Goal: Task Accomplishment & Management: Manage account settings

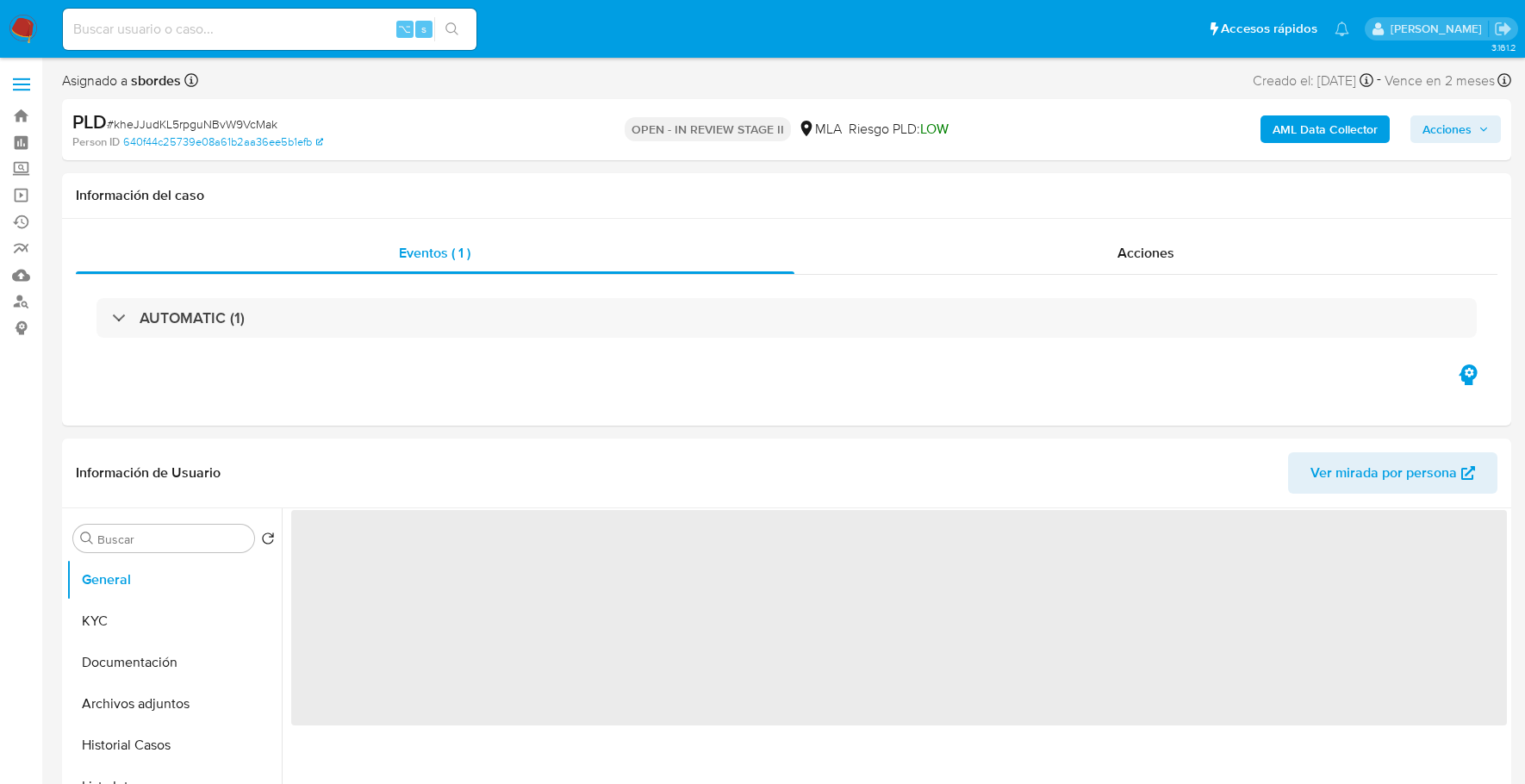
select select "10"
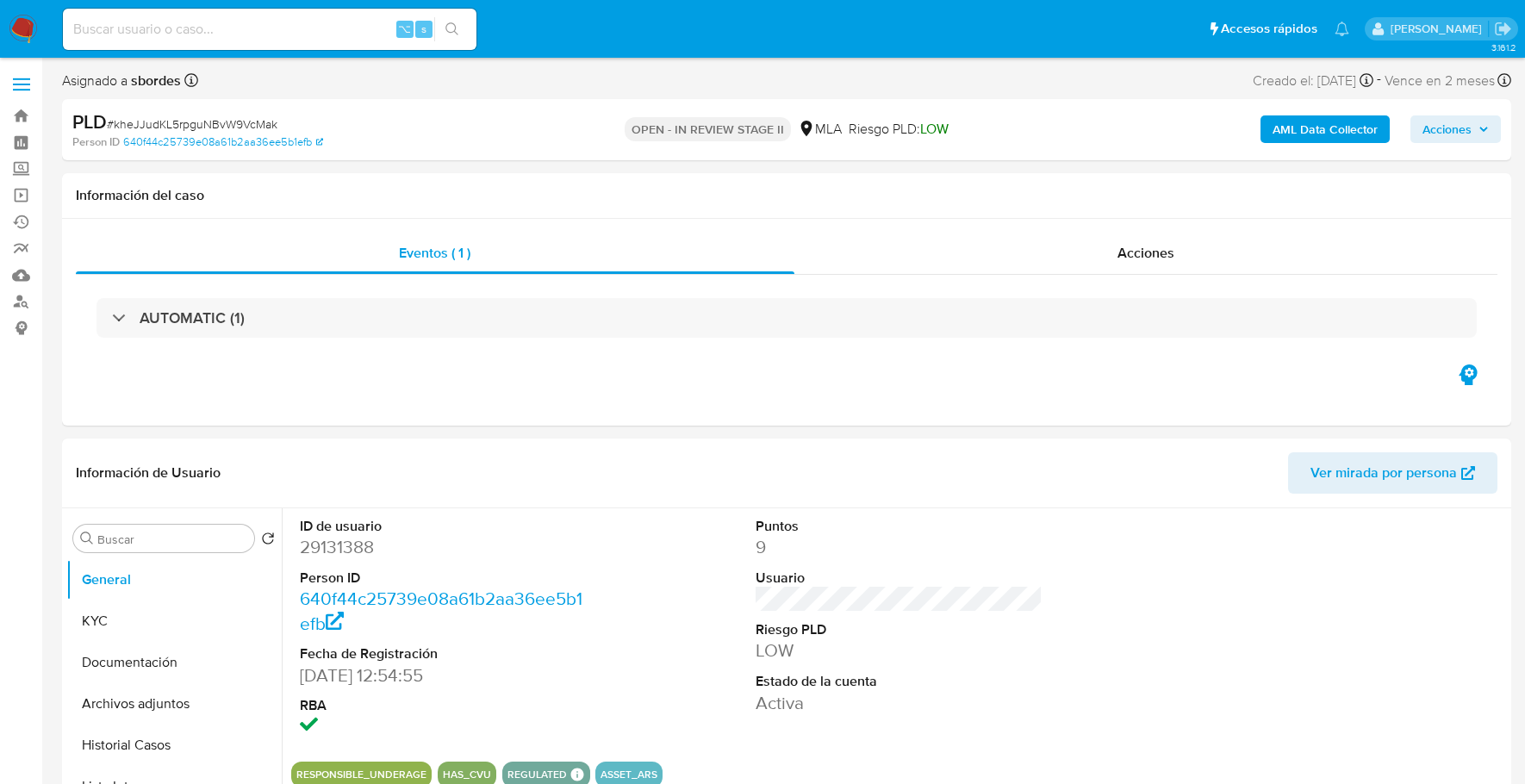
click at [300, 44] on div "⌥ s" at bounding box center [269, 29] width 413 height 42
click at [301, 26] on input at bounding box center [269, 29] width 413 height 23
paste input "29131388"
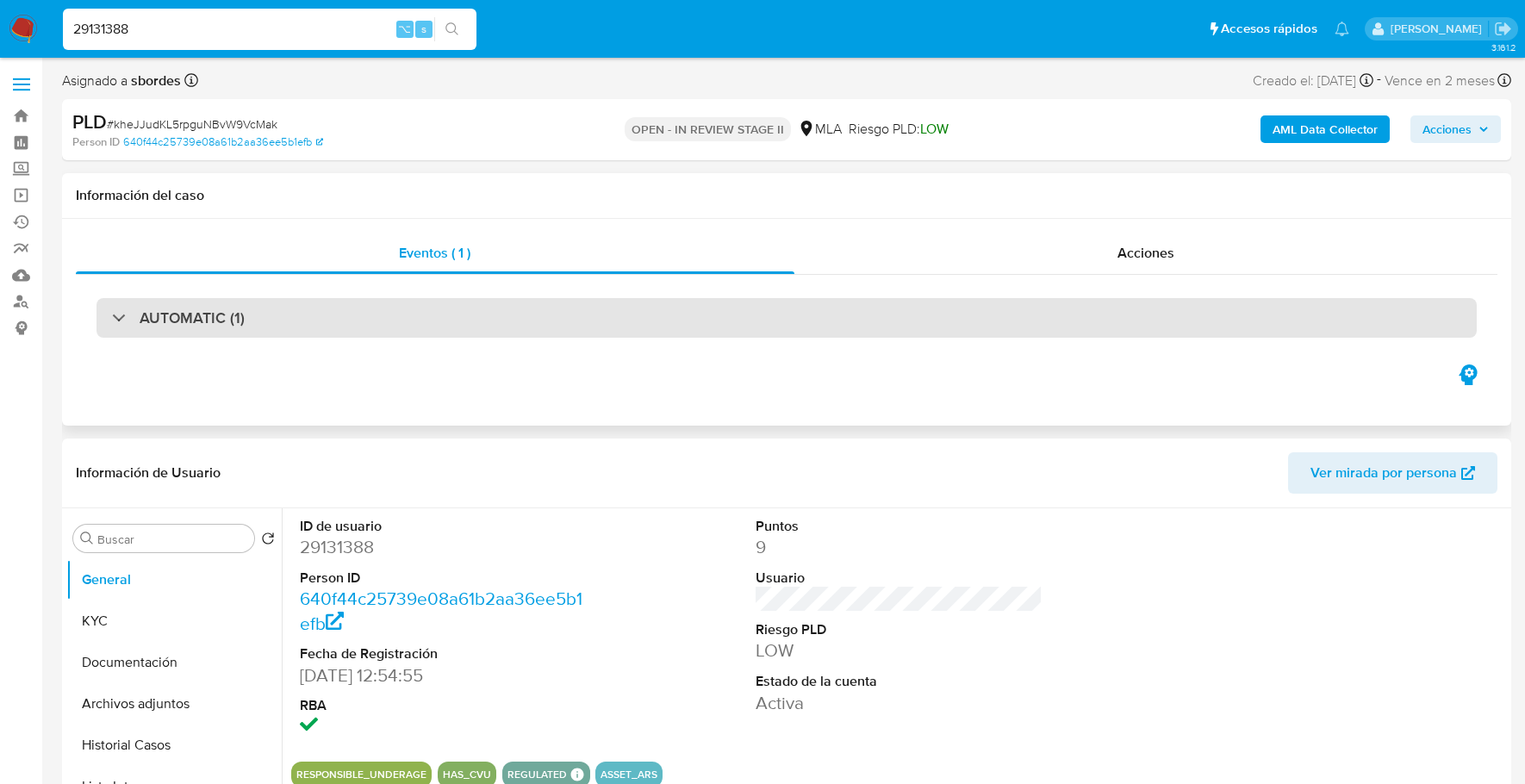
scroll to position [178, 0]
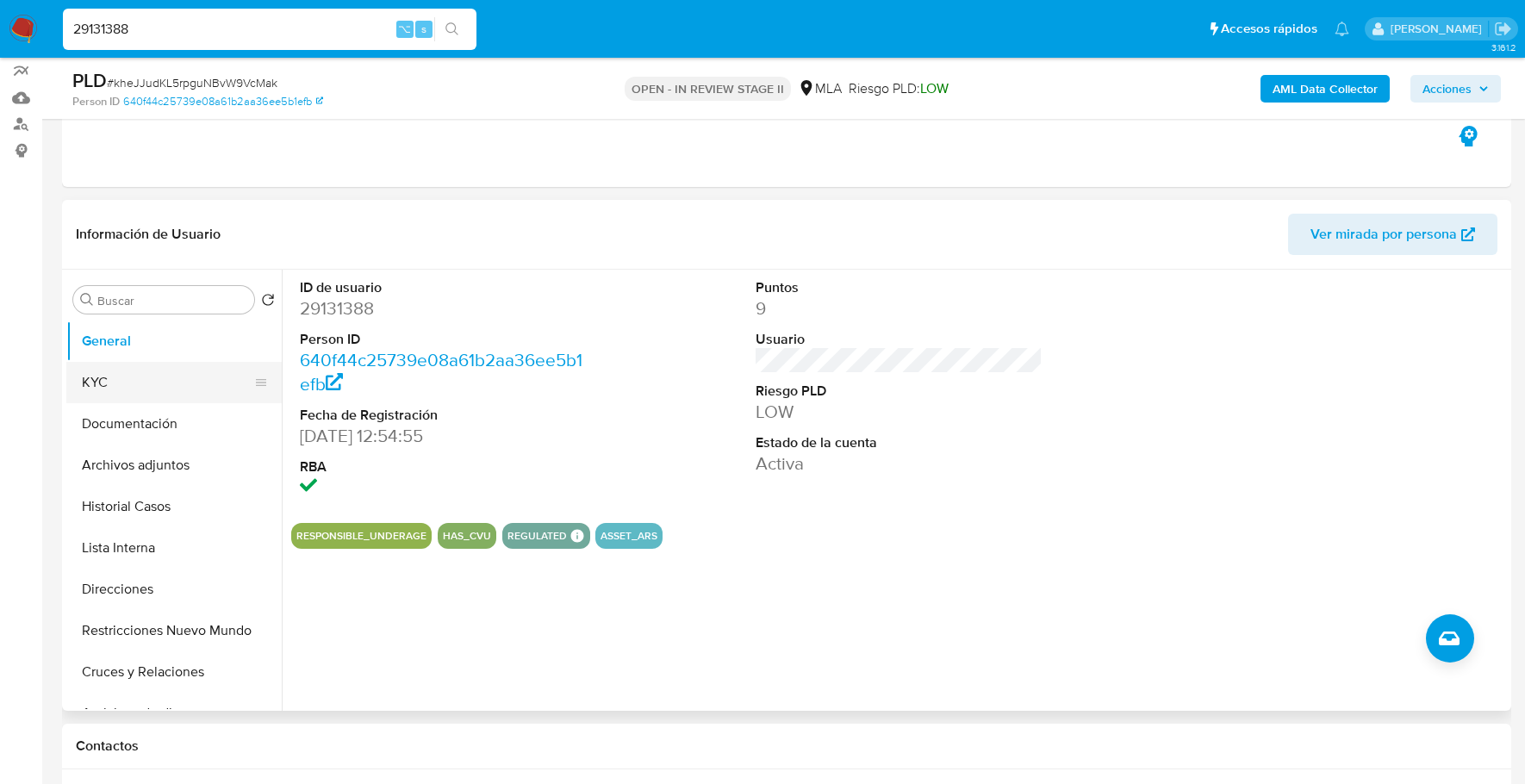
type input "29131388"
click at [104, 393] on button "KYC" at bounding box center [167, 382] width 202 height 42
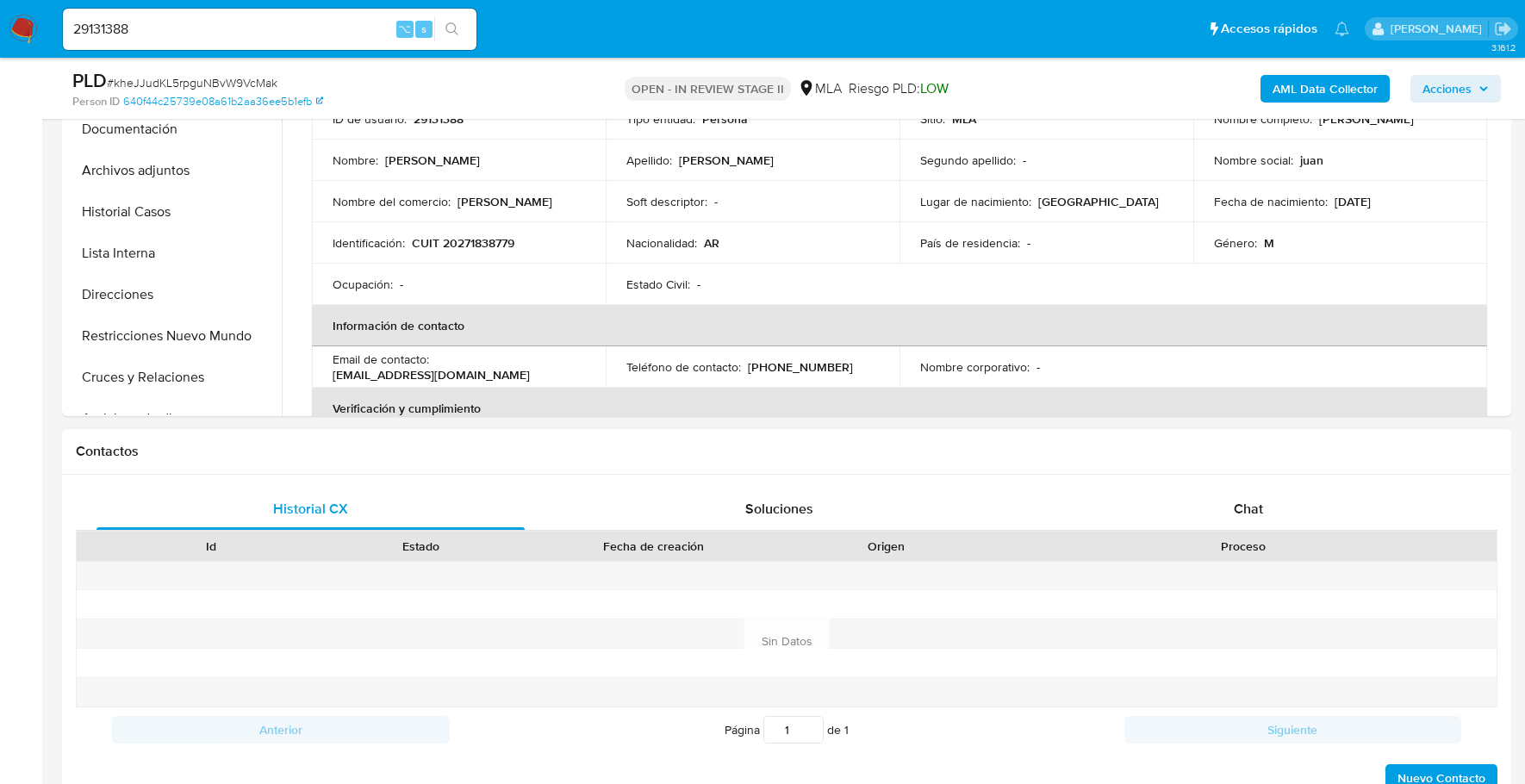
scroll to position [473, 0]
click at [1294, 500] on div "Chat" at bounding box center [1249, 508] width 429 height 42
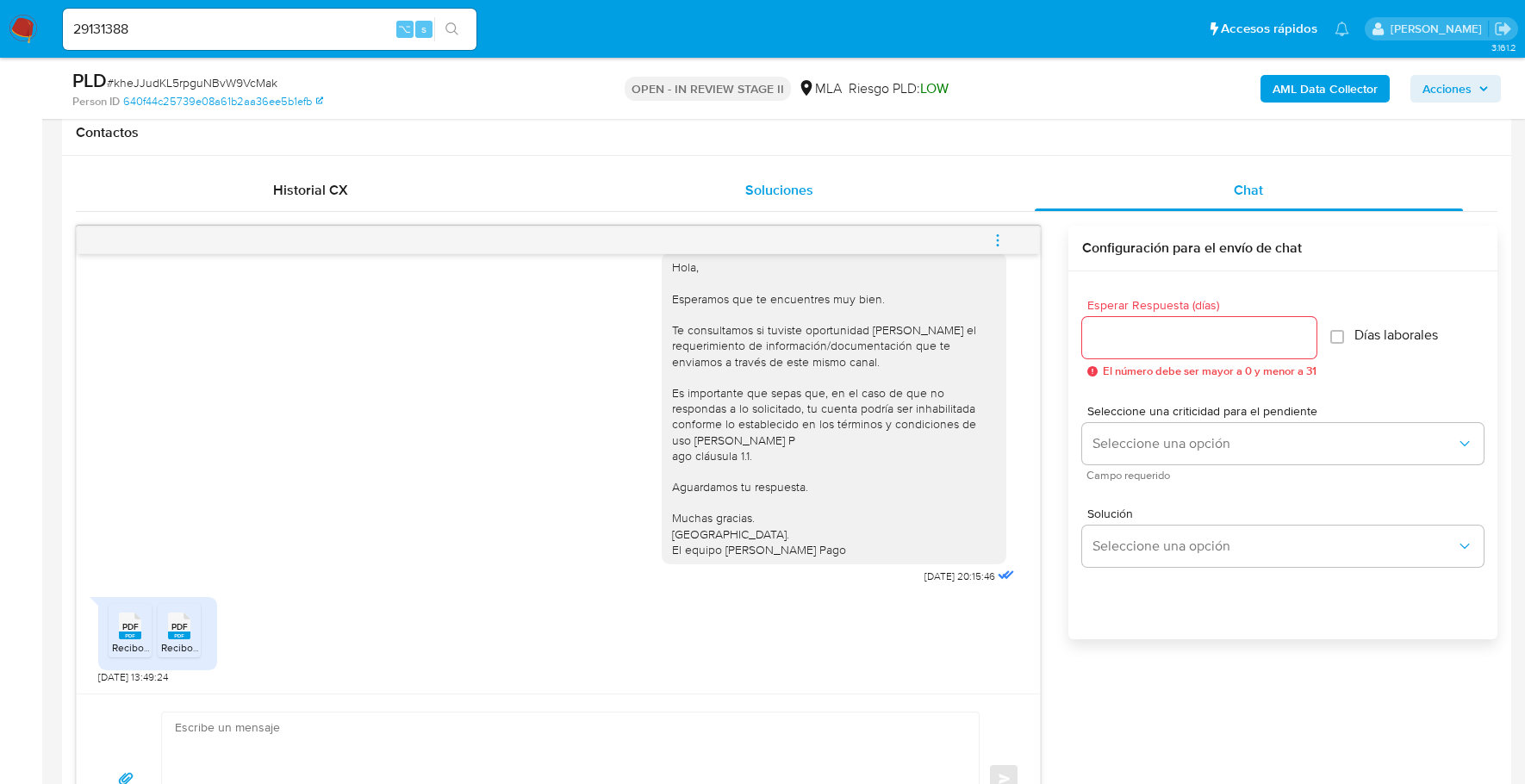
scroll to position [793, 0]
click at [375, 700] on div "Enviar" at bounding box center [558, 775] width 963 height 169
click at [392, 718] on textarea at bounding box center [566, 776] width 782 height 132
paste textarea "Hola, ¡Muchas gracias por tu respuesta! Confirmamos la recepción de la document…"
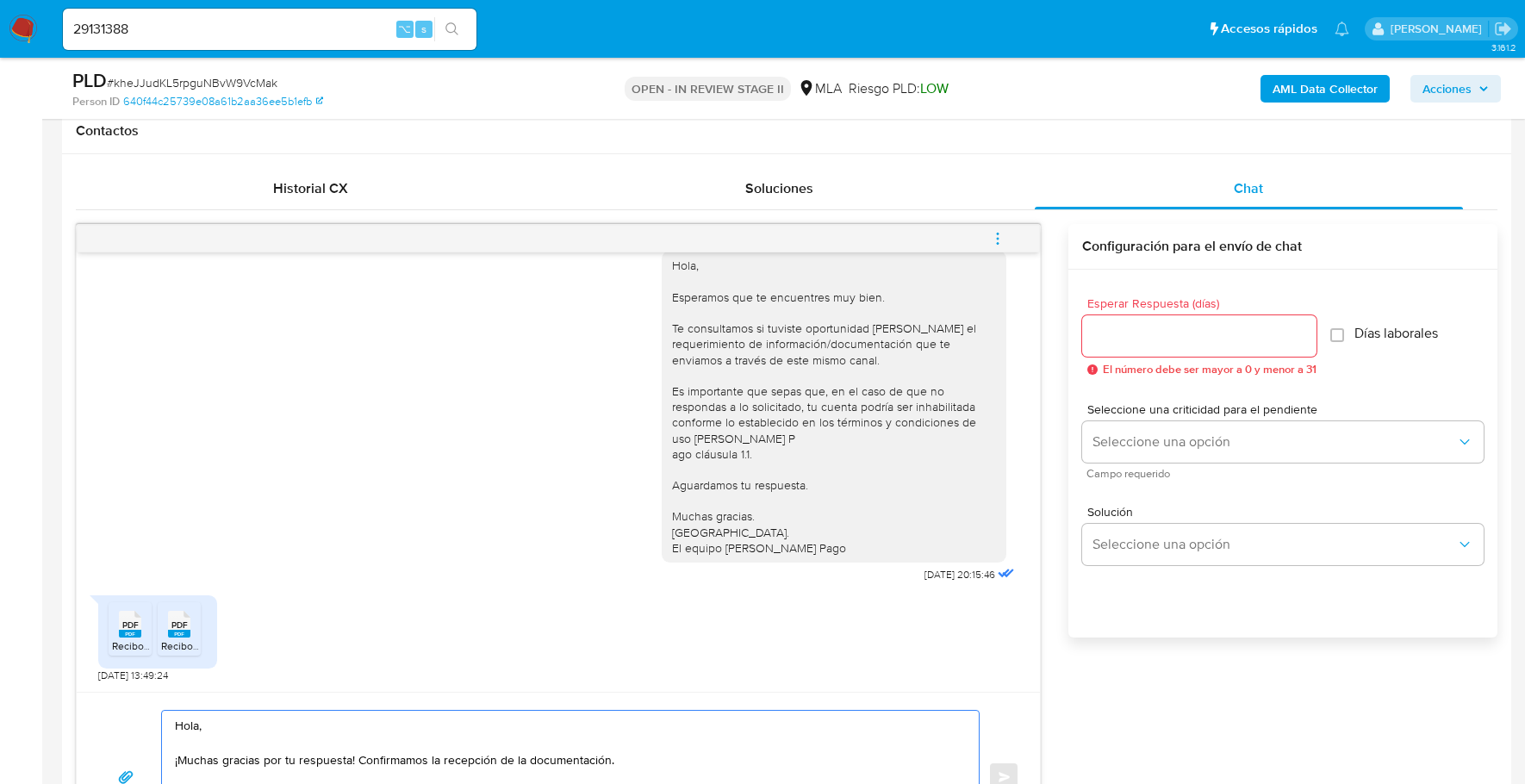
scroll to position [860, 0]
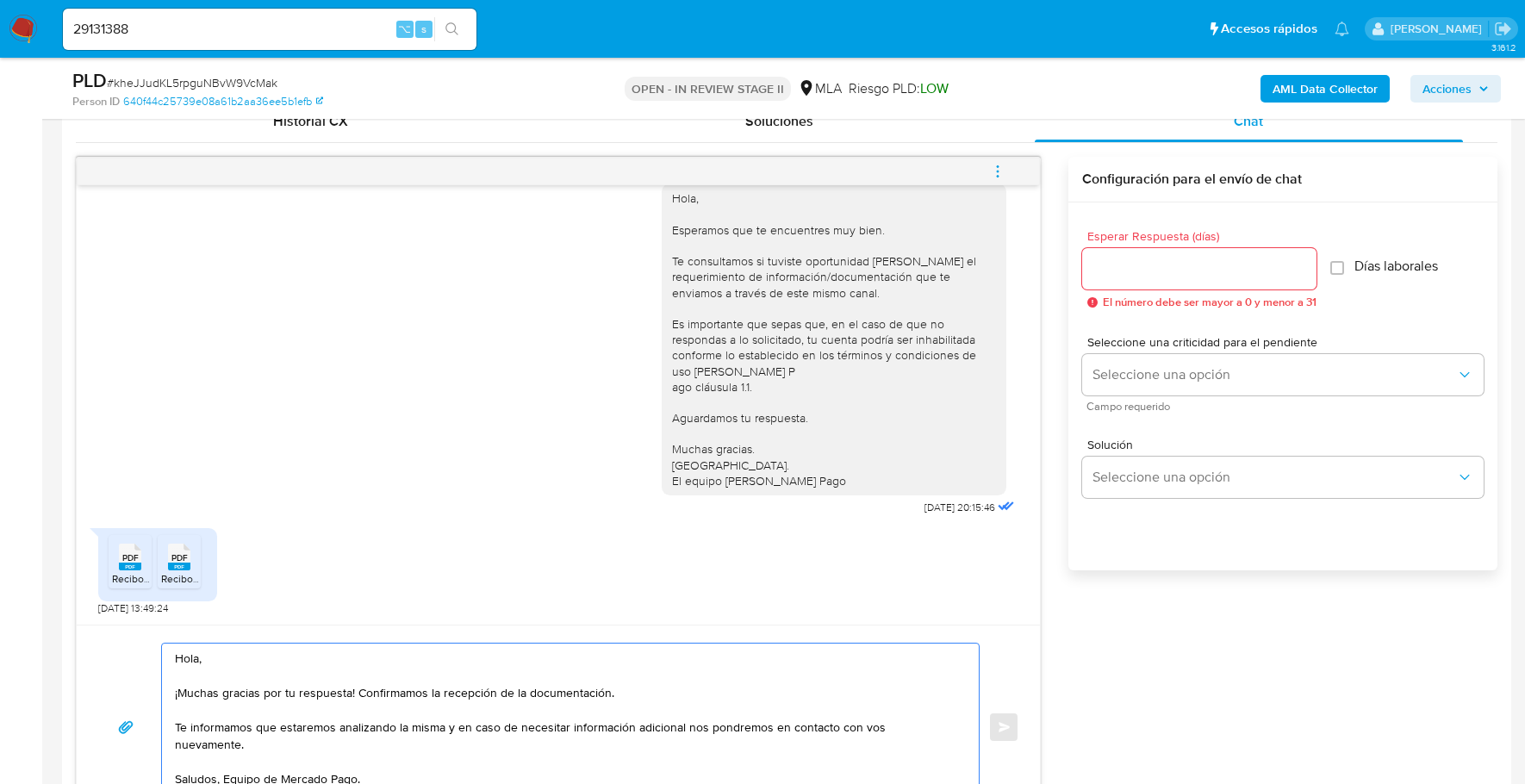
type textarea "Hola, ¡Muchas gracias por tu respuesta! Confirmamos la recepción de la document…"
click at [1152, 269] on input "Esperar Respuesta (días)" at bounding box center [1200, 269] width 235 height 23
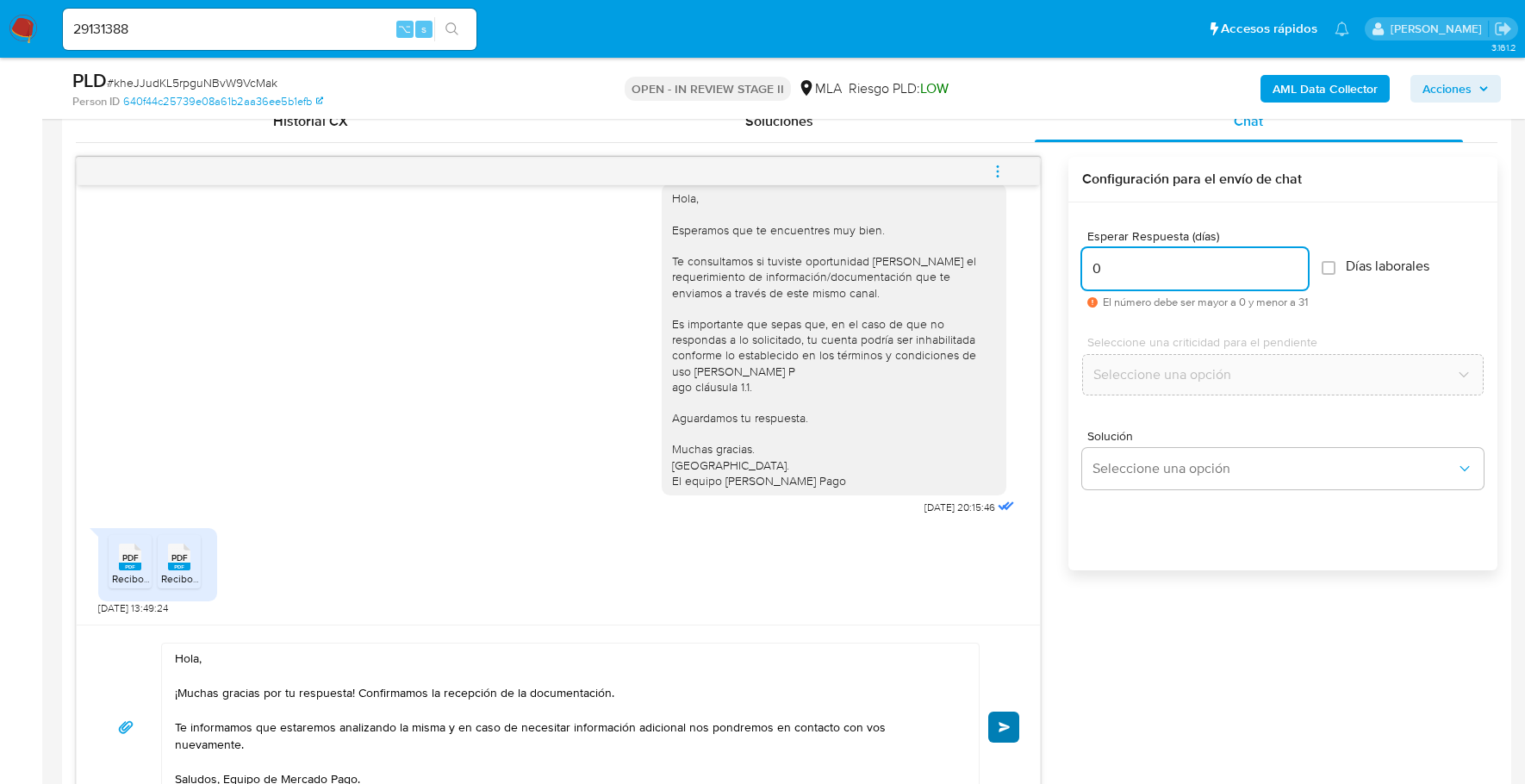
type input "0"
click at [1006, 735] on button "Enviar" at bounding box center [1004, 726] width 31 height 31
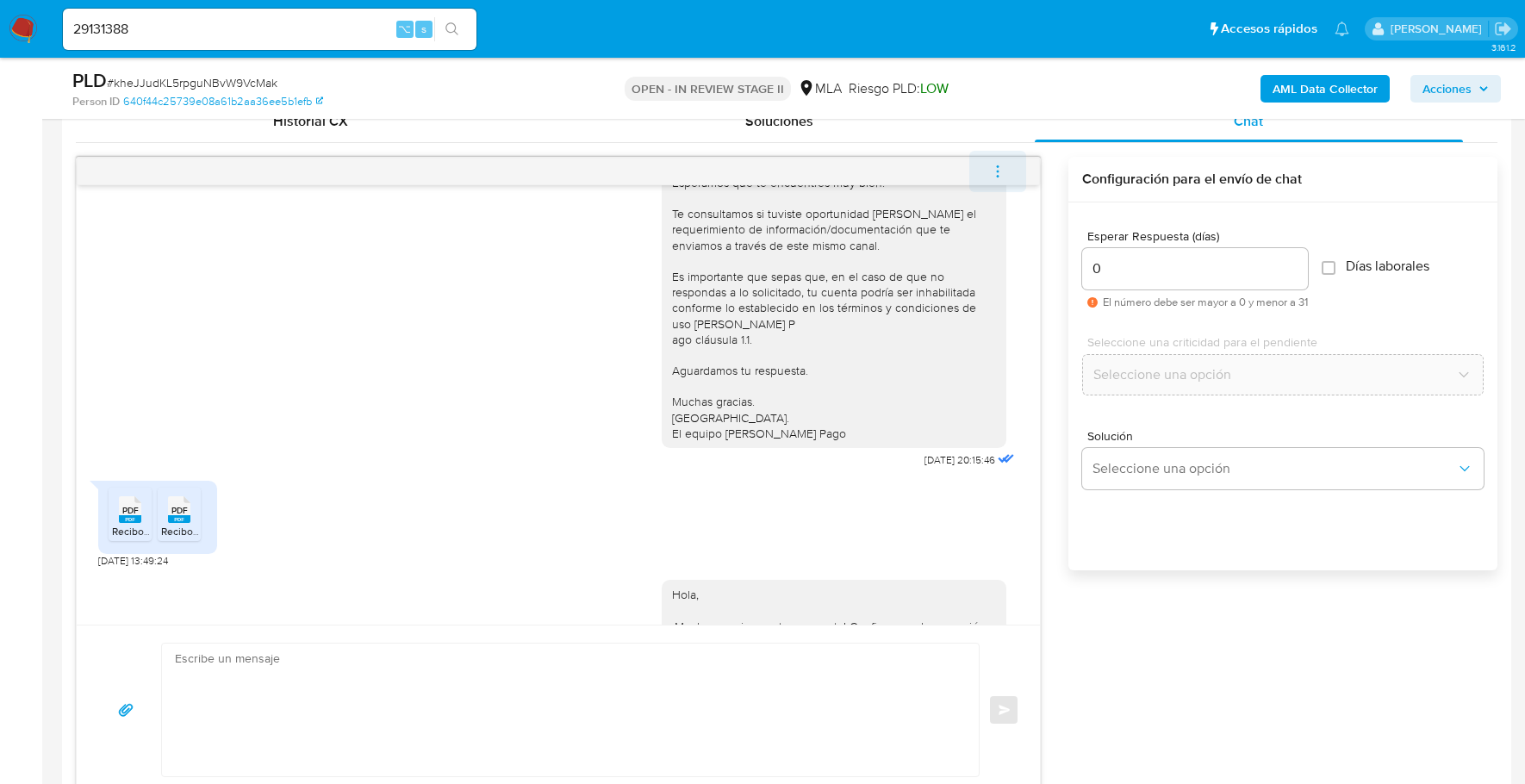
scroll to position [1219, 0]
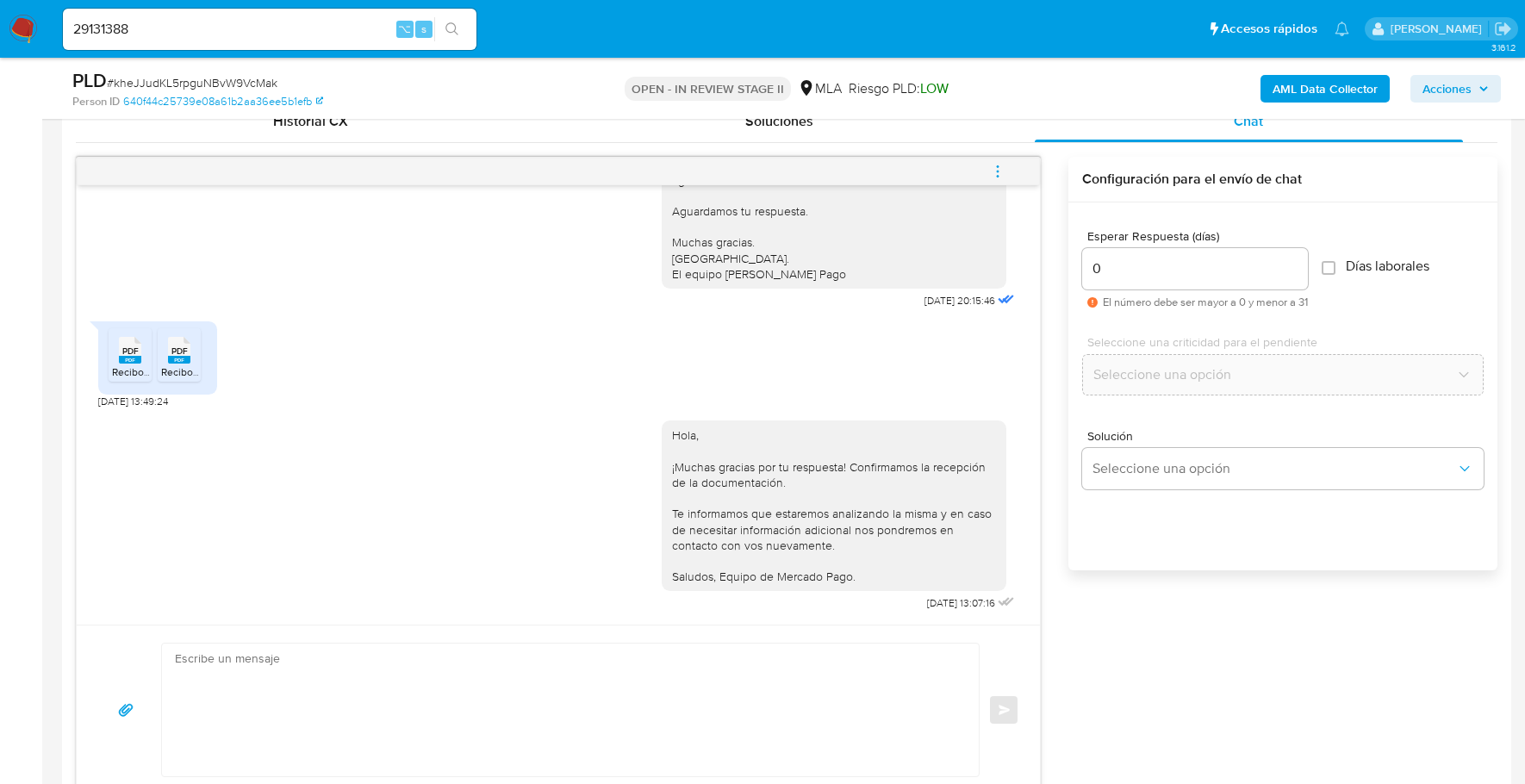
click at [997, 165] on icon "menu-action" at bounding box center [997, 171] width 15 height 15
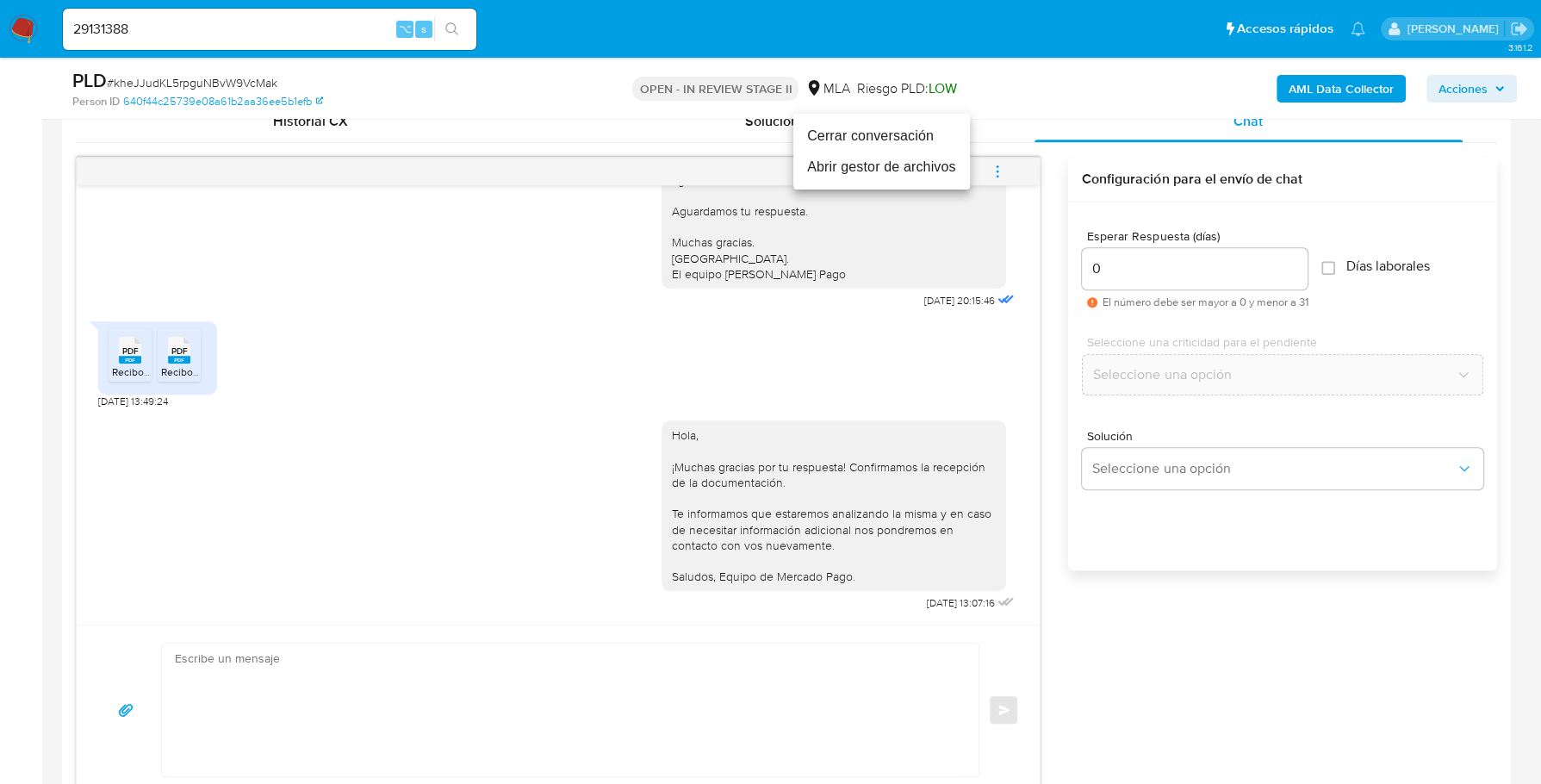
click at [906, 140] on li "Cerrar conversación" at bounding box center [882, 135] width 177 height 31
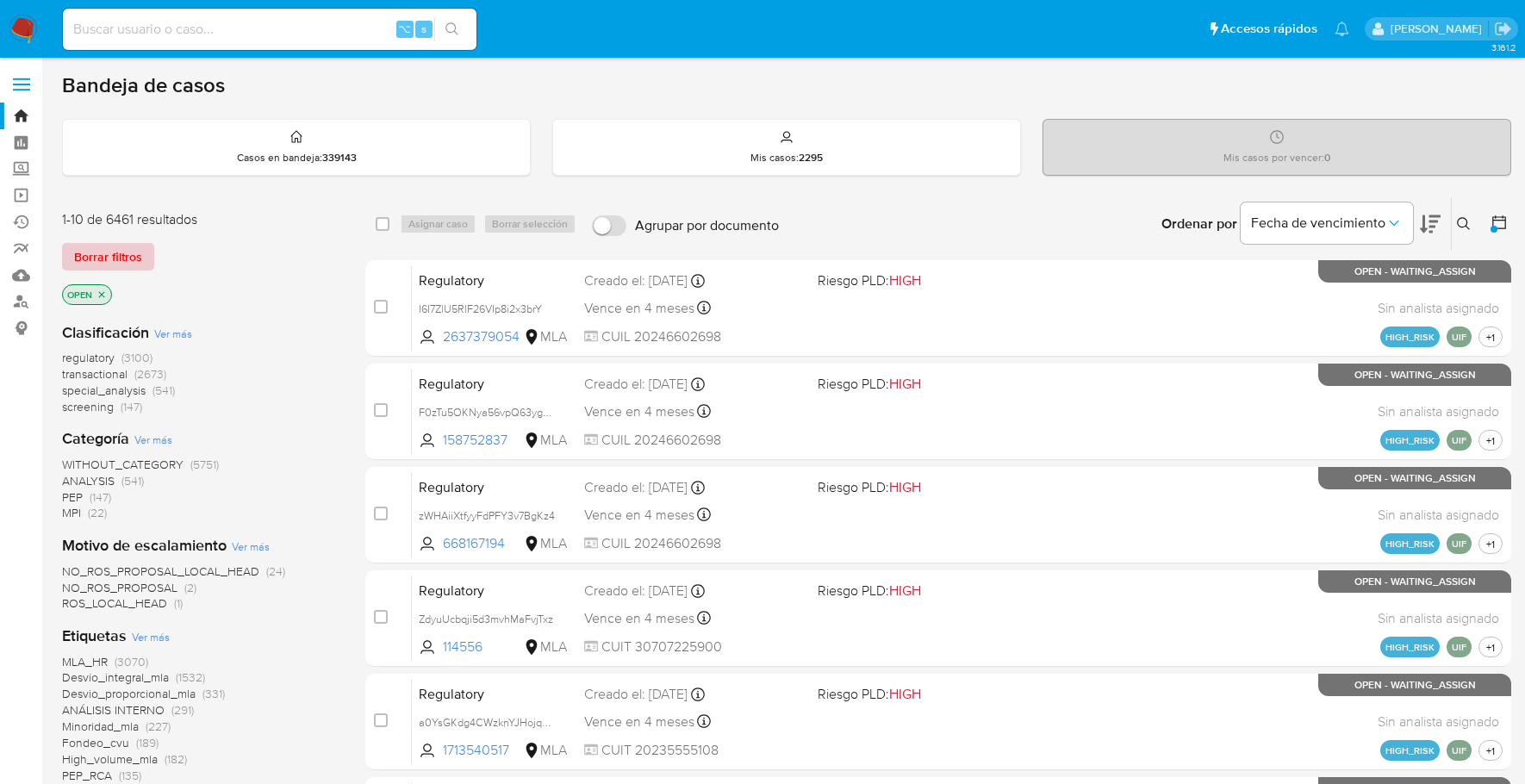
click at [116, 267] on span "Borrar filtros" at bounding box center [108, 256] width 68 height 24
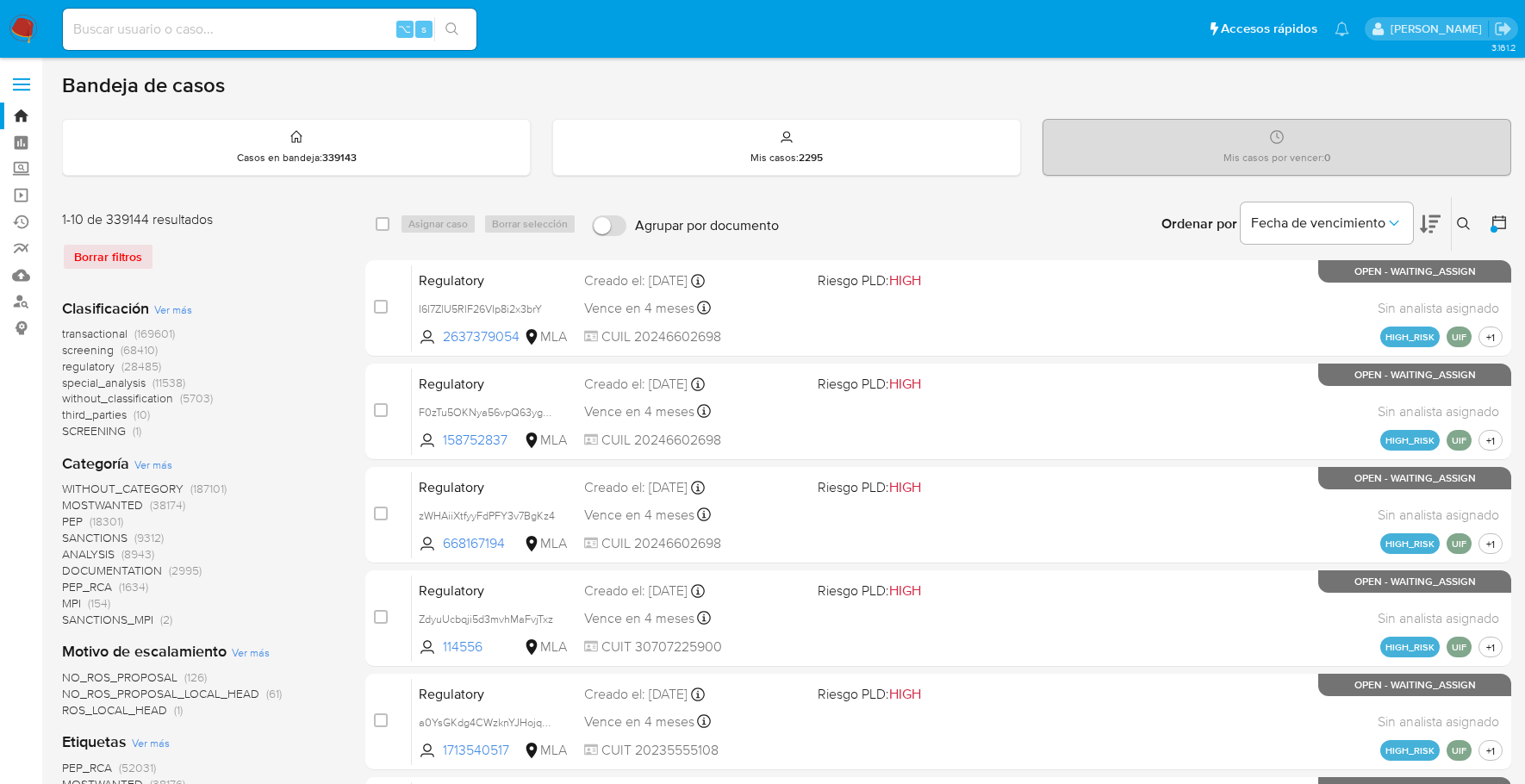
click at [1232, 210] on div "Ingrese ID de usuario o caso Buscar Borrar filtros" at bounding box center [1465, 224] width 29 height 53
click at [1232, 220] on icon at bounding box center [1464, 223] width 14 height 14
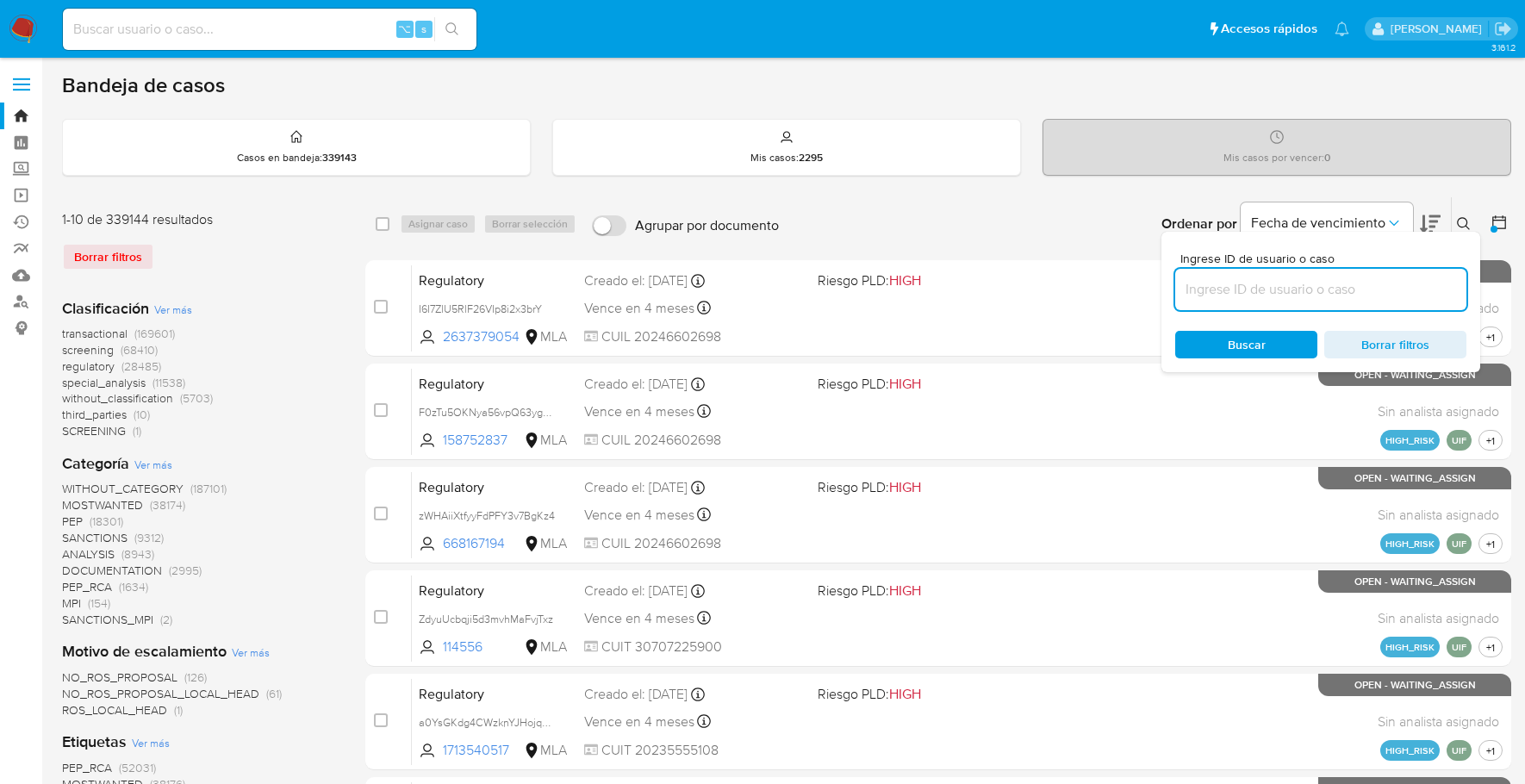
click at [1232, 279] on input at bounding box center [1321, 289] width 291 height 23
type input "kheJJudKL5rpguNBvW9VcMak"
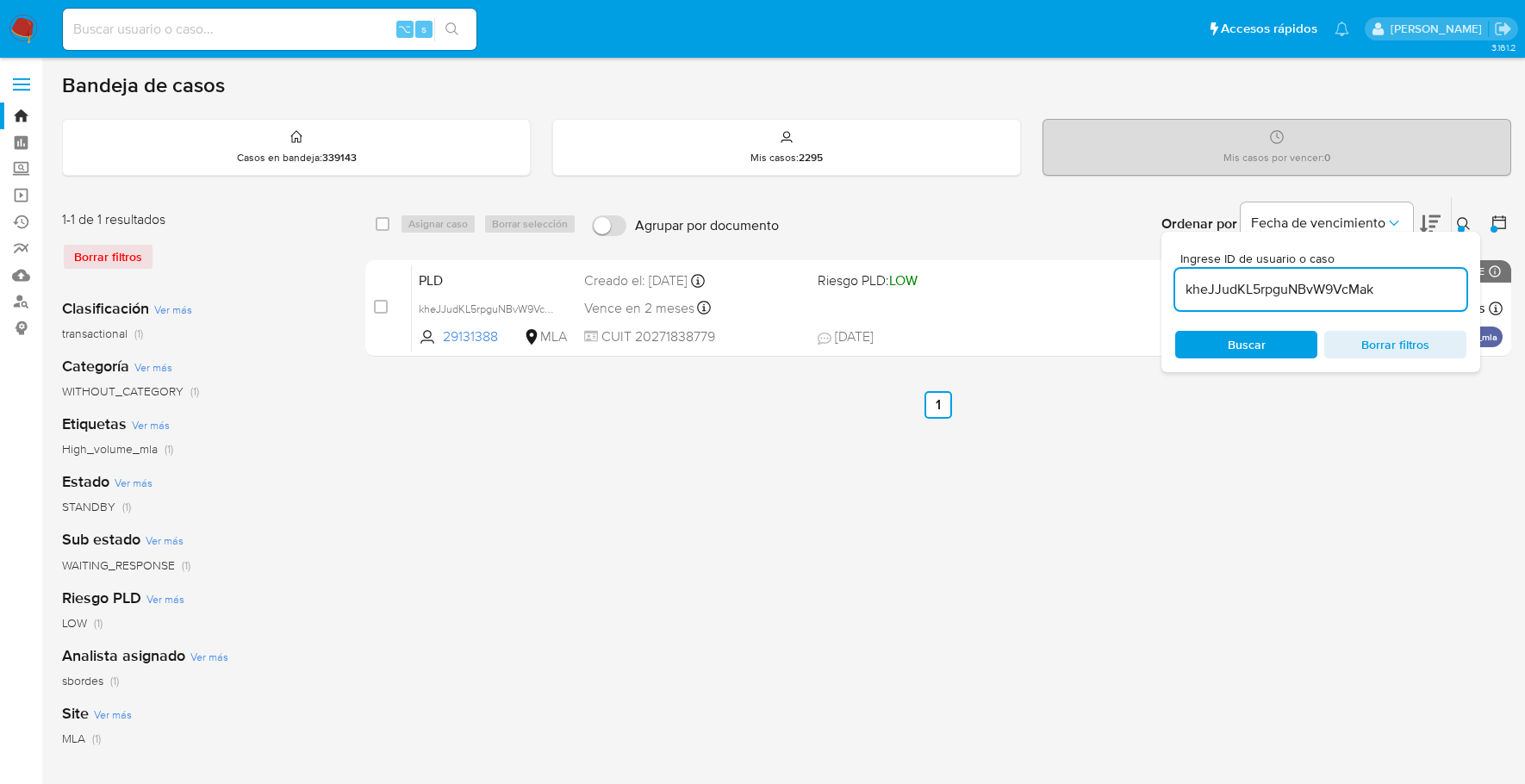
click at [1232, 218] on icon at bounding box center [1464, 223] width 14 height 14
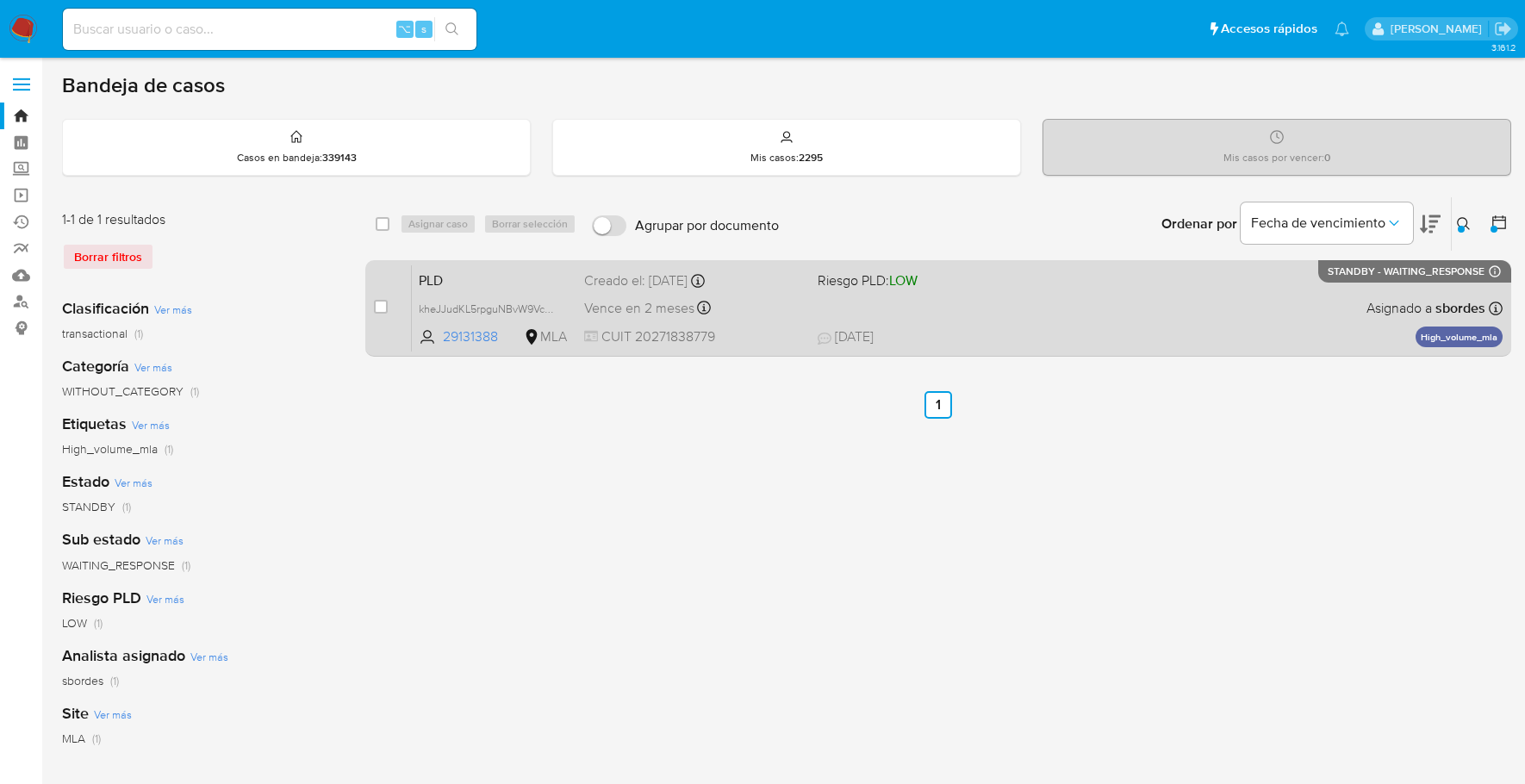
click at [372, 302] on div "case-item-checkbox No es posible asignar el caso PLD kheJJudKL5rpguNBvW9VcMak 2…" at bounding box center [938, 308] width 1146 height 96
click at [381, 305] on input "checkbox" at bounding box center [380, 306] width 14 height 14
checkbox input "true"
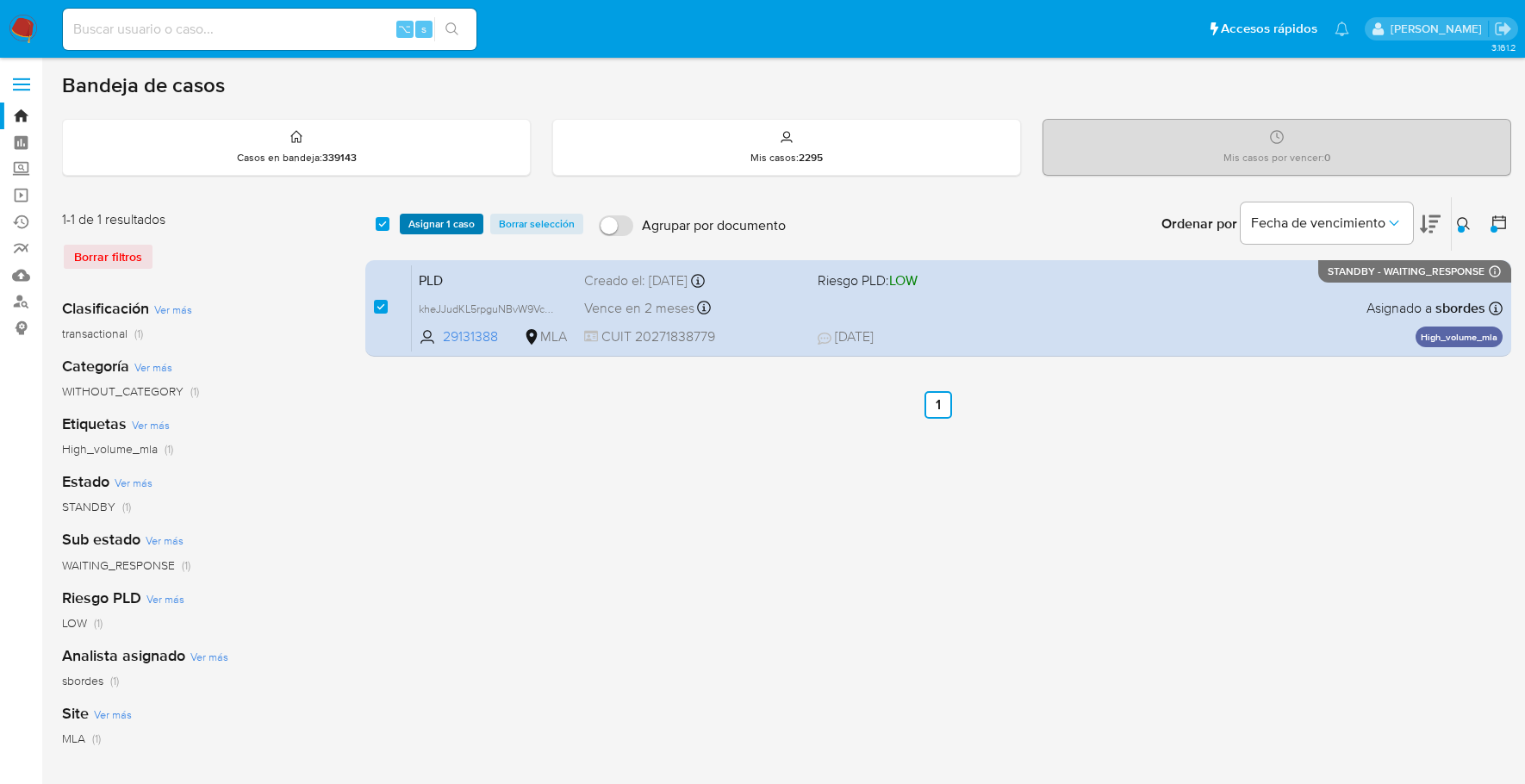
click at [421, 226] on span "Asignar 1 caso" at bounding box center [442, 224] width 66 height 17
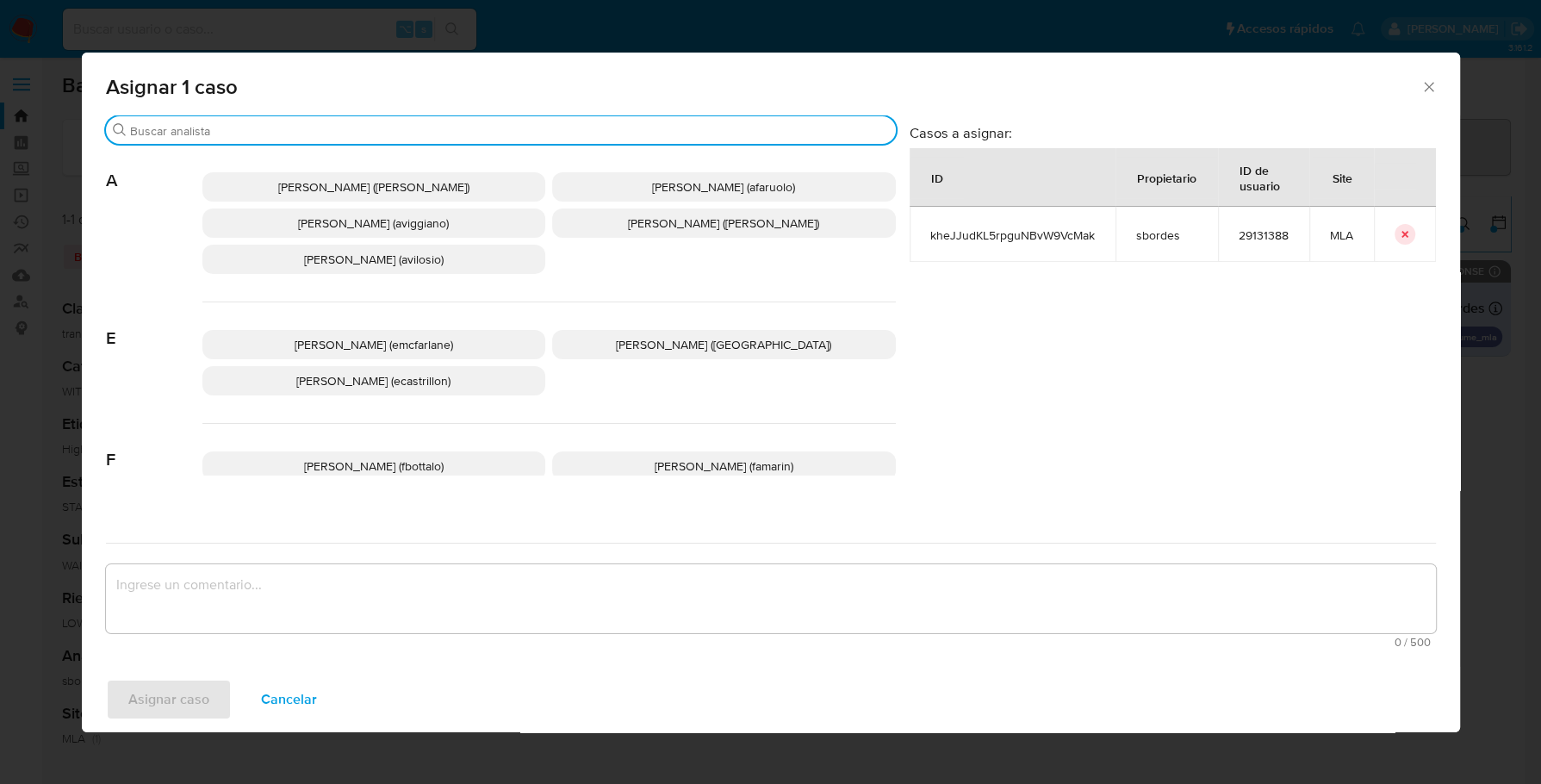
click at [394, 131] on input "Buscar" at bounding box center [510, 131] width 759 height 15
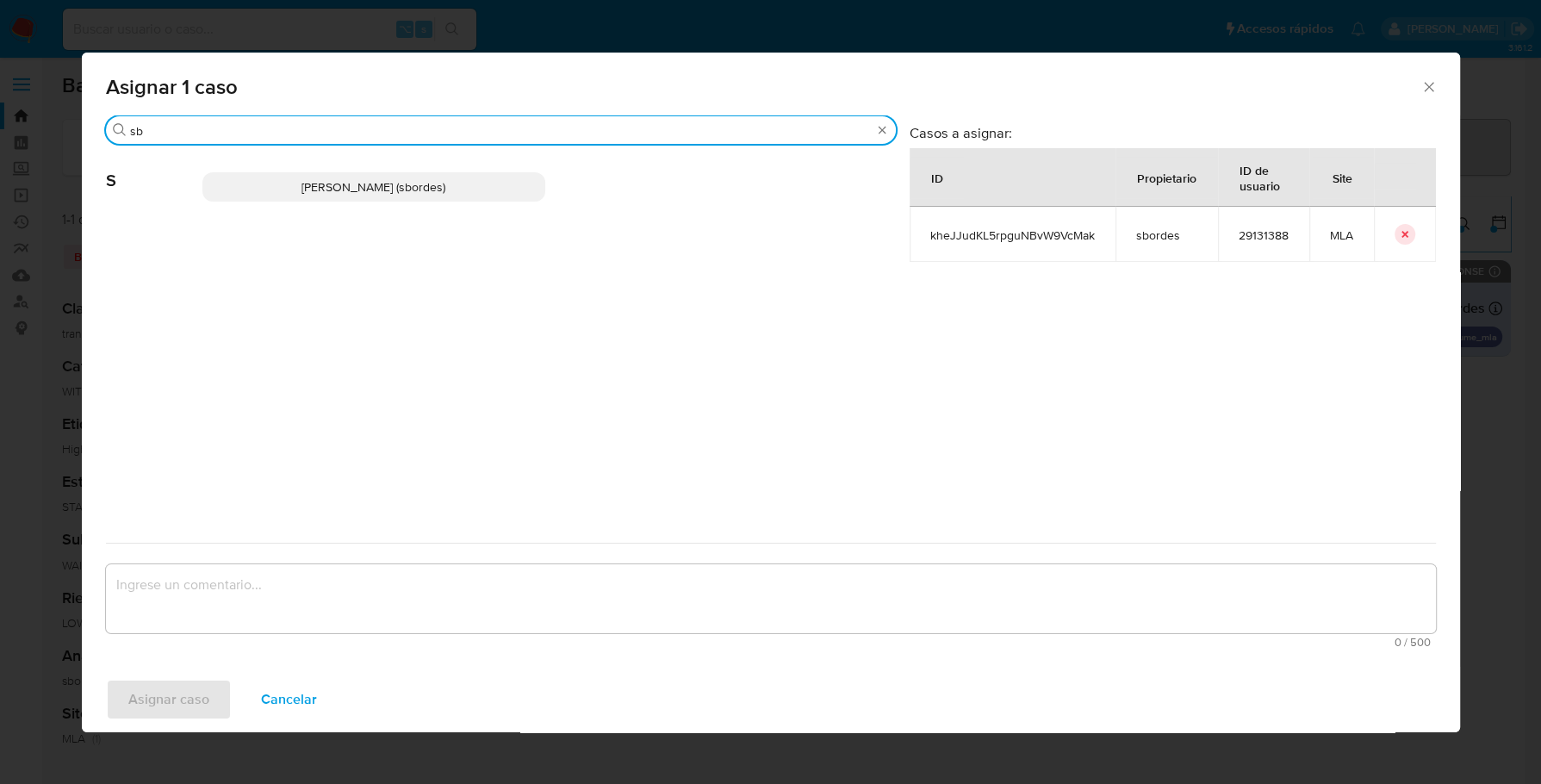
type input "sb"
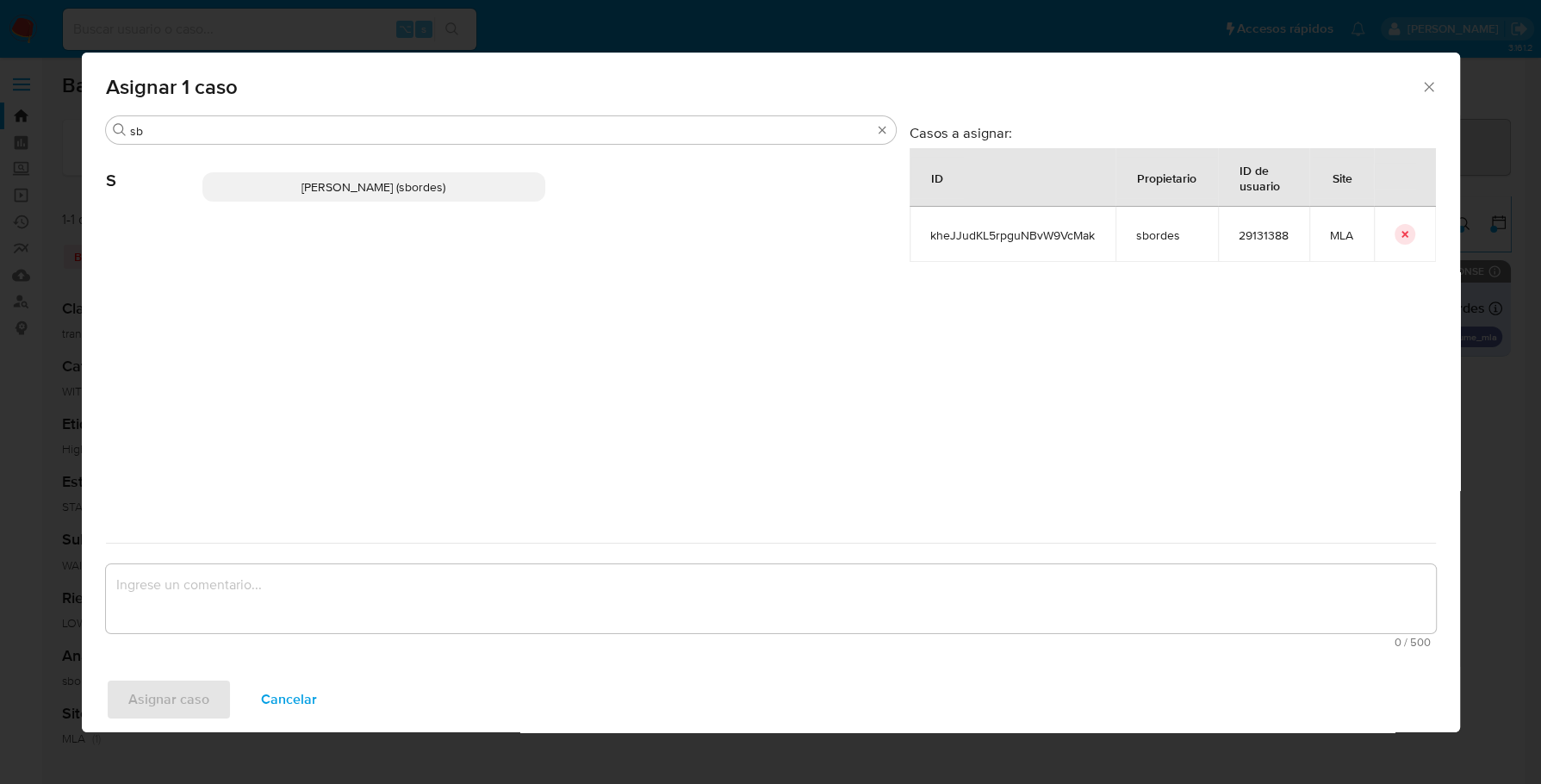
click at [409, 201] on div "Stefania Bordes (sbordes)" at bounding box center [549, 186] width 693 height 84
click at [408, 186] on span "Stefania Bordes (sbordes)" at bounding box center [374, 187] width 144 height 17
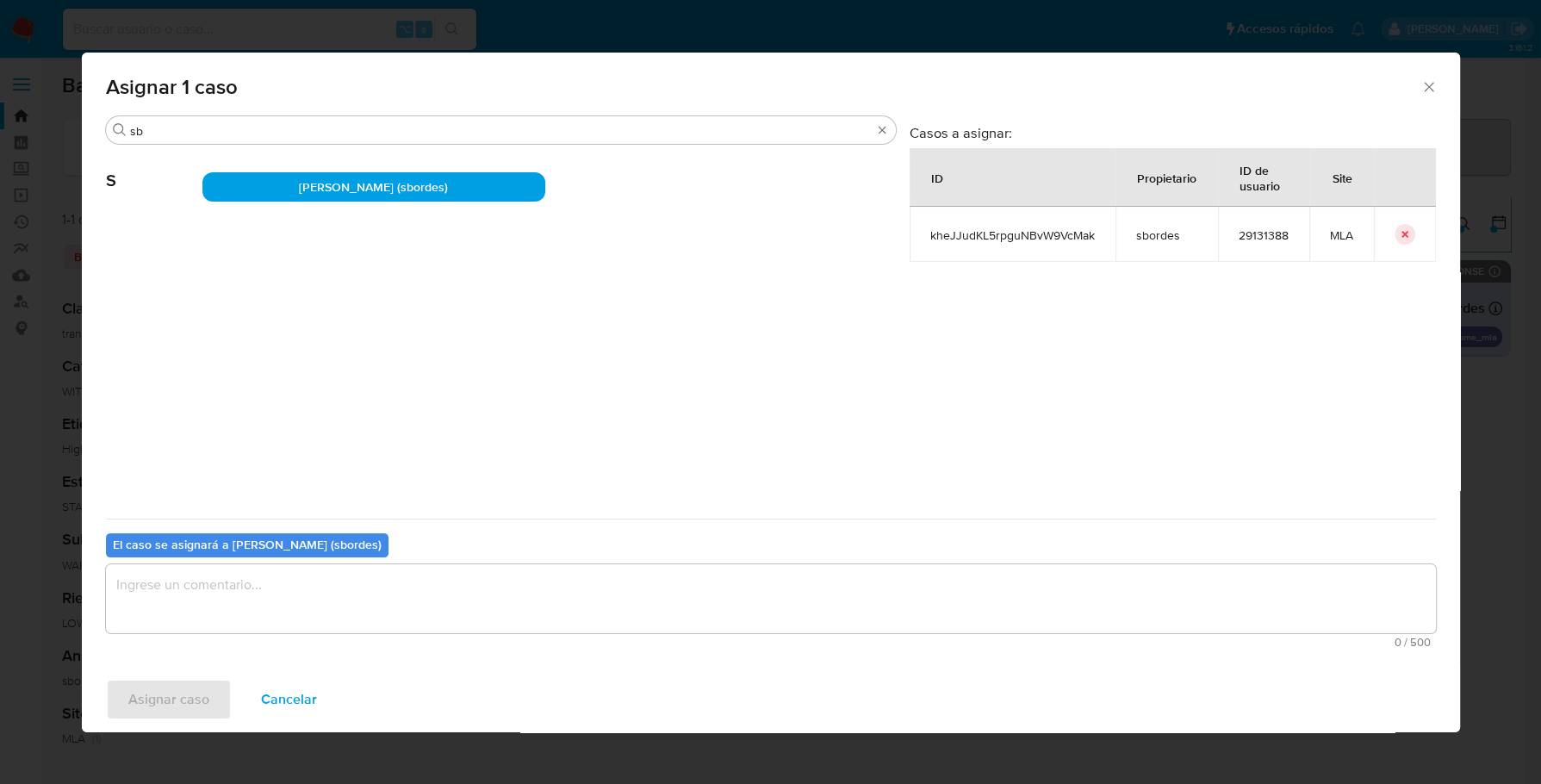
click at [324, 582] on textarea "assign-modal" at bounding box center [771, 598] width 1330 height 69
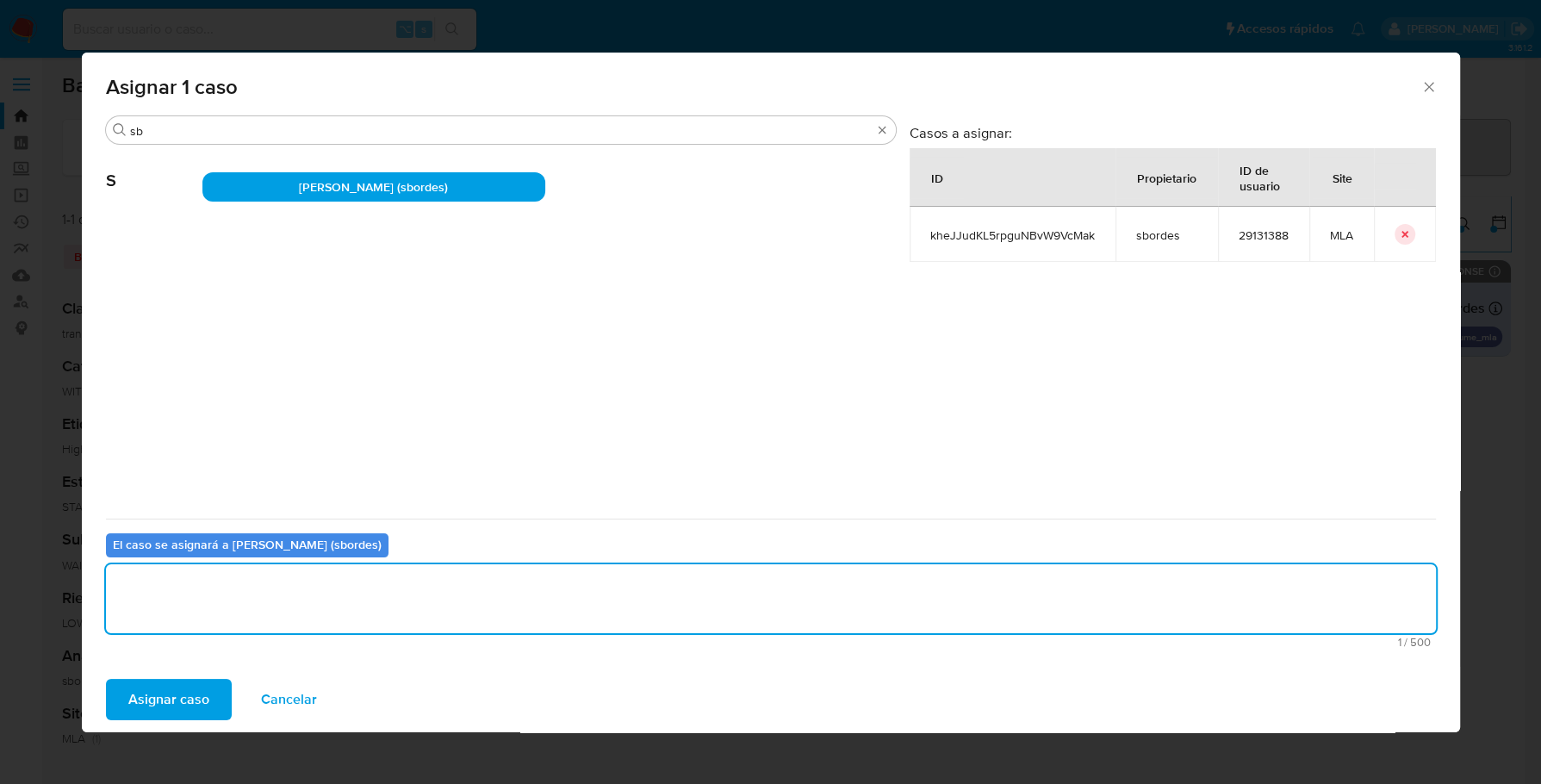
click at [140, 626] on span "Asignar caso" at bounding box center [169, 699] width 81 height 38
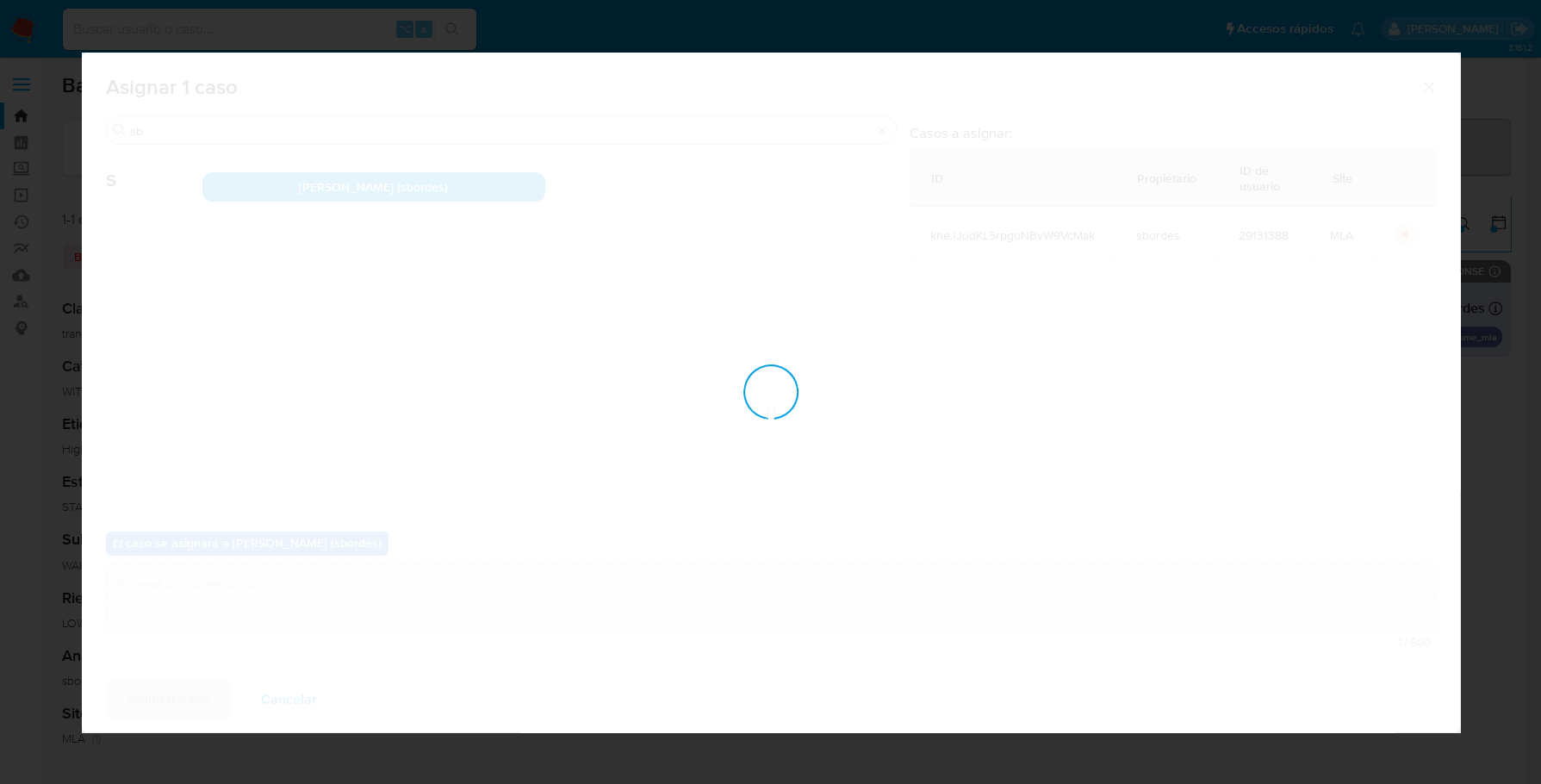
checkbox input "false"
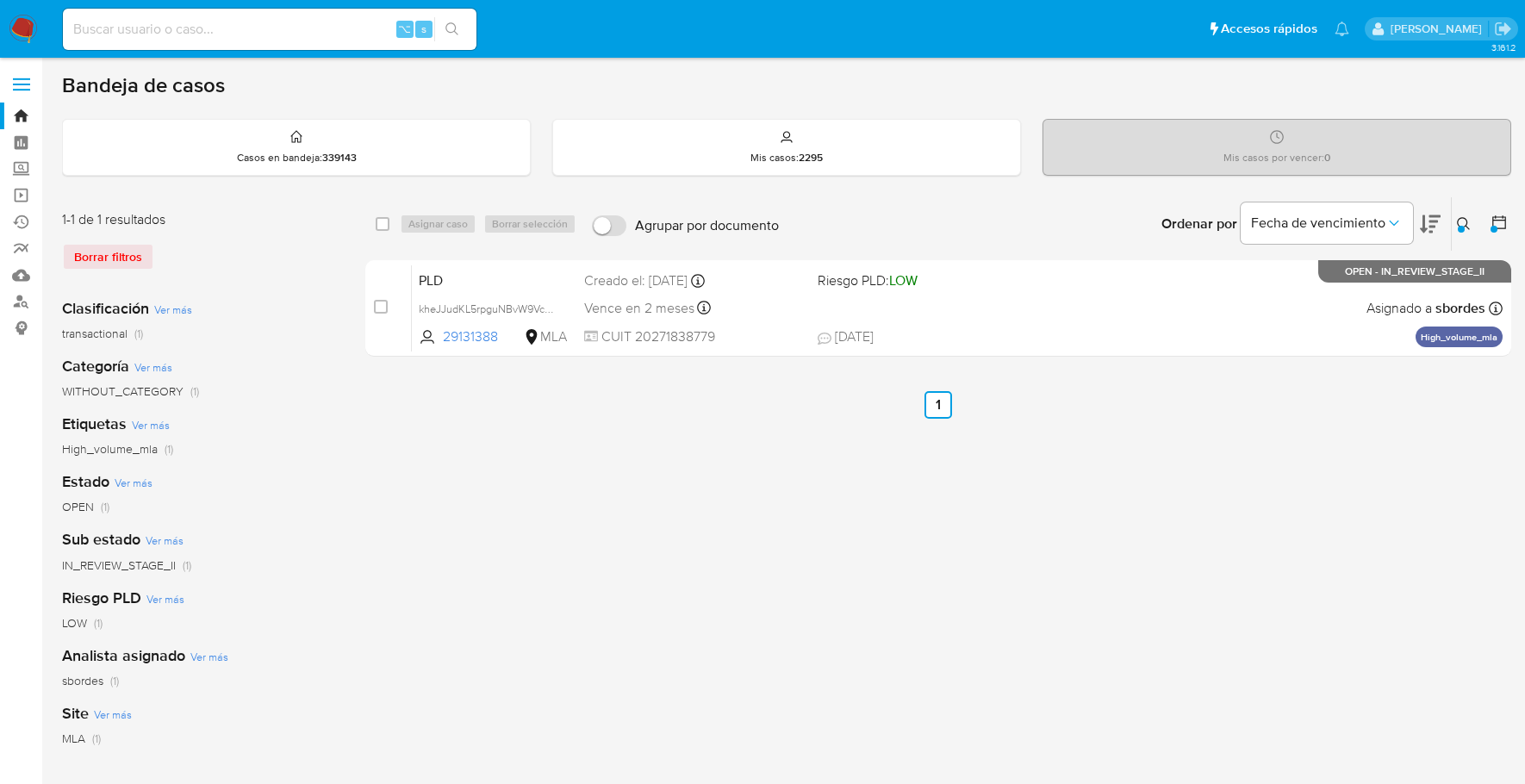
click at [33, 20] on img at bounding box center [23, 28] width 29 height 29
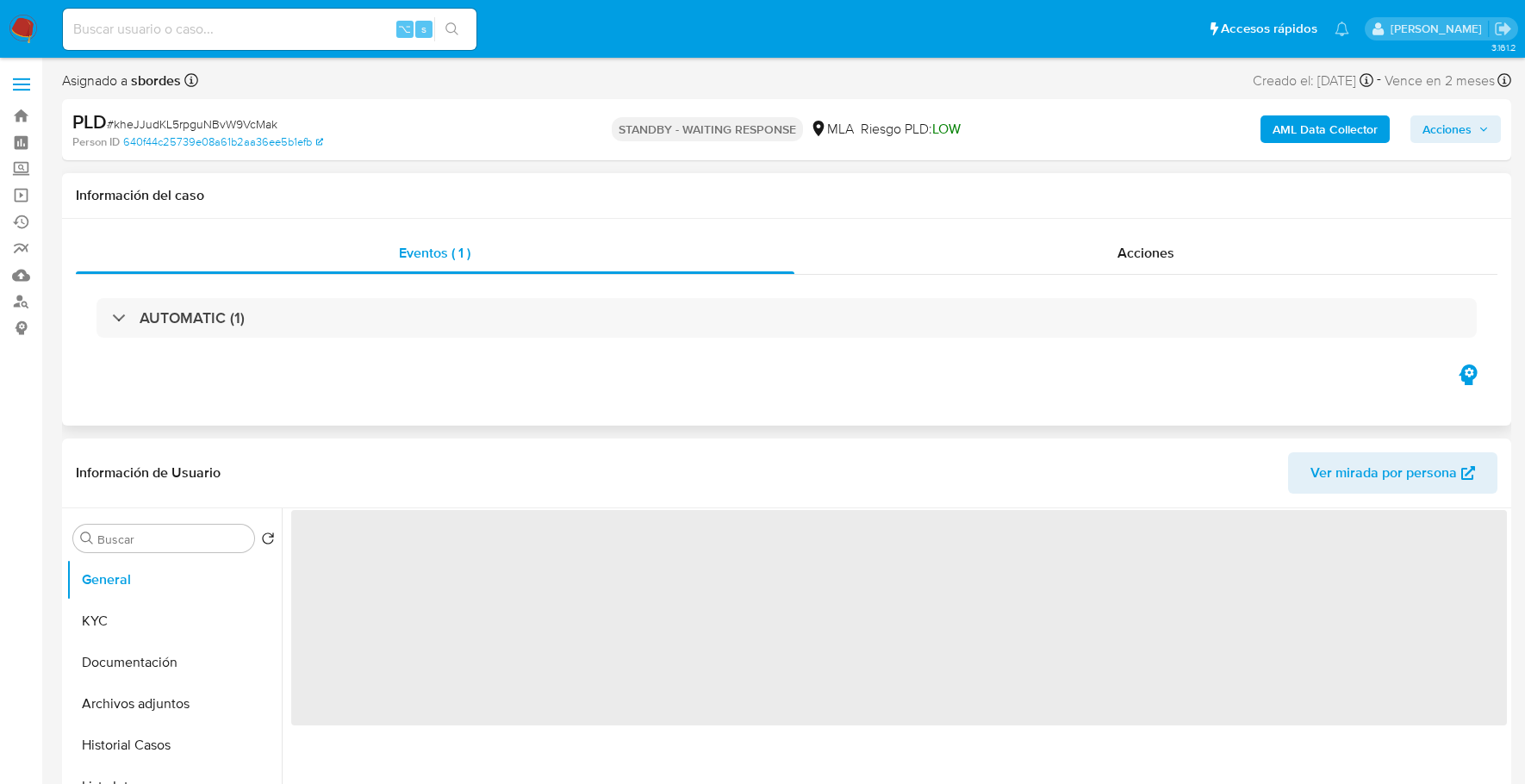
select select "10"
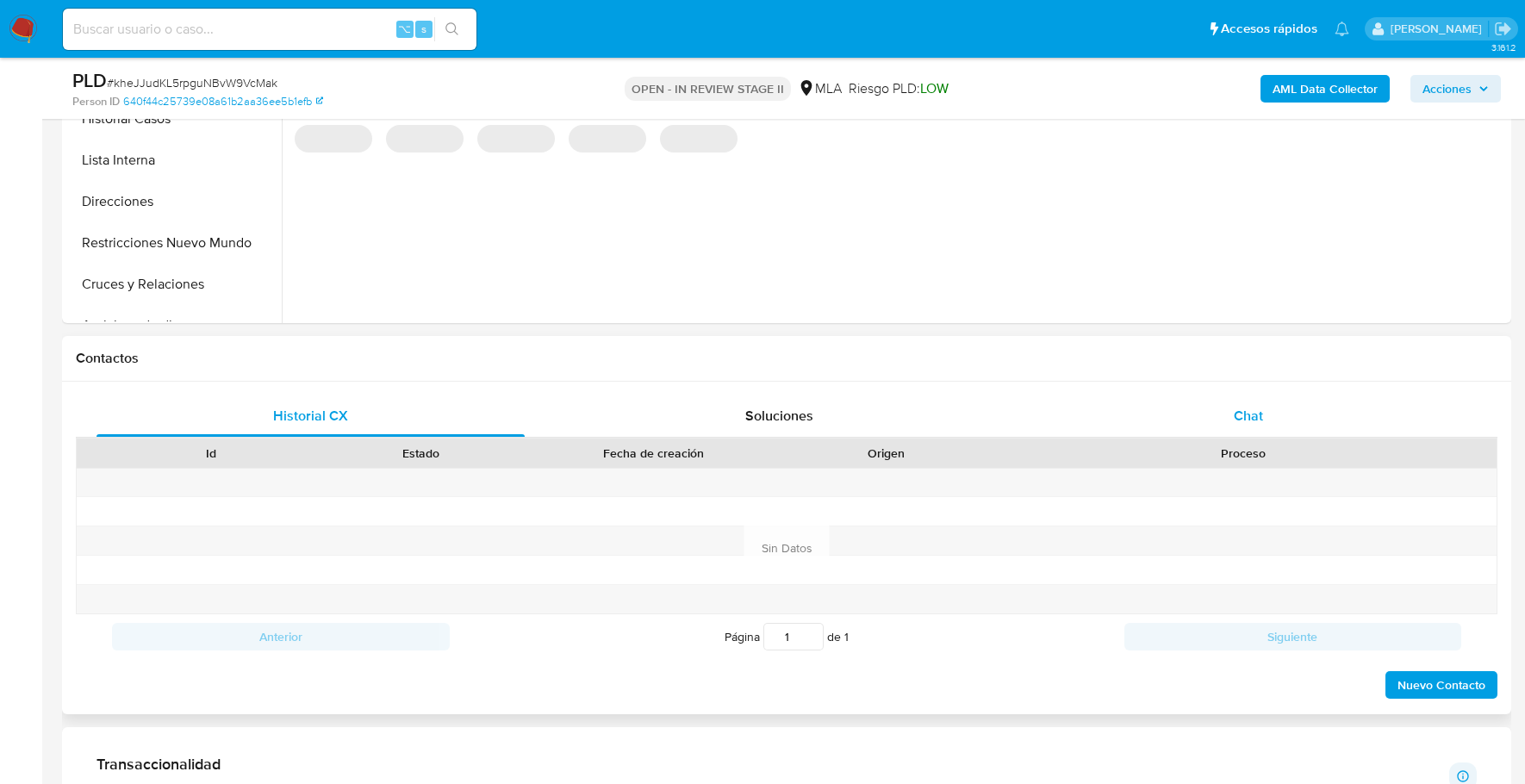
click at [1233, 427] on div "Chat" at bounding box center [1249, 416] width 429 height 42
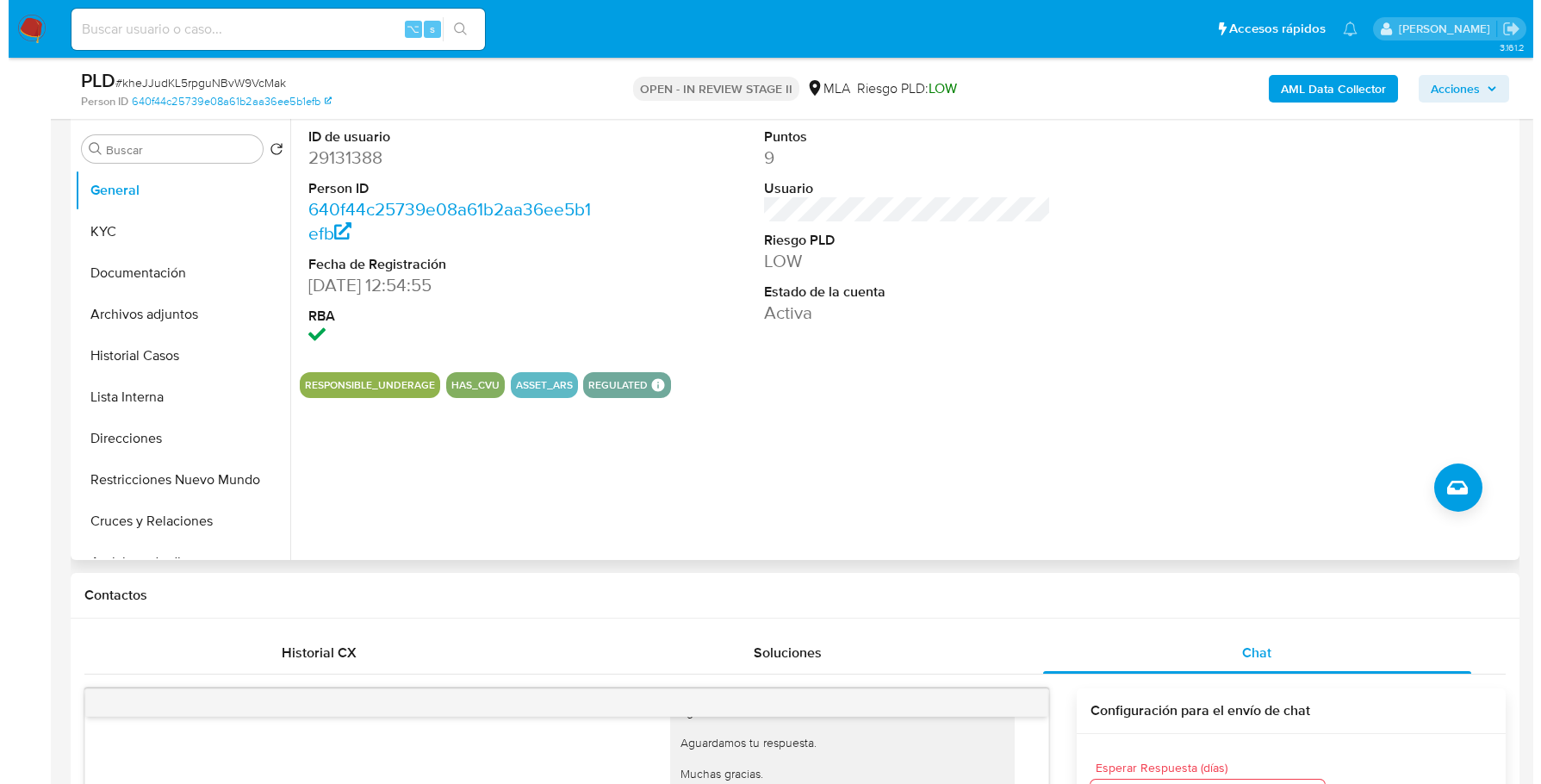
scroll to position [303, 0]
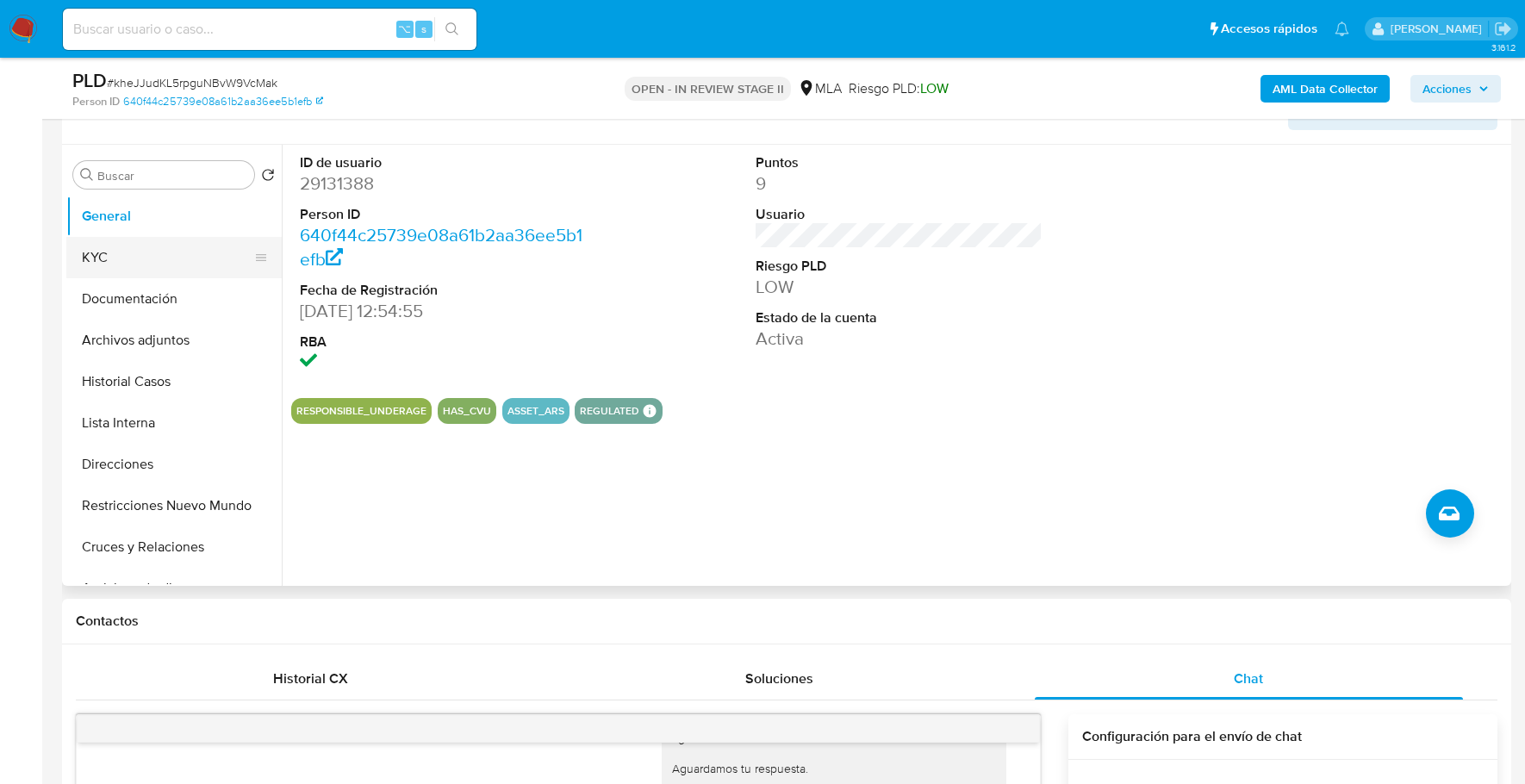
click at [154, 240] on button "KYC" at bounding box center [167, 257] width 202 height 42
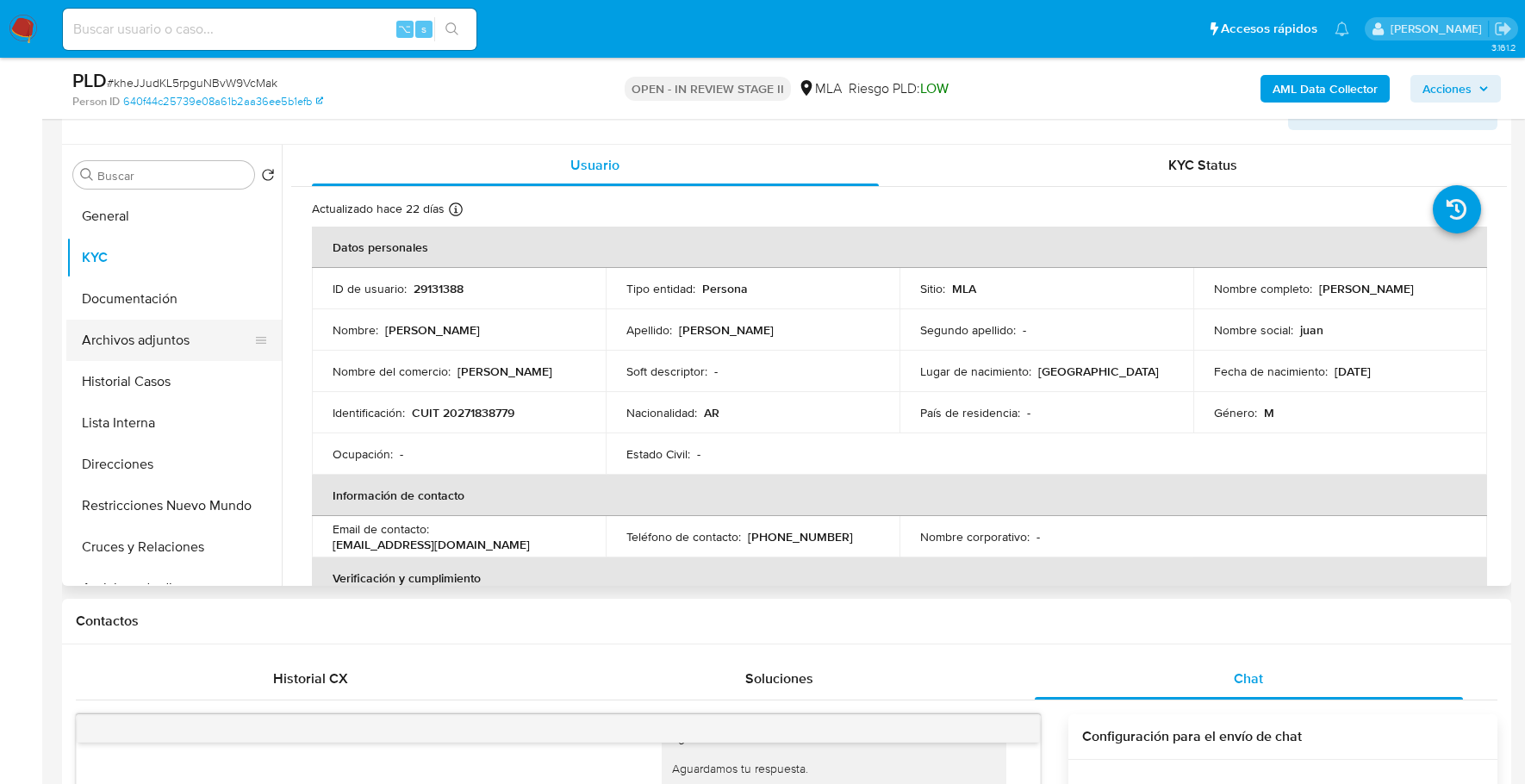
click at [149, 342] on button "Archivos adjuntos" at bounding box center [167, 340] width 202 height 42
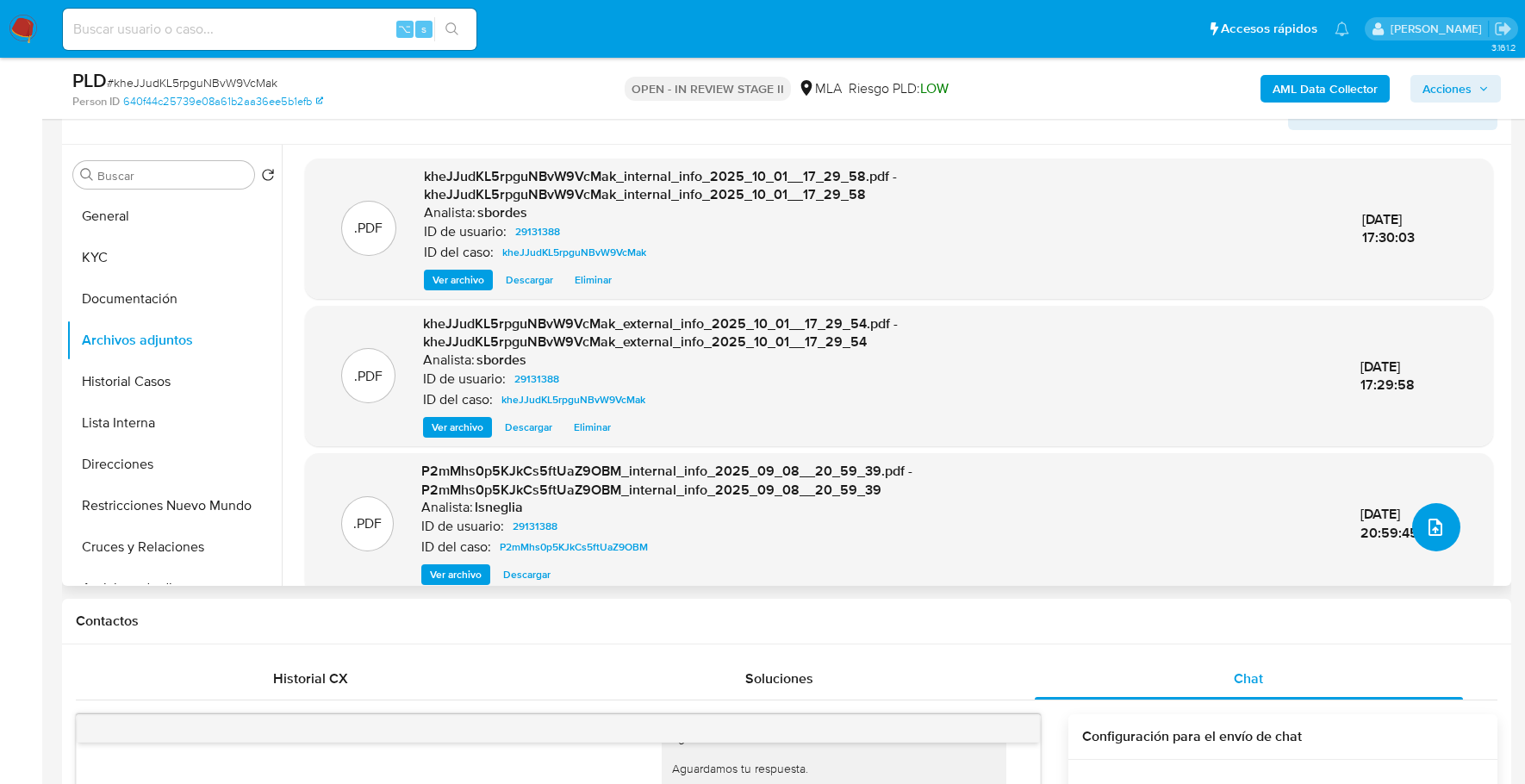
click at [1425, 511] on button "upload-file" at bounding box center [1436, 527] width 48 height 48
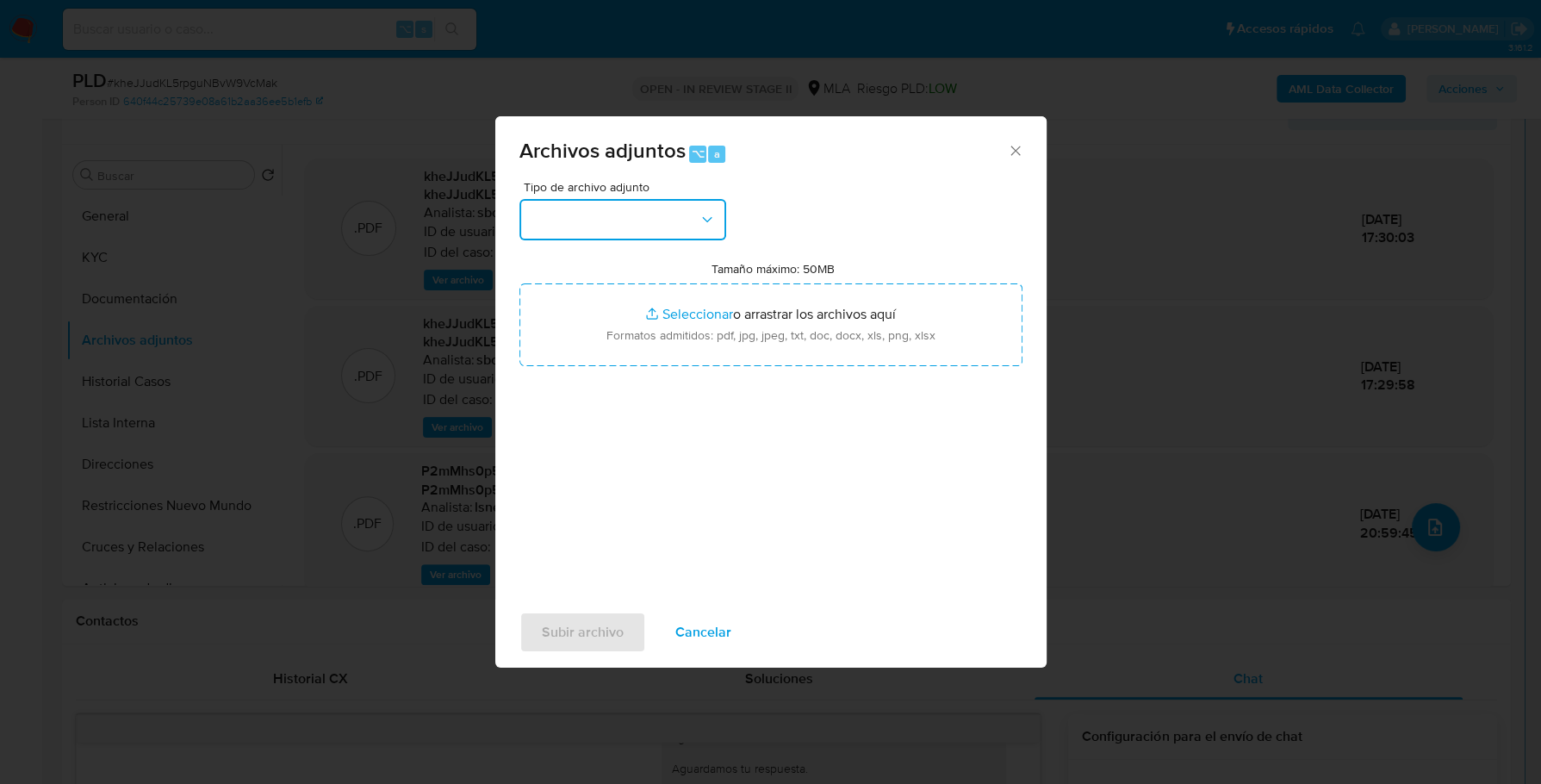
click at [564, 212] on button "button" at bounding box center [622, 219] width 207 height 42
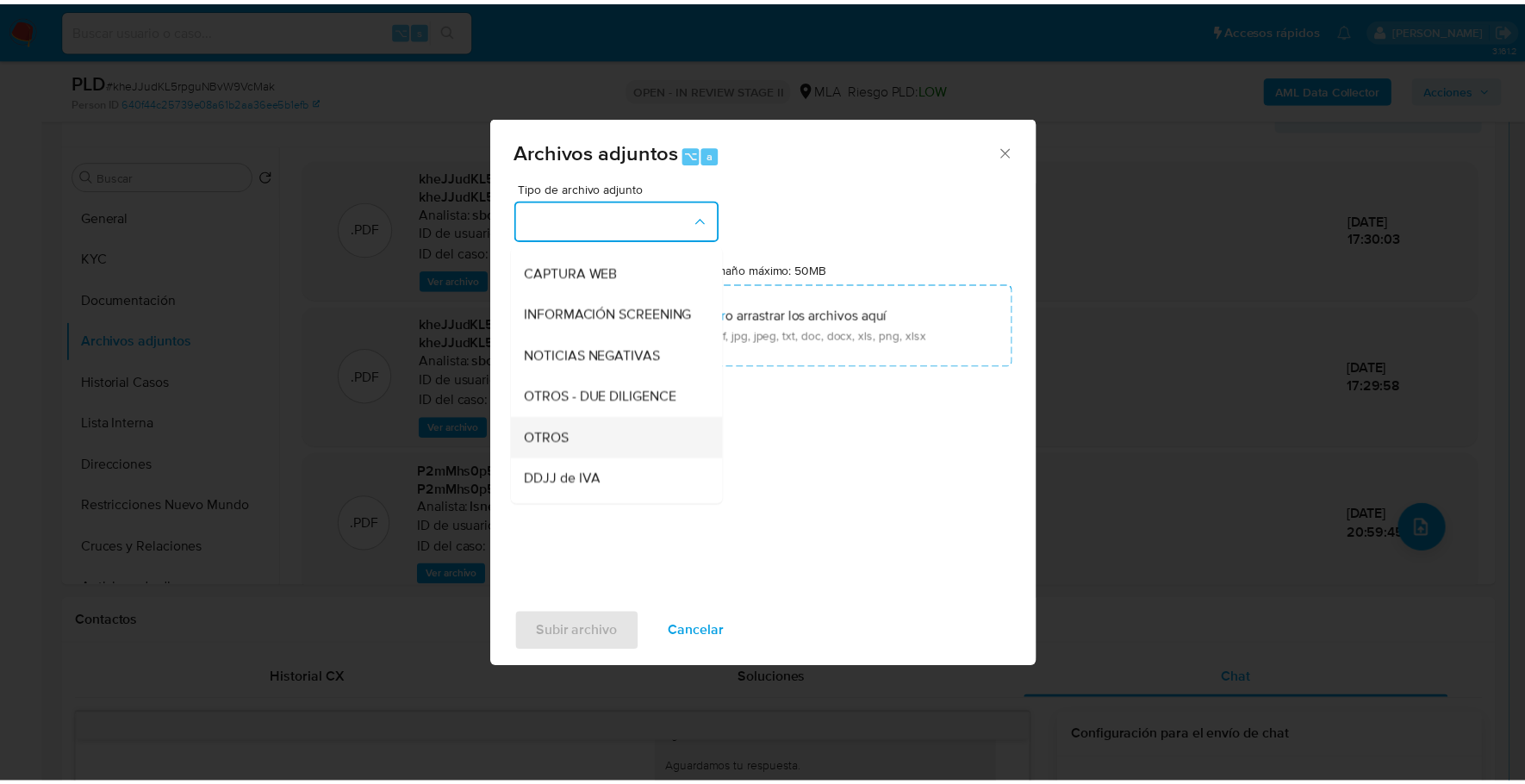
scroll to position [161, 0]
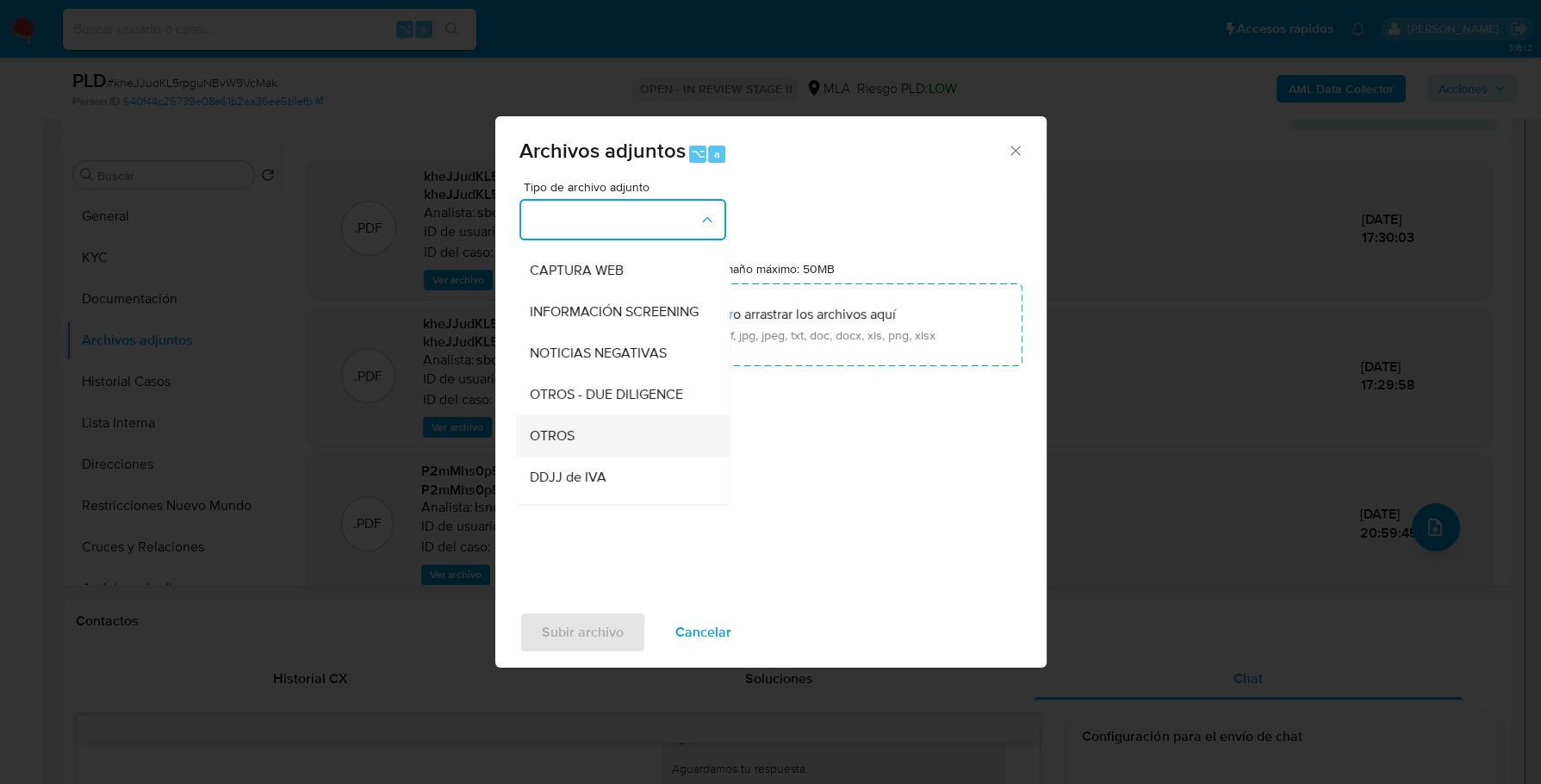
click at [562, 444] on span "OTROS" at bounding box center [552, 436] width 44 height 17
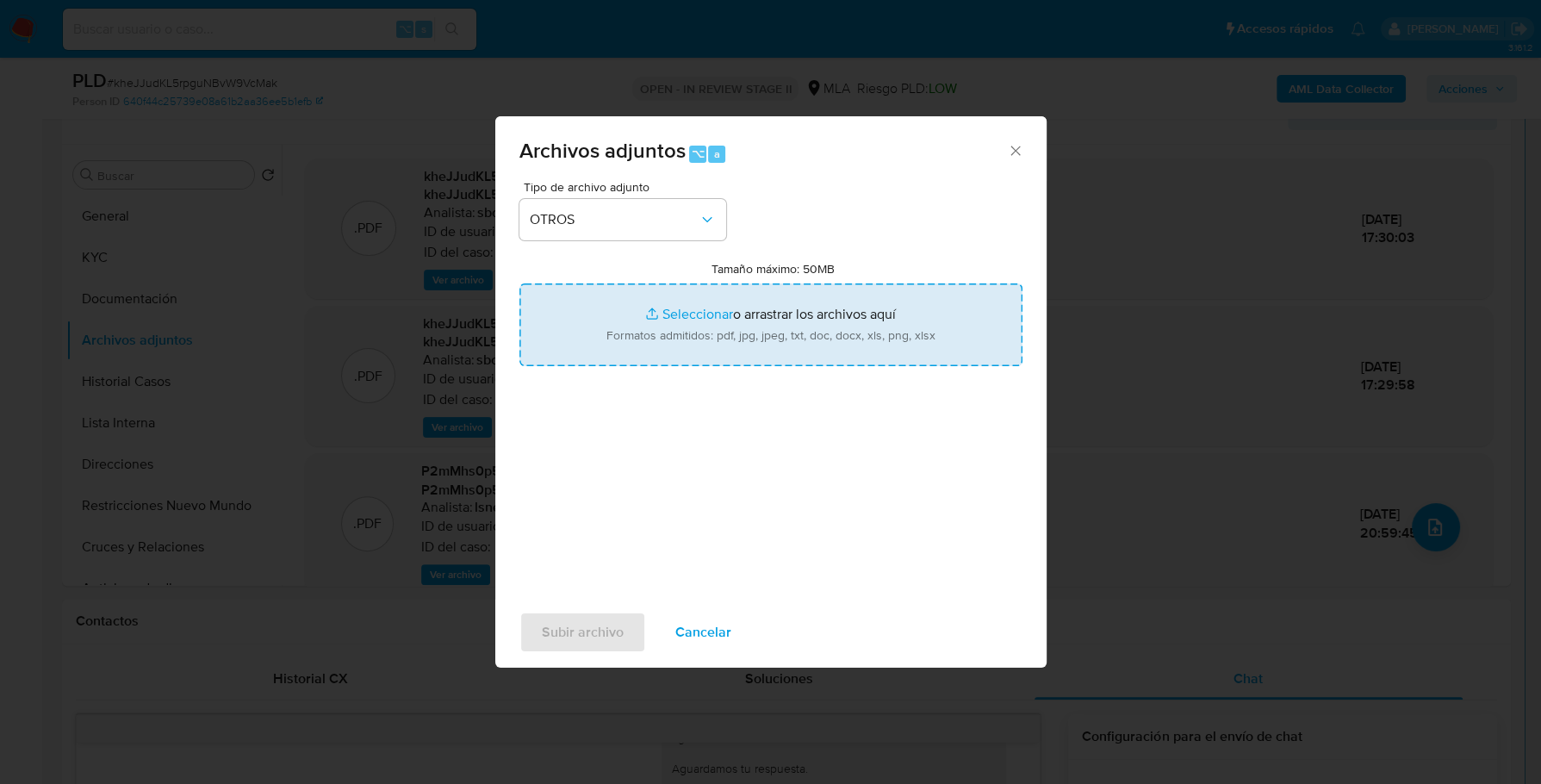
click at [698, 317] on input "Tamaño máximo: 50MB Seleccionar archivos" at bounding box center [771, 324] width 503 height 82
type input "C:\fakepath\Caselog kheJJudKL5rpguNBvW9VcMak_2025_09_17_20_01_40.docx"
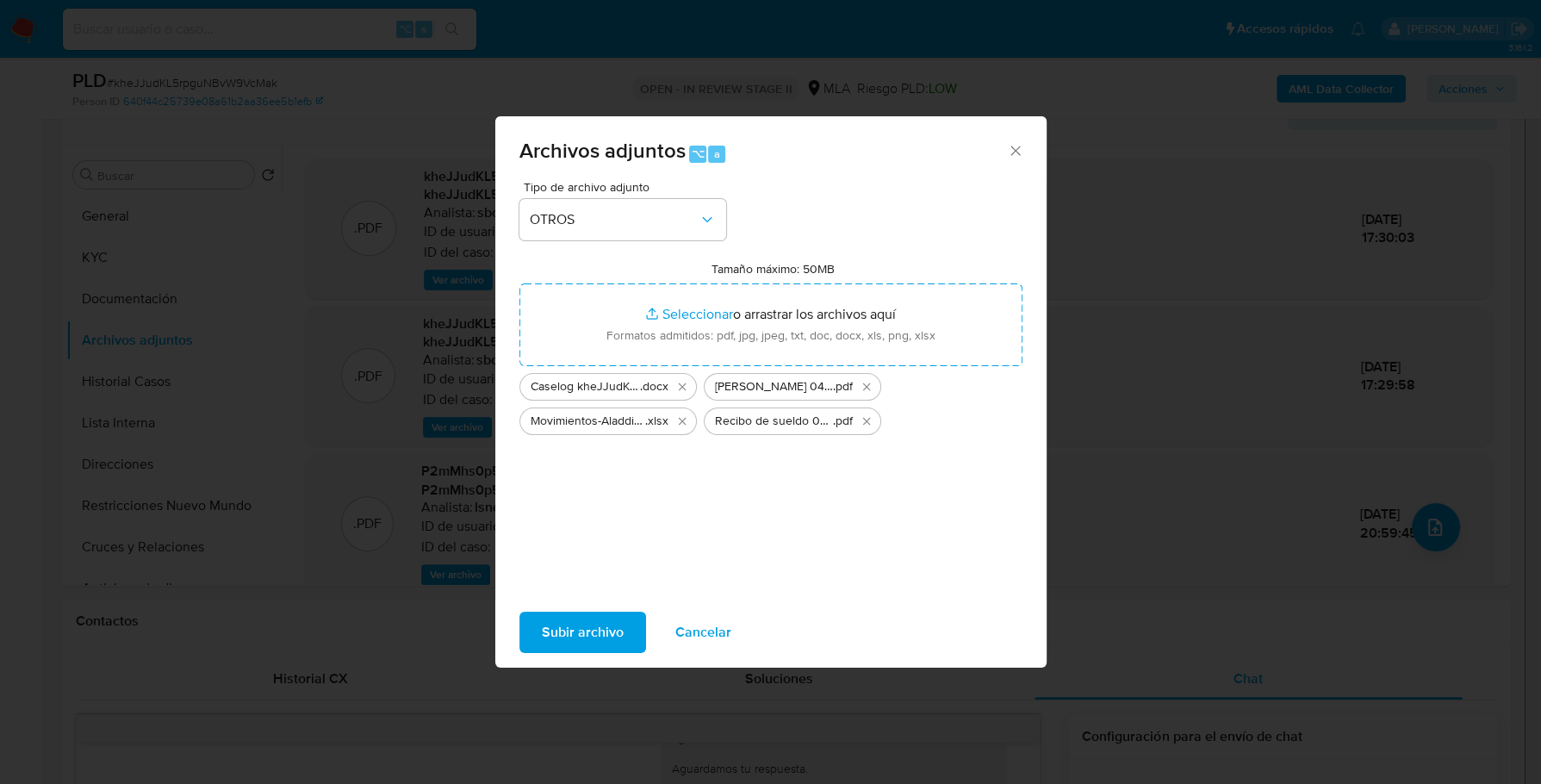
click at [609, 621] on span "Subir archivo" at bounding box center [583, 632] width 82 height 38
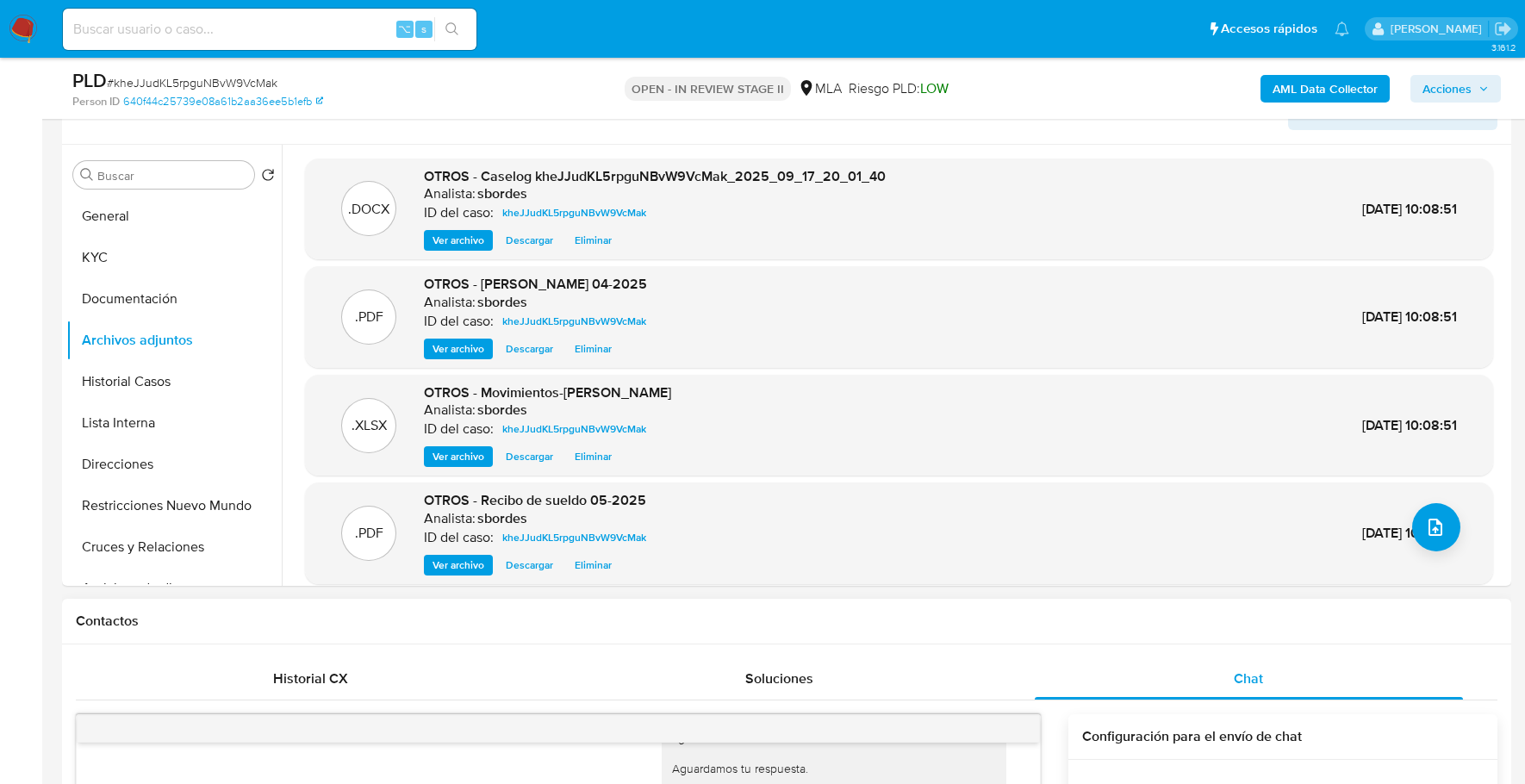
click at [569, 635] on div "Contactos" at bounding box center [787, 621] width 1449 height 45
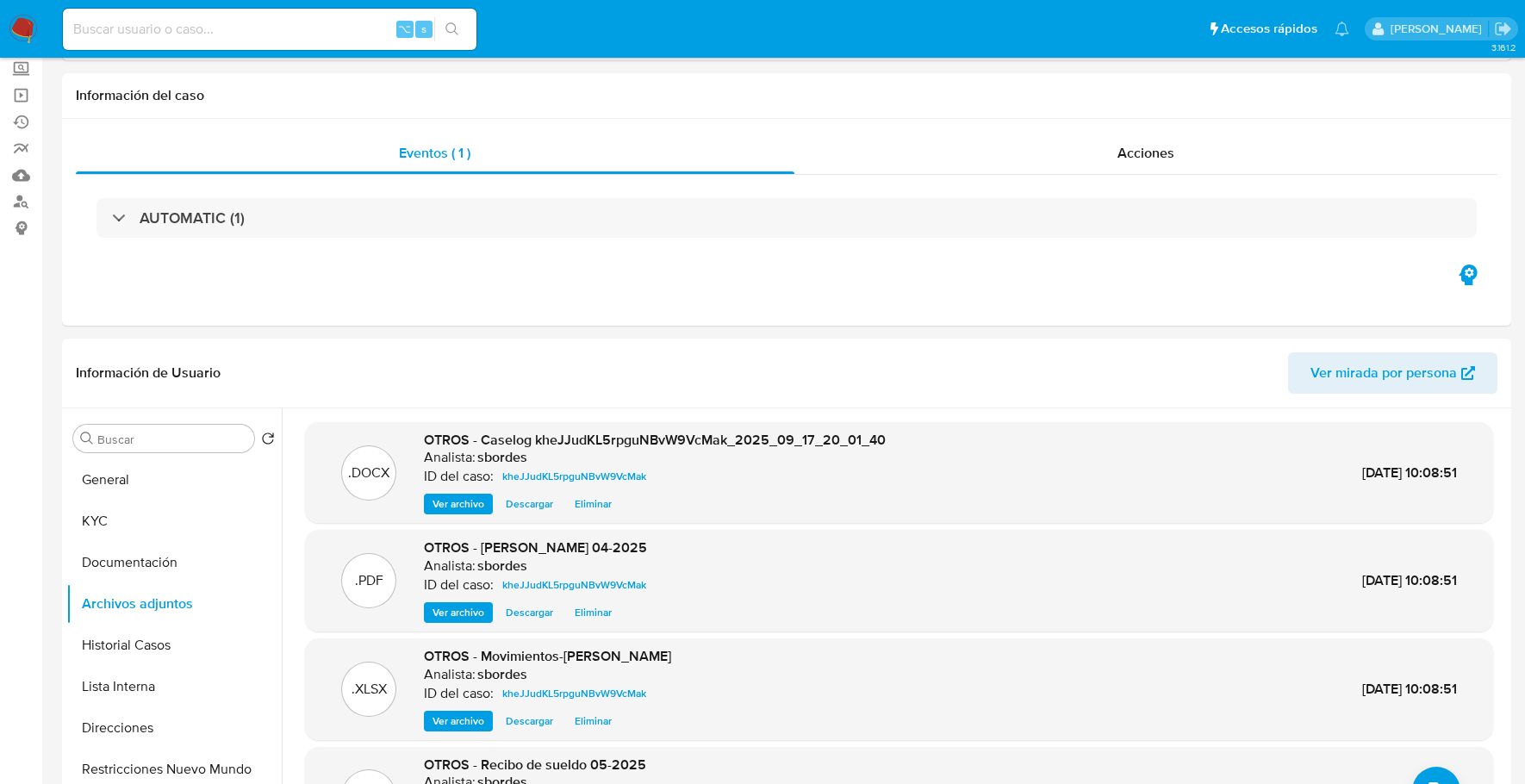
scroll to position [0, 0]
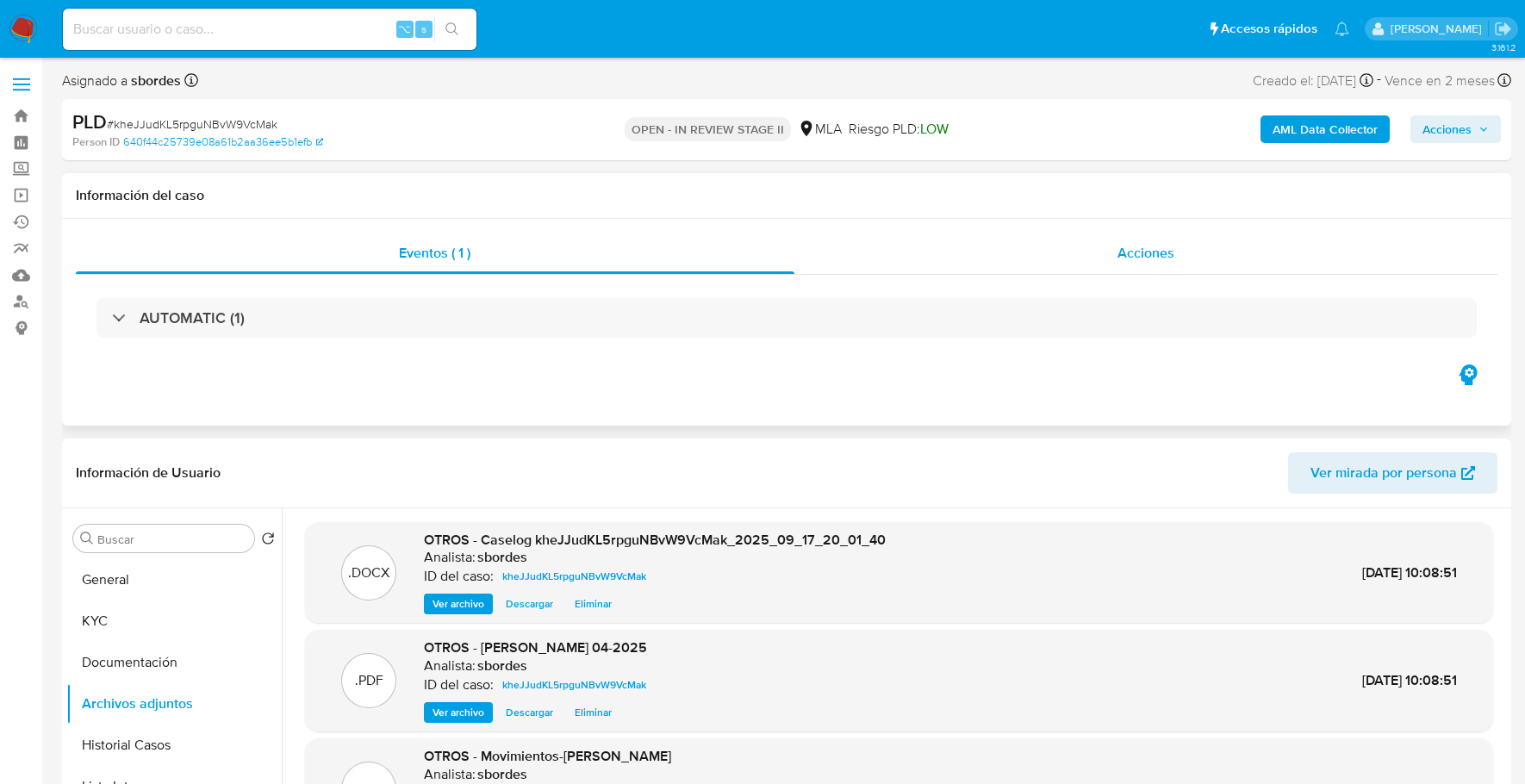
click at [1168, 243] on span "Acciones" at bounding box center [1146, 253] width 57 height 20
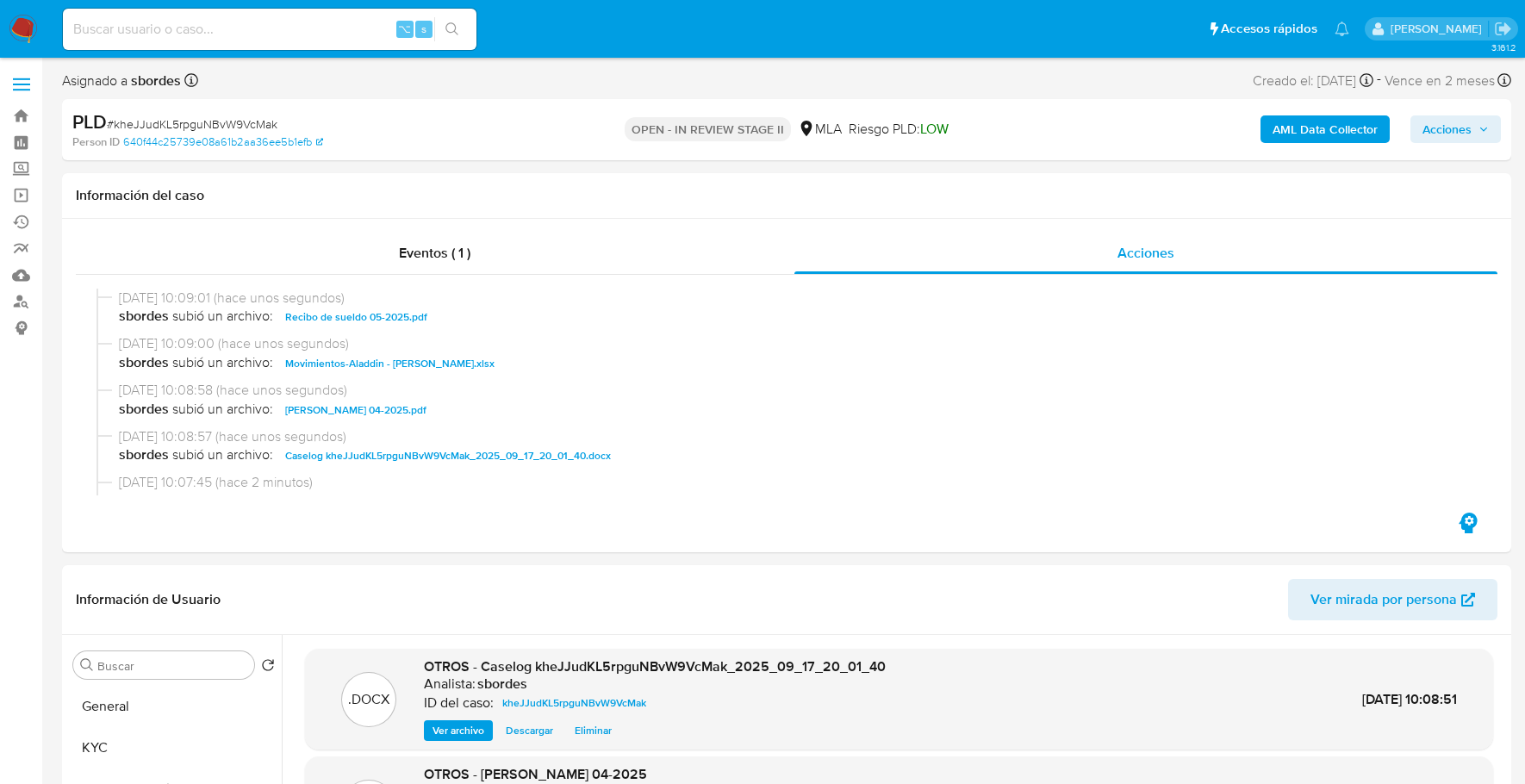
click at [1480, 129] on icon "button" at bounding box center [1483, 129] width 10 height 10
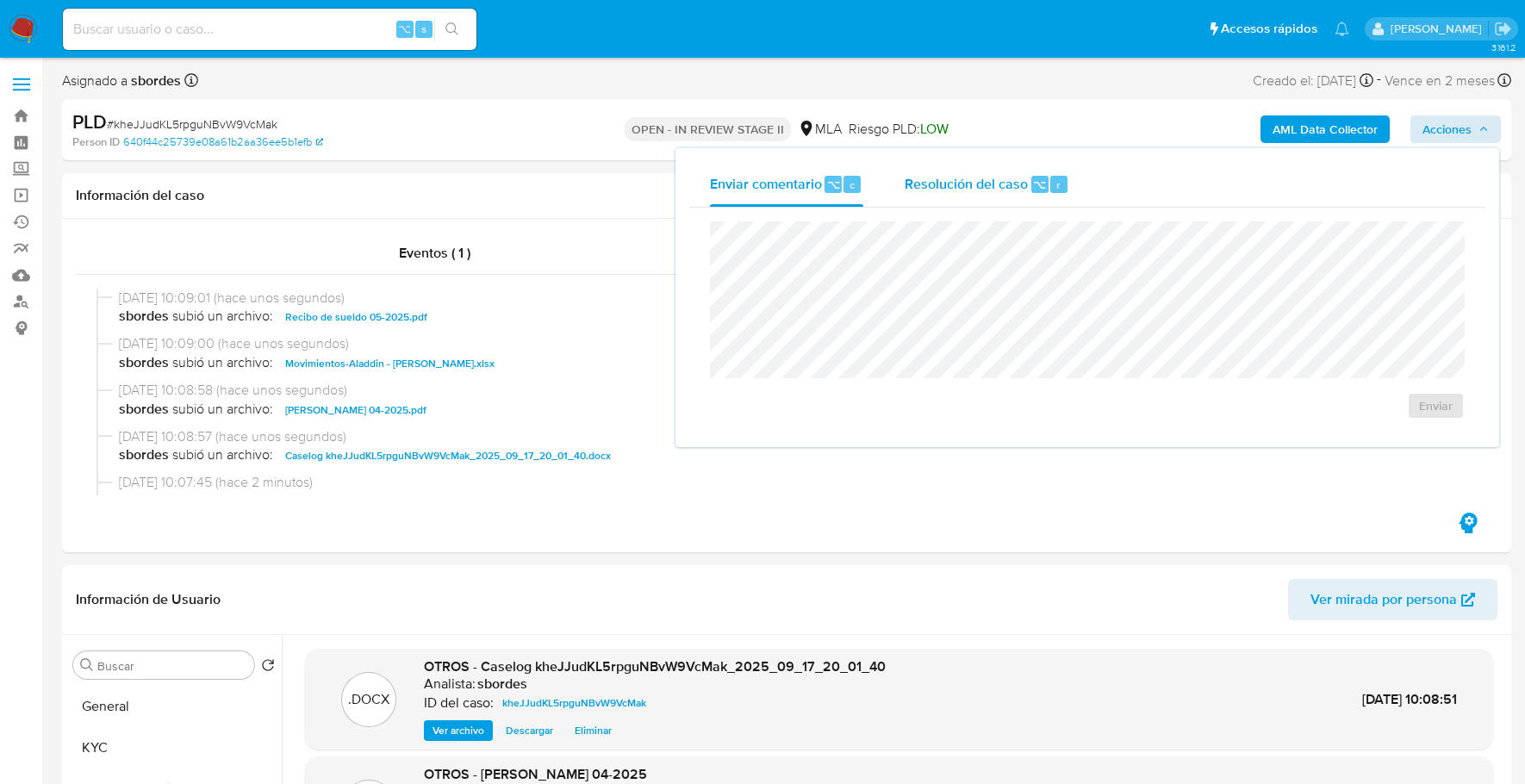
click at [938, 172] on div "Resolución del caso ⌥ r" at bounding box center [987, 183] width 165 height 44
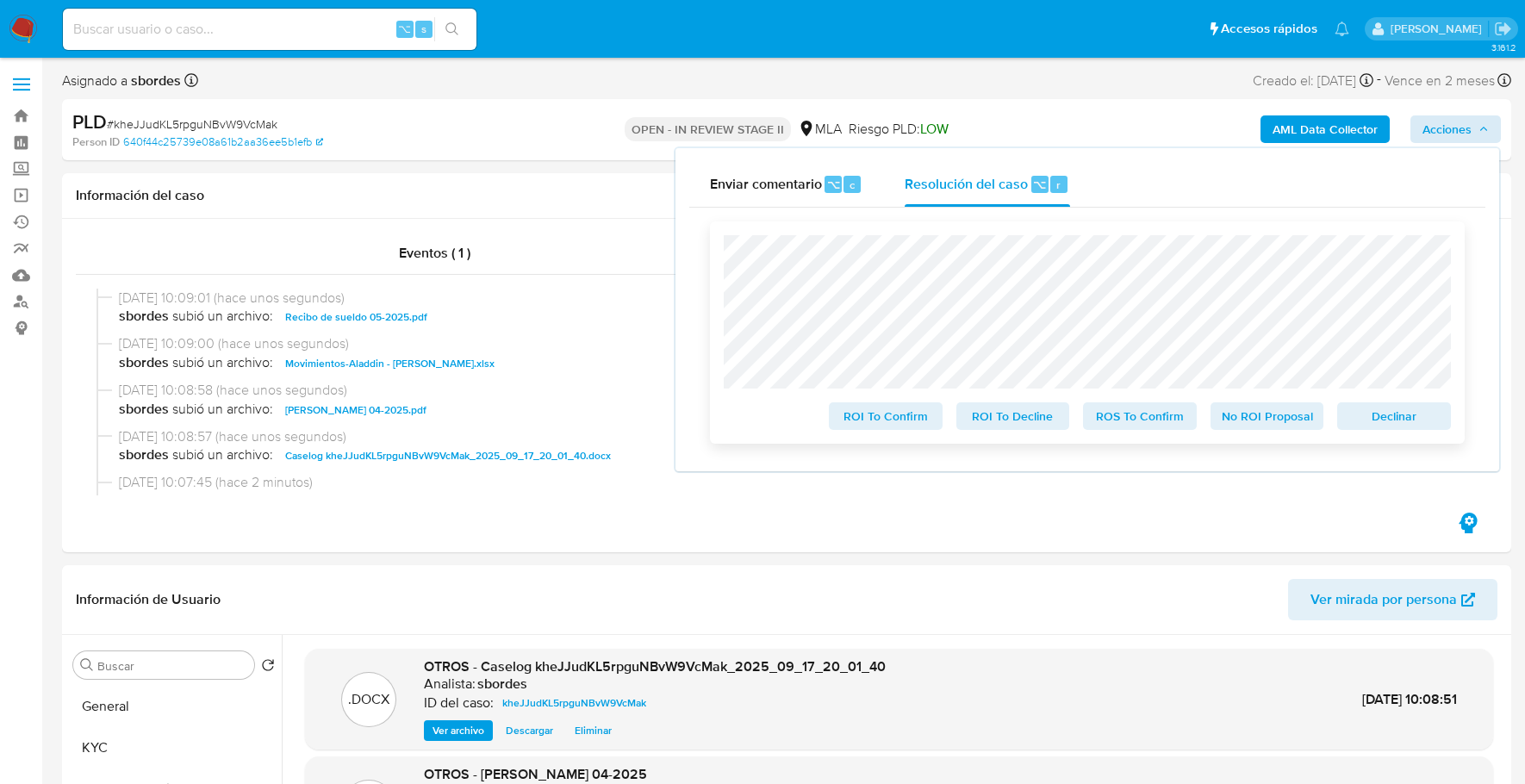
click at [1271, 419] on span "No ROI Proposal" at bounding box center [1267, 415] width 90 height 24
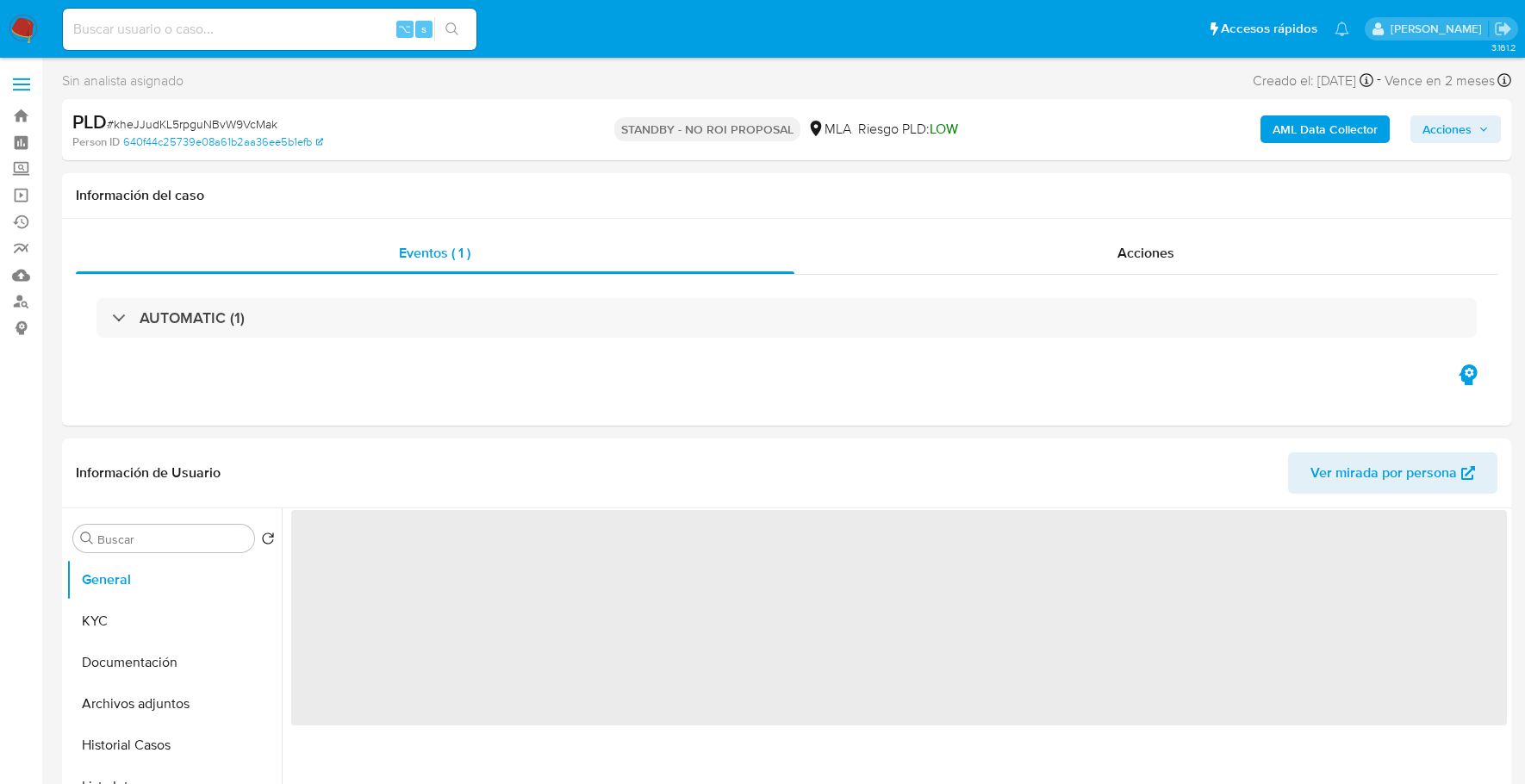
select select "10"
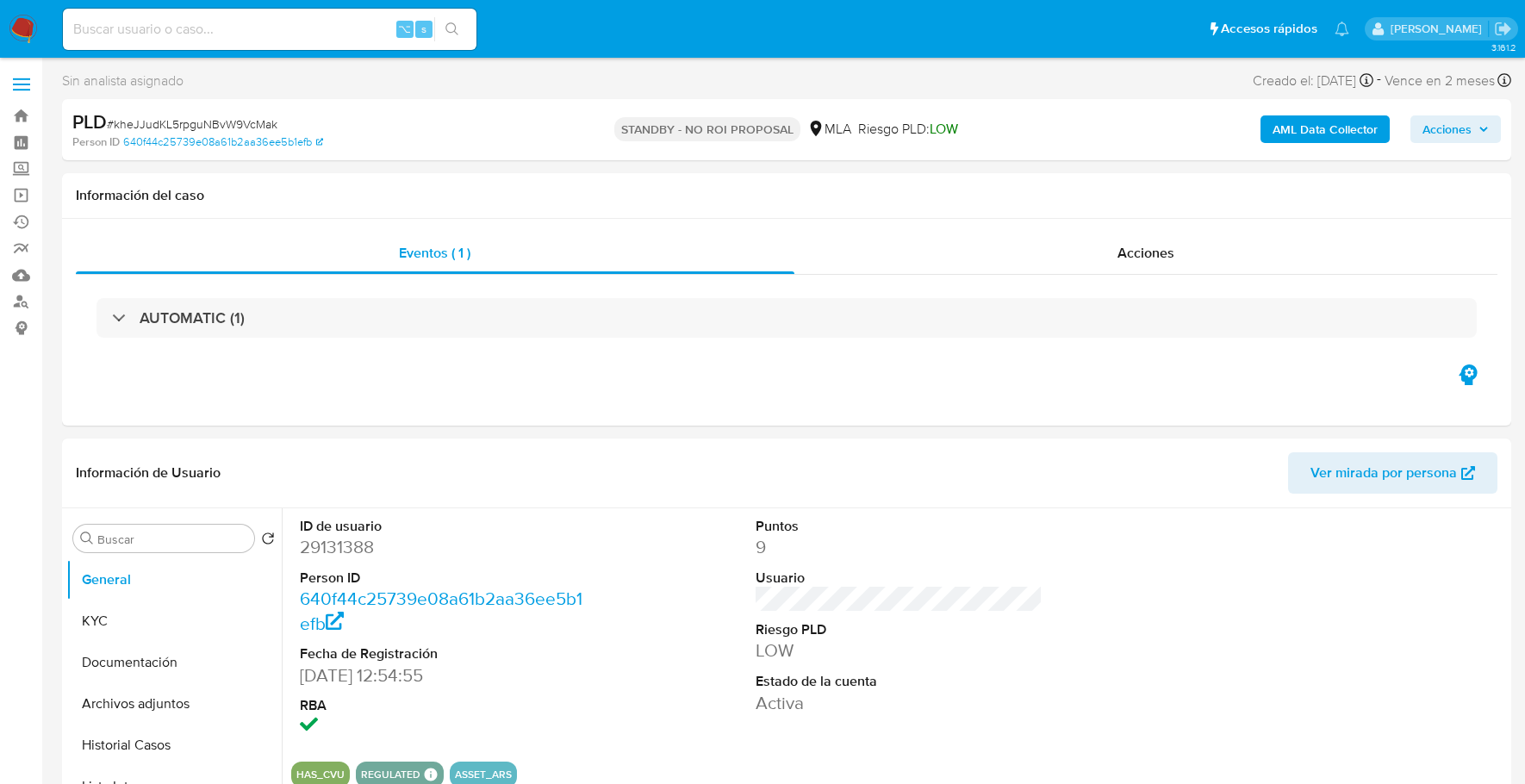
click at [227, 14] on div "⌥ s" at bounding box center [269, 29] width 413 height 42
click at [250, 34] on input at bounding box center [269, 29] width 413 height 23
paste input "136127447"
type input "136127447"
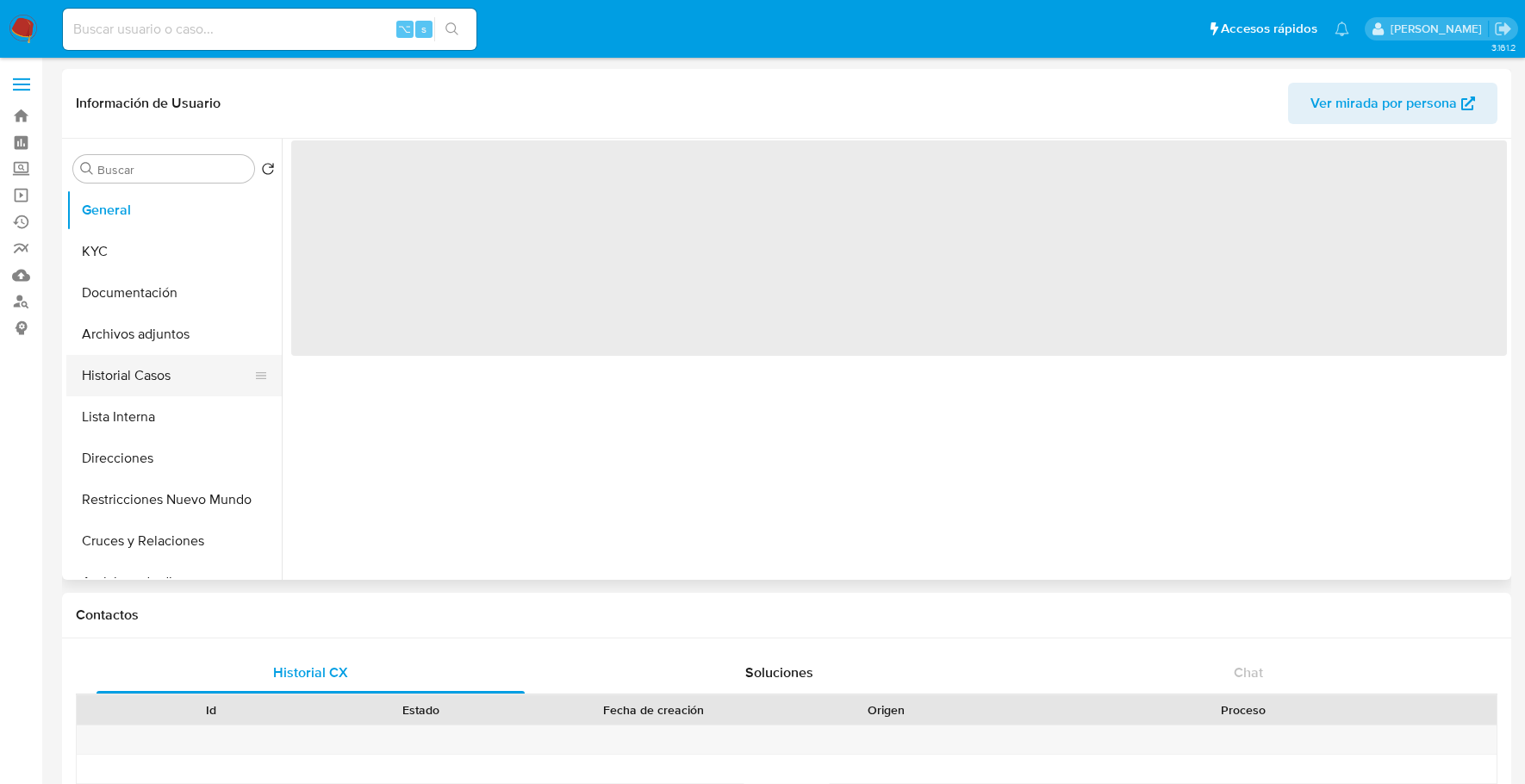
select select "10"
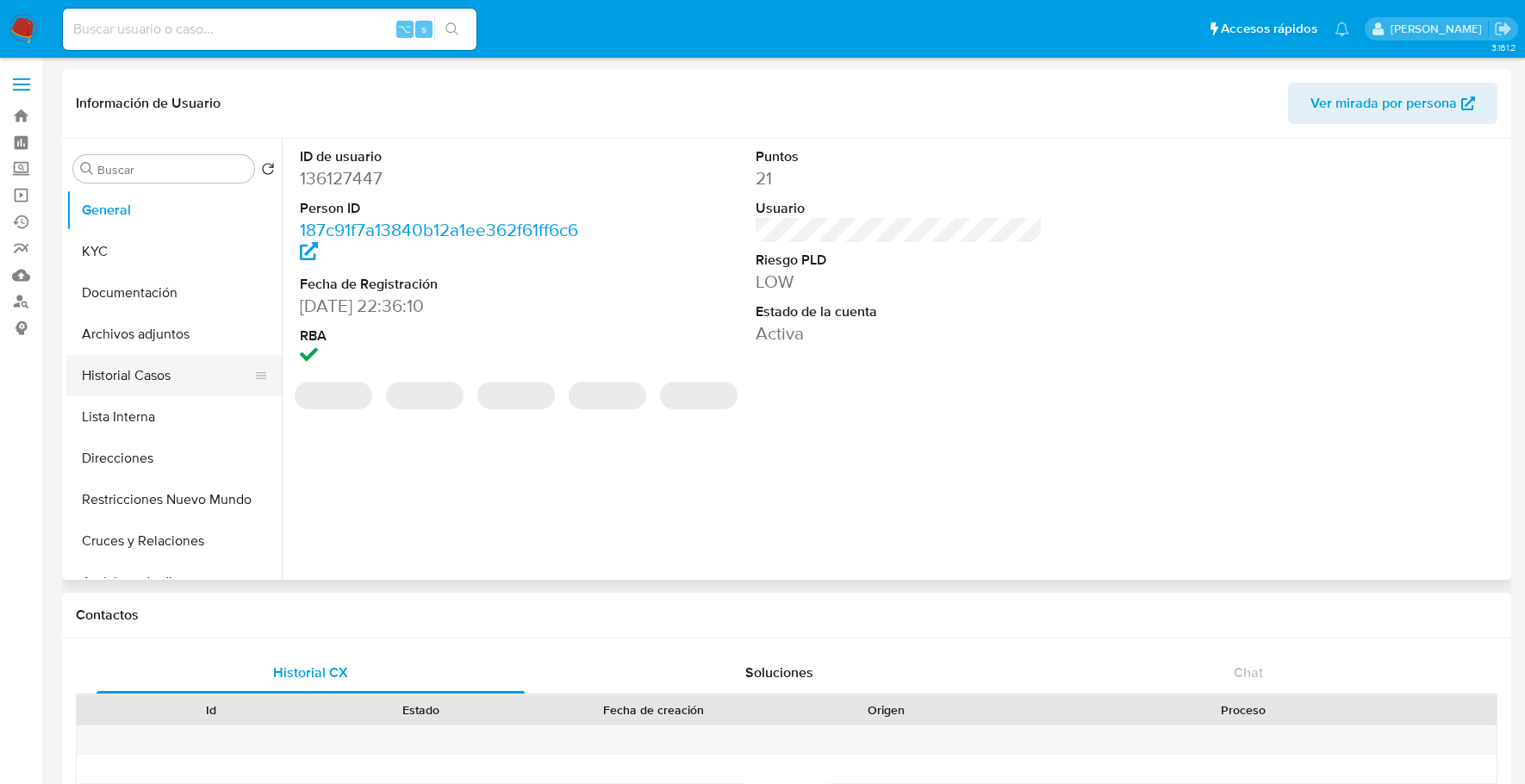
click at [149, 370] on button "Historial Casos" at bounding box center [167, 375] width 202 height 42
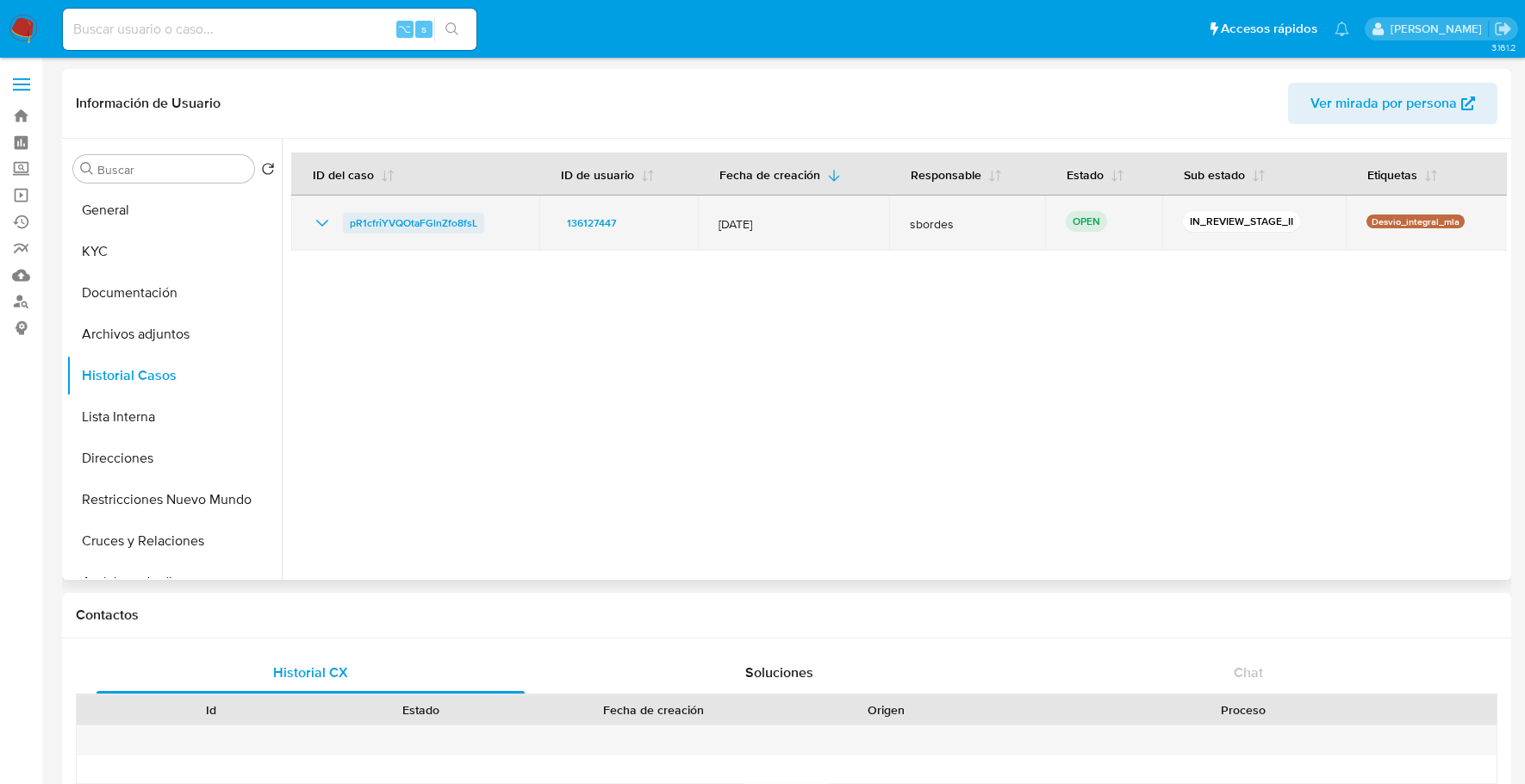
click at [436, 215] on span "pR1cfriYVQOtaFGlnZfo8fsL" at bounding box center [413, 223] width 128 height 21
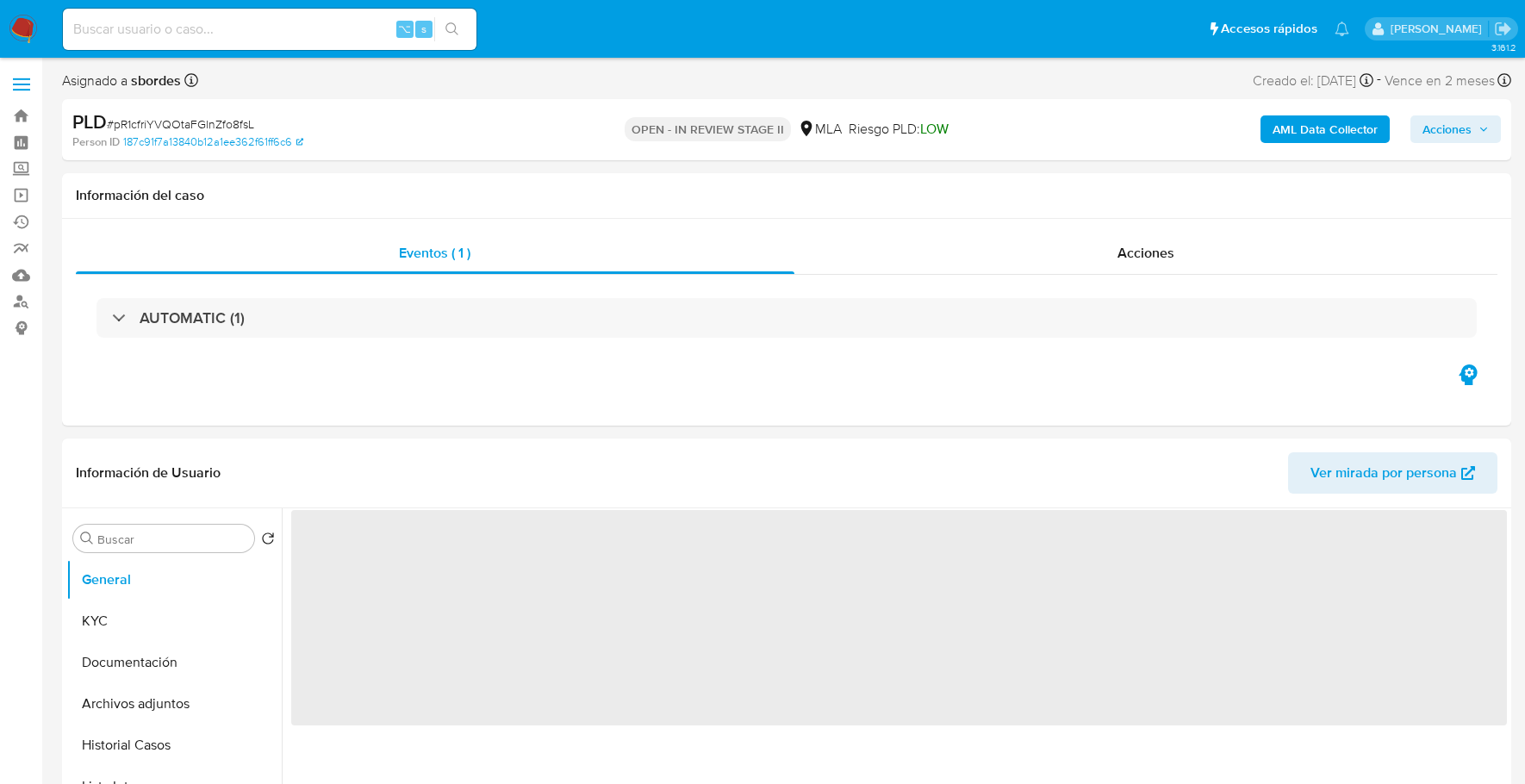
select select "10"
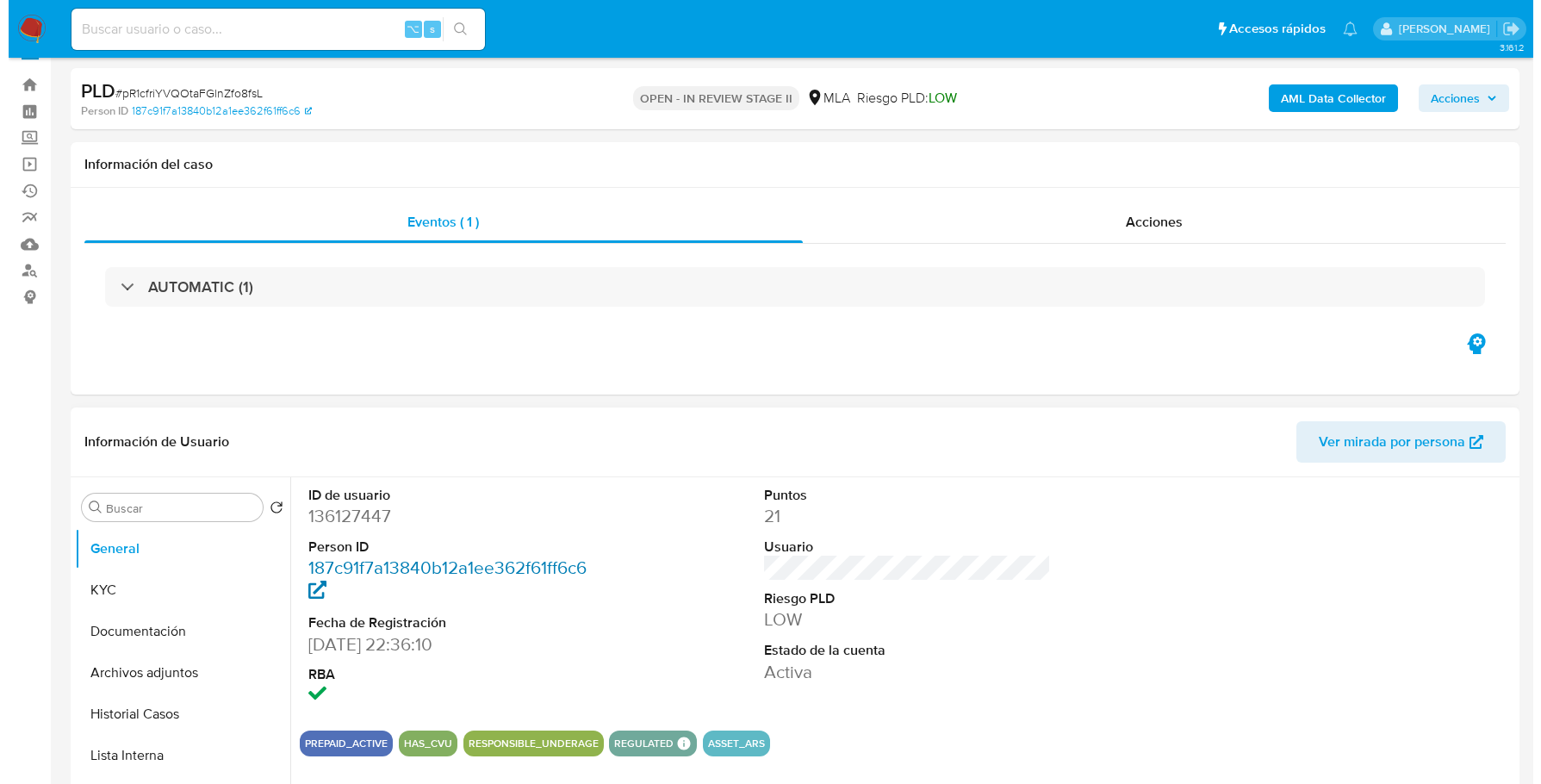
scroll to position [47, 0]
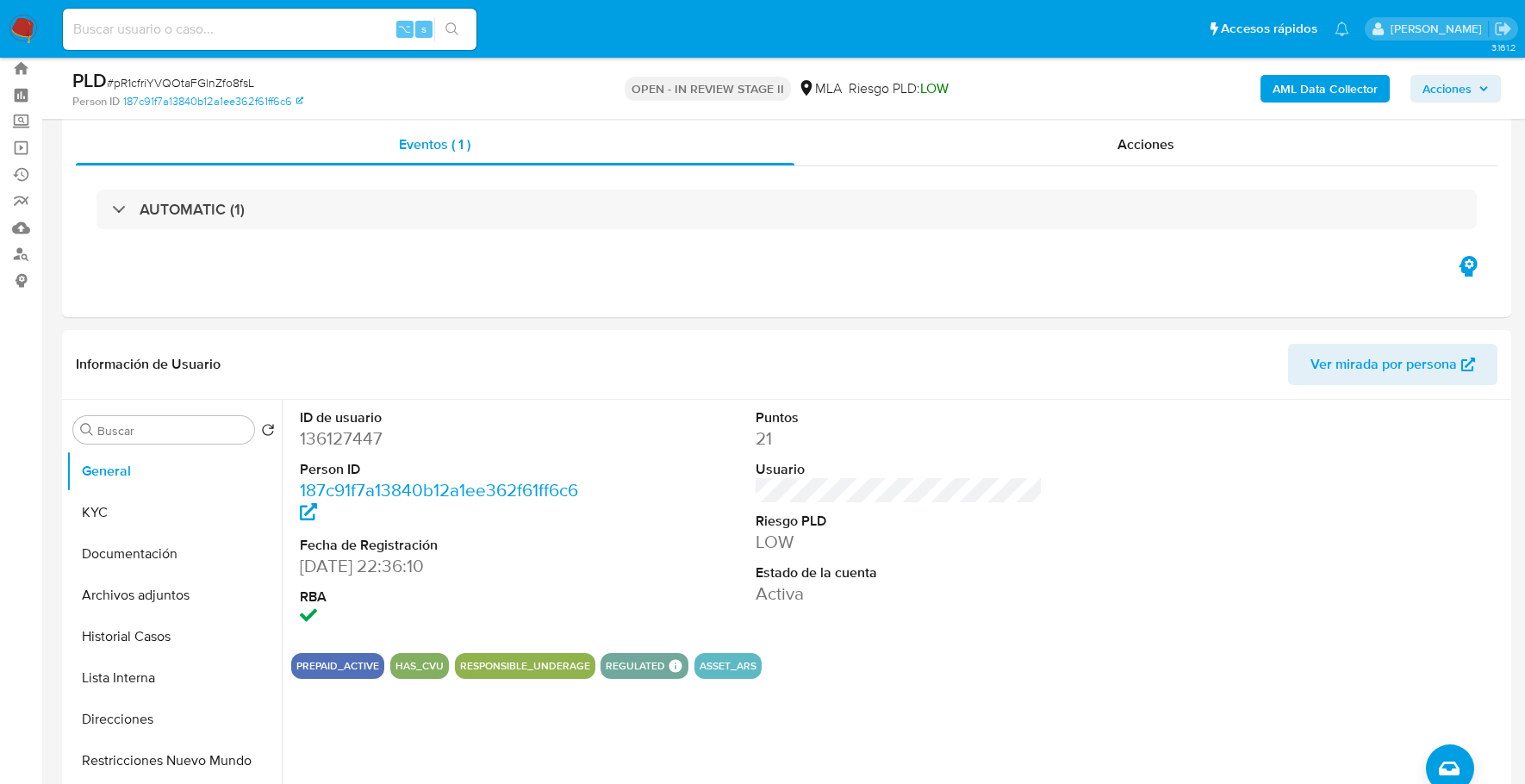
click at [324, 25] on input at bounding box center [269, 29] width 413 height 23
paste input "136127447"
type input "136127447"
click at [171, 514] on button "KYC" at bounding box center [167, 513] width 202 height 42
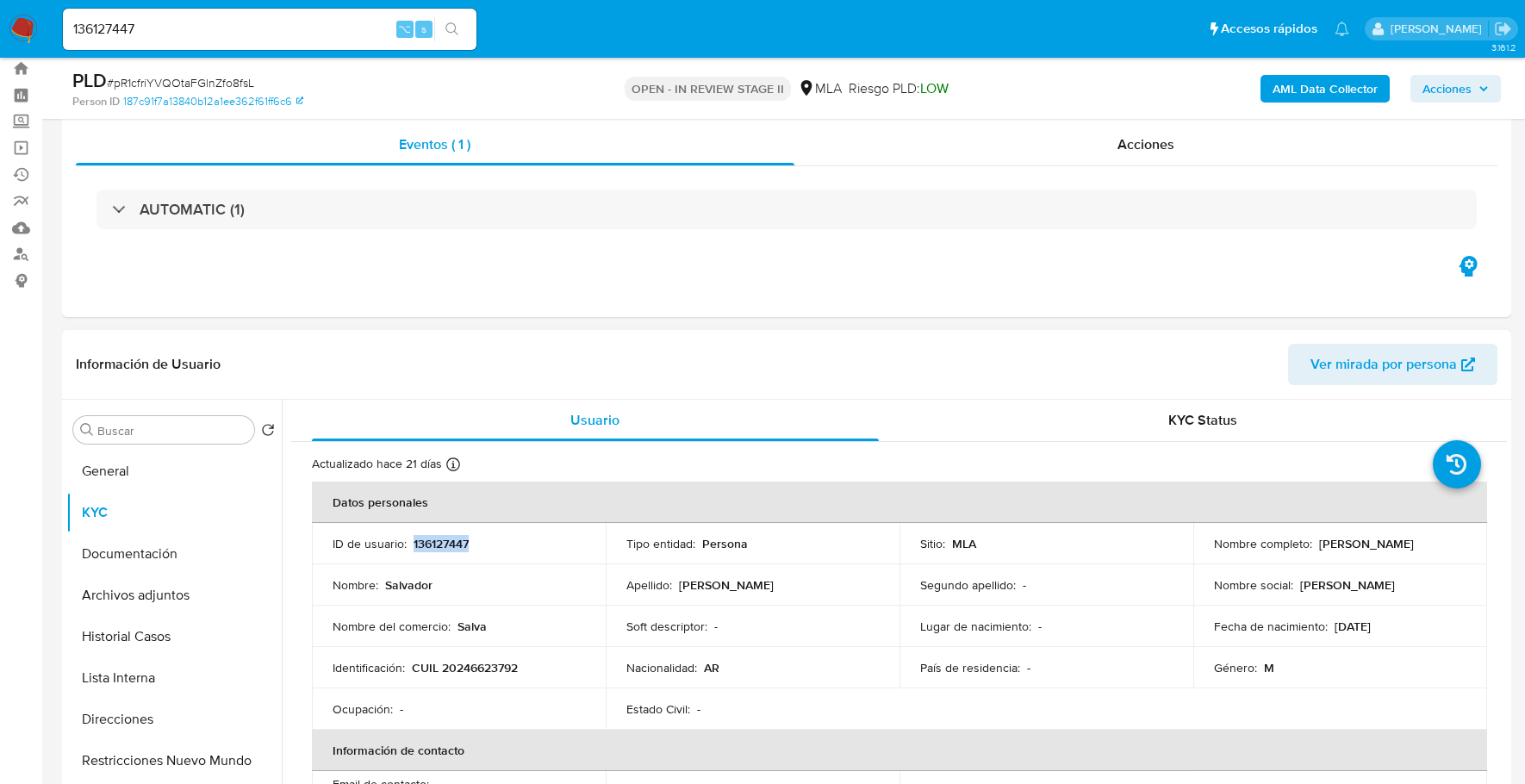
copy p "136127447"
click at [1281, 78] on b "AML Data Collector" at bounding box center [1324, 88] width 105 height 27
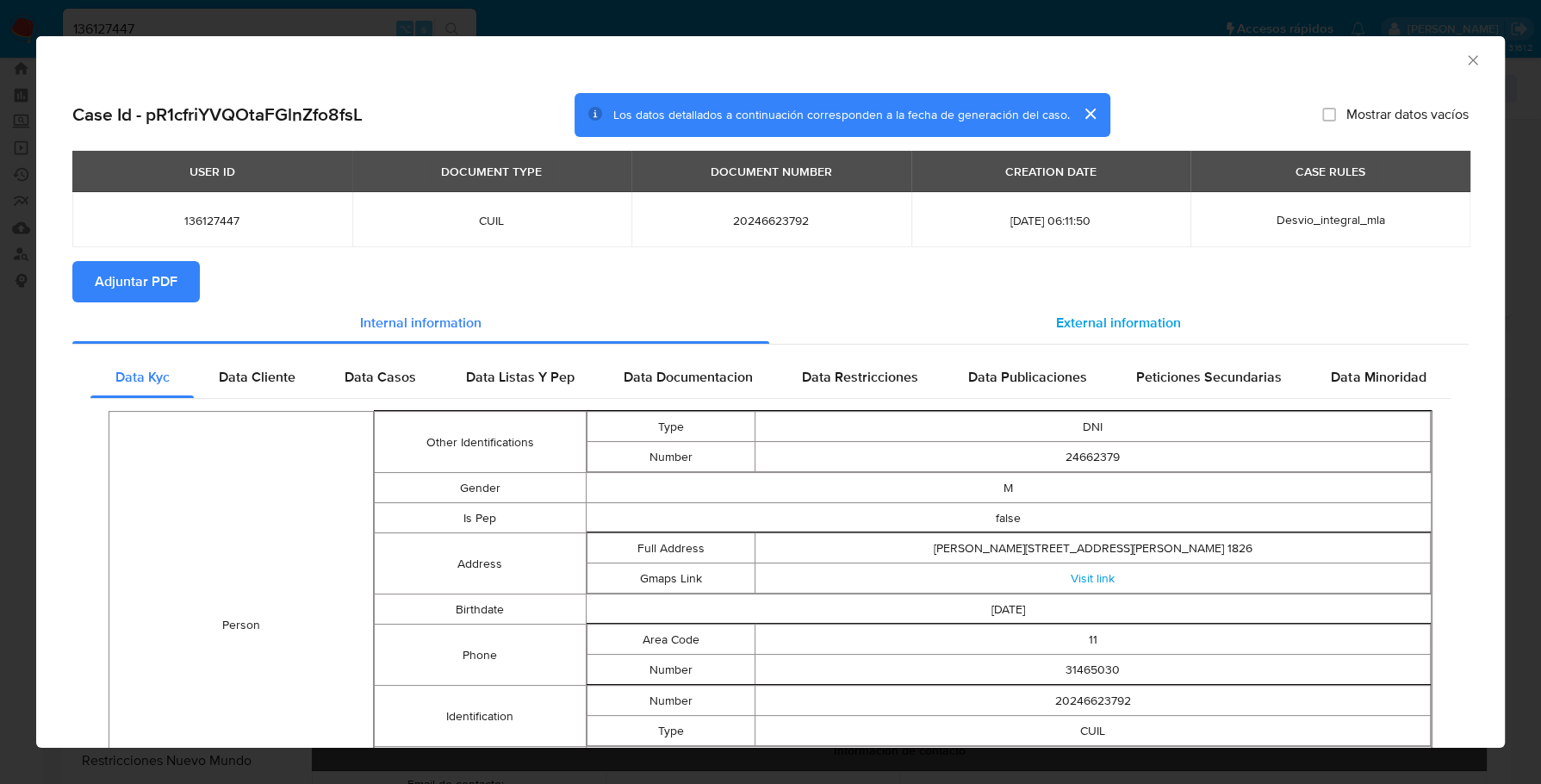
click at [1058, 313] on span "External information" at bounding box center [1118, 322] width 125 height 20
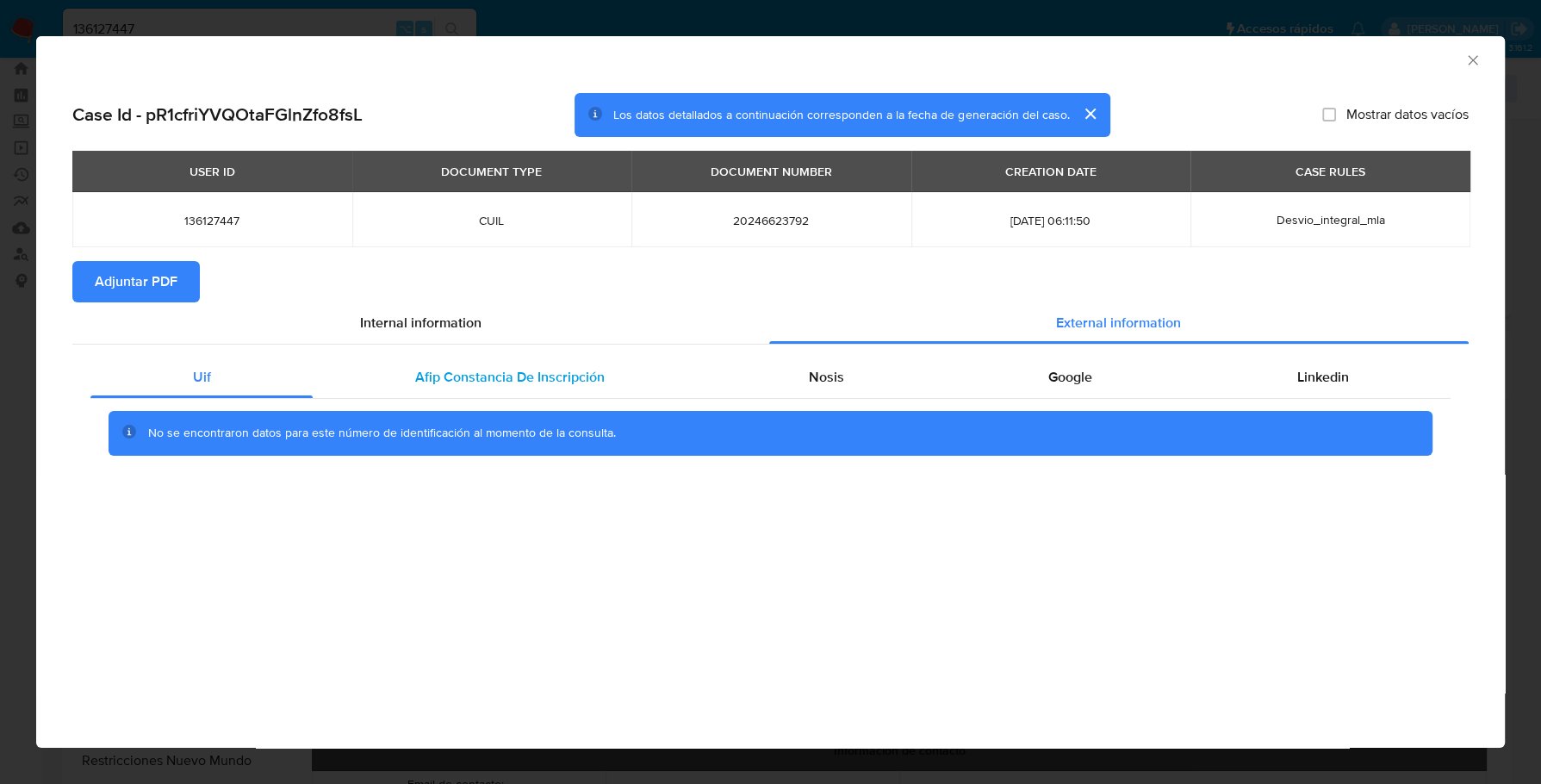
click at [522, 371] on span "Afip Constancia De Inscripción" at bounding box center [510, 376] width 189 height 20
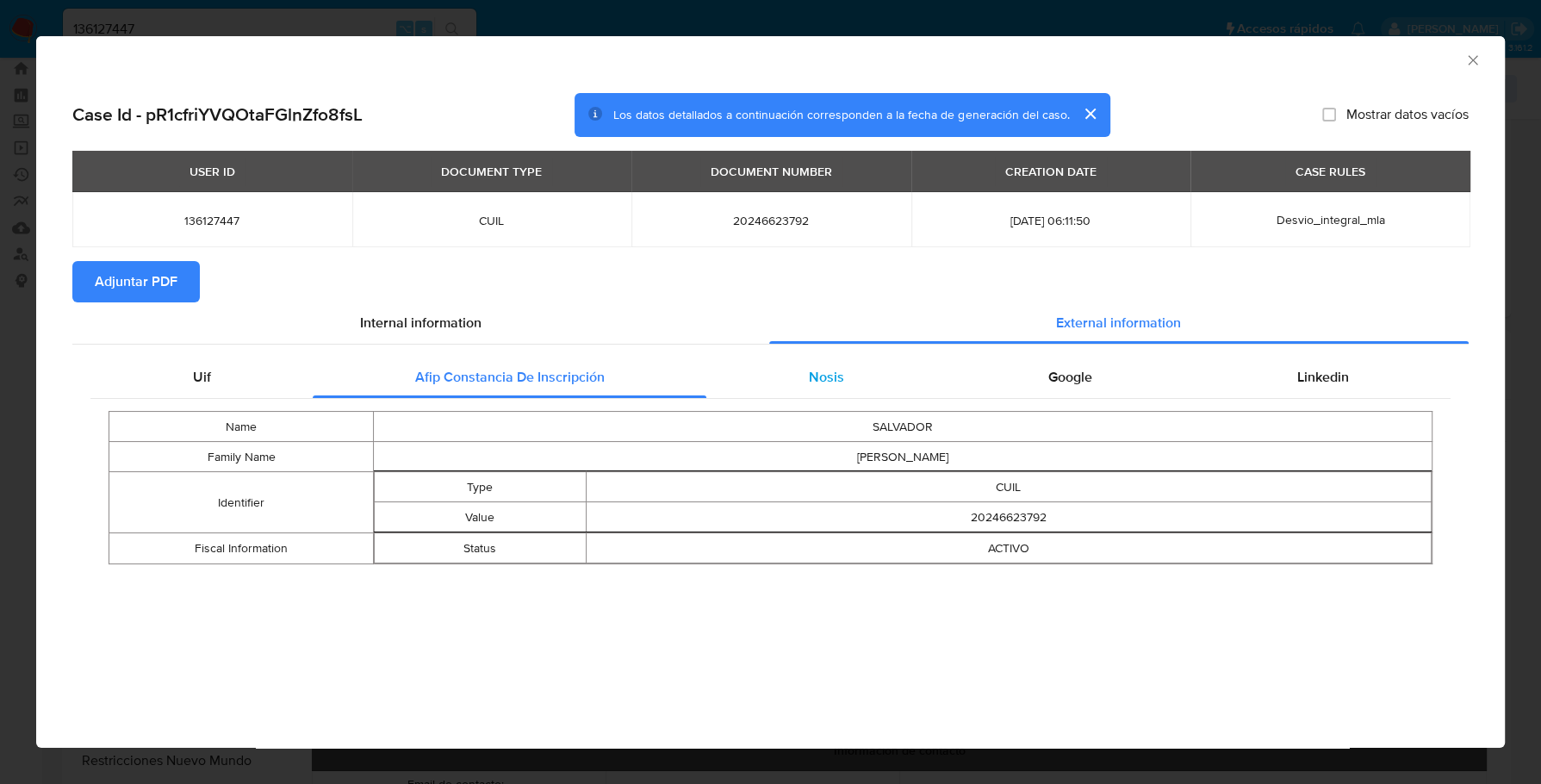
click at [912, 386] on div "Nosis" at bounding box center [826, 377] width 239 height 42
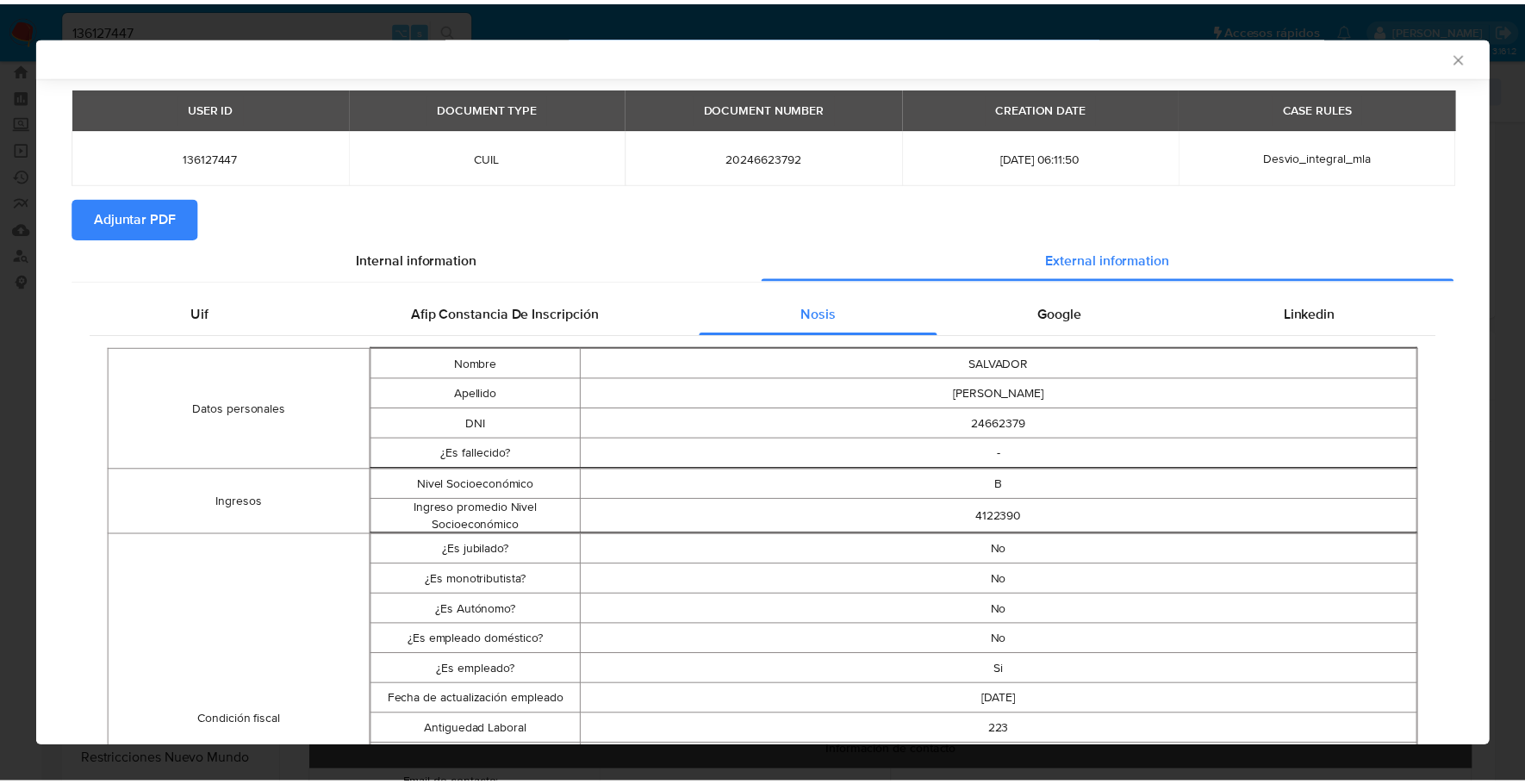
scroll to position [0, 0]
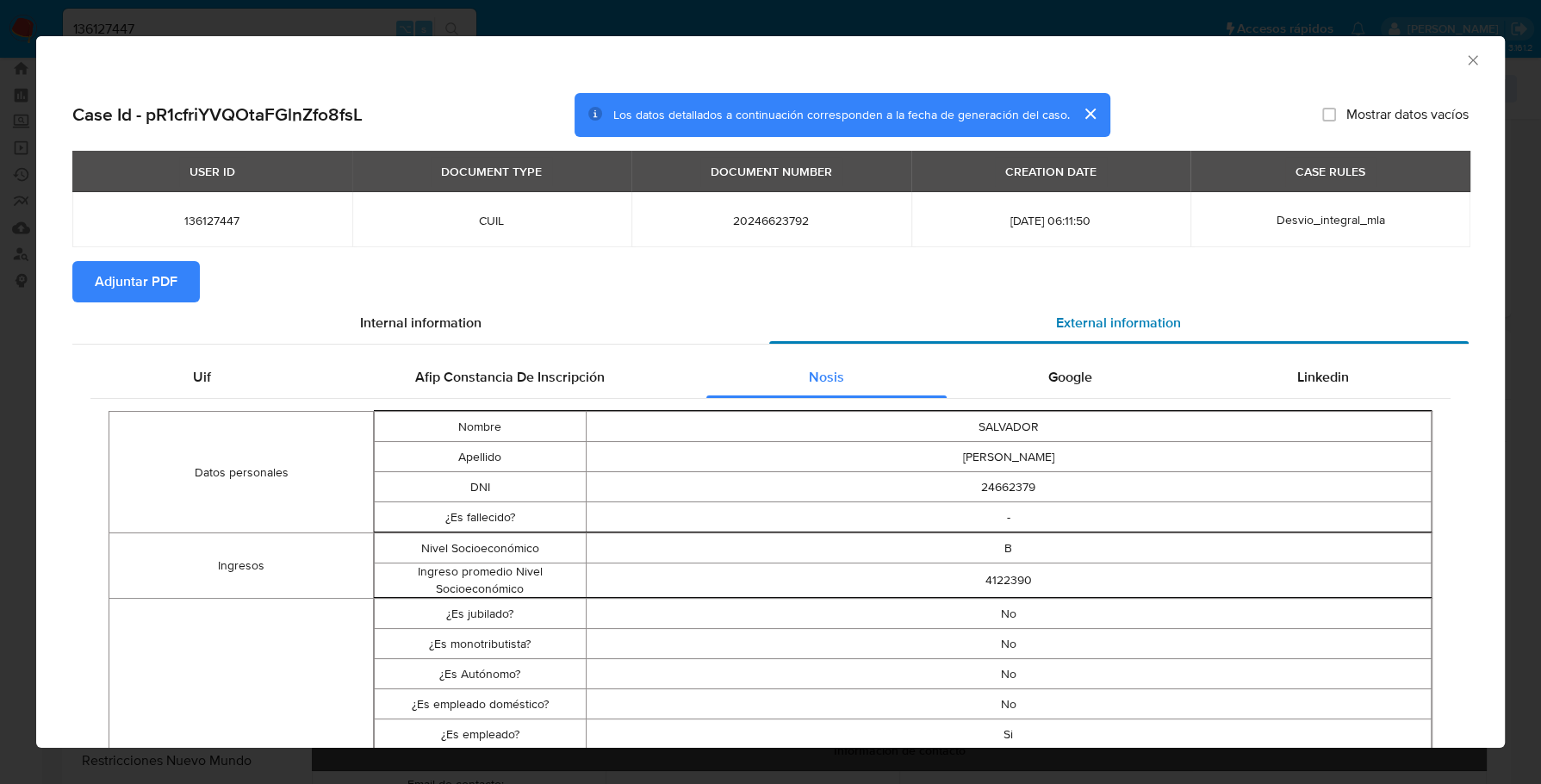
click at [1081, 335] on div "External information" at bounding box center [1119, 323] width 700 height 42
click at [1086, 386] on div "Google" at bounding box center [1071, 377] width 248 height 42
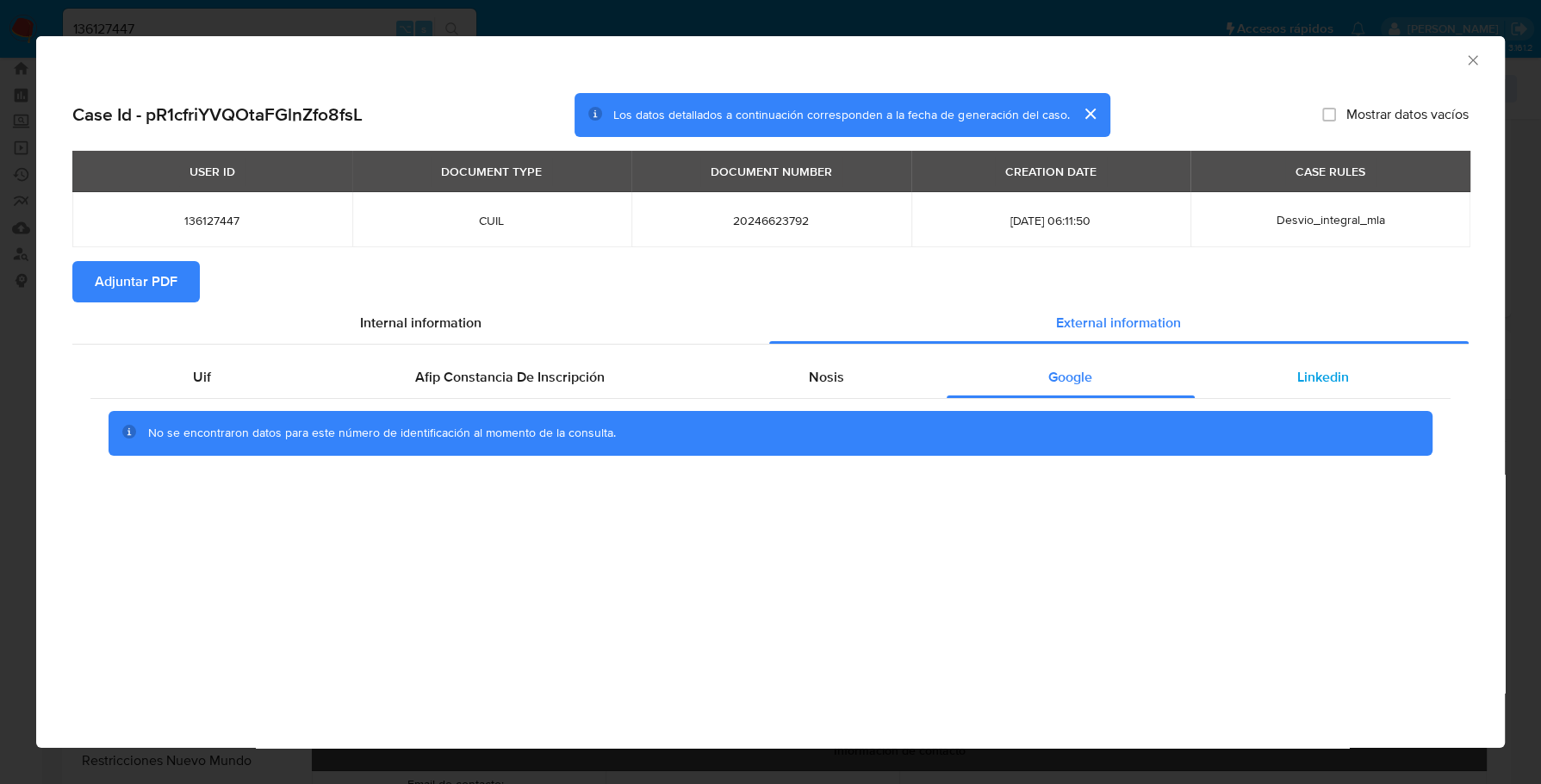
click at [1306, 387] on span "Linkedin" at bounding box center [1322, 376] width 52 height 20
click at [91, 273] on button "Adjuntar PDF" at bounding box center [135, 282] width 128 height 42
click at [1472, 62] on icon "Cerrar ventana" at bounding box center [1473, 61] width 17 height 17
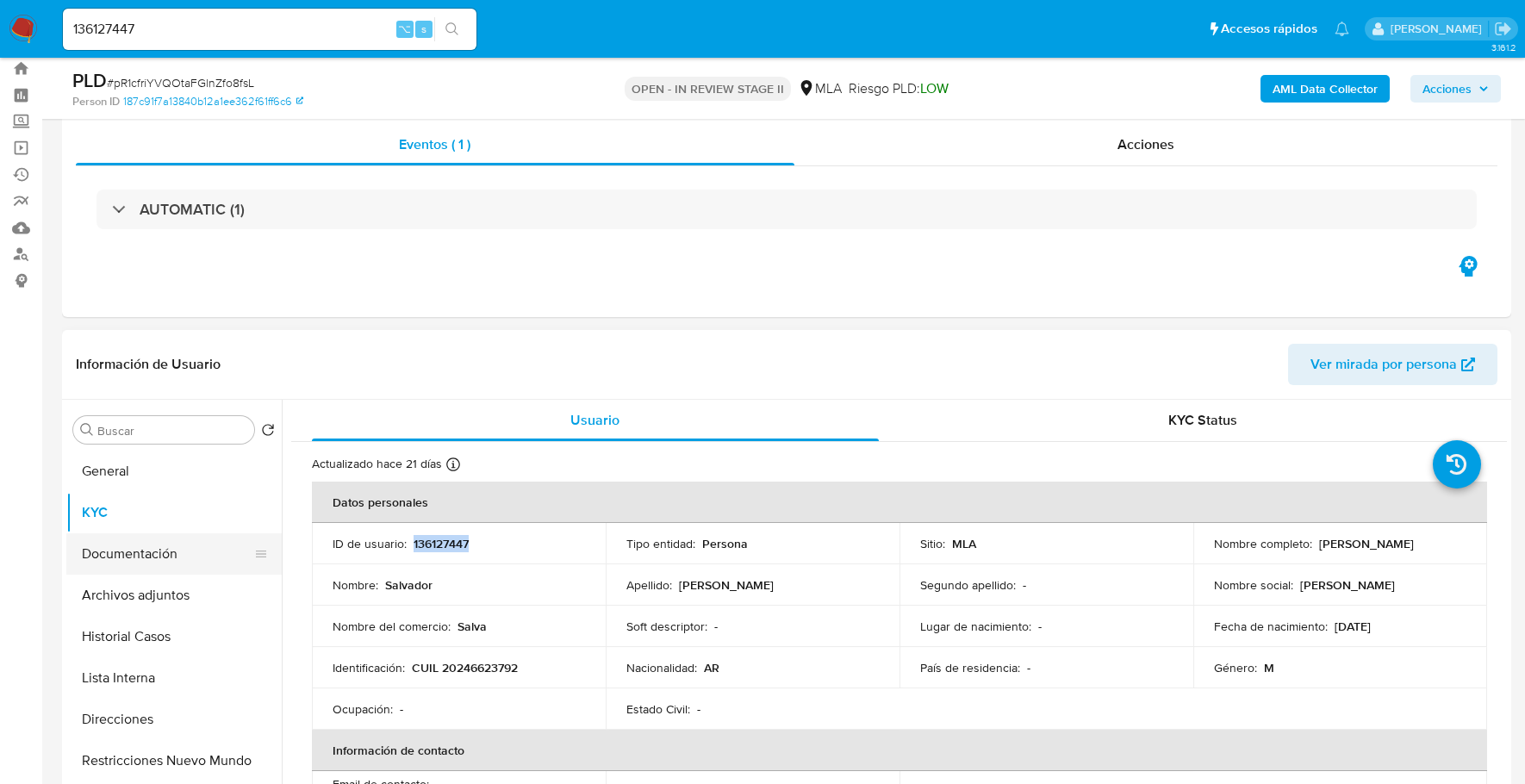
click at [168, 554] on button "Documentación" at bounding box center [167, 554] width 202 height 42
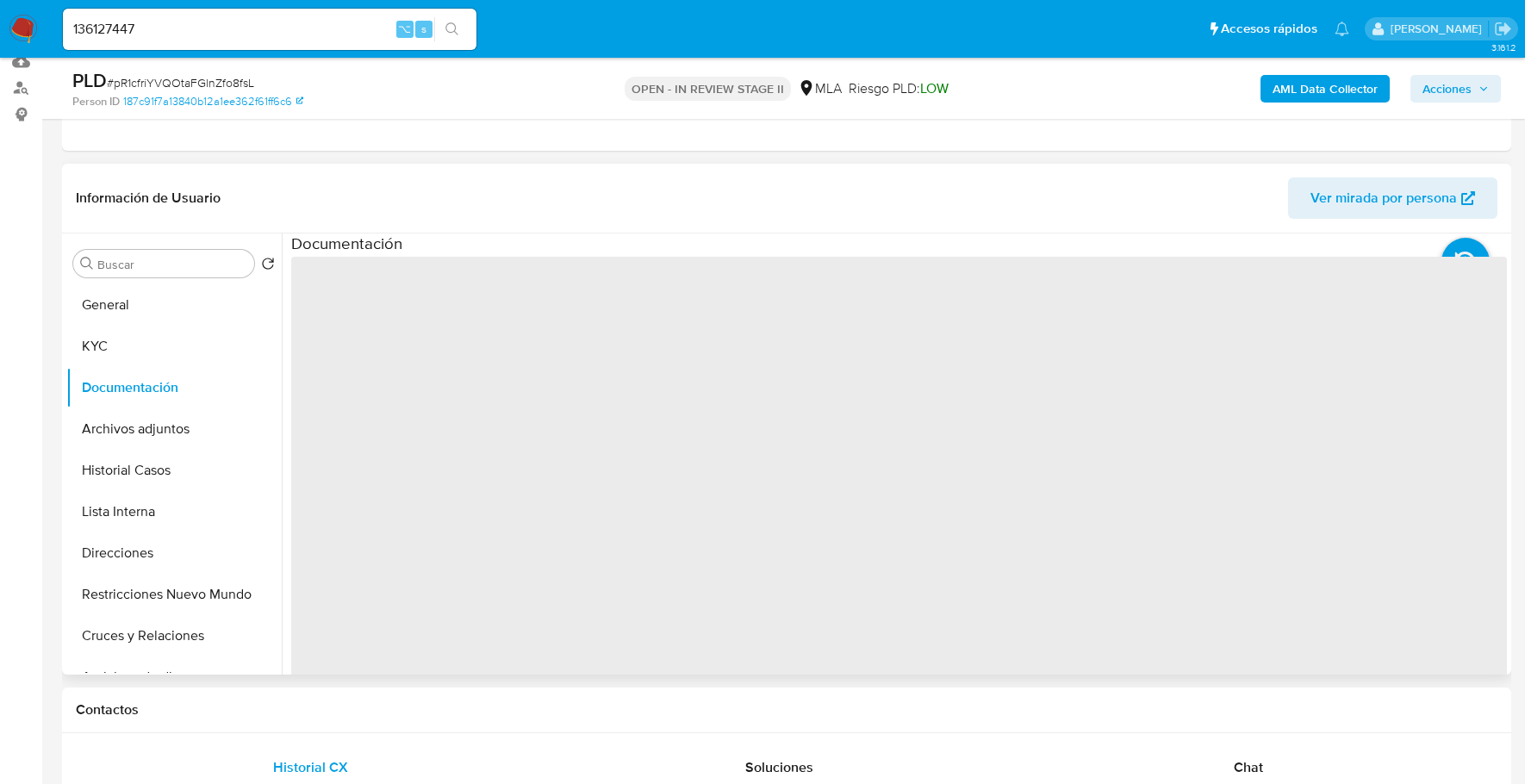
scroll to position [225, 0]
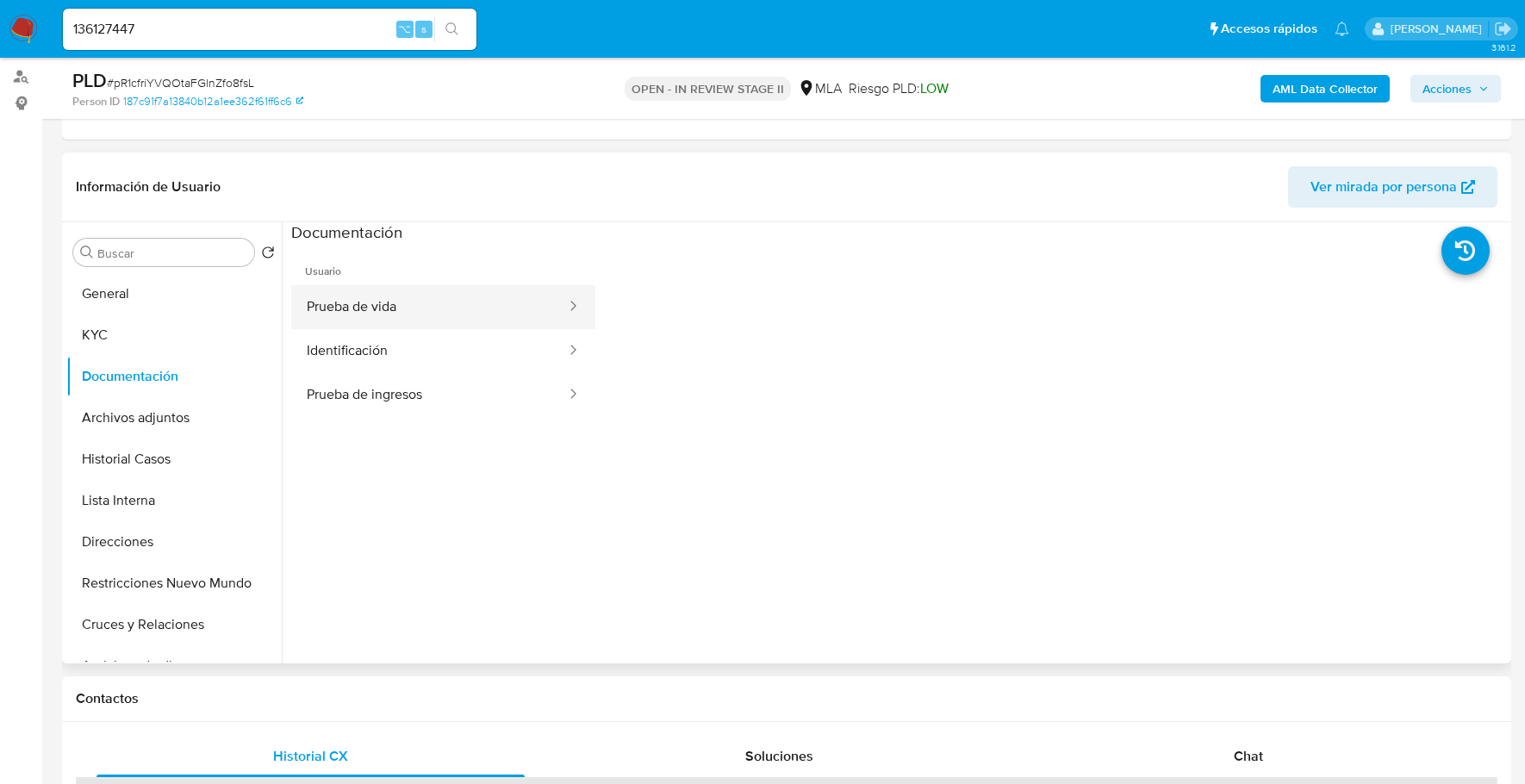
click at [390, 301] on button "Prueba de vida" at bounding box center [429, 306] width 276 height 44
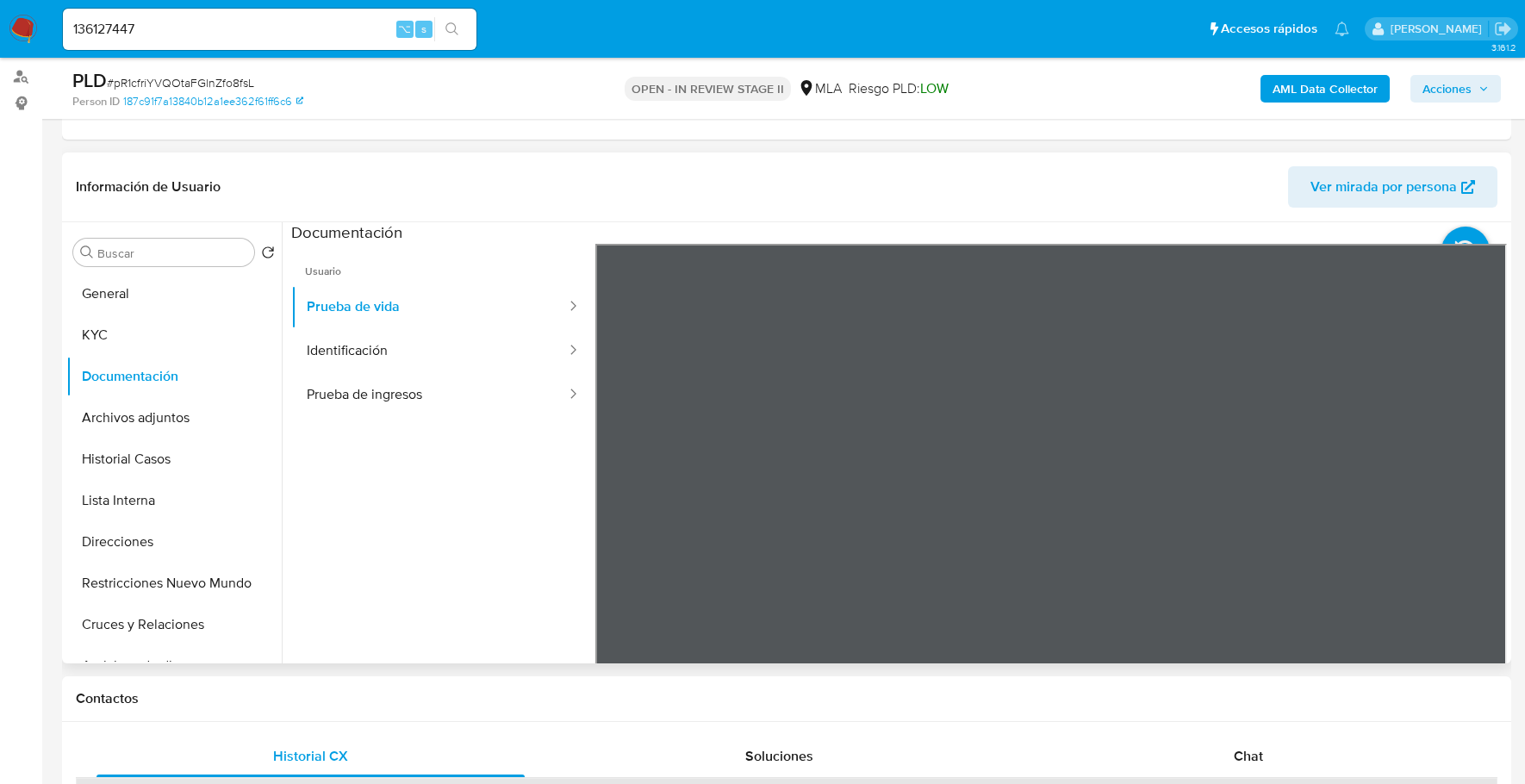
click at [1111, 200] on div "Información de Usuario Ver mirada por persona Buscar Volver al orden por defect…" at bounding box center [787, 408] width 1449 height 511
click at [355, 348] on button "Identificación" at bounding box center [429, 351] width 276 height 44
click at [410, 303] on button "Prueba de vida" at bounding box center [429, 306] width 276 height 44
click at [497, 416] on ul "Usuario Prueba de vida Identificación Prueba de ingresos" at bounding box center [443, 492] width 304 height 497
click at [499, 386] on button "Prueba de ingresos" at bounding box center [429, 394] width 276 height 44
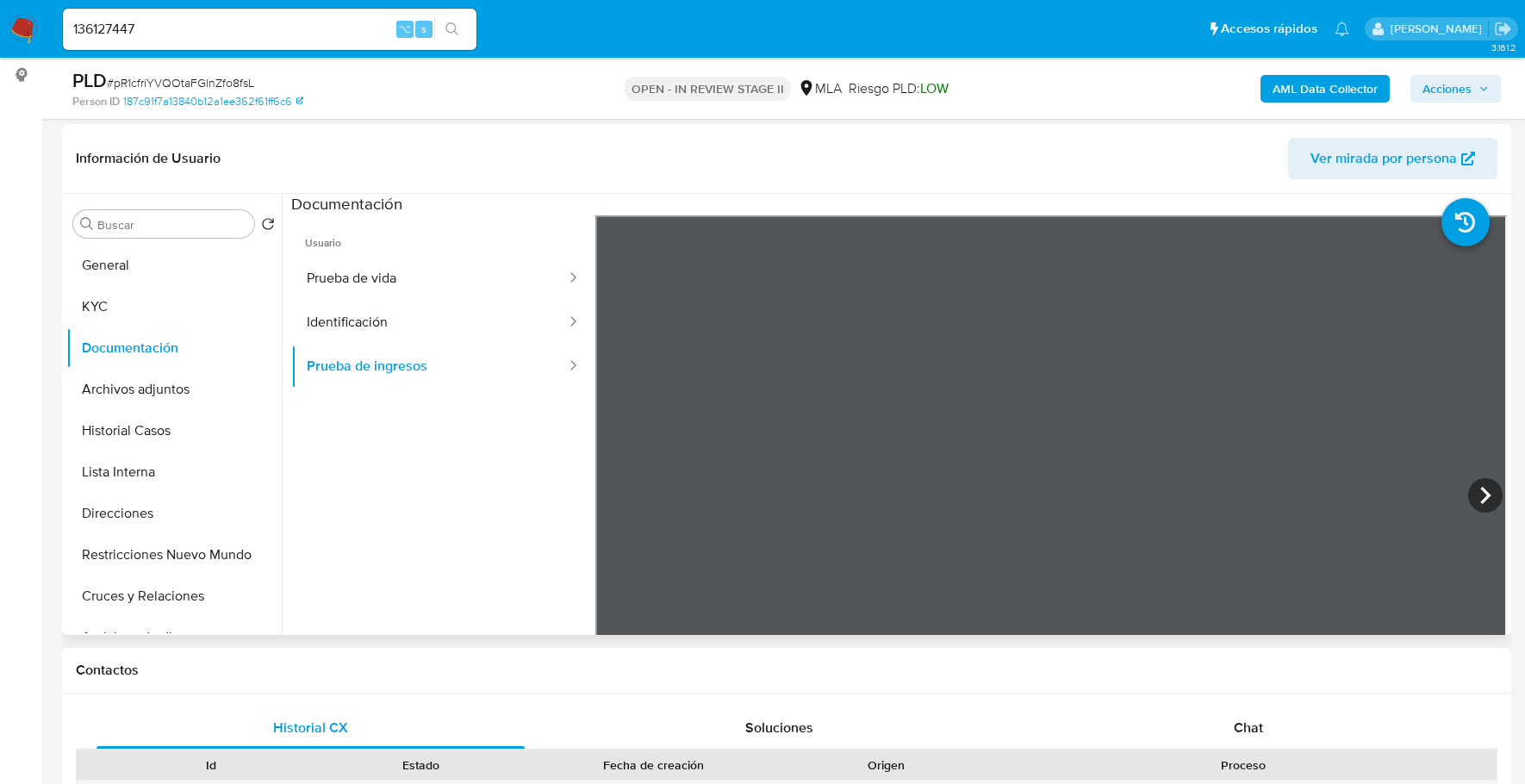
scroll to position [386, 0]
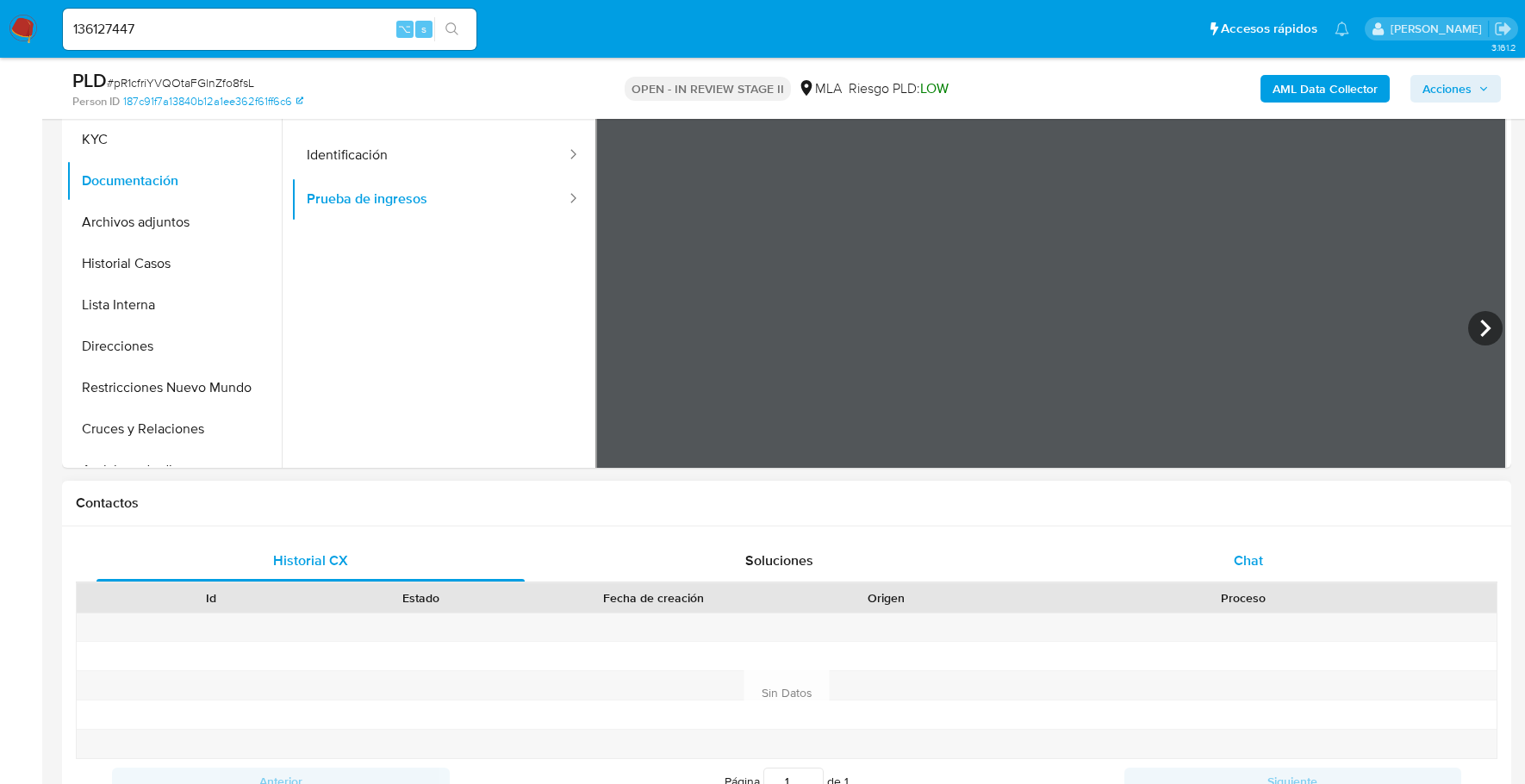
click at [1277, 553] on div "Chat" at bounding box center [1249, 561] width 429 height 42
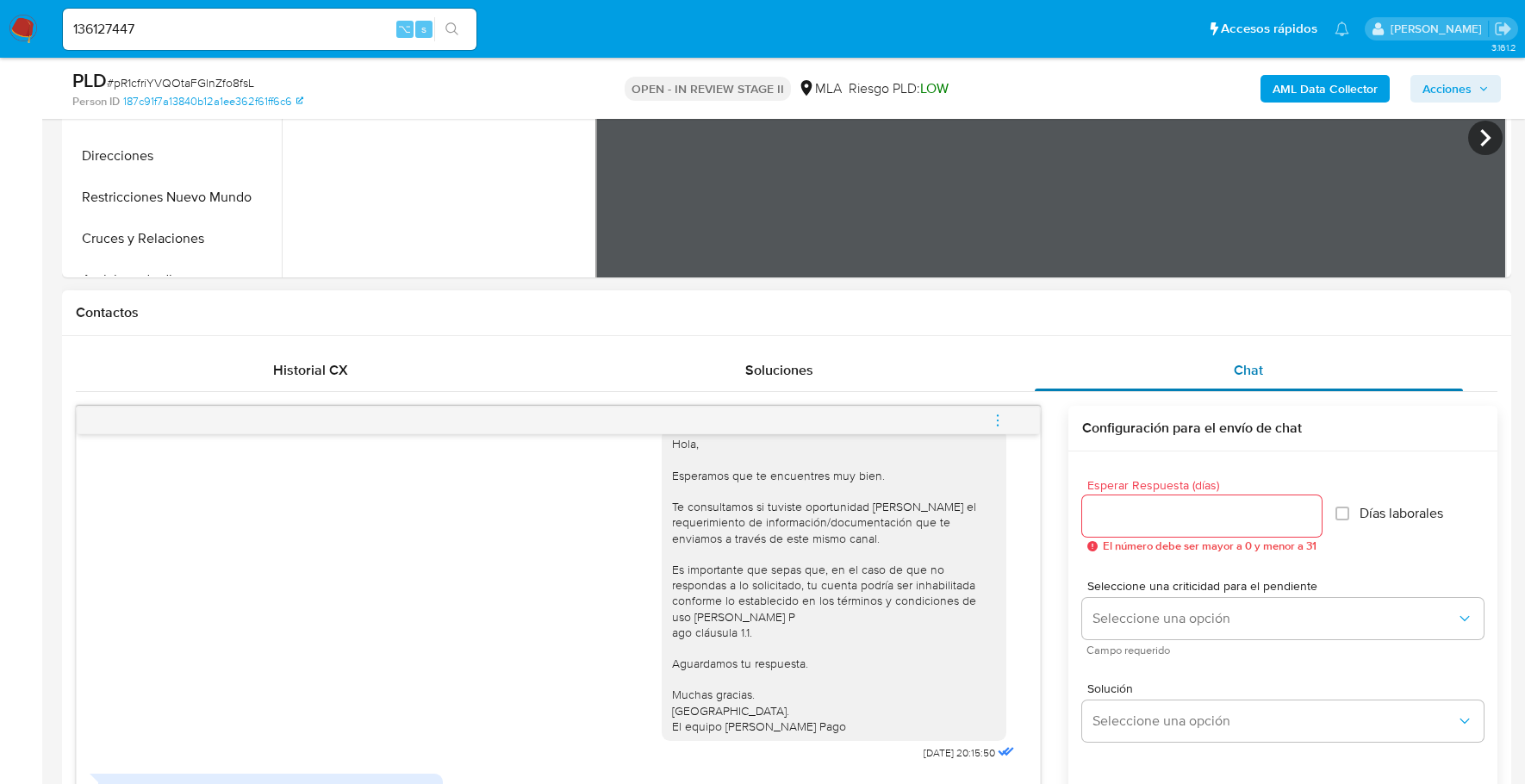
scroll to position [1017, 0]
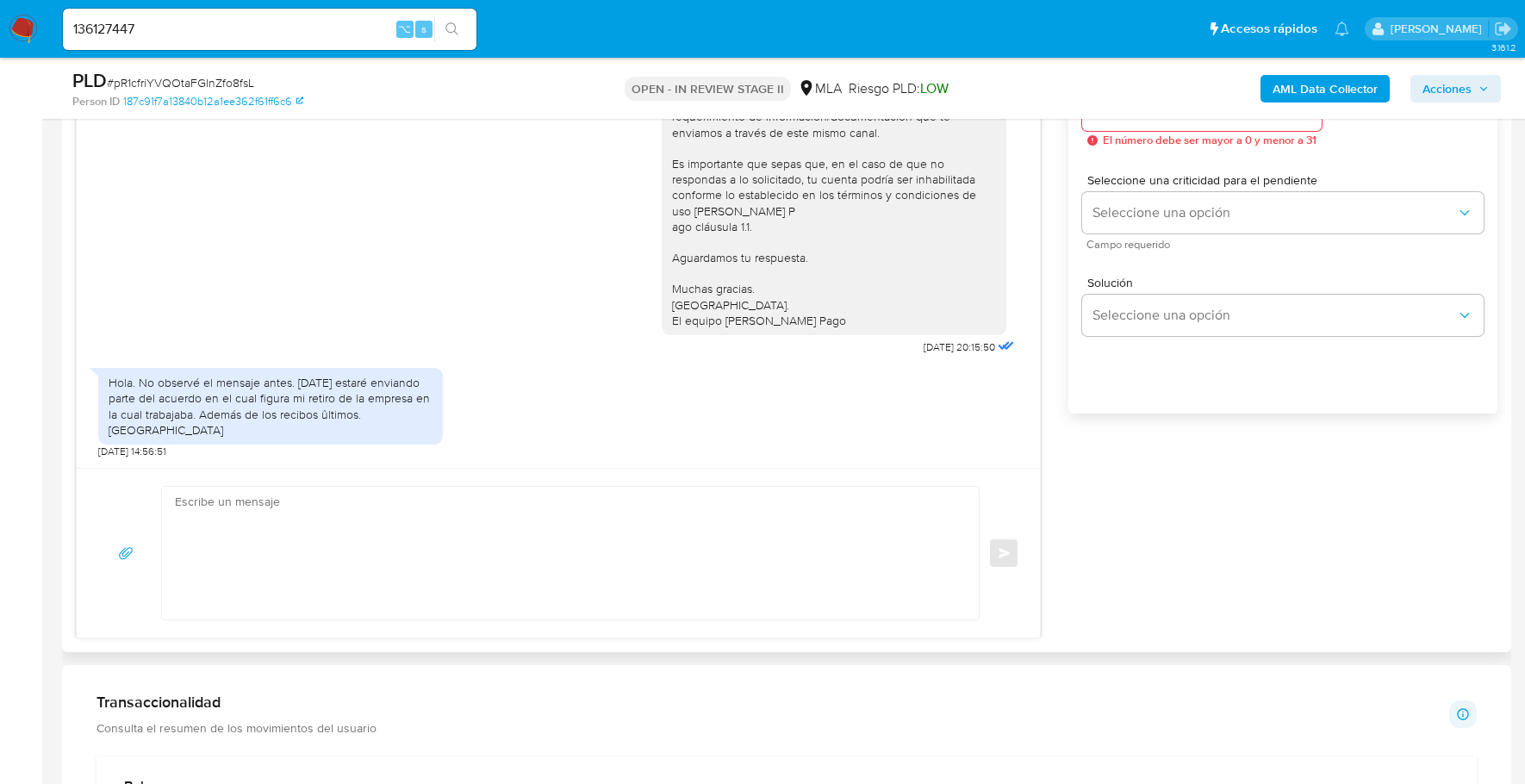
click at [314, 513] on textarea at bounding box center [566, 553] width 782 height 132
type textarea "H"
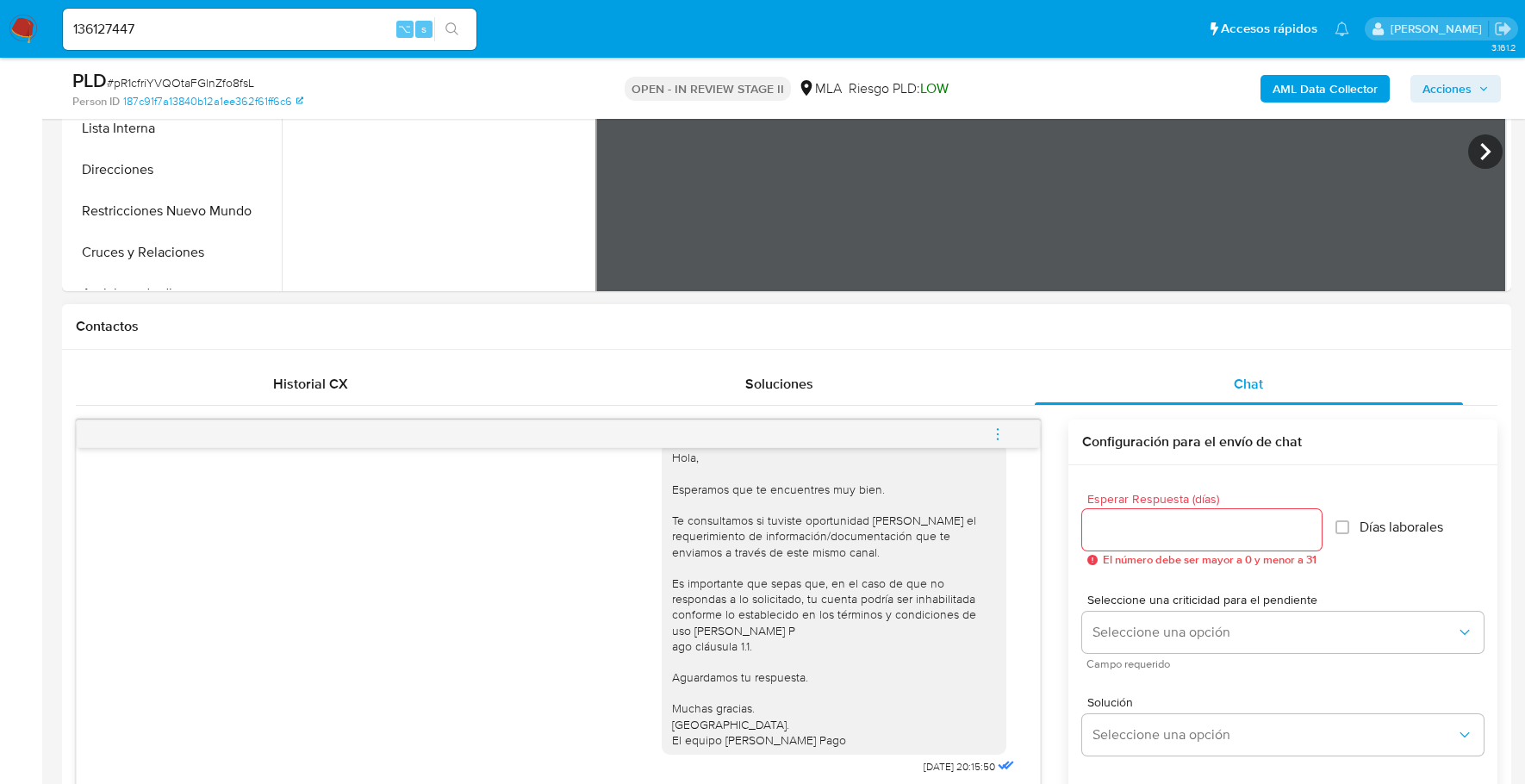
scroll to position [586, 0]
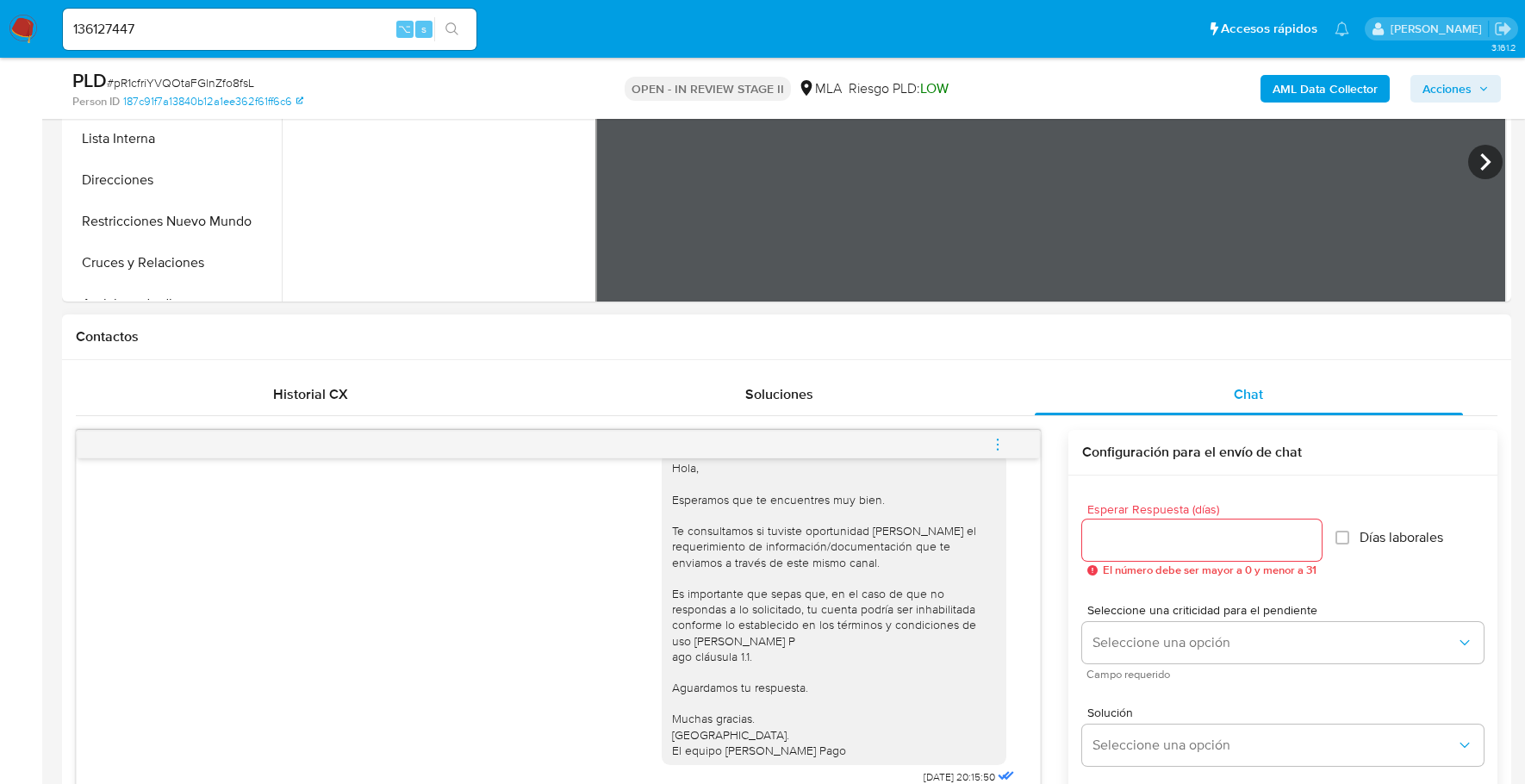
type textarea "Estimado, buenas tardes Muchas gracias por tu respuesta. Aguardamos el envio de…"
click at [1134, 529] on input "Esperar Respuesta (días)" at bounding box center [1201, 540] width 239 height 23
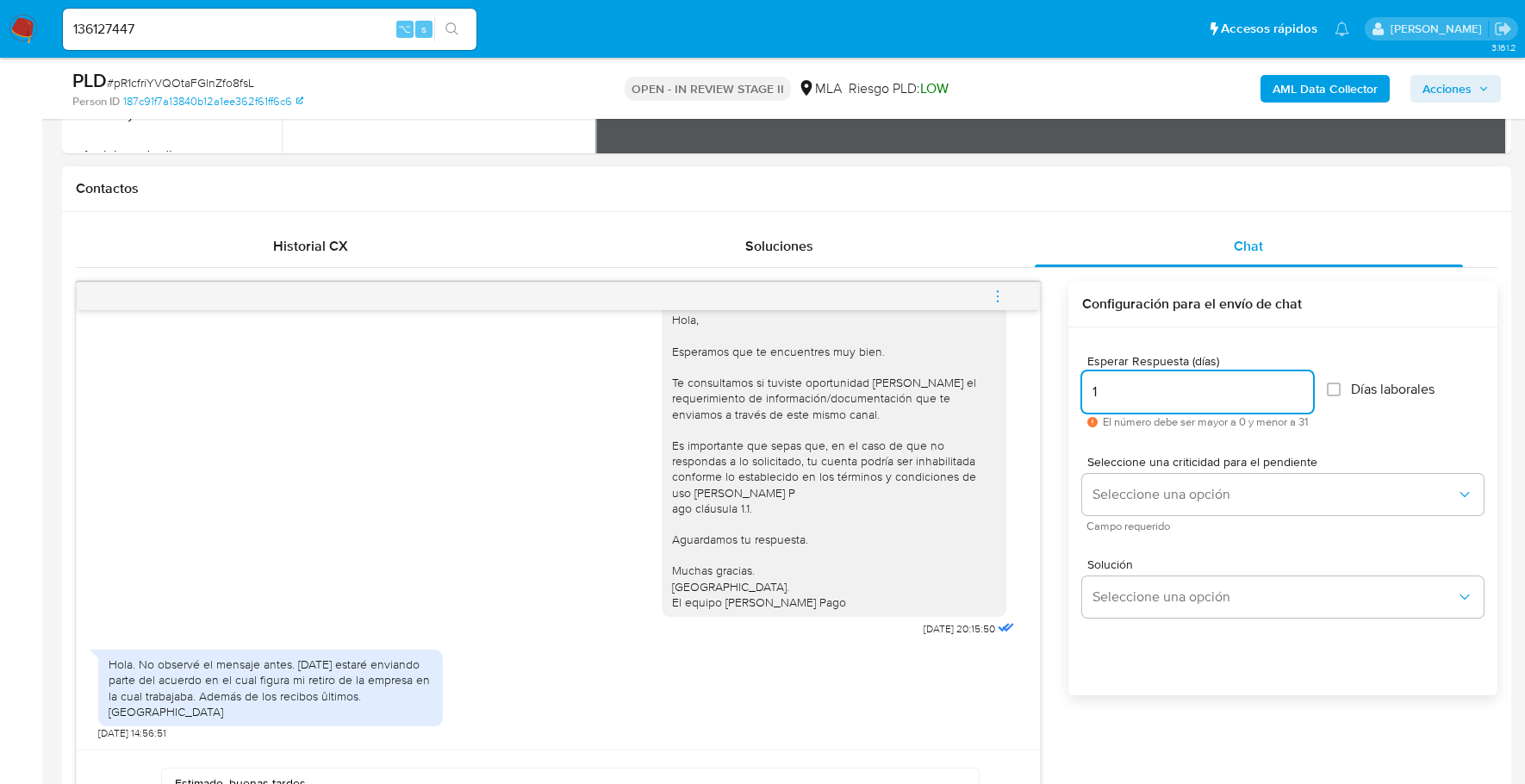
scroll to position [780, 0]
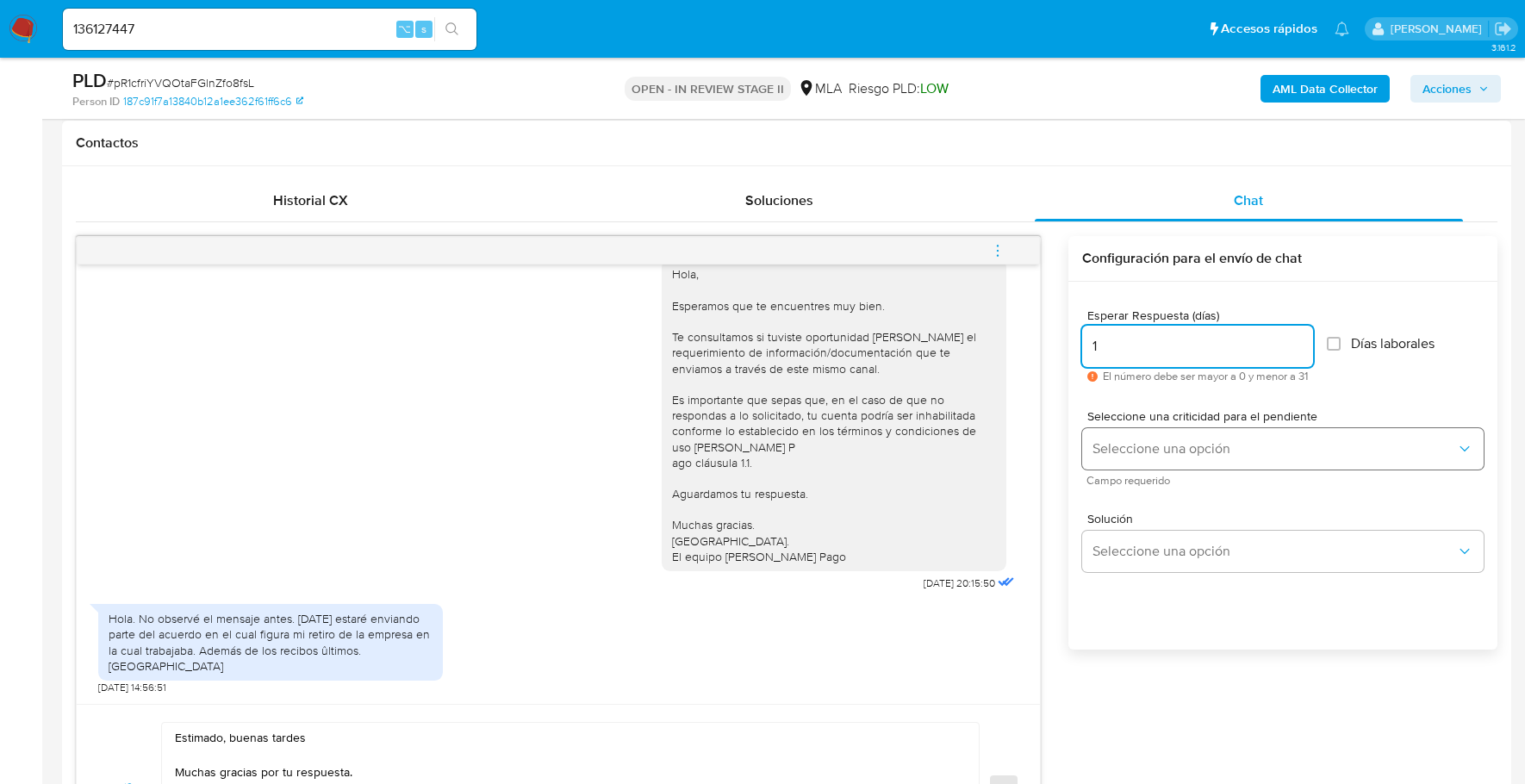
type input "1"
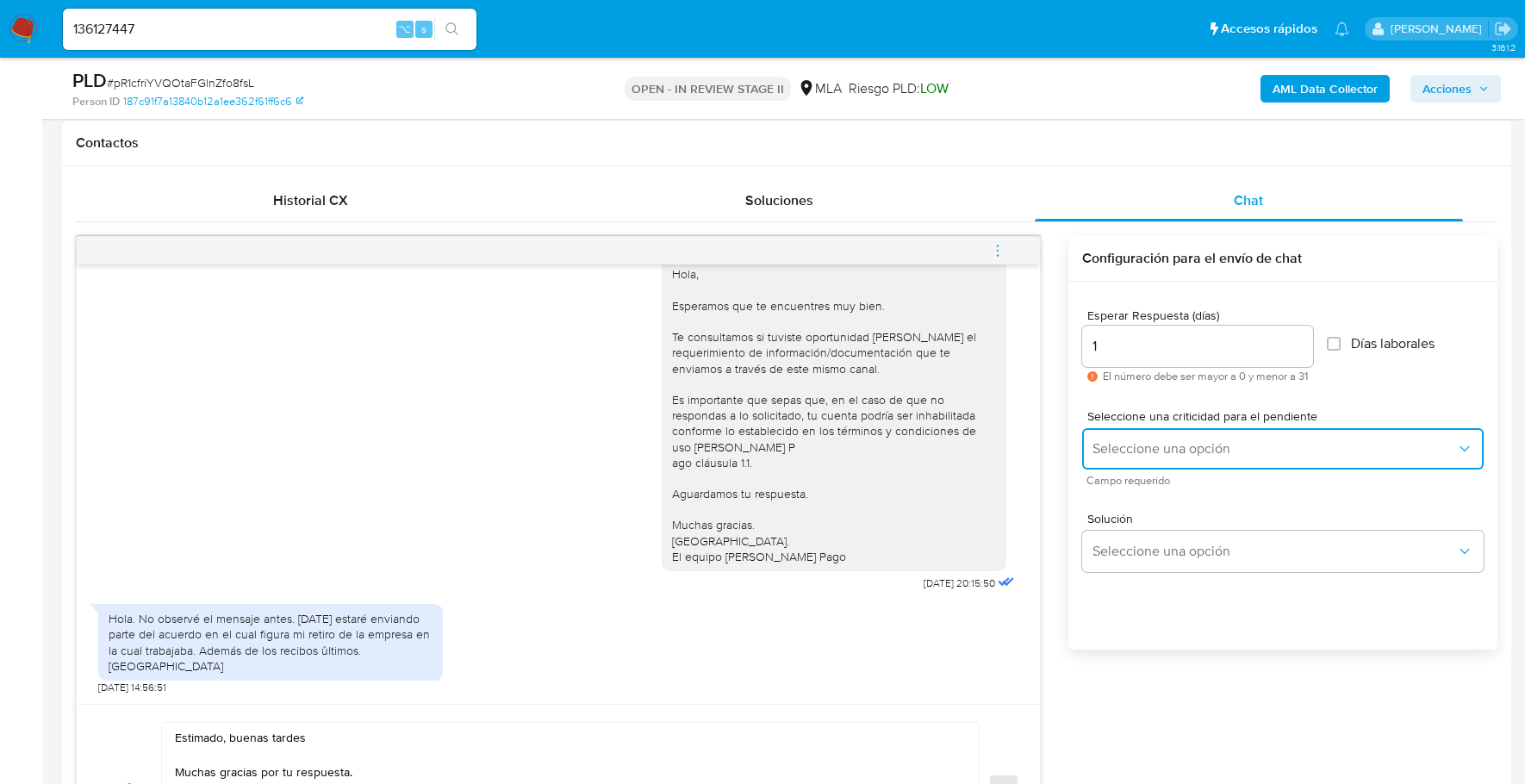
click at [1162, 440] on span "Seleccione una opción" at bounding box center [1274, 448] width 363 height 17
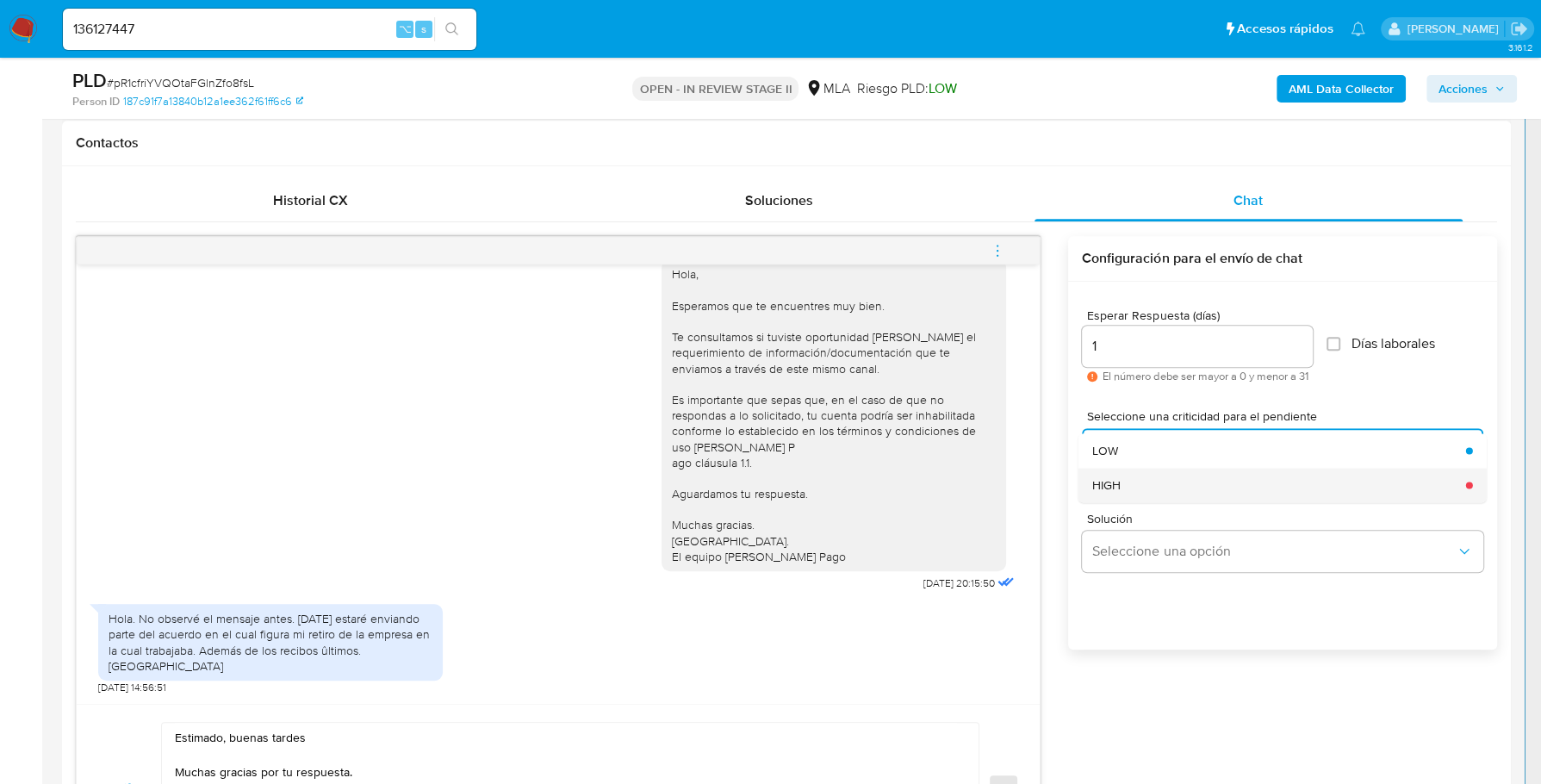
click at [1162, 471] on div "HIGH" at bounding box center [1274, 484] width 363 height 34
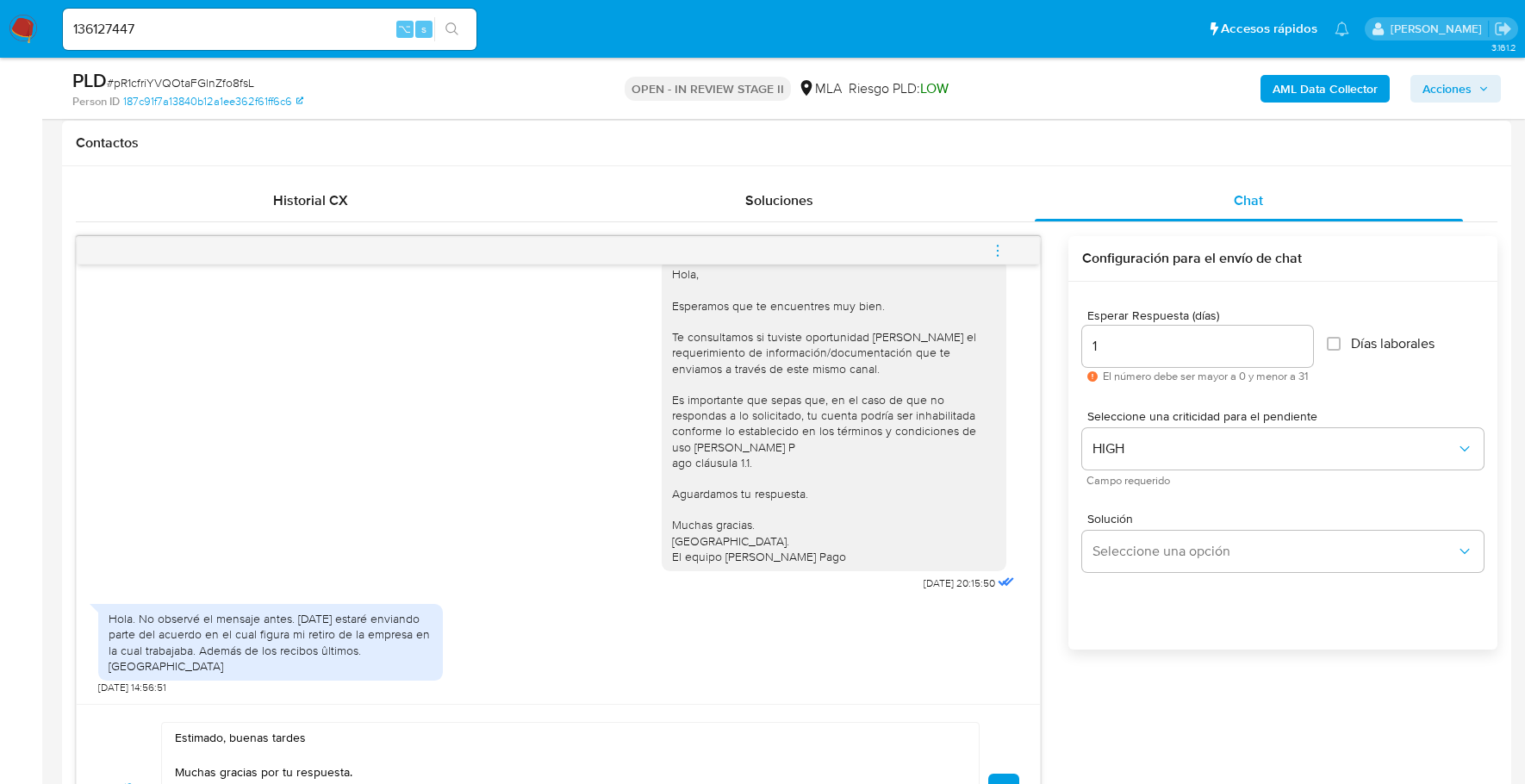
click at [1005, 776] on button "Enviar" at bounding box center [1004, 789] width 31 height 31
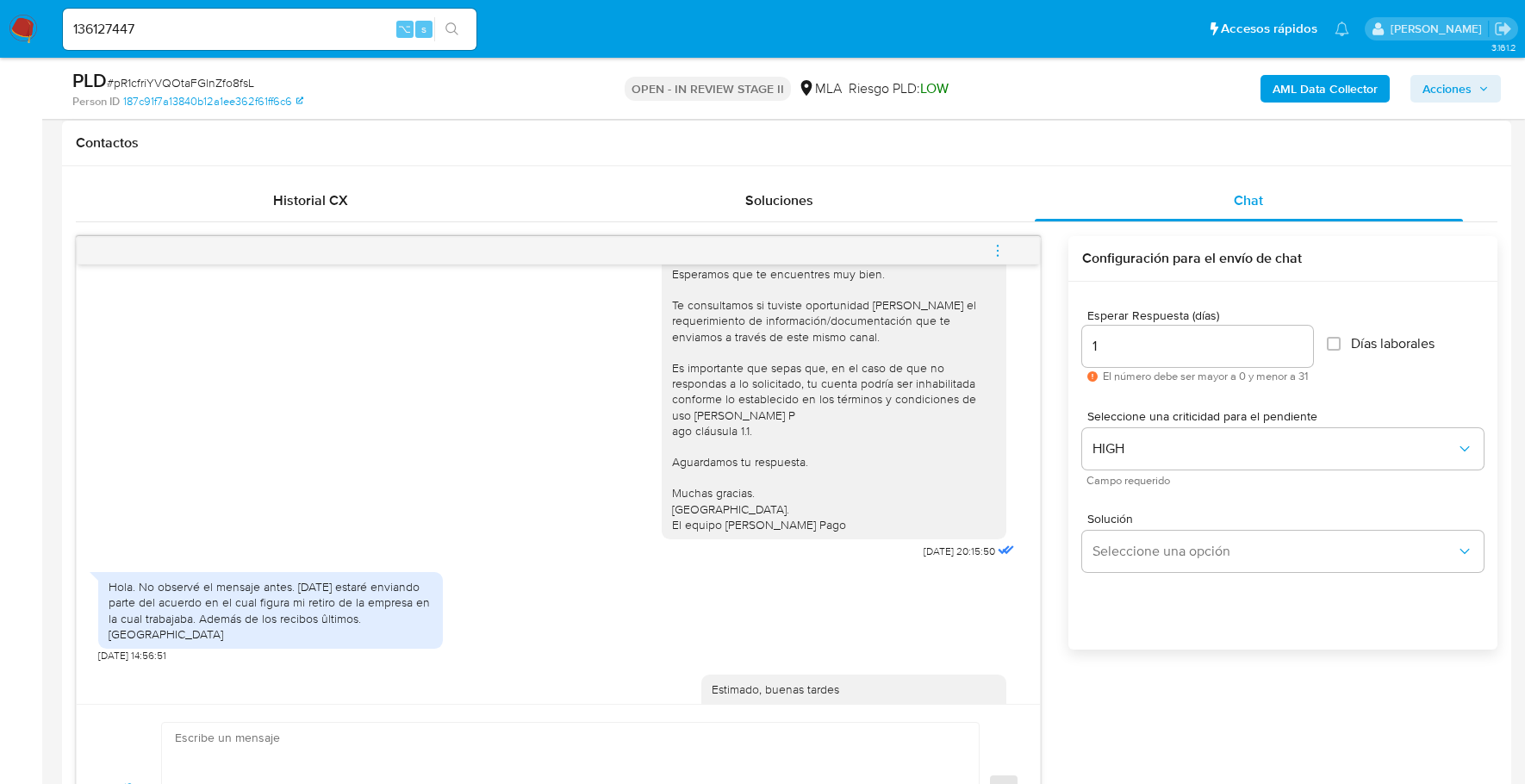
scroll to position [1160, 0]
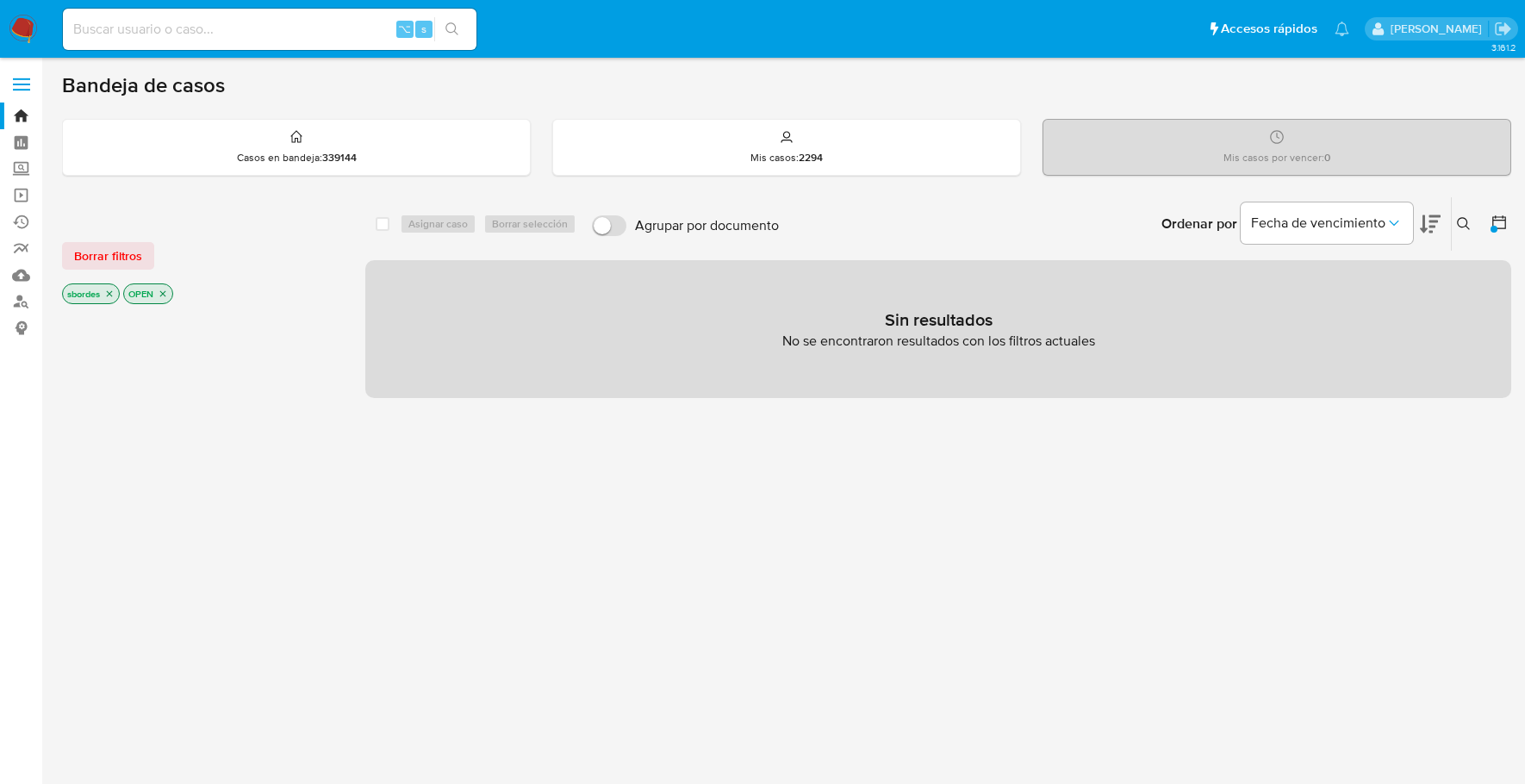
click at [176, 36] on input at bounding box center [269, 29] width 413 height 23
paste input "209118594"
type input "209118594"
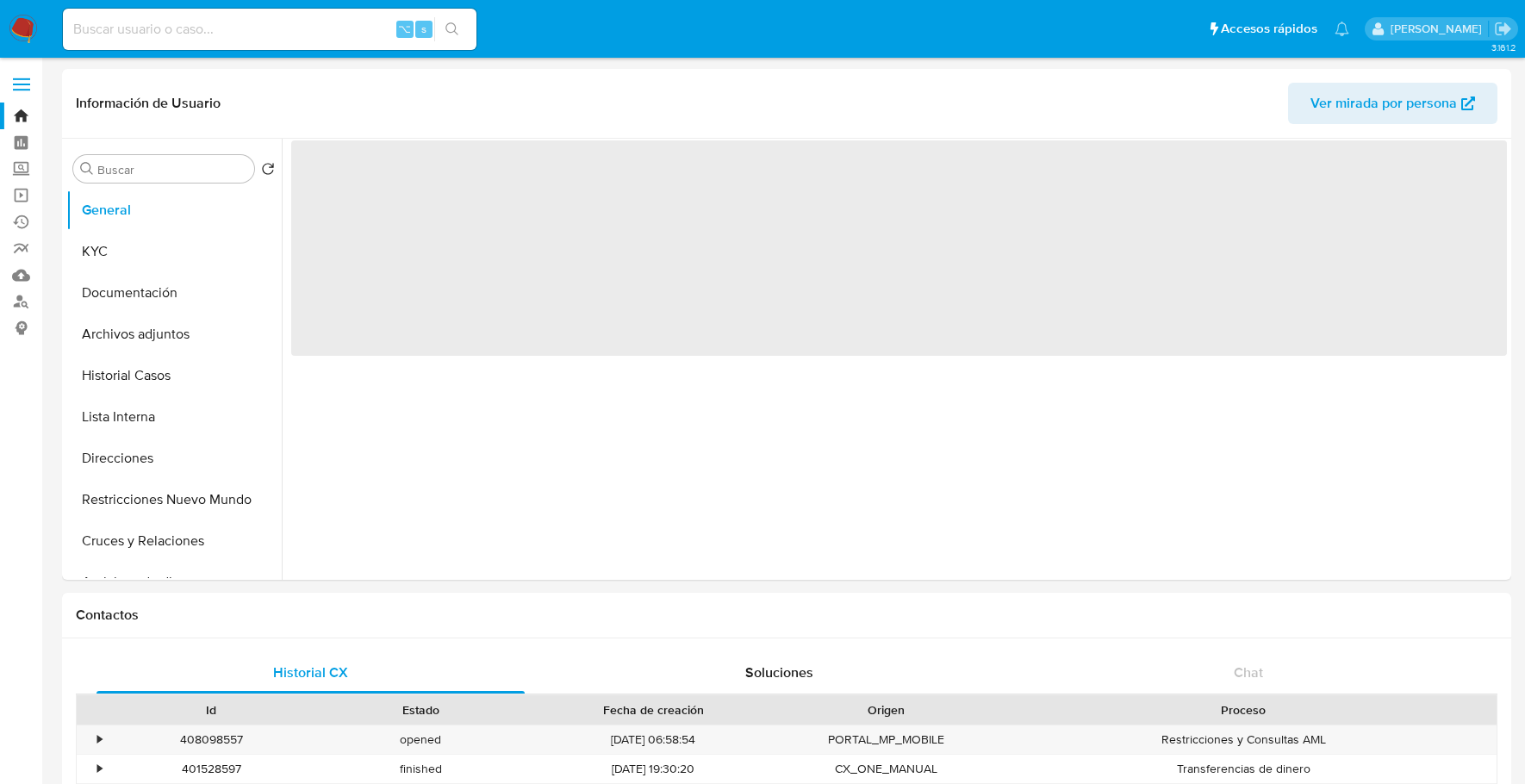
select select "10"
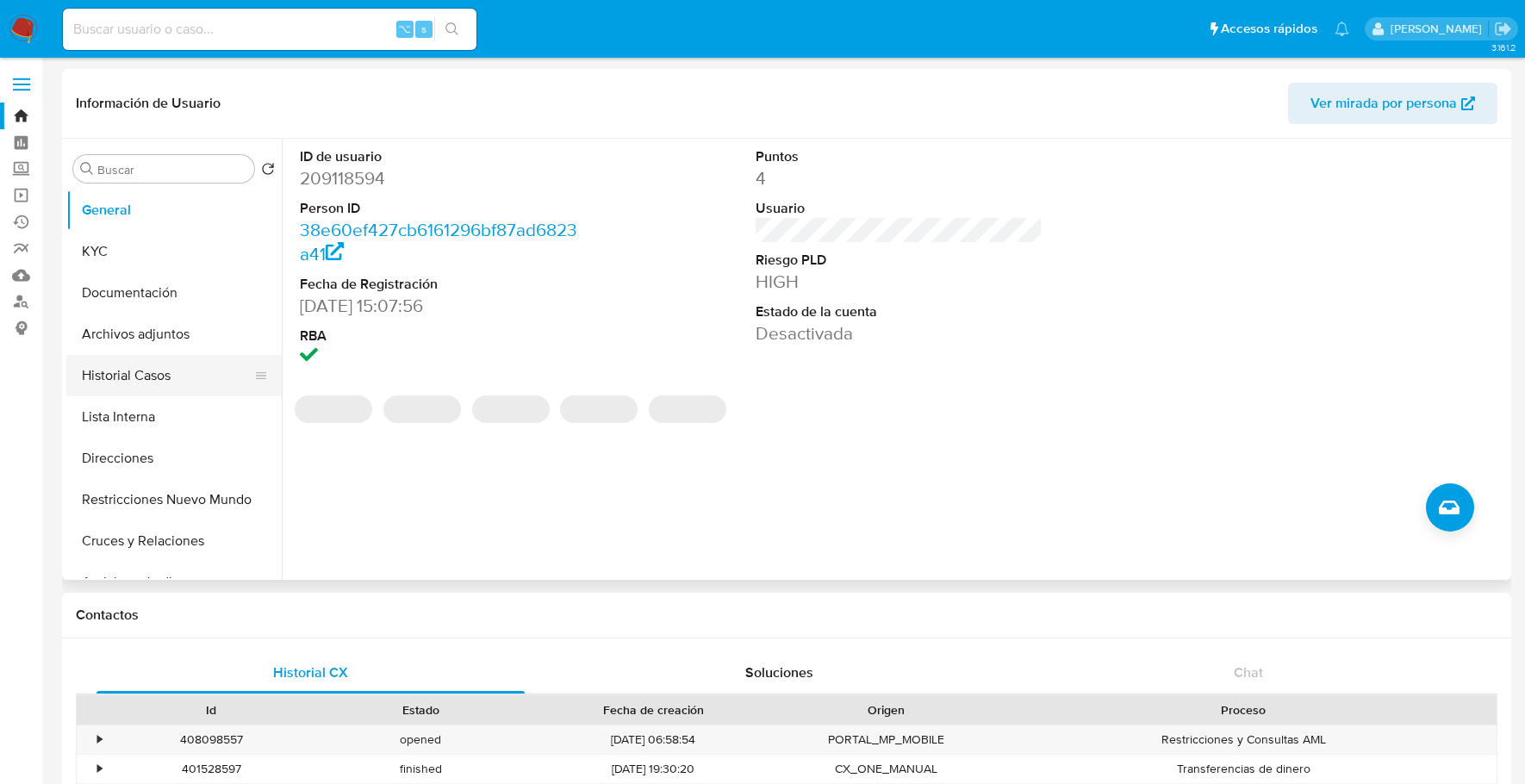
click at [153, 374] on button "Historial Casos" at bounding box center [167, 375] width 202 height 42
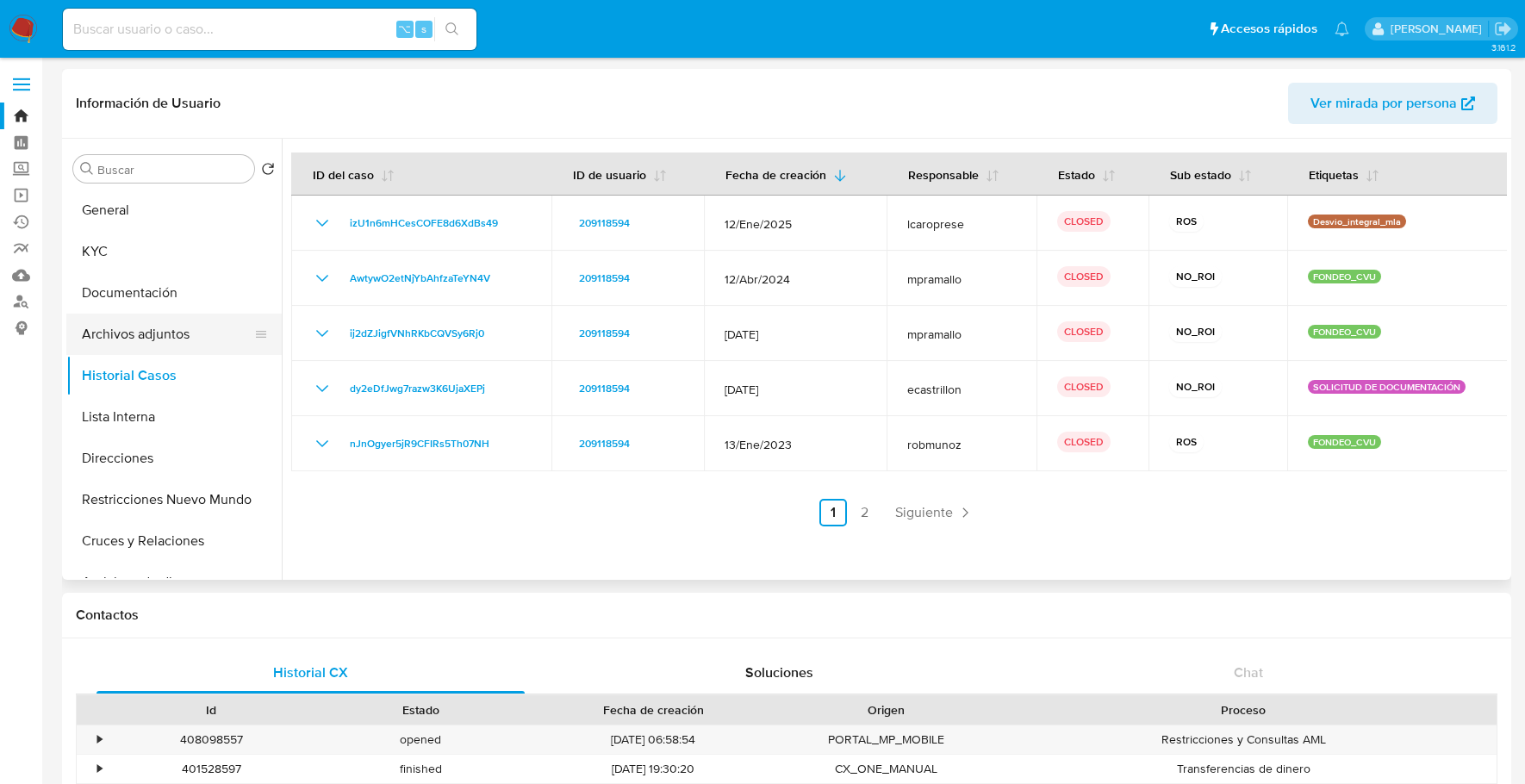
click at [152, 331] on button "Archivos adjuntos" at bounding box center [167, 334] width 202 height 42
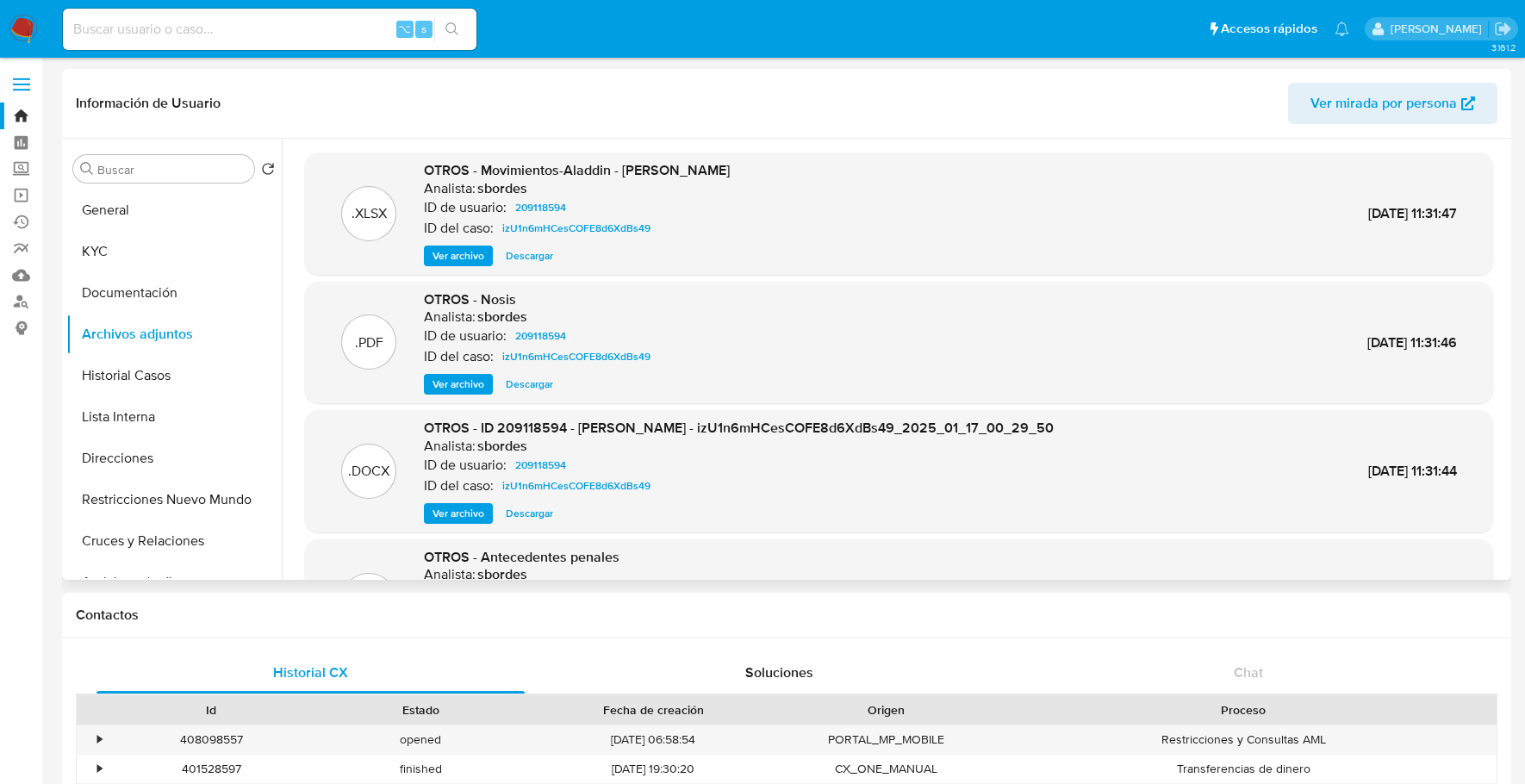
click at [446, 518] on span "Ver archivo" at bounding box center [458, 514] width 52 height 17
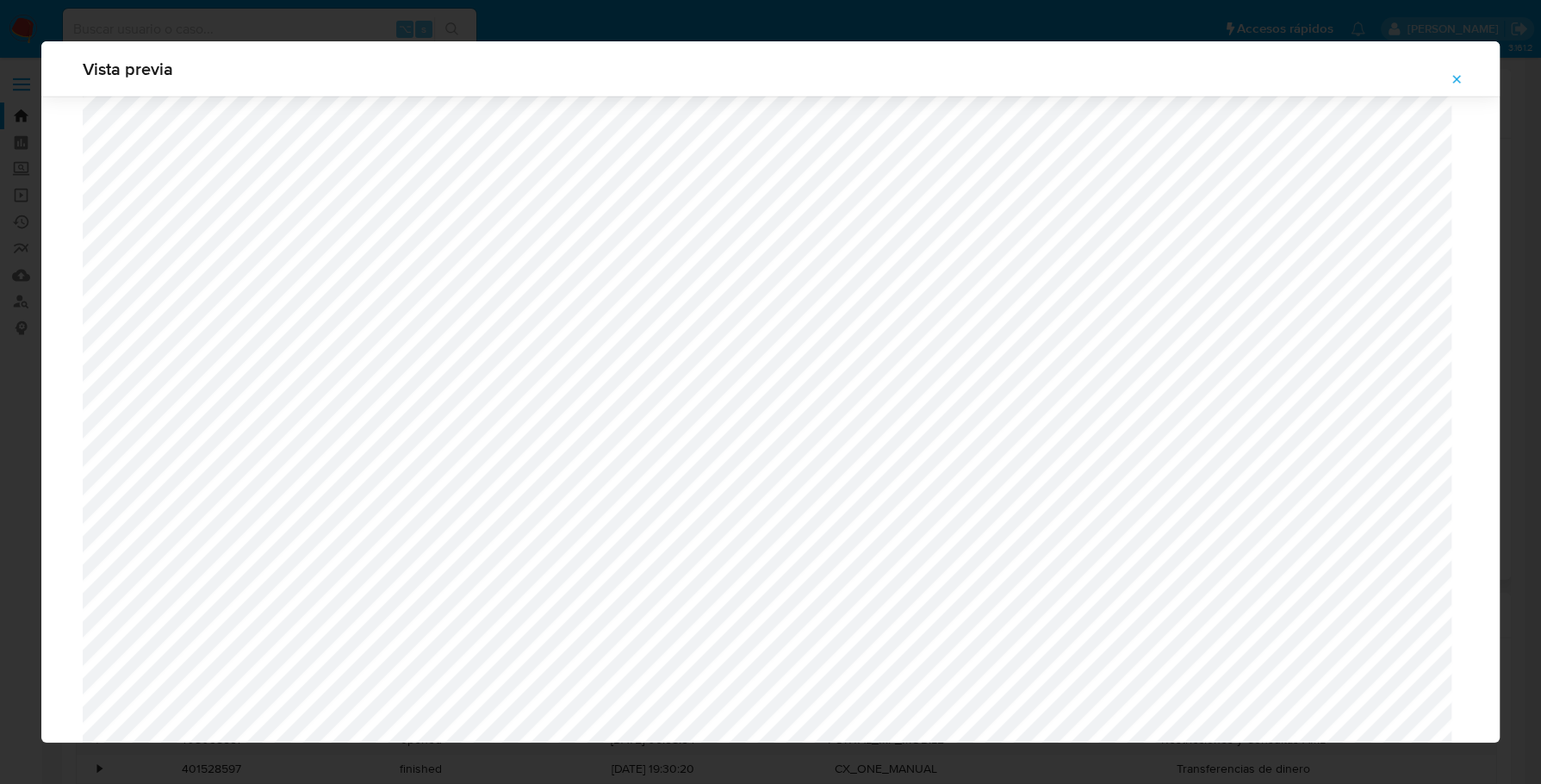
scroll to position [4863, 0]
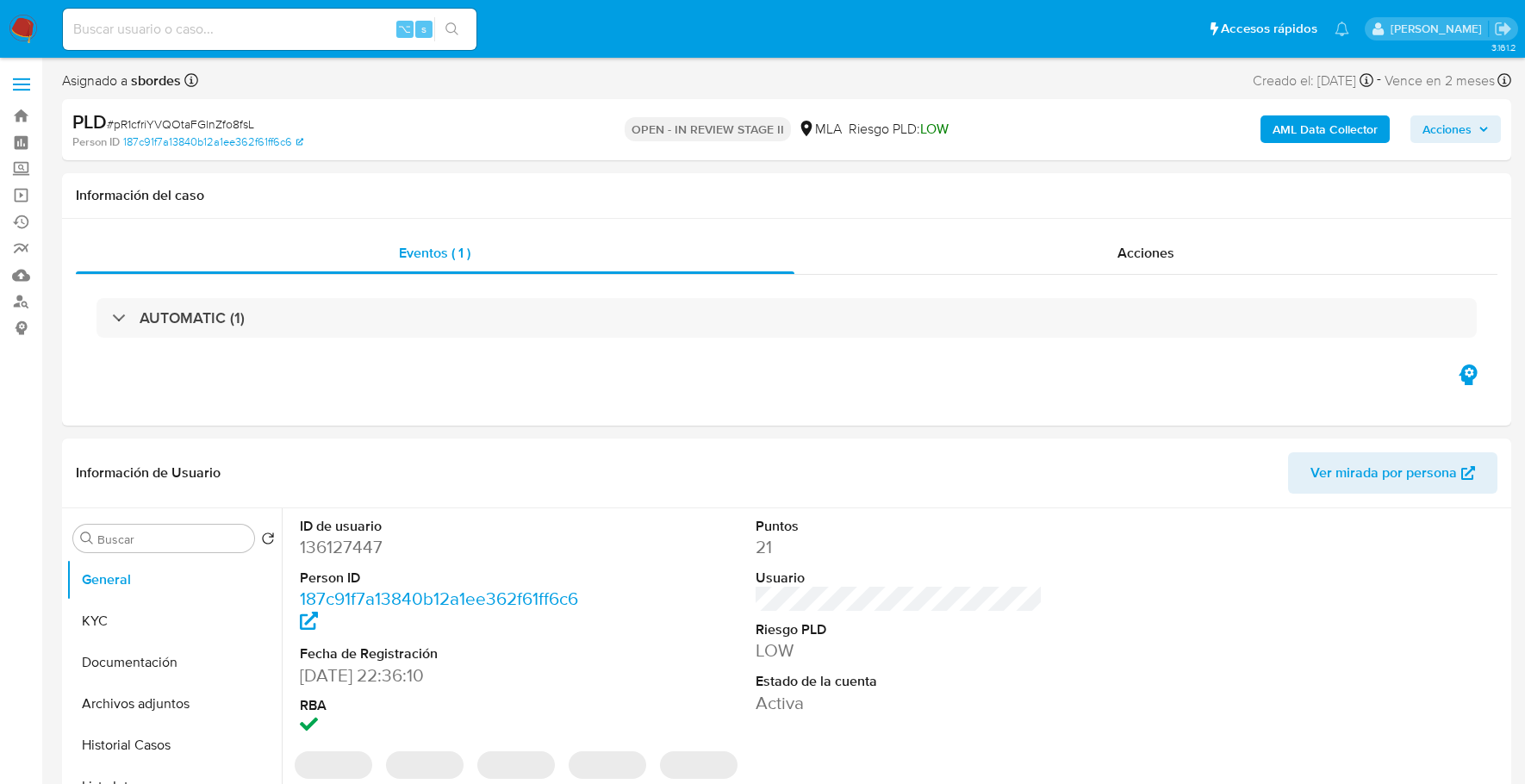
select select "10"
click at [183, 26] on input at bounding box center [269, 29] width 413 height 23
paste input "142760319"
type input "142760319"
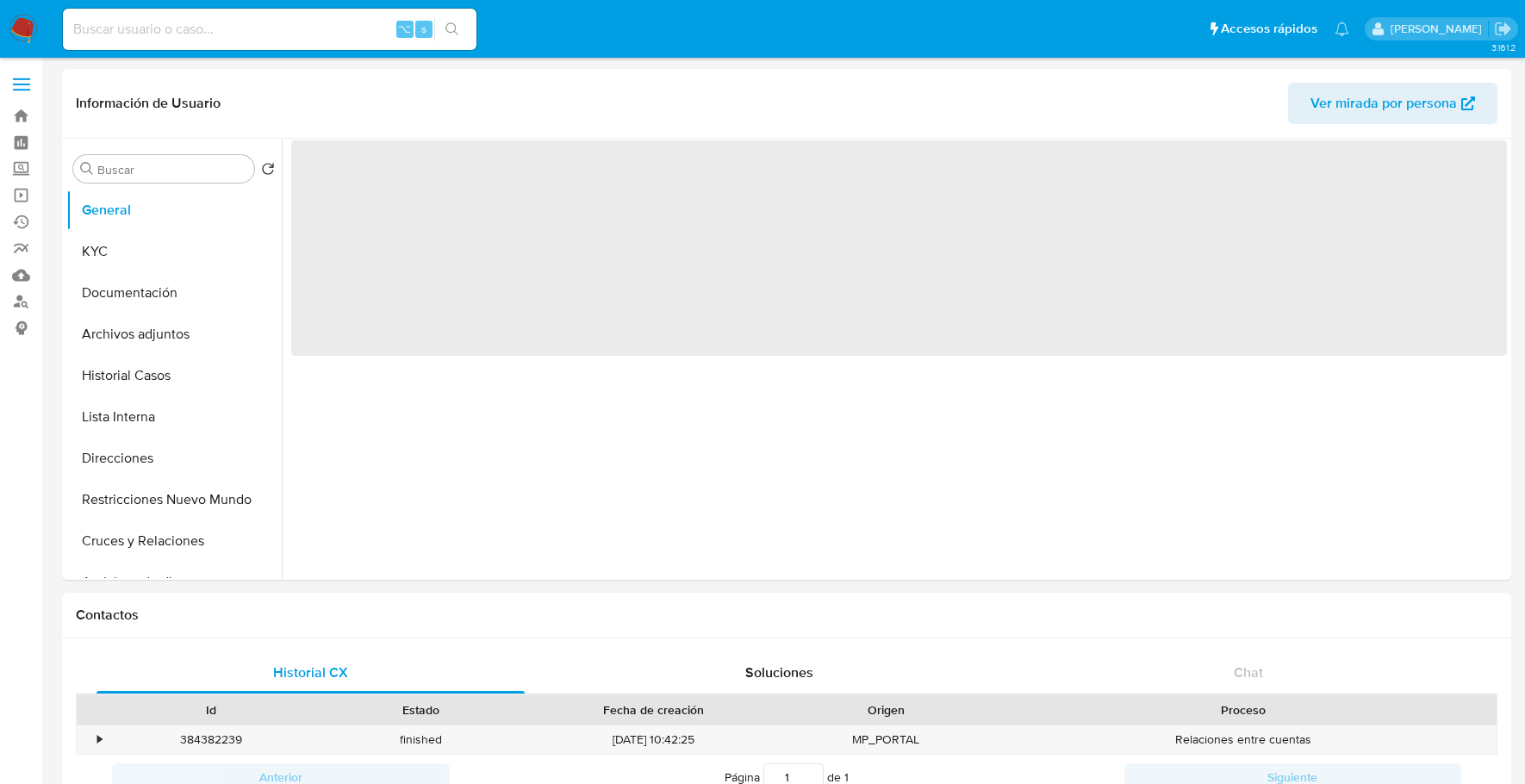
select select "10"
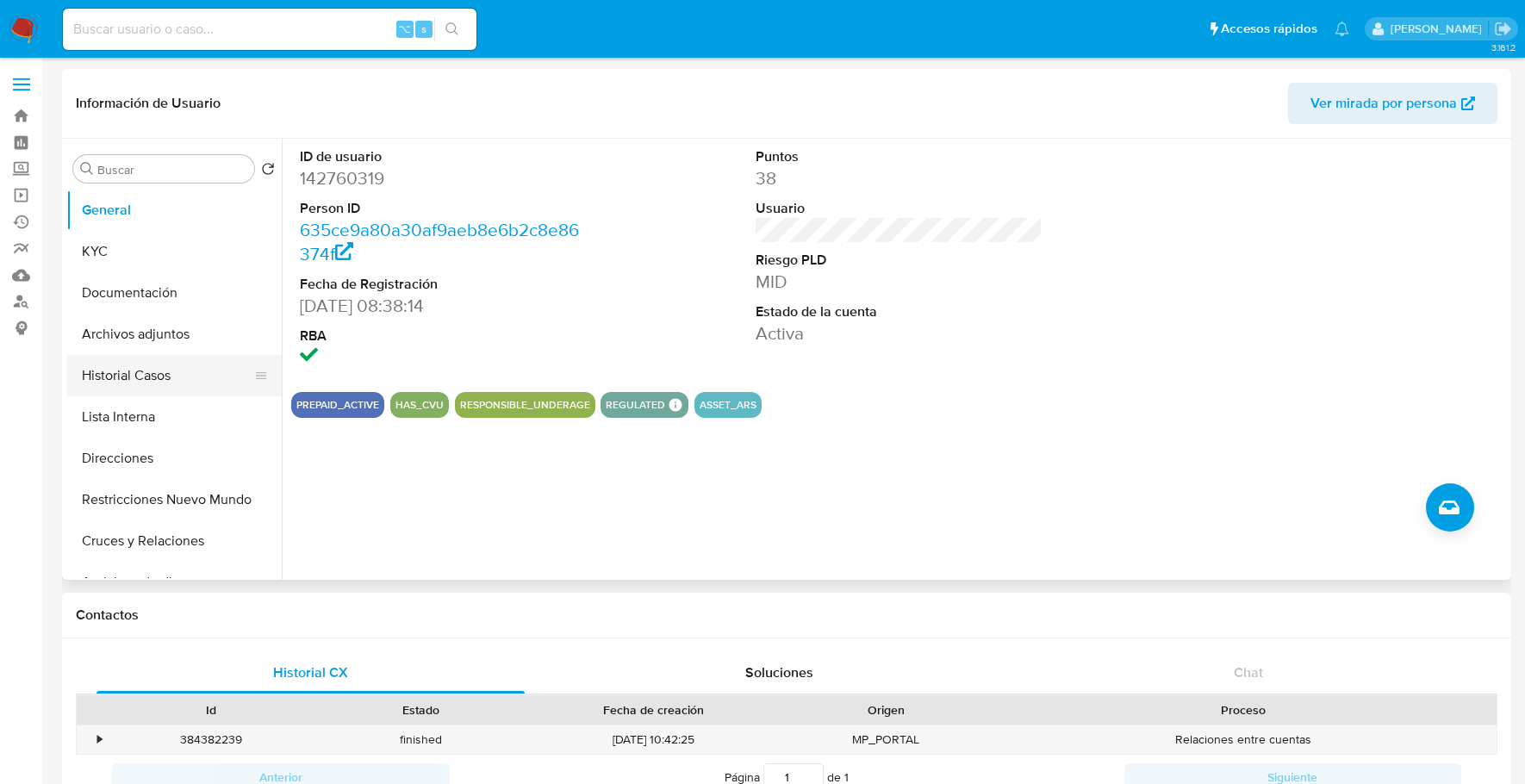
click at [135, 384] on button "Historial Casos" at bounding box center [167, 375] width 202 height 42
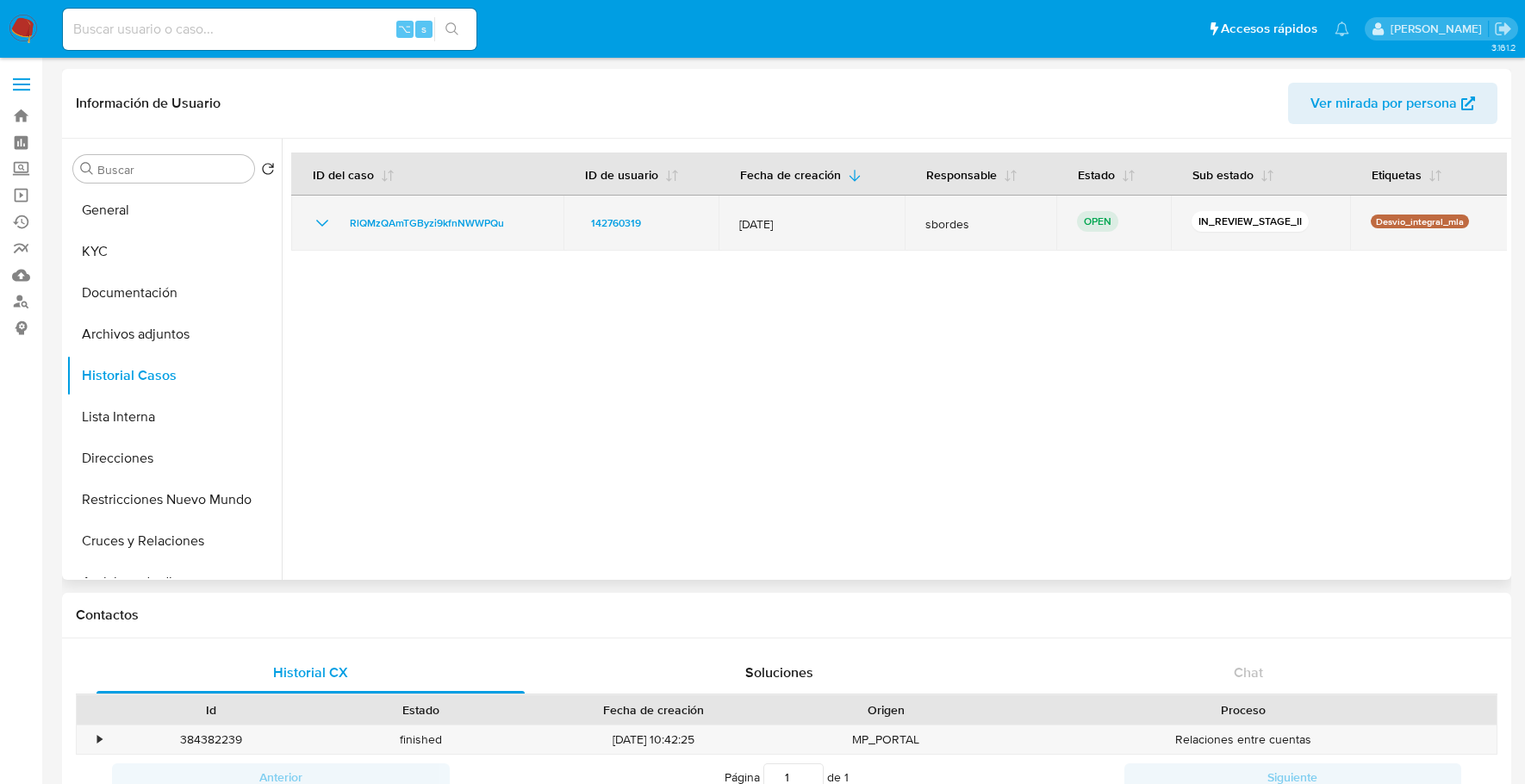
click at [398, 203] on td "RlQMzQAmTGByzi9kfnNWWPQu" at bounding box center [428, 223] width 272 height 55
click at [399, 220] on span "RlQMzQAmTGByzi9kfnNWWPQu" at bounding box center [427, 223] width 154 height 21
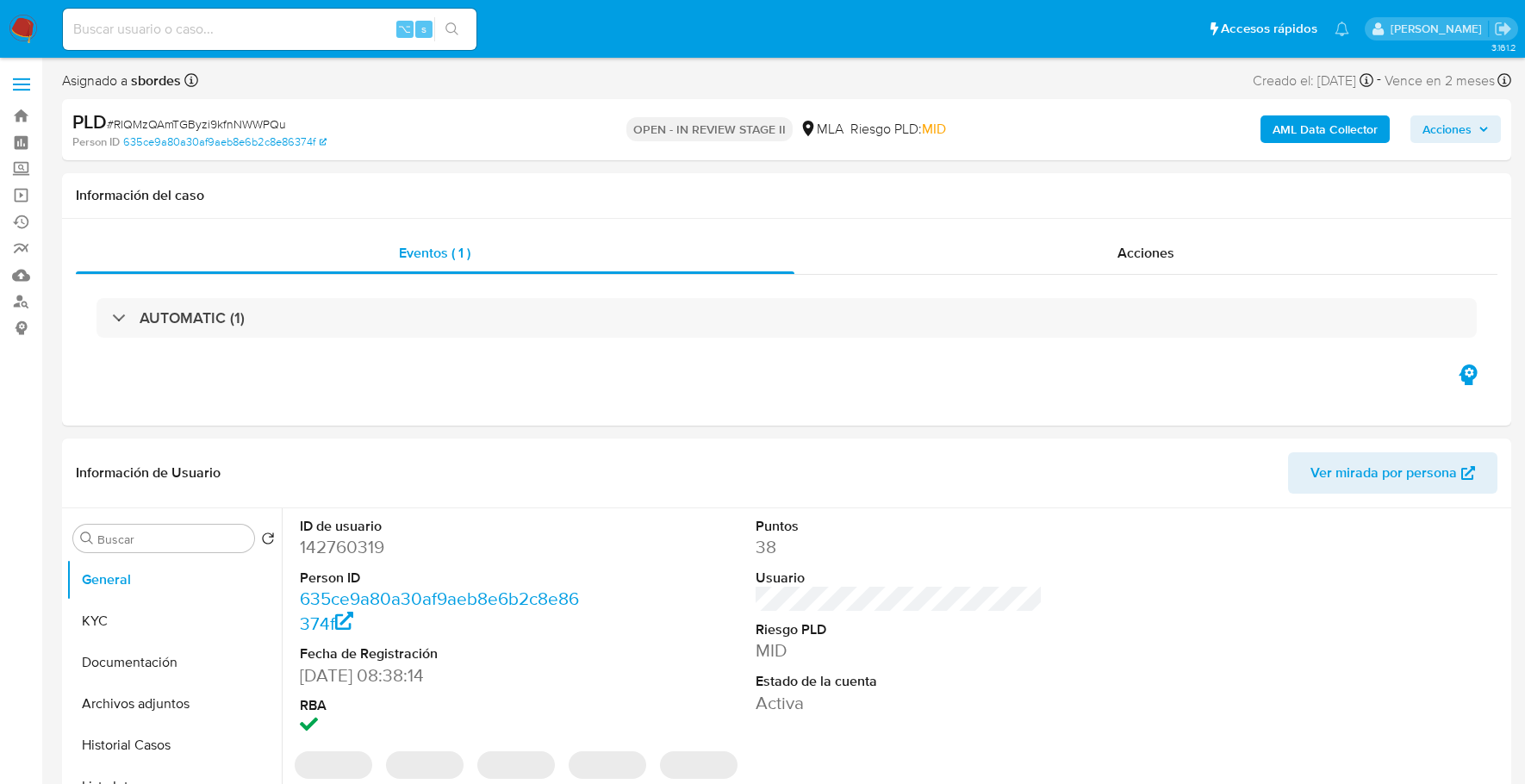
select select "10"
click at [289, 34] on input at bounding box center [269, 29] width 413 height 23
paste input "142760319"
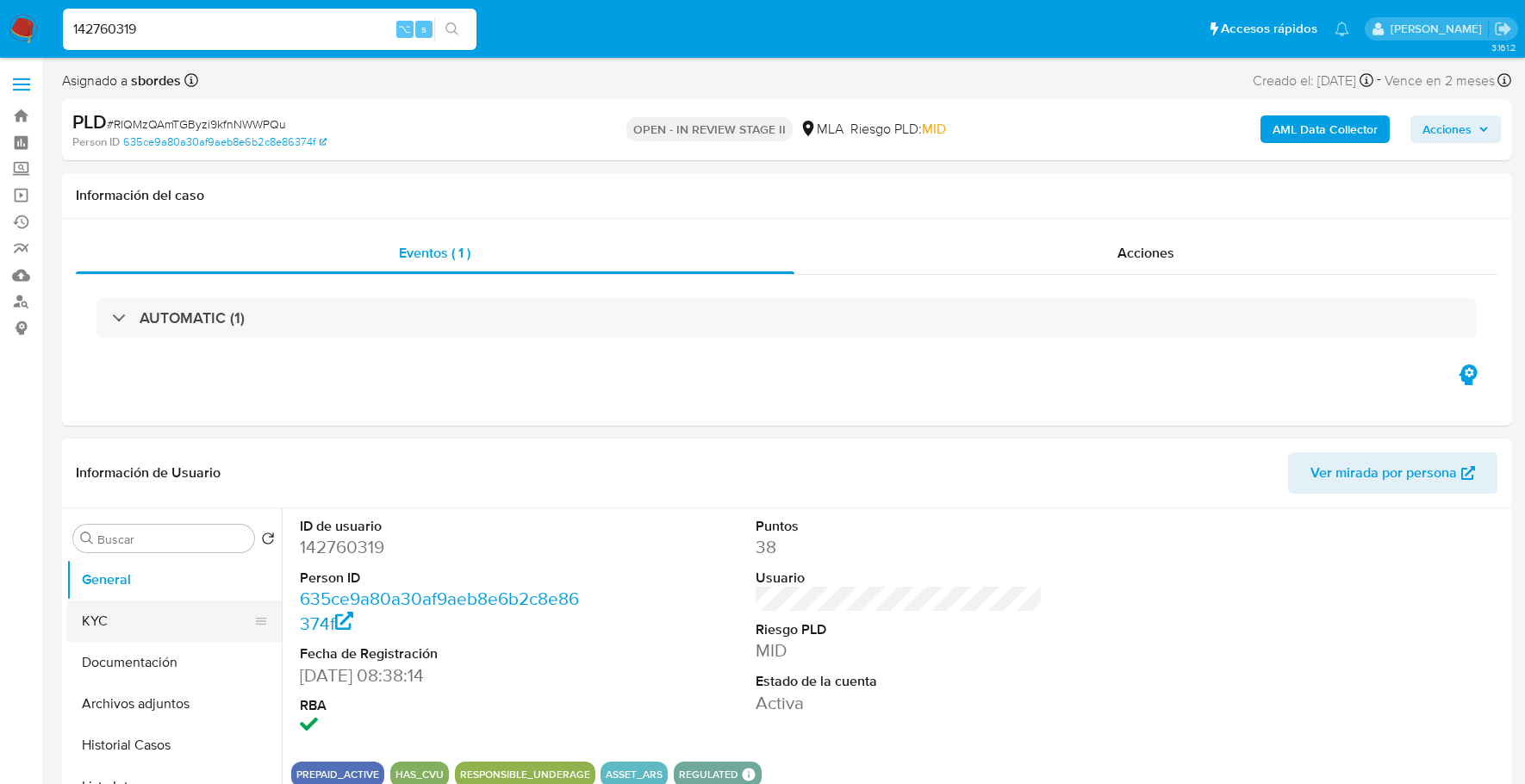
type input "142760319"
click at [122, 621] on button "KYC" at bounding box center [167, 621] width 202 height 42
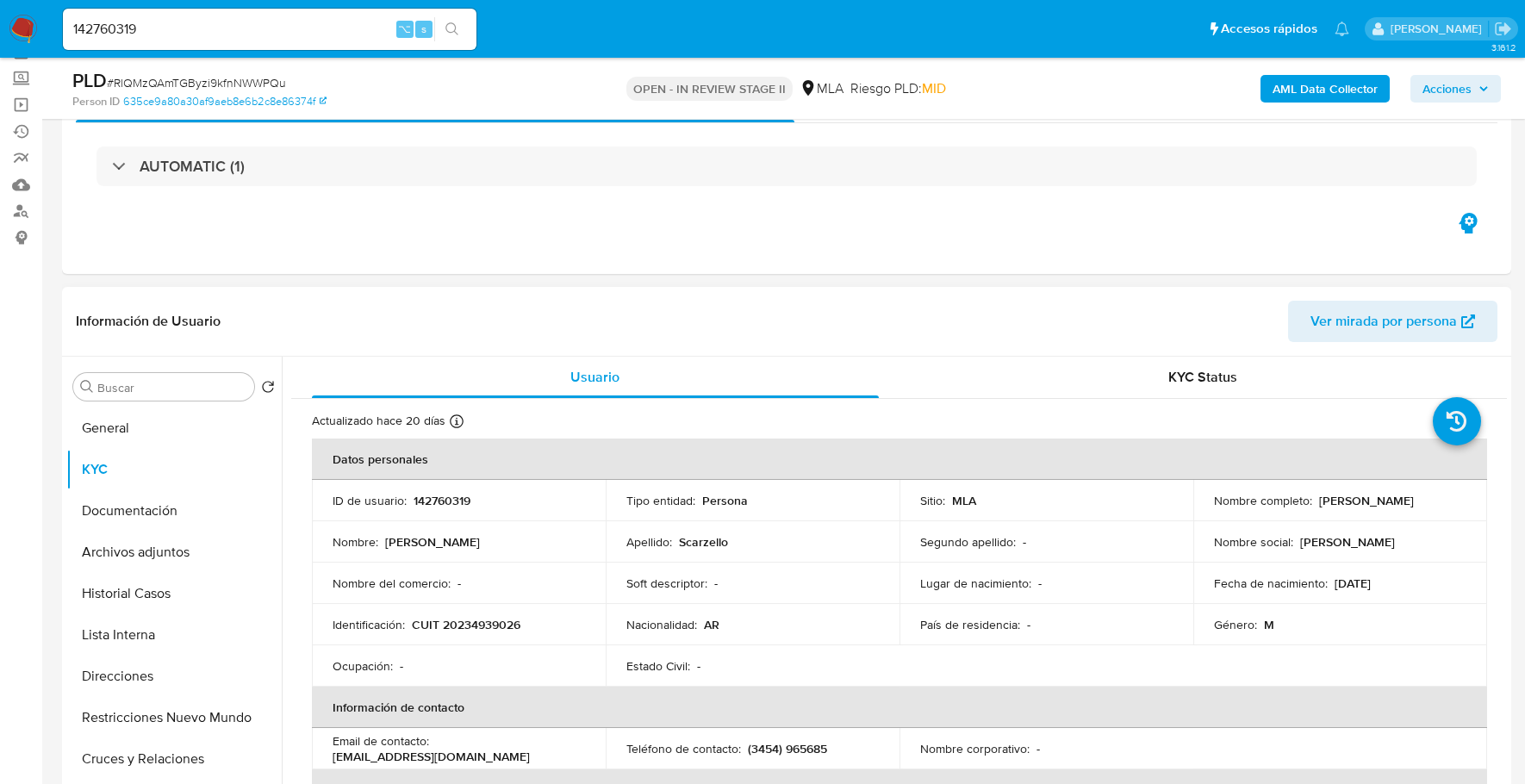
scroll to position [201, 0]
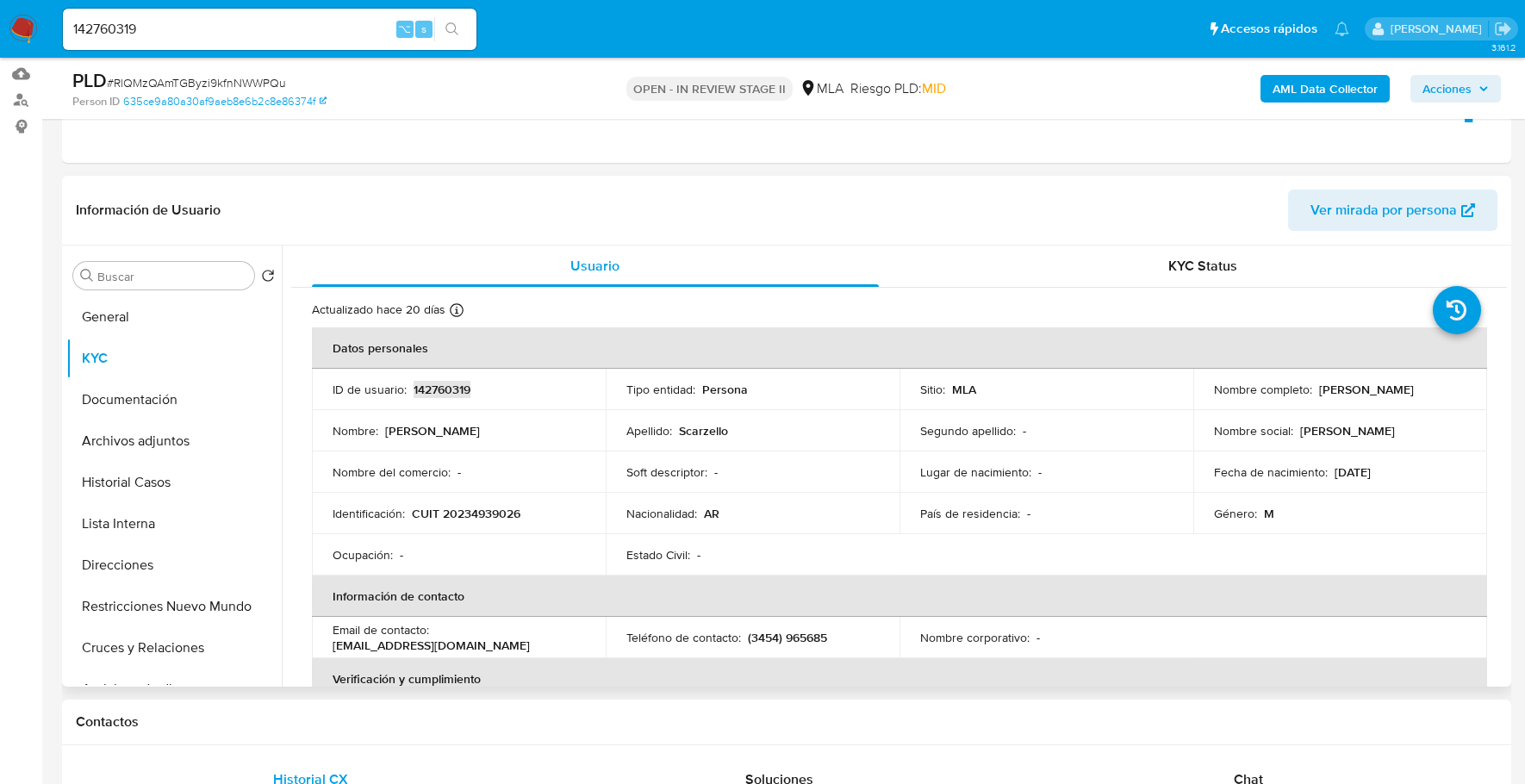
copy p "142760319"
click at [457, 390] on p "142760319" at bounding box center [442, 389] width 57 height 15
click at [462, 389] on p "142760319" at bounding box center [442, 389] width 57 height 15
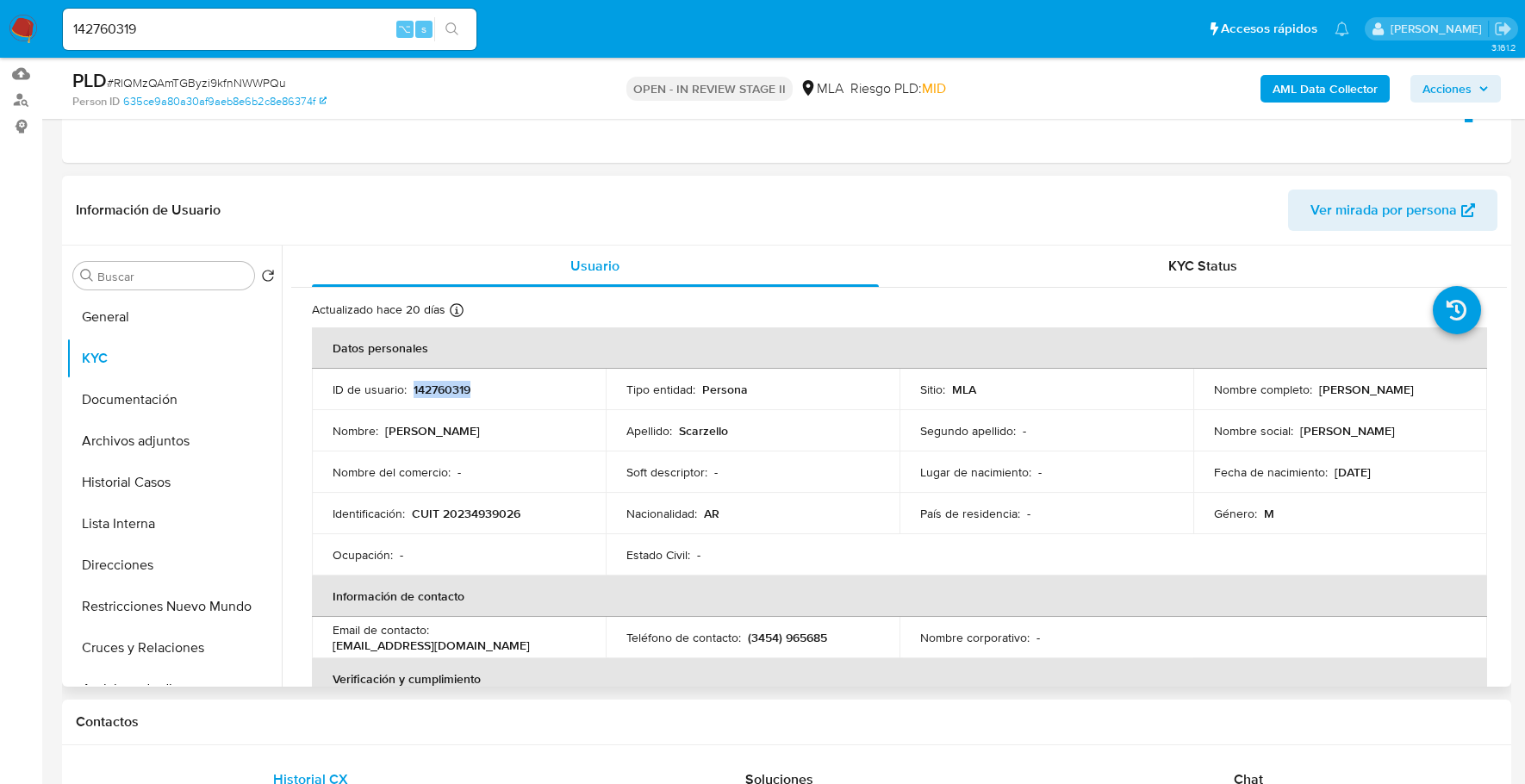
click at [462, 389] on p "142760319" at bounding box center [442, 389] width 57 height 15
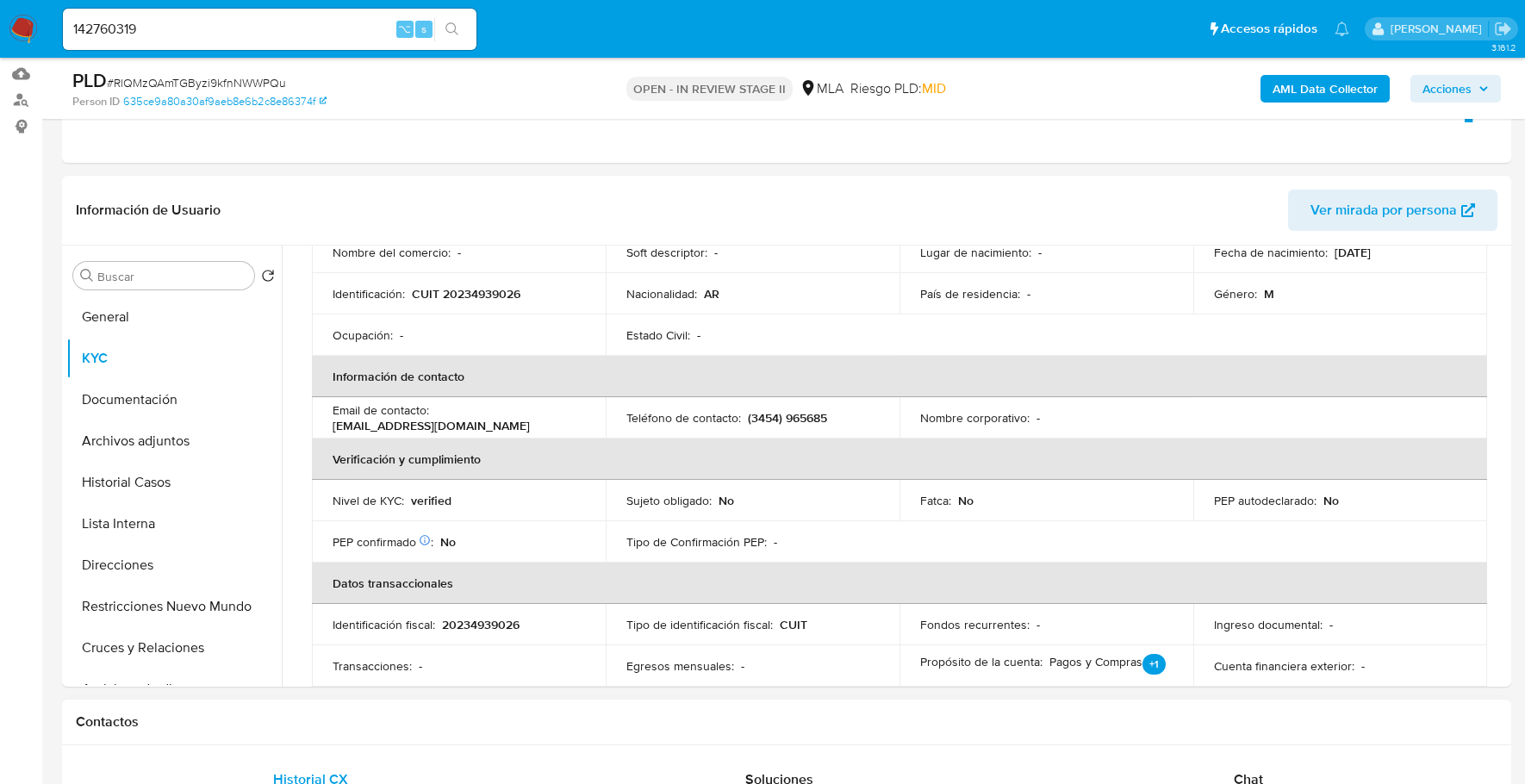
scroll to position [411, 0]
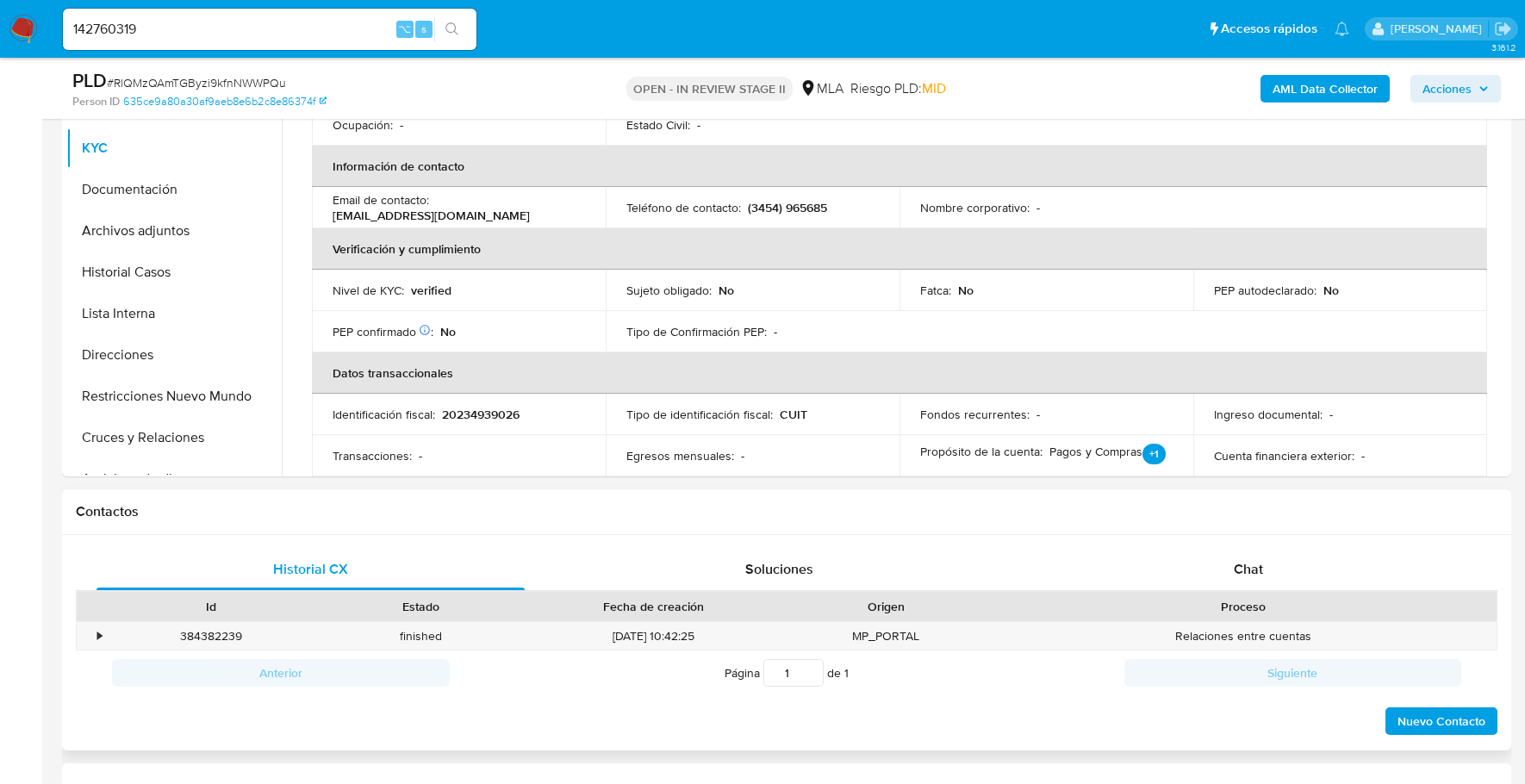
click at [1253, 541] on div "Historial CX Soluciones Chat Id Estado Fecha de creación Origen Proceso • 38438…" at bounding box center [787, 643] width 1449 height 217
click at [1257, 559] on span "Chat" at bounding box center [1248, 568] width 29 height 20
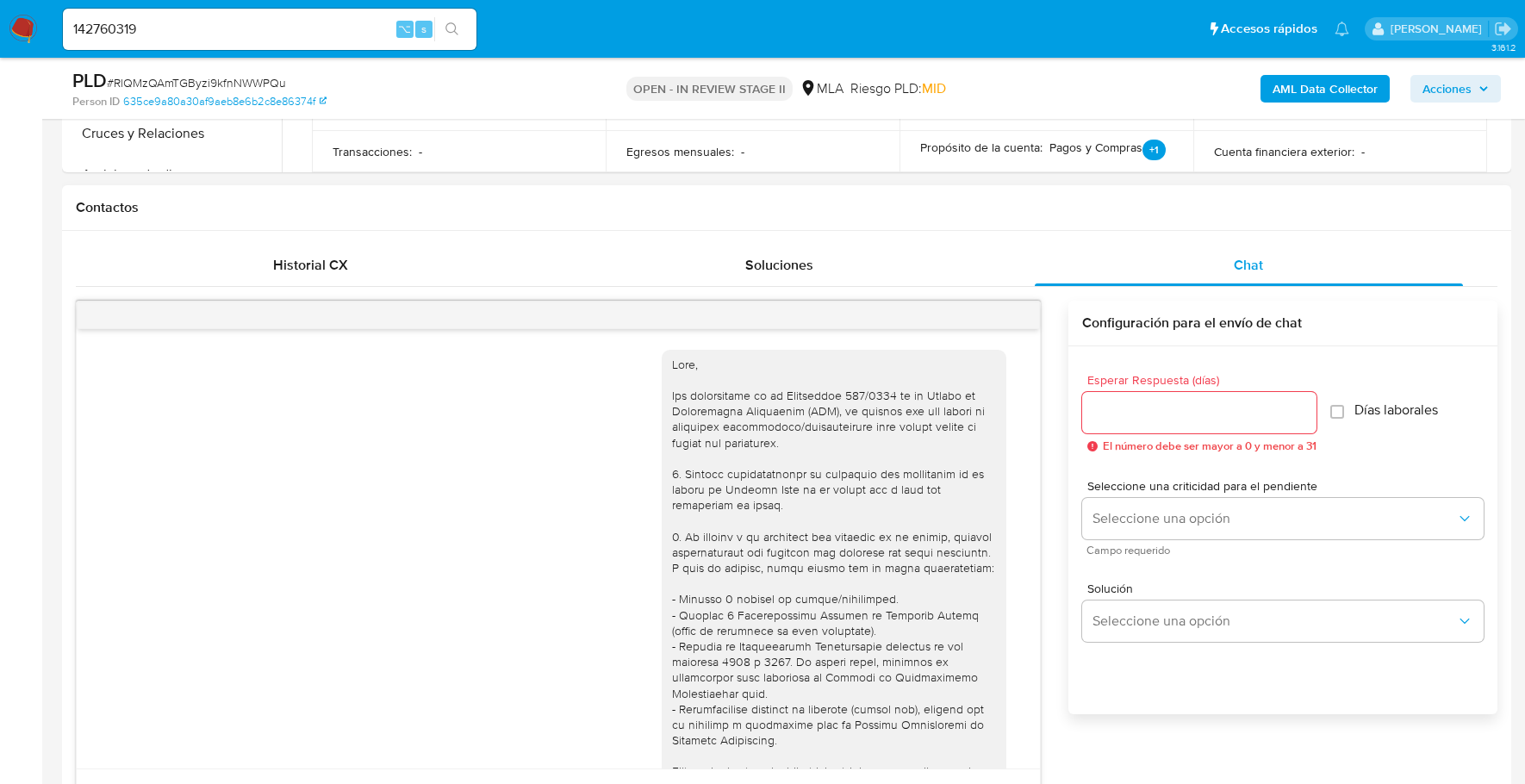
scroll to position [757, 0]
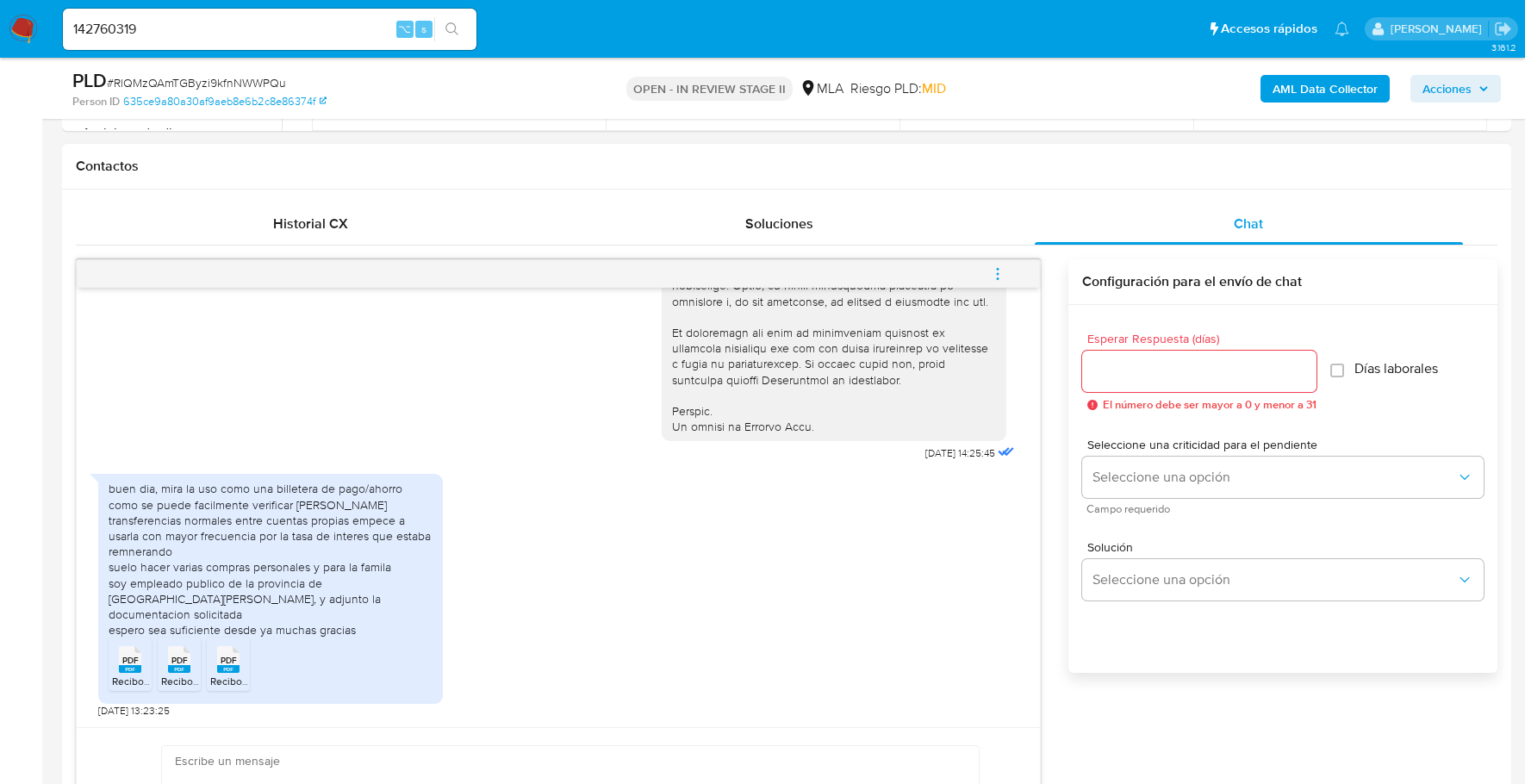
click at [126, 662] on span "PDF" at bounding box center [130, 660] width 16 height 11
click at [167, 669] on div "PDF PDF" at bounding box center [179, 658] width 36 height 34
click at [210, 674] on span "Recibo-8-2025.pdf" at bounding box center [253, 680] width 86 height 14
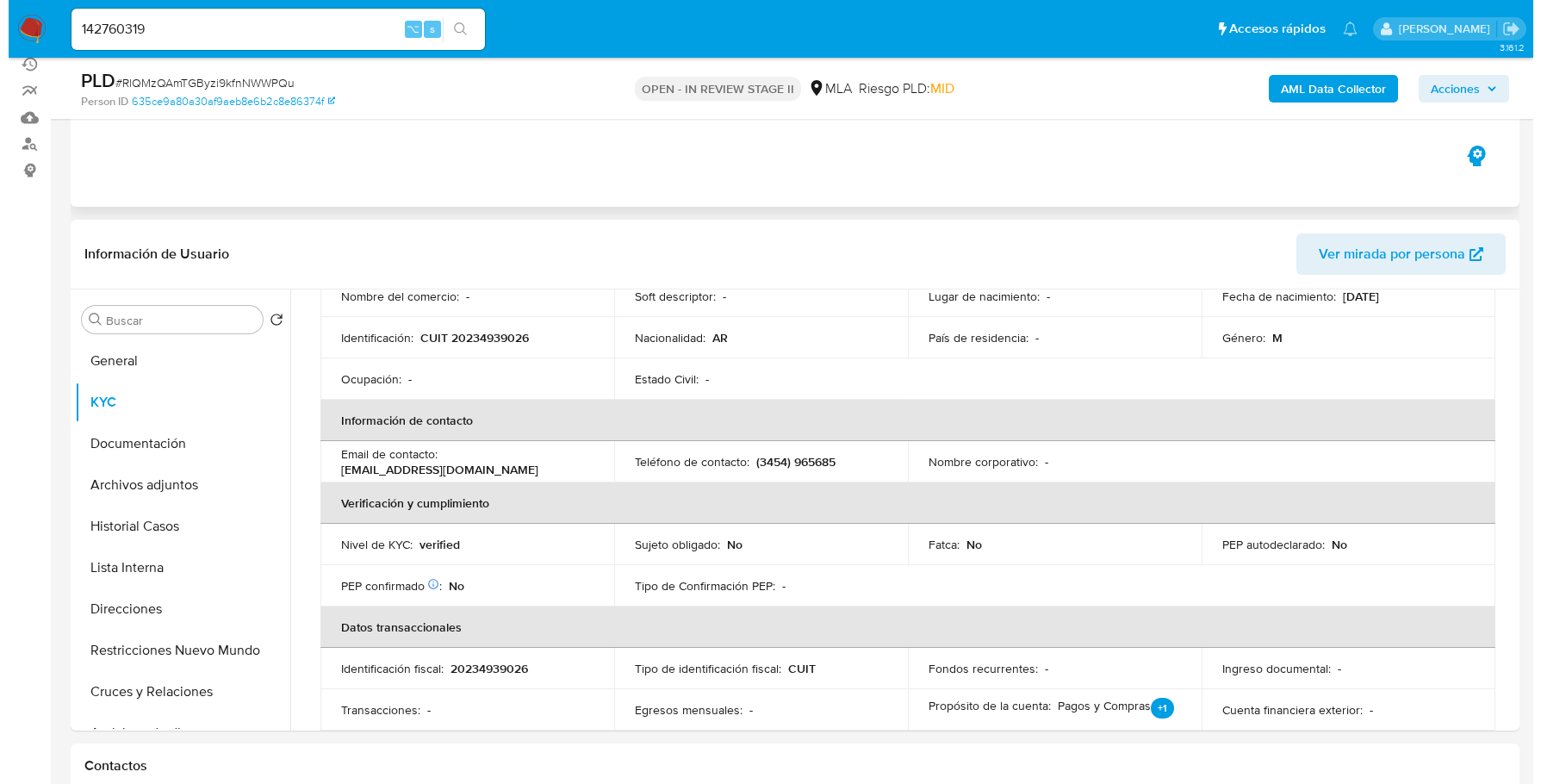
scroll to position [0, 0]
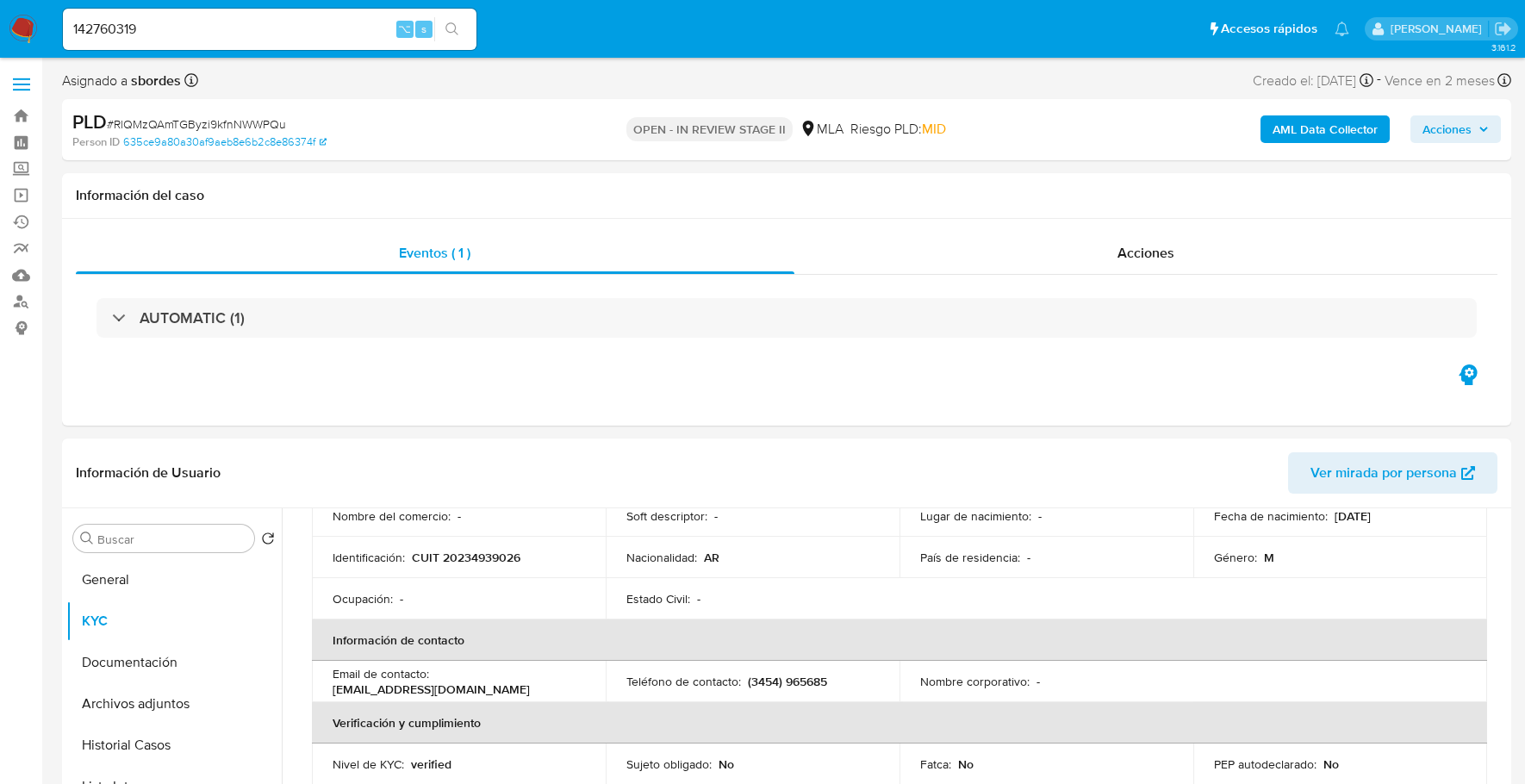
click at [1316, 135] on b "AML Data Collector" at bounding box center [1324, 129] width 105 height 27
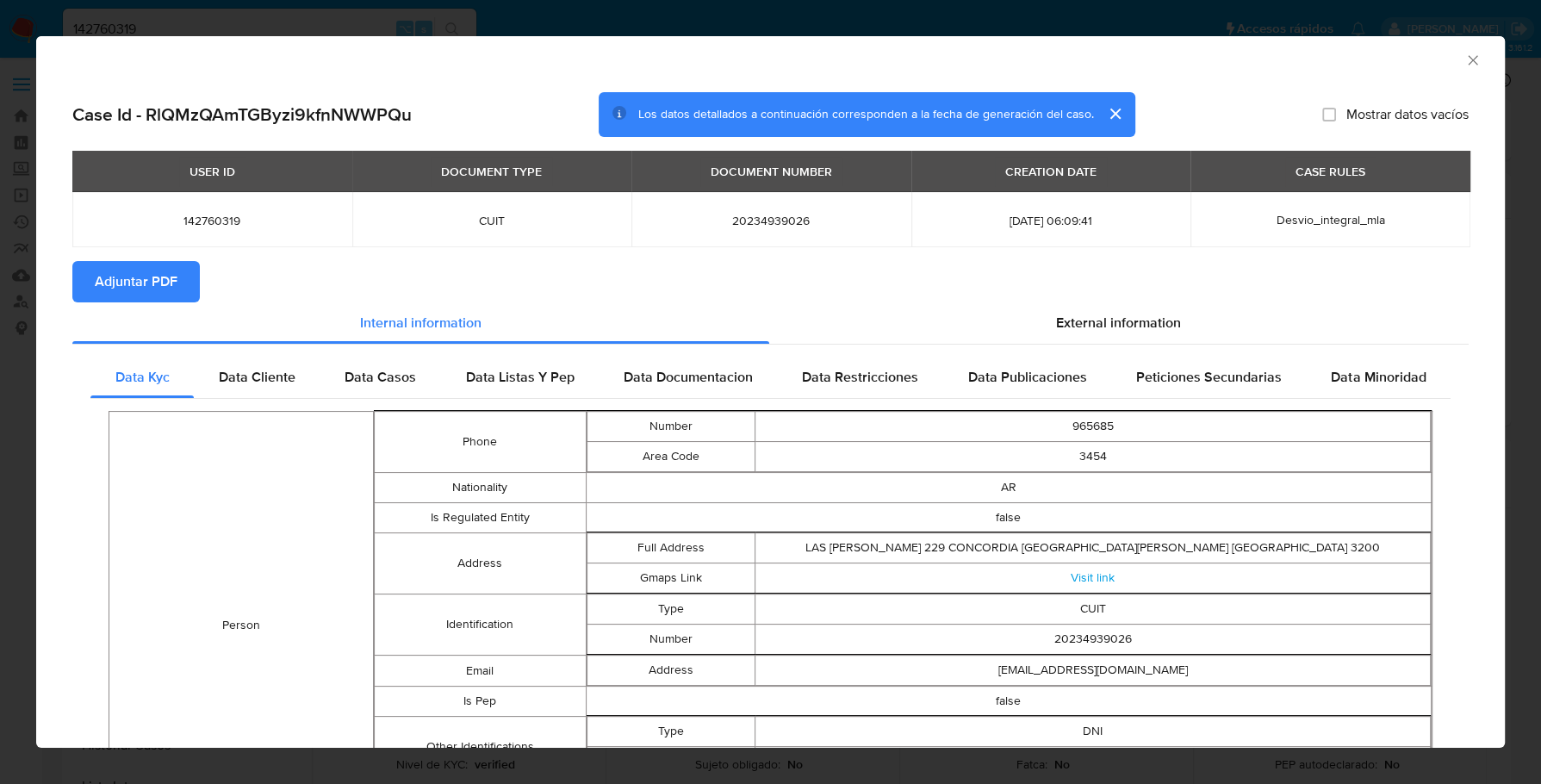
click at [1045, 296] on section "Adjuntar PDF" at bounding box center [770, 282] width 1396 height 42
click at [1056, 329] on span "External information" at bounding box center [1118, 322] width 125 height 20
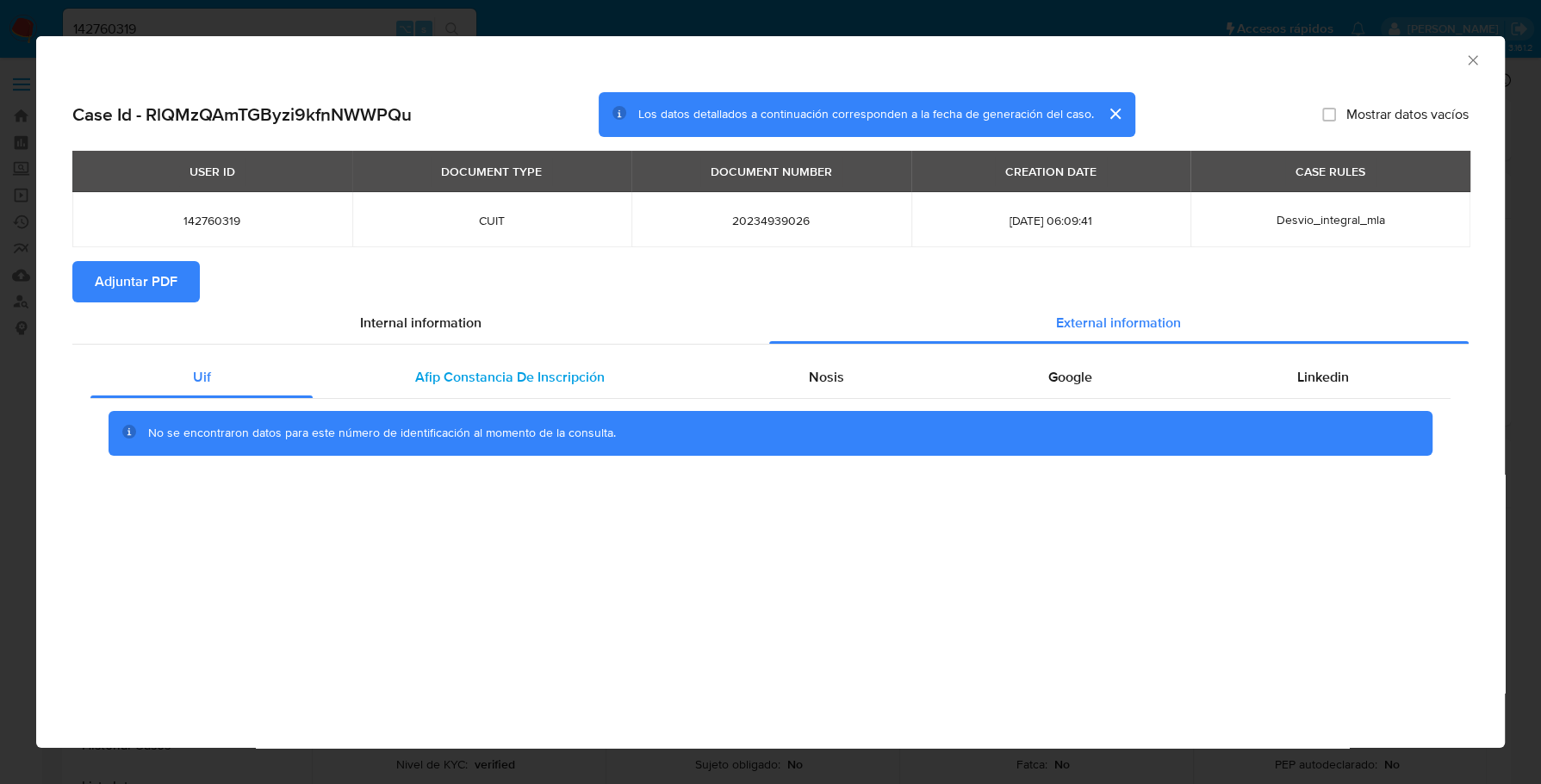
click at [548, 375] on span "Afip Constancia De Inscripción" at bounding box center [510, 376] width 189 height 20
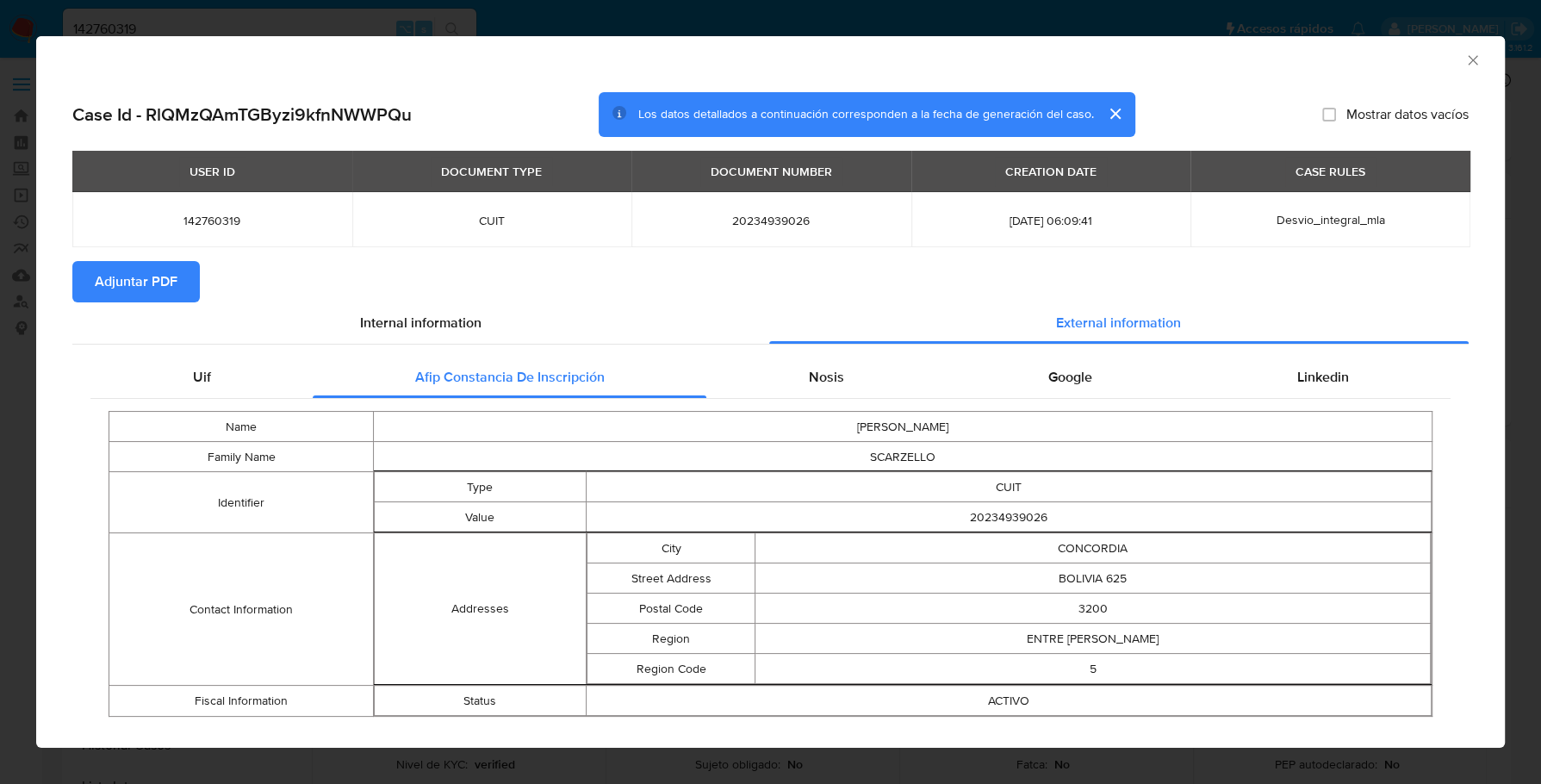
scroll to position [28, 0]
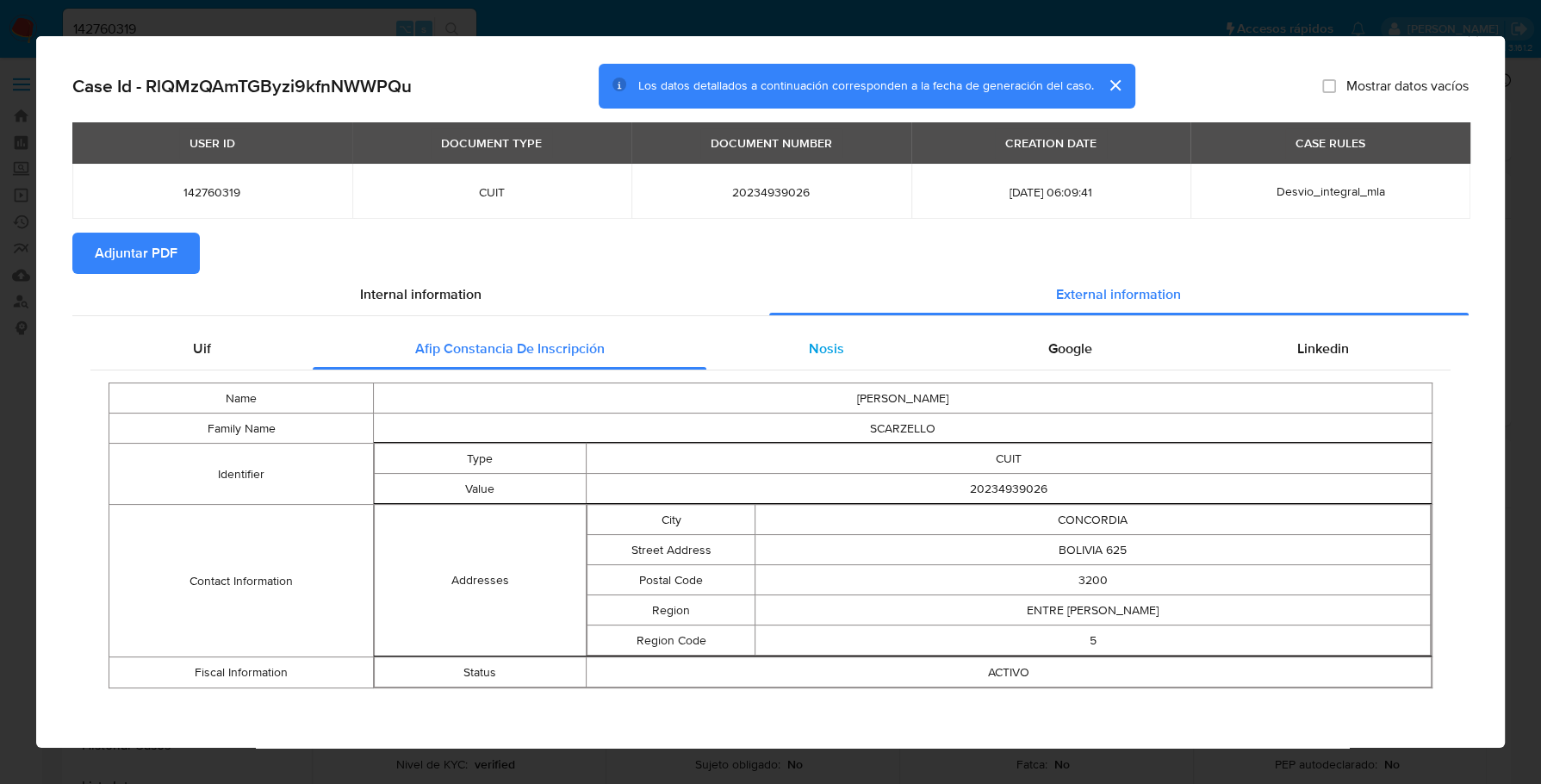
click at [793, 345] on div "Nosis" at bounding box center [826, 349] width 239 height 42
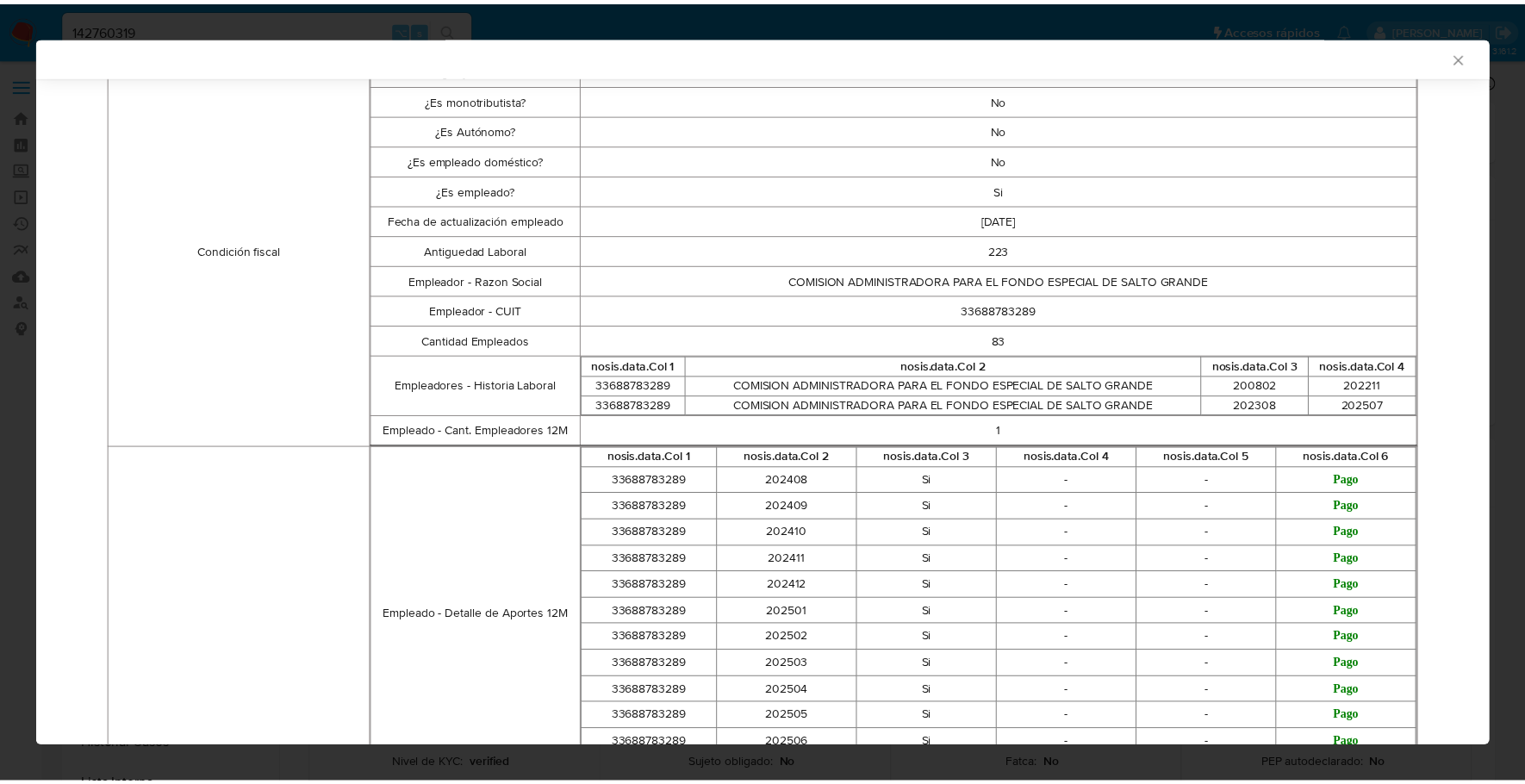
scroll to position [0, 0]
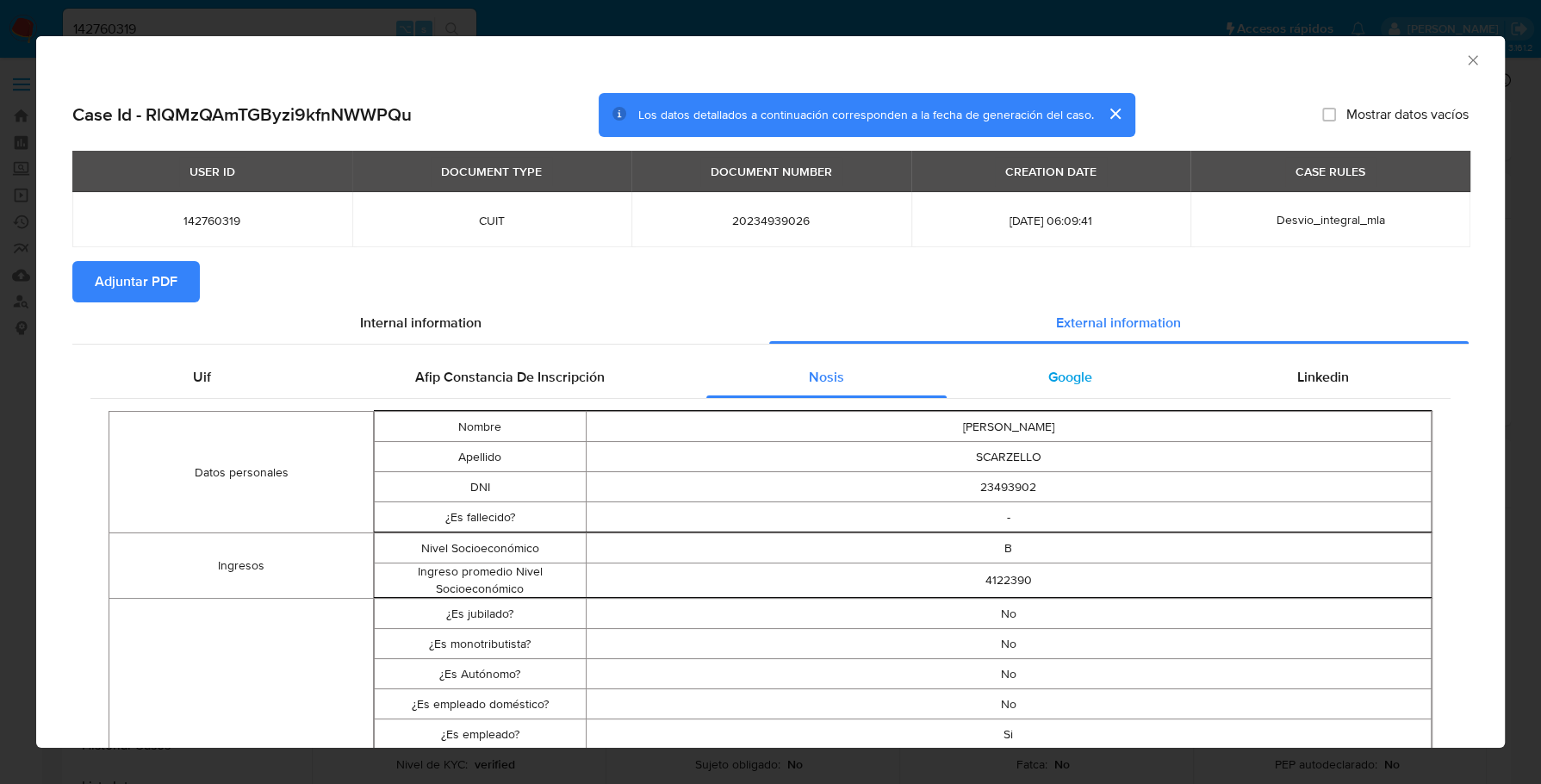
click at [1065, 361] on div "Google" at bounding box center [1071, 377] width 248 height 42
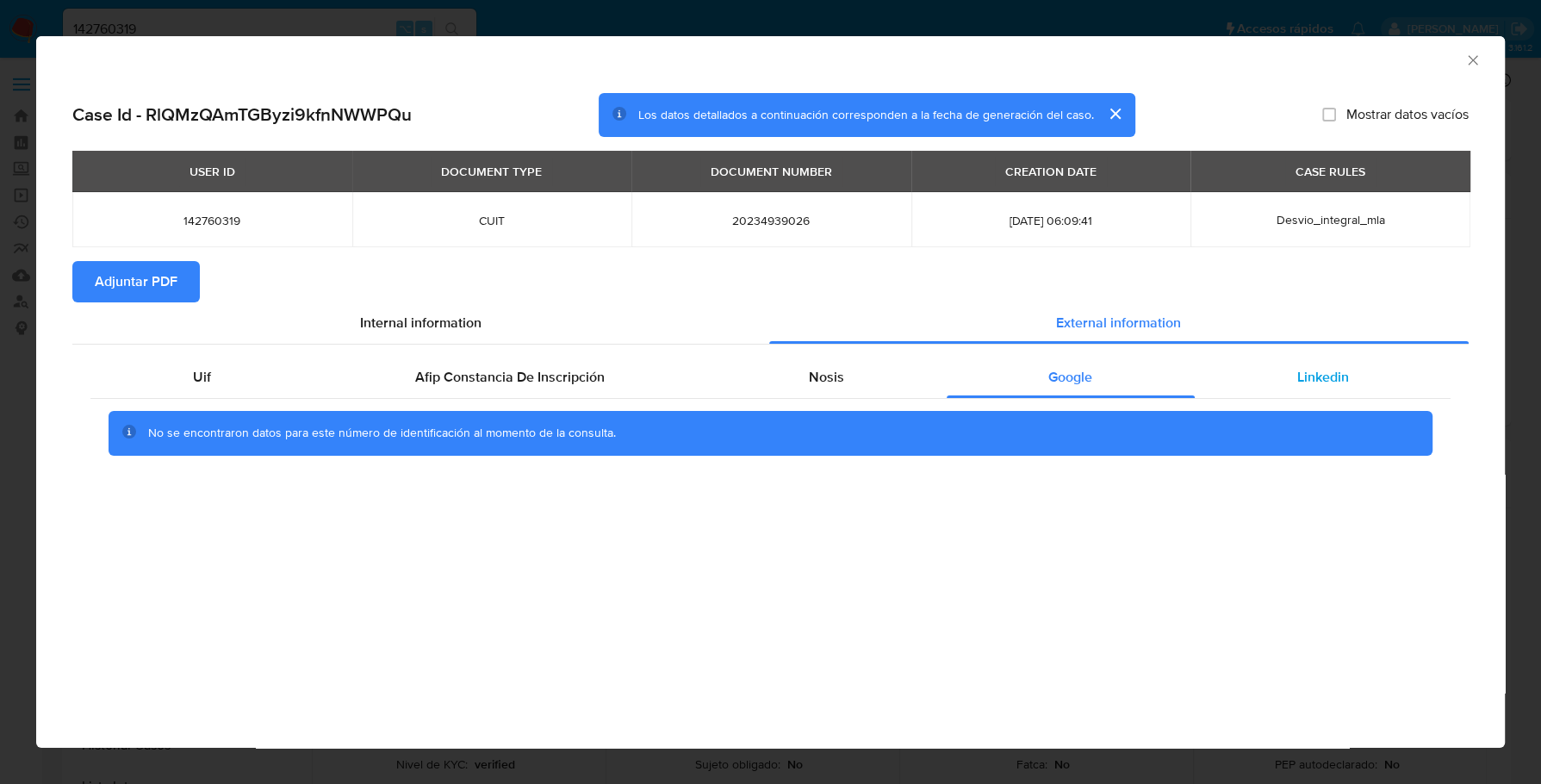
click at [1269, 370] on div "Linkedin" at bounding box center [1322, 377] width 255 height 42
click at [93, 271] on button "Adjuntar PDF" at bounding box center [135, 282] width 128 height 42
click at [1476, 57] on icon "Cerrar ventana" at bounding box center [1473, 60] width 9 height 9
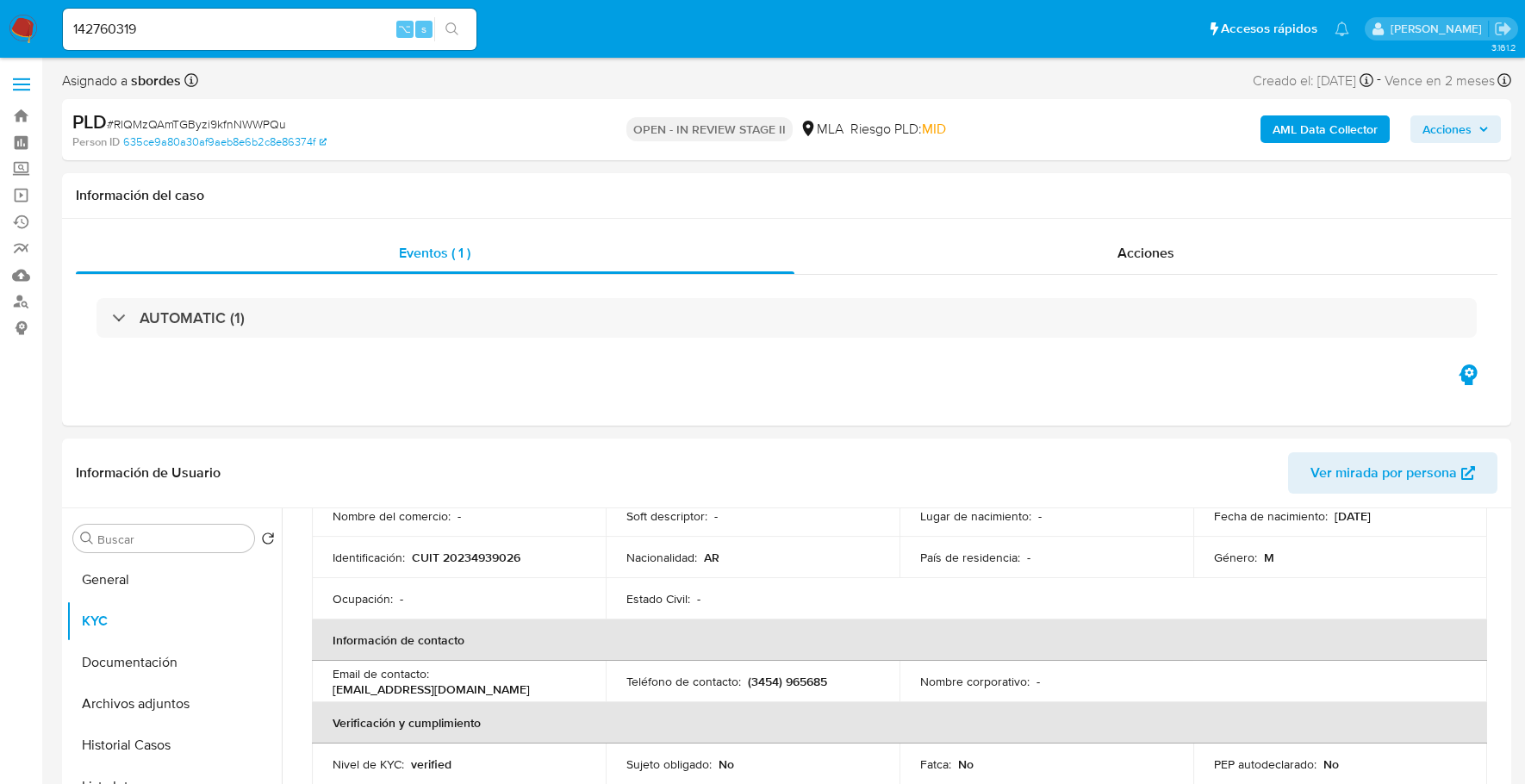
click at [513, 71] on div "Asignado a sbordes Asignado el: 17/09/2025 10:31:00 Creado el: 12/09/2025 Cread…" at bounding box center [787, 84] width 1449 height 30
click at [1085, 238] on div "Acciones" at bounding box center [1147, 253] width 704 height 42
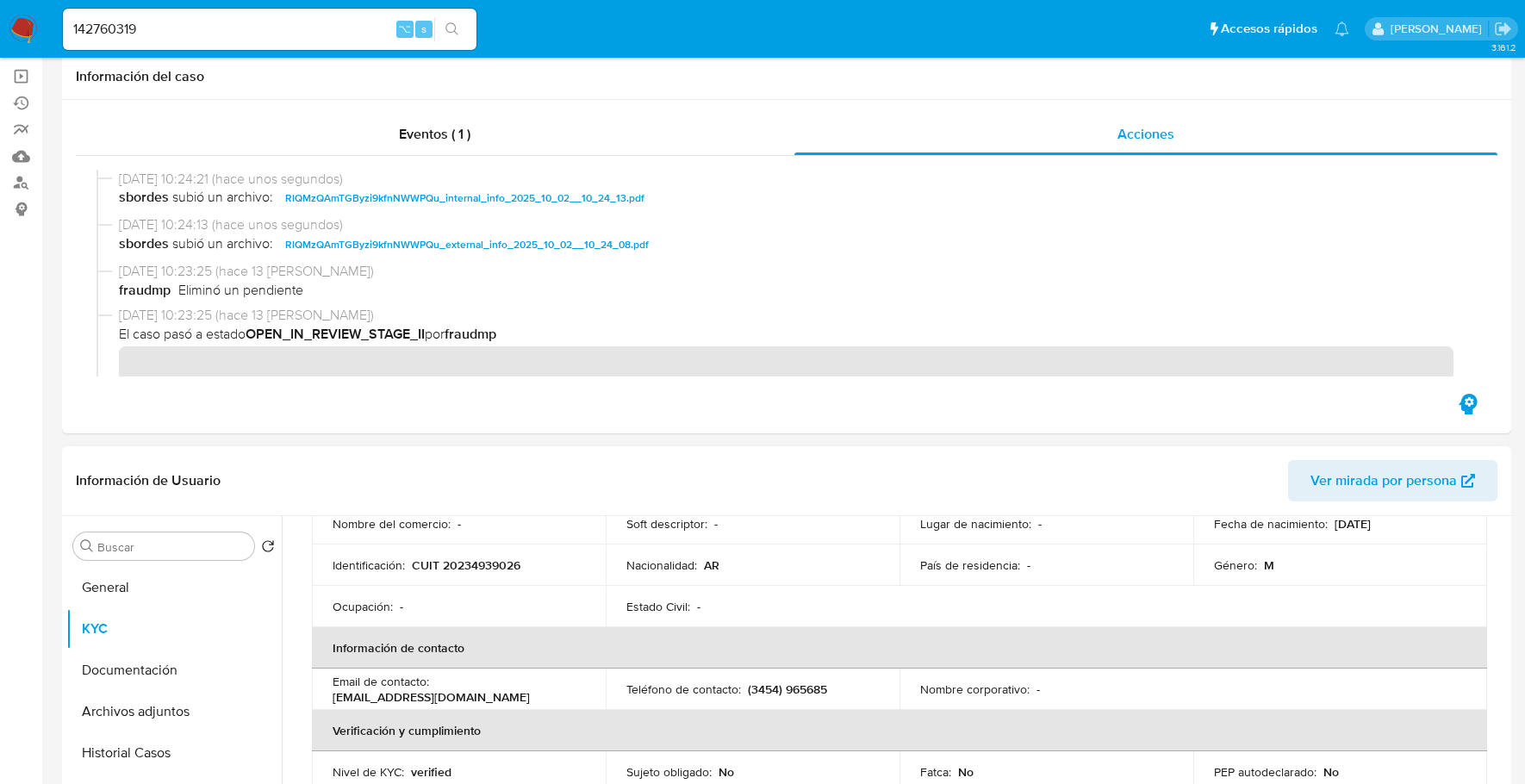
scroll to position [178, 0]
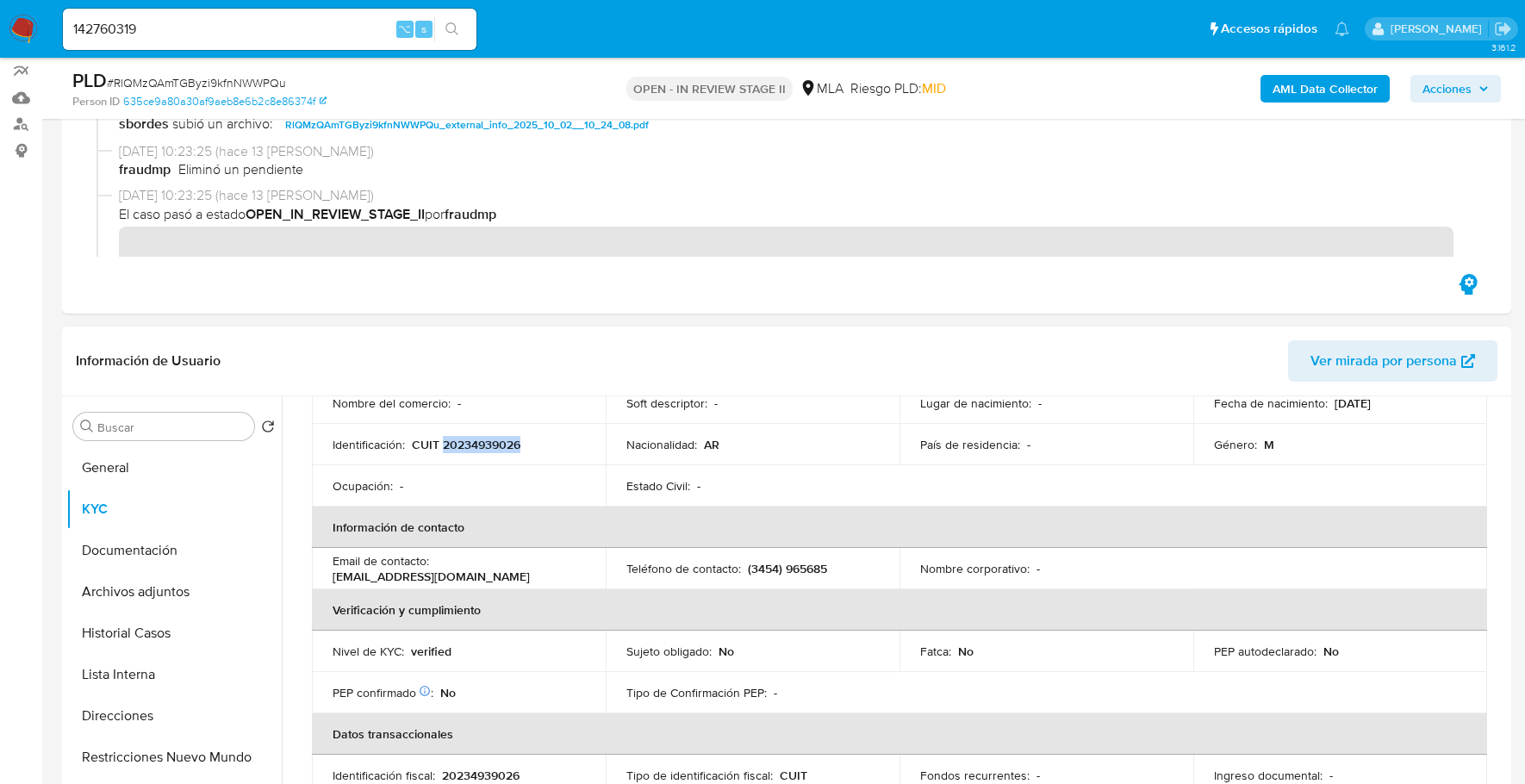
copy p "20234939026"
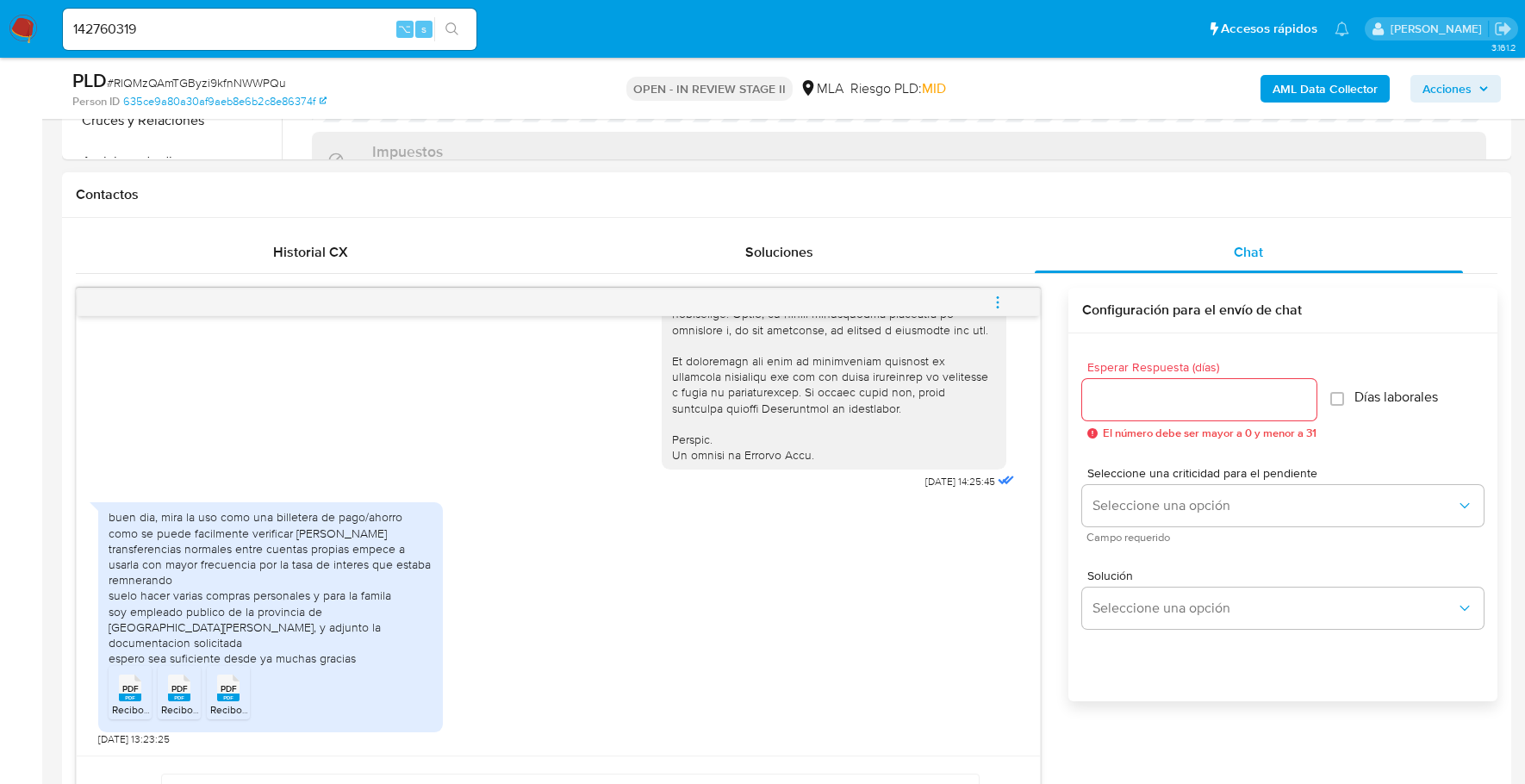
scroll to position [946, 0]
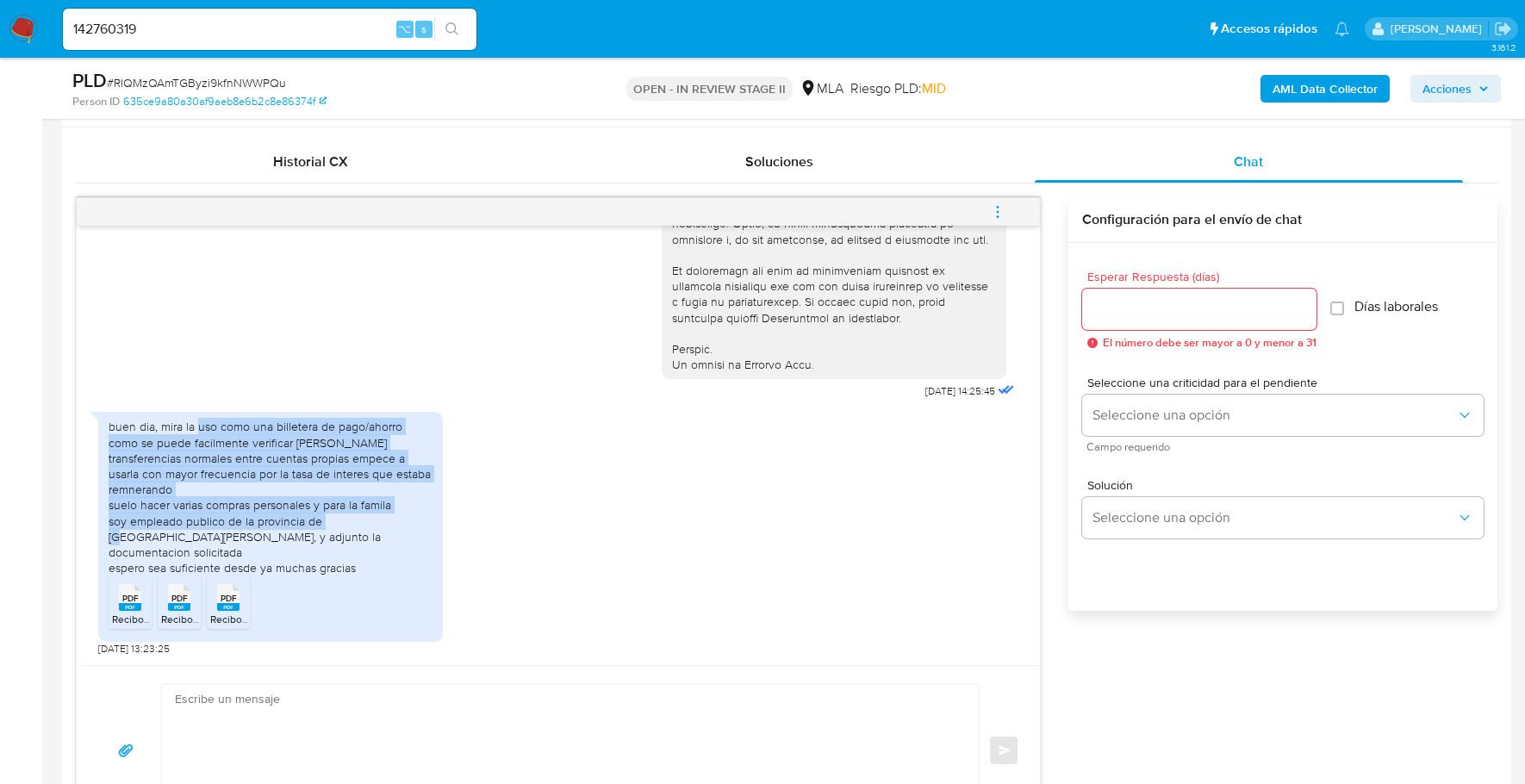
drag, startPoint x: 197, startPoint y: 443, endPoint x: 377, endPoint y: 519, distance: 195.4
click at [377, 519] on div "buen dia, mira la uso como una billetera de pago/ahorro como se puede facilment…" at bounding box center [271, 497] width 324 height 157
copy div "uso como una billetera de pago/ahorro como se puede facilmente verificar hice t…"
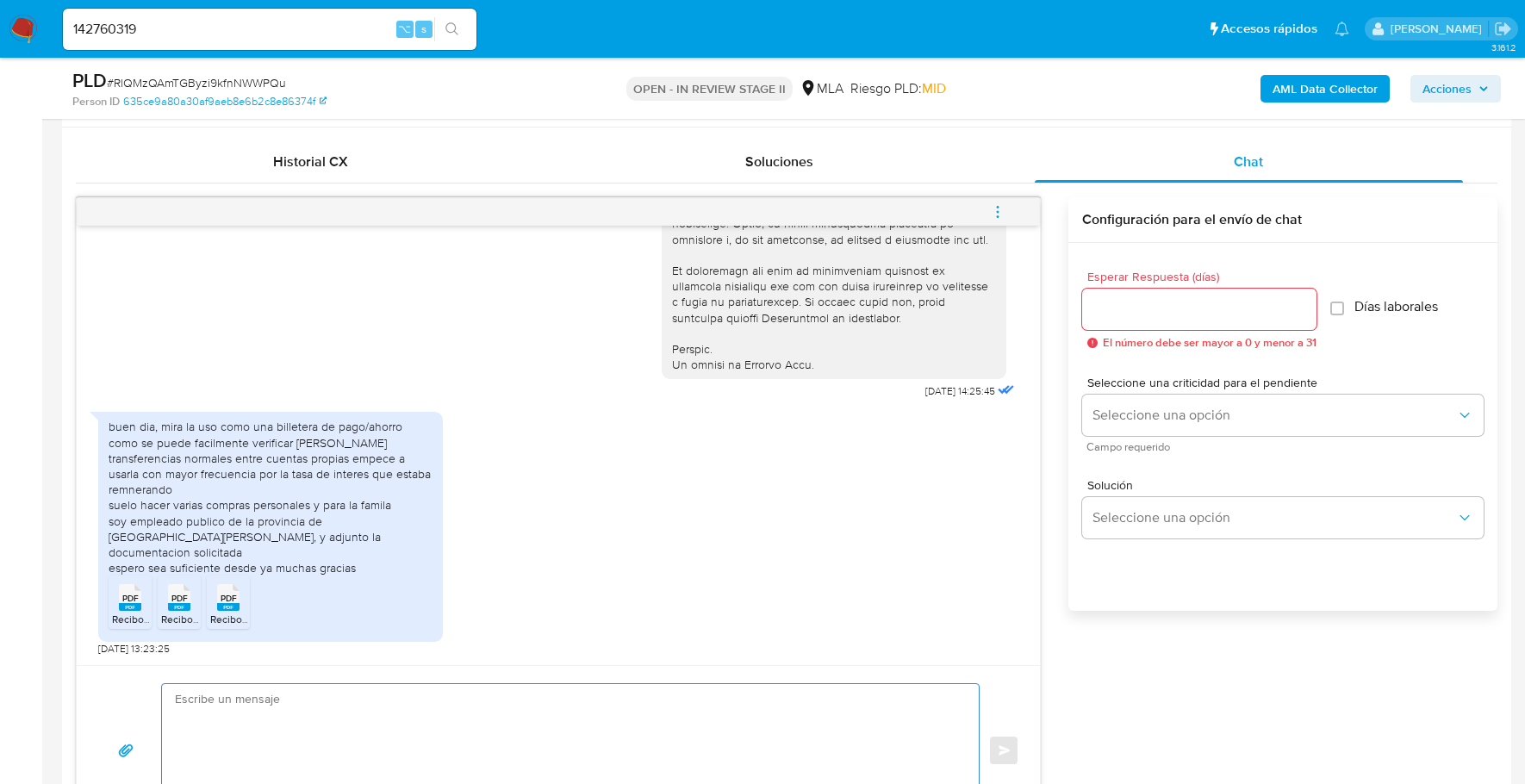
click at [375, 735] on textarea at bounding box center [566, 750] width 782 height 132
paste textarea "Hola, ¡Muchas gracias por tu respuesta! Confirmamos la recepción de la document…"
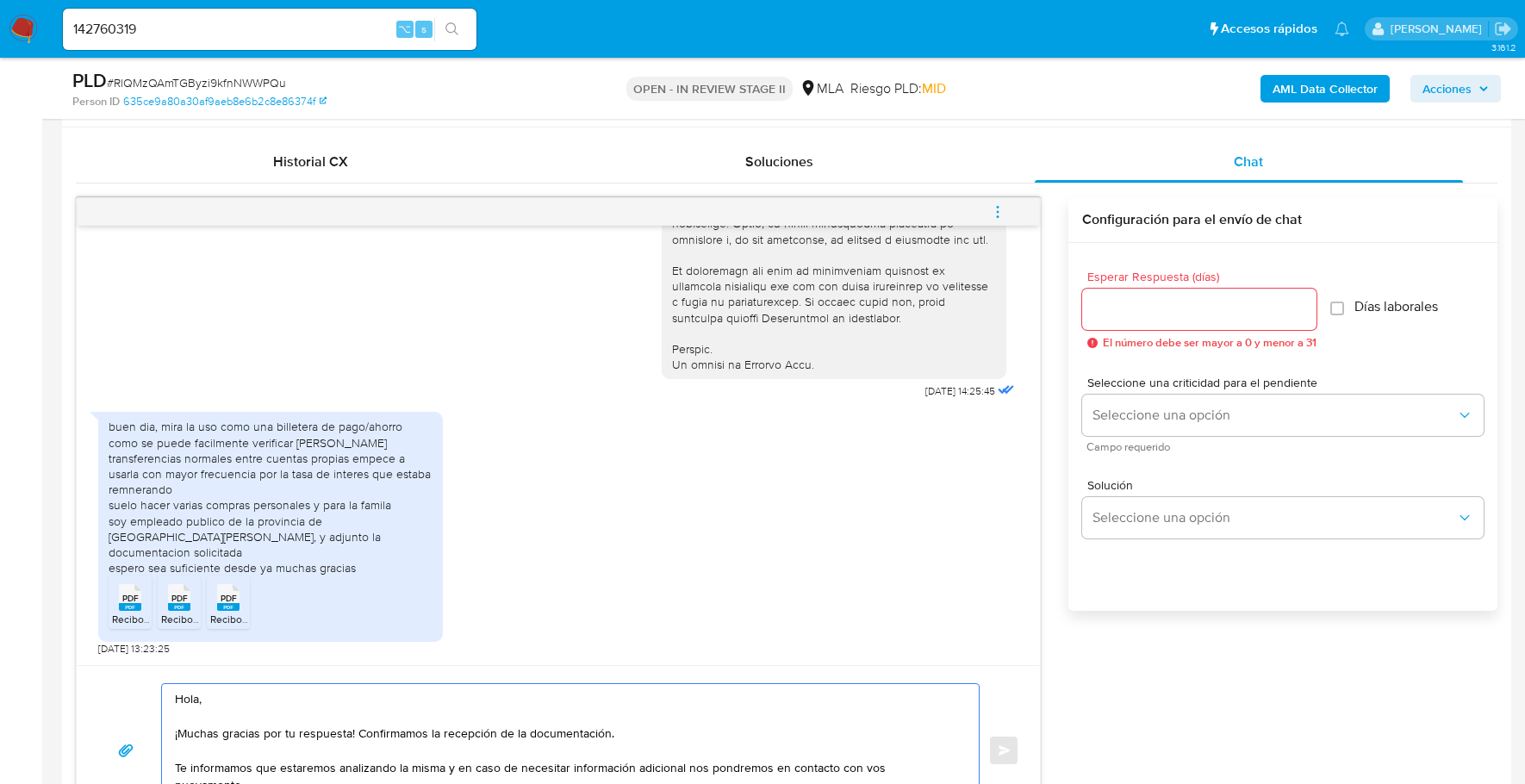
scroll to position [986, 0]
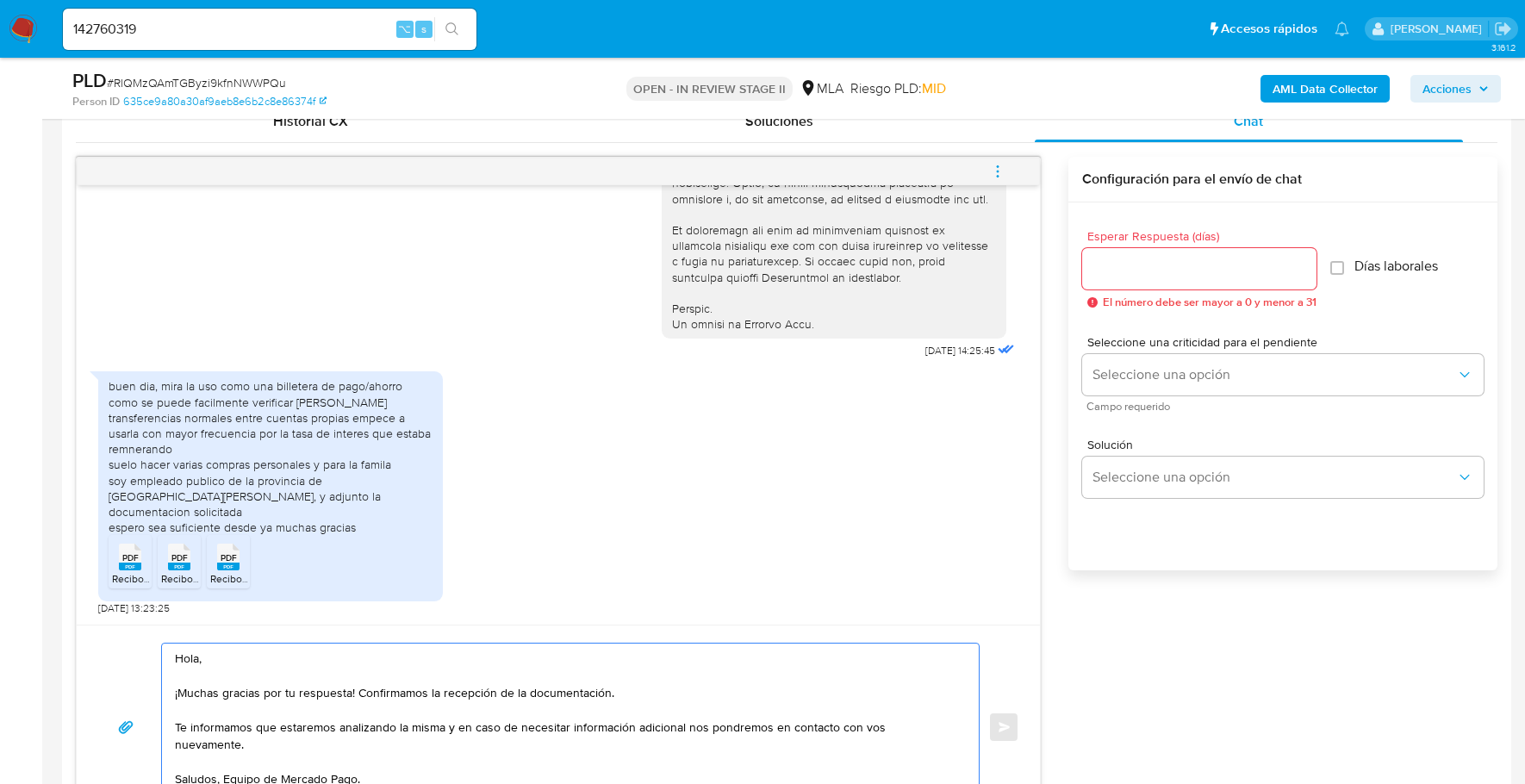
type textarea "Hola, ¡Muchas gracias por tu respuesta! Confirmamos la recepción de la document…"
click at [1155, 264] on input "Esperar Respuesta (días)" at bounding box center [1200, 269] width 235 height 23
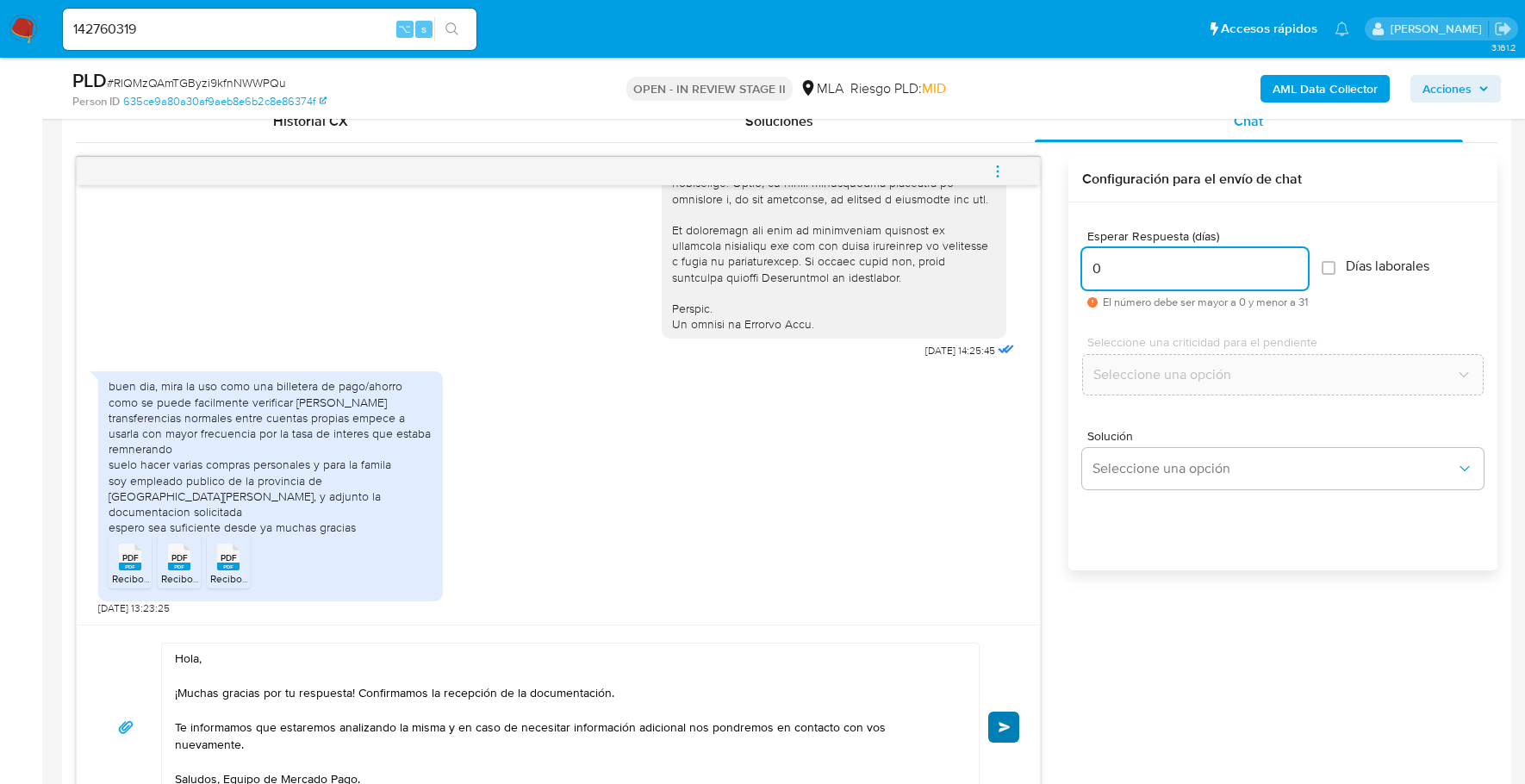
type input "0"
click at [1001, 717] on button "Enviar" at bounding box center [1004, 726] width 31 height 31
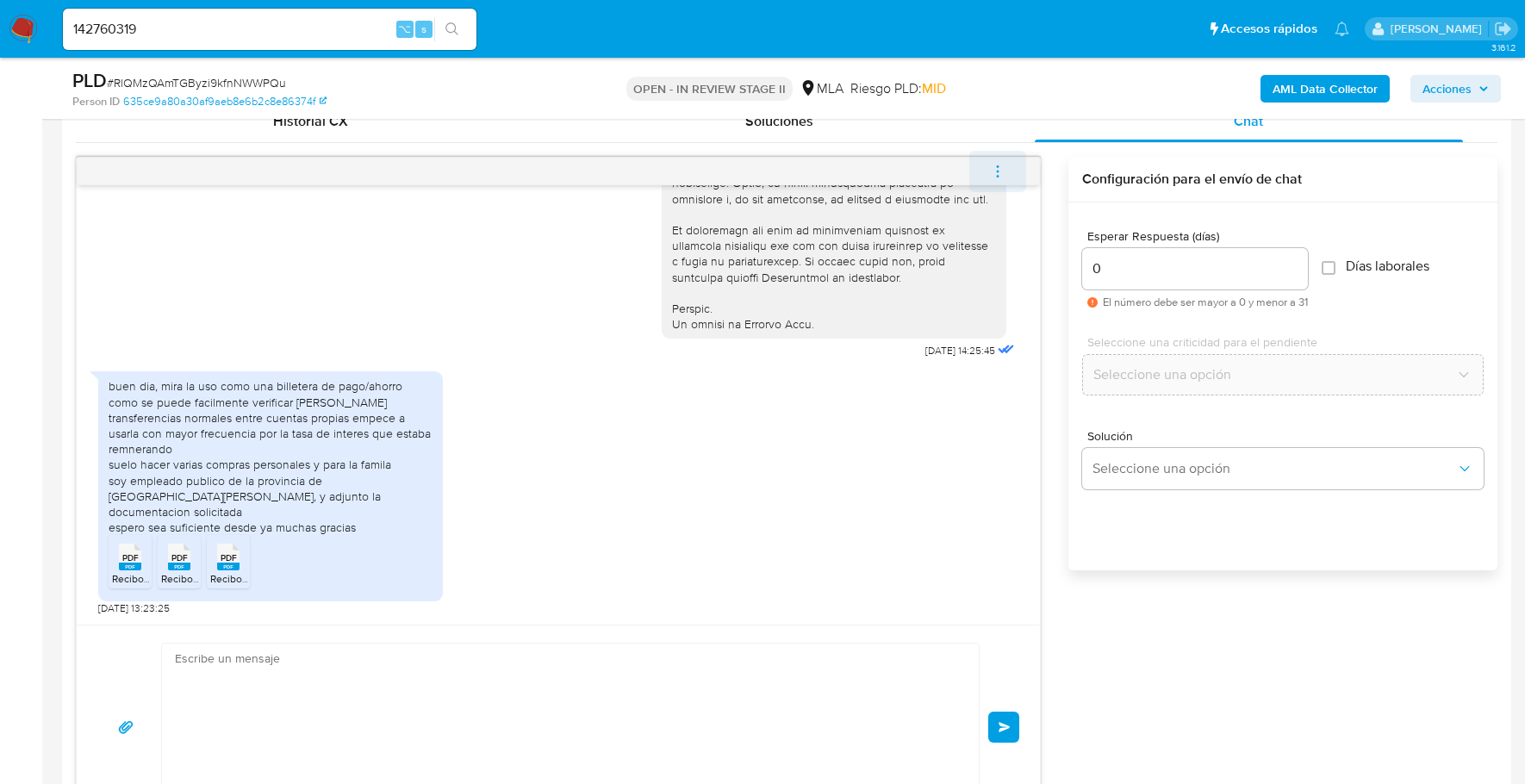
scroll to position [997, 0]
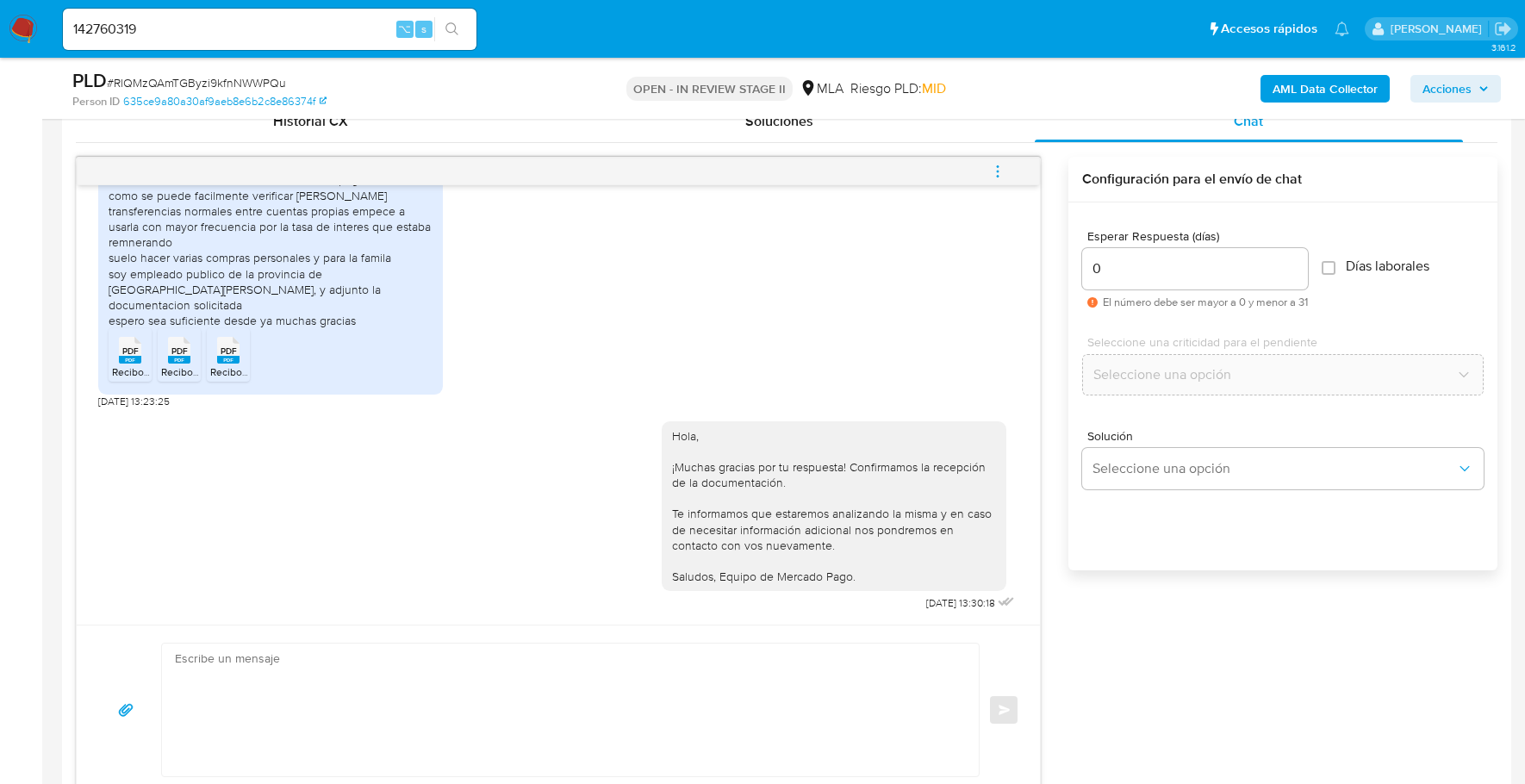
click at [994, 168] on icon "menu-action" at bounding box center [997, 171] width 15 height 15
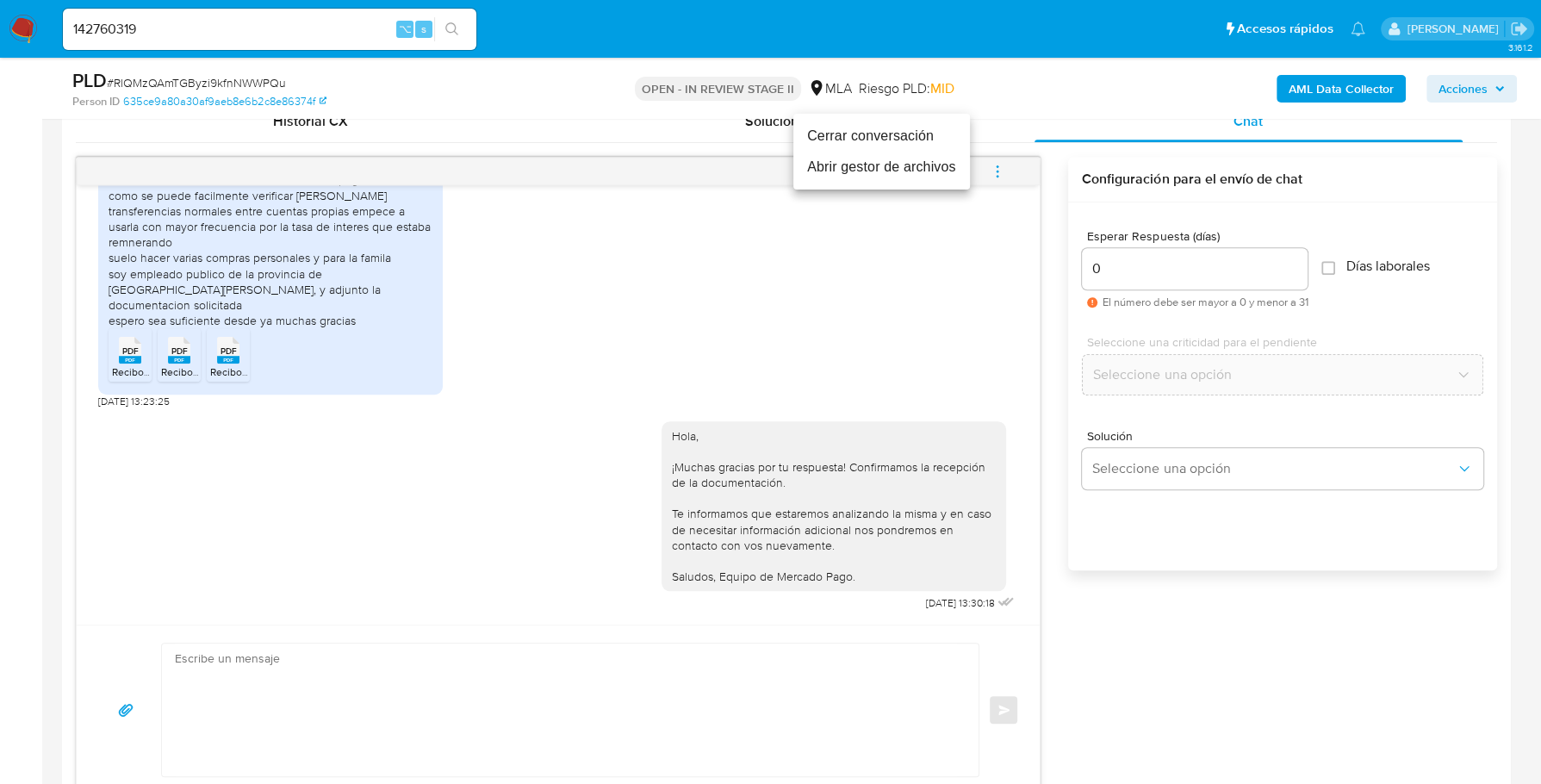
click at [898, 132] on li "Cerrar conversación" at bounding box center [882, 135] width 177 height 31
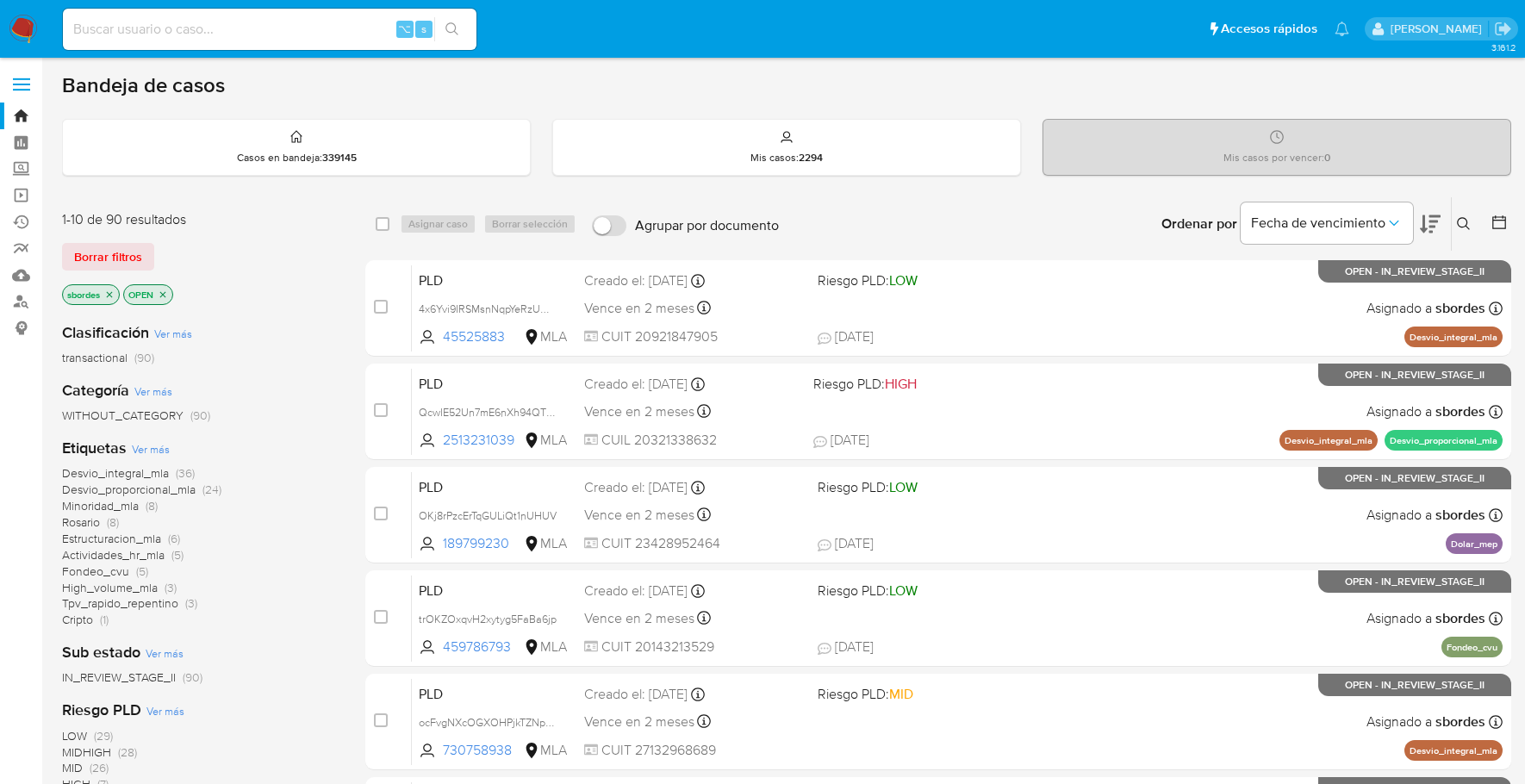
click at [114, 293] on icon "close-filter" at bounding box center [109, 294] width 10 height 10
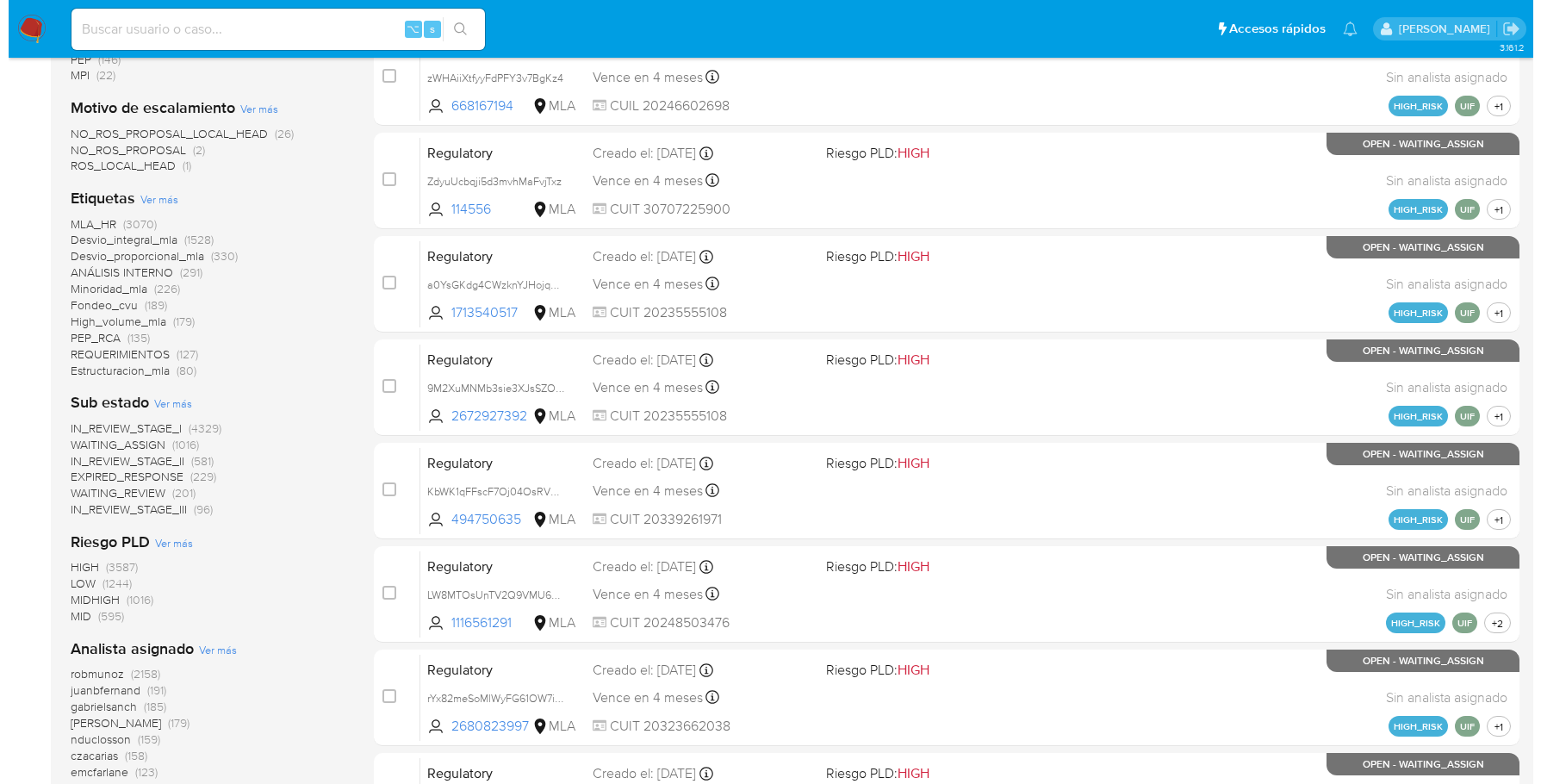
scroll to position [694, 0]
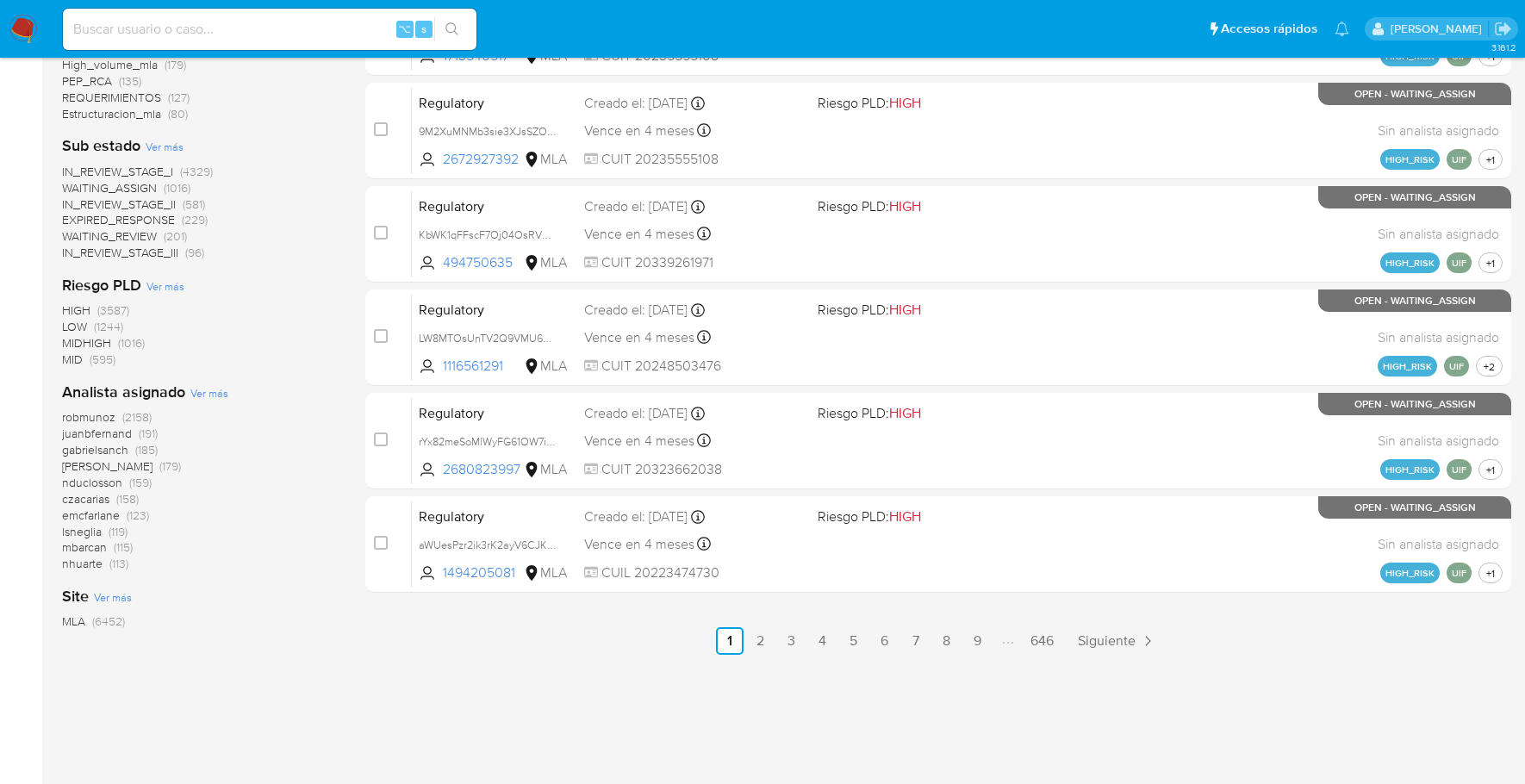
click at [209, 394] on span "Ver más" at bounding box center [209, 392] width 38 height 15
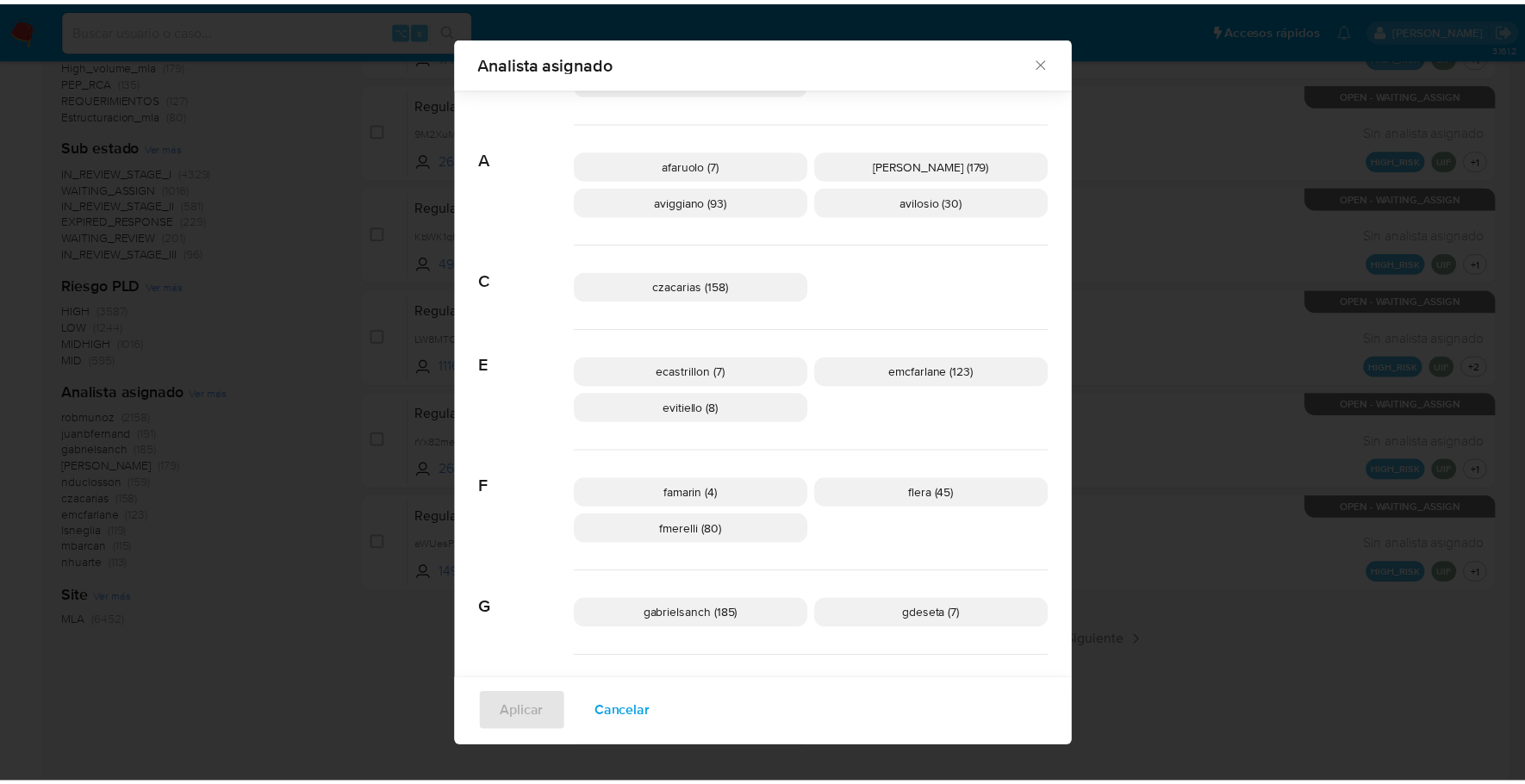
scroll to position [0, 0]
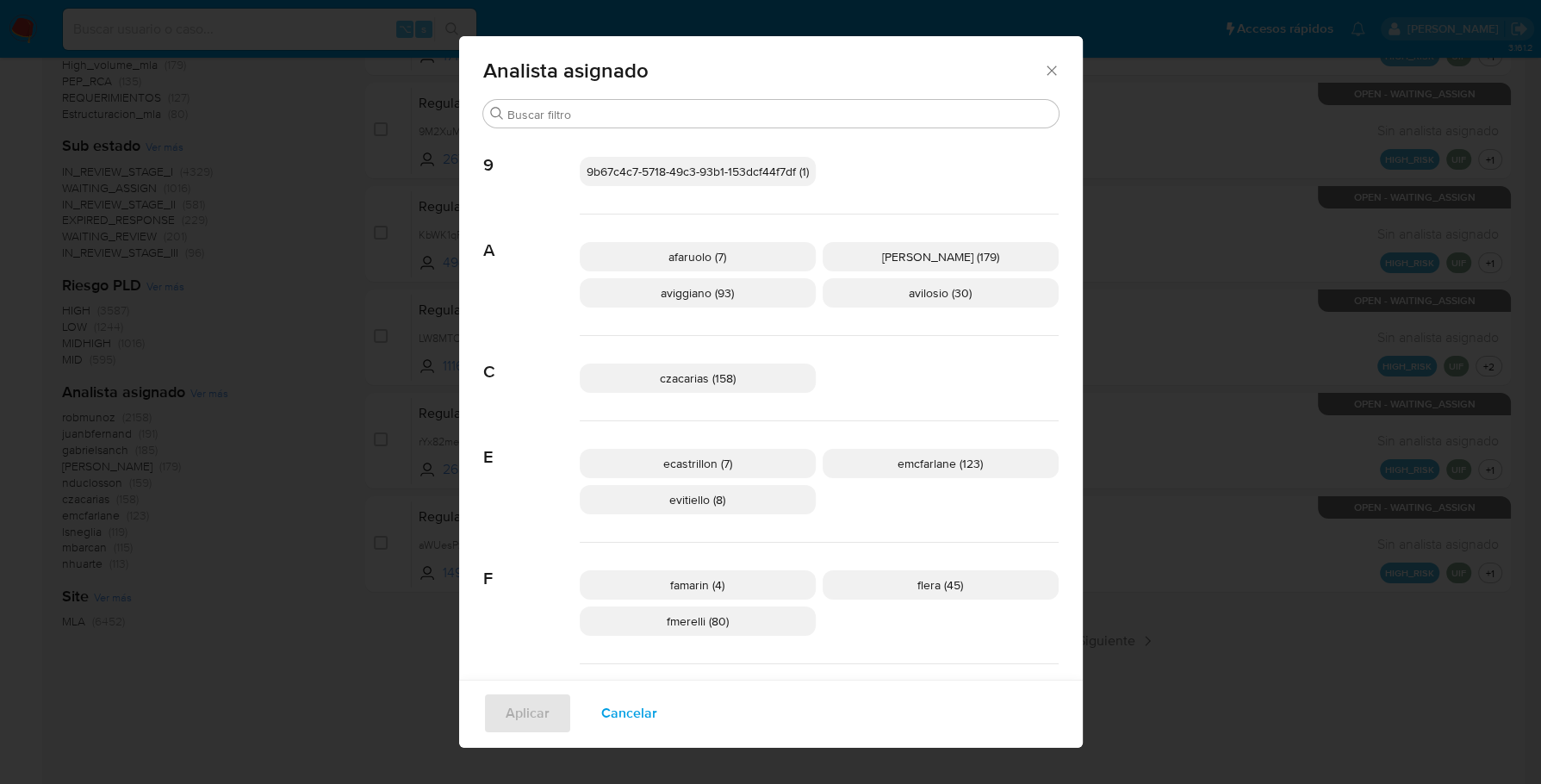
click at [1046, 72] on icon "Cerrar" at bounding box center [1051, 70] width 9 height 9
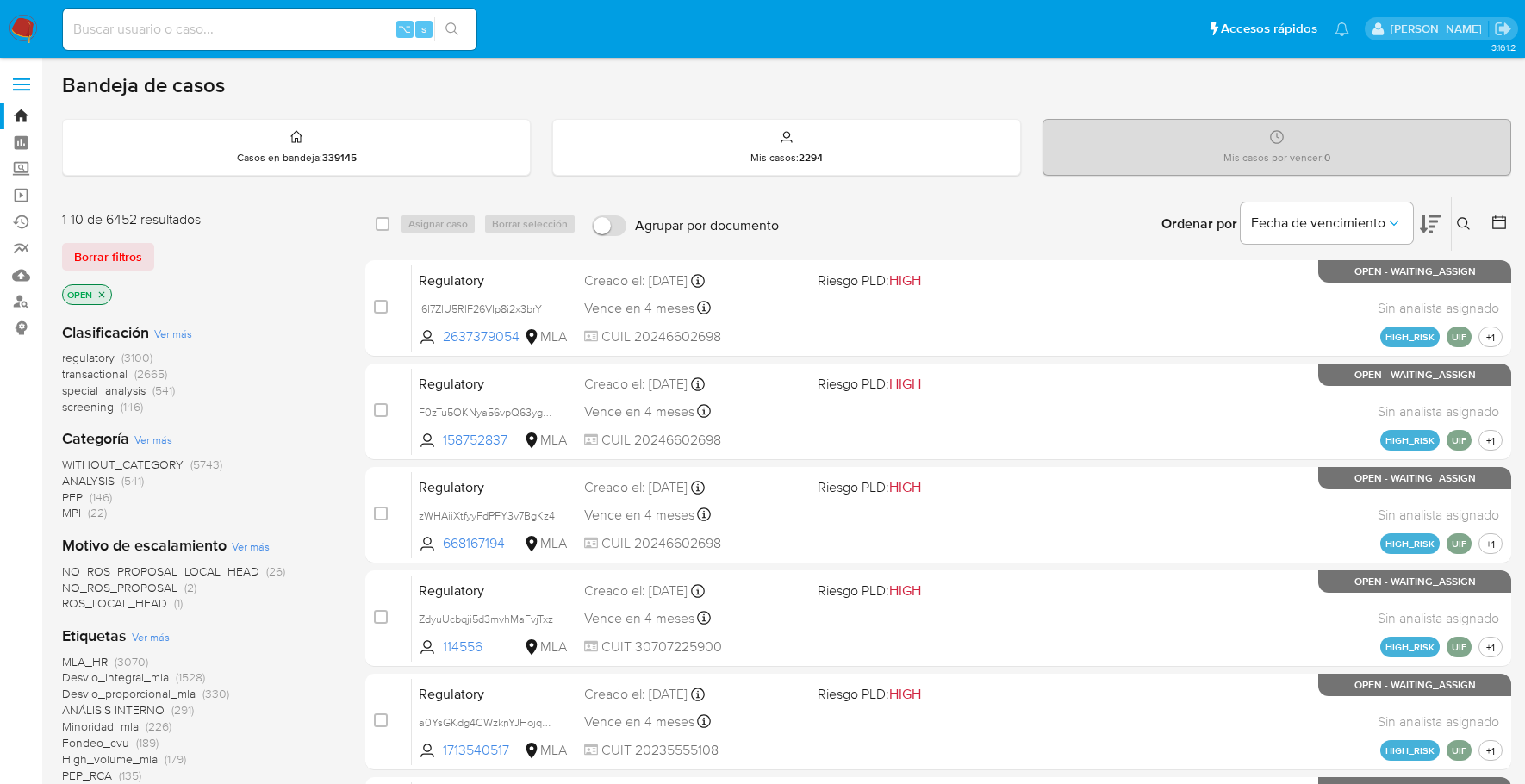
click at [1460, 224] on icon at bounding box center [1464, 223] width 13 height 13
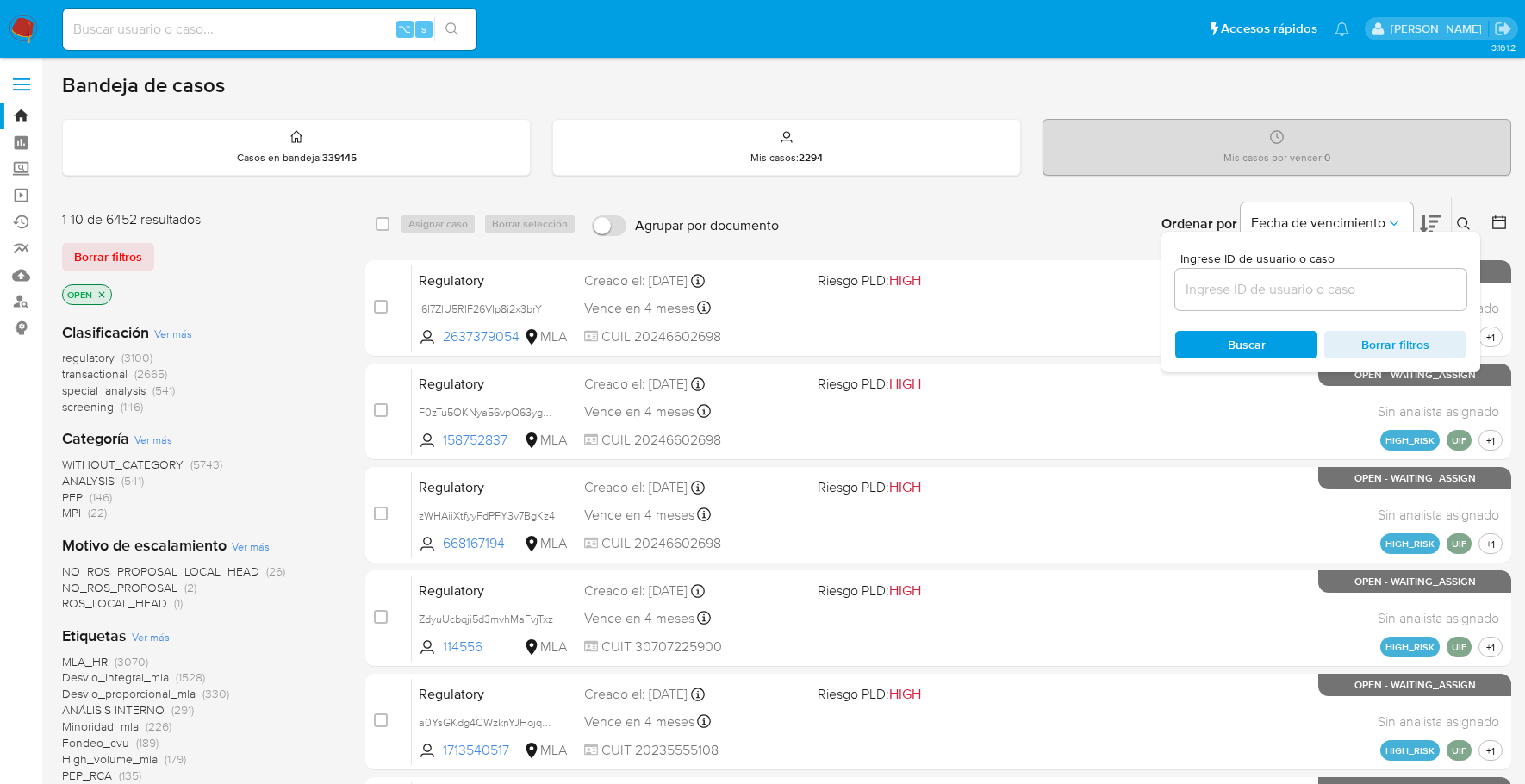
click at [1331, 284] on input at bounding box center [1321, 289] width 291 height 23
type input "RlQMzQAmTGByzi9kfnNWWPQu"
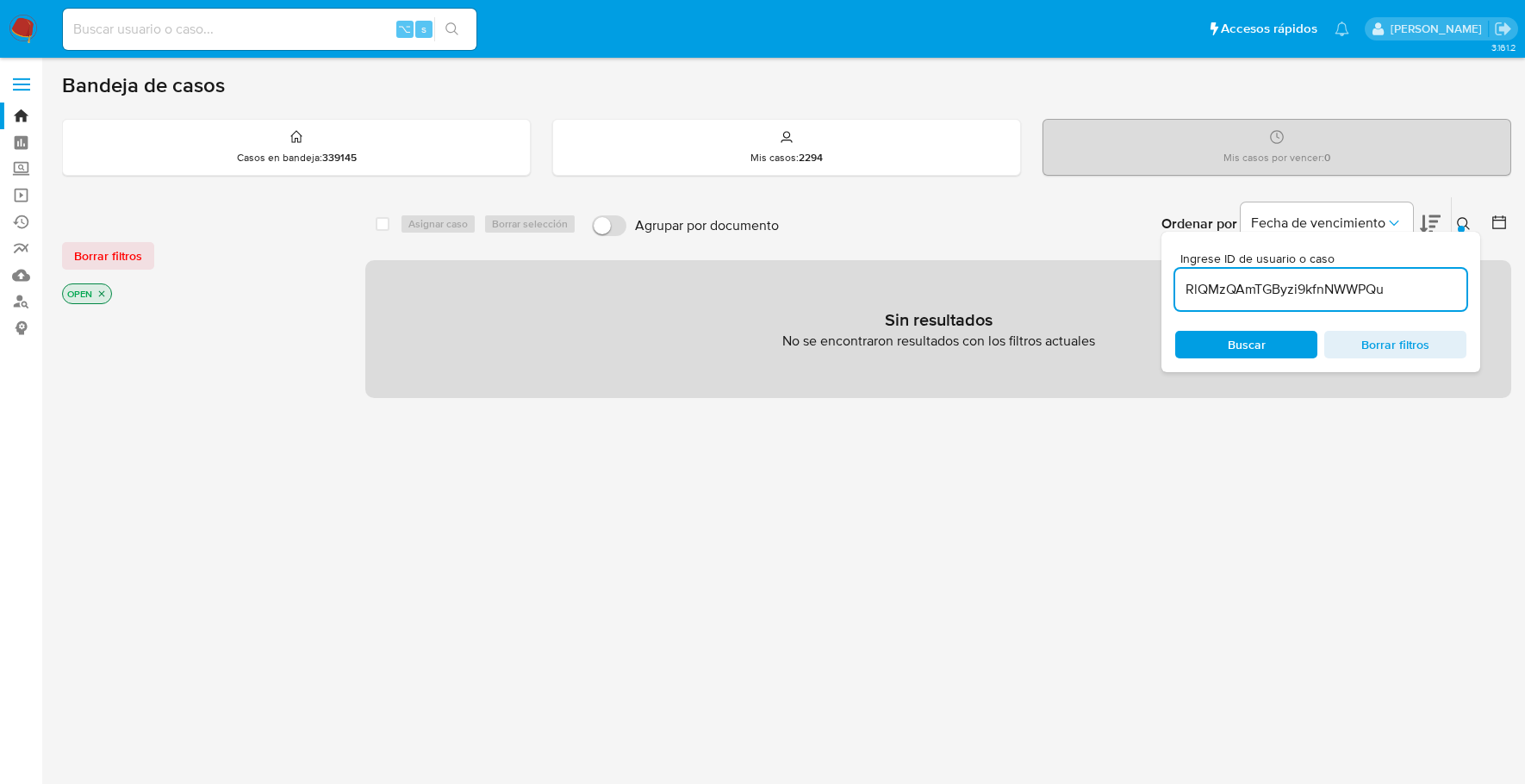
click at [1464, 228] on icon at bounding box center [1464, 223] width 14 height 14
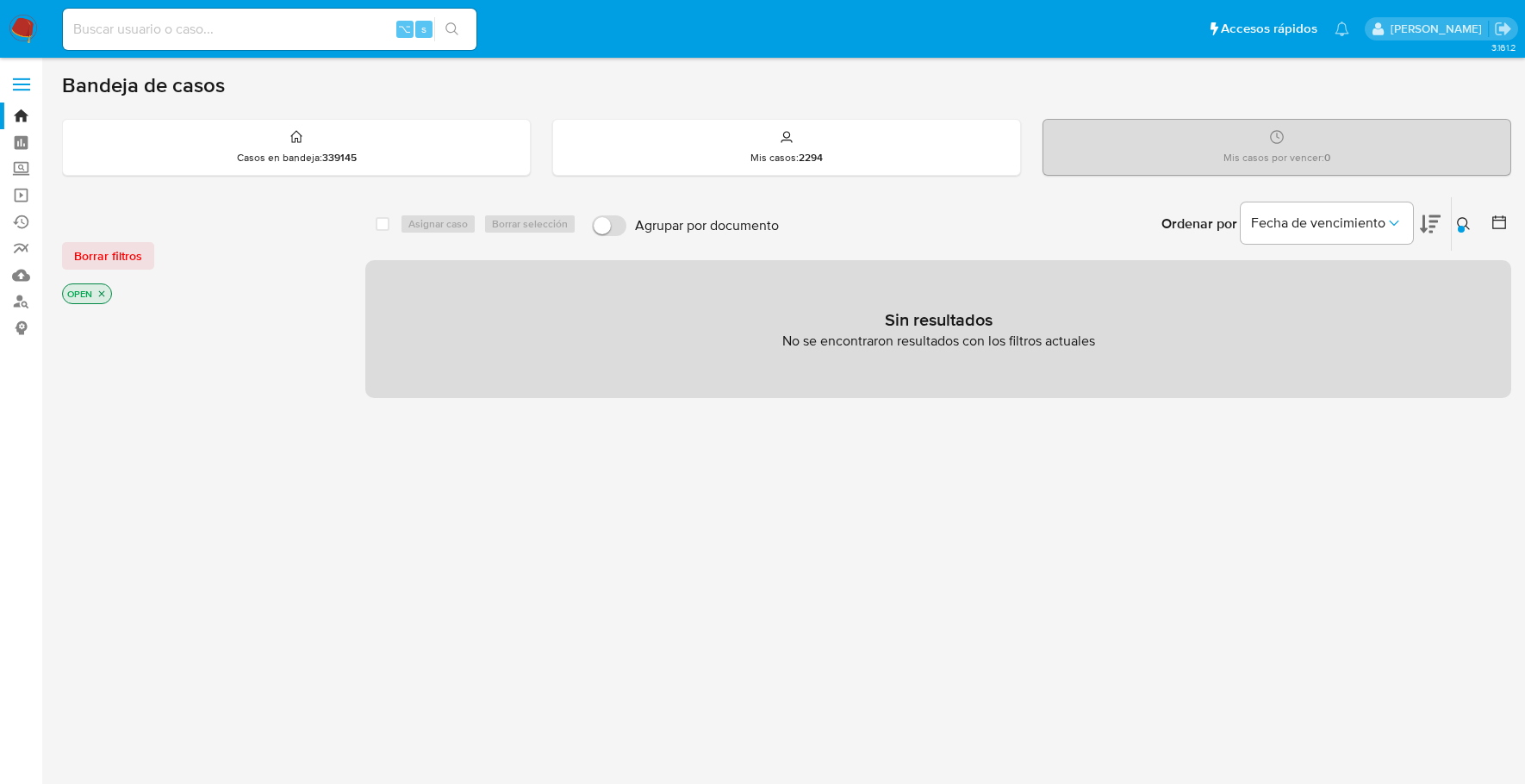
click at [102, 291] on icon "close-filter" at bounding box center [101, 293] width 10 height 10
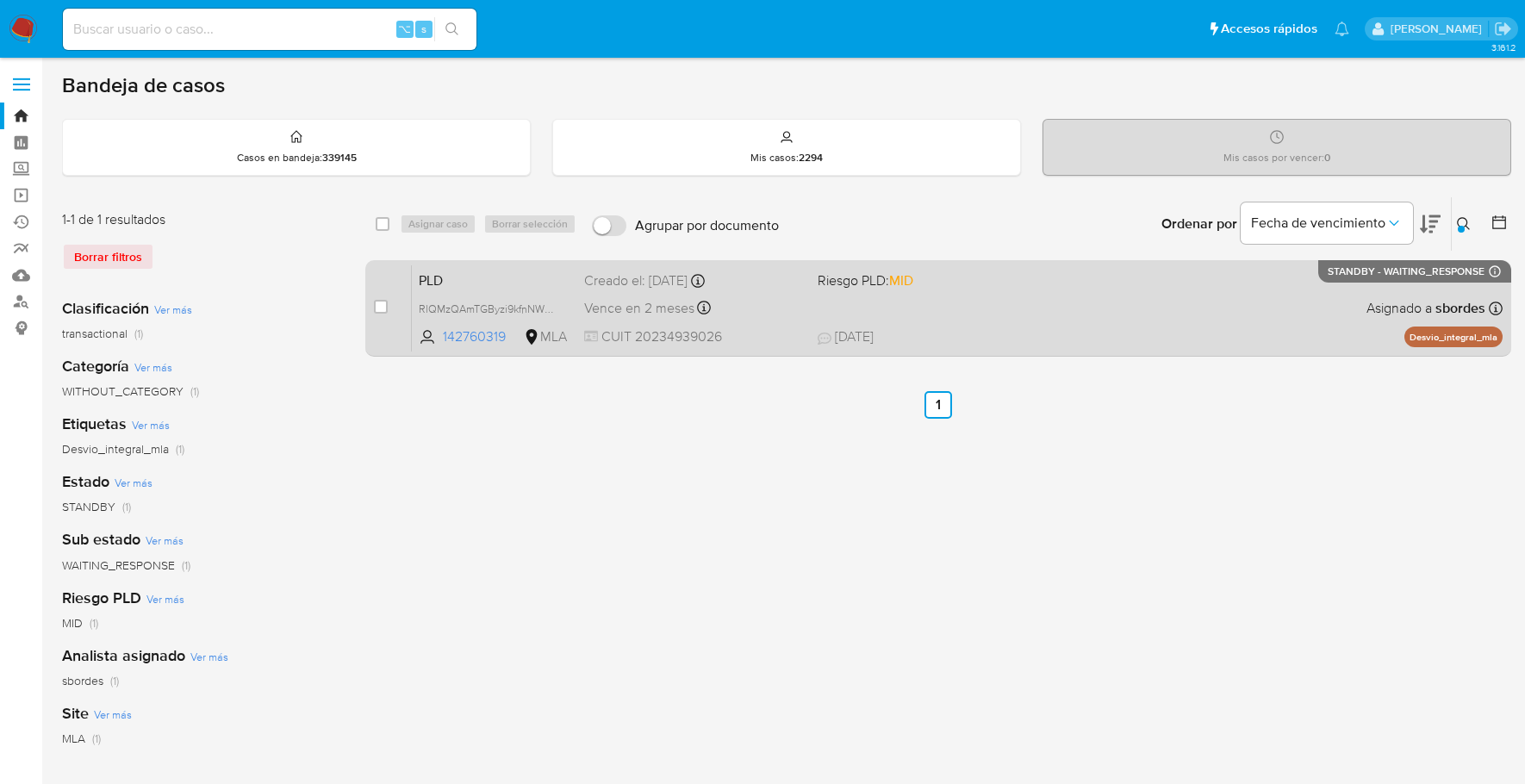
drag, startPoint x: 385, startPoint y: 306, endPoint x: 391, endPoint y: 290, distance: 17.1
click at [385, 306] on input "checkbox" at bounding box center [380, 306] width 14 height 14
checkbox input "true"
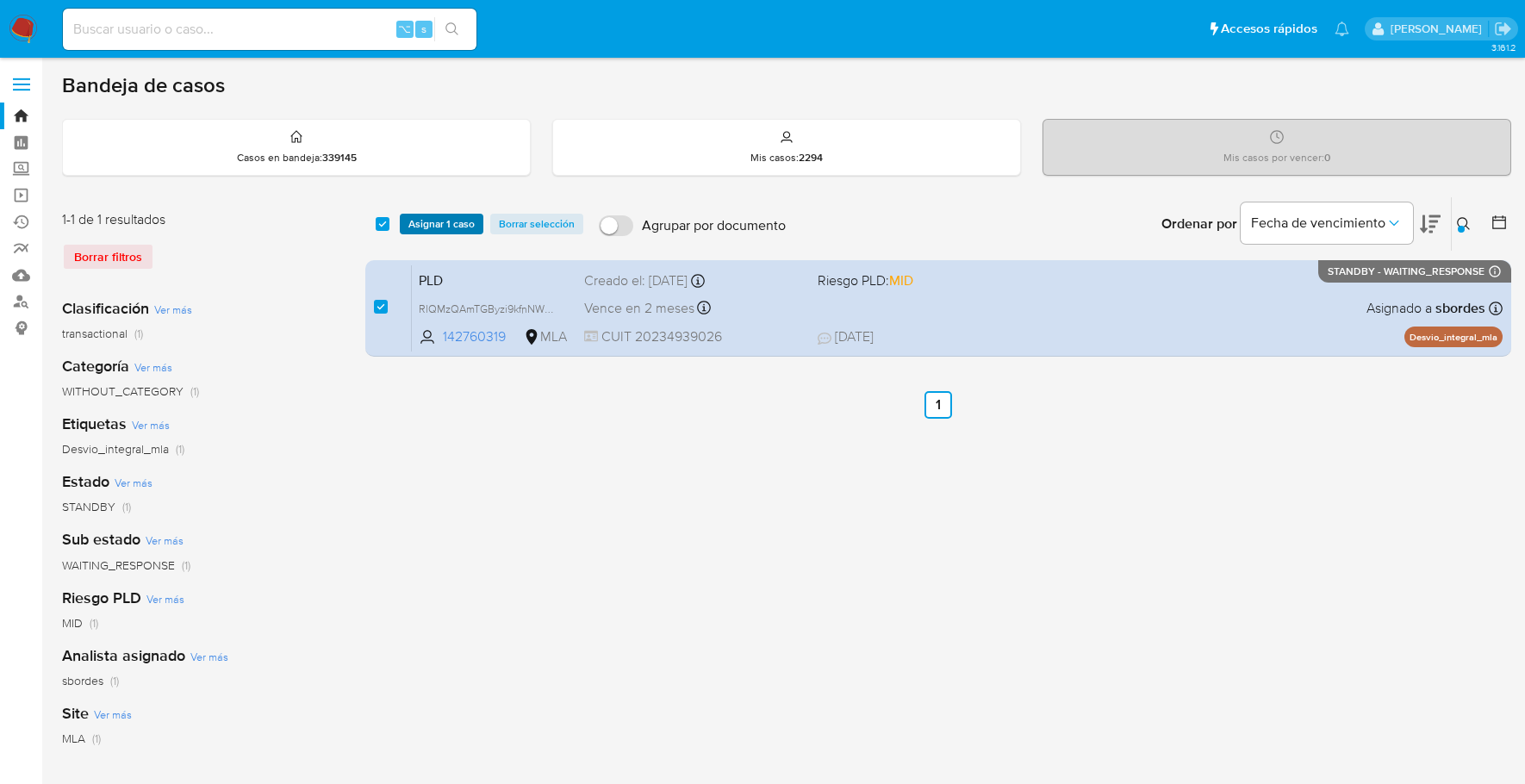
click at [421, 226] on span "Asignar 1 caso" at bounding box center [442, 224] width 66 height 17
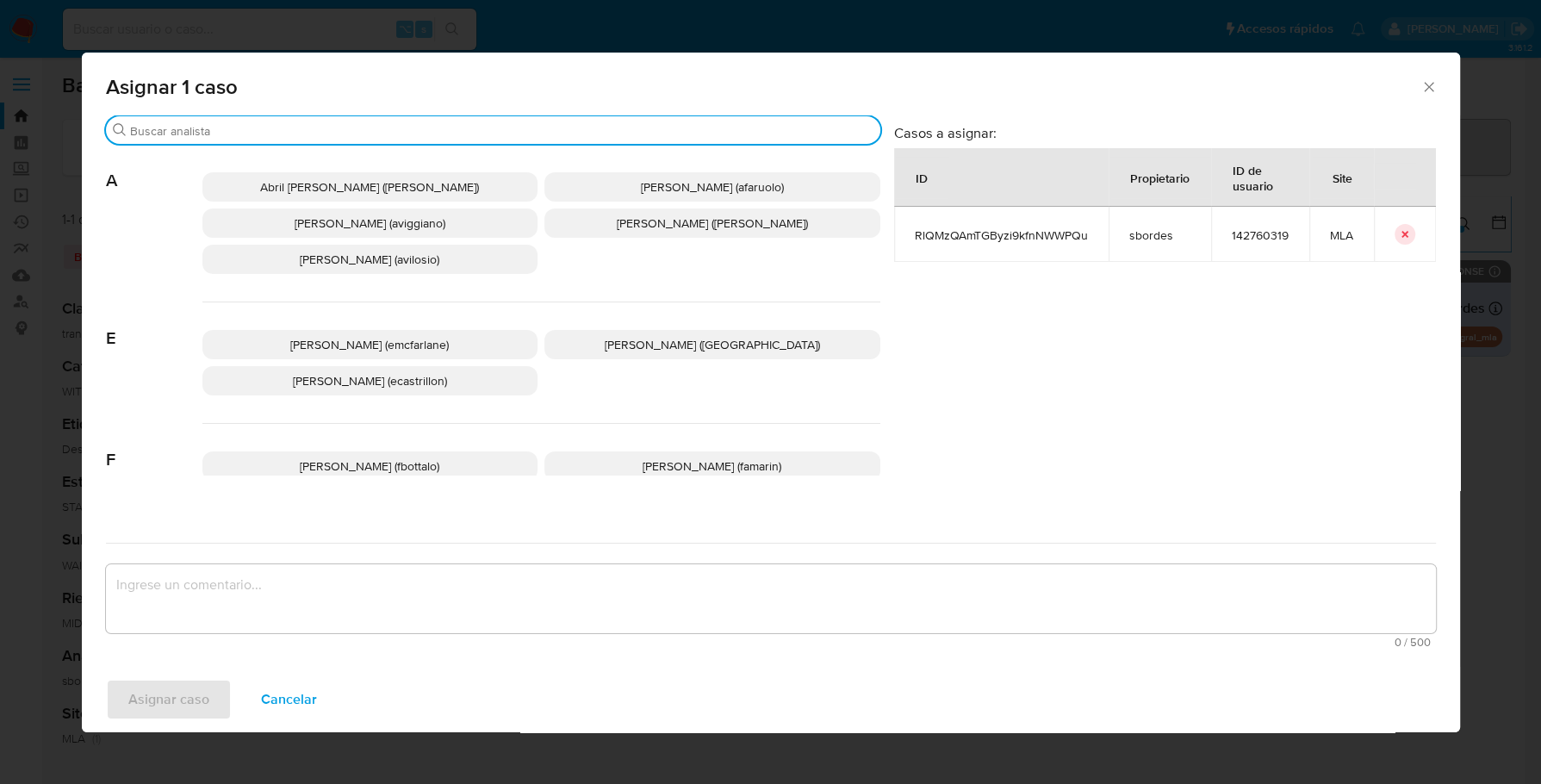
click at [287, 123] on input "Buscar" at bounding box center [502, 131] width 744 height 15
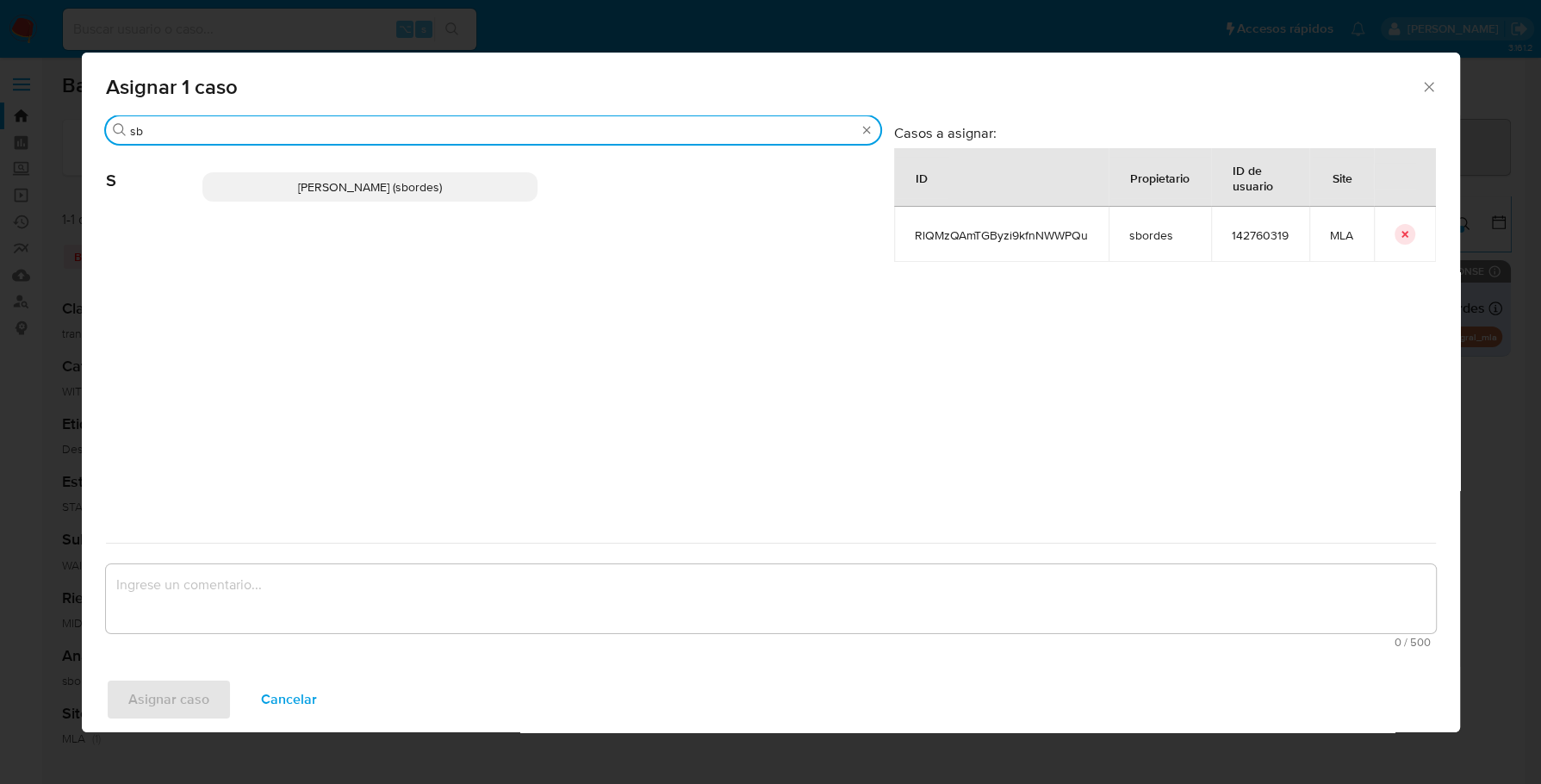
type input "sb"
click at [297, 180] on p "Stefania Bordes (sbordes)" at bounding box center [370, 186] width 336 height 29
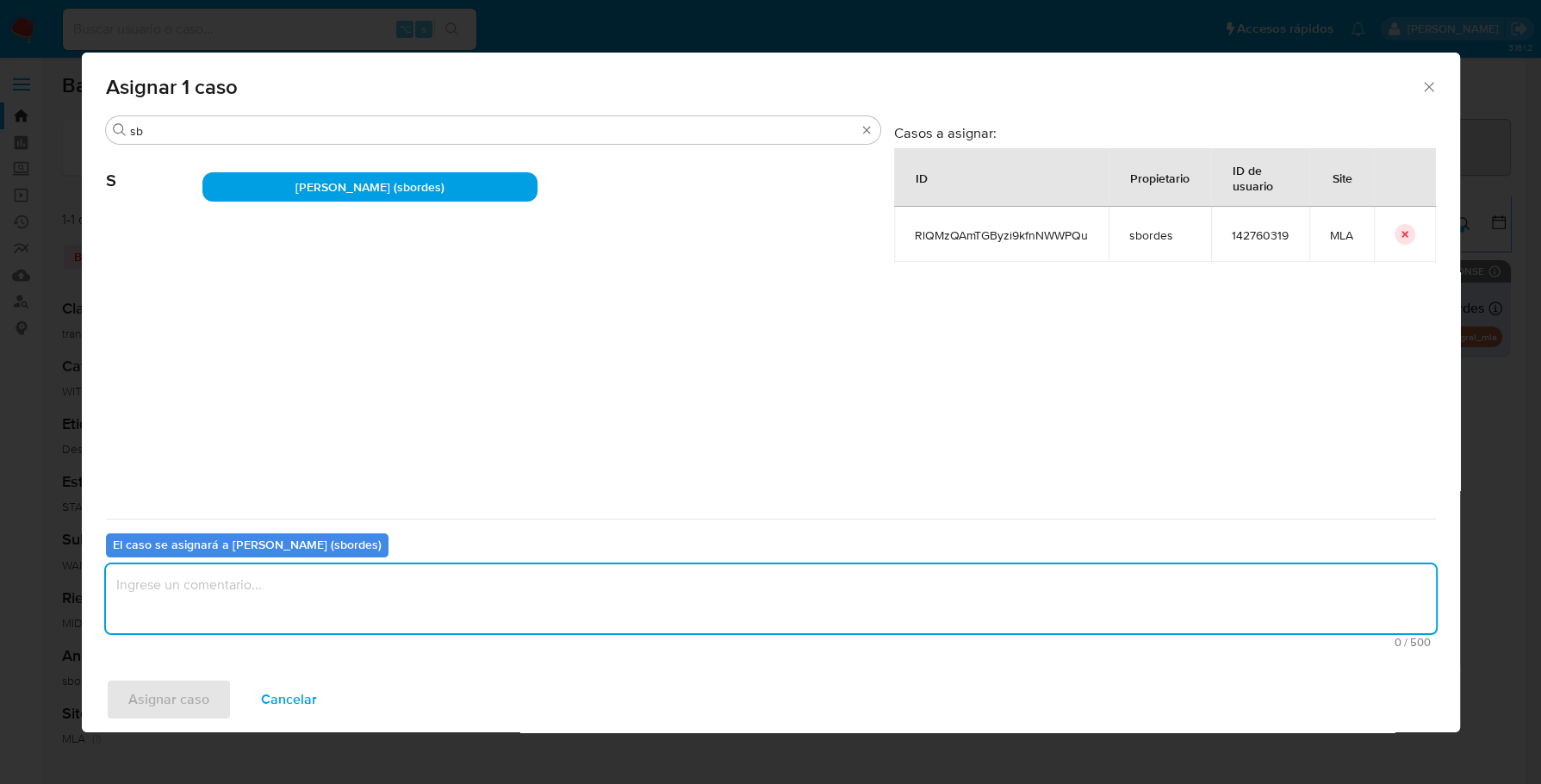
click at [290, 593] on textarea "assign-modal" at bounding box center [771, 598] width 1330 height 69
click at [195, 689] on span "Asignar caso" at bounding box center [169, 699] width 81 height 38
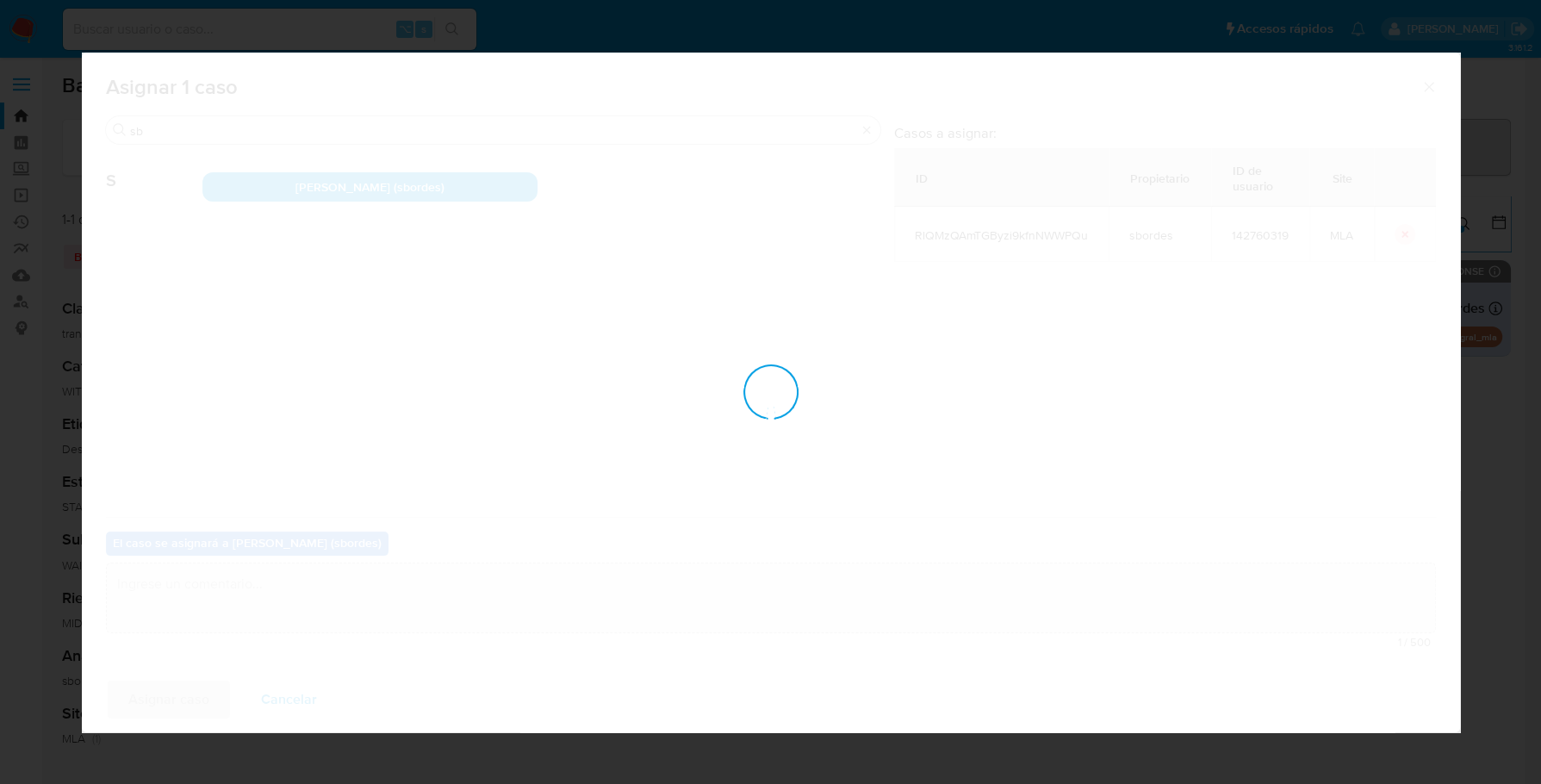
checkbox input "false"
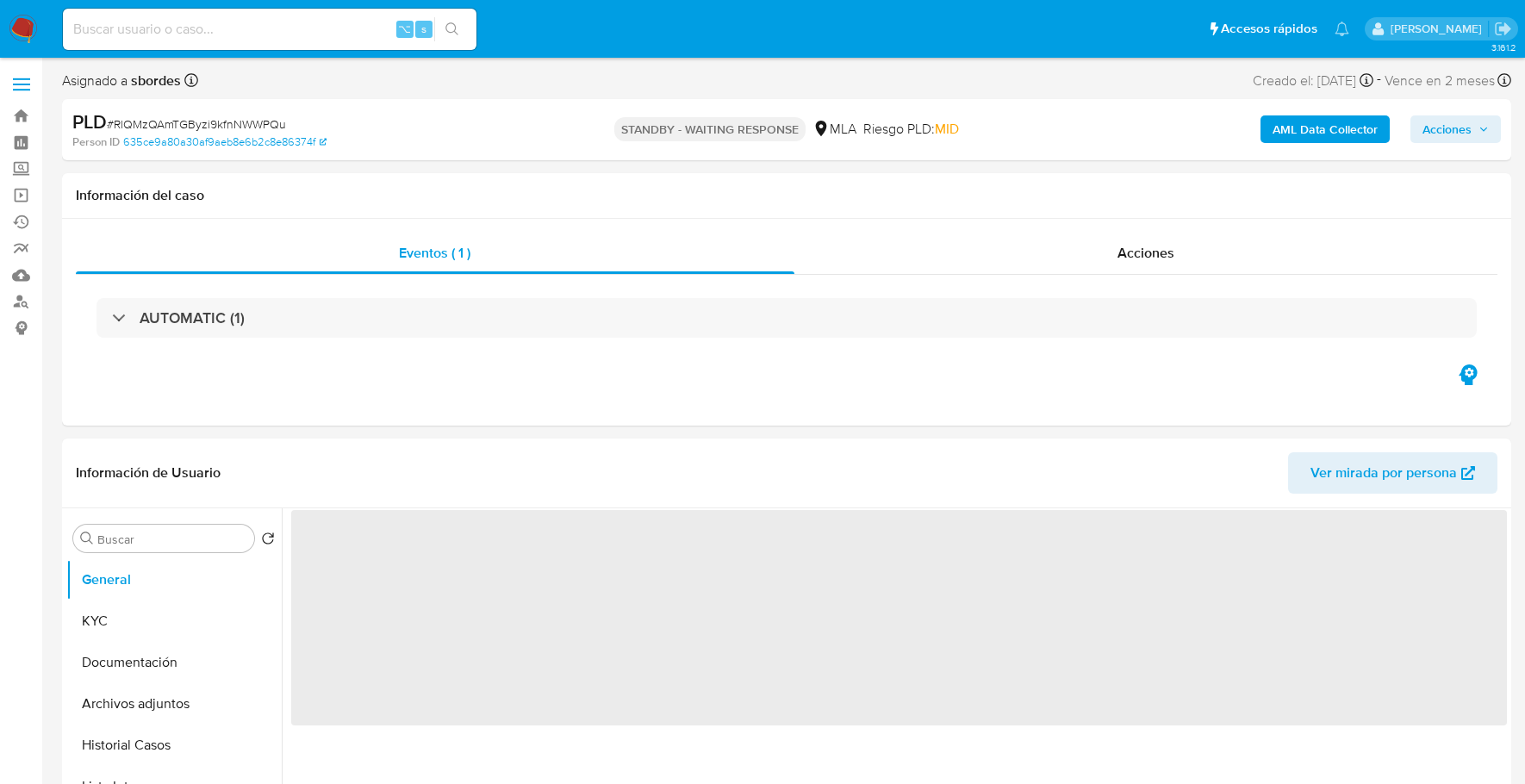
select select "10"
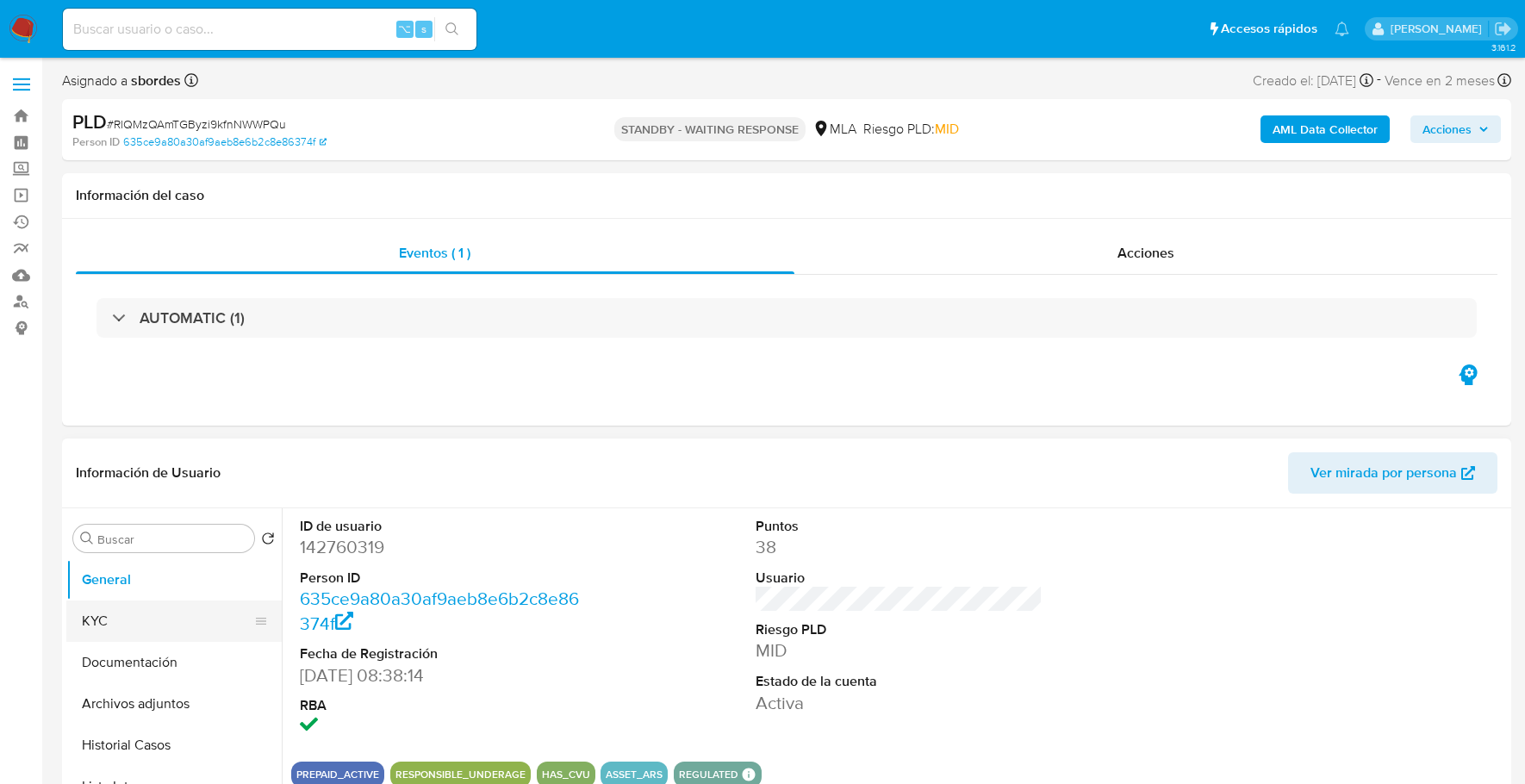
click at [103, 616] on button "KYC" at bounding box center [167, 621] width 202 height 42
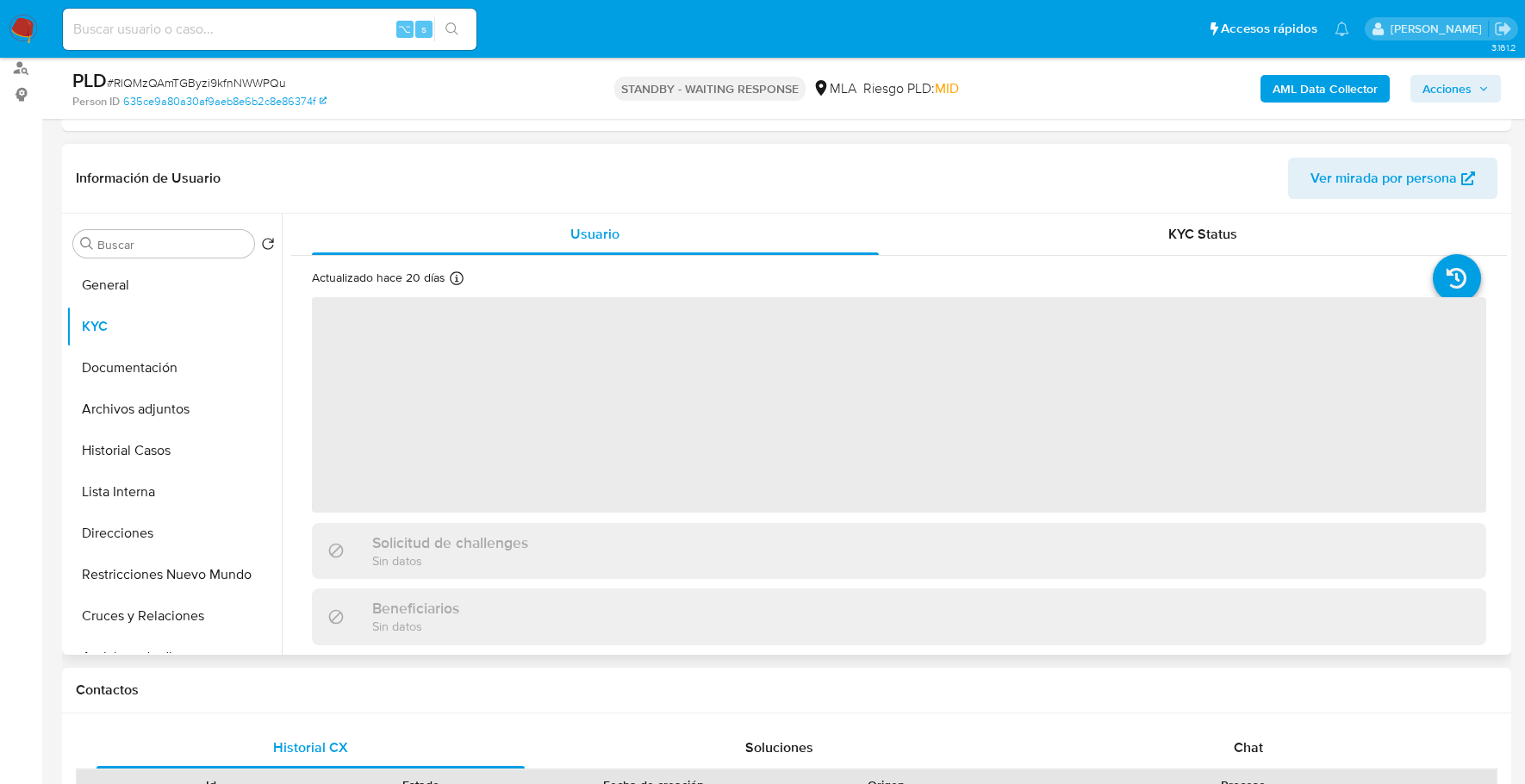
scroll to position [260, 0]
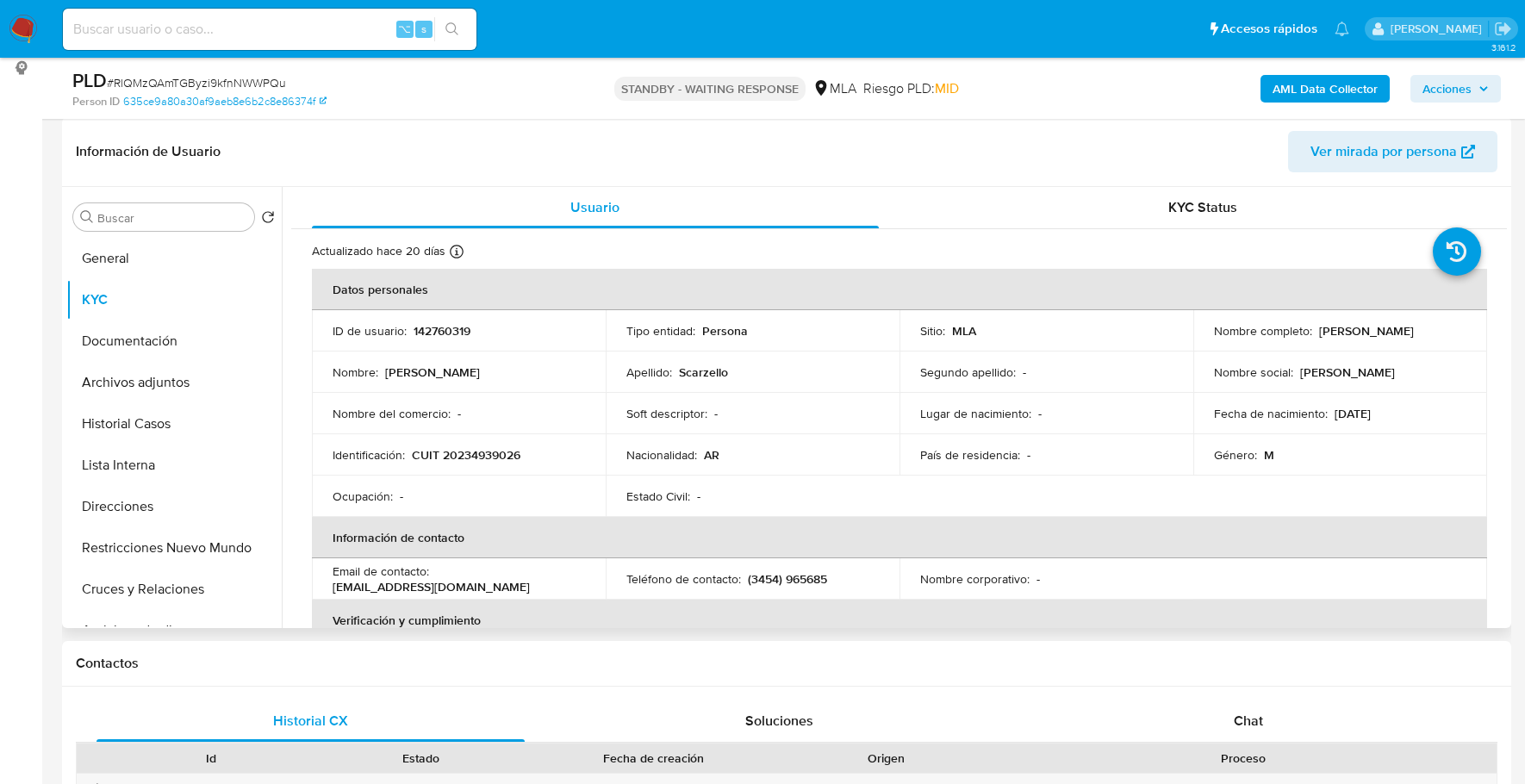
drag, startPoint x: 1315, startPoint y: 331, endPoint x: 1462, endPoint y: 324, distance: 147.2
click at [1462, 324] on td "Nombre completo : [PERSON_NAME]" at bounding box center [1340, 331] width 294 height 42
copy p "[PERSON_NAME]"
copy span "RlQMzQAmTGByzi9kfnNWWPQu"
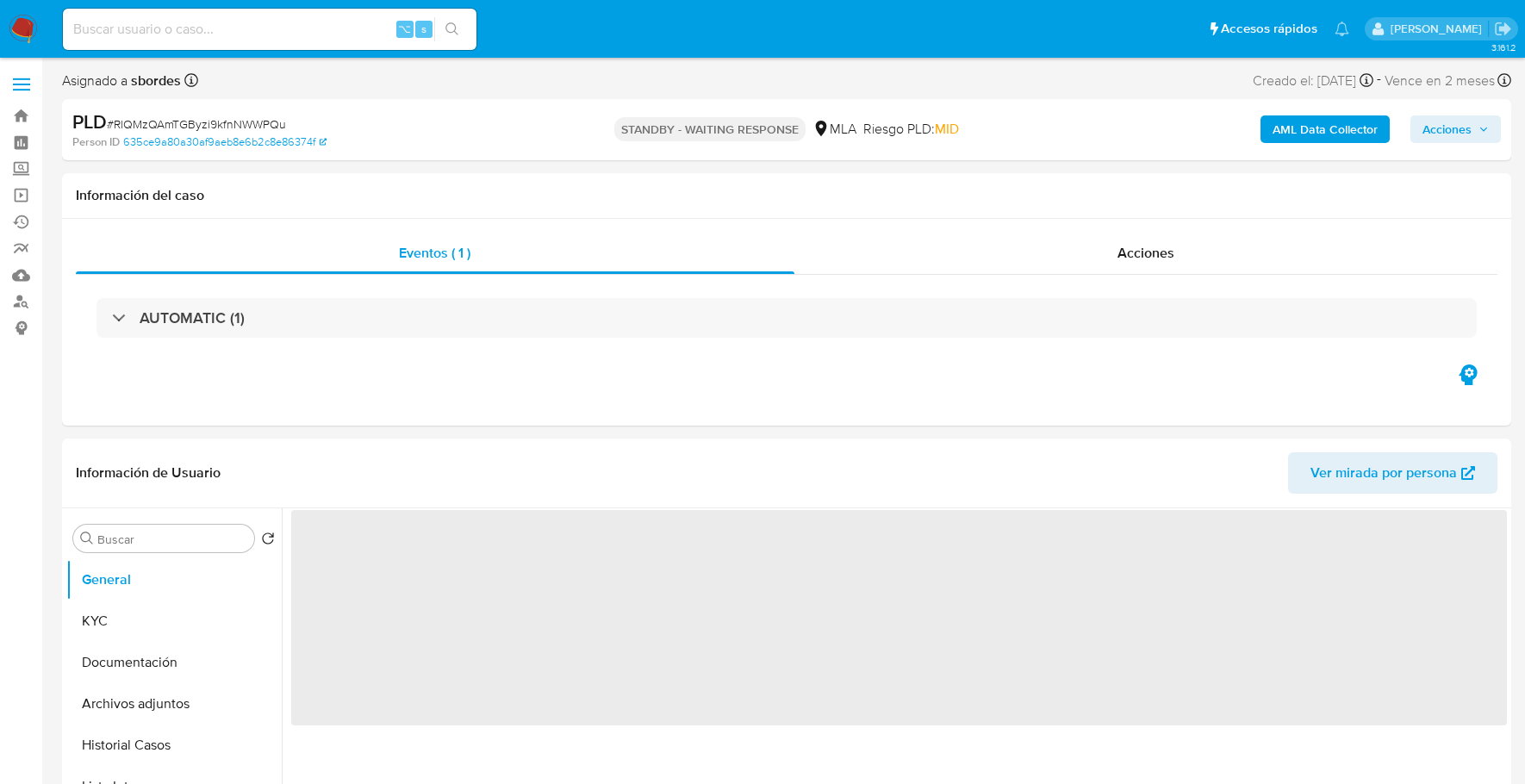
select select "10"
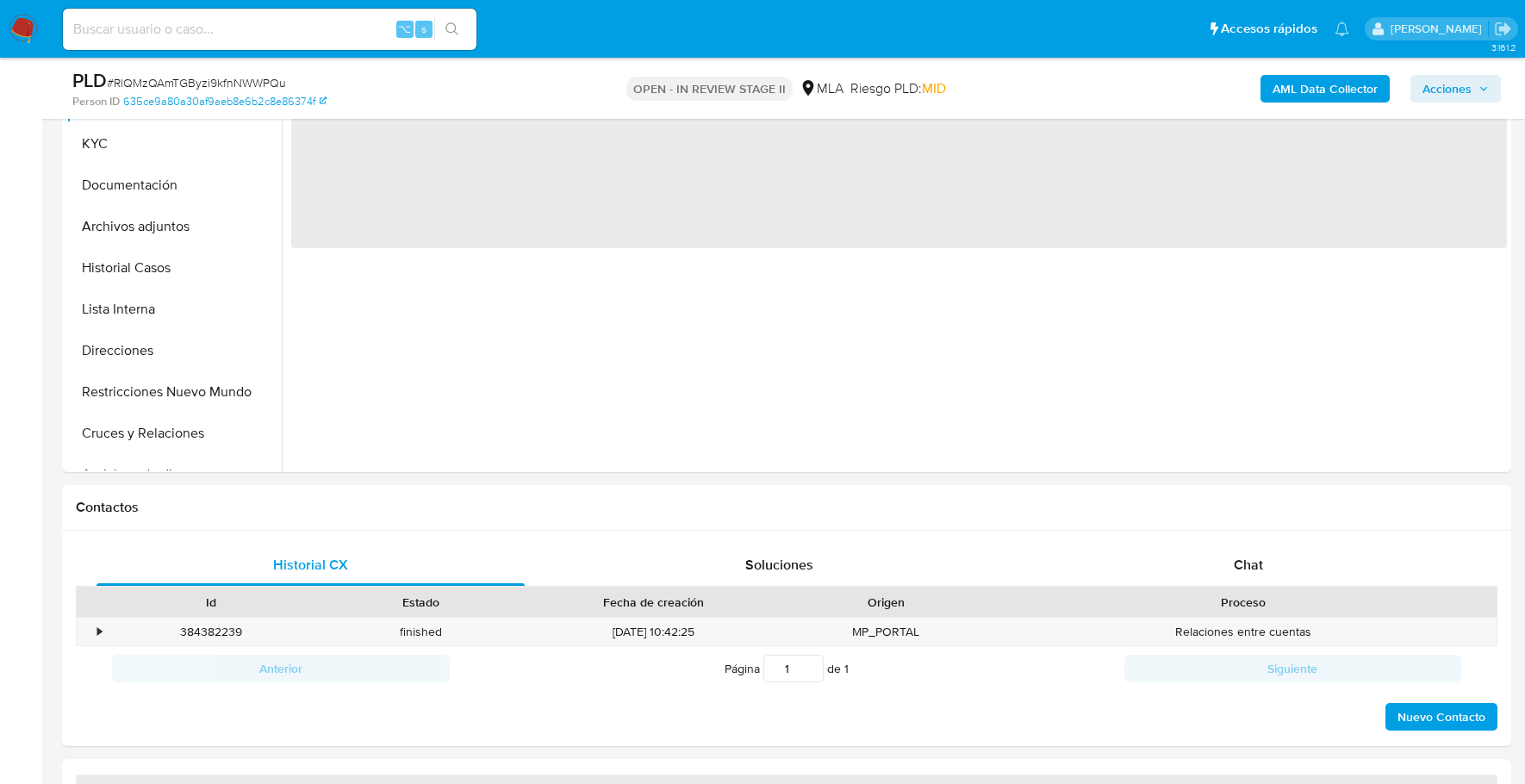
scroll to position [601, 0]
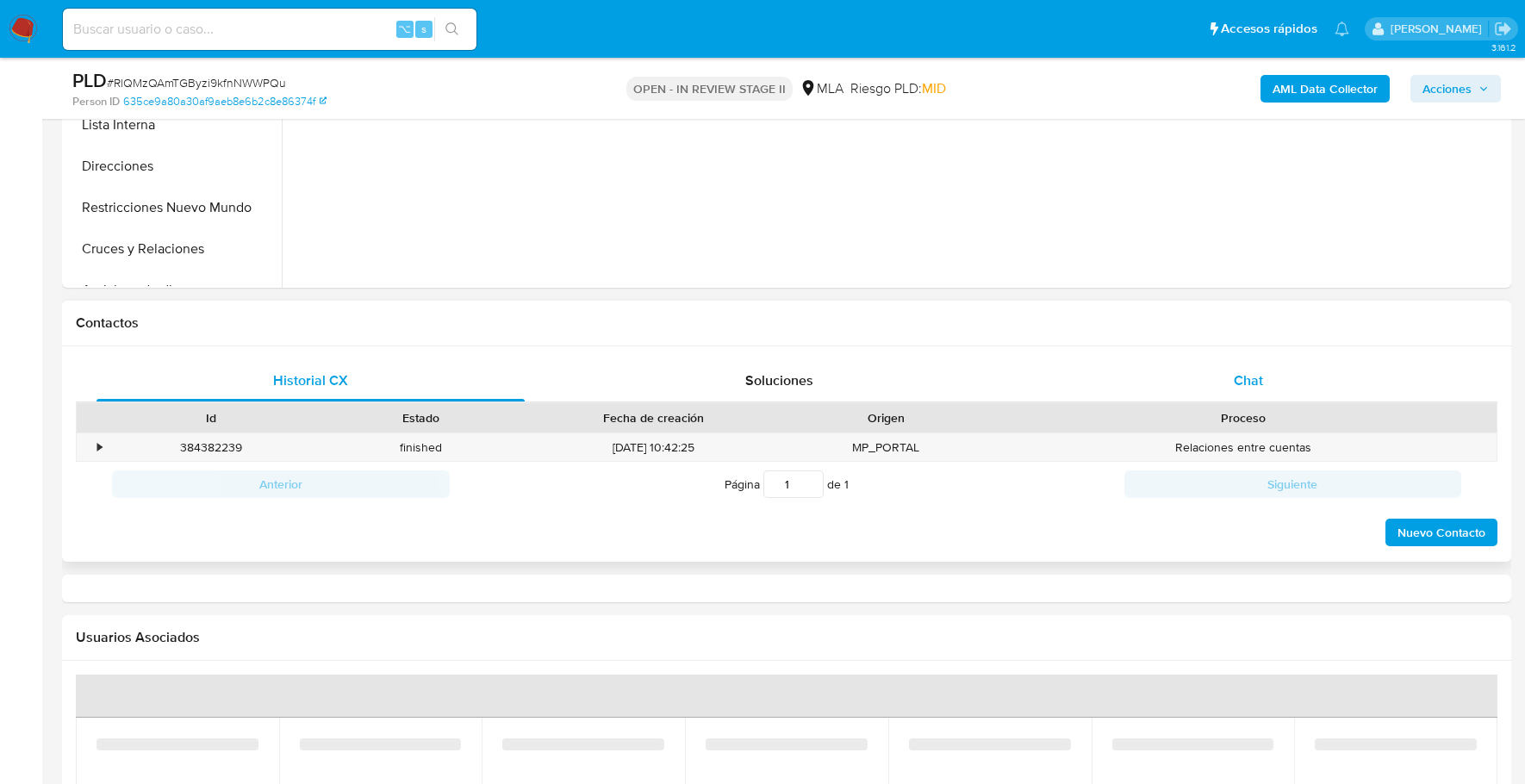
select select "10"
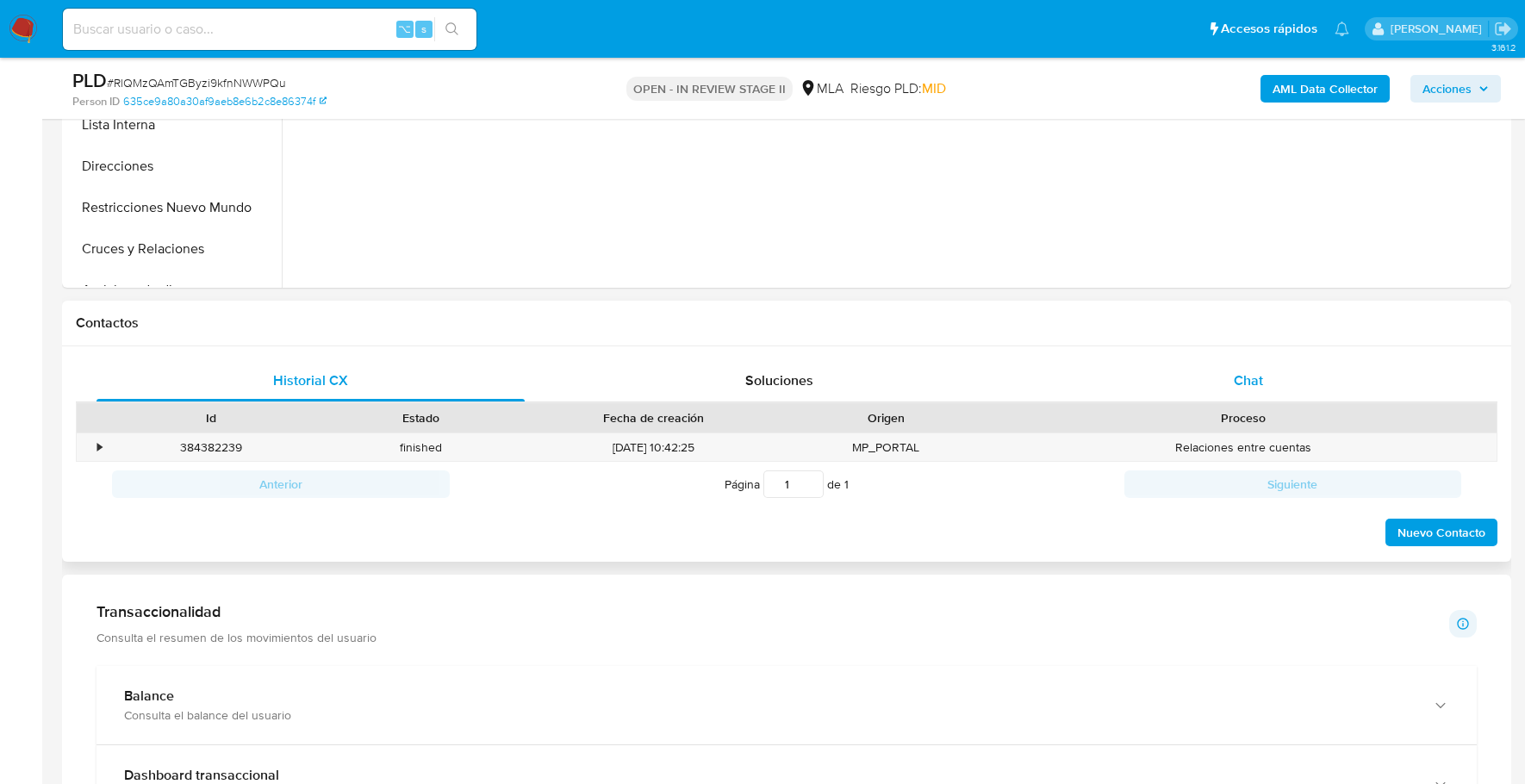
click at [1271, 375] on div "Chat" at bounding box center [1249, 381] width 429 height 42
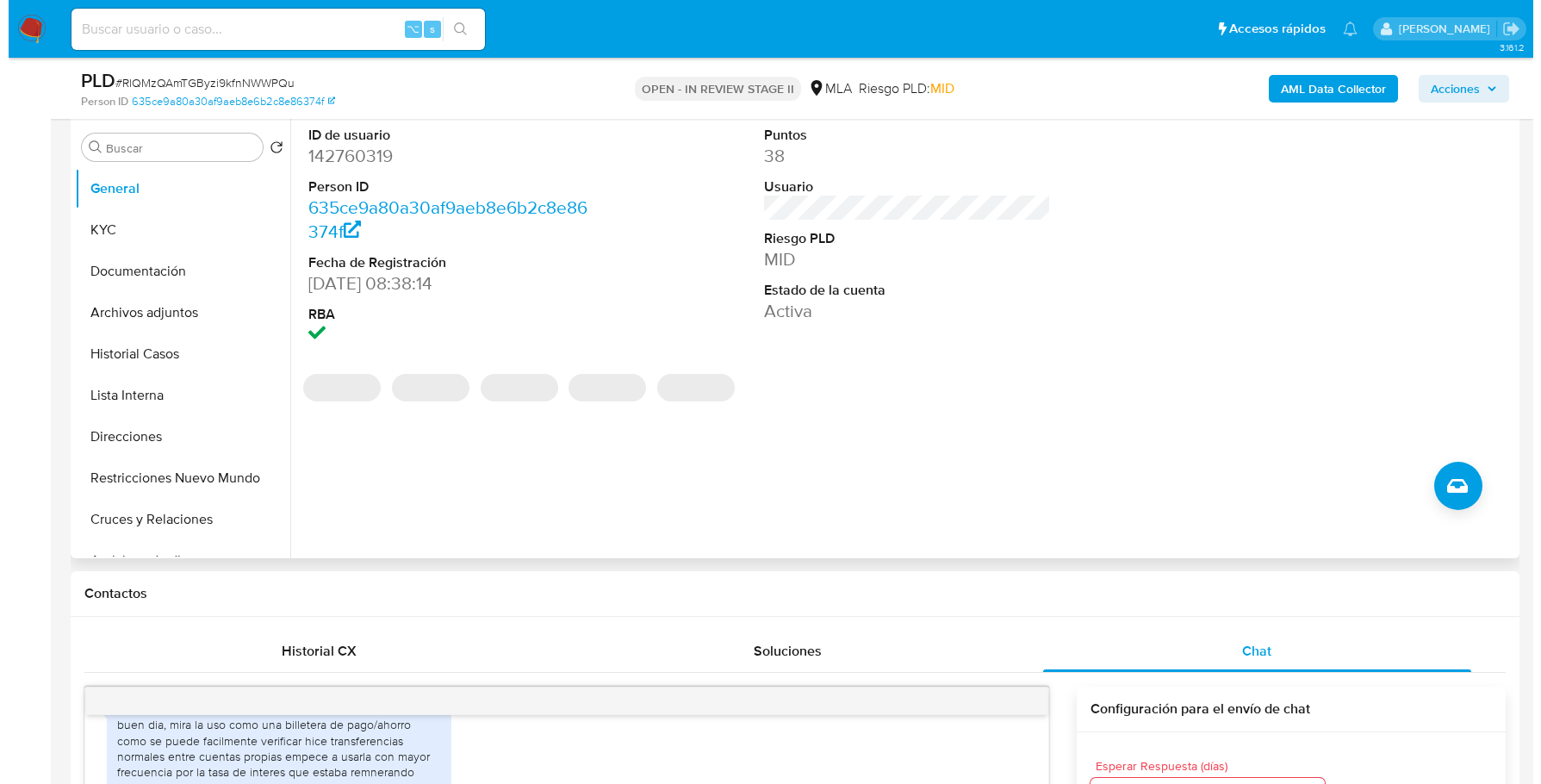
scroll to position [285, 0]
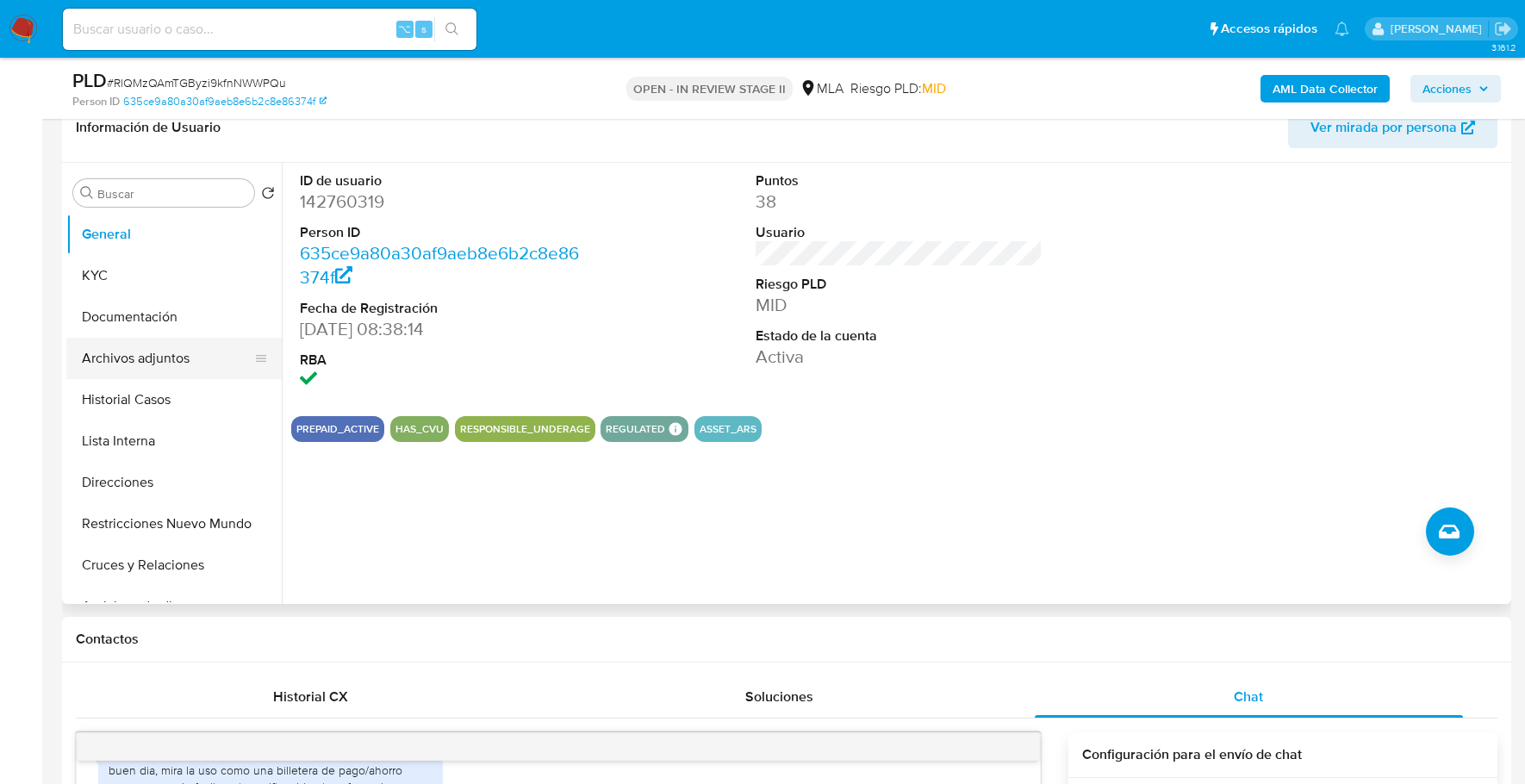
click at [175, 352] on button "Archivos adjuntos" at bounding box center [167, 358] width 202 height 42
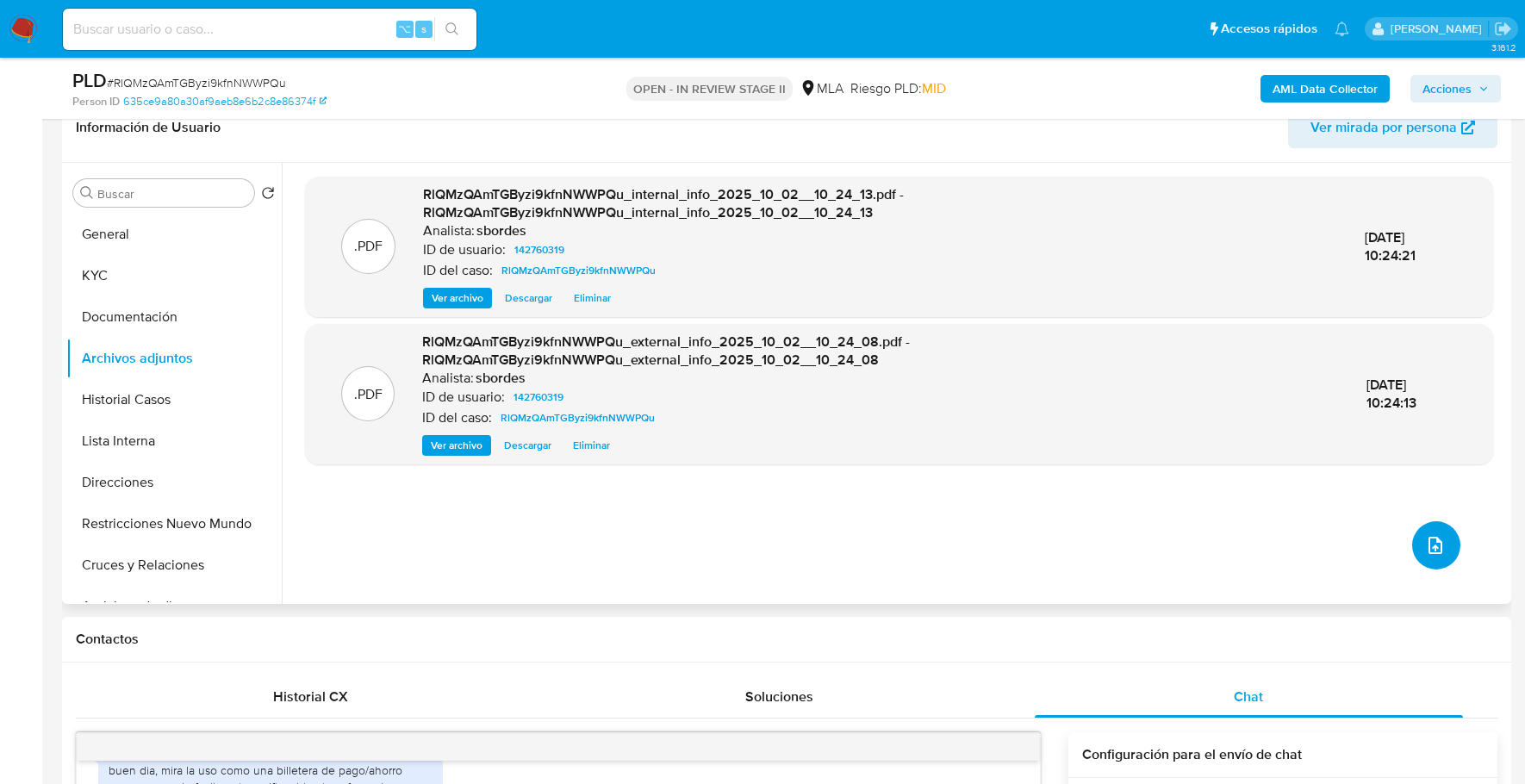
click at [1425, 552] on icon "upload-file" at bounding box center [1435, 546] width 21 height 21
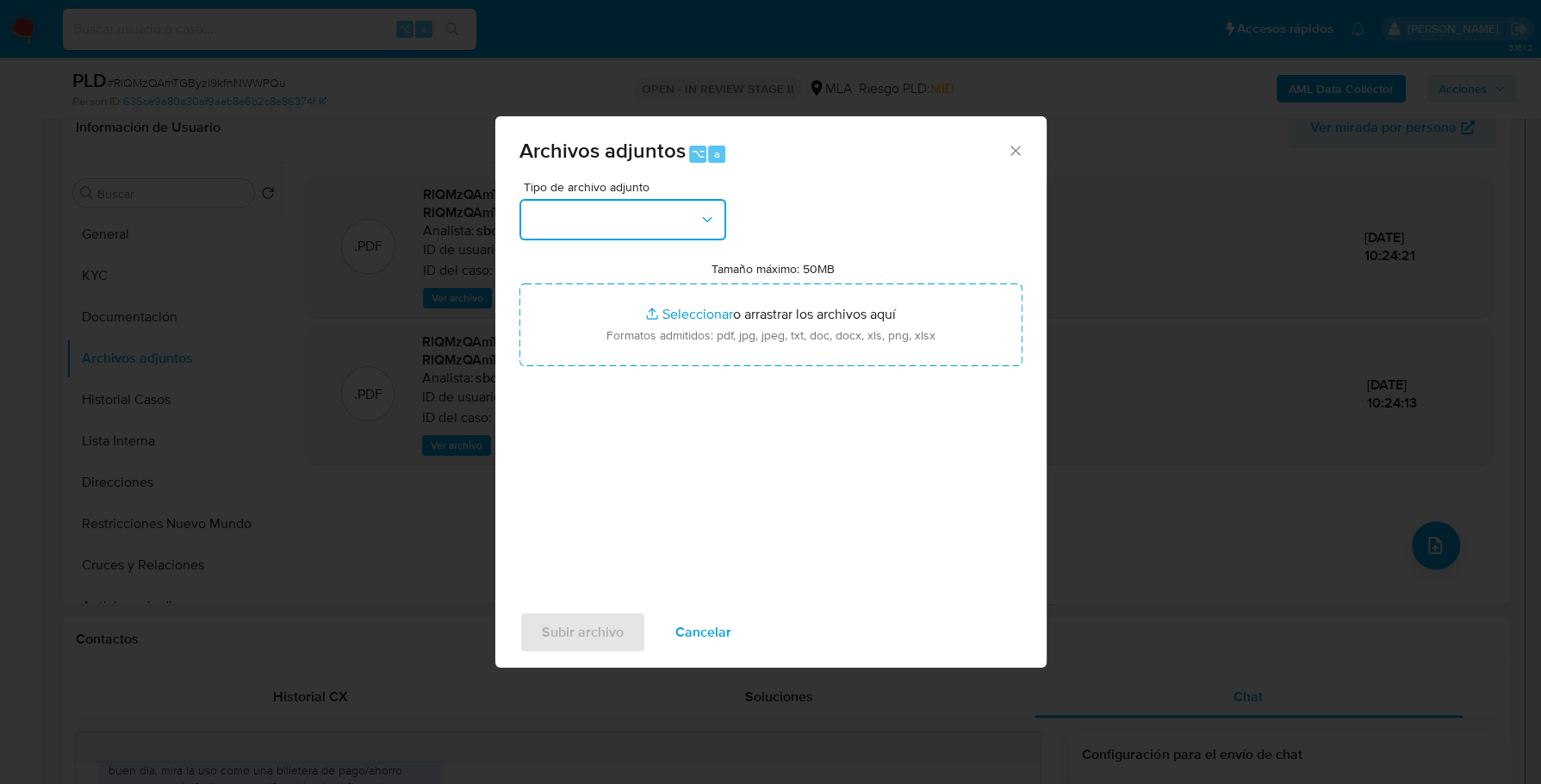
click at [640, 203] on button "button" at bounding box center [622, 219] width 207 height 42
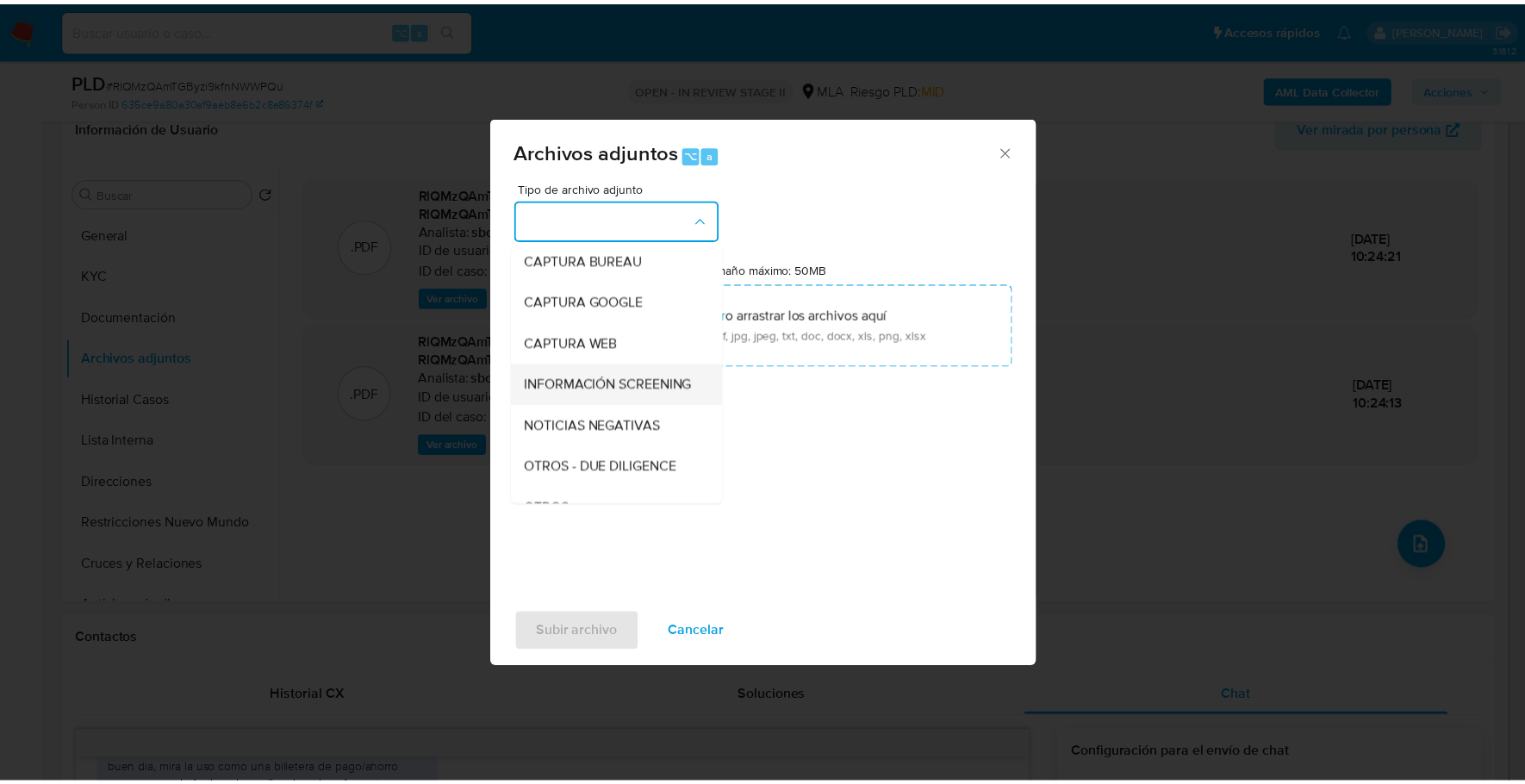
scroll to position [123, 0]
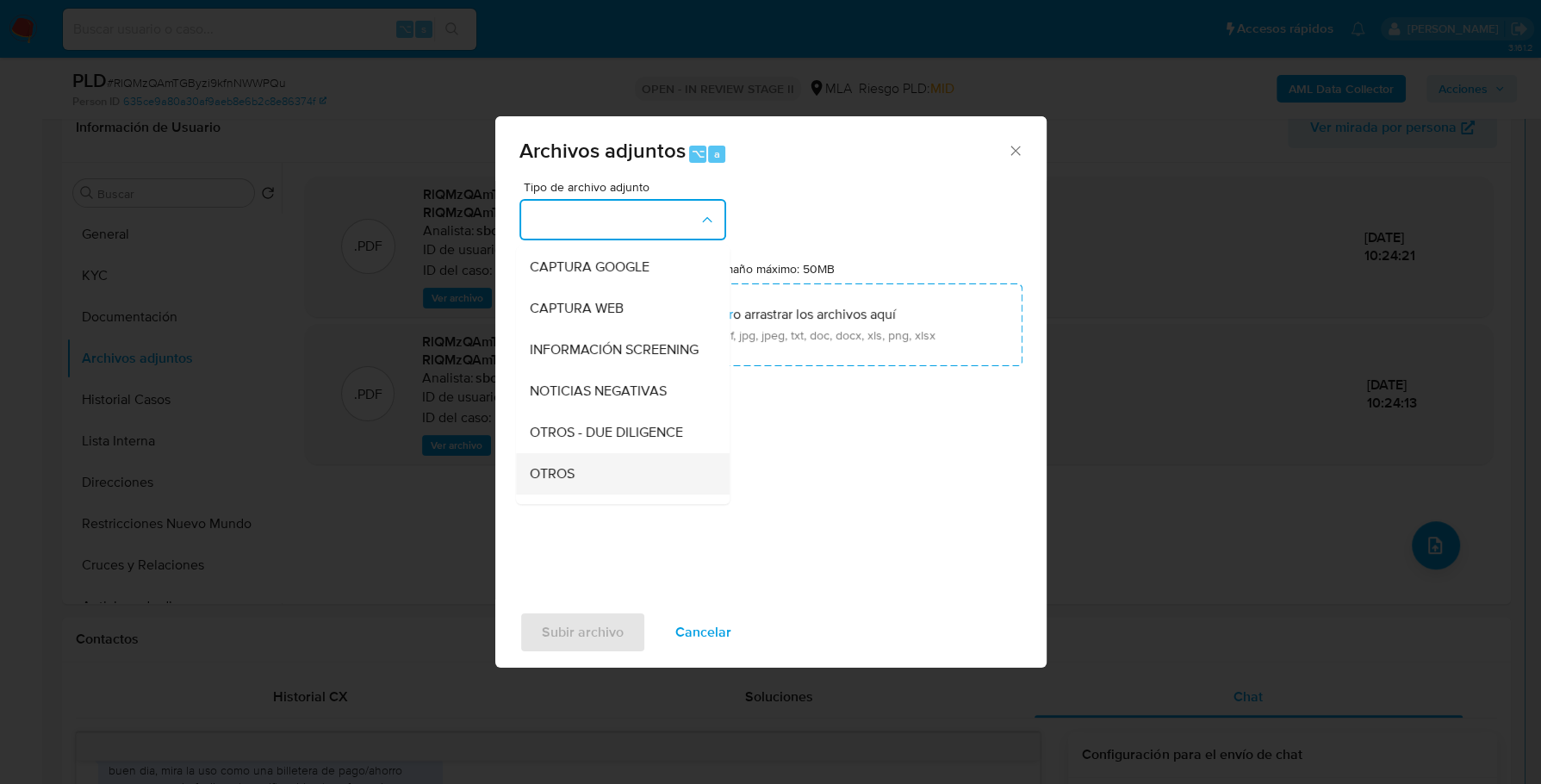
click at [586, 483] on div "OTROS" at bounding box center [618, 474] width 176 height 42
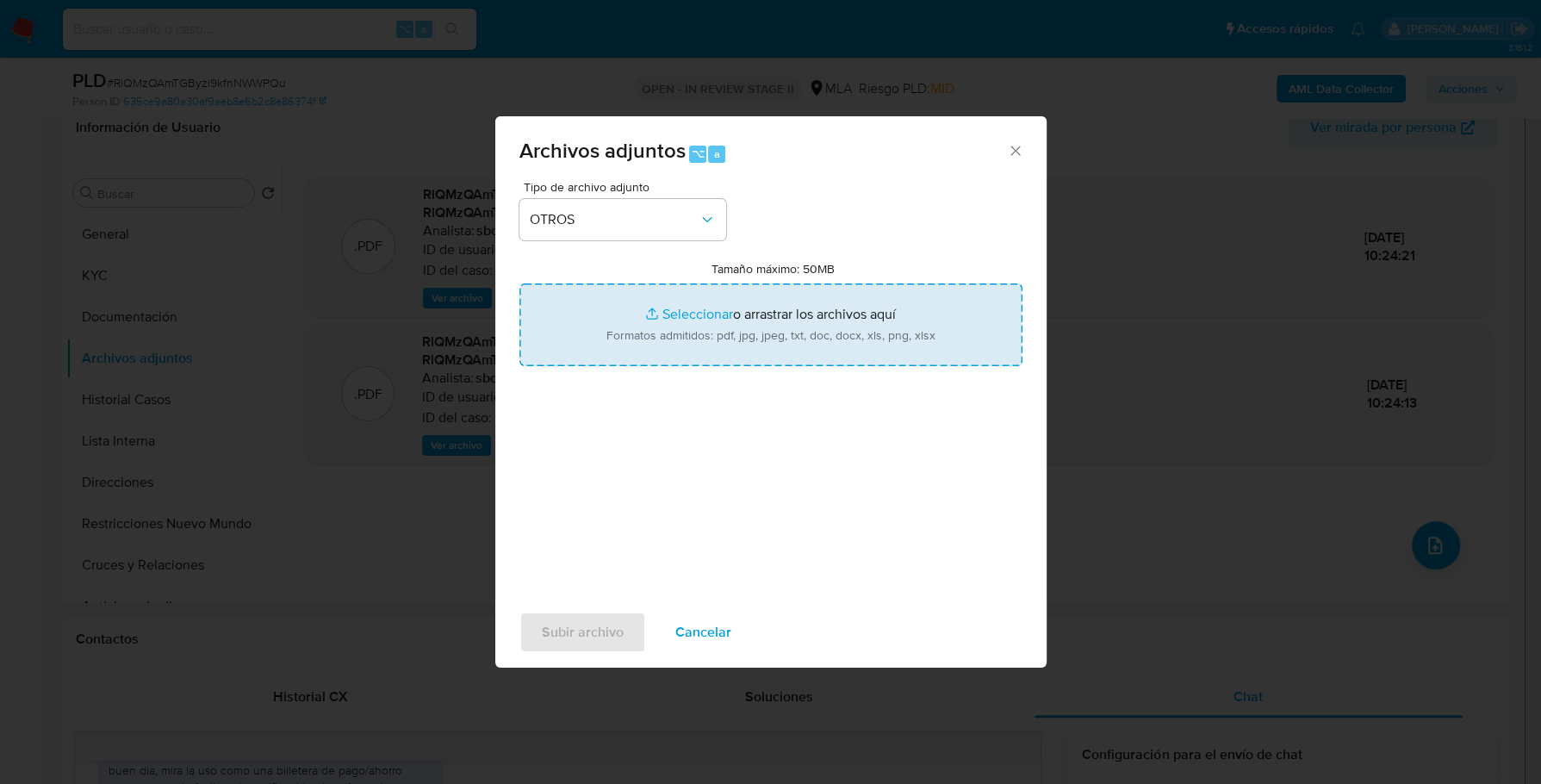
click at [692, 320] on input "Tamaño máximo: 50MB Seleccionar archivos" at bounding box center [771, 324] width 503 height 82
type input "C:\fakepath\Caselog RlQMzQAmTGByzi9kfnNWWPQu_2025_09_17_12_16_09.docx"
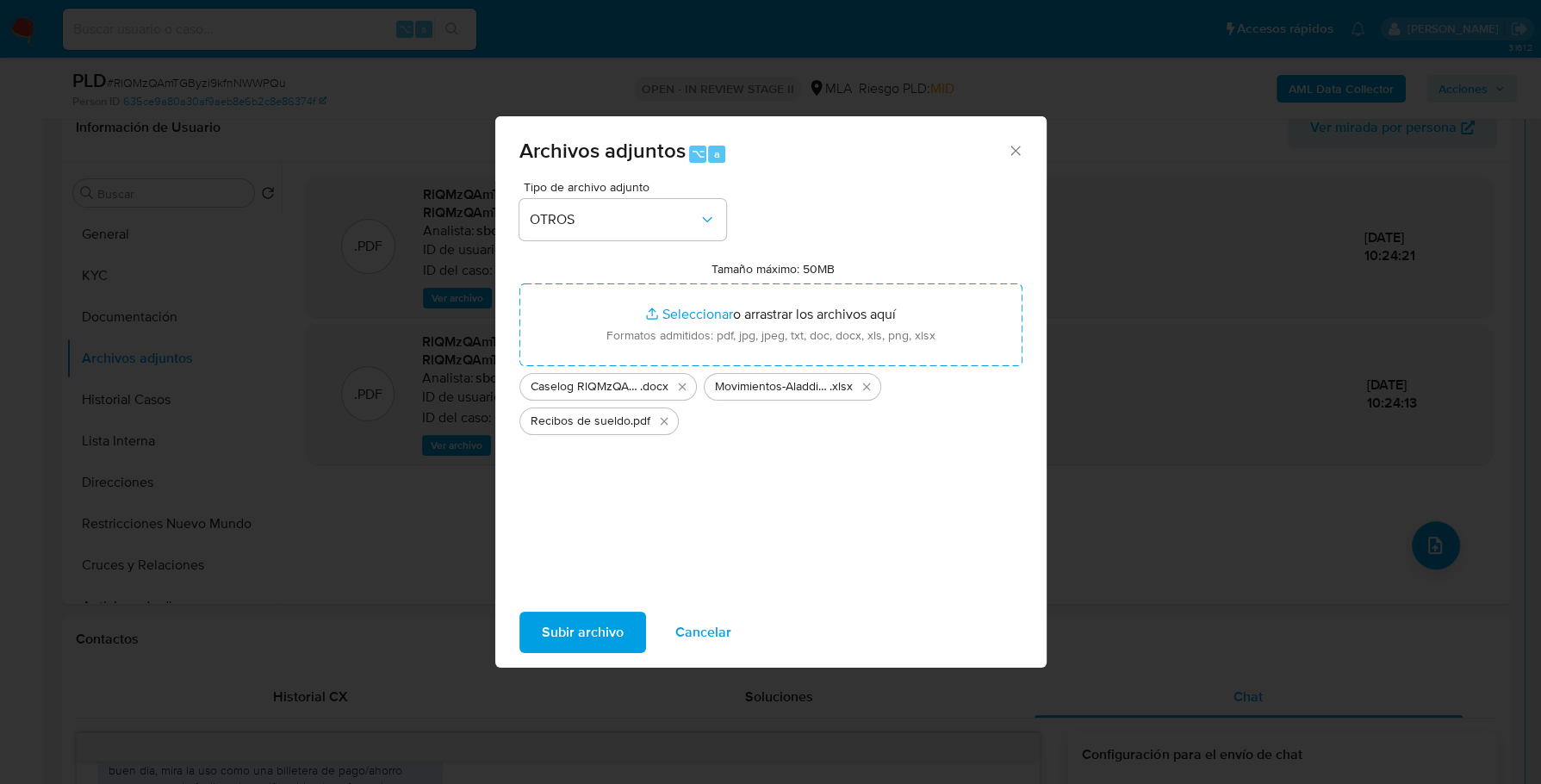
click at [575, 626] on span "Subir archivo" at bounding box center [583, 632] width 82 height 38
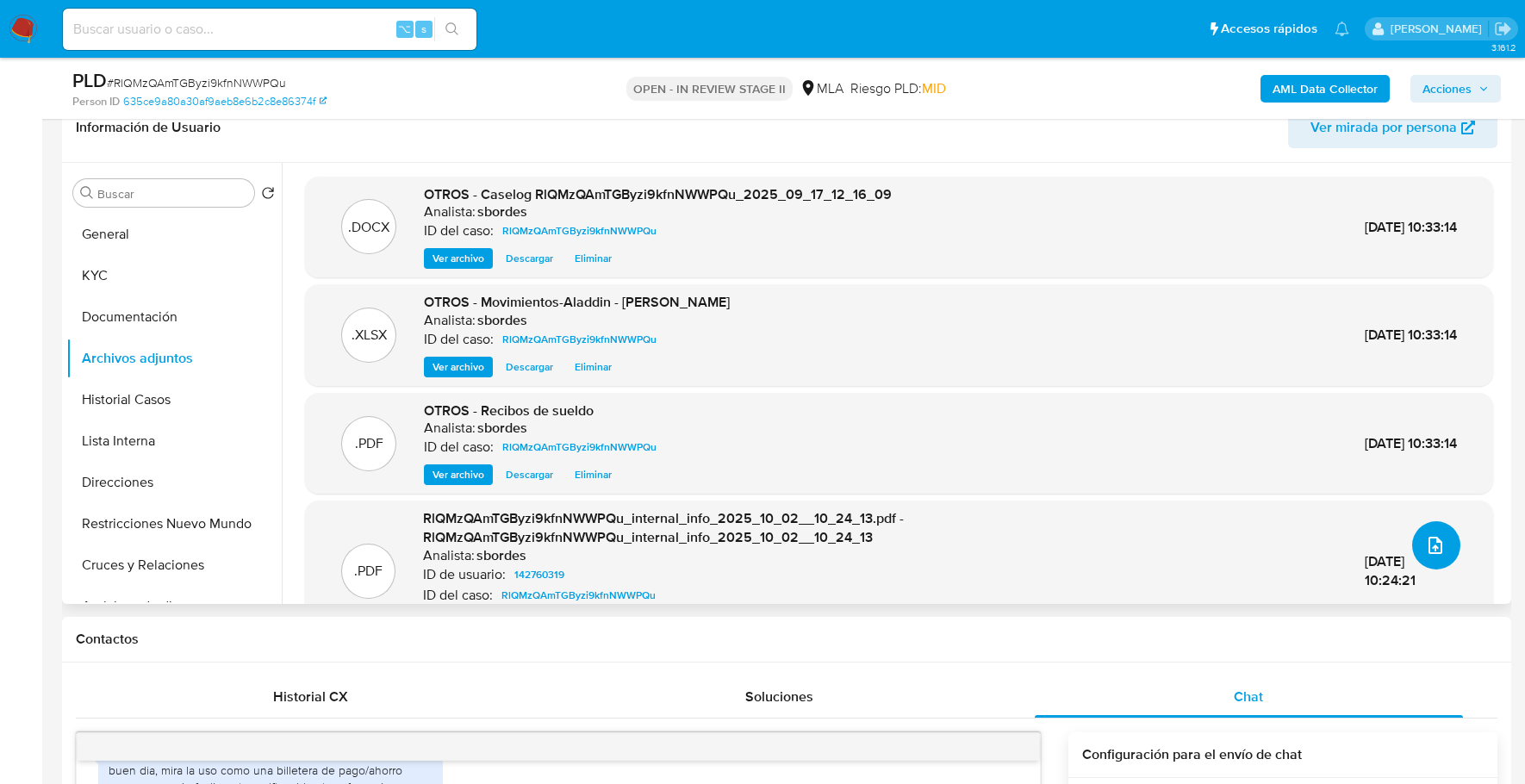
scroll to position [0, 0]
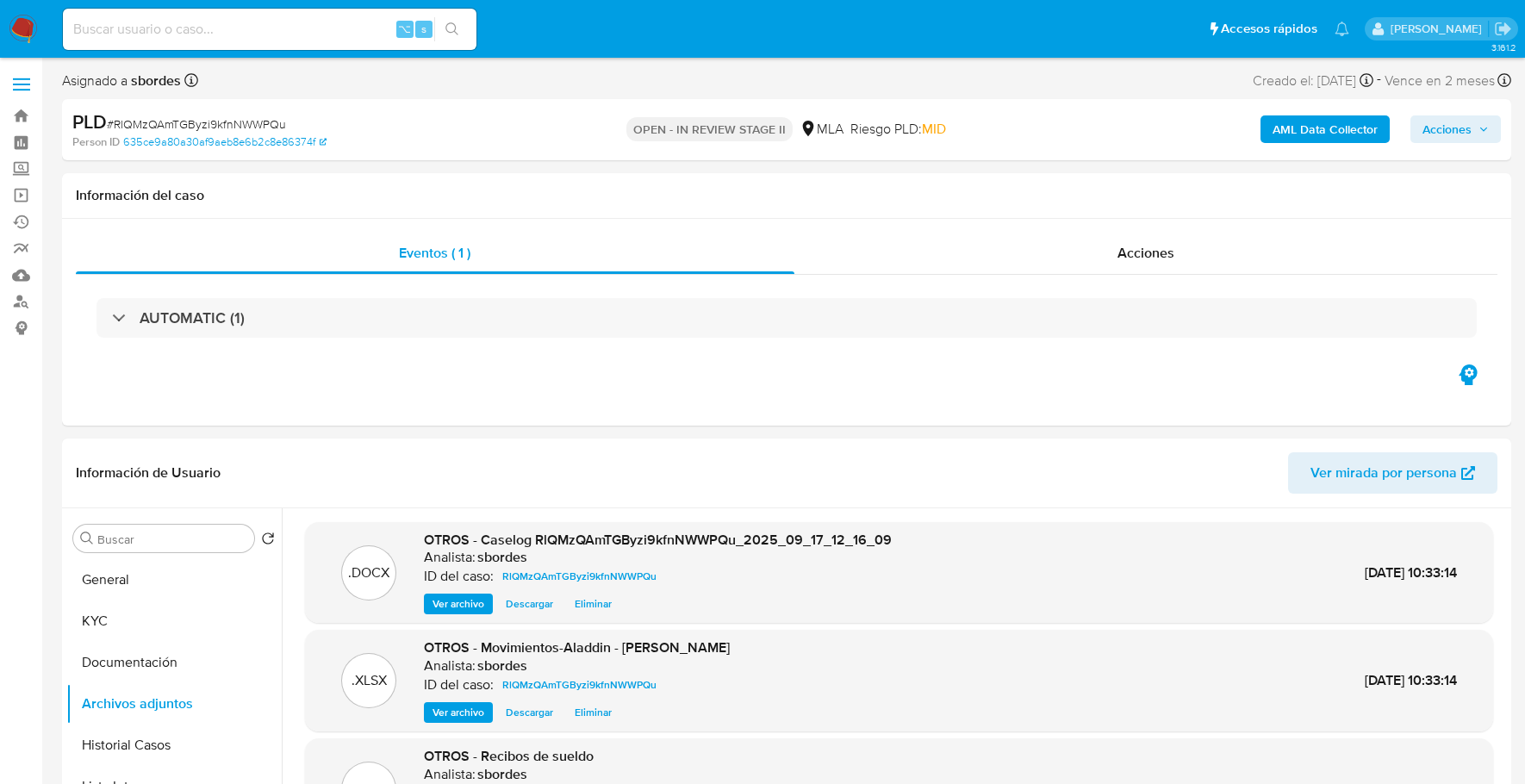
click at [1474, 150] on div "PLD # RlQMzQAmTGByzi9kfnNWWPQu Person ID 635ce9a80a30af9aeb8e6b2c8e86374f OPEN …" at bounding box center [787, 130] width 1449 height 61
click at [1474, 132] on span "Acciones" at bounding box center [1455, 129] width 66 height 24
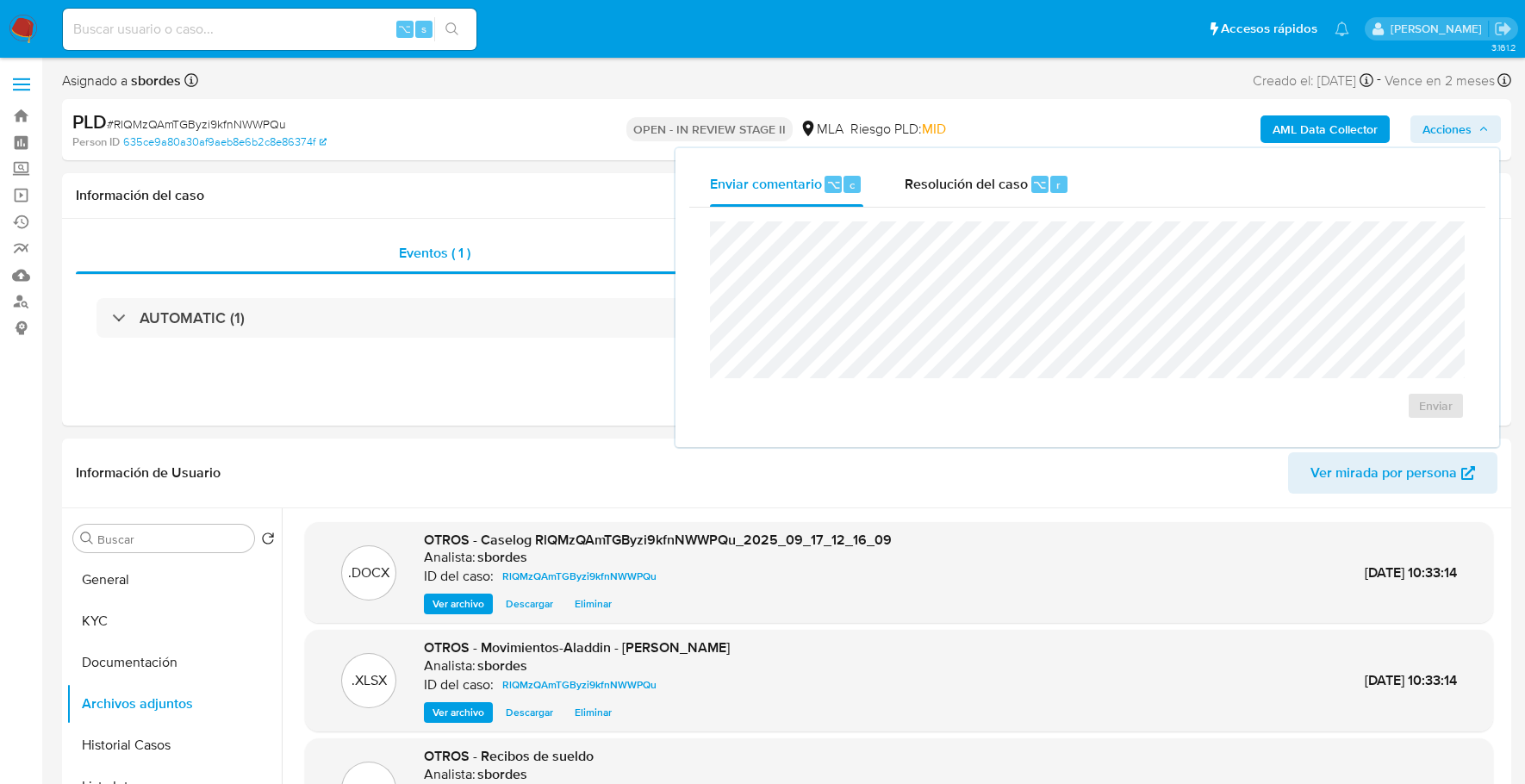
click at [1022, 159] on div "Enviar comentario ⌥ c Resolución del caso ⌥ r Enviar" at bounding box center [1087, 298] width 824 height 299
click at [1009, 188] on span "Resolución del caso" at bounding box center [966, 183] width 123 height 20
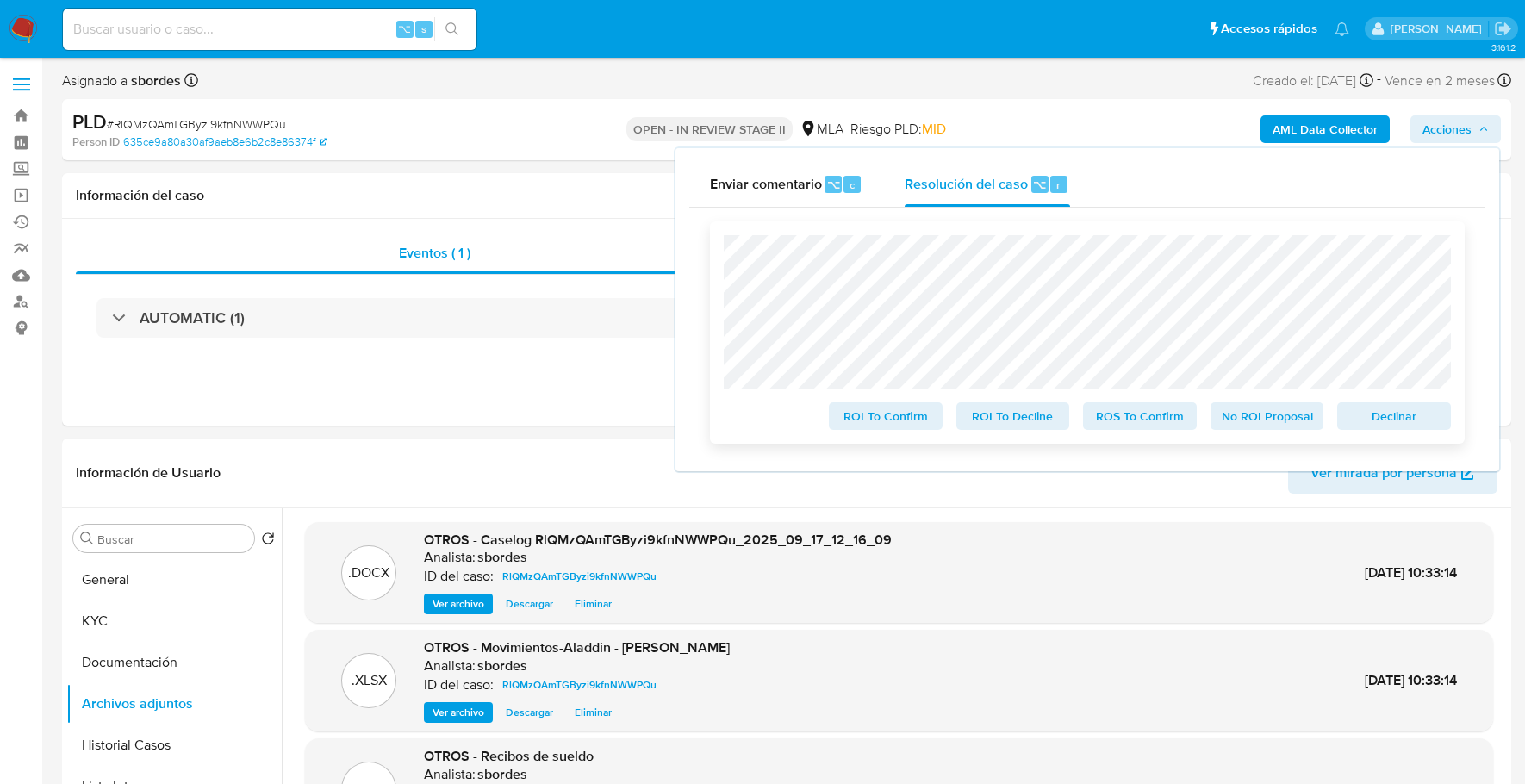
click at [1281, 415] on span "No ROI Proposal" at bounding box center [1267, 415] width 90 height 24
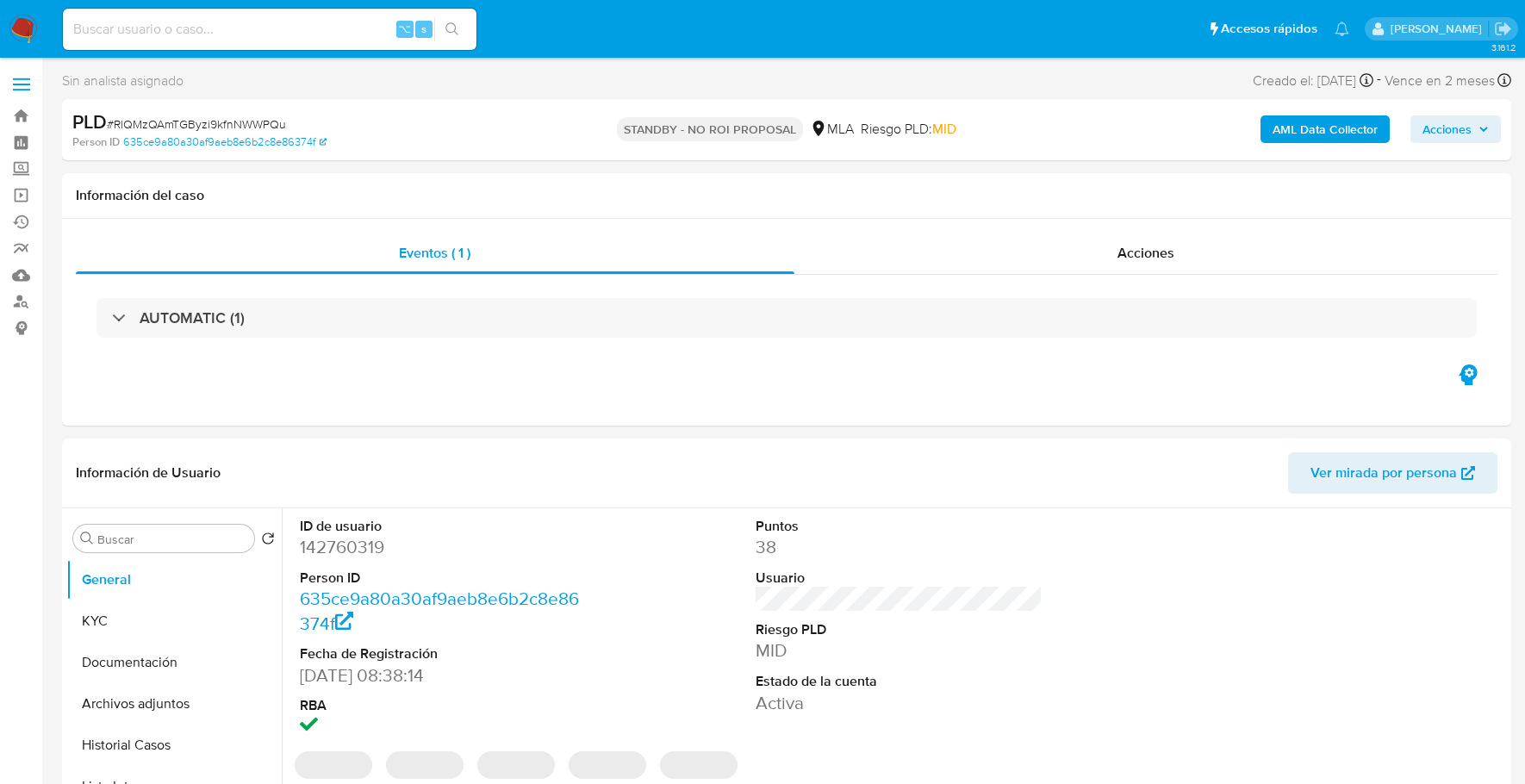
select select "10"
click at [318, 31] on input at bounding box center [269, 29] width 413 height 23
paste input "143205577"
type input "143205577"
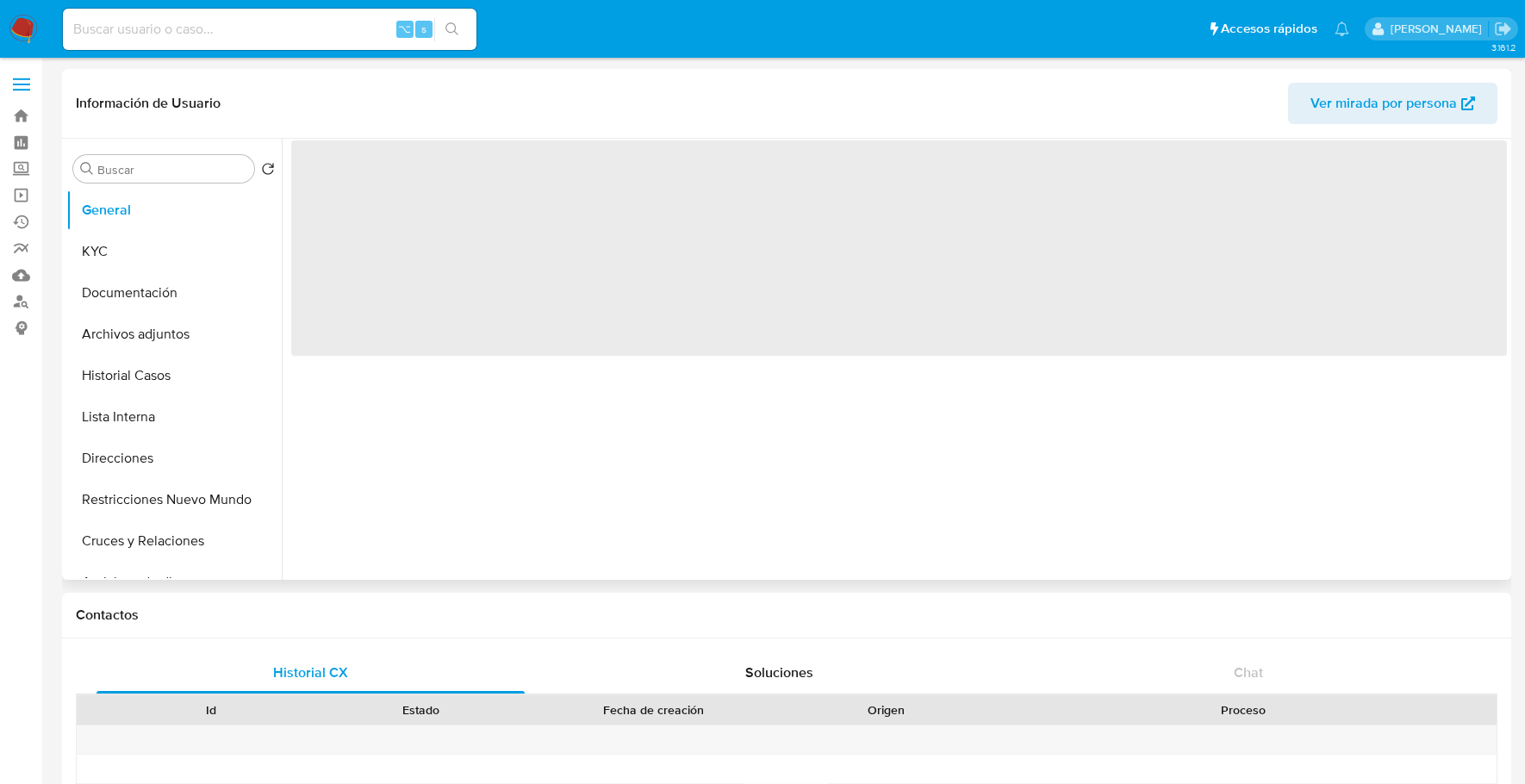
select select "10"
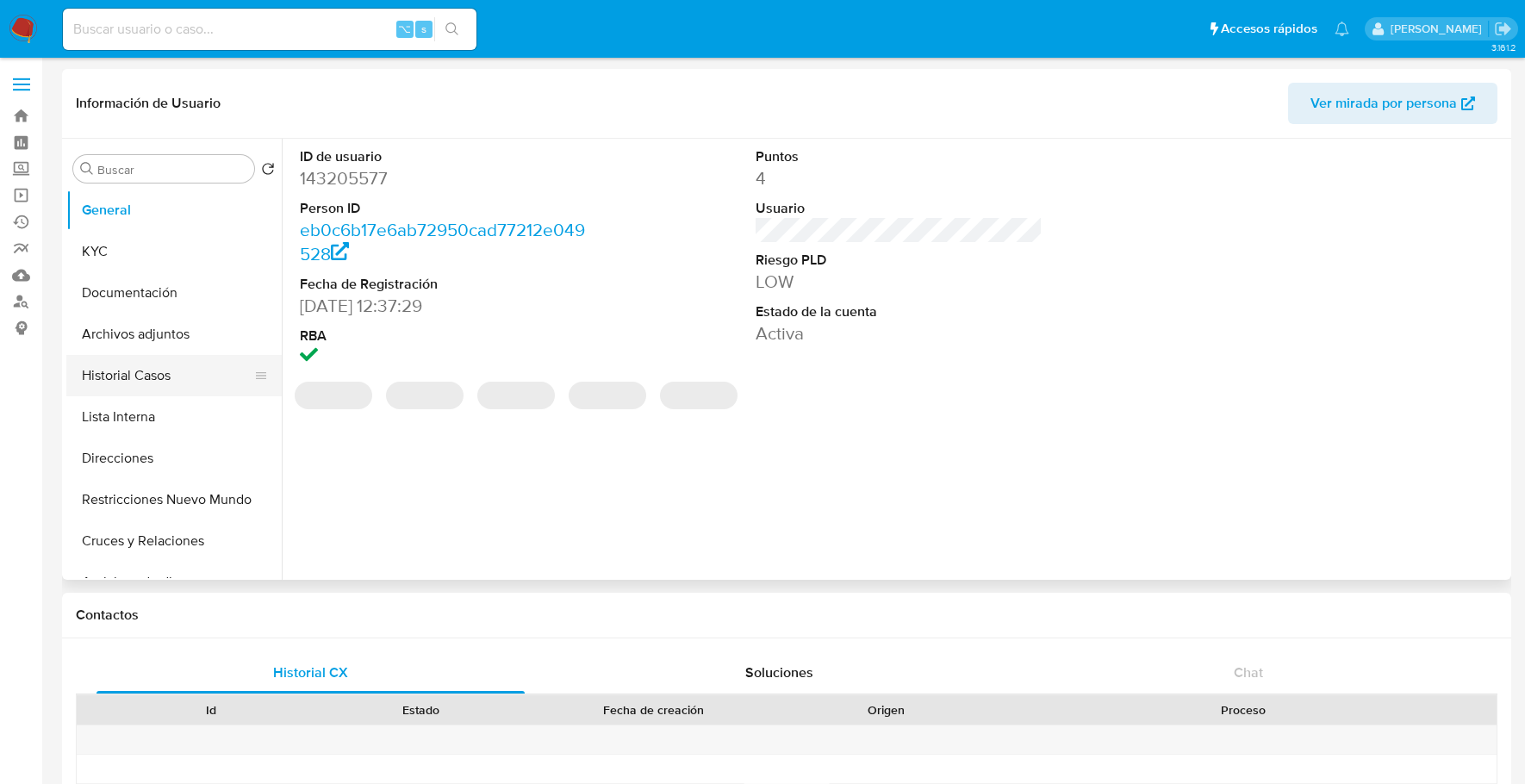
click at [115, 384] on button "Historial Casos" at bounding box center [167, 375] width 202 height 42
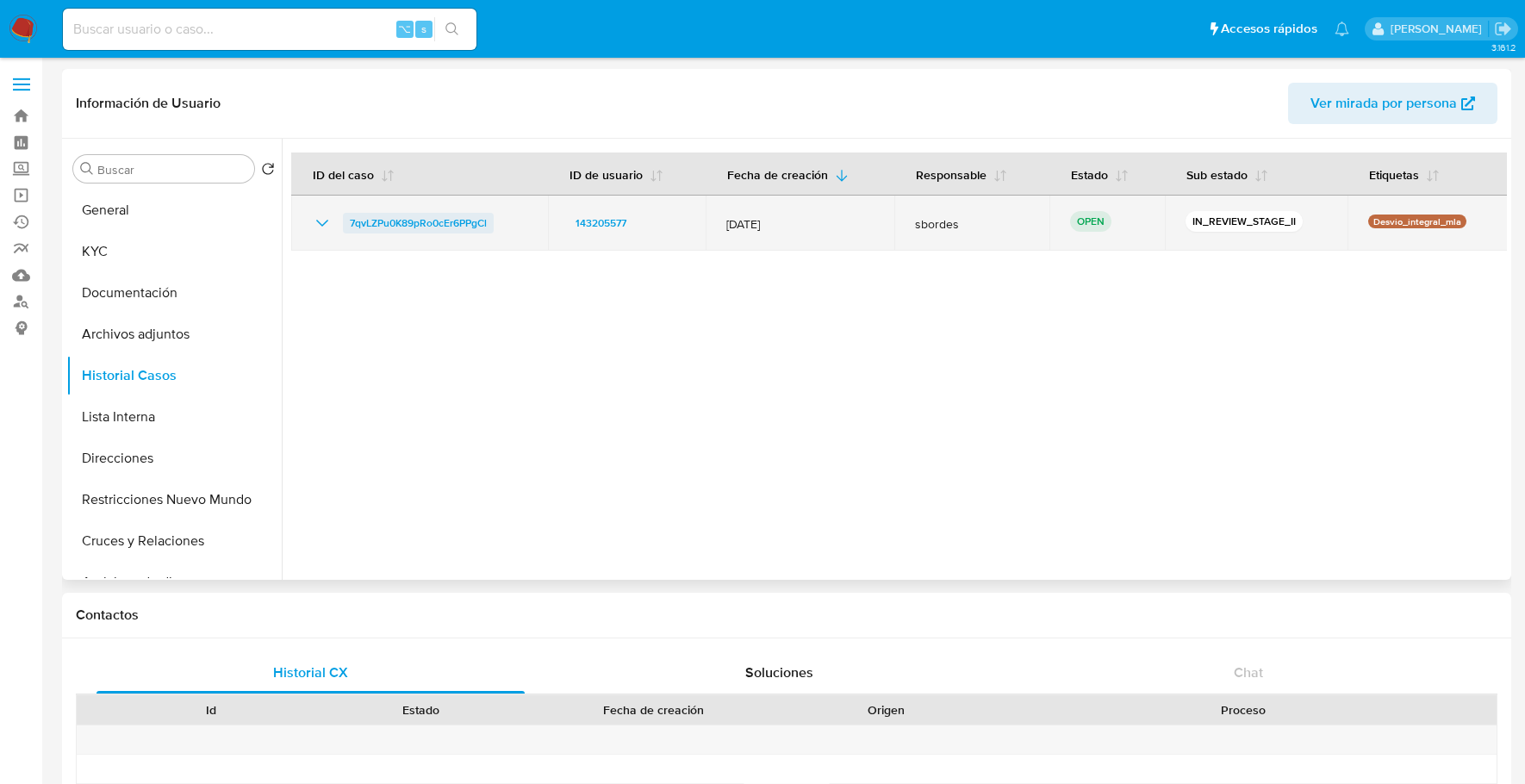
click at [474, 217] on span "7qvLZPu0K89pRo0cEr6PPgCl" at bounding box center [418, 223] width 137 height 21
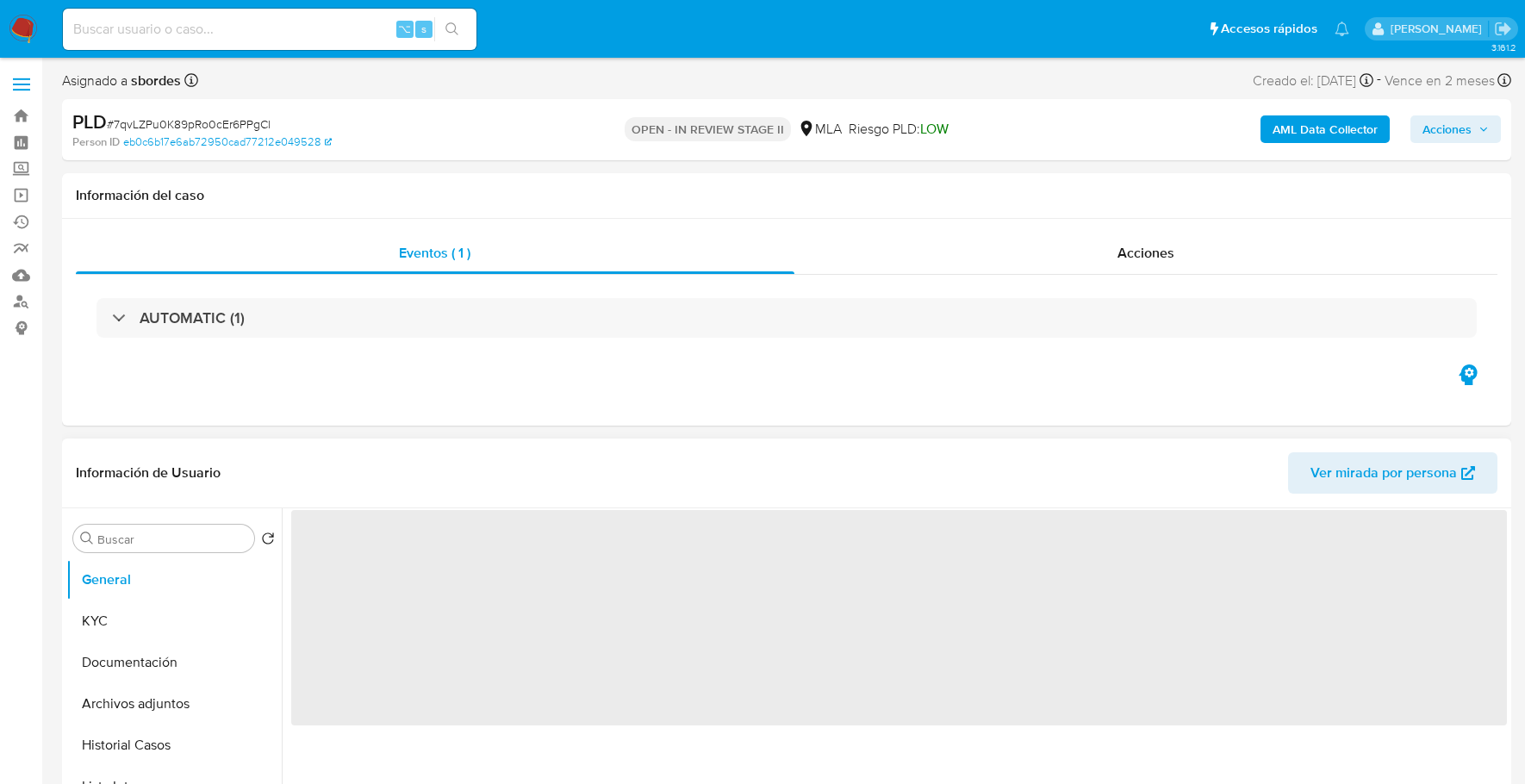
select select "10"
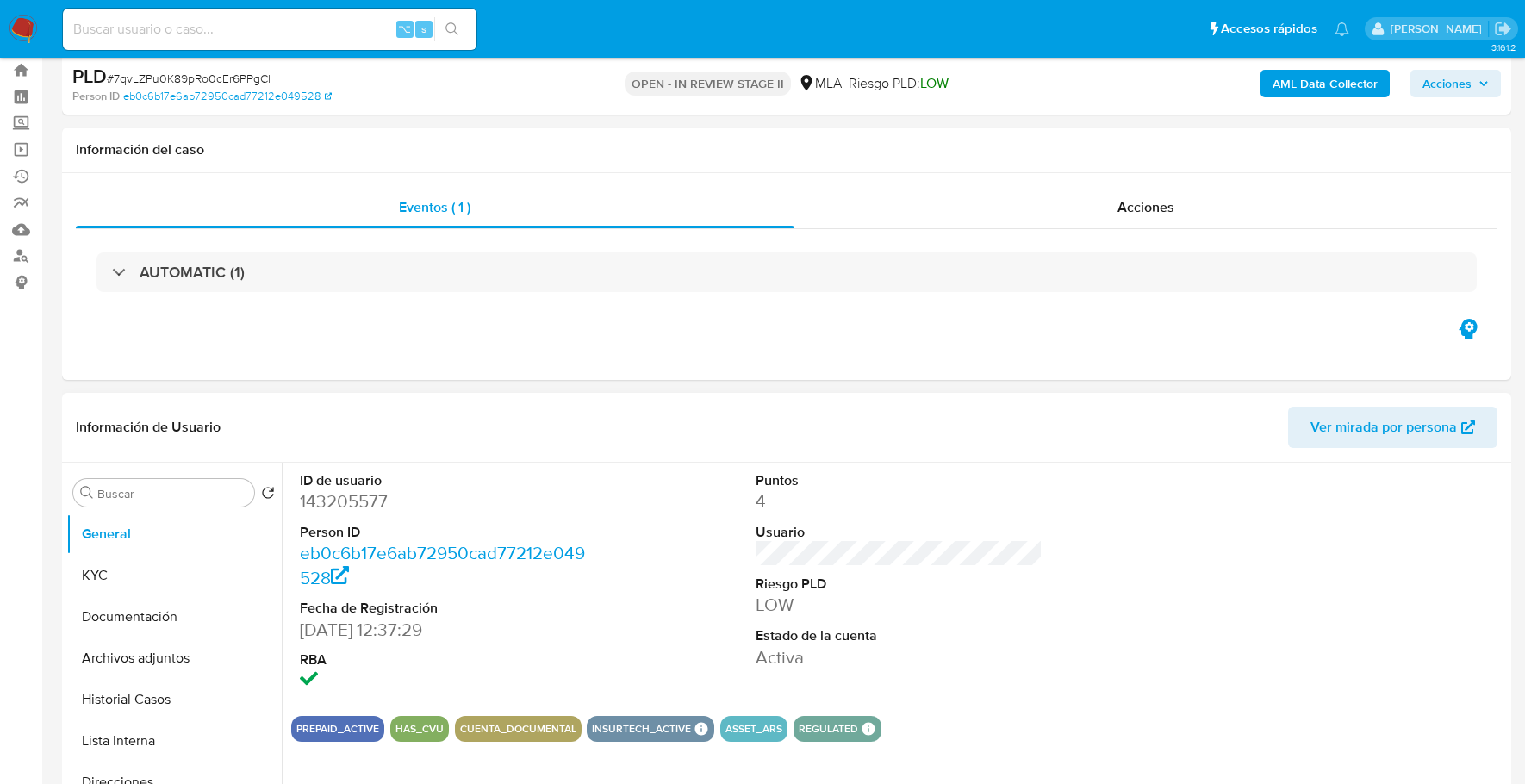
scroll to position [159, 0]
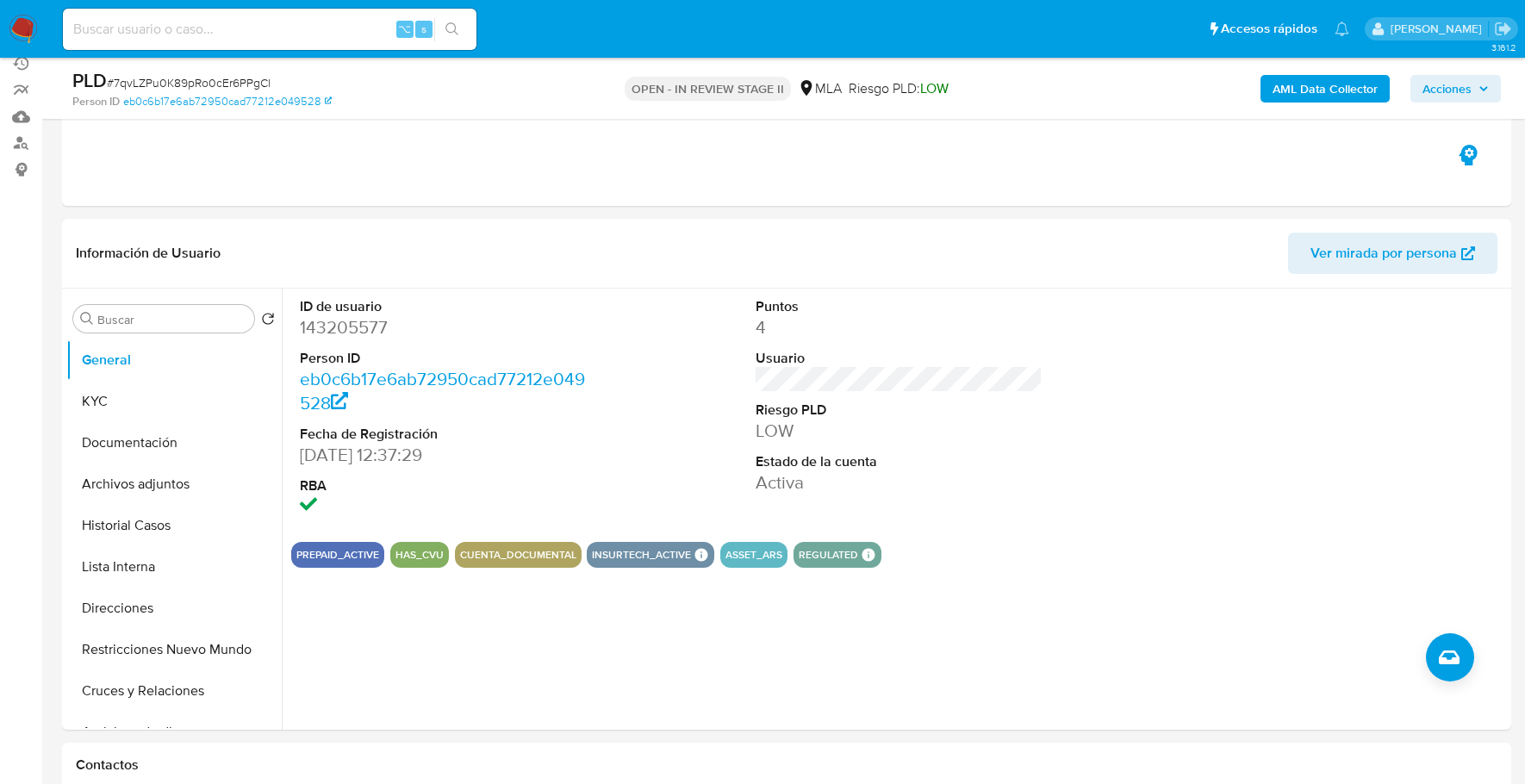
click at [163, 30] on input at bounding box center [269, 29] width 413 height 23
paste input "143205577"
type input "143205577"
click at [131, 394] on button "KYC" at bounding box center [167, 402] width 202 height 42
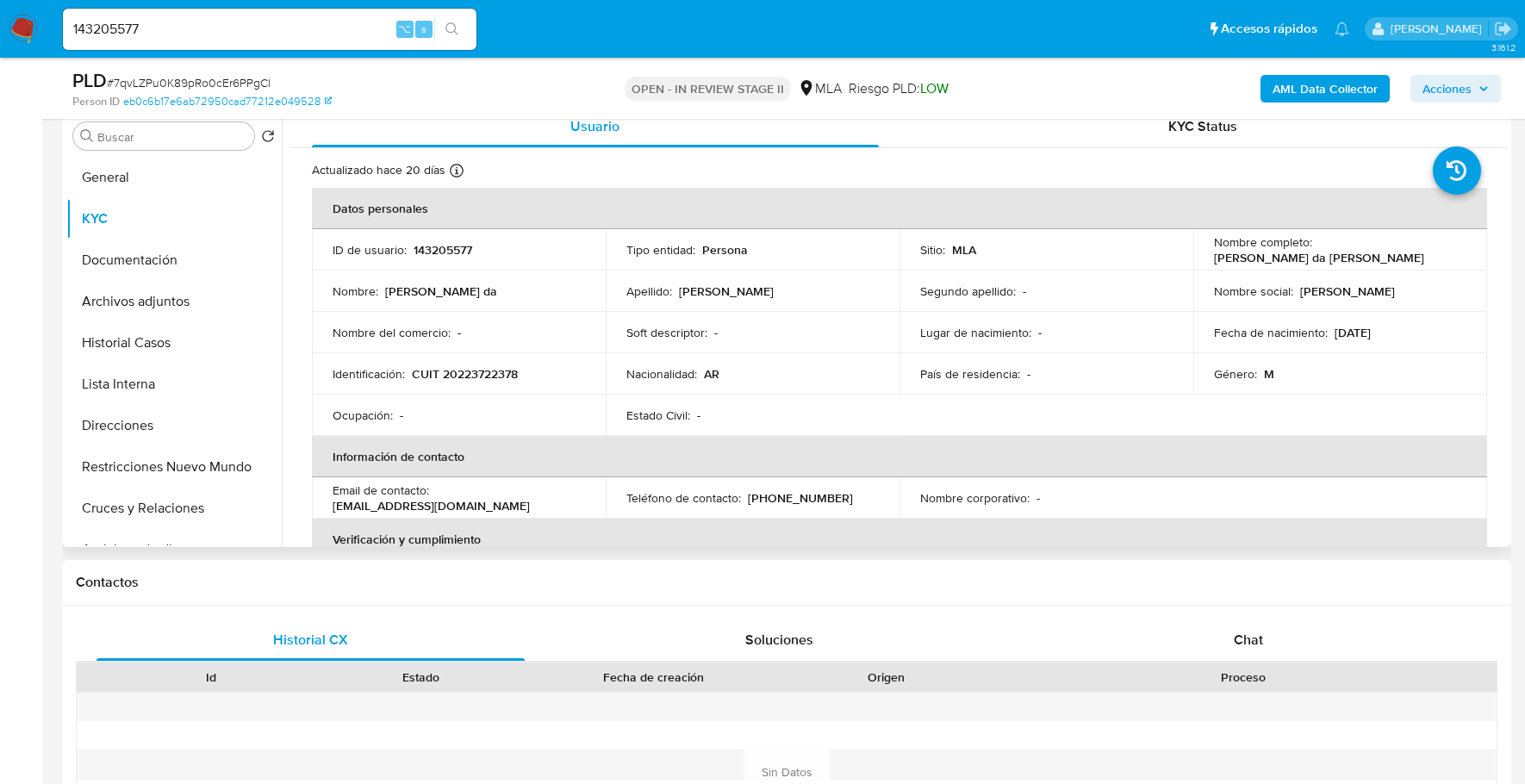
scroll to position [297, 0]
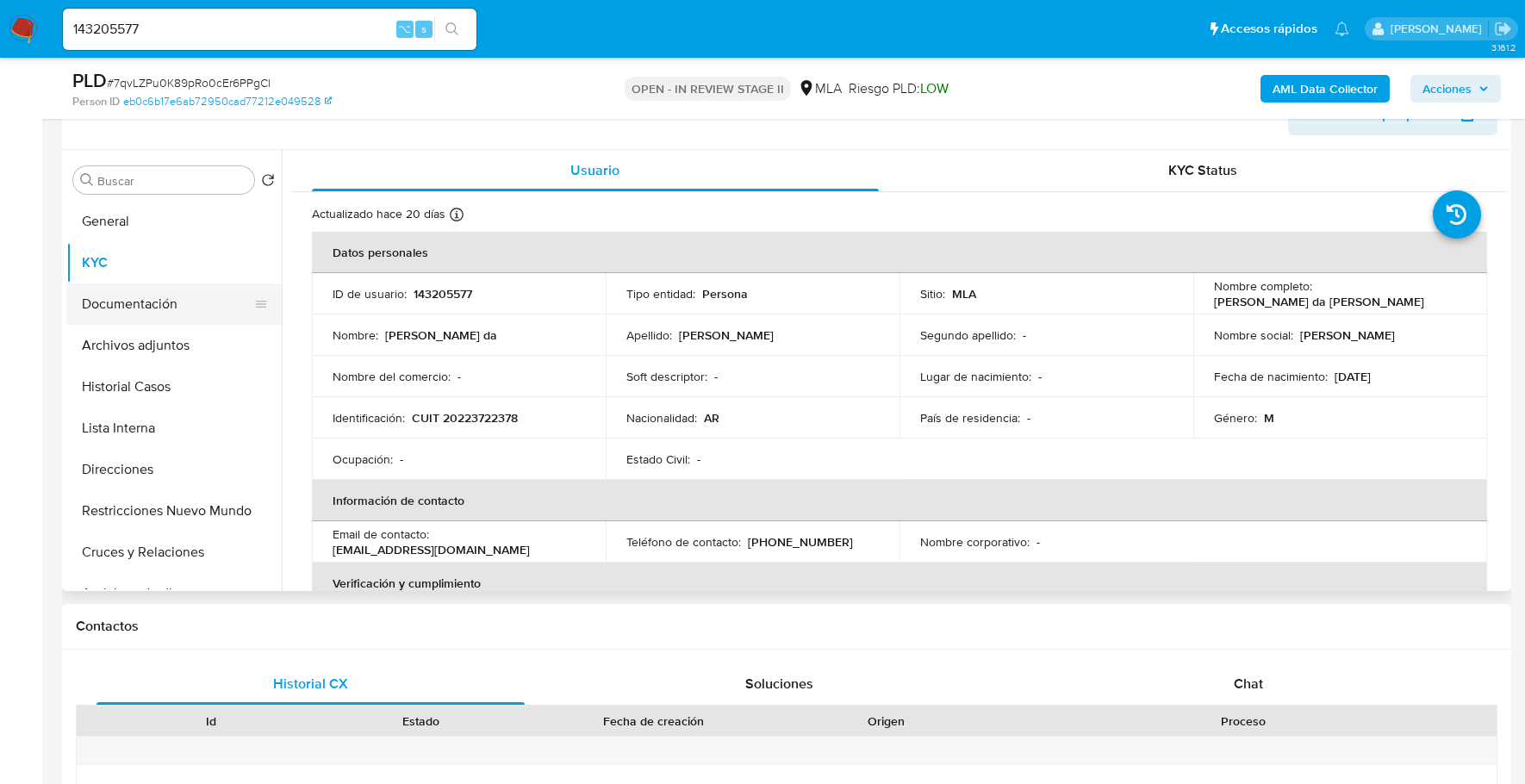
click at [167, 309] on button "Documentación" at bounding box center [167, 305] width 202 height 42
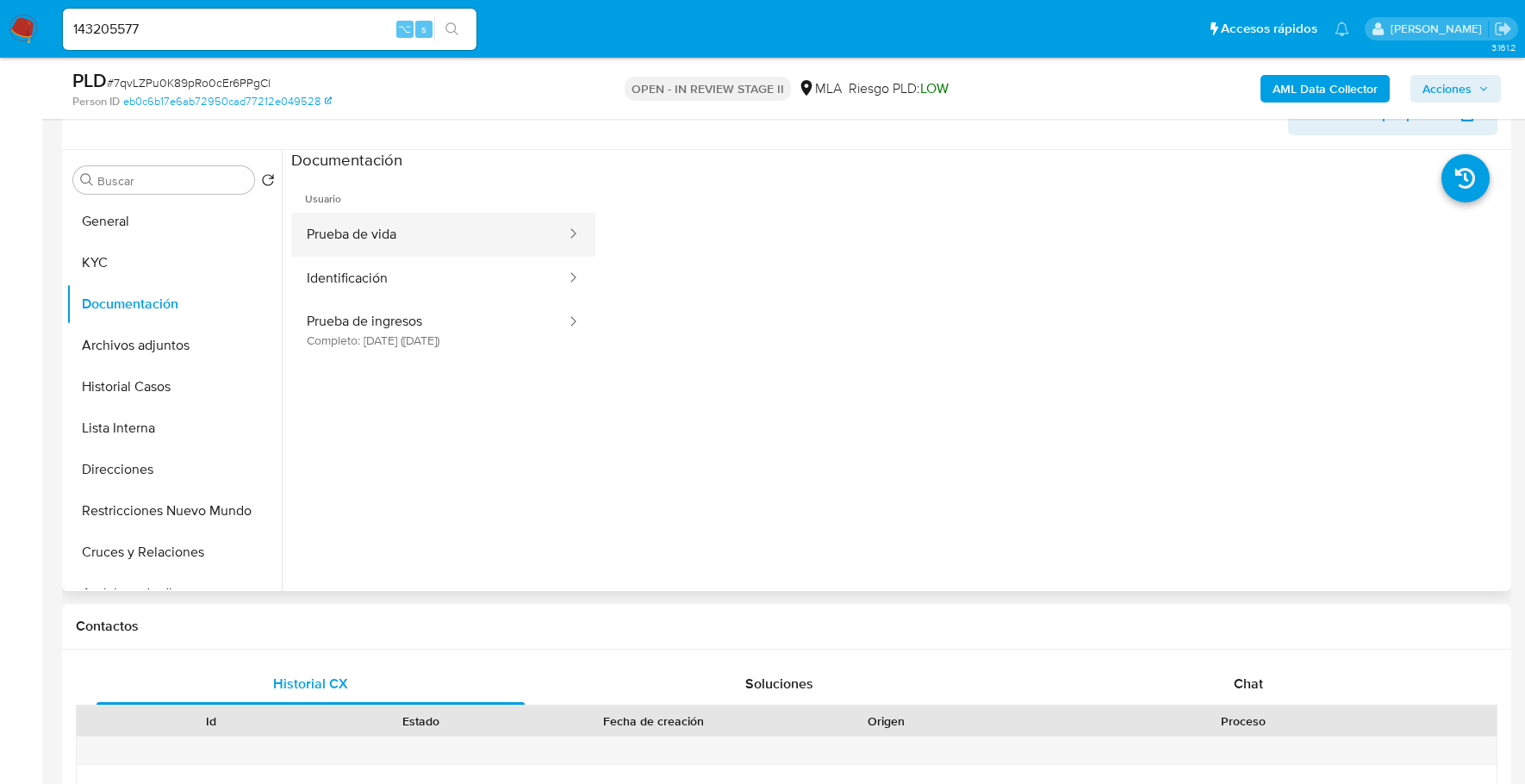
click at [471, 224] on button "Prueba de vida" at bounding box center [429, 235] width 276 height 44
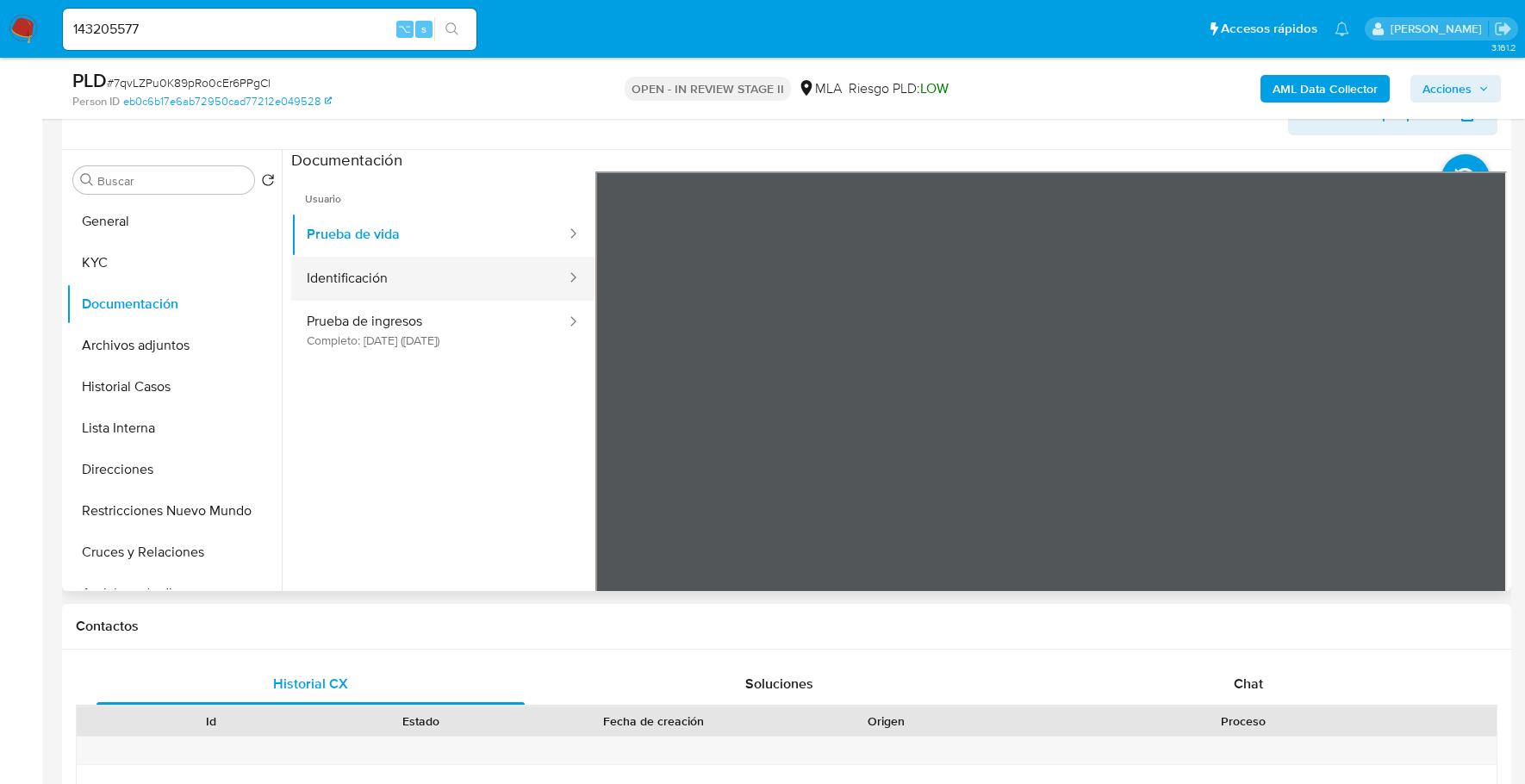
click at [467, 271] on button "Identificación" at bounding box center [429, 278] width 276 height 44
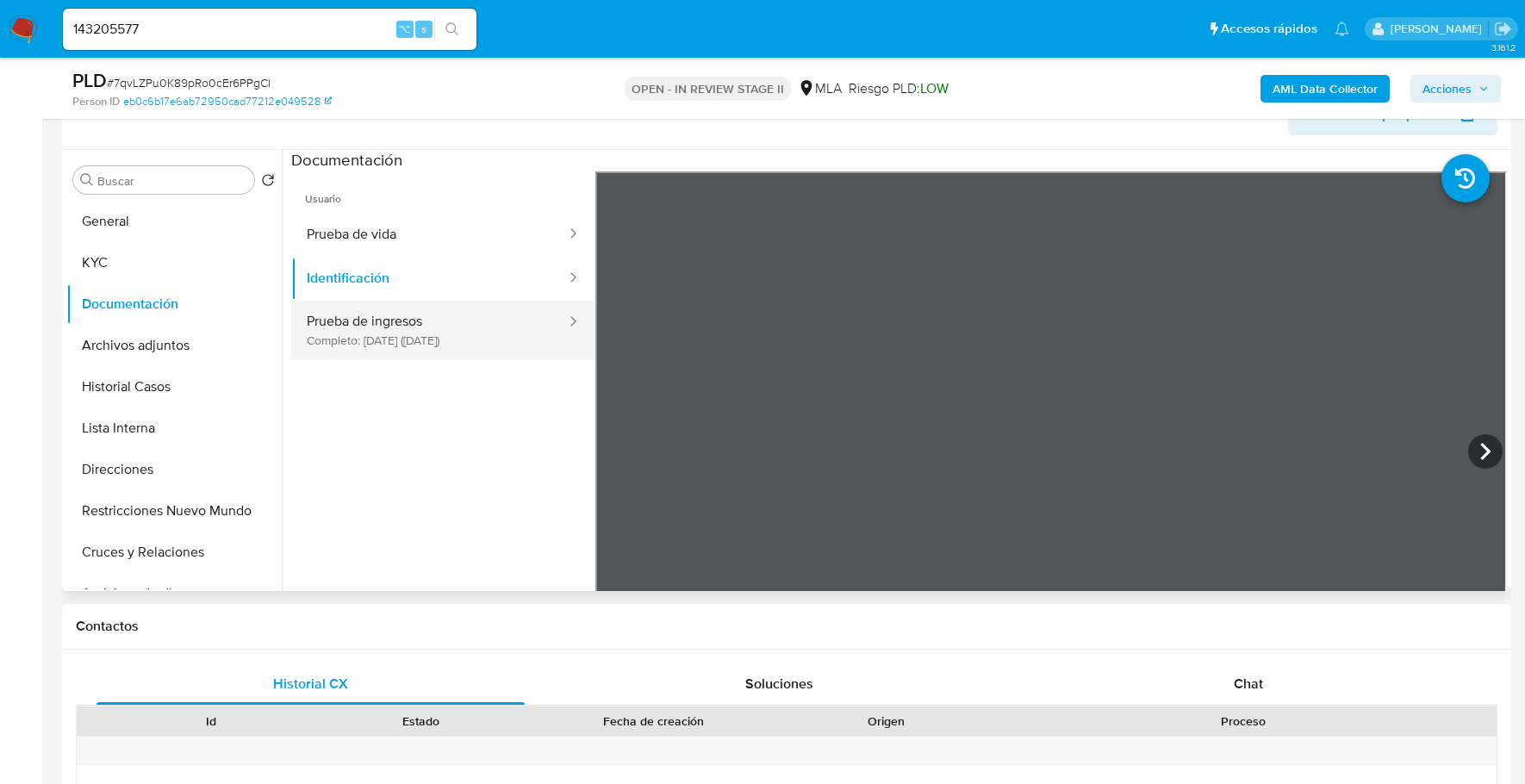
click at [361, 321] on button "Prueba de ingresos Completo: 14/12/2023 (hace 2 años)" at bounding box center [429, 330] width 276 height 59
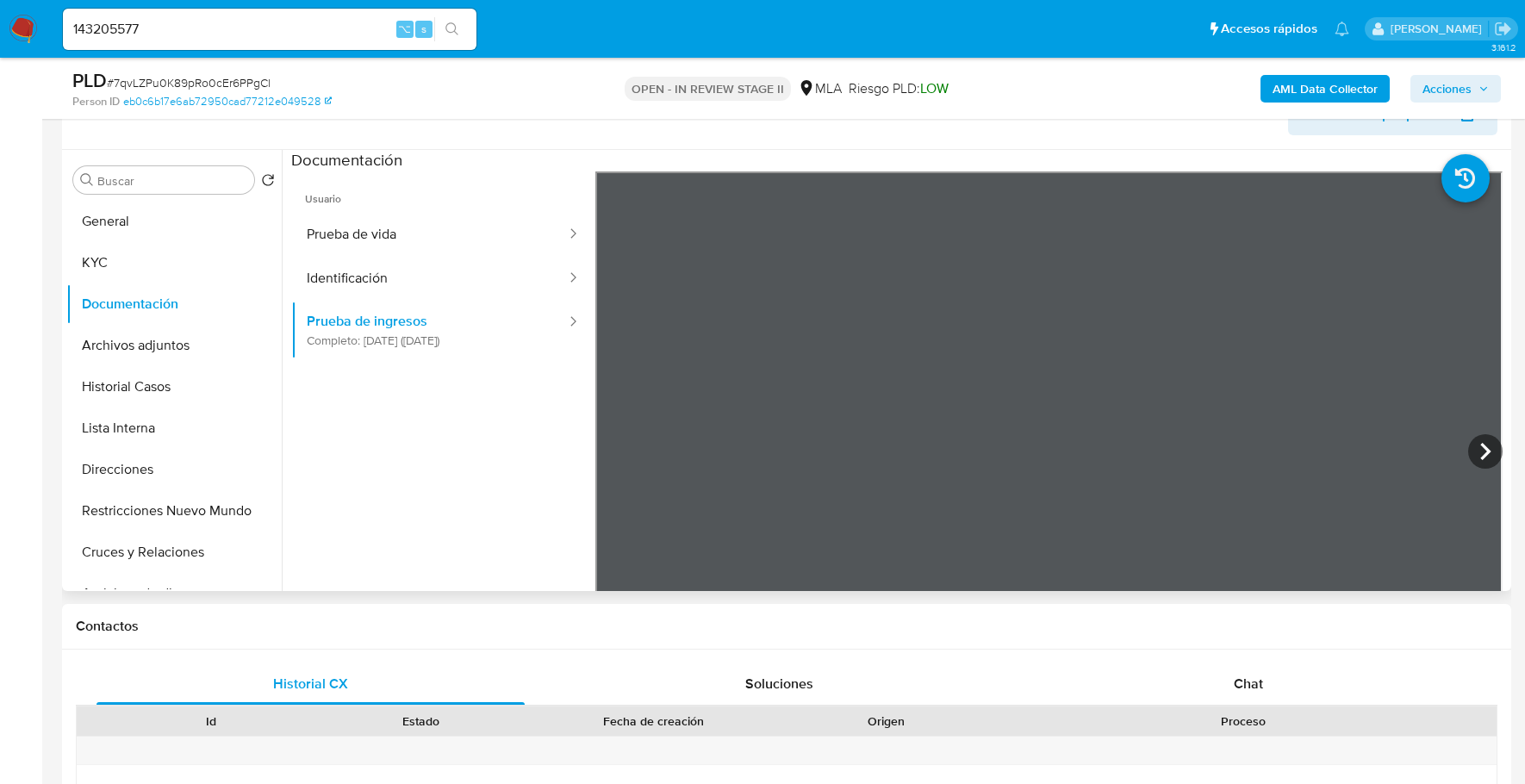
scroll to position [5, 0]
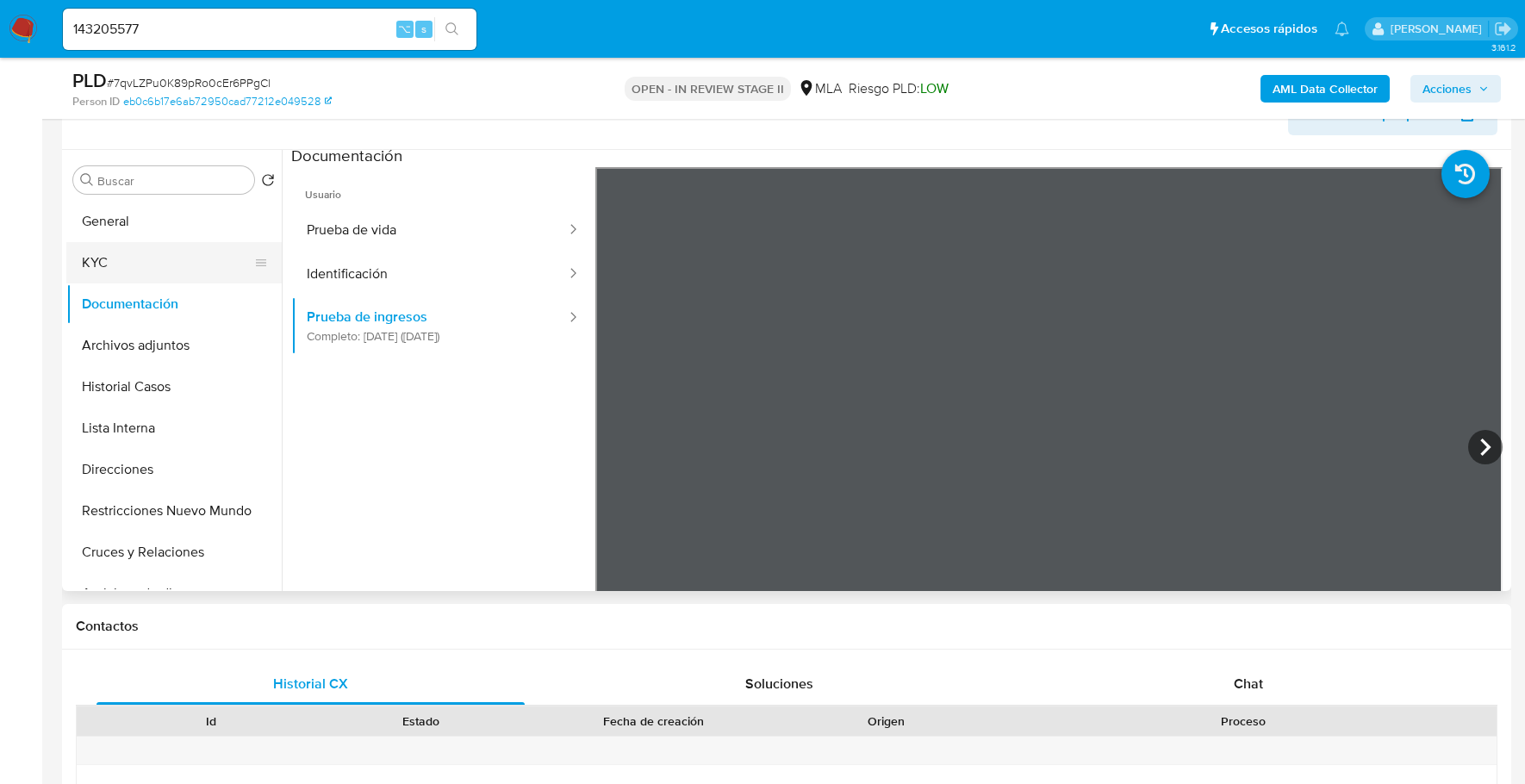
click at [139, 254] on button "KYC" at bounding box center [167, 263] width 202 height 42
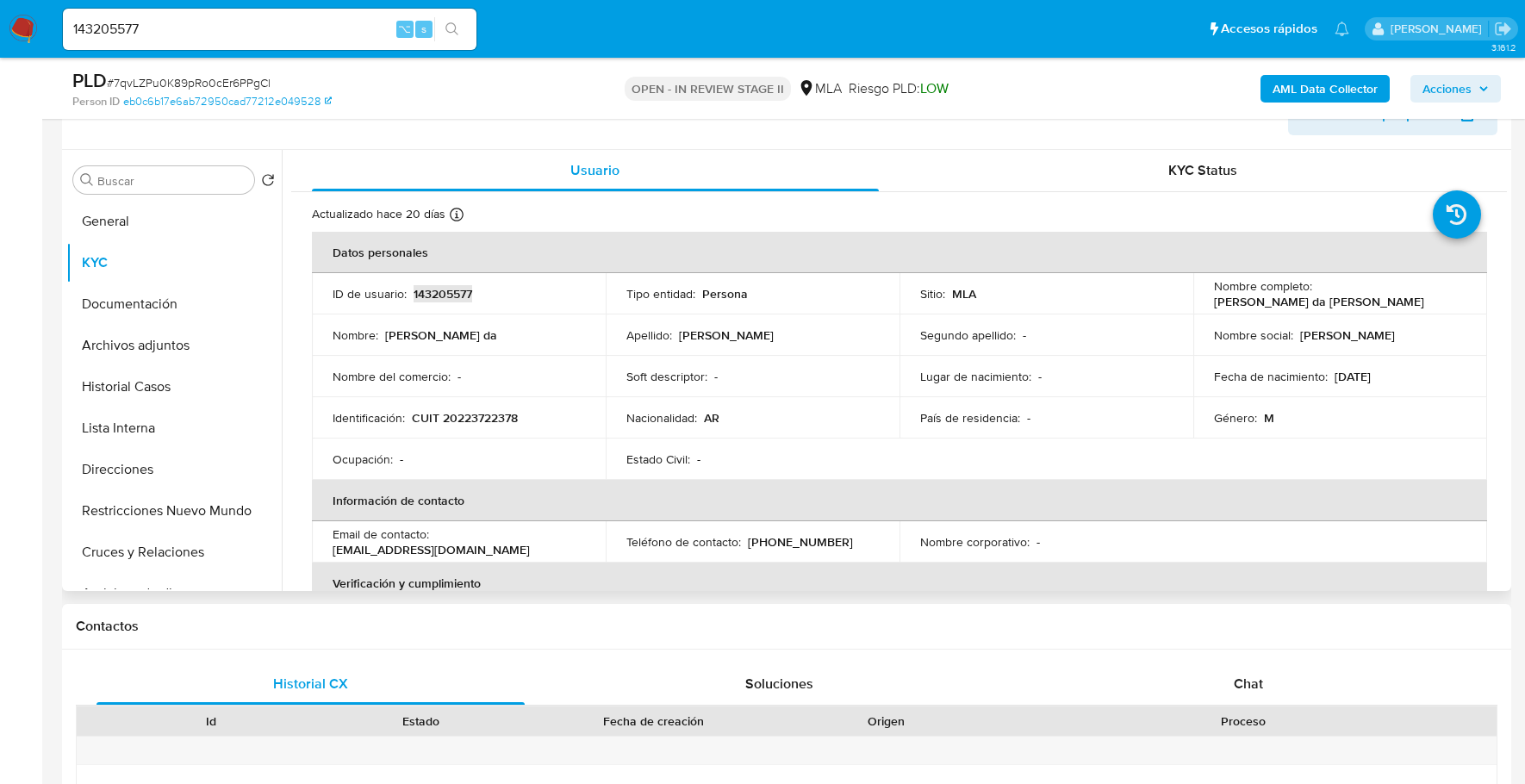
copy p "143205577"
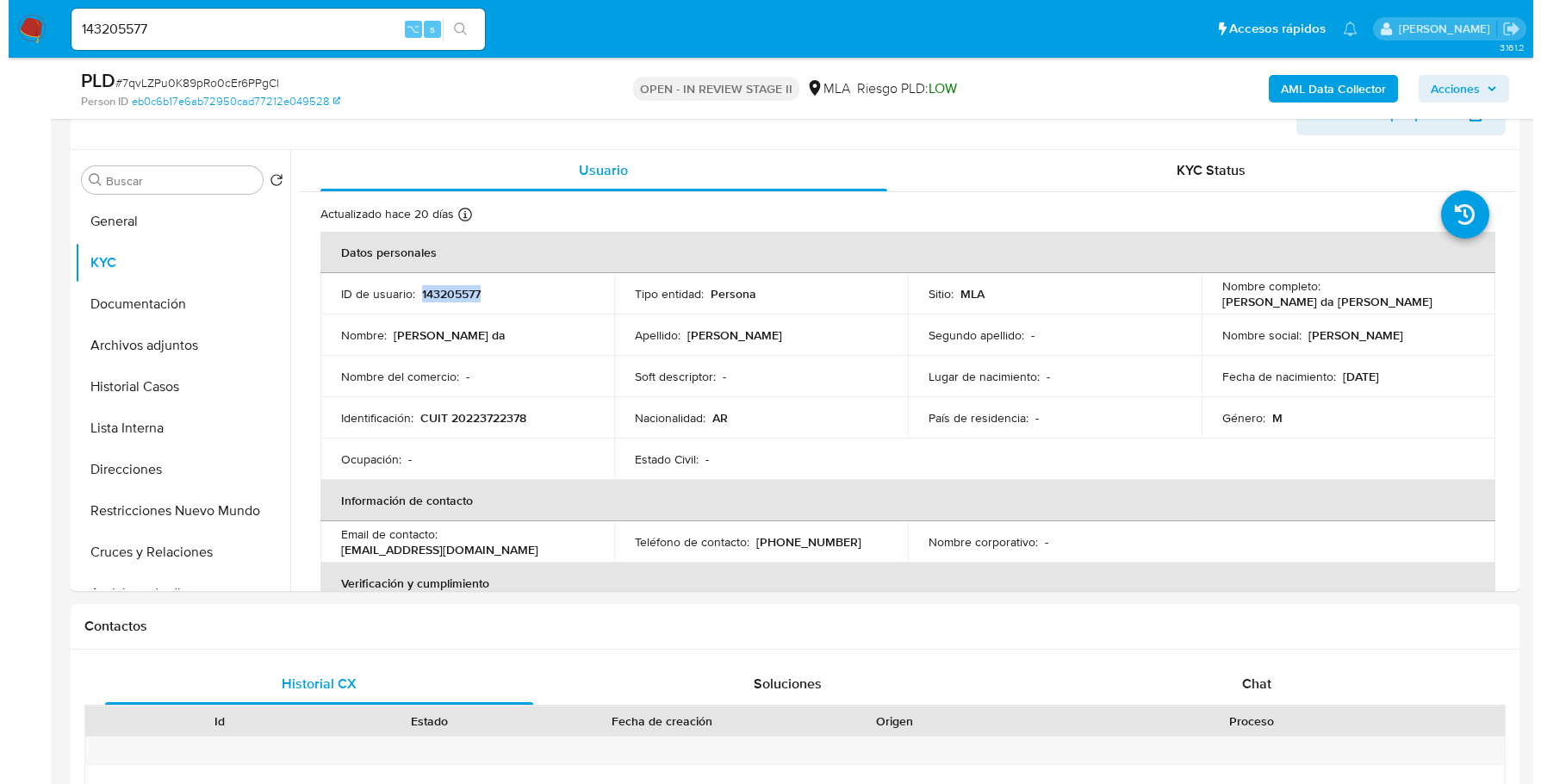
scroll to position [136, 0]
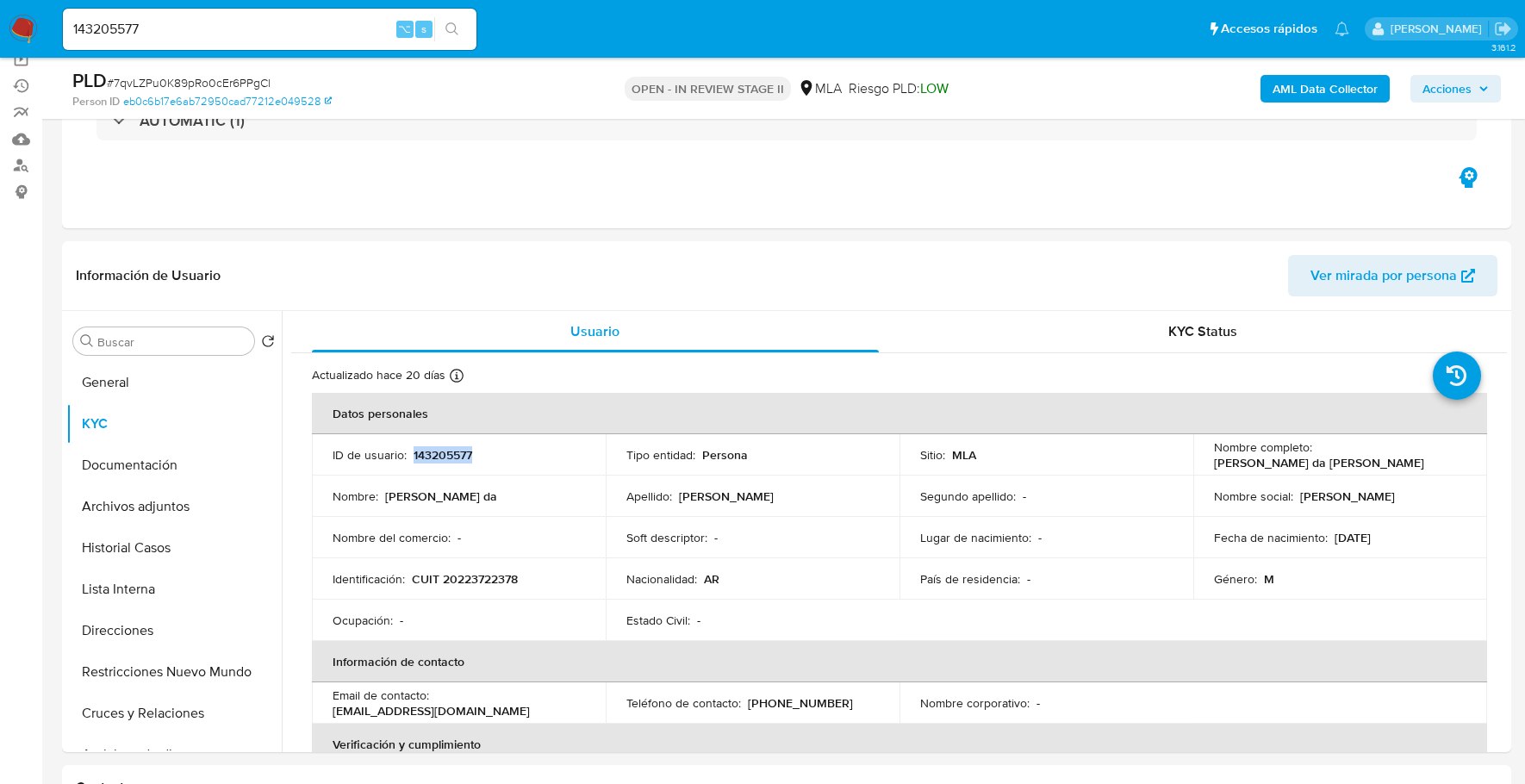
click at [1339, 88] on b "AML Data Collector" at bounding box center [1324, 88] width 105 height 27
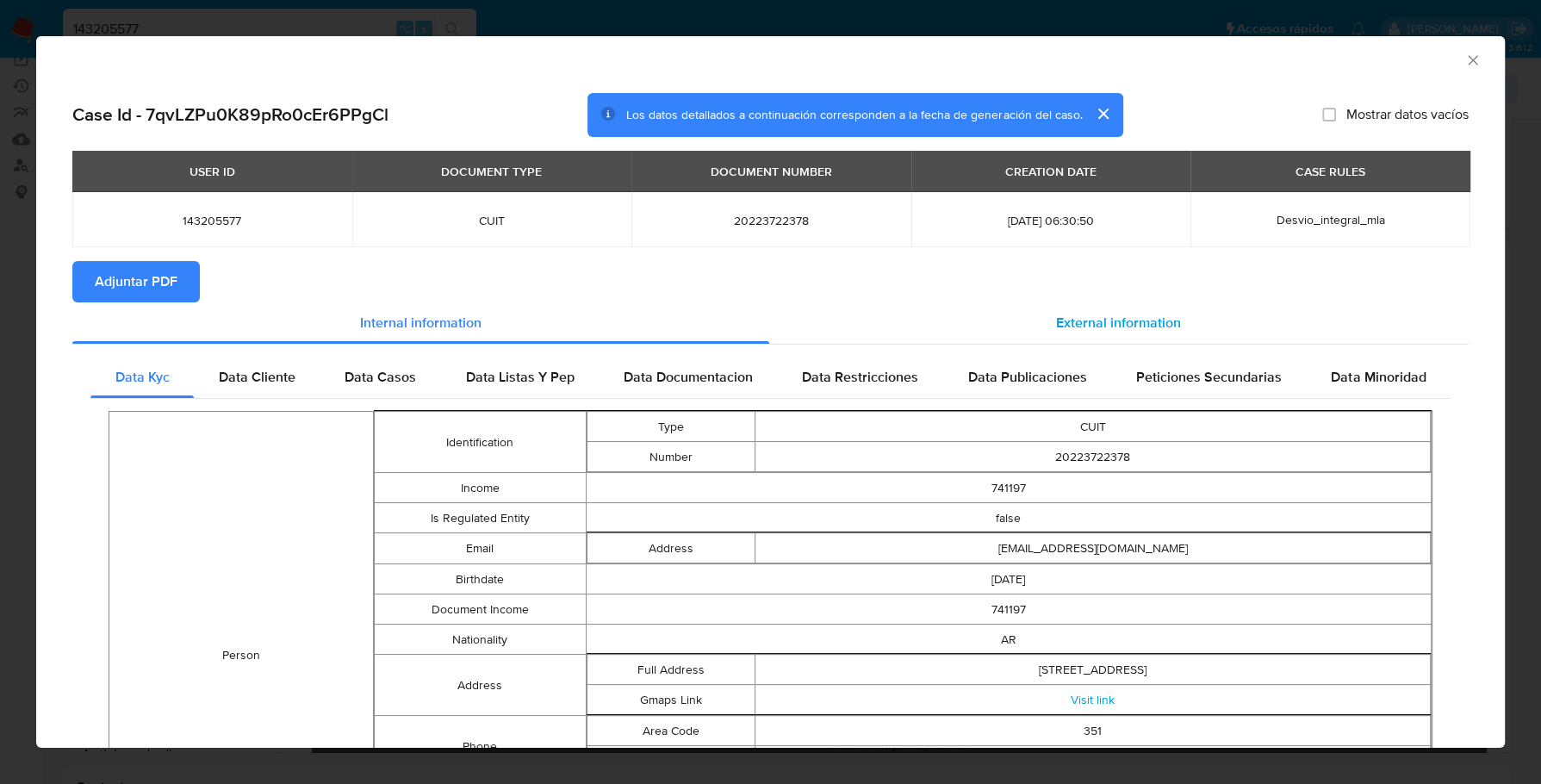
click at [1053, 333] on div "External information" at bounding box center [1119, 323] width 700 height 42
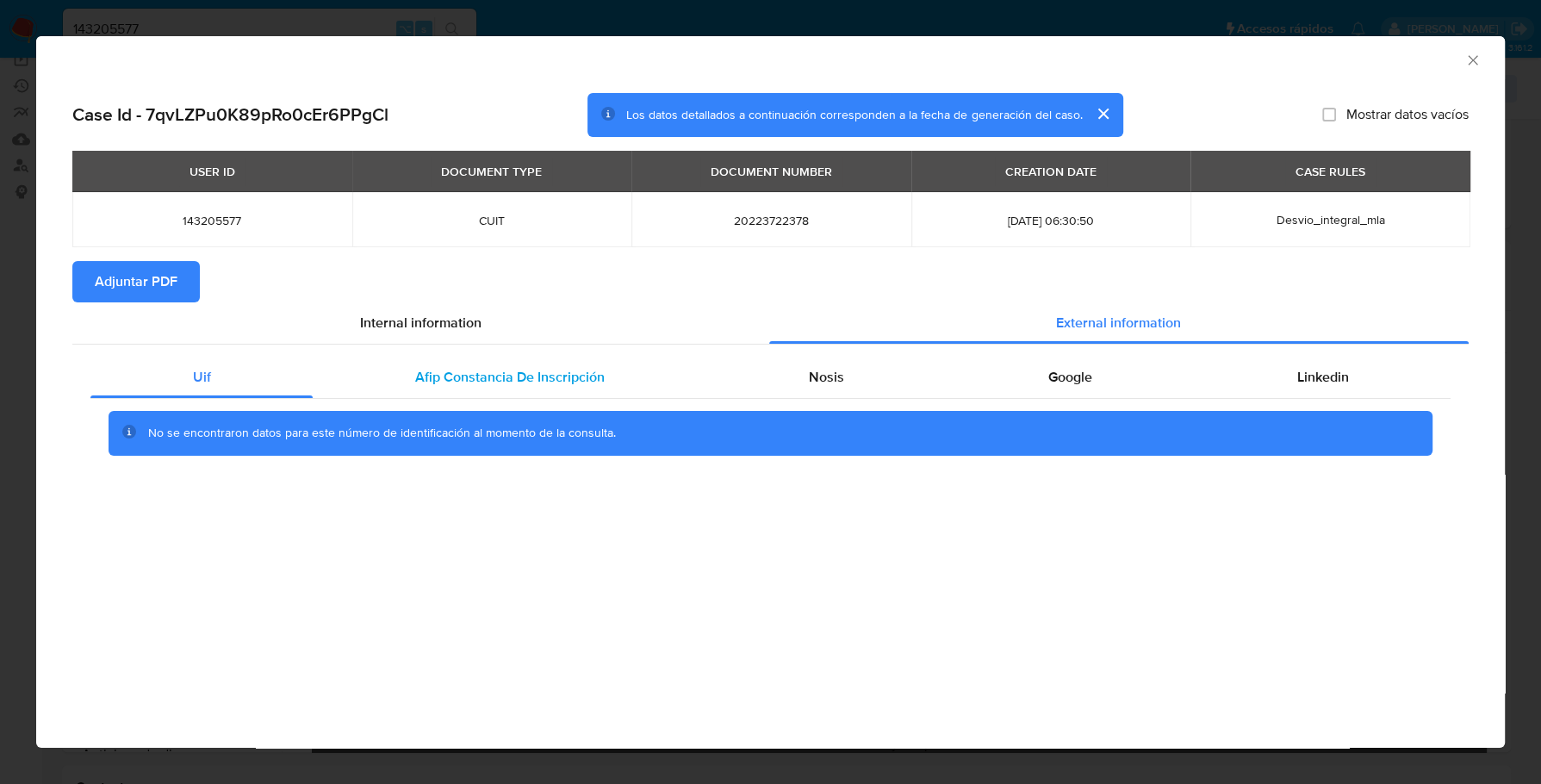
click at [540, 361] on div "Afip Constancia De Inscripción" at bounding box center [510, 377] width 394 height 42
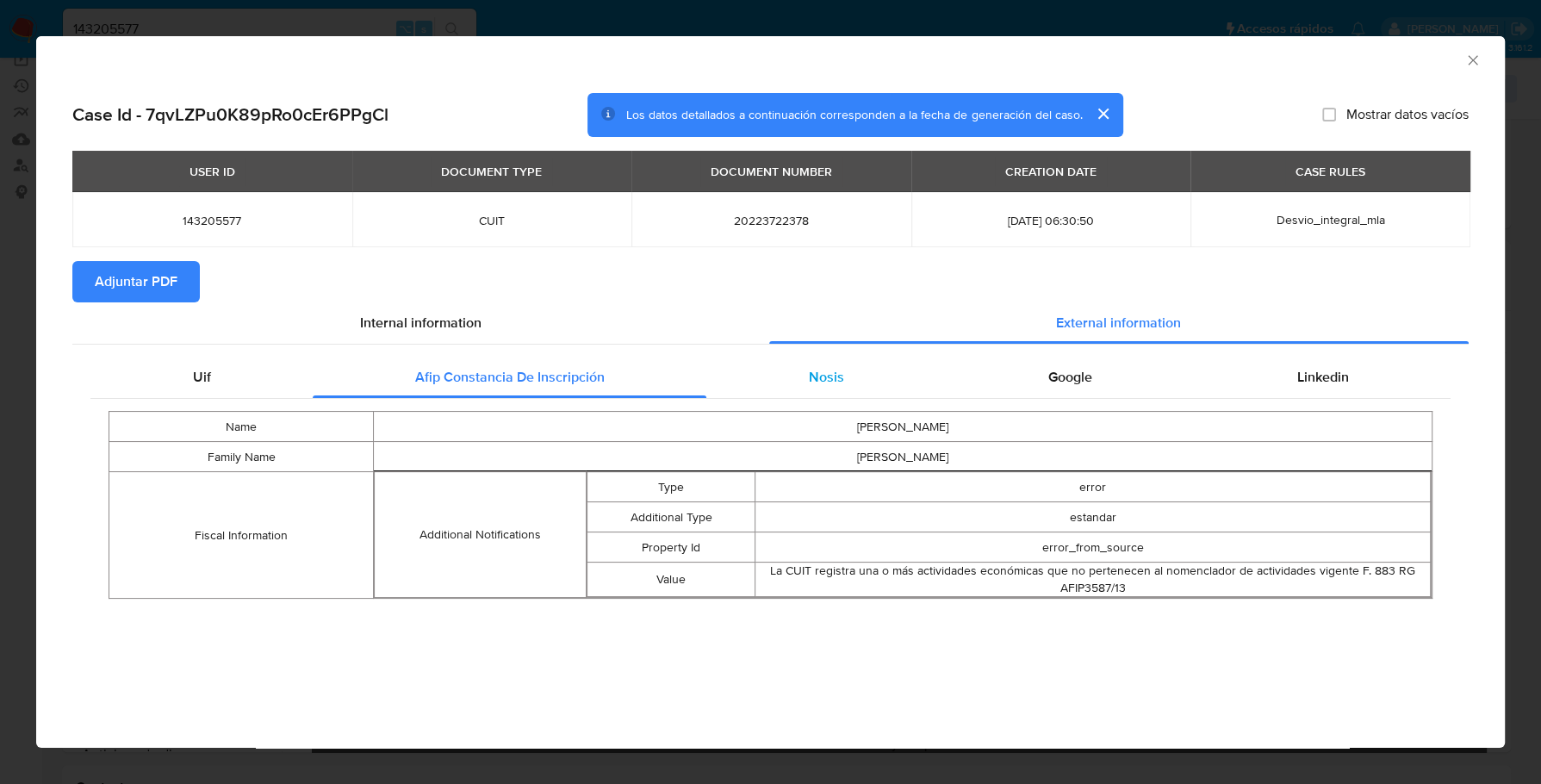
click at [865, 377] on div "Nosis" at bounding box center [826, 377] width 239 height 42
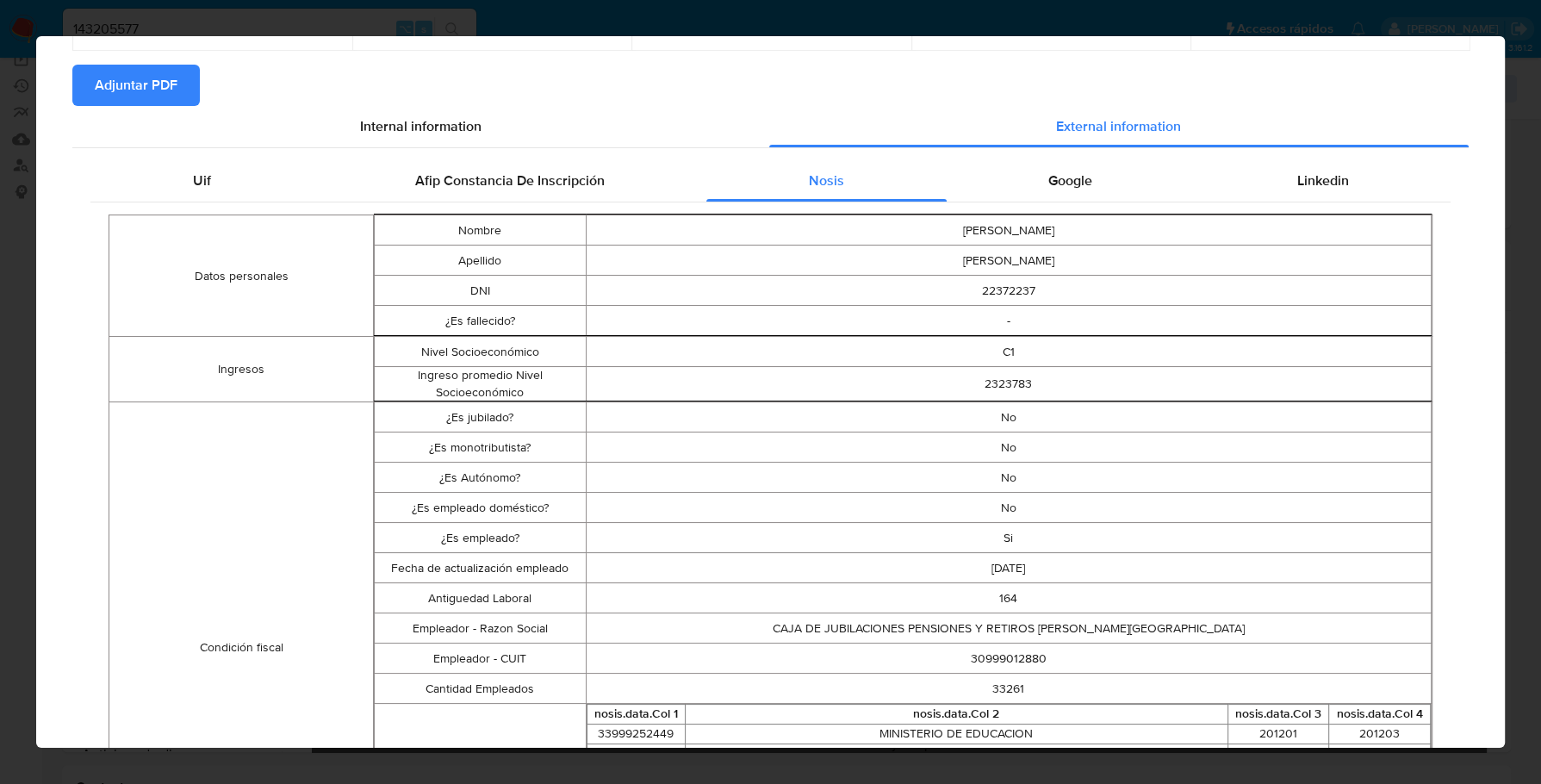
scroll to position [17, 0]
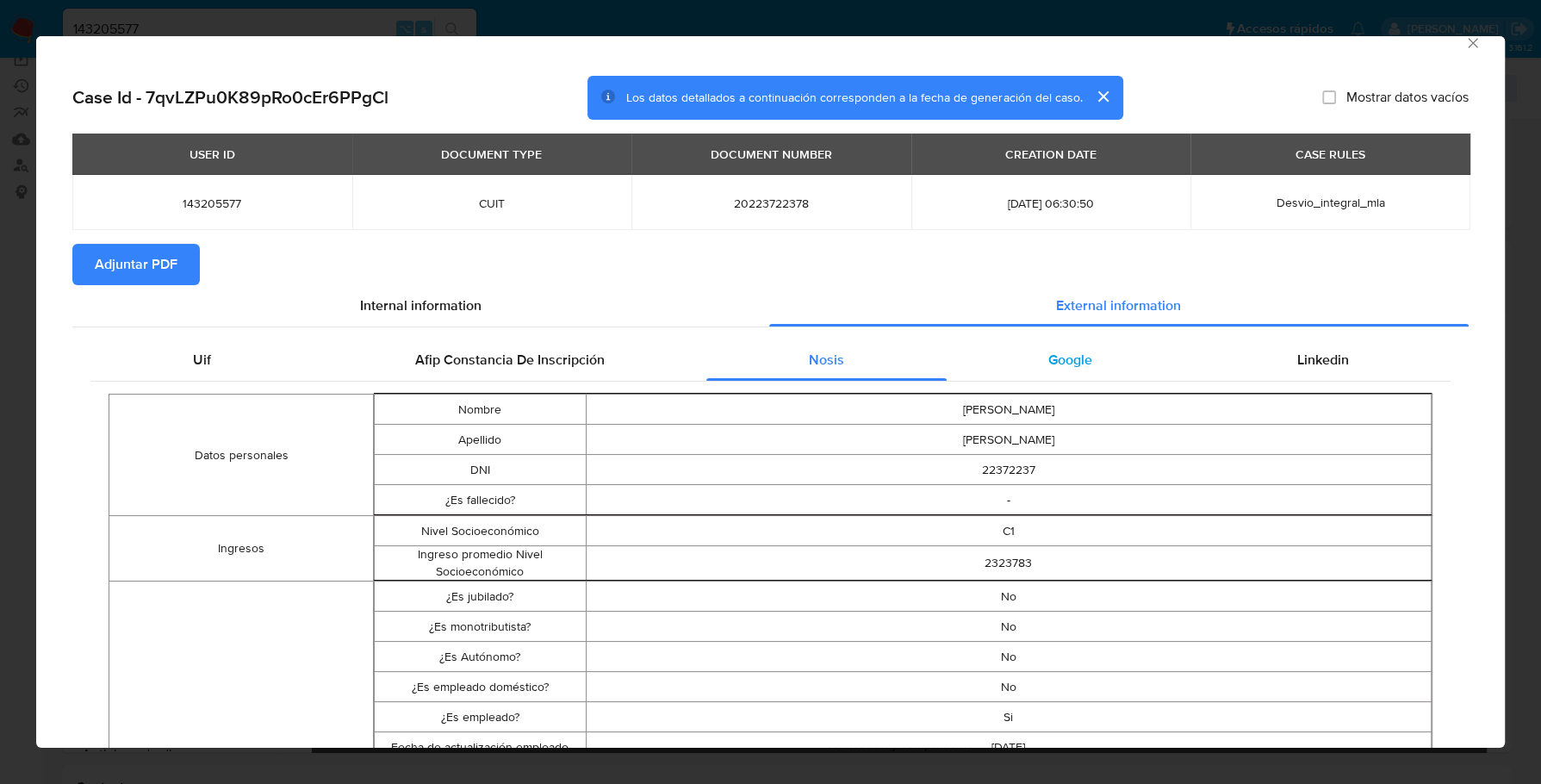
click at [1090, 365] on div "Google" at bounding box center [1071, 360] width 248 height 42
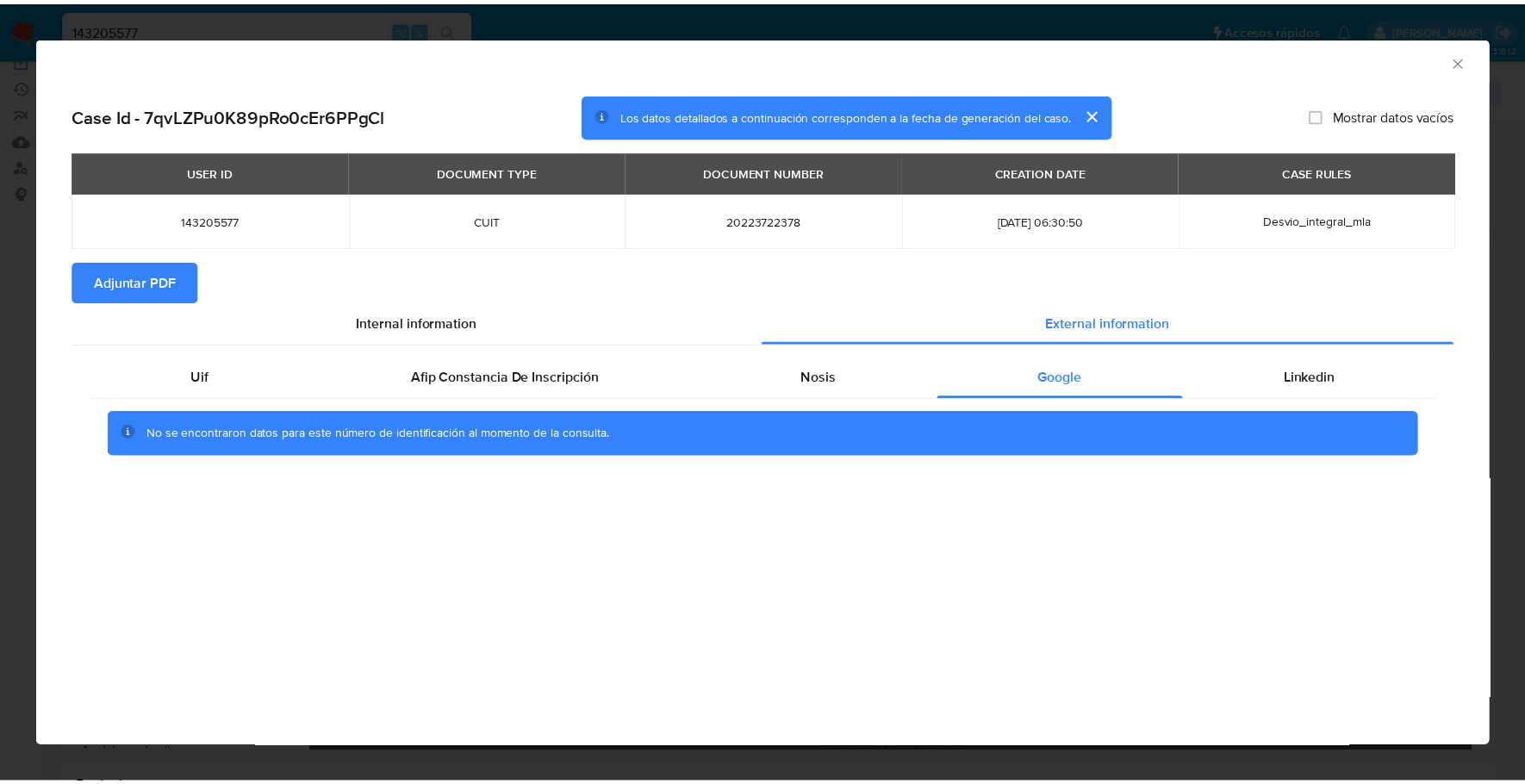
scroll to position [0, 0]
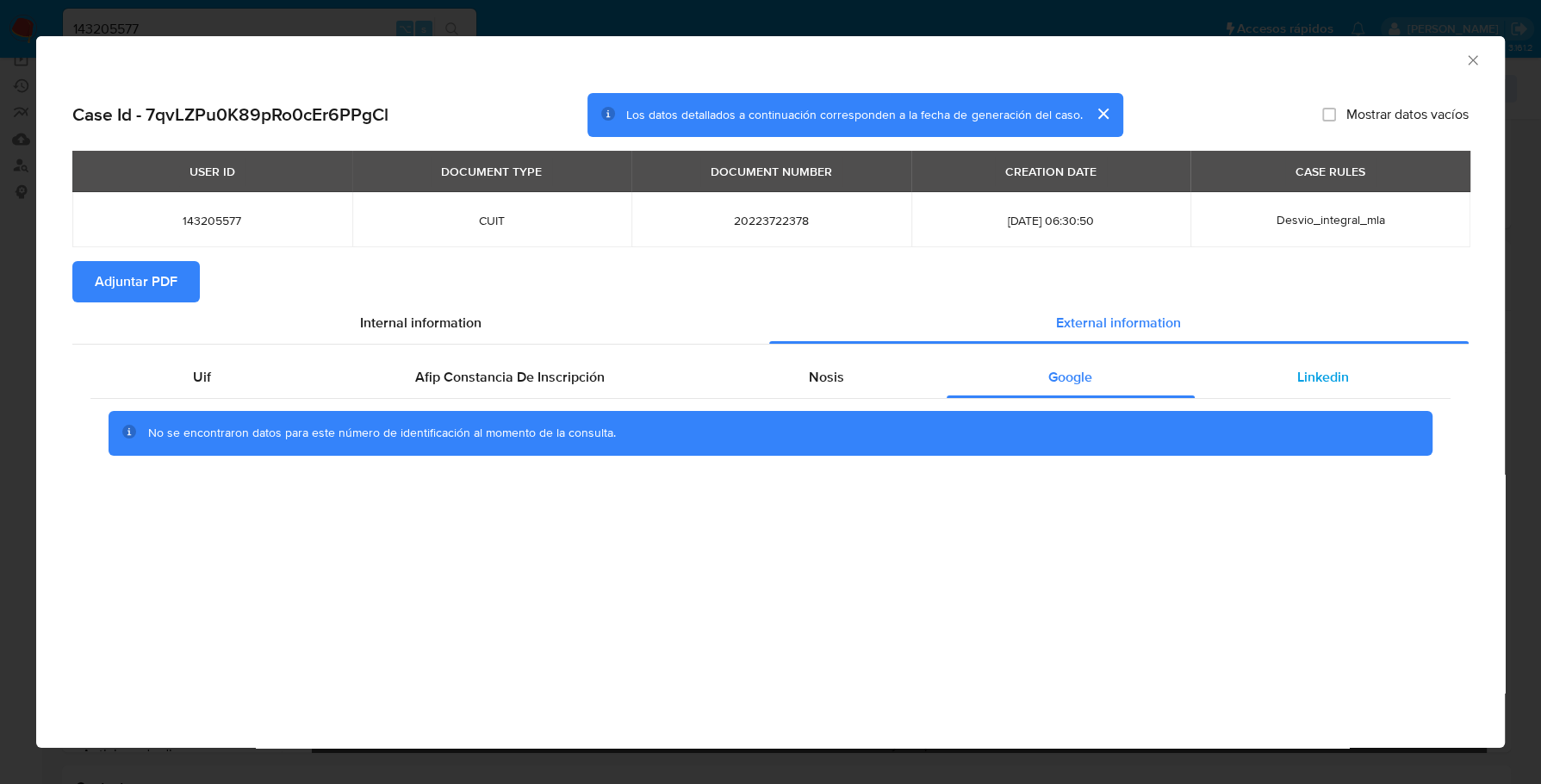
click at [1279, 356] on div "Uif Afip Constancia De Inscripción Nosis Google Linkedin No se encontraron dato…" at bounding box center [770, 411] width 1396 height 135
click at [1301, 380] on span "Linkedin" at bounding box center [1322, 376] width 52 height 20
click at [73, 288] on button "Adjuntar PDF" at bounding box center [135, 282] width 128 height 42
click at [1478, 53] on icon "Cerrar ventana" at bounding box center [1473, 61] width 17 height 17
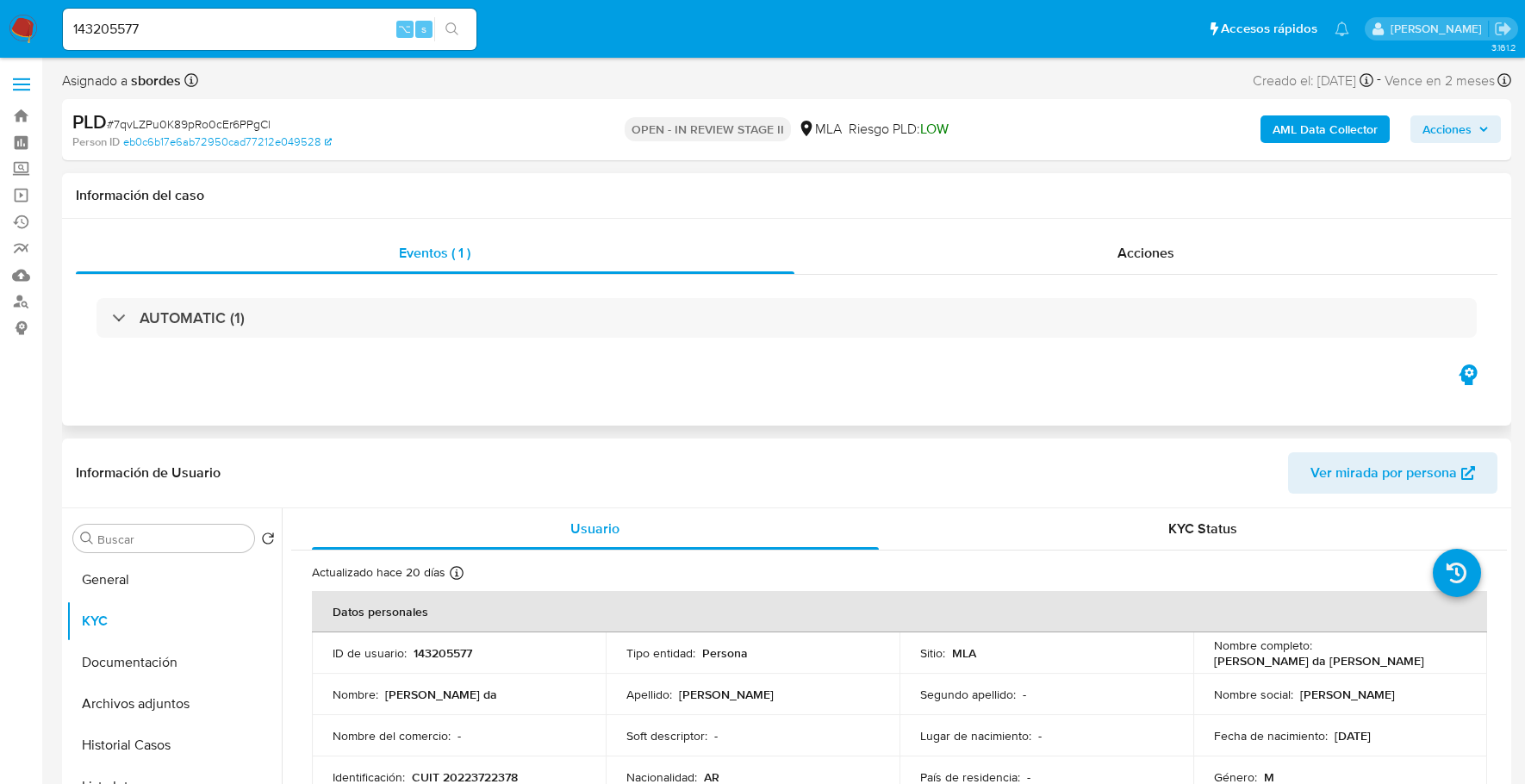
click at [1131, 279] on div "AUTOMATIC (1)" at bounding box center [786, 317] width 1422 height 86
click at [1139, 253] on span "Acciones" at bounding box center [1146, 253] width 57 height 20
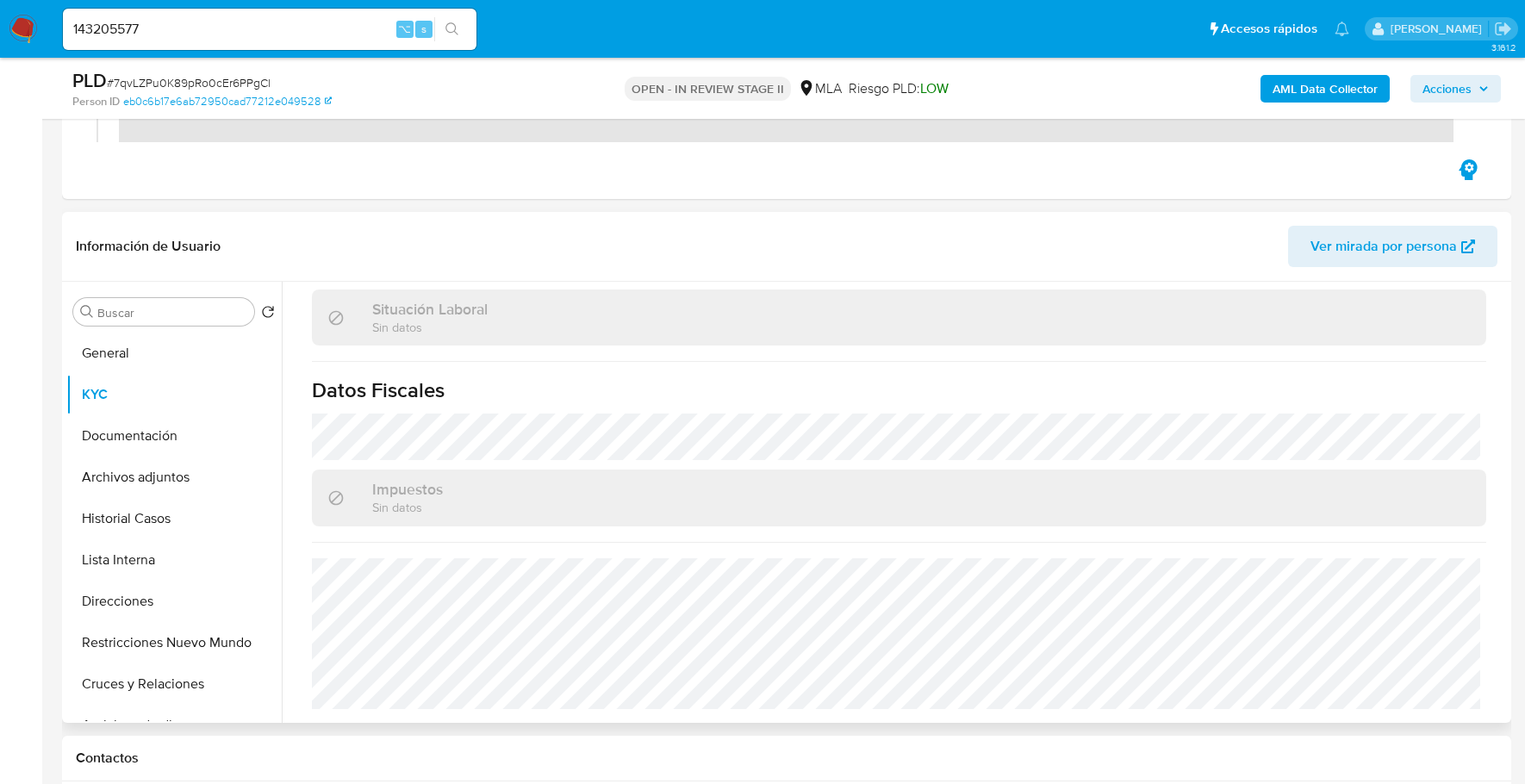
scroll to position [686, 0]
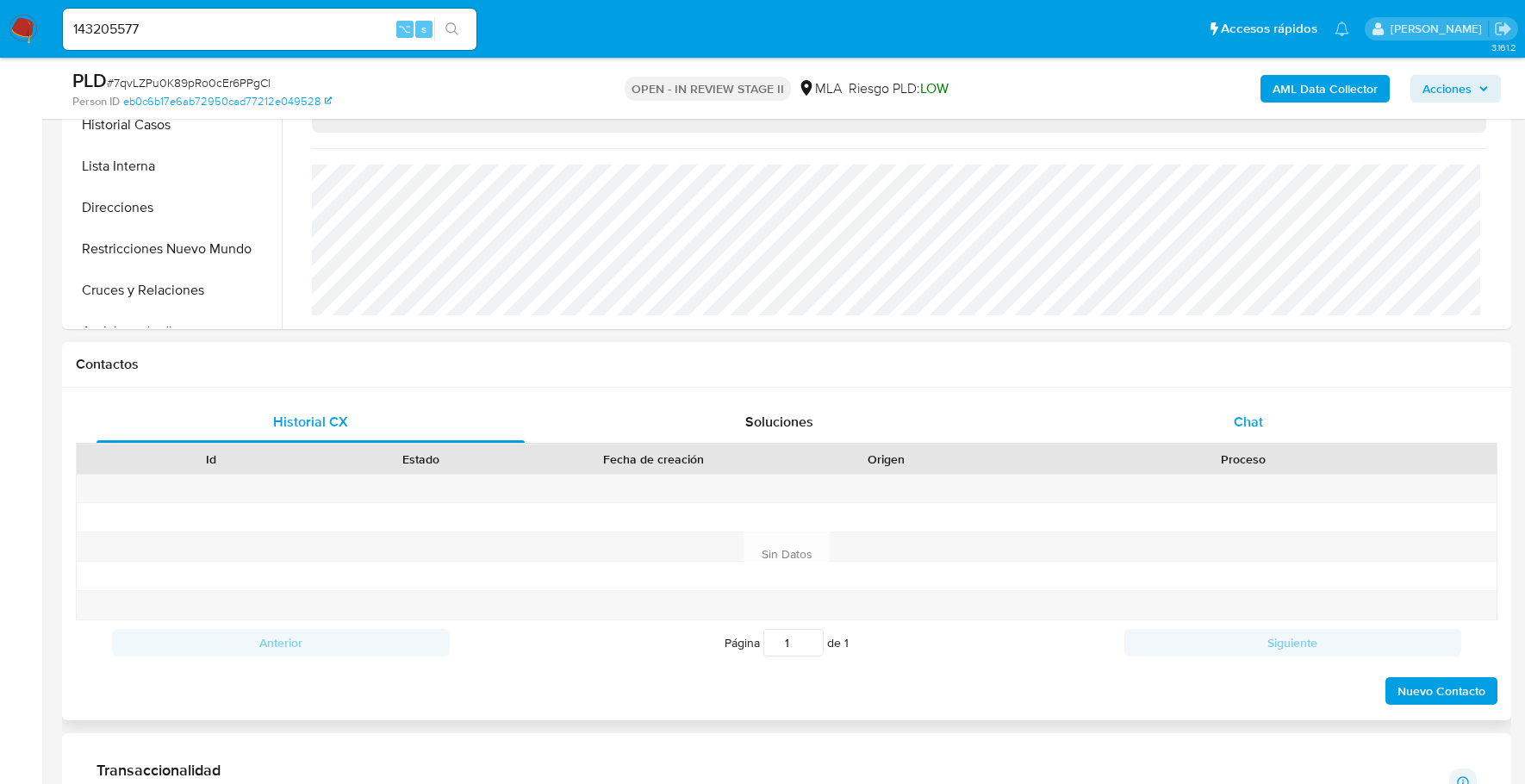
click at [1304, 431] on div "Chat" at bounding box center [1249, 422] width 429 height 42
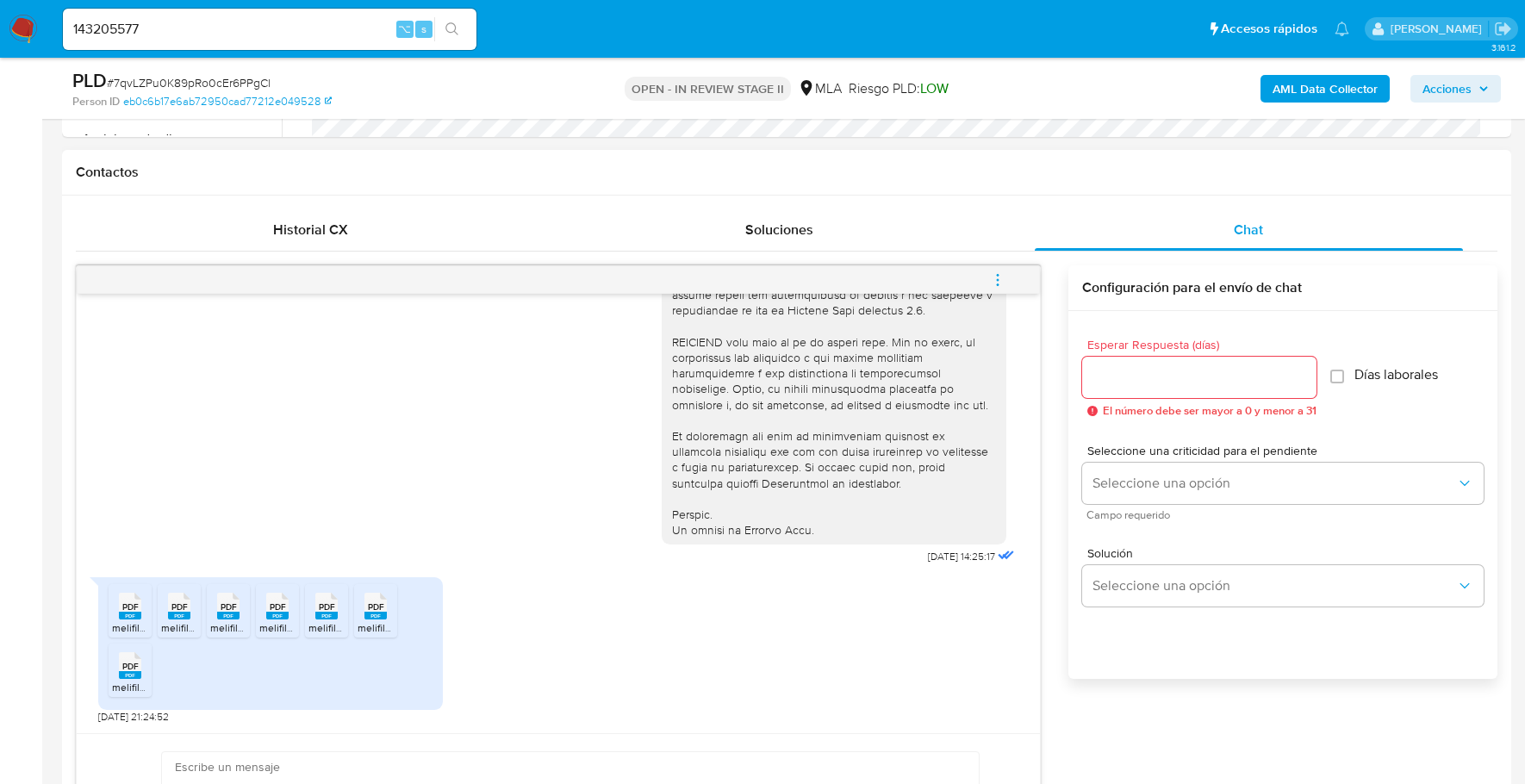
scroll to position [754, 0]
click at [134, 614] on rect at bounding box center [131, 616] width 23 height 8
click at [183, 621] on span "melifile5091743647484081411.pdf" at bounding box center [237, 627] width 153 height 14
click at [216, 621] on span "melifile4419199521929147304.pdf" at bounding box center [287, 627] width 154 height 14
click at [270, 622] on span "melifile5147304792692701018.pdf" at bounding box center [337, 627] width 155 height 14
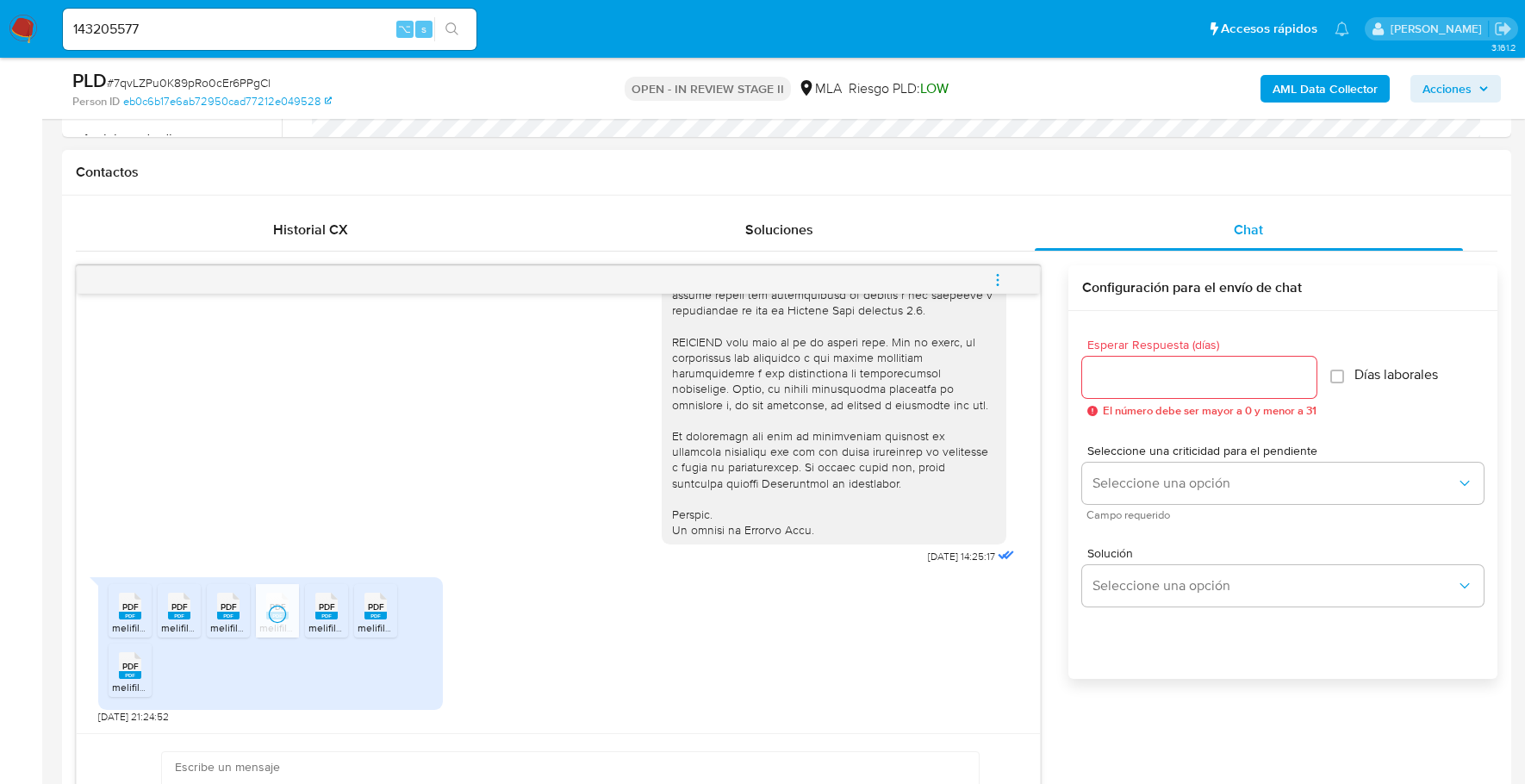
click at [315, 624] on span "melifile4781063427206533493.pdf" at bounding box center [389, 627] width 161 height 14
click at [368, 622] on span "melifile4836162925338267216.pdf" at bounding box center [437, 627] width 159 height 14
click at [109, 686] on li "PDF PDF melifile2382106139813055351.pdf" at bounding box center [131, 670] width 44 height 53
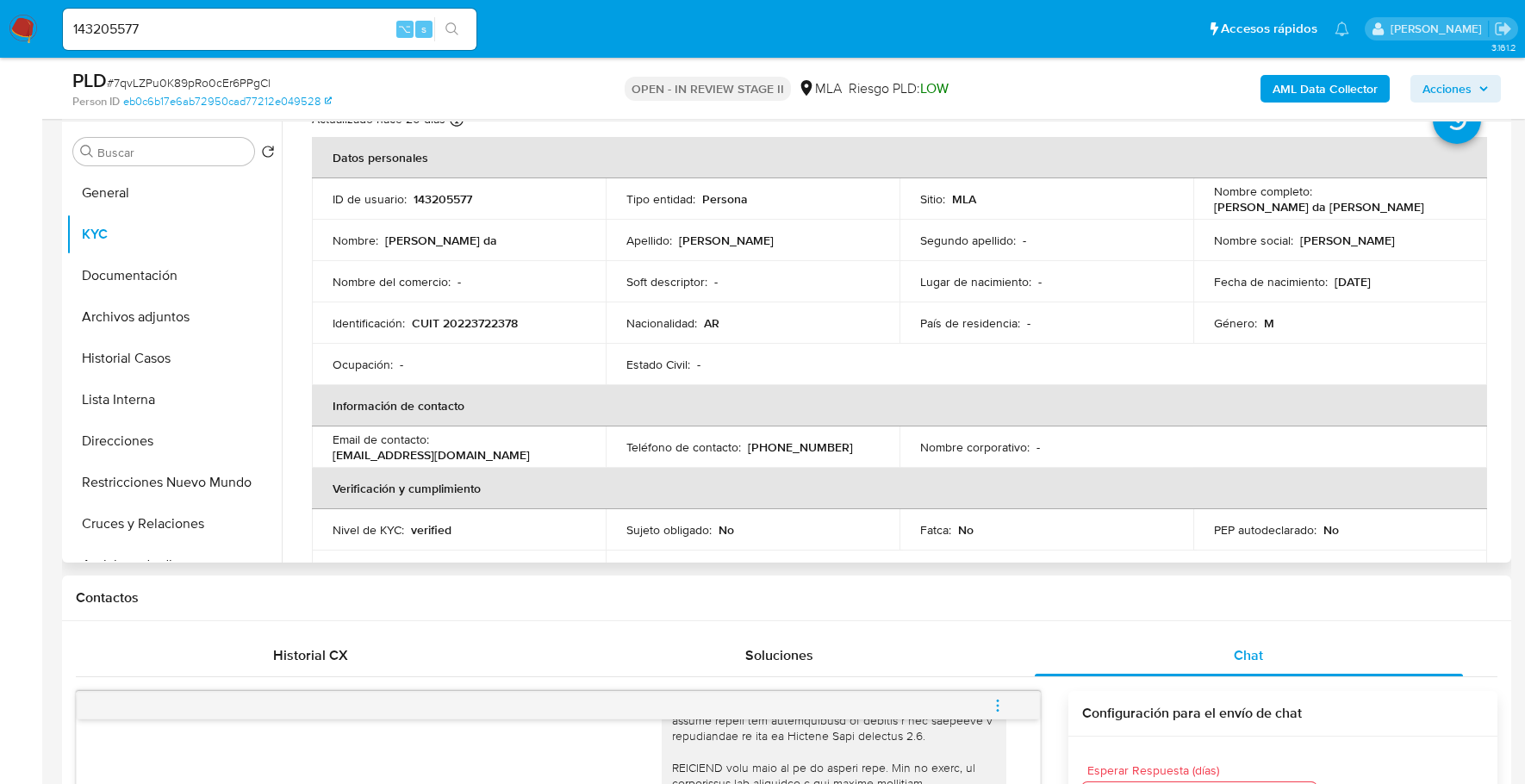
scroll to position [0, 0]
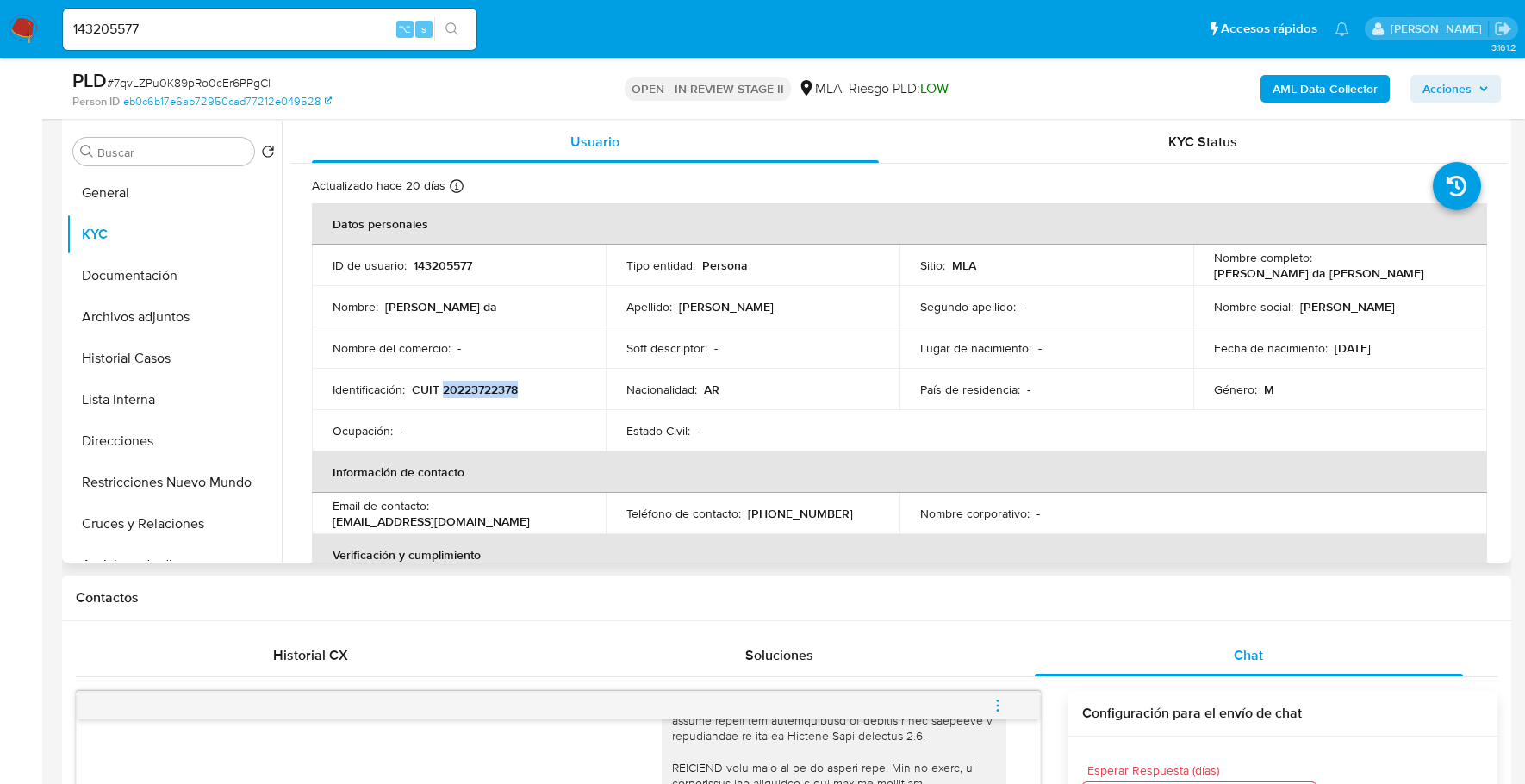
copy p "20223722378"
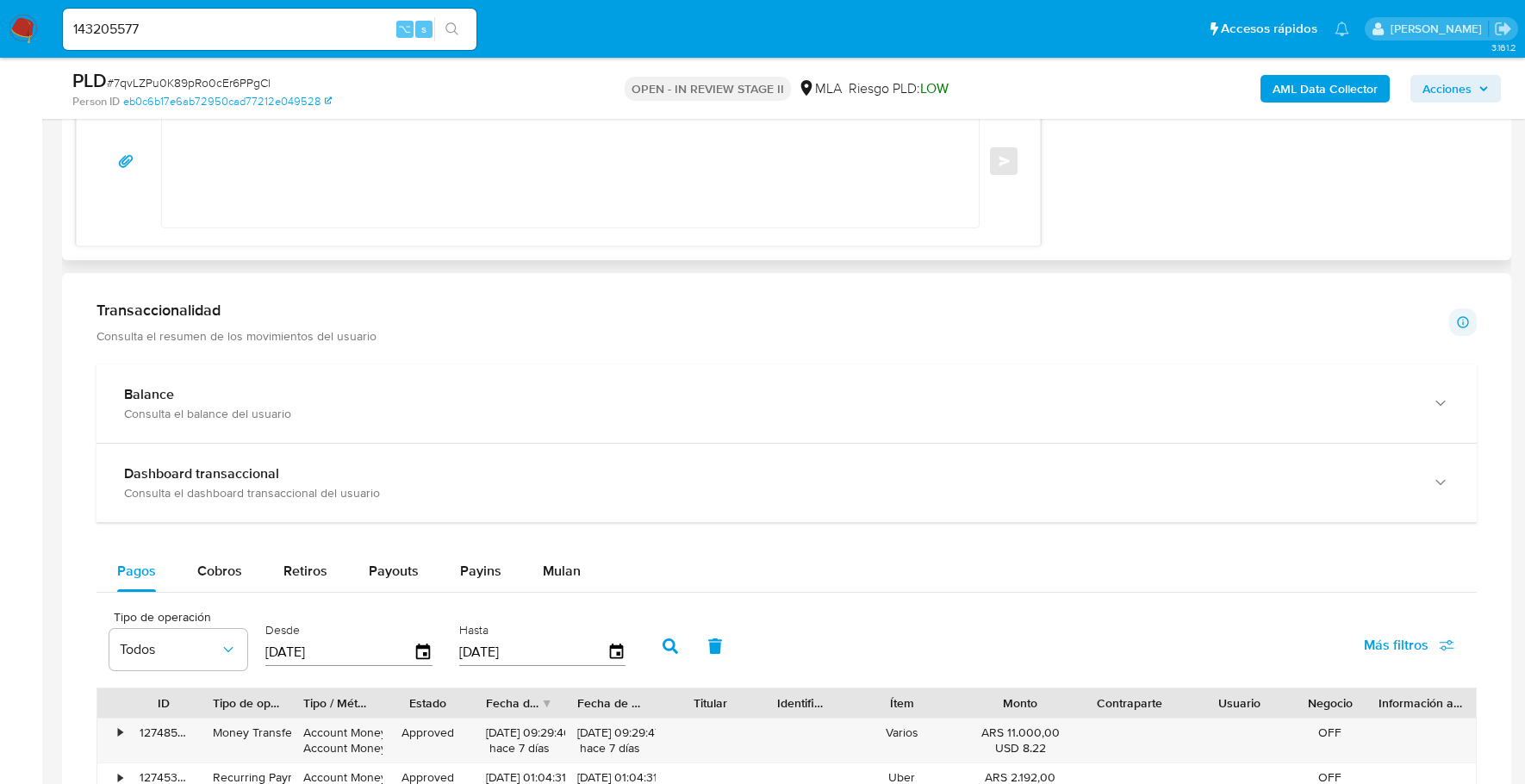
scroll to position [1101, 0]
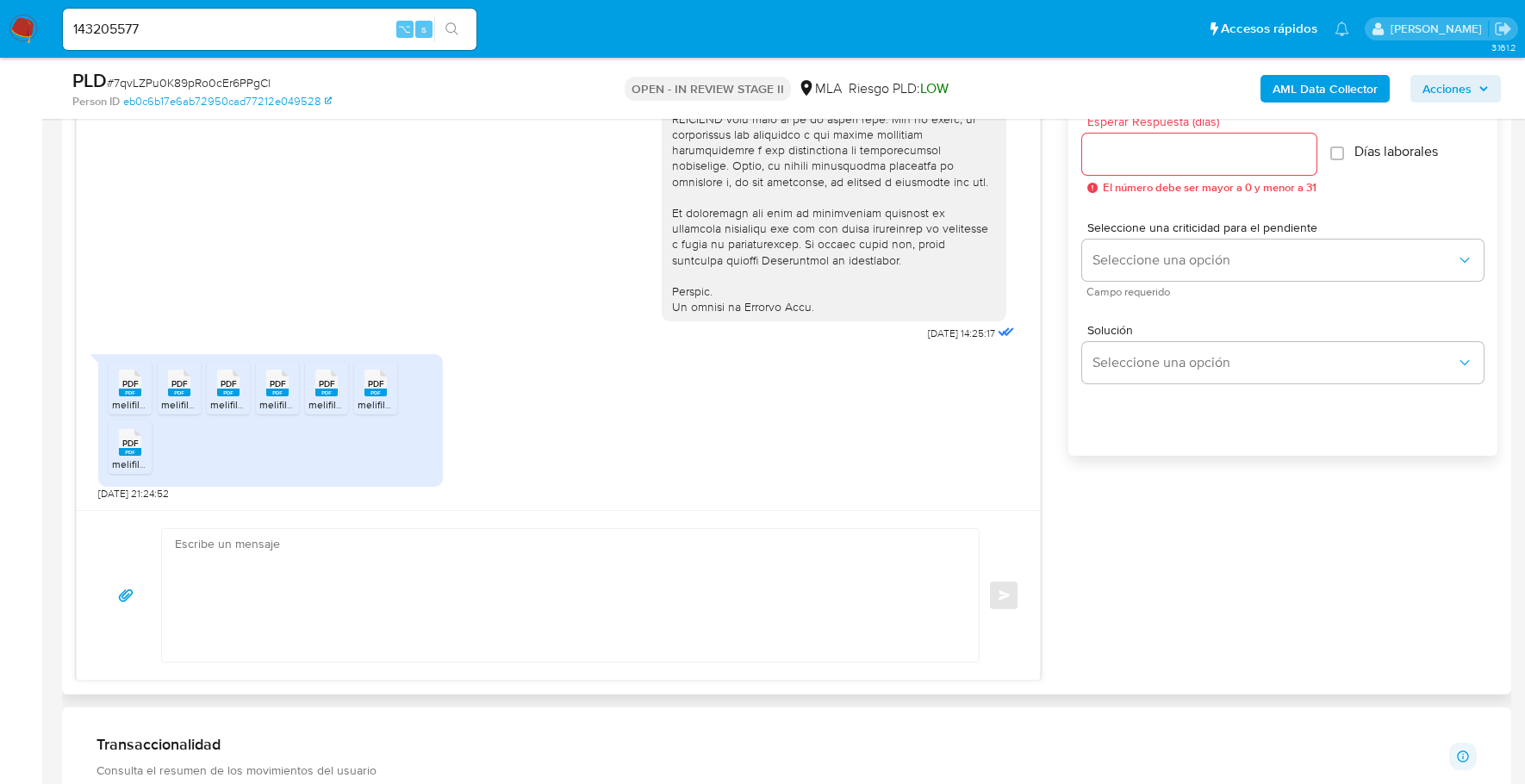
click at [317, 571] on textarea at bounding box center [566, 595] width 782 height 132
paste textarea "Hola, ¡Muchas gracias por tu respuesta! Confirmamos la recepción de la document…"
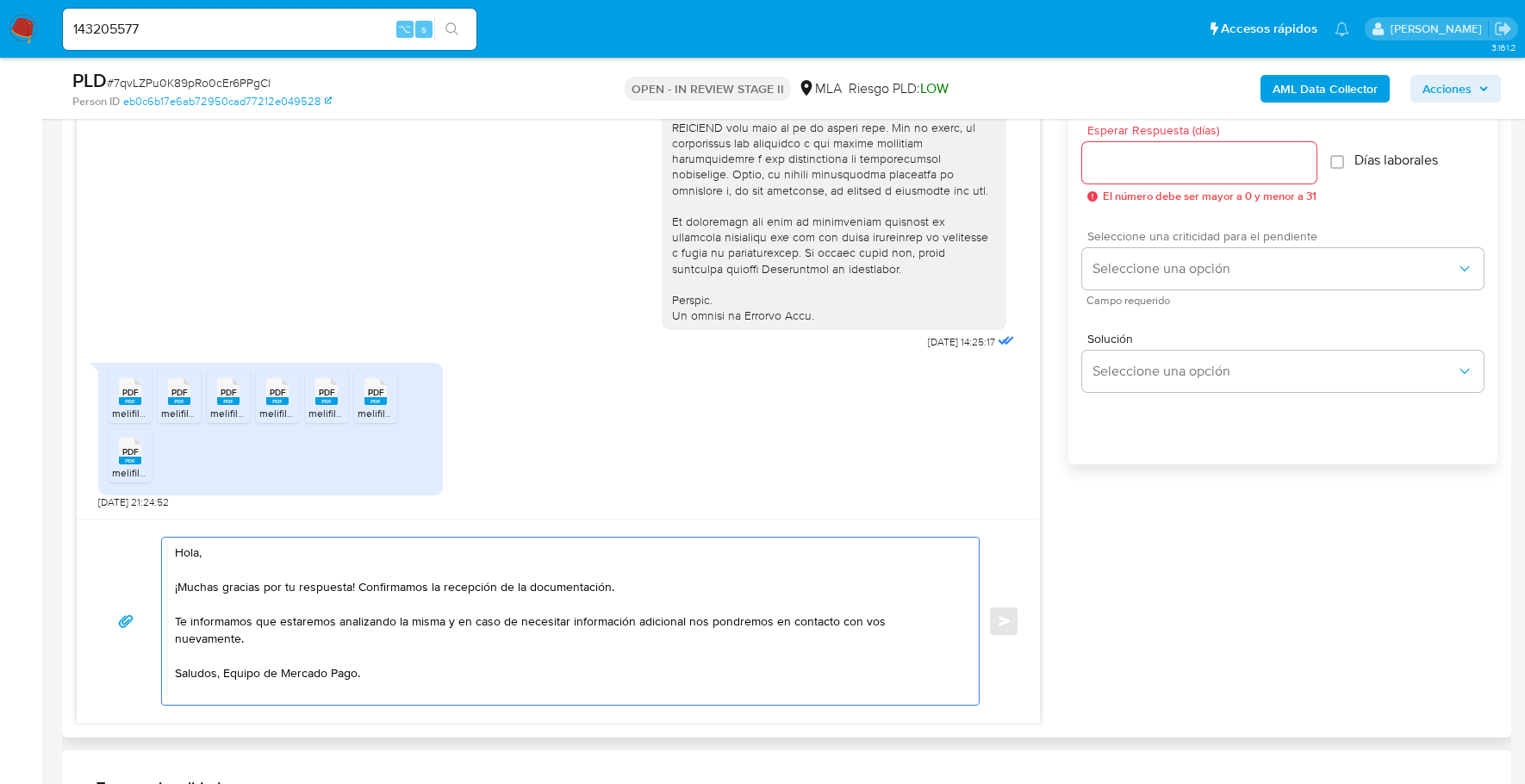
scroll to position [1075, 0]
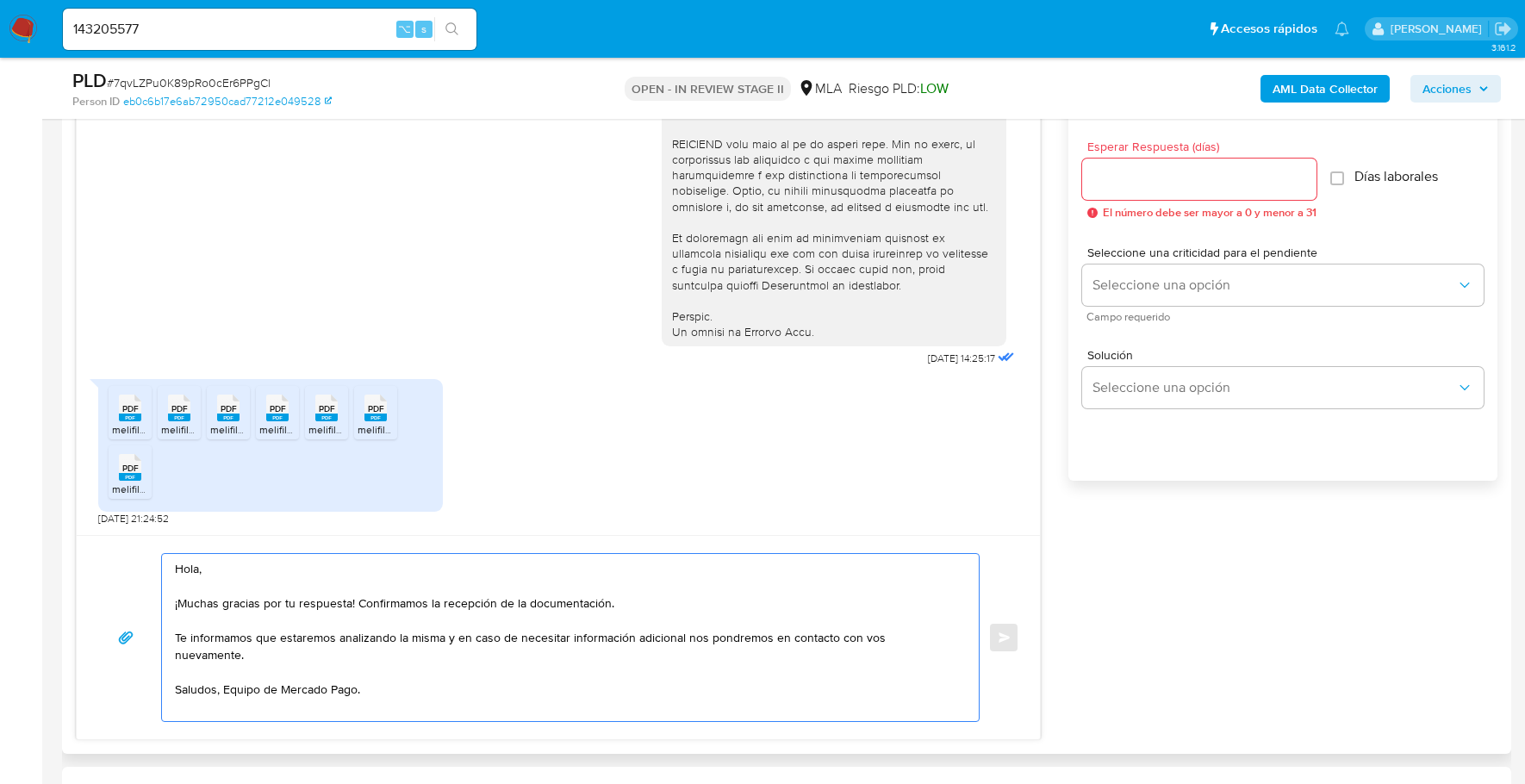
type textarea "Hola, ¡Muchas gracias por tu respuesta! Confirmamos la recepción de la document…"
click at [1147, 188] on div at bounding box center [1200, 180] width 235 height 42
click at [1147, 183] on input "Esperar Respuesta (días)" at bounding box center [1200, 180] width 235 height 23
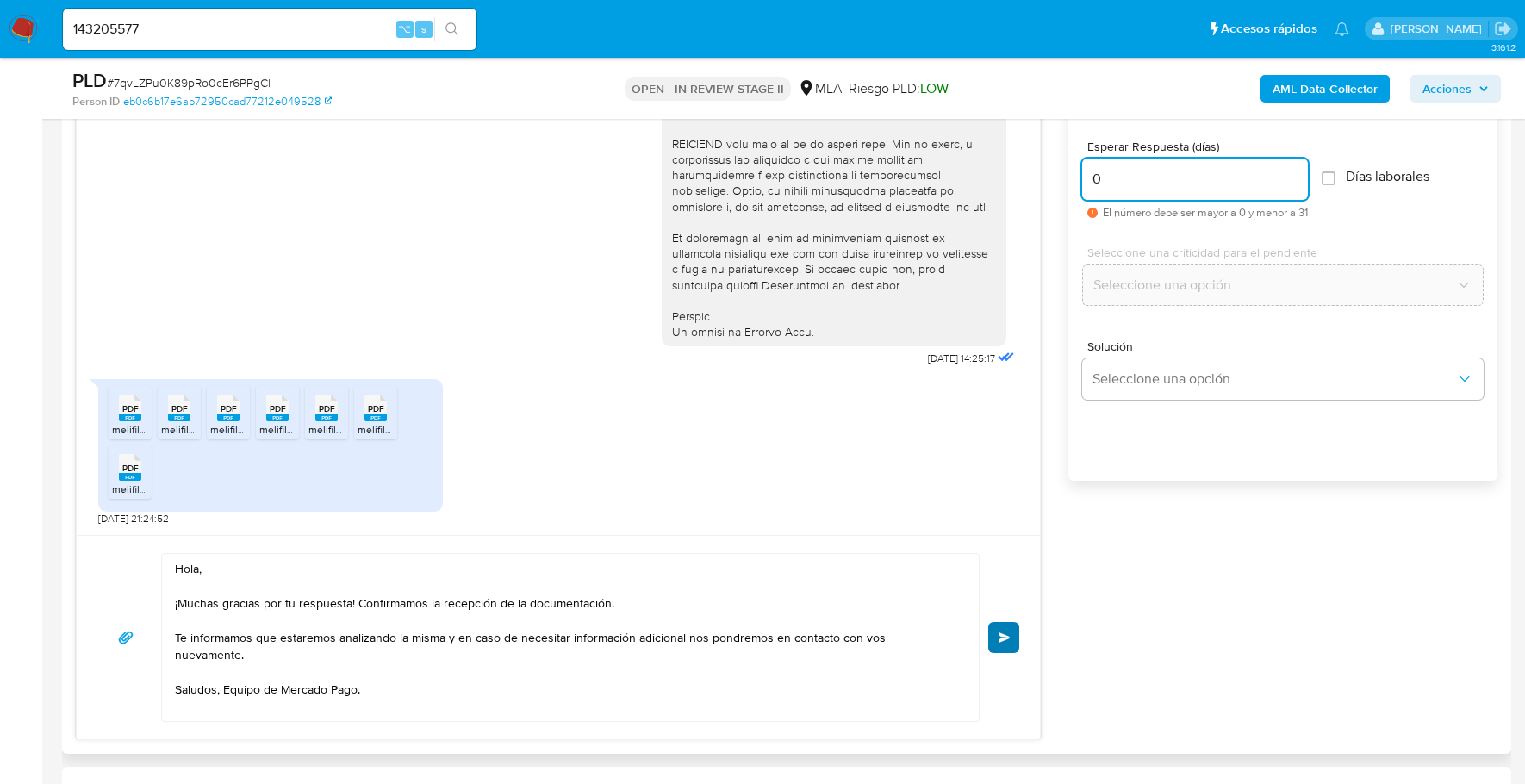
type input "0"
click at [1011, 626] on button "Enviar" at bounding box center [1004, 636] width 31 height 31
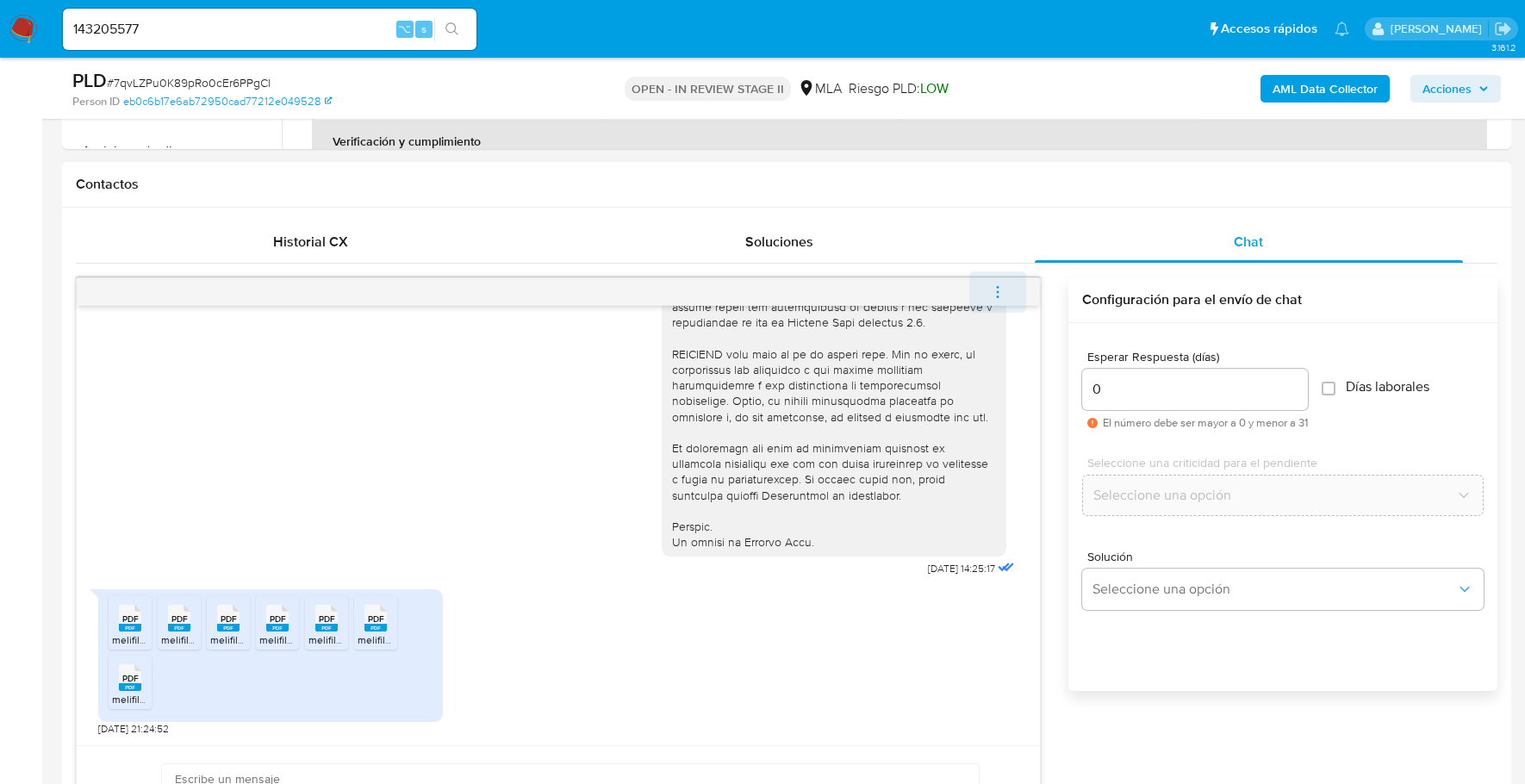
scroll to position [915, 0]
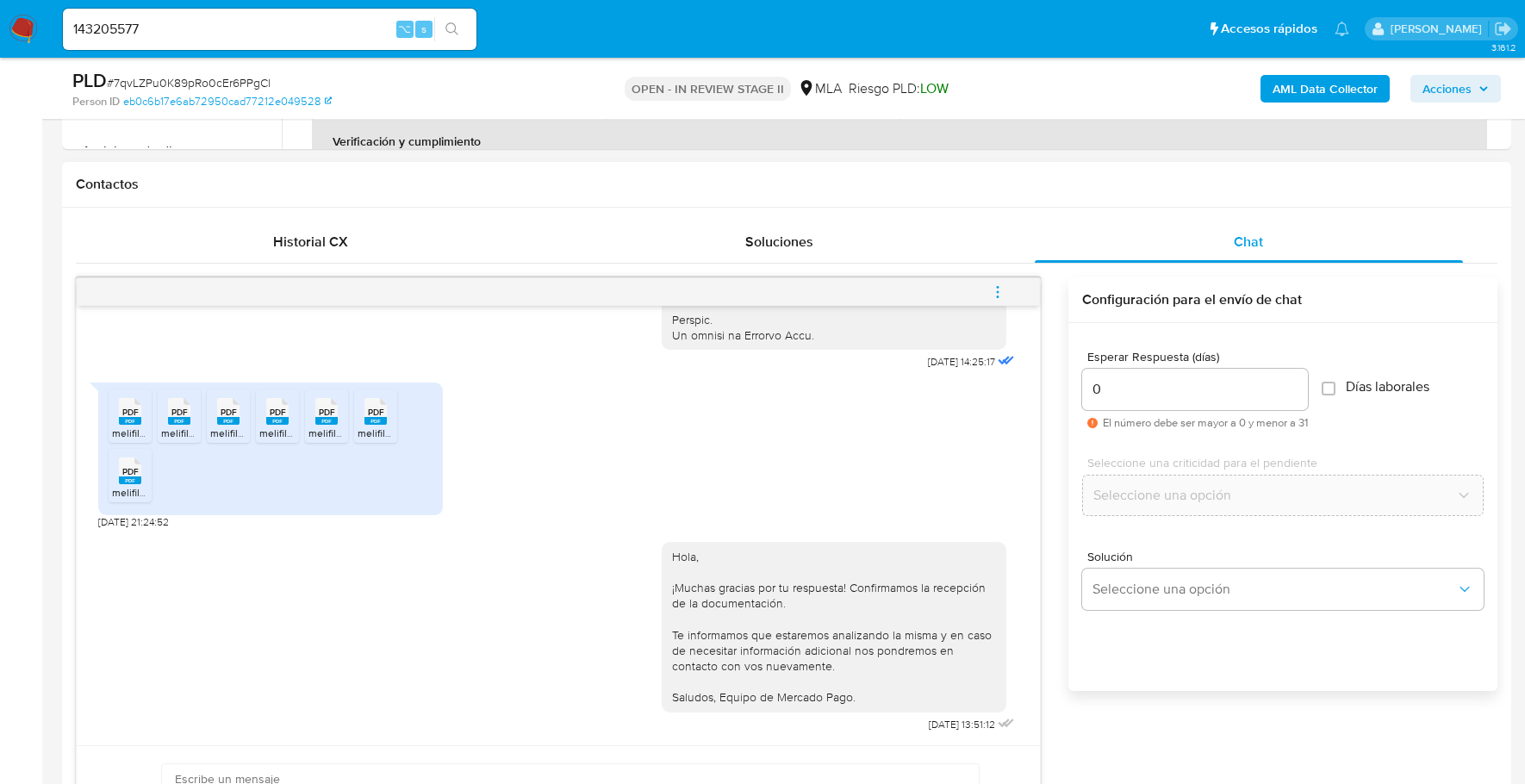
click at [994, 288] on icon "menu-action" at bounding box center [997, 292] width 15 height 15
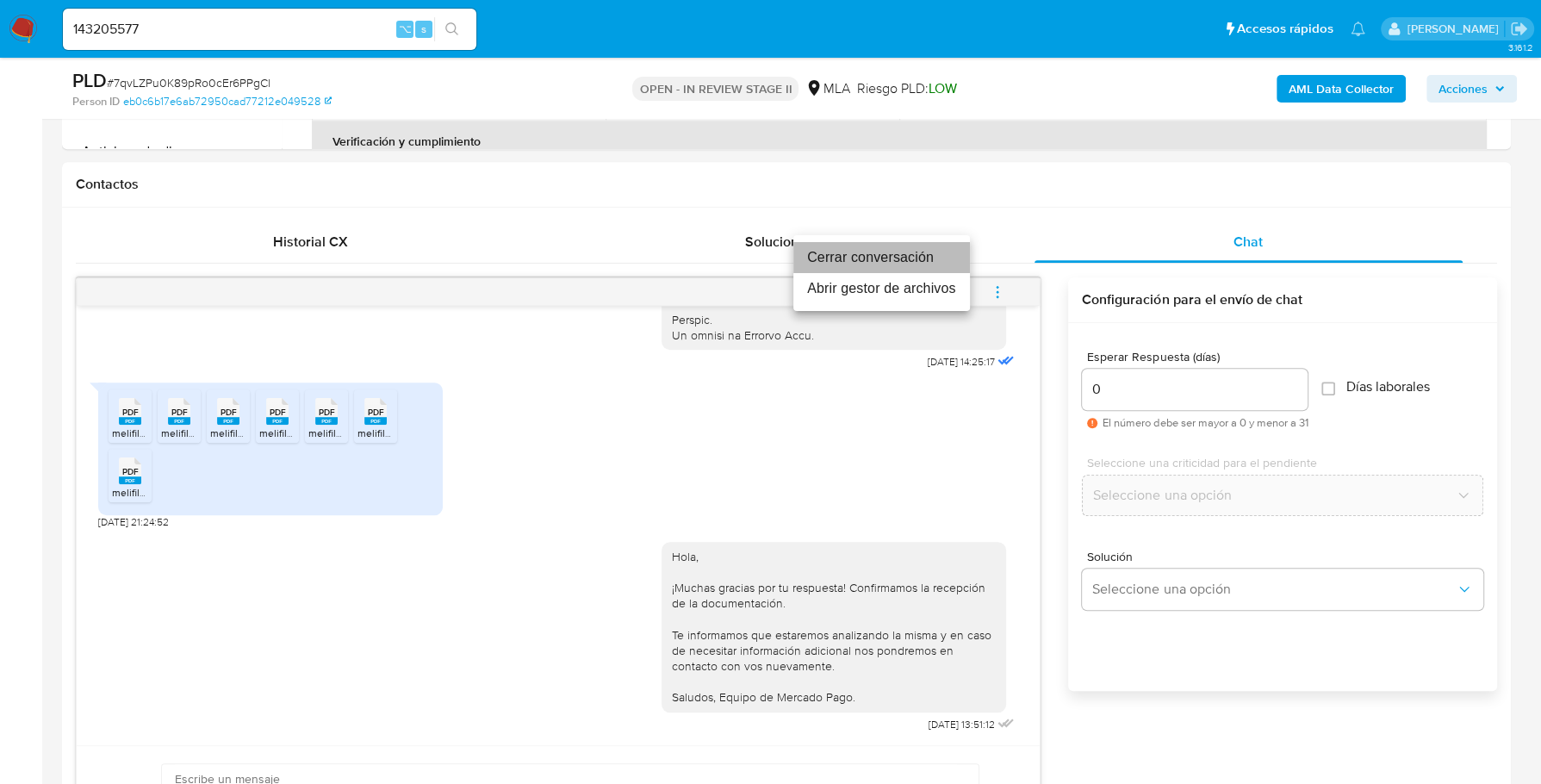
click at [922, 260] on li "Cerrar conversación" at bounding box center [882, 257] width 177 height 31
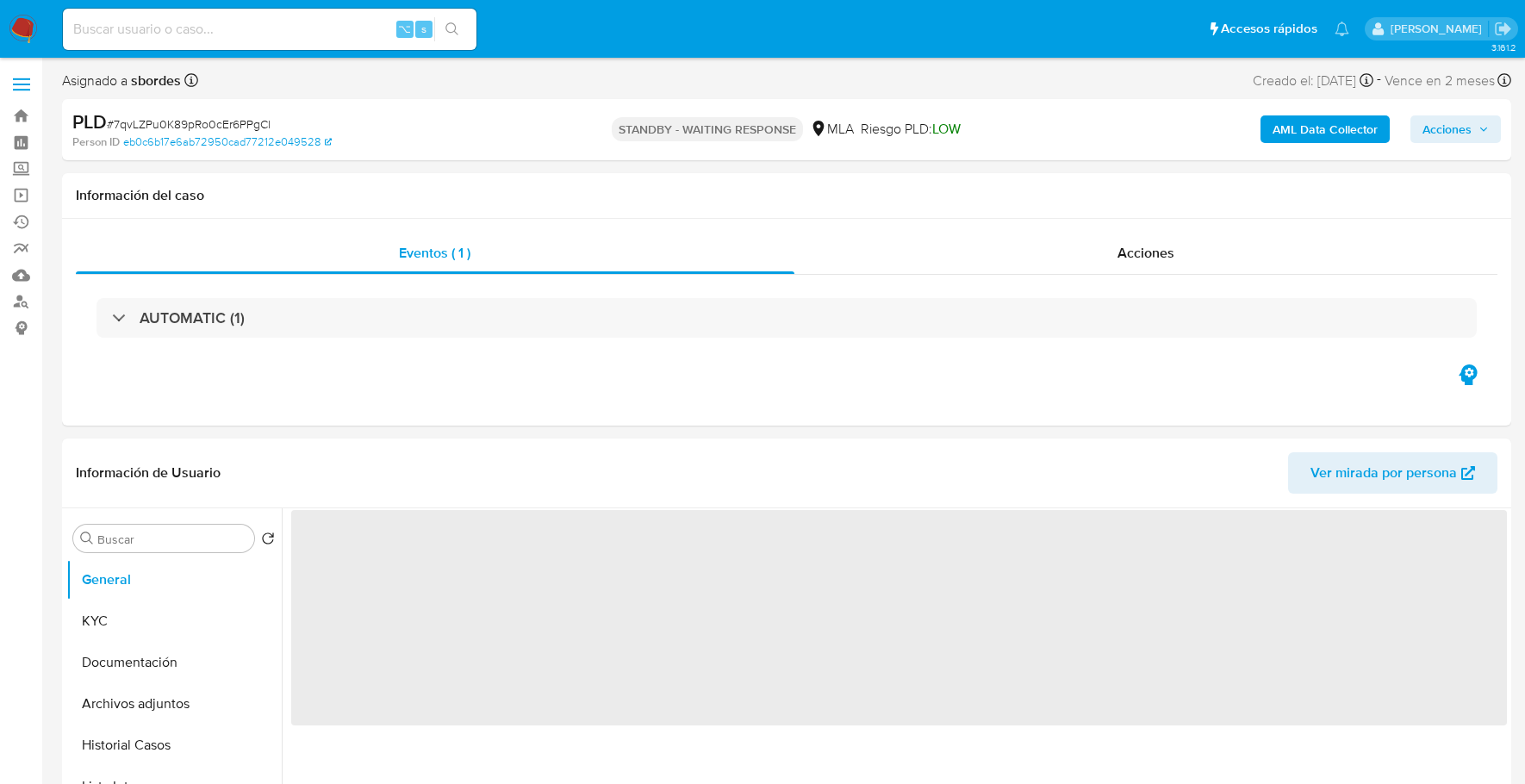
select select "10"
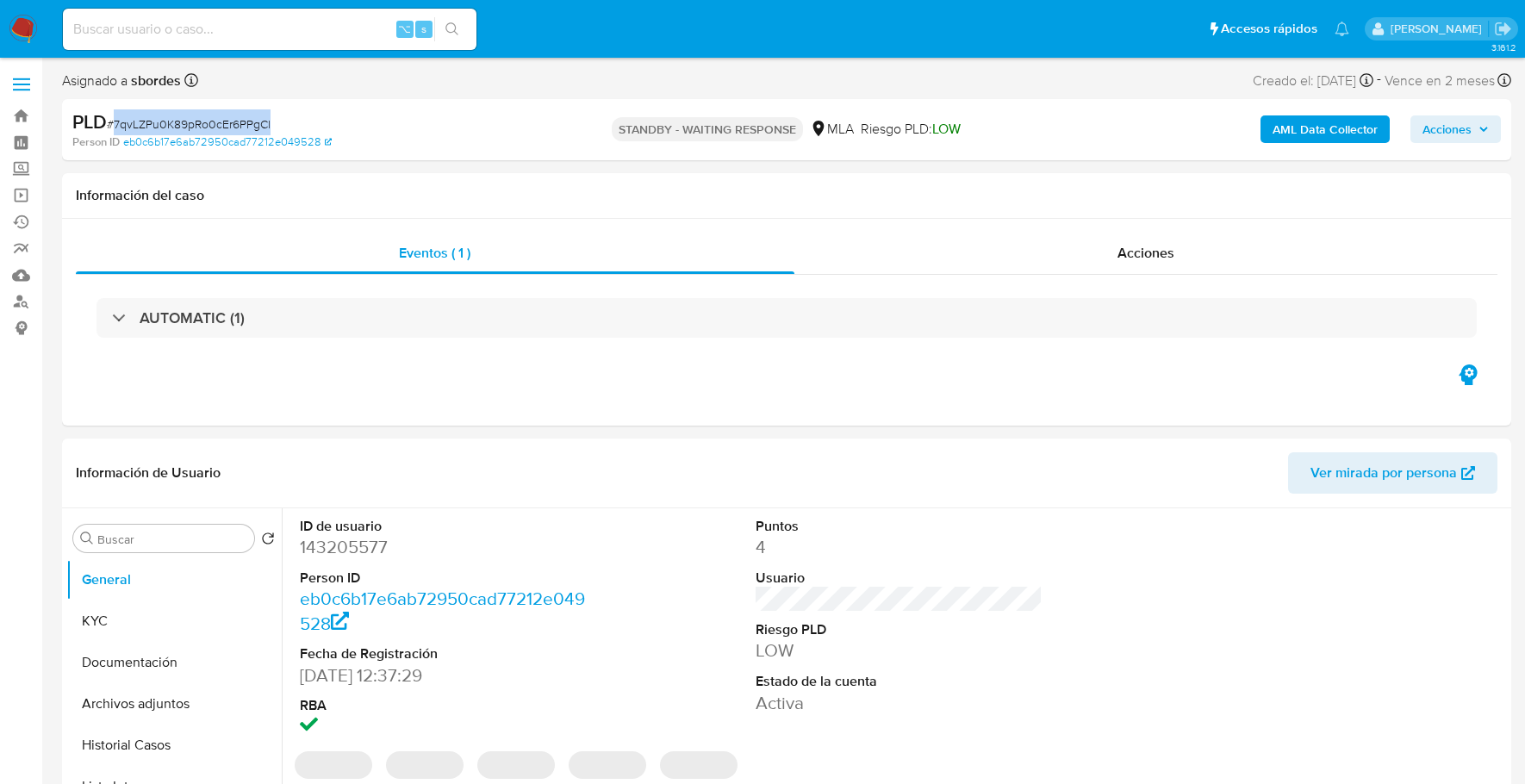
select select "10"
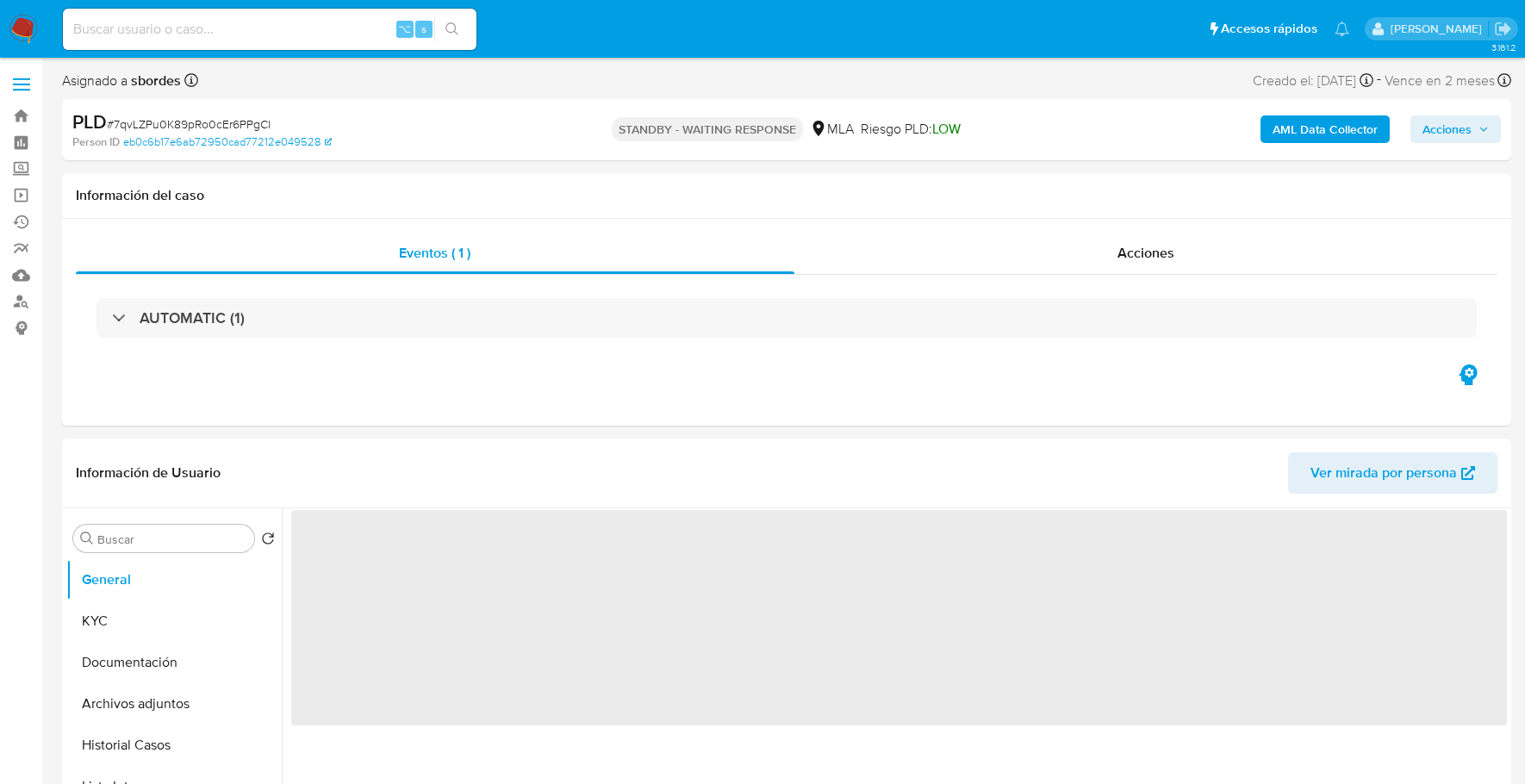
select select "10"
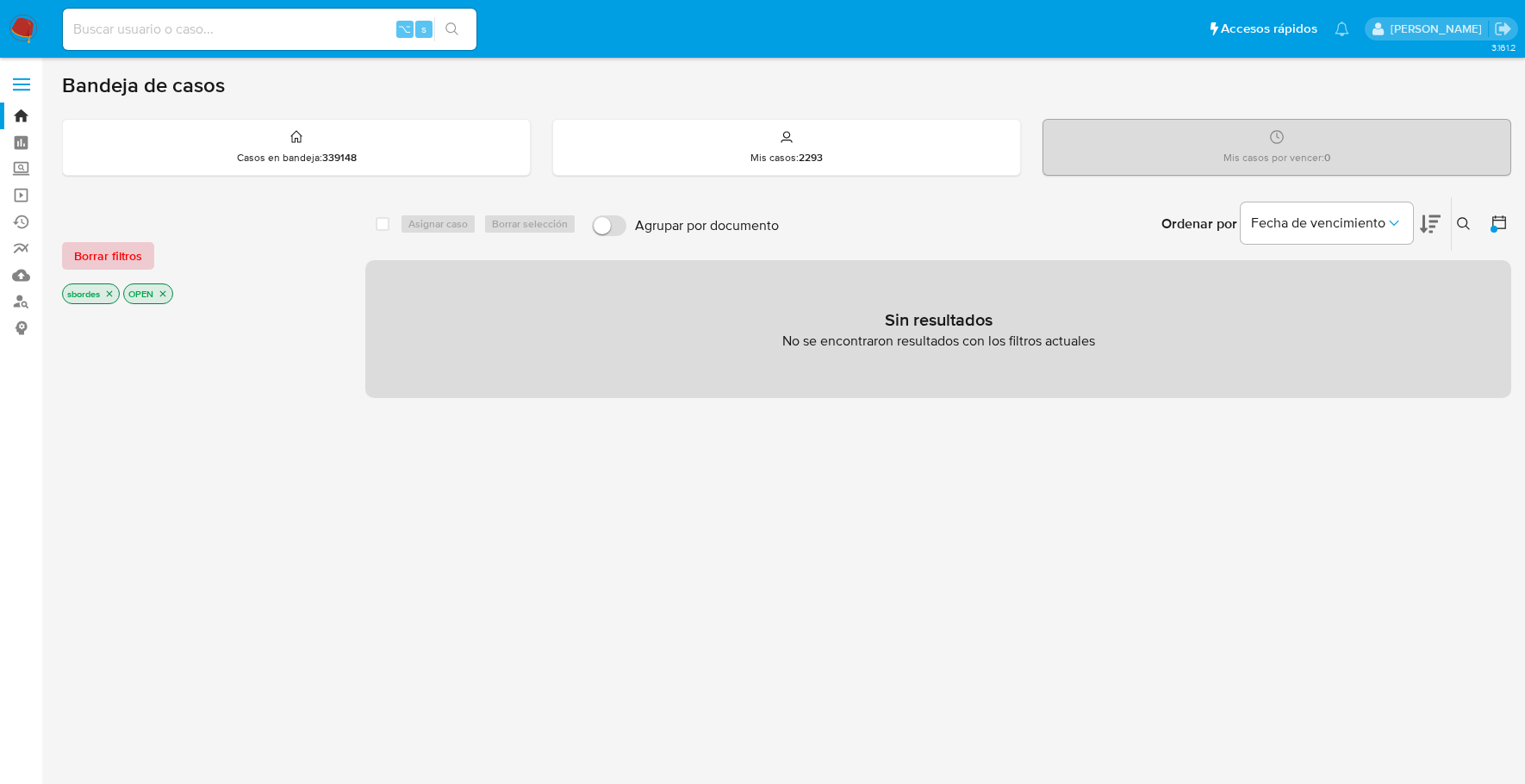
click at [127, 253] on span "Borrar filtros" at bounding box center [108, 255] width 68 height 24
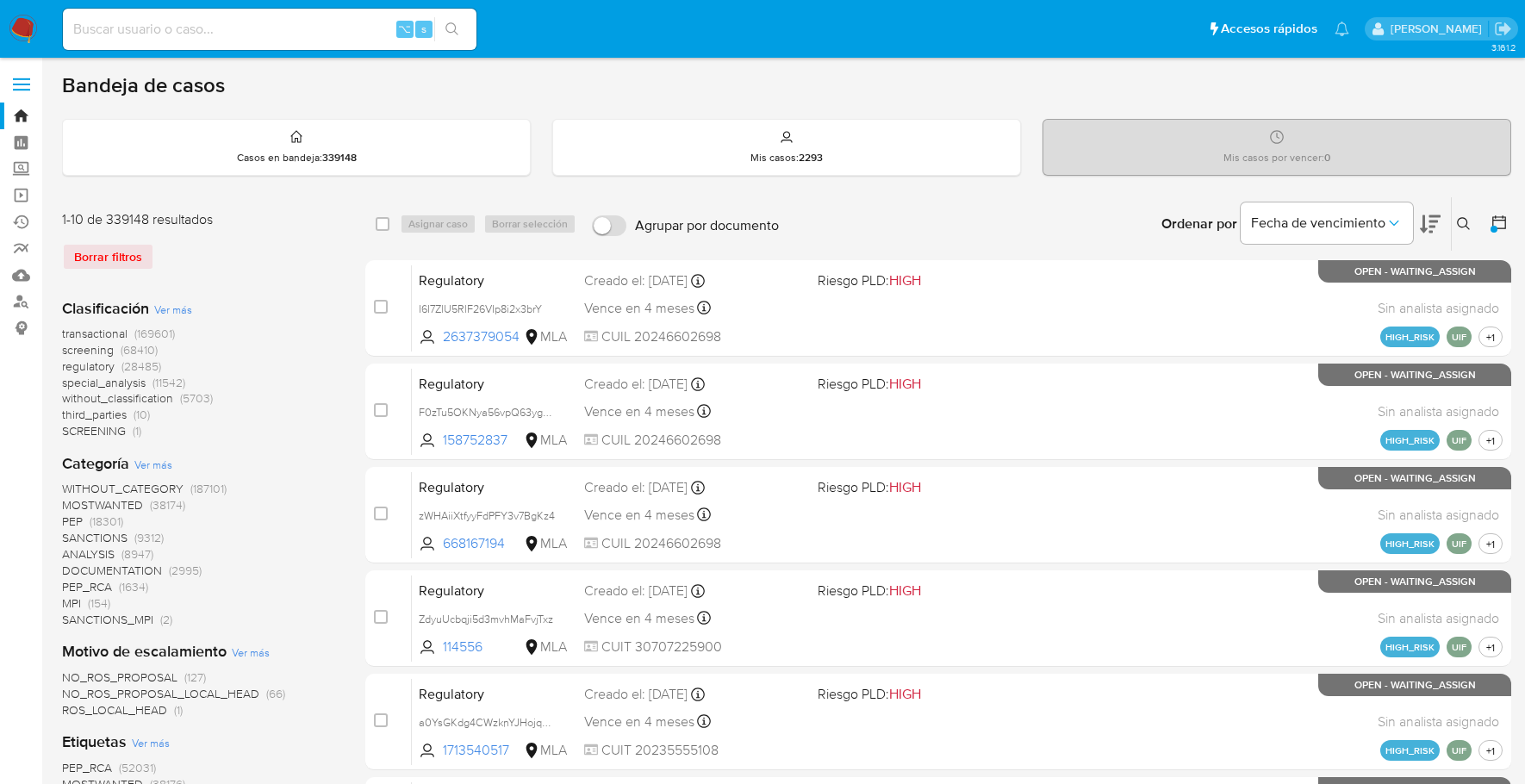
click at [1469, 219] on button at bounding box center [1465, 224] width 28 height 21
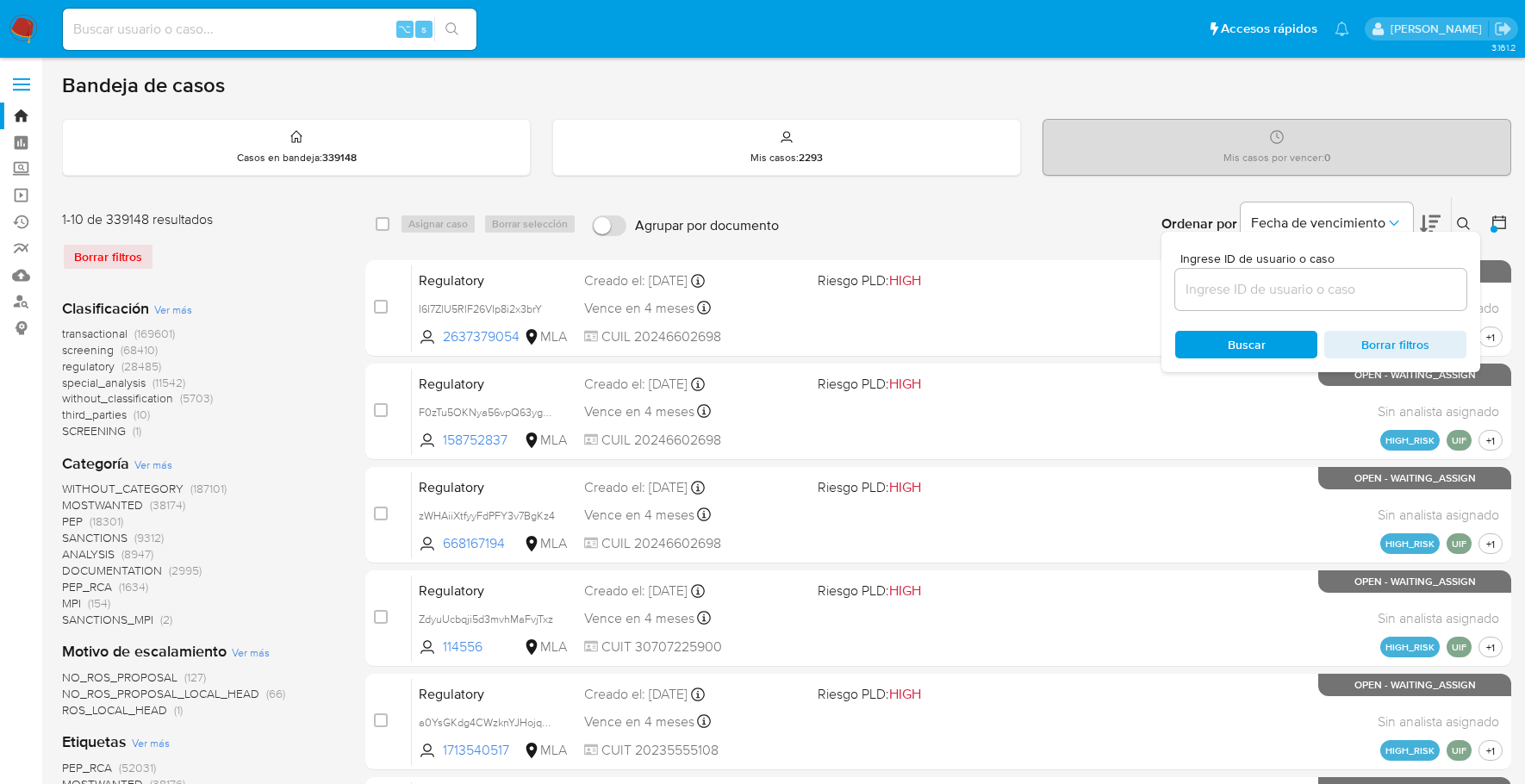
click at [1296, 288] on input at bounding box center [1321, 289] width 291 height 23
type input "7qvLZPu0K89pRo0cEr6PPgCl"
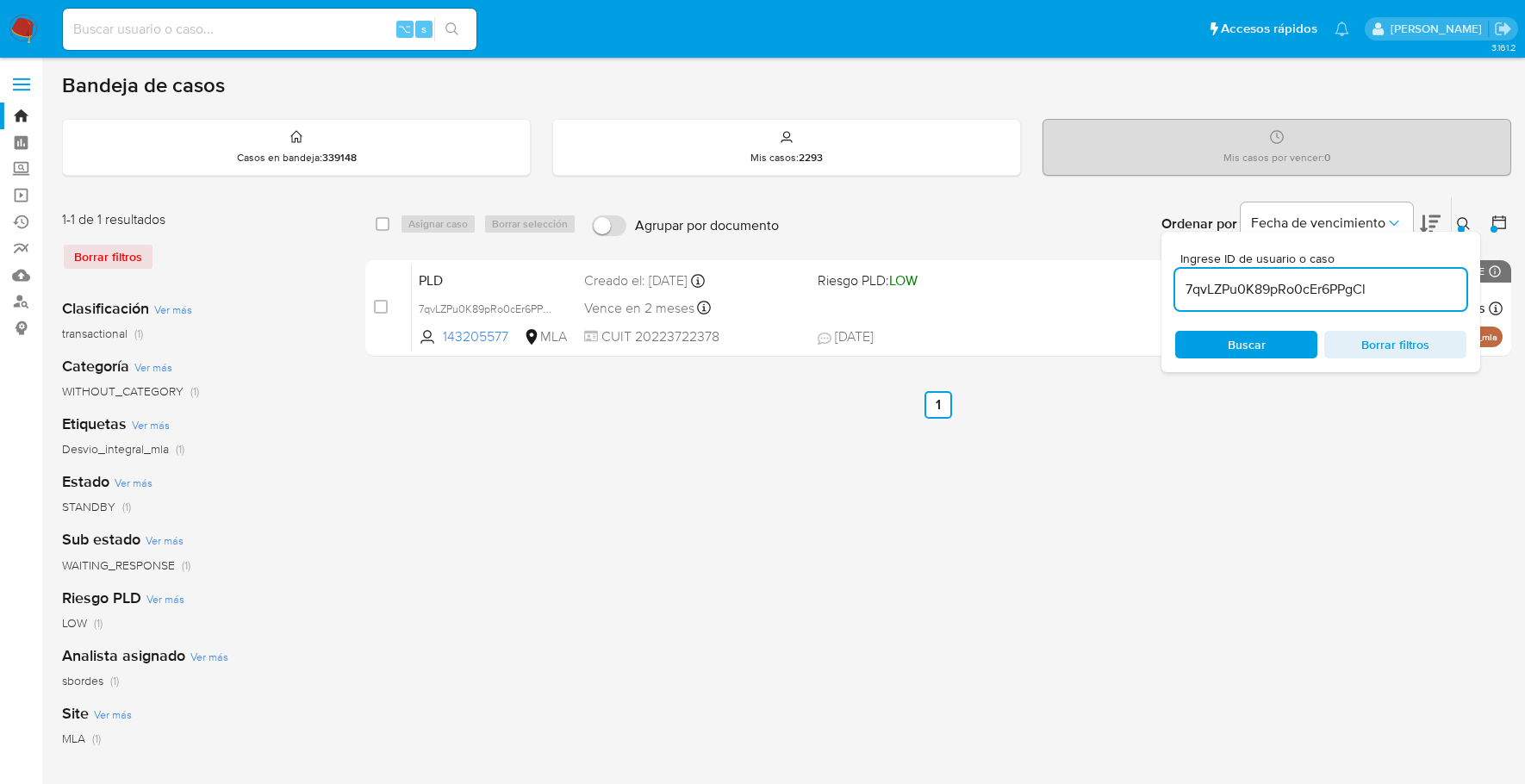
click at [1461, 220] on icon at bounding box center [1464, 223] width 14 height 14
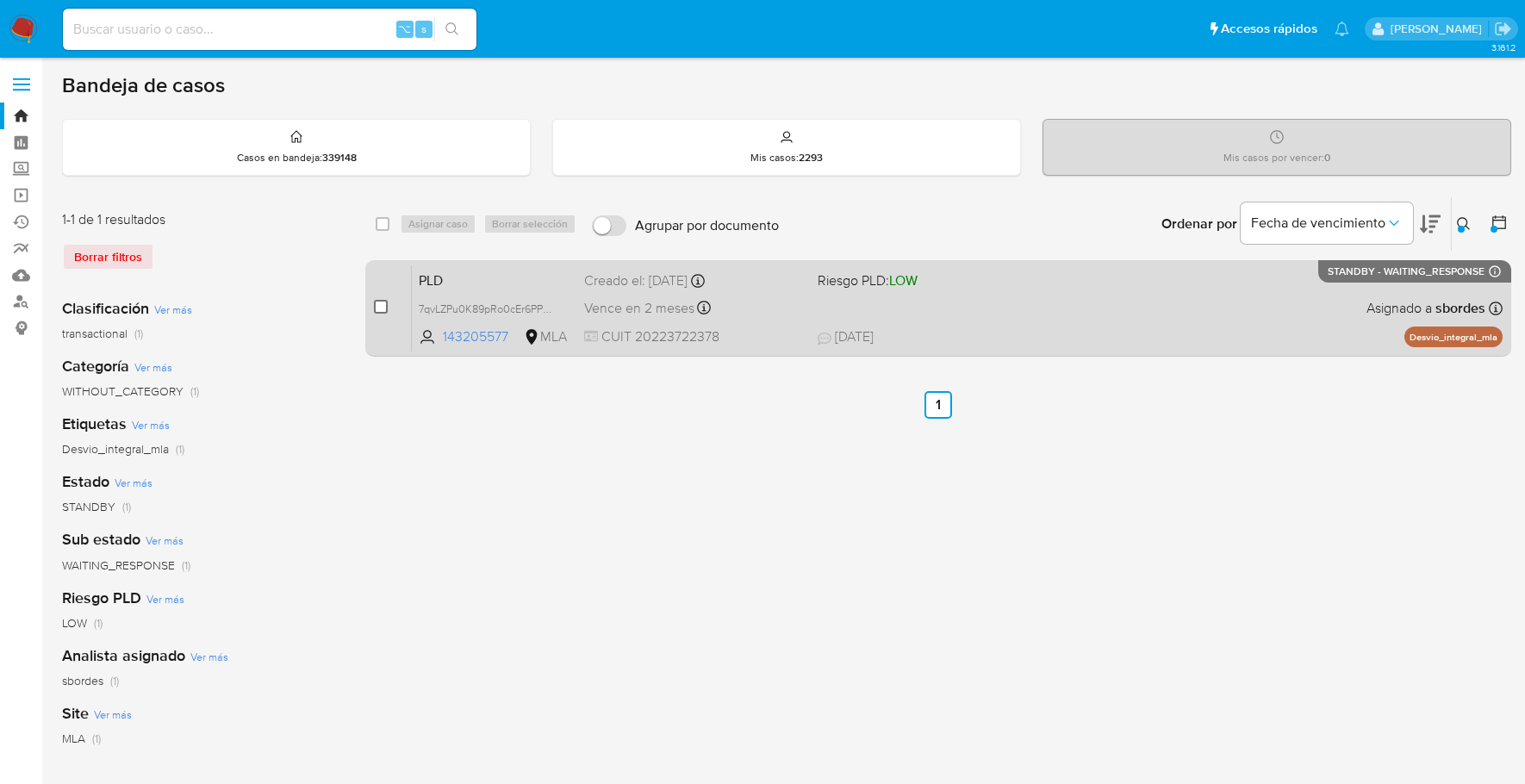
click at [376, 309] on input "checkbox" at bounding box center [380, 306] width 14 height 14
checkbox input "true"
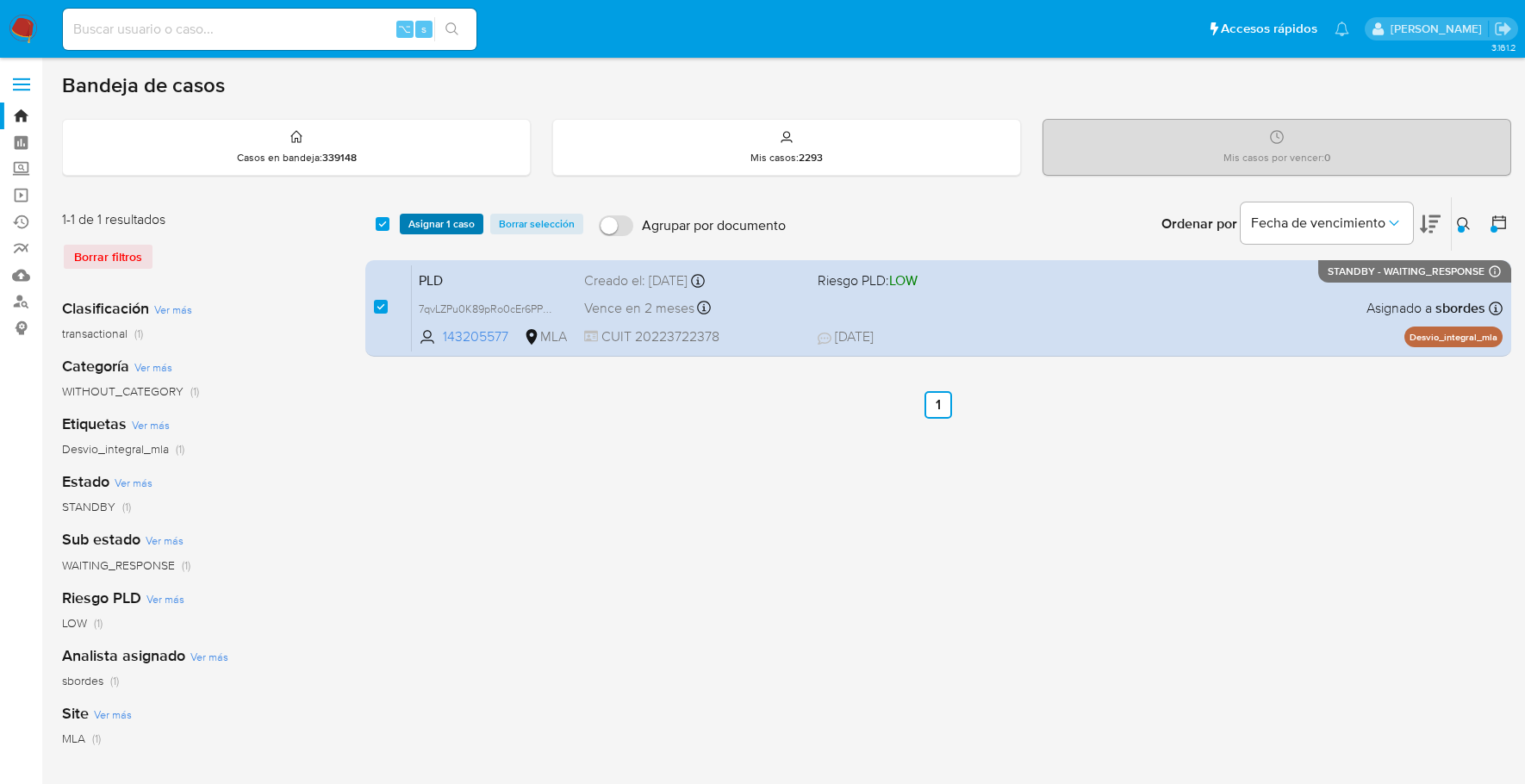
click at [443, 226] on span "Asignar 1 caso" at bounding box center [442, 224] width 66 height 17
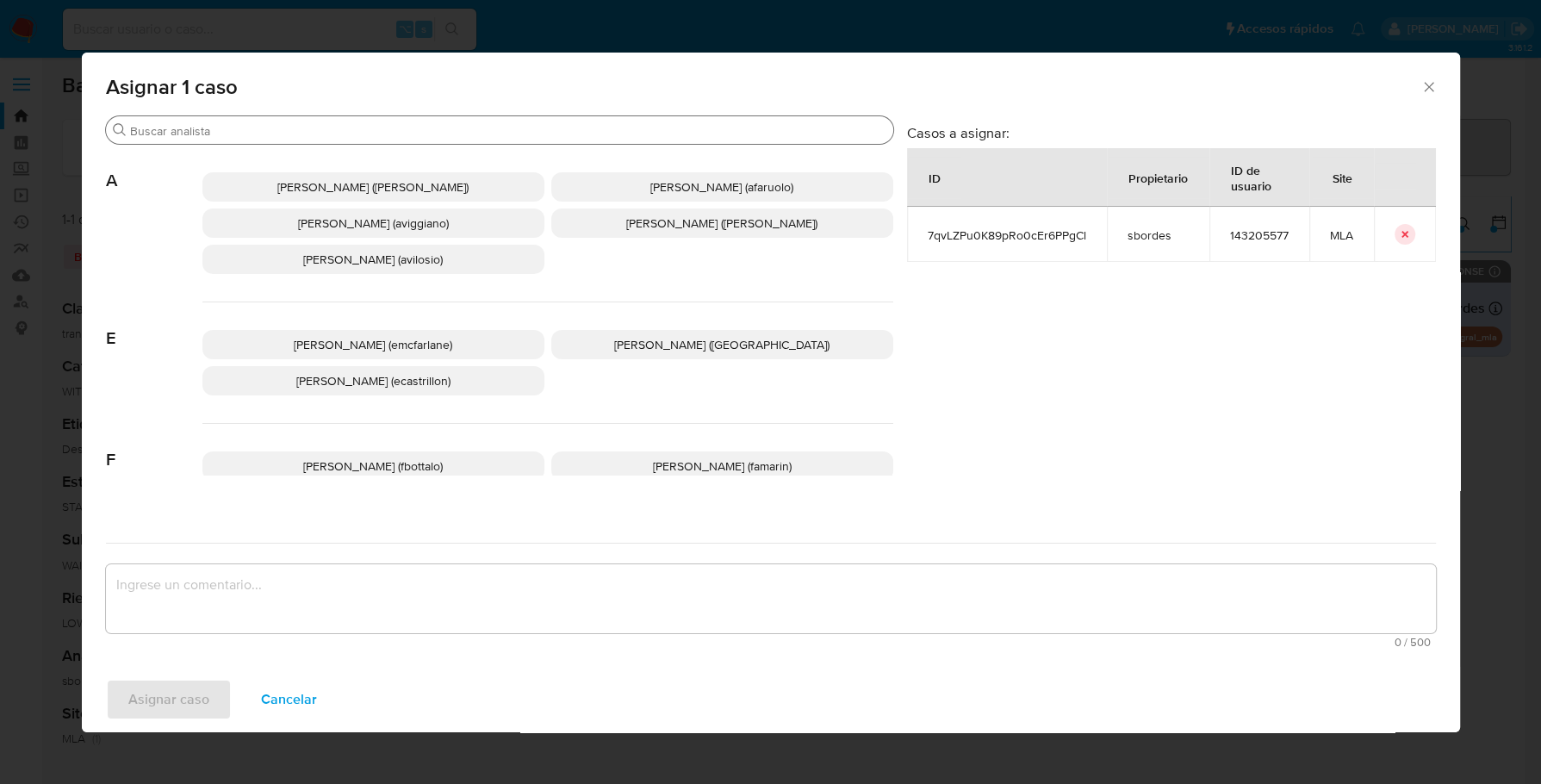
click at [313, 134] on input "Buscar" at bounding box center [509, 131] width 757 height 15
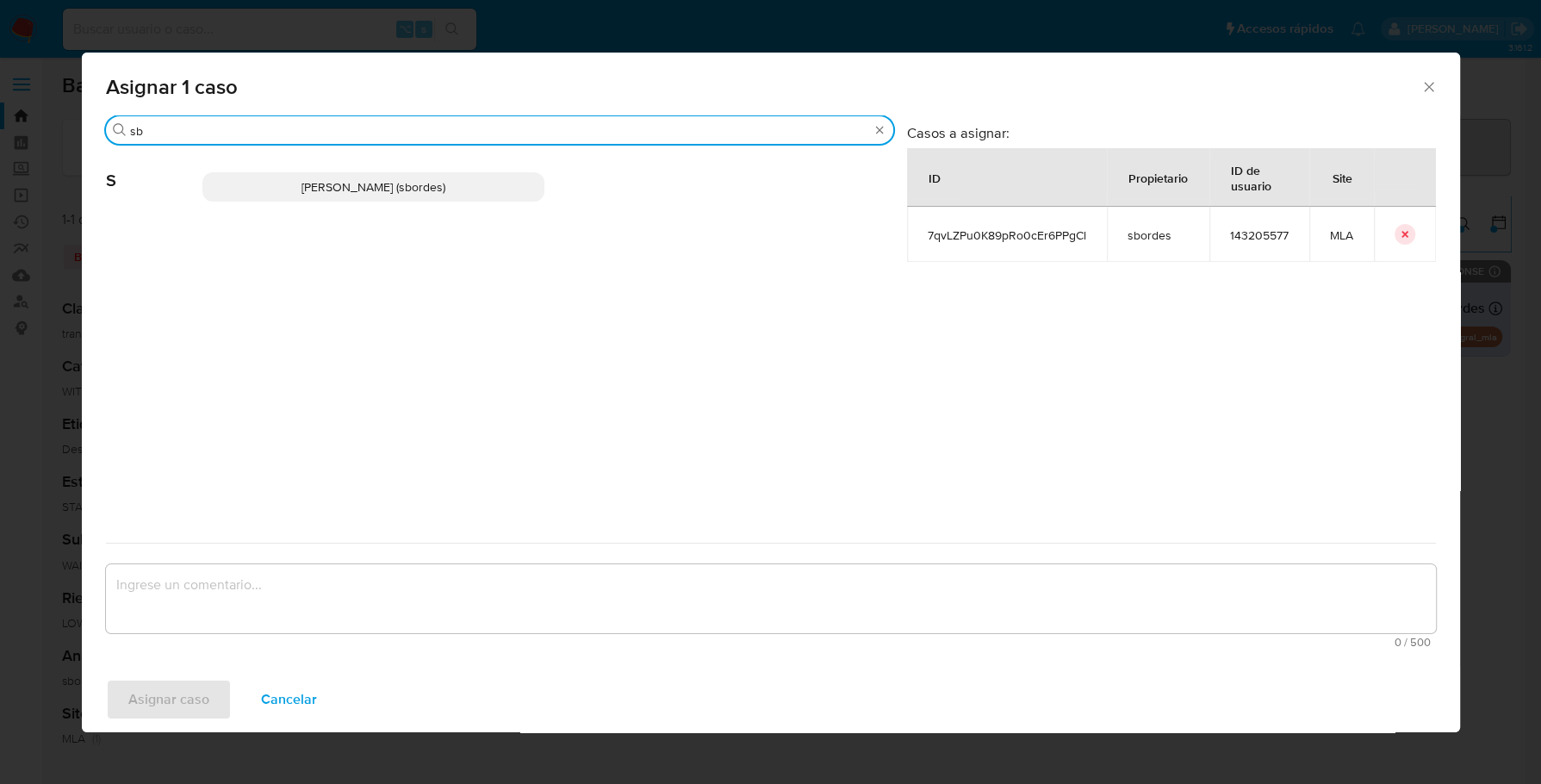
type input "sb"
click at [328, 176] on p "[PERSON_NAME] (sbordes)" at bounding box center [374, 186] width 342 height 29
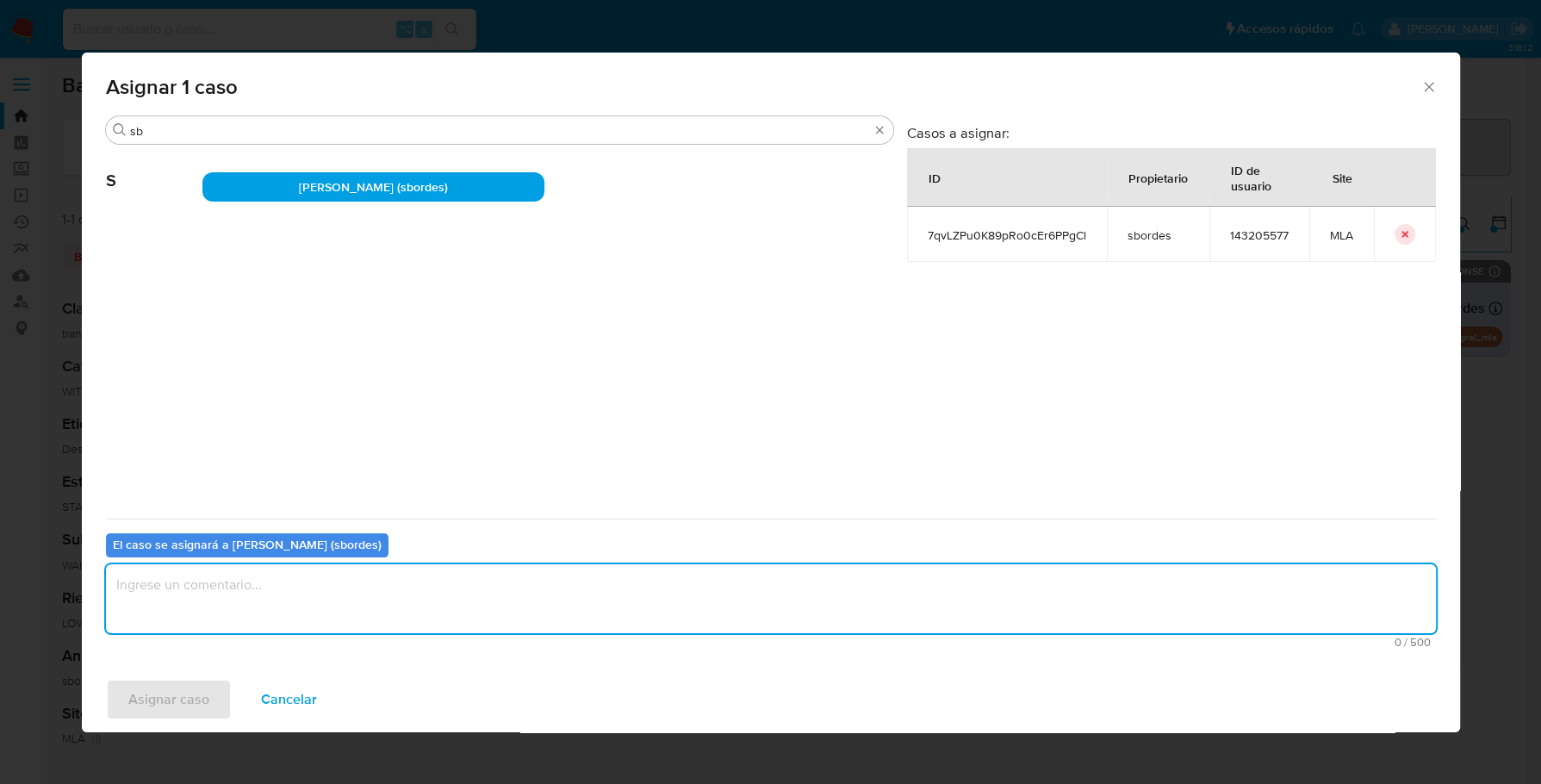
click at [326, 621] on textarea "assign-modal" at bounding box center [771, 598] width 1330 height 69
click at [184, 700] on span "Asignar caso" at bounding box center [169, 699] width 81 height 38
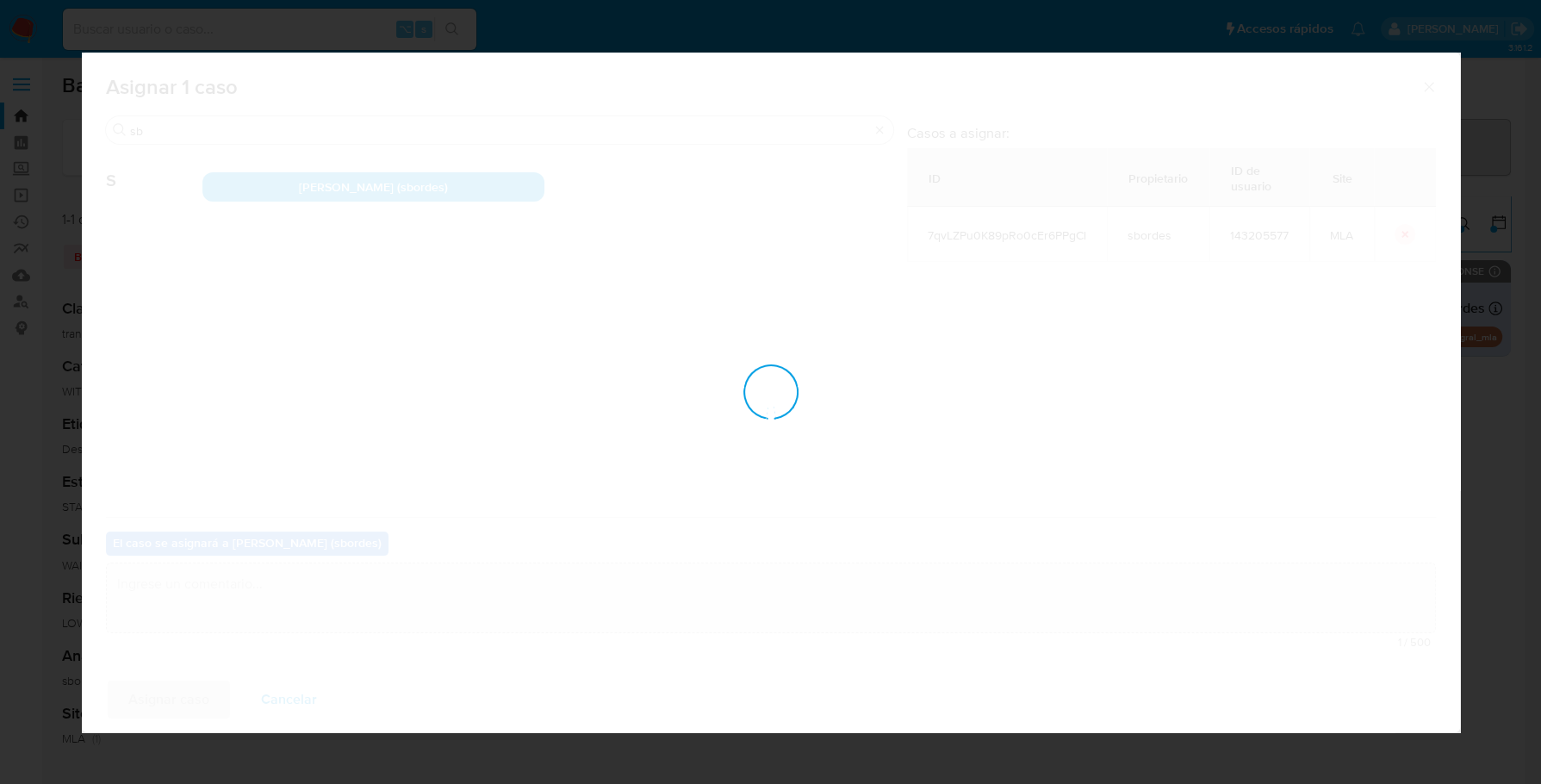
checkbox input "false"
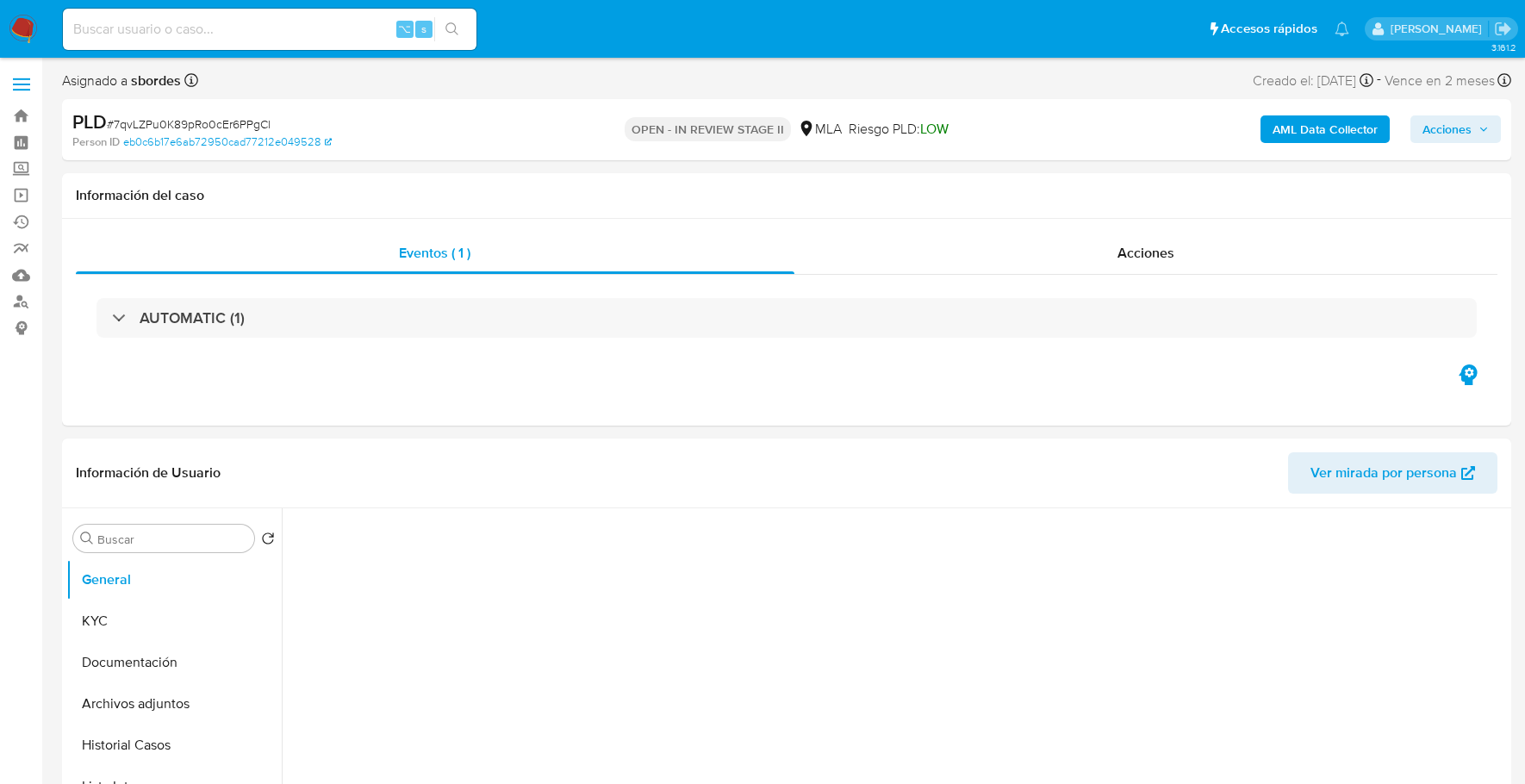
select select "10"
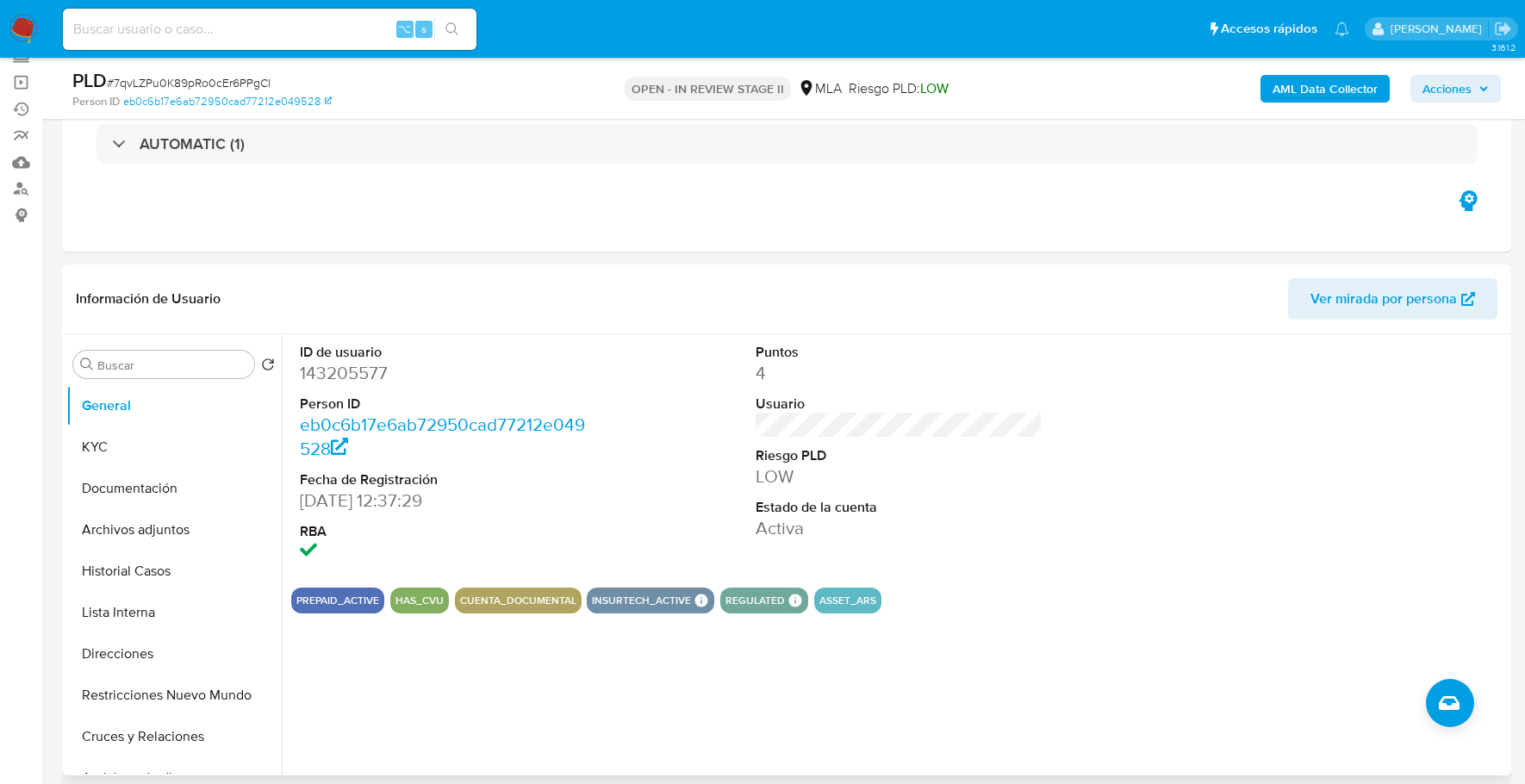
scroll to position [548, 0]
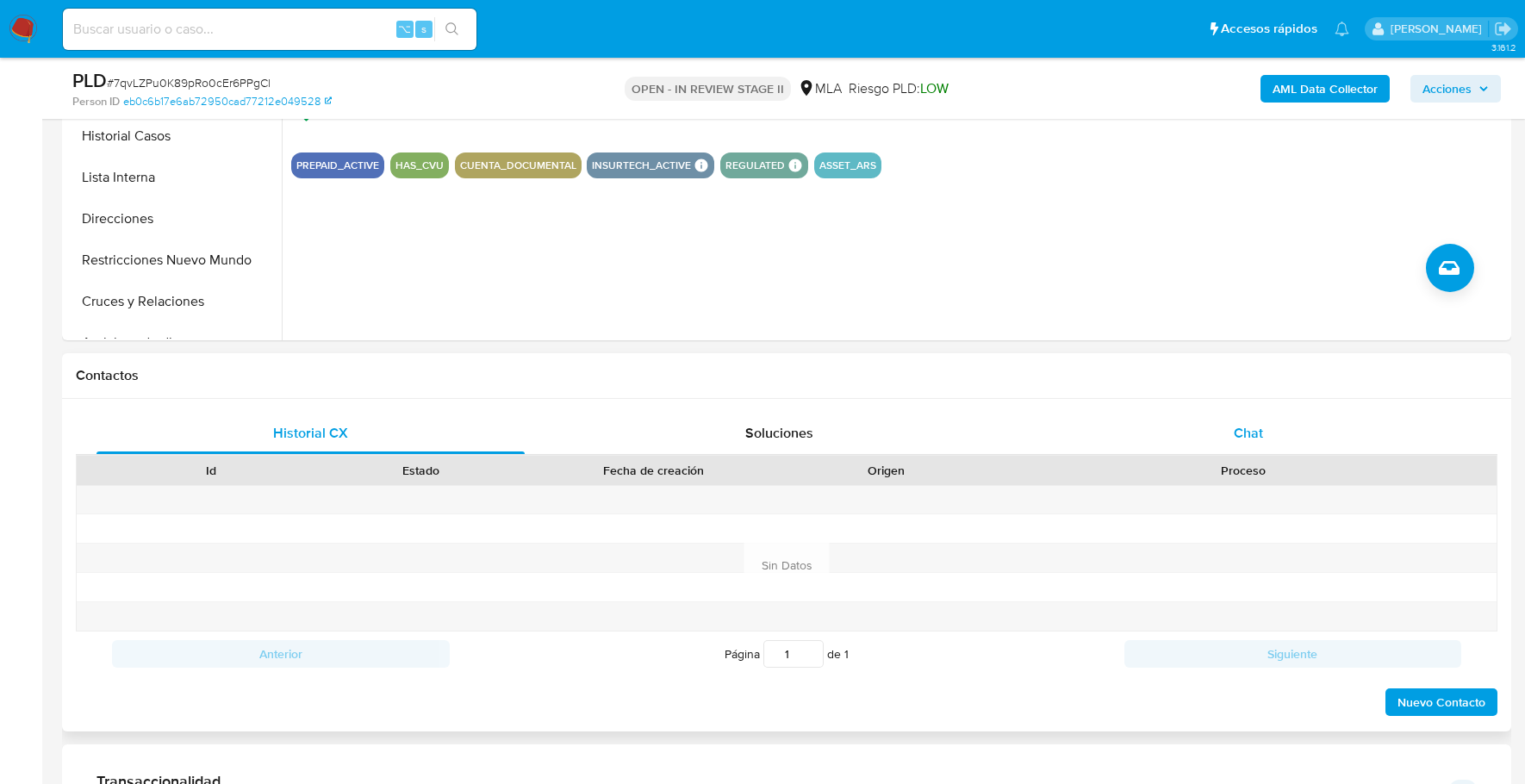
click at [1246, 431] on span "Chat" at bounding box center [1248, 432] width 29 height 20
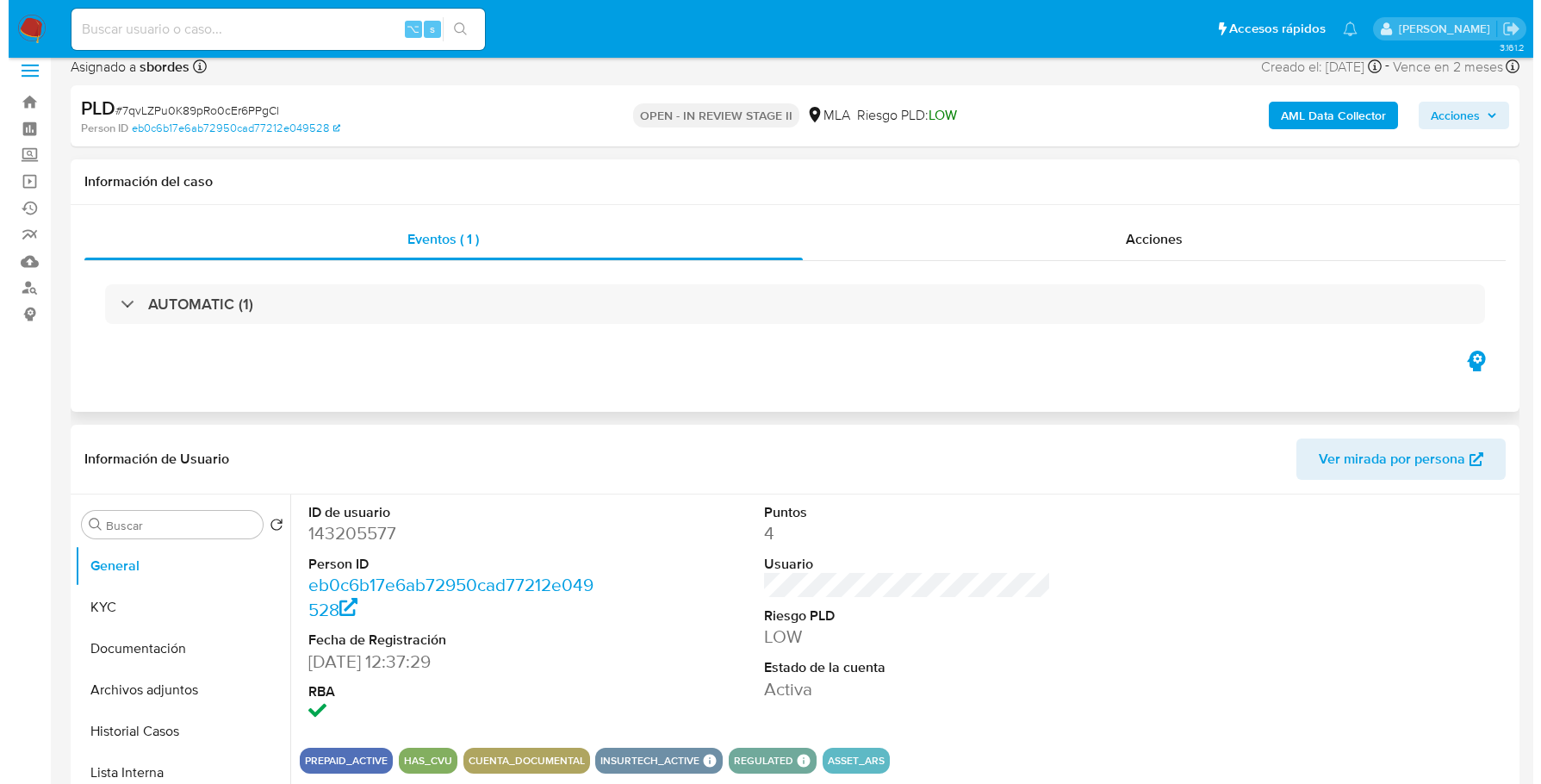
scroll to position [203, 0]
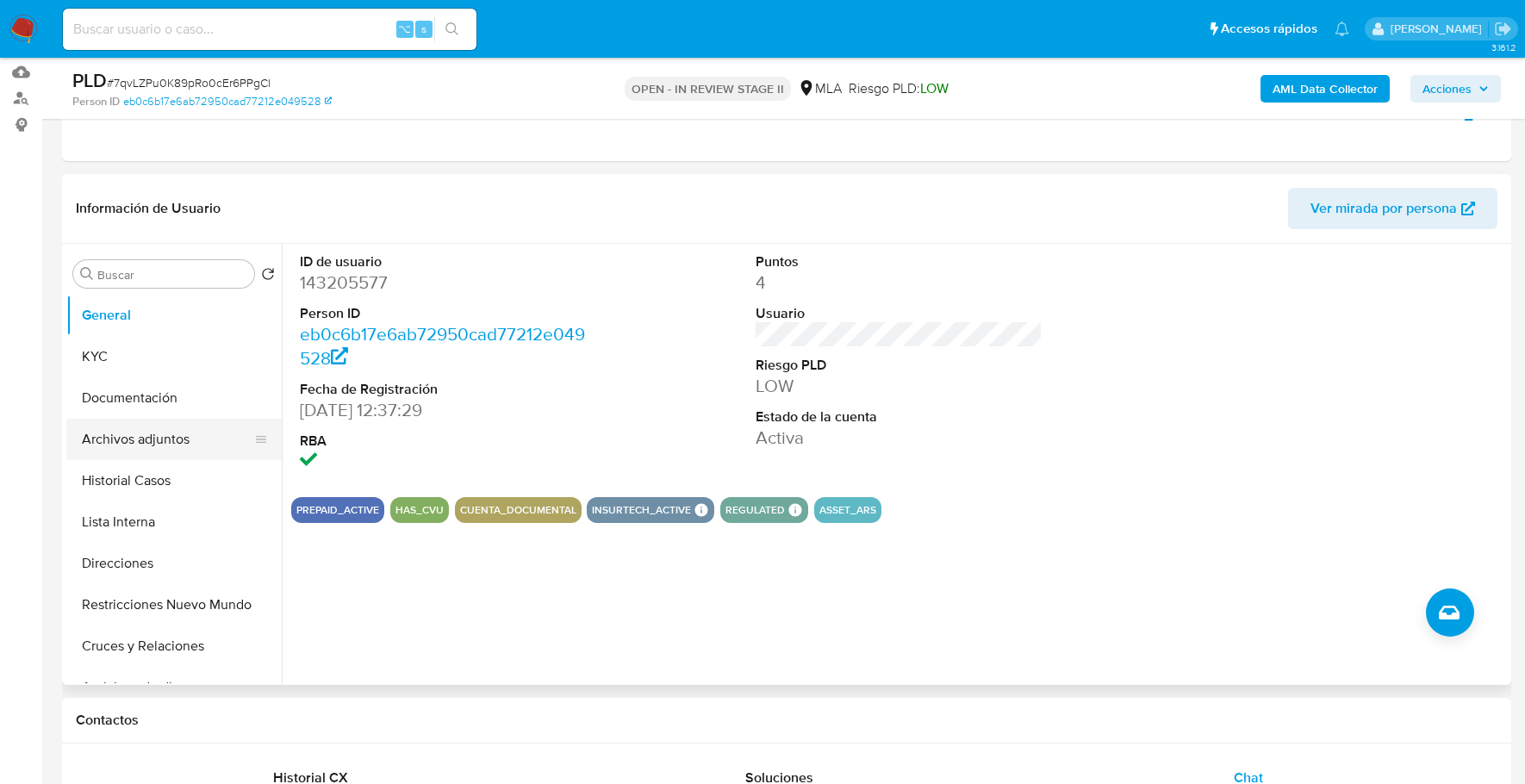
click at [135, 437] on button "Archivos adjuntos" at bounding box center [167, 440] width 202 height 42
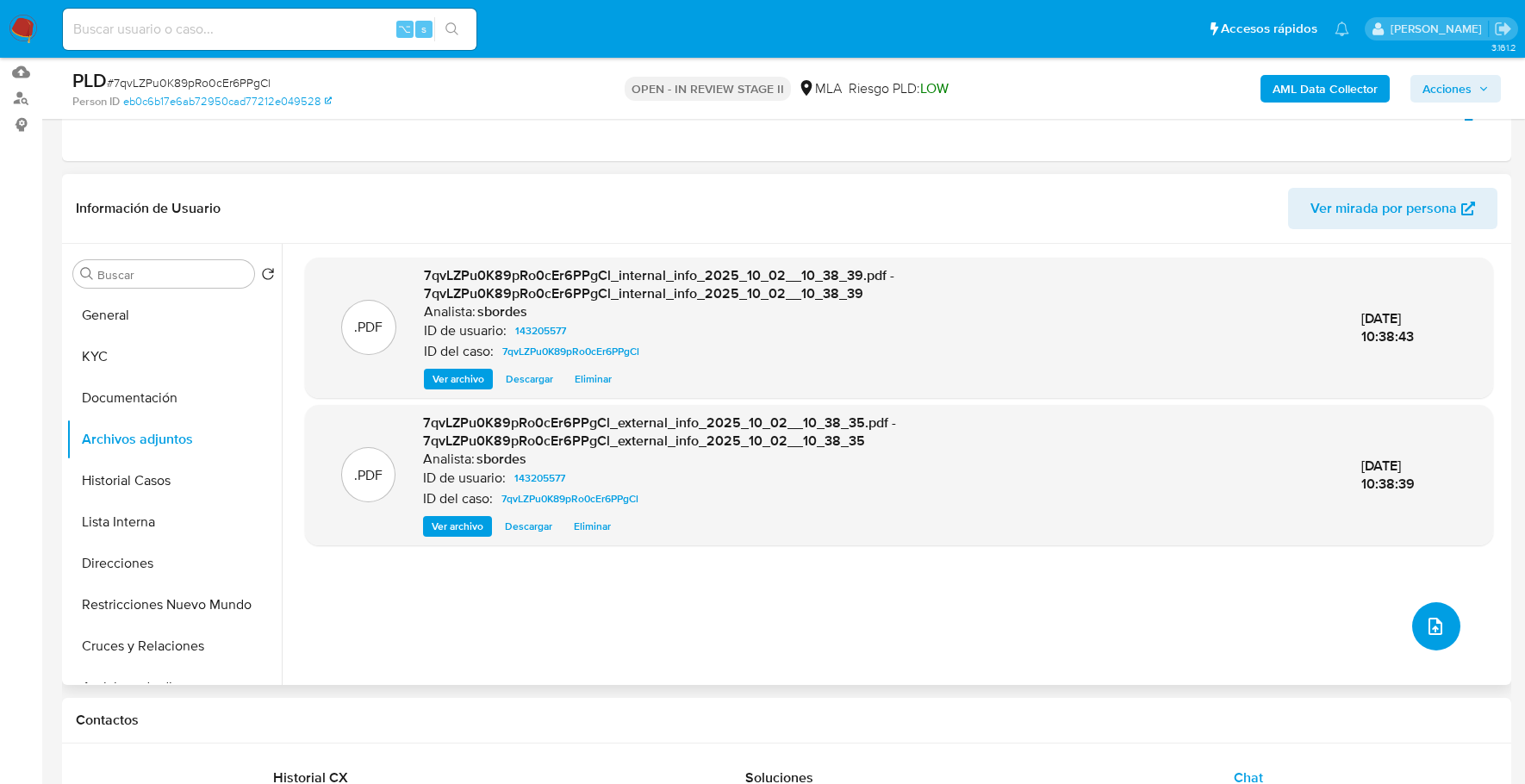
click at [1433, 621] on icon "upload-file" at bounding box center [1435, 626] width 14 height 17
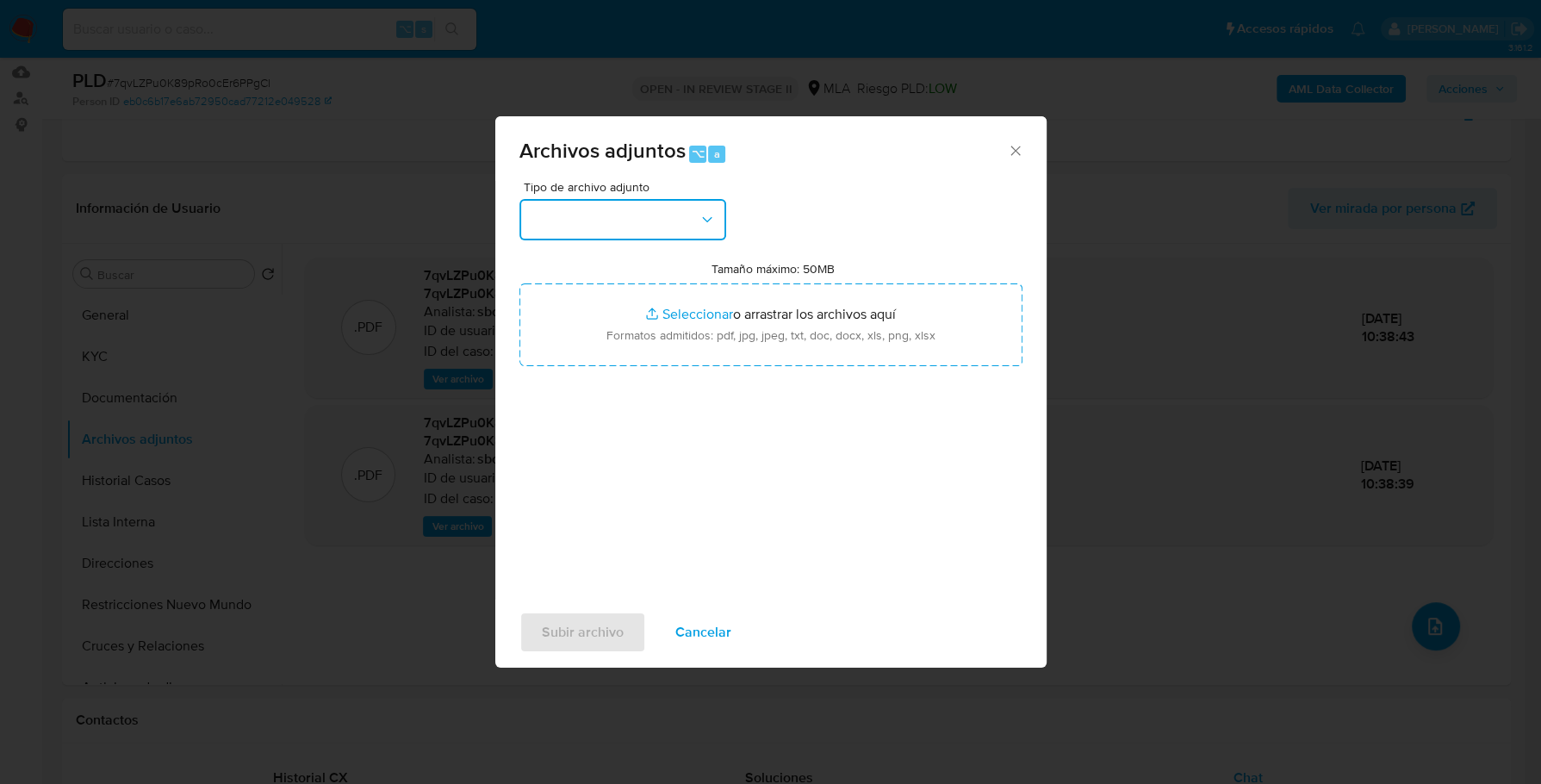
click at [657, 204] on button "button" at bounding box center [622, 219] width 207 height 42
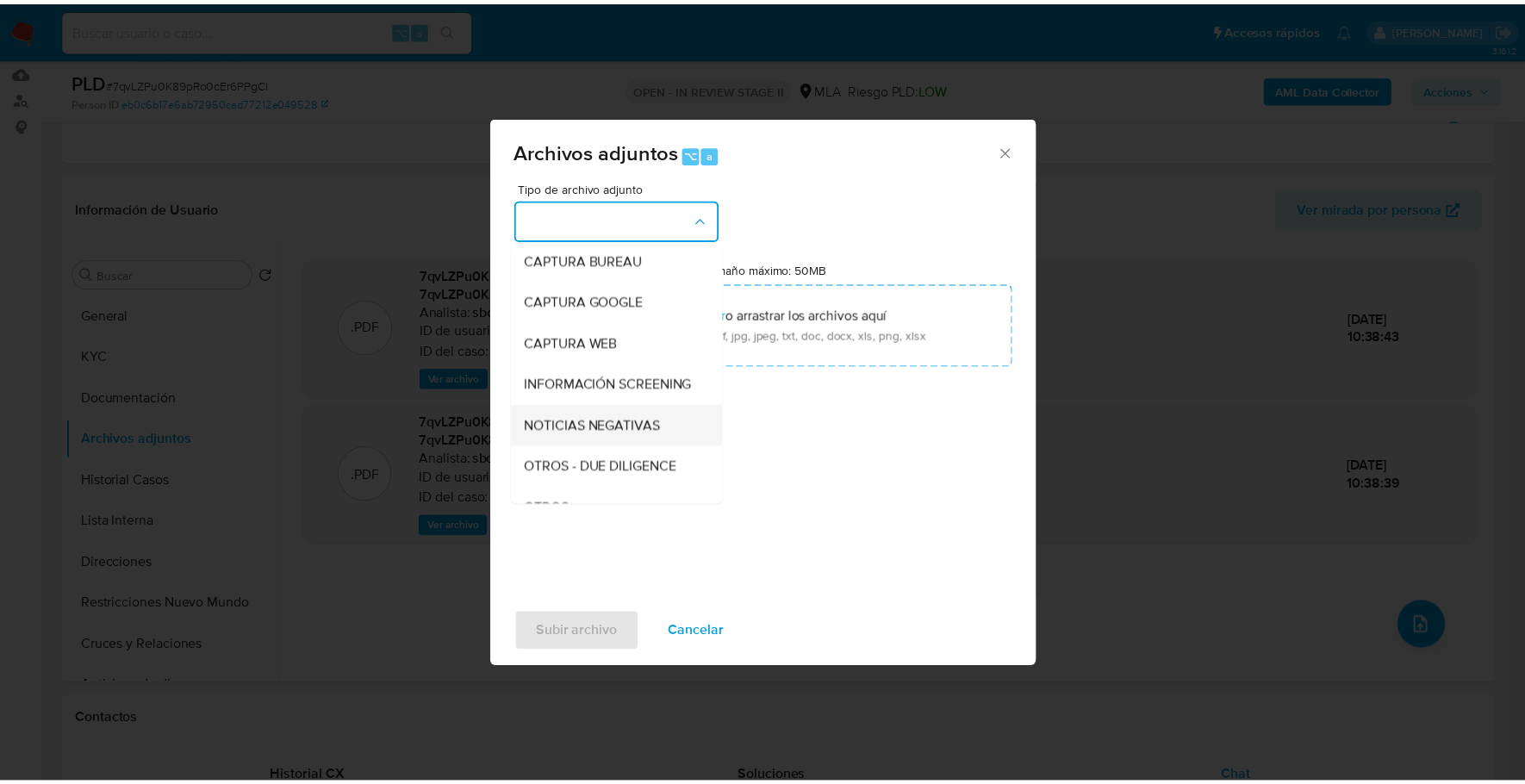
scroll to position [268, 0]
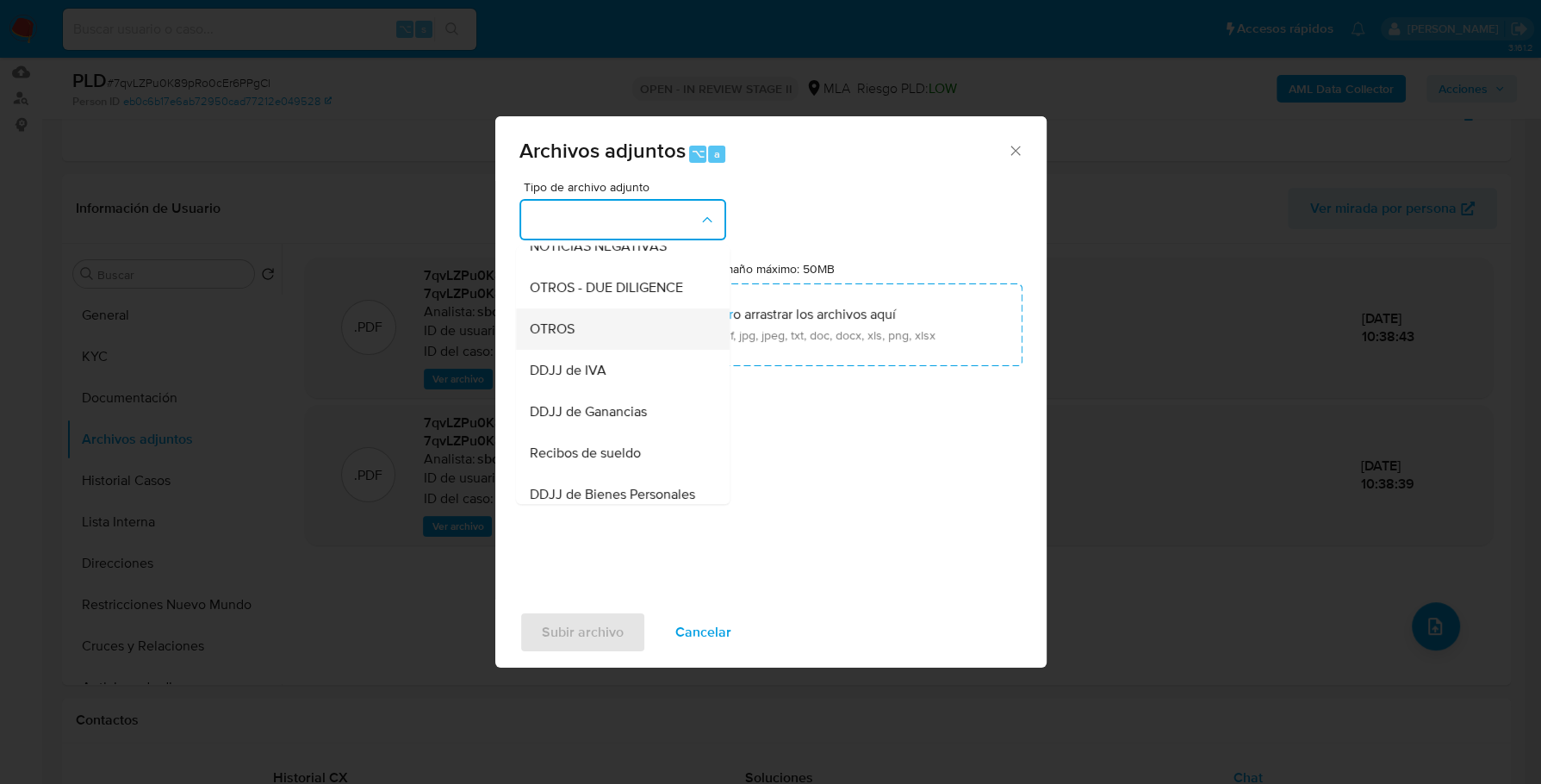
click at [593, 342] on div "OTROS" at bounding box center [618, 329] width 176 height 42
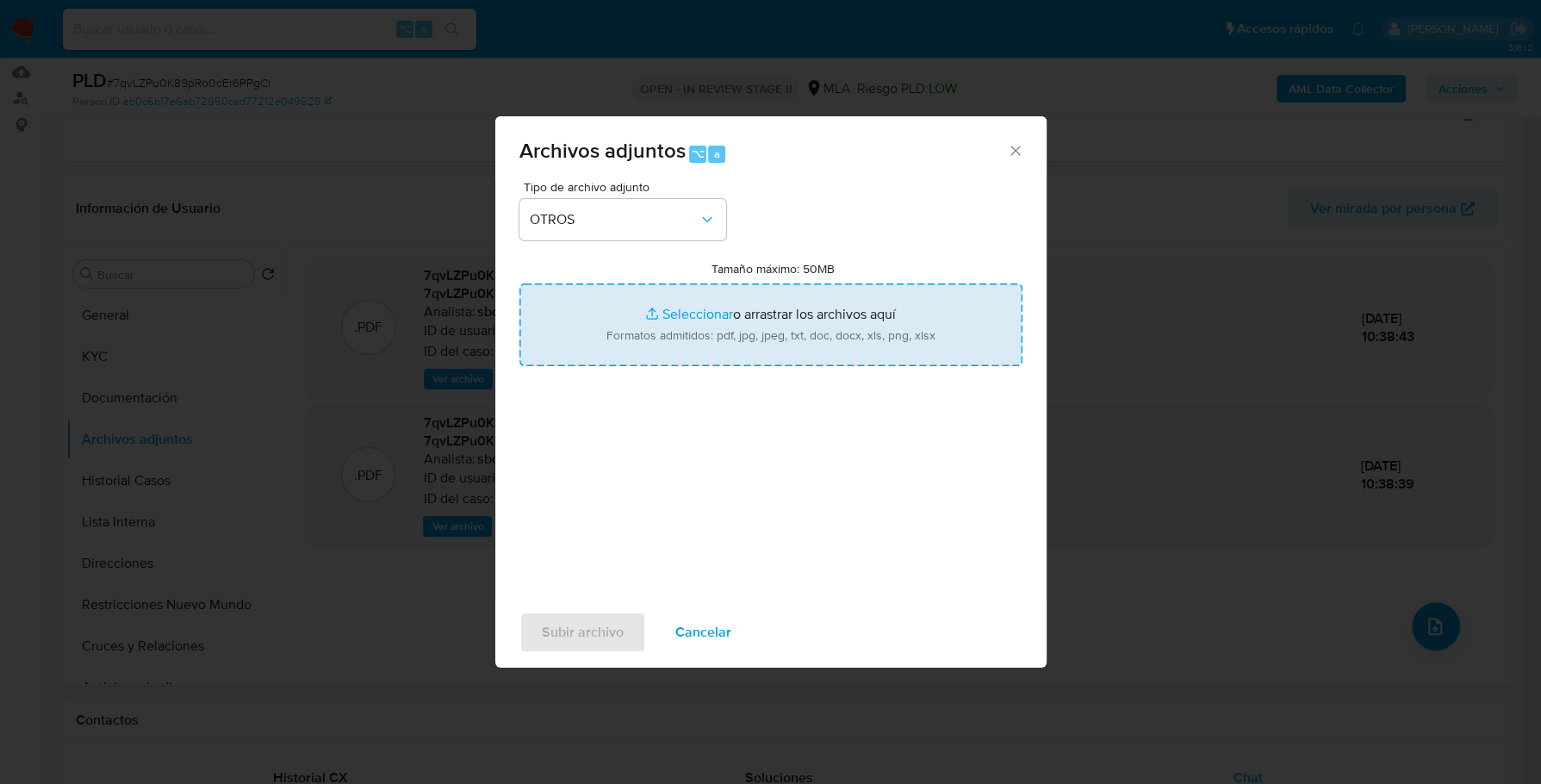
click at [695, 309] on input "Tamaño máximo: 50MB Seleccionar archivos" at bounding box center [771, 324] width 503 height 82
type input "C:\fakepath\Caselog 7qvLZPu0K89pRo0cEr6PPgCl_2025_09_17_12_48_42.docx"
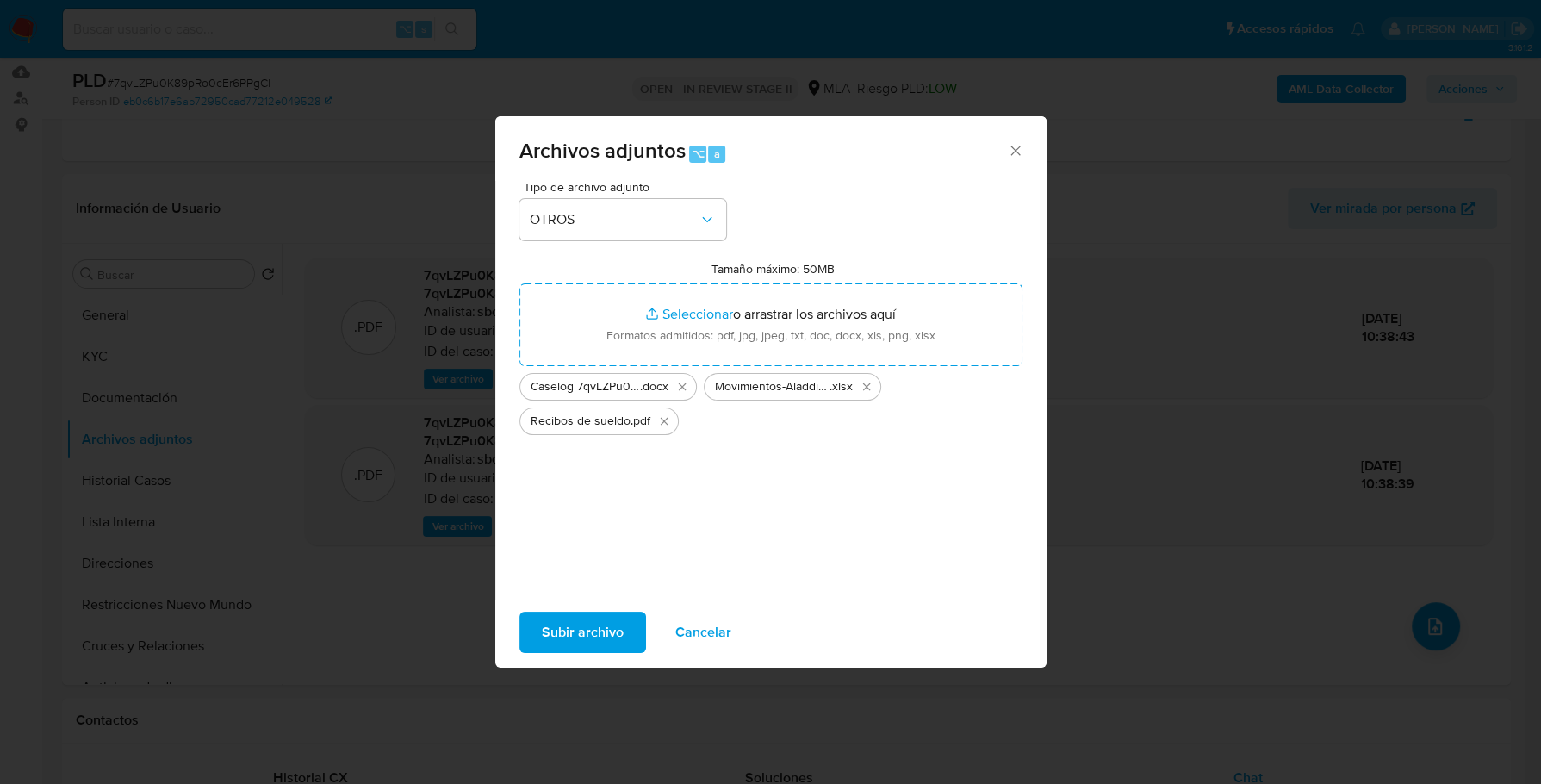
click at [603, 627] on span "Subir archivo" at bounding box center [583, 632] width 82 height 38
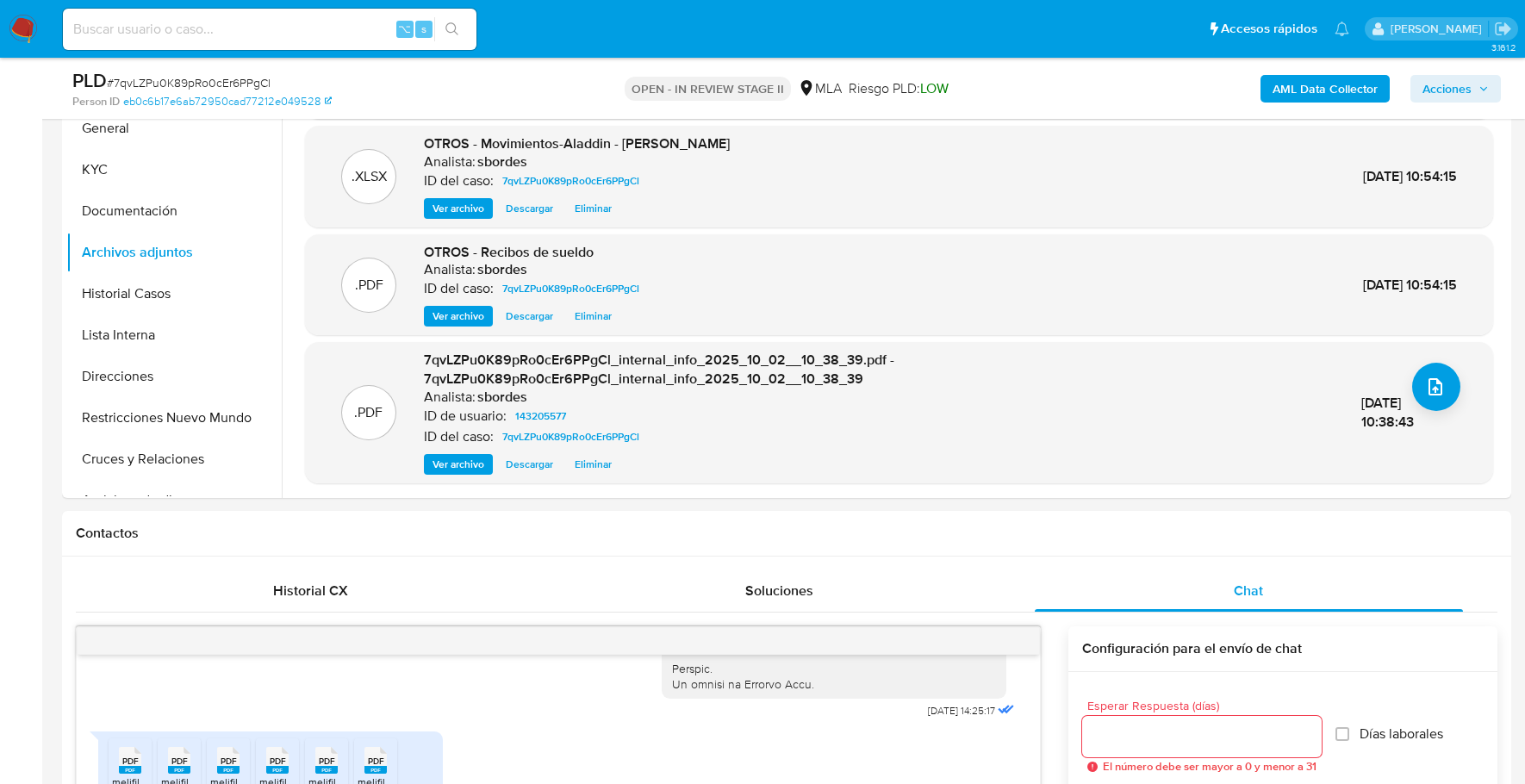
scroll to position [0, 0]
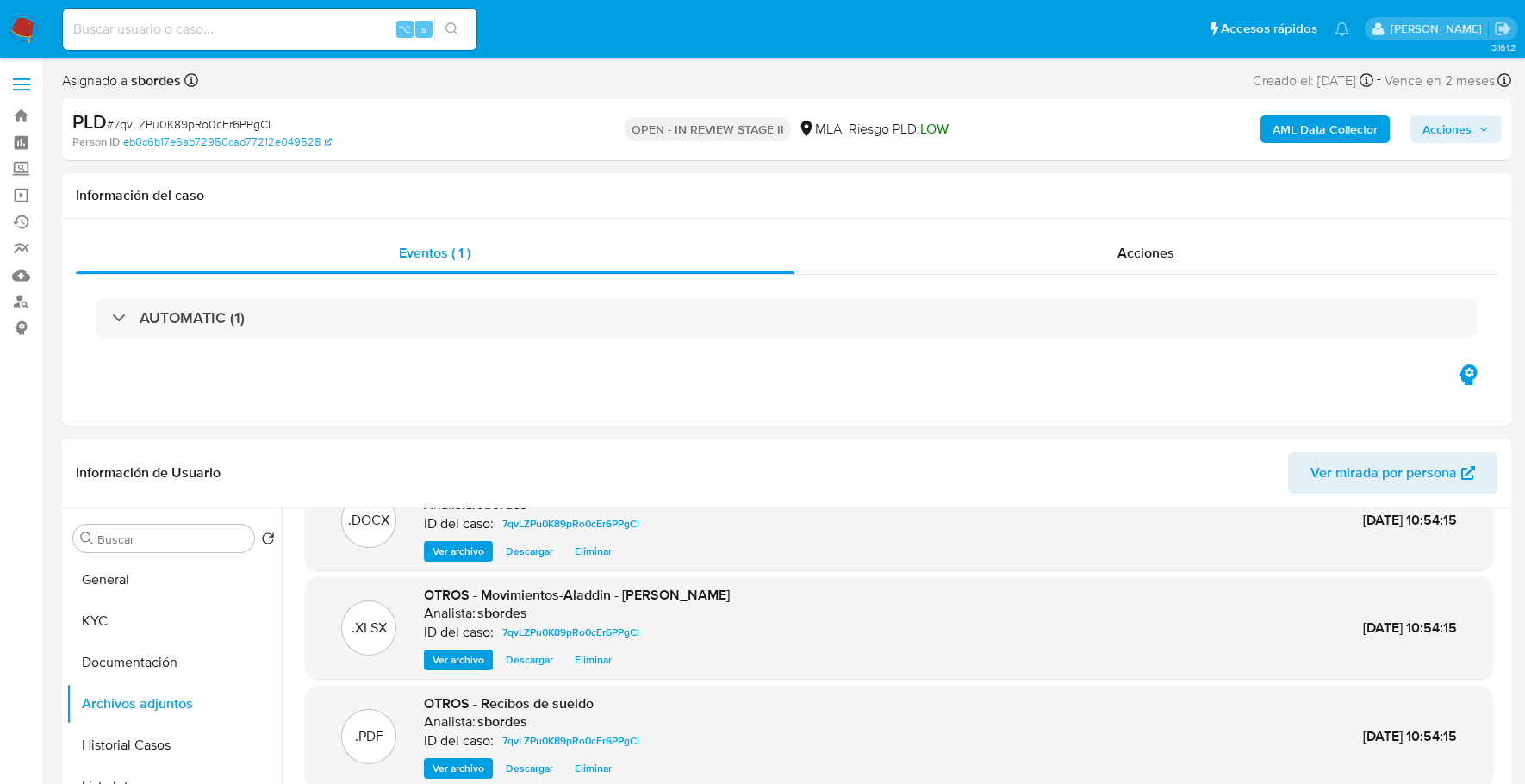
click at [1446, 130] on span "Acciones" at bounding box center [1446, 129] width 49 height 27
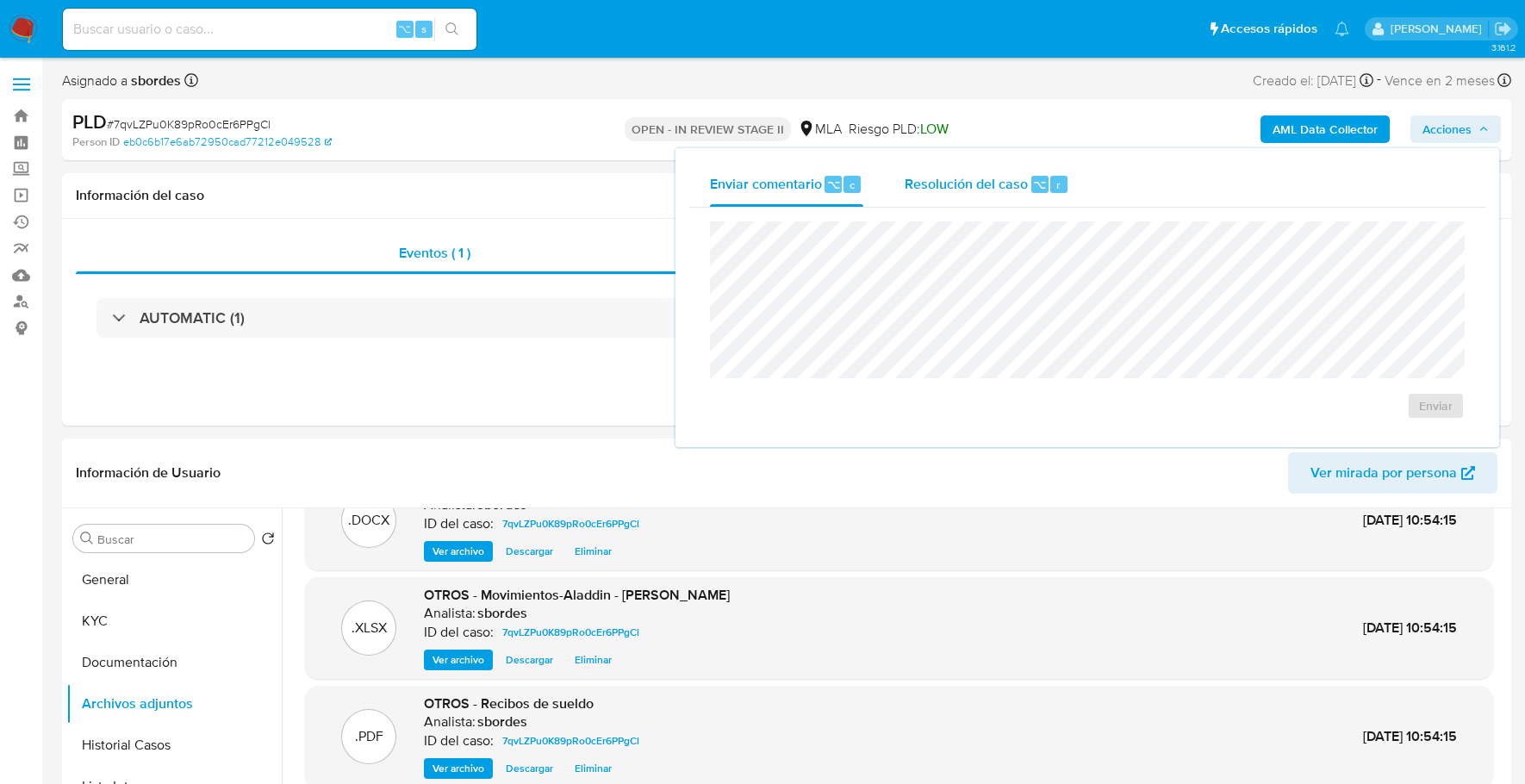
click at [1019, 181] on span "Resolución del caso" at bounding box center [966, 183] width 123 height 20
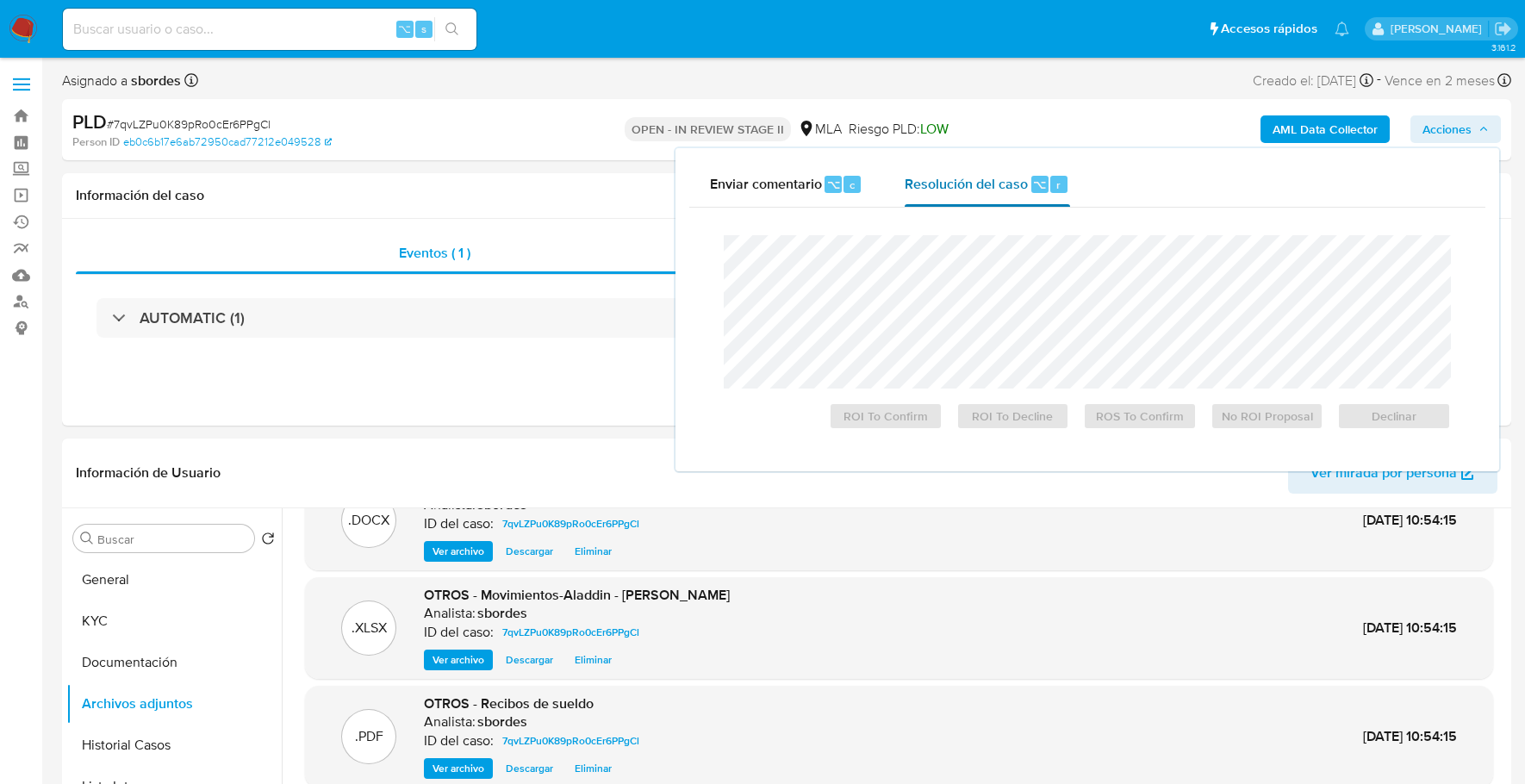
click at [1016, 199] on div "Resolución del caso ⌥ r" at bounding box center [987, 183] width 165 height 44
click at [1252, 419] on span "No ROI Proposal" at bounding box center [1267, 415] width 90 height 24
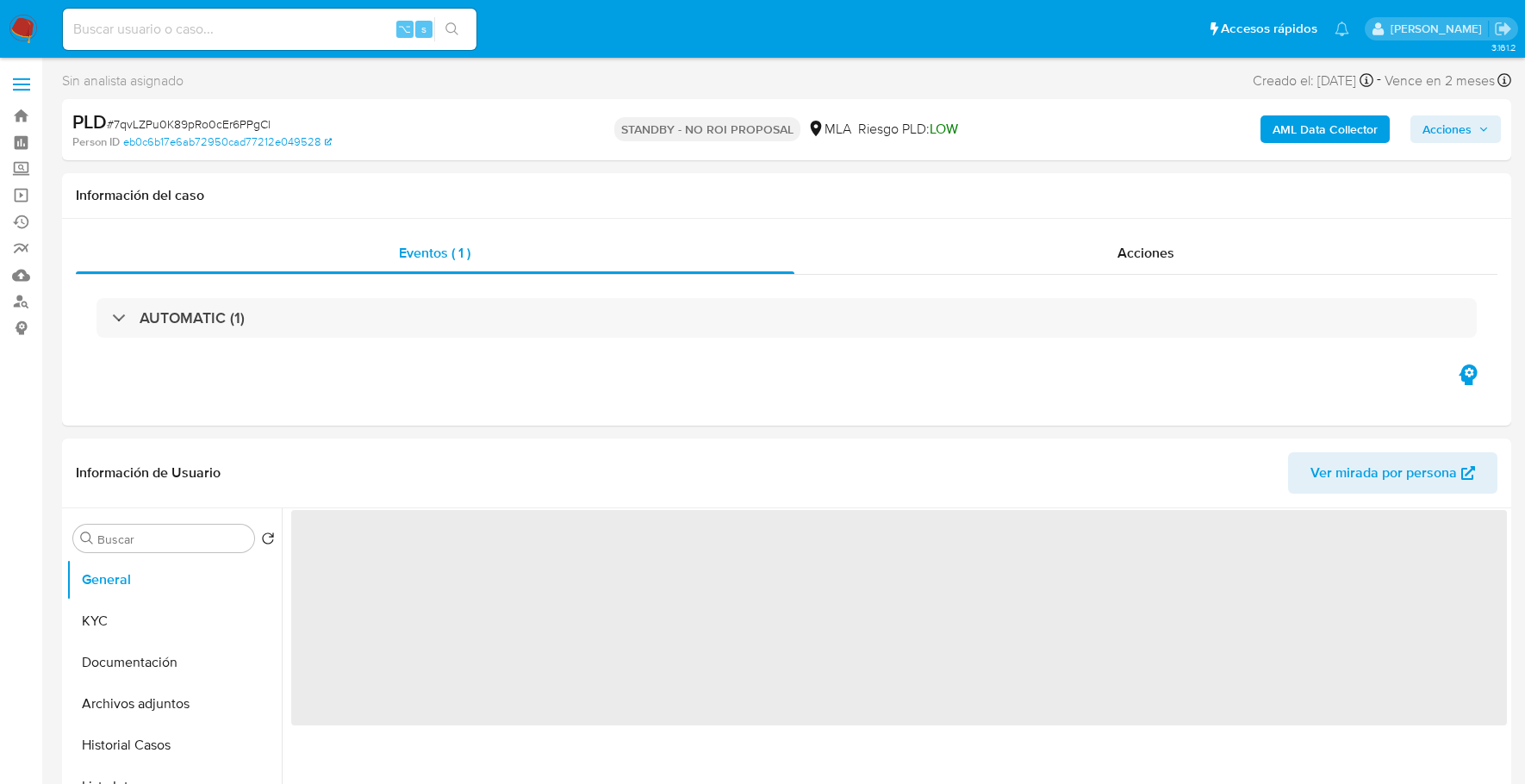
select select "10"
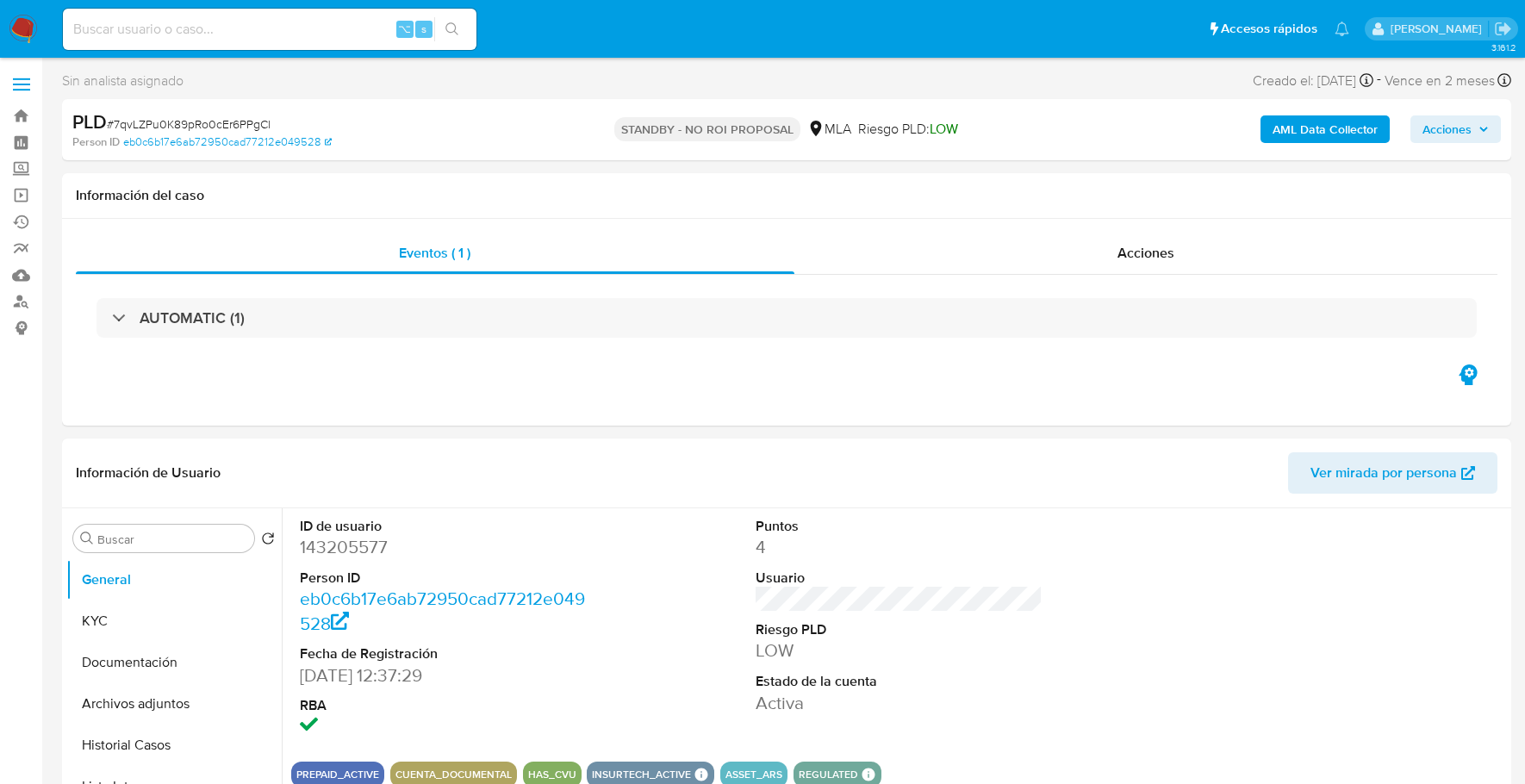
click at [279, 30] on input at bounding box center [269, 29] width 413 height 23
paste input "271119821"
type input "271119821"
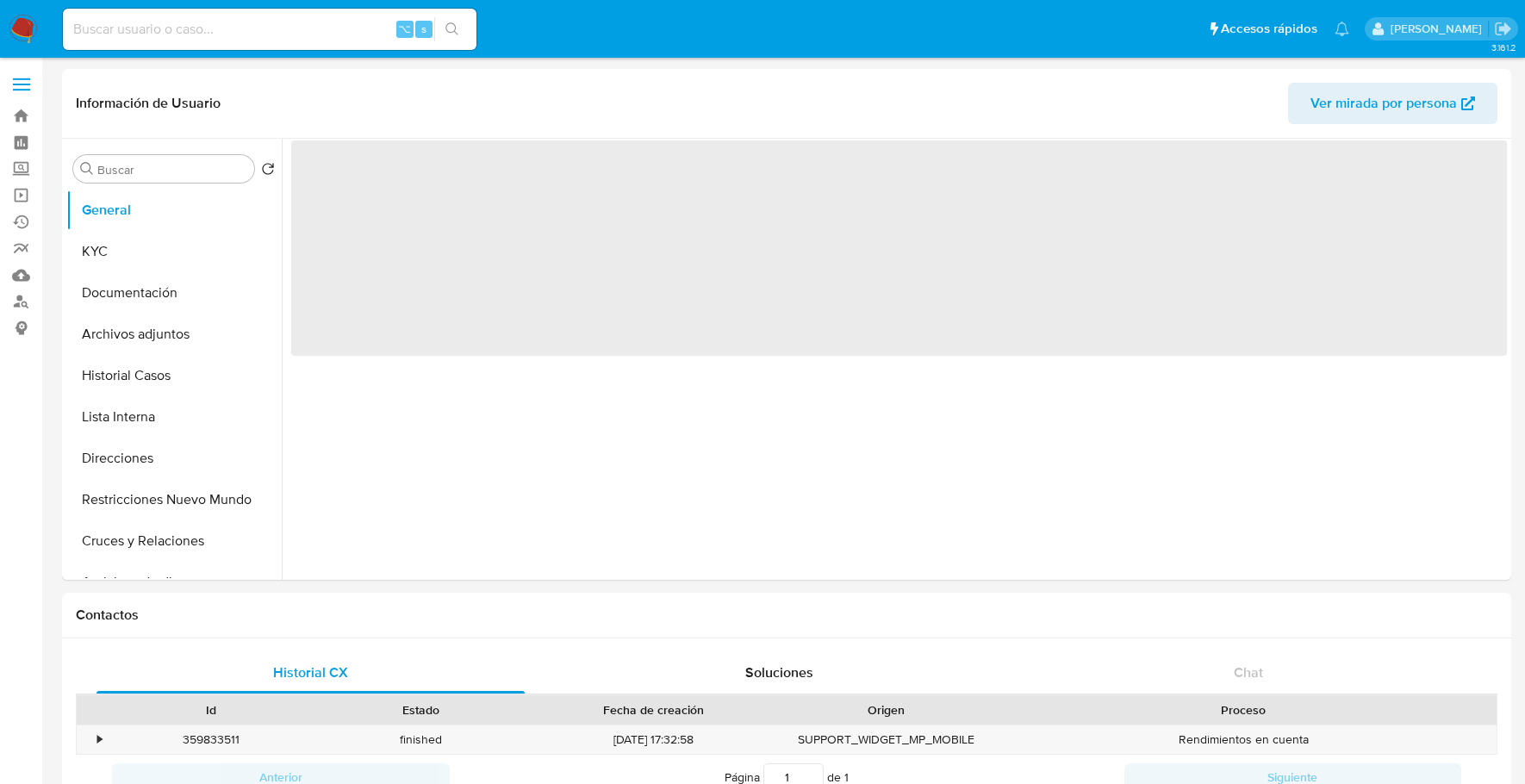
select select "10"
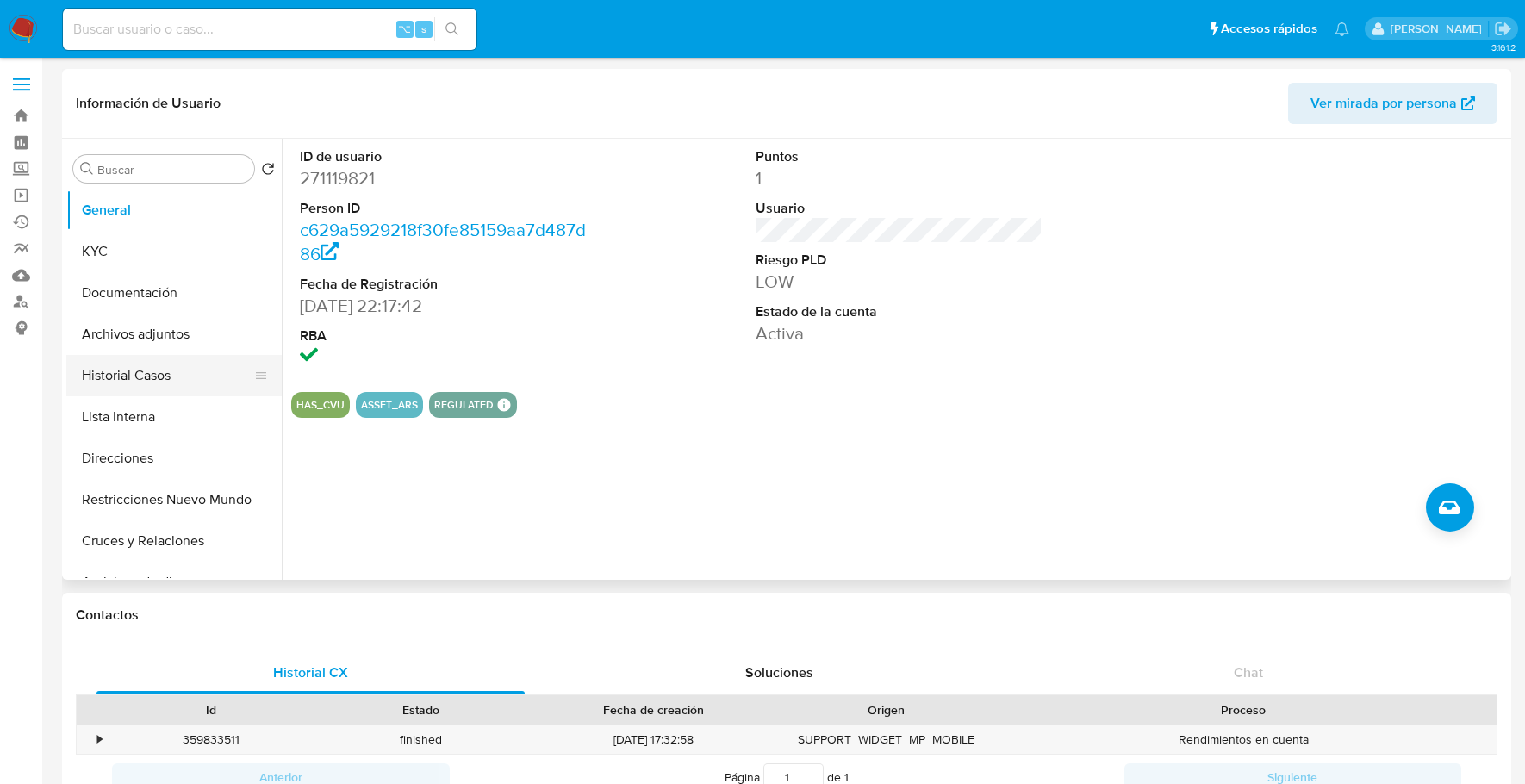
click at [140, 383] on button "Historial Casos" at bounding box center [167, 375] width 202 height 42
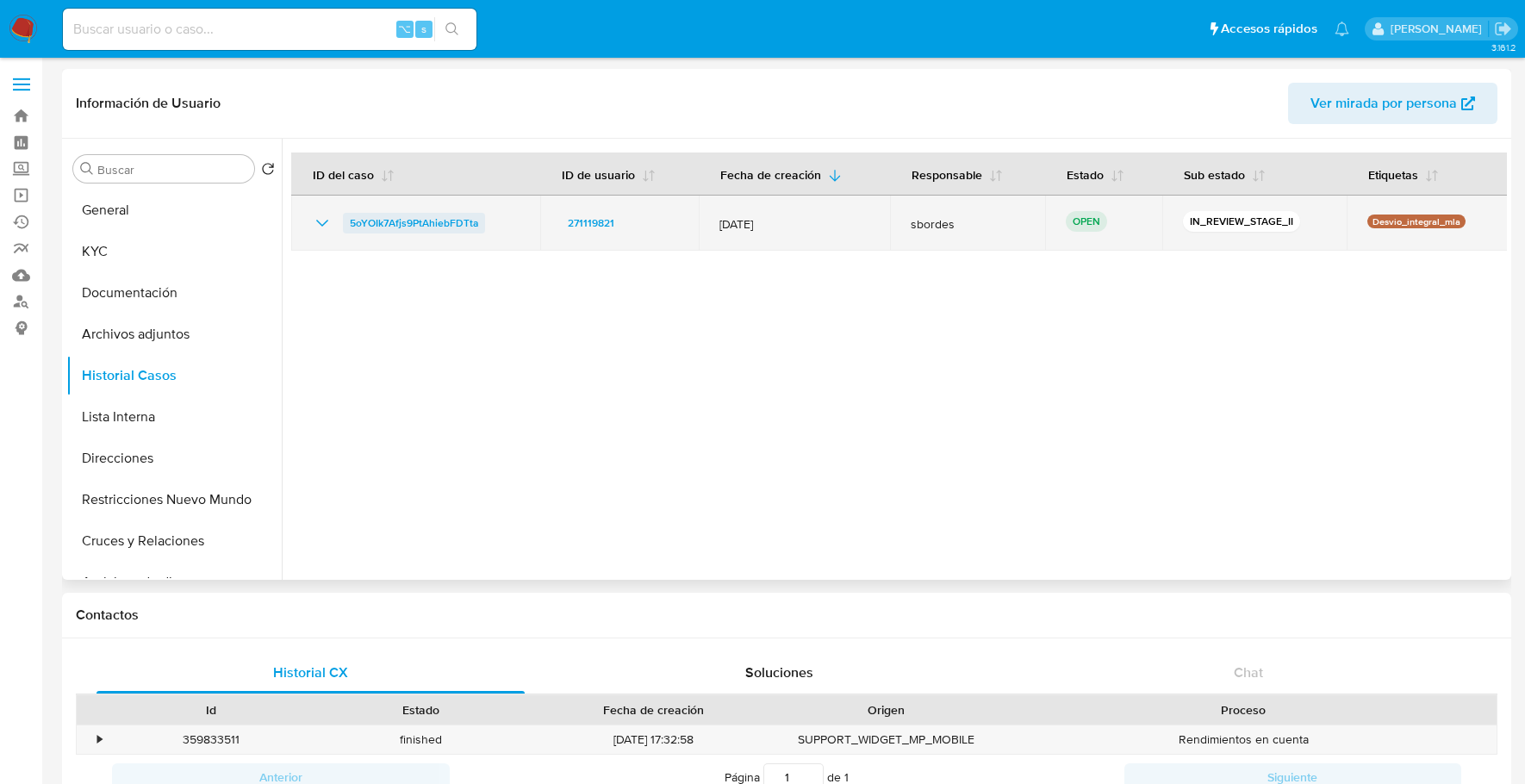
click at [429, 224] on span "5oYOIk7Afjs9PtAhiebFDTta" at bounding box center [414, 223] width 129 height 21
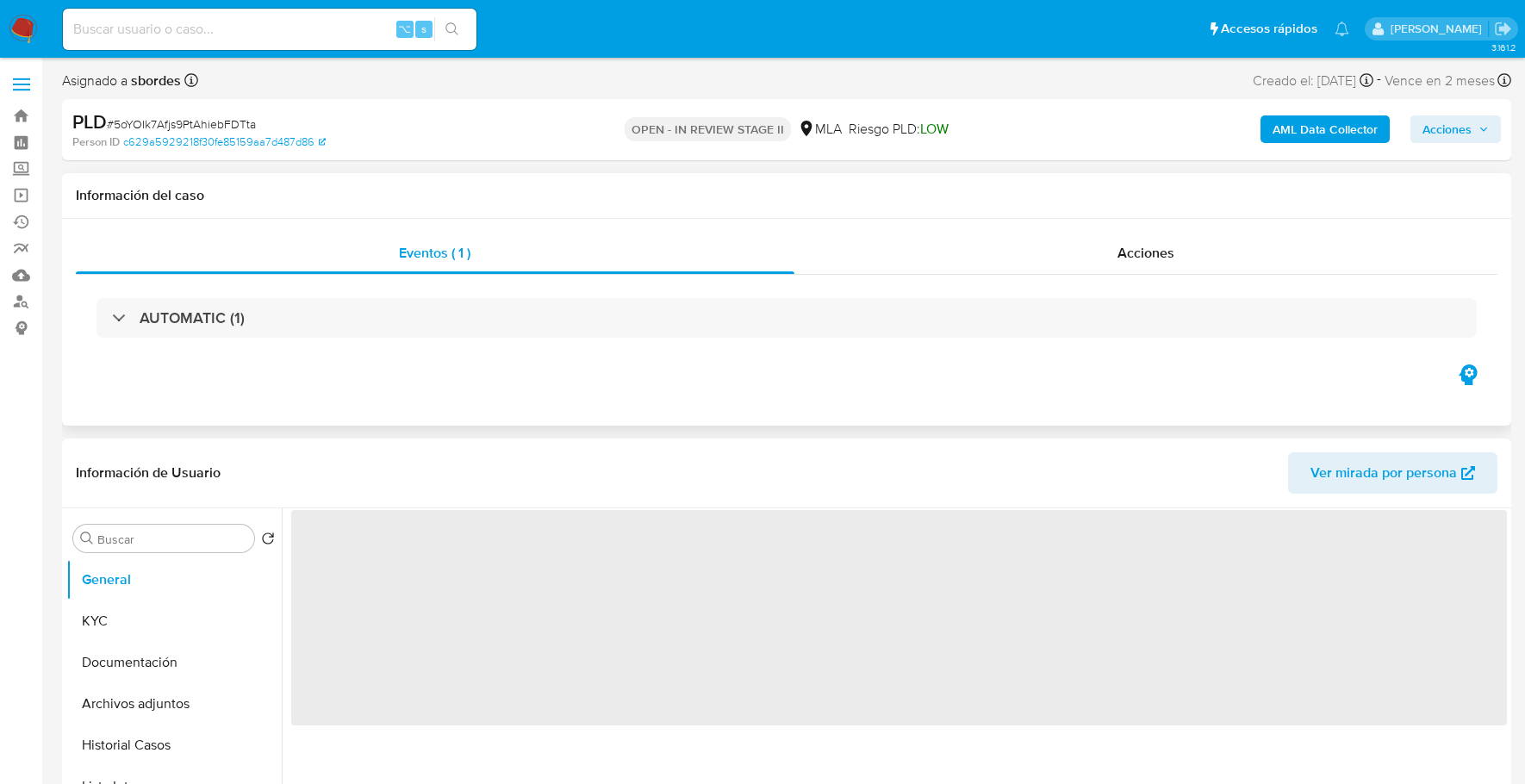
select select "10"
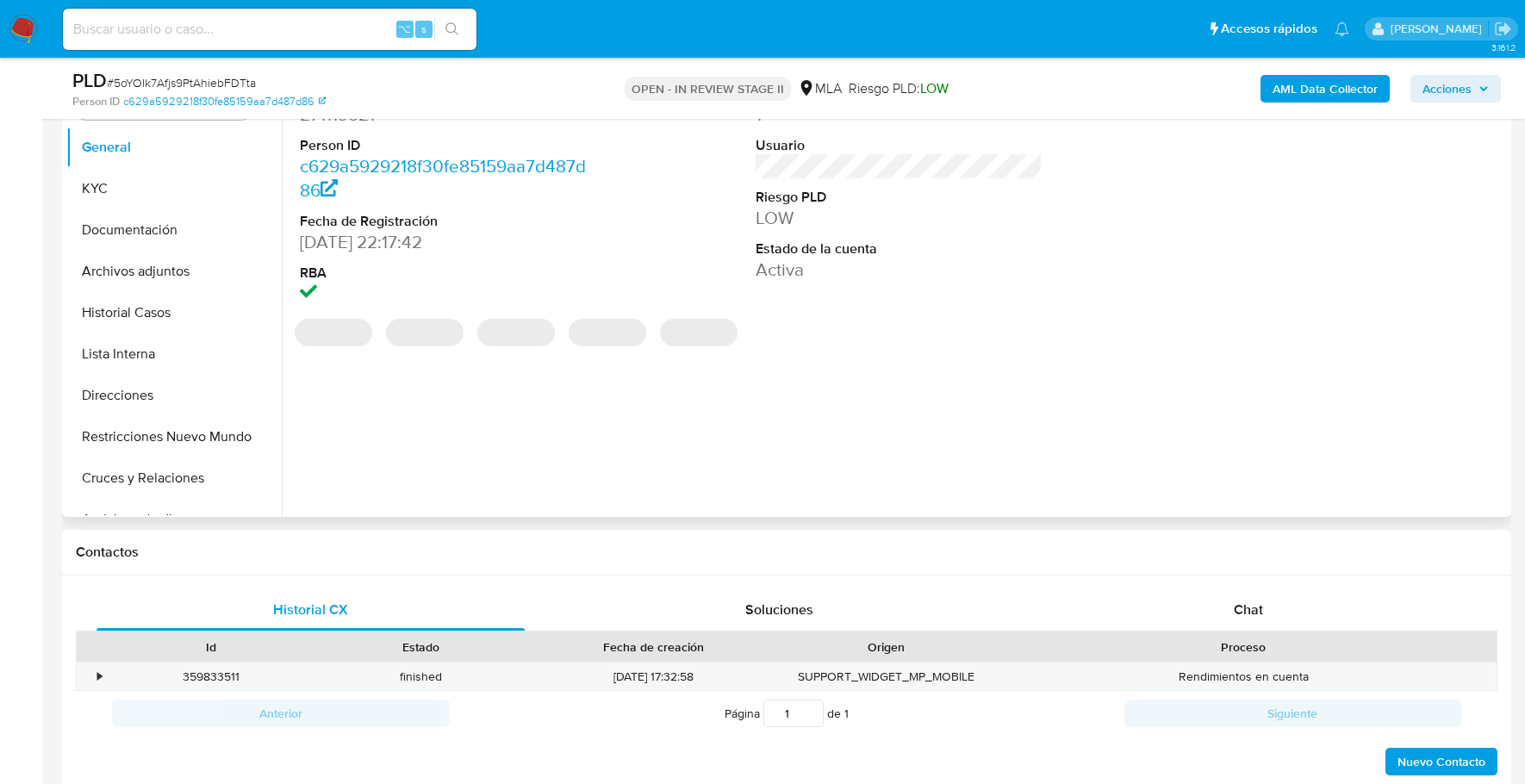
scroll to position [591, 0]
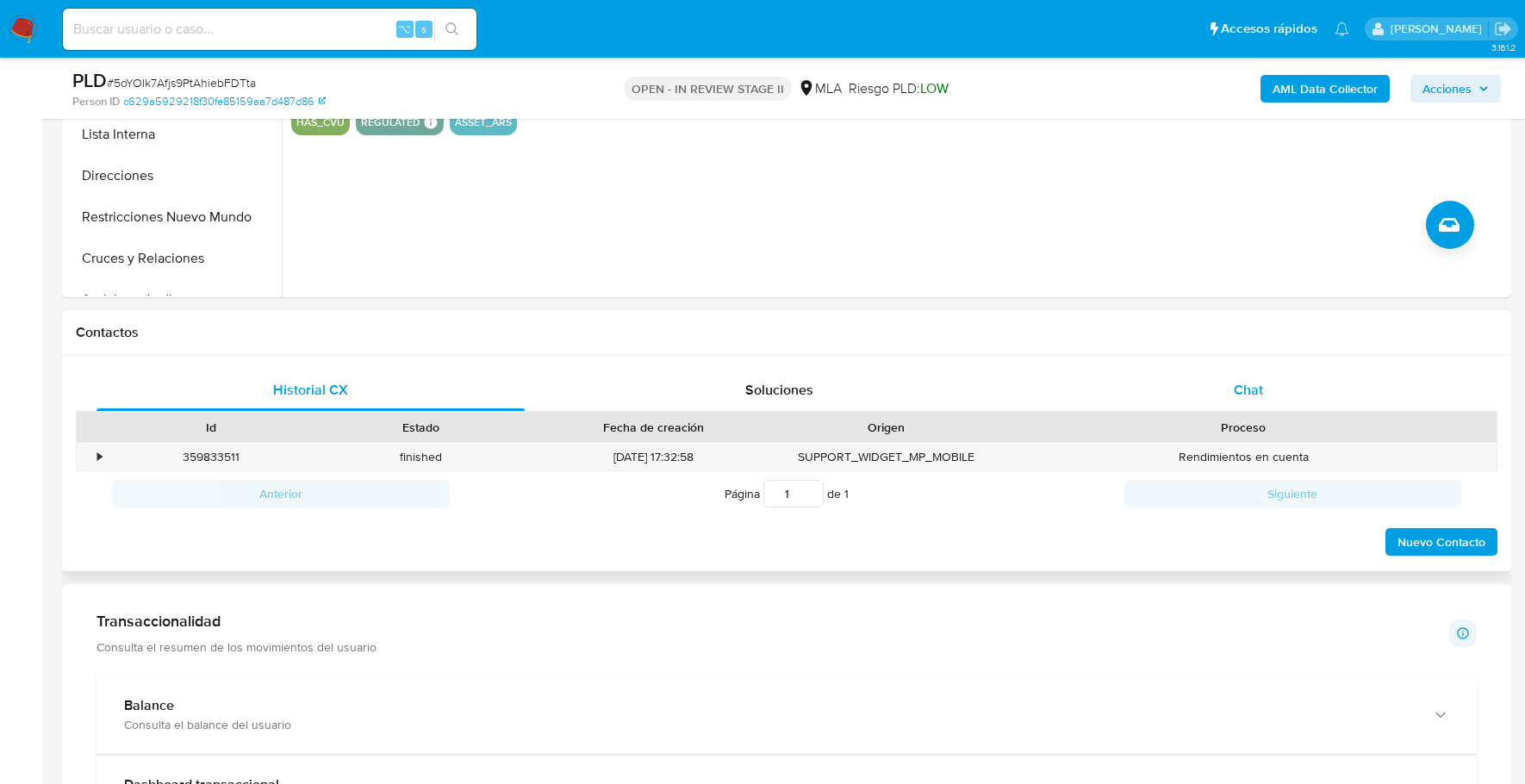
click at [1255, 392] on span "Chat" at bounding box center [1248, 390] width 29 height 20
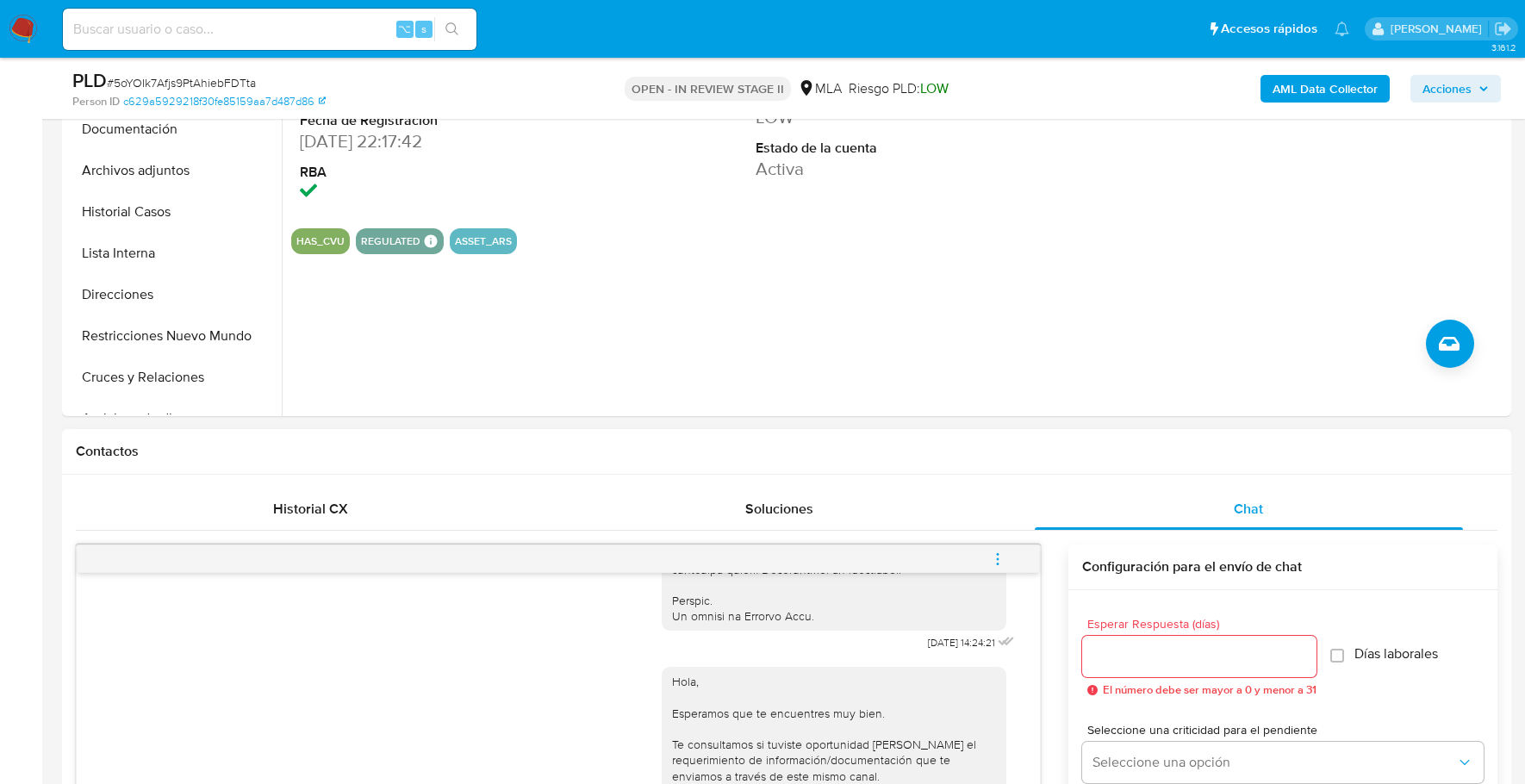
scroll to position [163, 0]
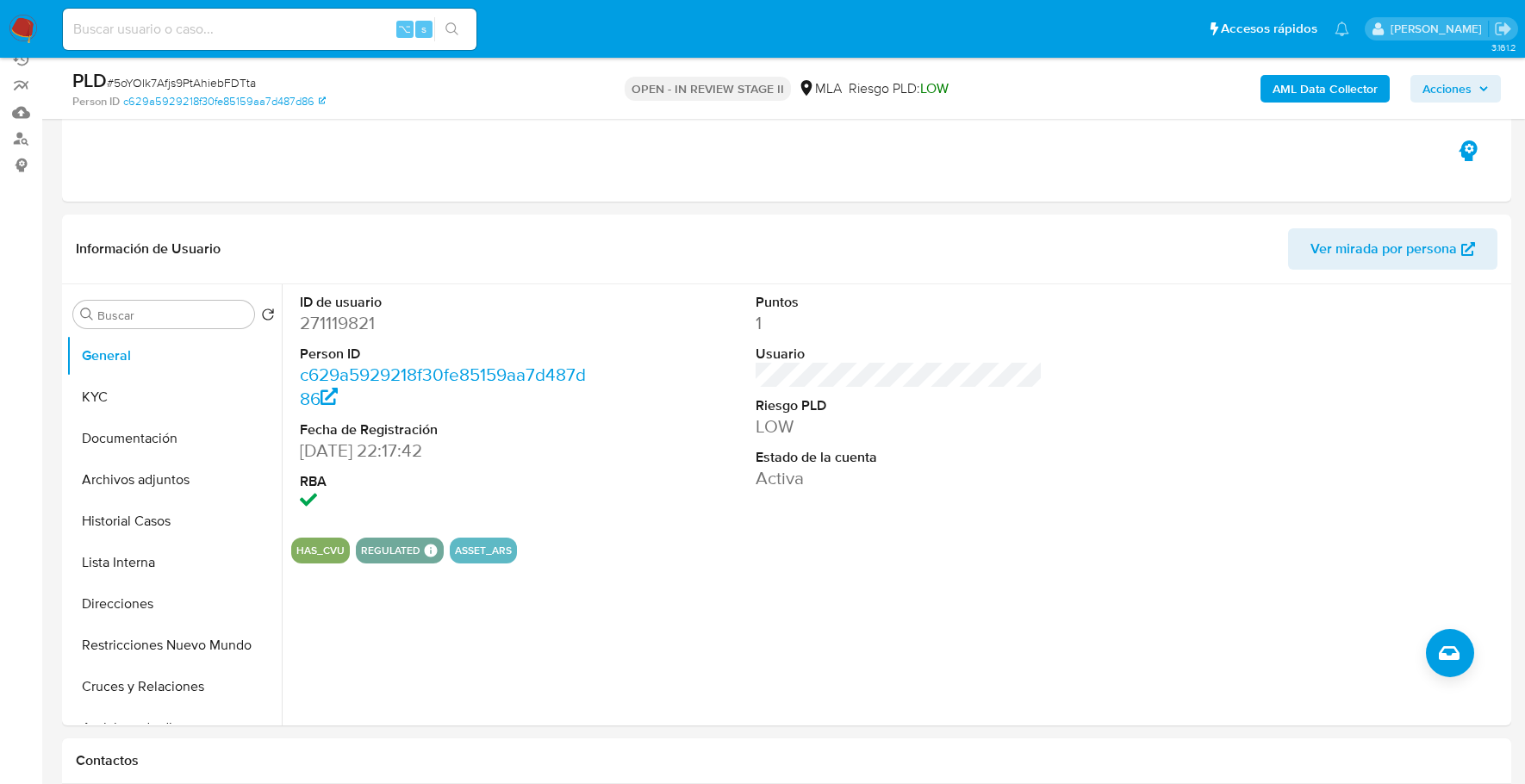
click at [237, 29] on input at bounding box center [269, 29] width 413 height 23
paste input "271119821"
type input "271119821"
click at [90, 421] on button "Documentación" at bounding box center [167, 439] width 202 height 42
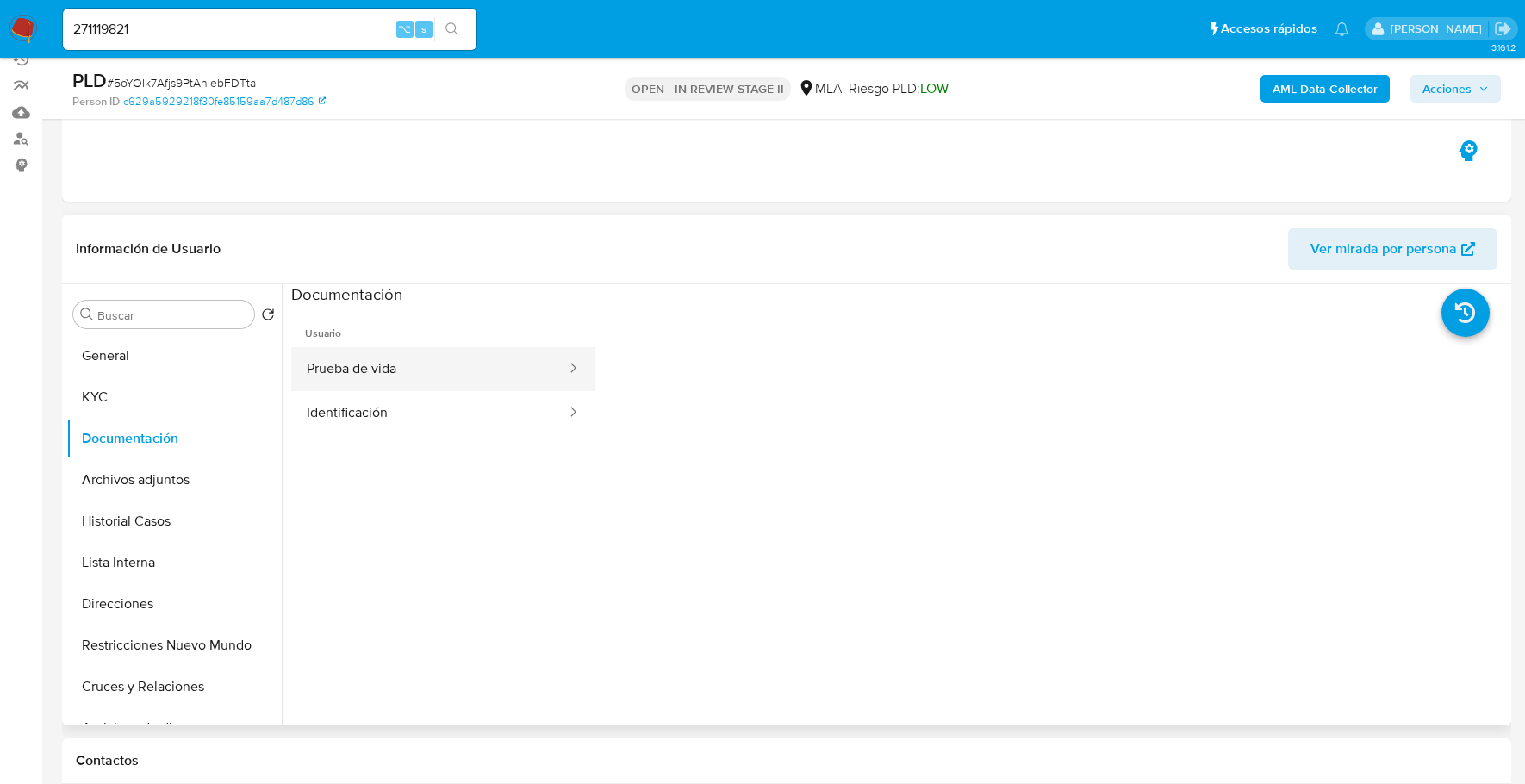
click at [359, 357] on button "Prueba de vida" at bounding box center [429, 369] width 276 height 44
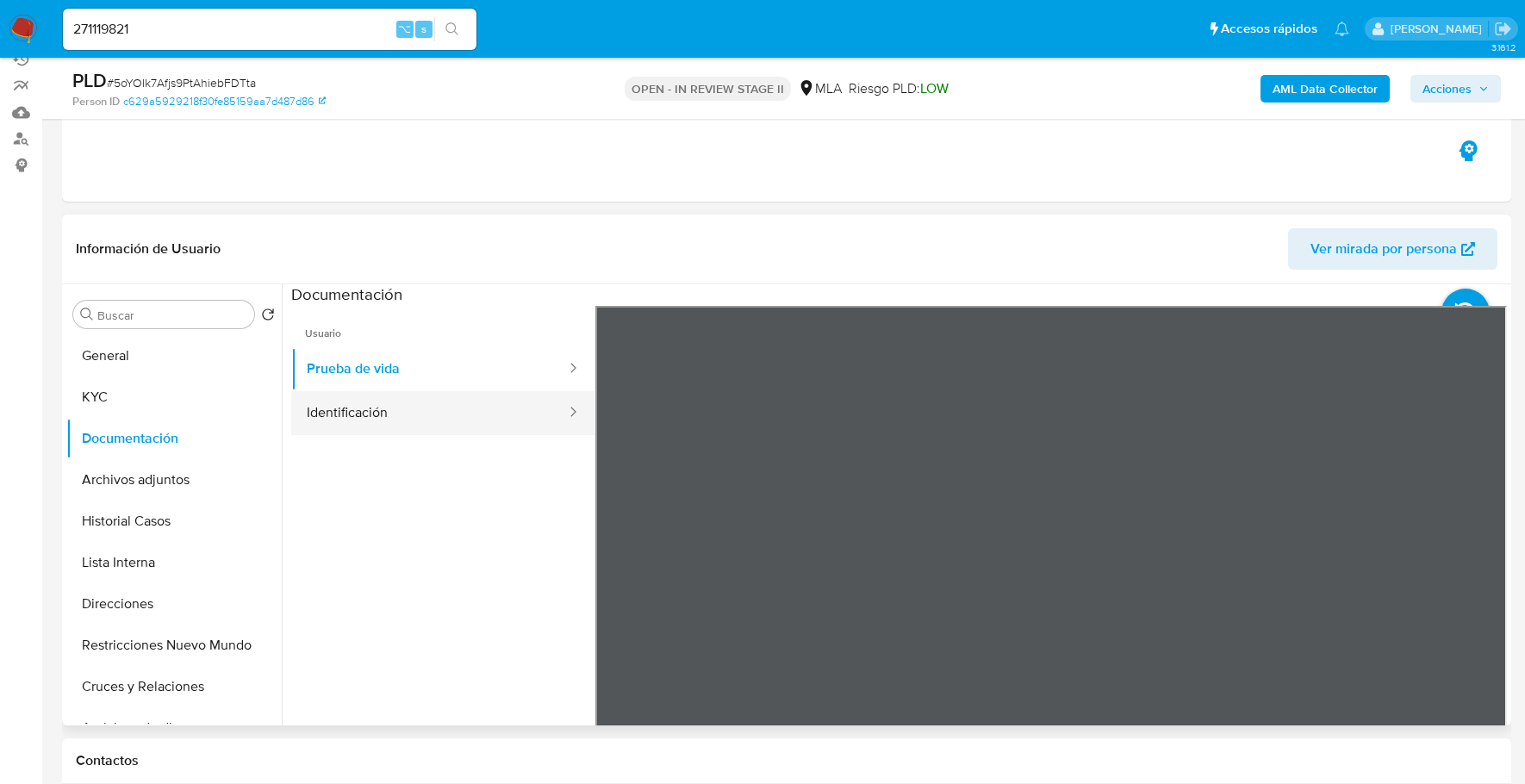
click at [400, 426] on button "Identificación" at bounding box center [429, 412] width 276 height 44
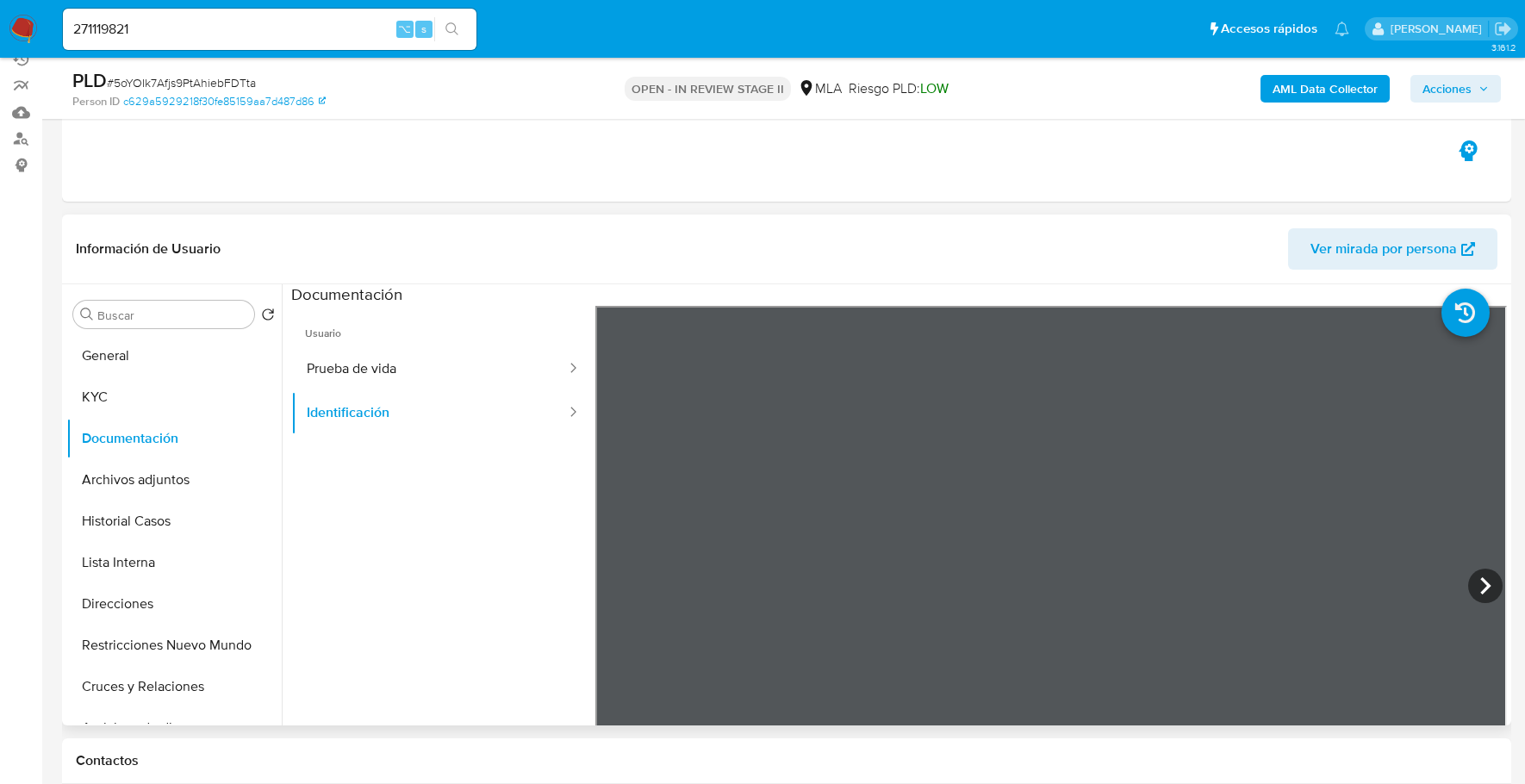
scroll to position [37, 0]
click at [1490, 589] on icon at bounding box center [1485, 585] width 34 height 34
click at [630, 587] on icon at bounding box center [617, 585] width 34 height 34
click at [119, 391] on button "KYC" at bounding box center [167, 397] width 202 height 42
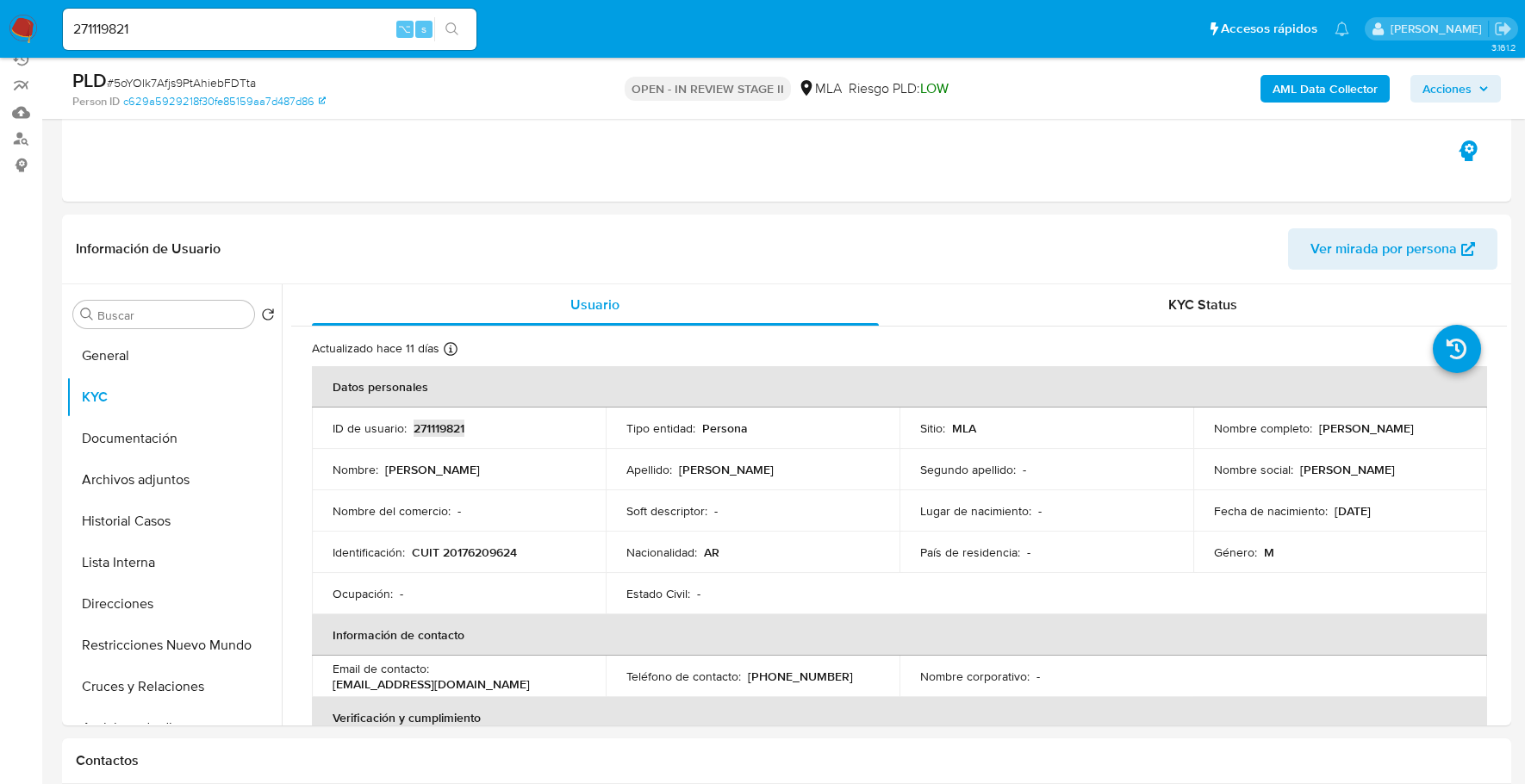
copy p "271119821"
click at [149, 450] on button "Documentación" at bounding box center [167, 439] width 202 height 42
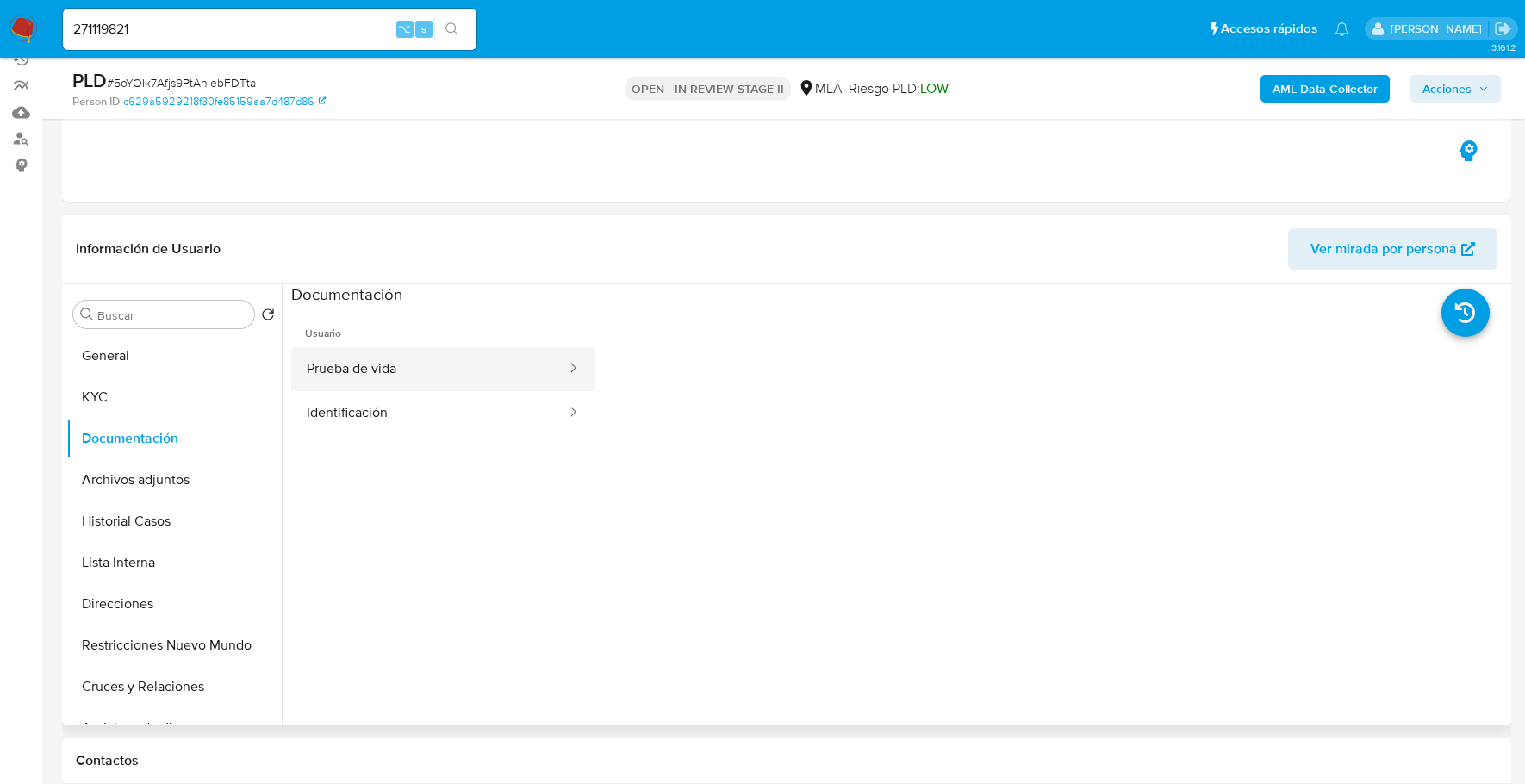
click at [418, 385] on button "Prueba de vida" at bounding box center [429, 369] width 276 height 44
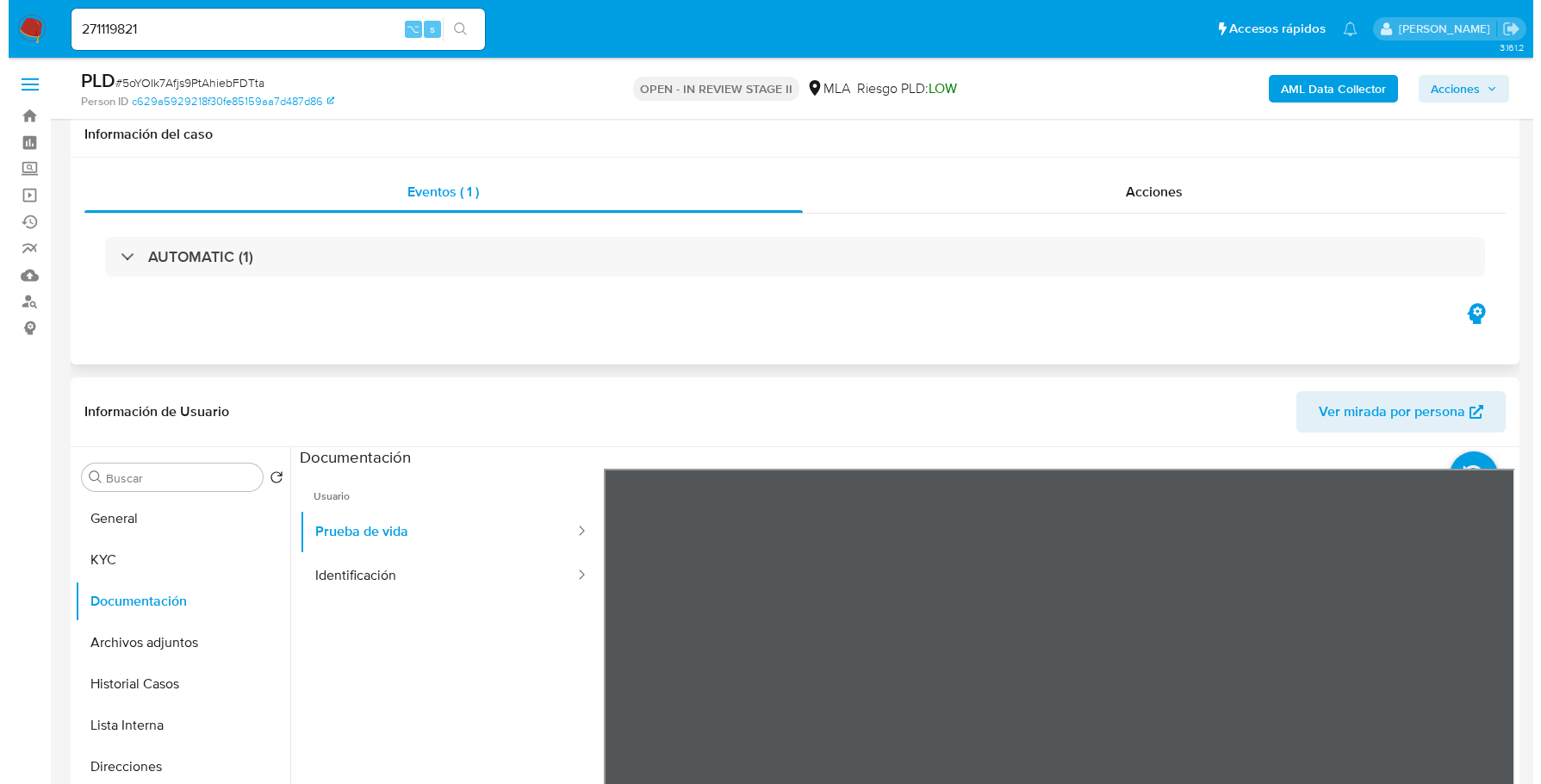
scroll to position [0, 0]
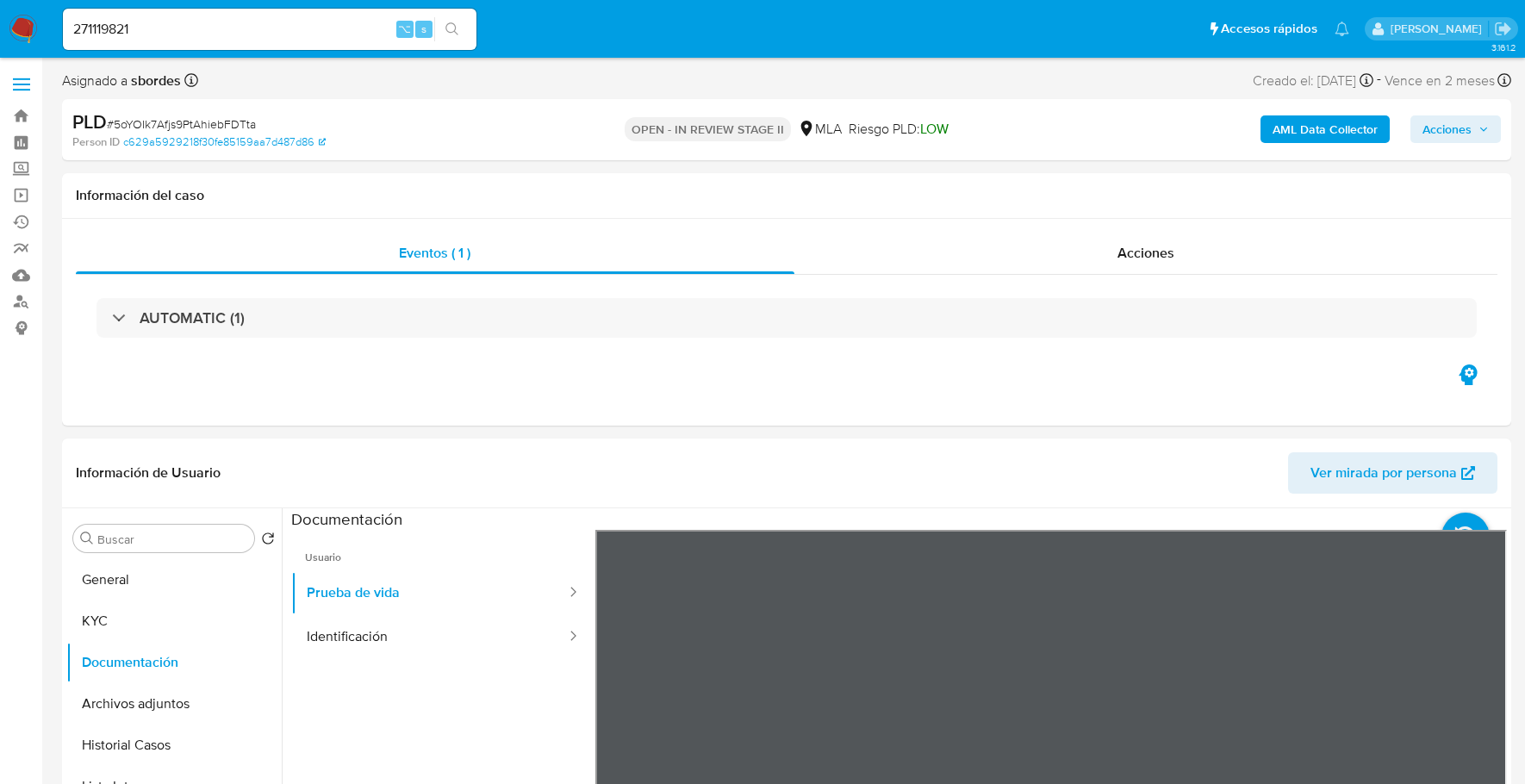
click at [1335, 112] on div "AML Data Collector Acciones" at bounding box center [1265, 130] width 471 height 41
click at [1342, 127] on b "AML Data Collector" at bounding box center [1324, 129] width 105 height 27
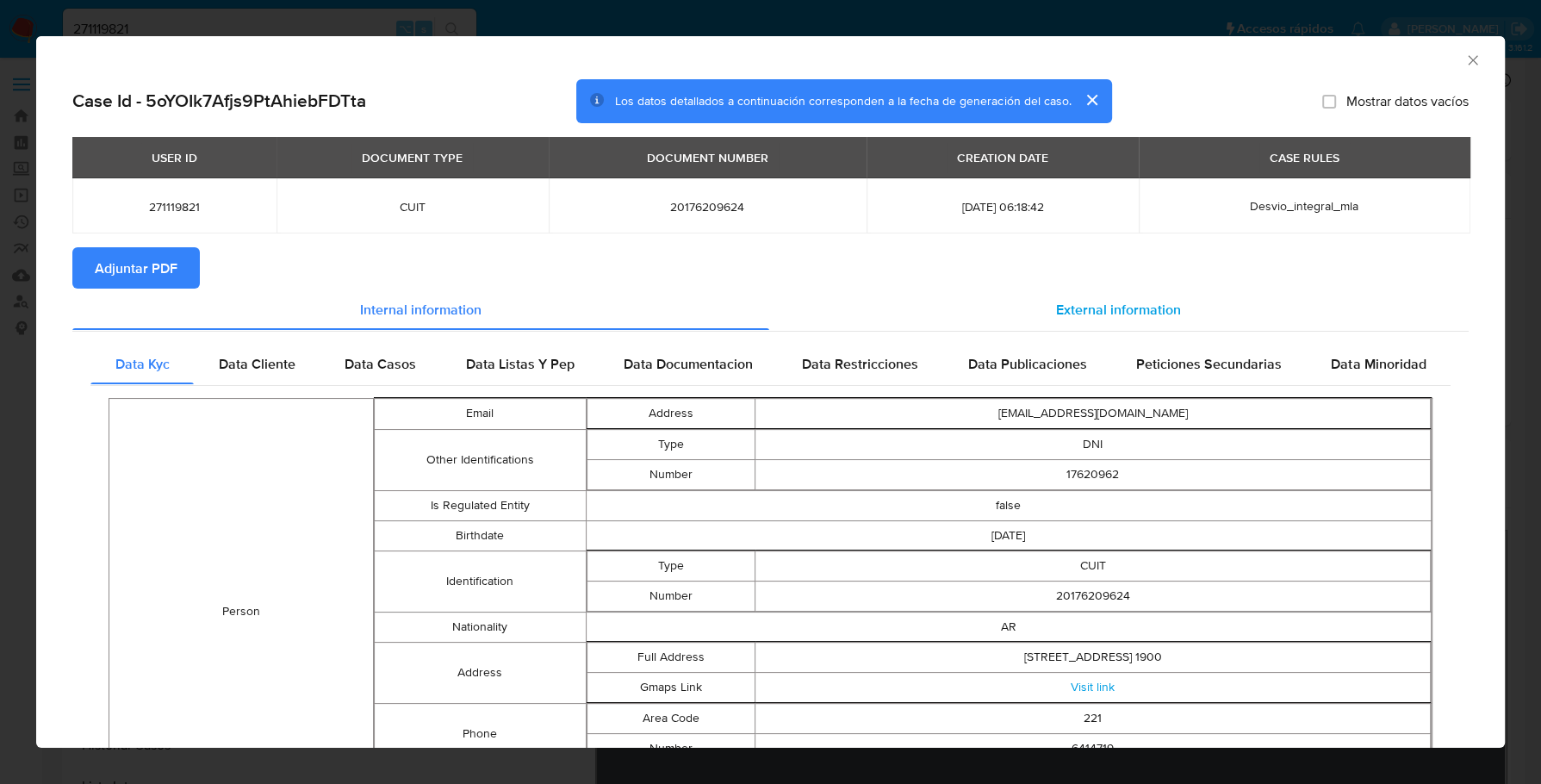
click at [1026, 301] on div "External information" at bounding box center [1119, 309] width 700 height 42
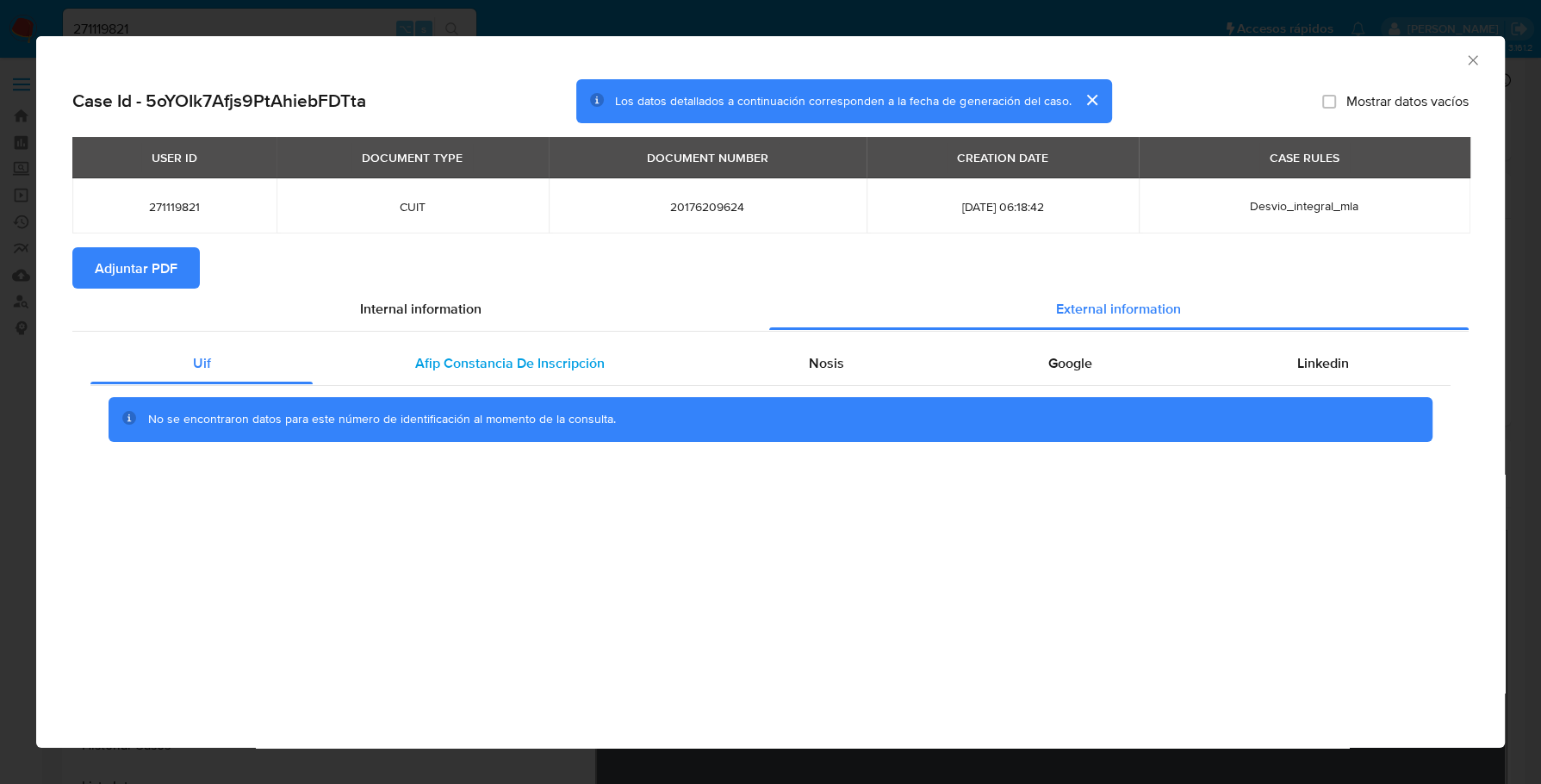
click at [547, 355] on span "Afip Constancia De Inscripción" at bounding box center [510, 362] width 189 height 20
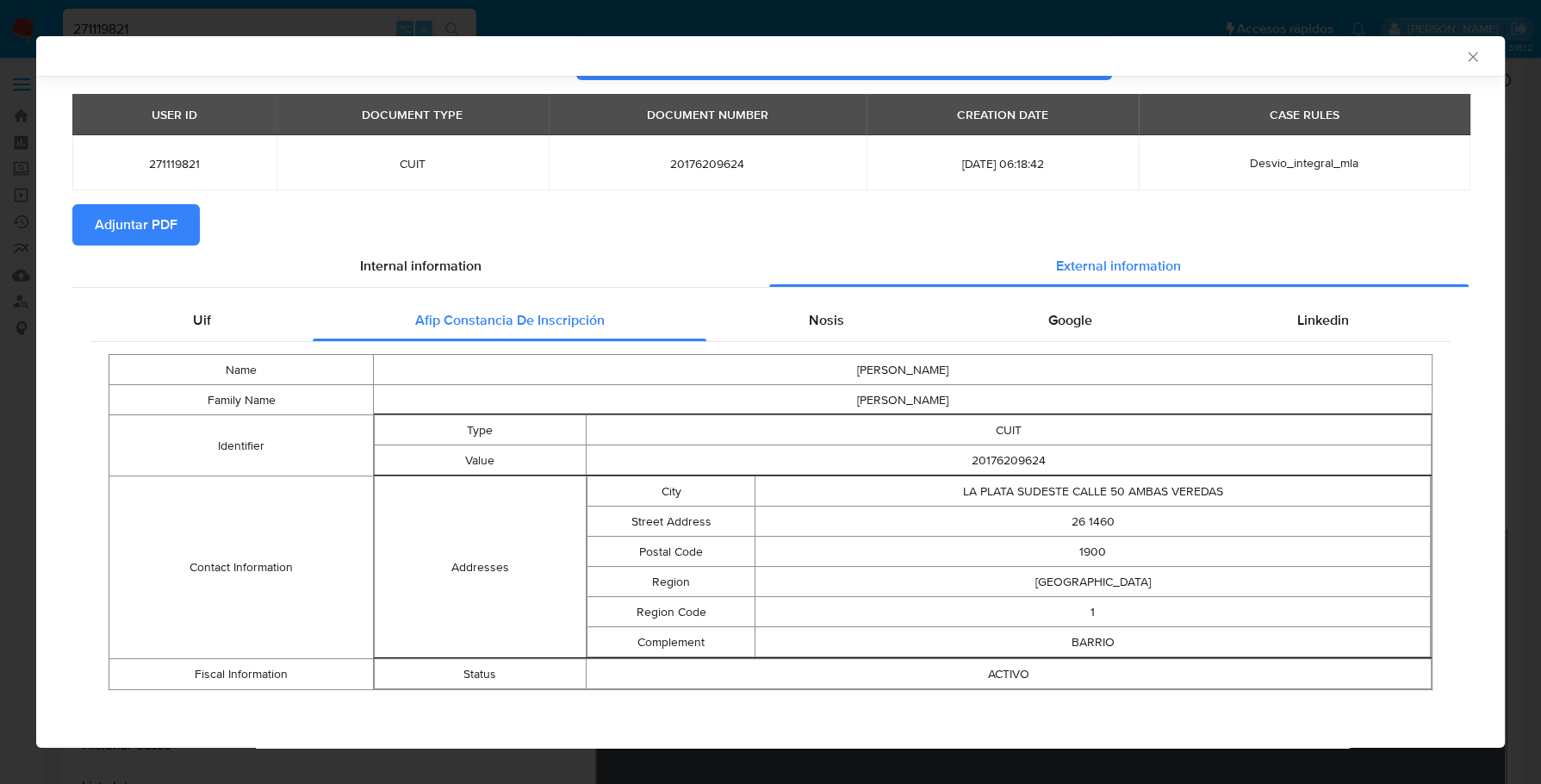
scroll to position [42, 0]
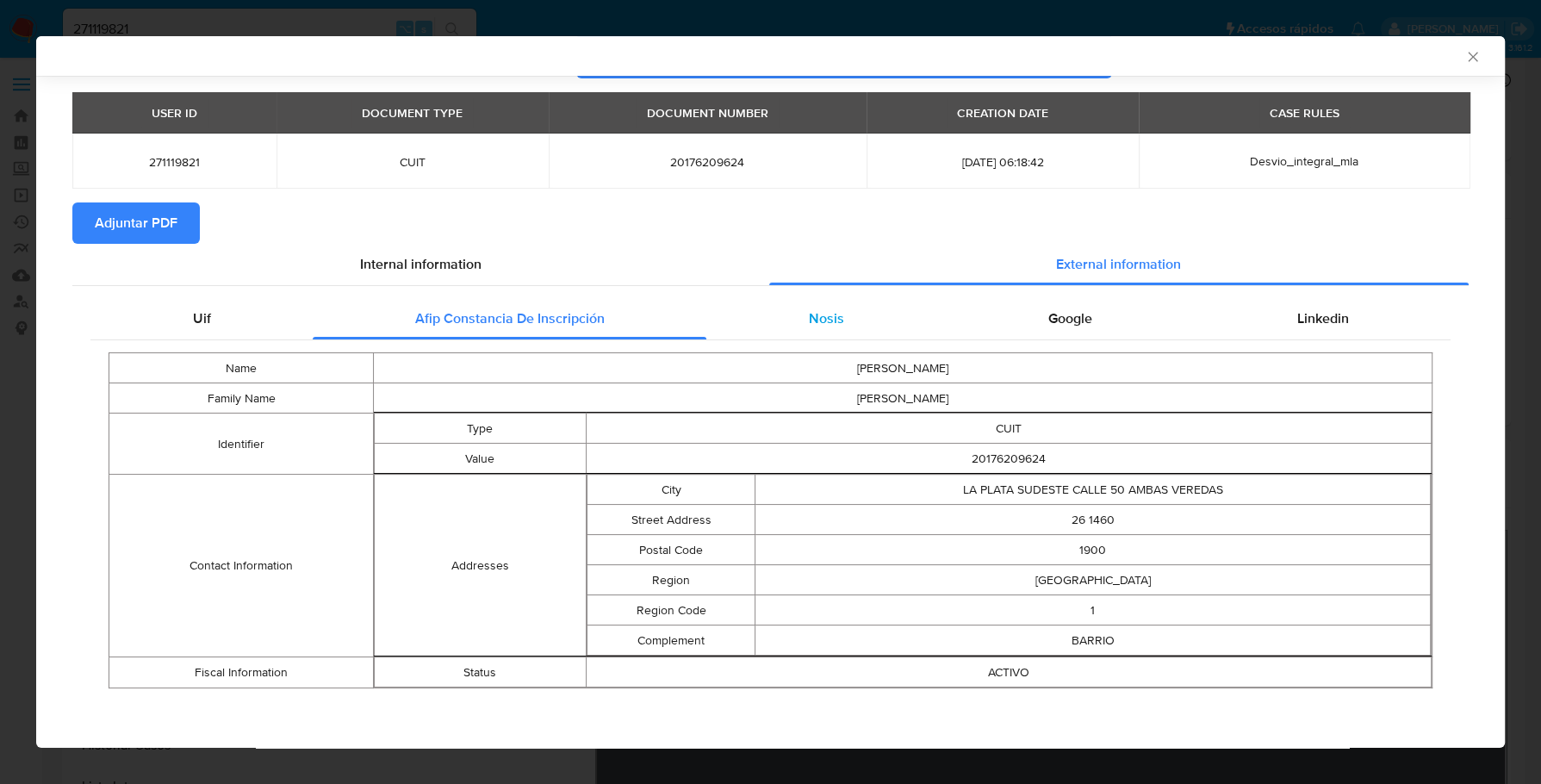
click at [813, 320] on span "Nosis" at bounding box center [826, 318] width 35 height 20
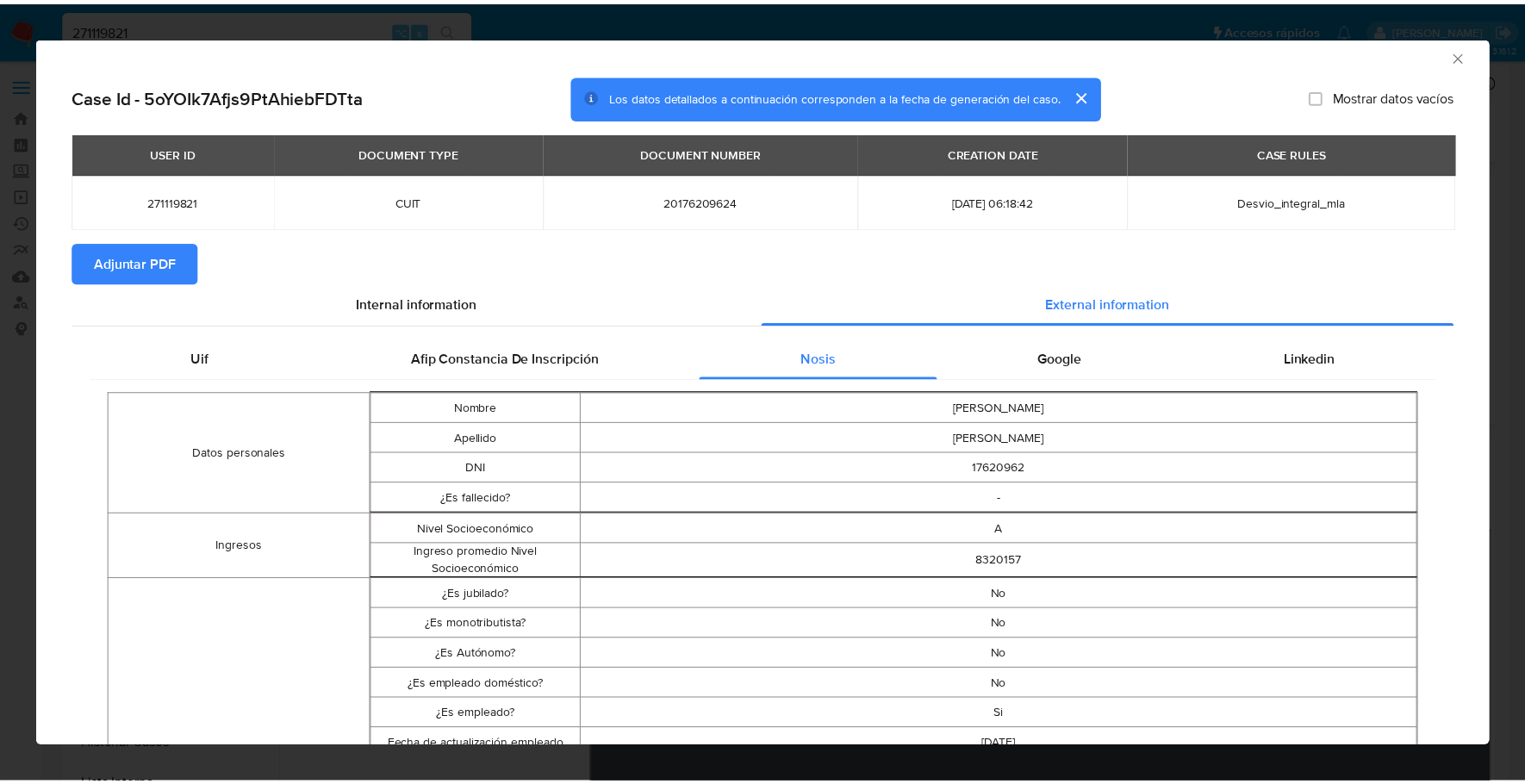
scroll to position [0, 0]
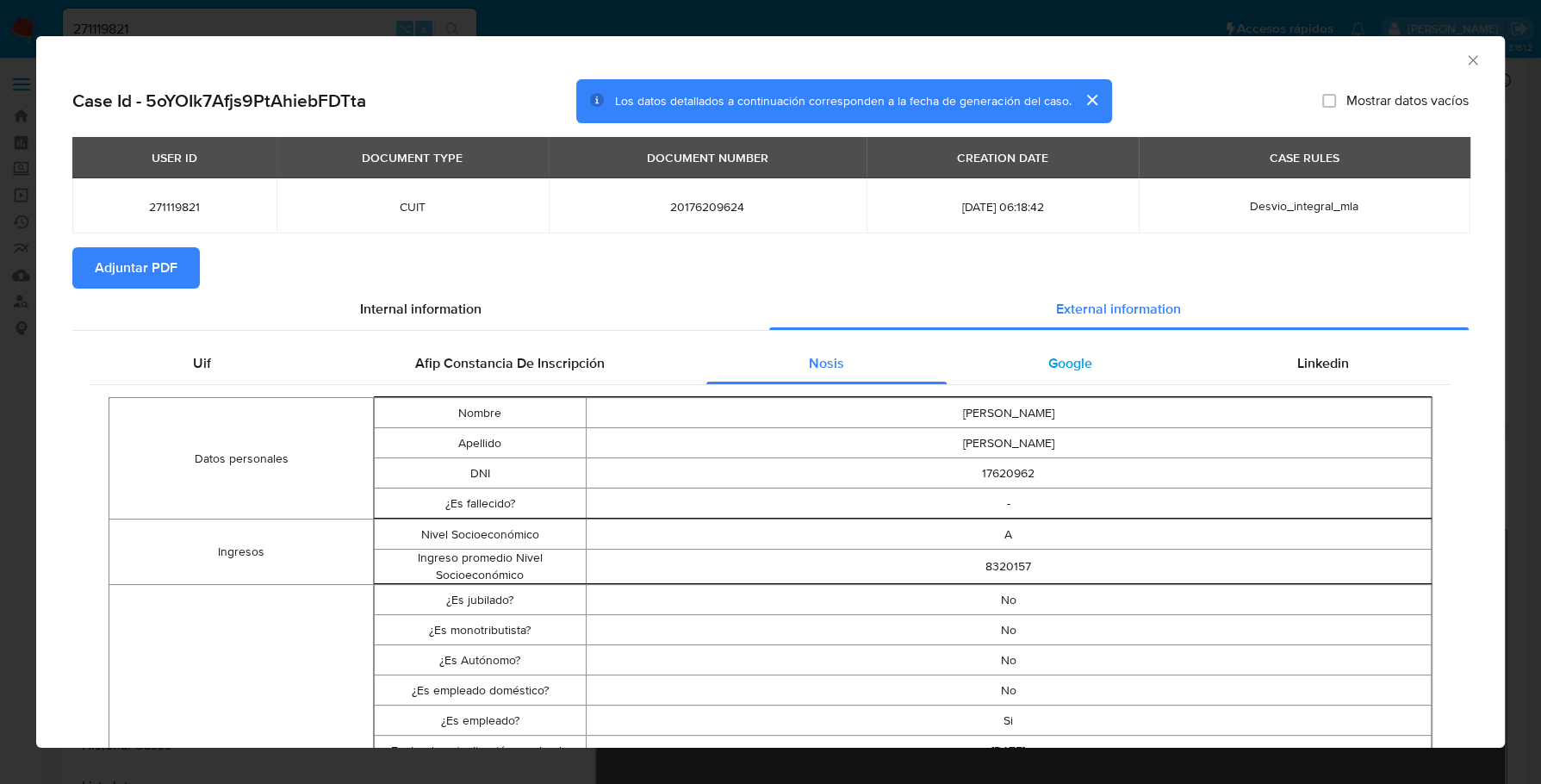
click at [1064, 354] on span "Google" at bounding box center [1070, 362] width 44 height 20
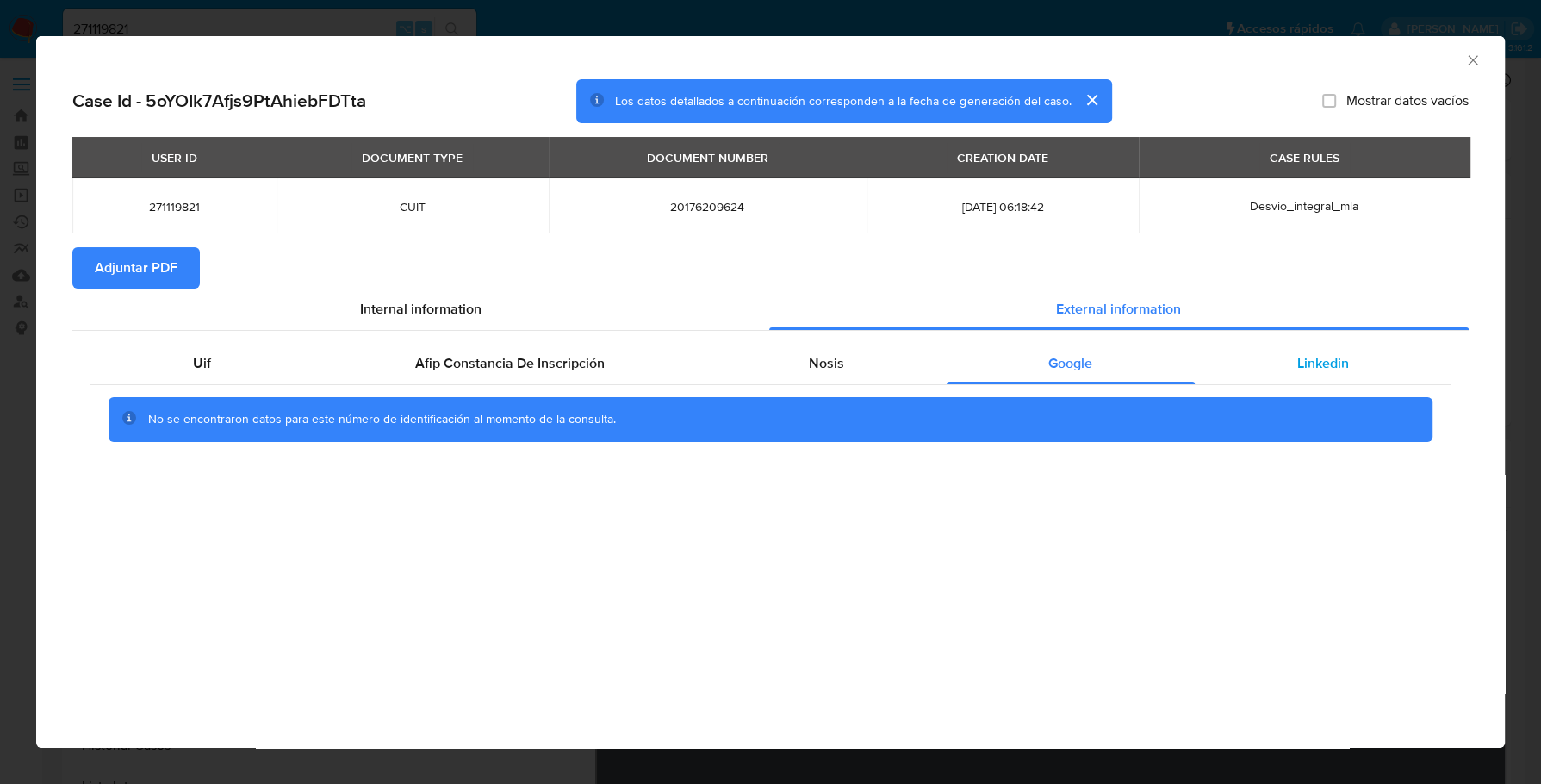
click at [1328, 371] on span "Linkedin" at bounding box center [1322, 362] width 52 height 20
click at [149, 264] on span "Adjuntar PDF" at bounding box center [135, 268] width 82 height 38
click at [1473, 63] on icon "Cerrar ventana" at bounding box center [1473, 61] width 17 height 17
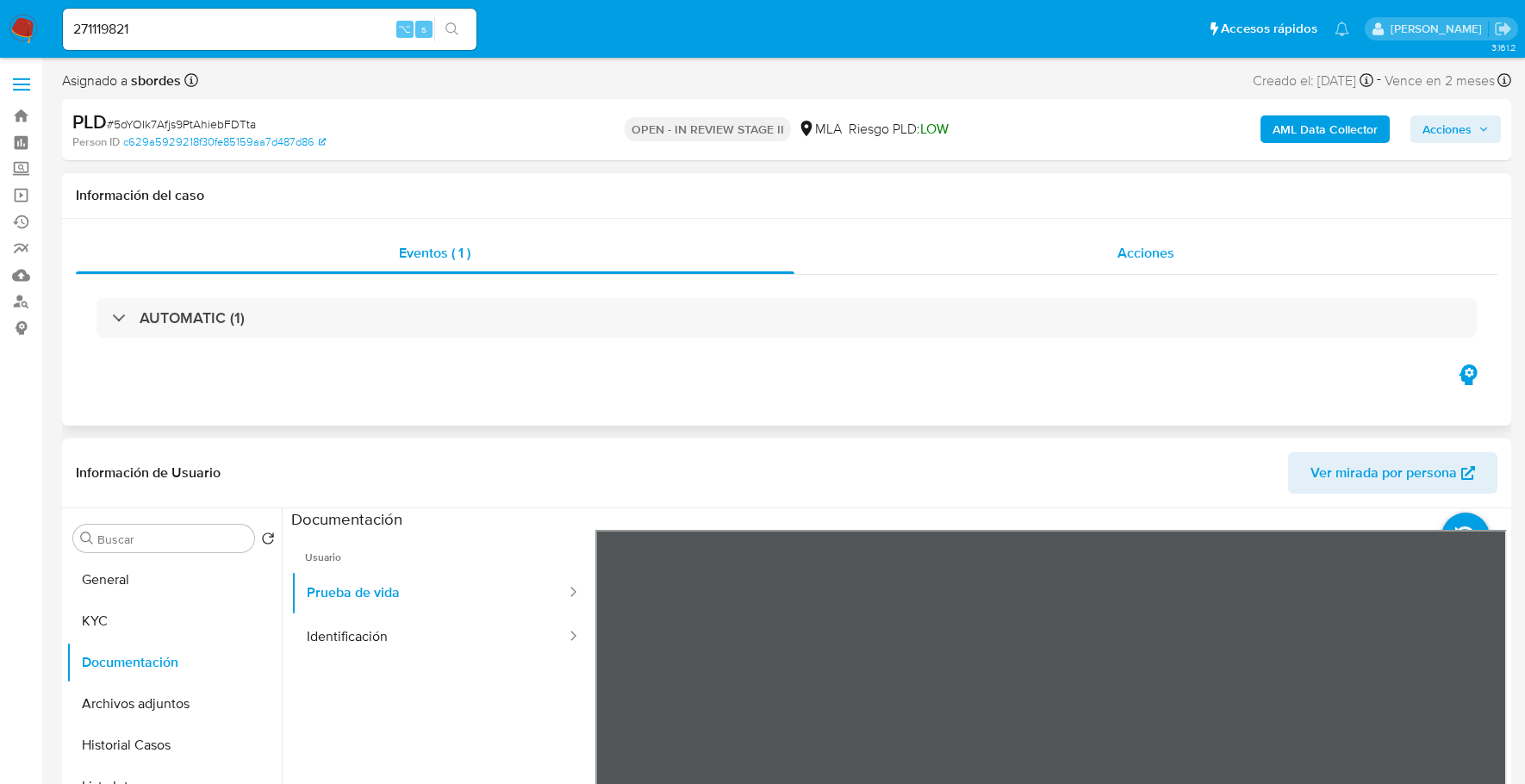
click at [1122, 253] on span "Acciones" at bounding box center [1146, 253] width 57 height 20
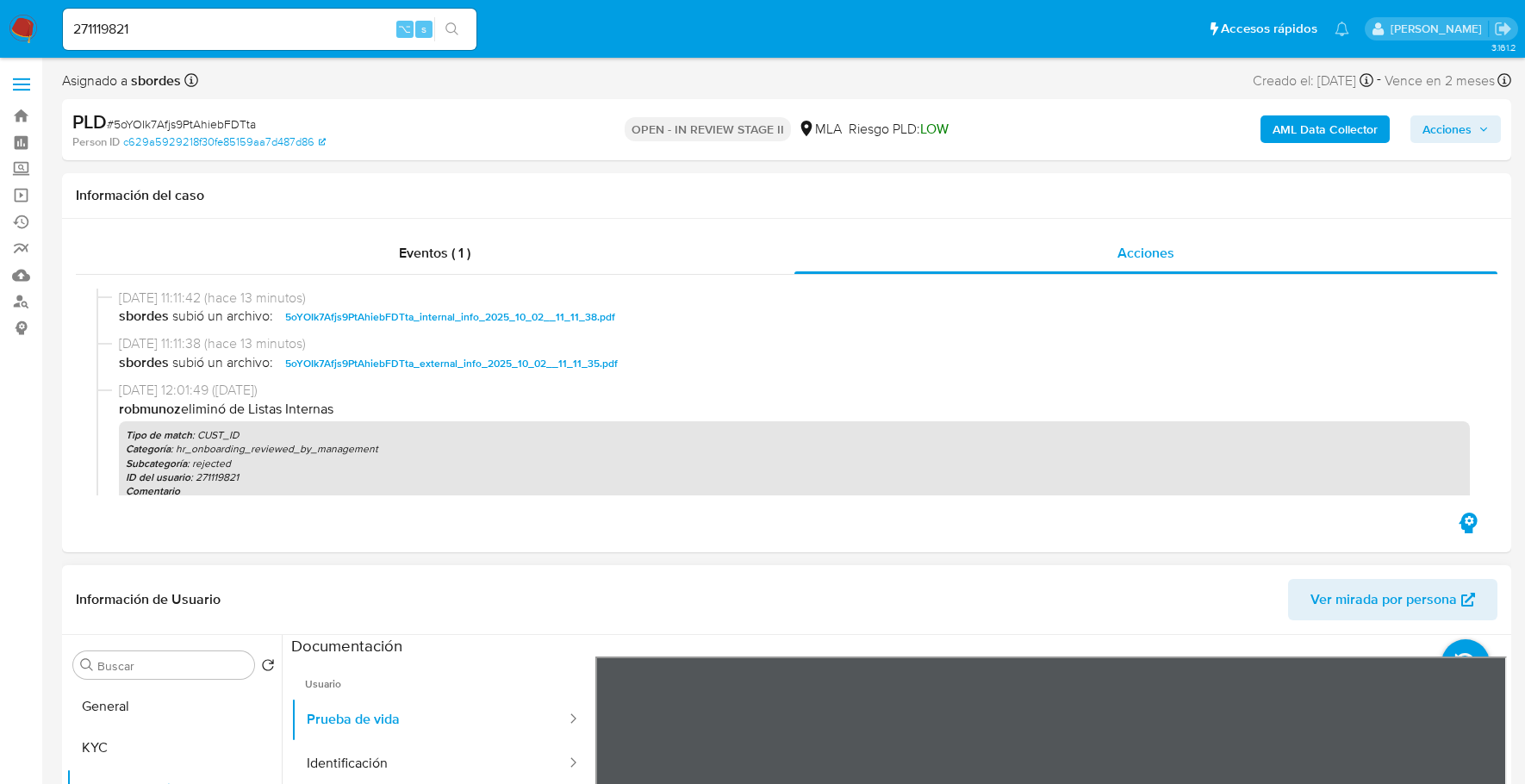
scroll to position [193, 0]
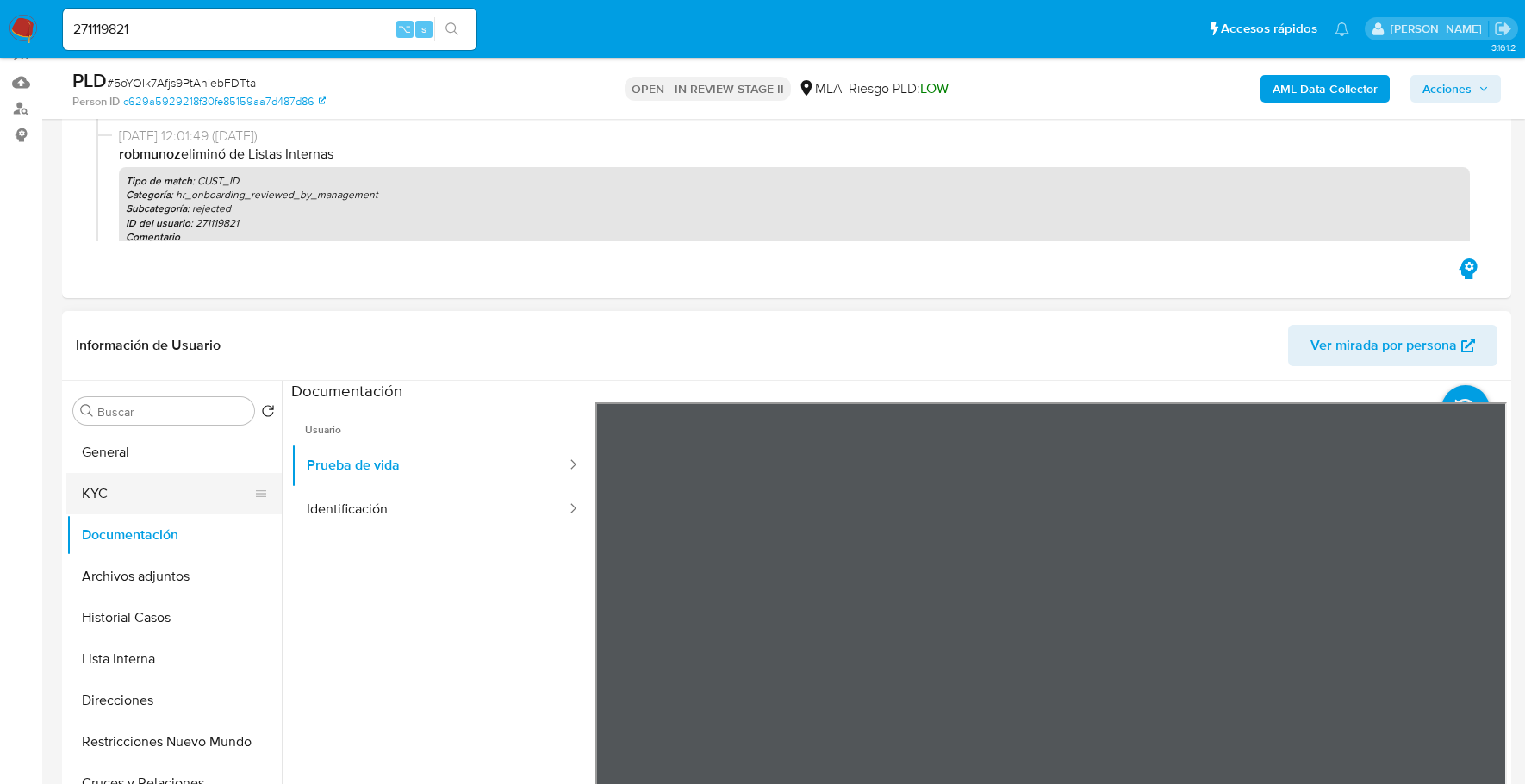
click at [119, 507] on button "KYC" at bounding box center [167, 494] width 202 height 42
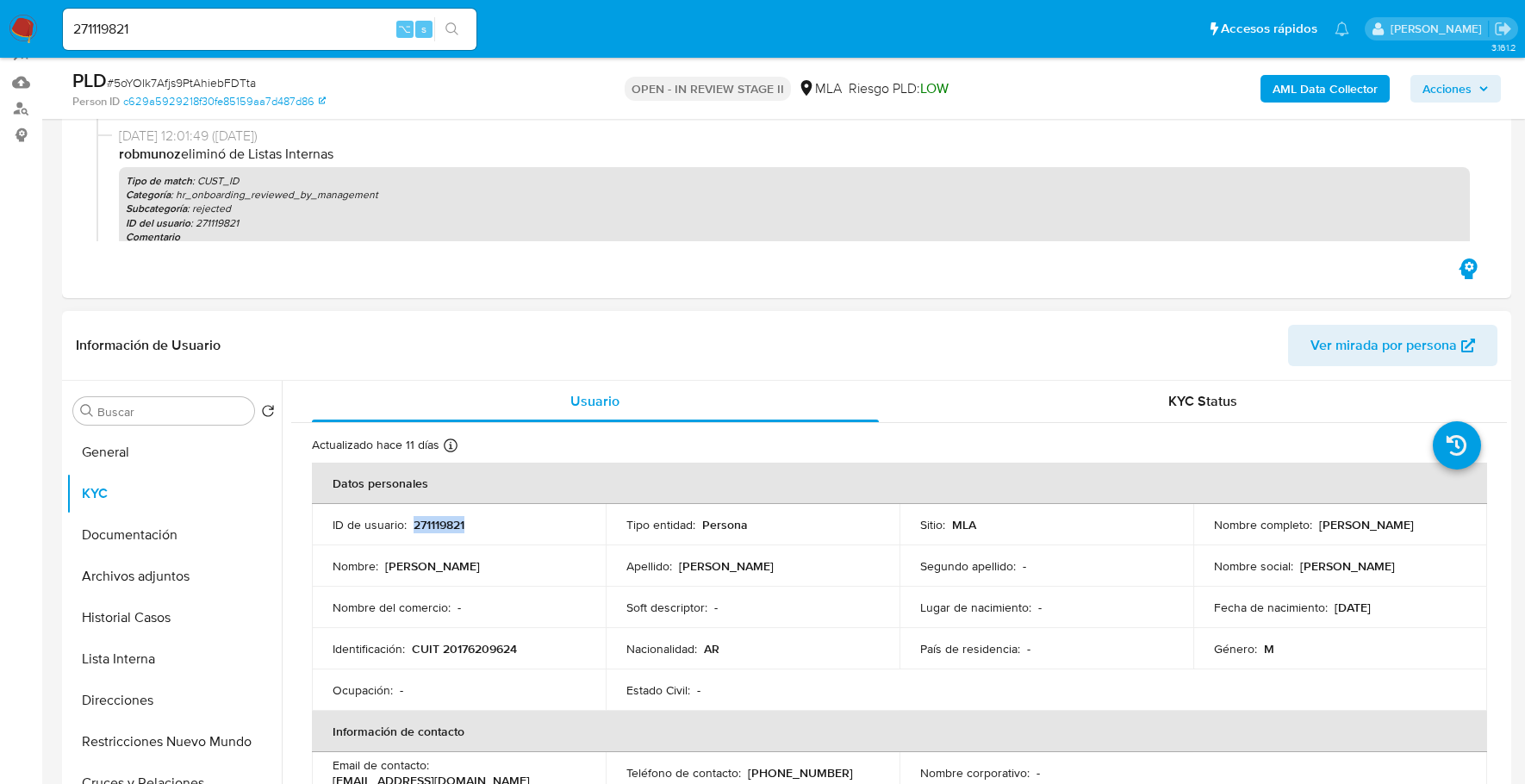
copy p "271119821"
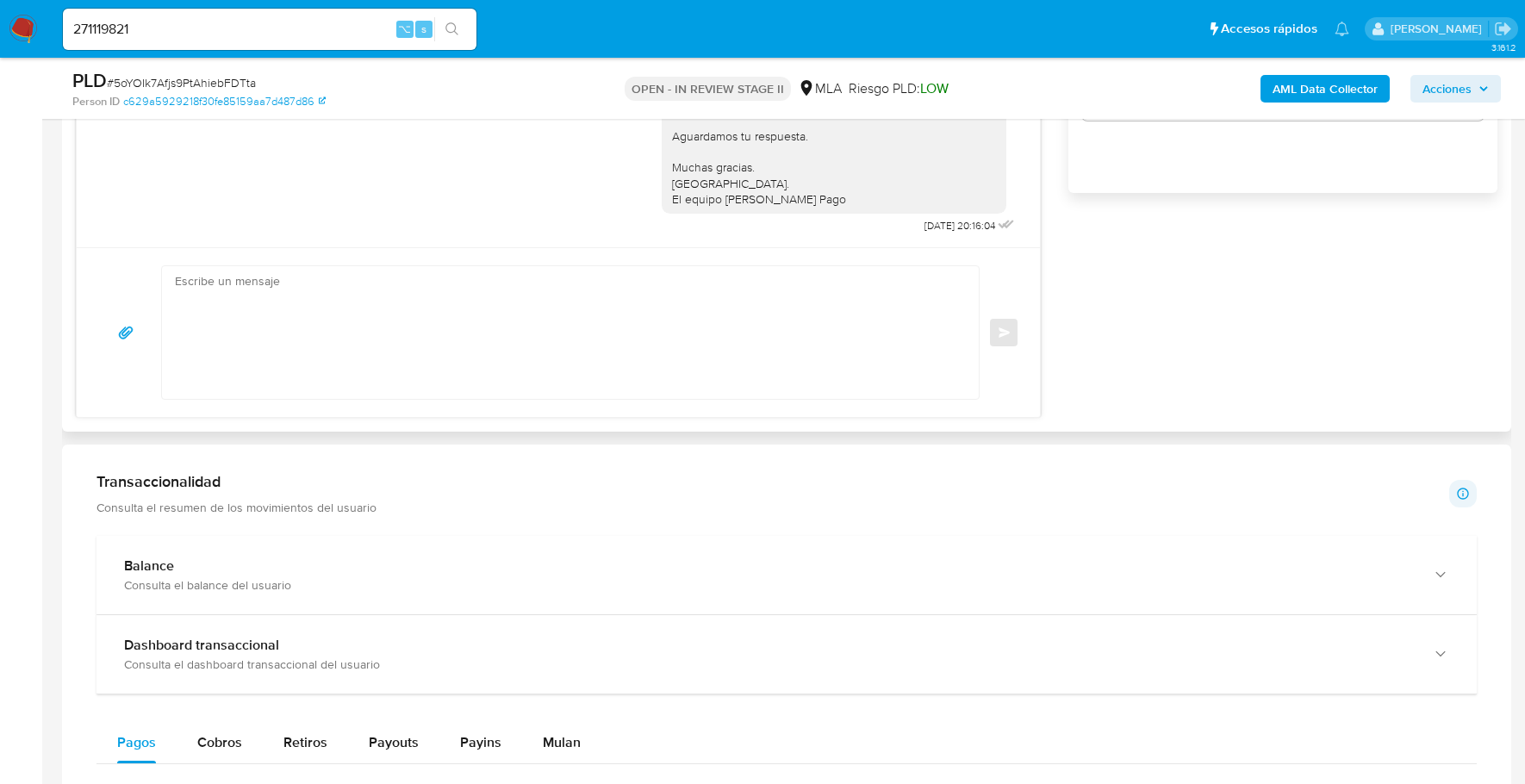
scroll to position [1364, 0]
click at [735, 338] on textarea at bounding box center [566, 332] width 782 height 132
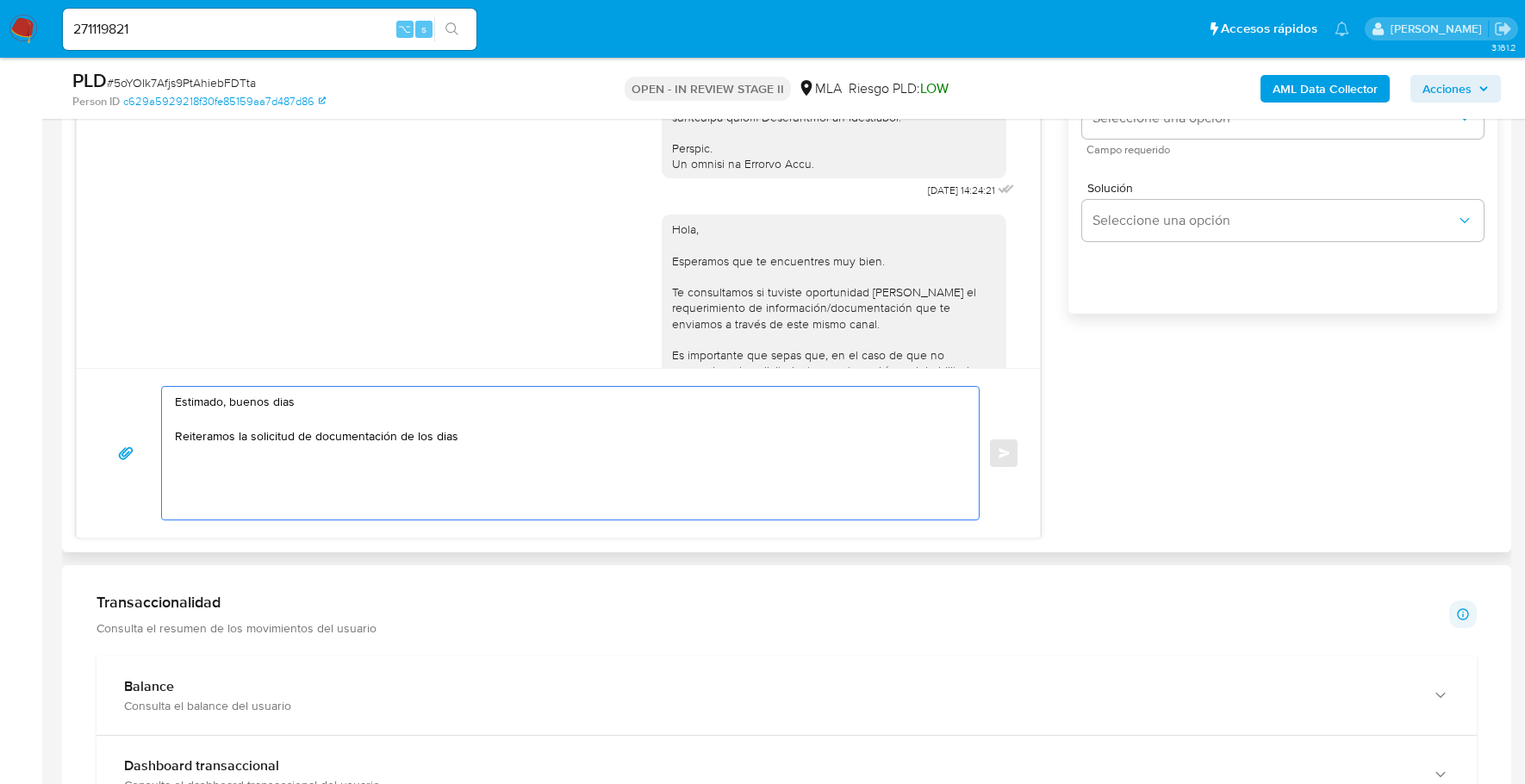
scroll to position [916, 0]
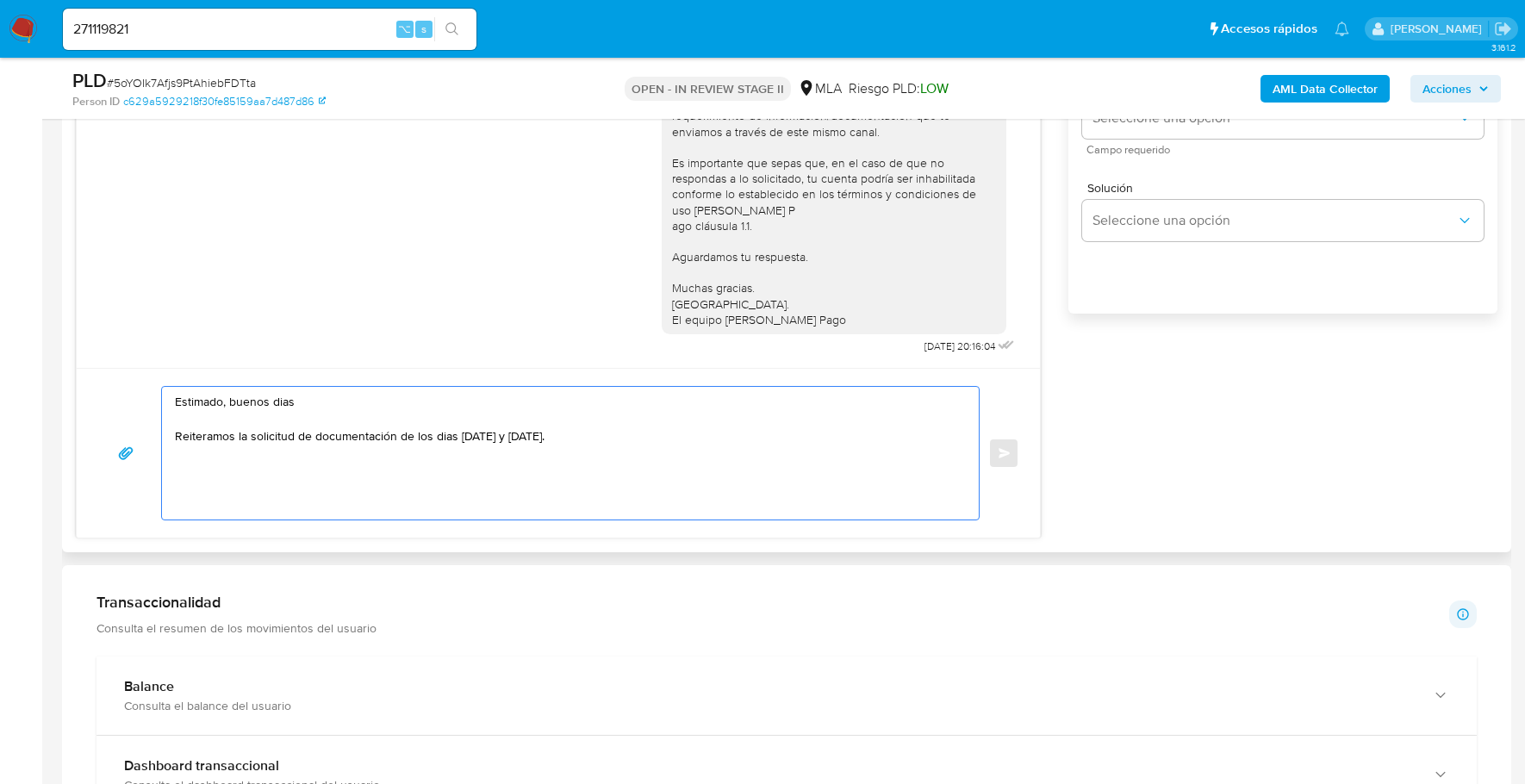
click at [643, 428] on textarea "Estimado, buenos dias Reiteramos la solicitud de documentación de los dias 17 y…" at bounding box center [566, 453] width 782 height 132
click at [824, 474] on textarea "Estimado, buenos dias Reiteramos la solicitud de documentación de los dias 17 y…" at bounding box center [566, 453] width 782 height 132
paste textarea "- Daniela Mercedes Roa - CUIT 27200396656 (SIN ACTIVIDAD) , a quien le envía 11…"
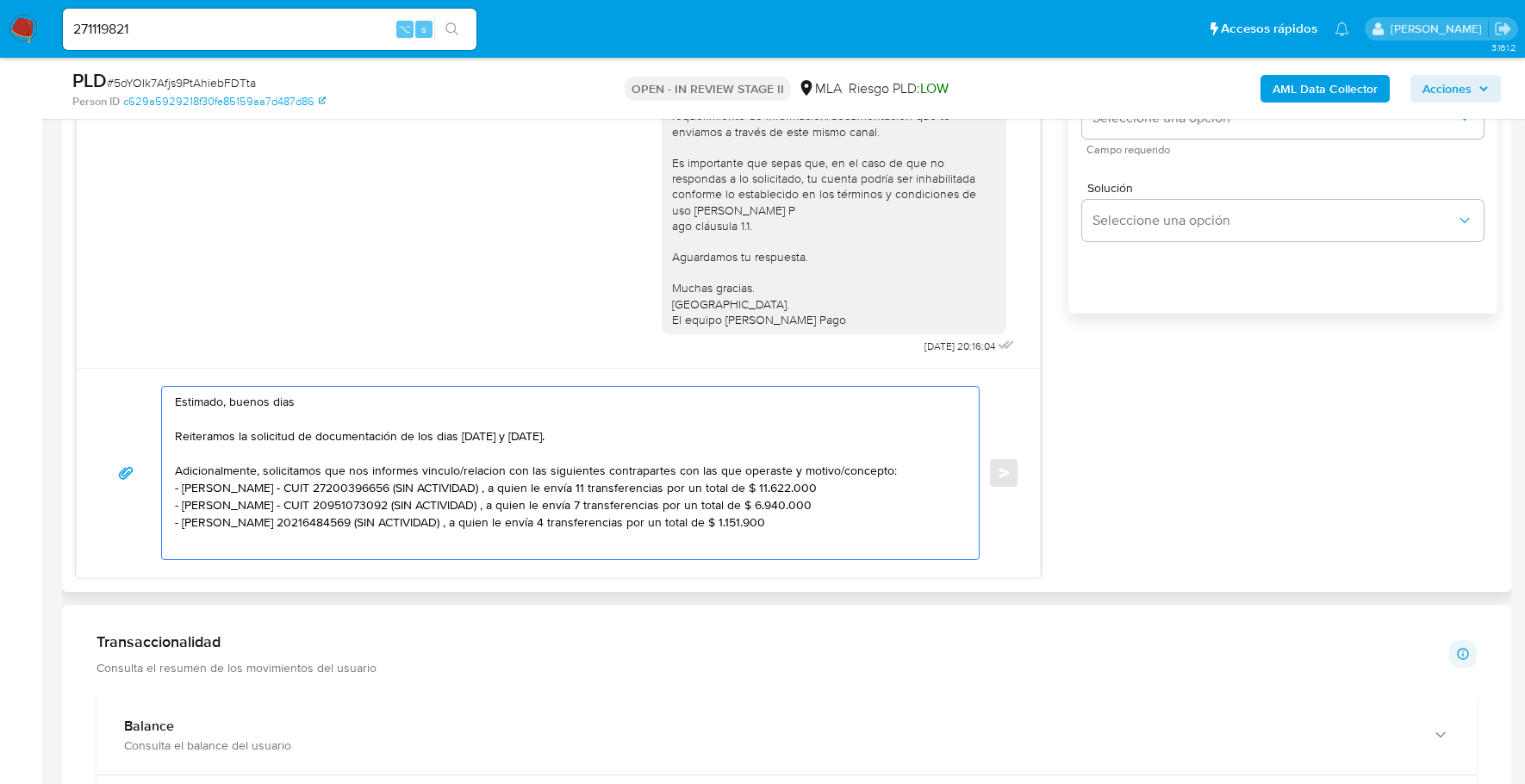
drag, startPoint x: 863, startPoint y: 525, endPoint x: 429, endPoint y: 519, distance: 434.0
click at [429, 519] on textarea "Estimado, buenos dias Reiteramos la solicitud de documentación de los dias 17 y…" at bounding box center [566, 473] width 782 height 172
drag, startPoint x: 844, startPoint y: 504, endPoint x: 419, endPoint y: 500, distance: 425.0
click at [419, 500] on textarea "Estimado, buenos dias Reiteramos la solicitud de documentación de los dias 17 y…" at bounding box center [566, 473] width 782 height 172
drag, startPoint x: 853, startPoint y: 487, endPoint x: 419, endPoint y: 481, distance: 434.0
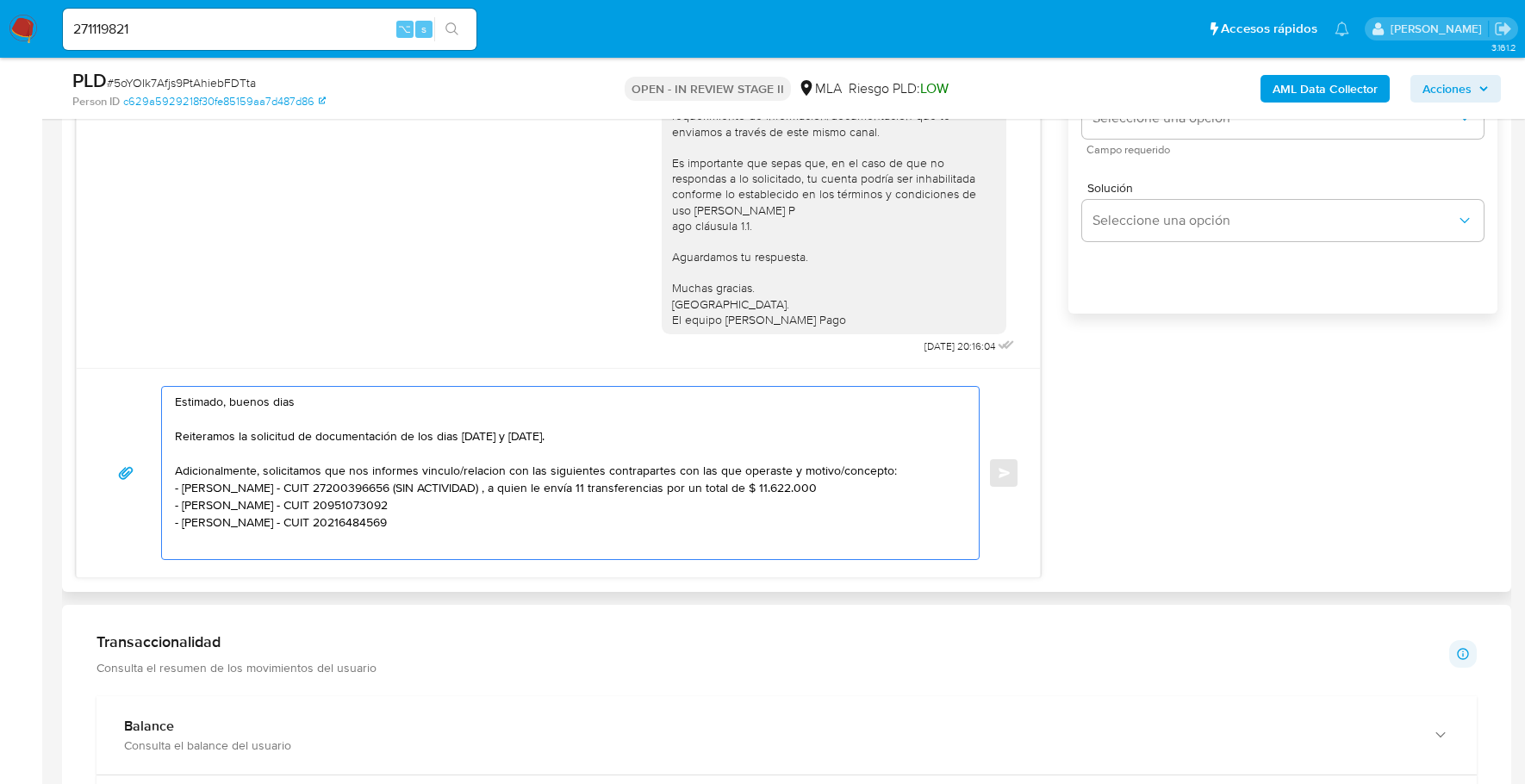
click at [419, 481] on textarea "Estimado, buenos dias Reiteramos la solicitud de documentación de los dias 17 y…" at bounding box center [566, 473] width 782 height 172
click at [468, 521] on textarea "Estimado, buenos dias Reiteramos la solicitud de documentación de los dias 17 y…" at bounding box center [566, 473] width 782 height 172
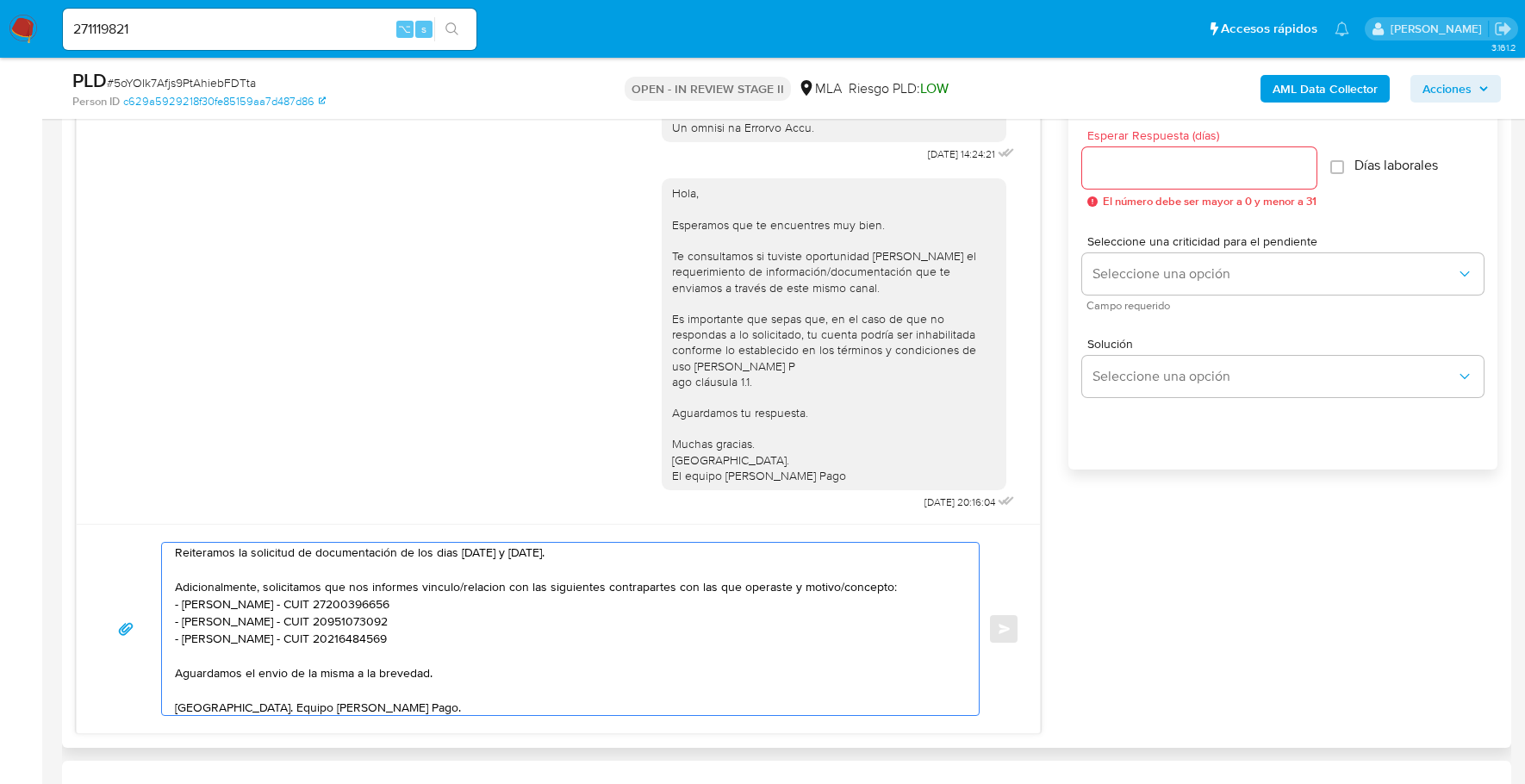
scroll to position [849, 0]
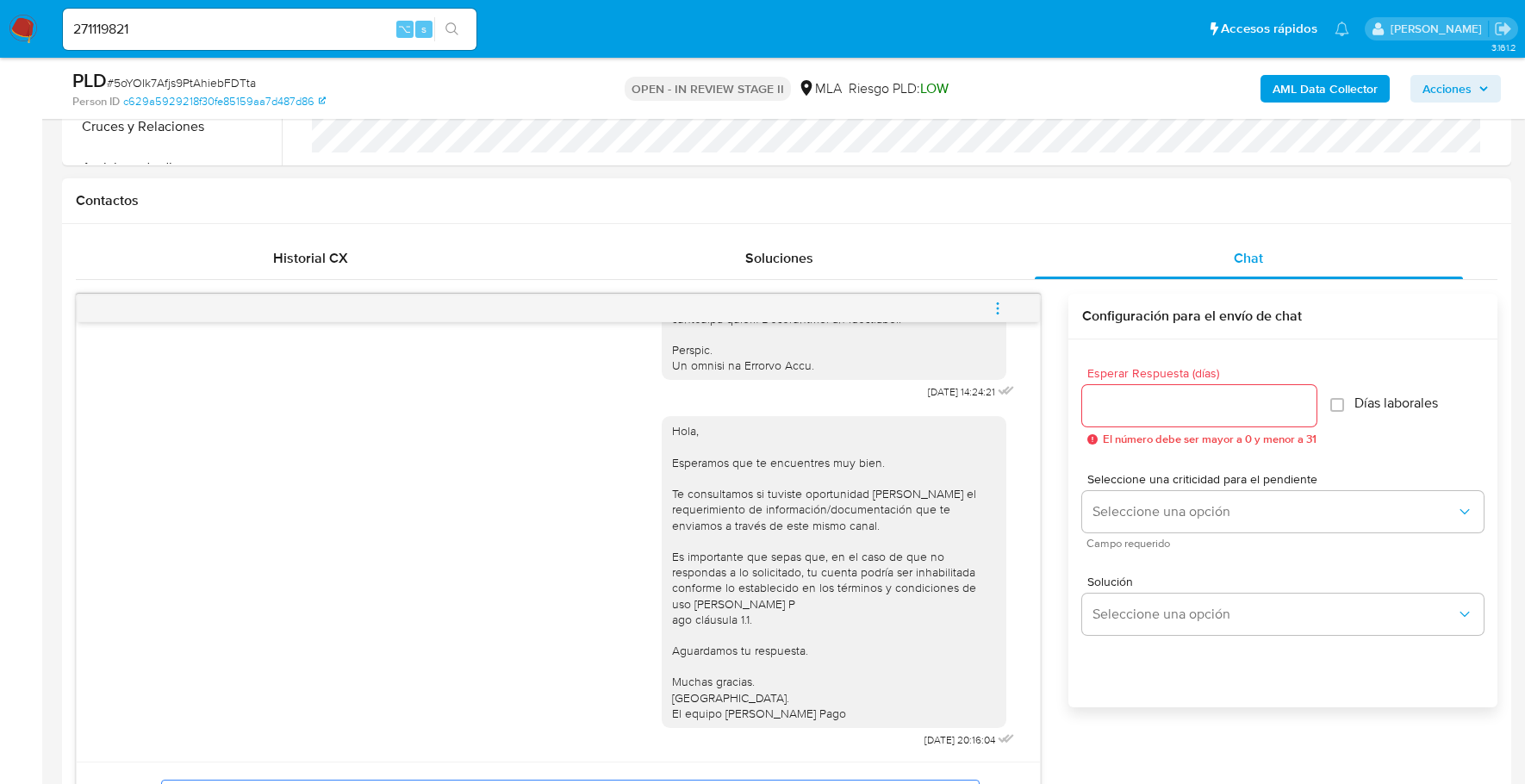
type textarea "Estimado, buenos dias Reiteramos la solicitud de documentación de los dias 17 y…"
click at [1191, 402] on input "Esperar Respuesta (días)" at bounding box center [1200, 406] width 235 height 23
type input "1"
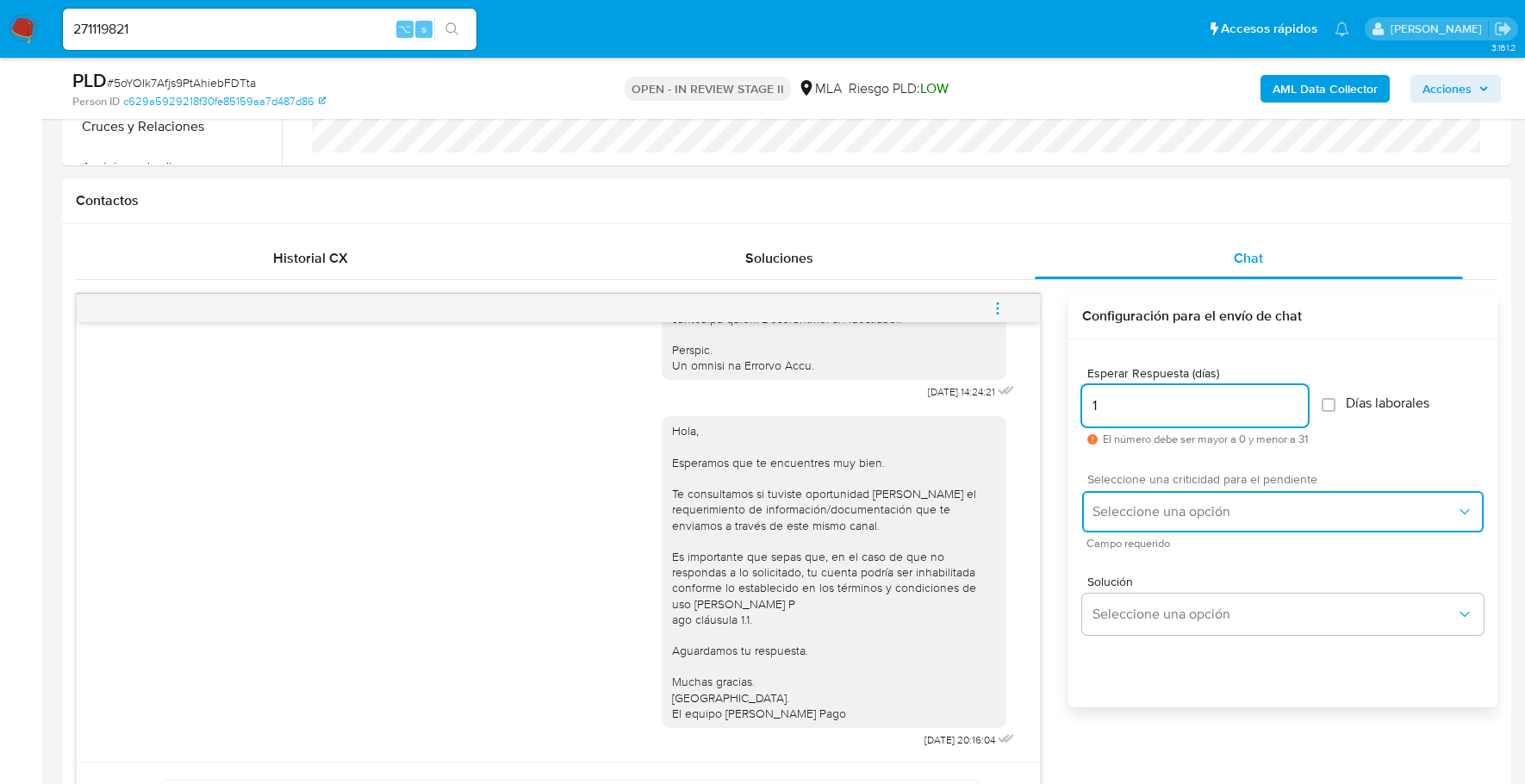
click at [1164, 514] on span "Seleccione una opción" at bounding box center [1274, 512] width 363 height 17
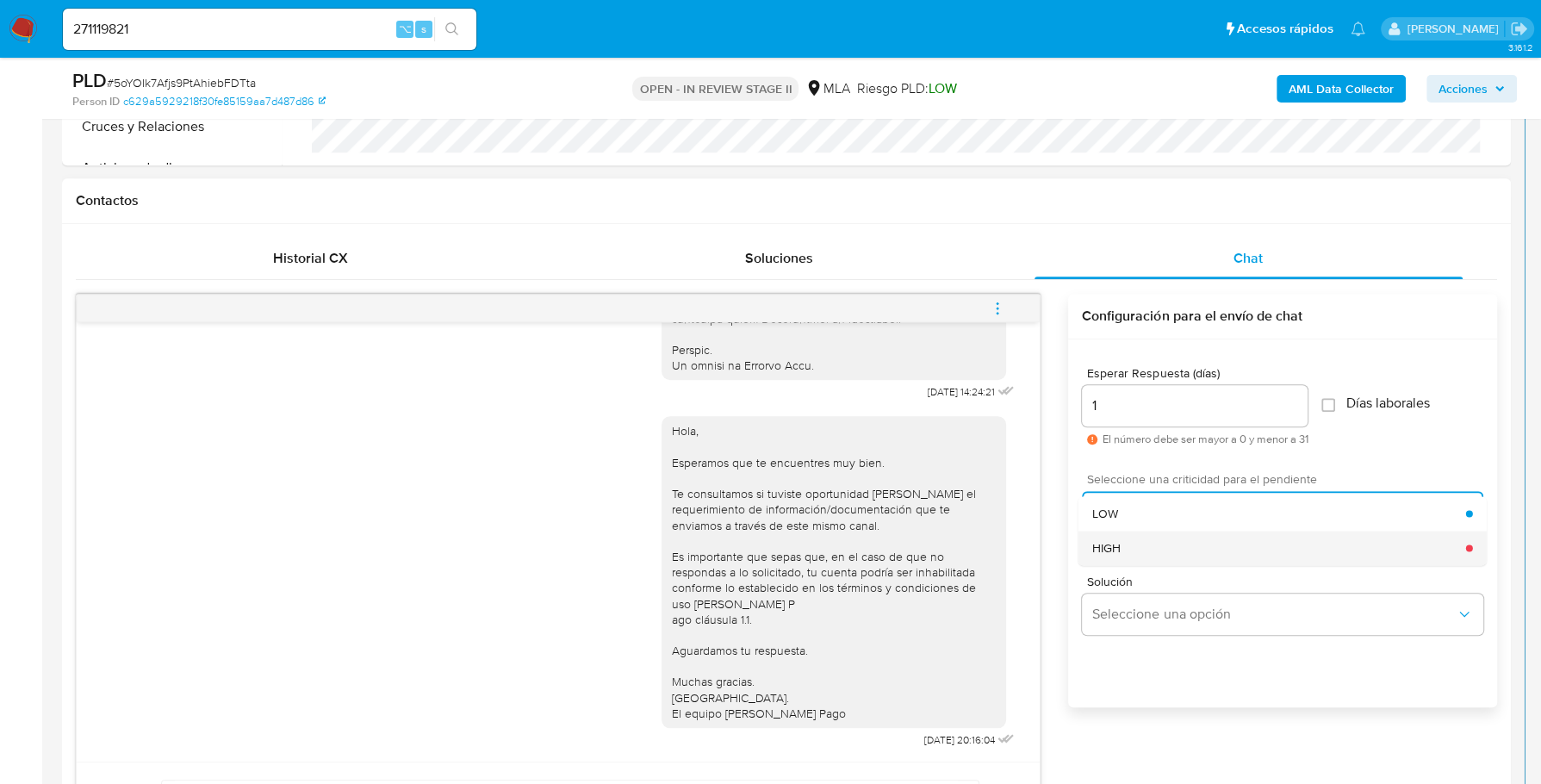
click at [1152, 535] on div "HIGH" at bounding box center [1279, 548] width 374 height 34
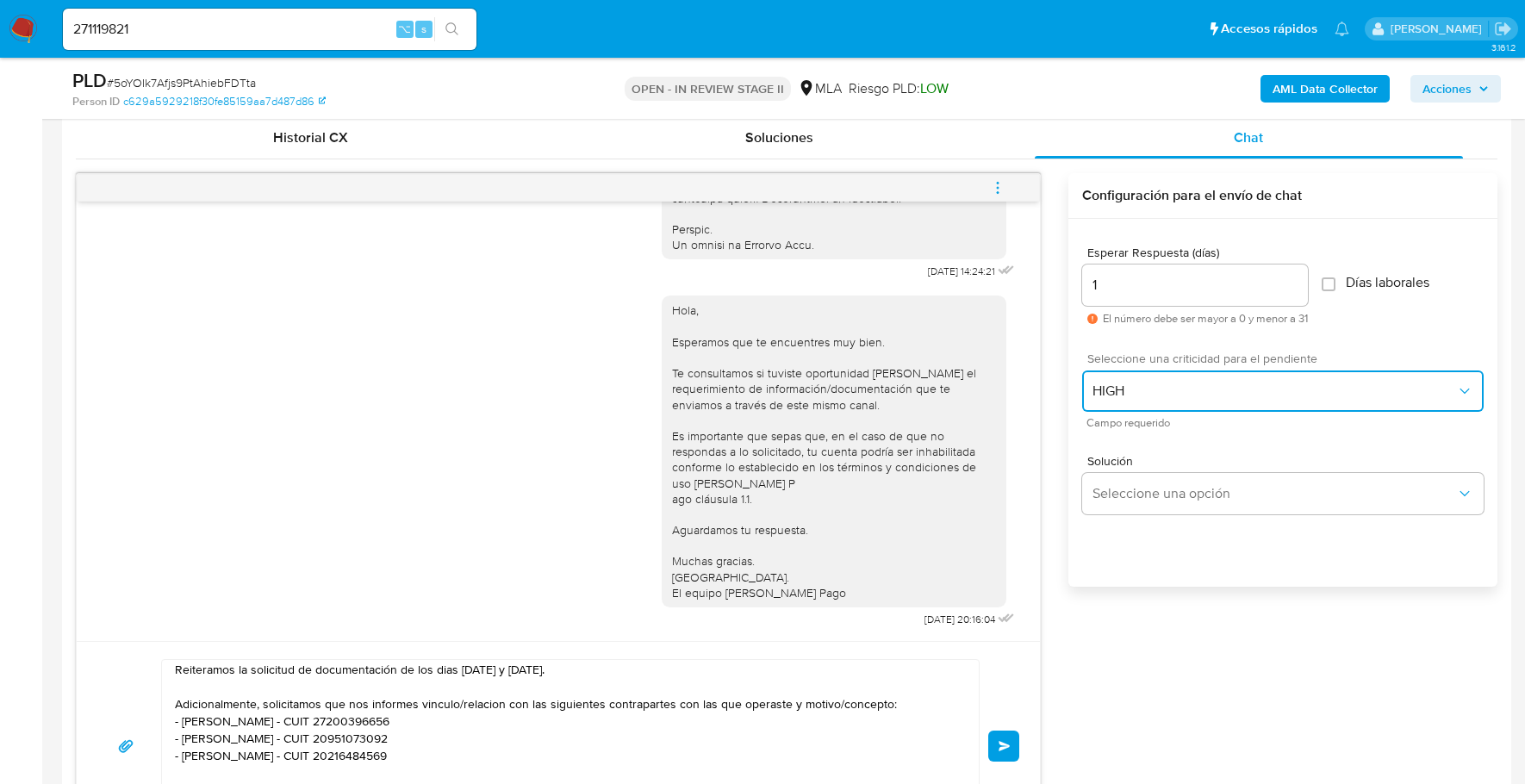
scroll to position [1258, 0]
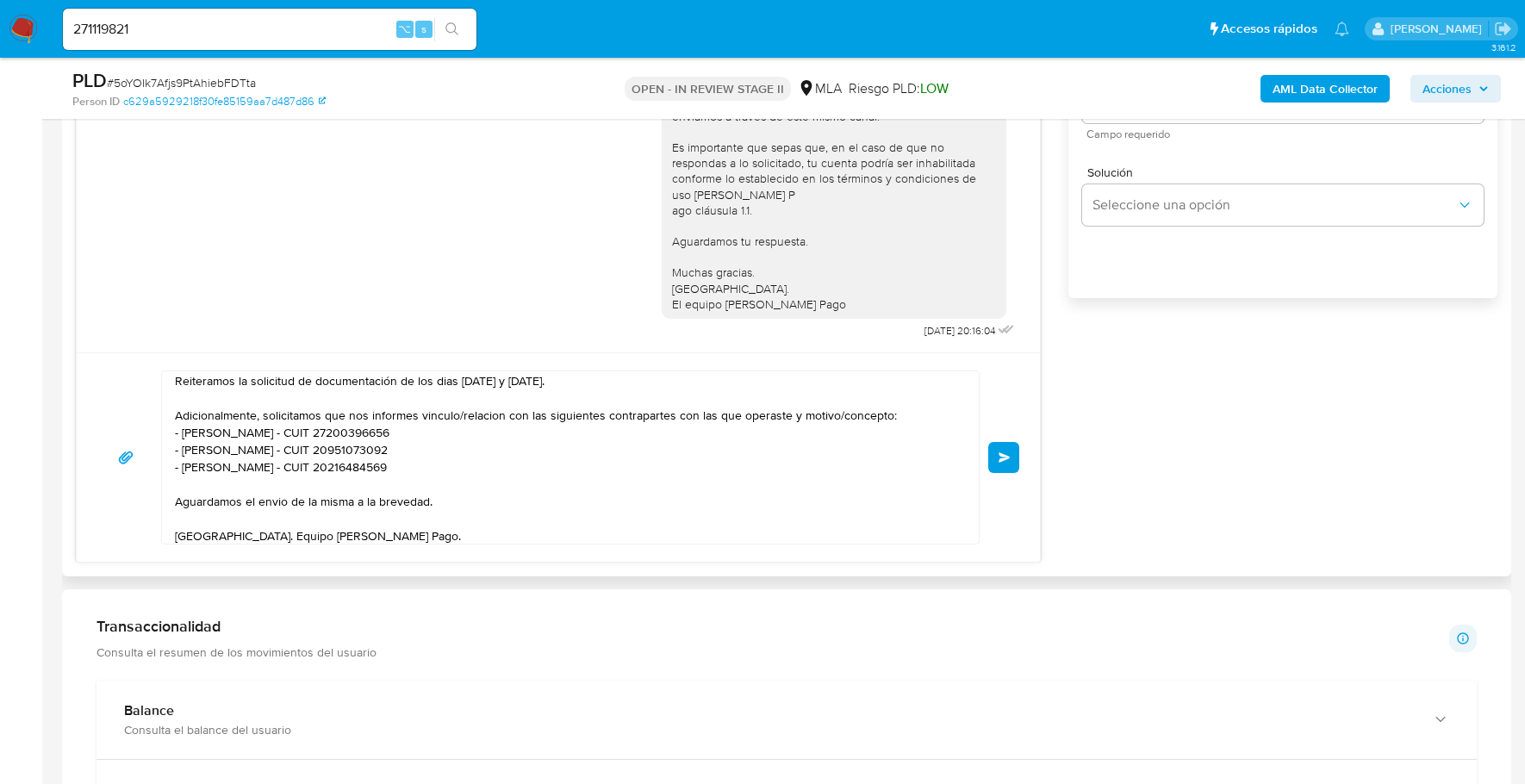
click at [1000, 452] on span "Enviar" at bounding box center [1004, 457] width 12 height 10
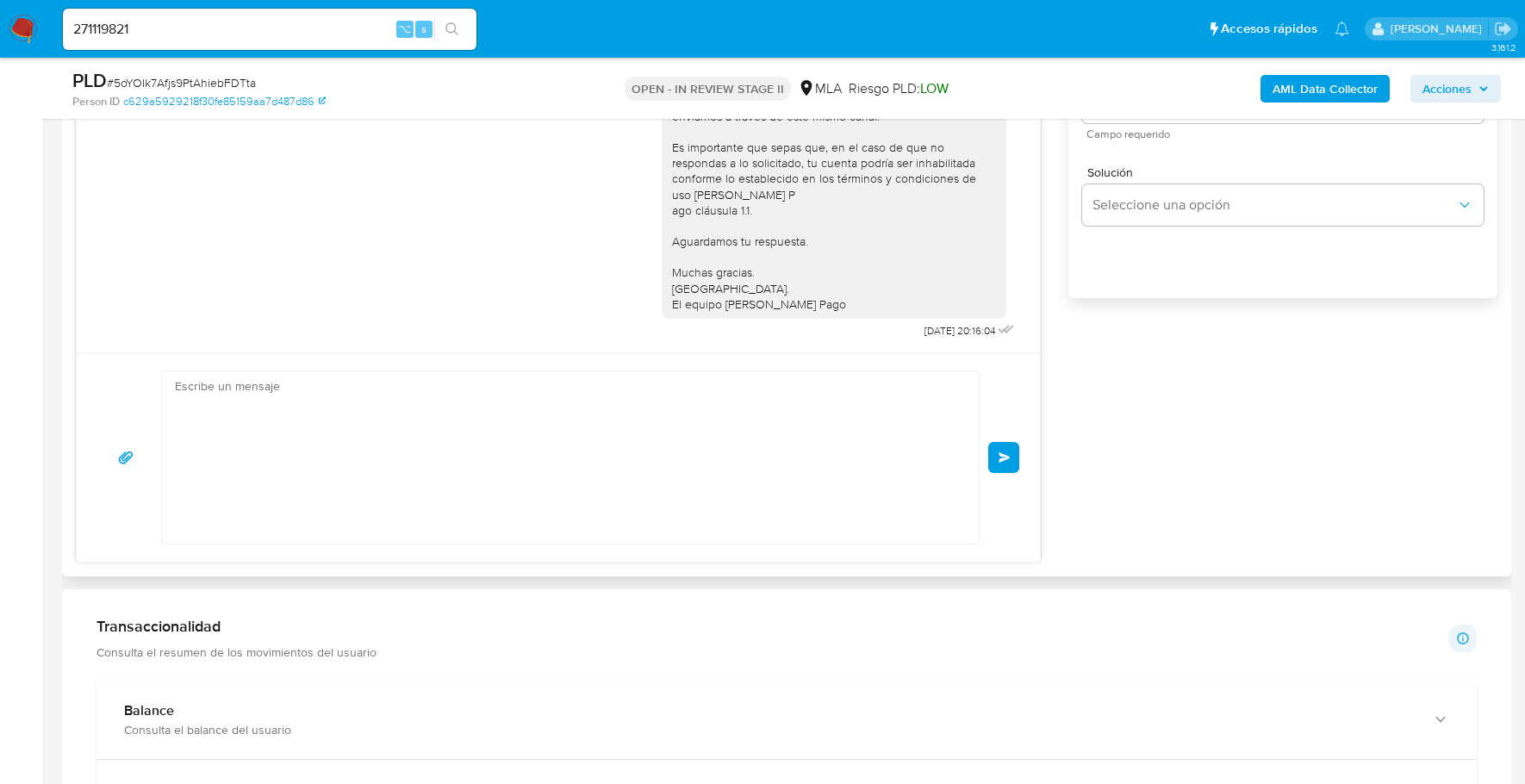
scroll to position [1218, 0]
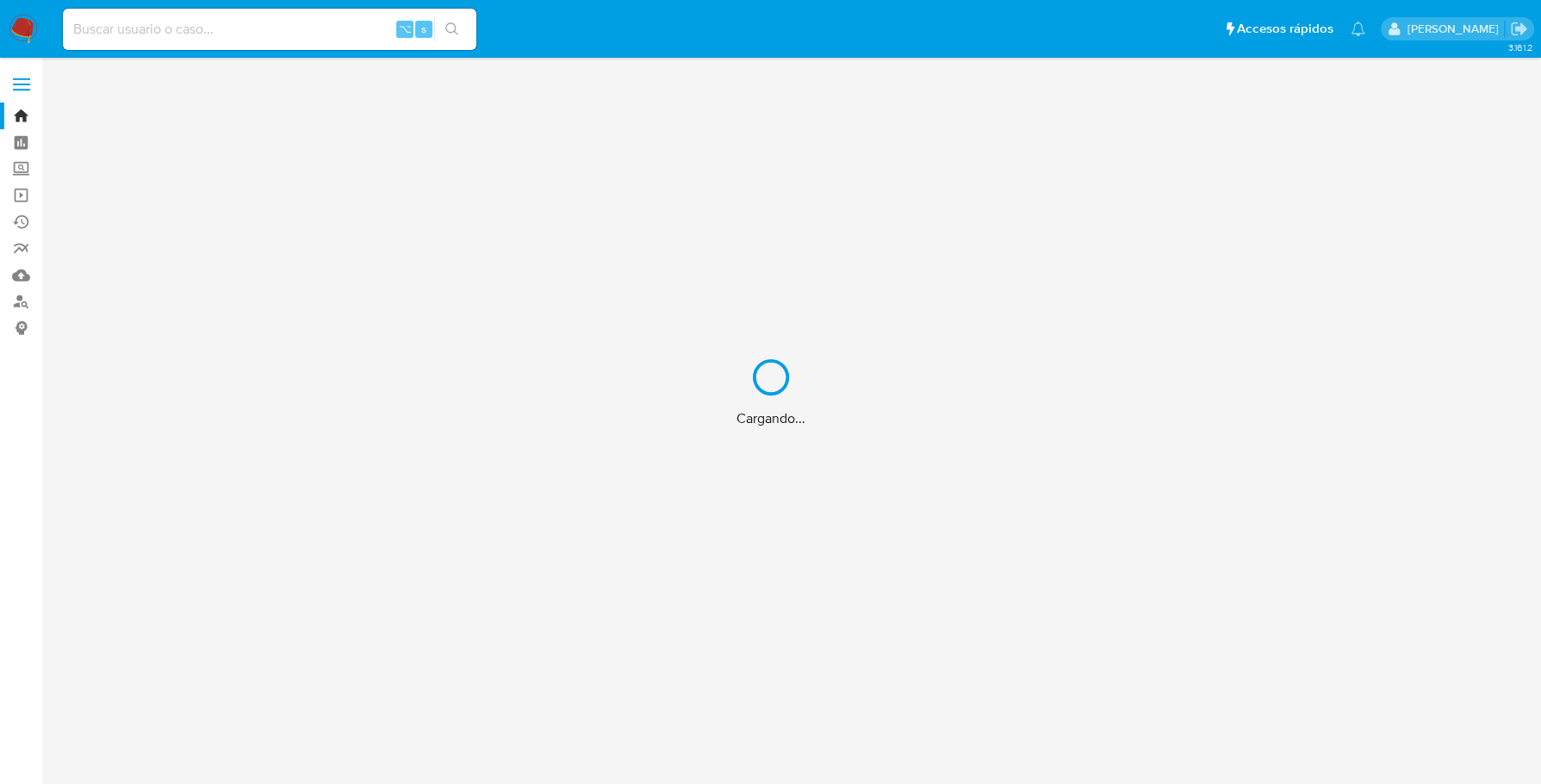
click at [270, 27] on div "Cargando..." at bounding box center [770, 392] width 1541 height 784
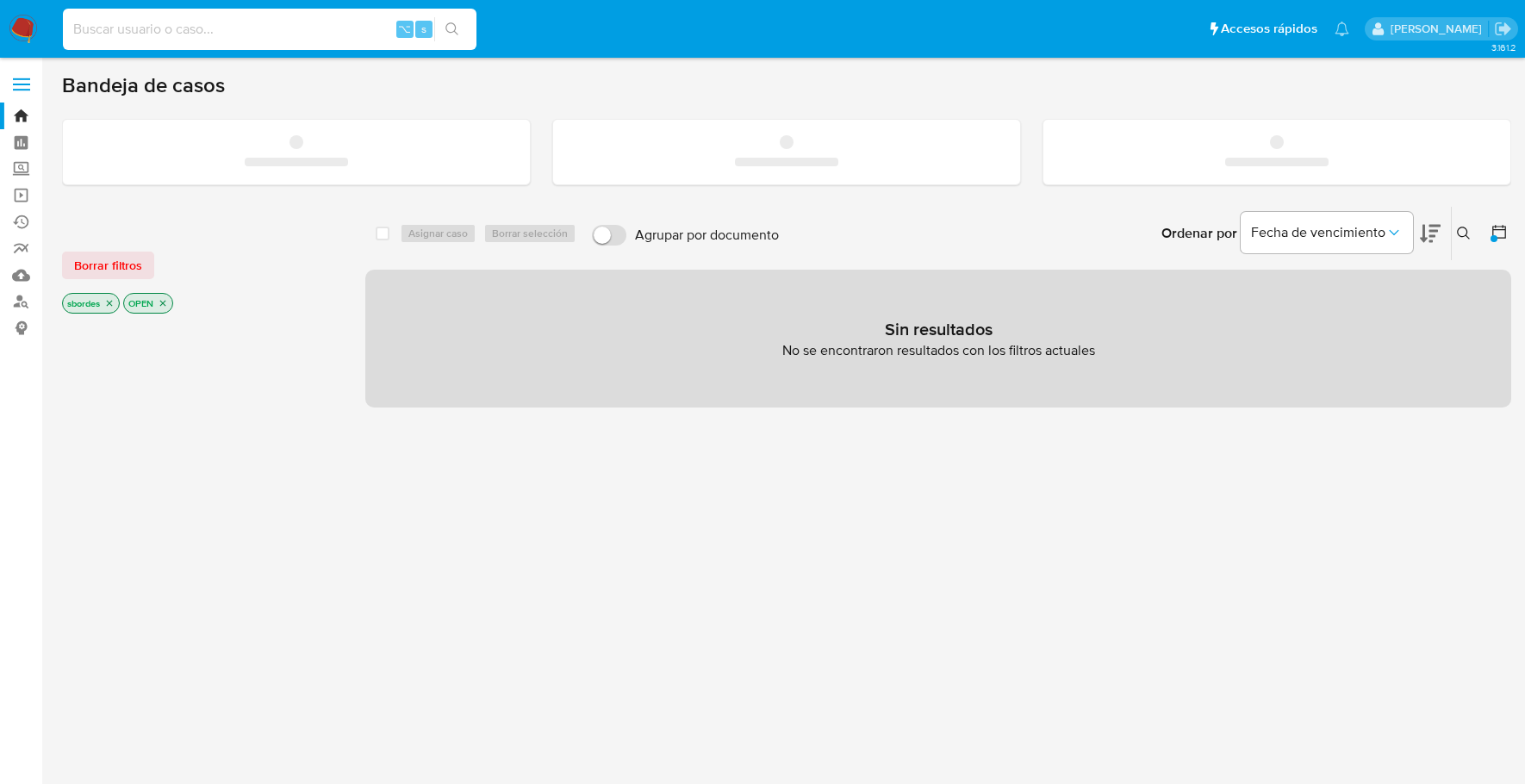
click at [304, 26] on input at bounding box center [269, 29] width 413 height 23
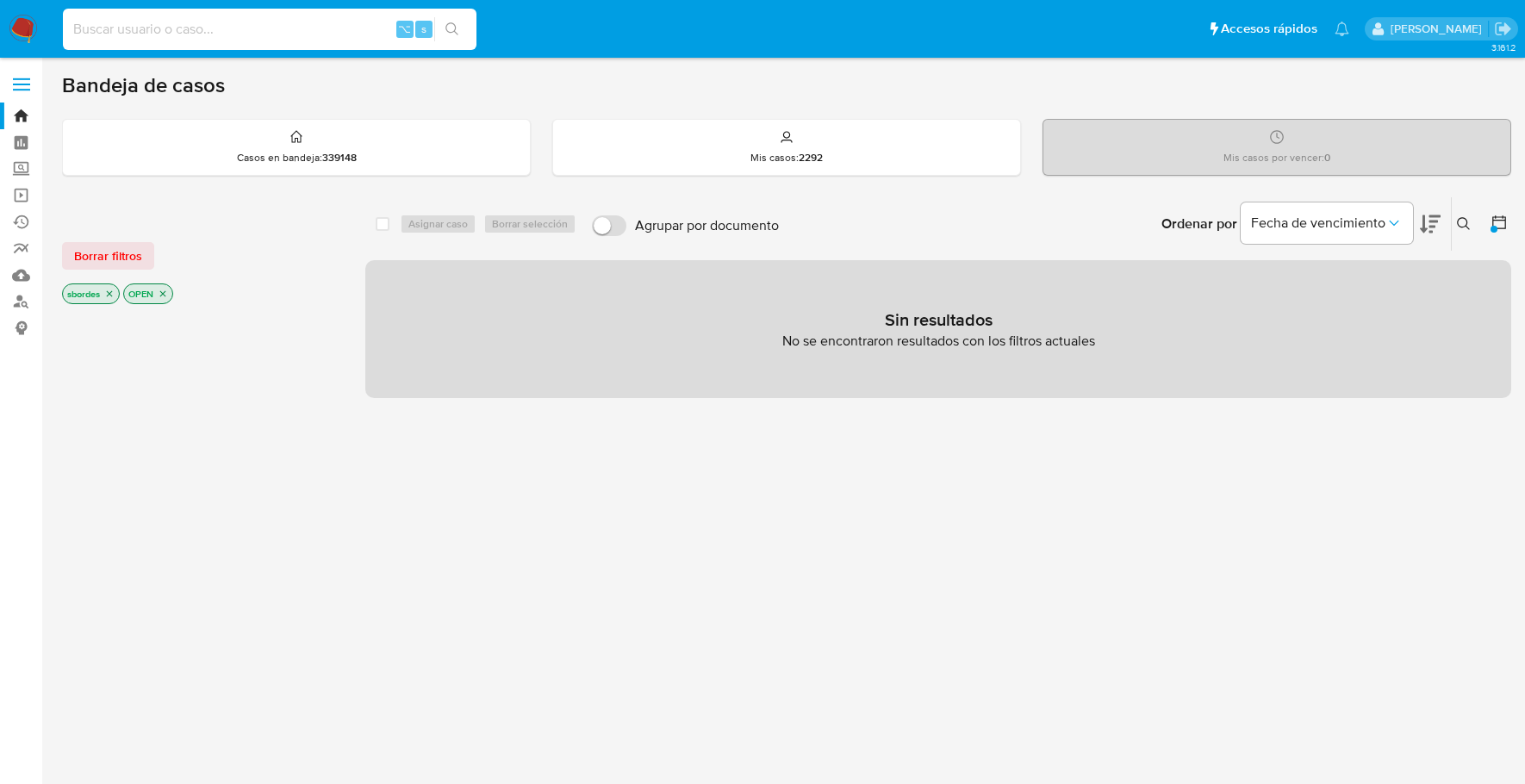
paste input "P5p64ePSnmCKx5e8IF21SZ3d"
type input "P5p64ePSnmCKx5e8IF21SZ3d"
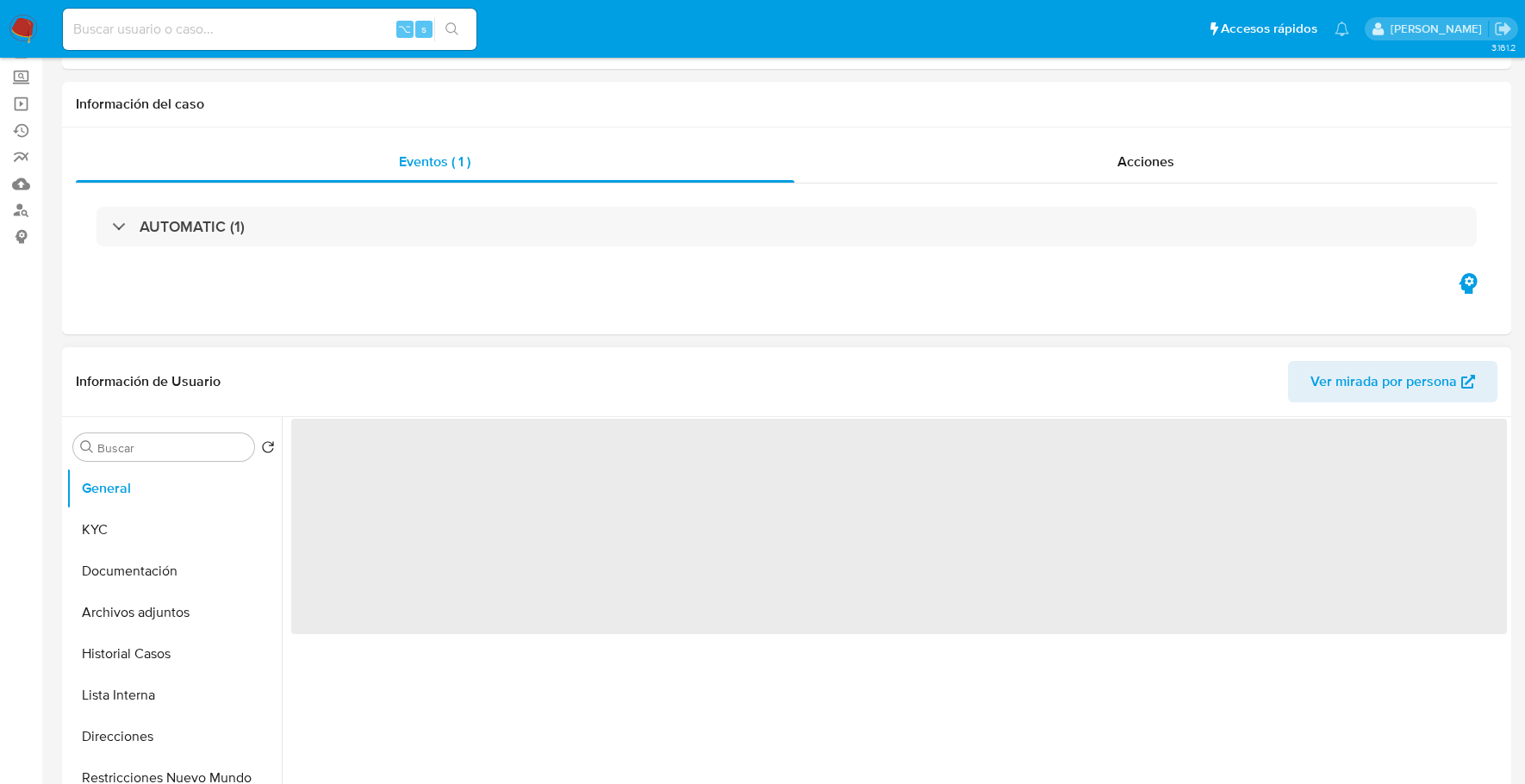
select select "10"
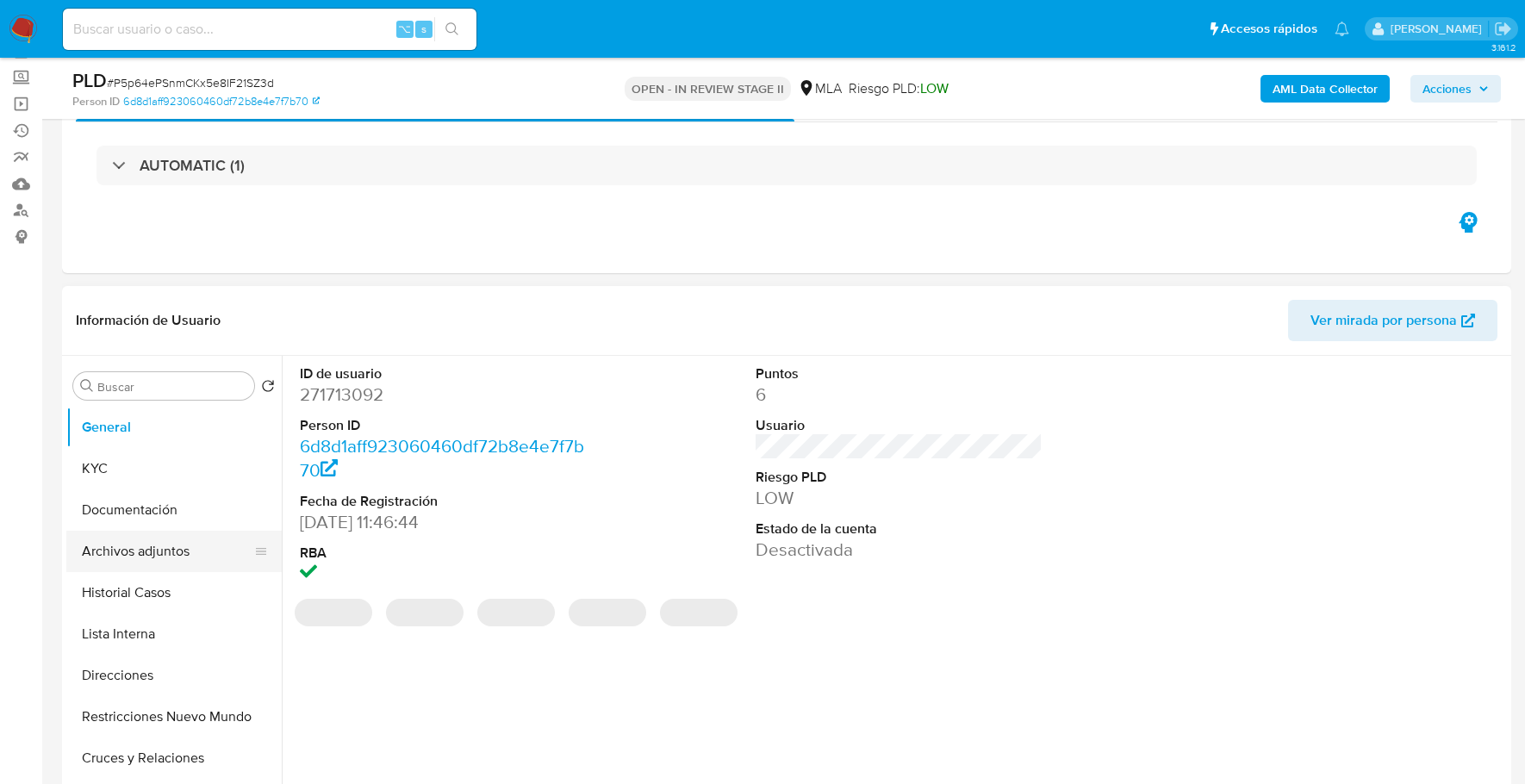
scroll to position [145, 0]
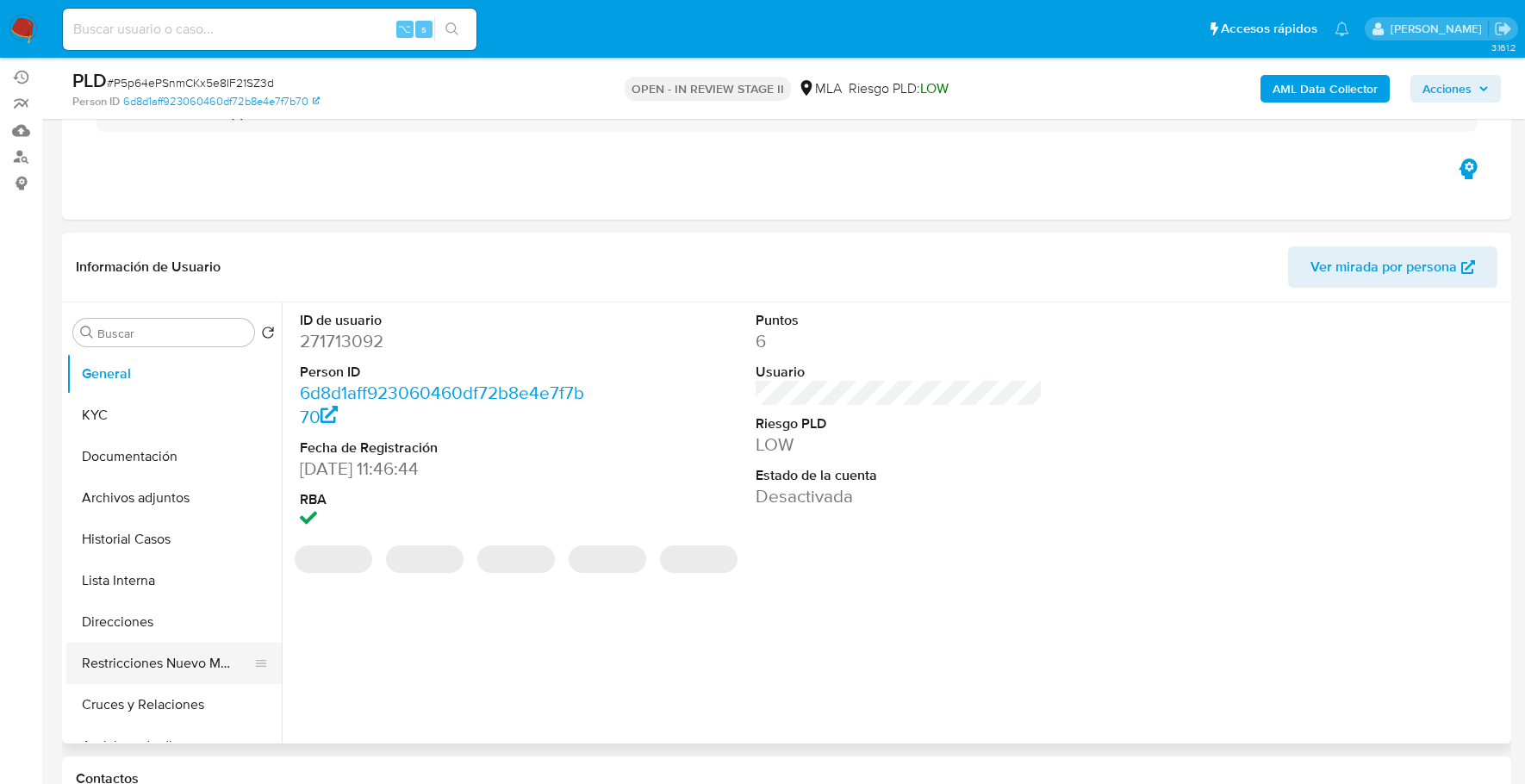
click at [153, 670] on button "Restricciones Nuevo Mundo" at bounding box center [167, 663] width 202 height 42
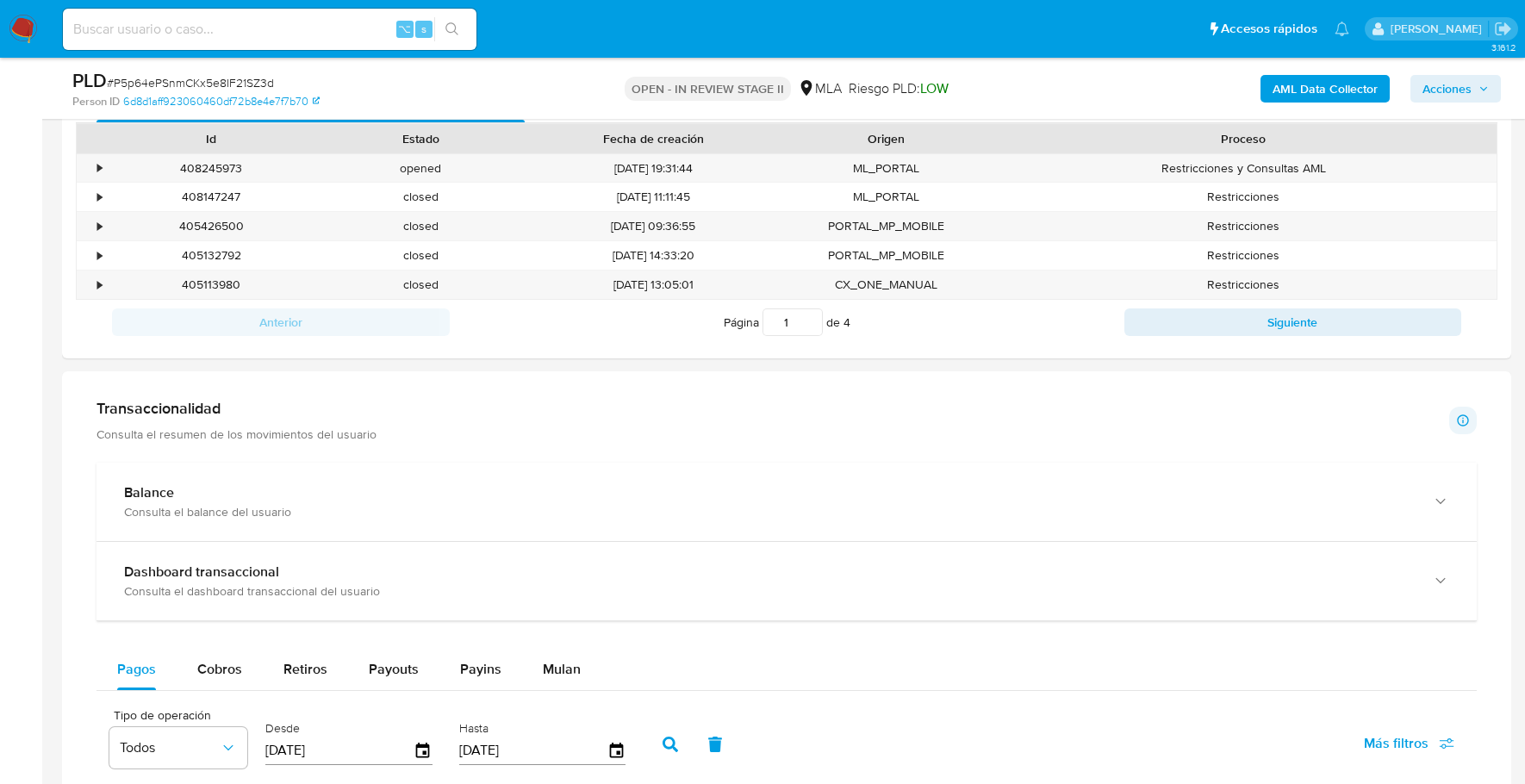
scroll to position [689, 0]
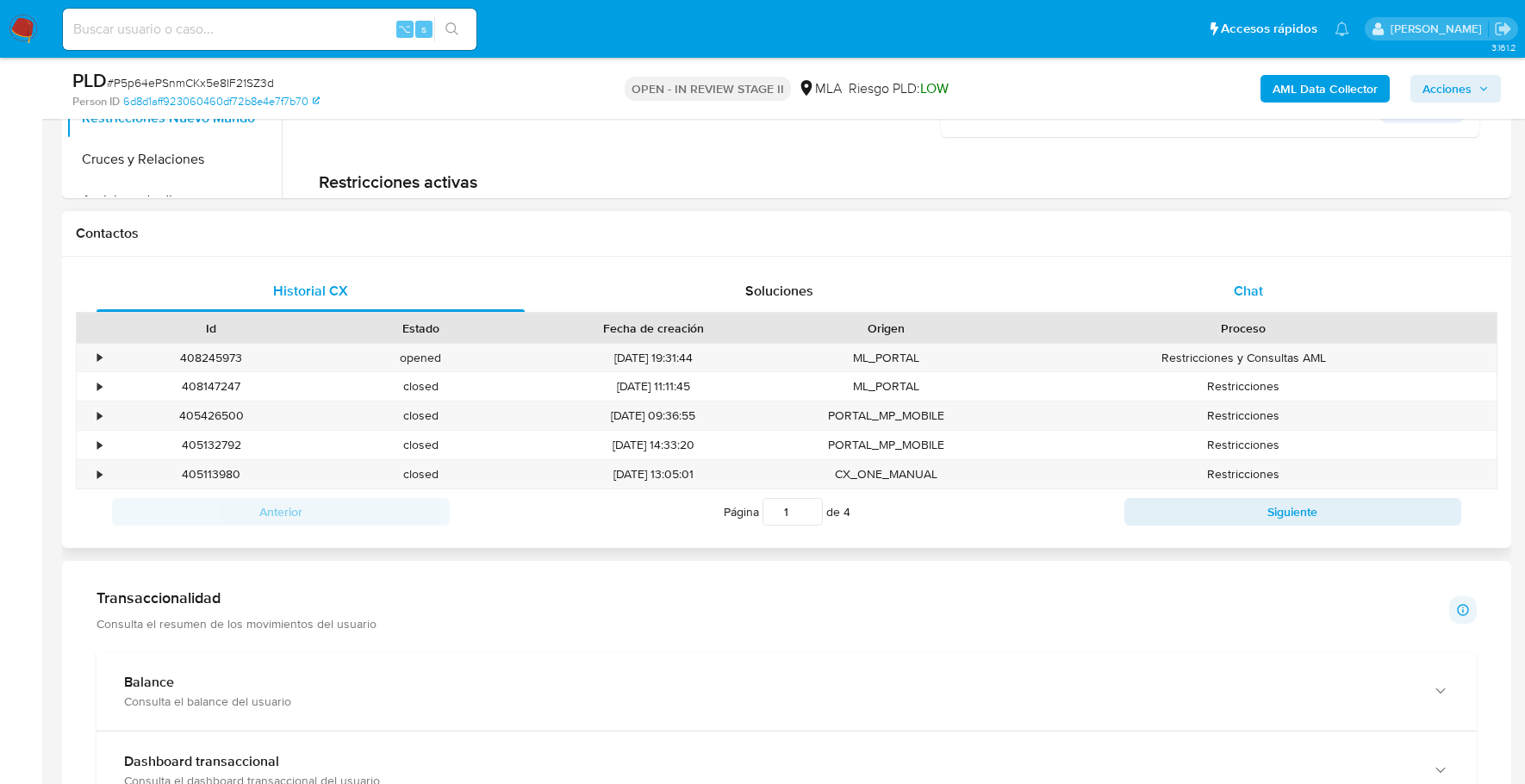
click at [1236, 308] on div "Chat" at bounding box center [1249, 291] width 429 height 42
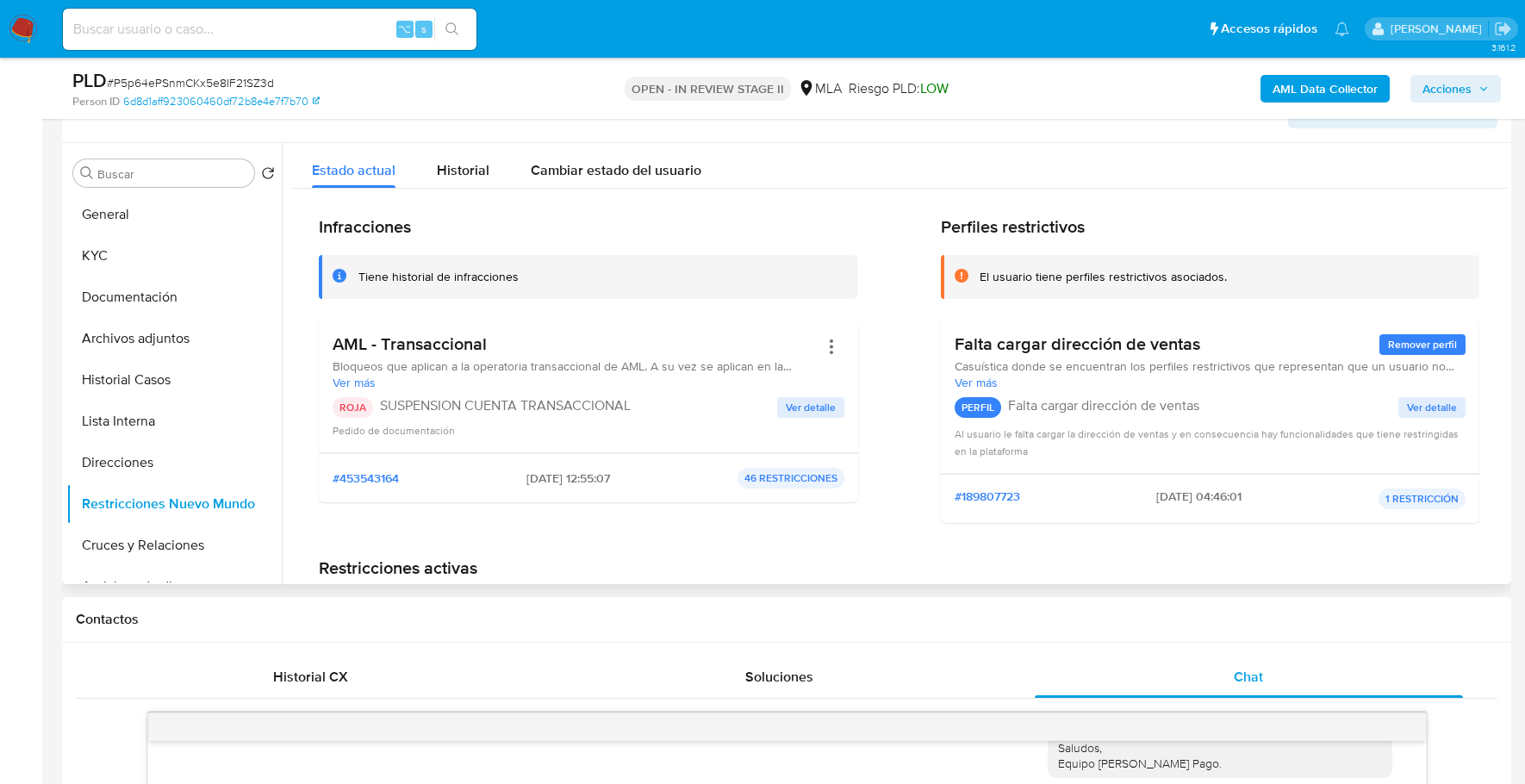
scroll to position [177, 0]
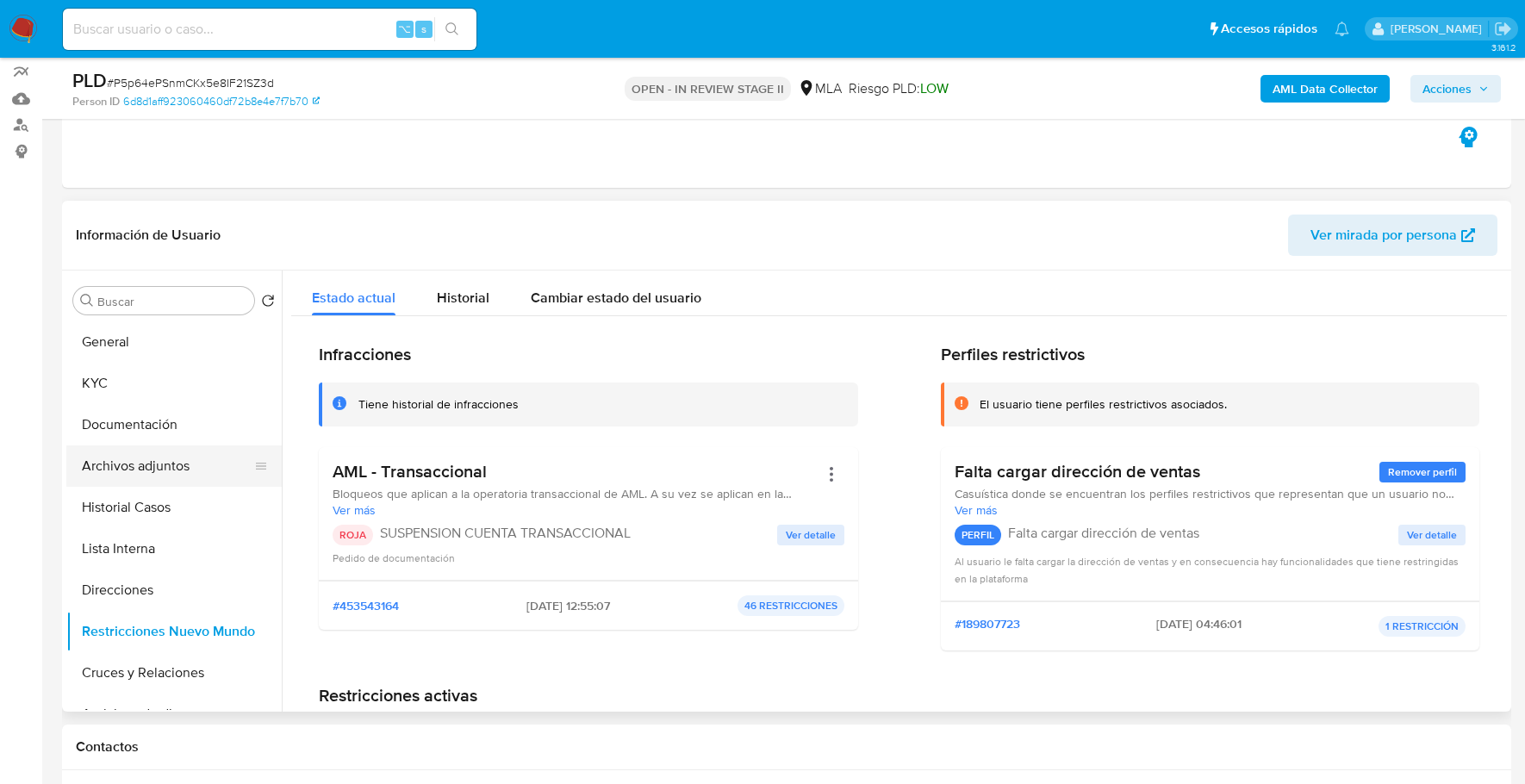
click at [145, 468] on button "Archivos adjuntos" at bounding box center [167, 466] width 202 height 42
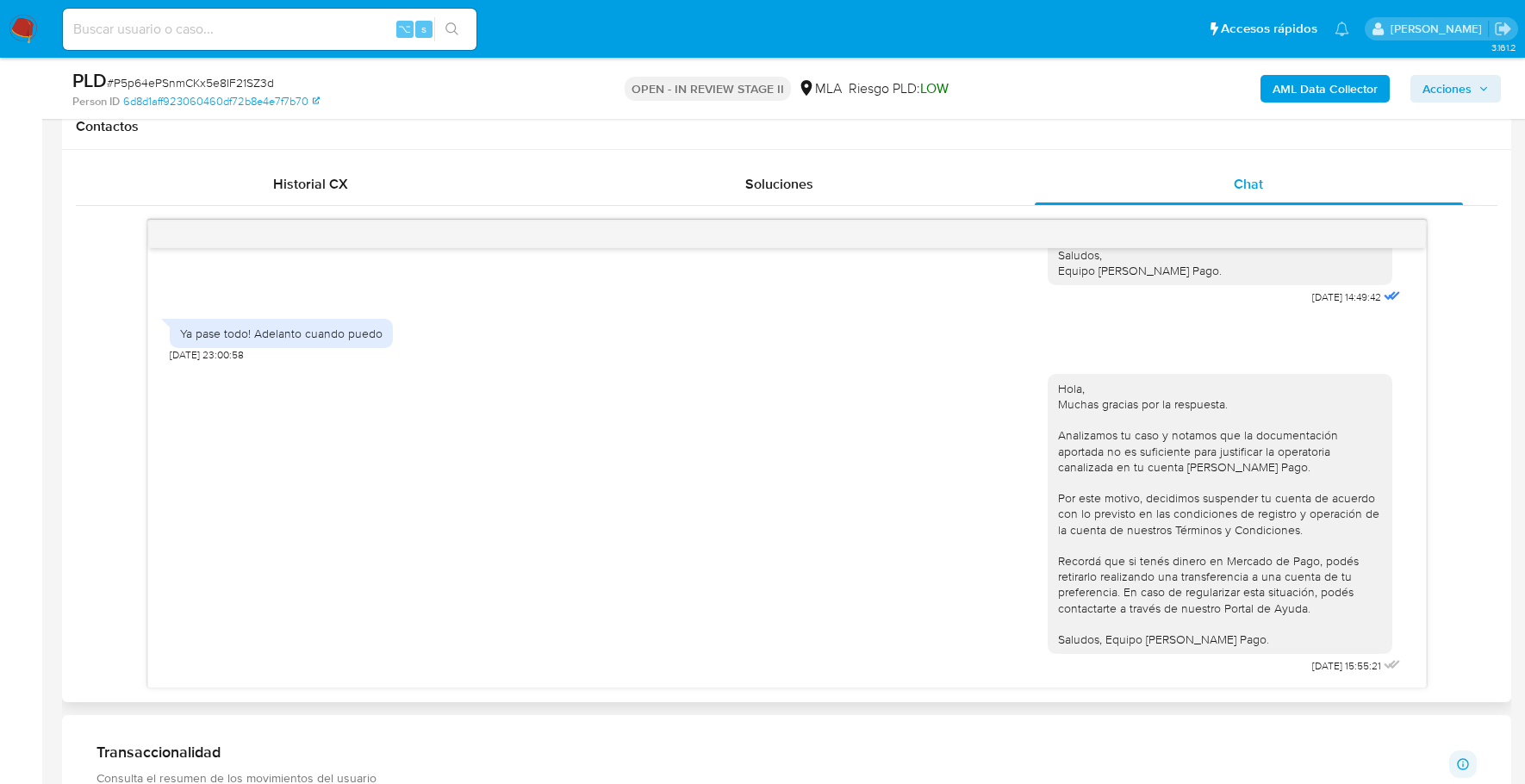
scroll to position [1479, 0]
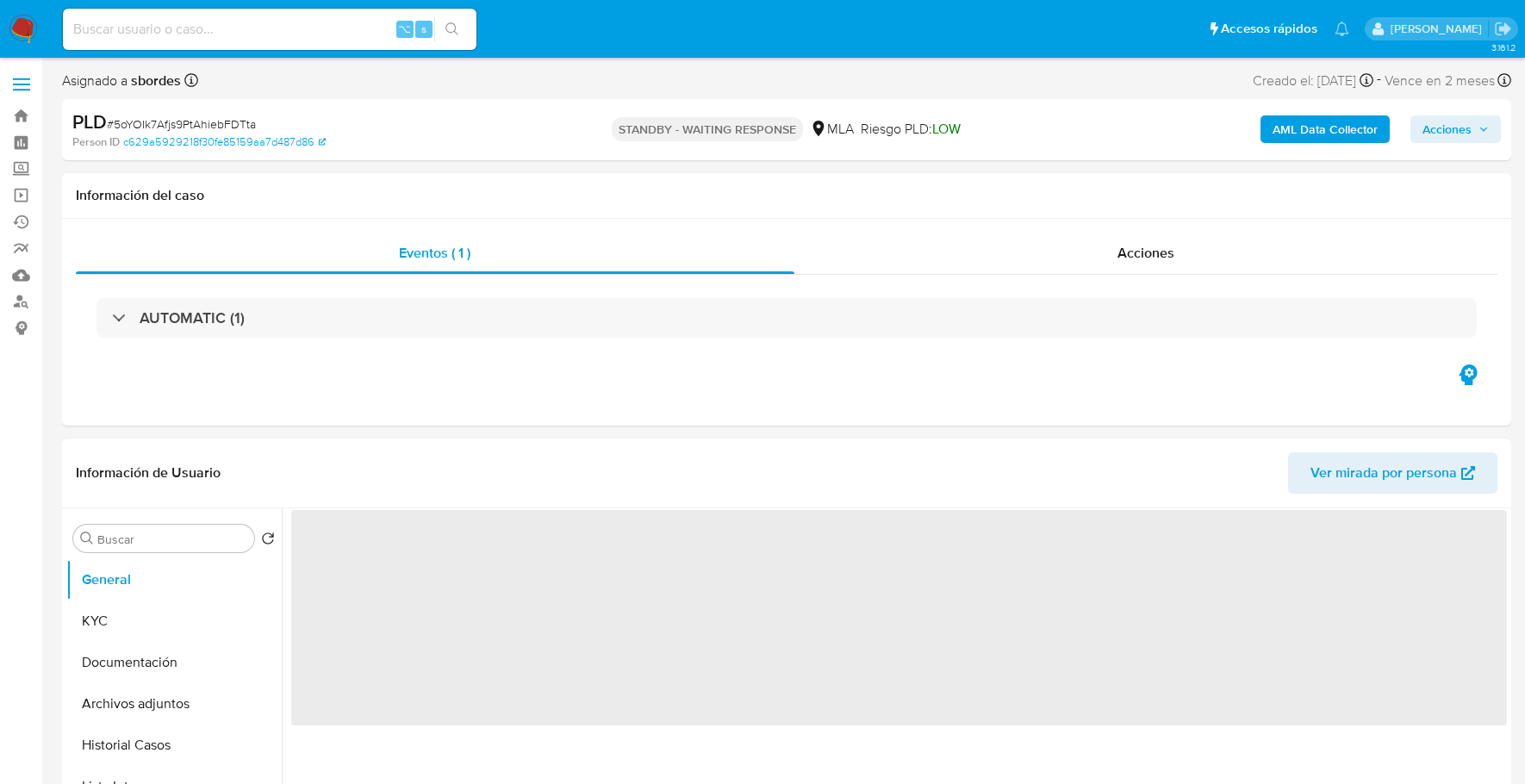
select select "10"
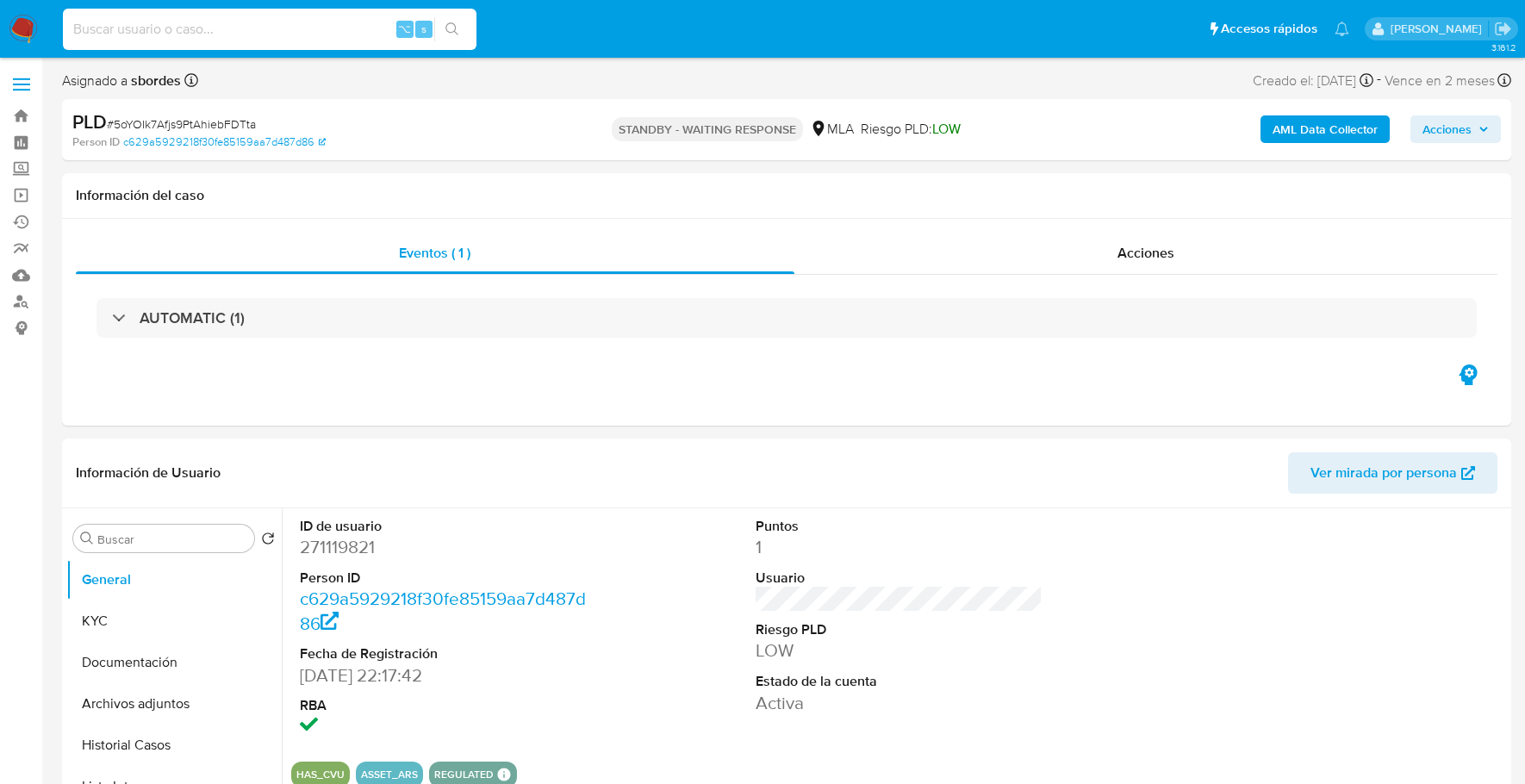
click at [245, 23] on input at bounding box center [269, 29] width 413 height 23
paste input "pR1cfriYVQOtaFGlnZfo8fsL"
type input "pR1cfriYVQOtaFGlnZfo8fsL"
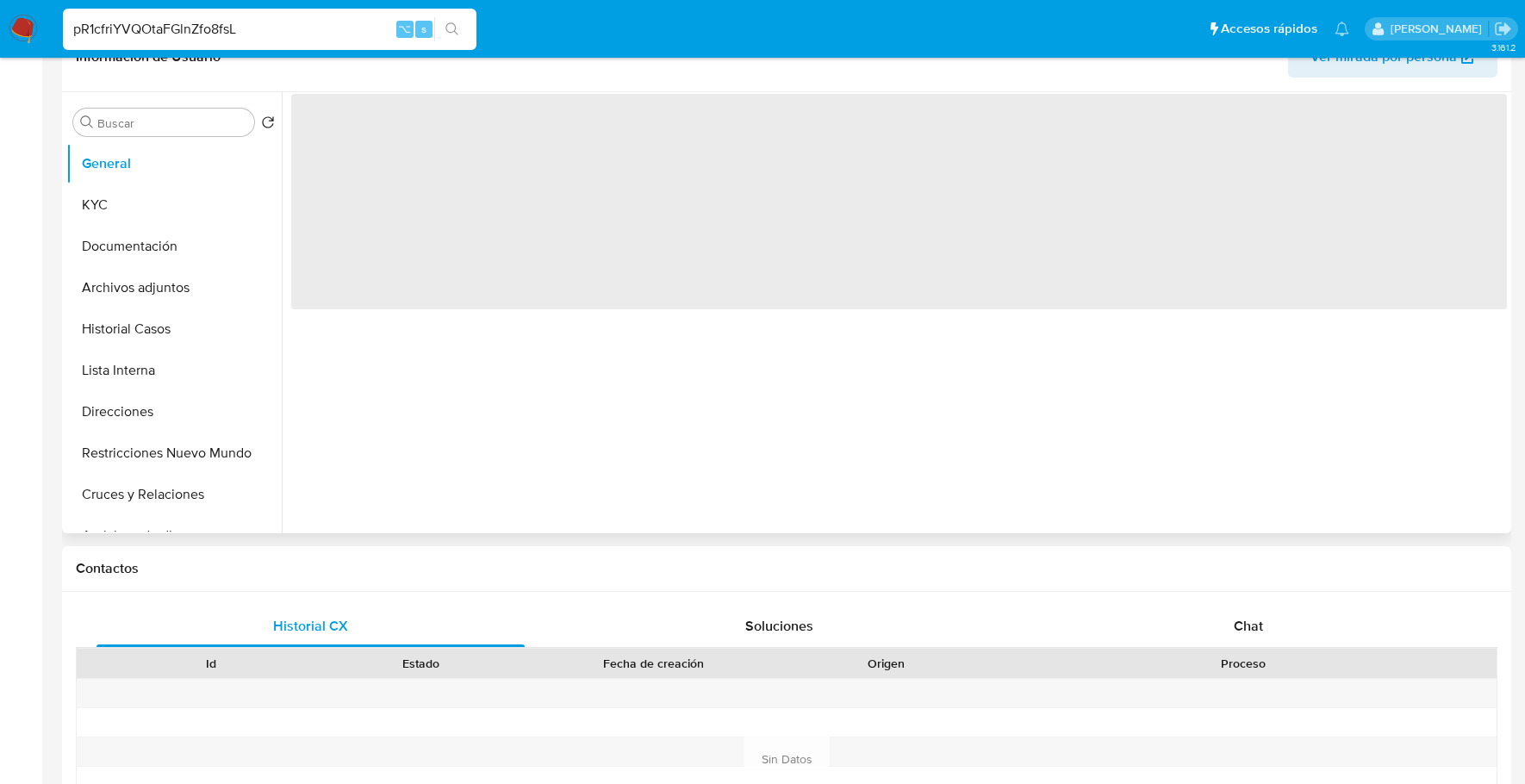
select select "10"
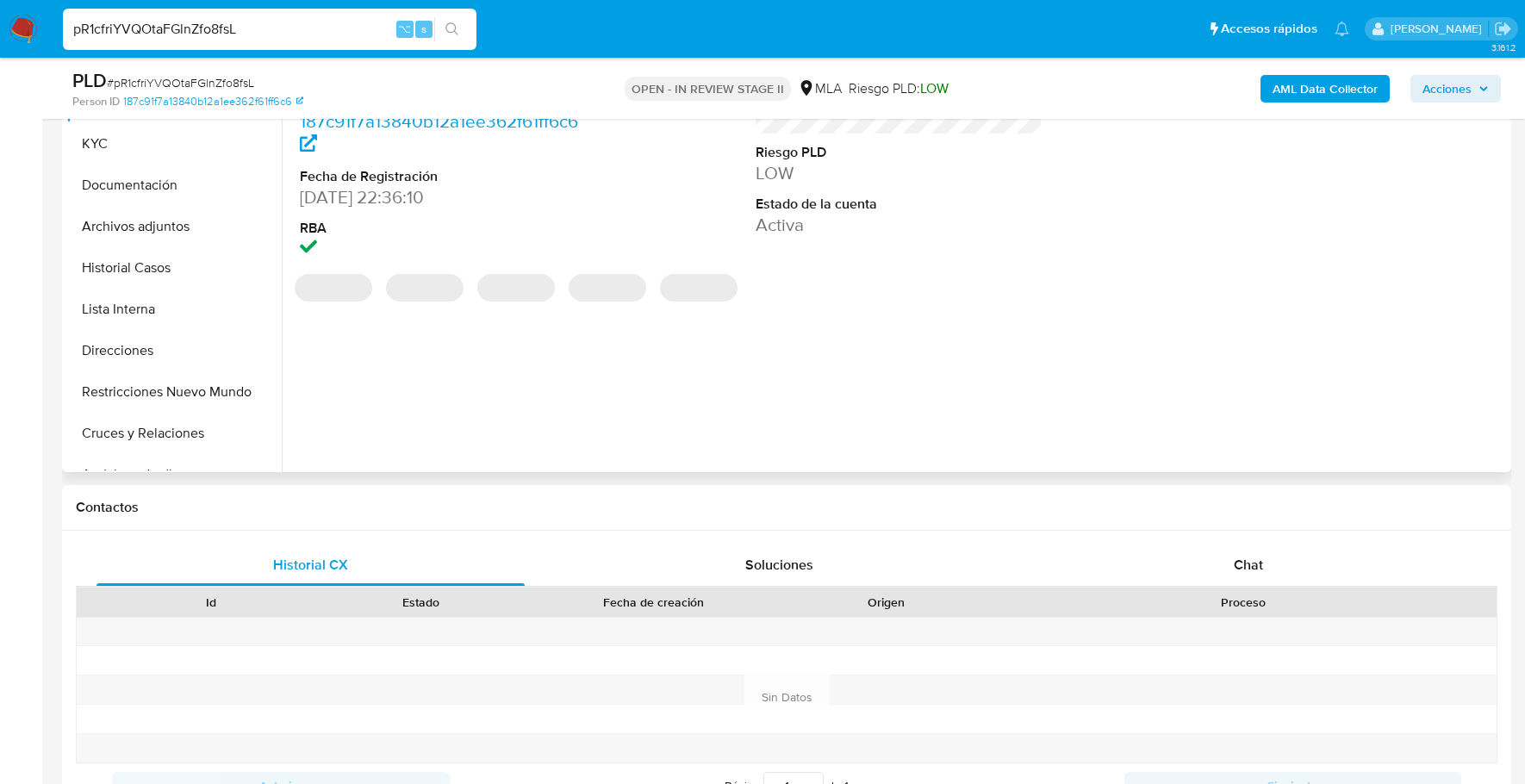
scroll to position [429, 0]
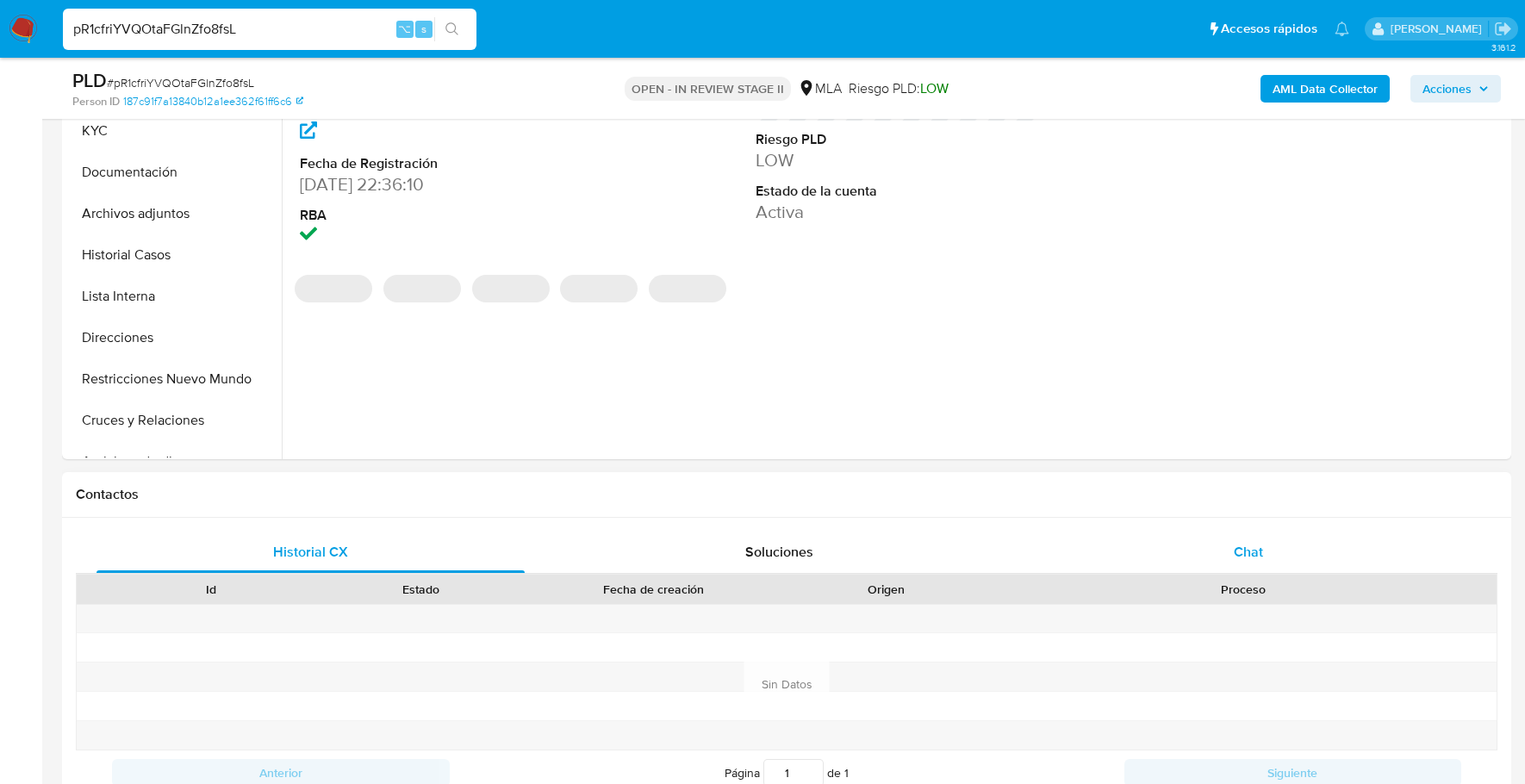
click at [1294, 566] on div "Chat" at bounding box center [1249, 552] width 429 height 42
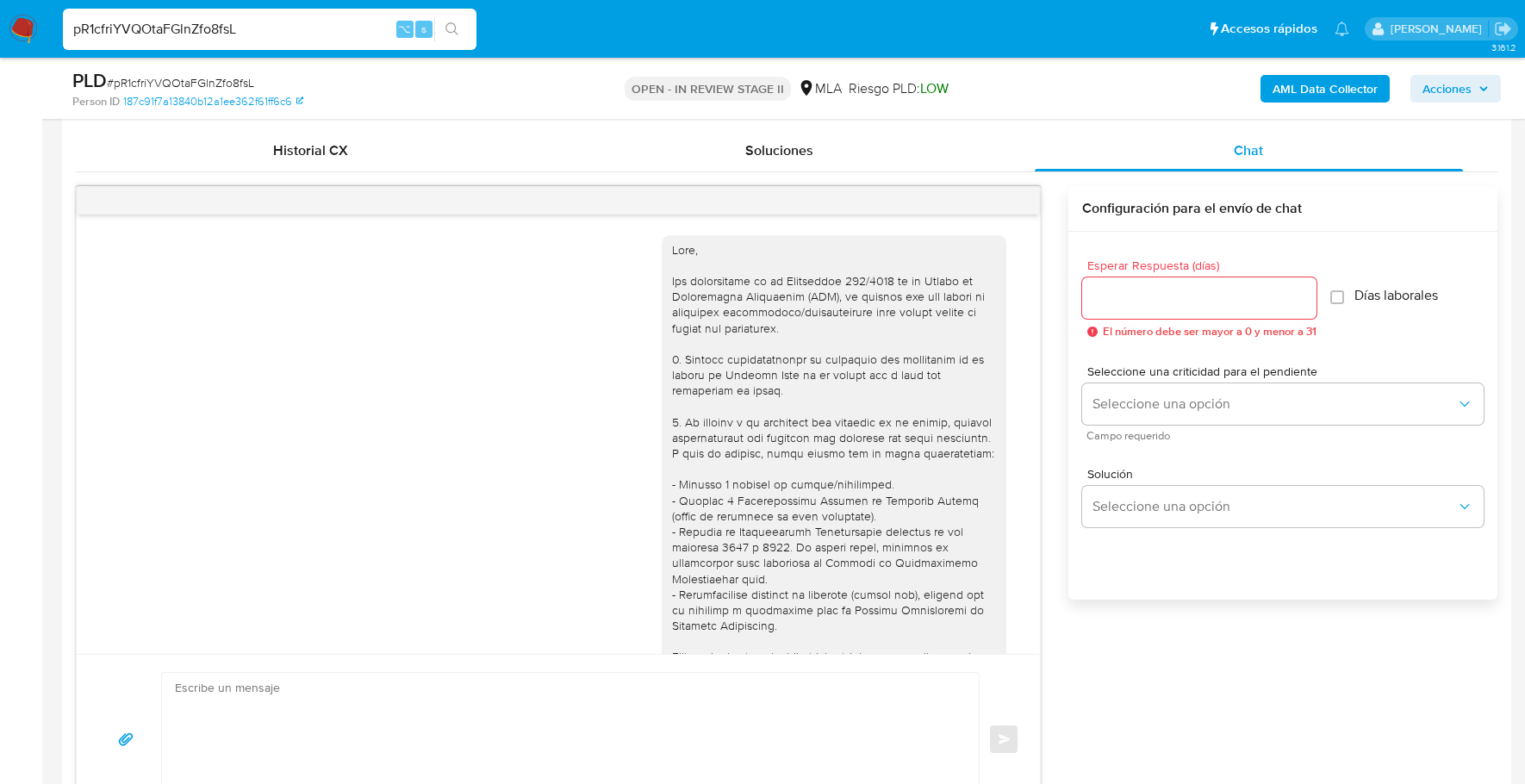
scroll to position [1350, 0]
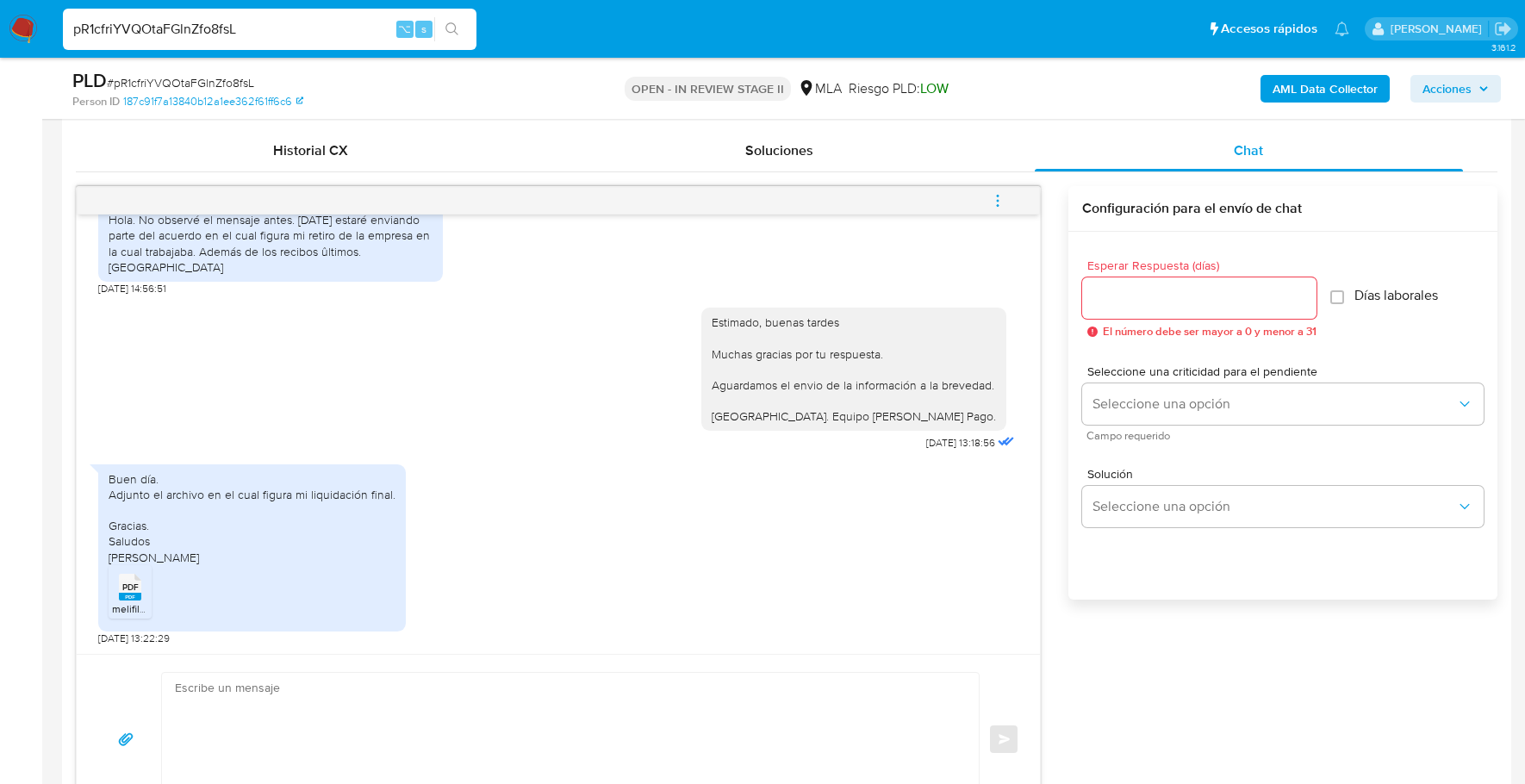
click at [135, 584] on span "PDF" at bounding box center [130, 587] width 16 height 11
click at [359, 672] on textarea at bounding box center [566, 739] width 782 height 132
paste textarea "Hola, ¡Muchas gracias por tu respuesta! Confirmamos la recepción de la document…"
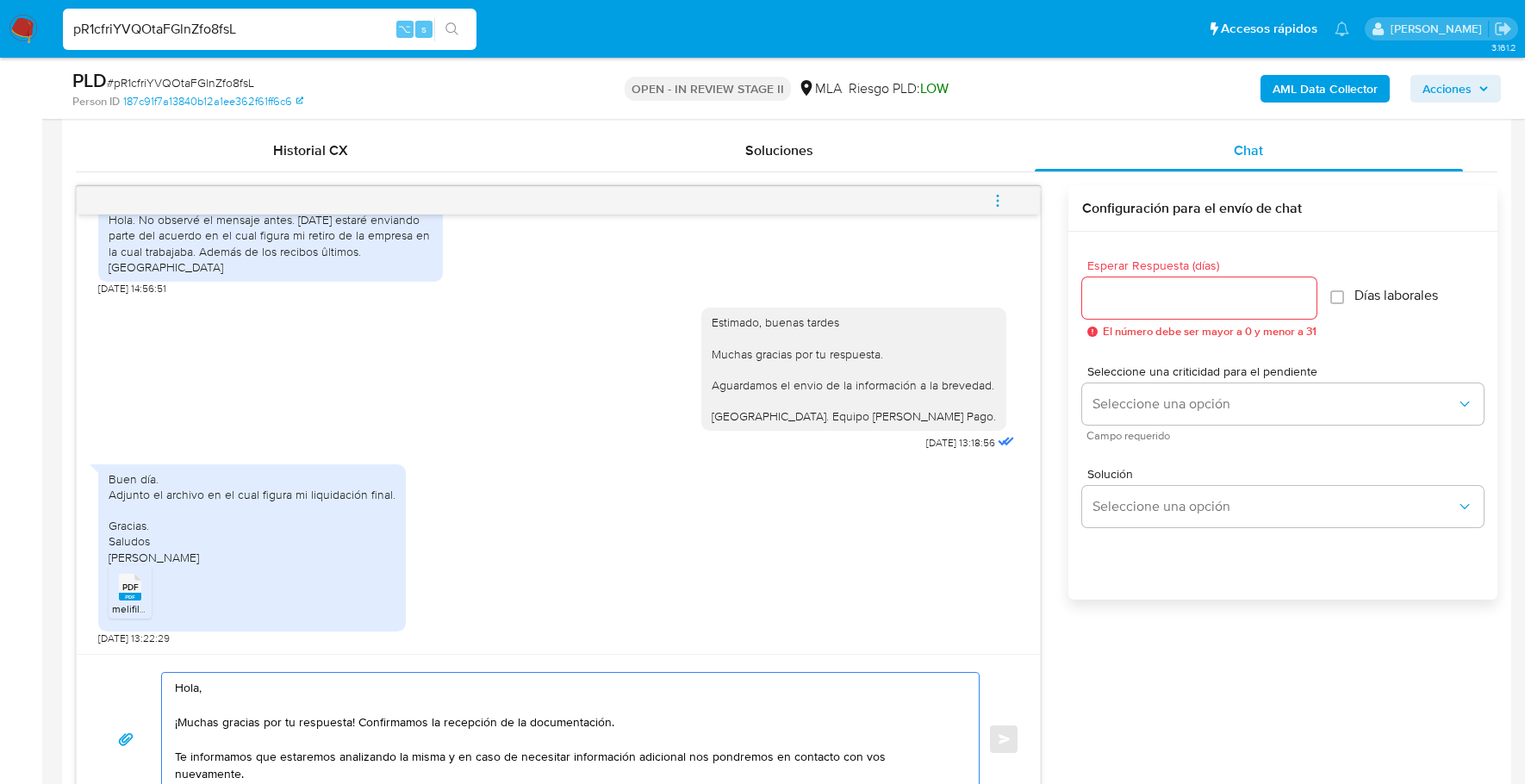
scroll to position [860, 0]
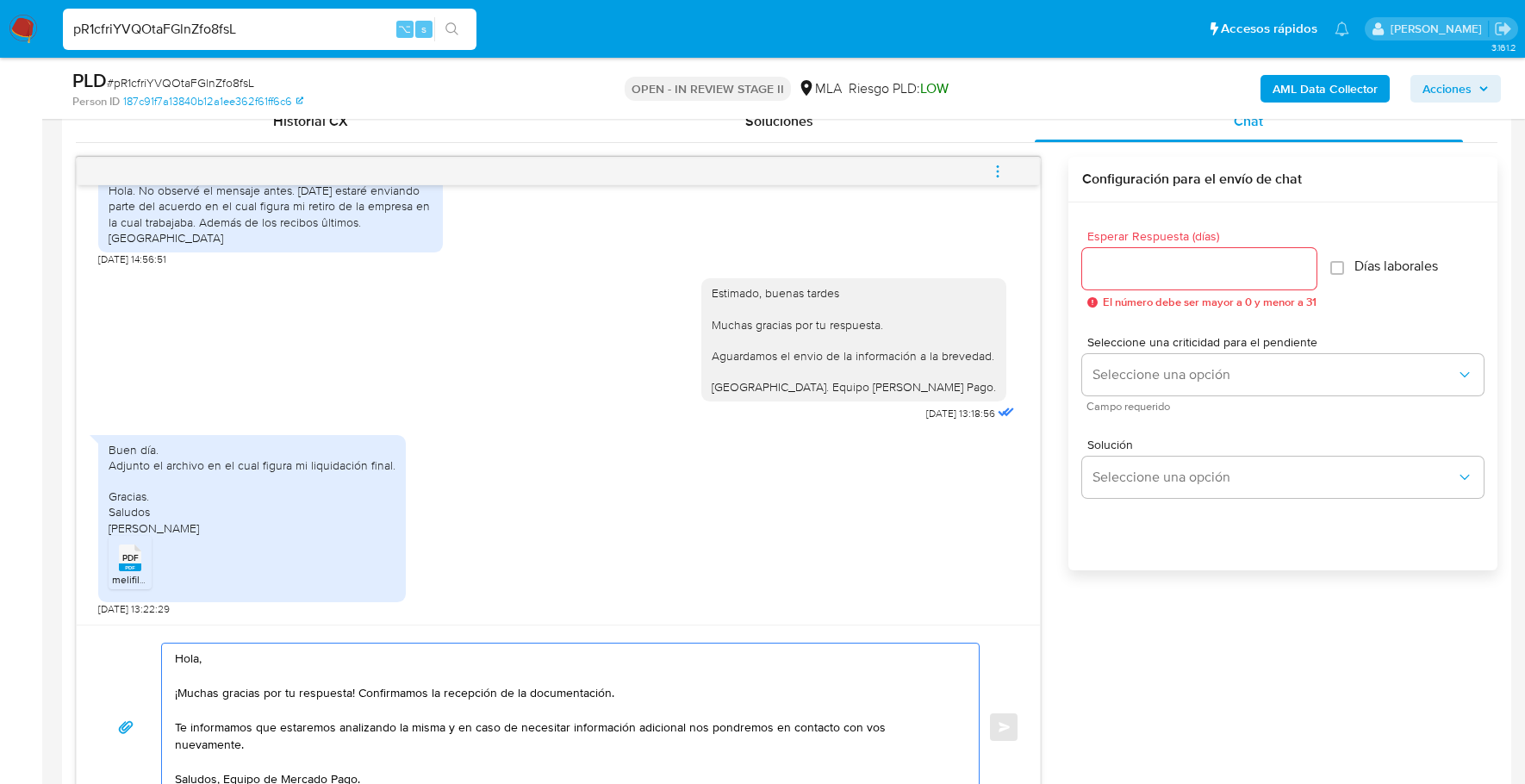
type textarea "Hola, ¡Muchas gracias por tu respuesta! Confirmamos la recepción de la document…"
click at [1182, 261] on input "Esperar Respuesta (días)" at bounding box center [1200, 269] width 235 height 23
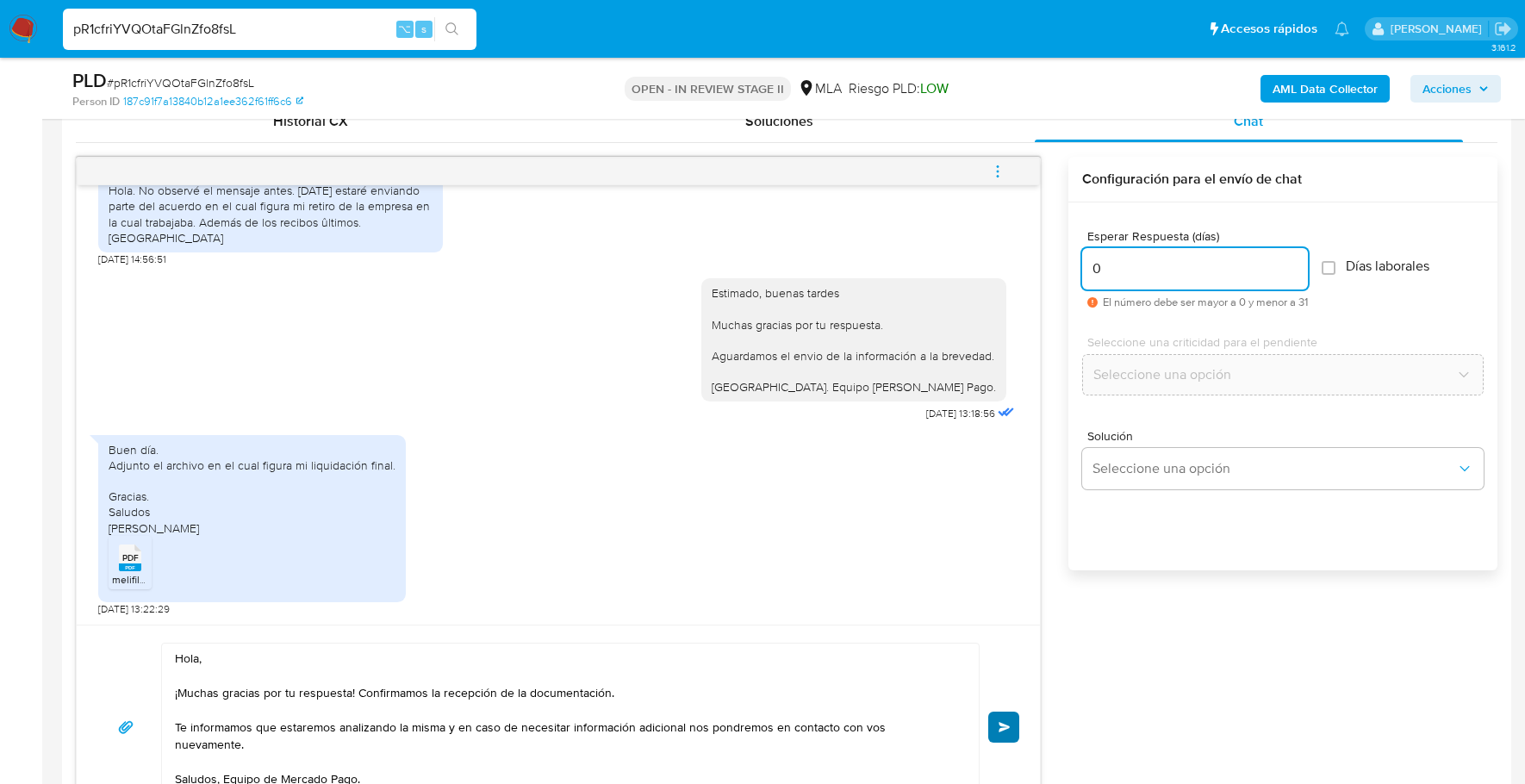
type input "0"
click at [1004, 723] on span "Enviar" at bounding box center [1004, 726] width 12 height 10
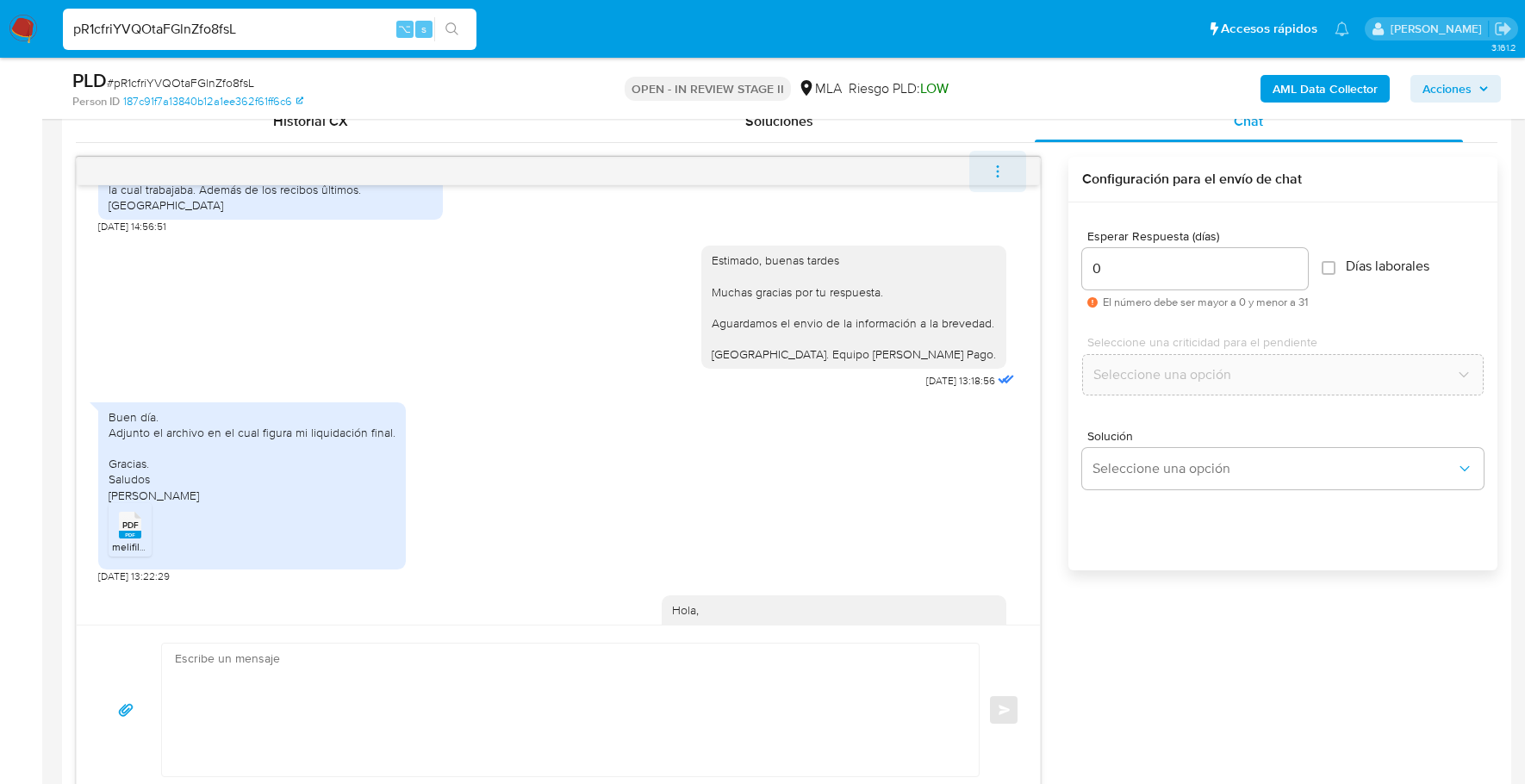
scroll to position [1557, 0]
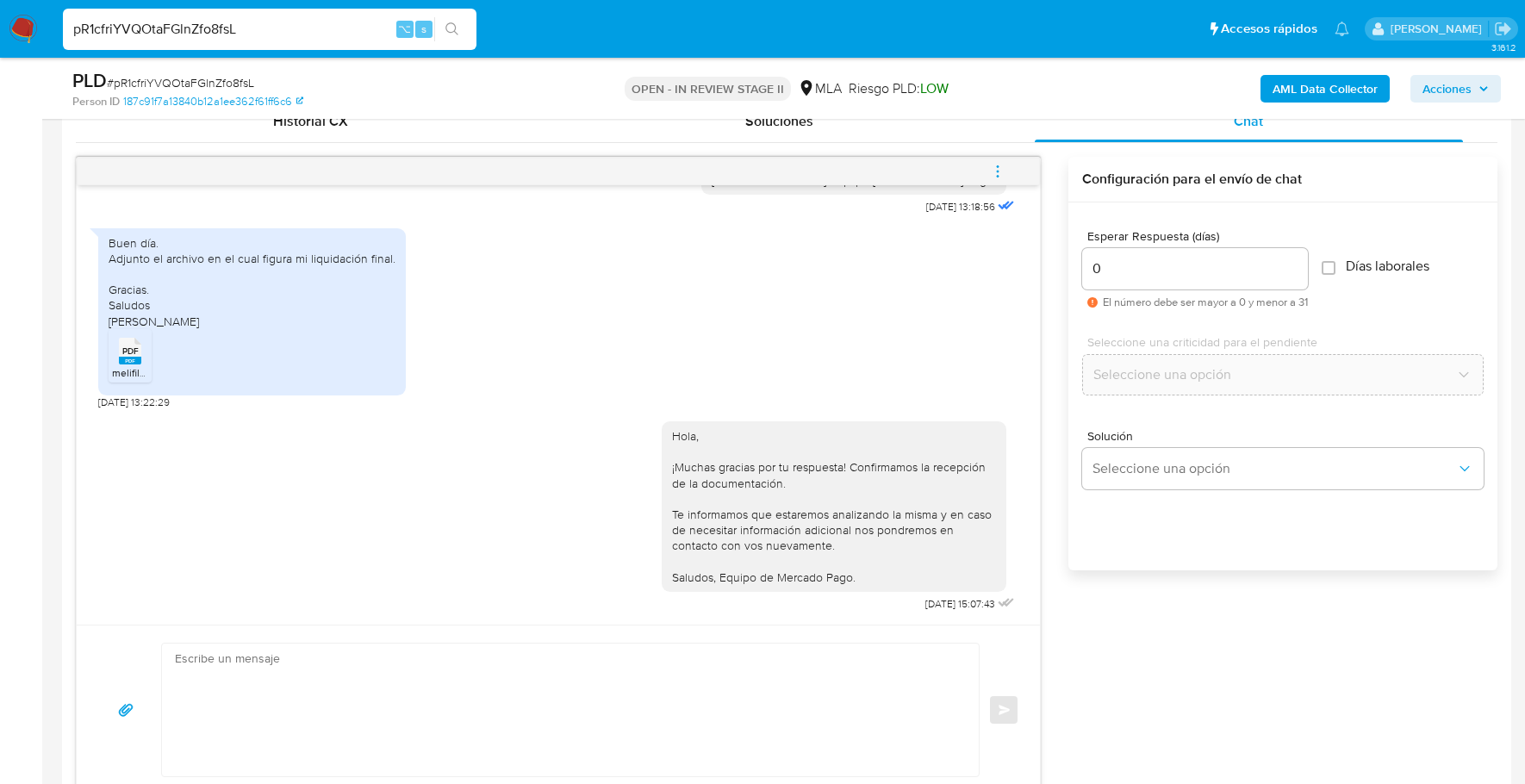
click at [996, 168] on icon "menu-action" at bounding box center [997, 171] width 15 height 15
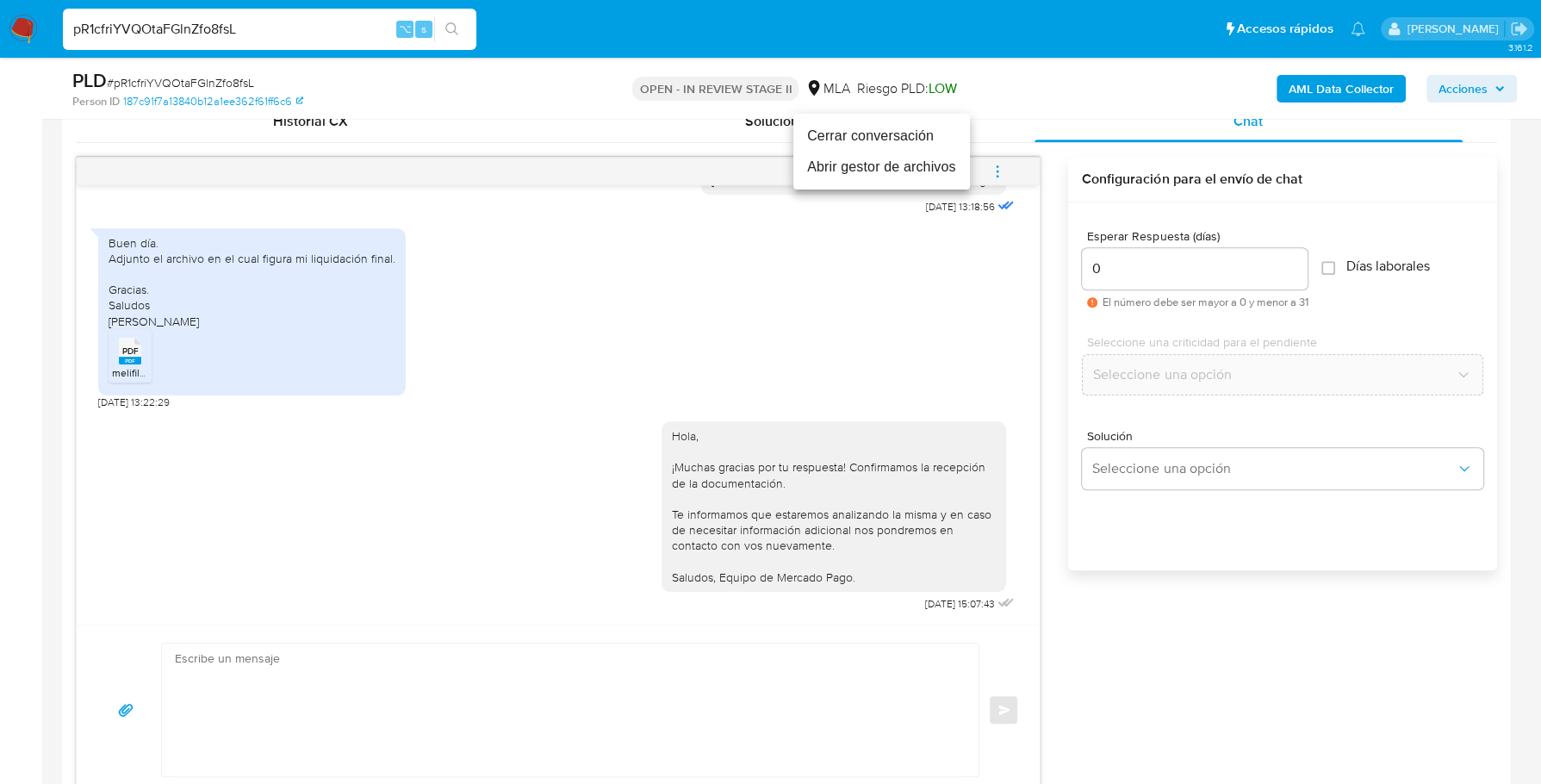
click at [902, 130] on li "Cerrar conversación" at bounding box center [882, 135] width 177 height 31
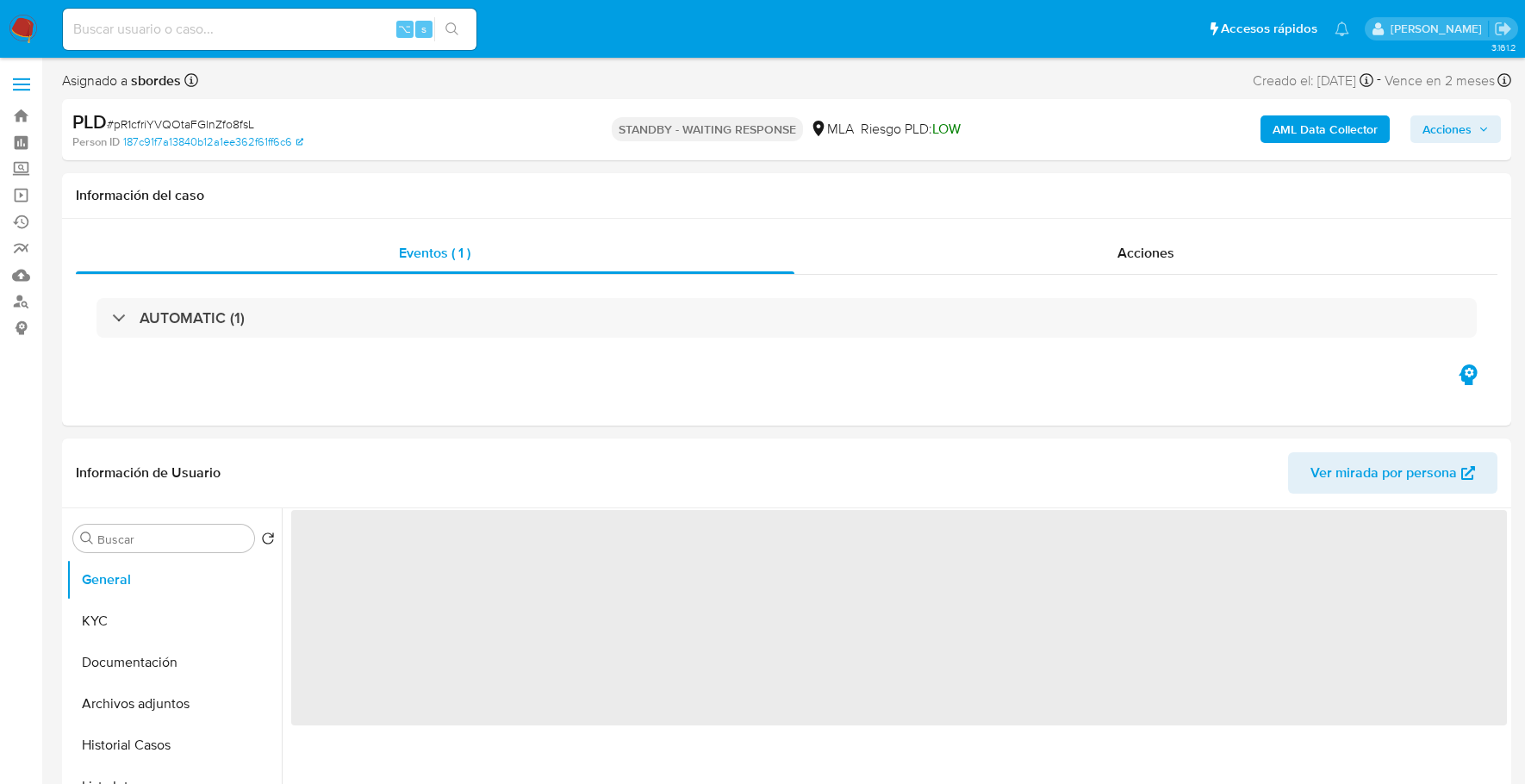
select select "10"
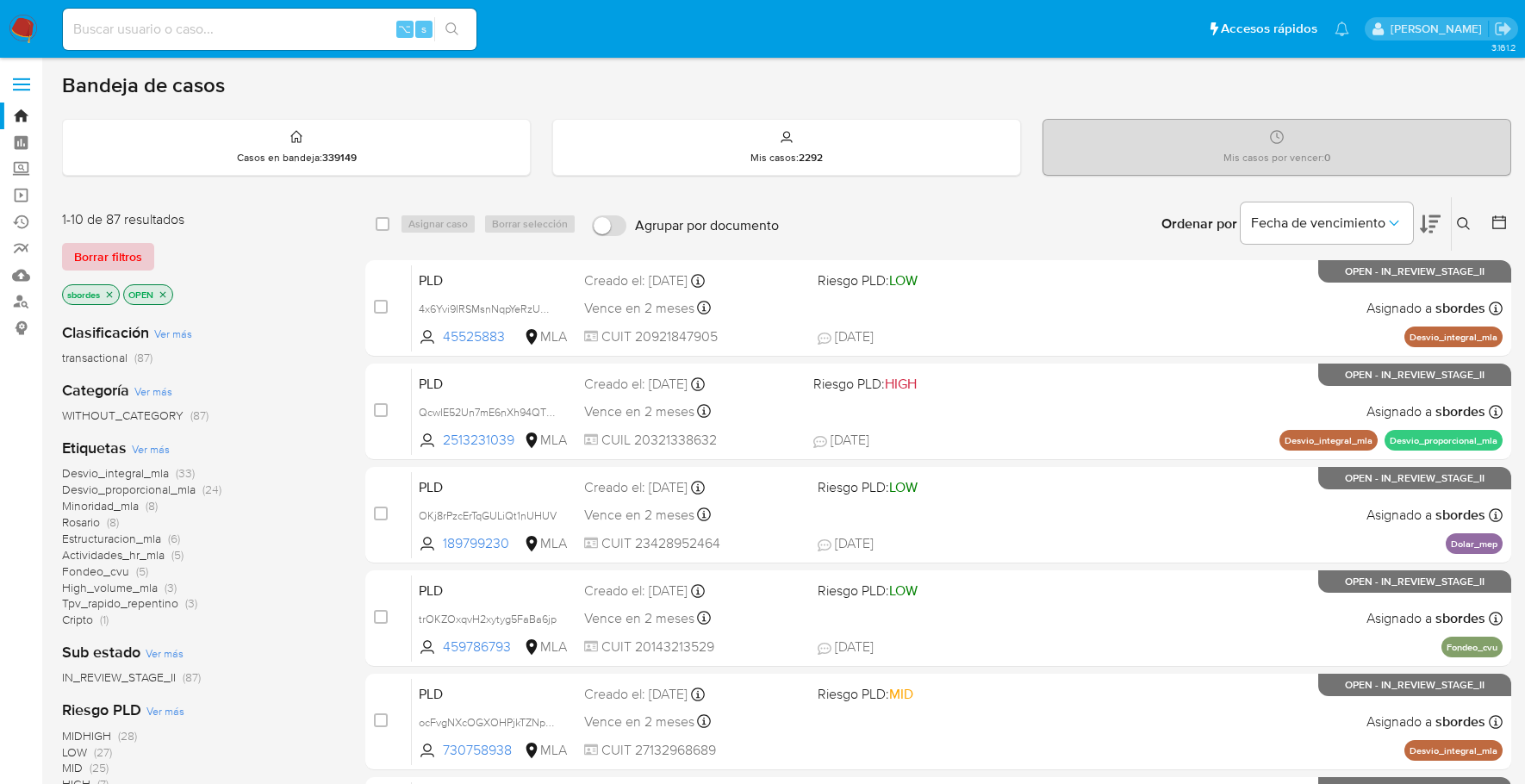
click at [114, 256] on span "Borrar filtros" at bounding box center [108, 256] width 68 height 24
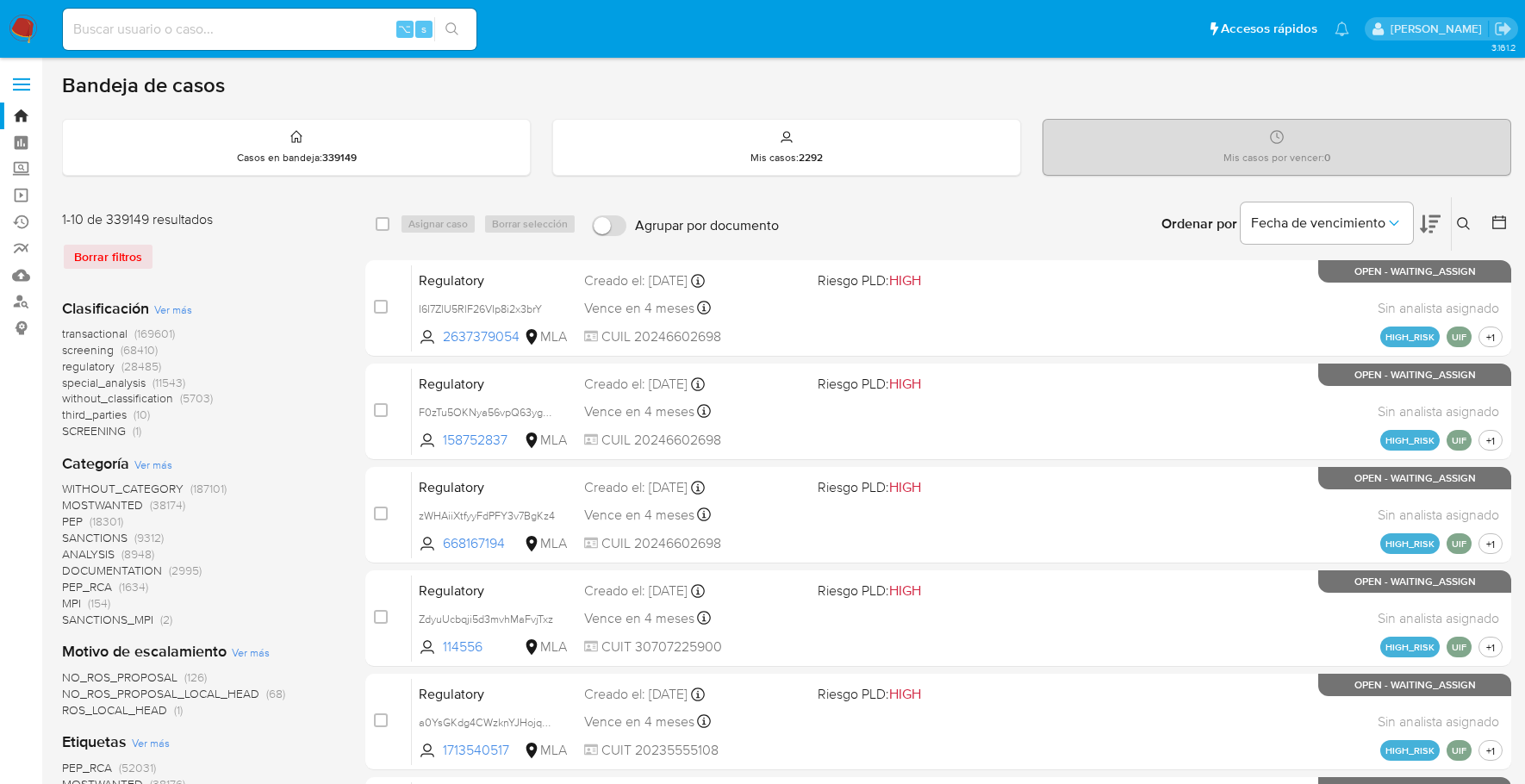
click at [1469, 217] on icon at bounding box center [1464, 223] width 14 height 14
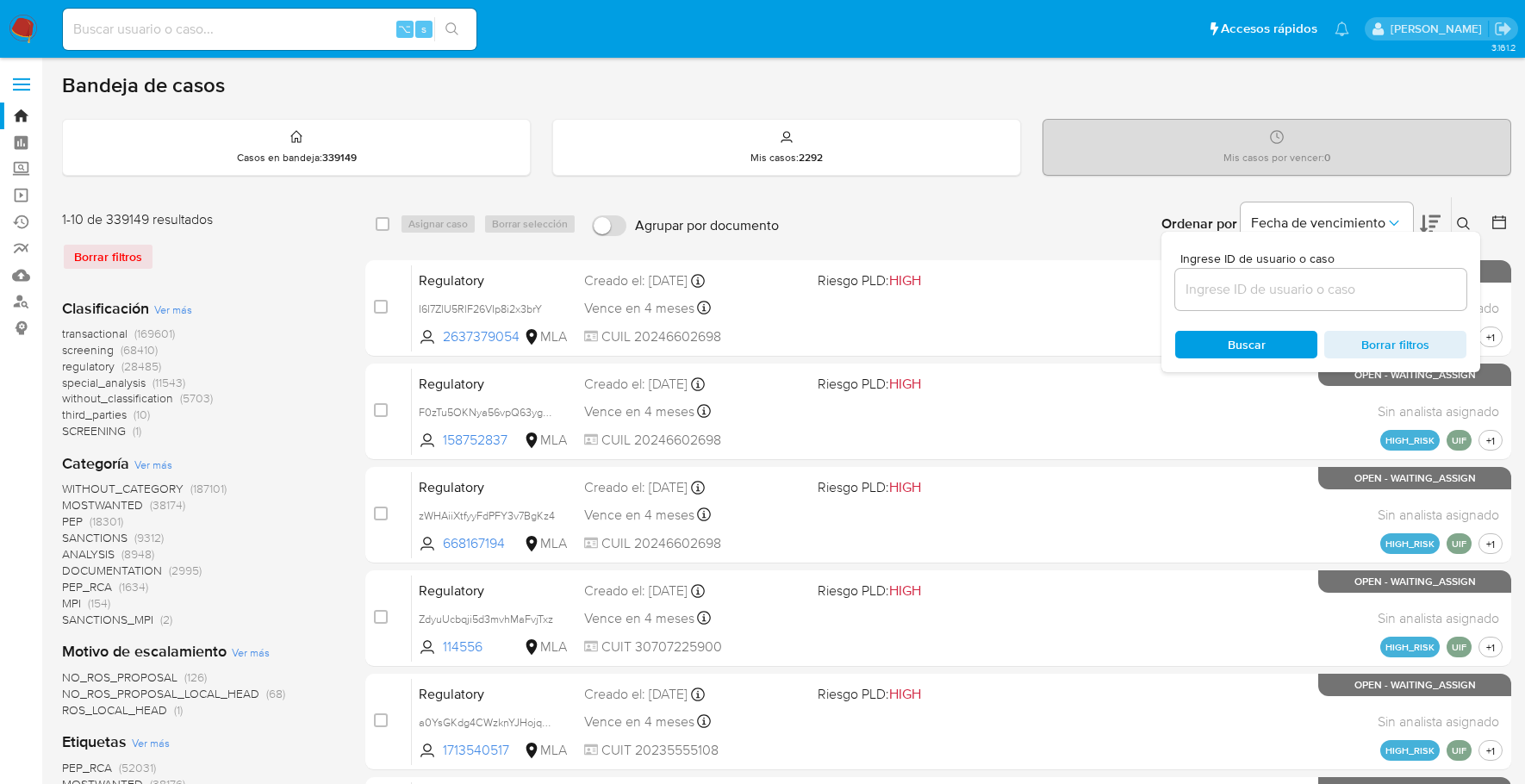
click at [1337, 272] on div at bounding box center [1321, 289] width 291 height 42
click at [1339, 281] on input at bounding box center [1321, 289] width 291 height 23
paste input "pR1cfriYVQOtaFGlnZfo8fsL"
type input "pR1cfriYVQOtaFGlnZfo8fsL"
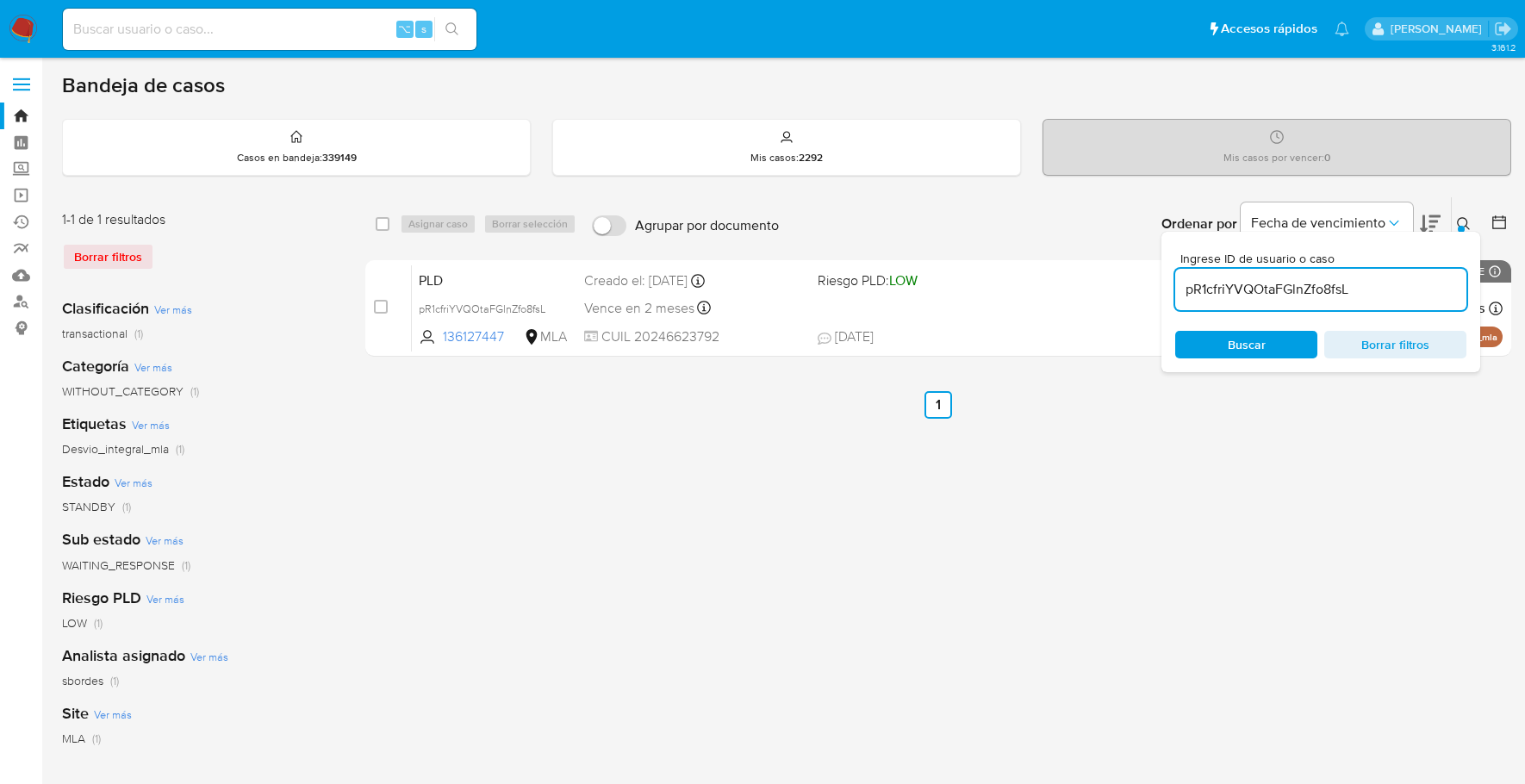
click at [1463, 232] on div "Ingrese ID de usuario o caso pR1cfriYVQOtaFGlnZfo8fsL Buscar Borrar filtros" at bounding box center [1321, 302] width 319 height 140
click at [1463, 223] on icon at bounding box center [1464, 223] width 14 height 14
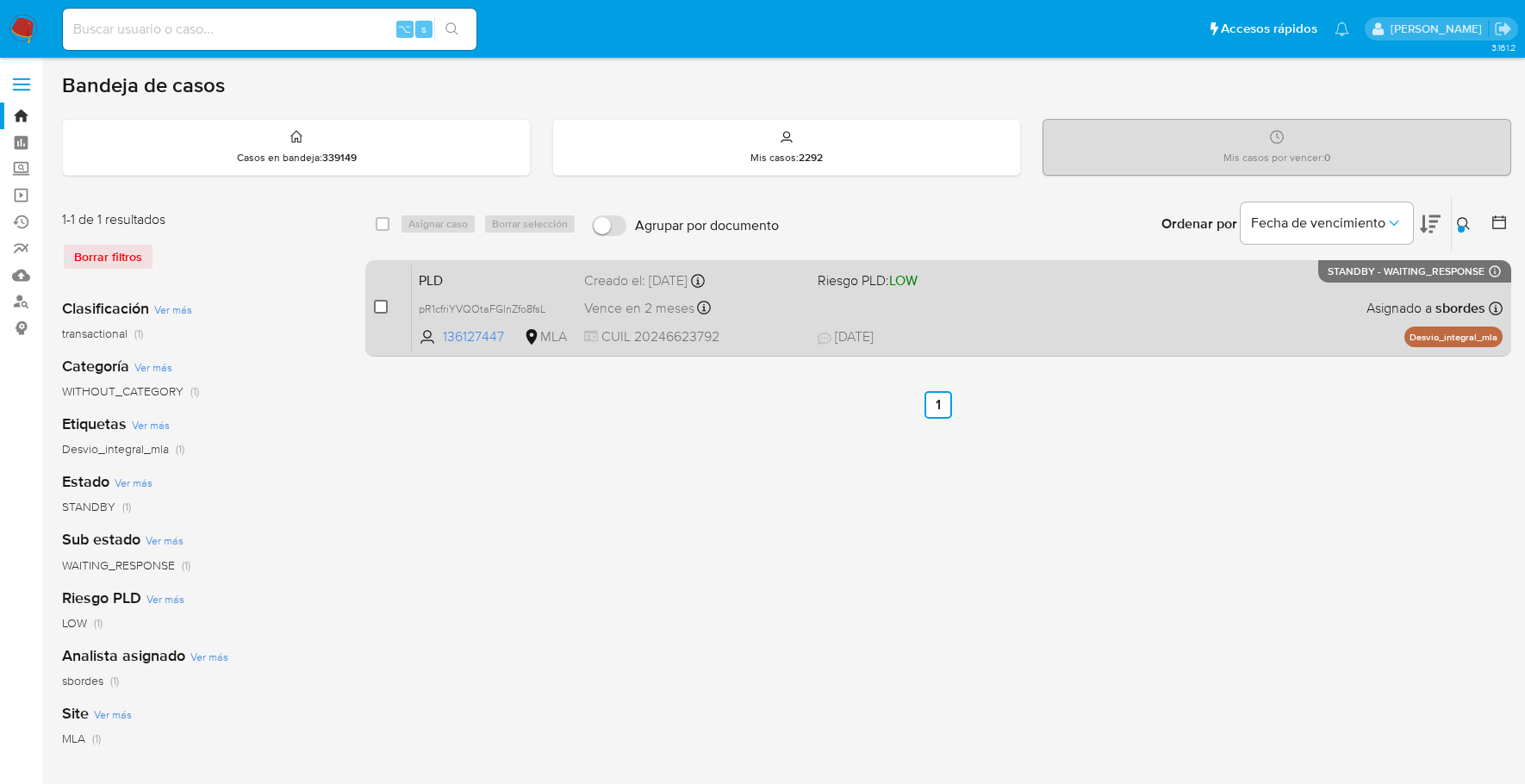
click at [391, 304] on div "case-item-checkbox No es posible asignar el caso" at bounding box center [393, 308] width 38 height 87
click at [377, 305] on input "checkbox" at bounding box center [380, 306] width 14 height 14
checkbox input "true"
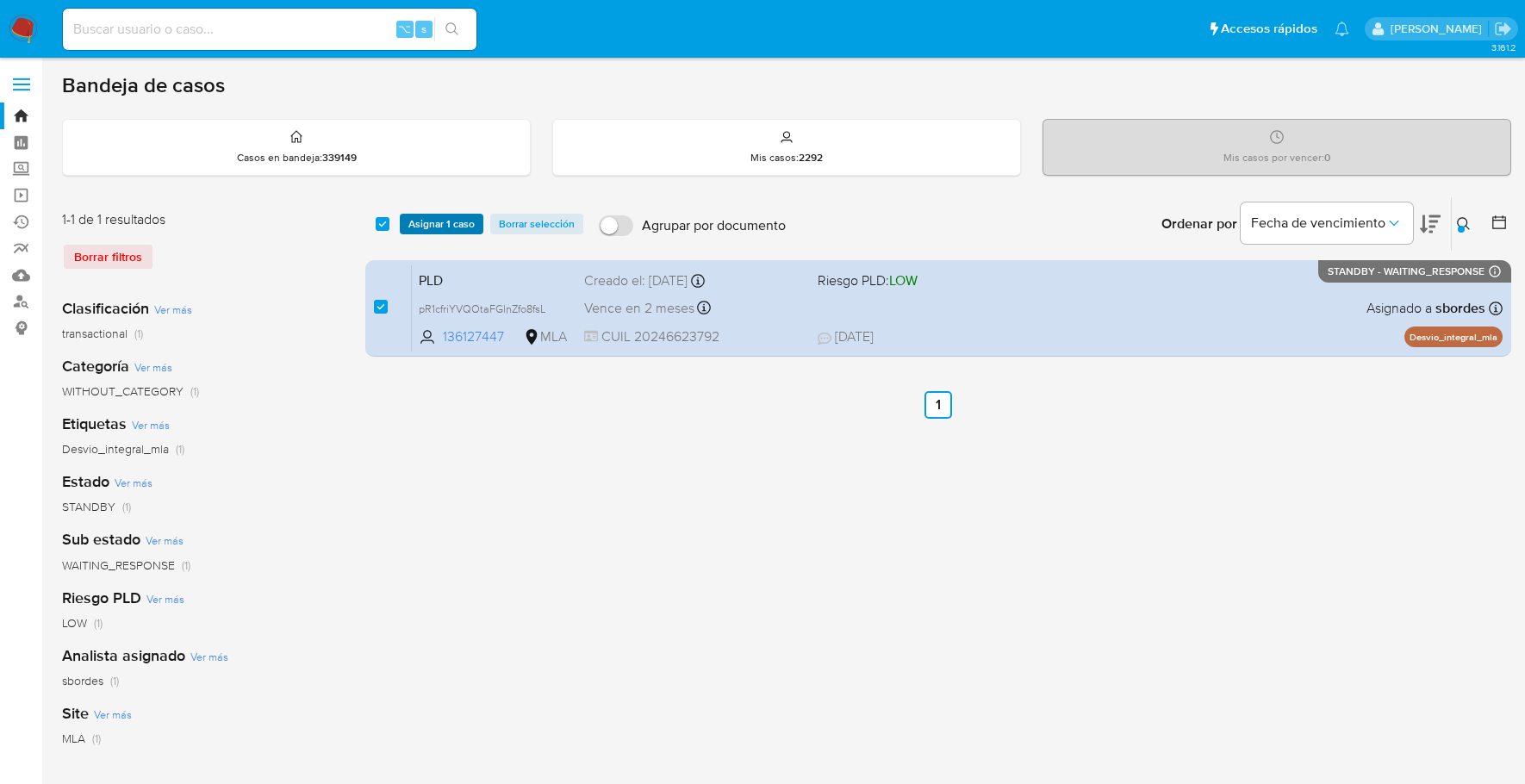
click at [435, 218] on span "Asignar 1 caso" at bounding box center [442, 224] width 66 height 17
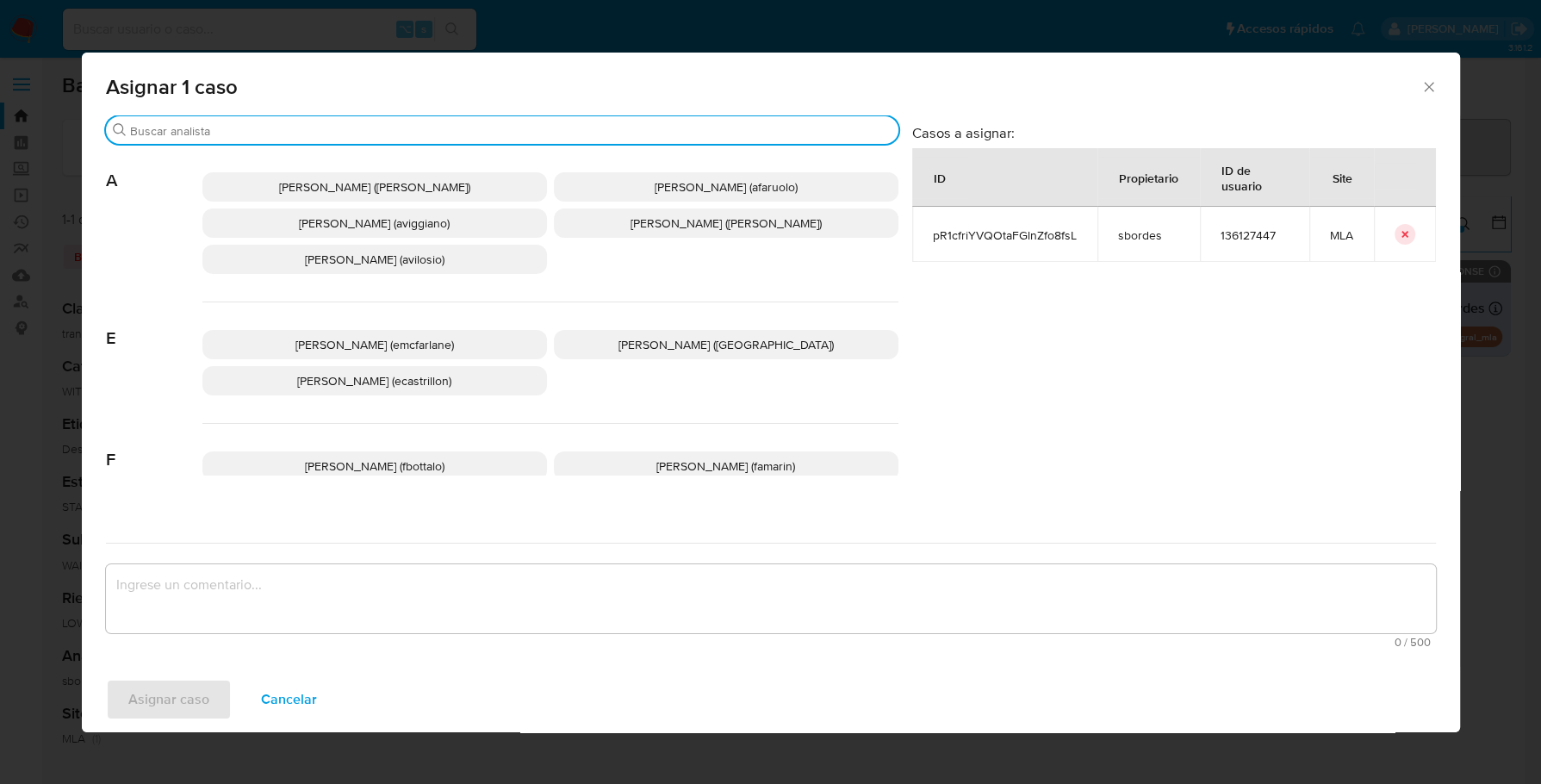
click at [306, 133] on input "Buscar" at bounding box center [511, 131] width 762 height 15
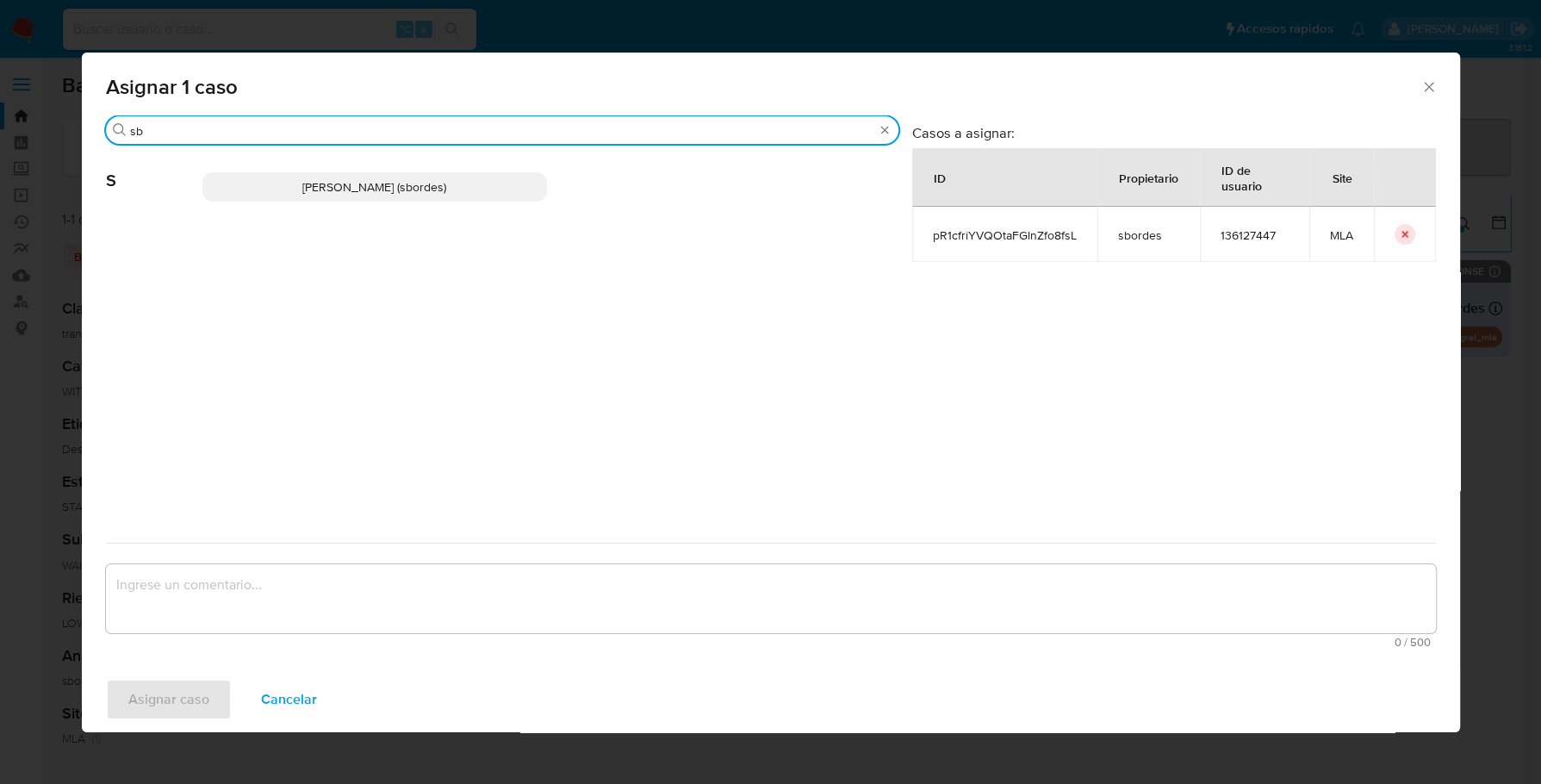
type input "sb"
click at [347, 202] on div "Stefania Bordes (sbordes)" at bounding box center [551, 186] width 696 height 84
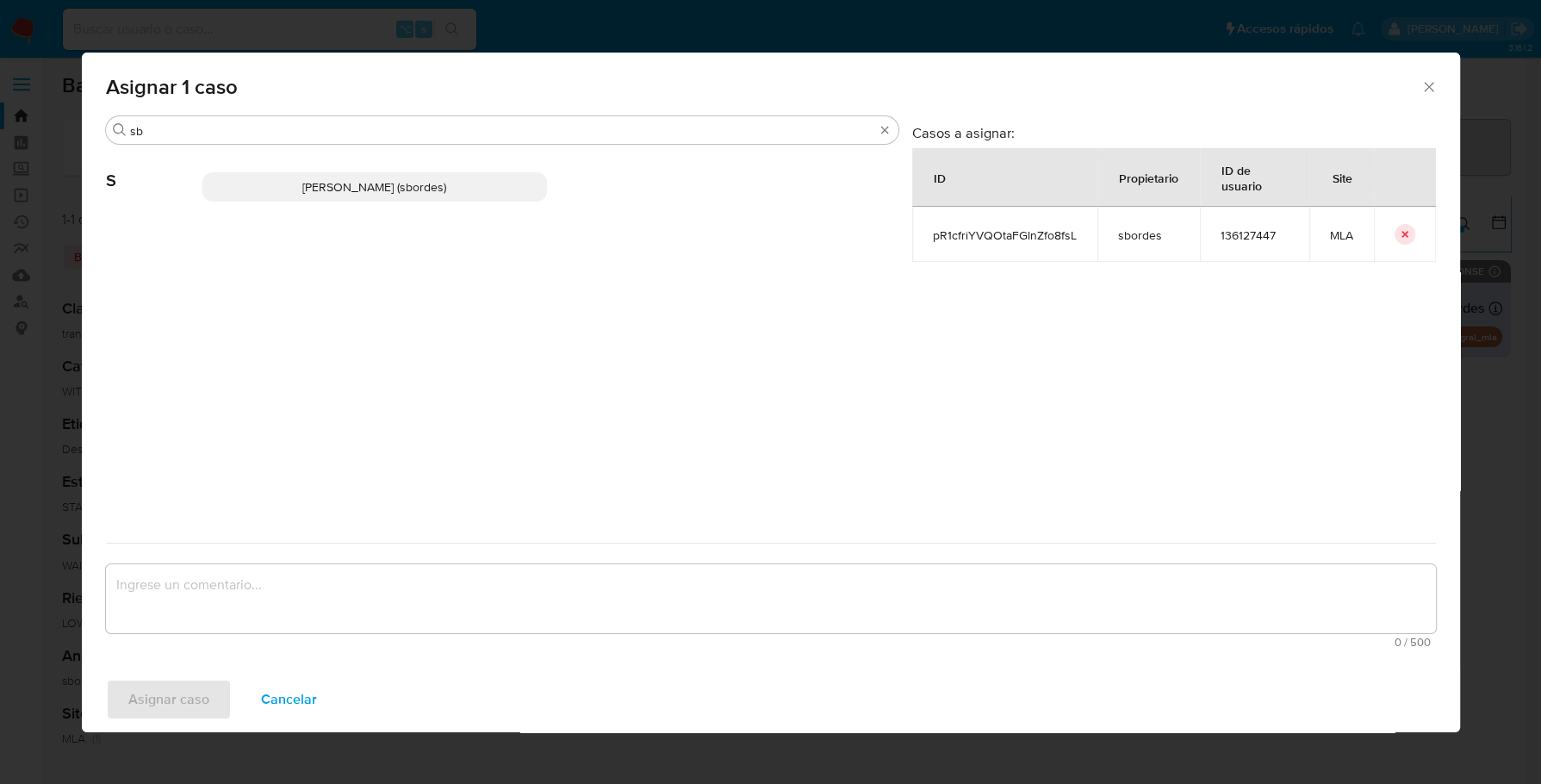
click at [361, 184] on span "Stefania Bordes (sbordes)" at bounding box center [375, 187] width 144 height 17
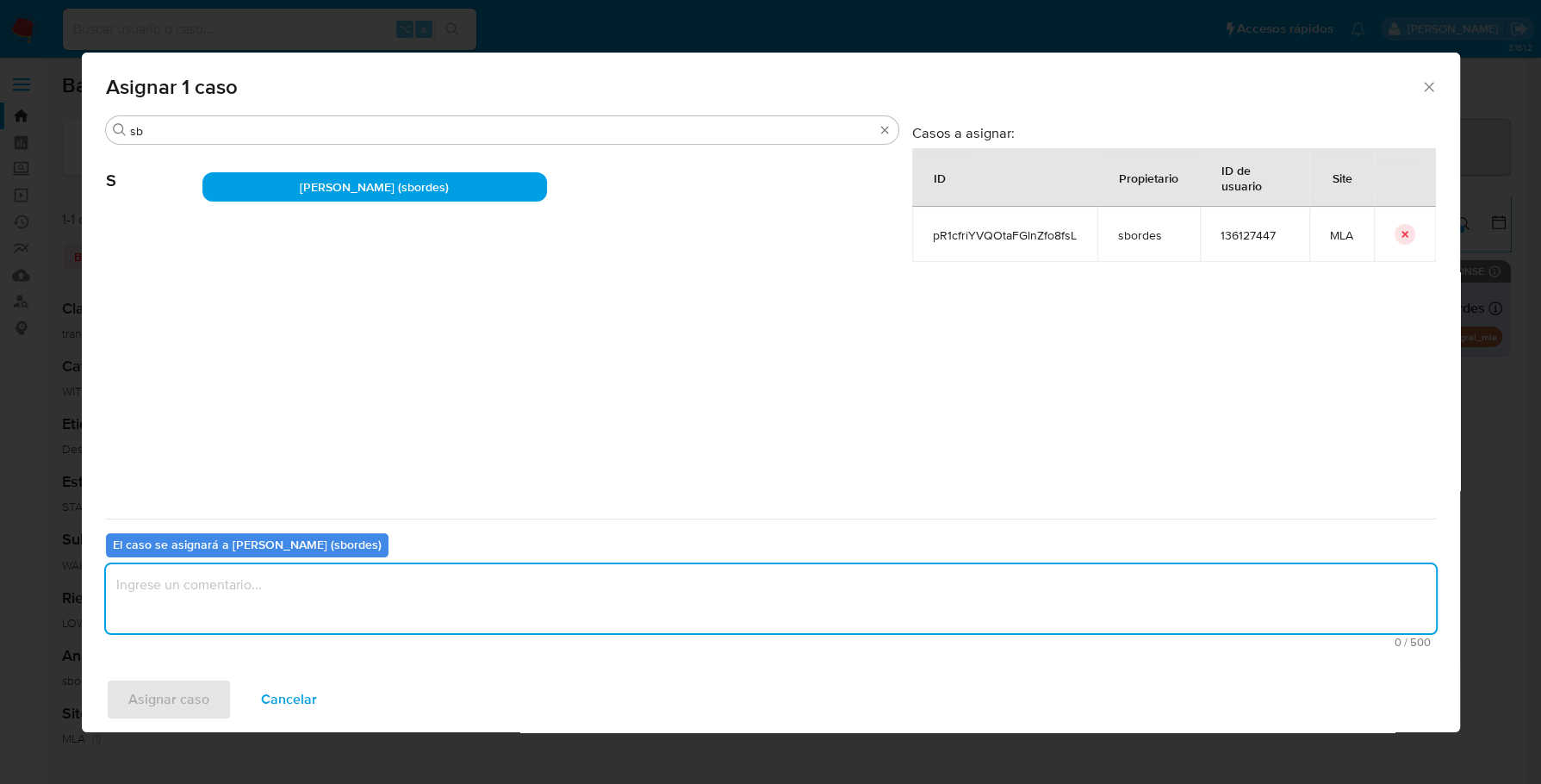
click at [260, 607] on textarea "assign-modal" at bounding box center [771, 598] width 1330 height 69
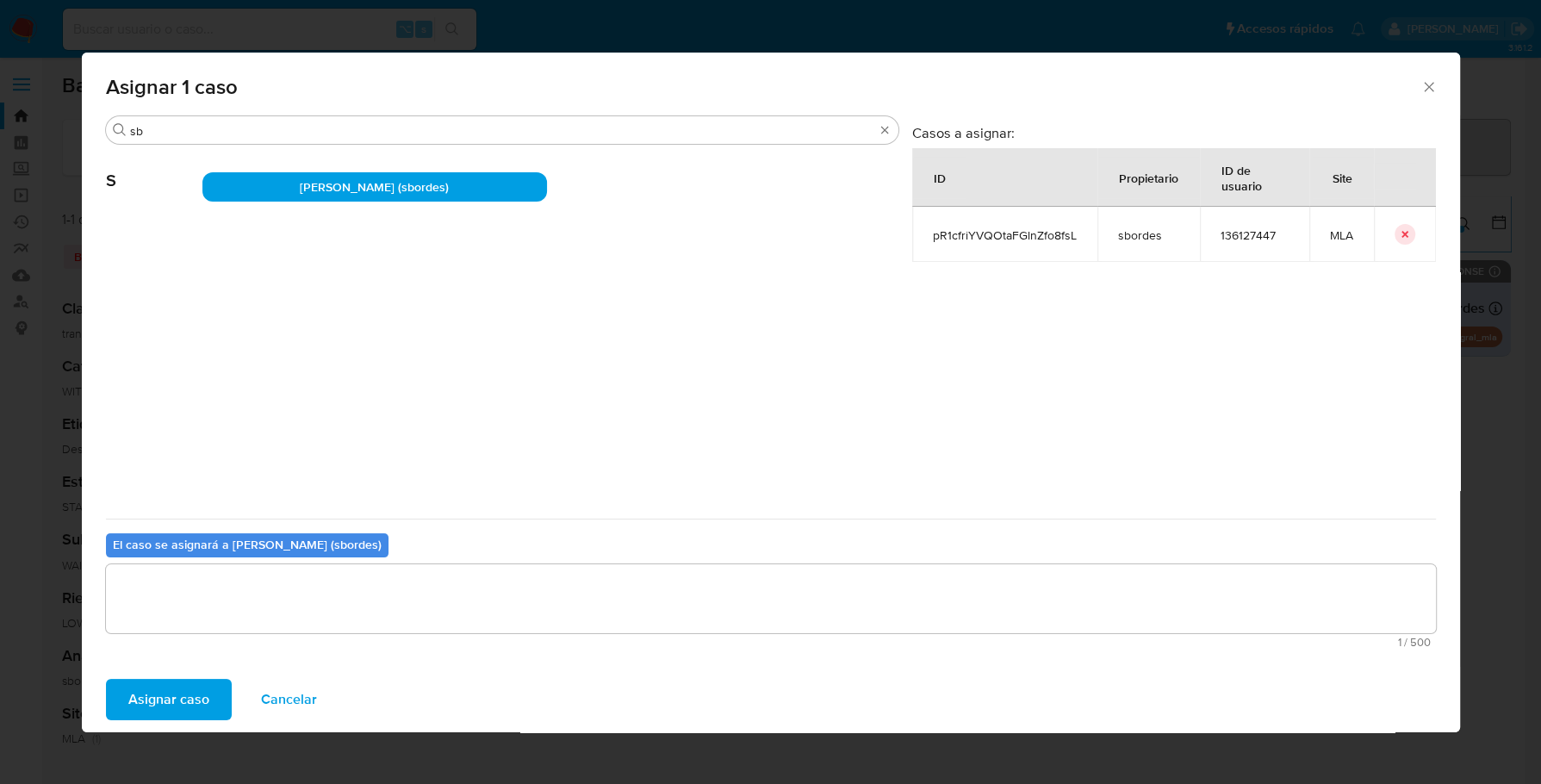
click at [174, 696] on span "Asignar caso" at bounding box center [169, 699] width 81 height 38
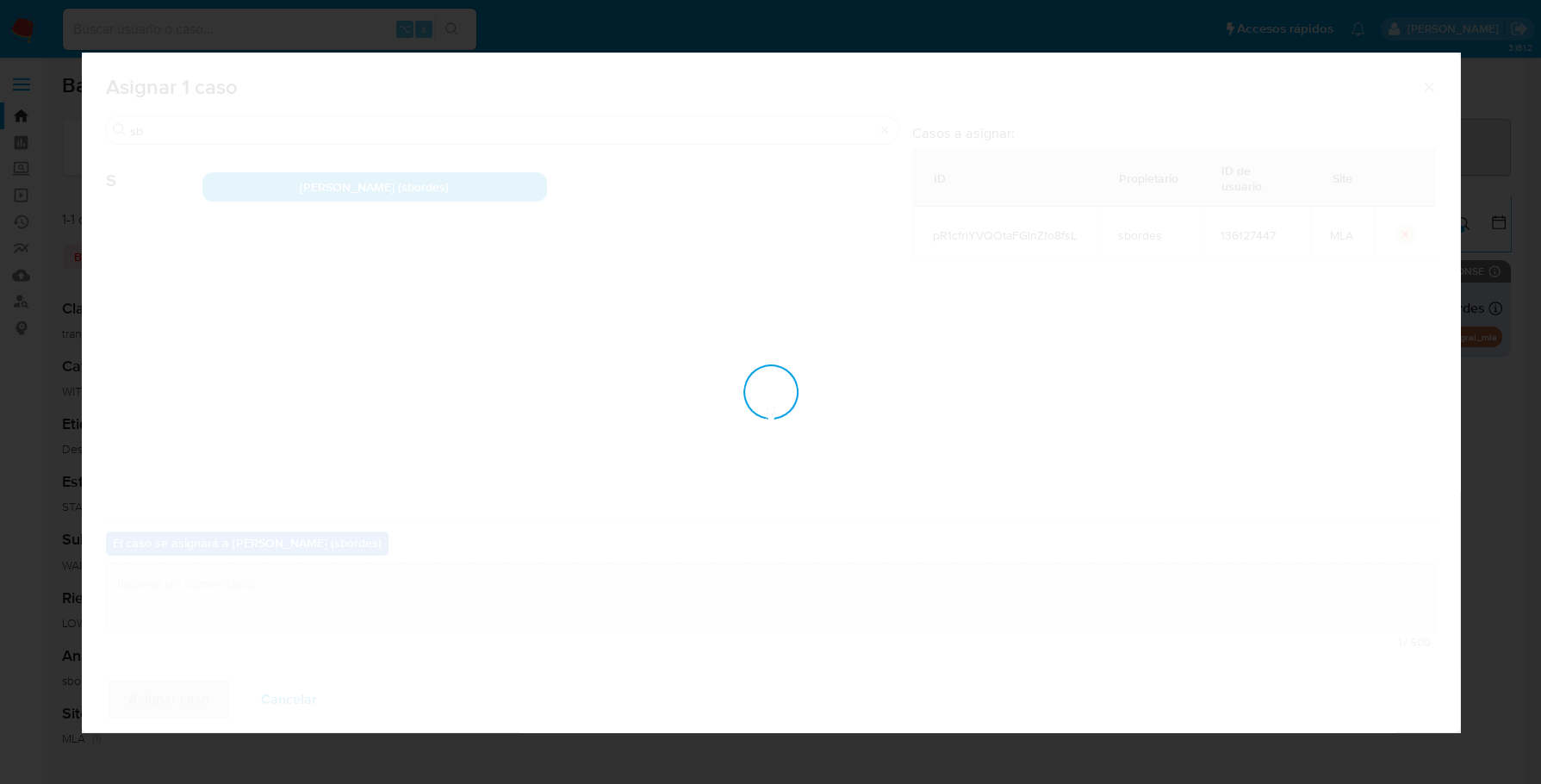
checkbox input "false"
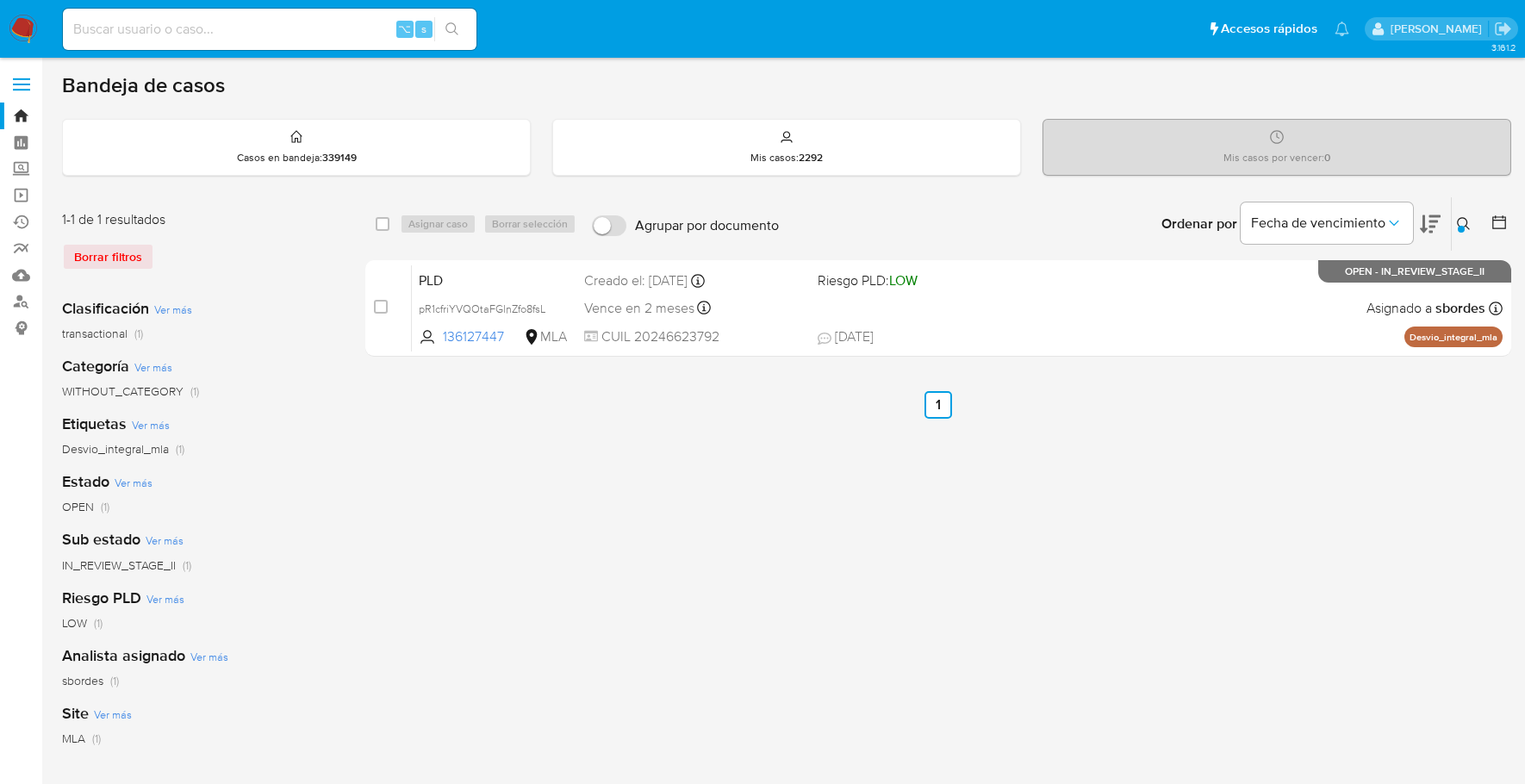
click at [1464, 222] on icon at bounding box center [1464, 223] width 14 height 14
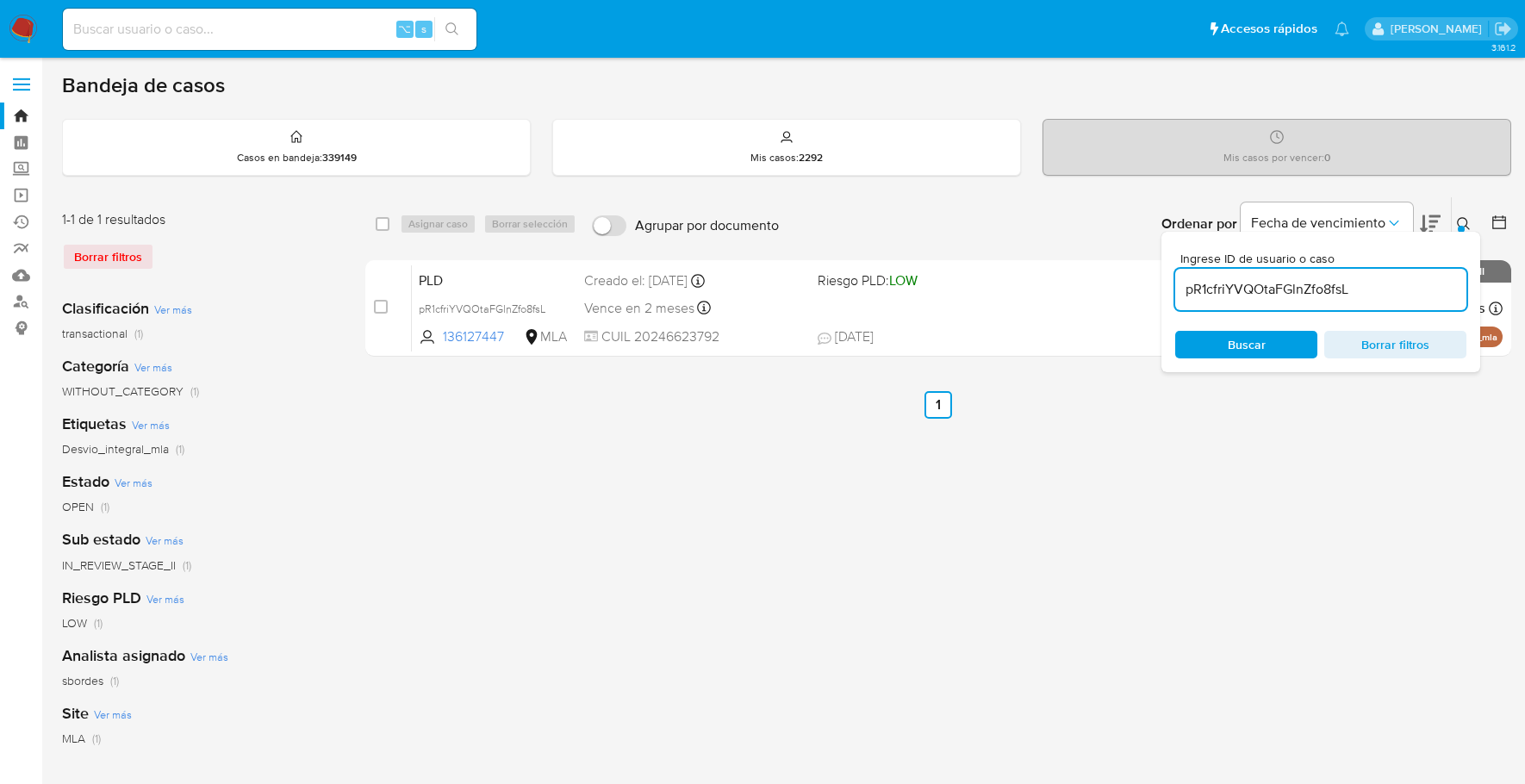
drag, startPoint x: 1367, startPoint y: 298, endPoint x: 1186, endPoint y: 295, distance: 181.0
click at [1186, 295] on input "pR1cfriYVQOtaFGlnZfo8fsL" at bounding box center [1321, 289] width 291 height 23
type input "RfbmKkh0sLwEQPDtYxFuOgak"
click at [1461, 223] on icon at bounding box center [1464, 223] width 14 height 14
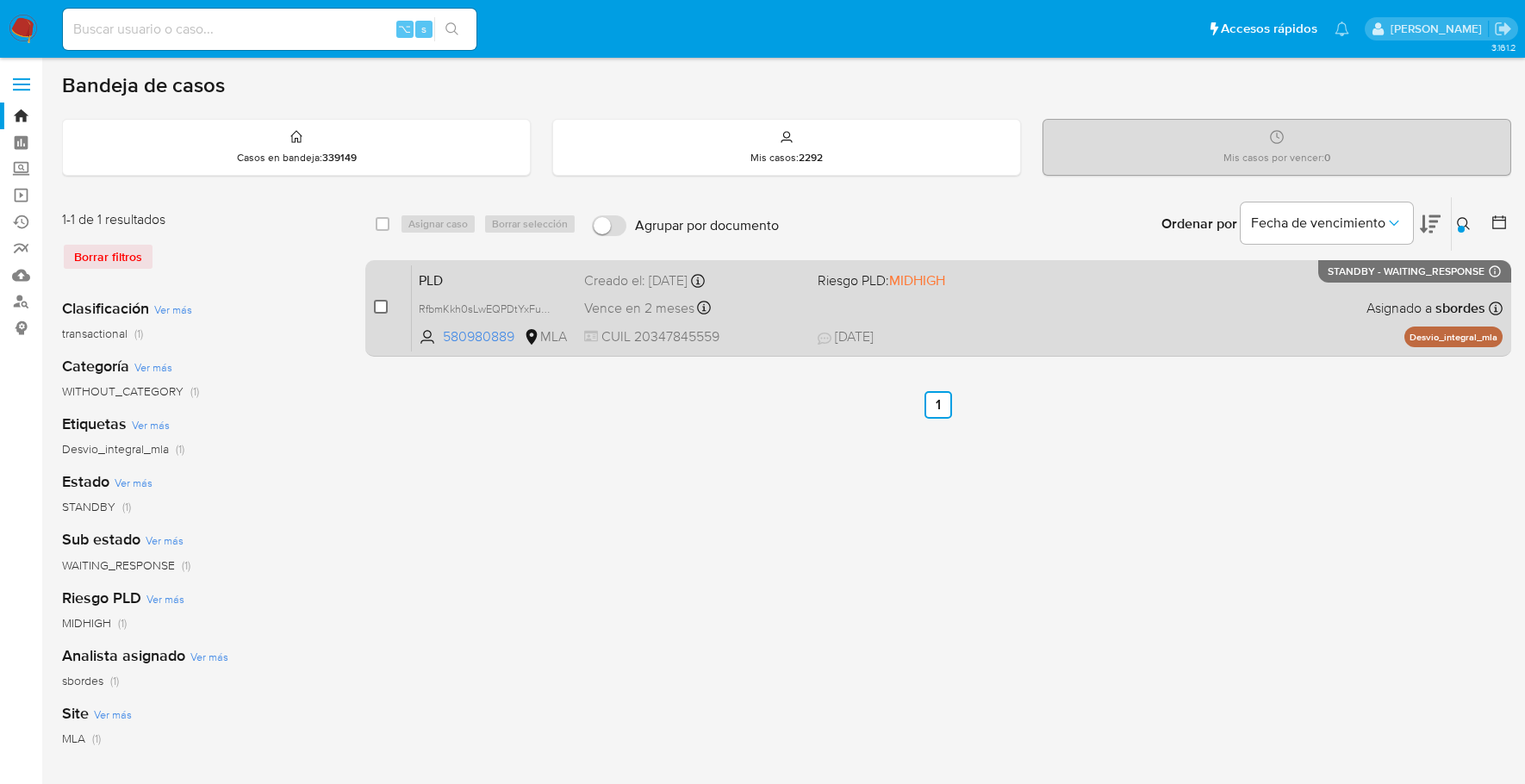
click at [380, 307] on input "checkbox" at bounding box center [380, 306] width 14 height 14
checkbox input "true"
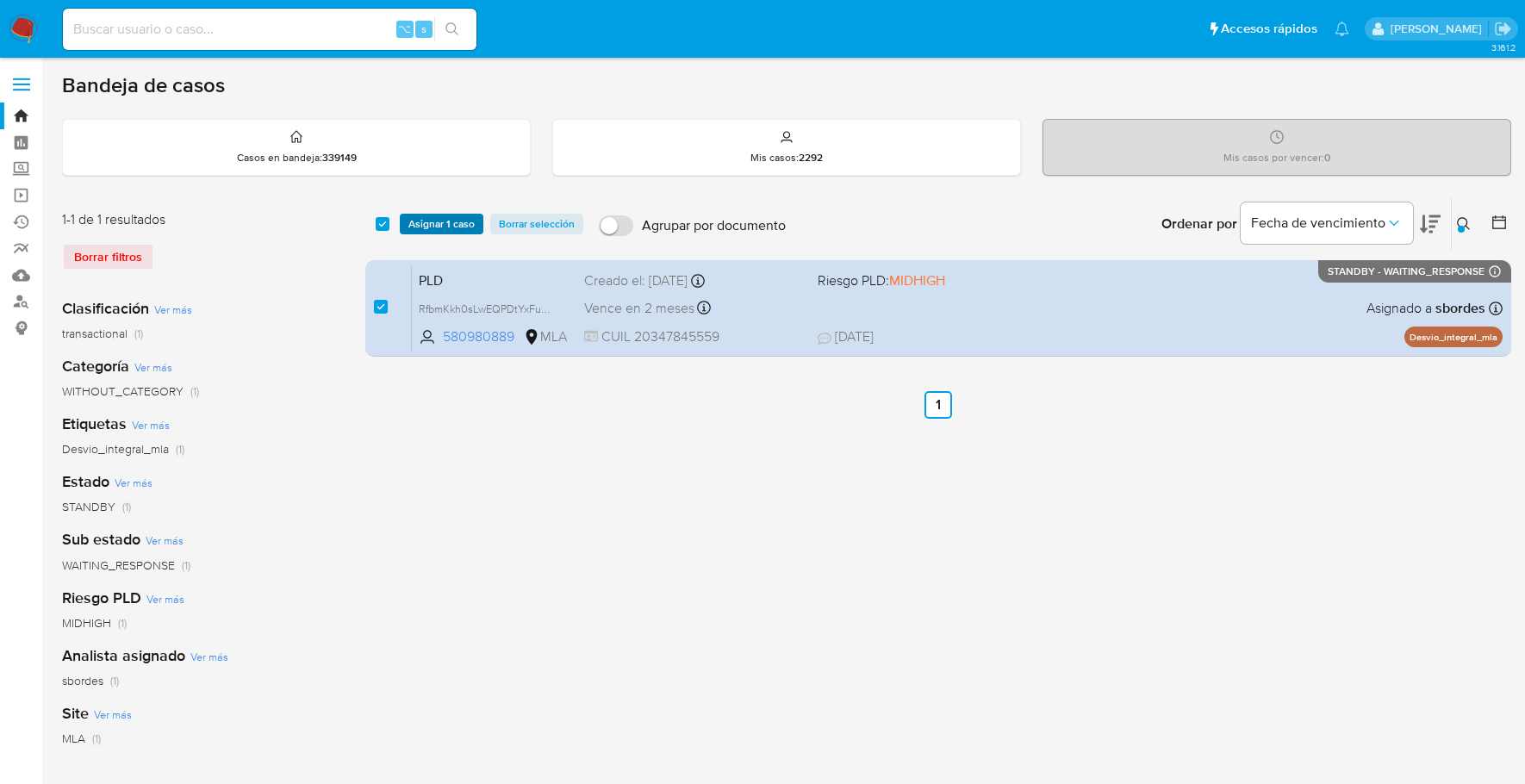
click at [442, 218] on span "Asignar 1 caso" at bounding box center [442, 224] width 66 height 17
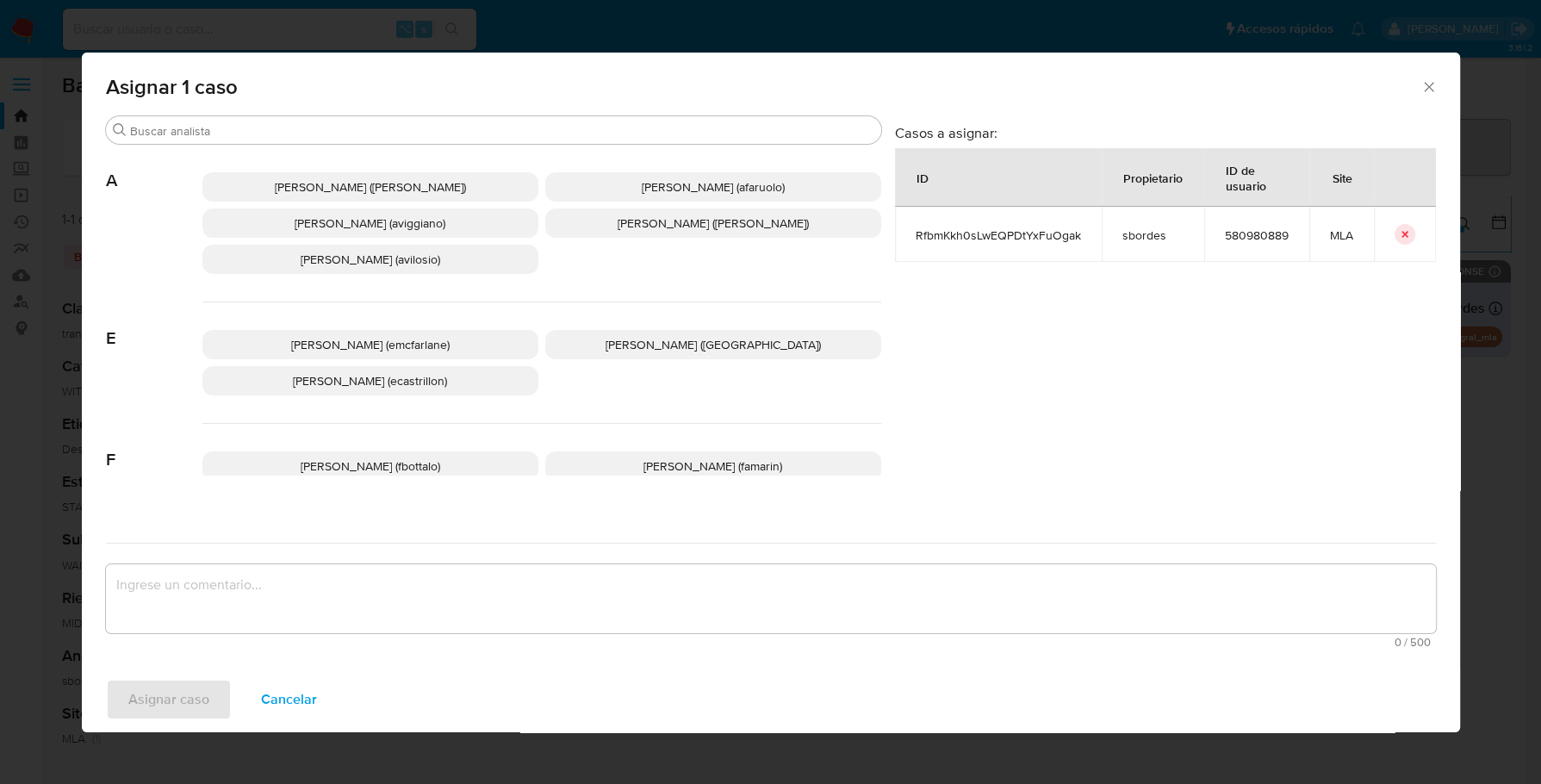
click at [288, 156] on div "Abril Karina Medzovich (amedzovich) Agostina Dinora Faruolo (afaruolo) Agustina…" at bounding box center [542, 223] width 679 height 158
click at [288, 140] on div "Buscar" at bounding box center [494, 130] width 776 height 27
click at [288, 131] on input "Buscar" at bounding box center [502, 131] width 744 height 15
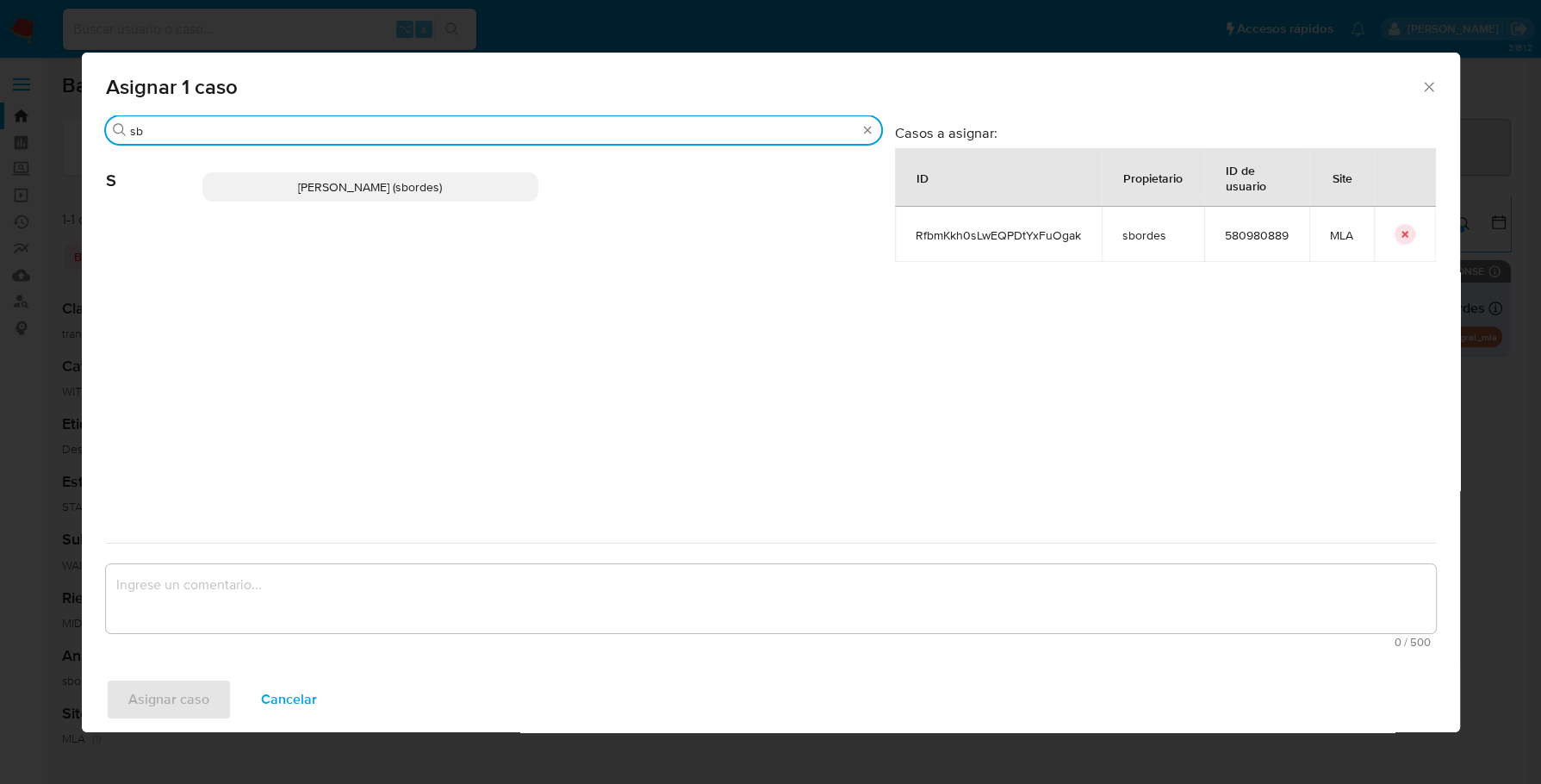
type input "sb"
click at [342, 187] on span "[PERSON_NAME] (sbordes)" at bounding box center [370, 187] width 144 height 17
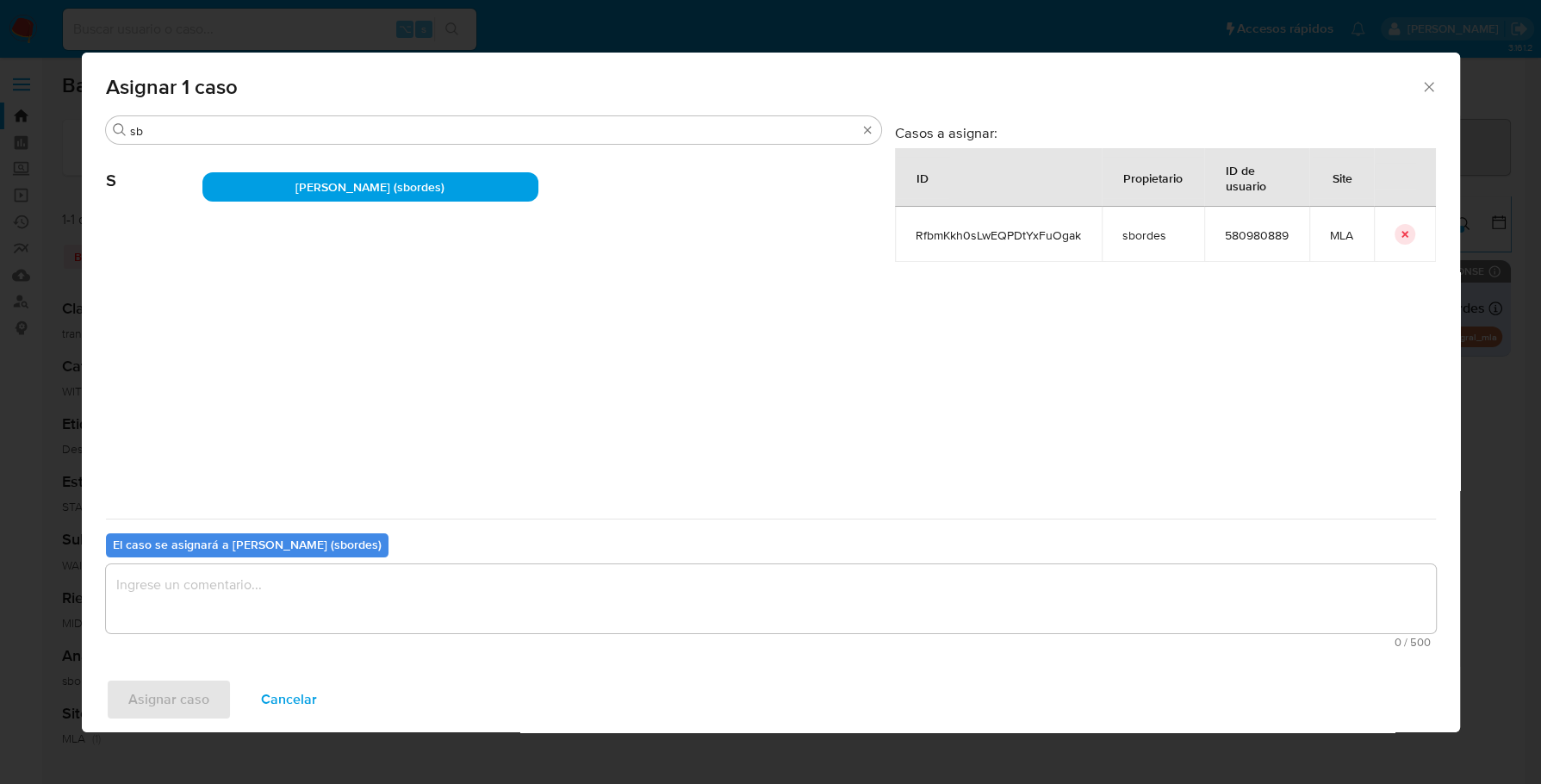
click at [248, 584] on textarea "assign-modal" at bounding box center [771, 598] width 1330 height 69
click at [166, 688] on span "Asignar caso" at bounding box center [169, 699] width 81 height 38
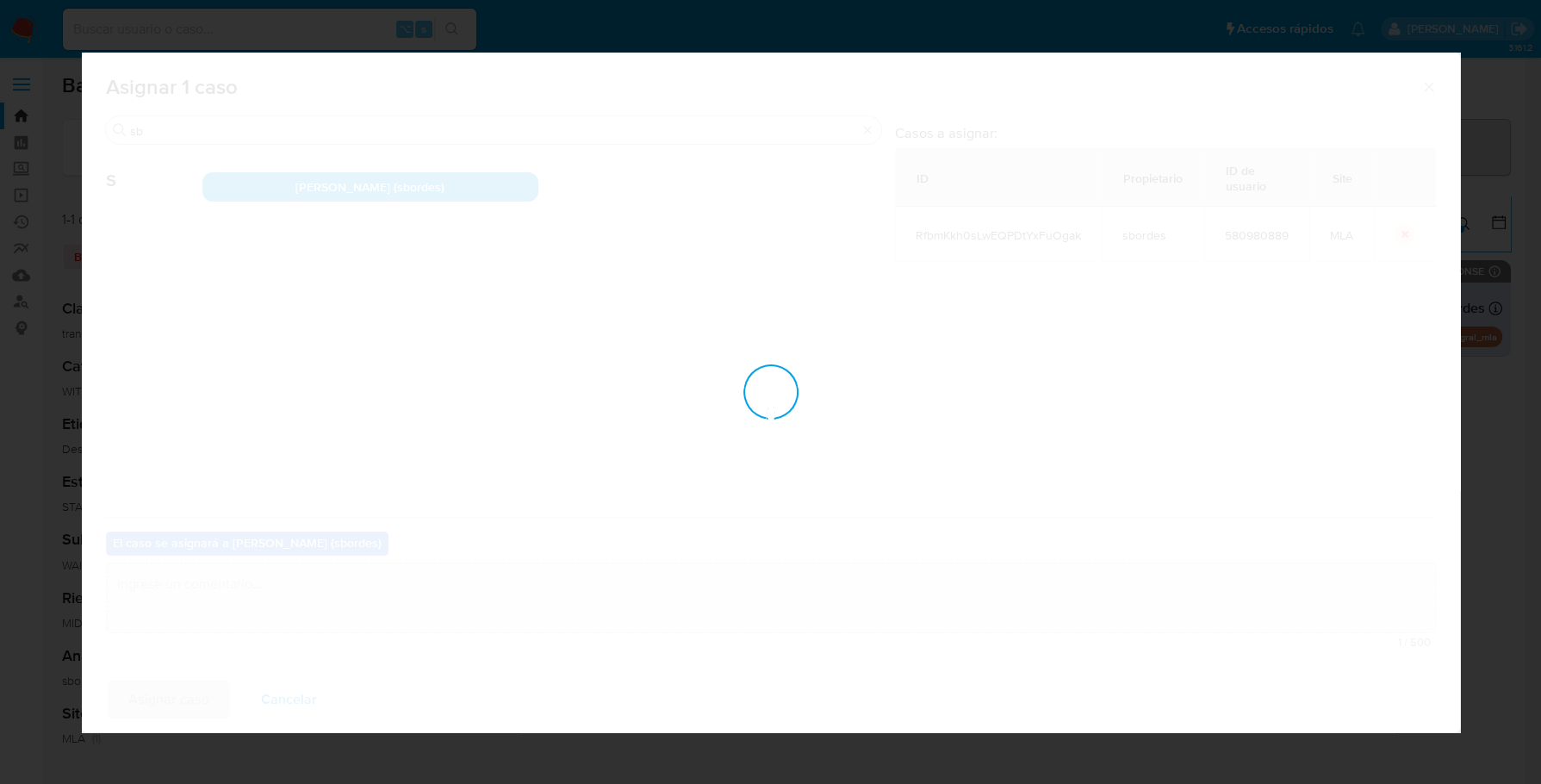
checkbox input "false"
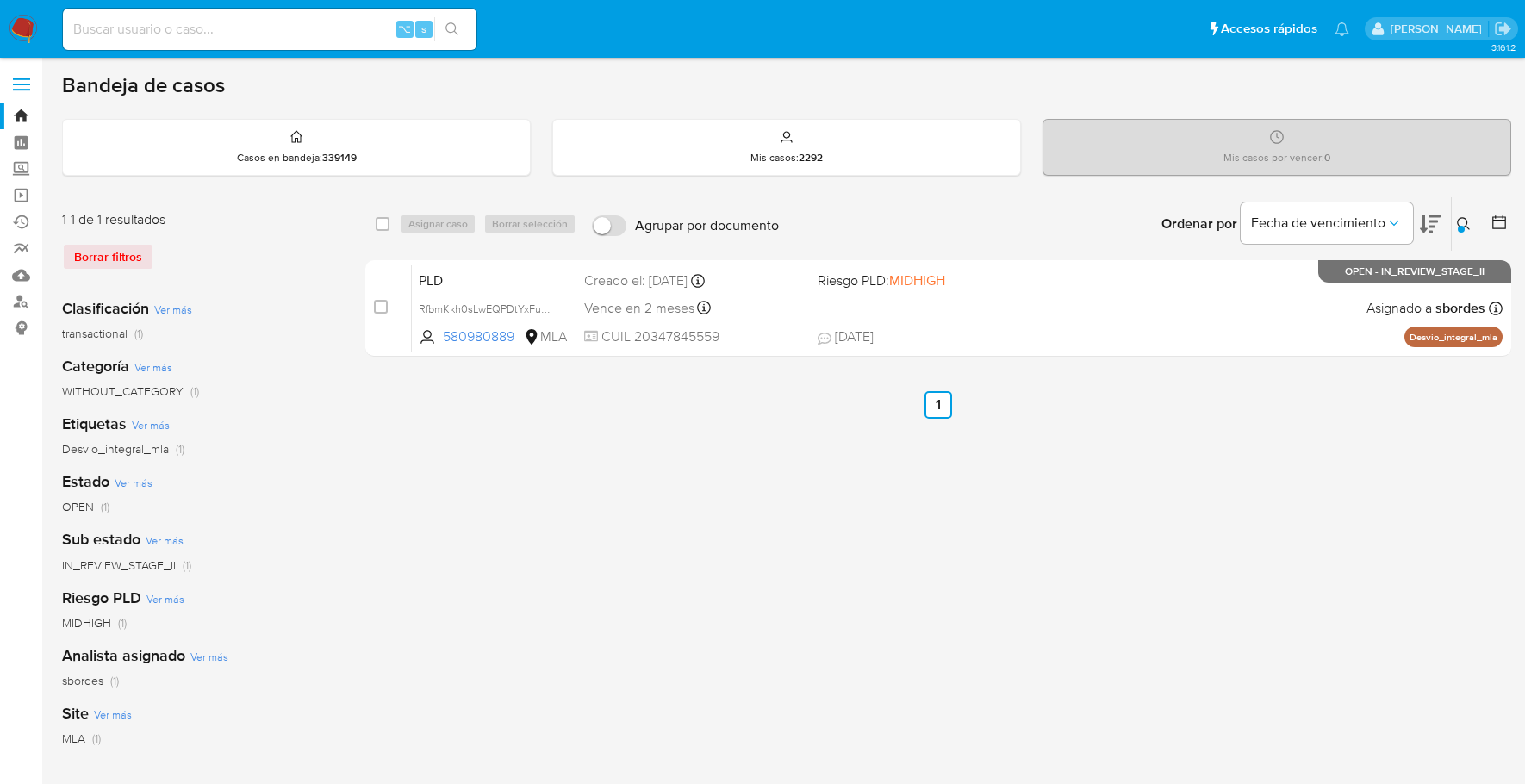
click at [24, 30] on img at bounding box center [23, 28] width 29 height 29
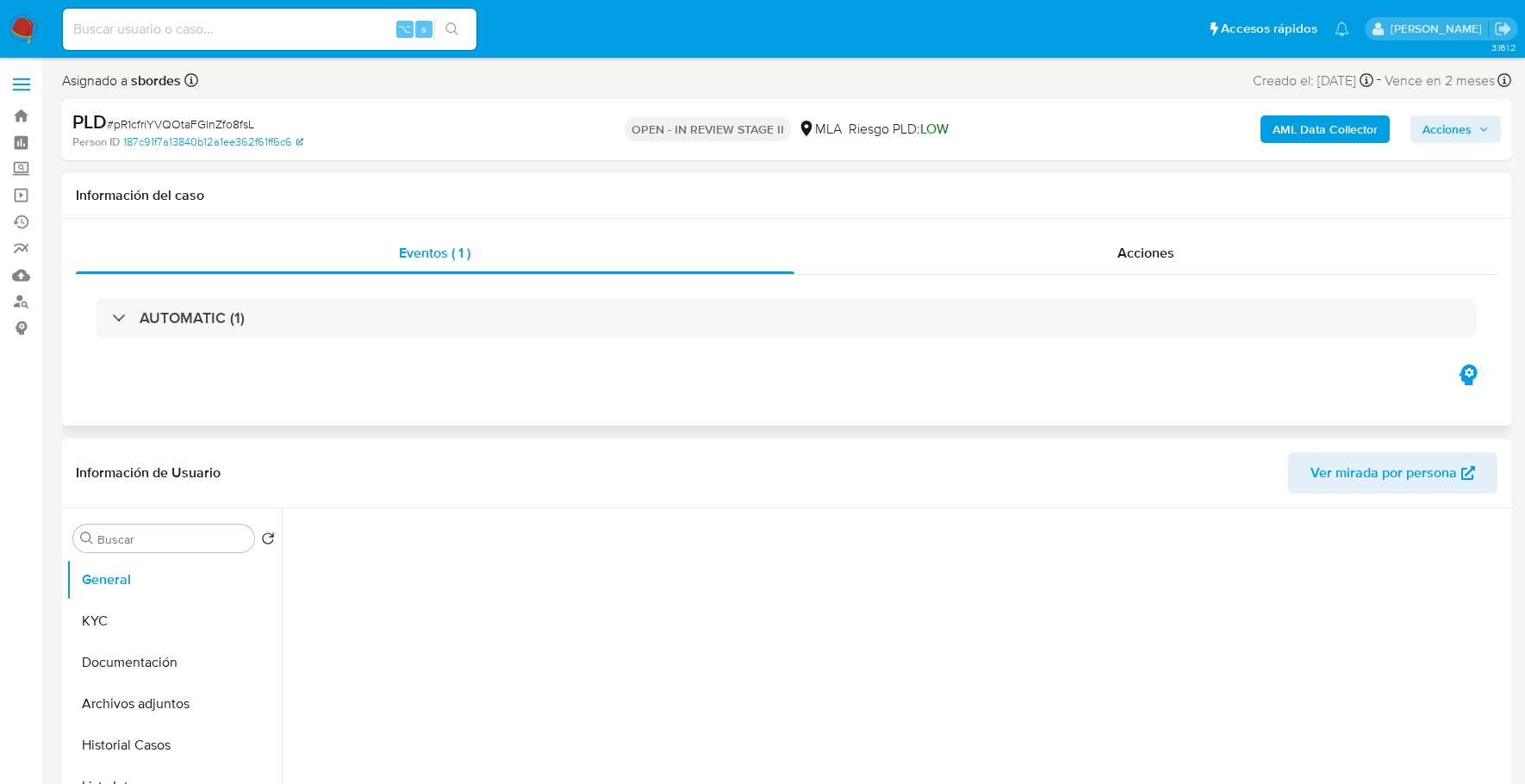
select select "10"
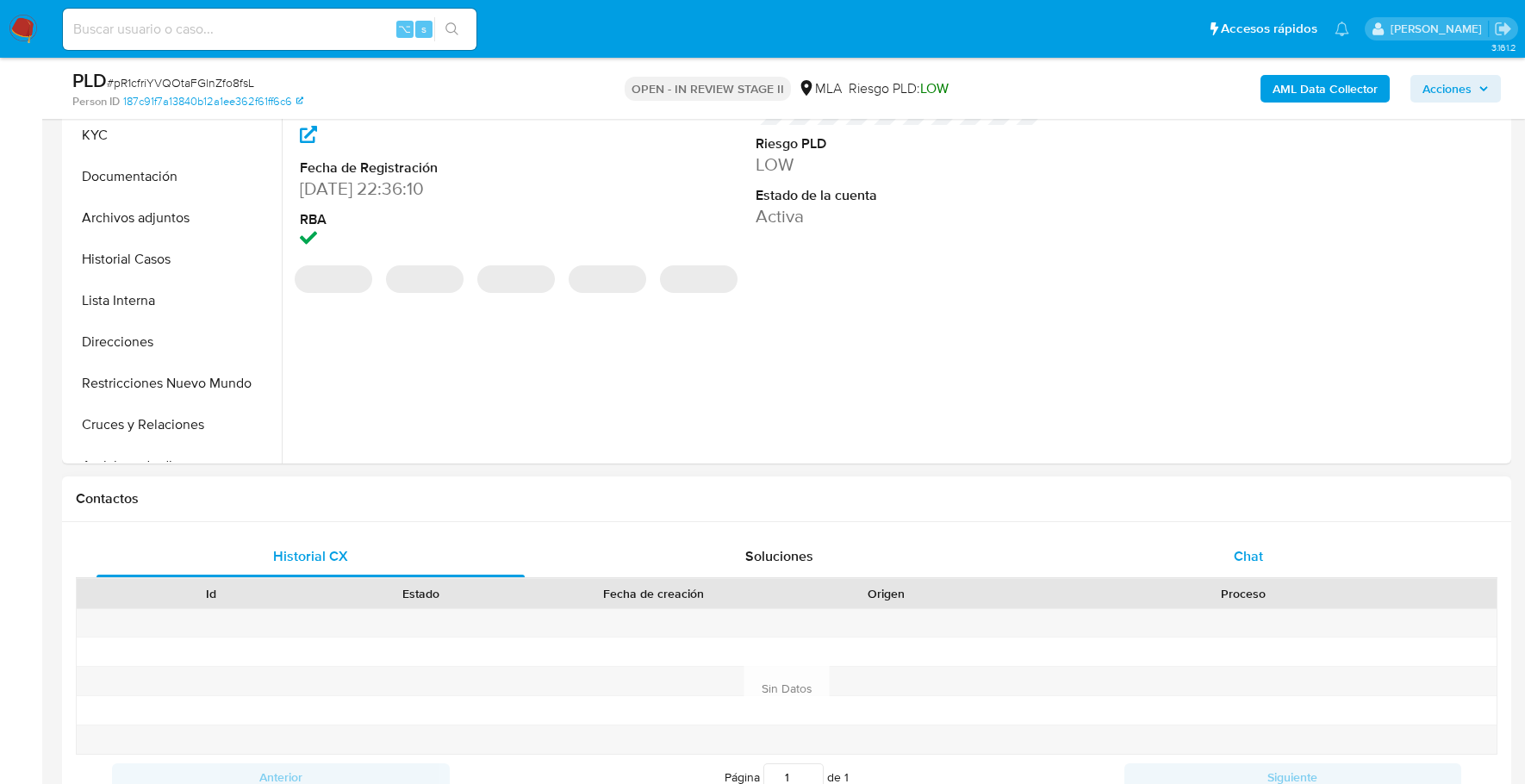
click at [1224, 566] on div "Chat" at bounding box center [1249, 556] width 429 height 42
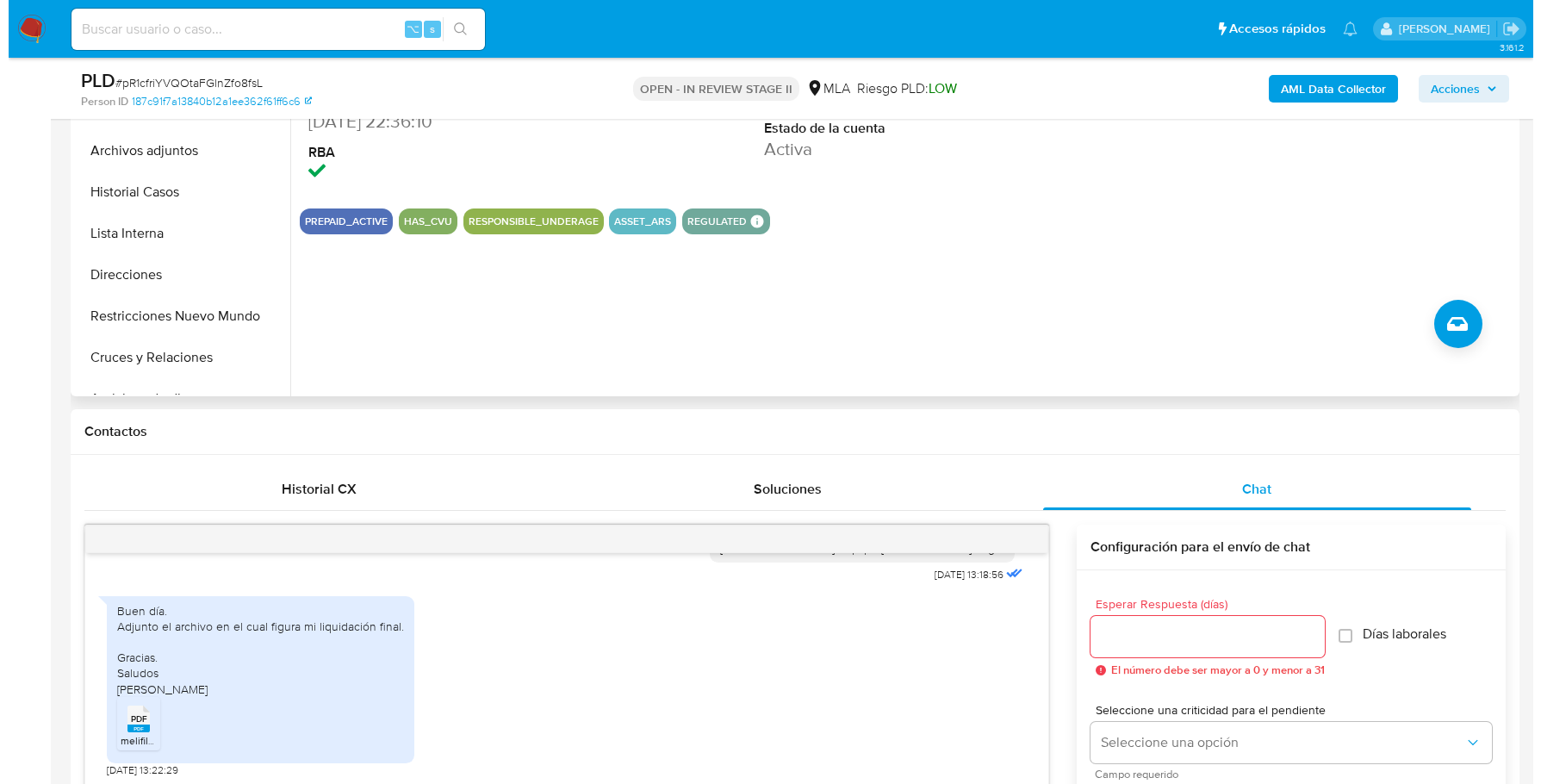
scroll to position [183, 0]
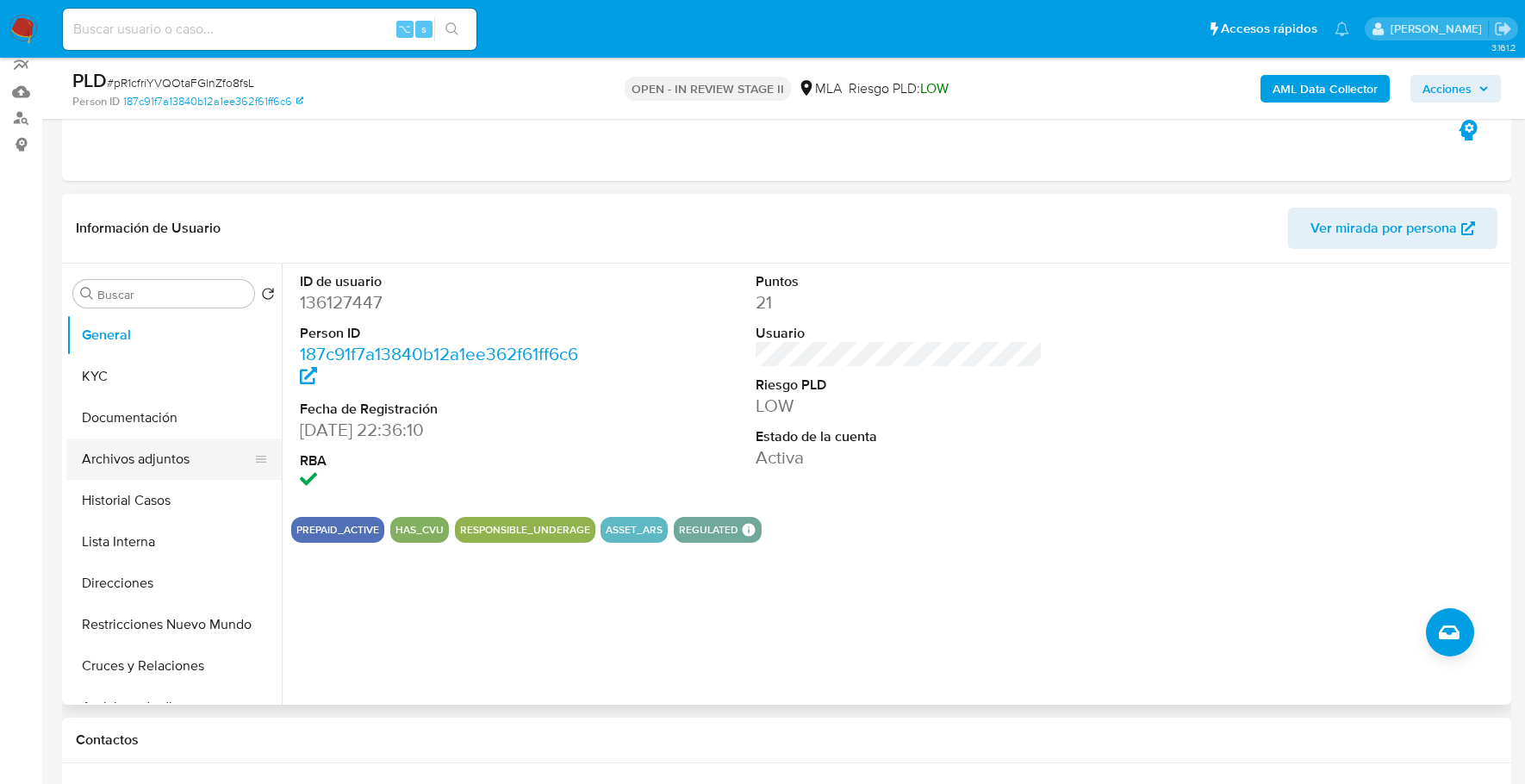
click at [161, 443] on button "Archivos adjuntos" at bounding box center [167, 460] width 202 height 42
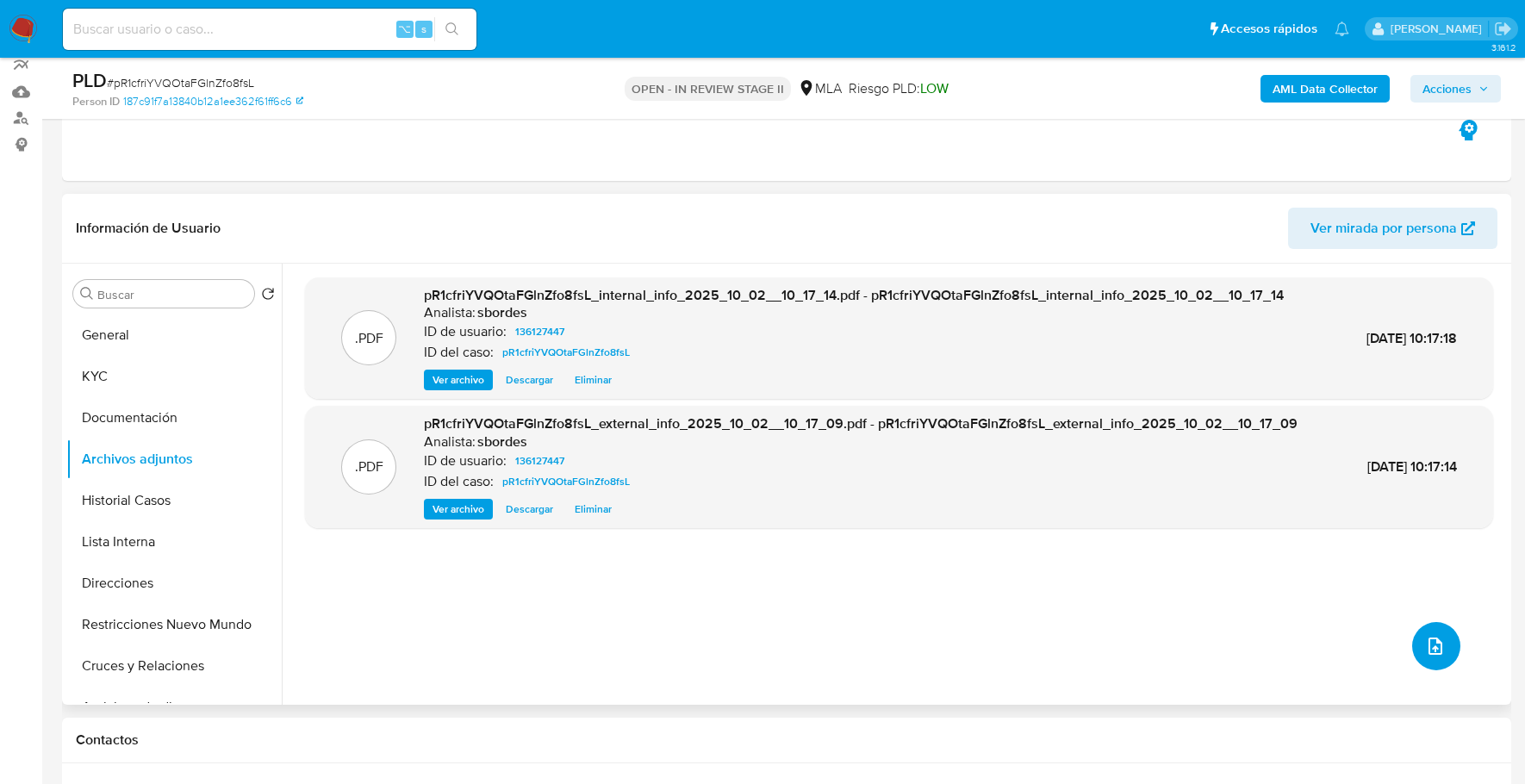
click at [1435, 626] on button "upload-file" at bounding box center [1436, 645] width 48 height 48
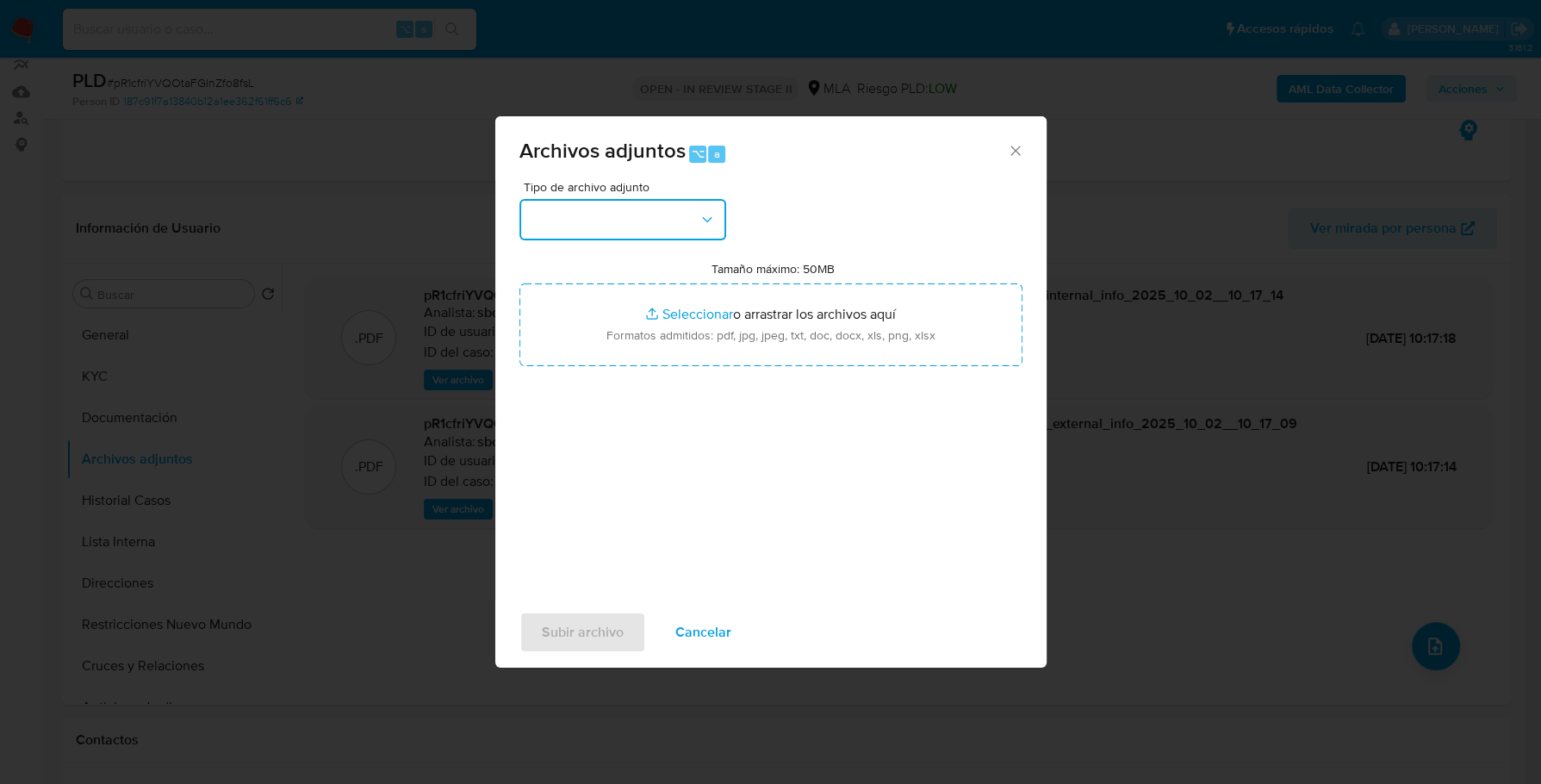
click at [666, 221] on button "button" at bounding box center [622, 219] width 207 height 42
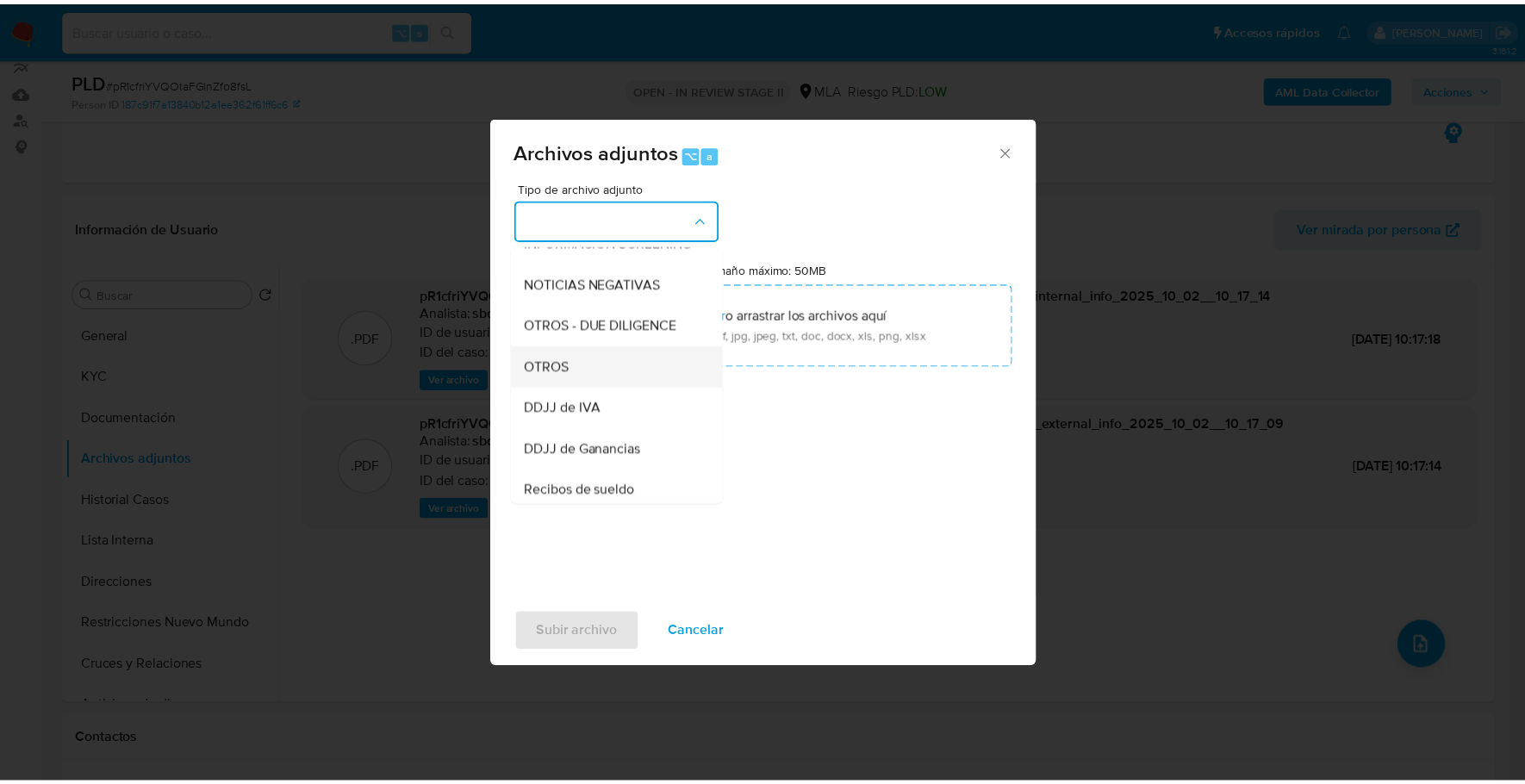
scroll to position [237, 0]
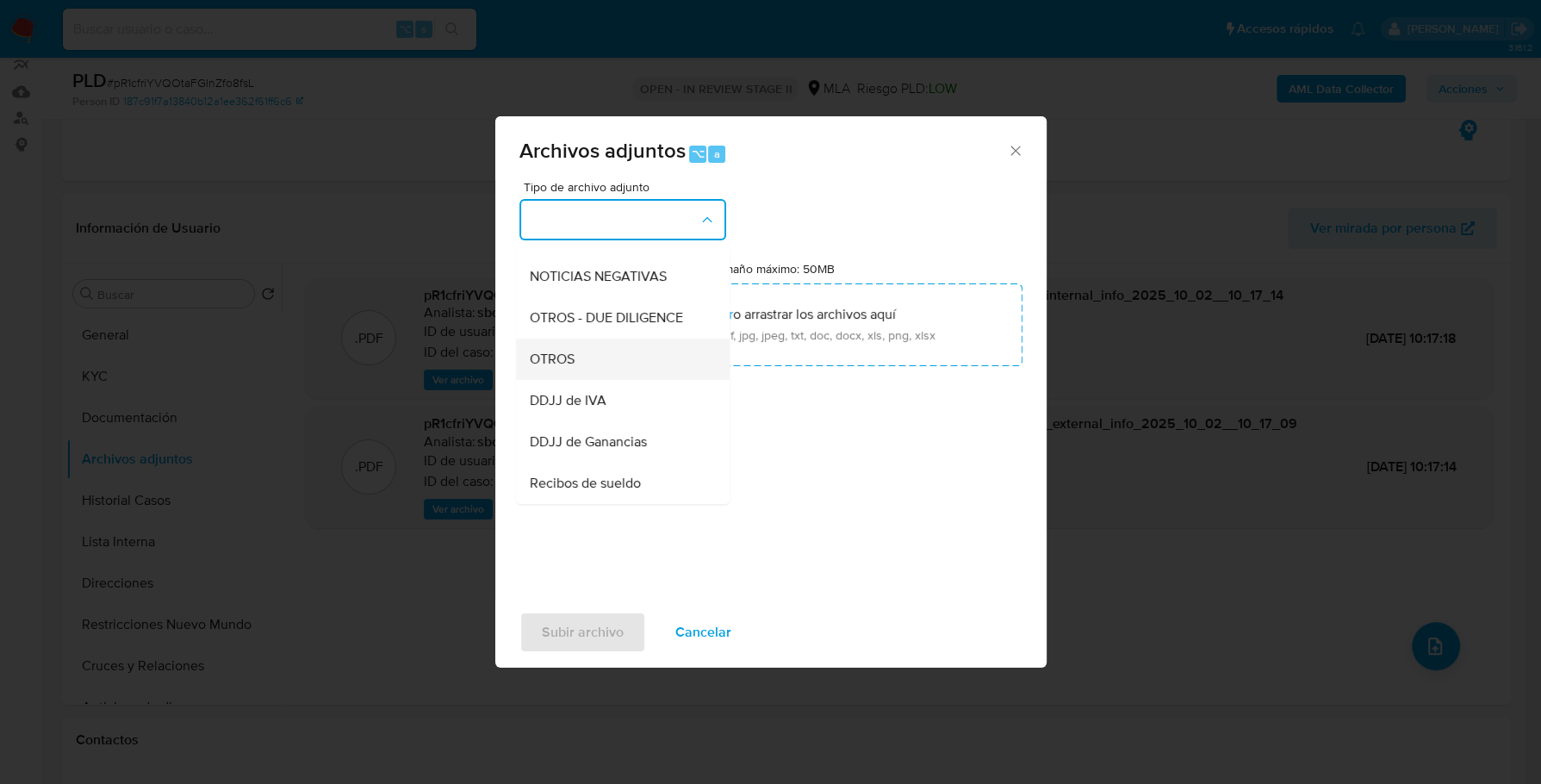
click at [585, 380] on div "OTROS" at bounding box center [618, 359] width 176 height 42
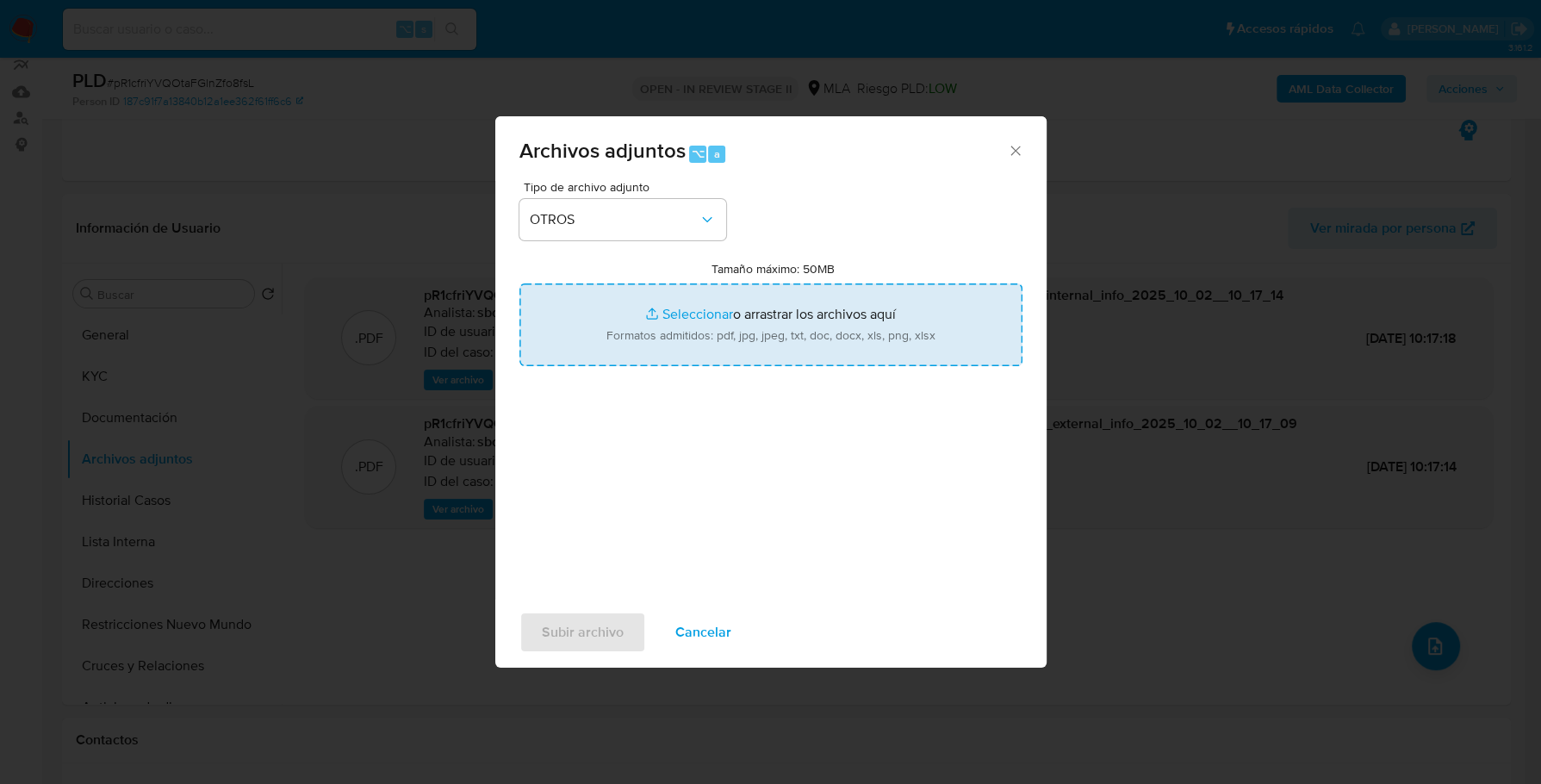
click at [707, 312] on input "Tamaño máximo: 50MB Seleccionar archivos" at bounding box center [771, 324] width 503 height 82
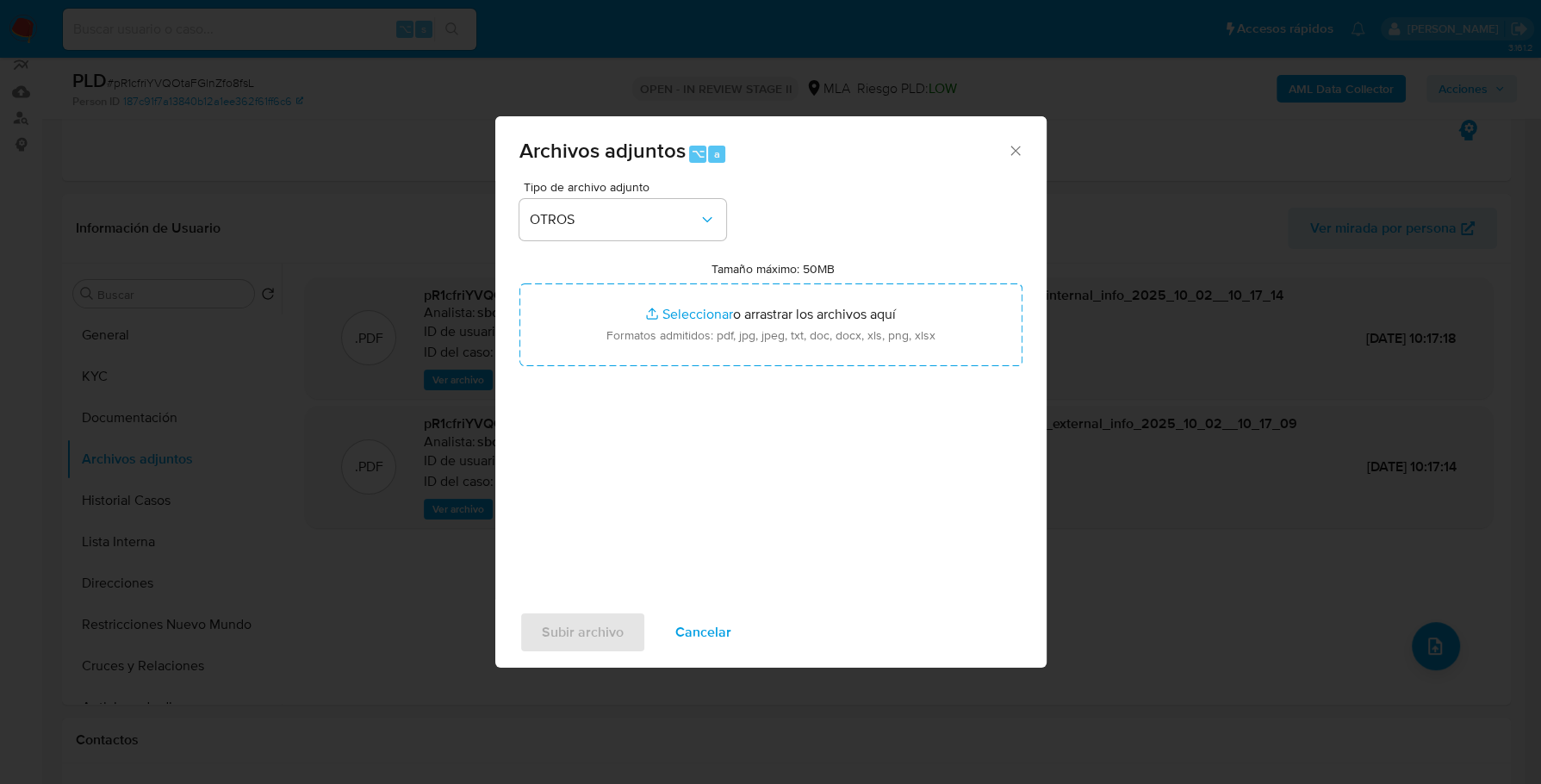
type input "C:\fakepath\Caselog pR1cfriYVQOtaFGlnZfo8fsL_2025_09_17_13_02_27.docx"
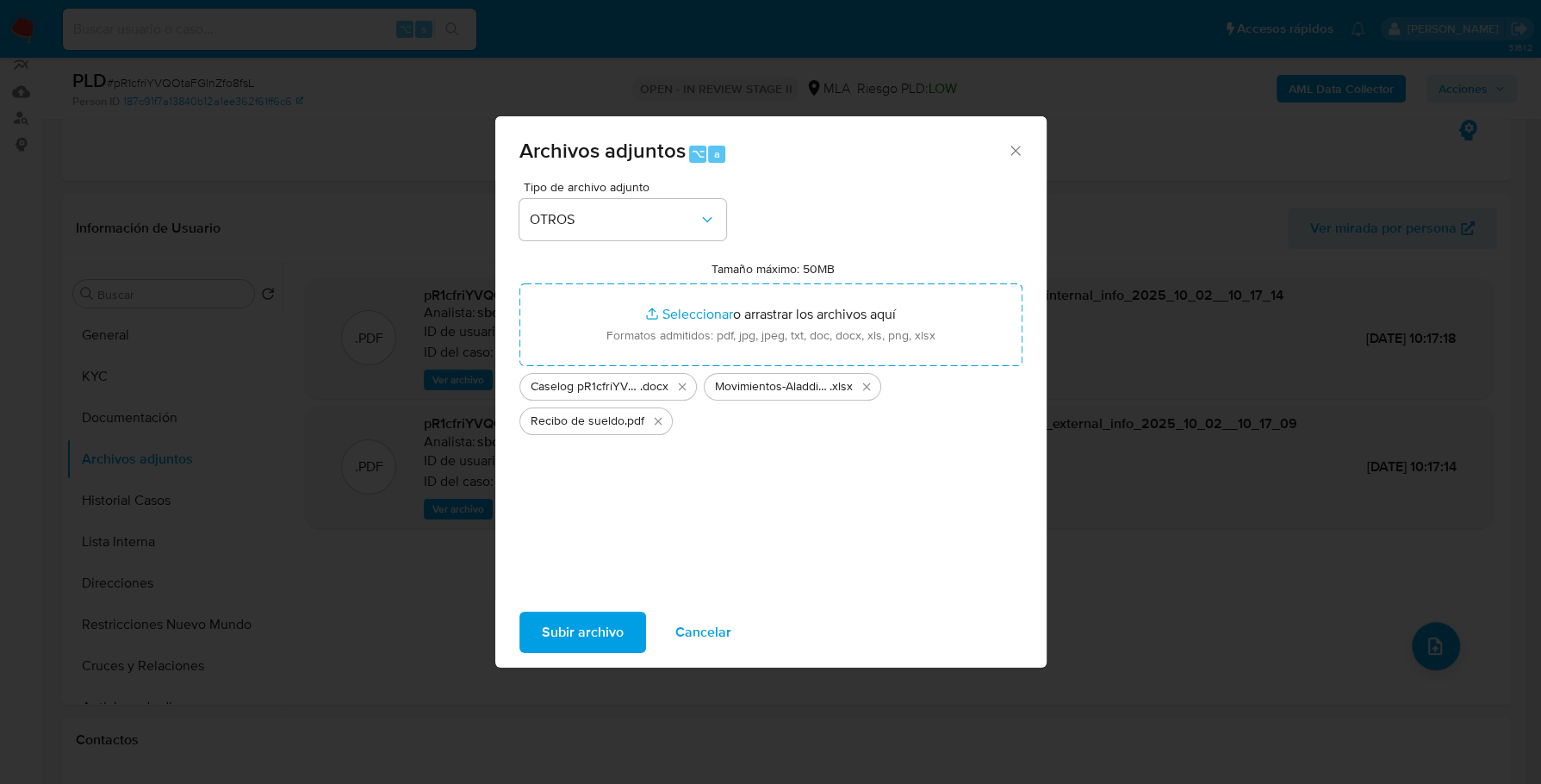
click at [586, 645] on span "Subir archivo" at bounding box center [583, 632] width 82 height 38
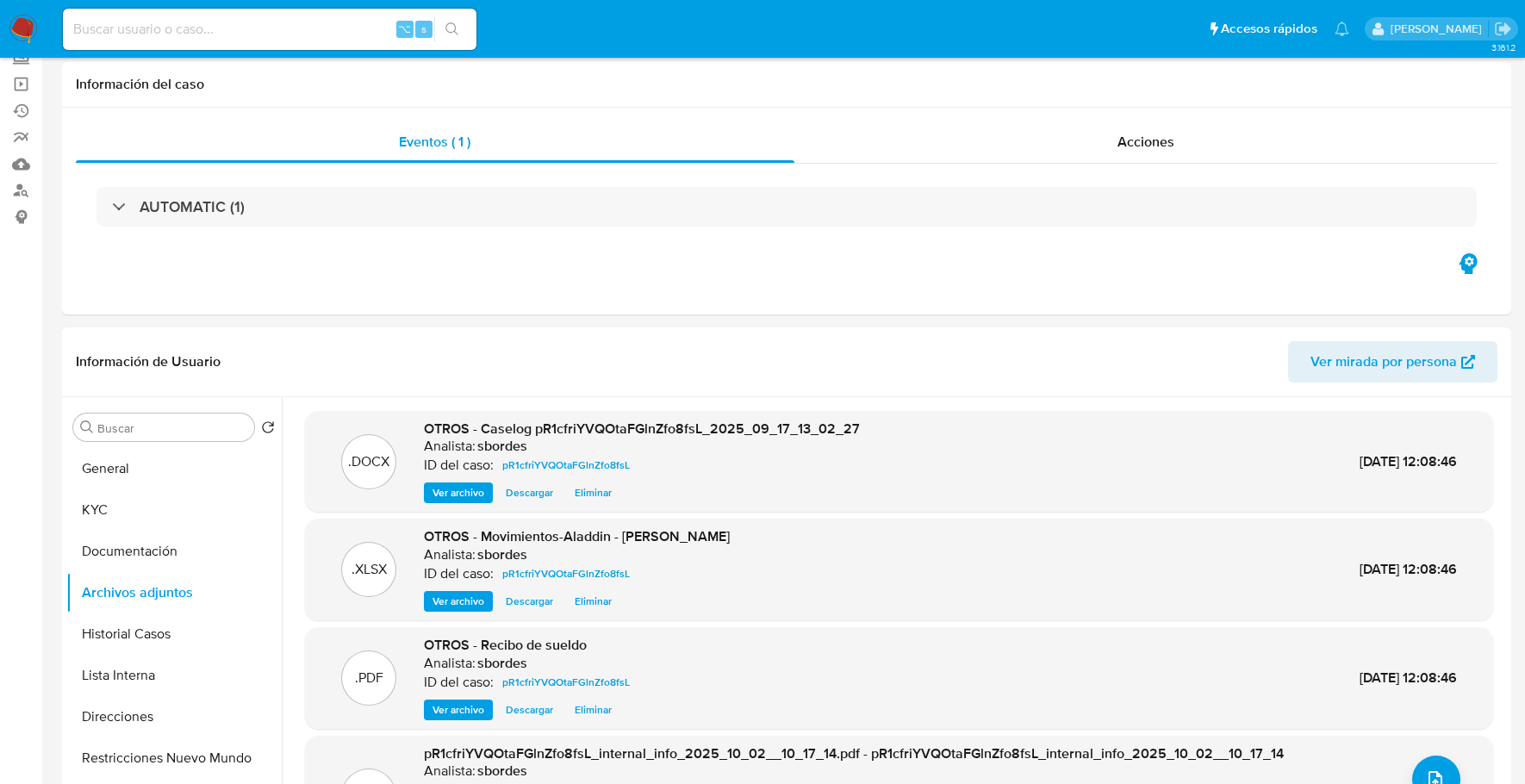
scroll to position [0, 0]
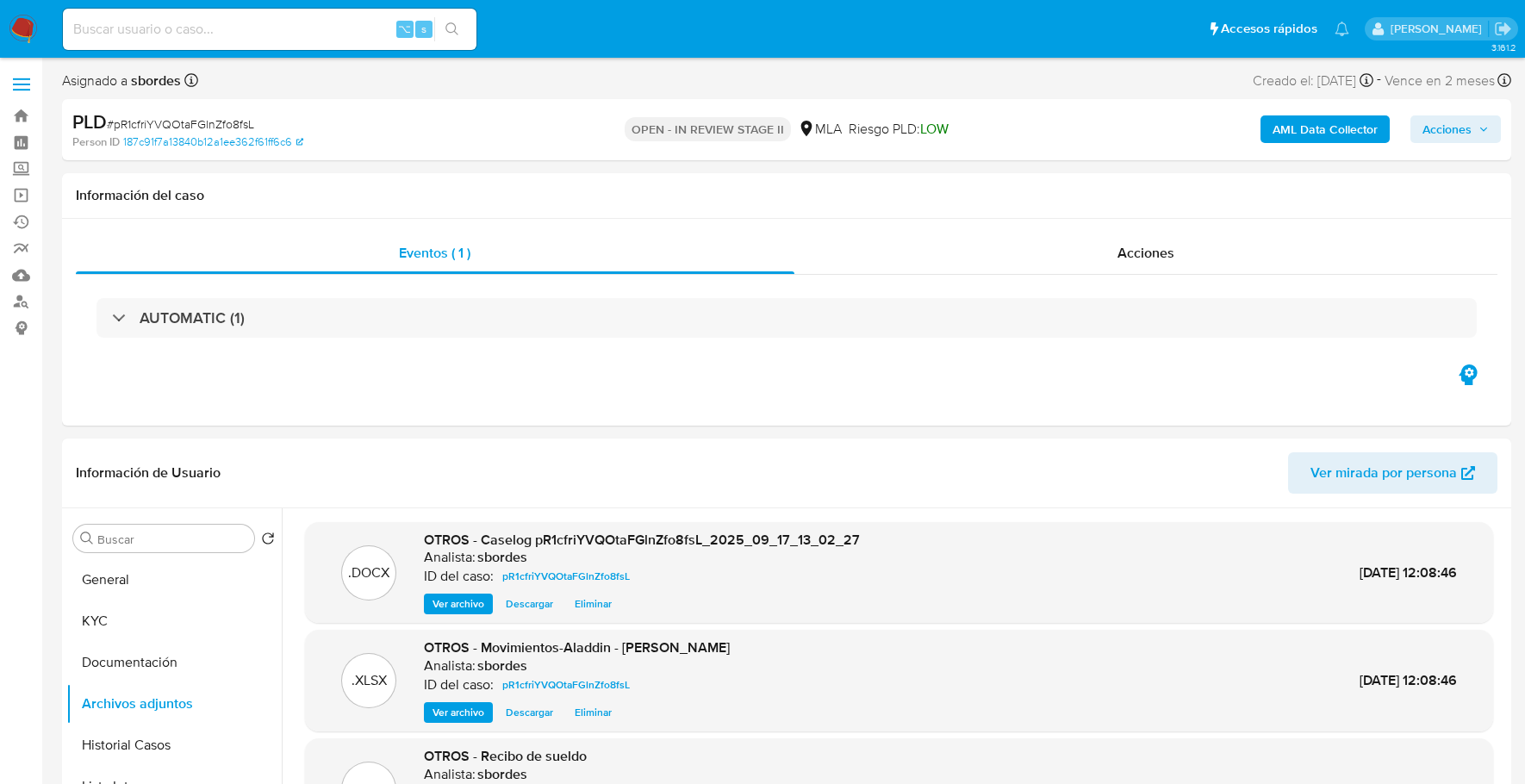
click at [1447, 128] on span "Acciones" at bounding box center [1446, 129] width 49 height 27
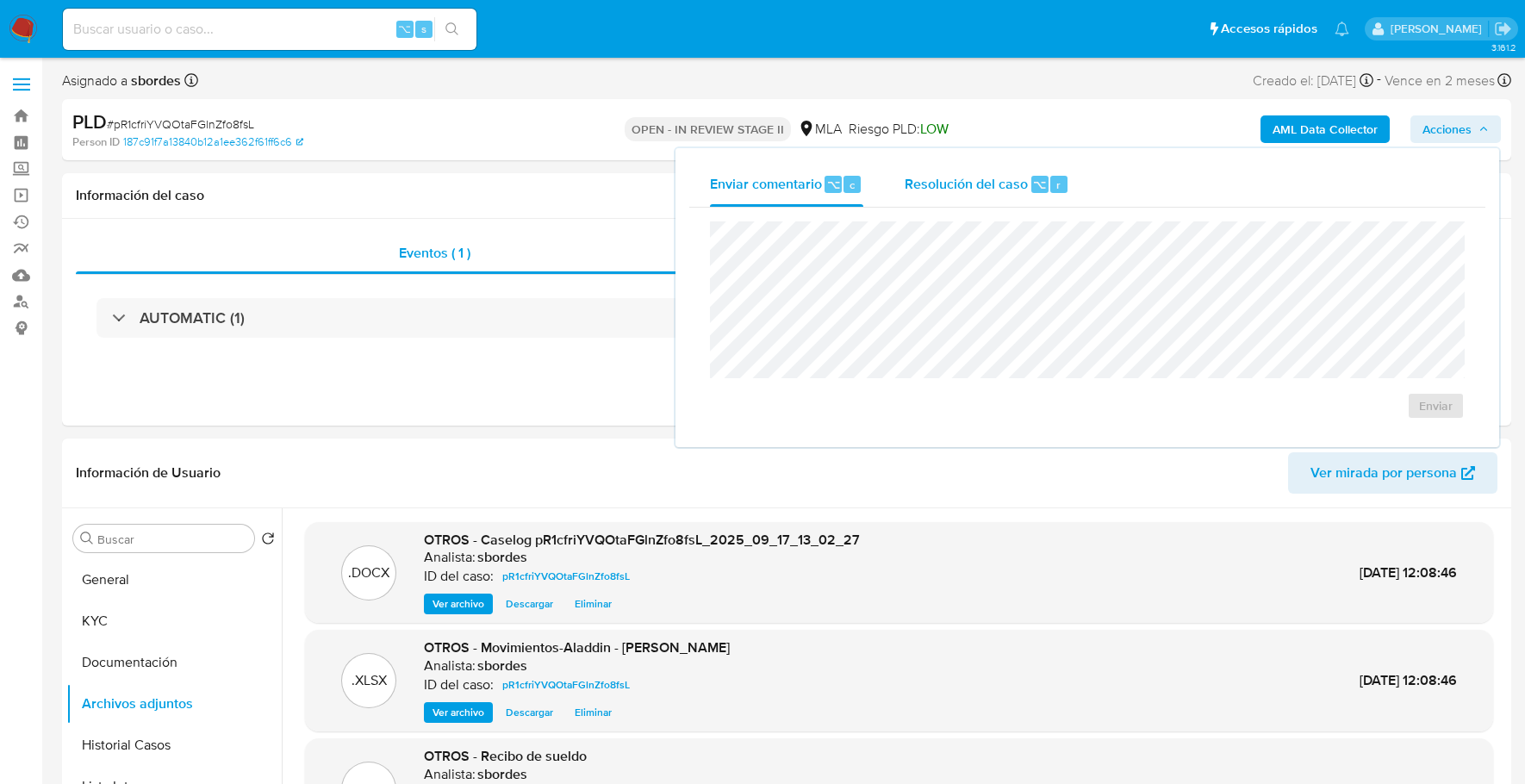
click at [997, 178] on span "Resolución del caso" at bounding box center [966, 183] width 123 height 20
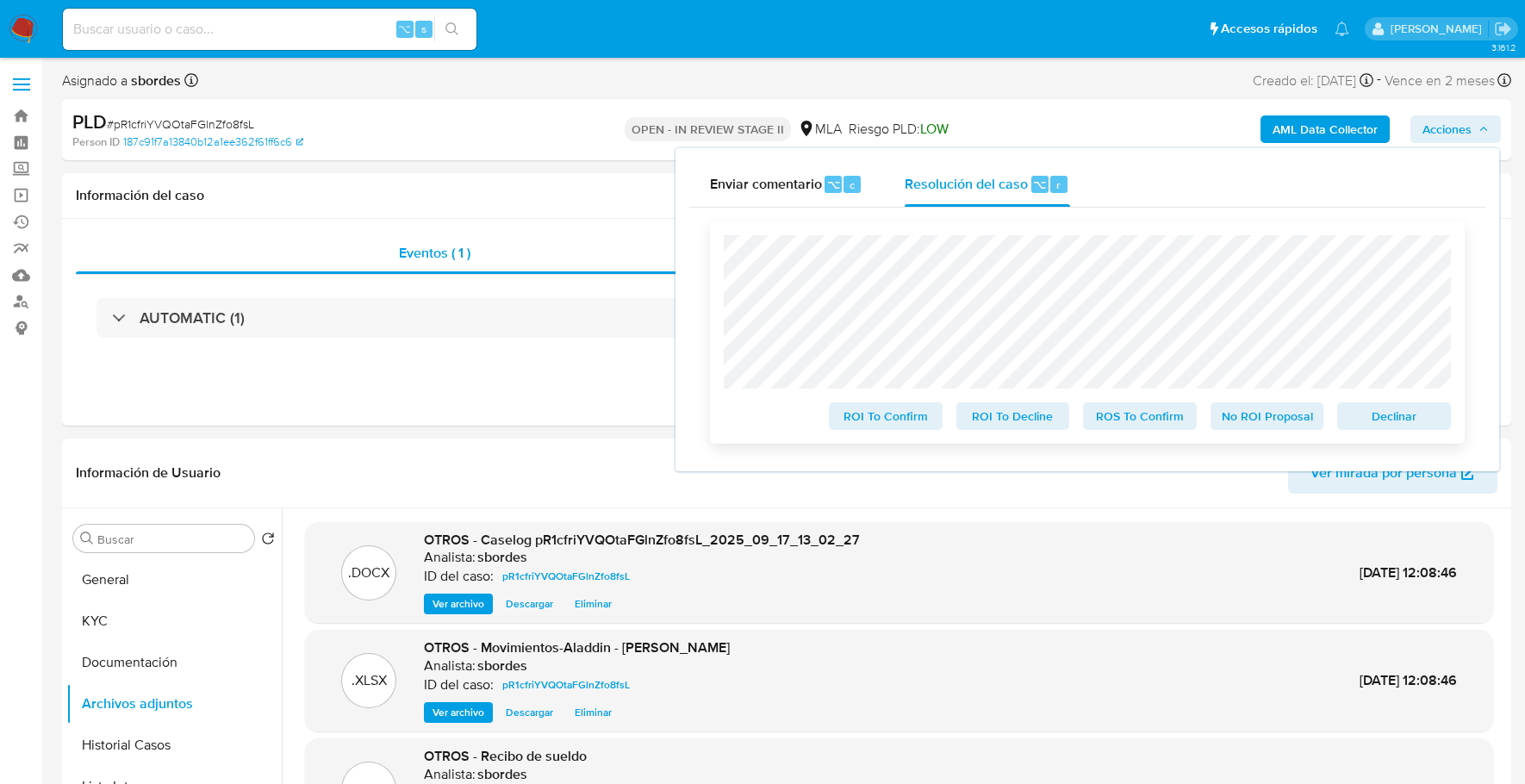
click at [1249, 406] on span "No ROI Proposal" at bounding box center [1267, 415] width 90 height 24
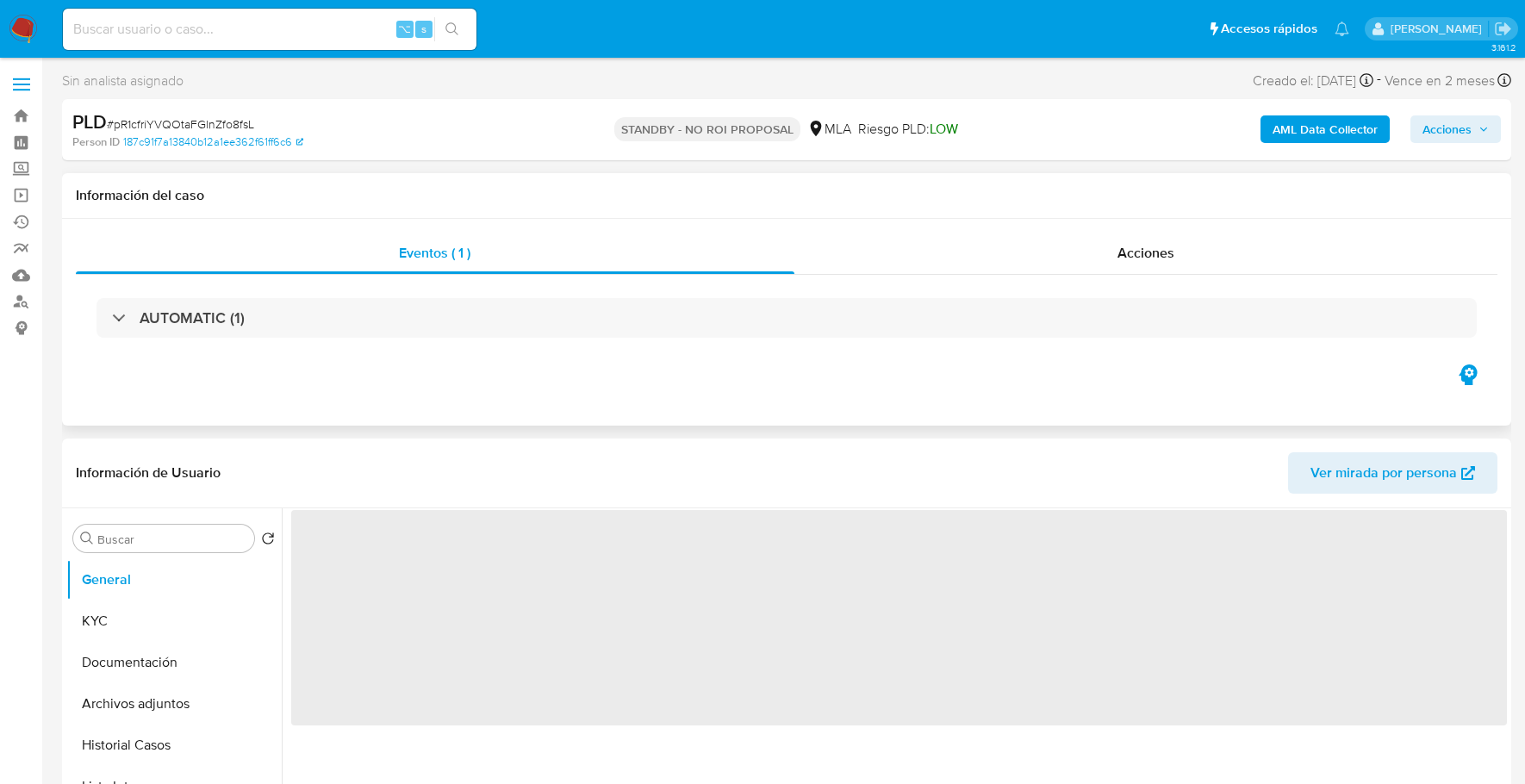
select select "10"
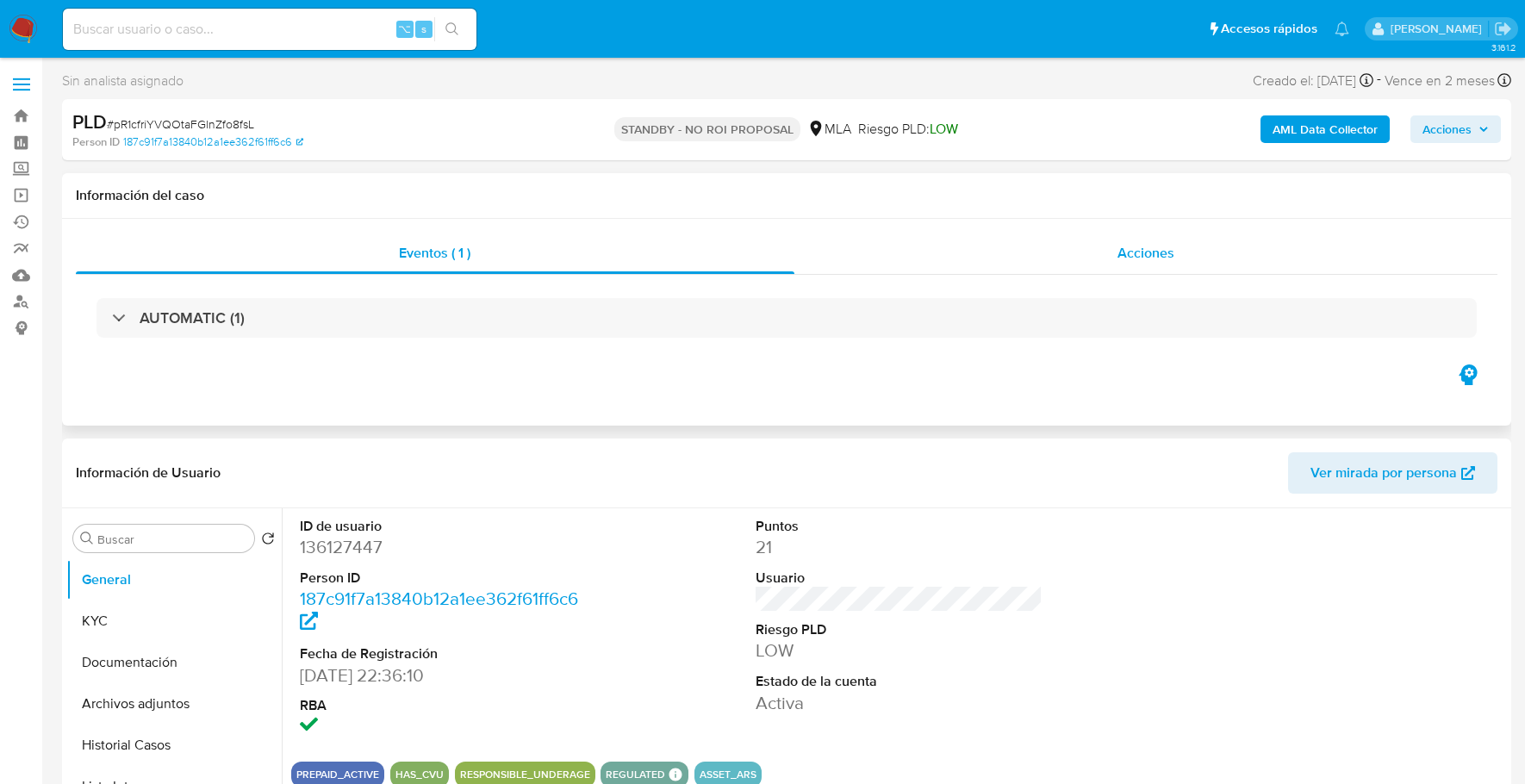
click at [1145, 267] on div "Acciones" at bounding box center [1147, 253] width 704 height 42
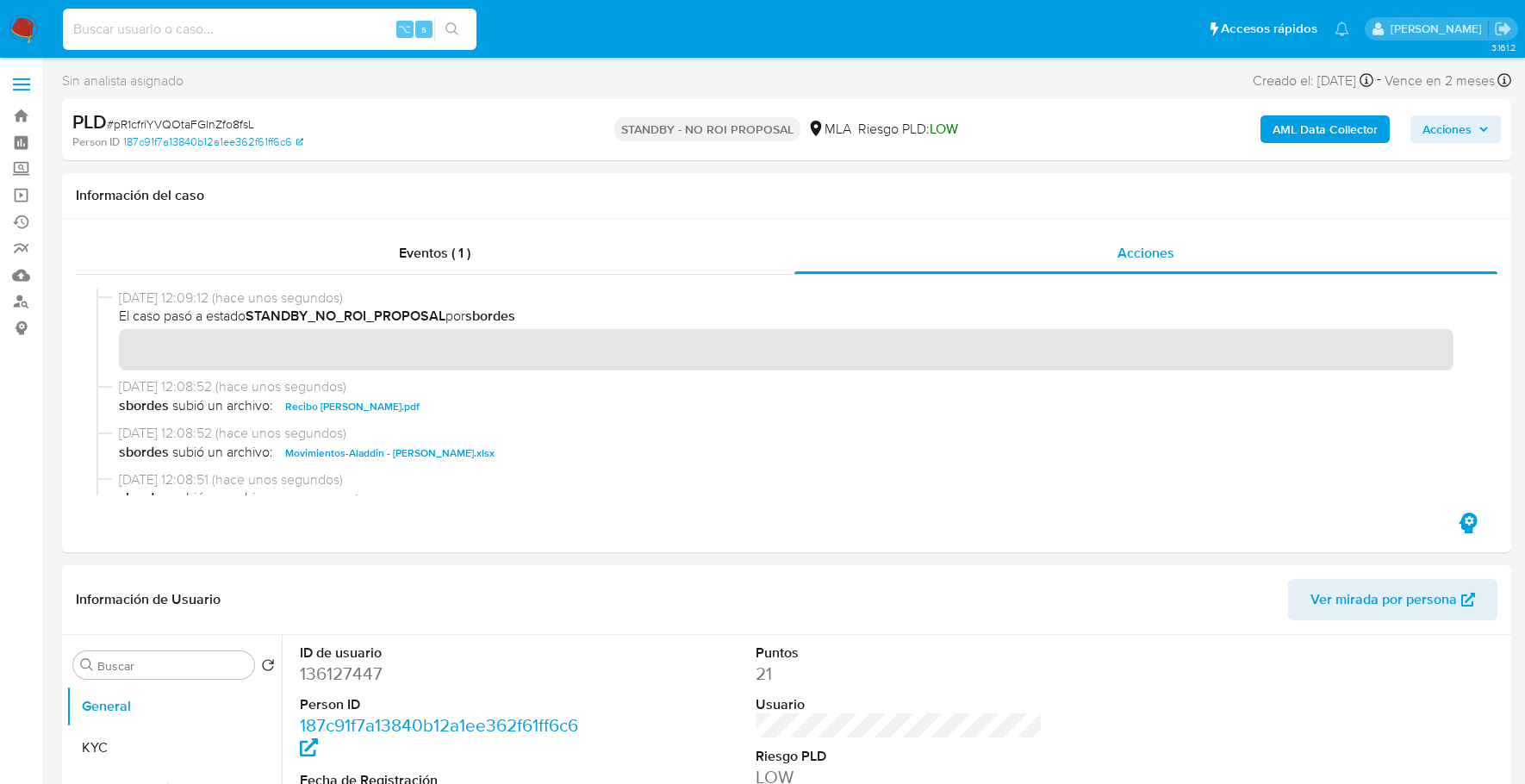
click at [276, 25] on input at bounding box center [269, 29] width 413 height 23
paste input "UNC6ILS575saPeWuWTxEinKu"
type input "UNC6ILS575saPeWuWTxEinKu"
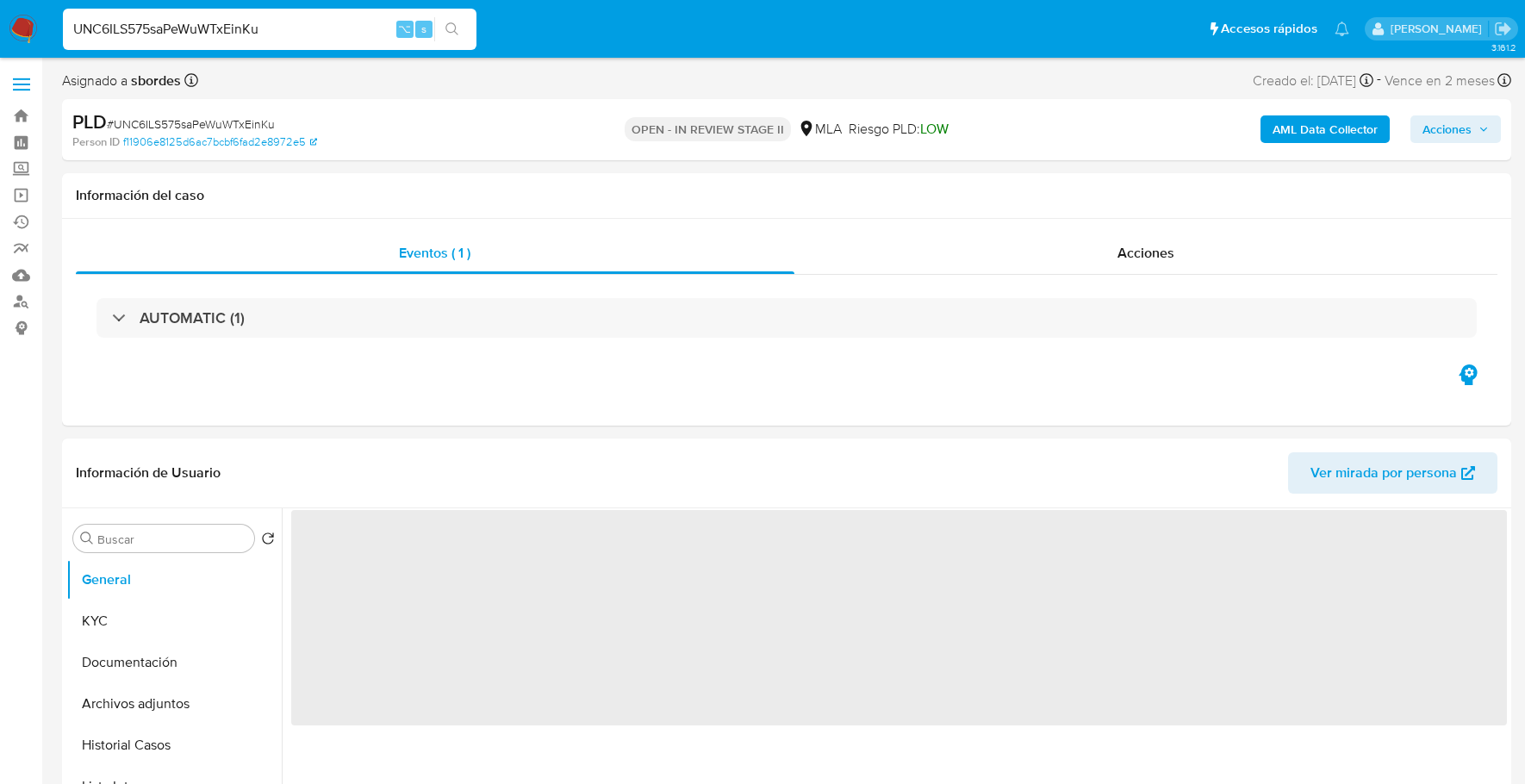
select select "10"
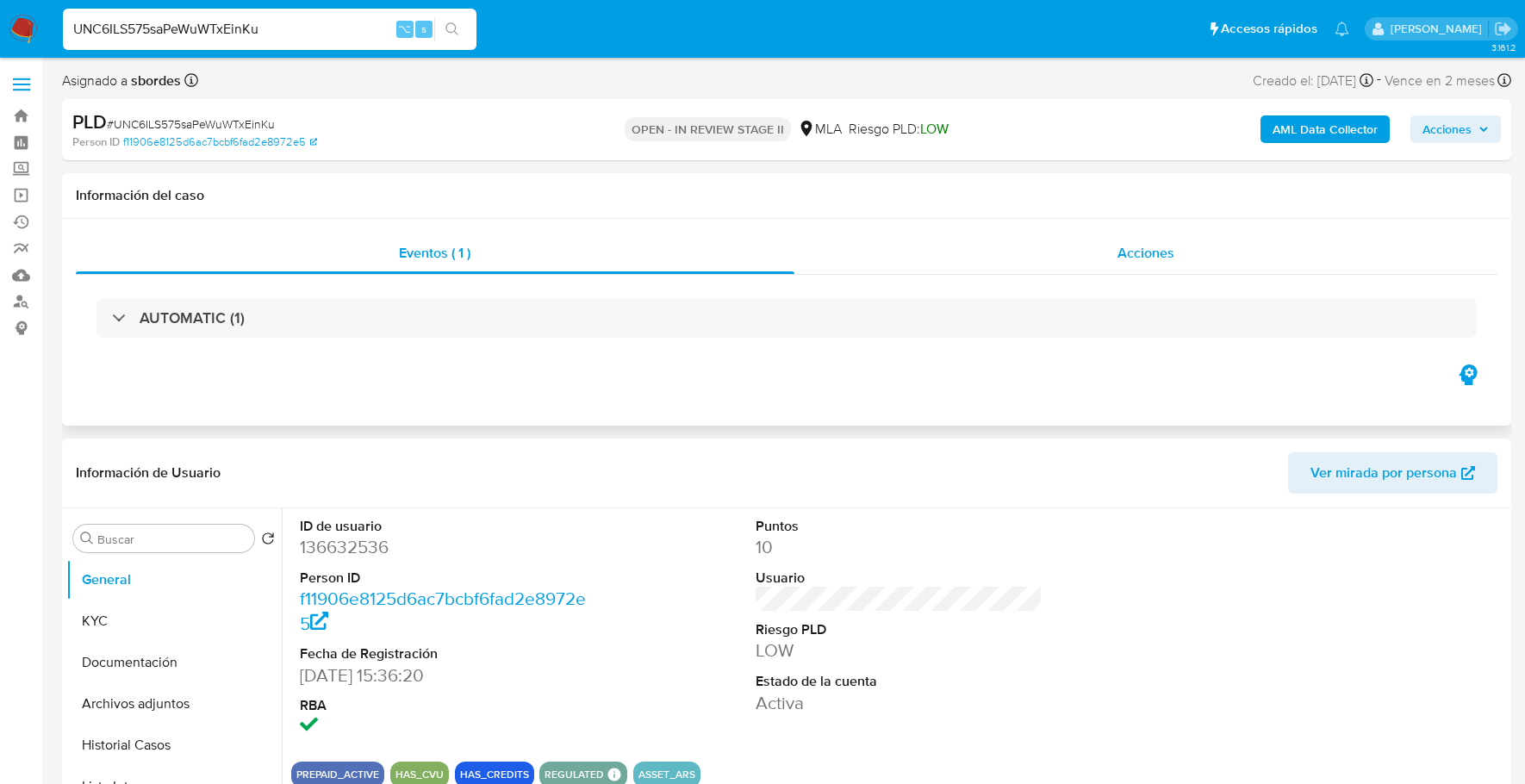
click at [1124, 247] on span "Acciones" at bounding box center [1146, 253] width 57 height 20
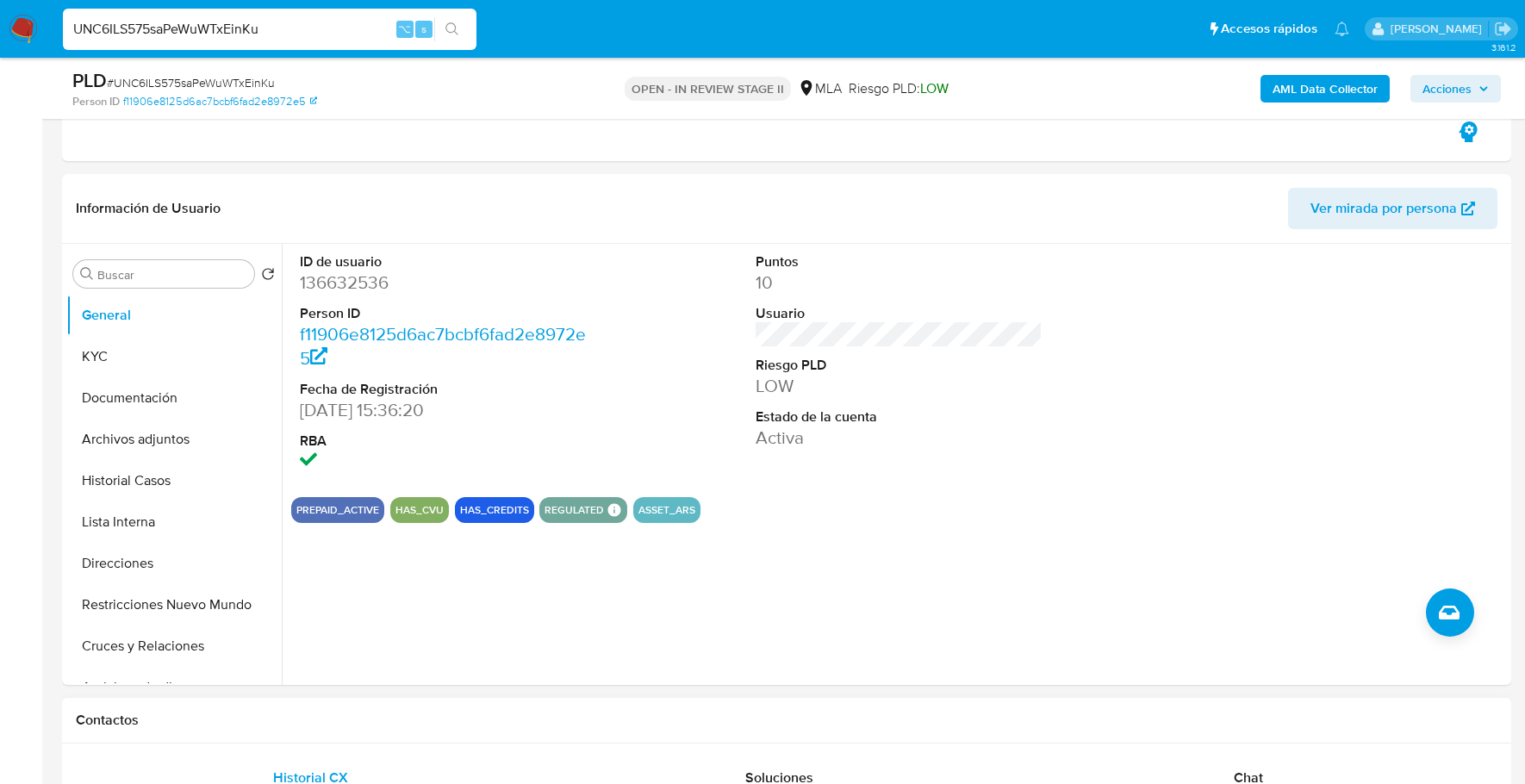
scroll to position [727, 0]
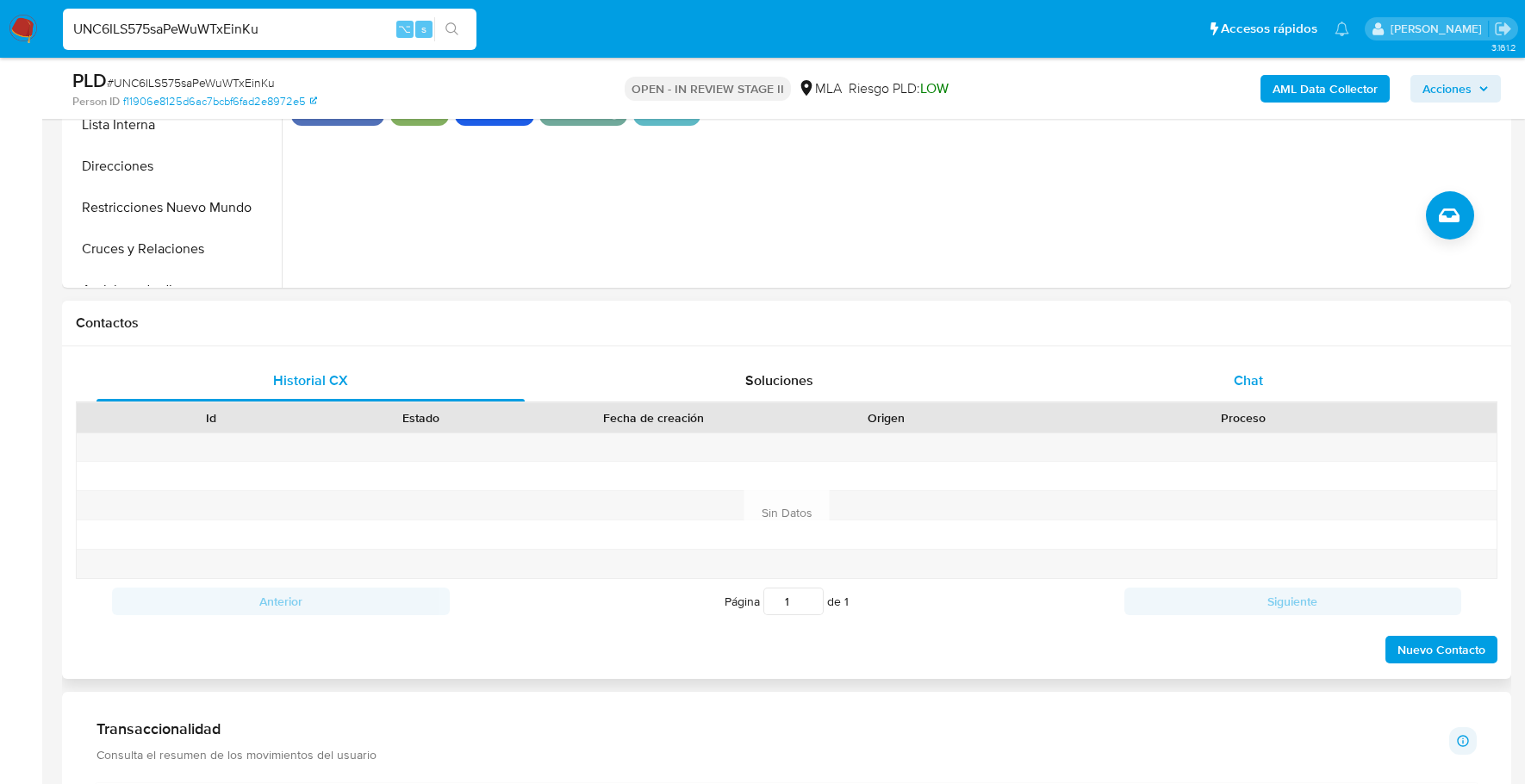
click at [1288, 371] on div "Chat" at bounding box center [1249, 381] width 429 height 42
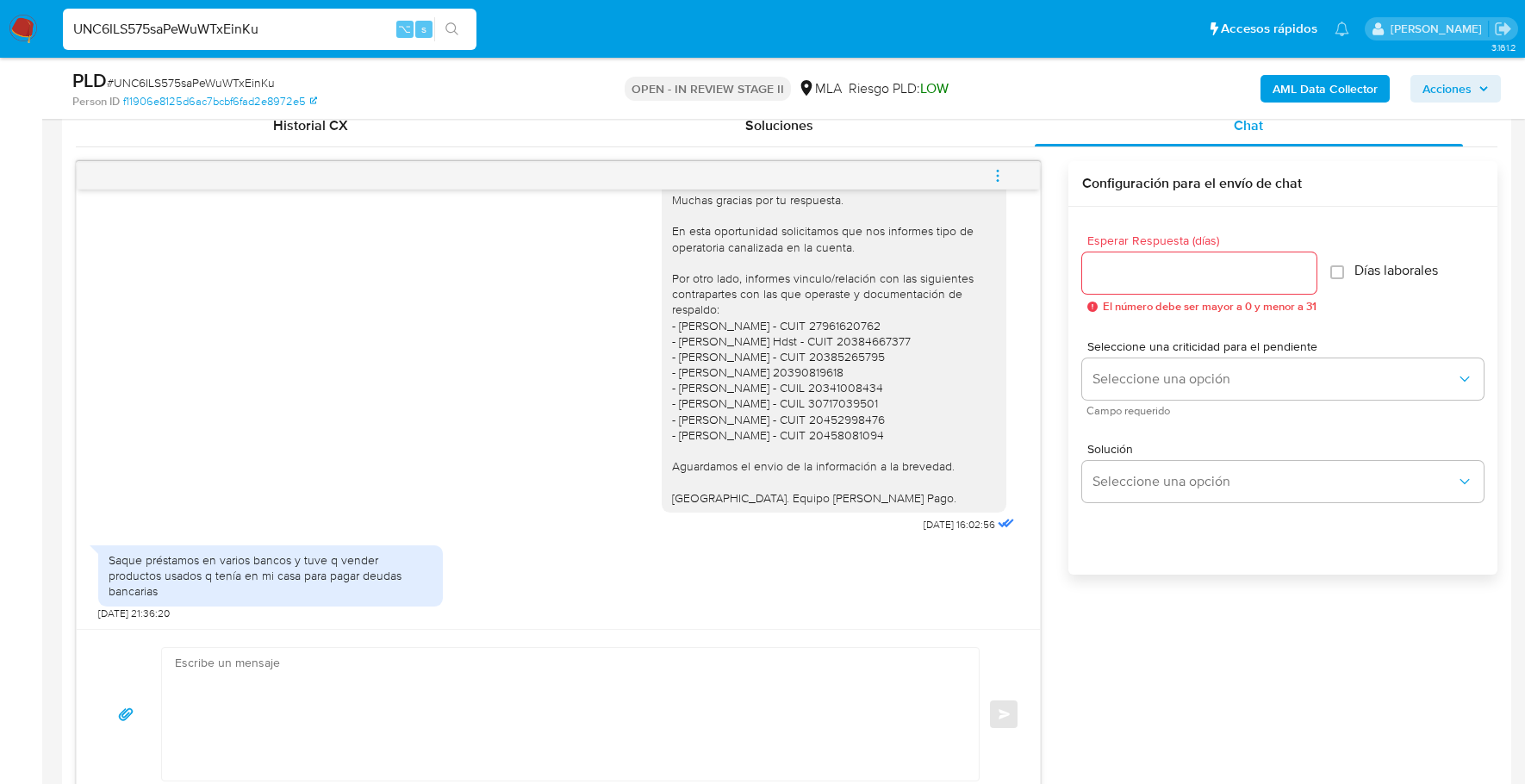
scroll to position [904, 0]
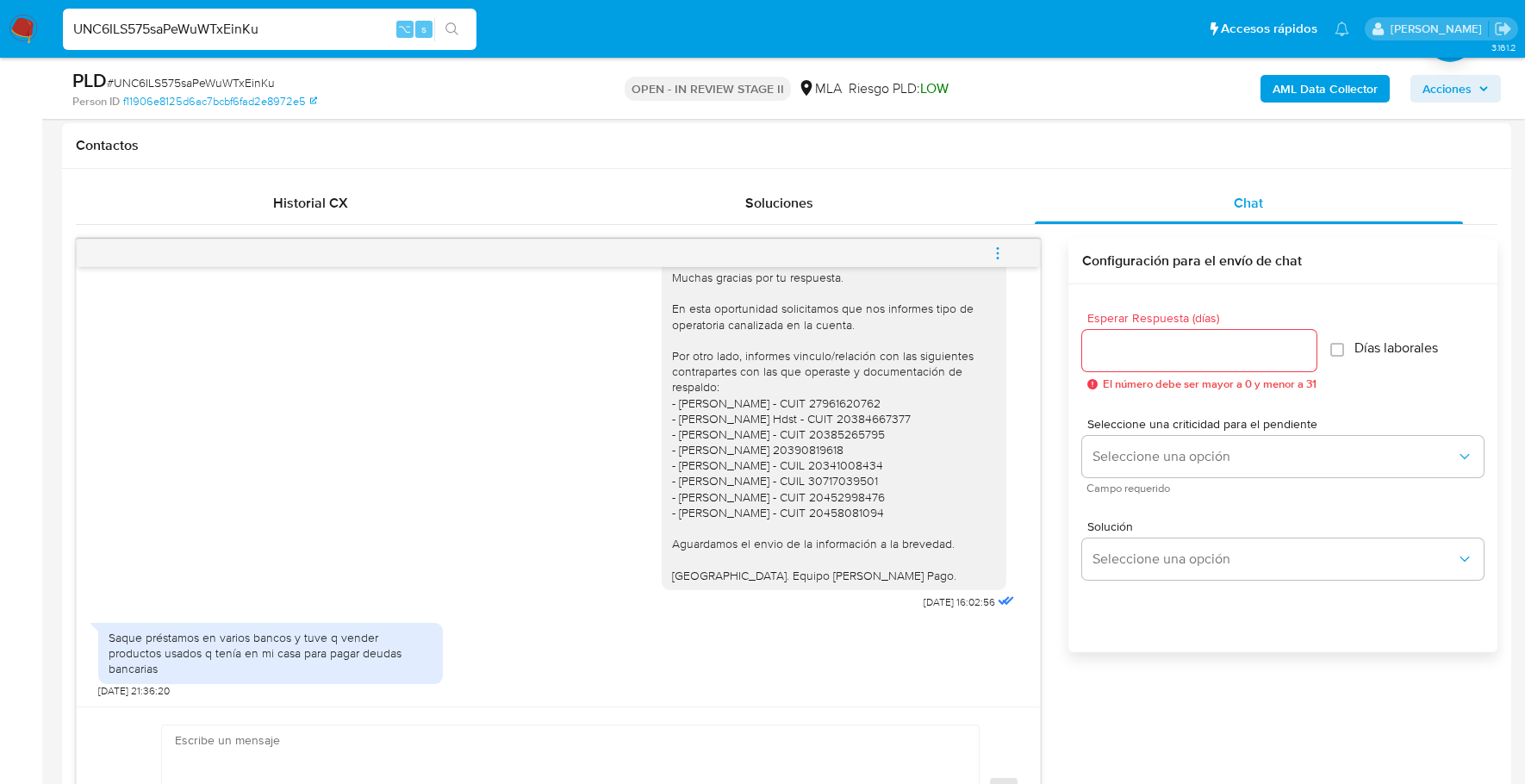
drag, startPoint x: 297, startPoint y: 28, endPoint x: 53, endPoint y: 19, distance: 244.2
click at [53, 19] on nav "Pausado Ver notificaciones UNC6ILS575saPeWuWTxEinKu ⌥ s Accesos rápidos Presion…" at bounding box center [762, 28] width 1525 height 58
paste input "RwkOOtMyaLe7chCAvddUlael"
type input "RwkOOtMyaLe7chCAvddUlael"
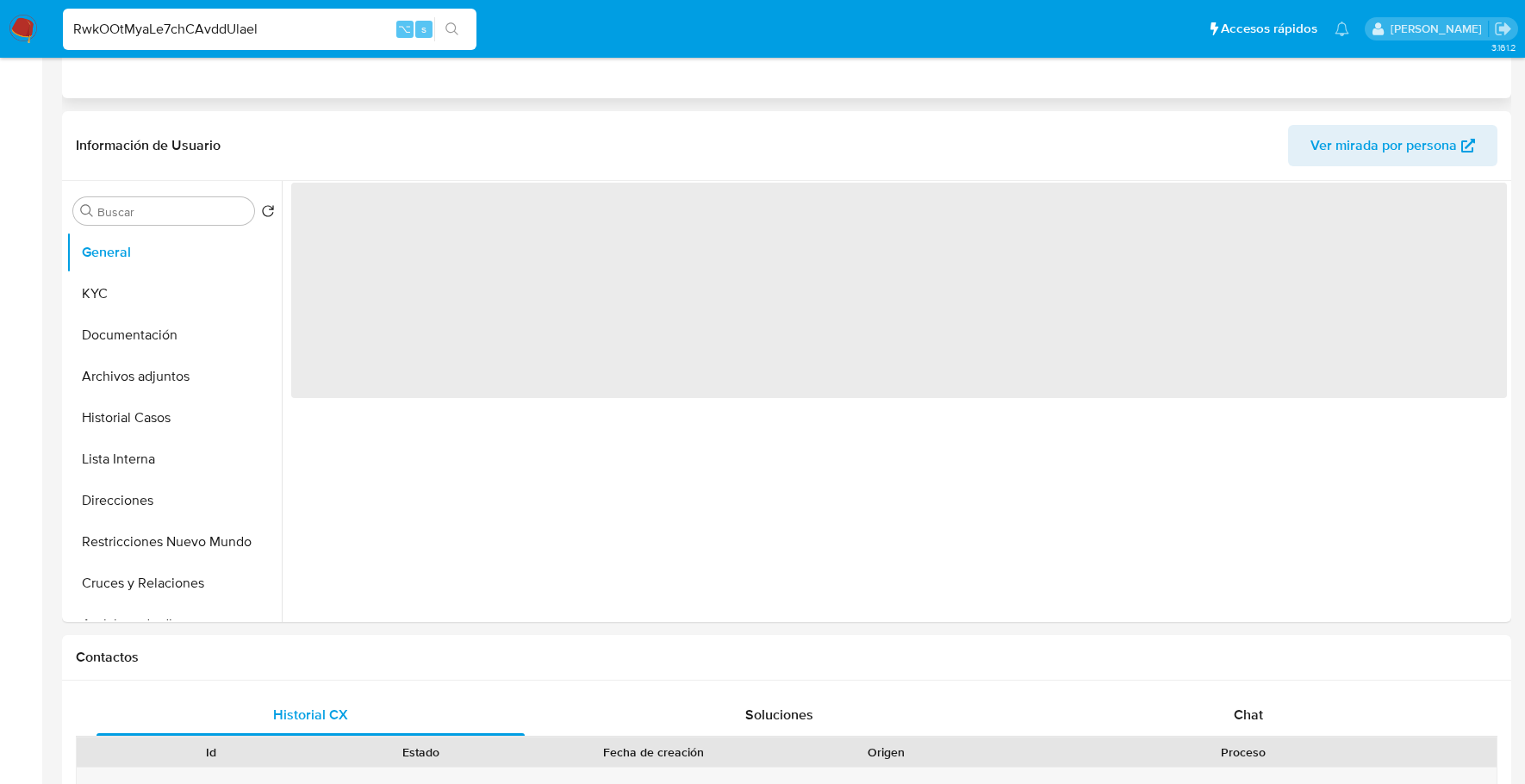
select select "10"
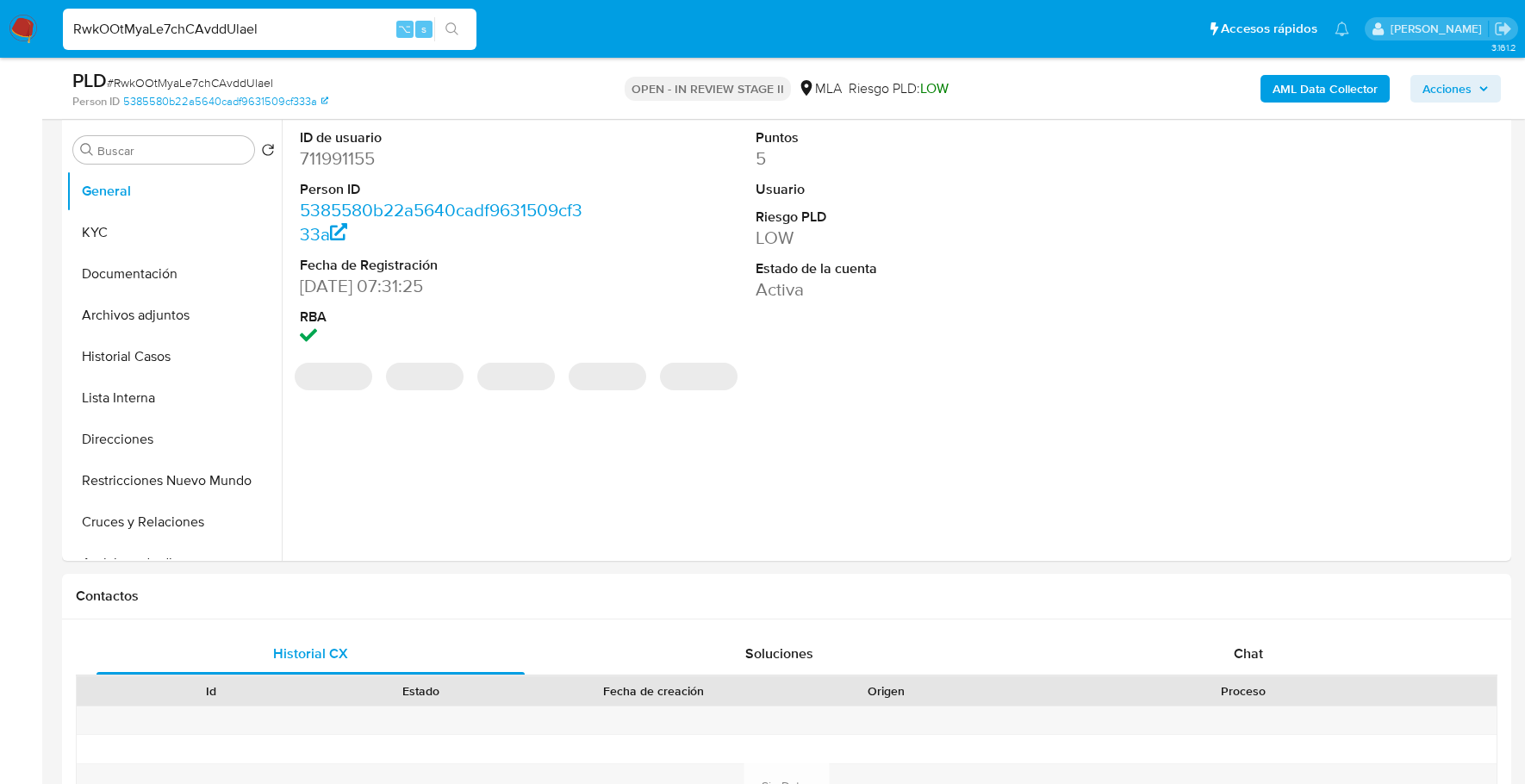
scroll to position [438, 0]
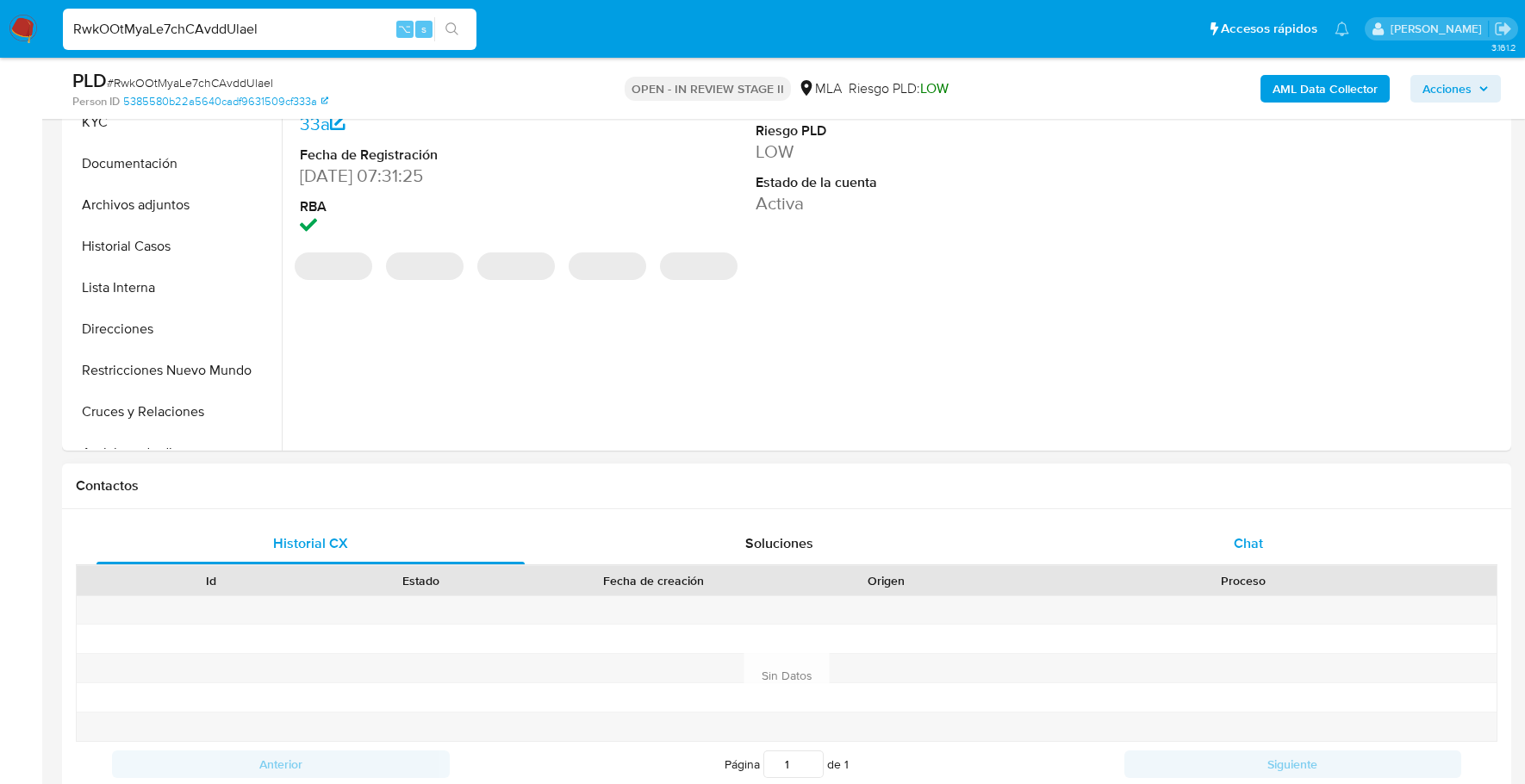
click at [1240, 535] on span "Chat" at bounding box center [1248, 543] width 29 height 20
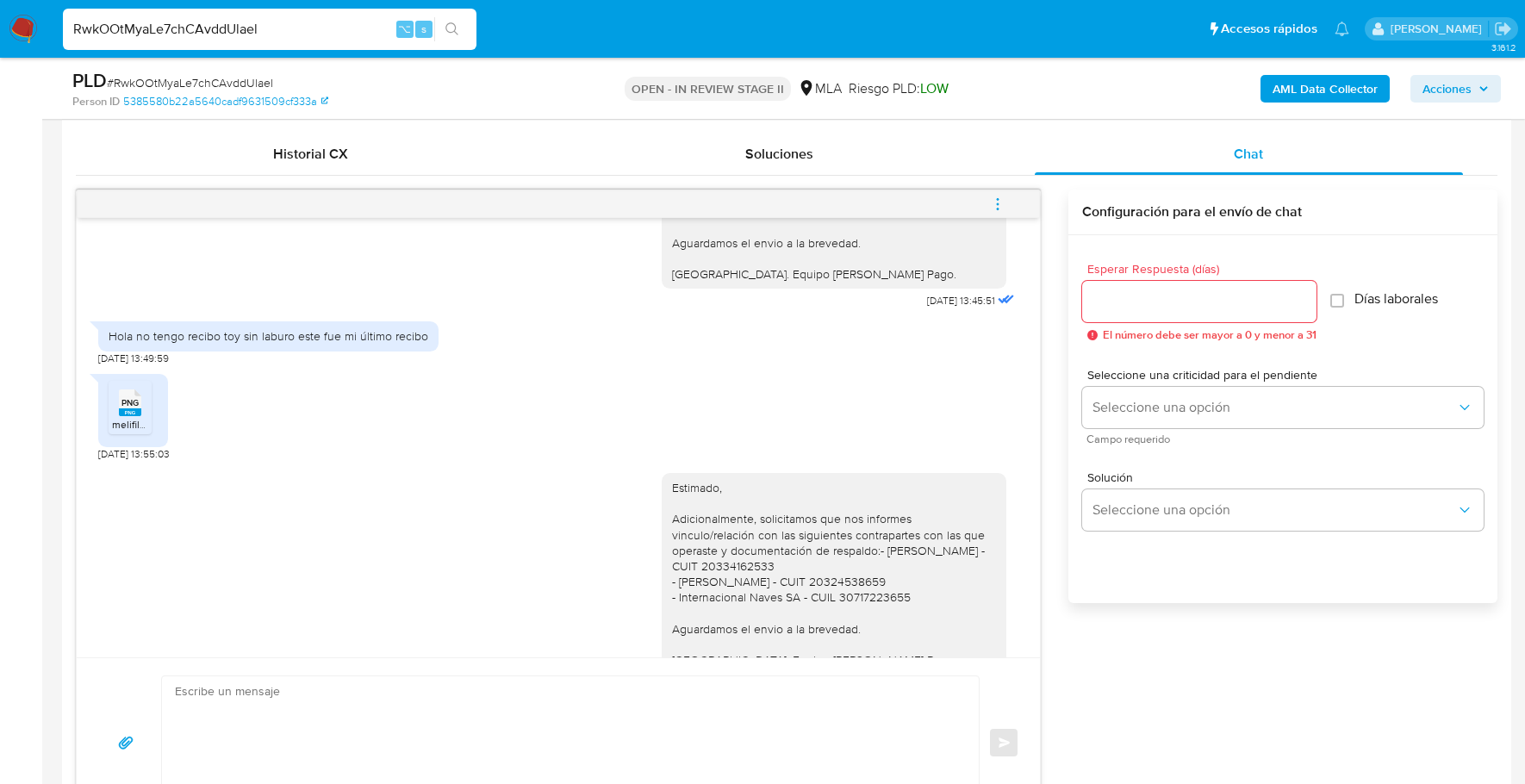
scroll to position [119, 0]
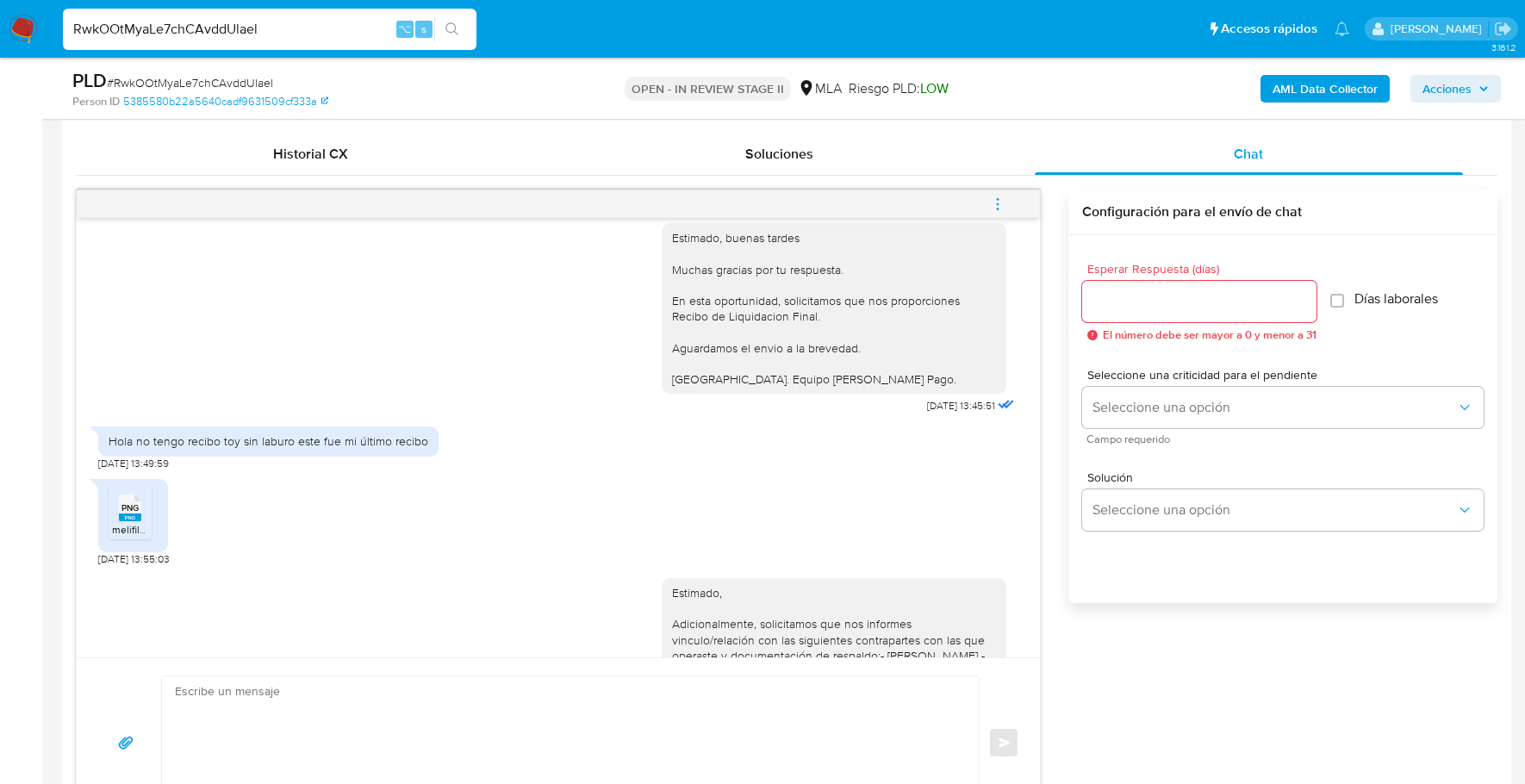
click at [120, 497] on icon at bounding box center [131, 508] width 23 height 26
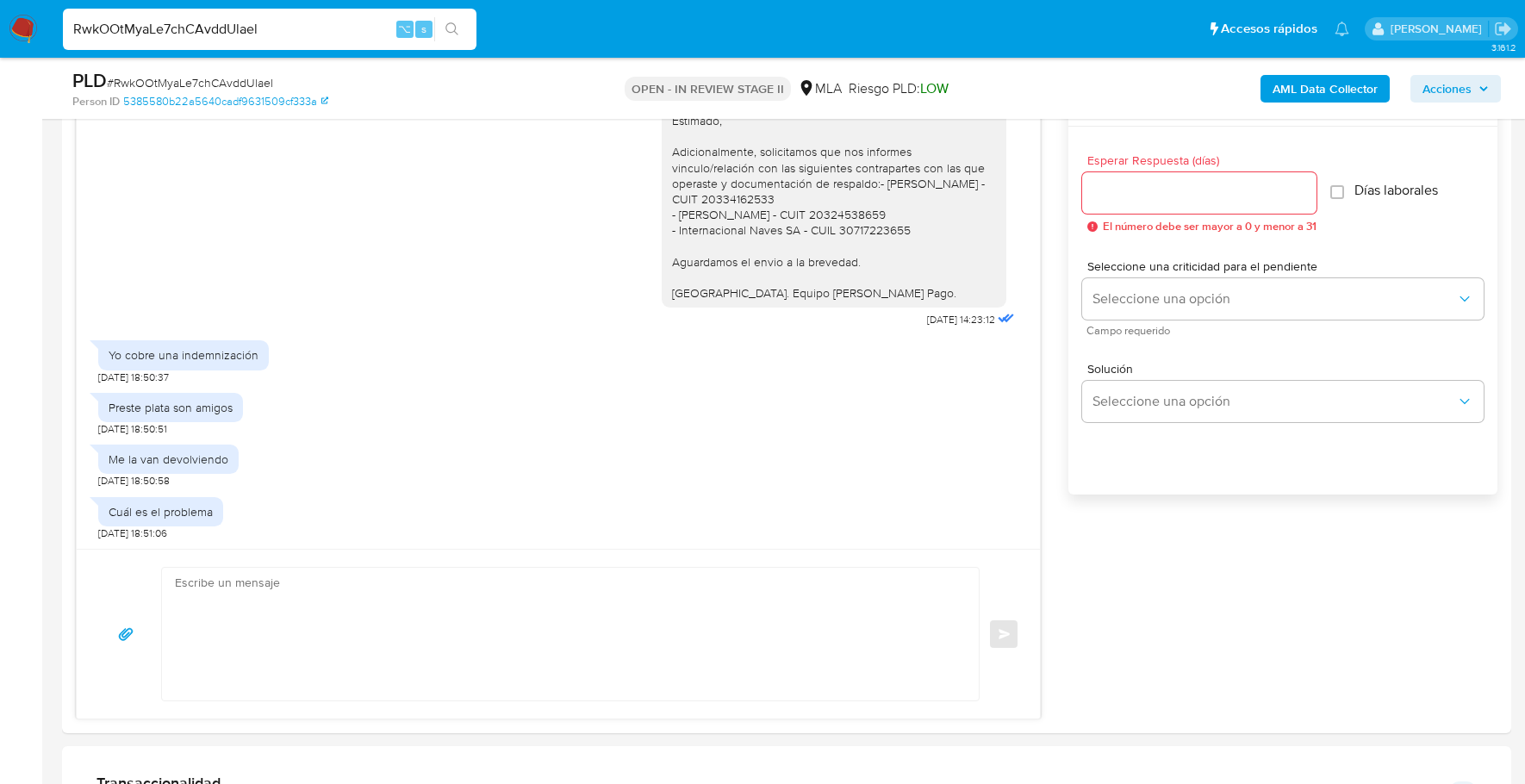
scroll to position [932, 0]
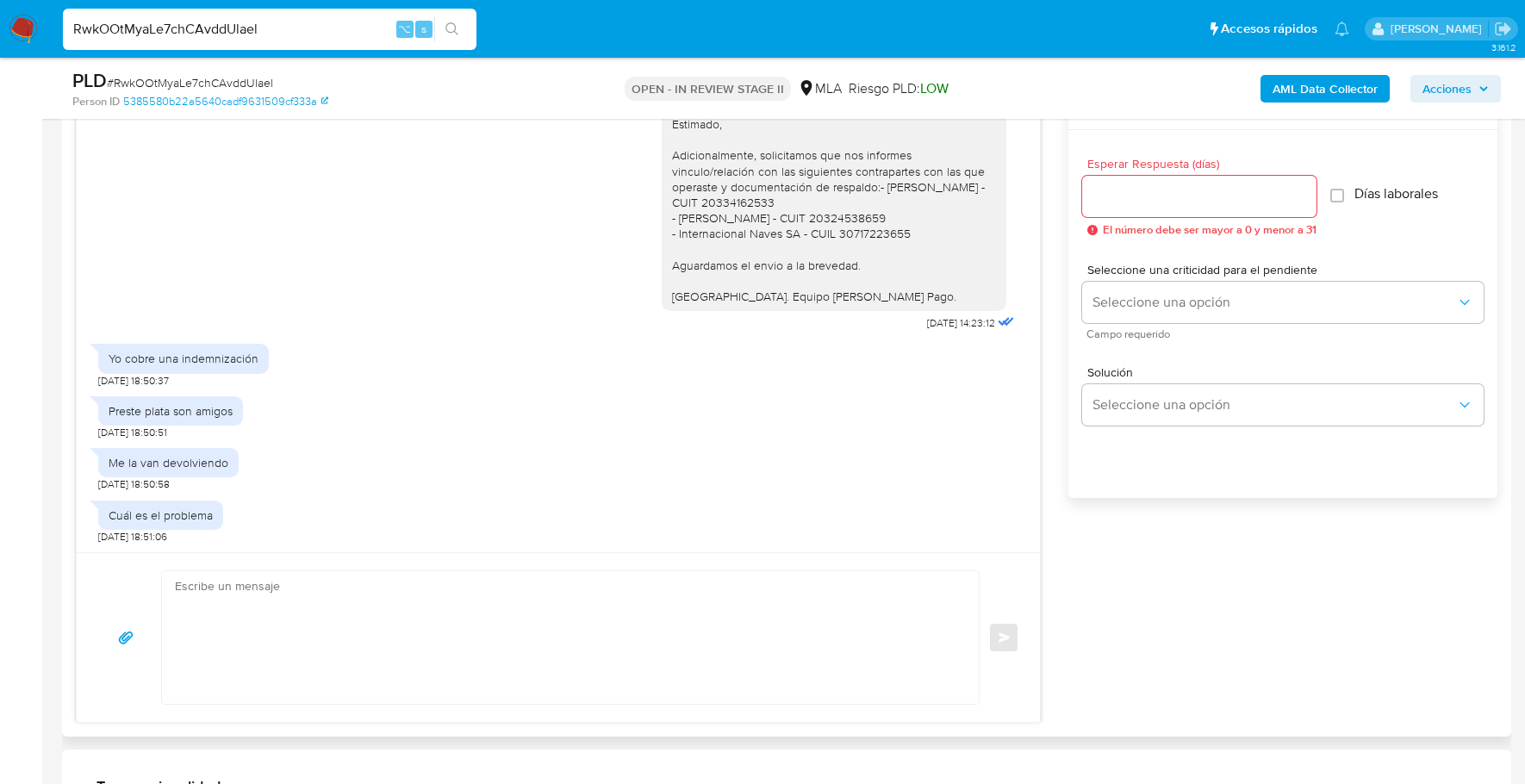
click at [352, 604] on textarea at bounding box center [566, 637] width 782 height 132
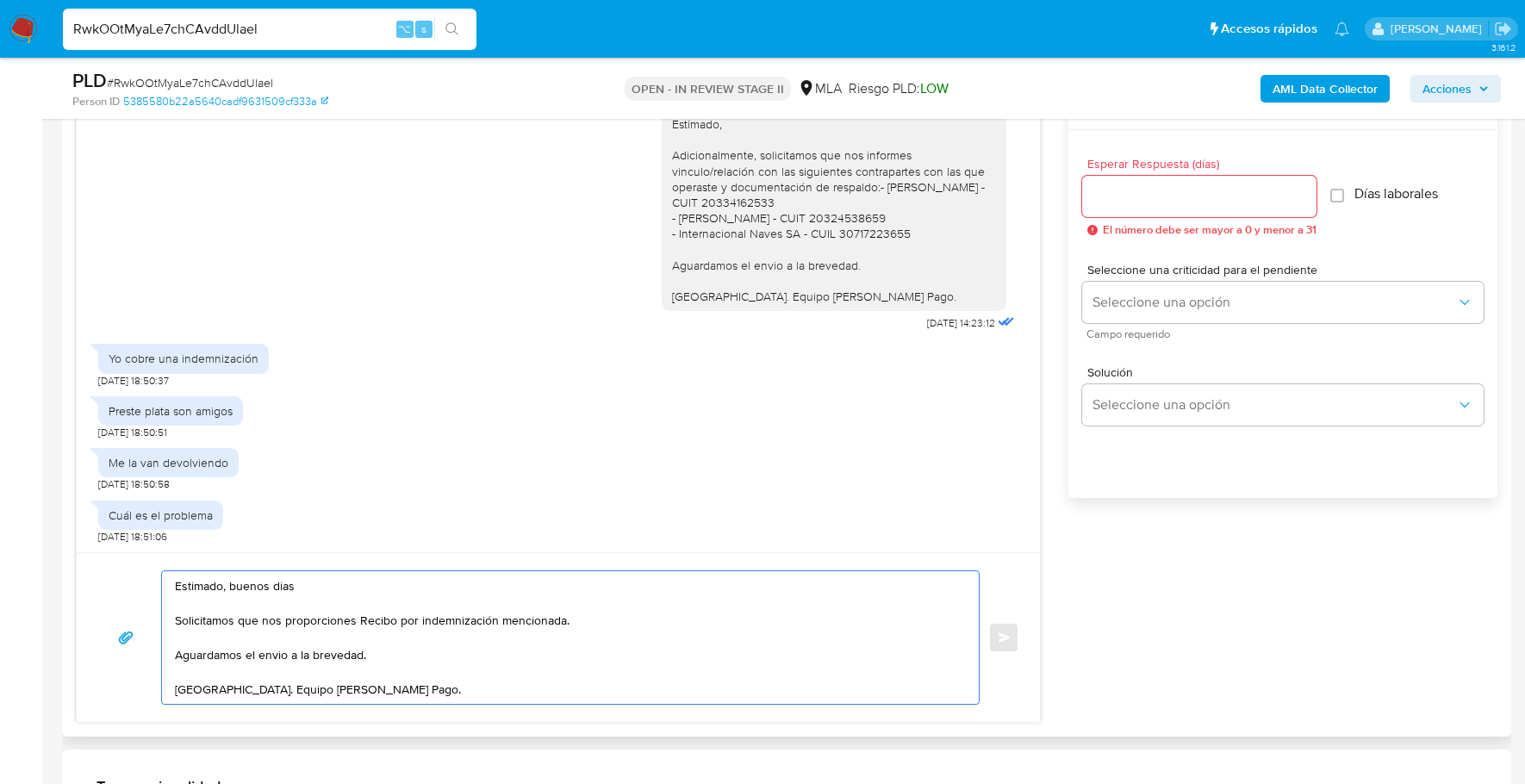
type textarea "Estimado, buenos dias Solicitamos que nos proporciones Recibo por indemnización…"
click at [1209, 180] on div at bounding box center [1200, 197] width 235 height 42
click at [1224, 198] on input "Esperar Respuesta (días)" at bounding box center [1200, 197] width 235 height 23
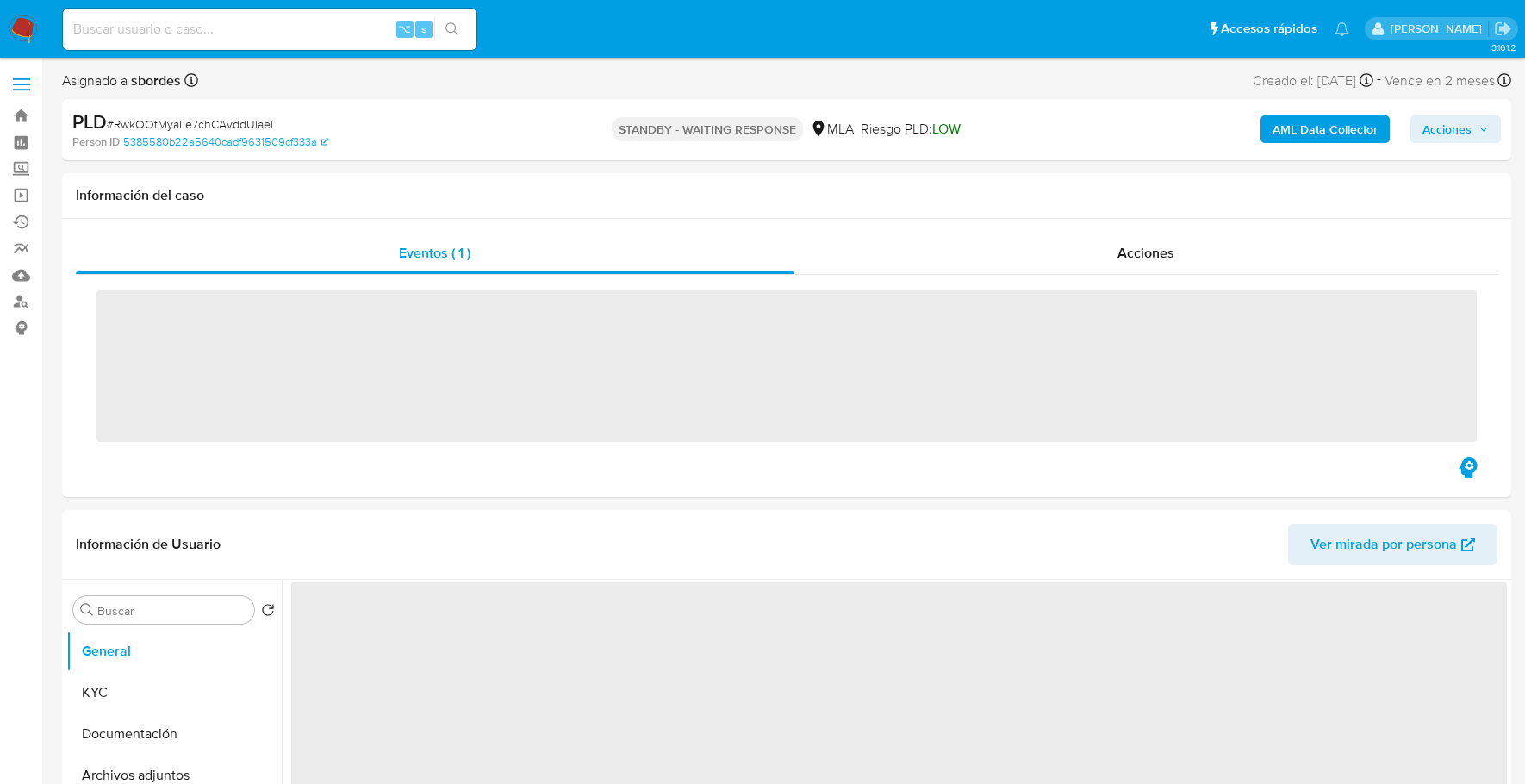
click at [258, 27] on input at bounding box center [269, 29] width 413 height 23
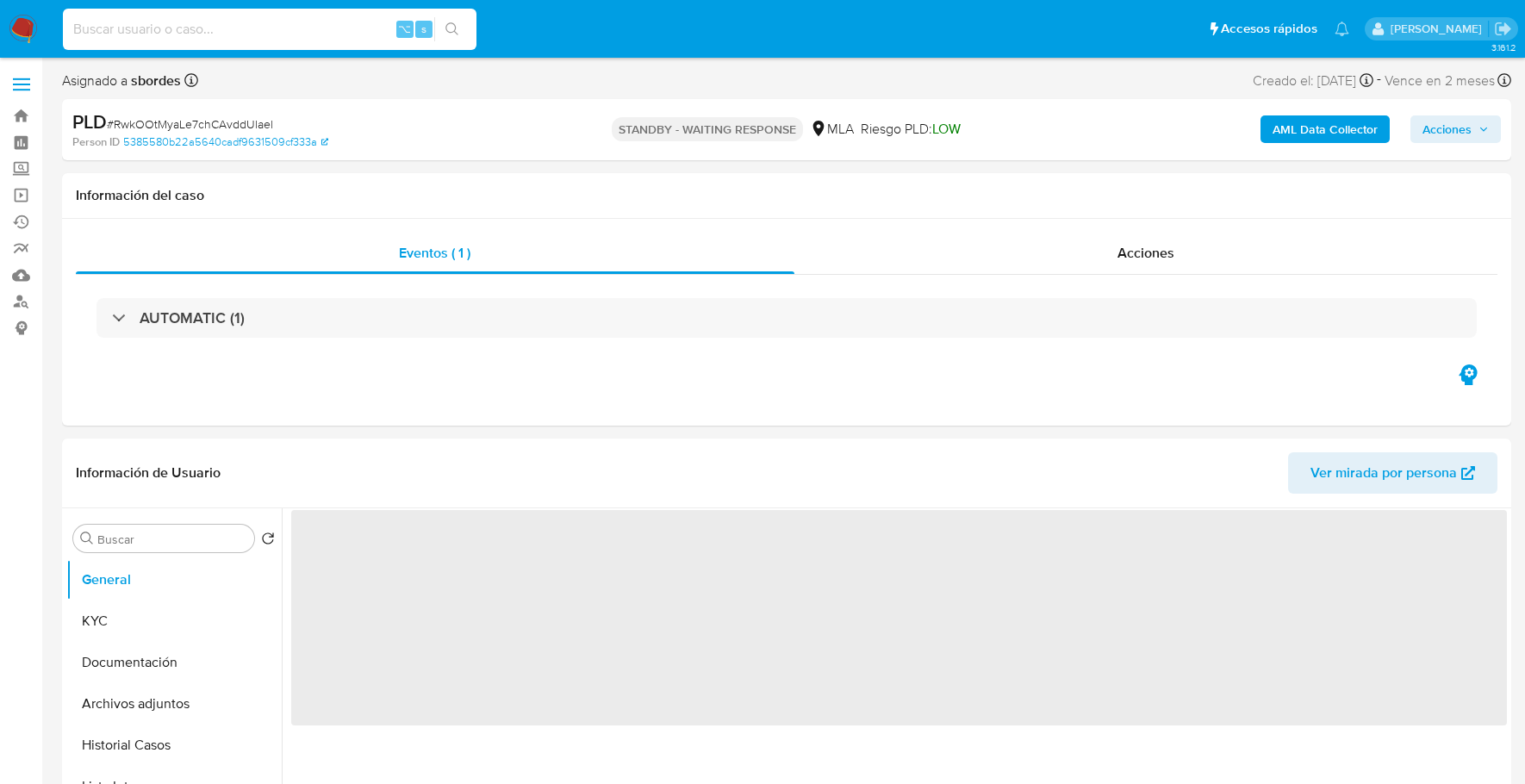
paste input "RfbmKkh0sLwEQPDtYxFuOgak"
type input "RfbmKkh0sLwEQPDtYxFuOgak"
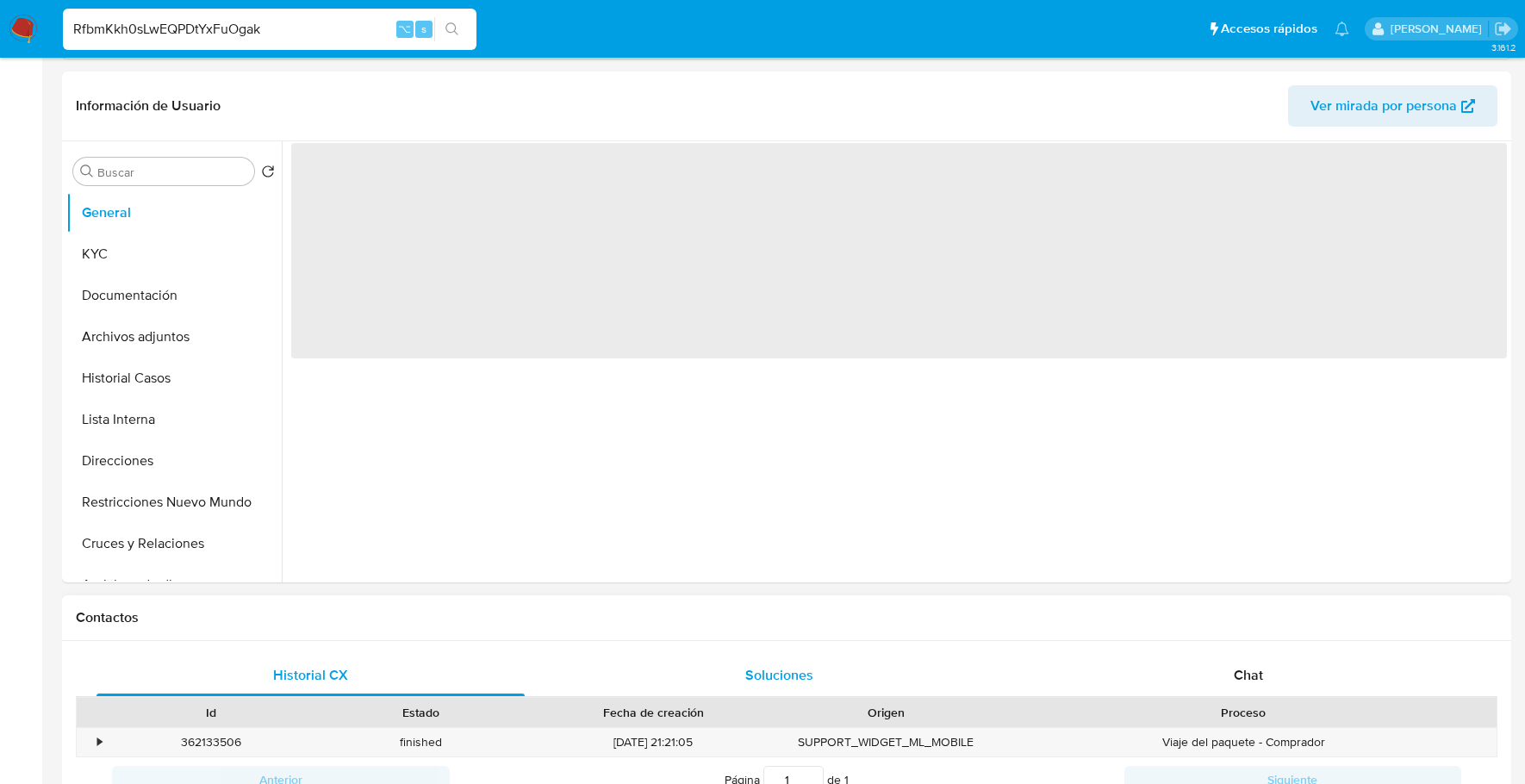
select select "10"
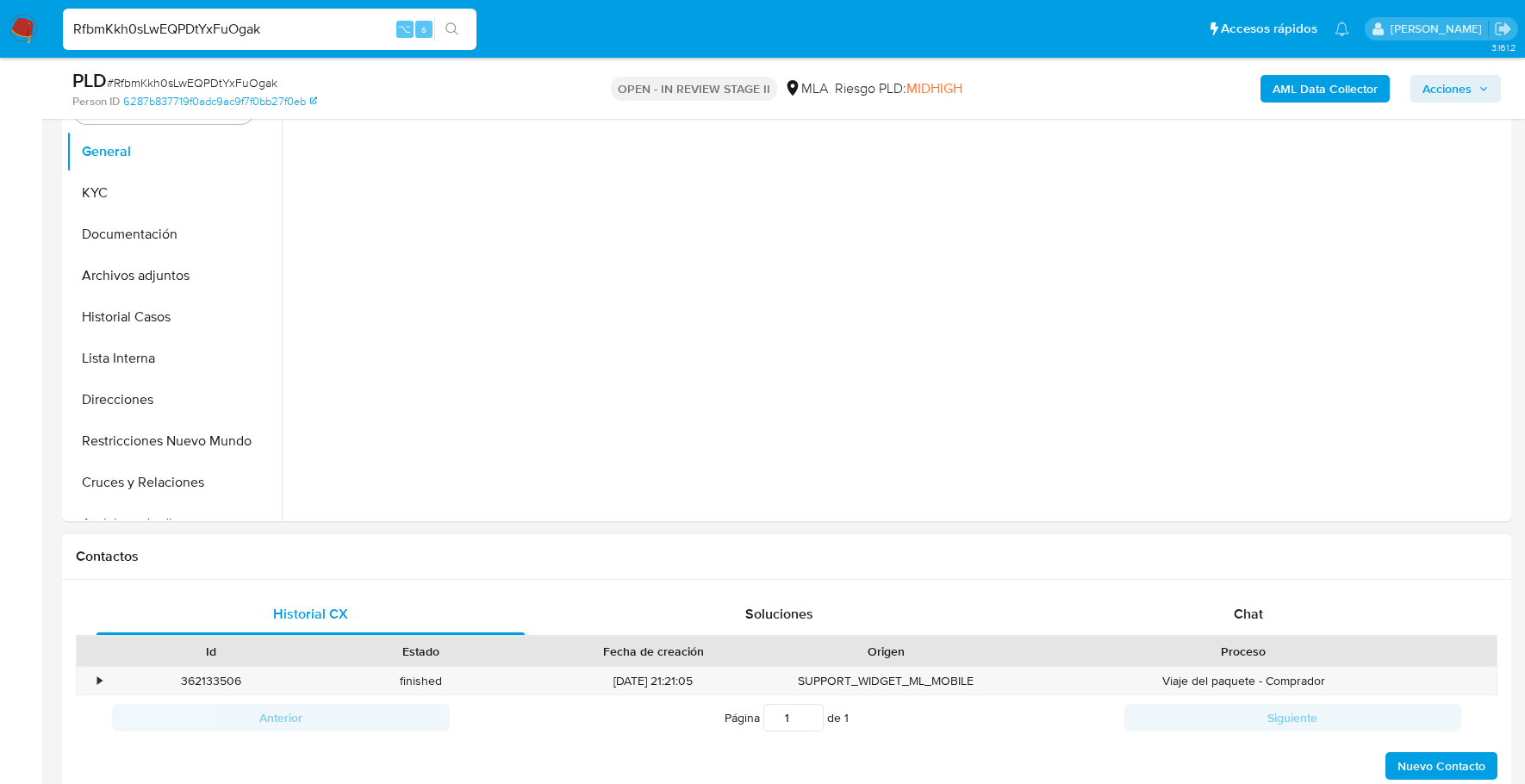
scroll to position [691, 0]
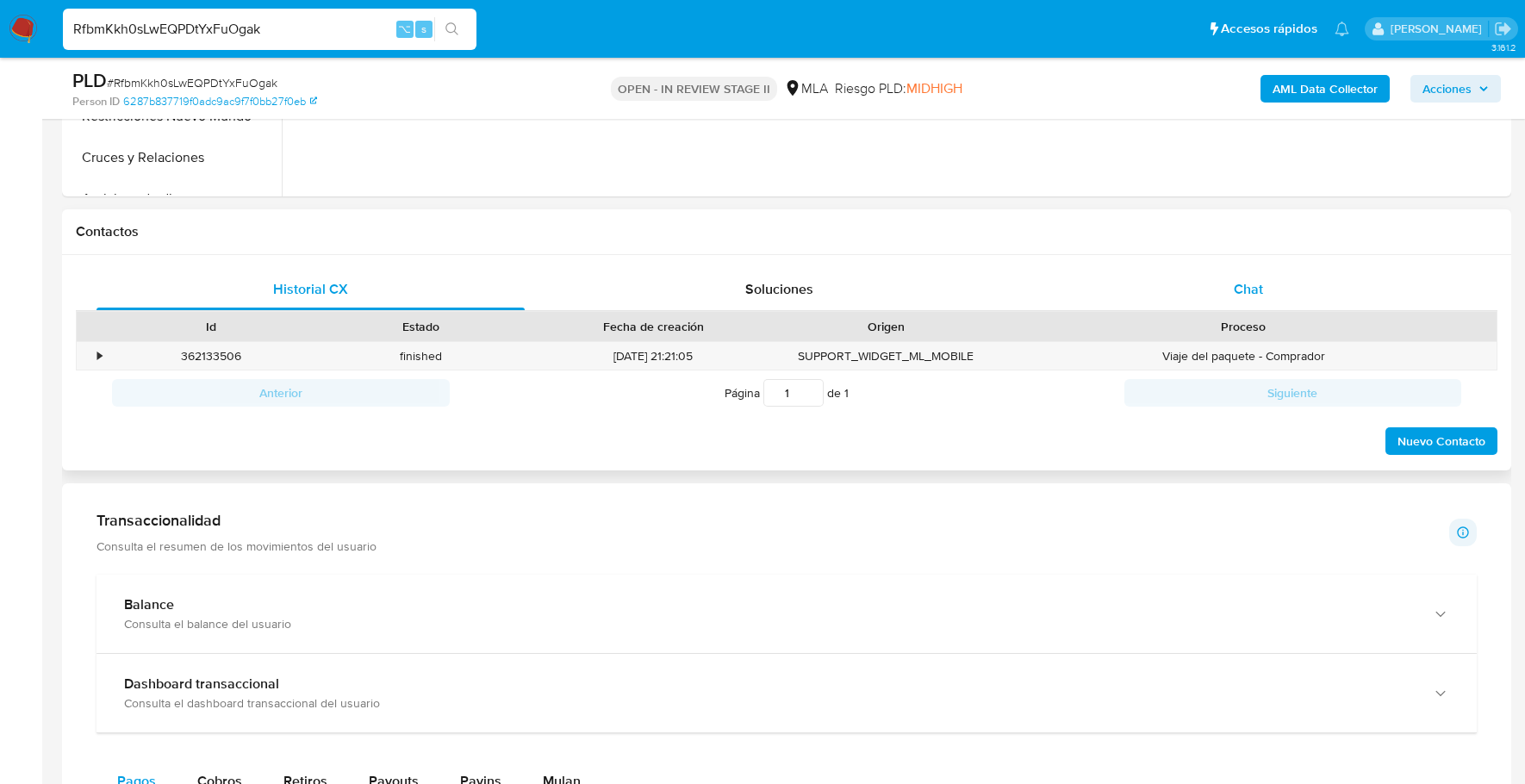
click at [1265, 274] on div "Chat" at bounding box center [1249, 289] width 429 height 42
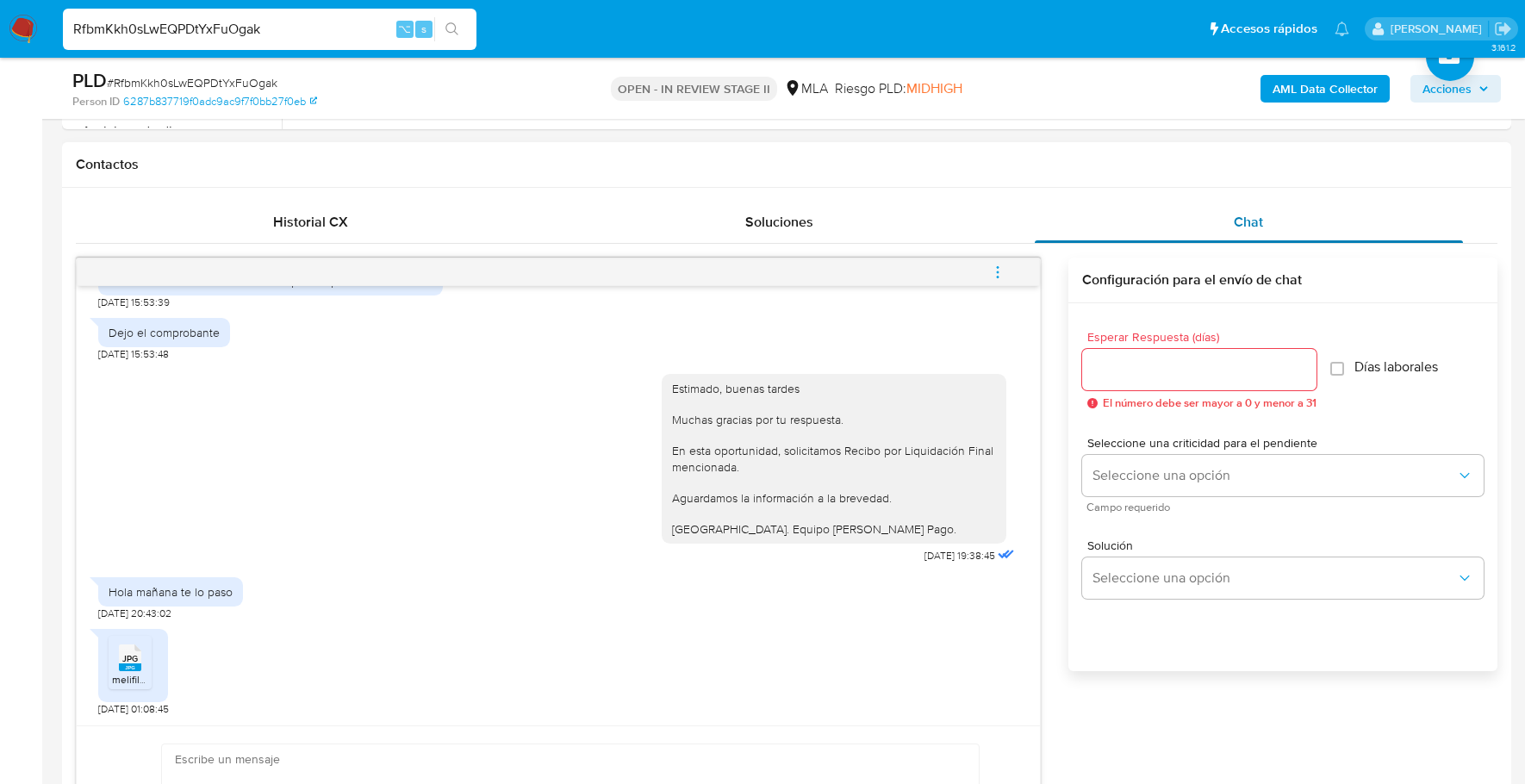
scroll to position [873, 0]
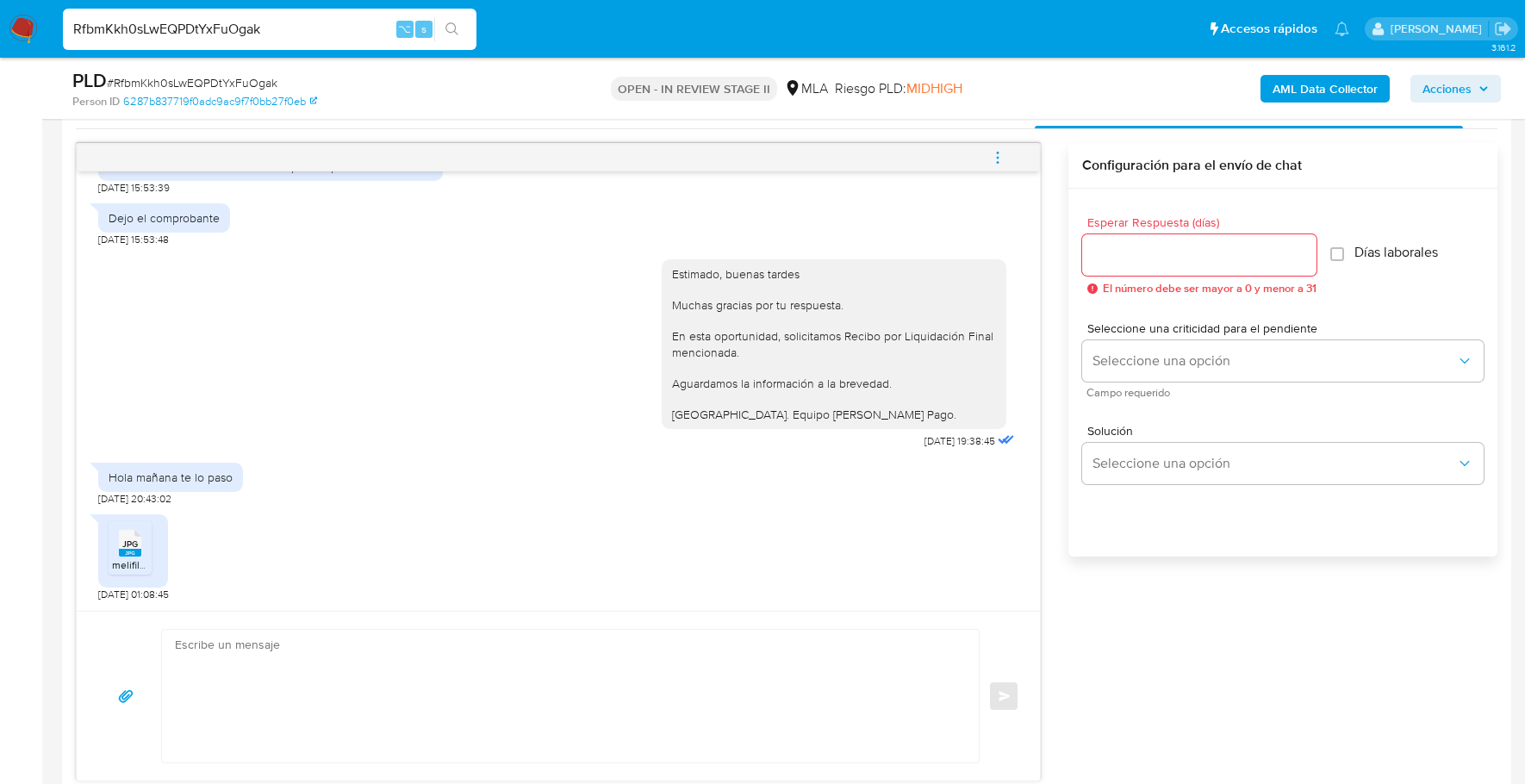
click at [122, 542] on span "JPG" at bounding box center [130, 544] width 15 height 11
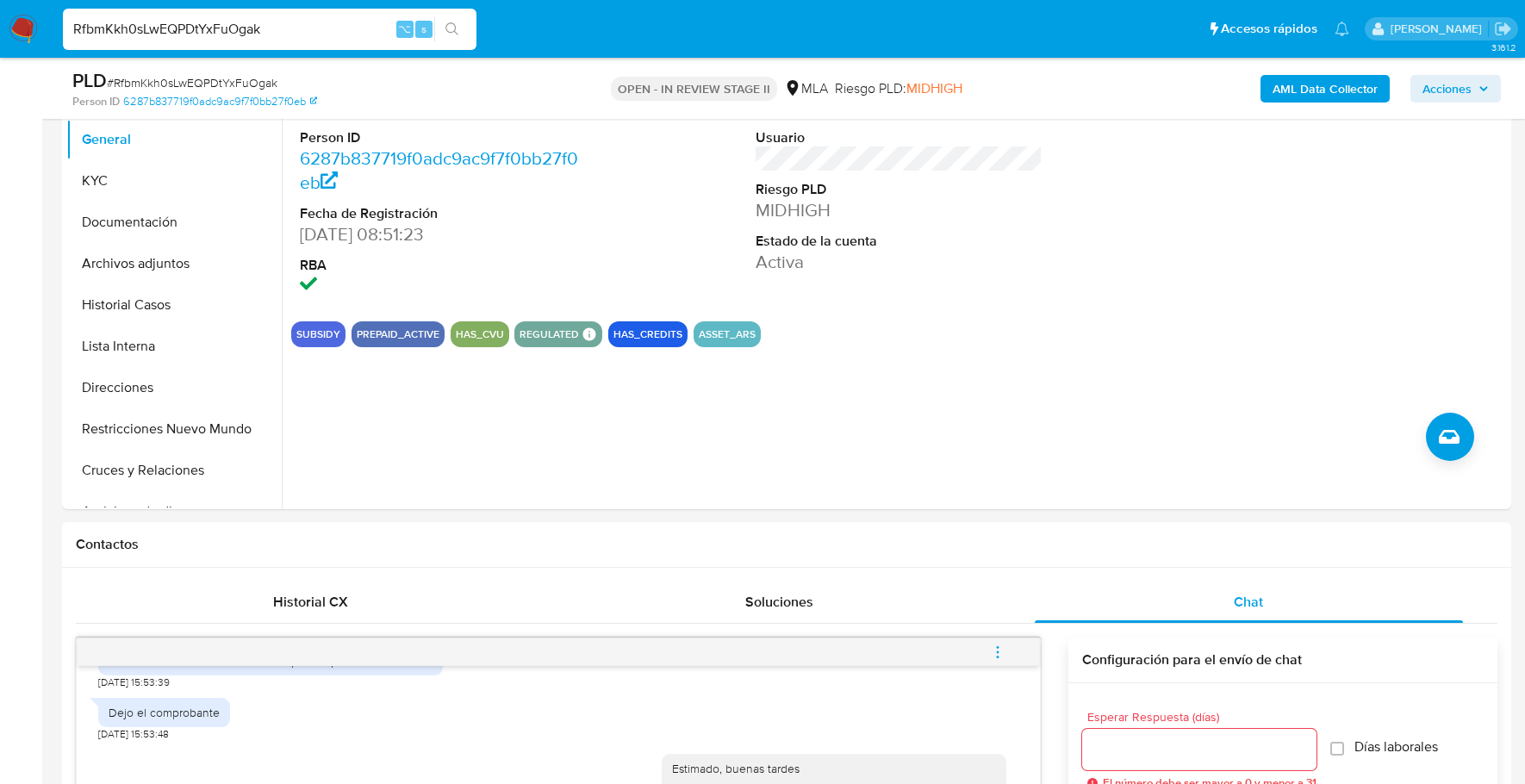
scroll to position [93, 0]
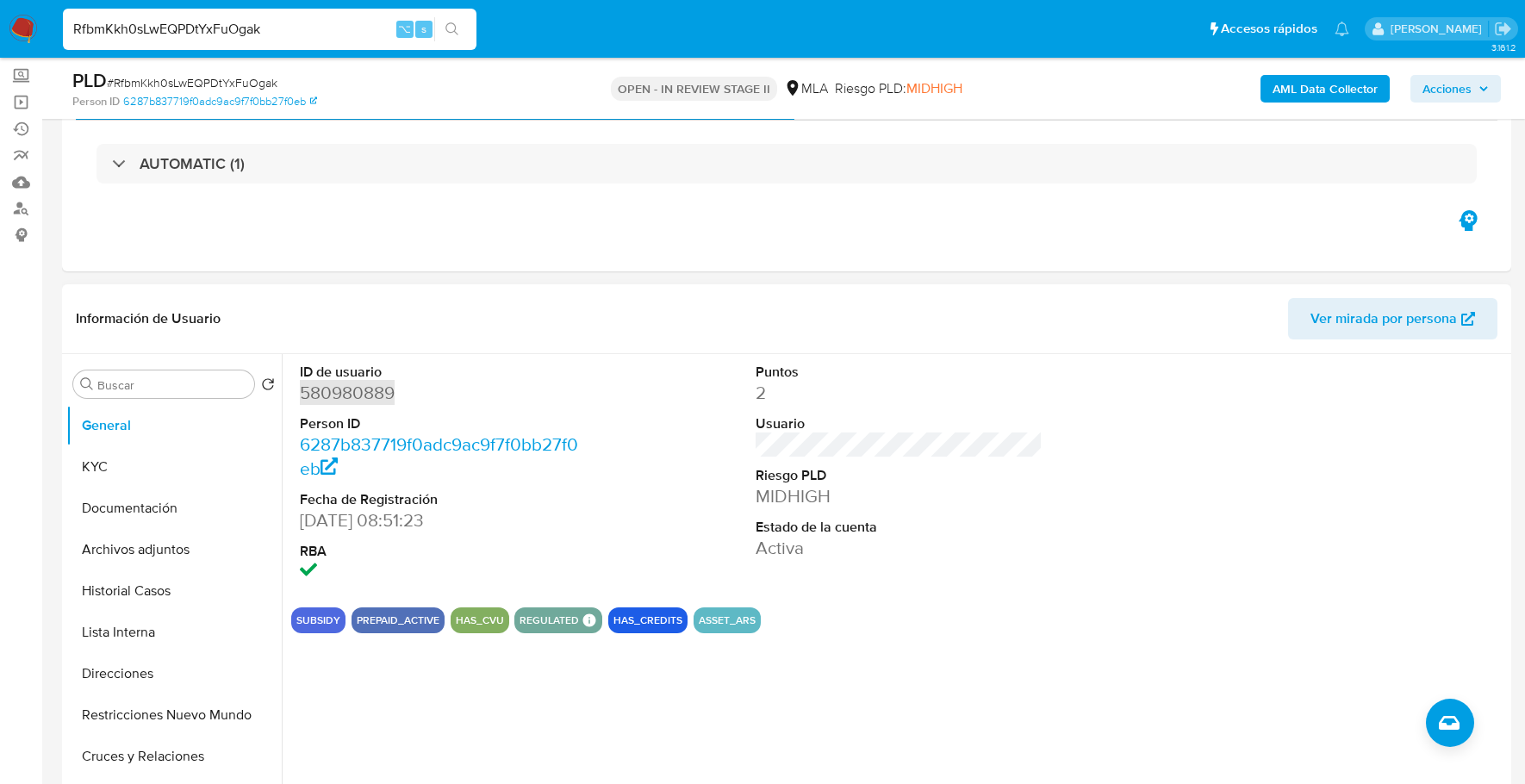
copy dd "580980889"
click at [101, 476] on button "KYC" at bounding box center [167, 467] width 202 height 42
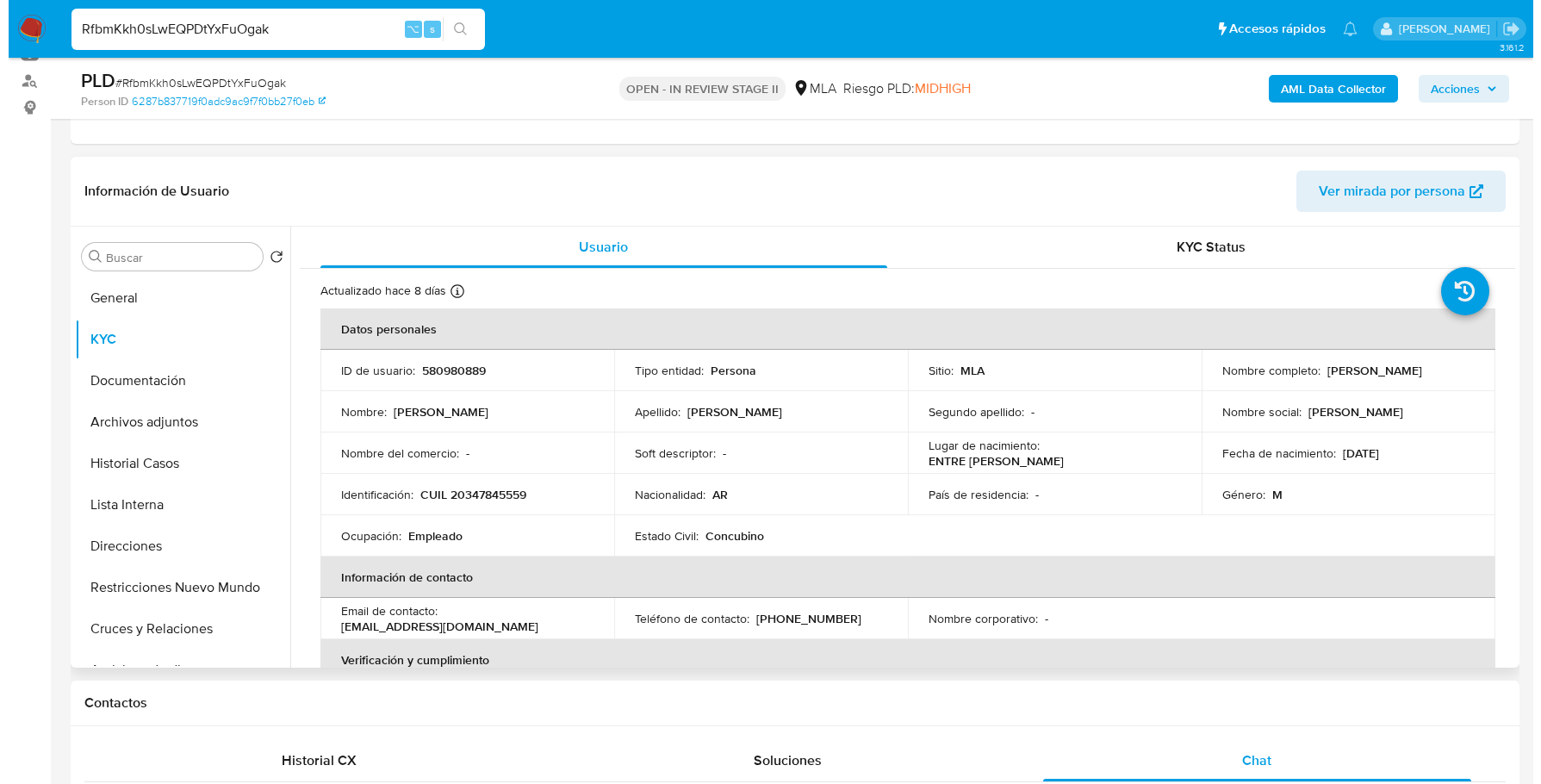
scroll to position [201, 0]
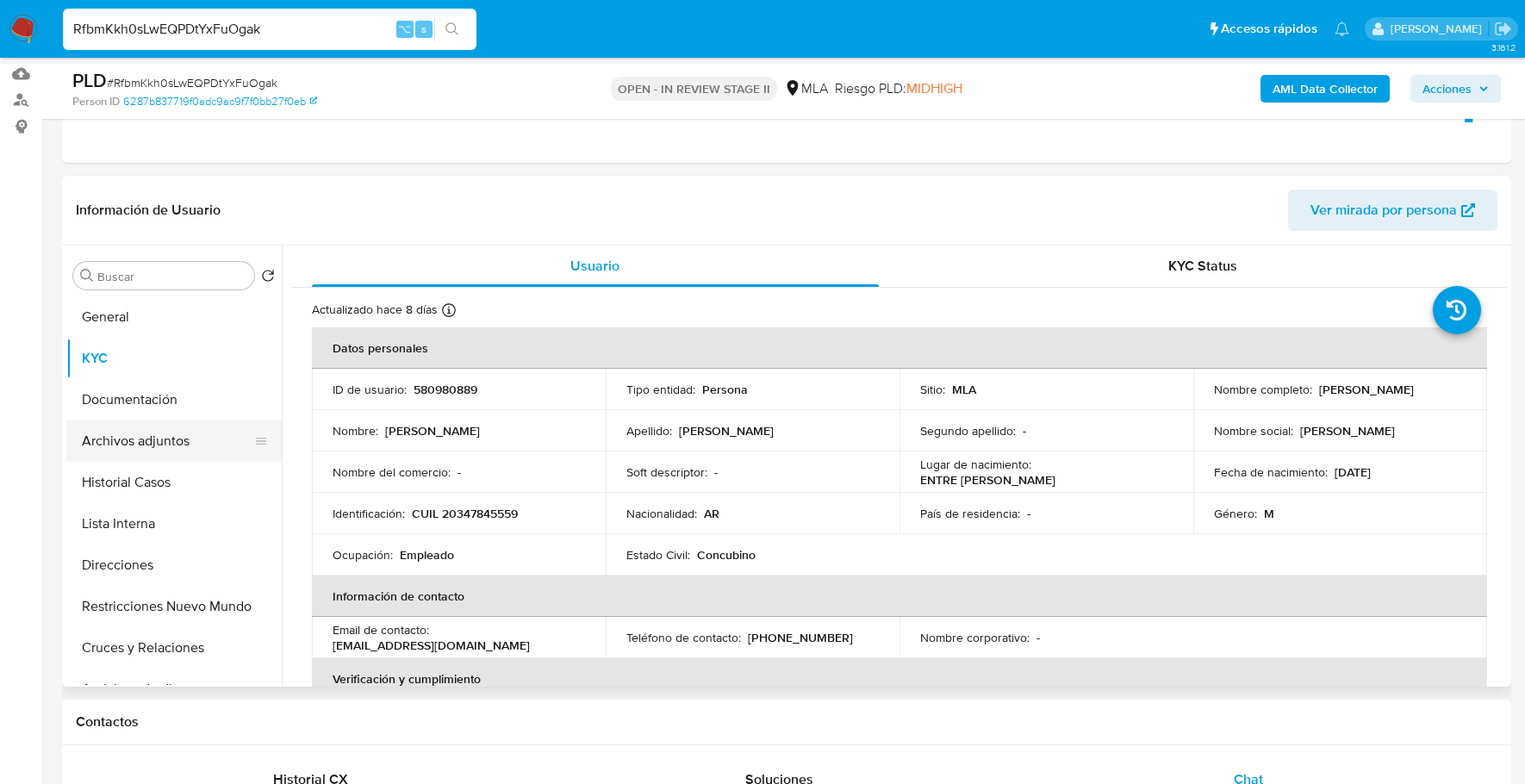
click at [173, 444] on button "Archivos adjuntos" at bounding box center [167, 441] width 202 height 42
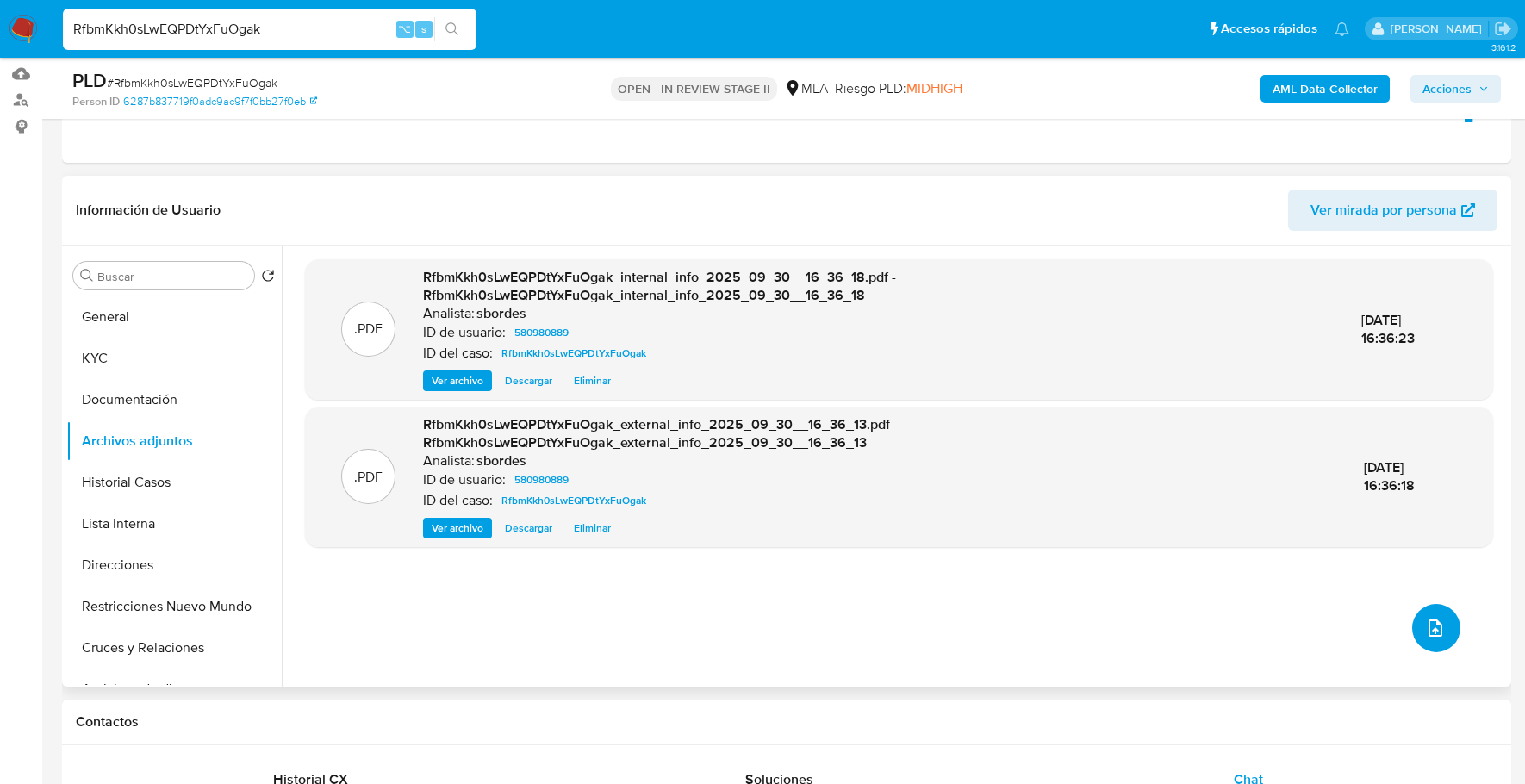
click at [1425, 618] on span "upload-file" at bounding box center [1435, 628] width 21 height 21
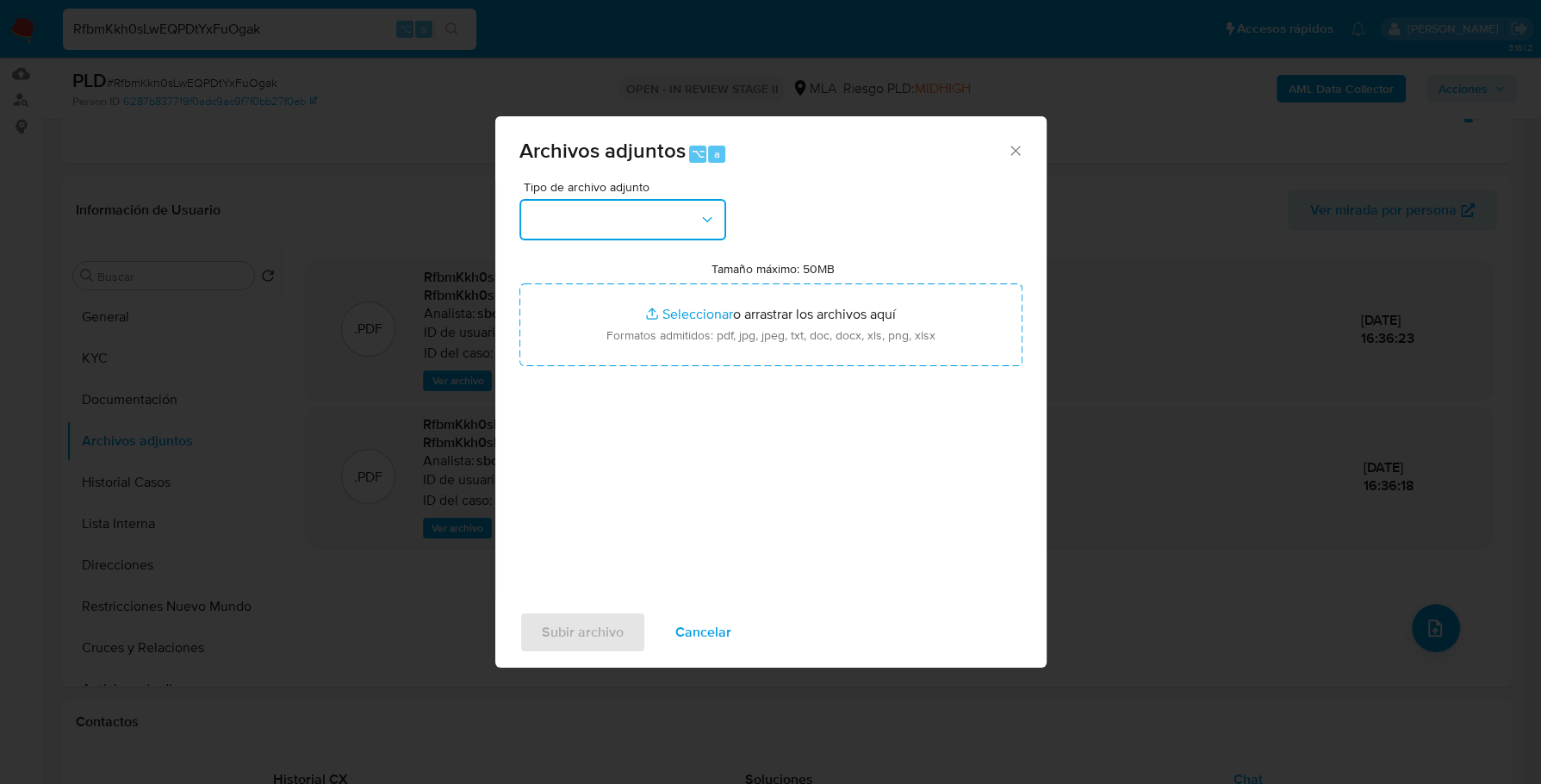
click at [663, 235] on button "button" at bounding box center [622, 219] width 207 height 42
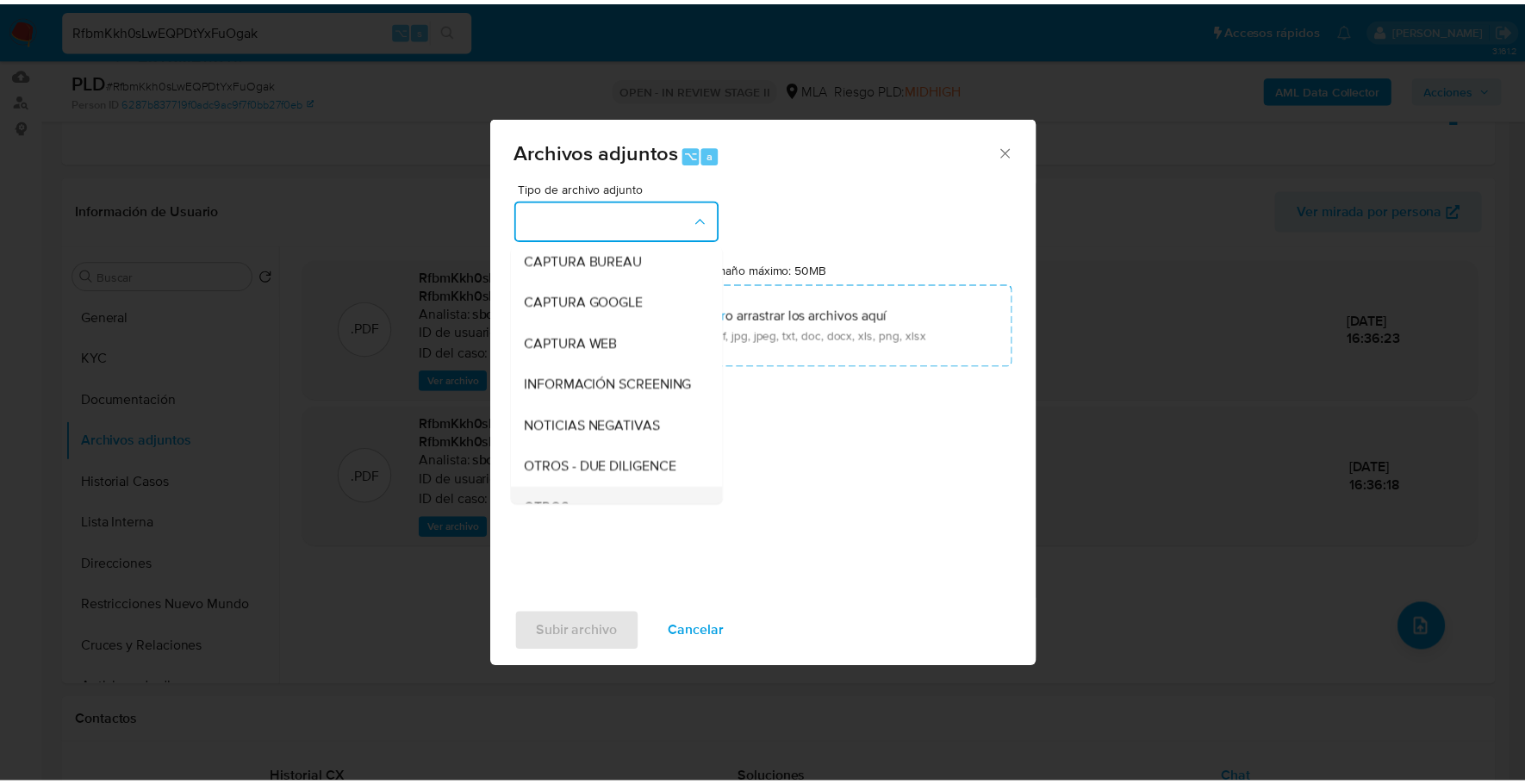
scroll to position [287, 0]
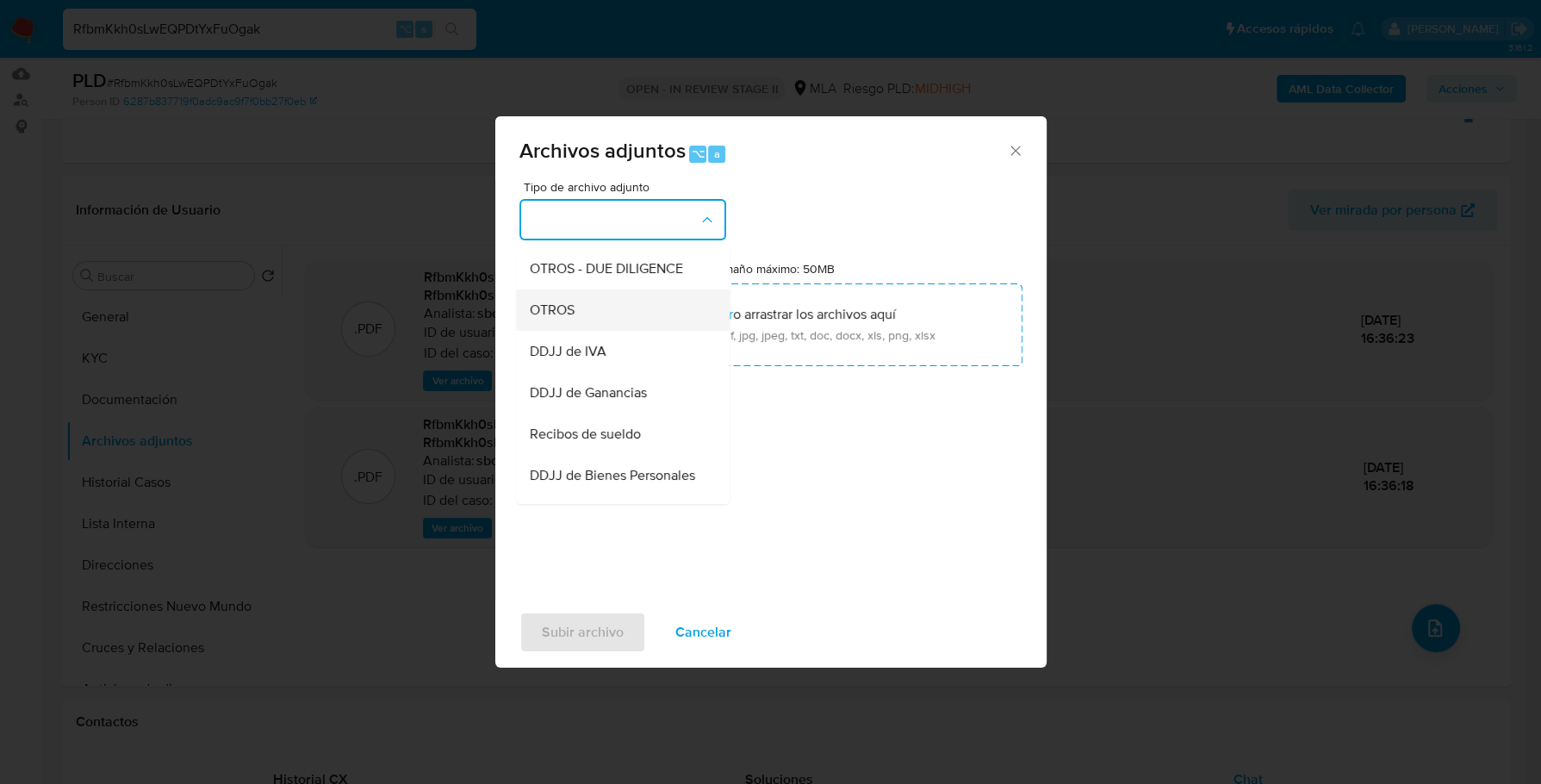
click at [601, 322] on div "OTROS" at bounding box center [618, 310] width 176 height 42
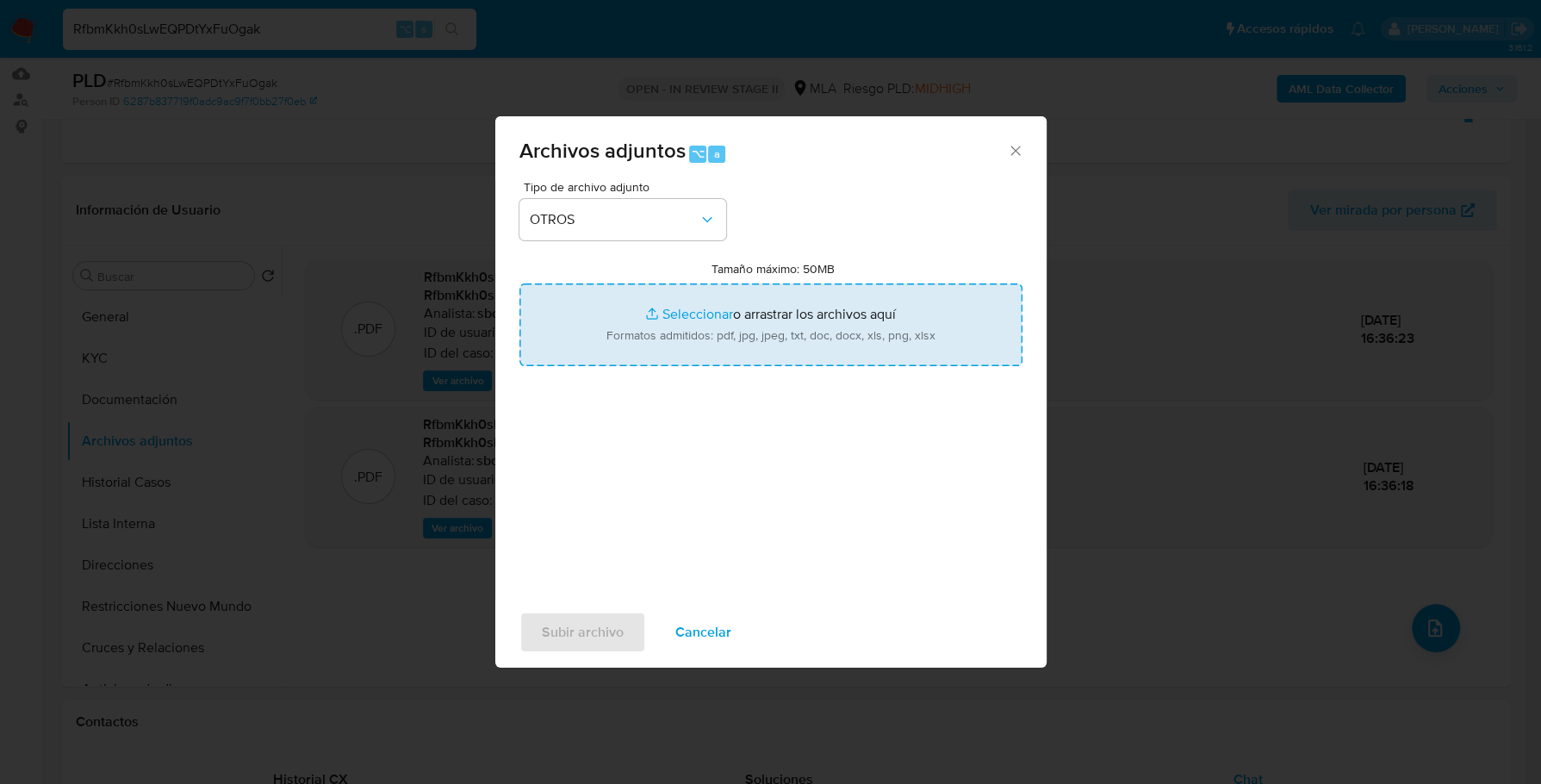
click at [685, 322] on input "Tamaño máximo: 50MB Seleccionar archivos" at bounding box center [771, 324] width 503 height 82
type input "C:\fakepath\Caselog RfbmKkh0sLwEQPDtYxFuOgak_2025_09_17_19_59_42.docx"
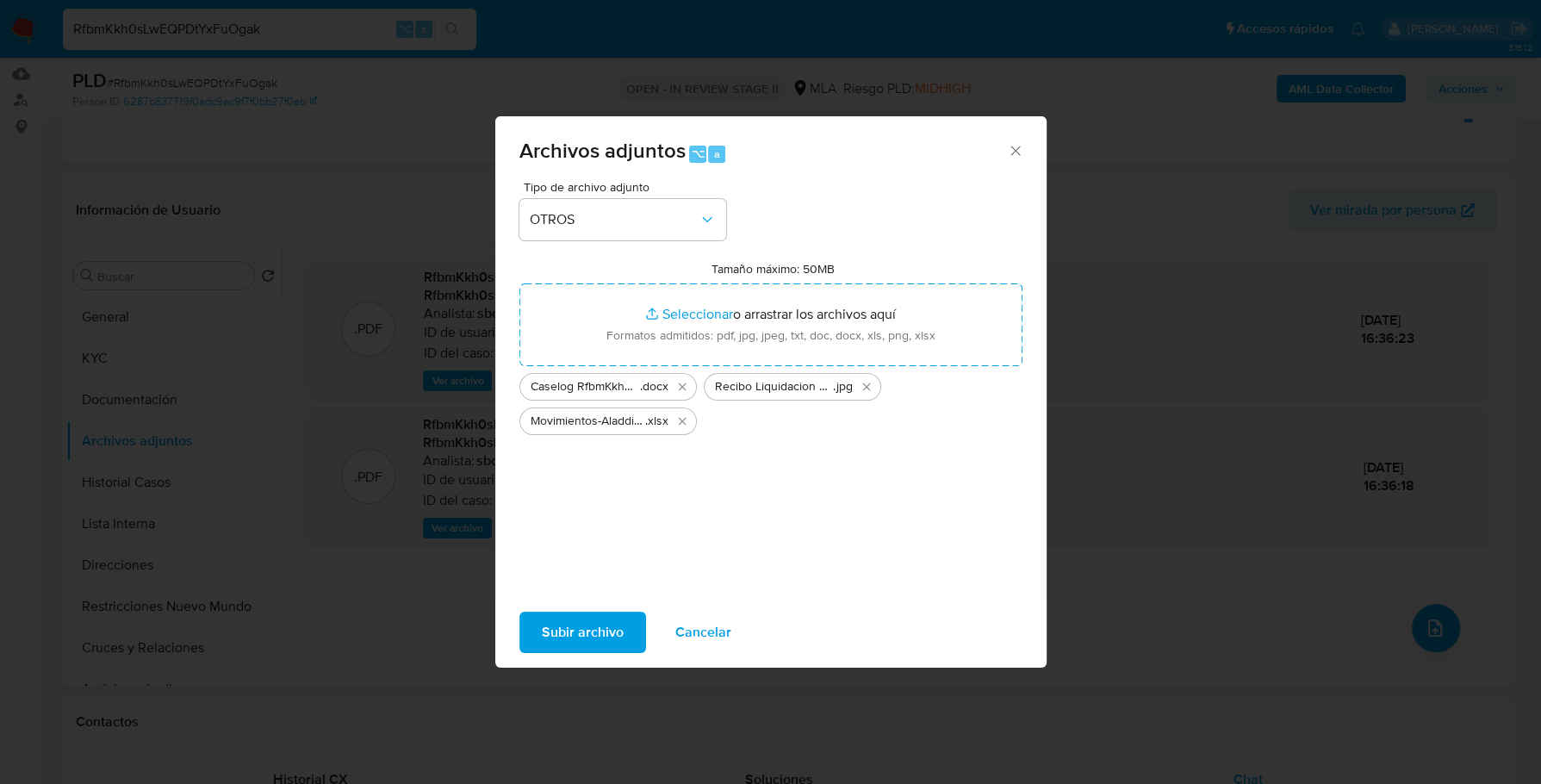
click at [580, 625] on span "Subir archivo" at bounding box center [583, 632] width 82 height 38
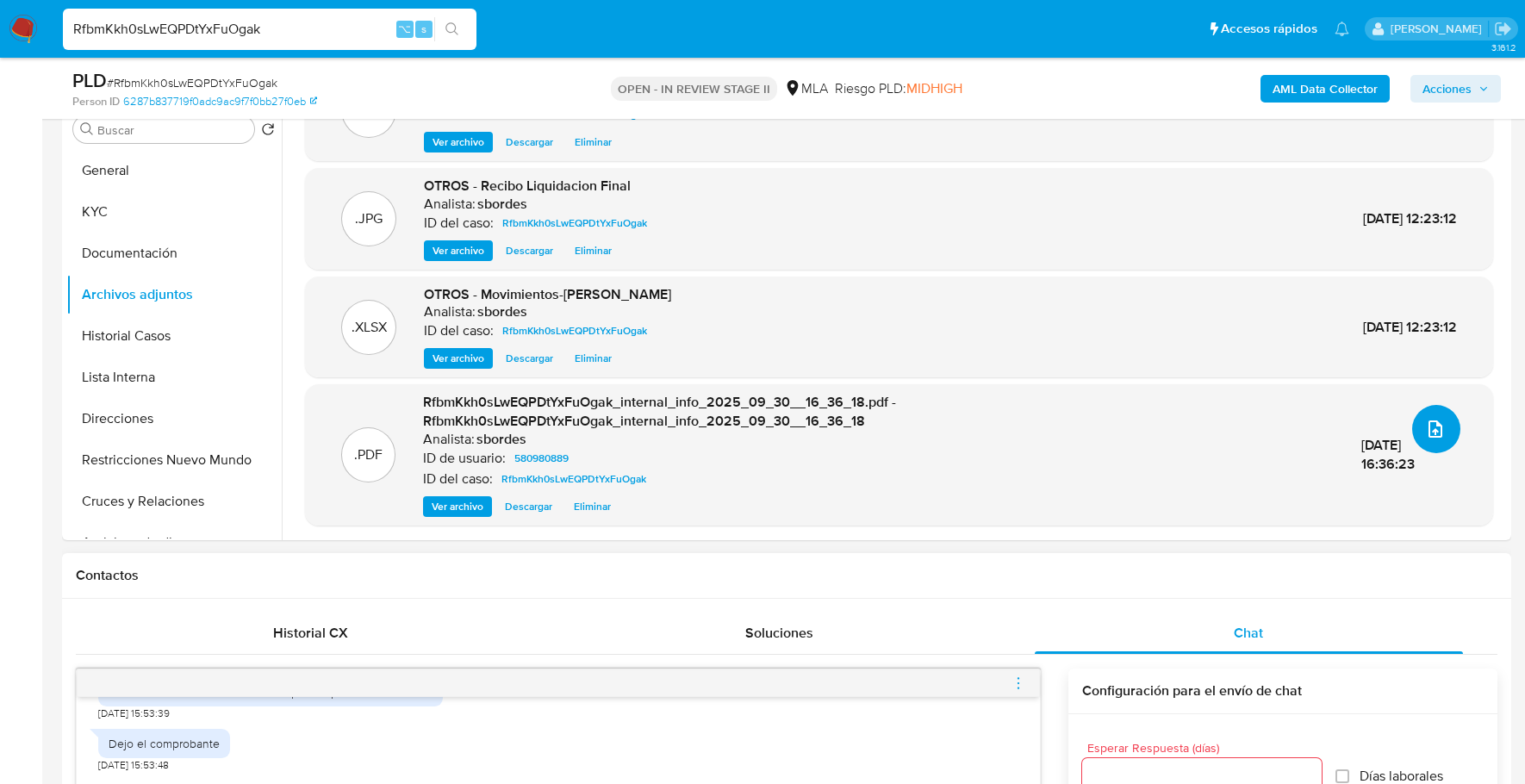
scroll to position [614, 0]
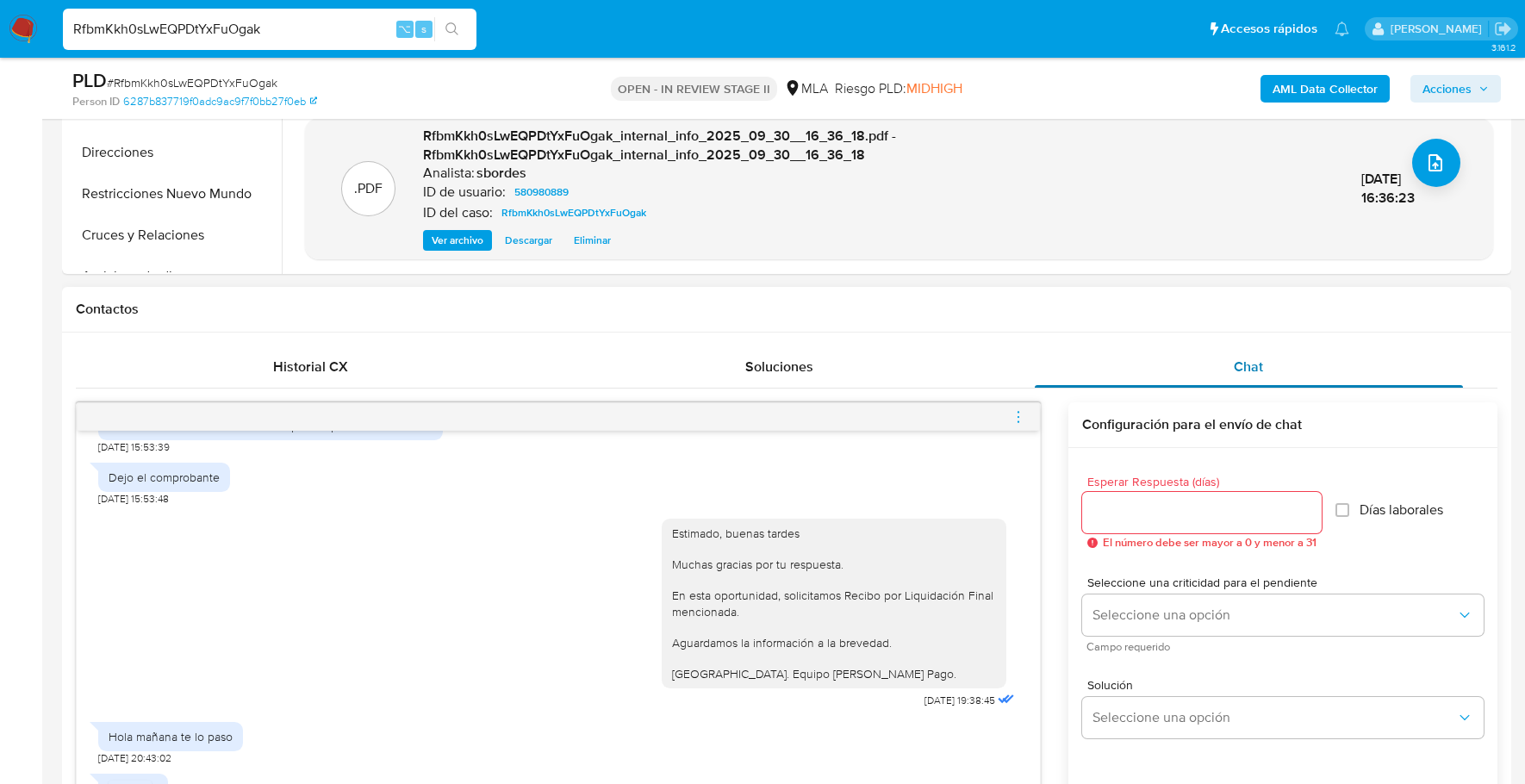
click at [1244, 357] on span "Chat" at bounding box center [1248, 366] width 29 height 20
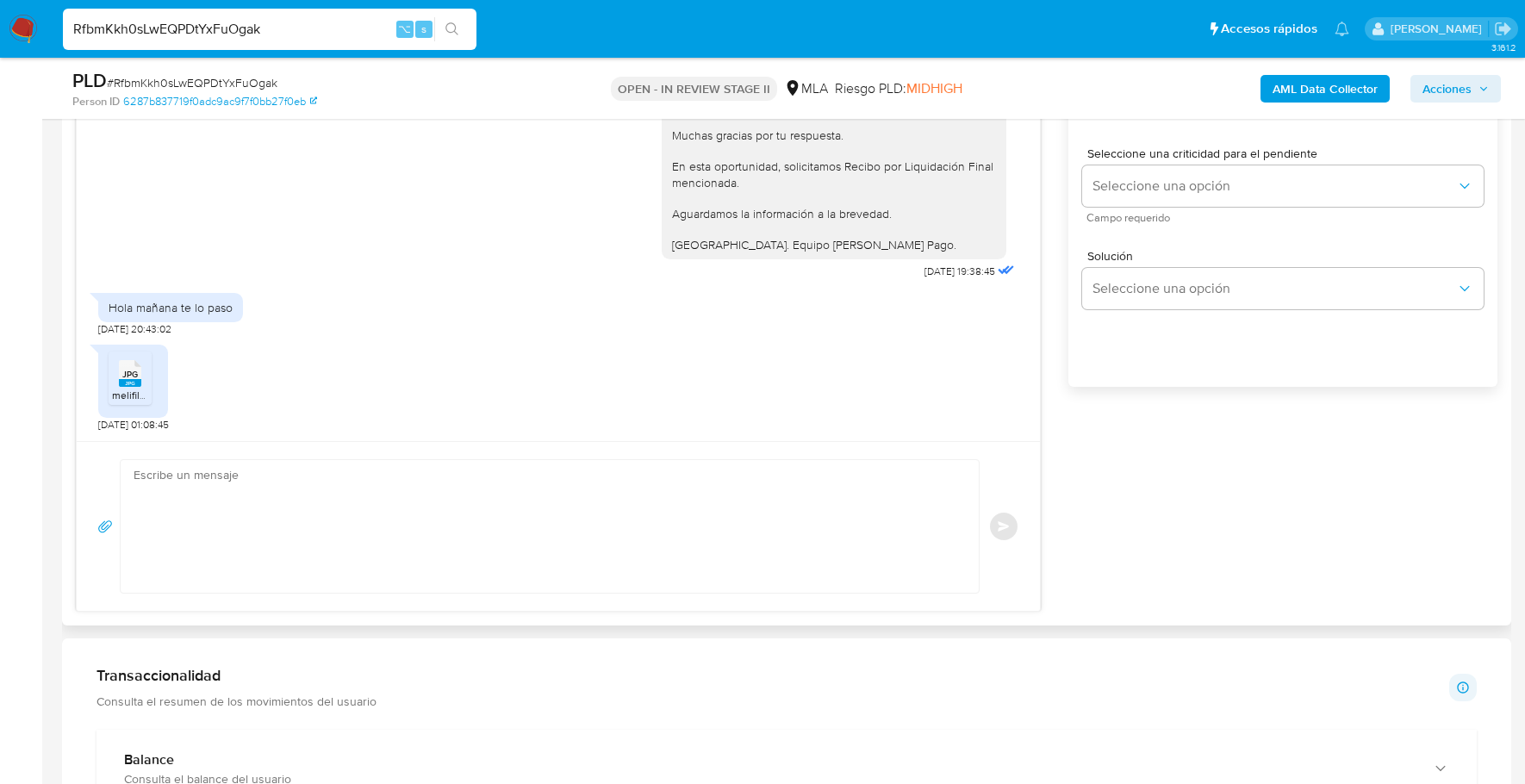
scroll to position [1026, 0]
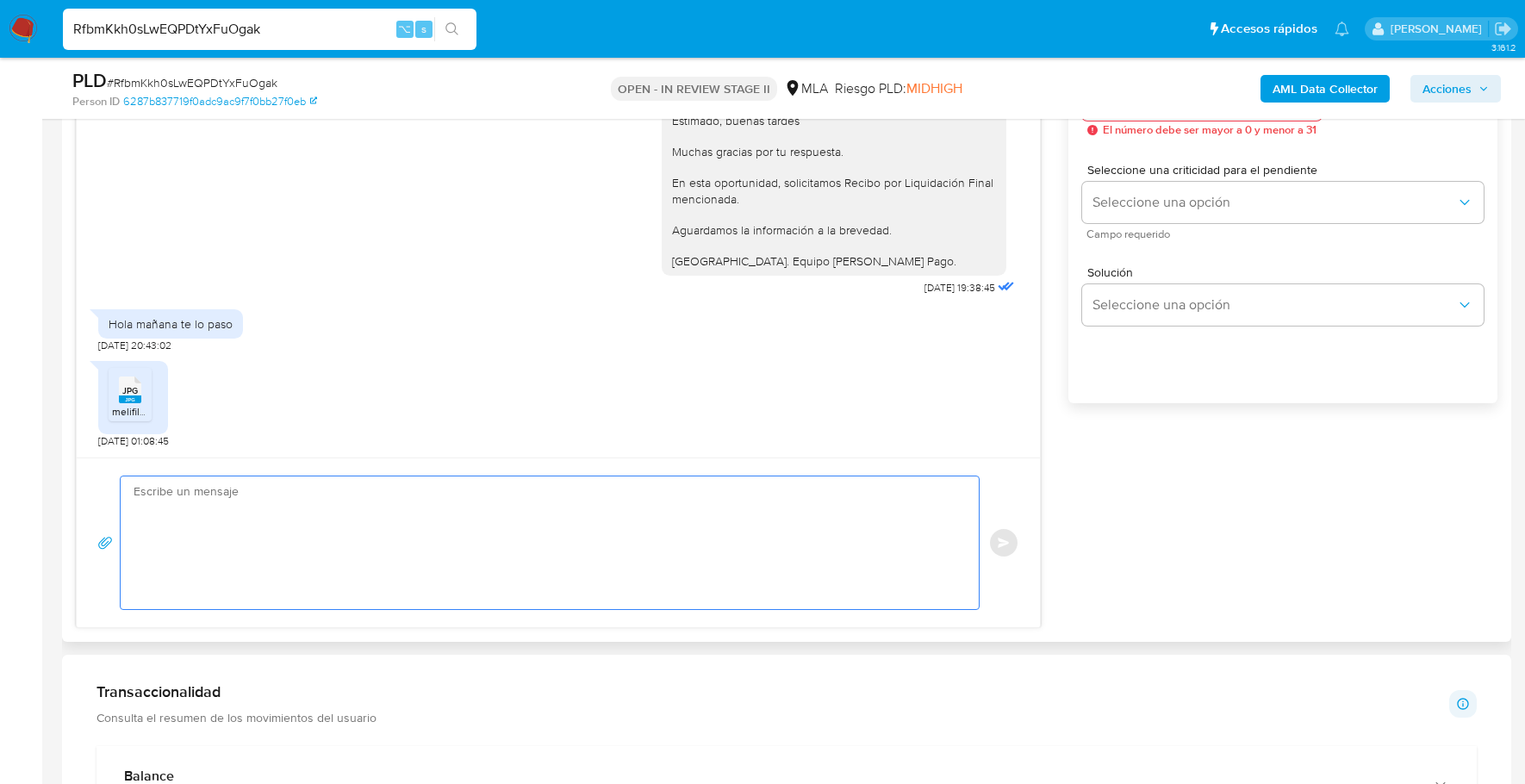
click at [331, 494] on textarea at bounding box center [545, 543] width 824 height 132
paste textarea "Hola, ¡Muchas gracias por tu respuesta! Confirmamos la recepción de la document…"
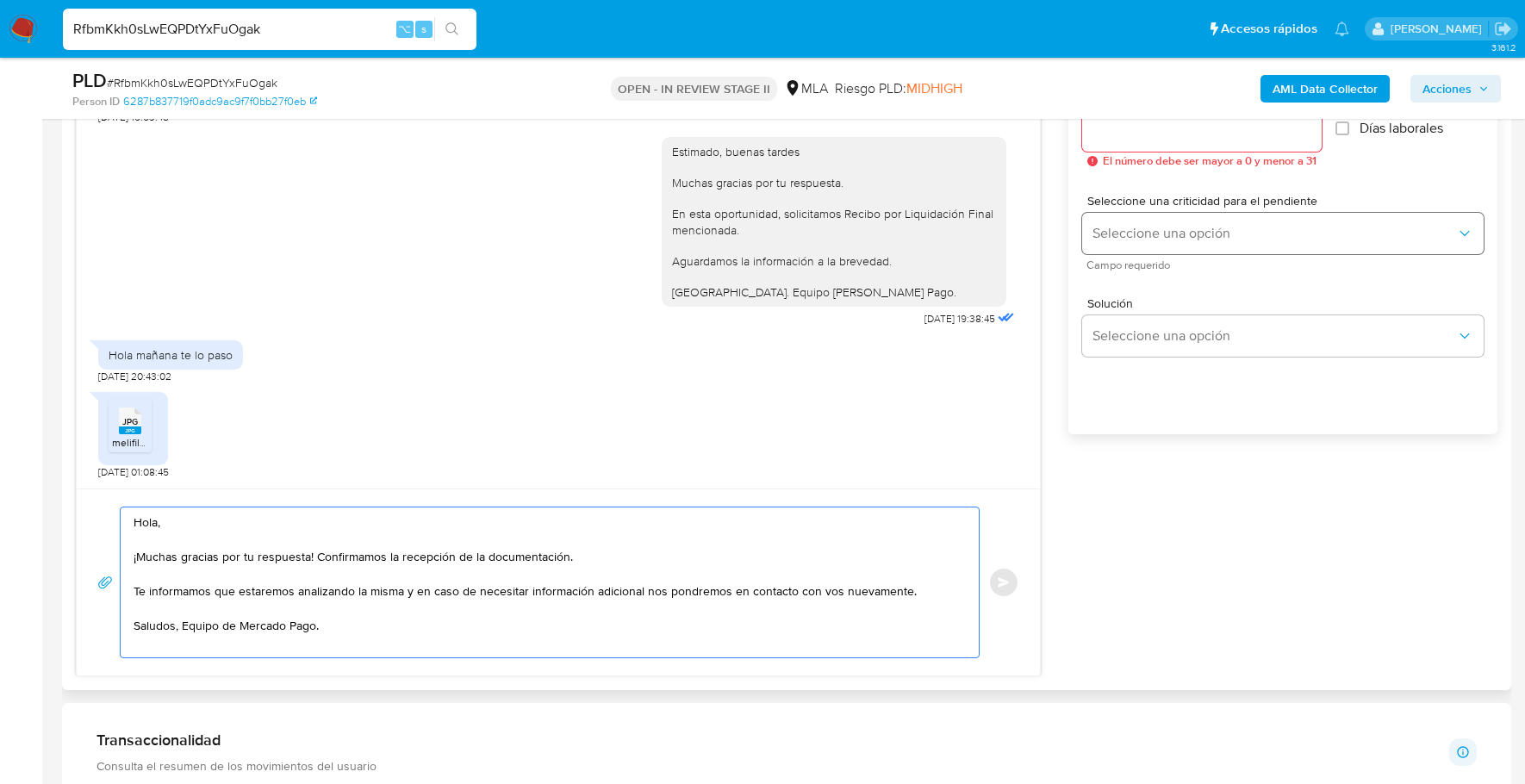
scroll to position [949, 0]
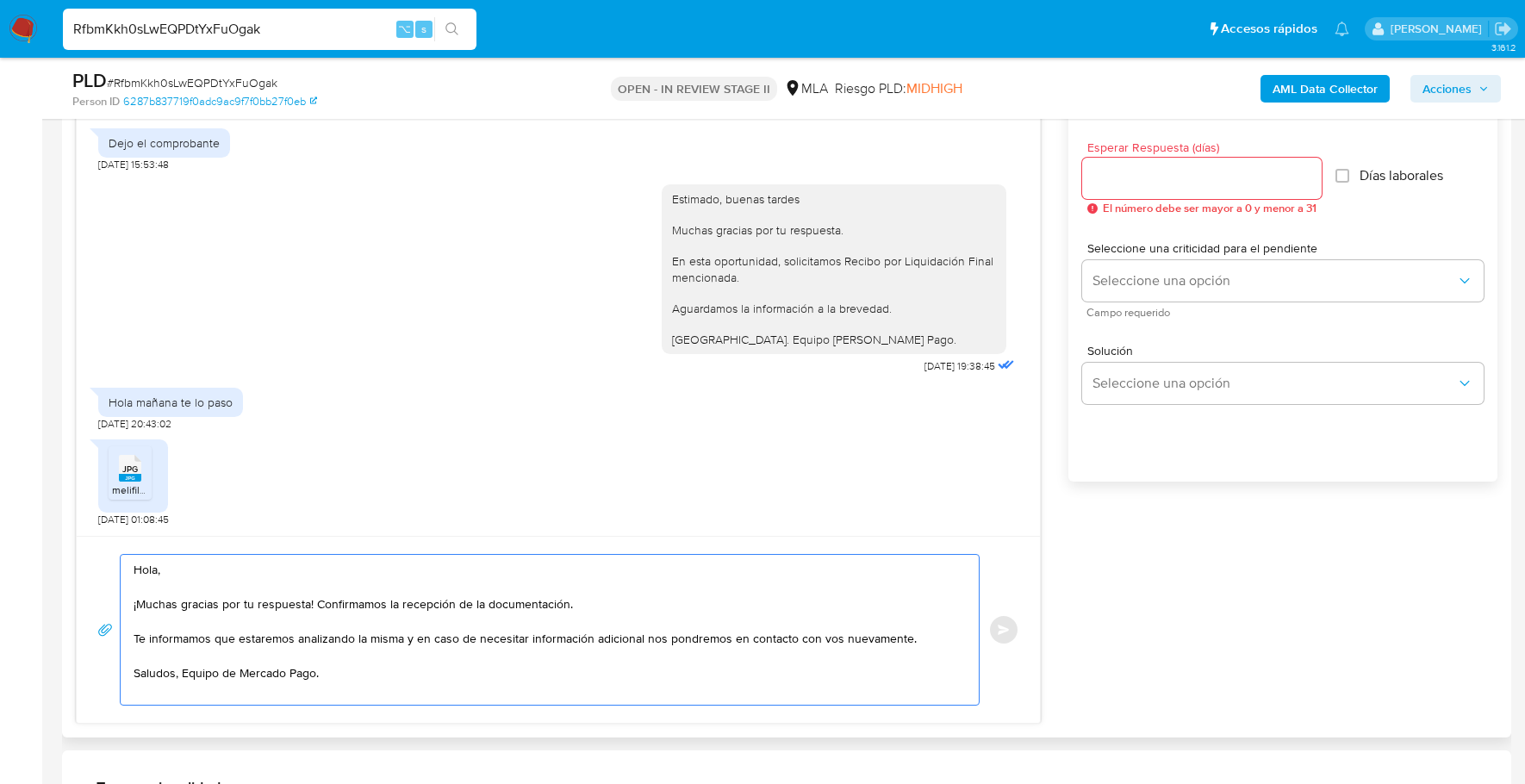
type textarea "Hola, ¡Muchas gracias por tu respuesta! Confirmamos la recepción de la document…"
click at [1181, 182] on input "Esperar Respuesta (días)" at bounding box center [1201, 179] width 239 height 23
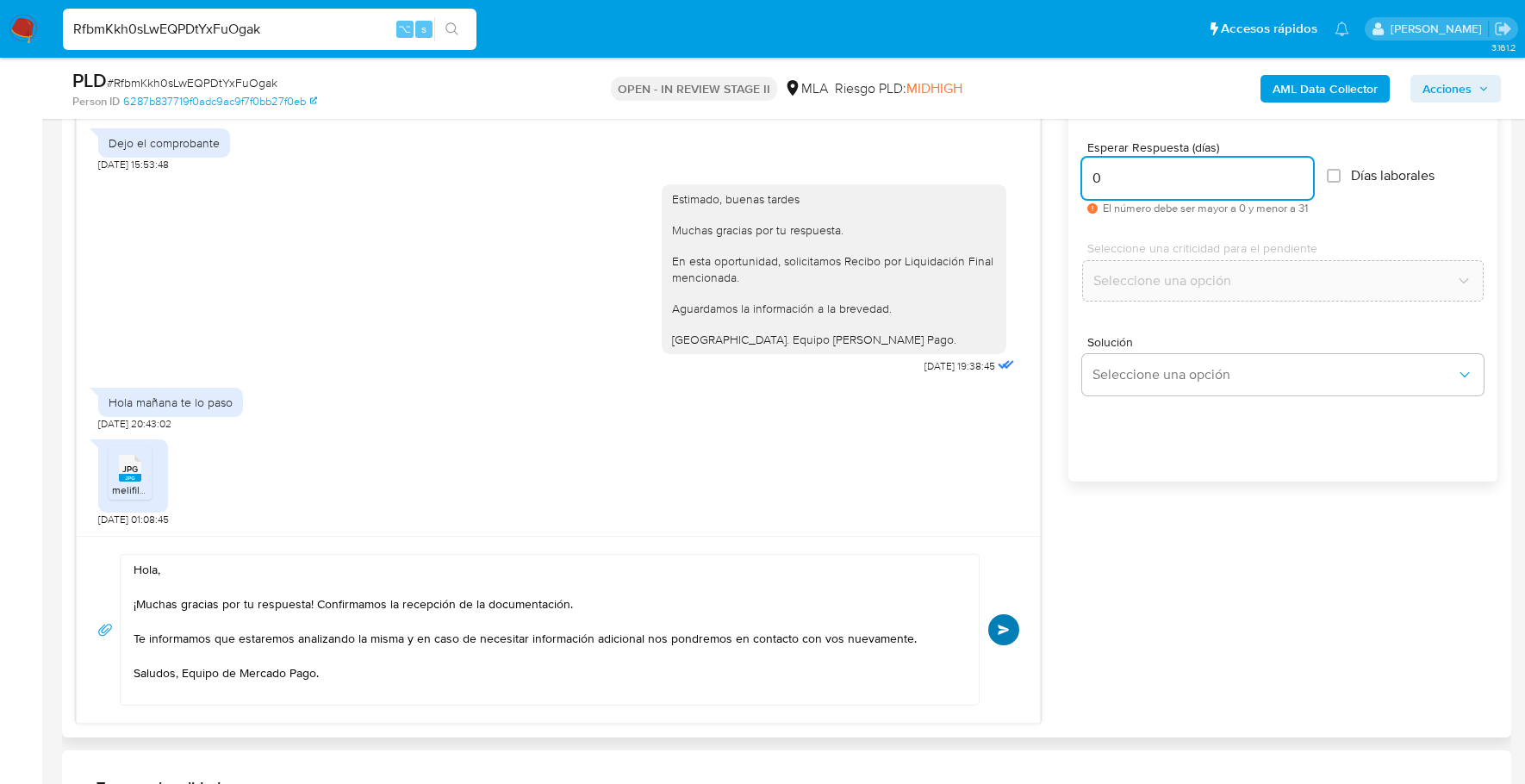
type input "0"
click at [1008, 624] on span "Enviar" at bounding box center [1004, 629] width 12 height 10
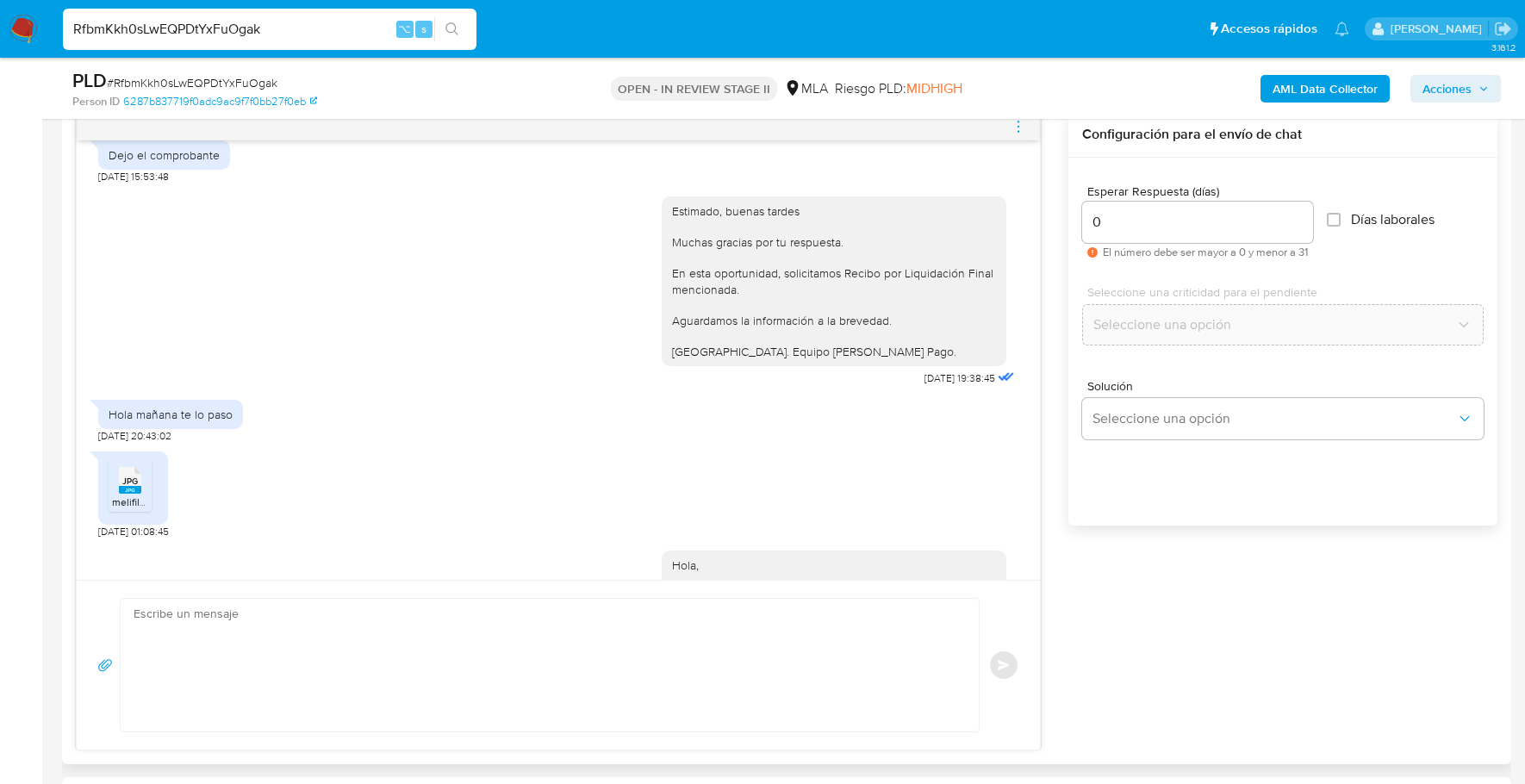
scroll to position [1331, 0]
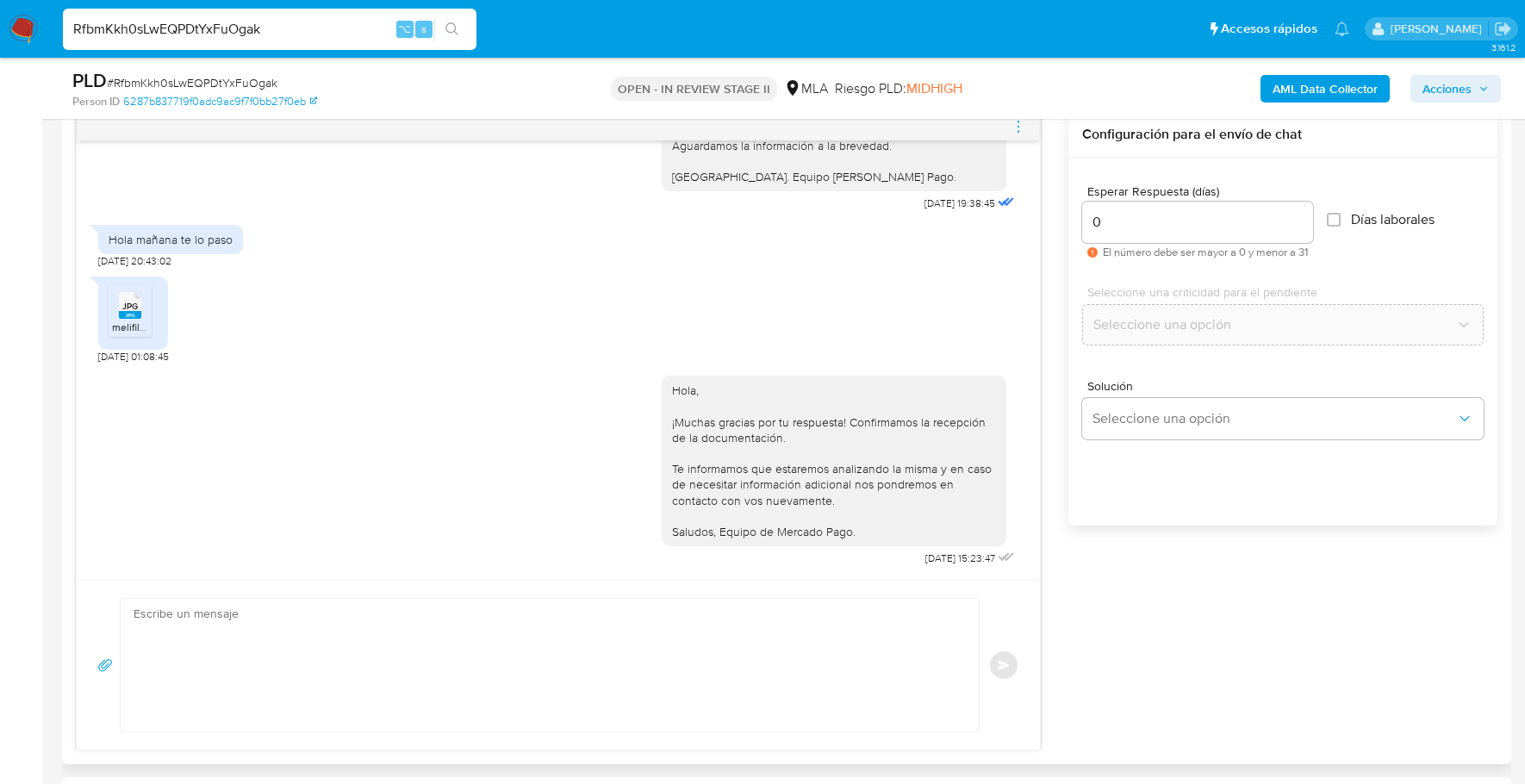
click at [1012, 127] on icon "menu-action" at bounding box center [1018, 127] width 15 height 15
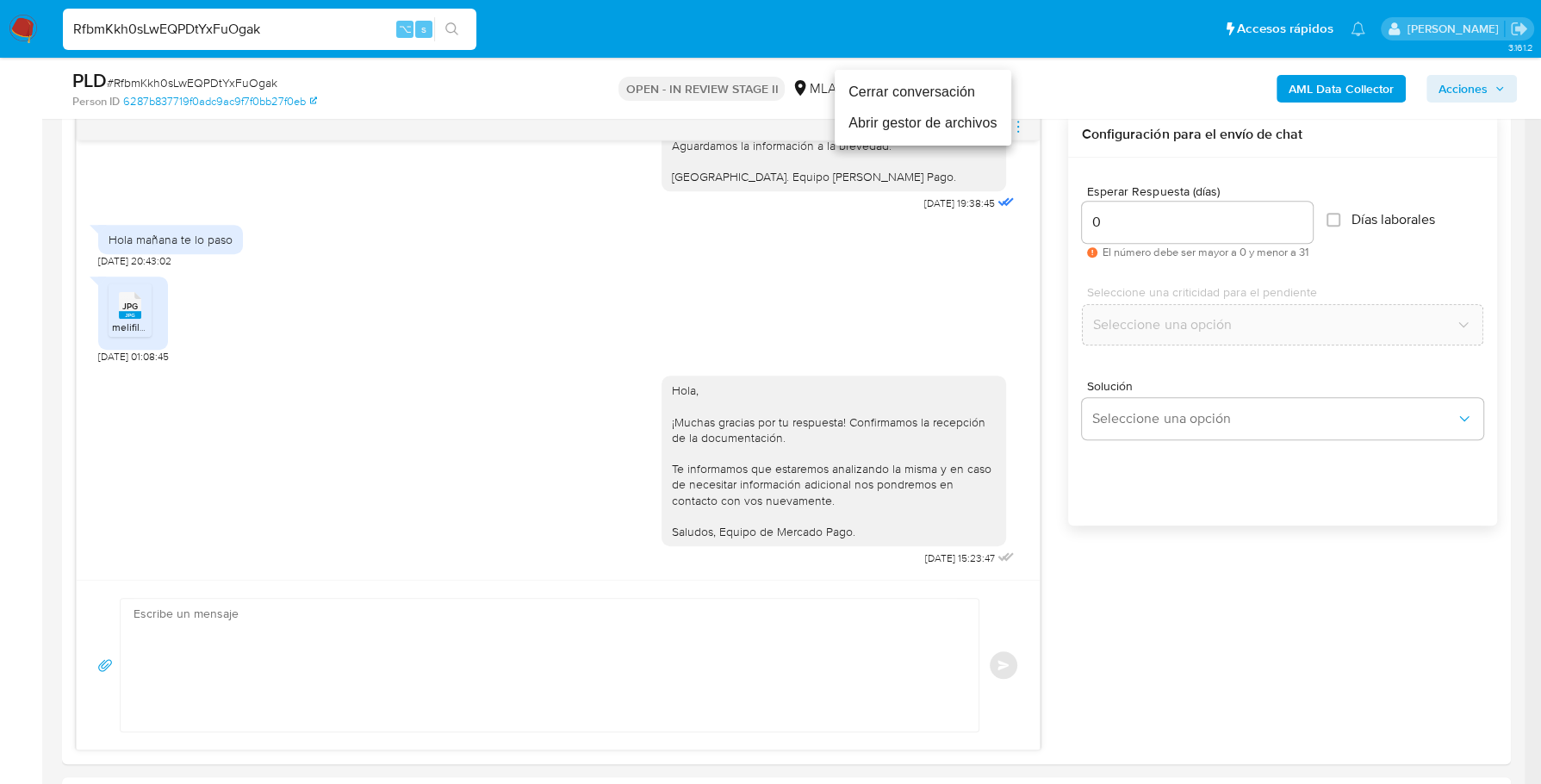
click at [947, 89] on li "Cerrar conversación" at bounding box center [922, 92] width 177 height 31
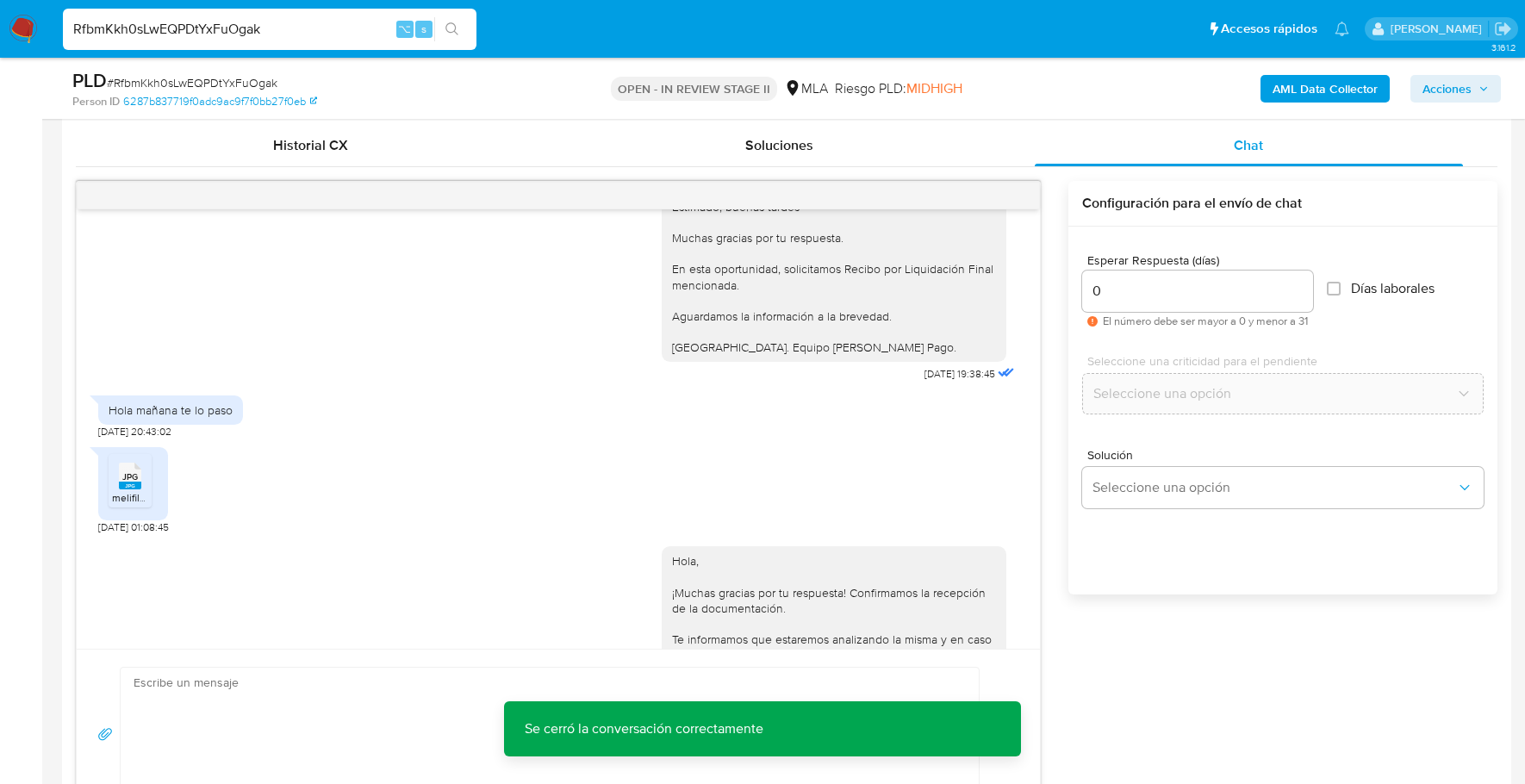
scroll to position [728, 0]
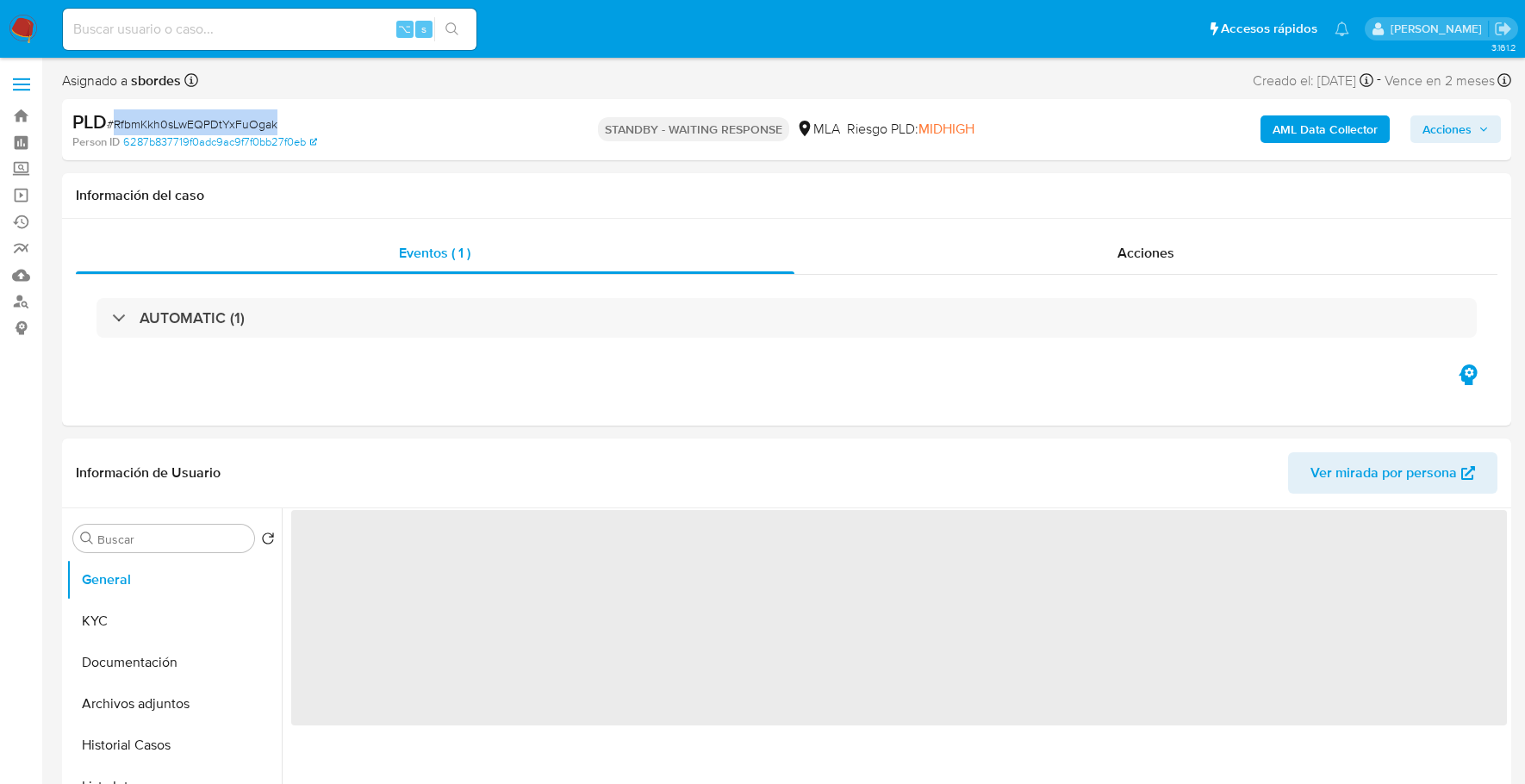
select select "10"
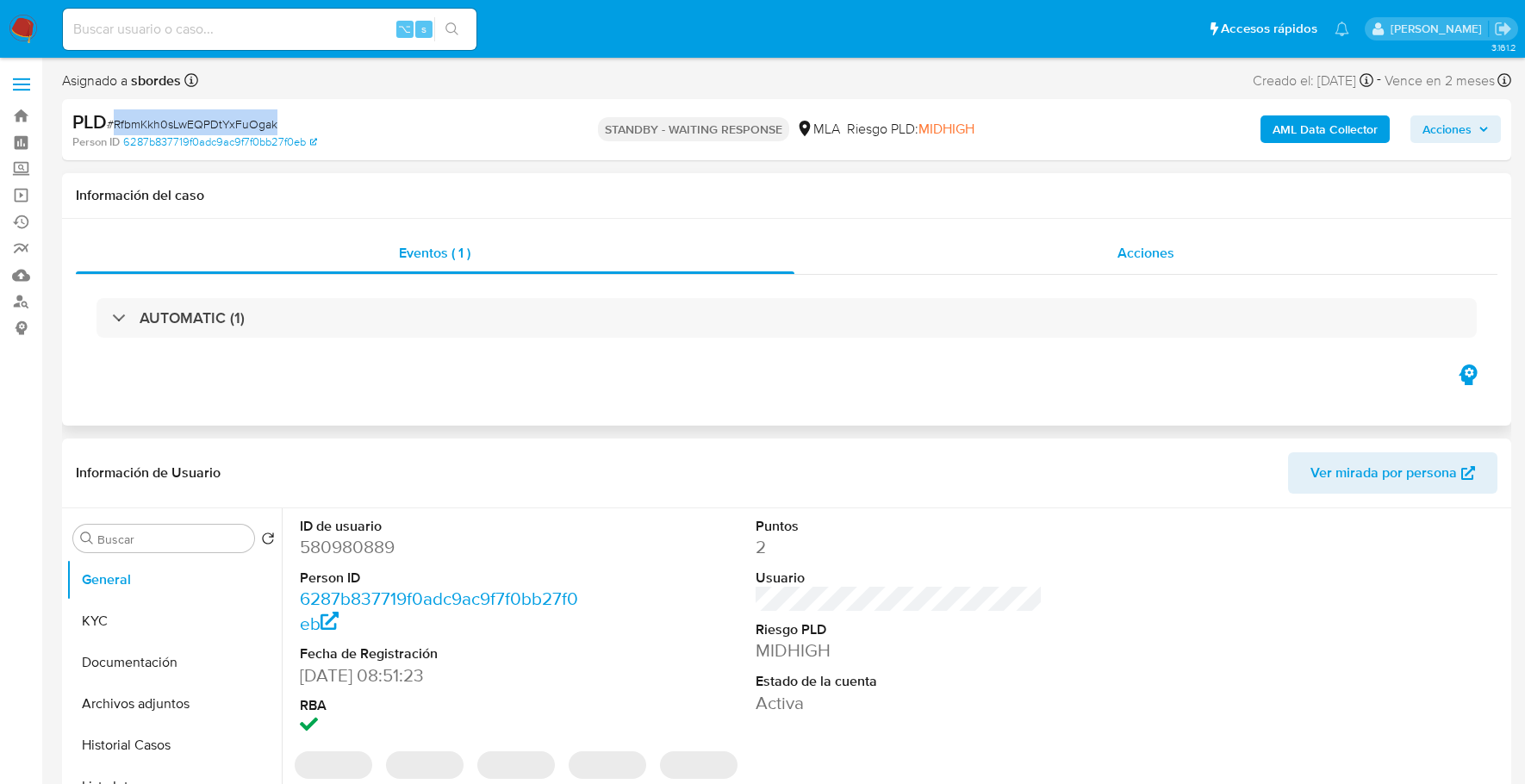
click at [1158, 259] on span "Acciones" at bounding box center [1146, 253] width 57 height 20
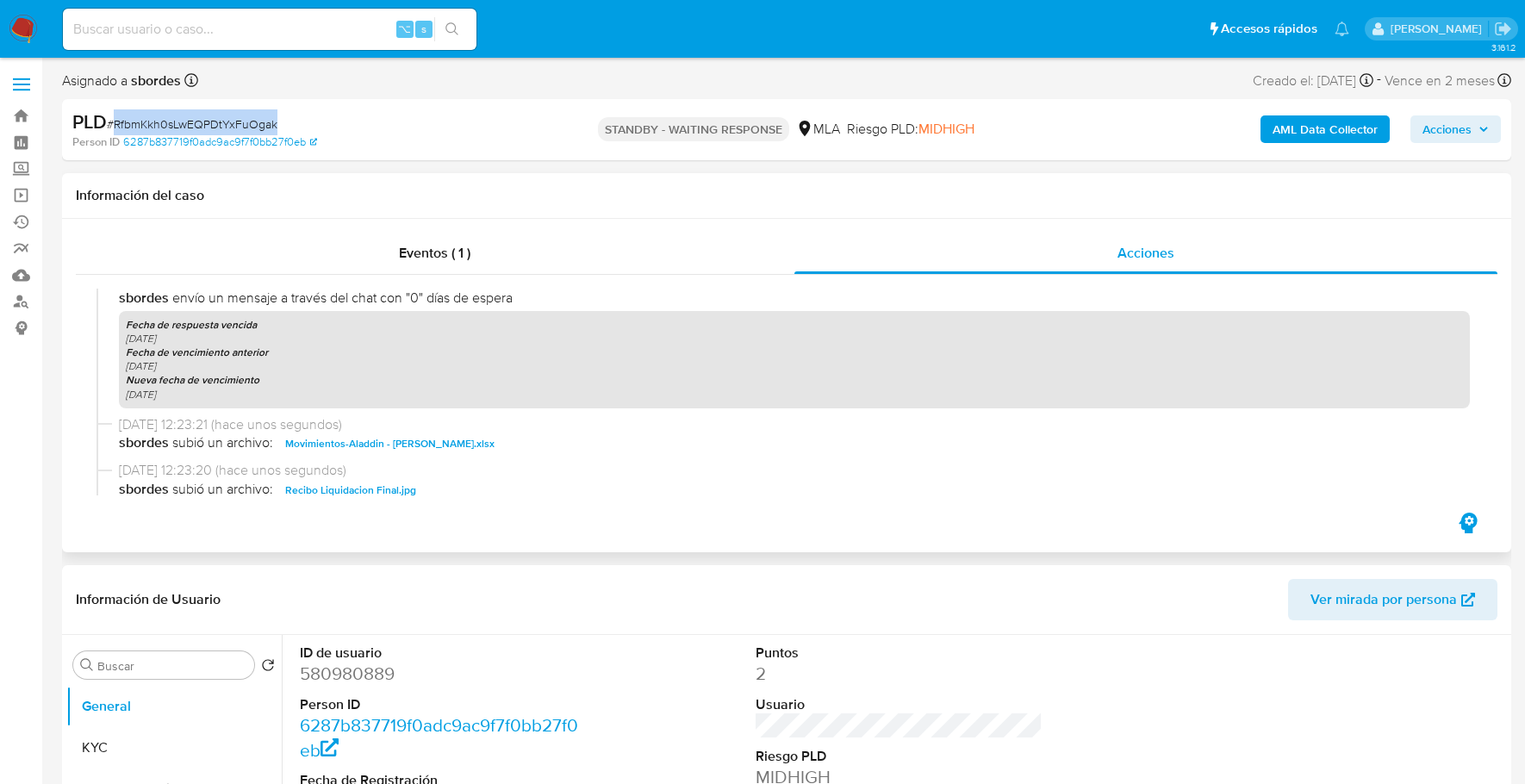
scroll to position [427, 0]
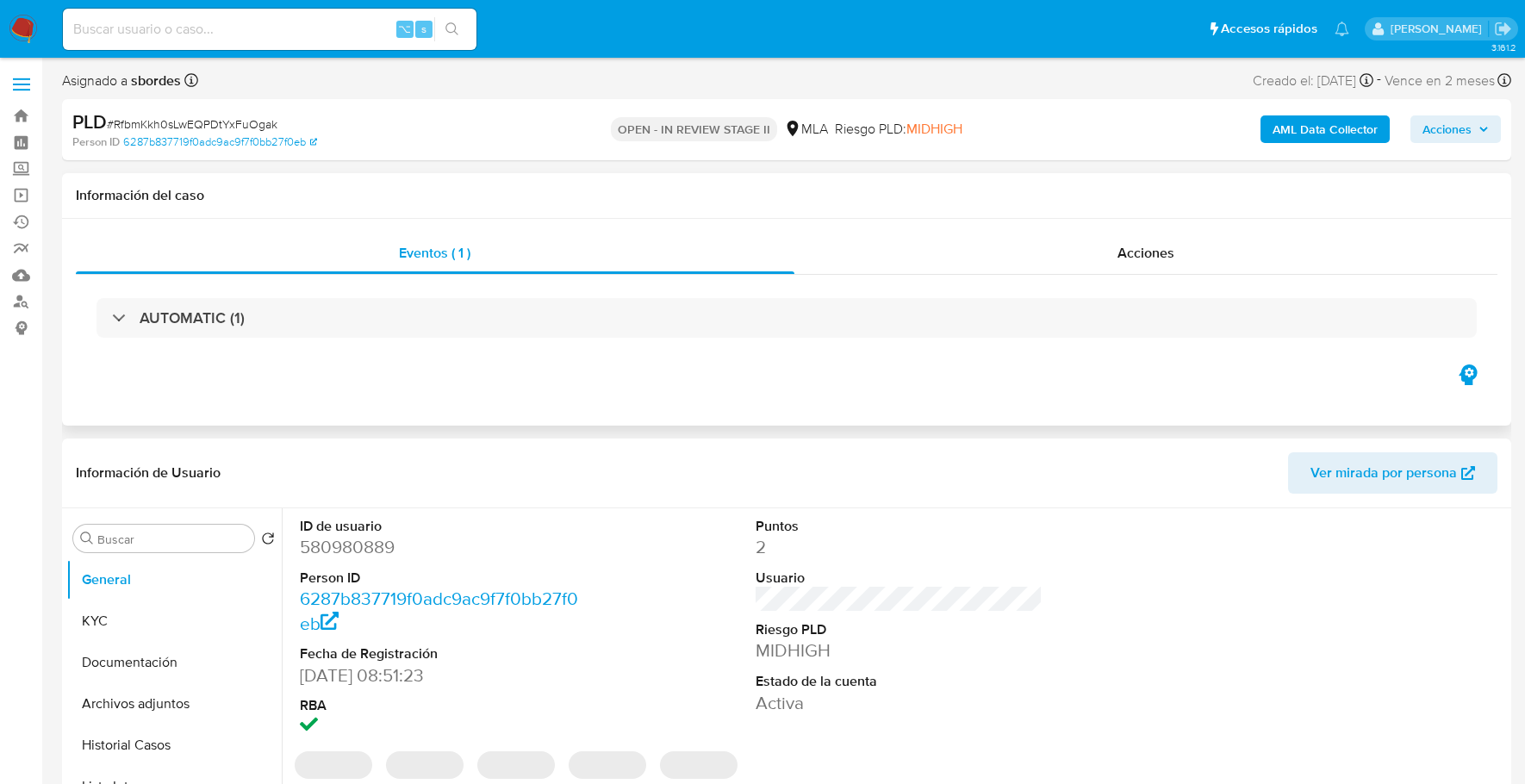
select select "10"
click at [1466, 124] on span "Acciones" at bounding box center [1446, 129] width 49 height 27
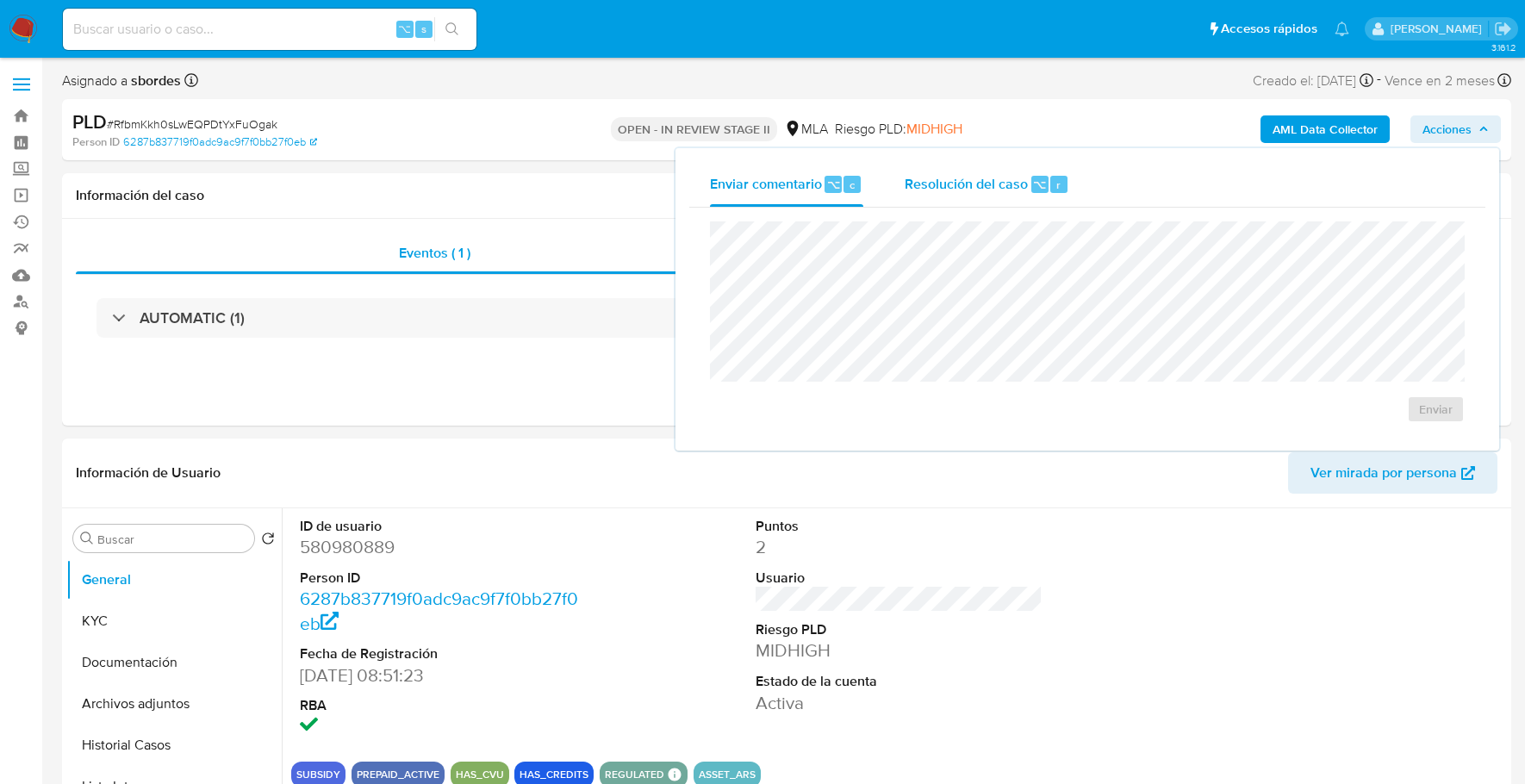
drag, startPoint x: 1024, startPoint y: 168, endPoint x: 1022, endPoint y: 177, distance: 9.2
click at [1024, 168] on div "Resolución del caso ⌥ r" at bounding box center [987, 183] width 165 height 44
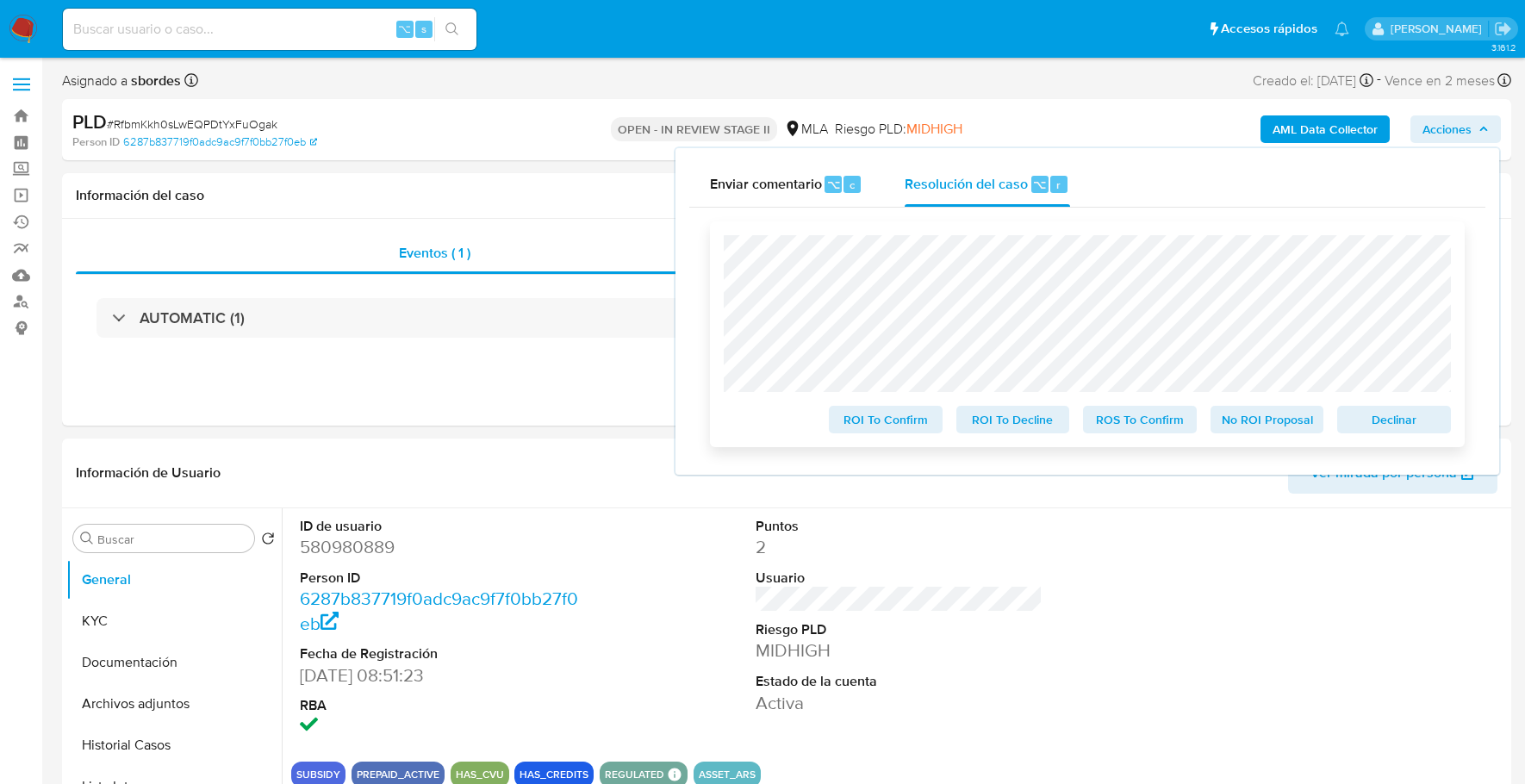
click at [1259, 425] on span "No ROI Proposal" at bounding box center [1267, 419] width 90 height 24
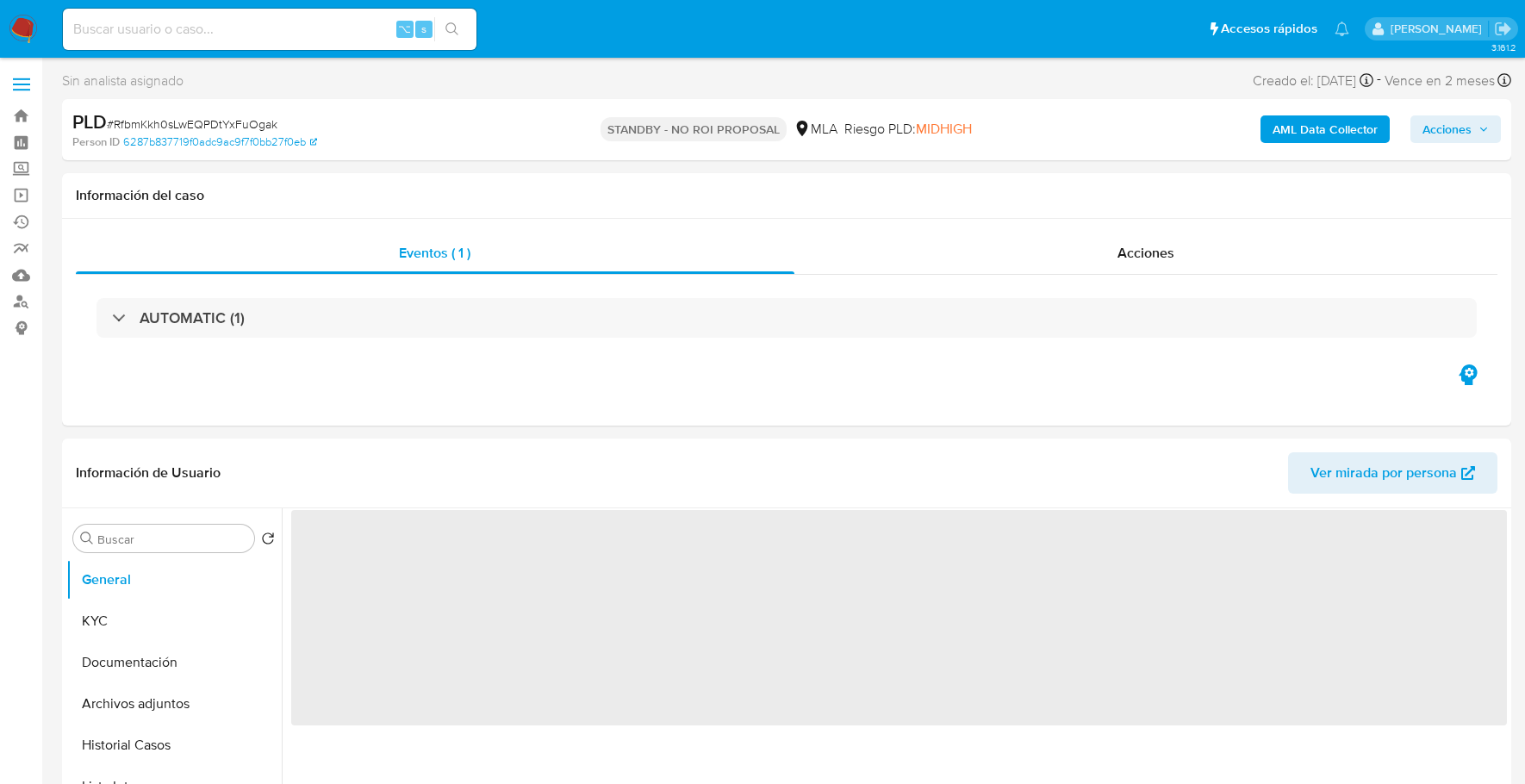
select select "10"
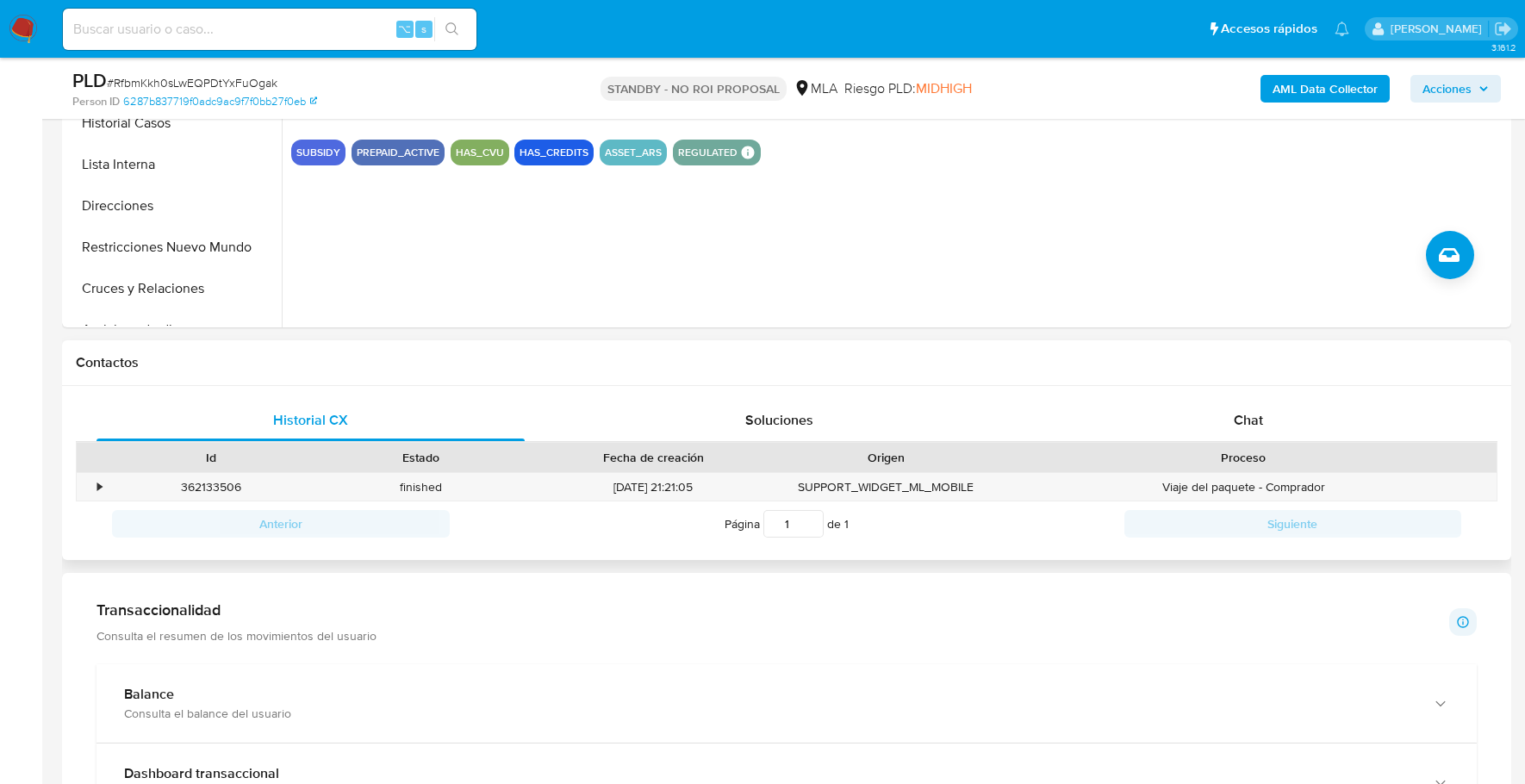
scroll to position [608, 0]
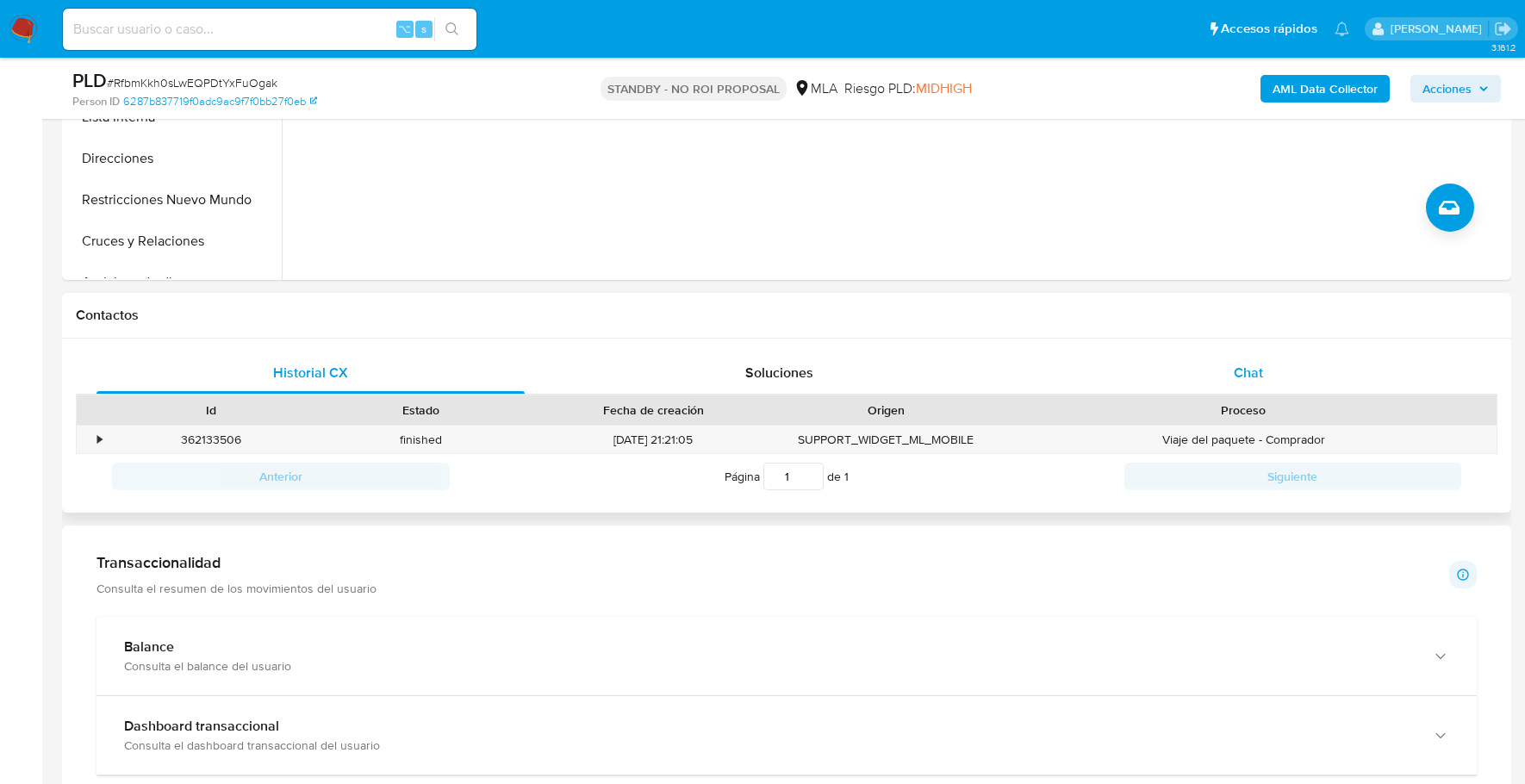
click at [1294, 380] on div "Chat" at bounding box center [1249, 373] width 429 height 42
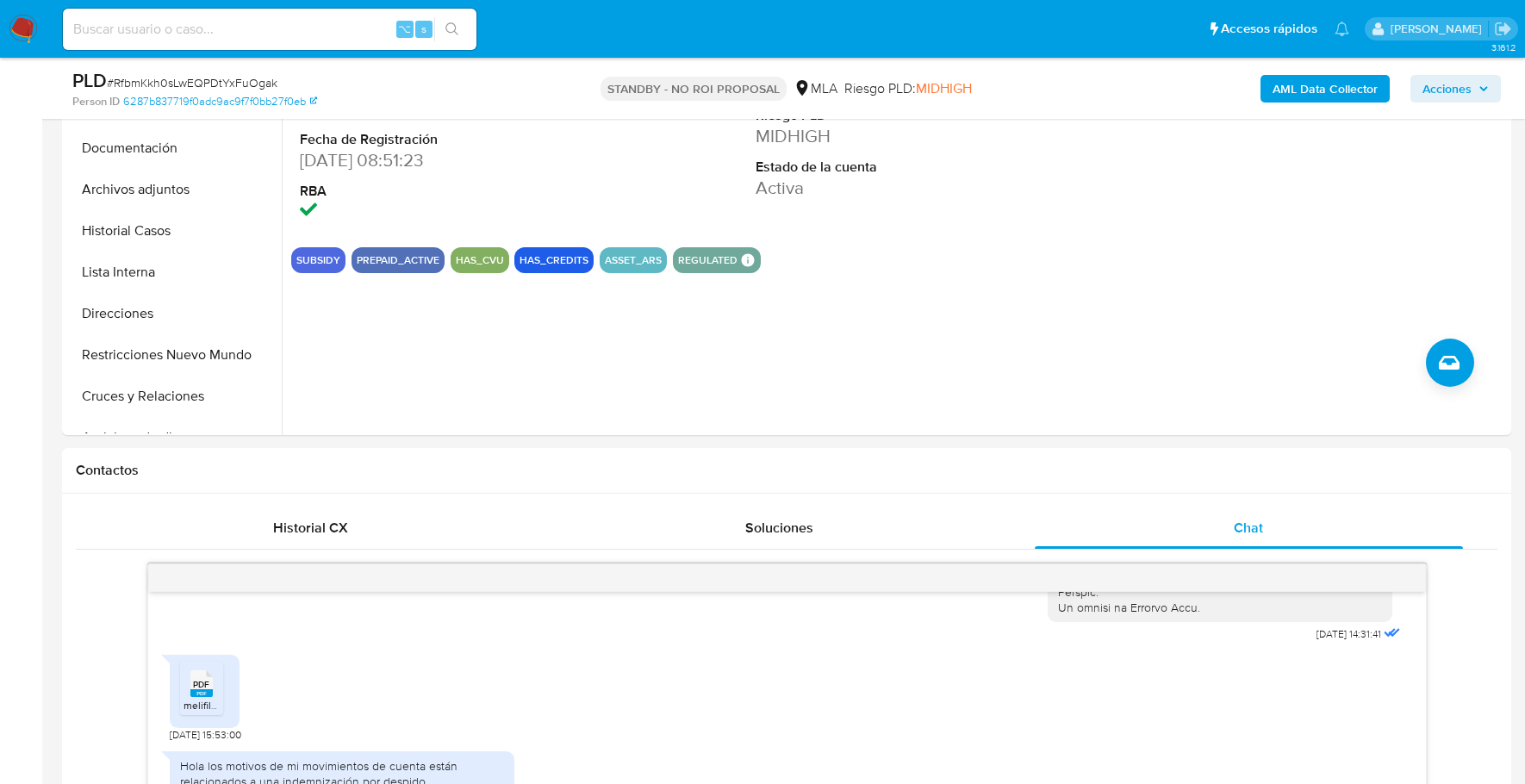
scroll to position [99, 0]
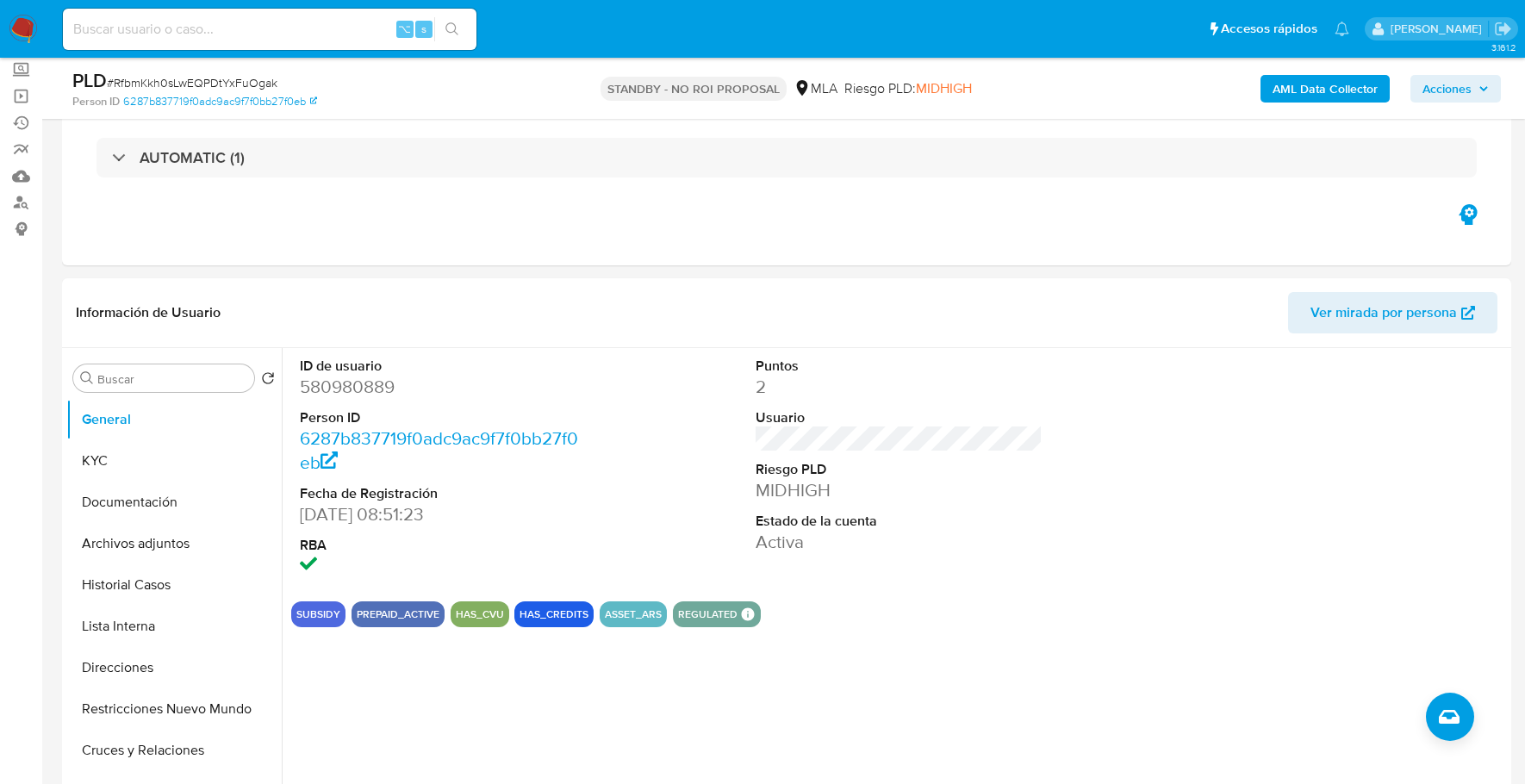
click at [313, 28] on input at bounding box center [269, 29] width 413 height 23
paste input "RwkOOtMyaLe7chCAvddUlael"
type input "RwkOOtMyaLe7chCAvddUlael"
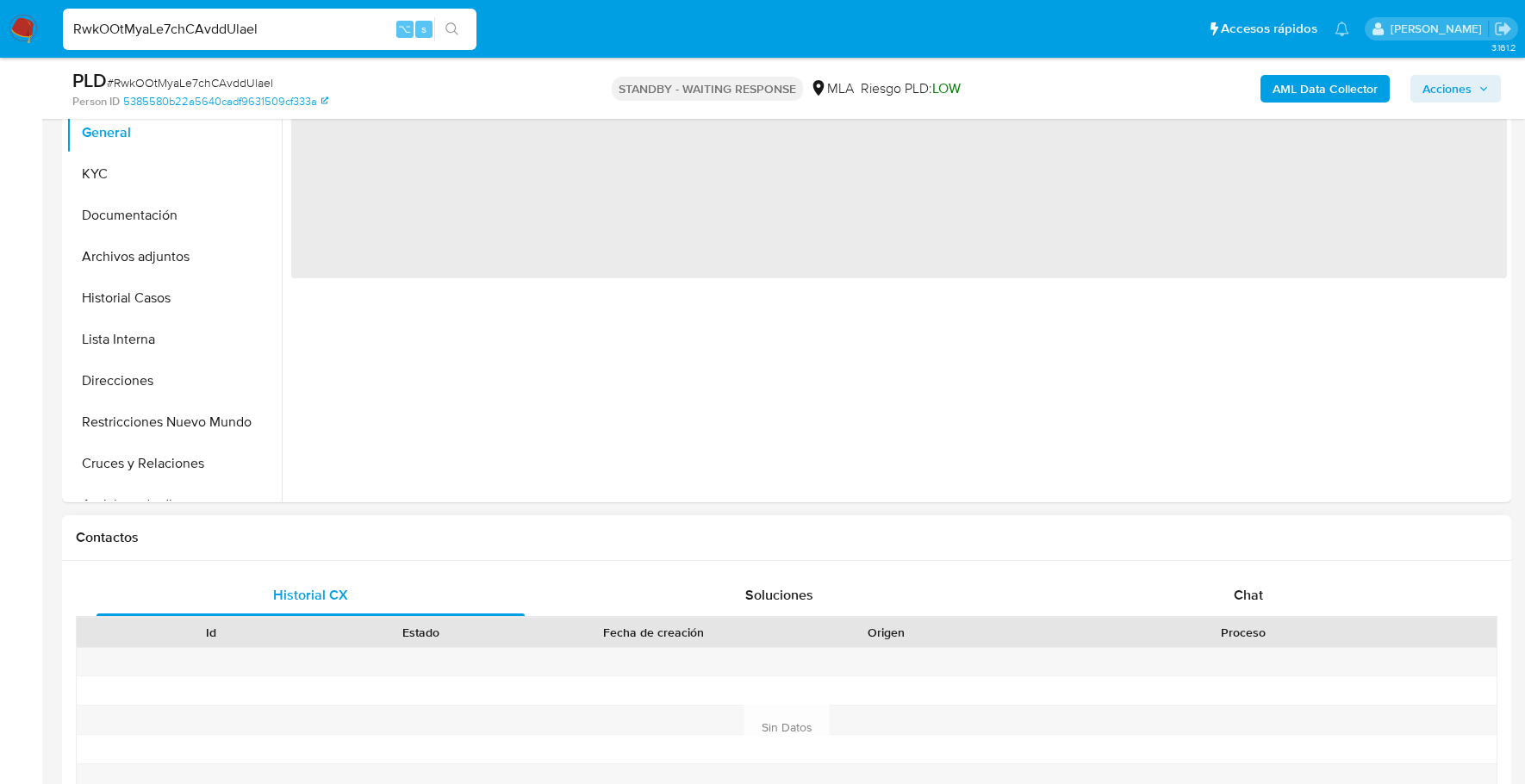
select select "10"
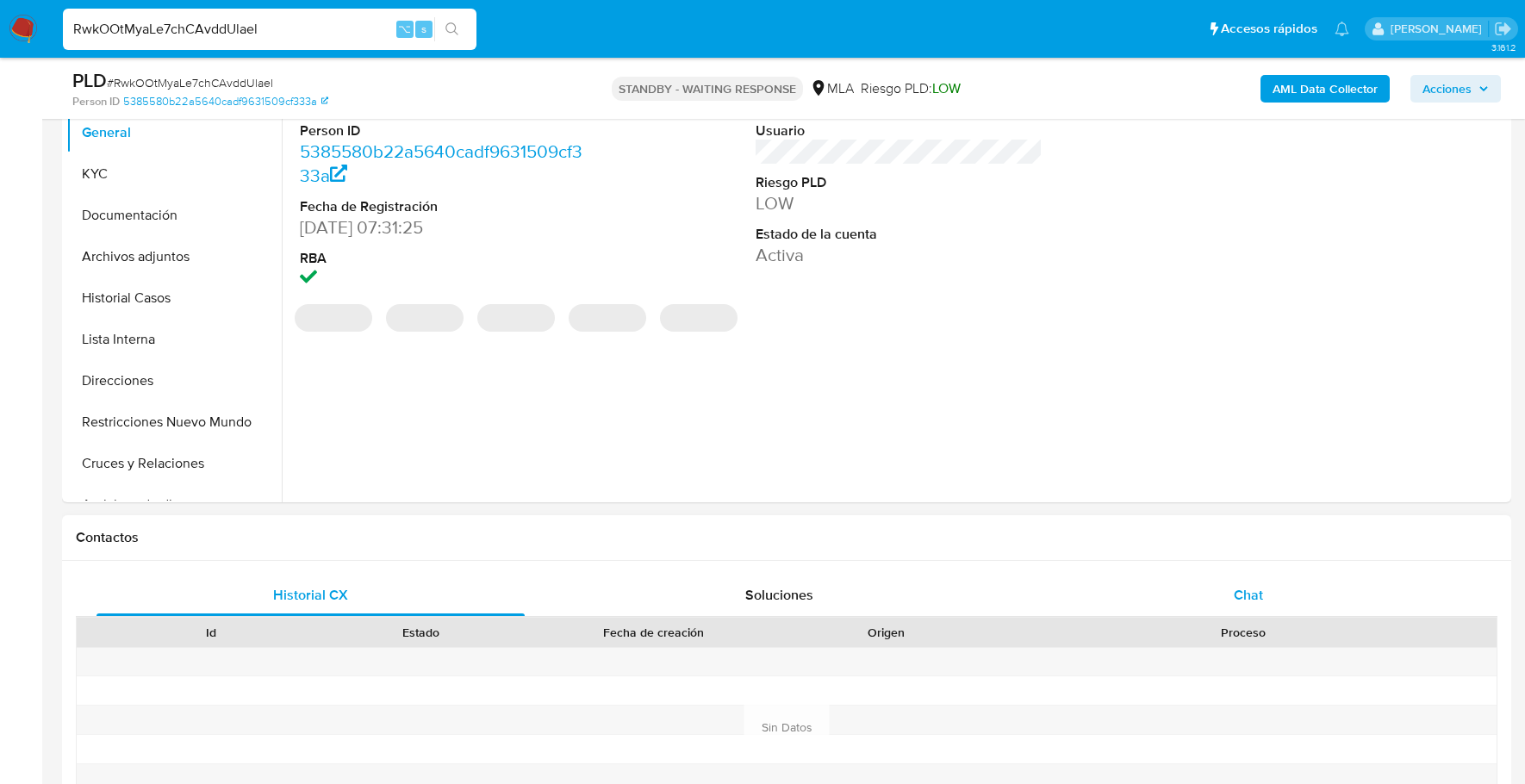
click at [1253, 584] on span "Chat" at bounding box center [1248, 594] width 29 height 20
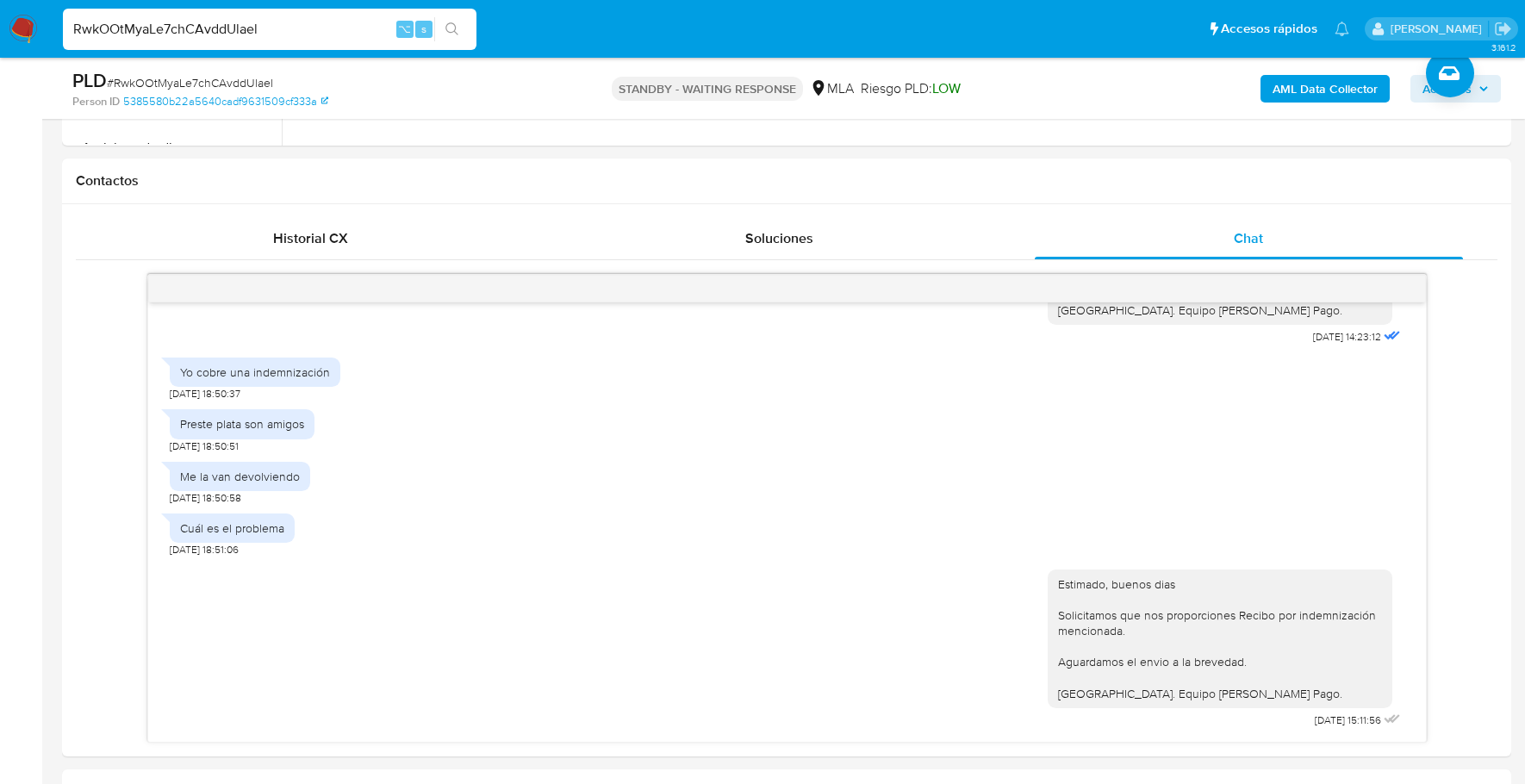
scroll to position [92, 0]
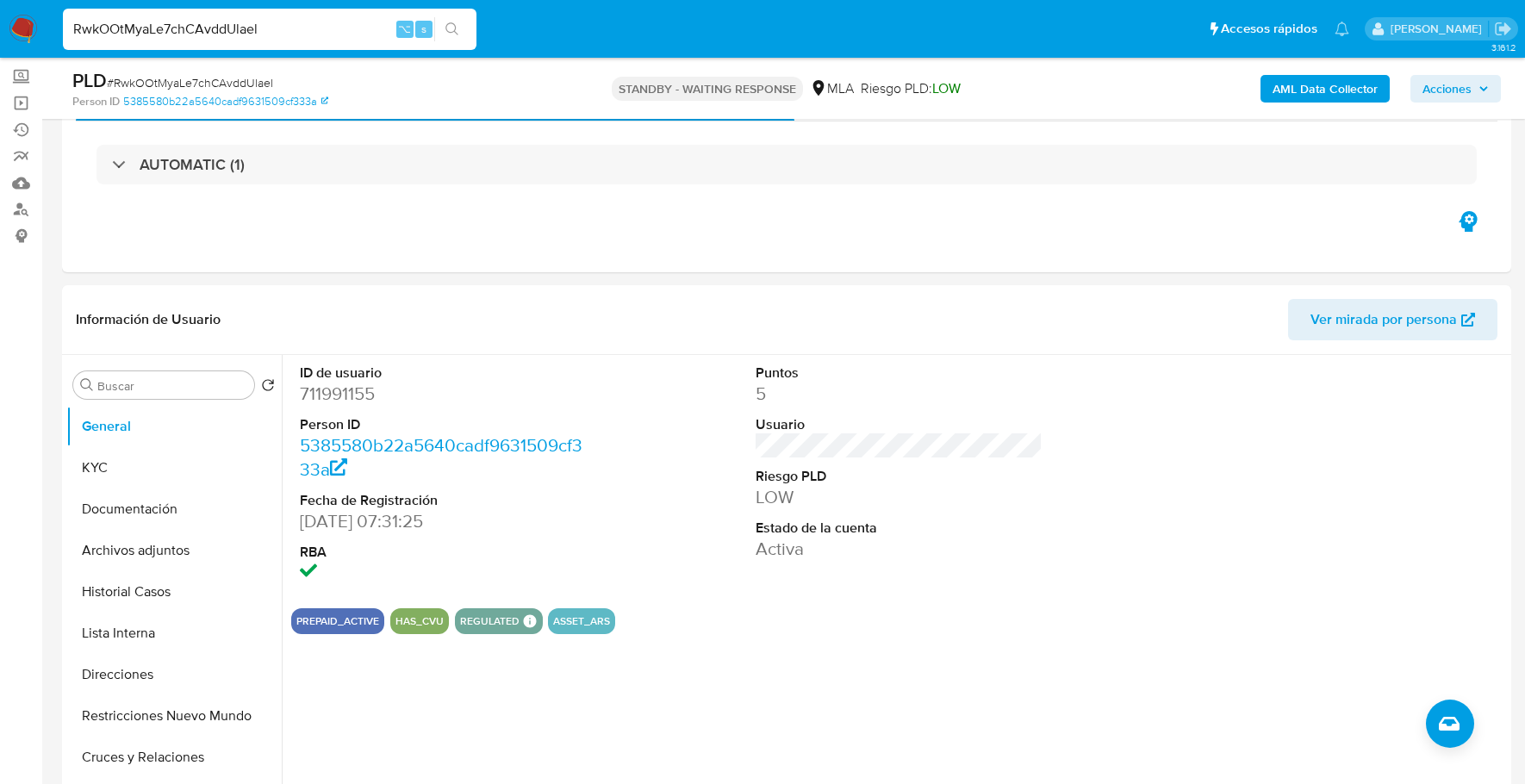
drag, startPoint x: 275, startPoint y: 26, endPoint x: -50, endPoint y: 1, distance: 326.0
paste input "Ya2LNXuPMKzDKuVjlyiSRNj2"
type input "Ya2LNXuPMKzDKuVjlyiSRNj2"
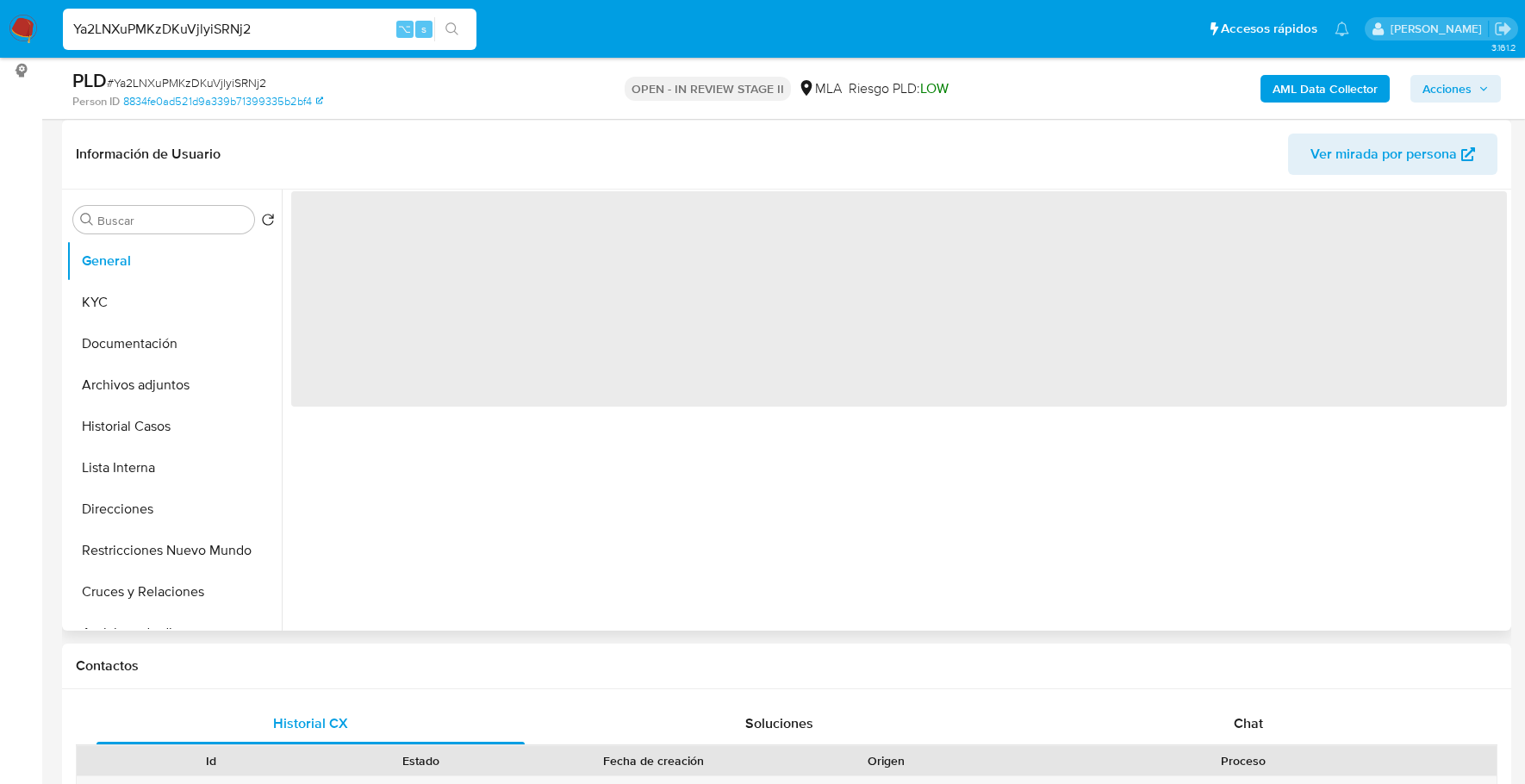
scroll to position [433, 0]
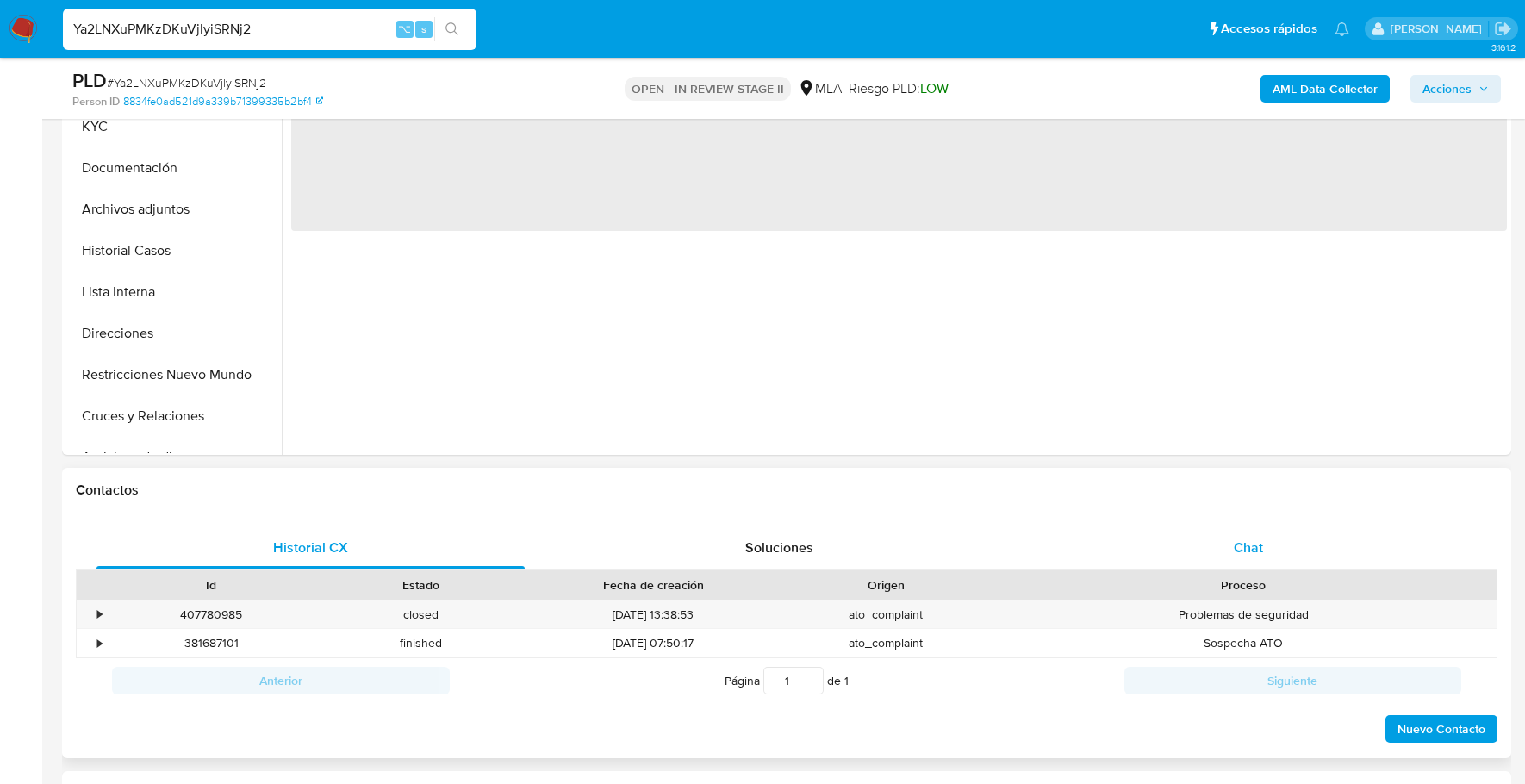
select select "10"
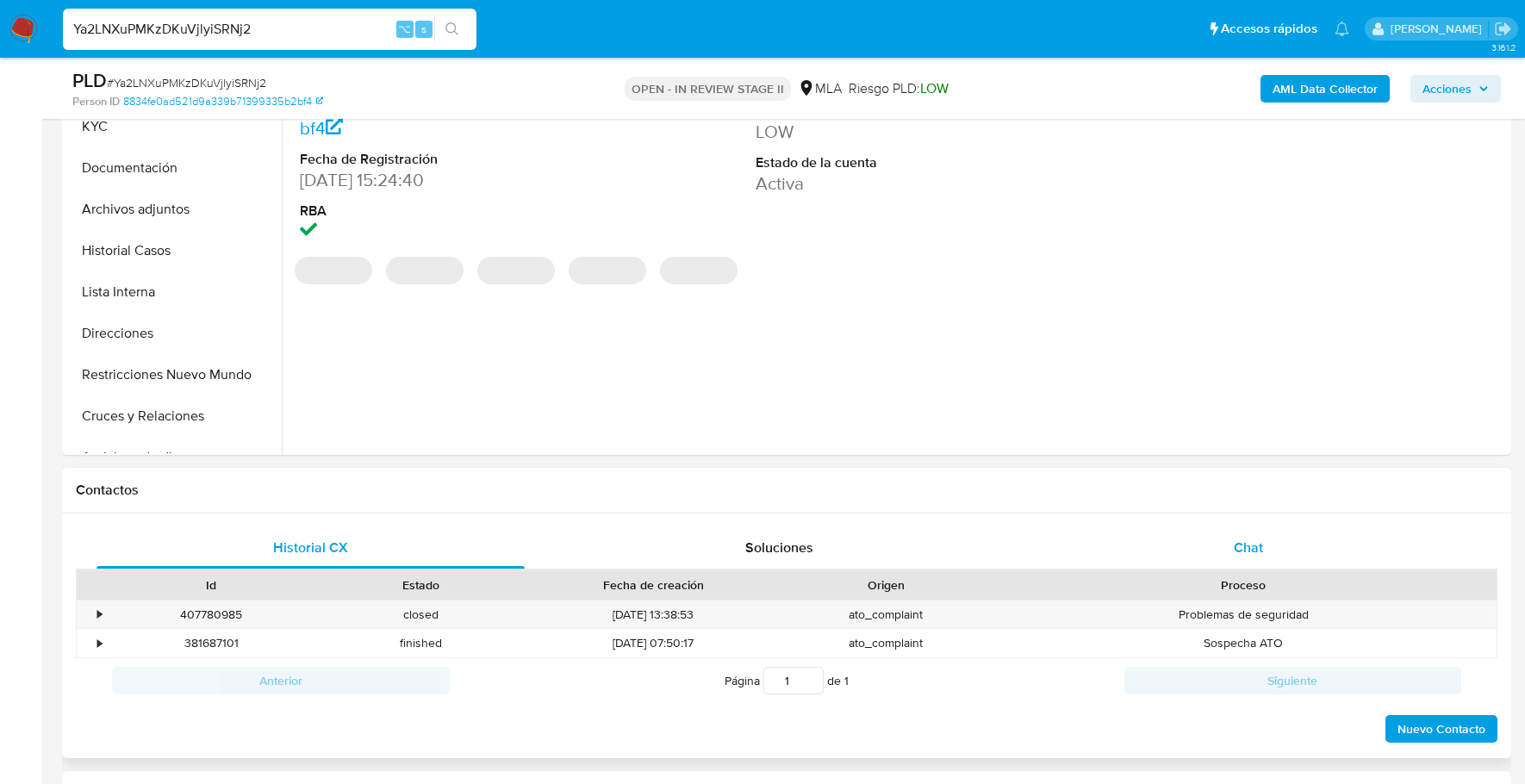
click at [1293, 556] on div "Chat" at bounding box center [1249, 548] width 429 height 42
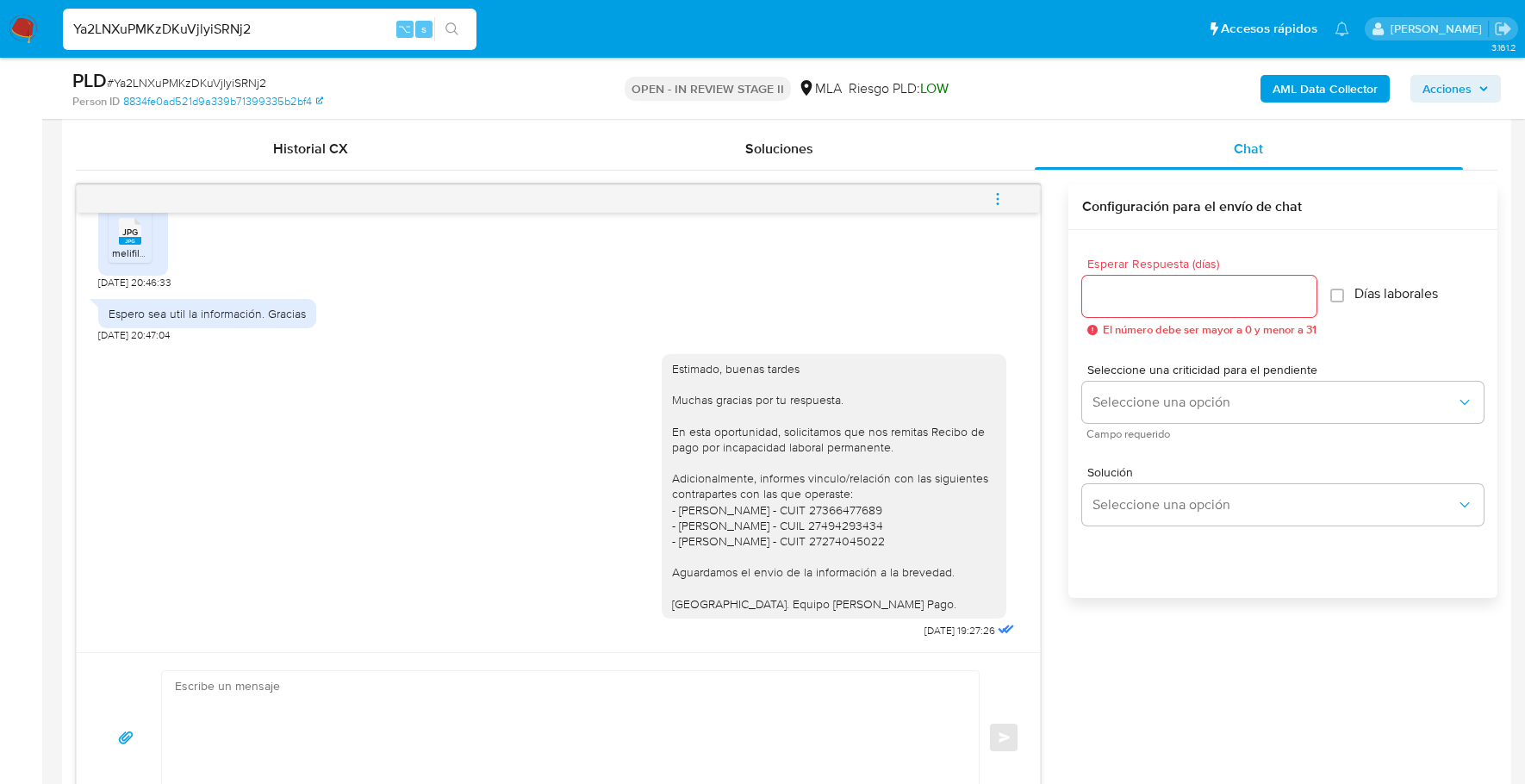
scroll to position [1460, 0]
click at [320, 738] on textarea at bounding box center [566, 737] width 782 height 132
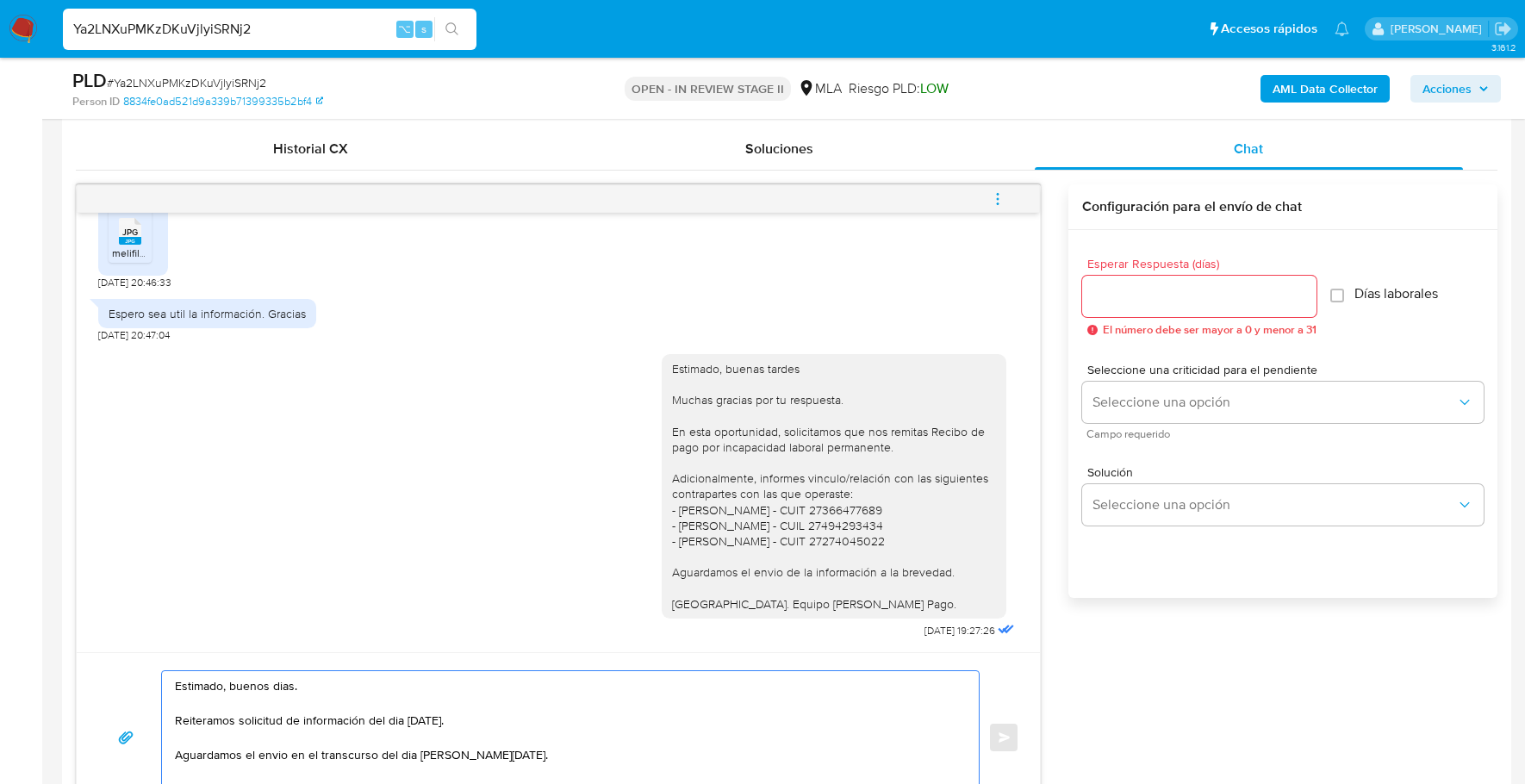
scroll to position [843, 0]
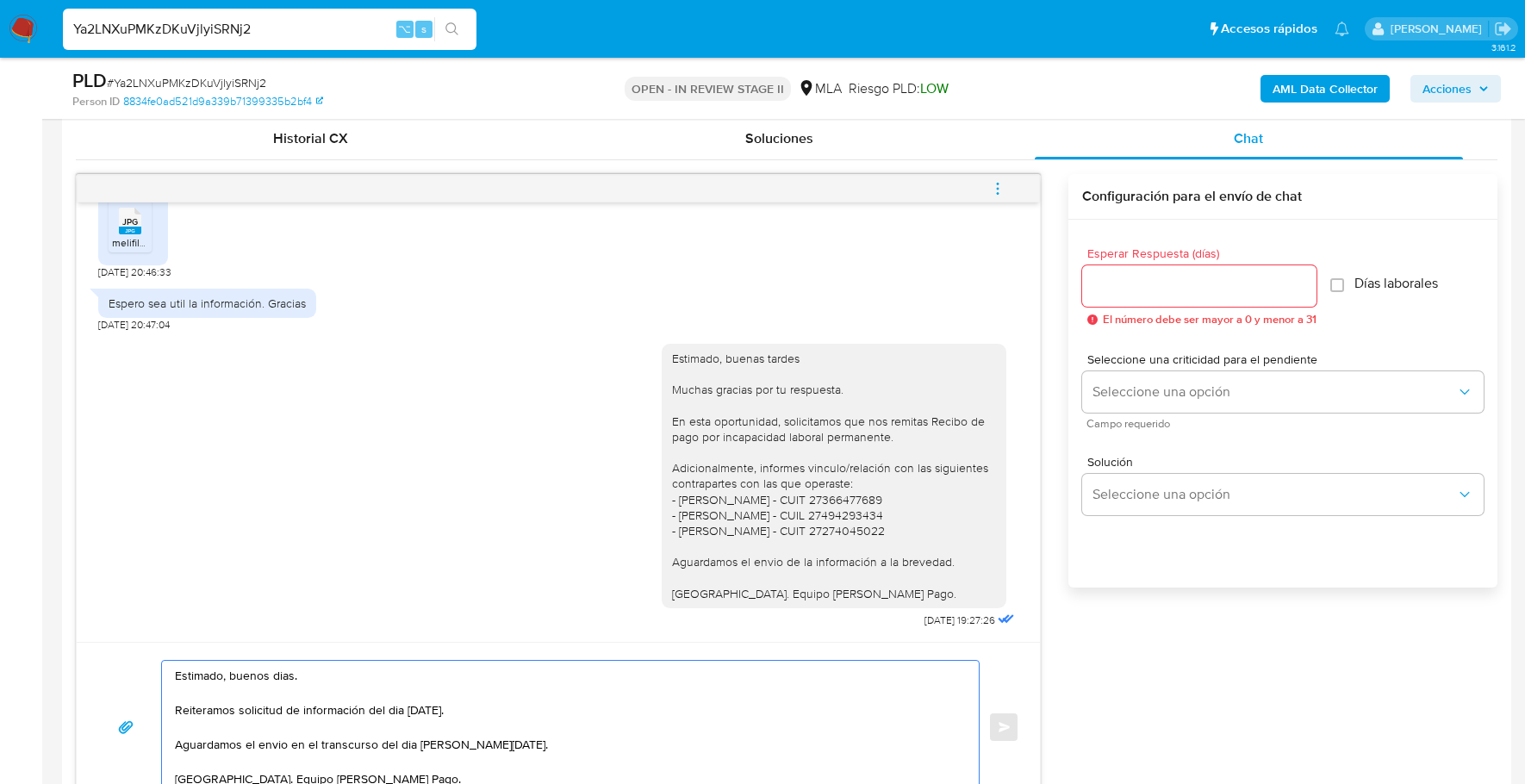
click at [392, 708] on textarea "Estimado, buenos dias. Reiteramos solicitud de información del dia [DATE]. Agua…" at bounding box center [566, 726] width 782 height 132
click at [406, 744] on textarea "Estimado, buenos dias. Reiteramos solicitud de información del día [DATE]. Agua…" at bounding box center [566, 726] width 782 height 132
type textarea "Estimado, buenos dias. Reiteramos solicitud de información del día [DATE]. Agua…"
click at [1109, 274] on input "Esperar Respuesta (días)" at bounding box center [1200, 286] width 235 height 23
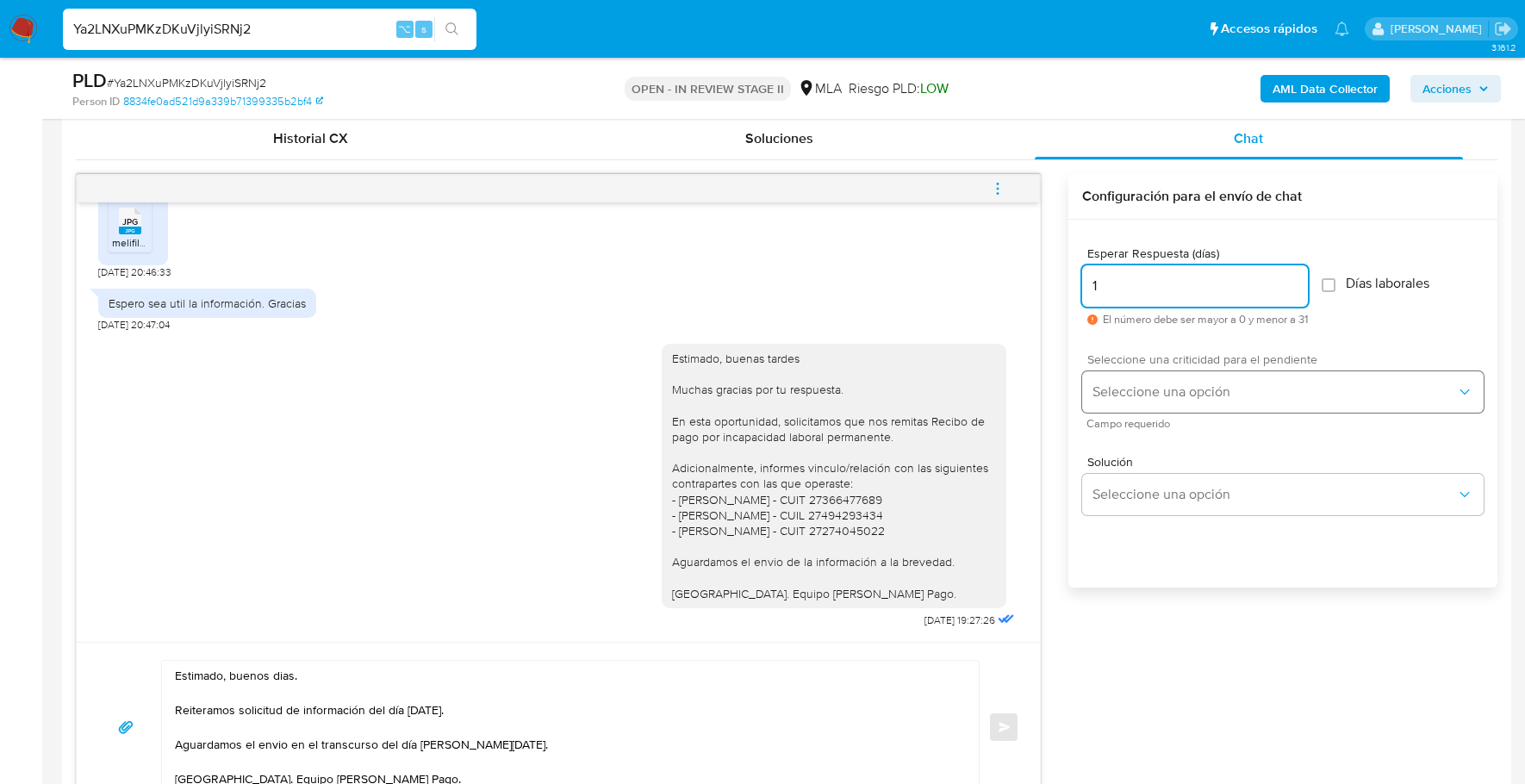
type input "1"
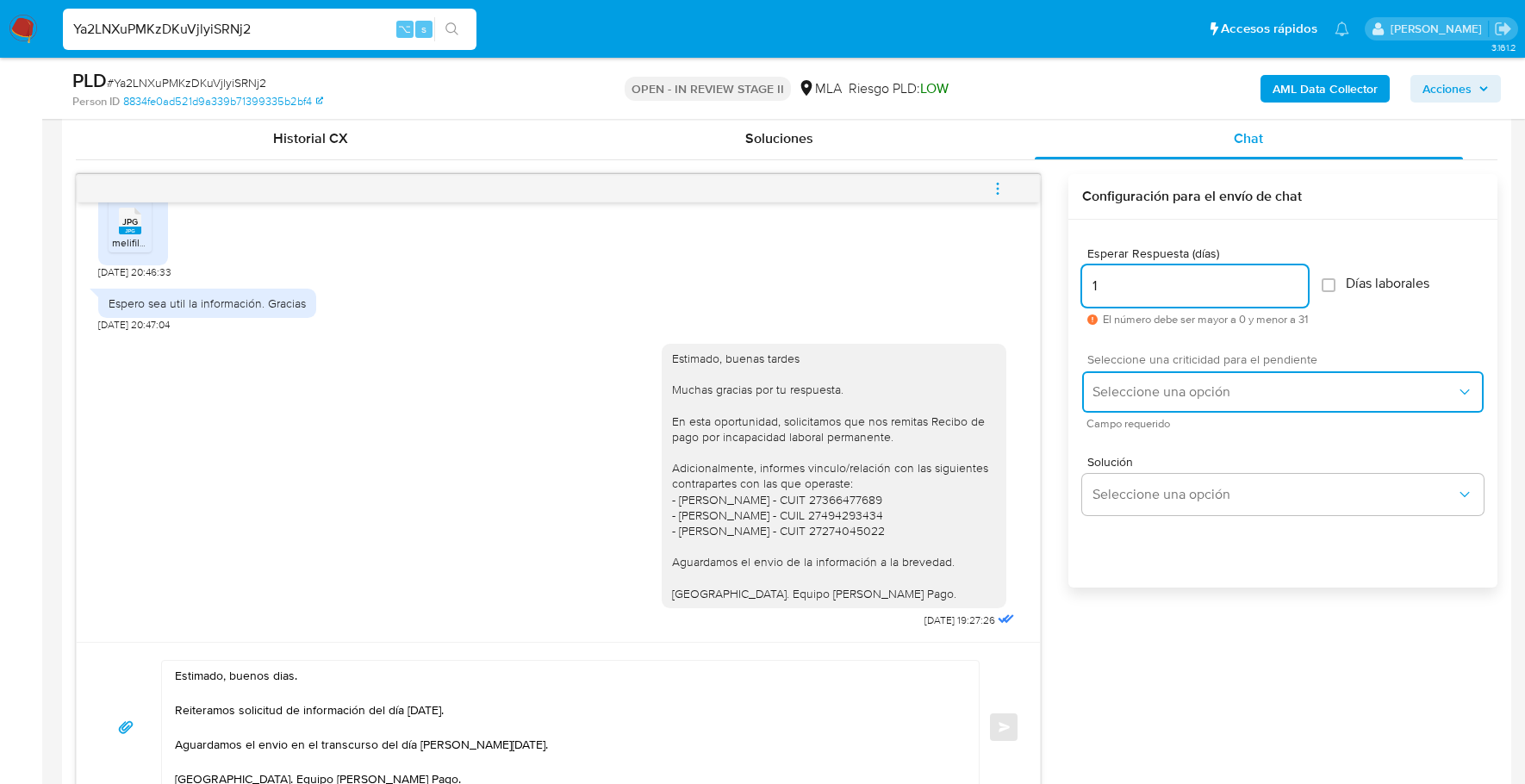
click at [1162, 383] on span "Seleccione una opción" at bounding box center [1274, 392] width 363 height 17
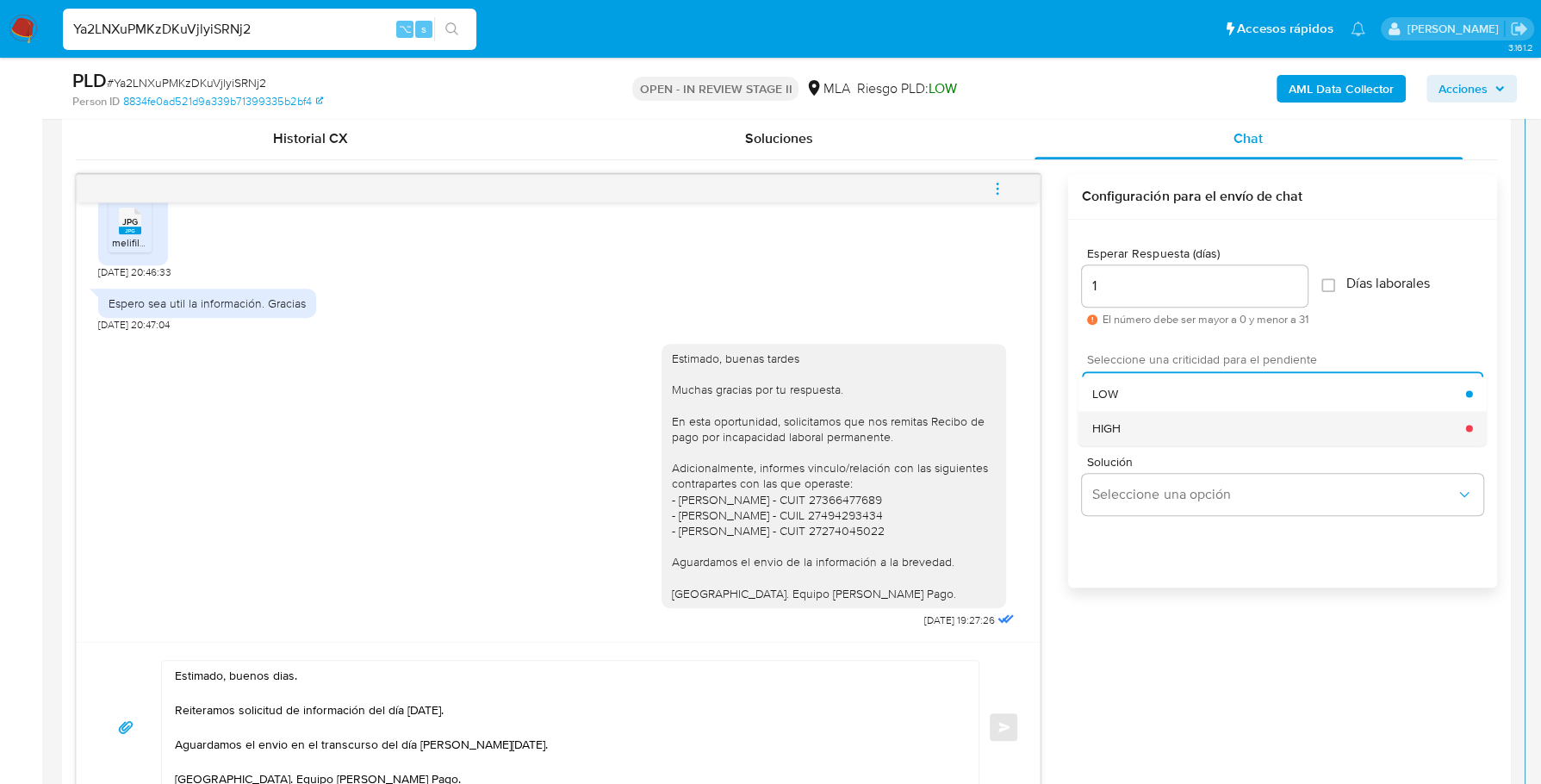
click at [1160, 429] on div "HIGH" at bounding box center [1279, 427] width 374 height 34
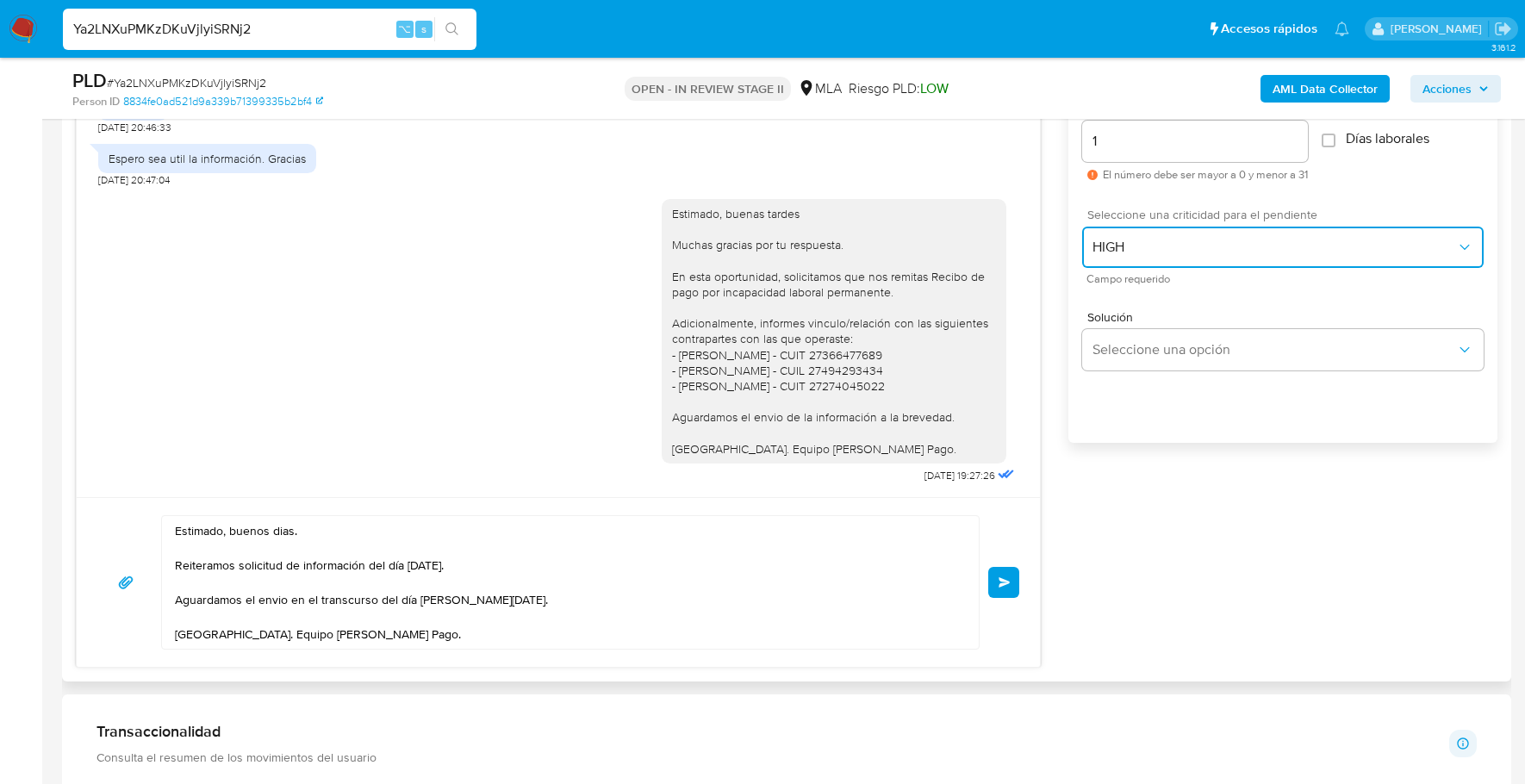
scroll to position [1017, 0]
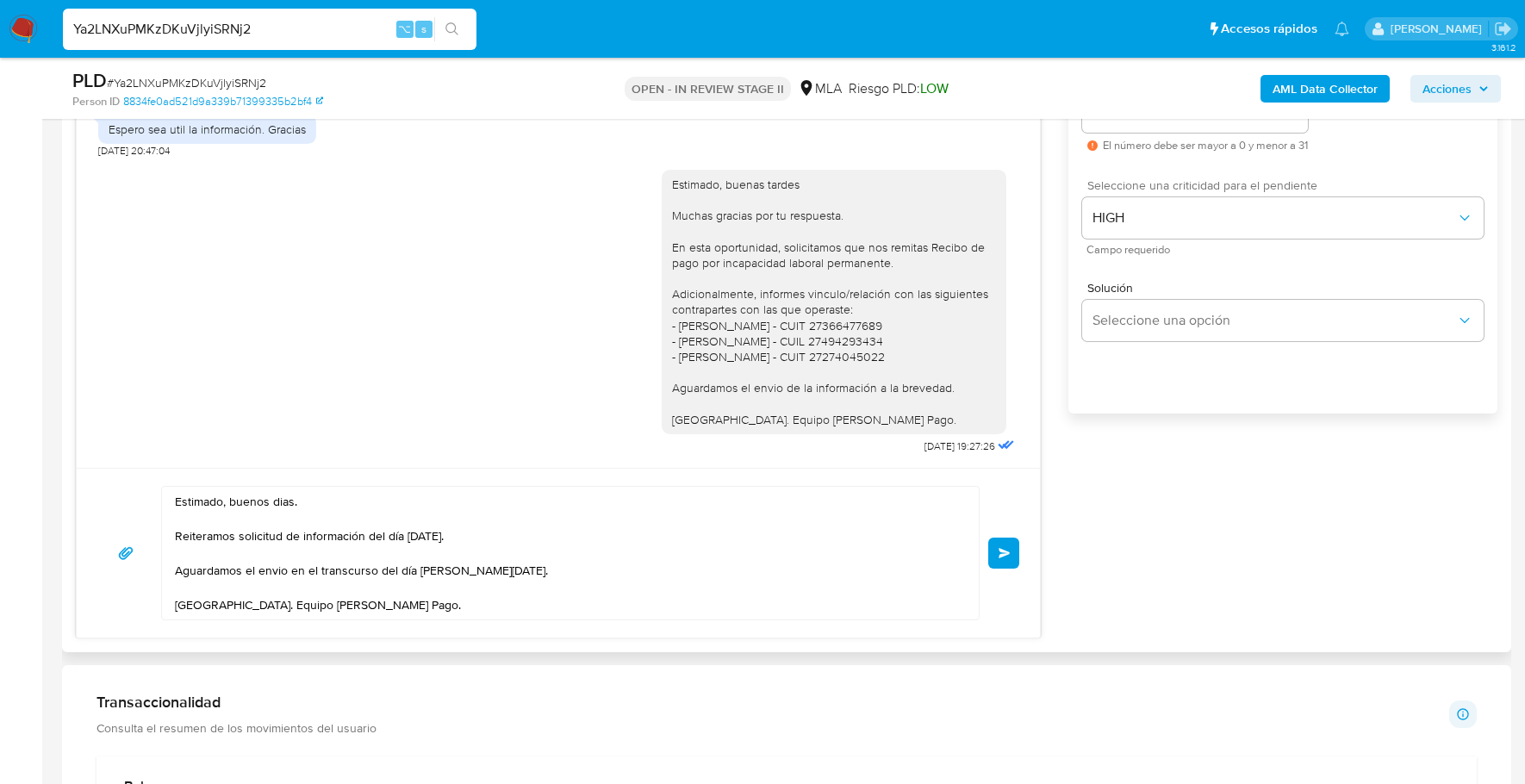
click at [1008, 537] on button "Enviar" at bounding box center [1004, 552] width 31 height 31
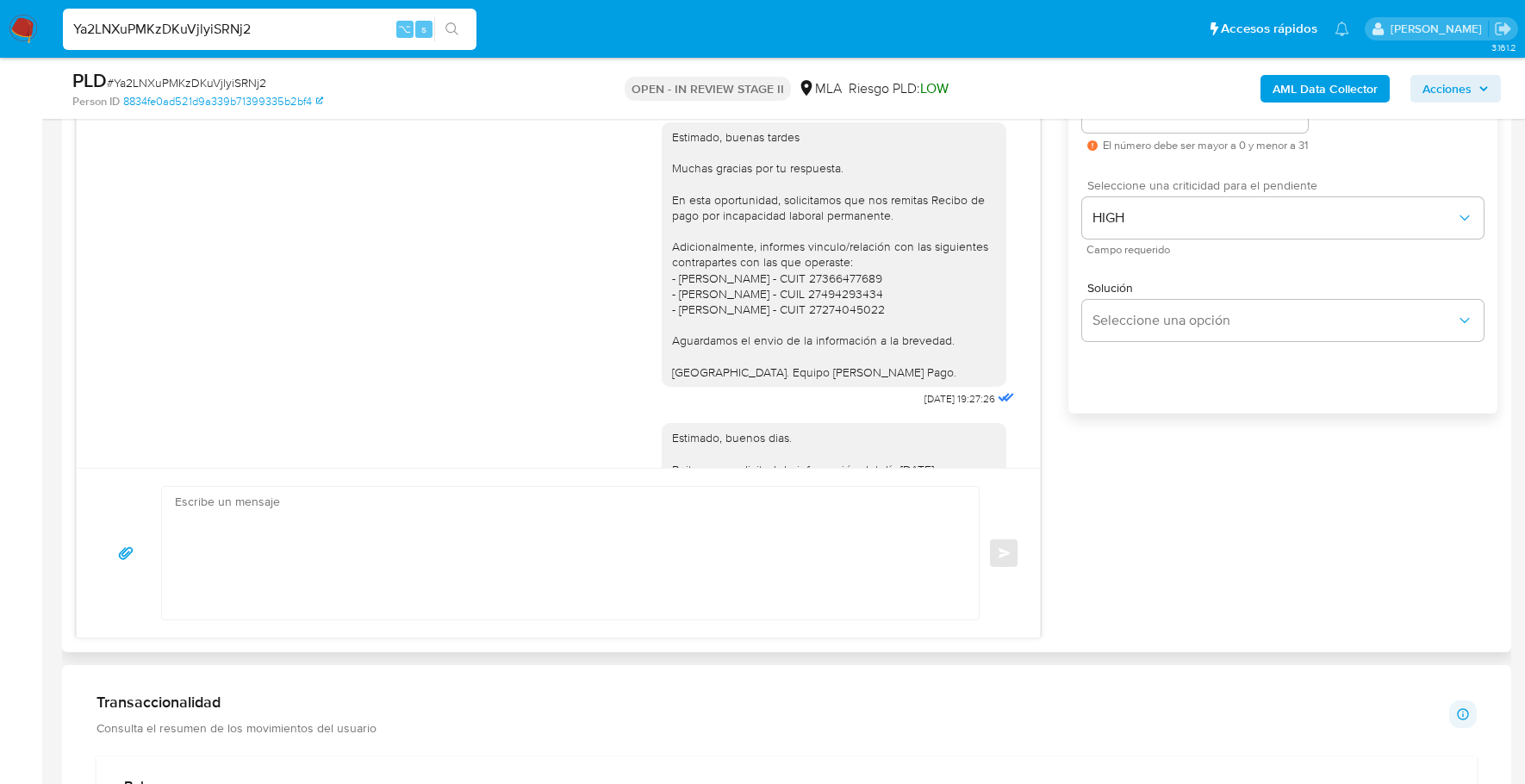
scroll to position [1621, 0]
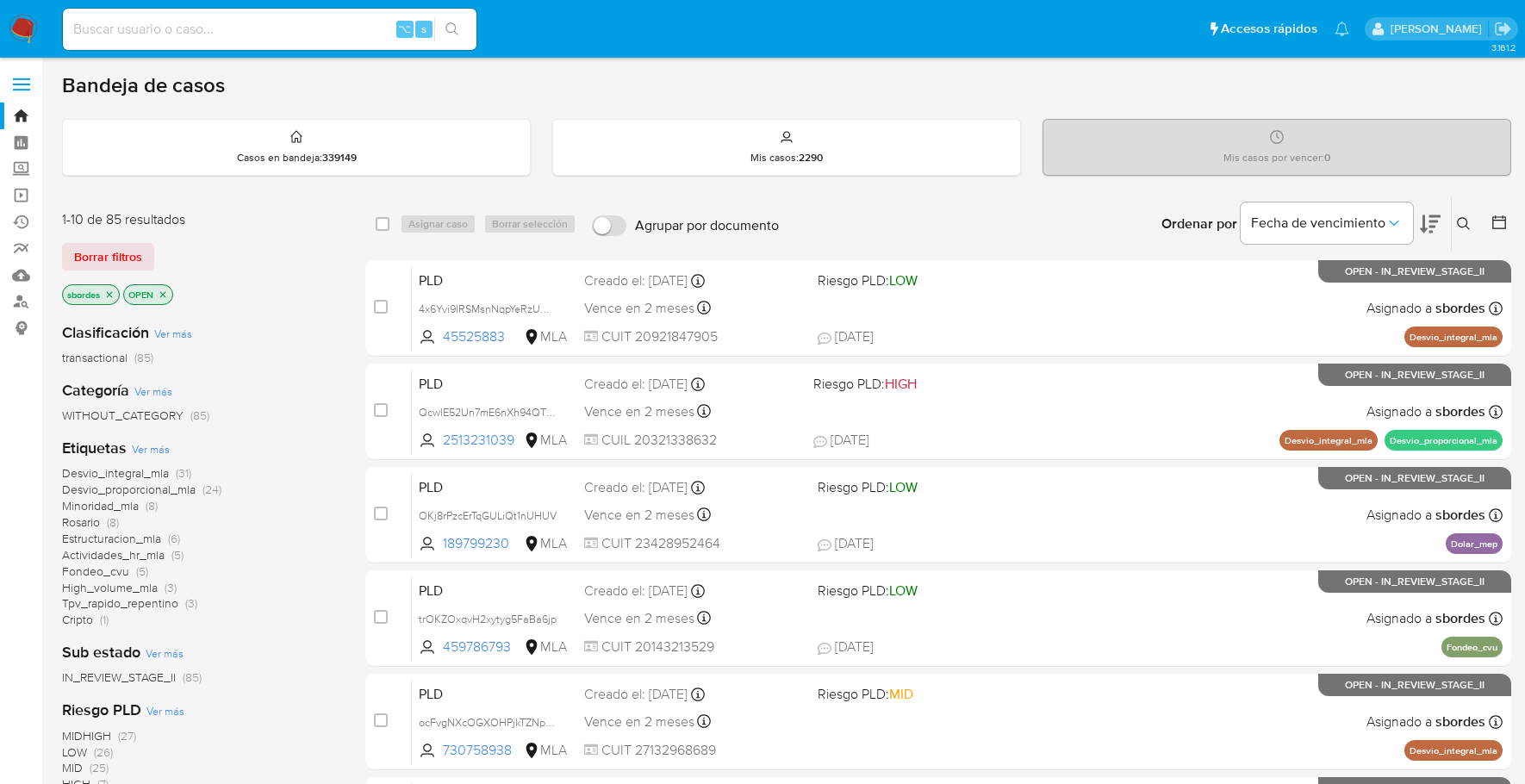
click at [113, 289] on icon "close-filter" at bounding box center [109, 294] width 10 height 10
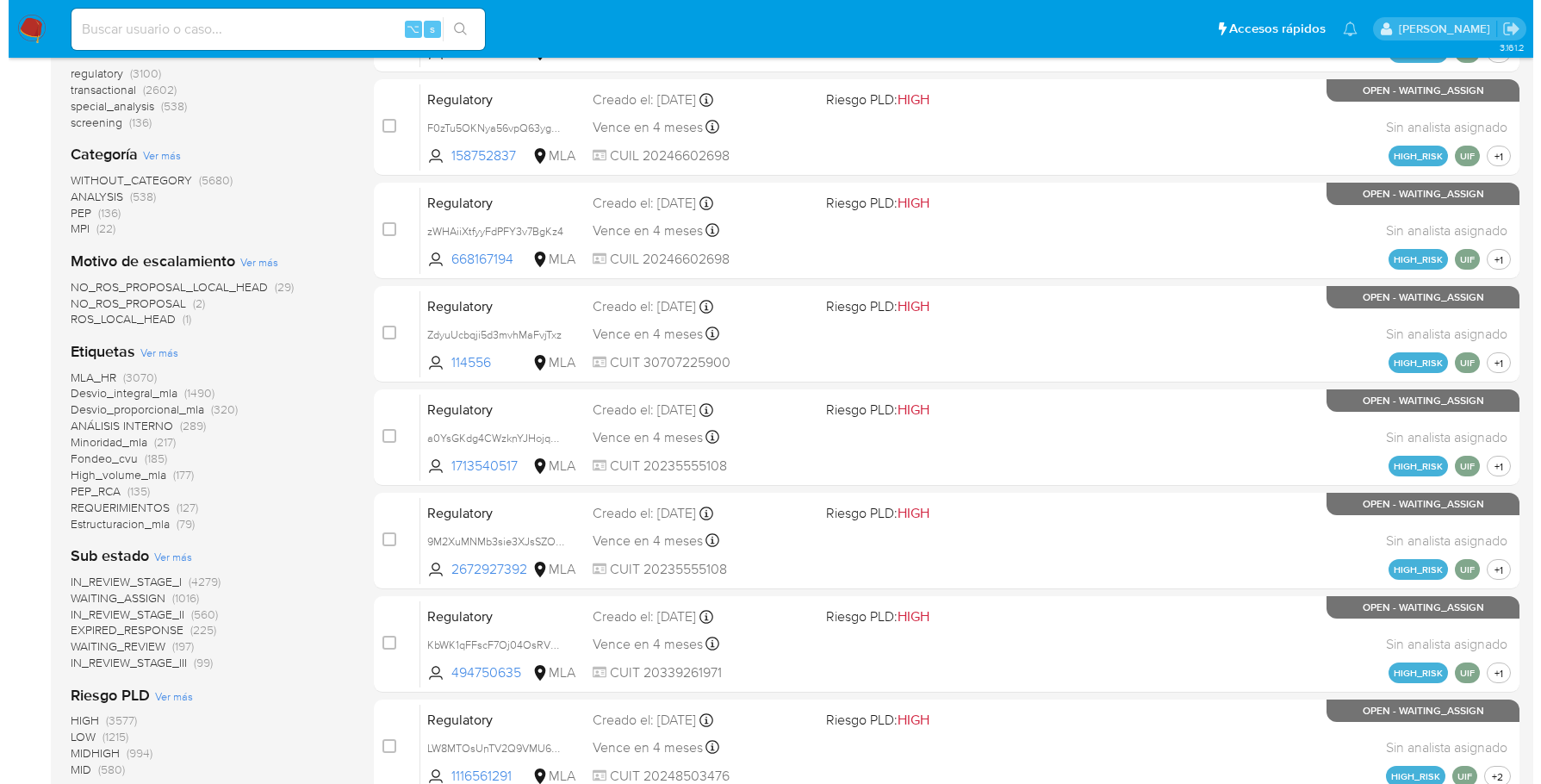
scroll to position [694, 0]
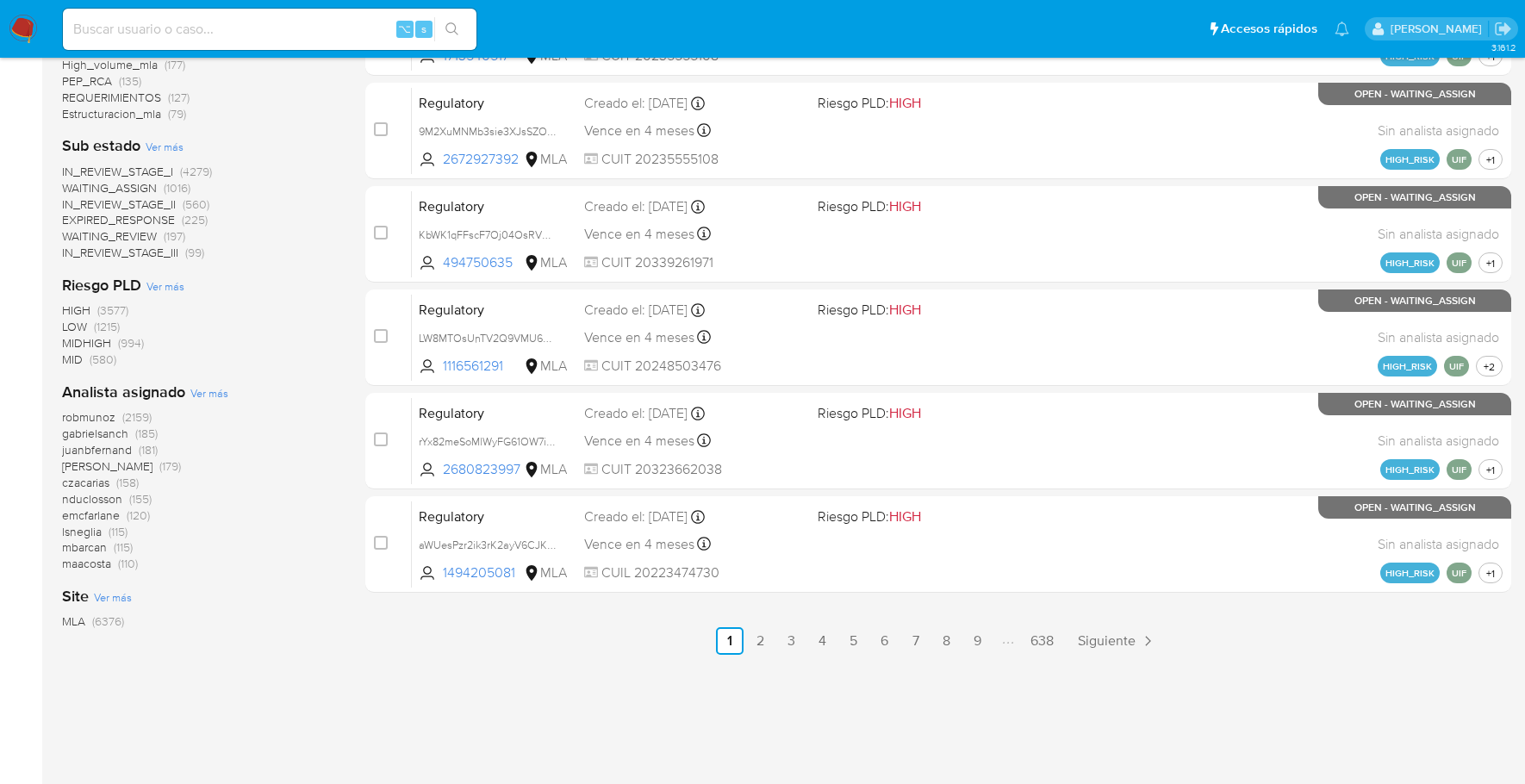
click at [213, 385] on span "Ver más" at bounding box center [209, 392] width 38 height 15
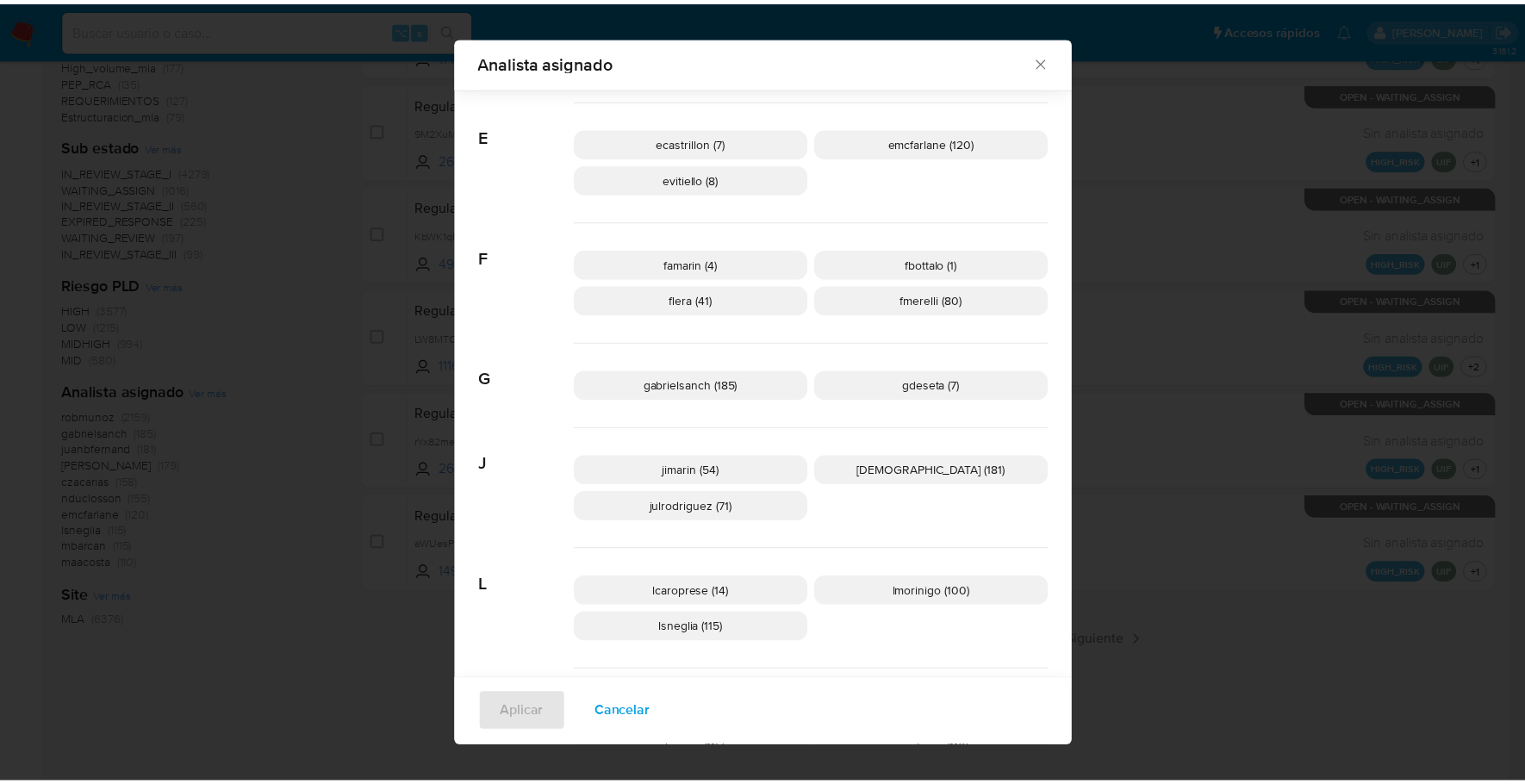
scroll to position [305, 0]
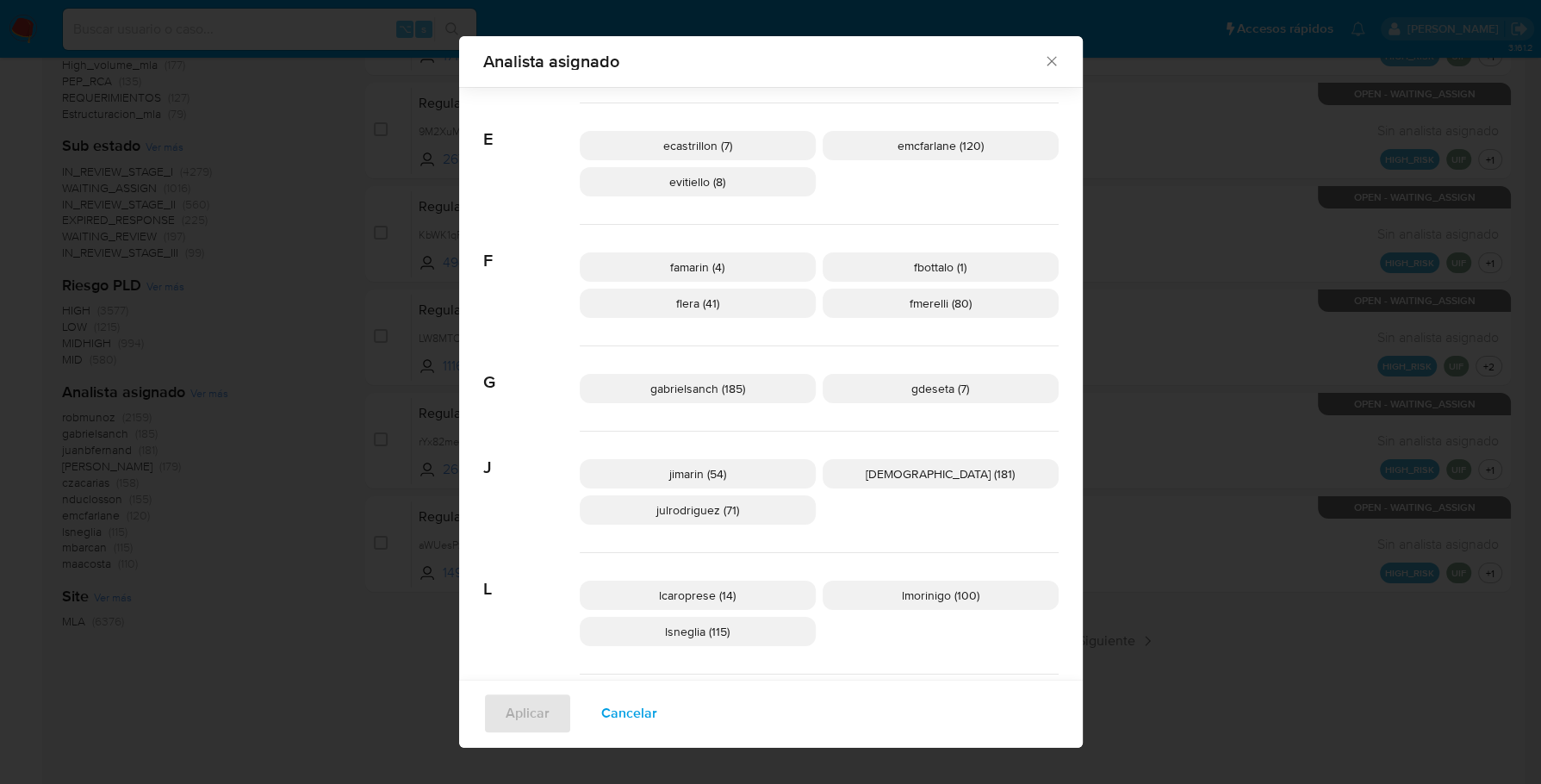
click at [1043, 53] on icon "Cerrar" at bounding box center [1052, 61] width 17 height 17
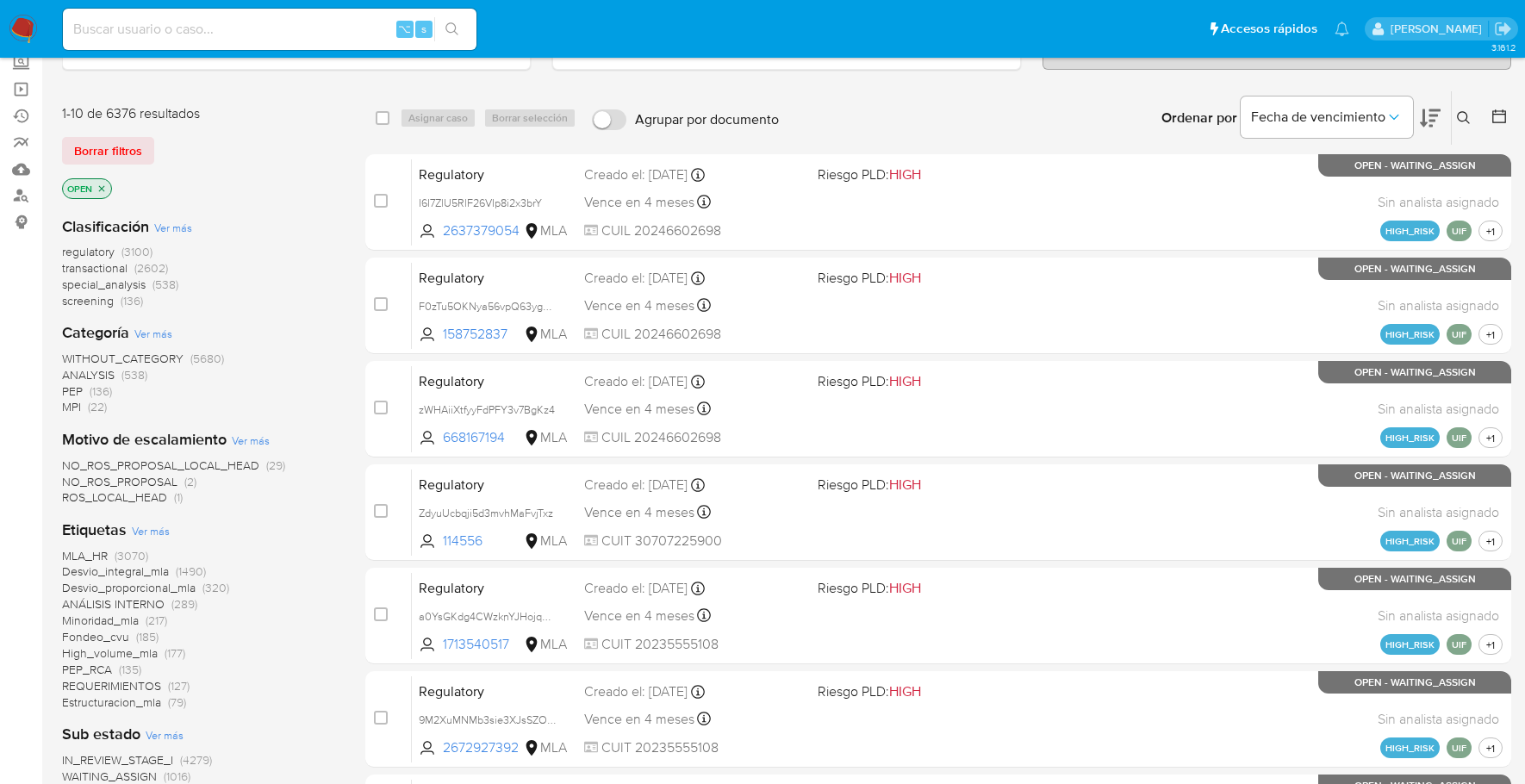
scroll to position [0, 0]
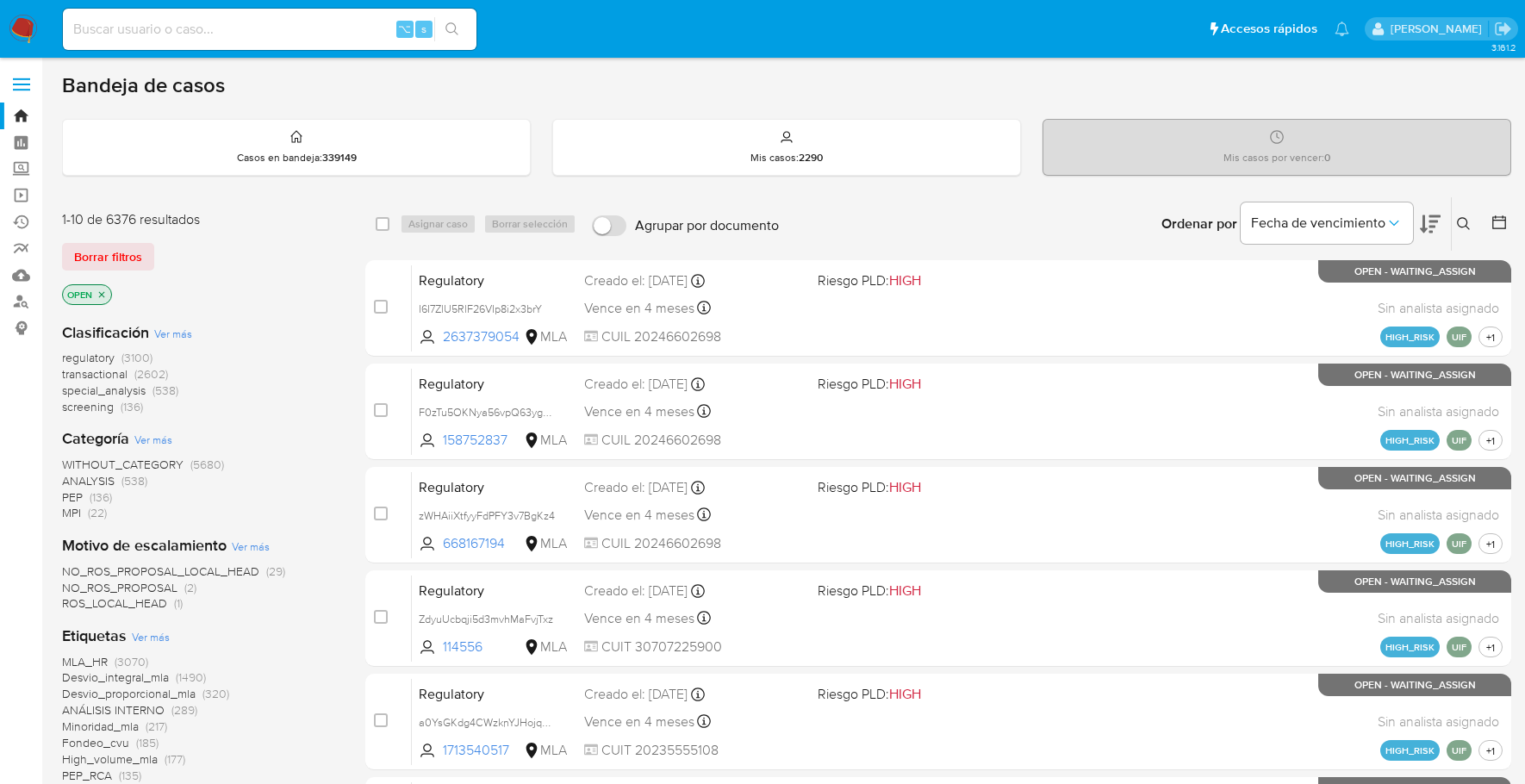
click at [1473, 227] on button at bounding box center [1465, 224] width 28 height 21
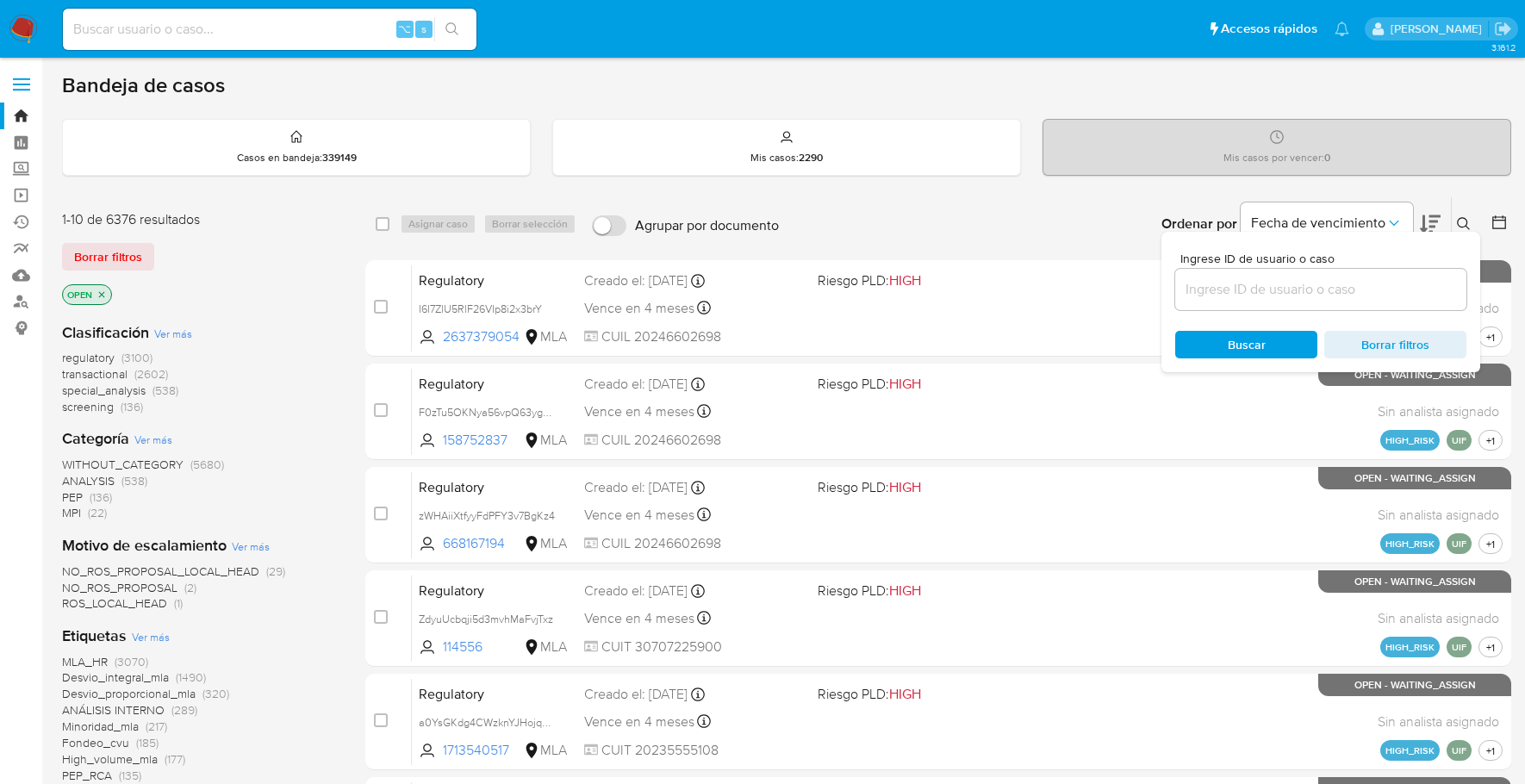
drag, startPoint x: 1323, startPoint y: 266, endPoint x: 1313, endPoint y: 291, distance: 26.9
click at [1323, 269] on div at bounding box center [1321, 289] width 291 height 42
click at [1313, 291] on input at bounding box center [1321, 289] width 291 height 23
paste input "FdADubjqKdjRIJuPXAtRBOW0"
type input "FdADubjqKdjRIJuPXAtRBOW0"
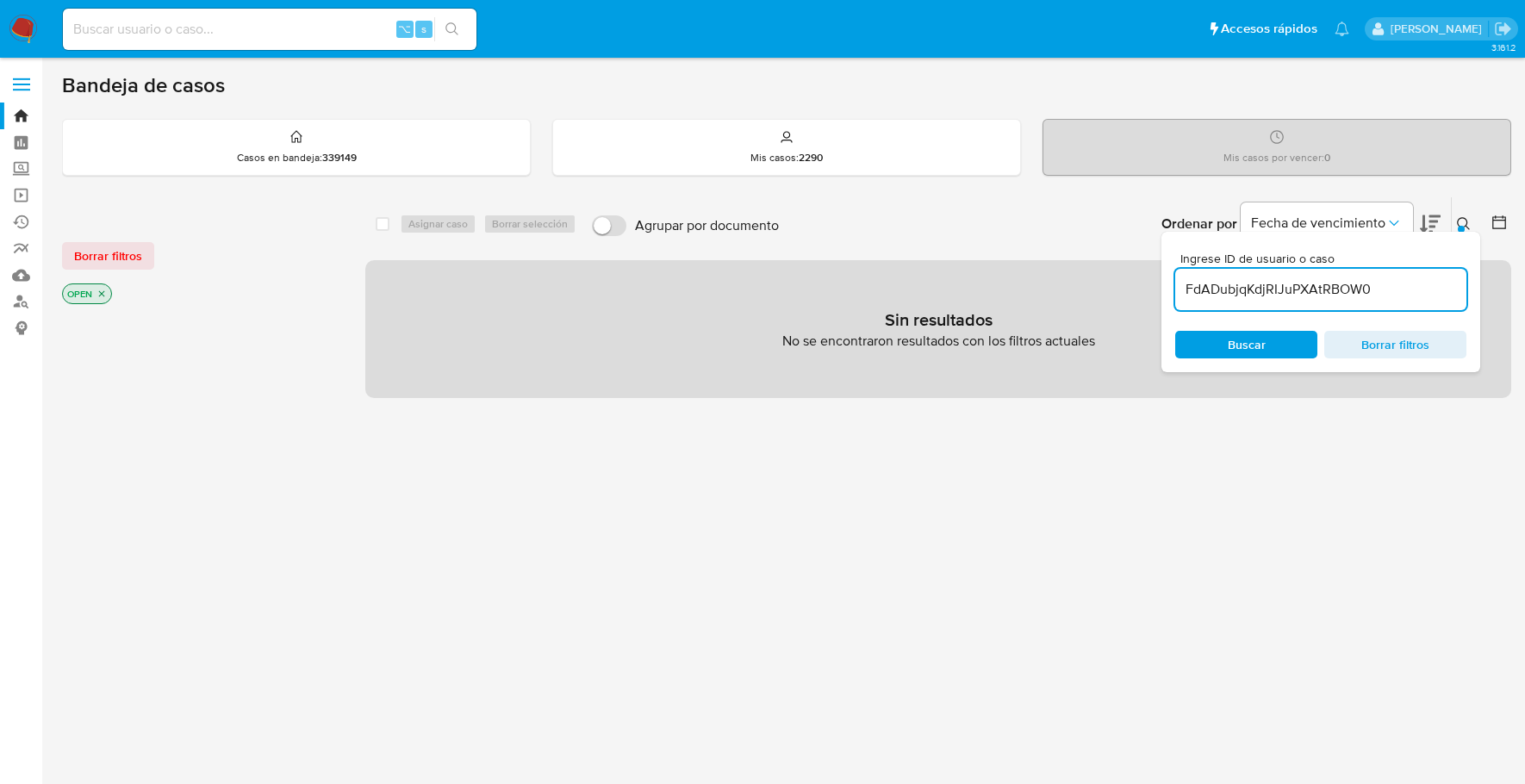
click at [1470, 221] on button at bounding box center [1465, 224] width 28 height 21
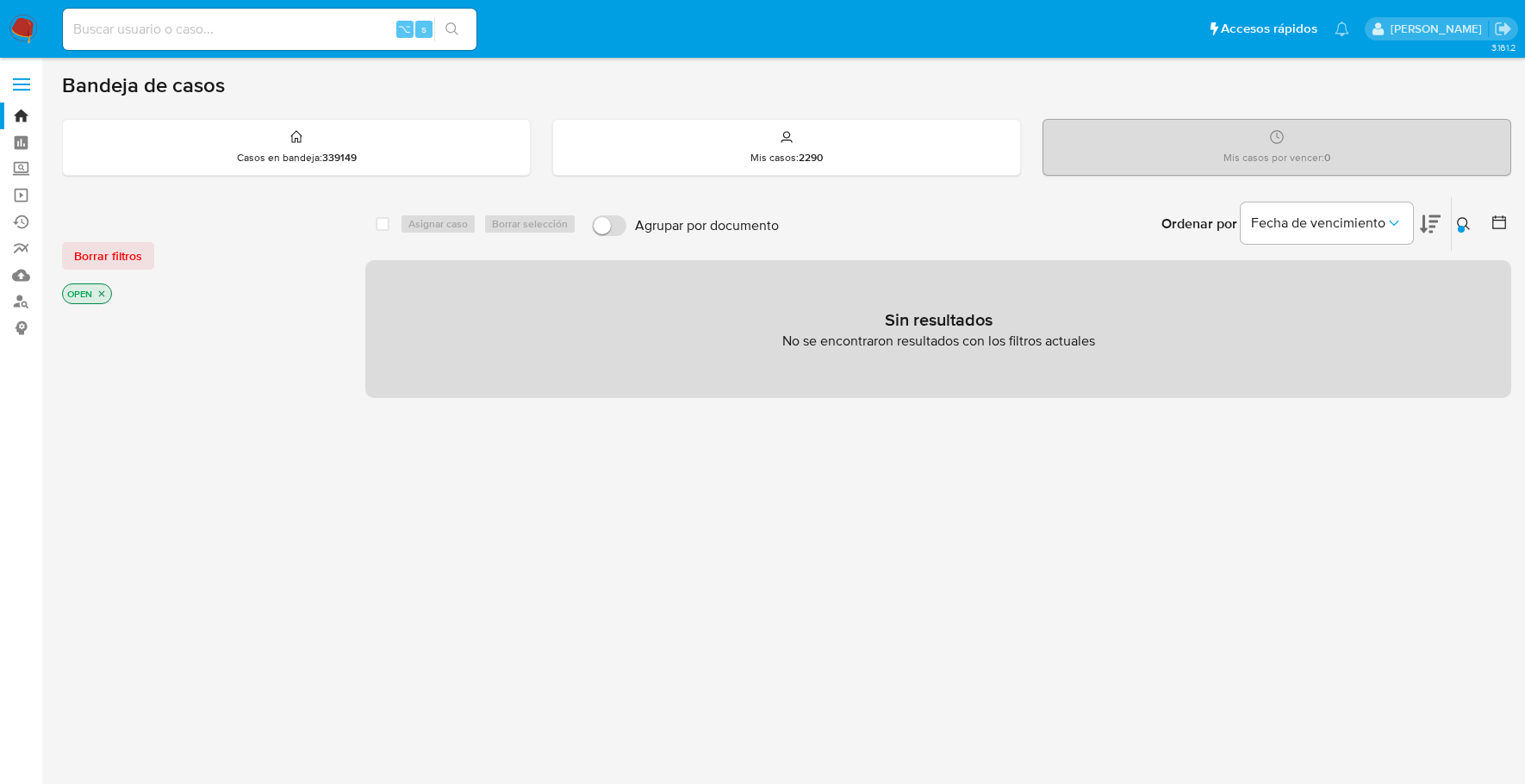
click at [97, 293] on icon "close-filter" at bounding box center [101, 293] width 10 height 10
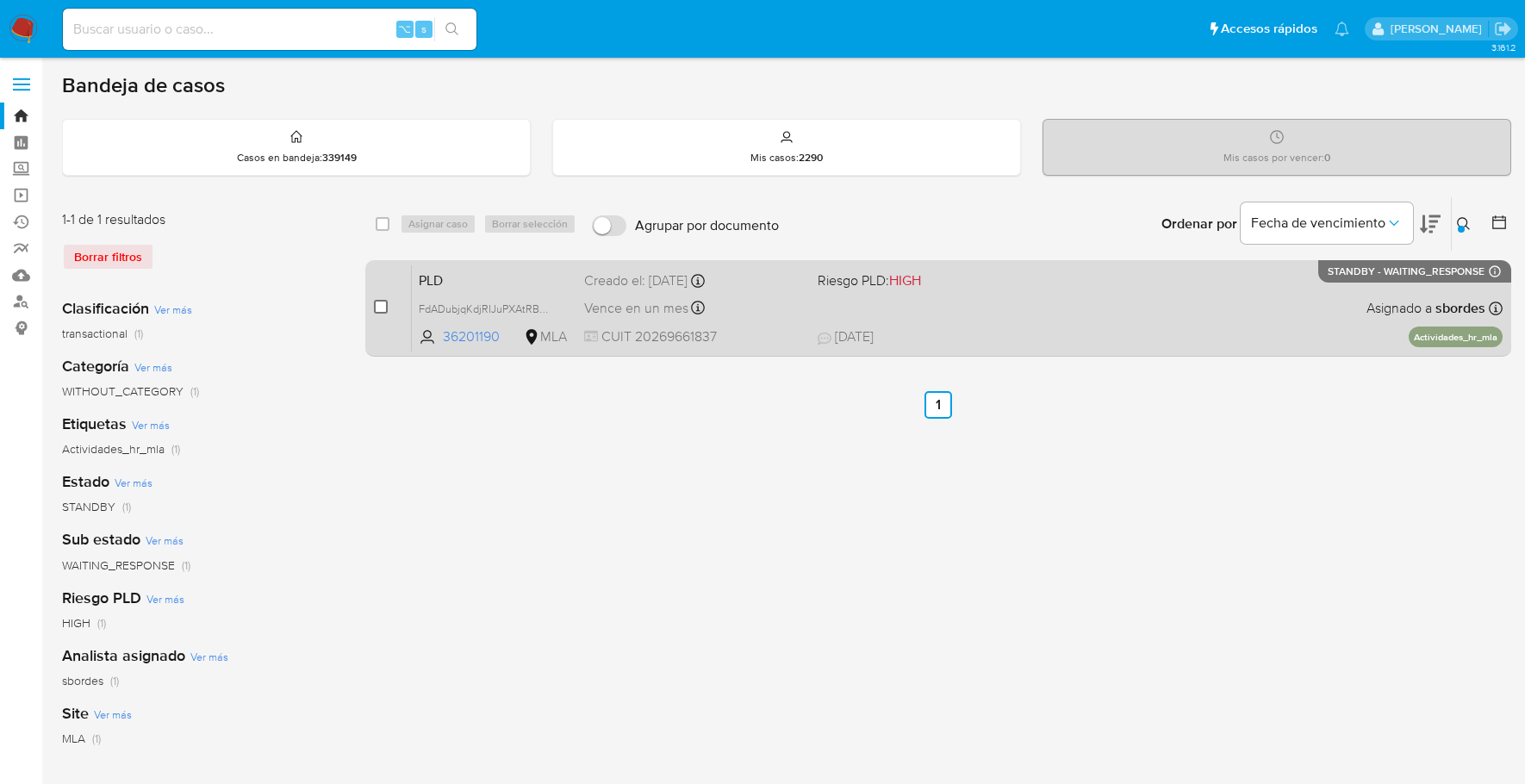
click at [376, 305] on input "checkbox" at bounding box center [380, 306] width 14 height 14
checkbox input "true"
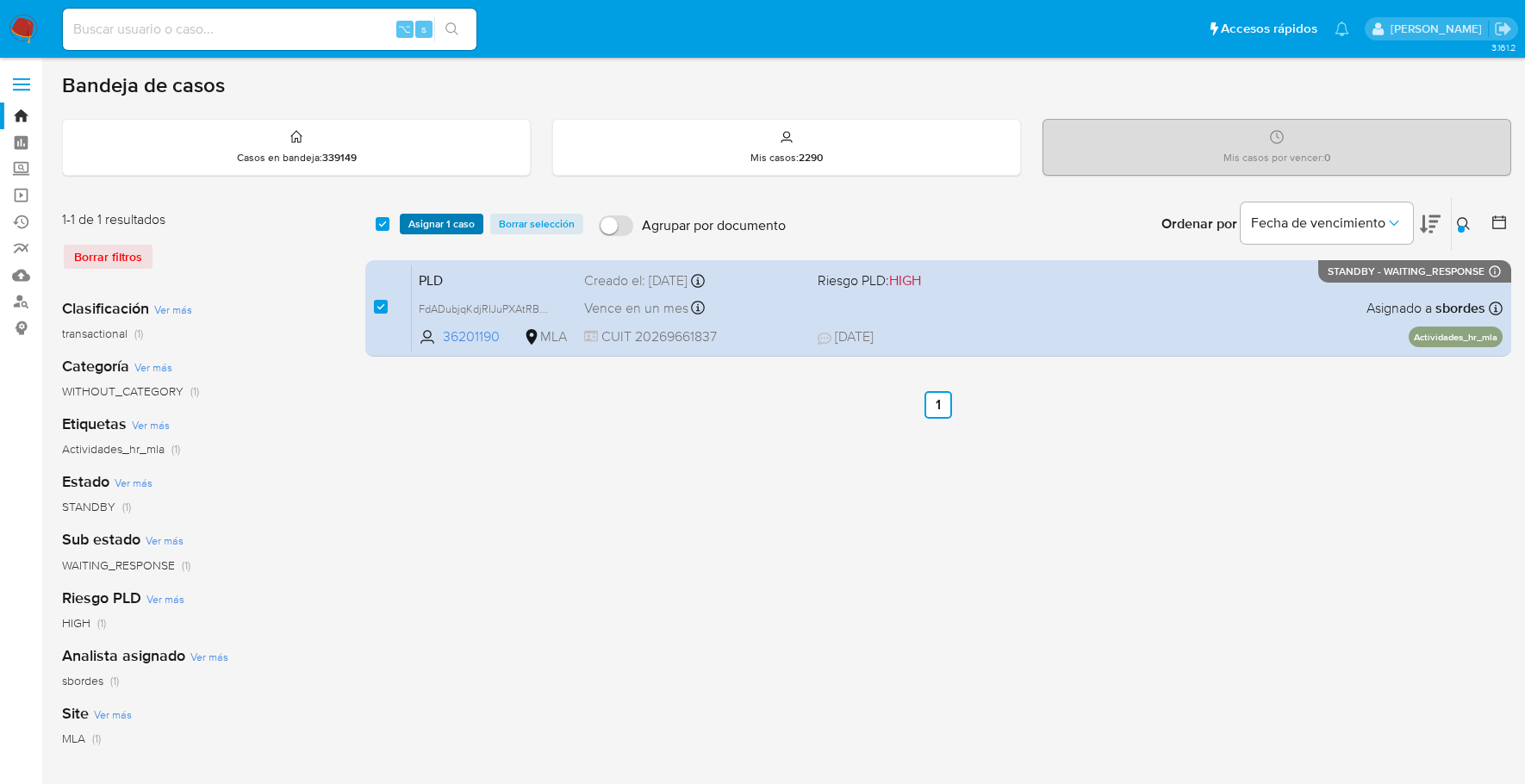
click at [432, 220] on span "Asignar 1 caso" at bounding box center [442, 224] width 66 height 17
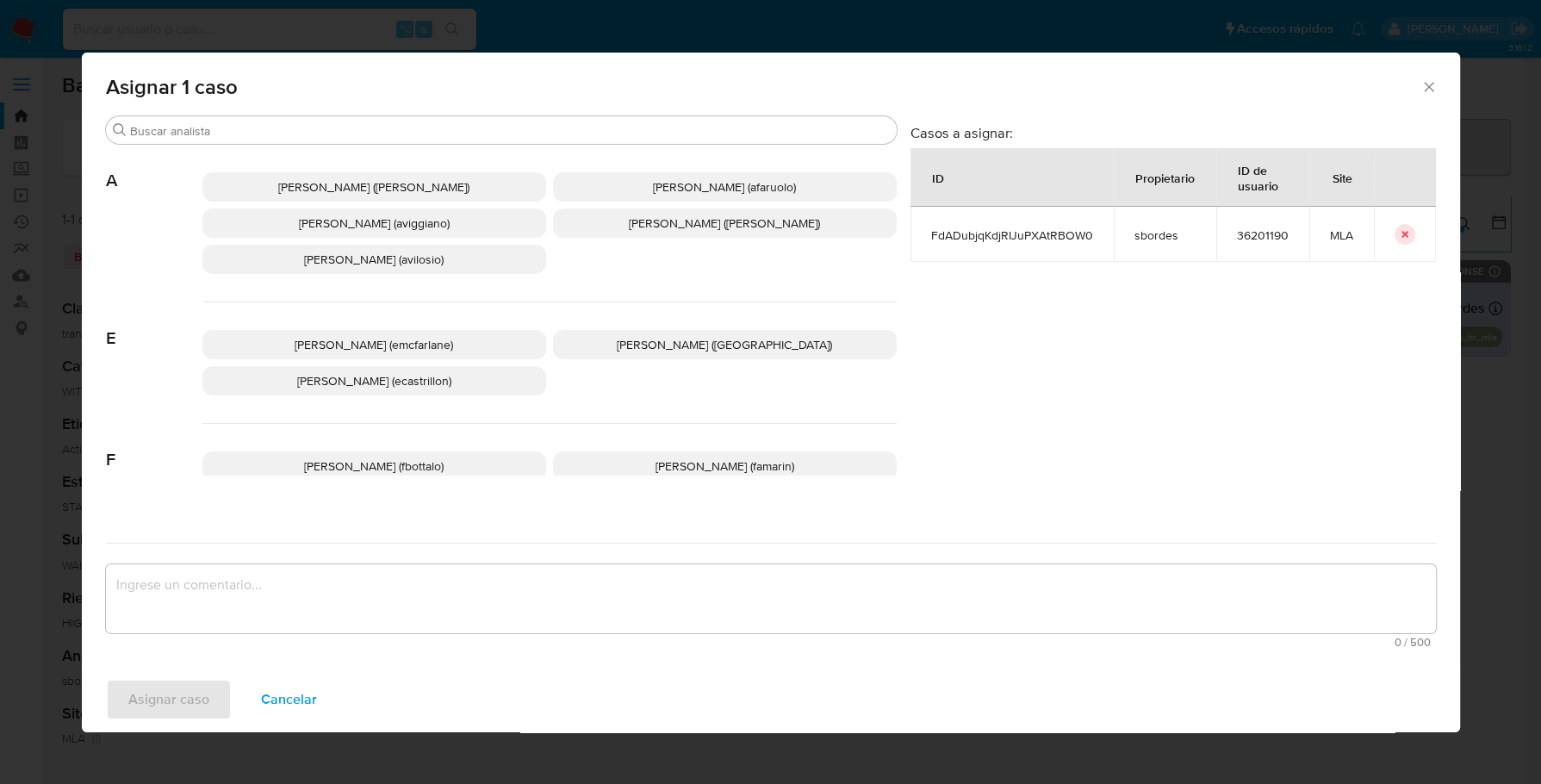
click at [239, 109] on div "Asignar 1 caso" at bounding box center [771, 84] width 1378 height 62
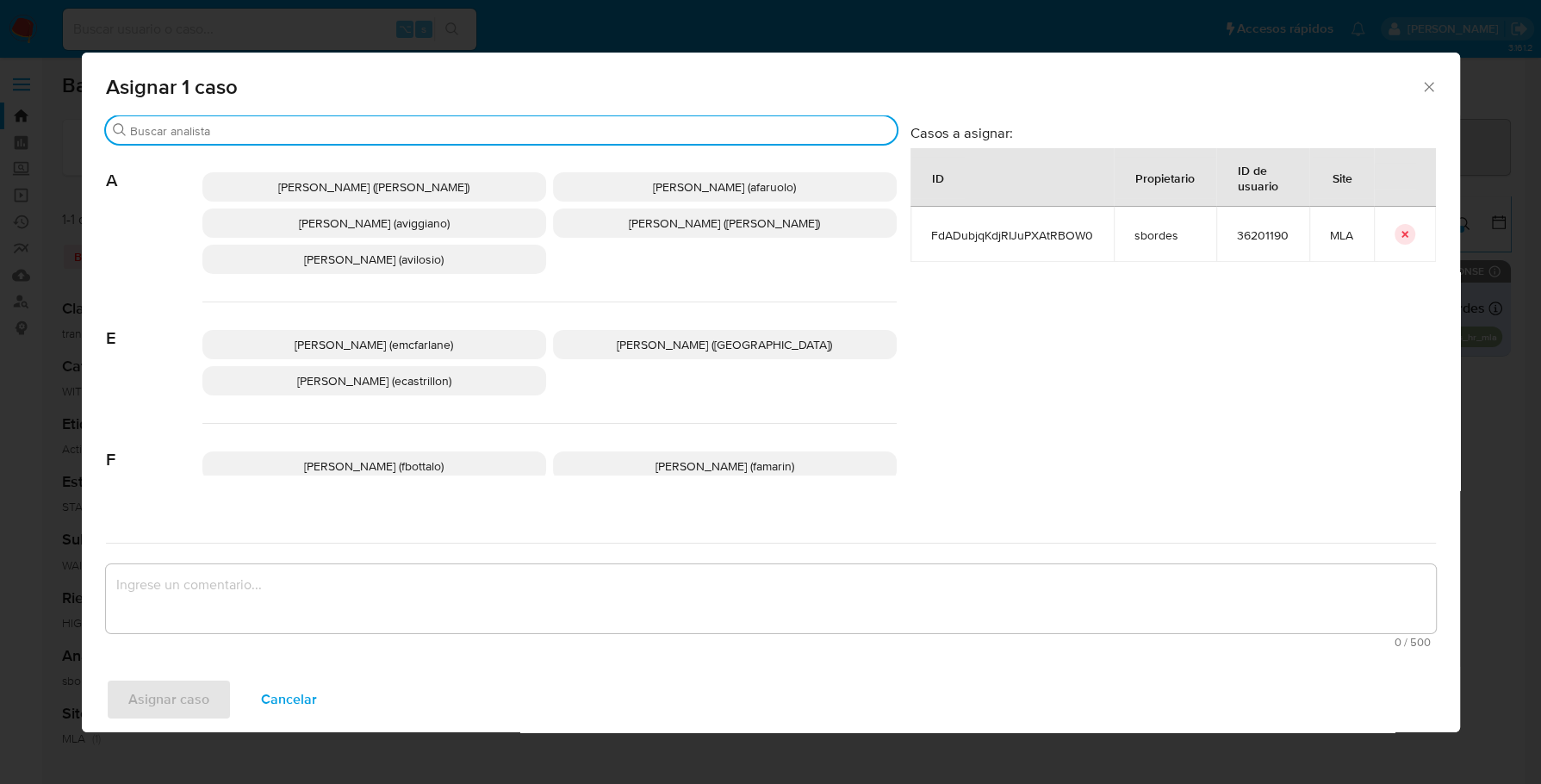
click at [239, 130] on input "Buscar" at bounding box center [510, 131] width 760 height 15
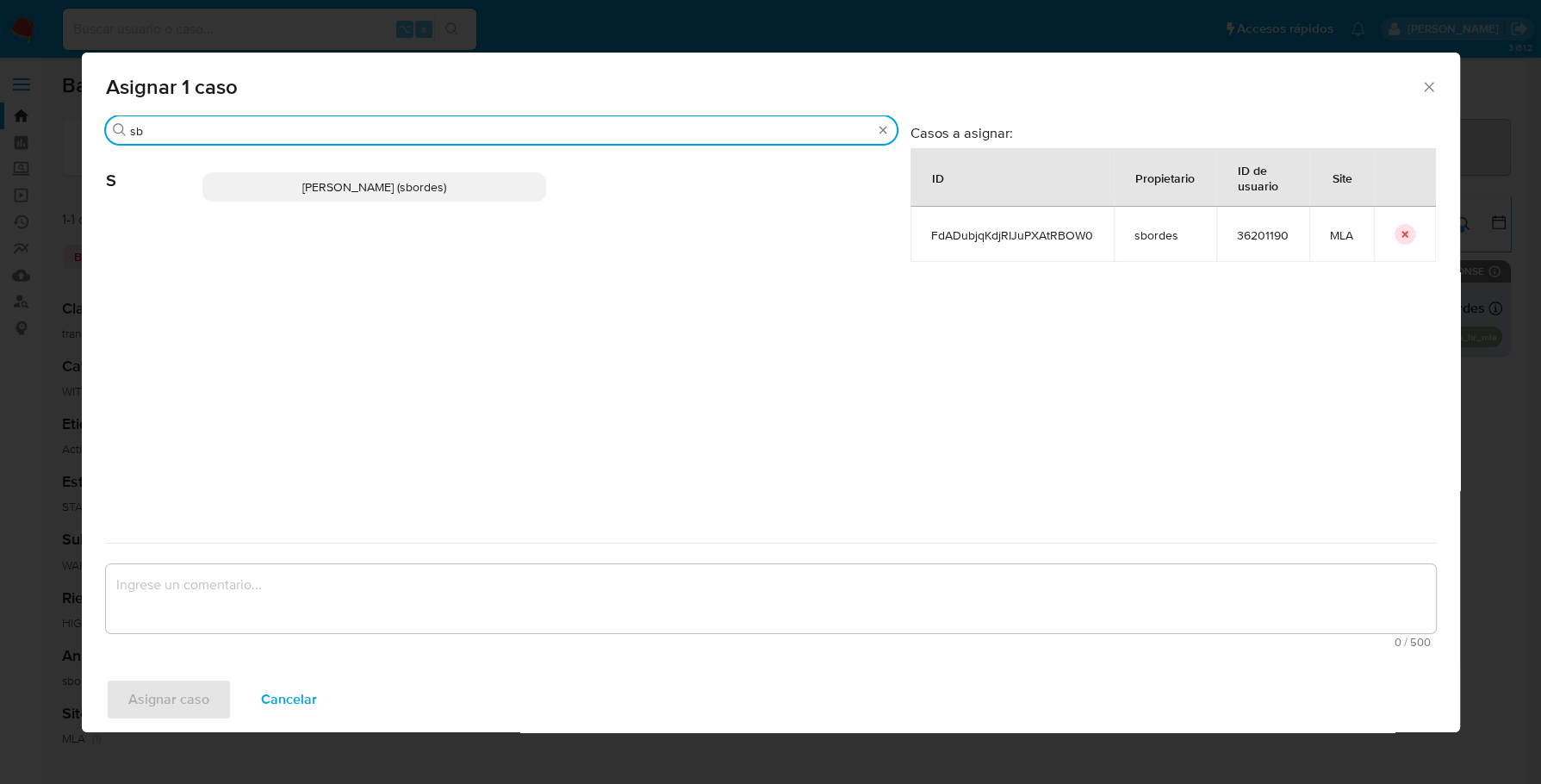
type input "sb"
click at [246, 190] on p "Stefania Bordes (sbordes)" at bounding box center [374, 186] width 343 height 29
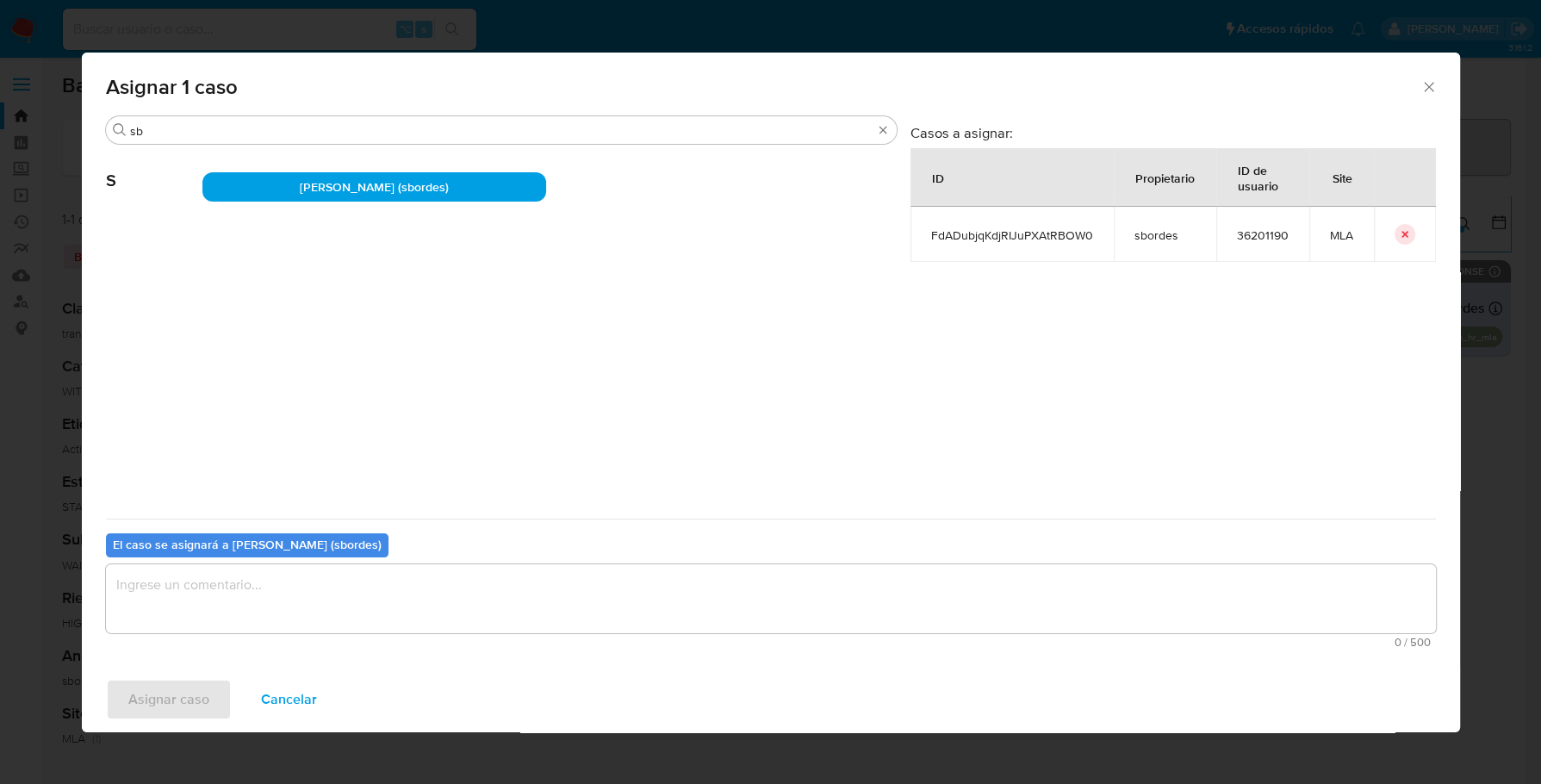
click at [286, 579] on textarea "assign-modal" at bounding box center [771, 598] width 1330 height 69
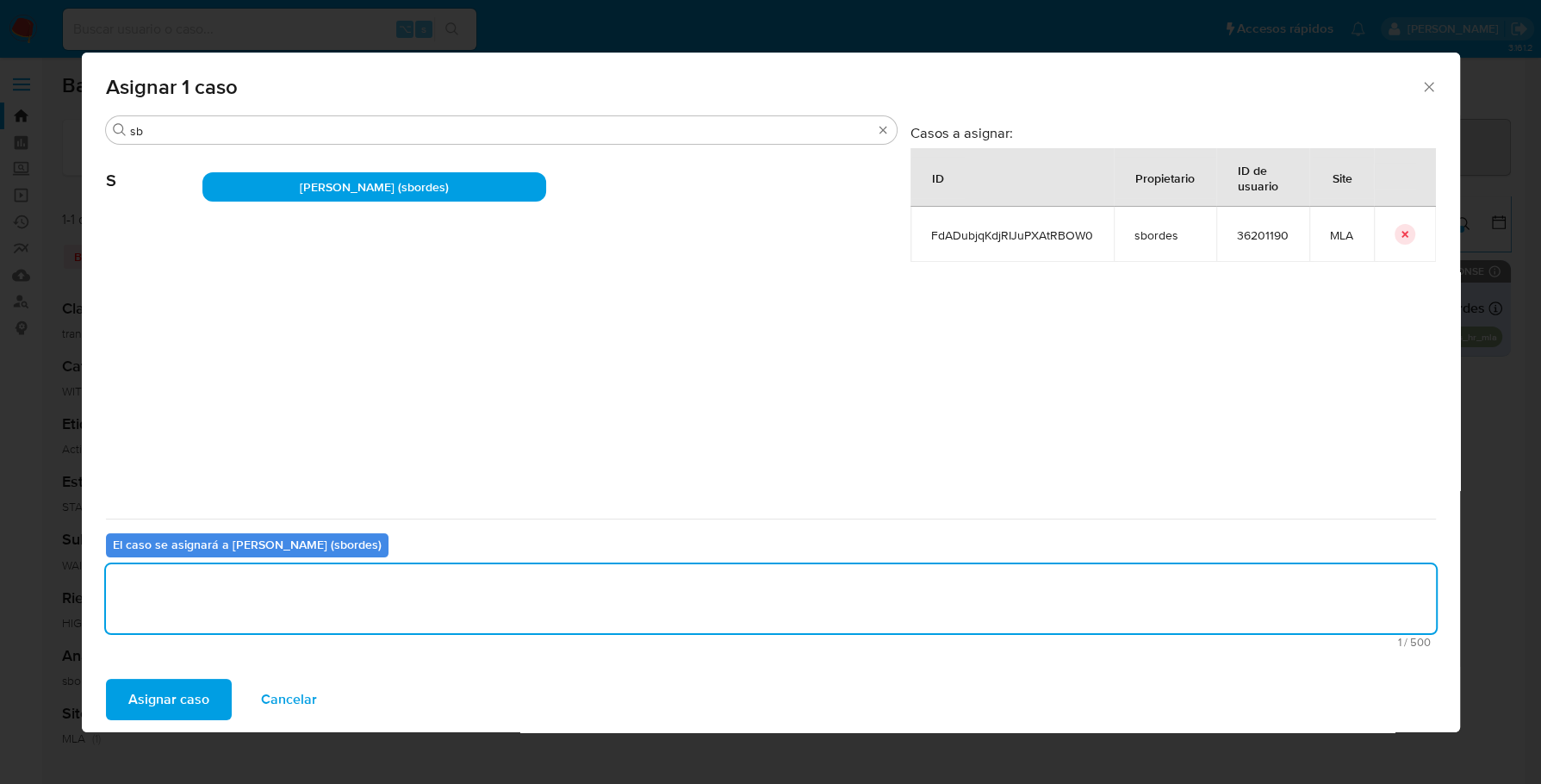
click at [168, 676] on div "Asignar caso Cancelar" at bounding box center [771, 699] width 1378 height 65
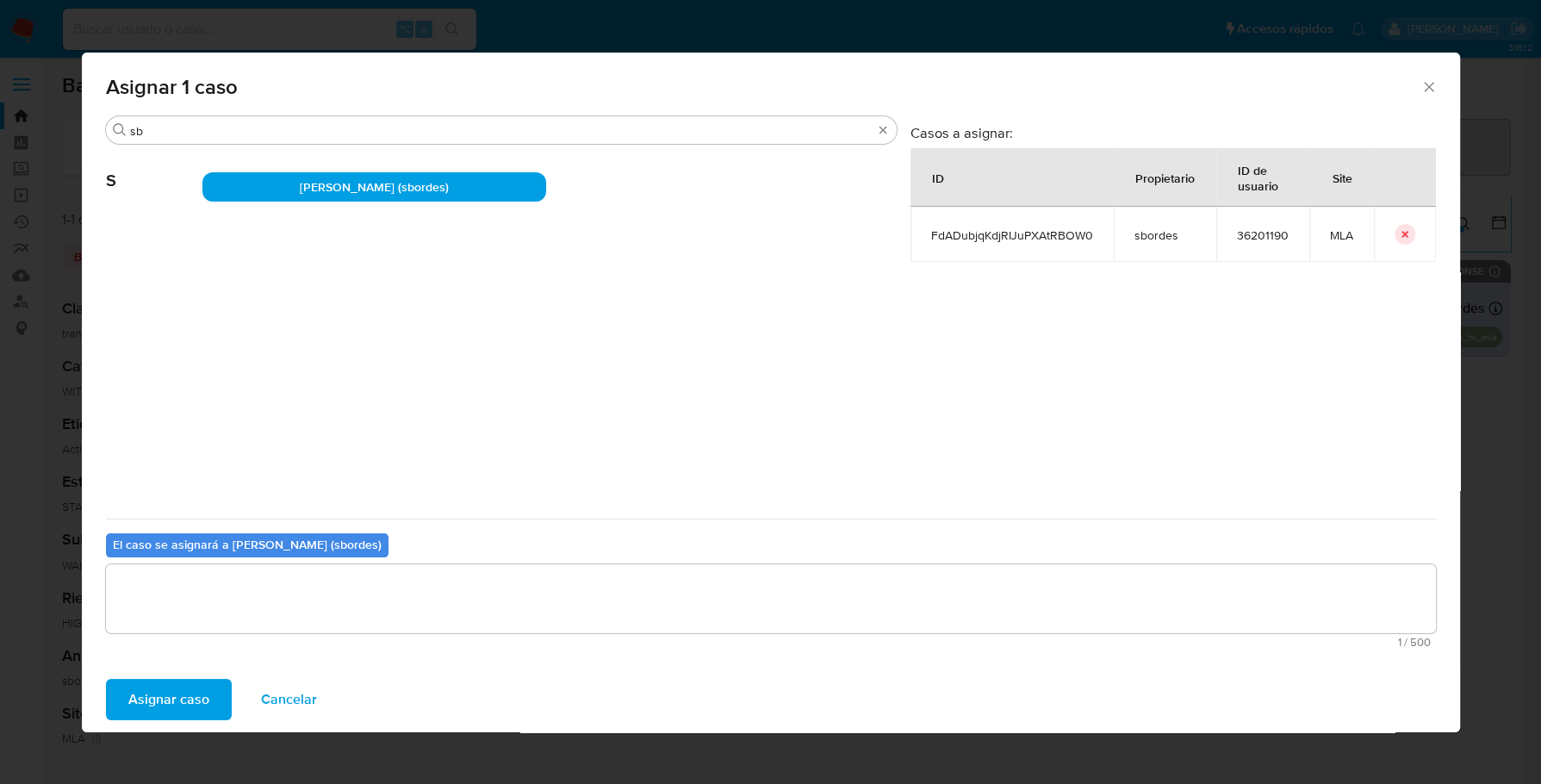
click at [166, 694] on span "Asignar caso" at bounding box center [169, 699] width 81 height 38
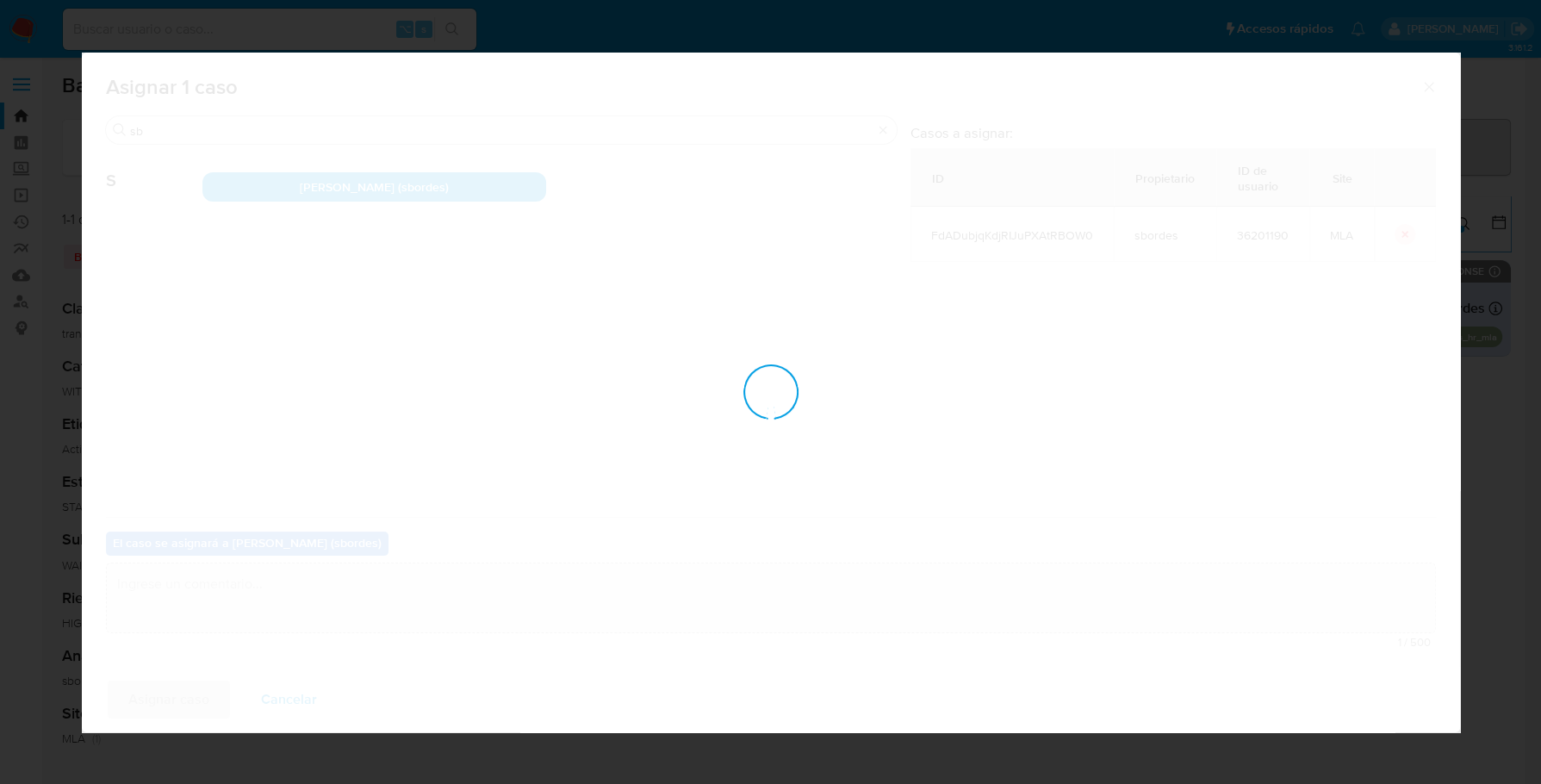
checkbox input "false"
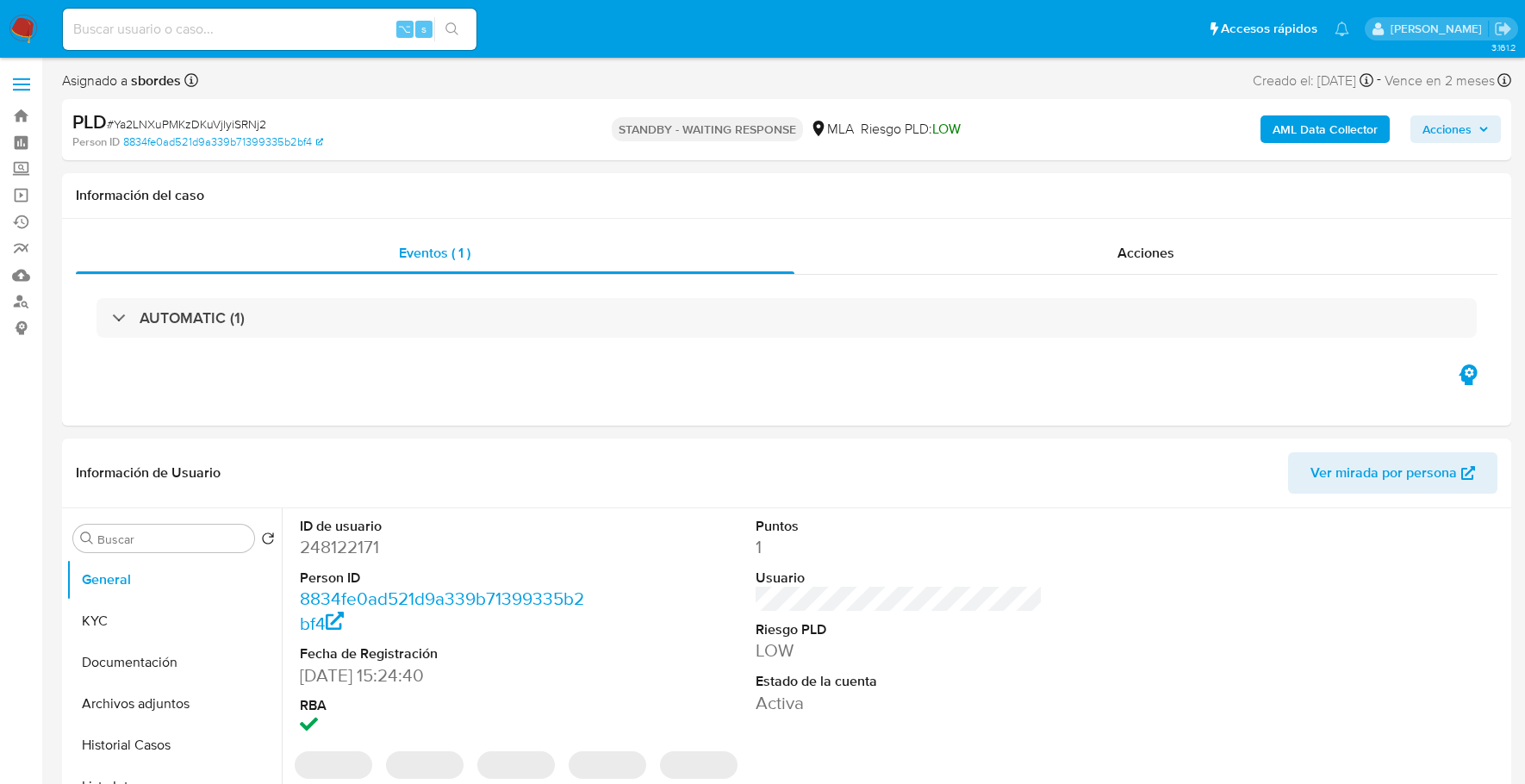
select select "10"
click at [242, 27] on input at bounding box center [269, 29] width 413 height 23
paste input "76v7cozYxb74ddEip2JyQoQO"
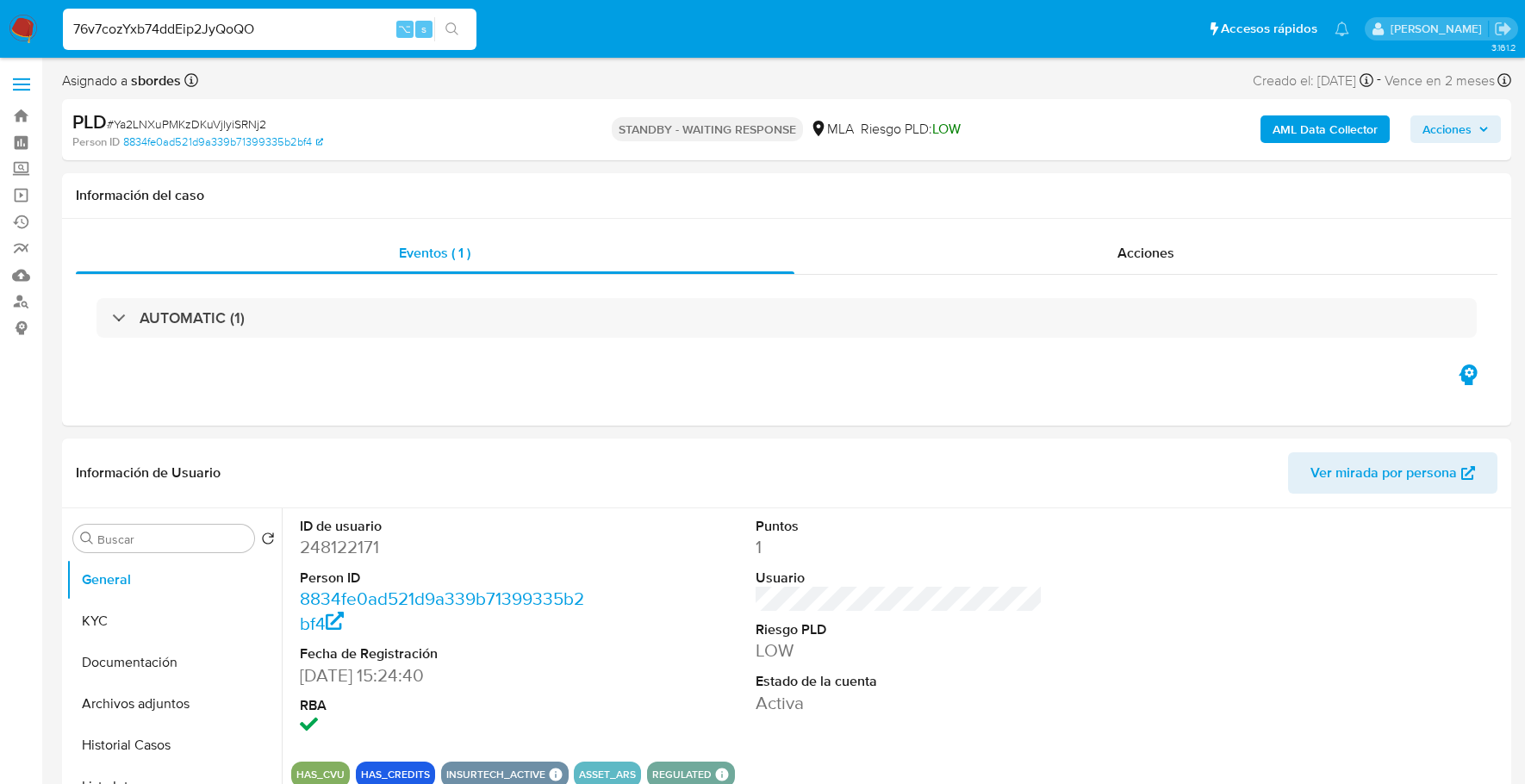
type input "76v7cozYxb74ddEip2JyQoQO"
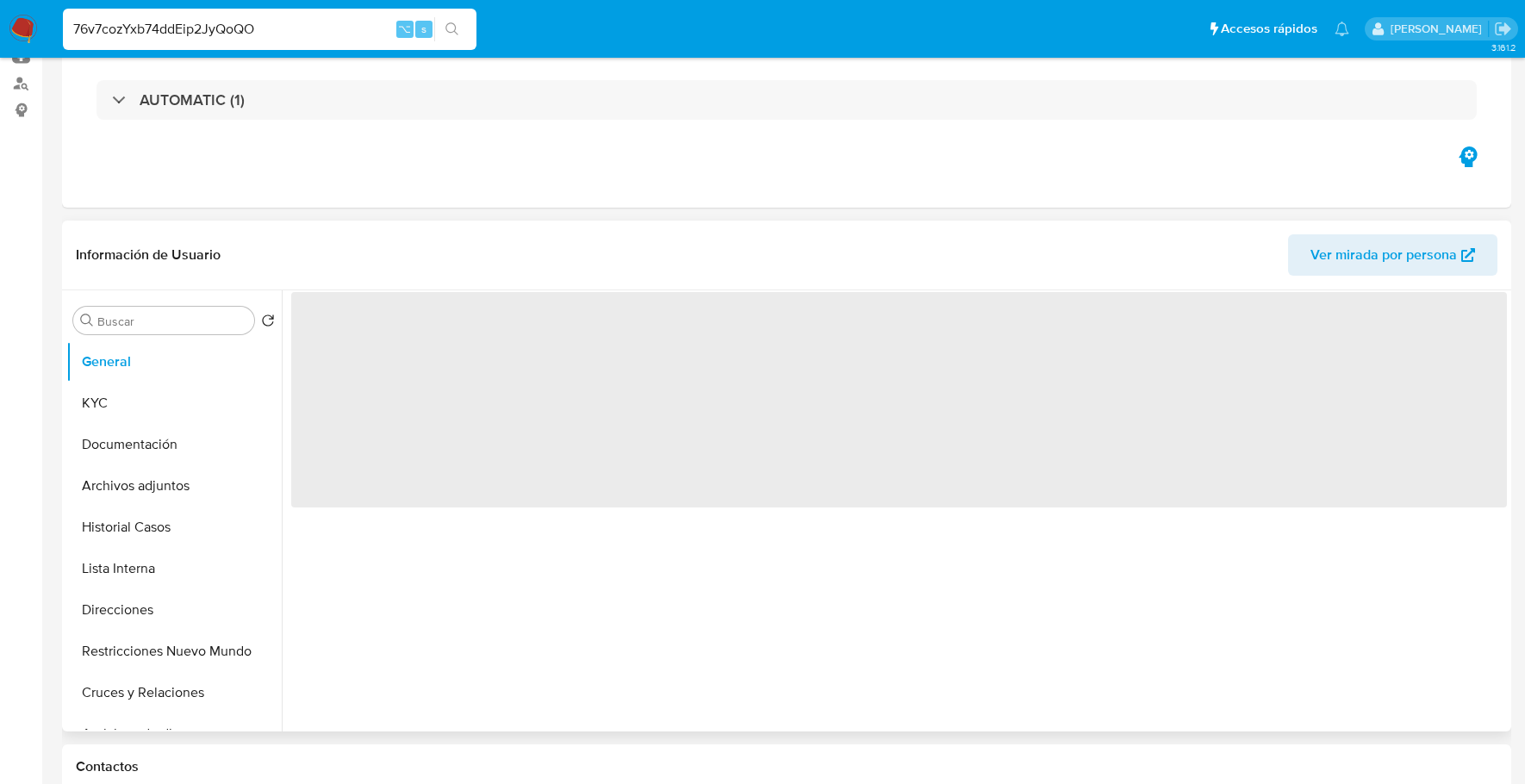
select select "10"
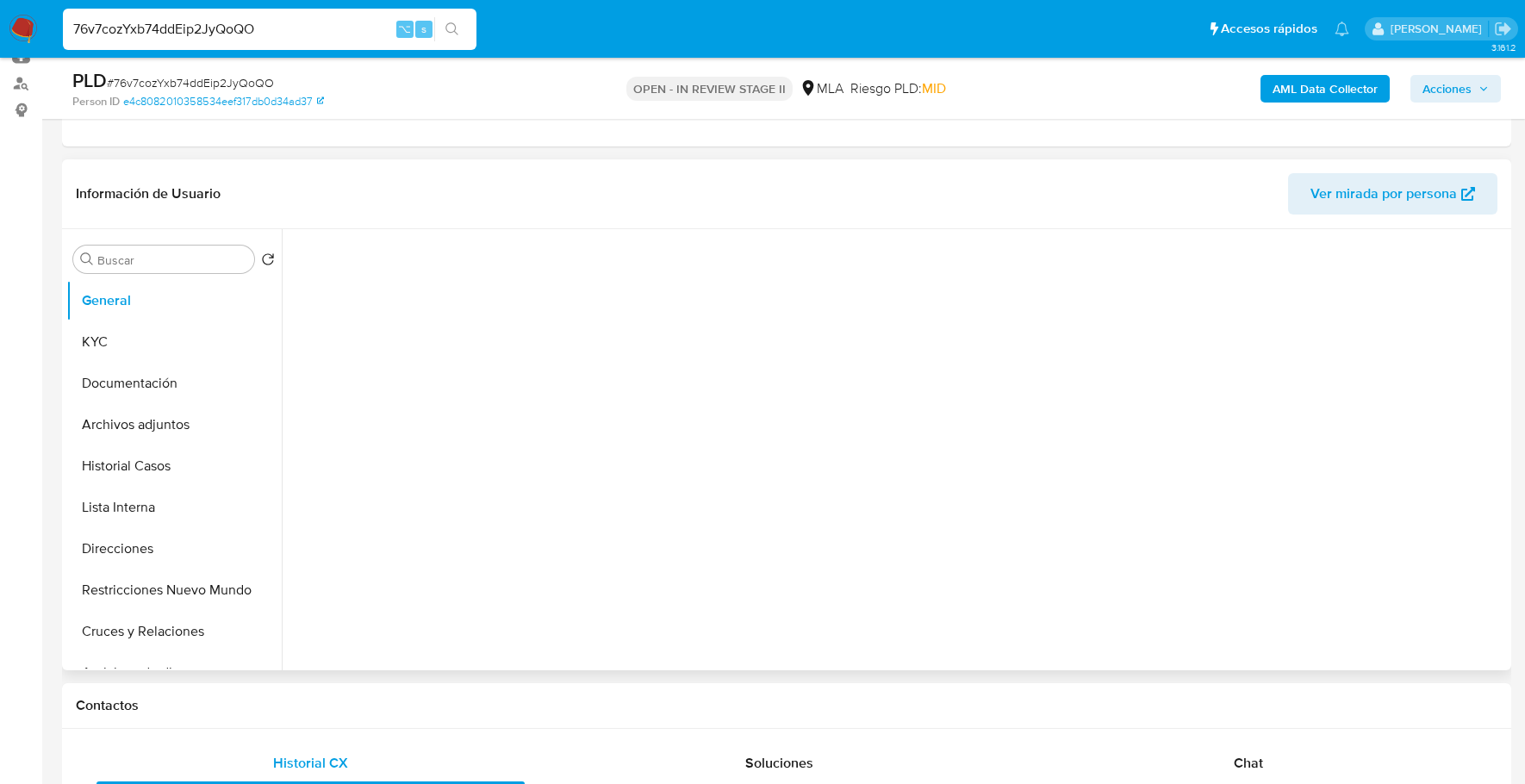
scroll to position [374, 0]
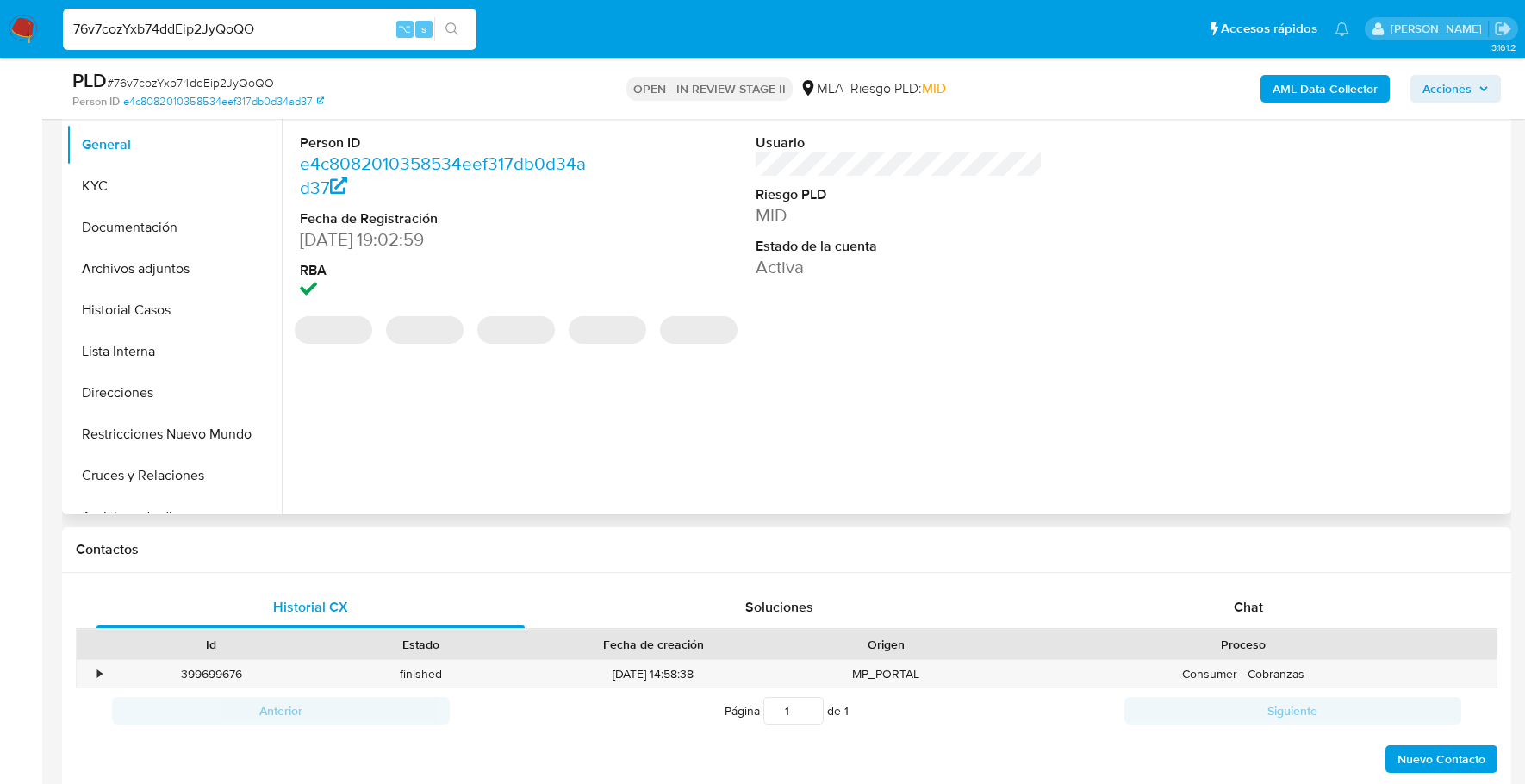
click at [1193, 582] on div "Historial CX Soluciones Chat Id Estado Fecha de creación Origen Proceso • 39969…" at bounding box center [787, 681] width 1449 height 217
click at [1203, 595] on div "Chat" at bounding box center [1249, 607] width 429 height 42
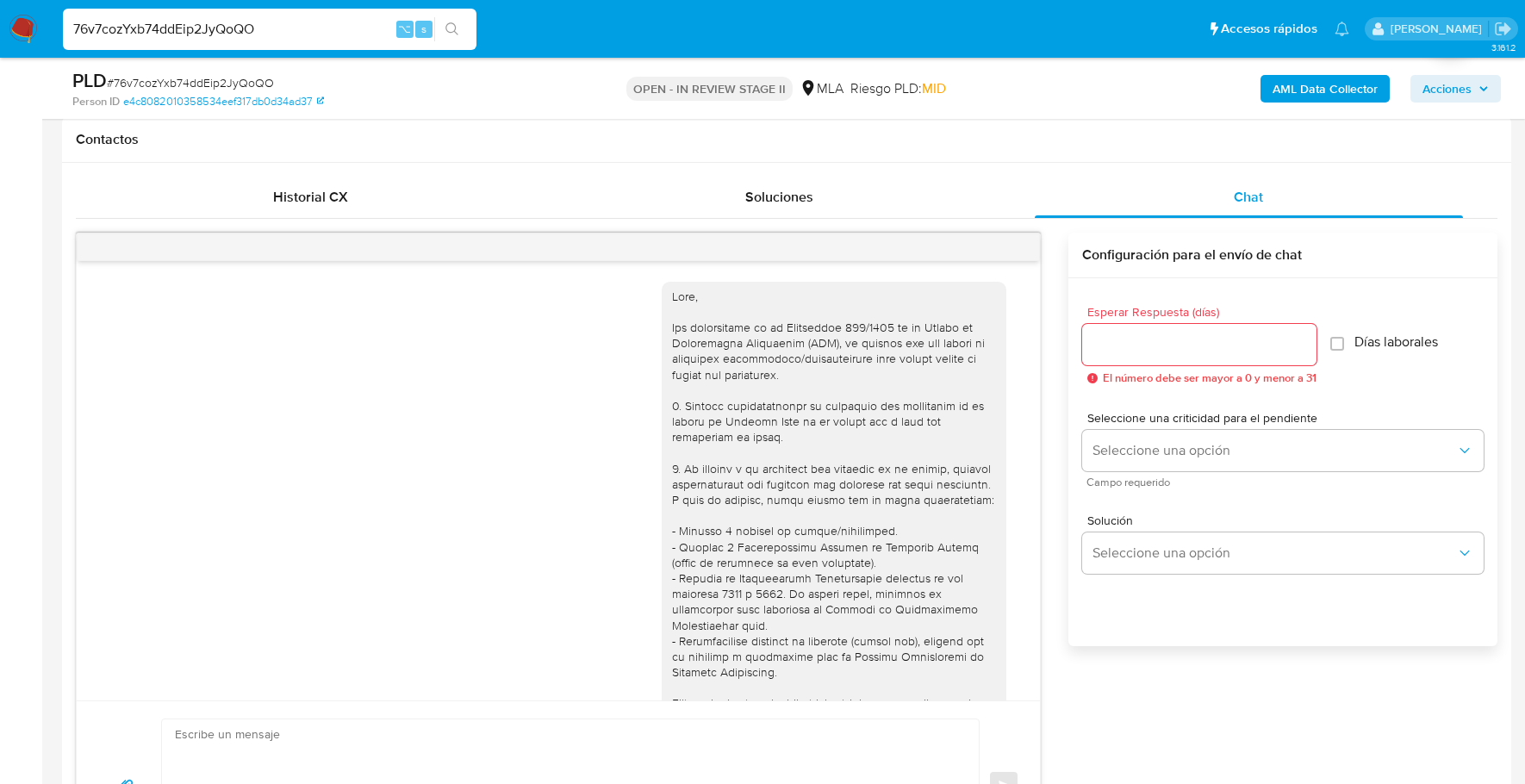
scroll to position [998, 0]
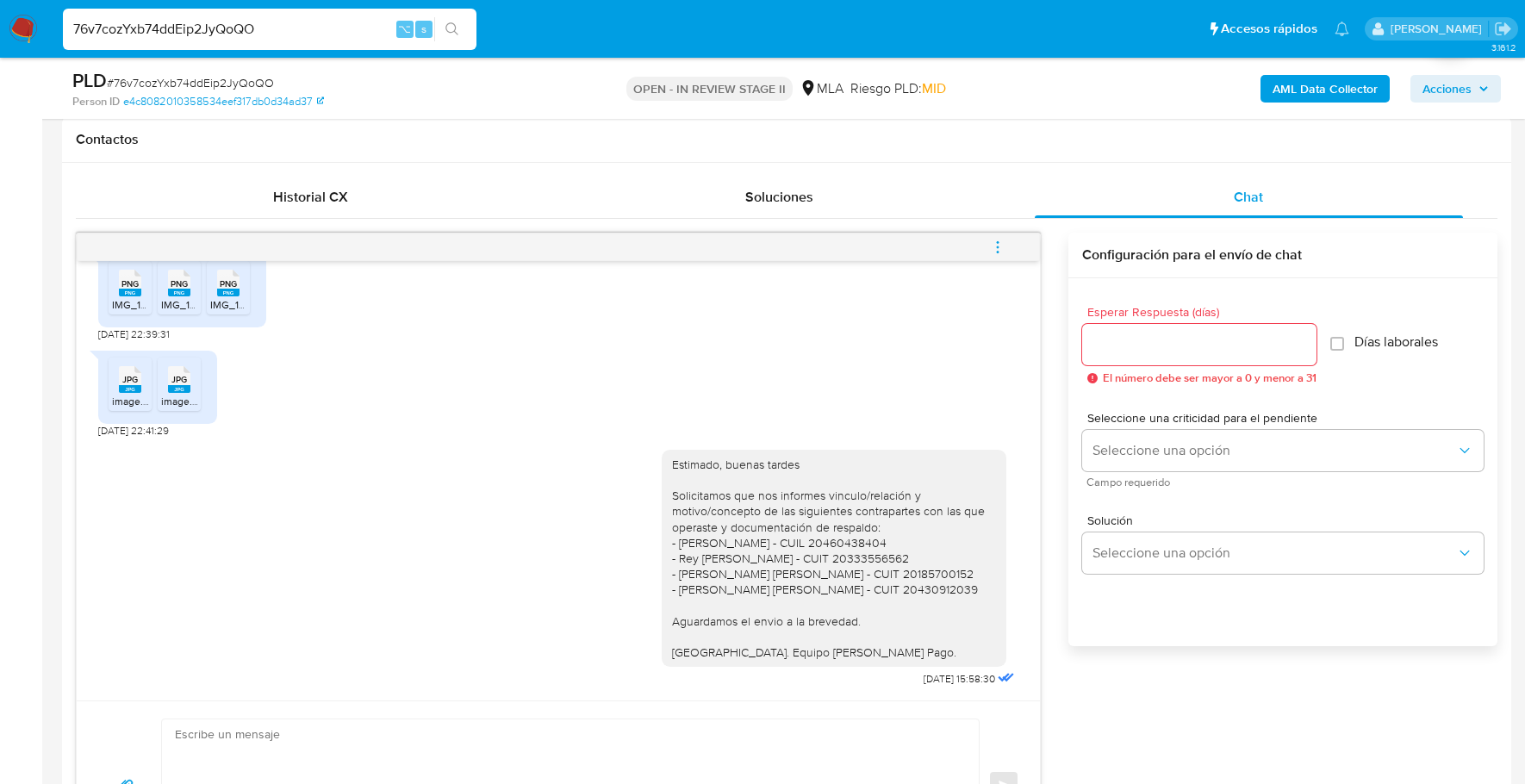
drag, startPoint x: 323, startPoint y: 18, endPoint x: 276, endPoint y: 27, distance: 47.9
click at [96, 26] on input "76v7cozYxb74ddEip2JyQoQO" at bounding box center [269, 29] width 413 height 23
drag, startPoint x: 226, startPoint y: 29, endPoint x: -23, endPoint y: 31, distance: 249.0
paste input "36201190"
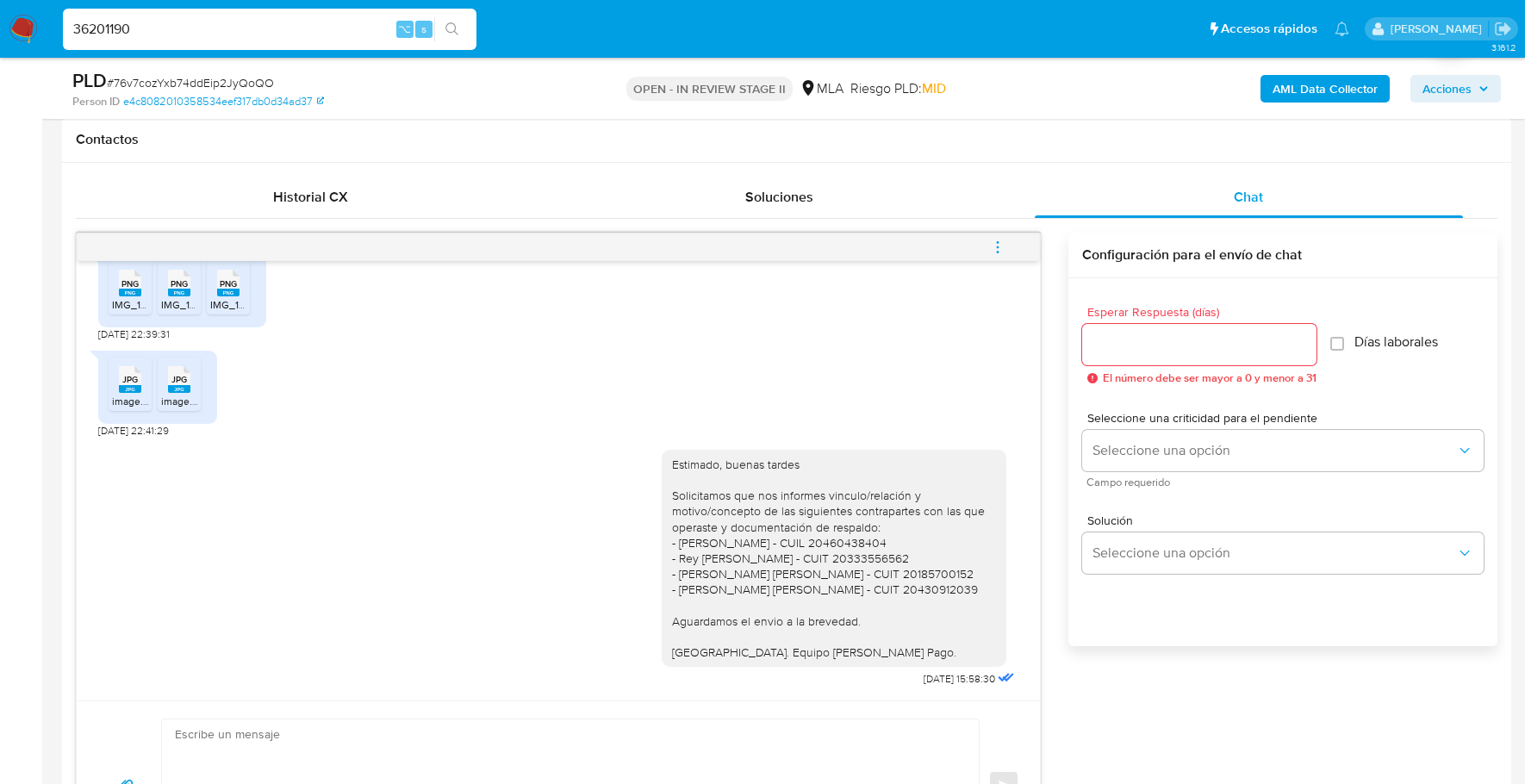
type input "36201190"
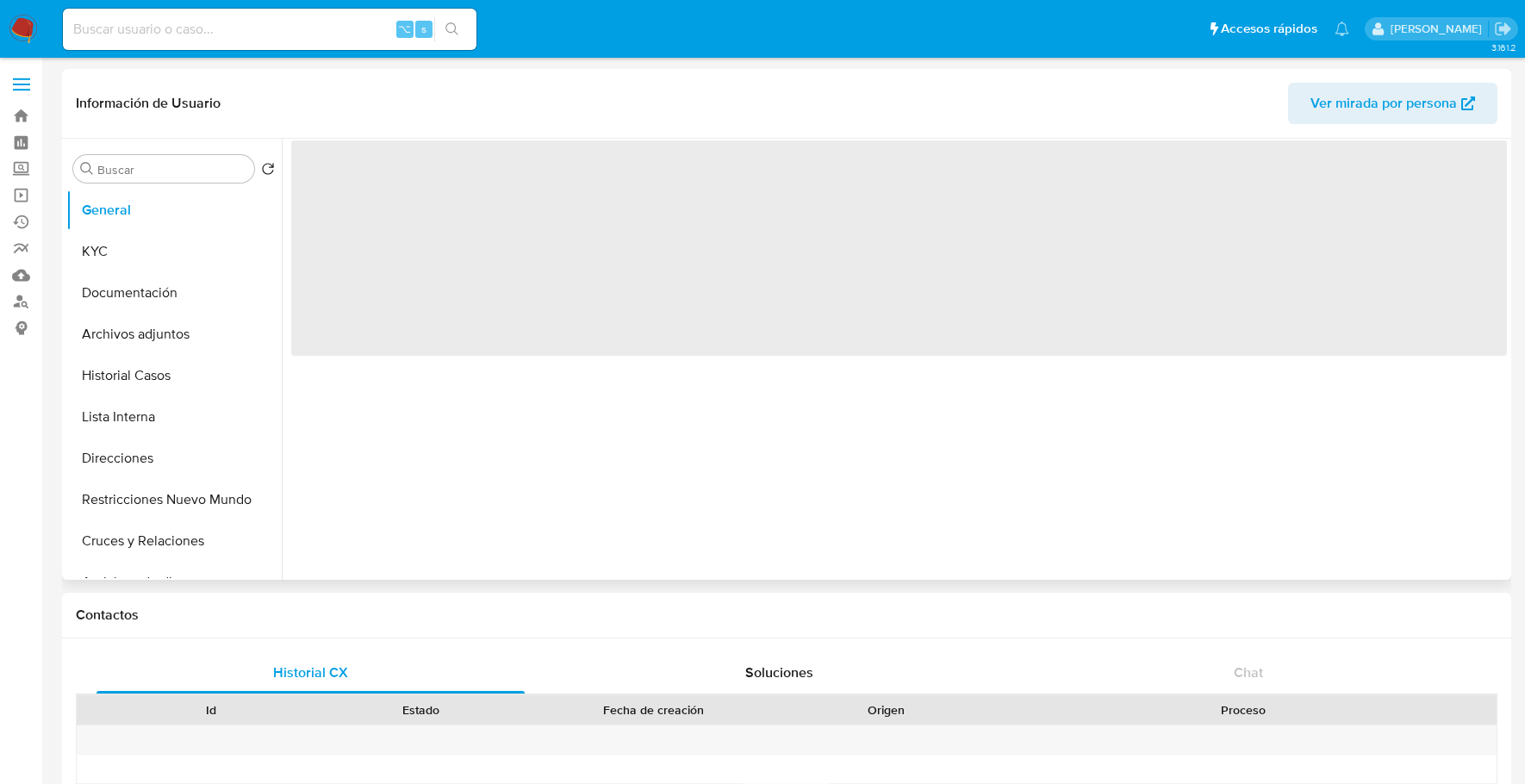
select select "10"
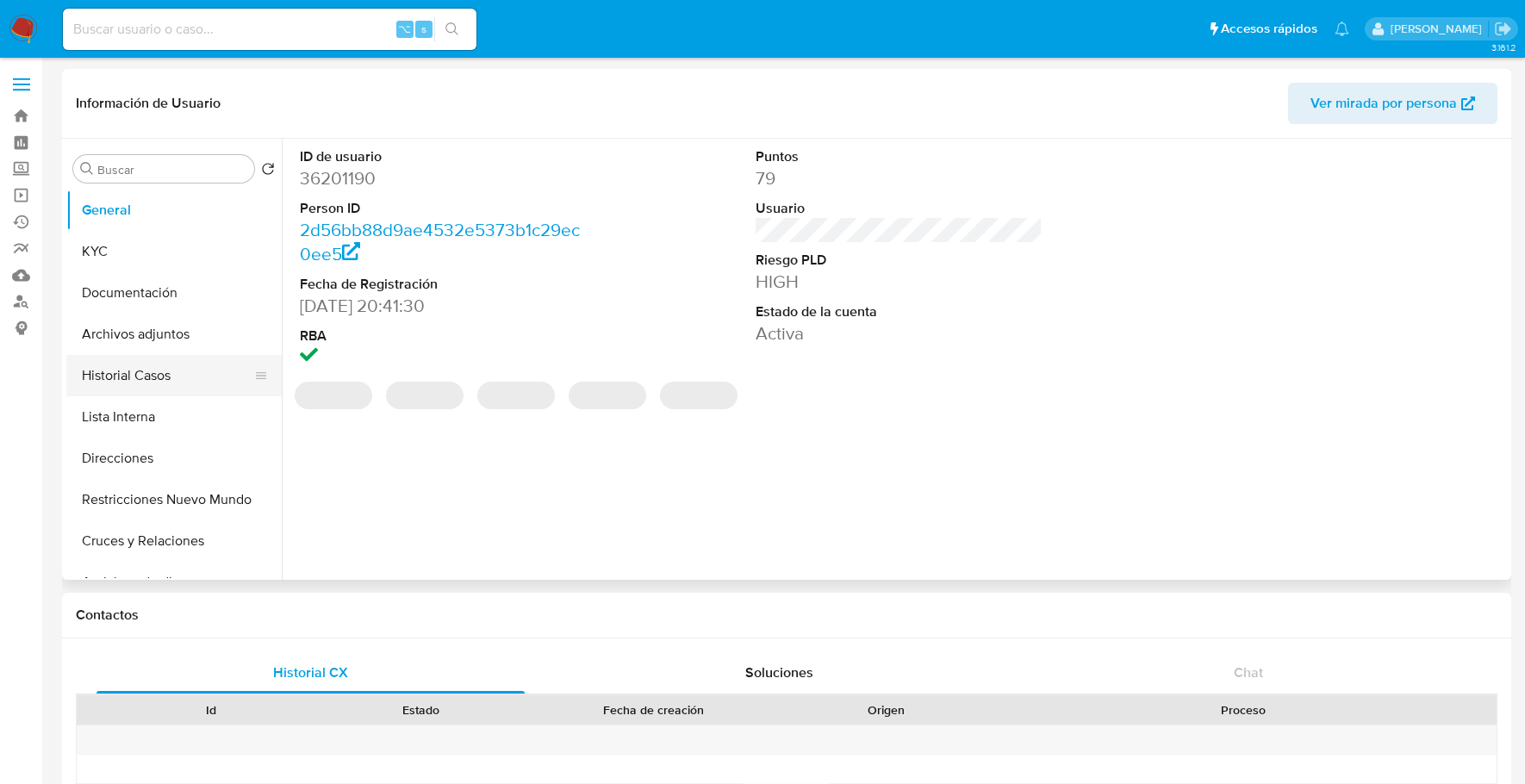
click at [134, 388] on button "Historial Casos" at bounding box center [167, 375] width 202 height 42
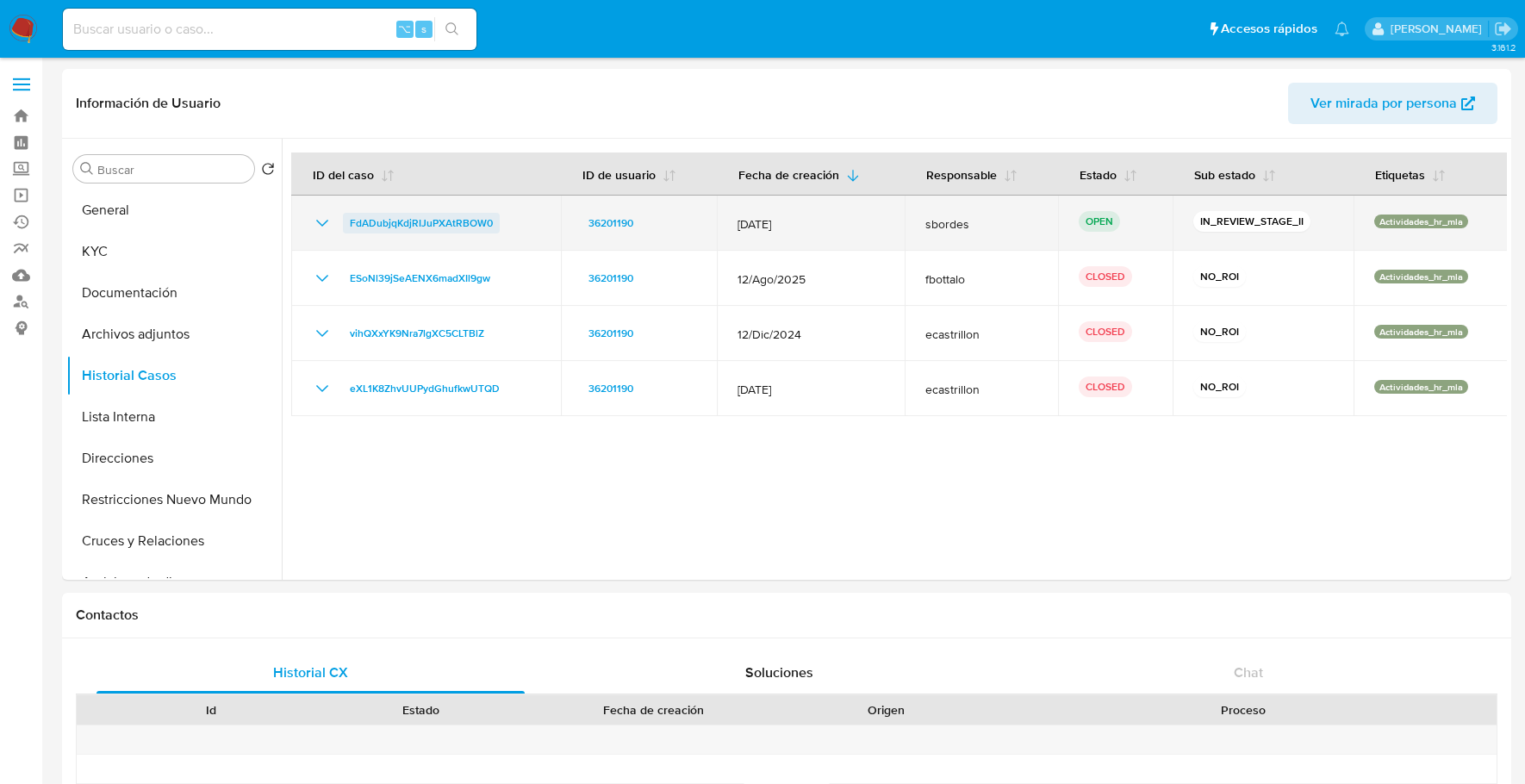
click at [404, 226] on span "FdADubjqKdjRIJuPXAtRBOW0" at bounding box center [421, 223] width 143 height 21
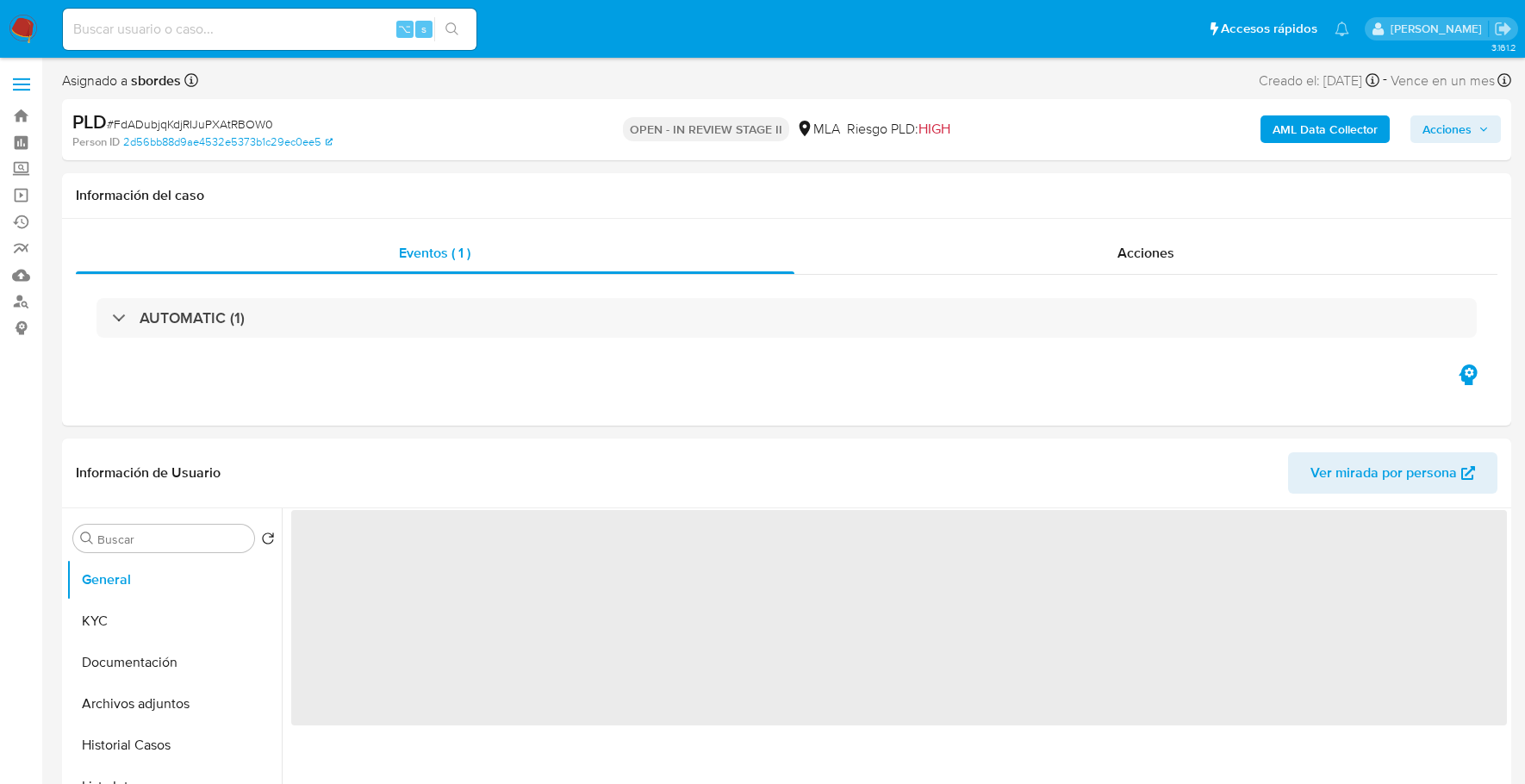
select select "10"
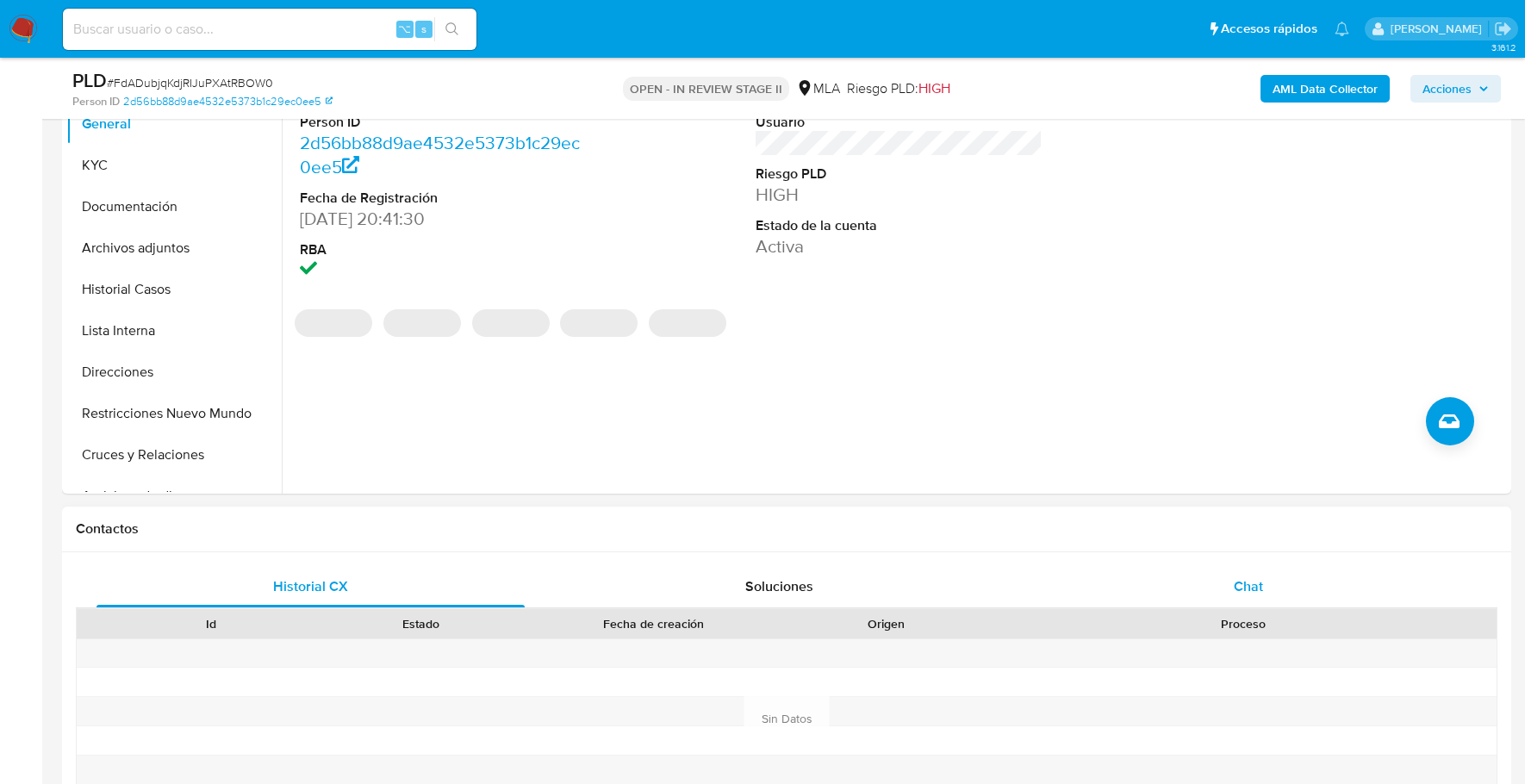
click at [1284, 578] on div "Chat" at bounding box center [1249, 586] width 429 height 42
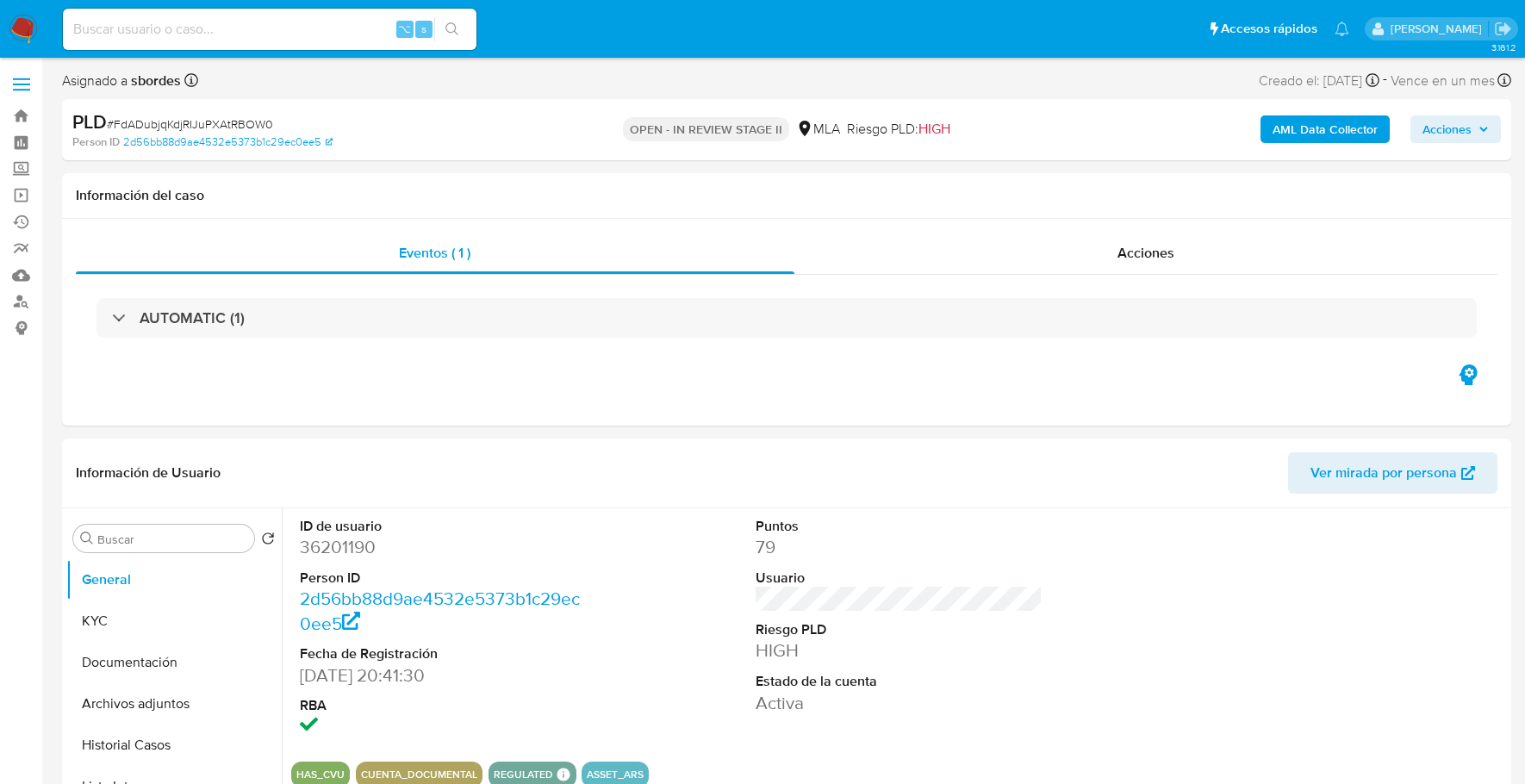
click at [226, 32] on input at bounding box center [269, 29] width 413 height 23
paste input "36201190"
type input "36201190"
click at [140, 629] on button "KYC" at bounding box center [167, 621] width 202 height 42
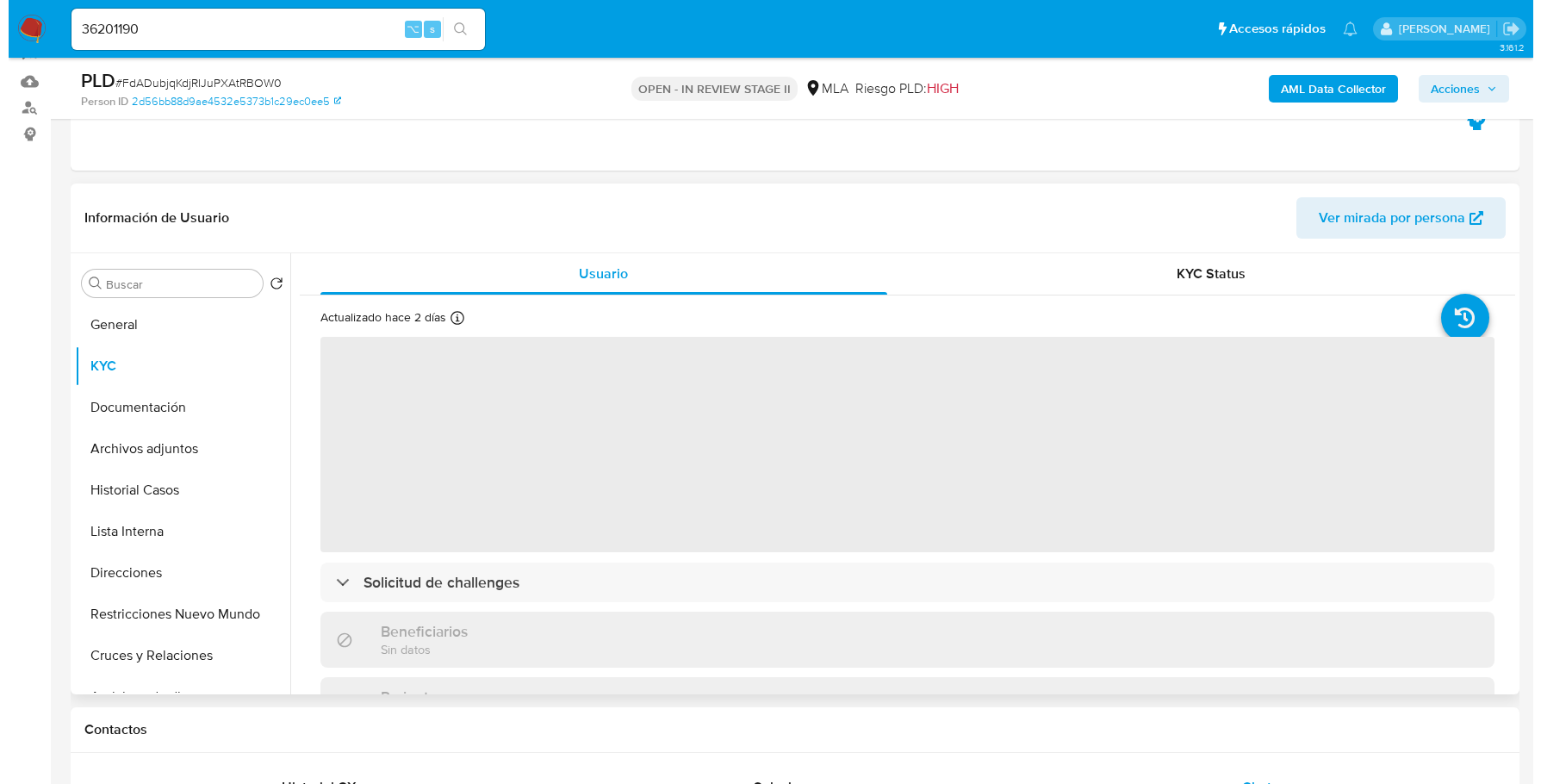
scroll to position [218, 0]
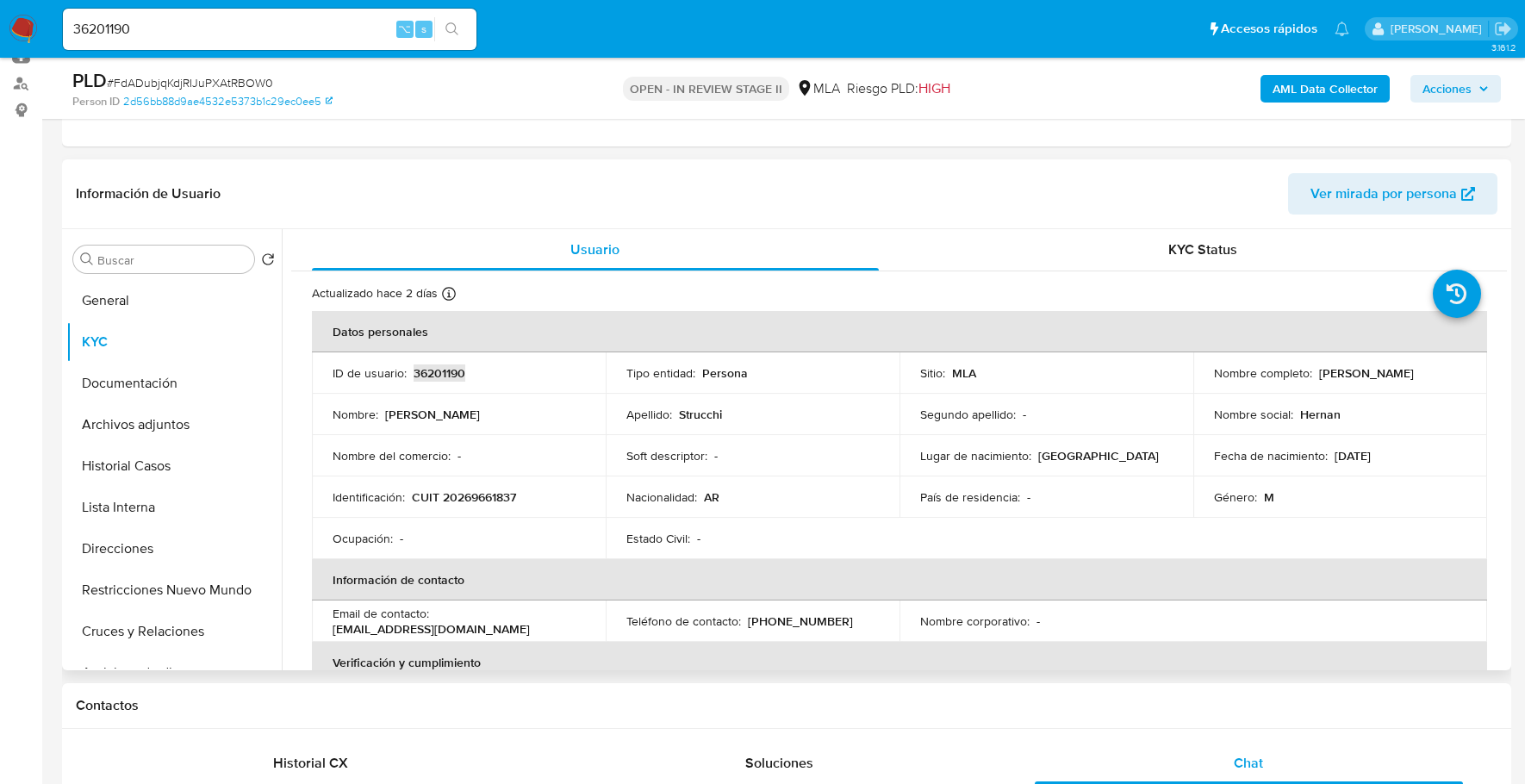
copy p "36201190"
click at [1356, 88] on b "AML Data Collector" at bounding box center [1324, 88] width 105 height 27
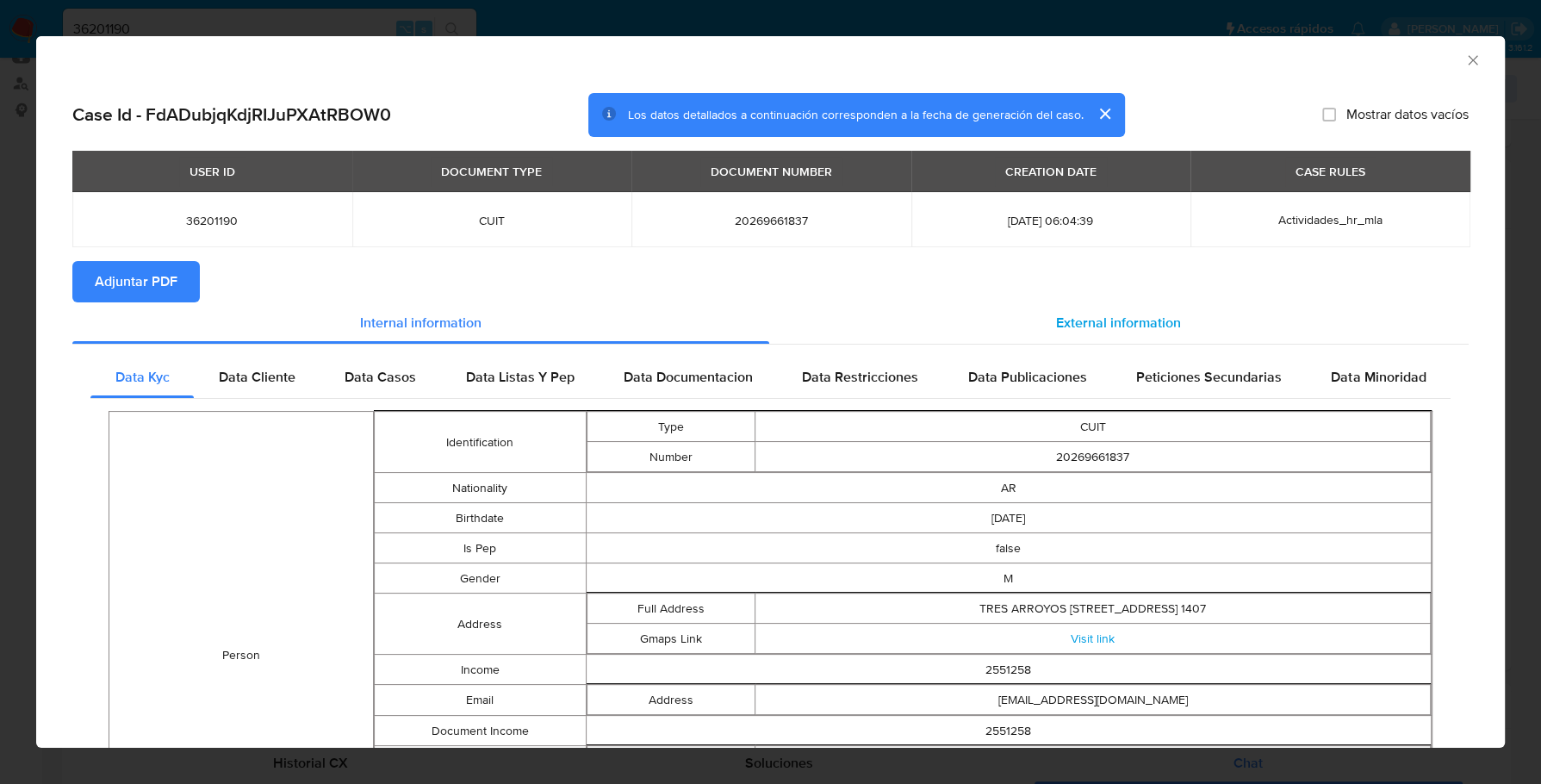
click at [1125, 318] on span "External information" at bounding box center [1118, 322] width 125 height 20
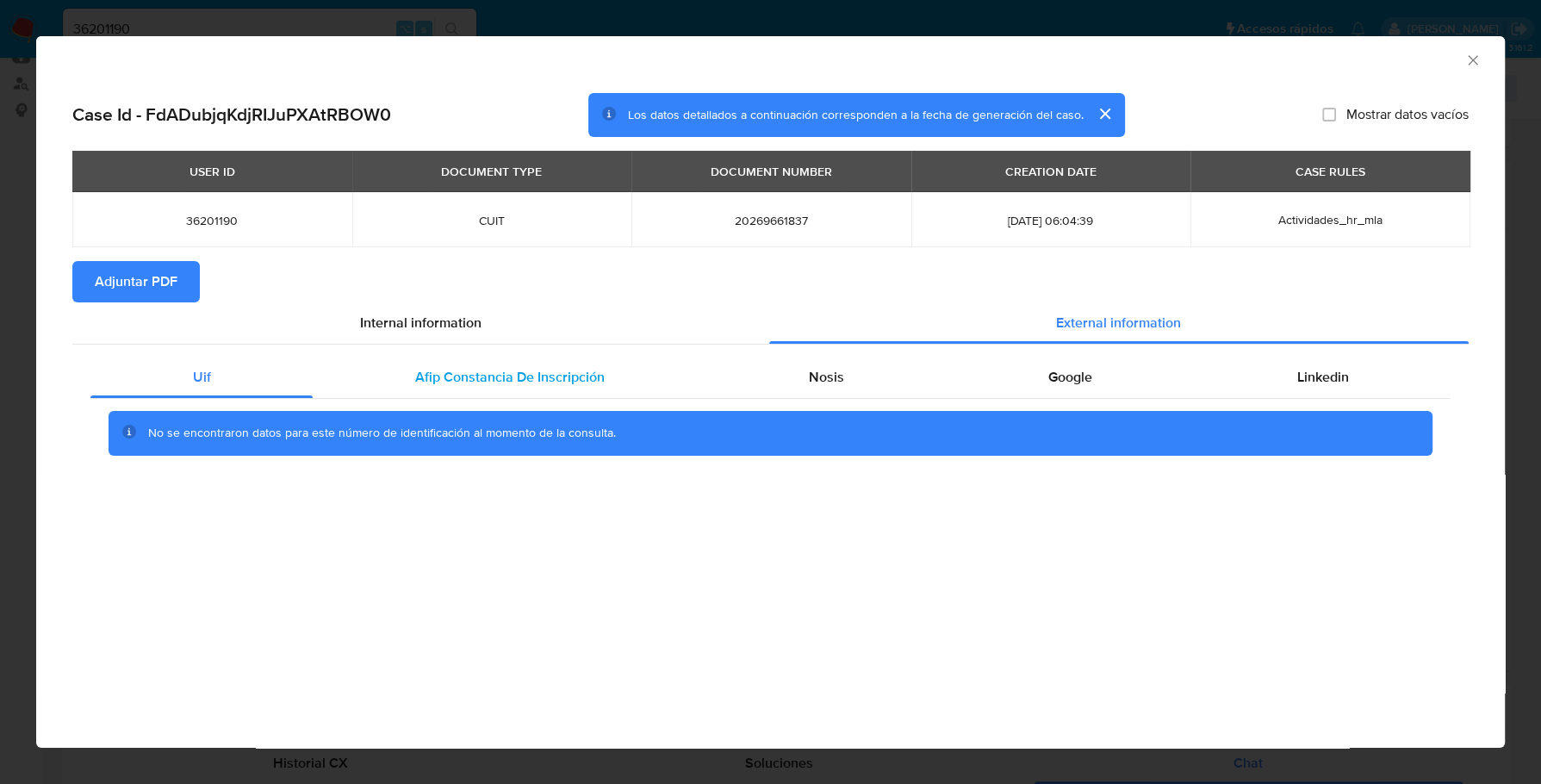
click at [517, 365] on div "Afip Constancia De Inscripción" at bounding box center [510, 377] width 394 height 42
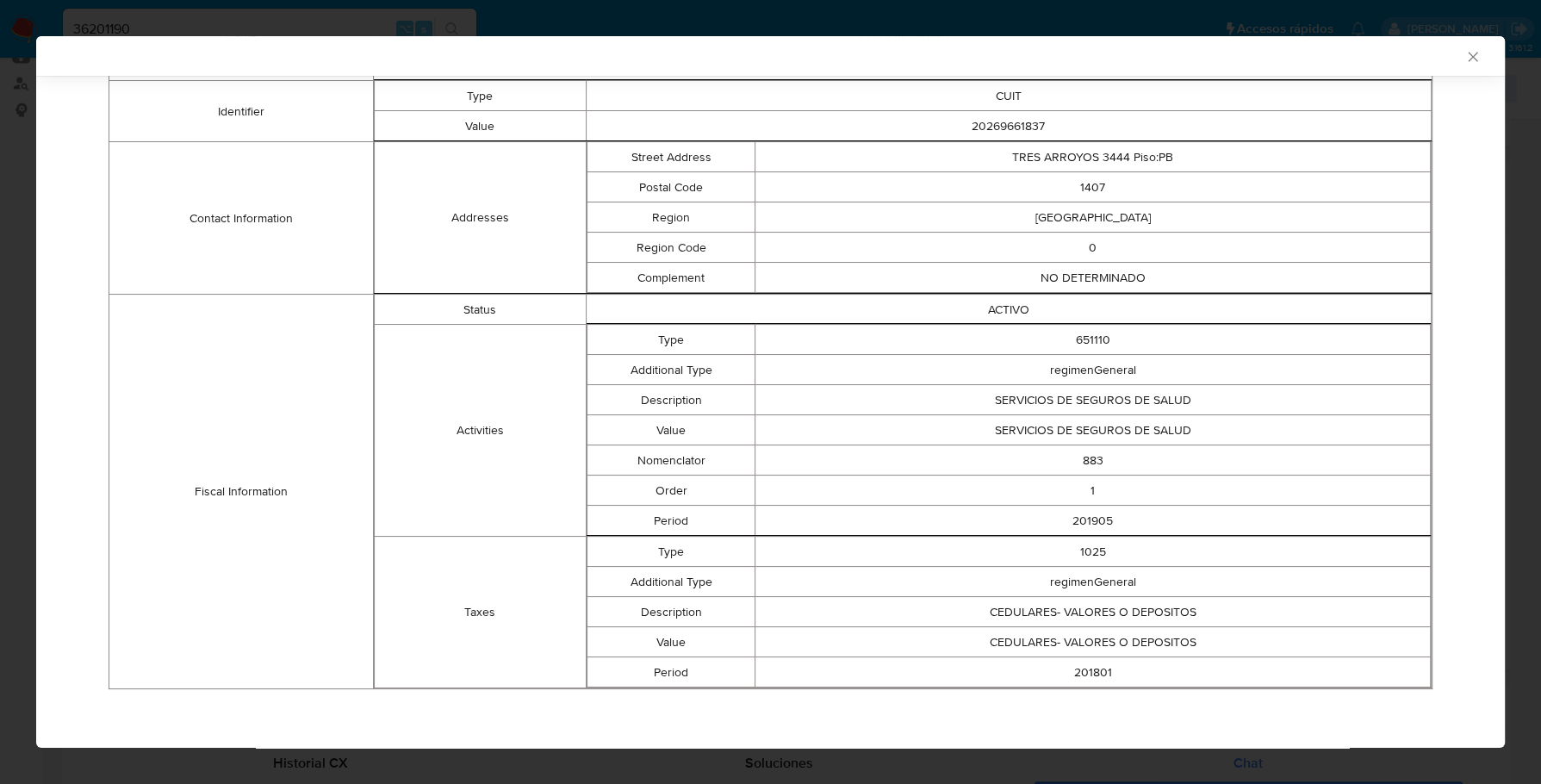
scroll to position [0, 0]
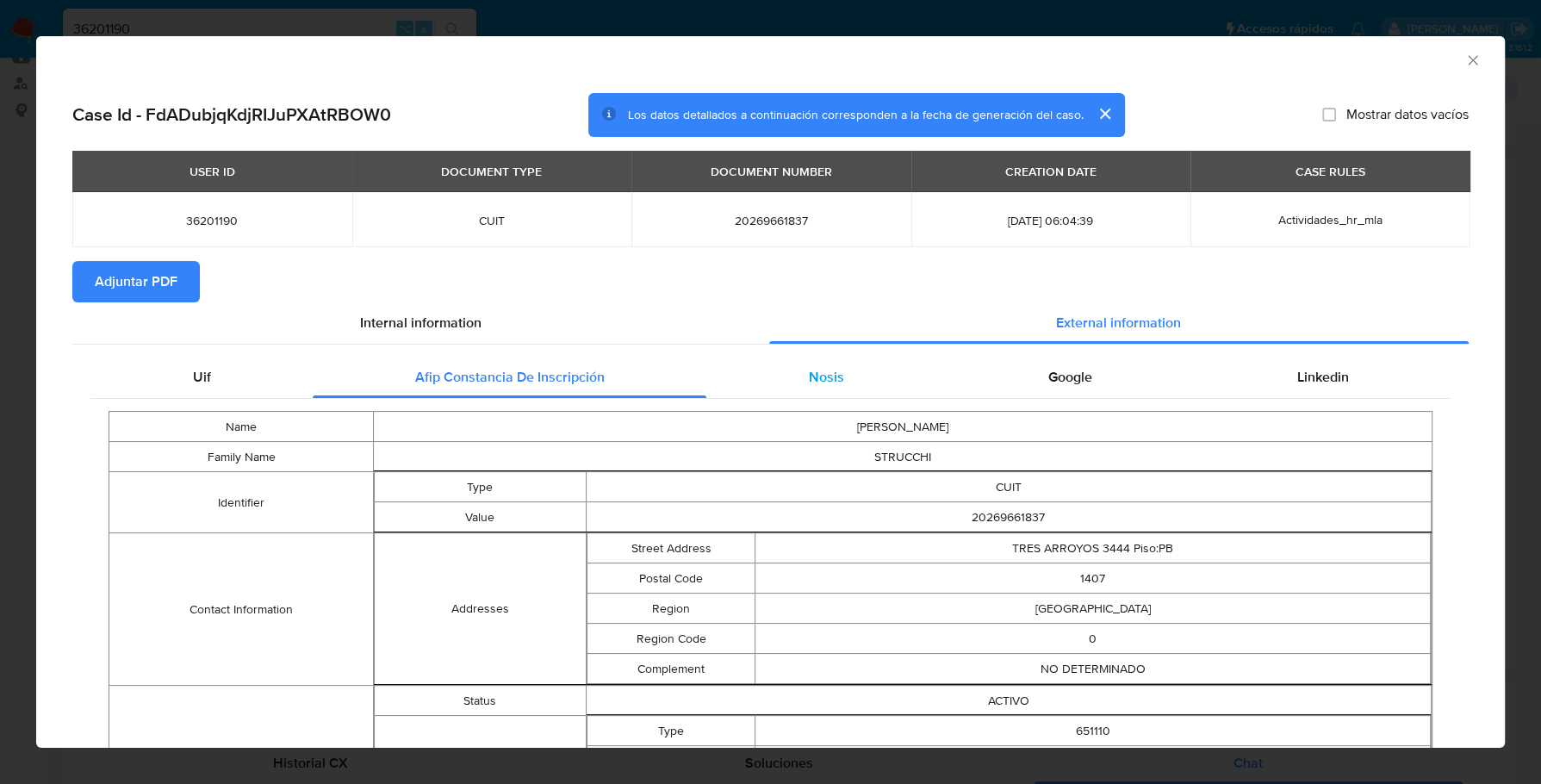
click at [883, 367] on div "Nosis" at bounding box center [826, 377] width 239 height 42
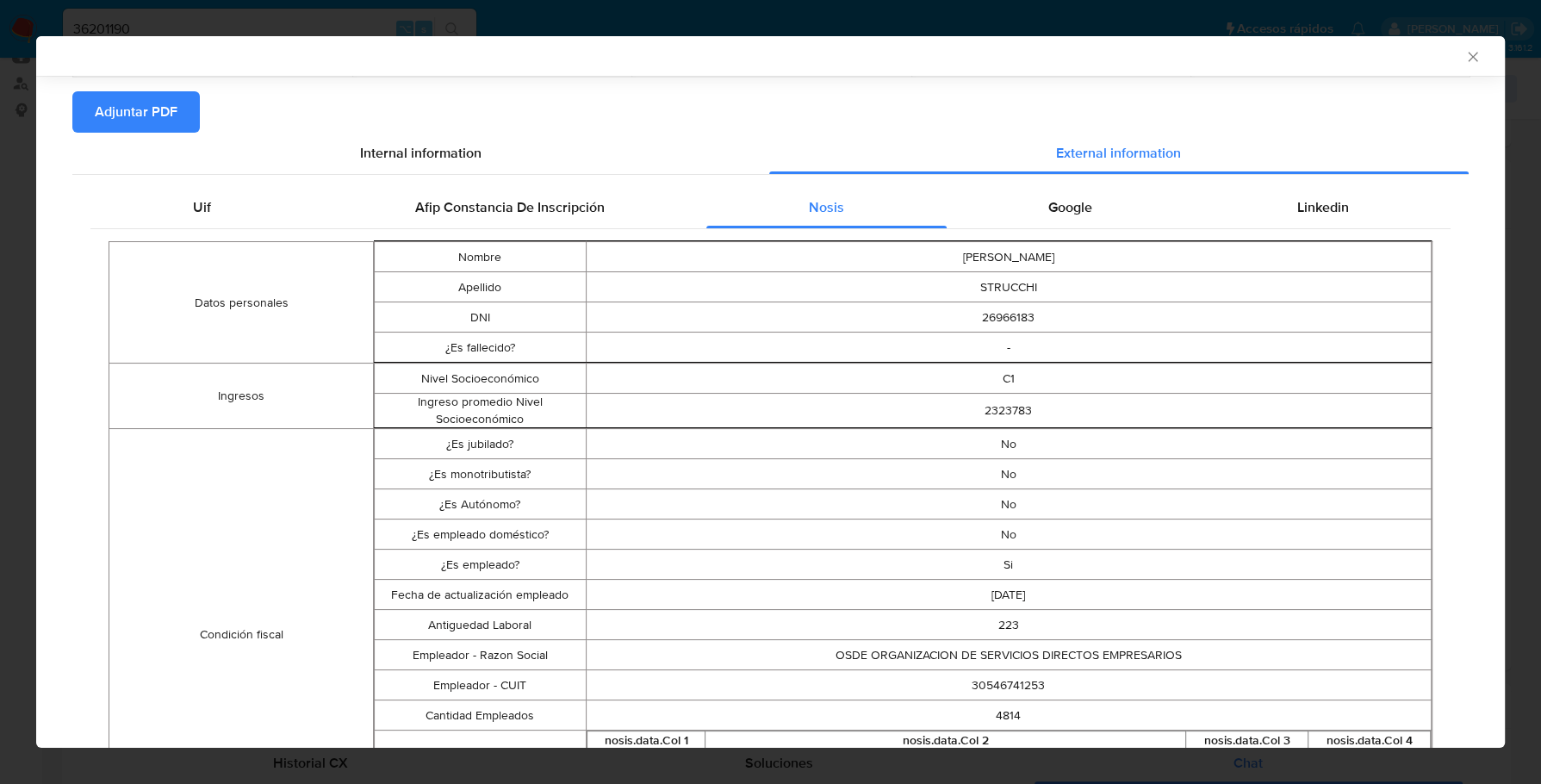
scroll to position [92, 0]
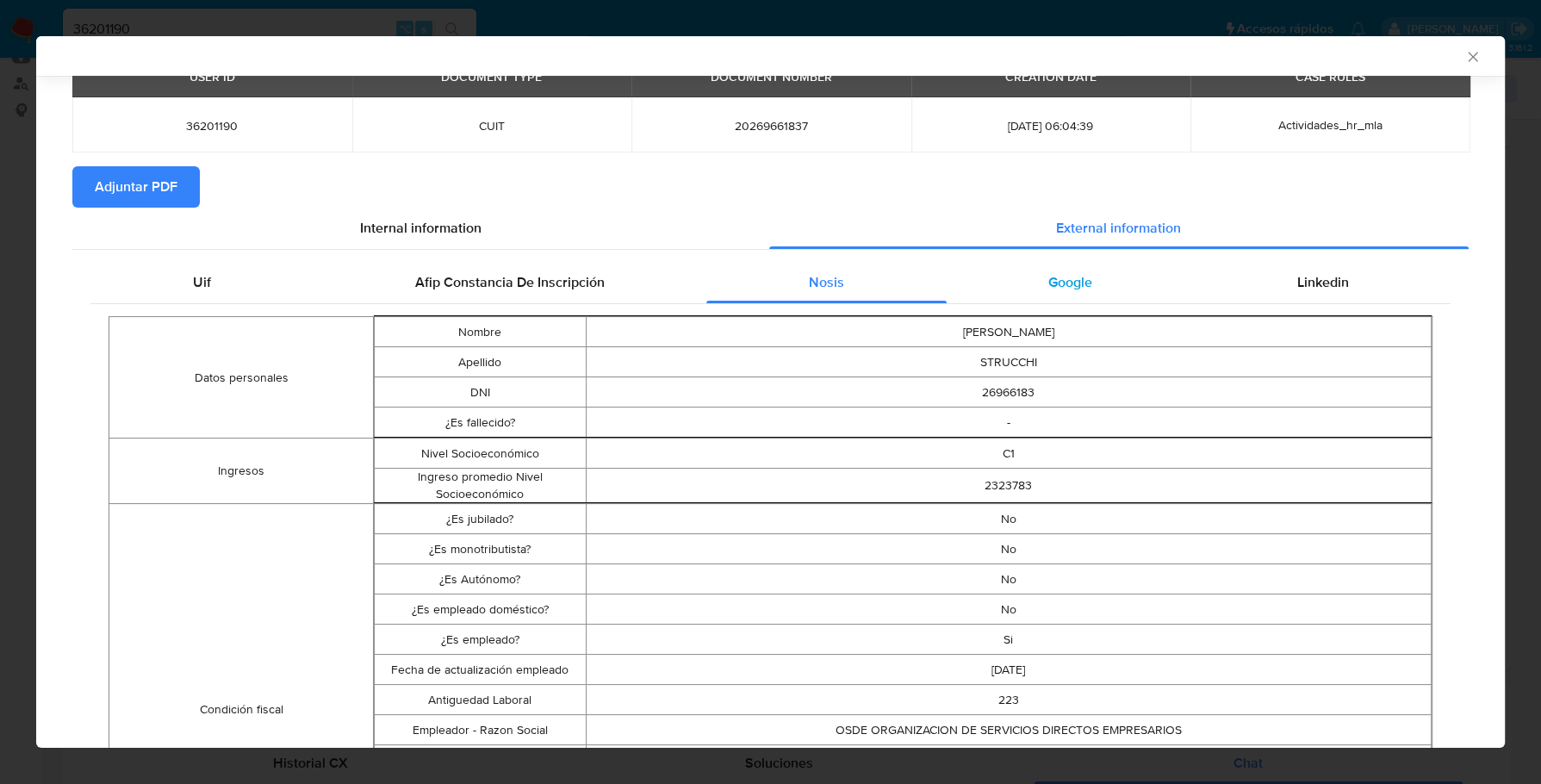
click at [1064, 265] on div "Google" at bounding box center [1071, 283] width 248 height 42
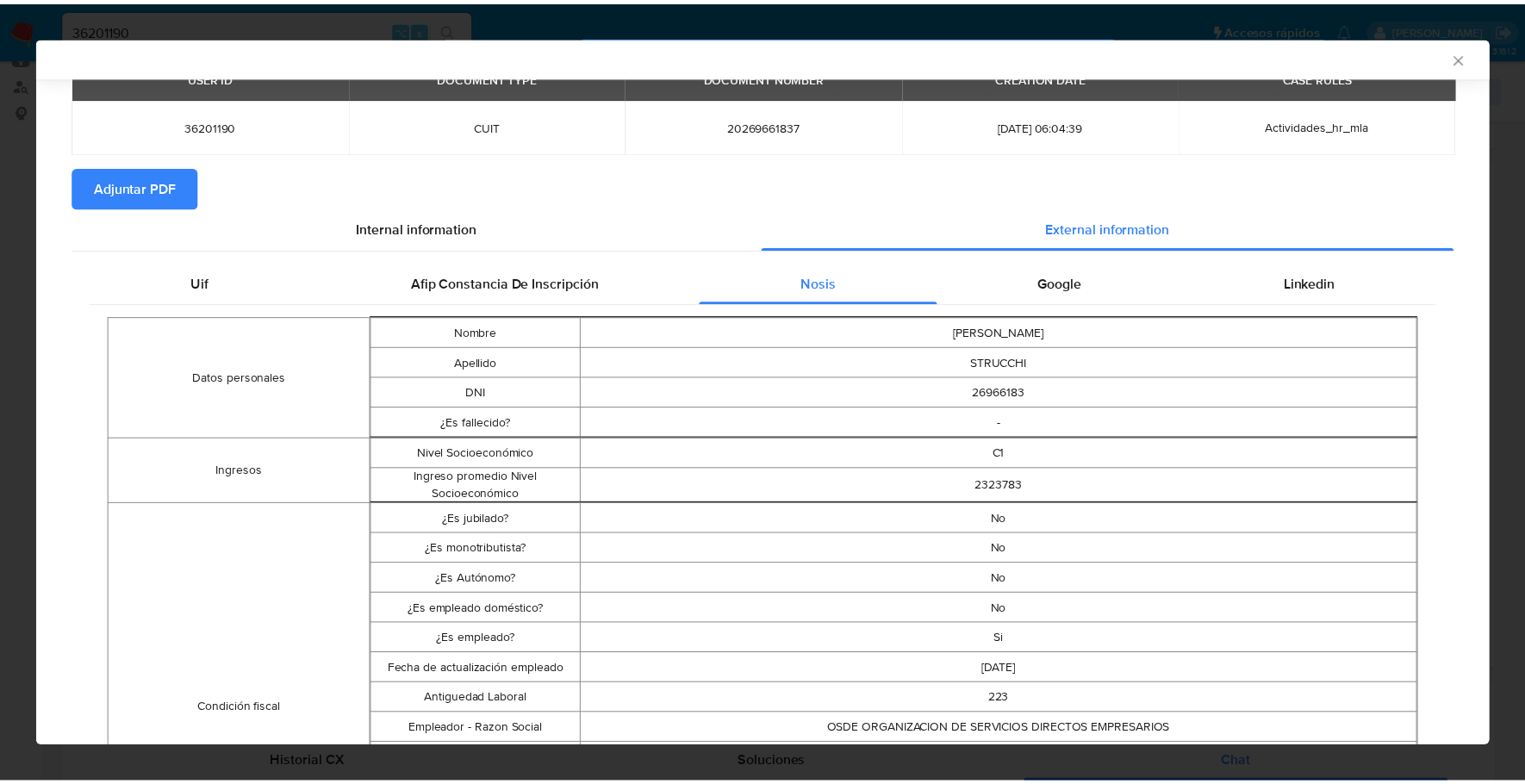
scroll to position [0, 0]
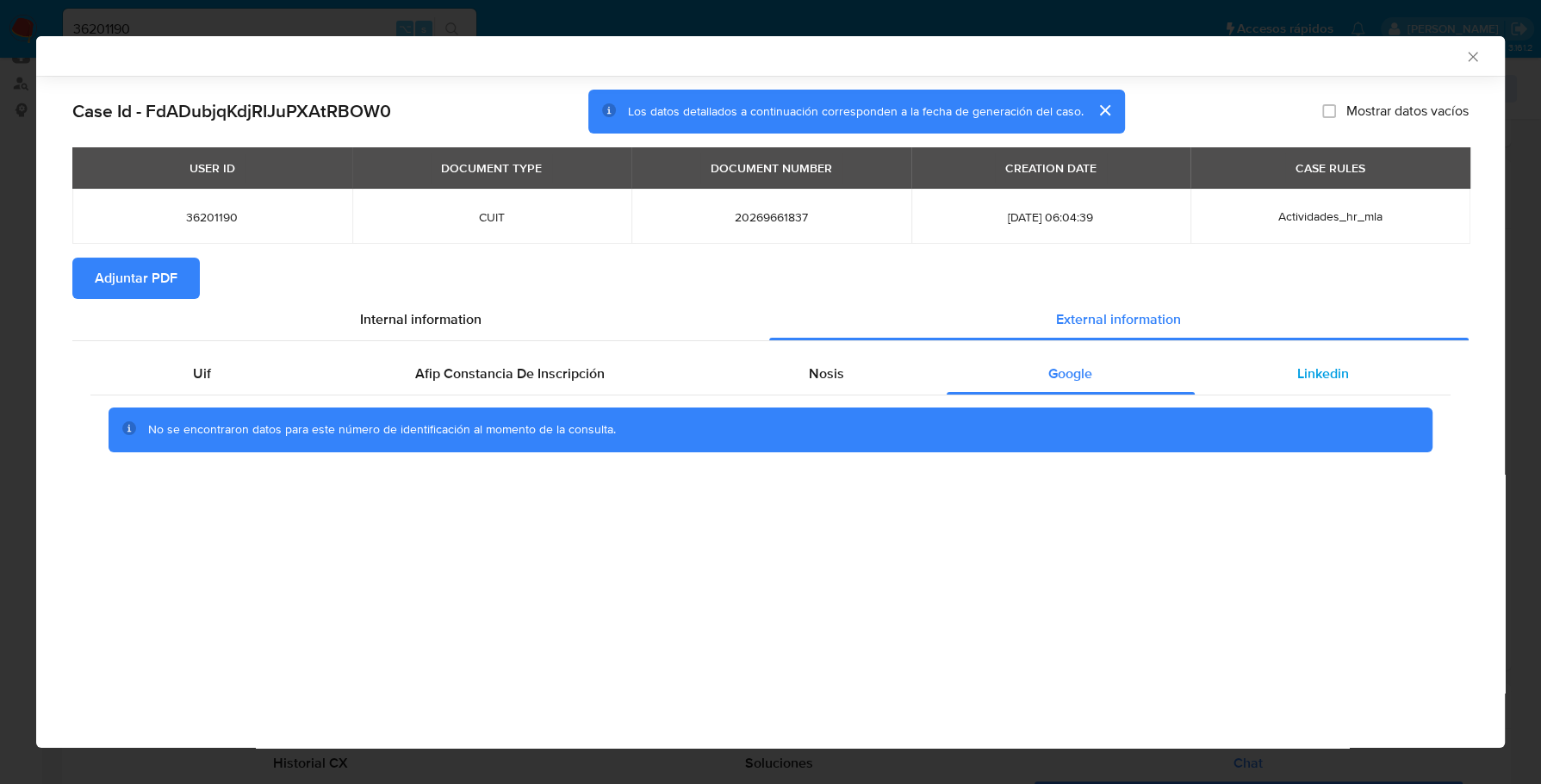
click at [1326, 389] on div "Linkedin" at bounding box center [1322, 374] width 255 height 42
click at [182, 268] on button "Adjuntar PDF" at bounding box center [135, 278] width 128 height 42
click at [1470, 53] on icon "Cerrar ventana" at bounding box center [1473, 57] width 17 height 17
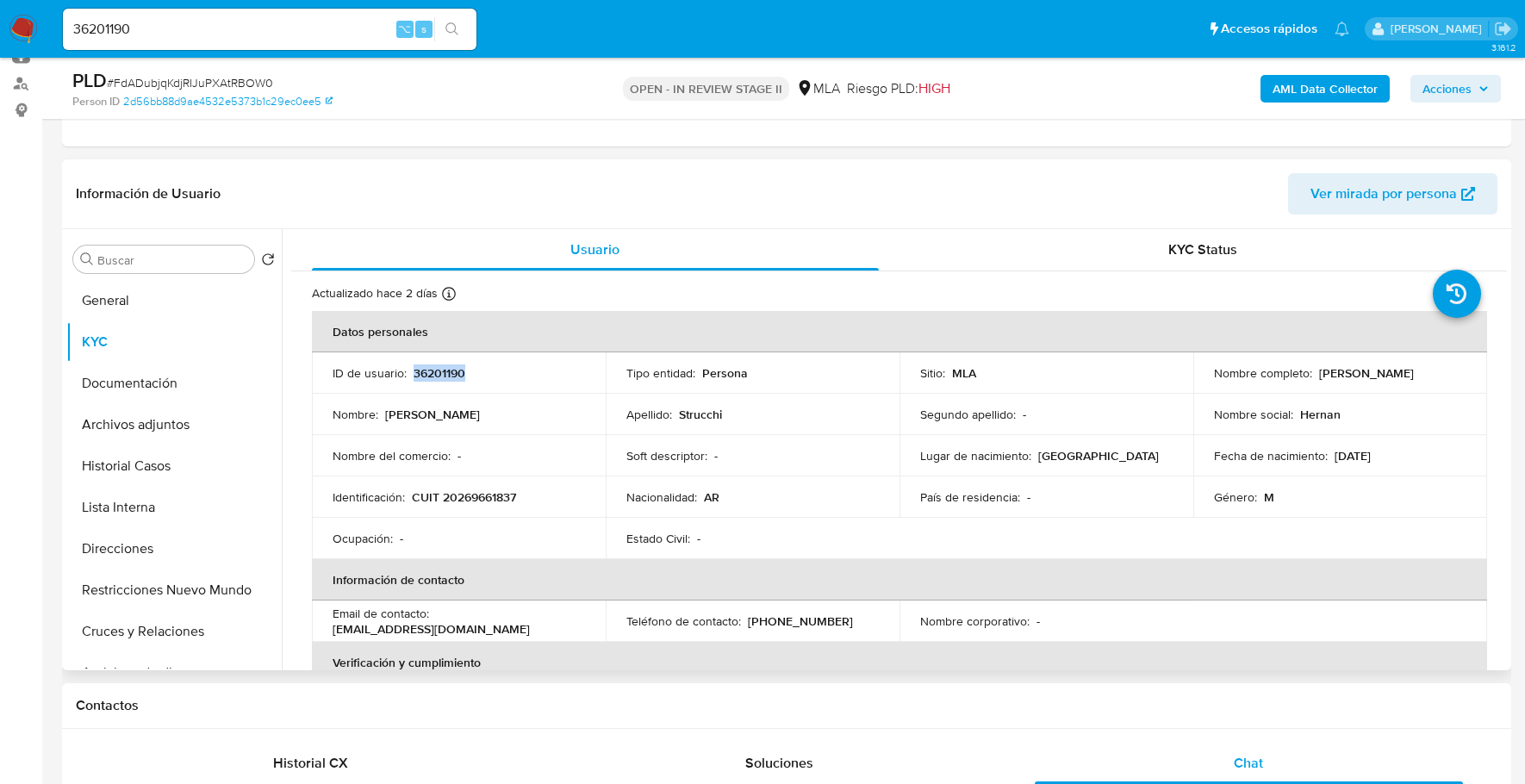
scroll to position [706, 0]
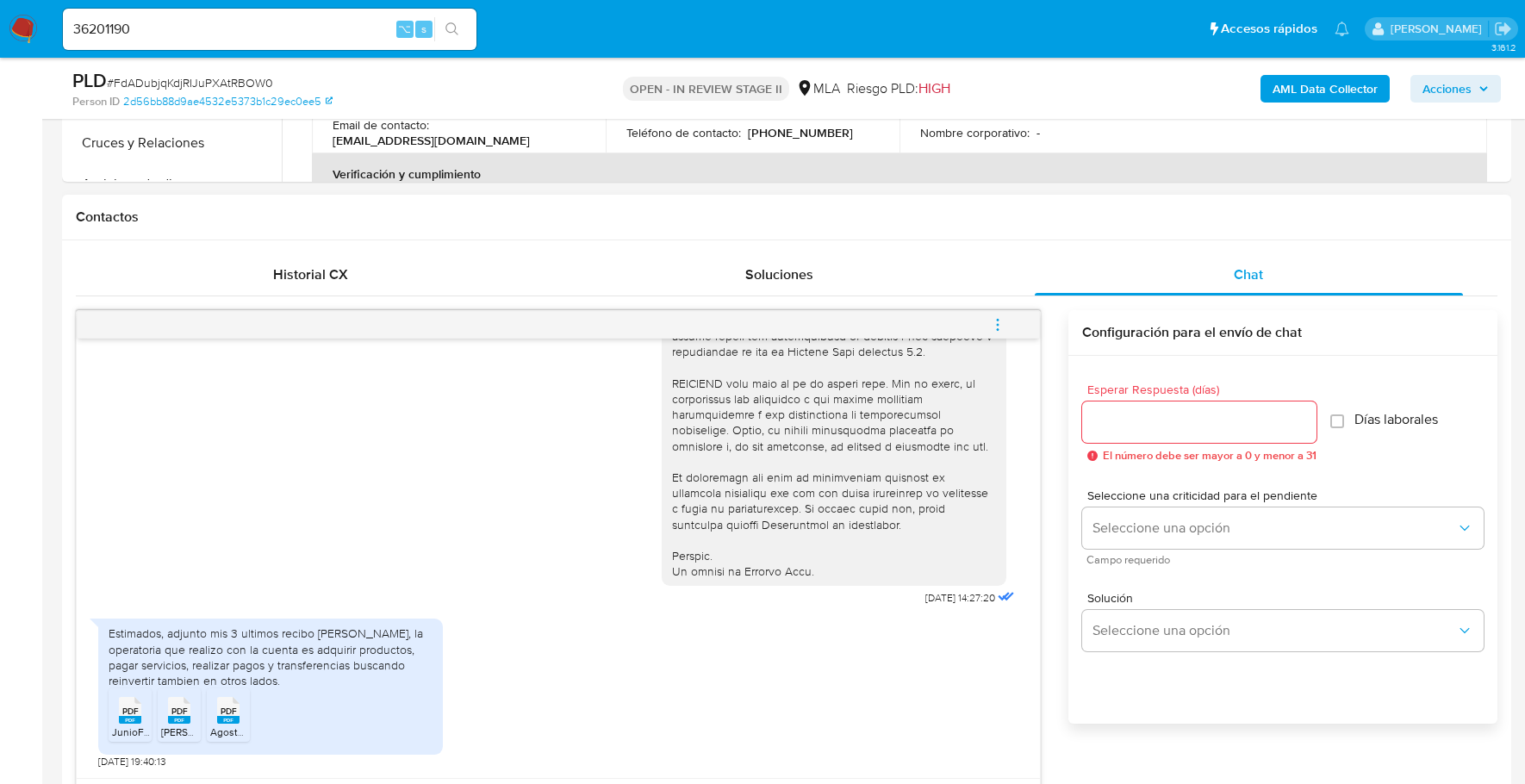
click at [124, 719] on rect at bounding box center [131, 720] width 23 height 8
click at [186, 717] on rect at bounding box center [180, 720] width 23 height 8
click at [213, 714] on div "PDF PDF" at bounding box center [228, 708] width 36 height 34
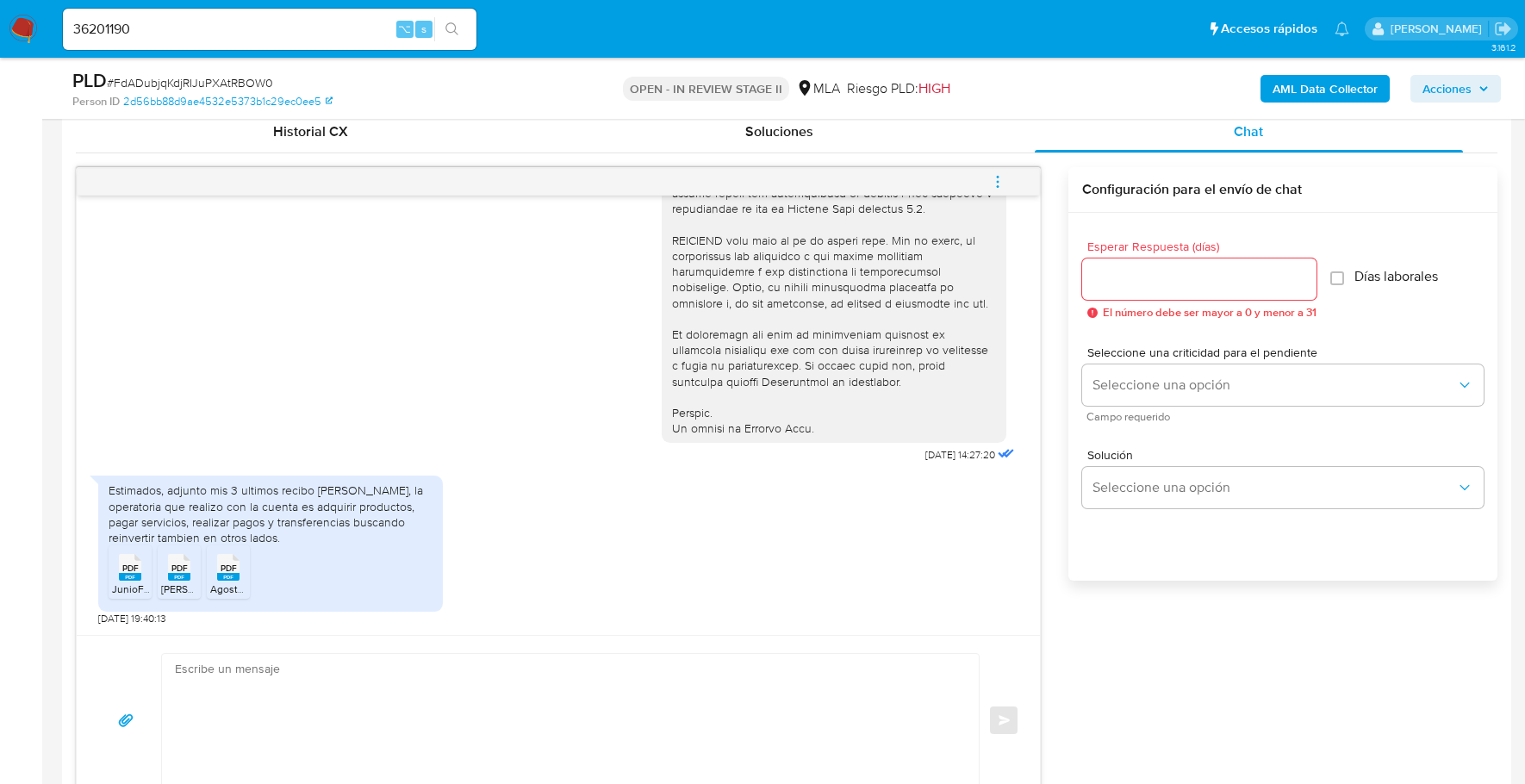
scroll to position [871, 0]
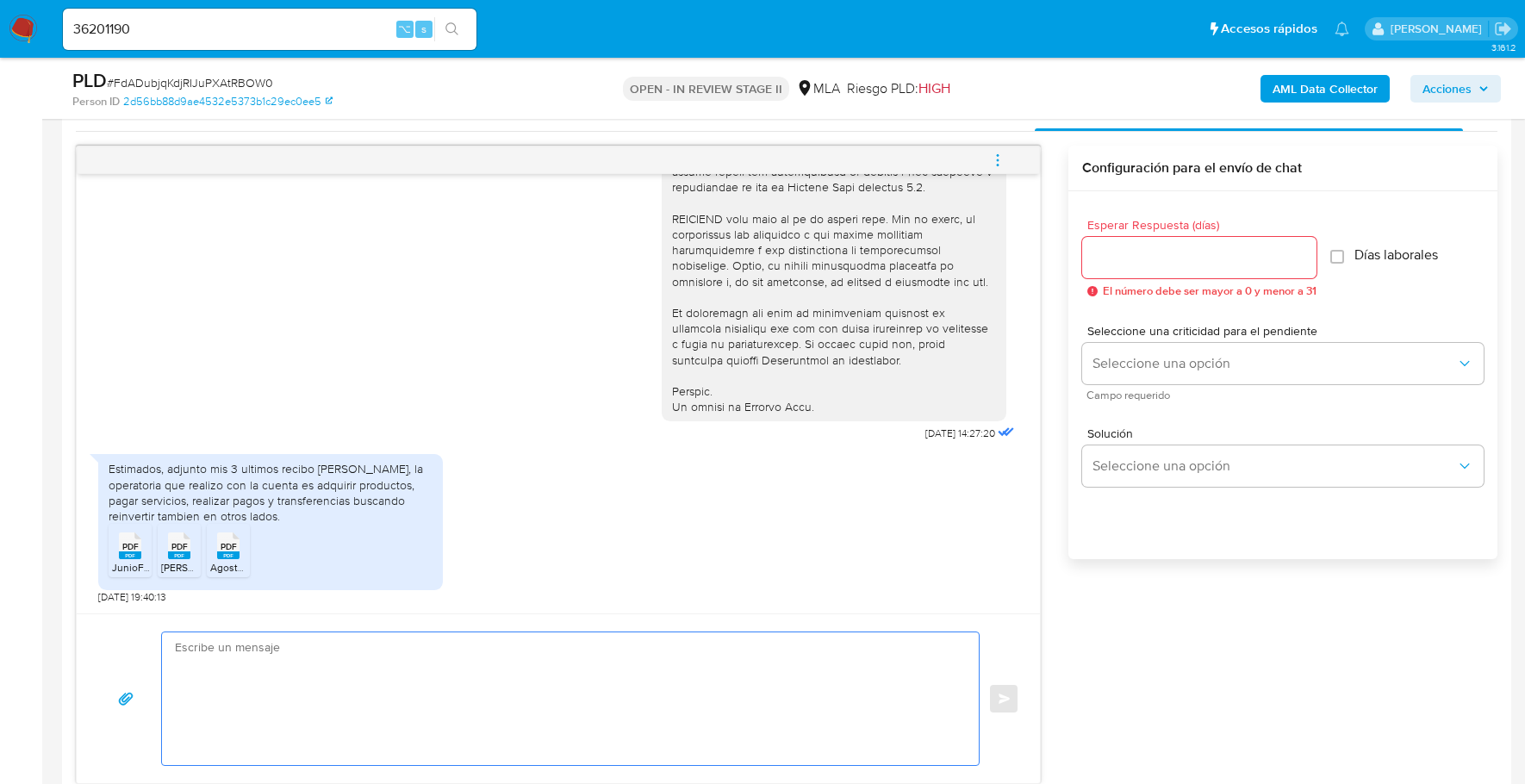
click at [210, 679] on textarea at bounding box center [566, 698] width 782 height 132
paste textarea "Hola, ¡Muchas gracias por tu respuesta! Confirmamos la recepción de la document…"
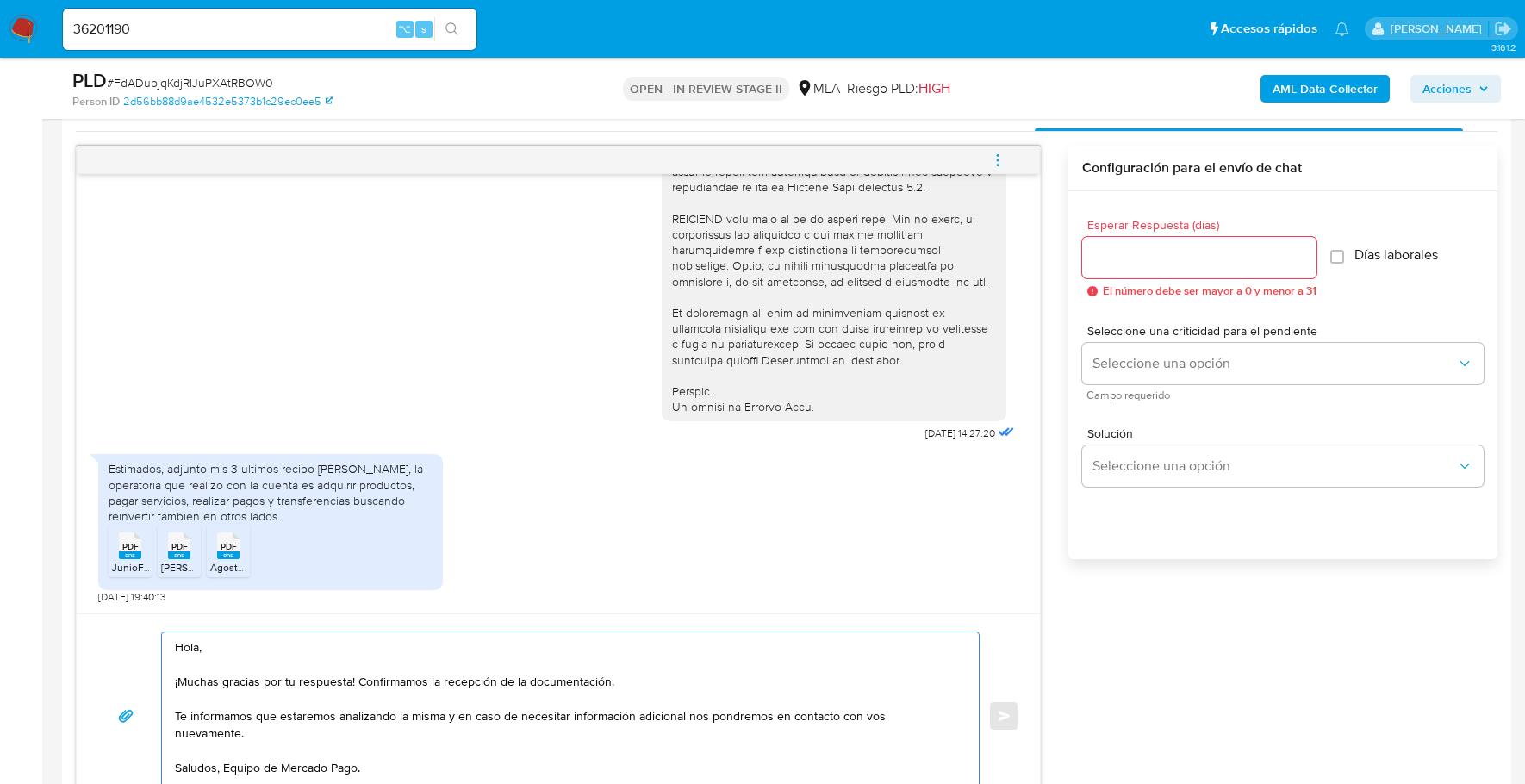
type textarea "Hola, ¡Muchas gracias por tu respuesta! Confirmamos la recepción de la document…"
click at [1127, 253] on input "Esperar Respuesta (días)" at bounding box center [1200, 257] width 235 height 23
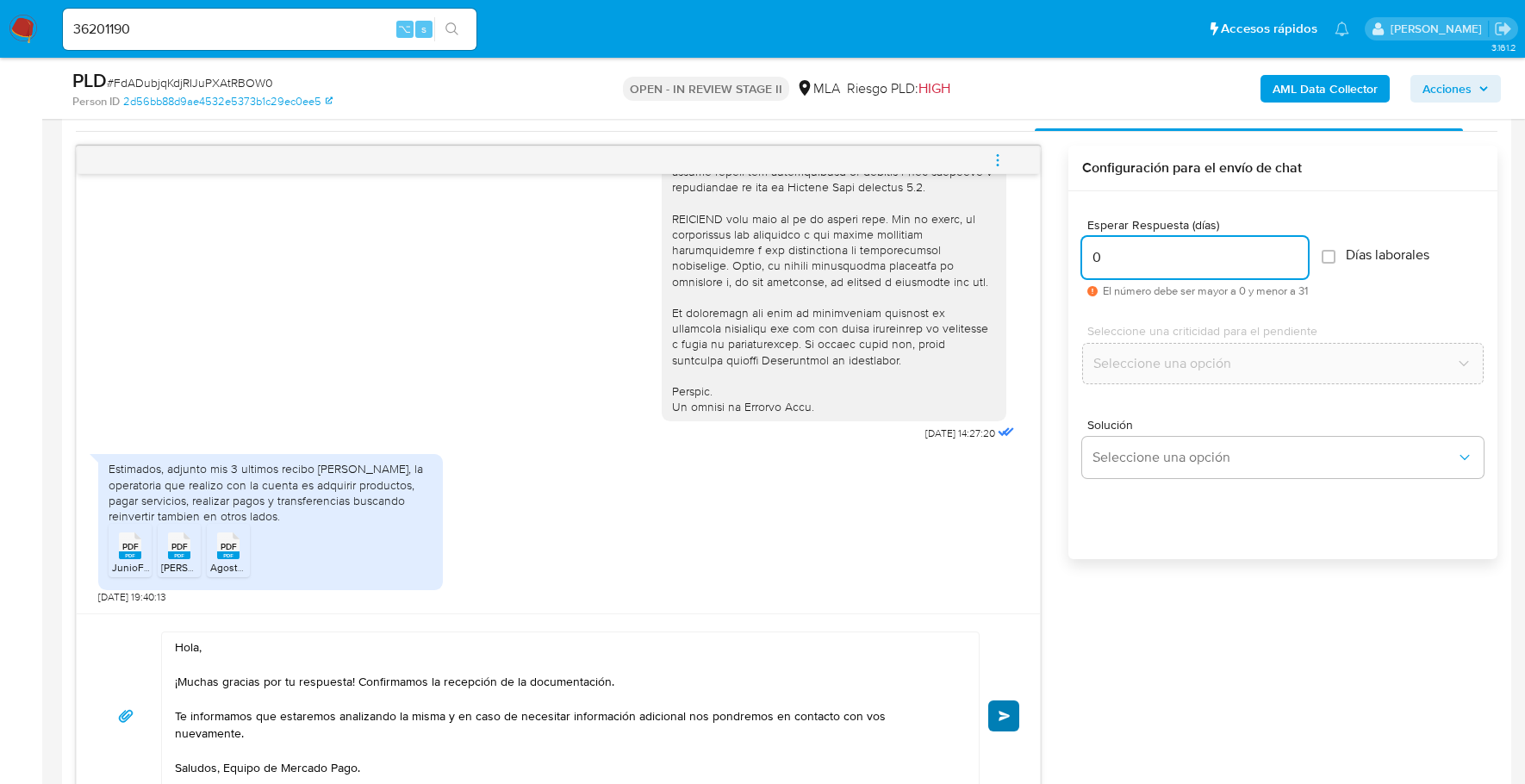
type input "0"
click at [1011, 725] on button "Enviar" at bounding box center [1004, 715] width 31 height 31
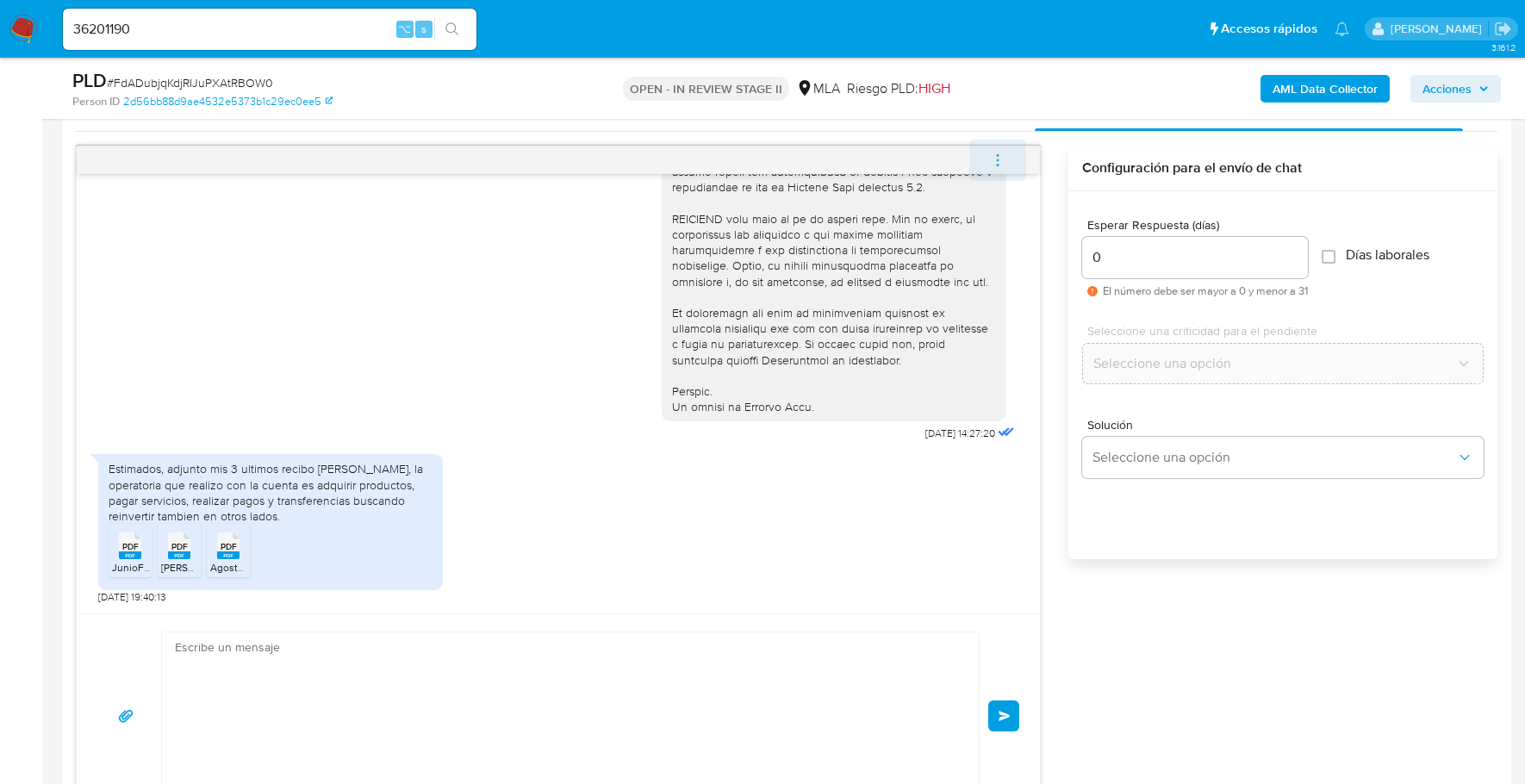
scroll to position [918, 0]
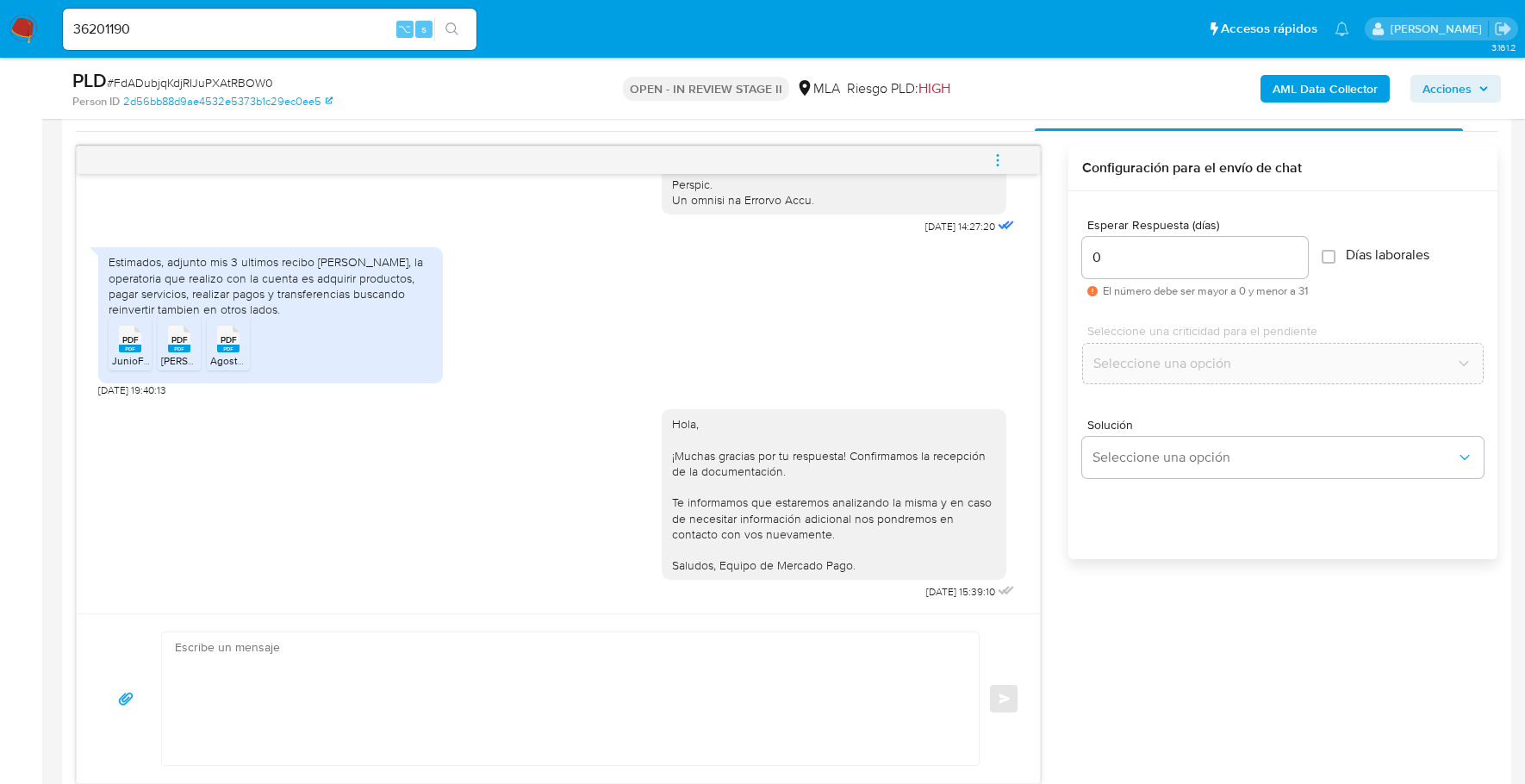
click at [994, 157] on icon "menu-action" at bounding box center [997, 160] width 15 height 15
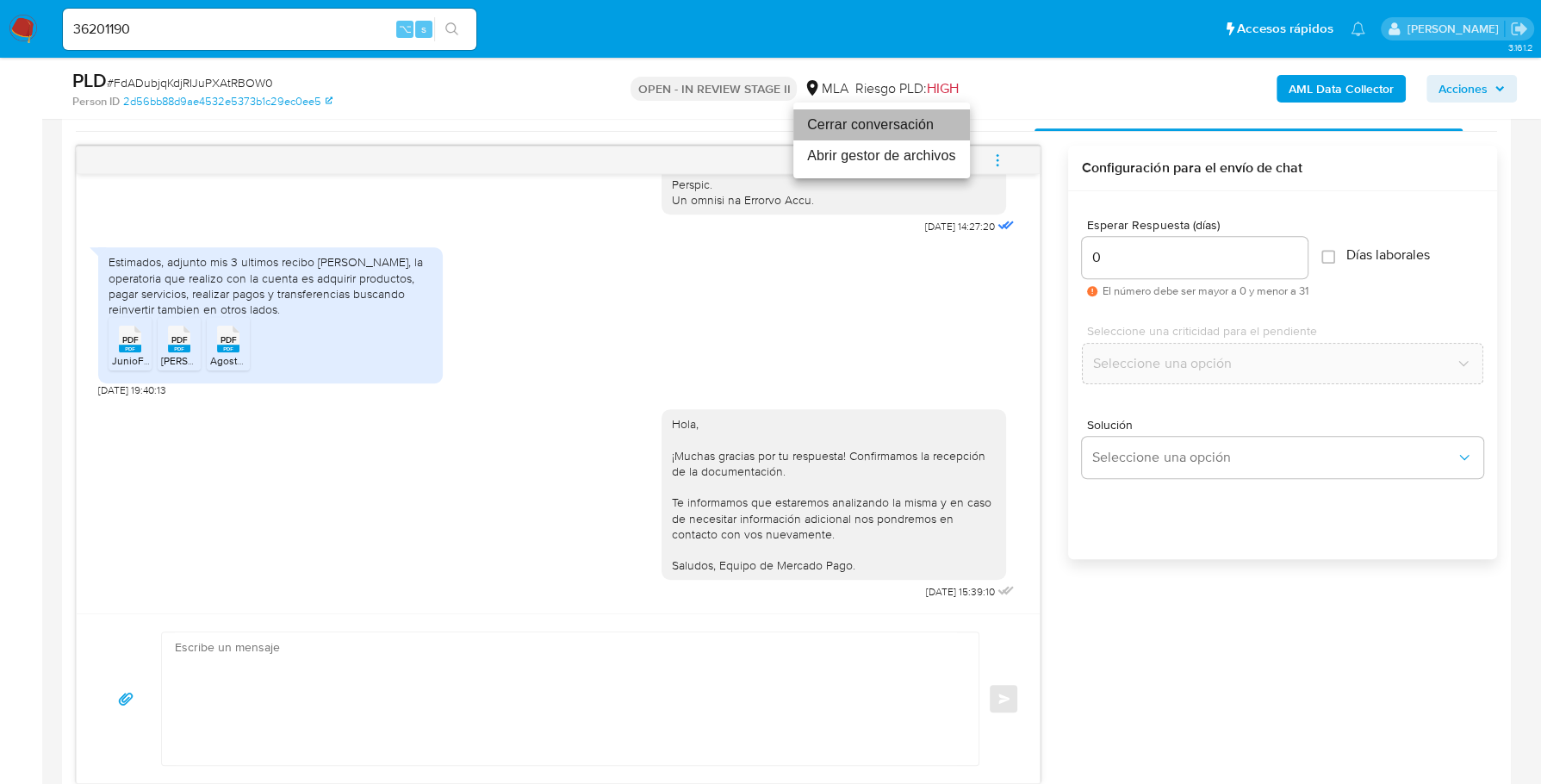
click at [903, 120] on li "Cerrar conversación" at bounding box center [882, 125] width 177 height 31
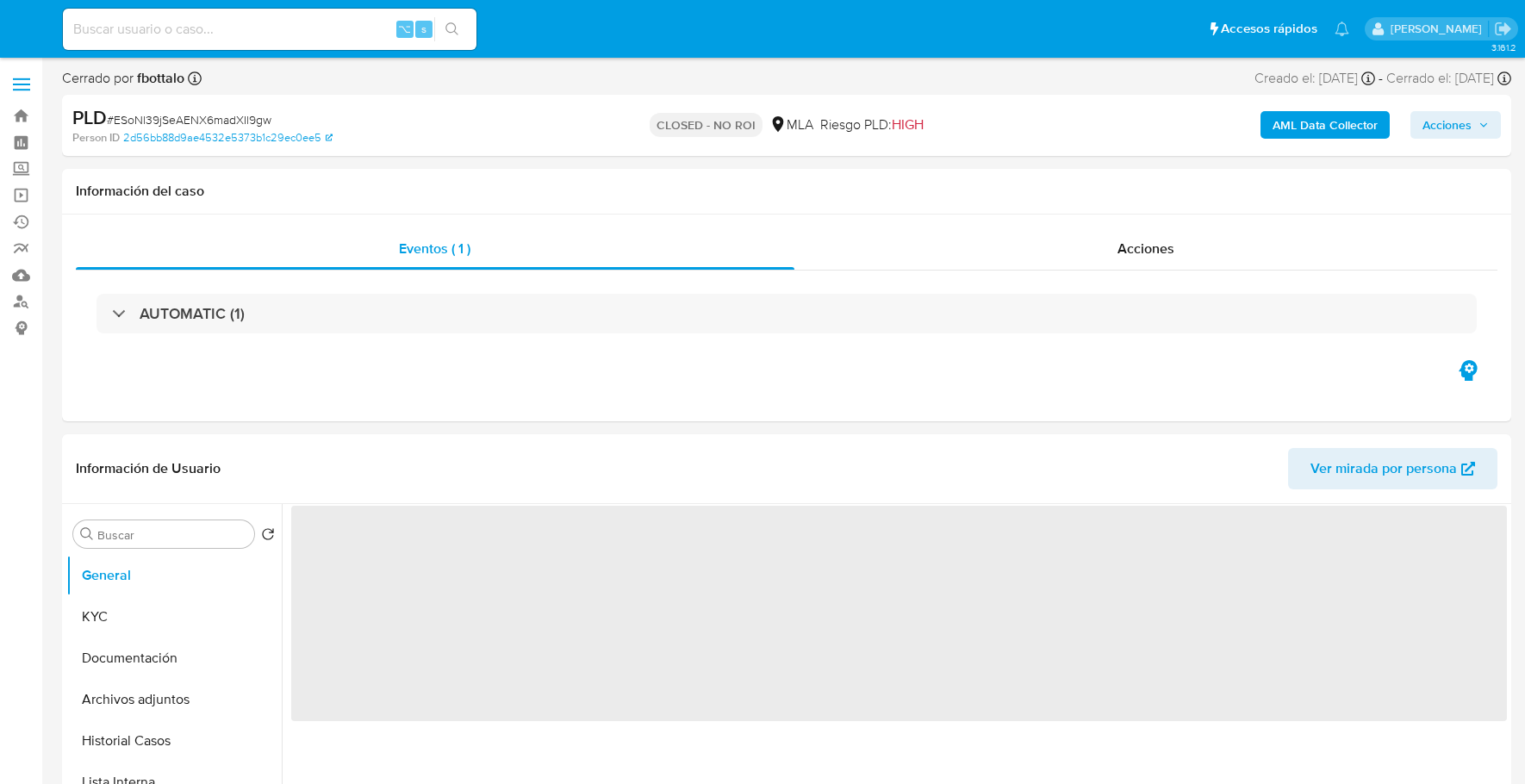
select select "10"
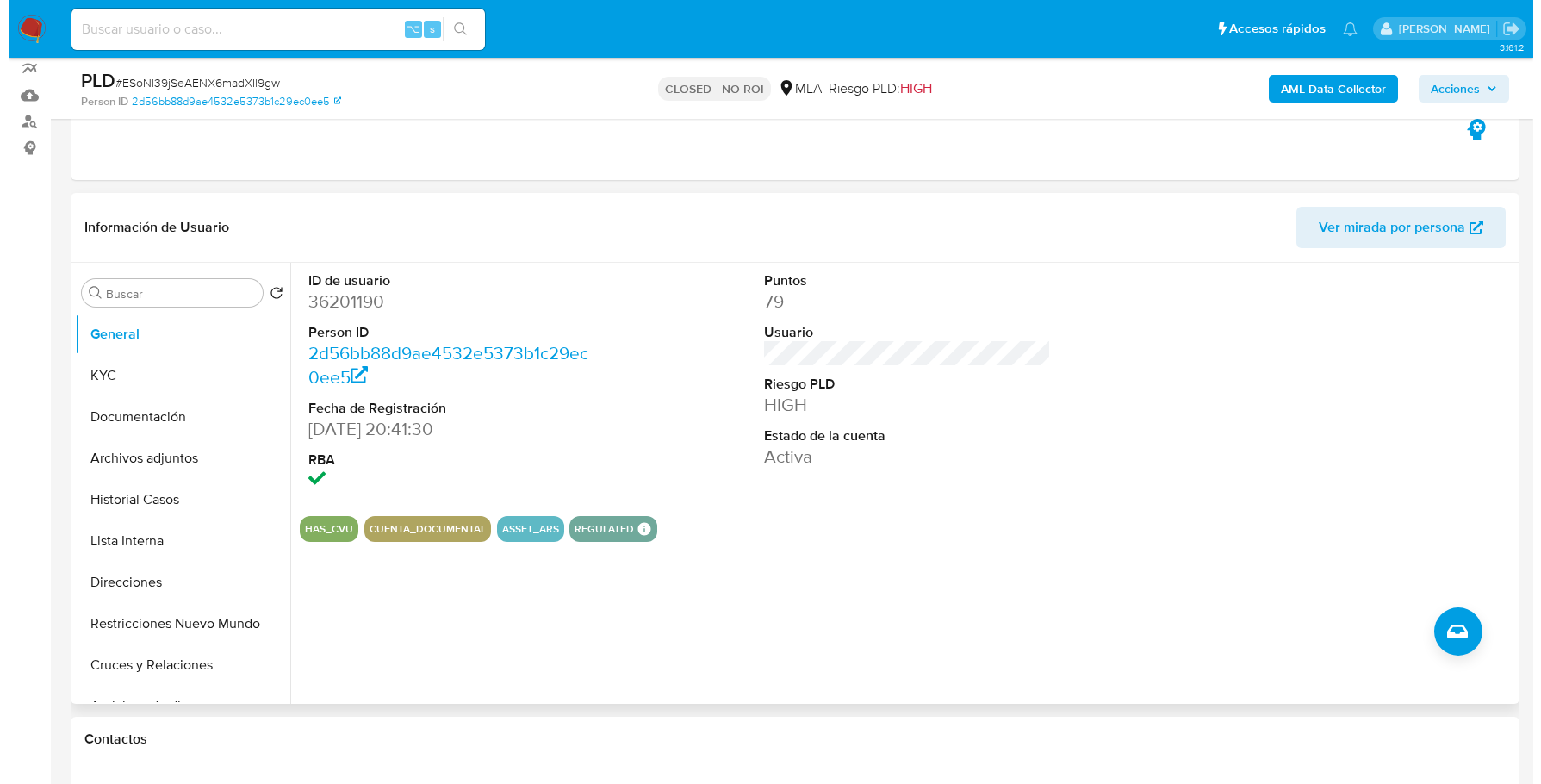
scroll to position [181, 0]
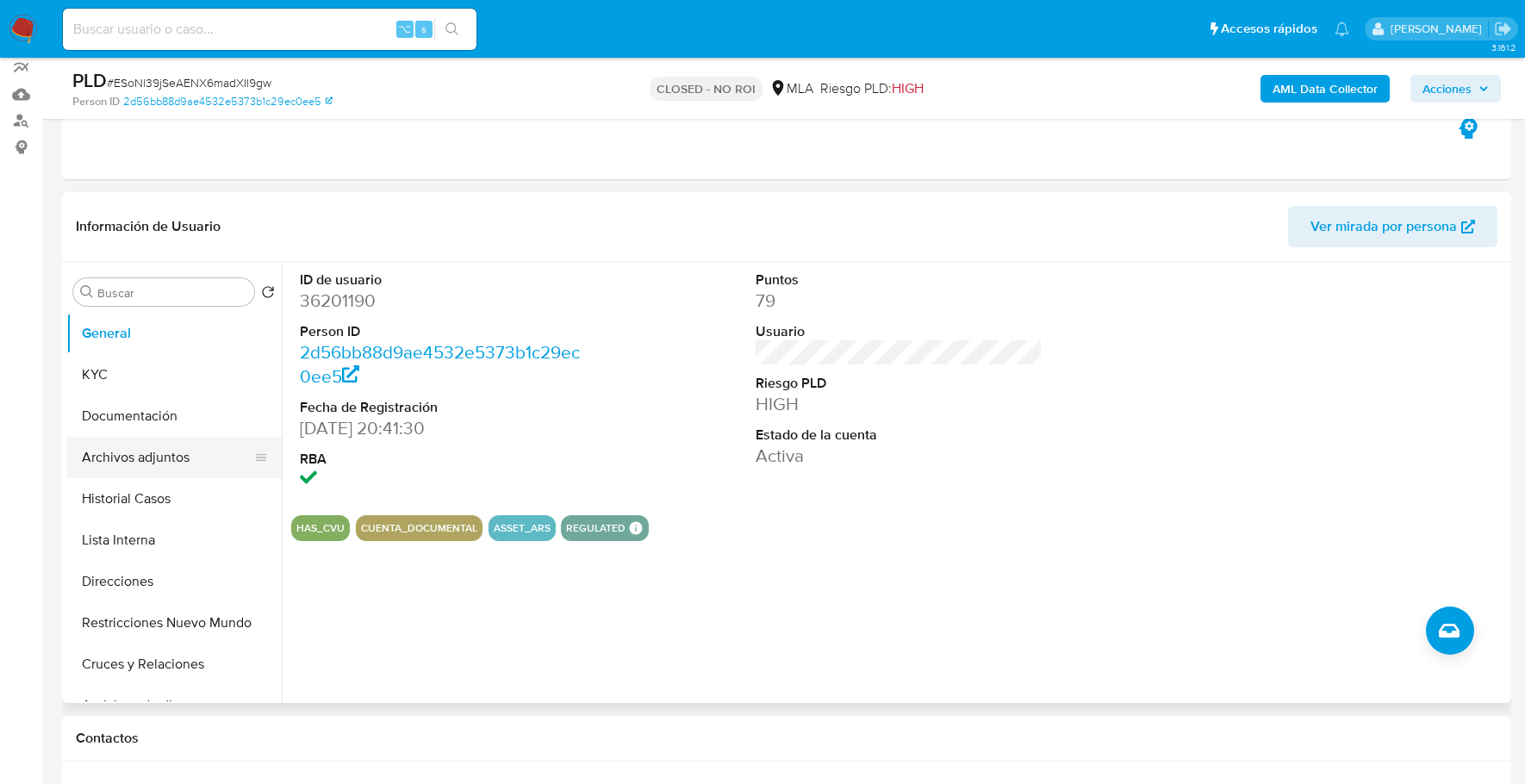
click at [141, 455] on button "Archivos adjuntos" at bounding box center [167, 458] width 202 height 42
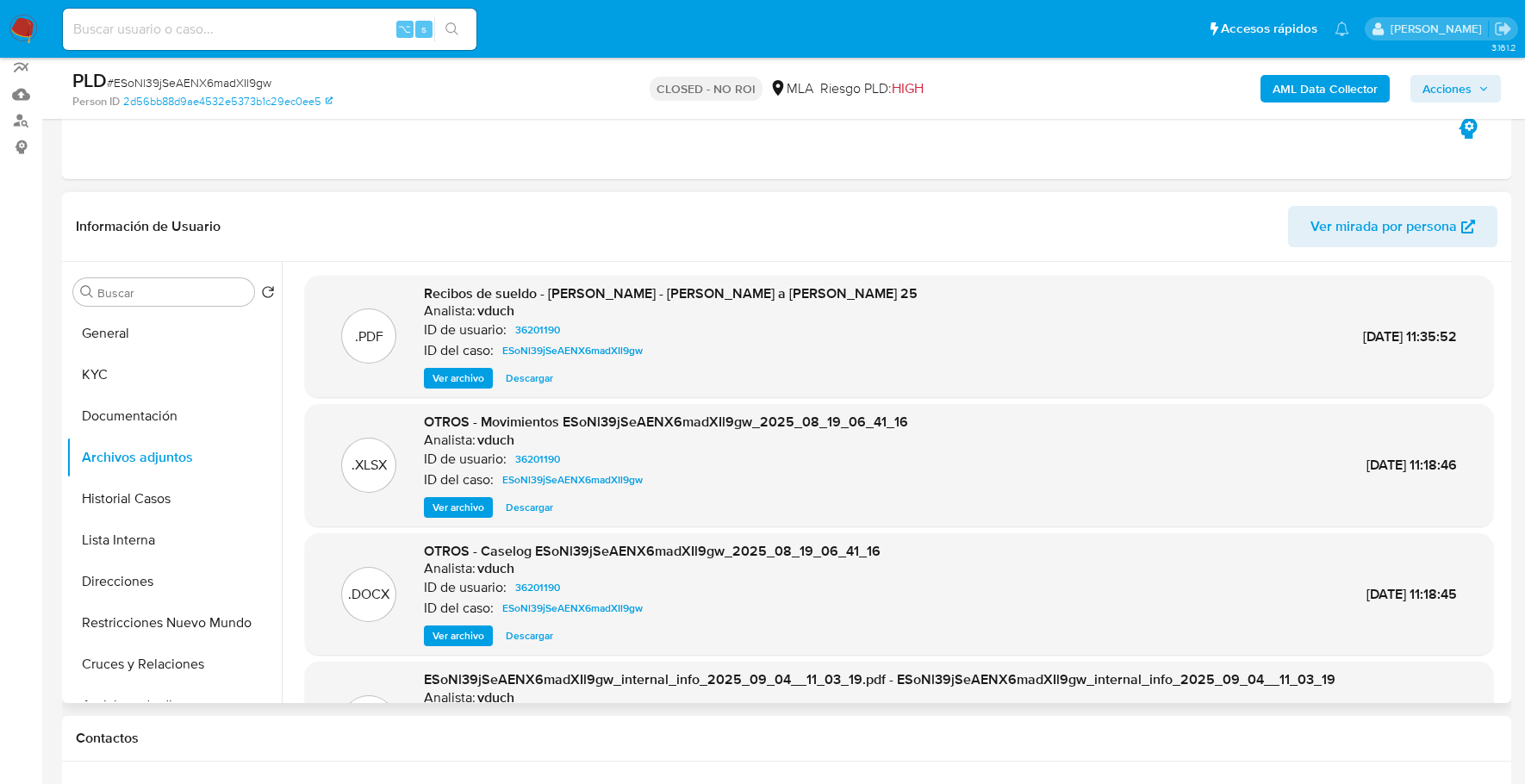
click at [449, 635] on span "Ver archivo" at bounding box center [458, 636] width 52 height 17
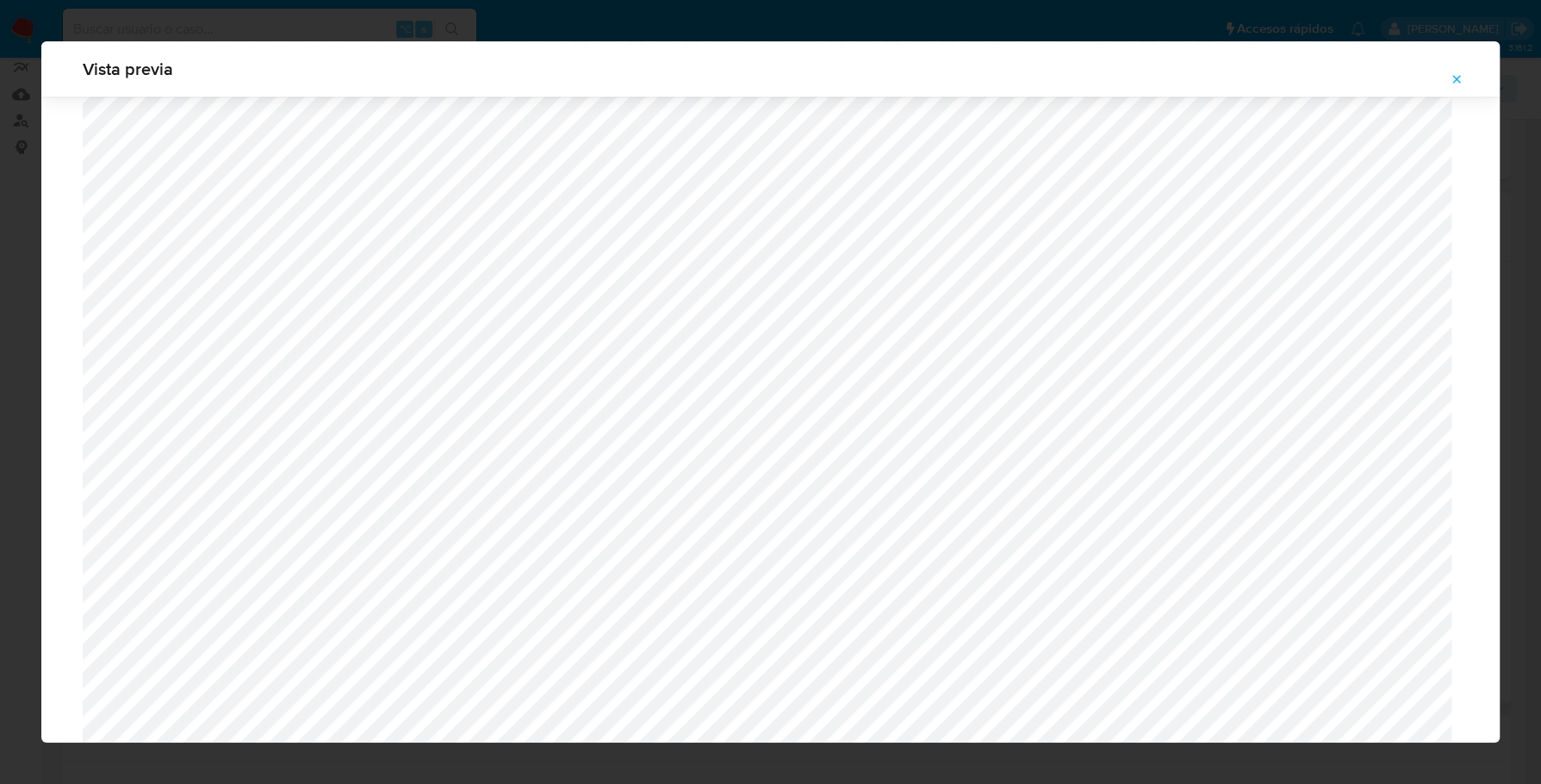
scroll to position [3334, 0]
click at [1458, 78] on icon "Attachment preview" at bounding box center [1457, 78] width 8 height 8
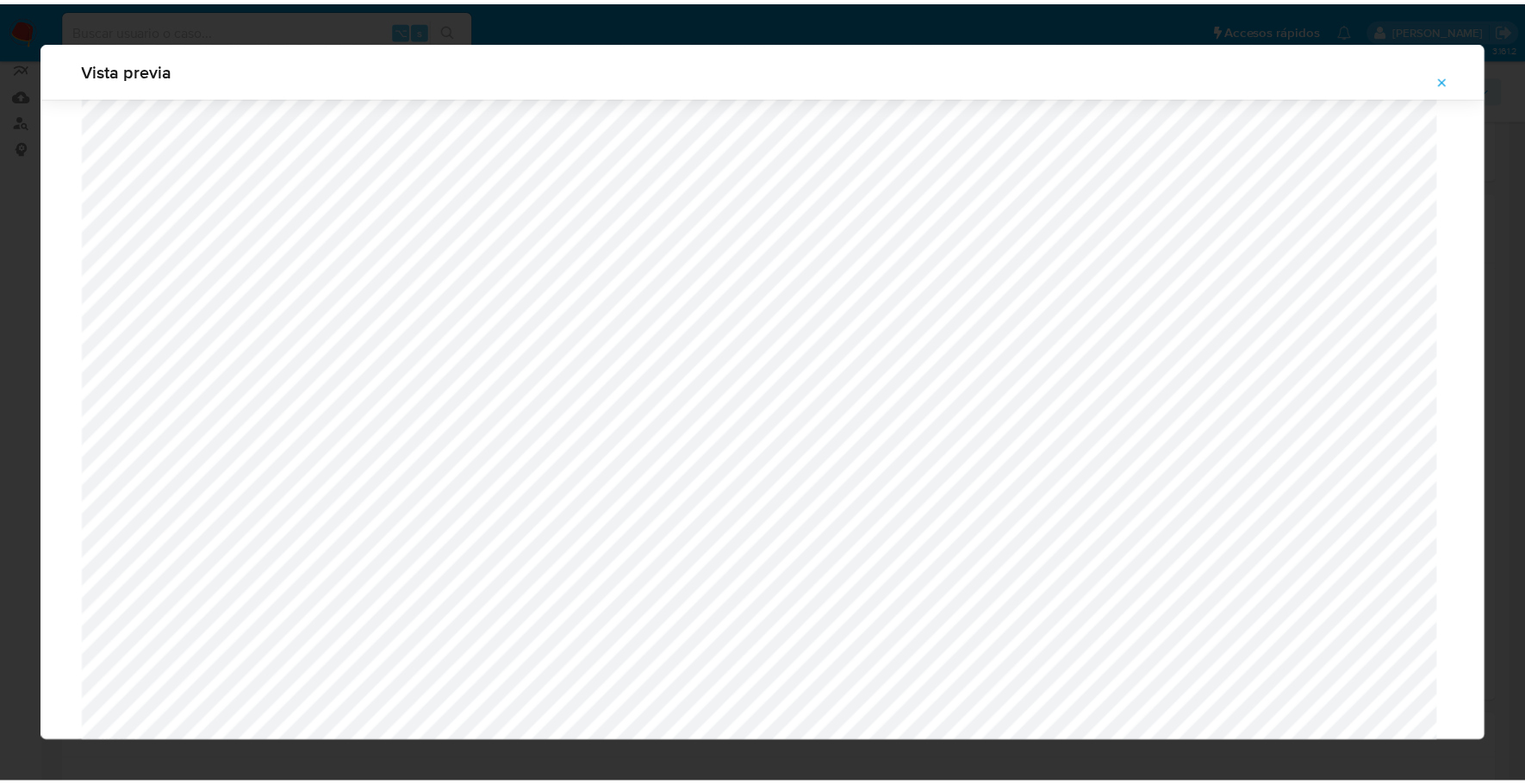
scroll to position [0, 0]
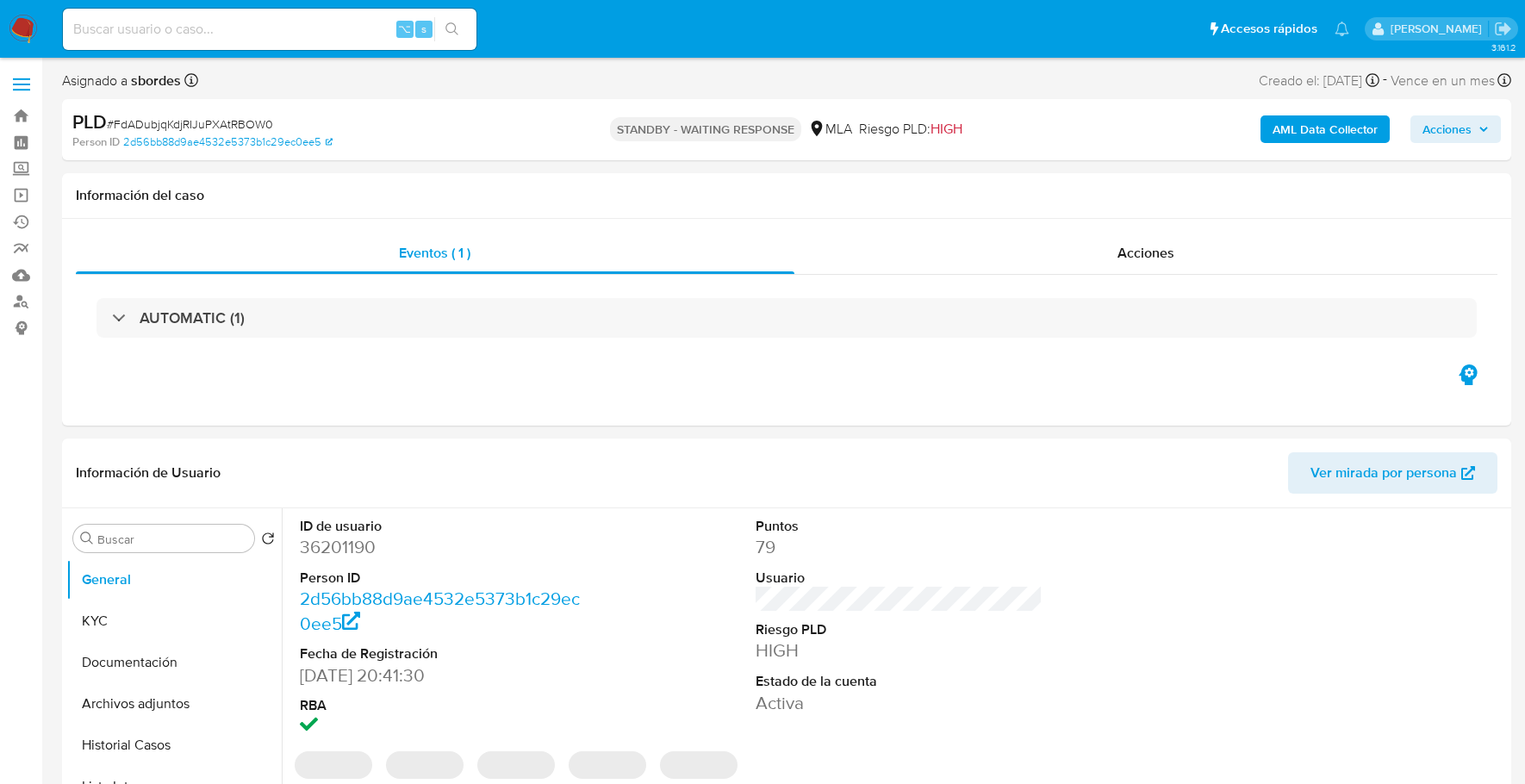
select select "10"
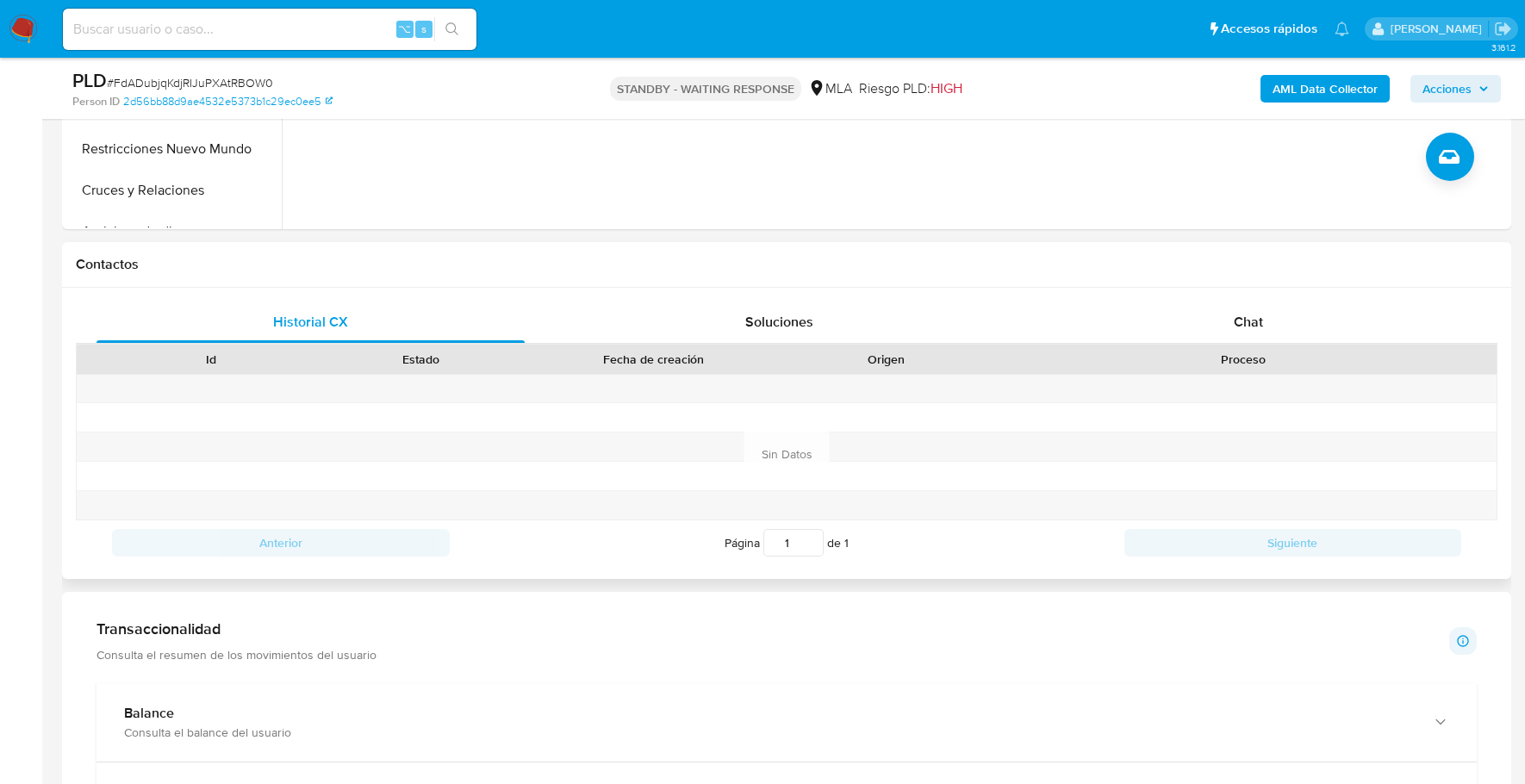
scroll to position [668, 0]
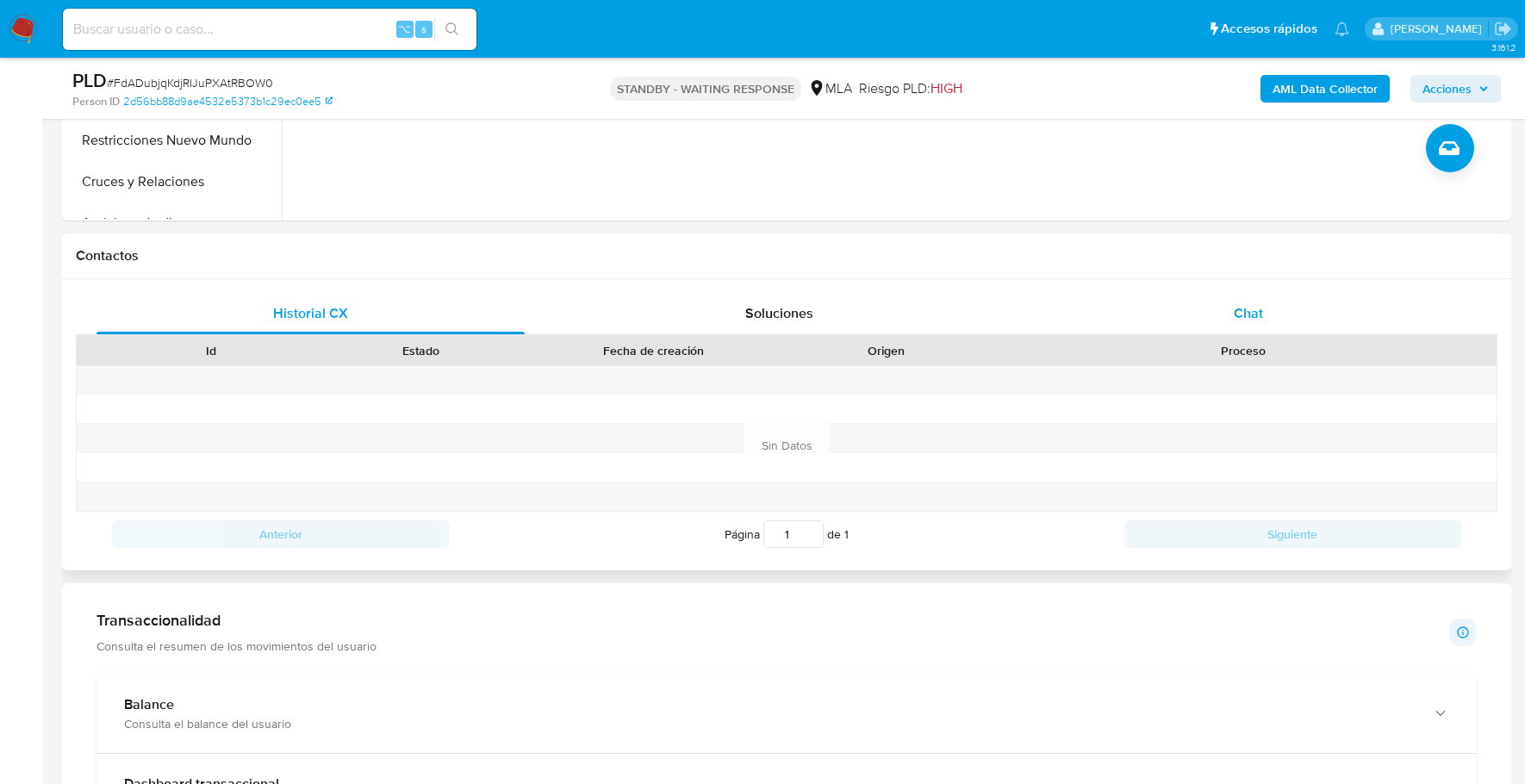
click at [1253, 300] on div "Chat" at bounding box center [1249, 314] width 429 height 42
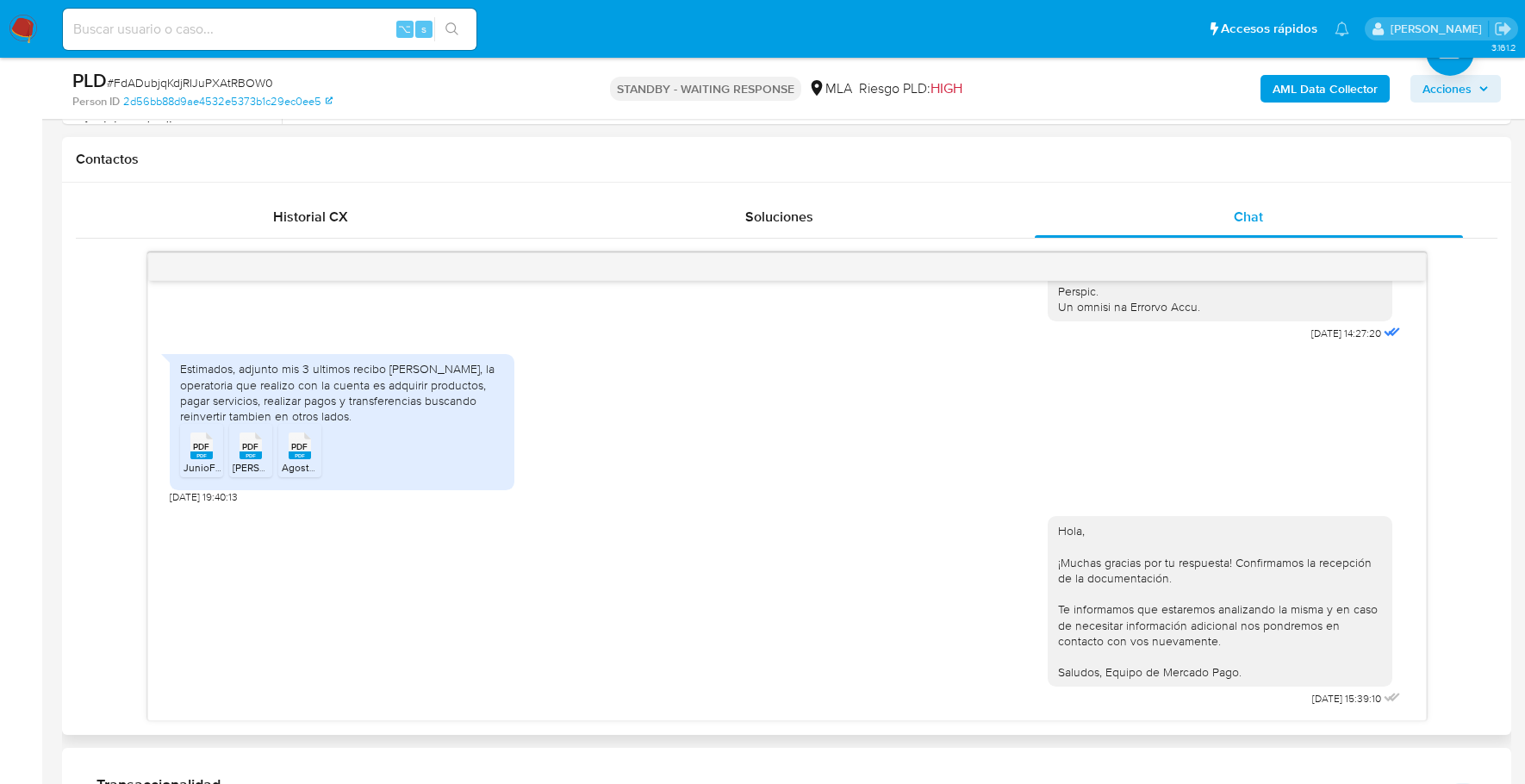
scroll to position [765, 0]
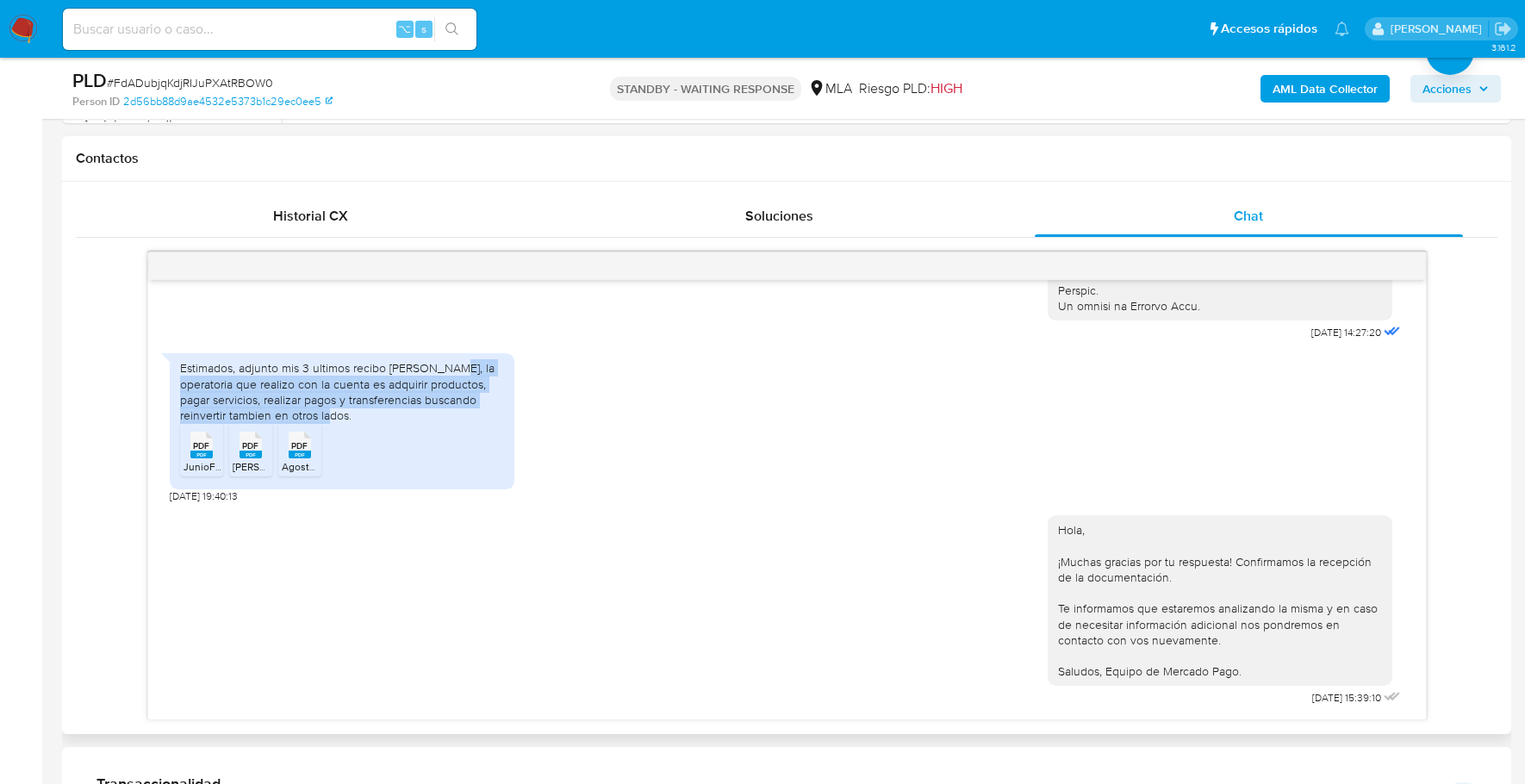
drag, startPoint x: 446, startPoint y: 361, endPoint x: 474, endPoint y: 412, distance: 58.2
click at [474, 412] on div "Estimados, adjunto mis 3 ultimos recibo de sueldo, la operatoria que realizo co…" at bounding box center [342, 392] width 324 height 62
copy div "la operatoria que realizo con la cuenta es adquirir productos, pagar servicios,…"
click at [599, 201] on div "Soluciones" at bounding box center [780, 217] width 429 height 42
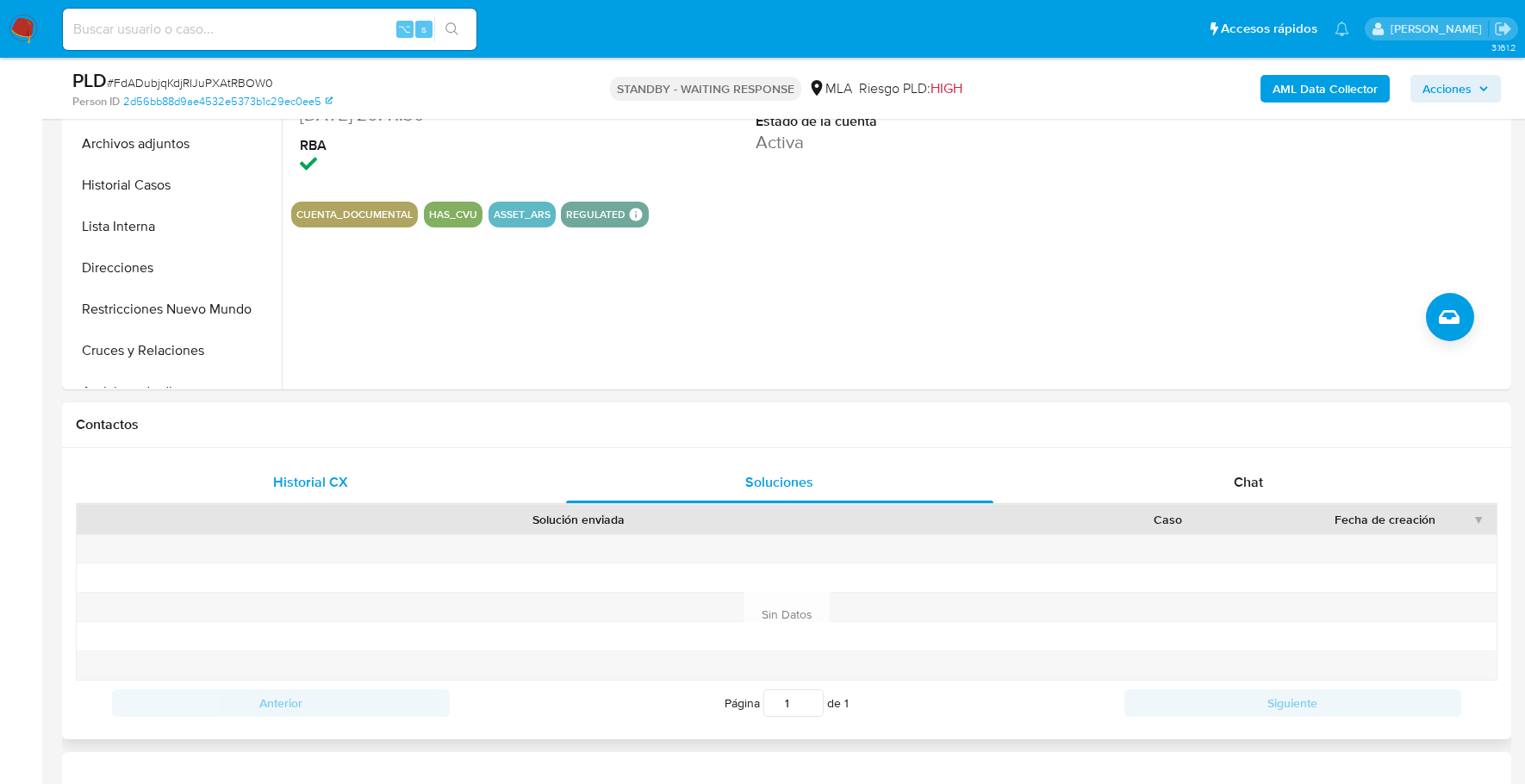
scroll to position [348, 0]
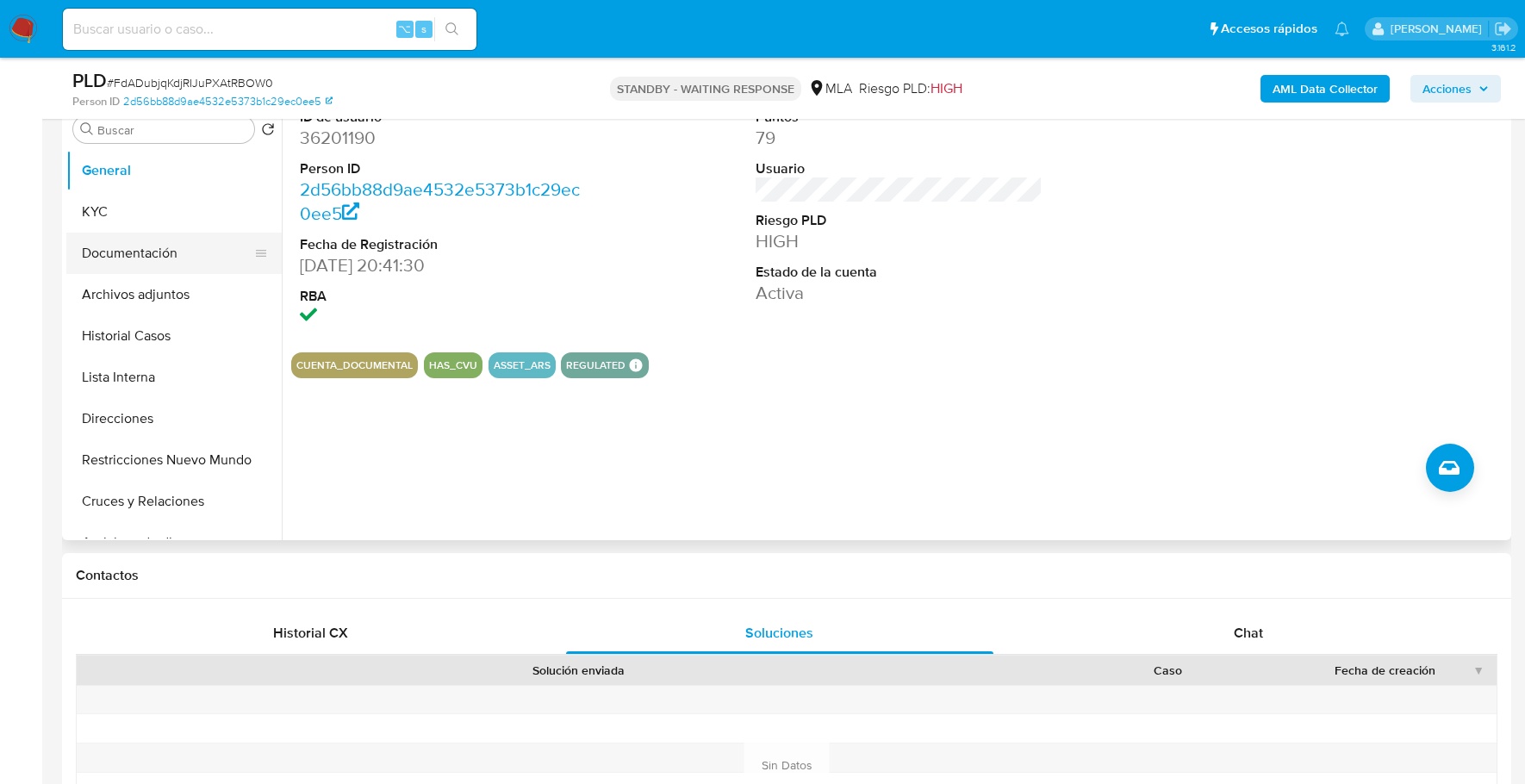
click at [149, 256] on button "Documentación" at bounding box center [167, 253] width 202 height 42
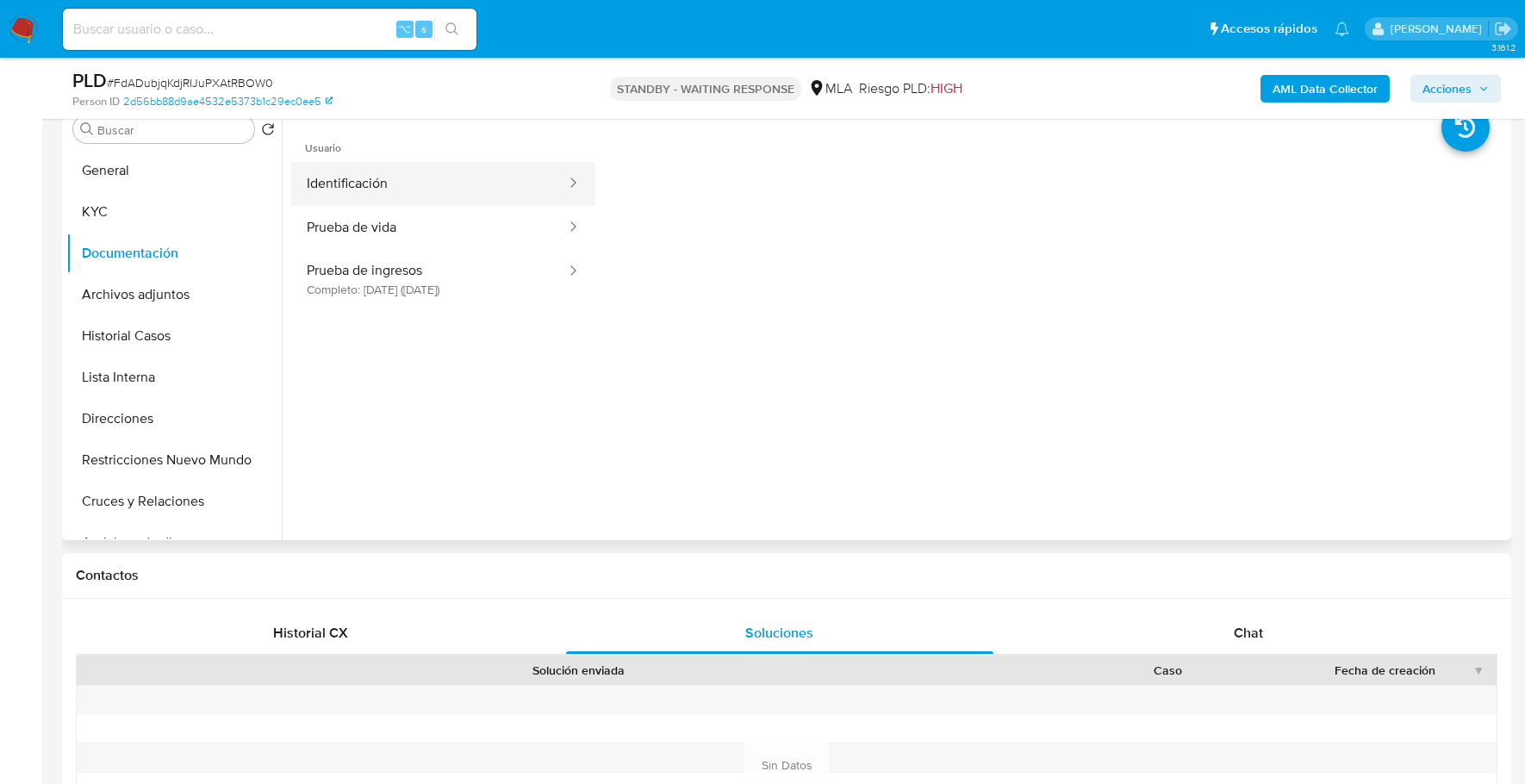
click at [420, 188] on button "Identificación" at bounding box center [429, 183] width 276 height 44
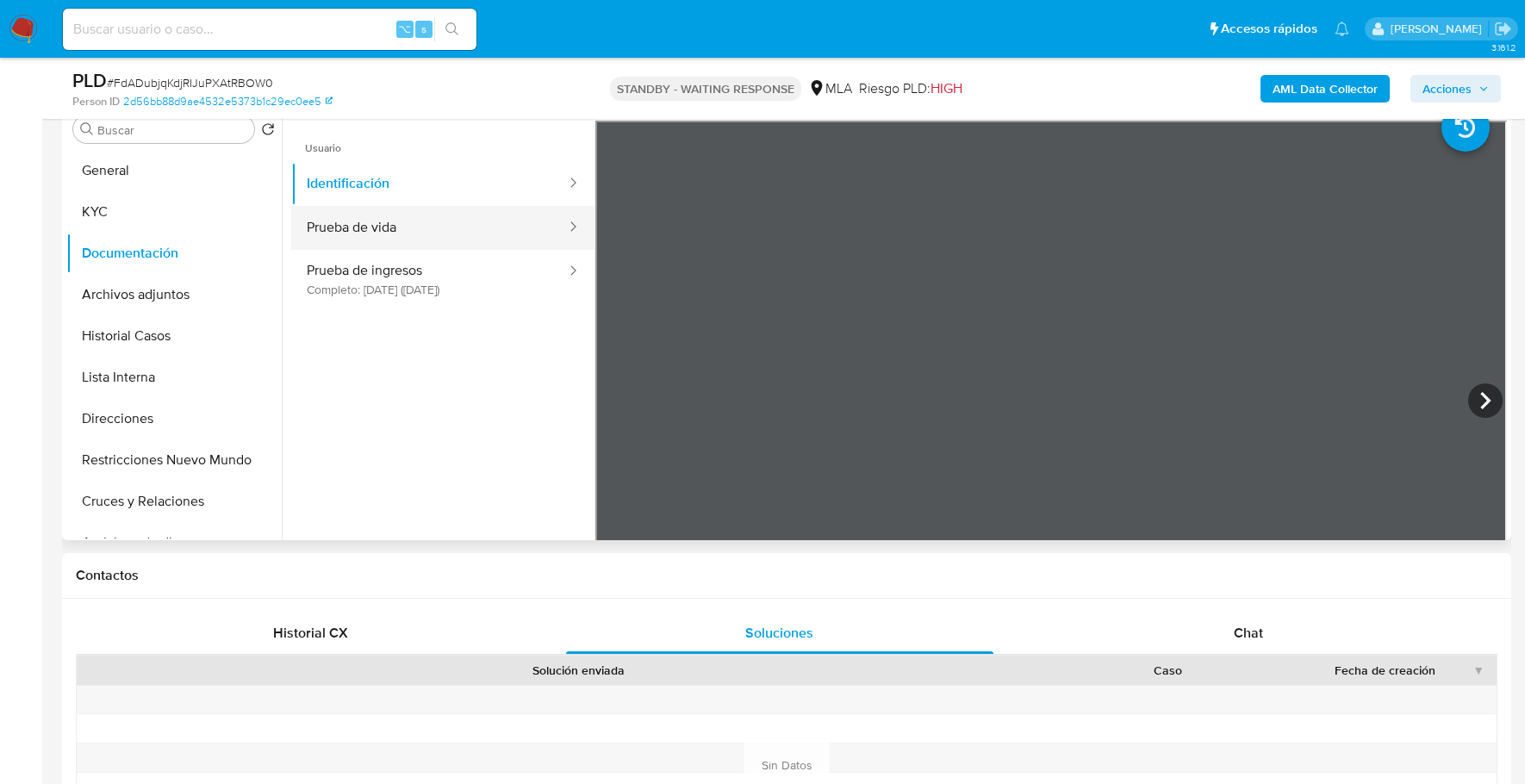
click at [420, 218] on button "Prueba de vida" at bounding box center [429, 228] width 276 height 44
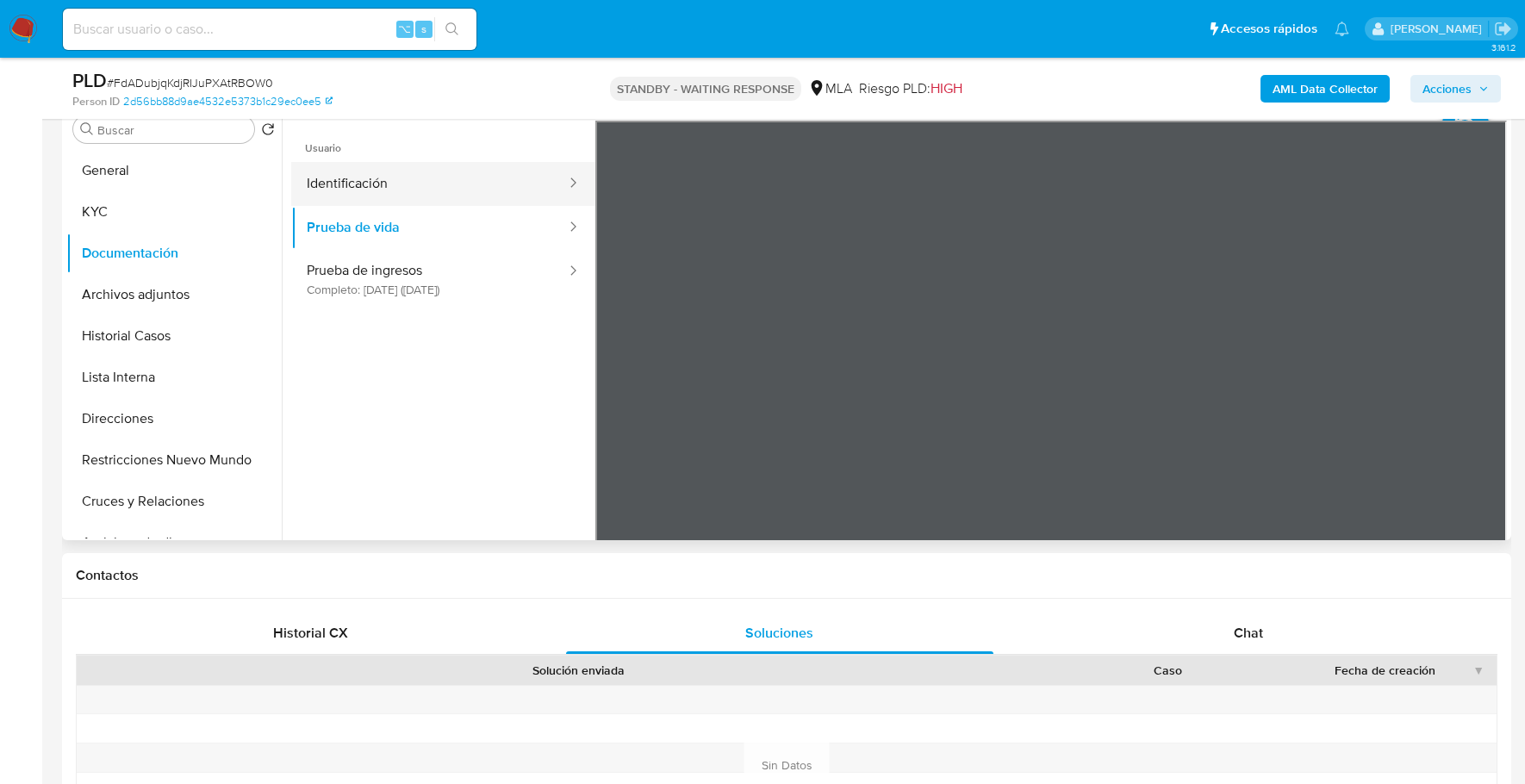
click at [365, 186] on button "Identificación" at bounding box center [429, 183] width 276 height 44
click at [1480, 401] on icon at bounding box center [1484, 400] width 10 height 17
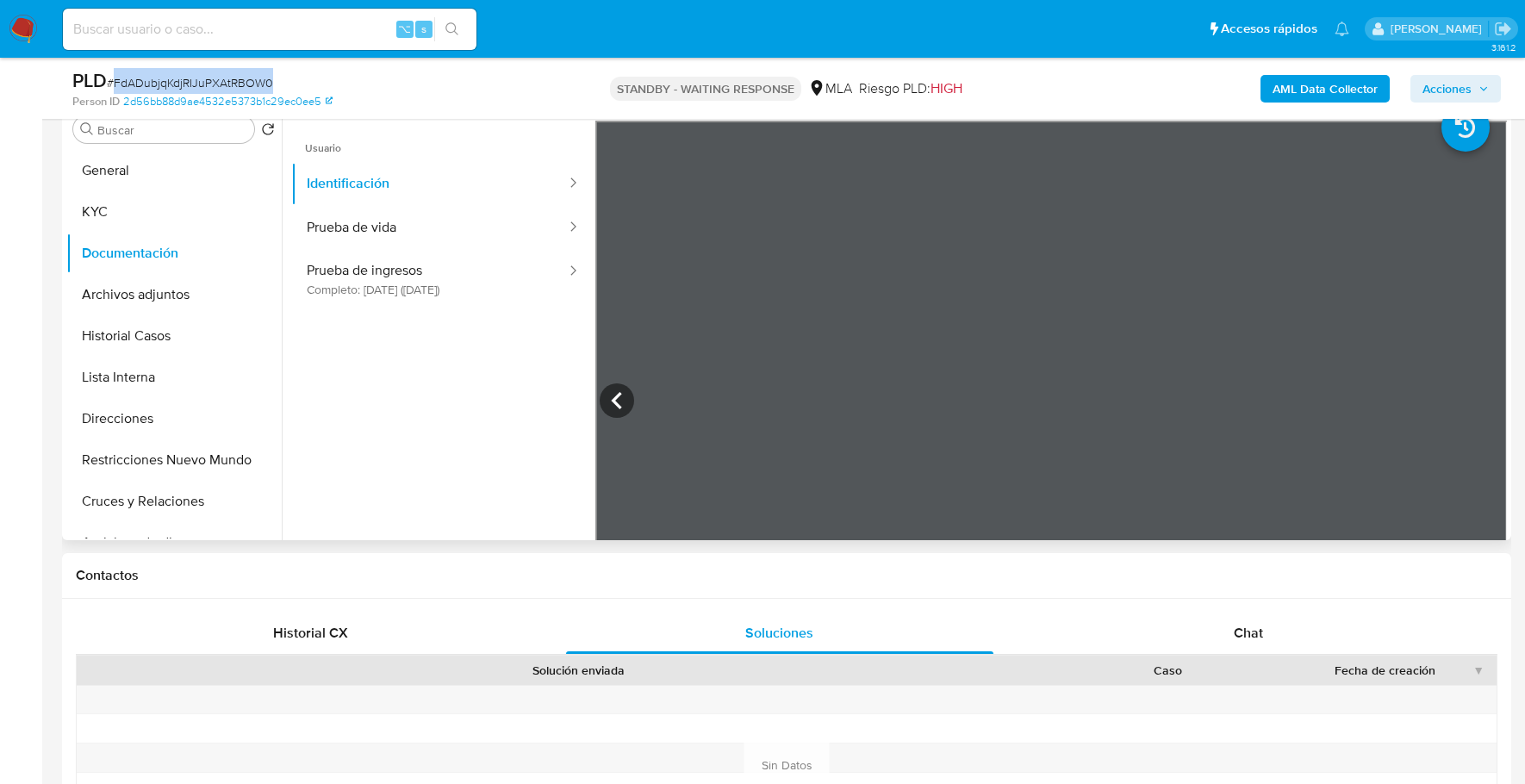
copy span "FdADubjqKdjRIJuPXAtRBOW0"
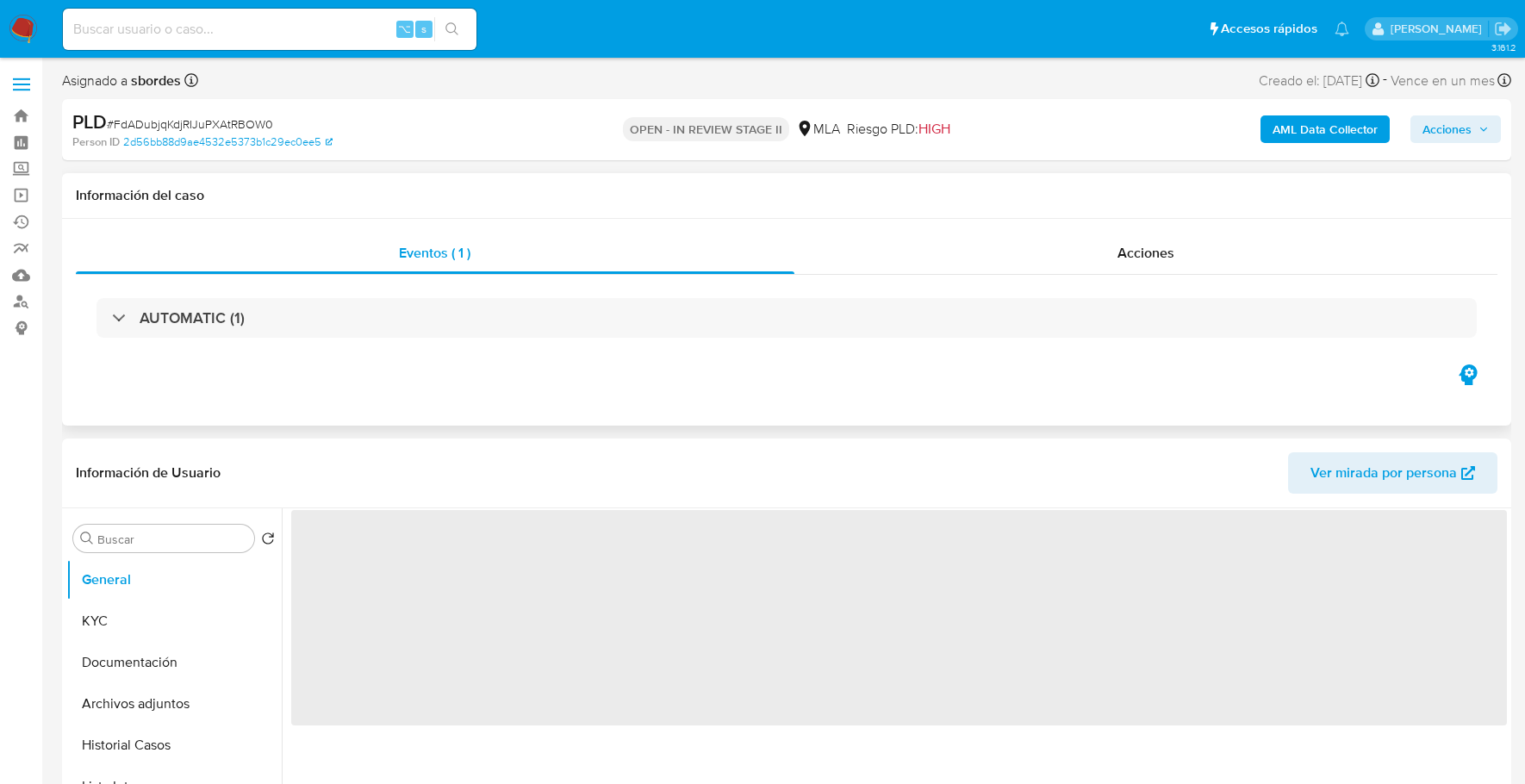
select select "10"
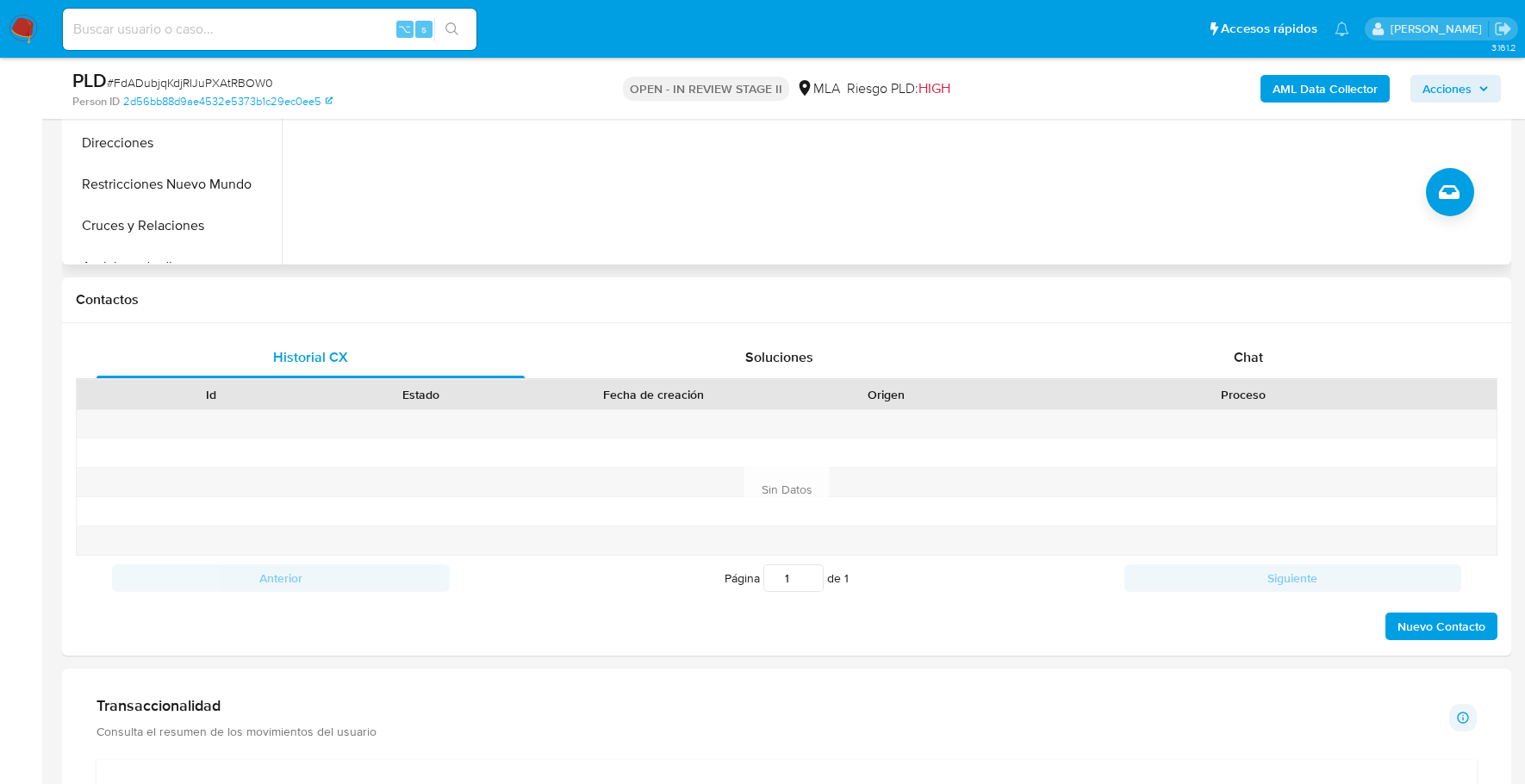
scroll to position [459, 0]
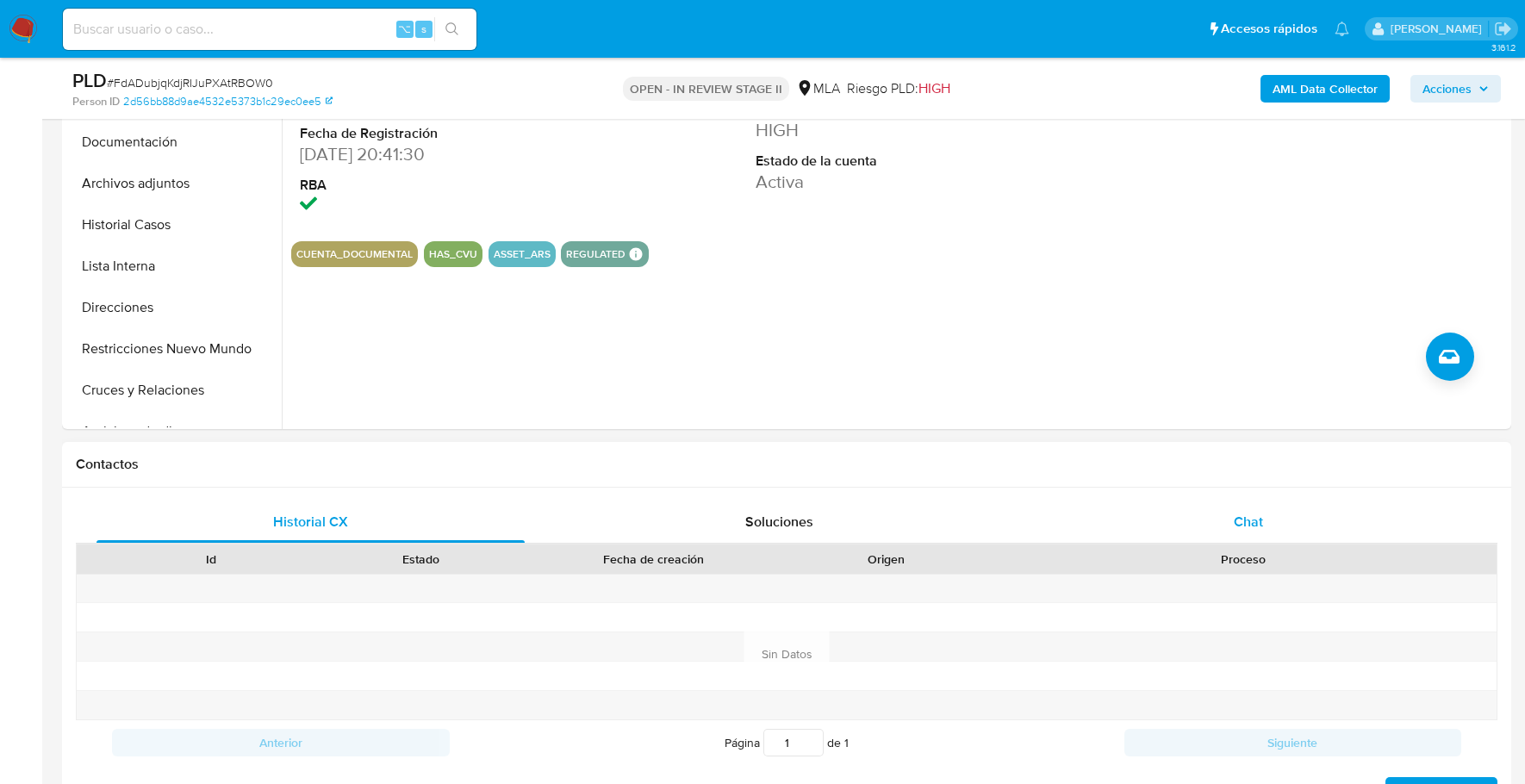
click at [1239, 502] on div "Chat" at bounding box center [1249, 522] width 429 height 42
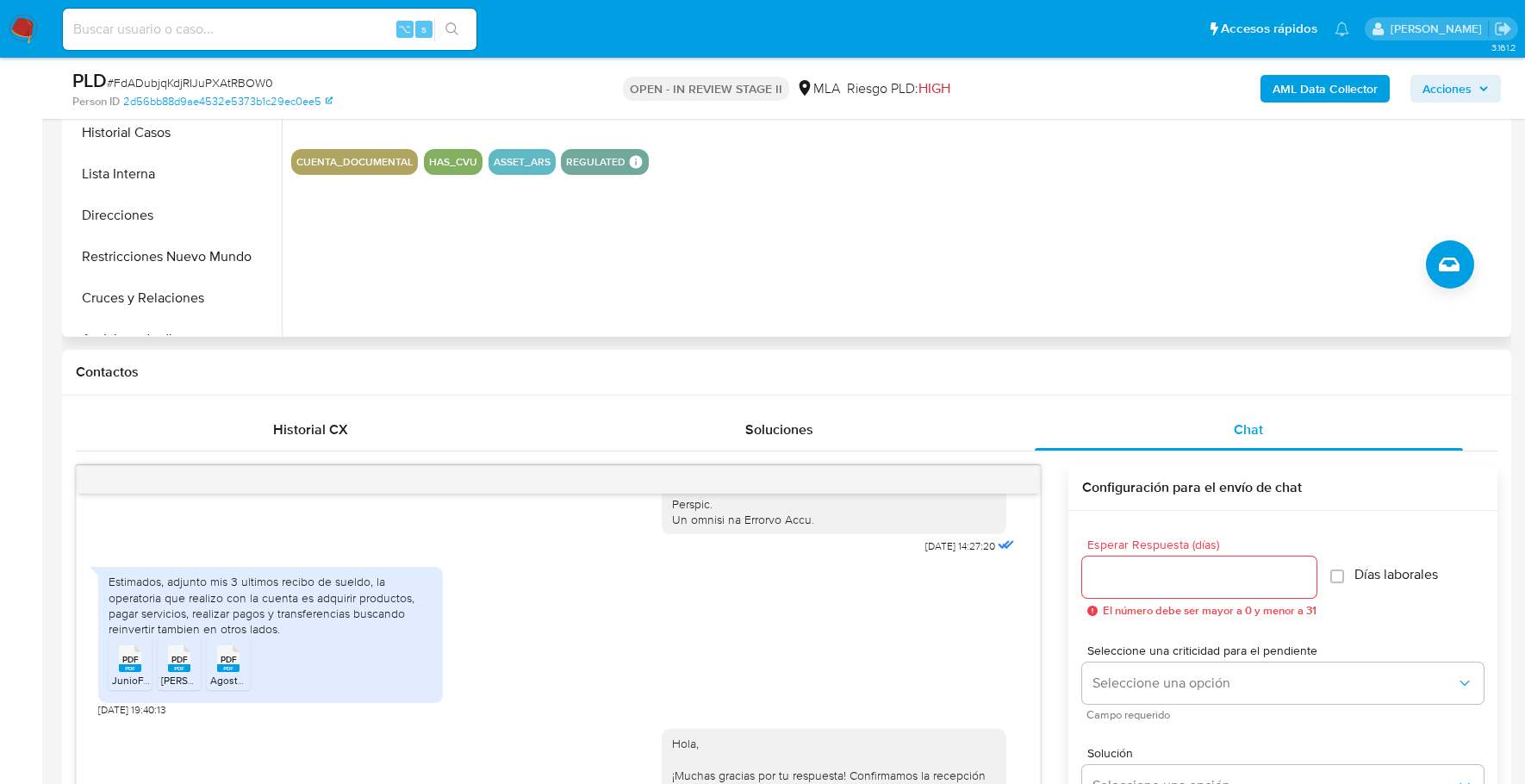
scroll to position [462, 0]
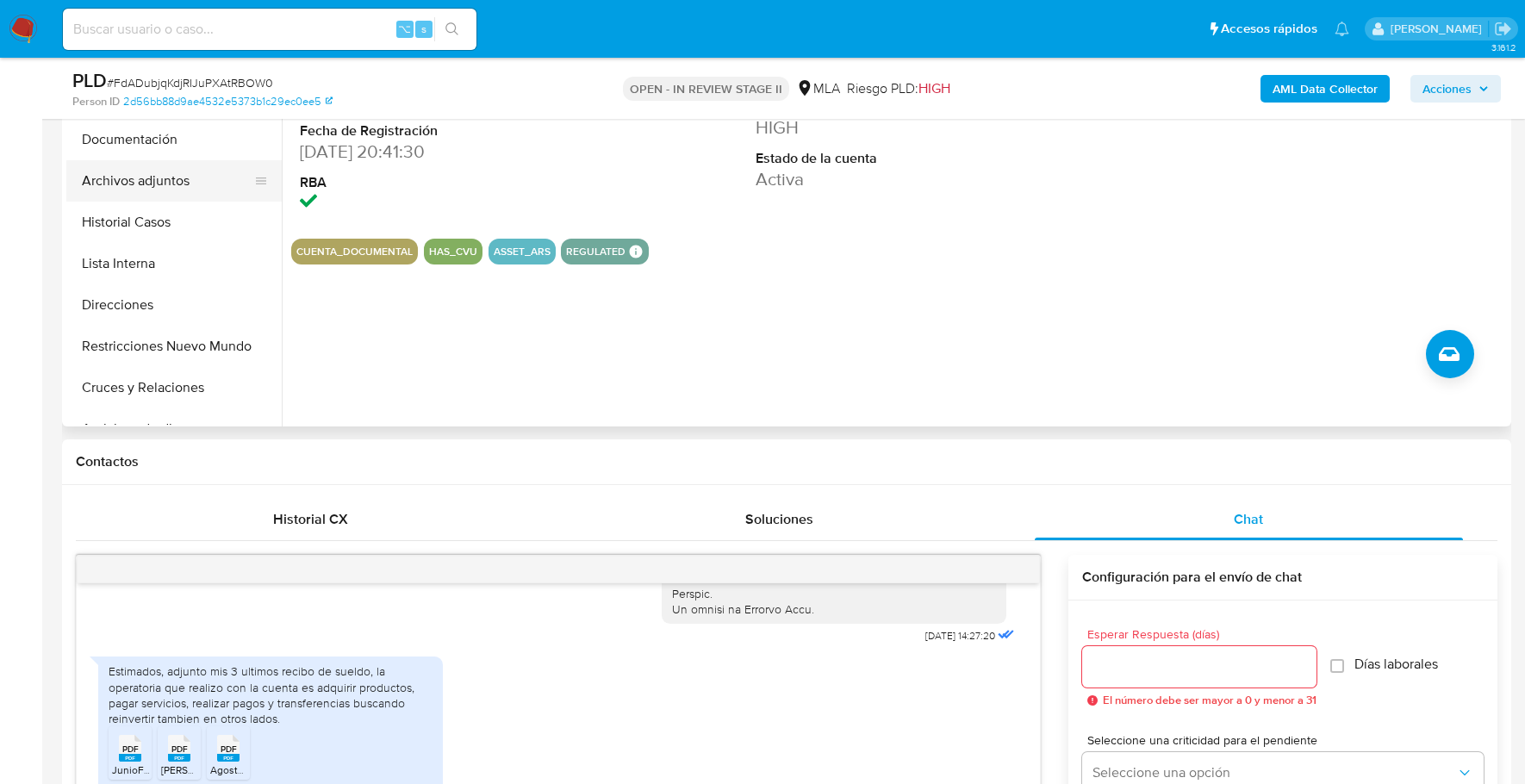
click at [123, 184] on button "Archivos adjuntos" at bounding box center [167, 181] width 202 height 42
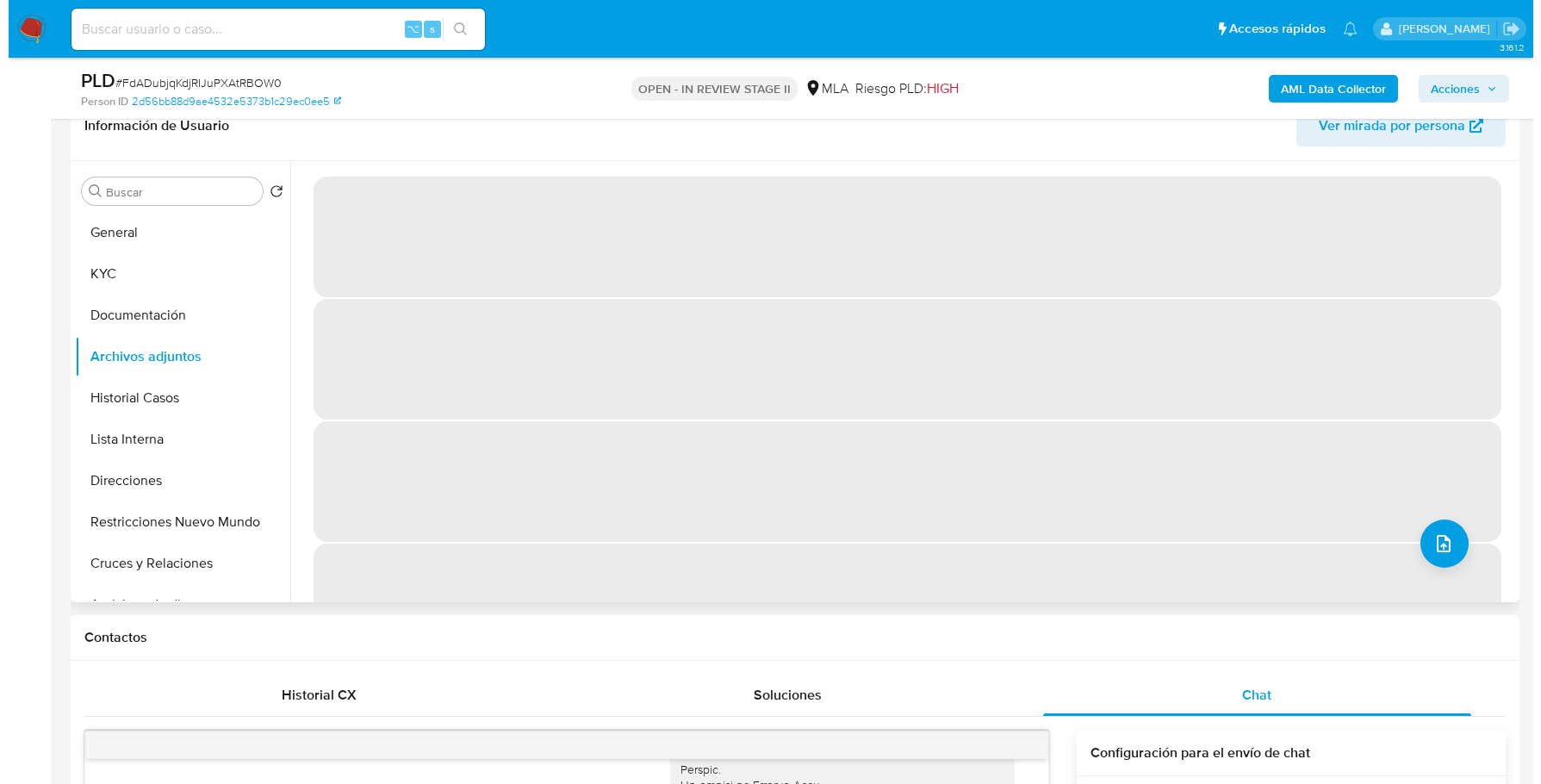
scroll to position [266, 0]
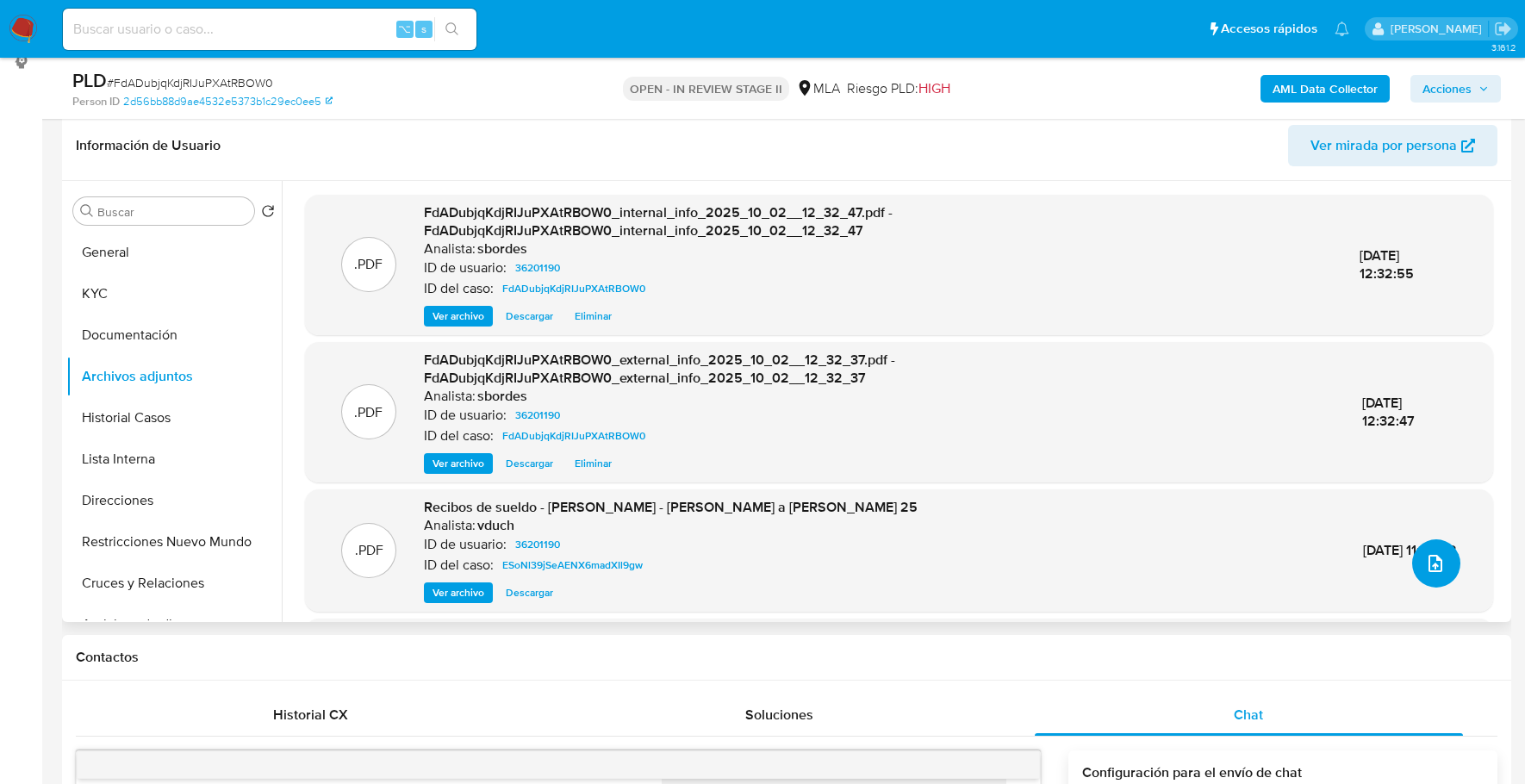
click at [1433, 554] on icon "upload-file" at bounding box center [1435, 564] width 21 height 21
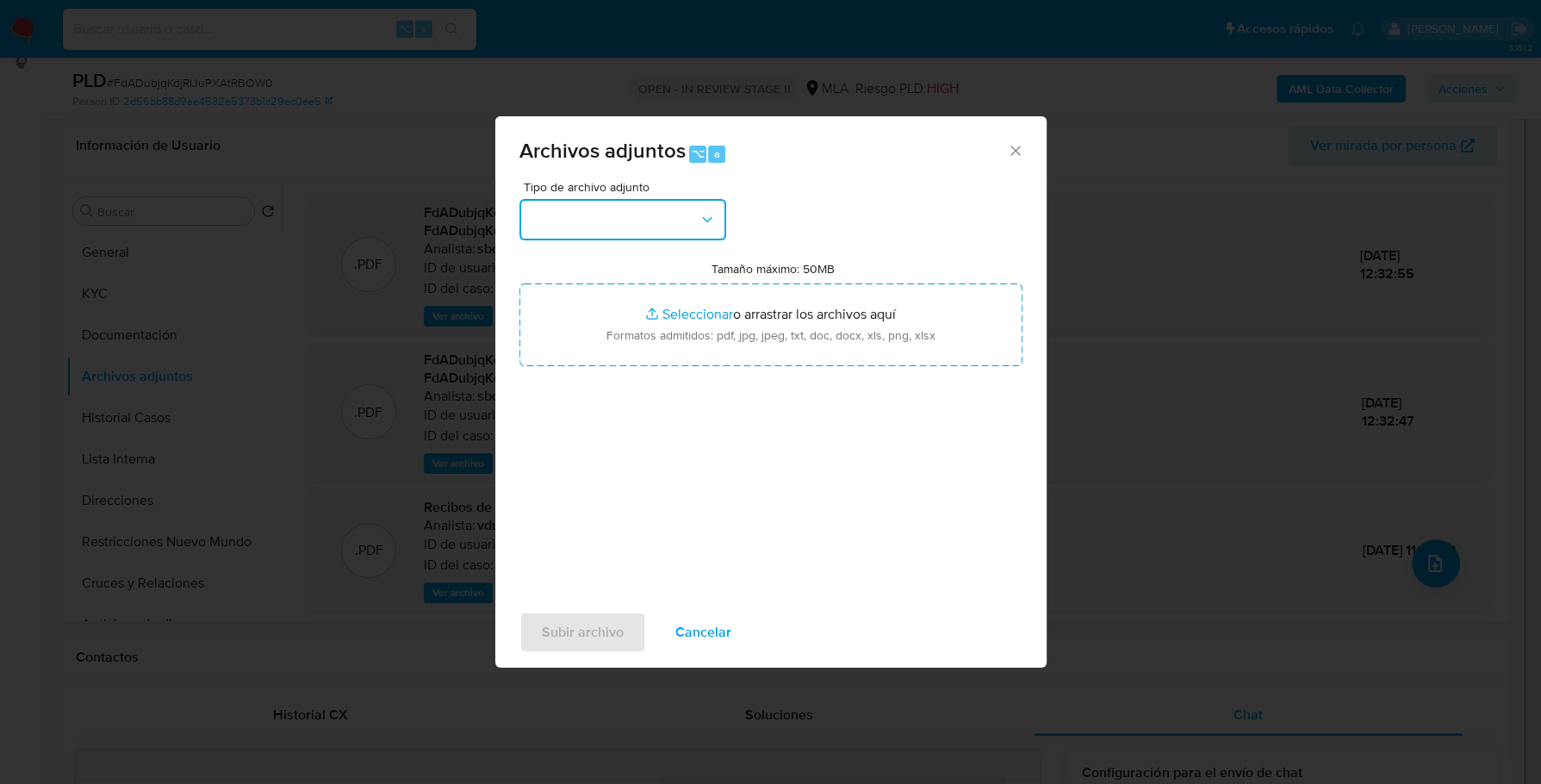
click at [601, 233] on button "button" at bounding box center [622, 219] width 207 height 42
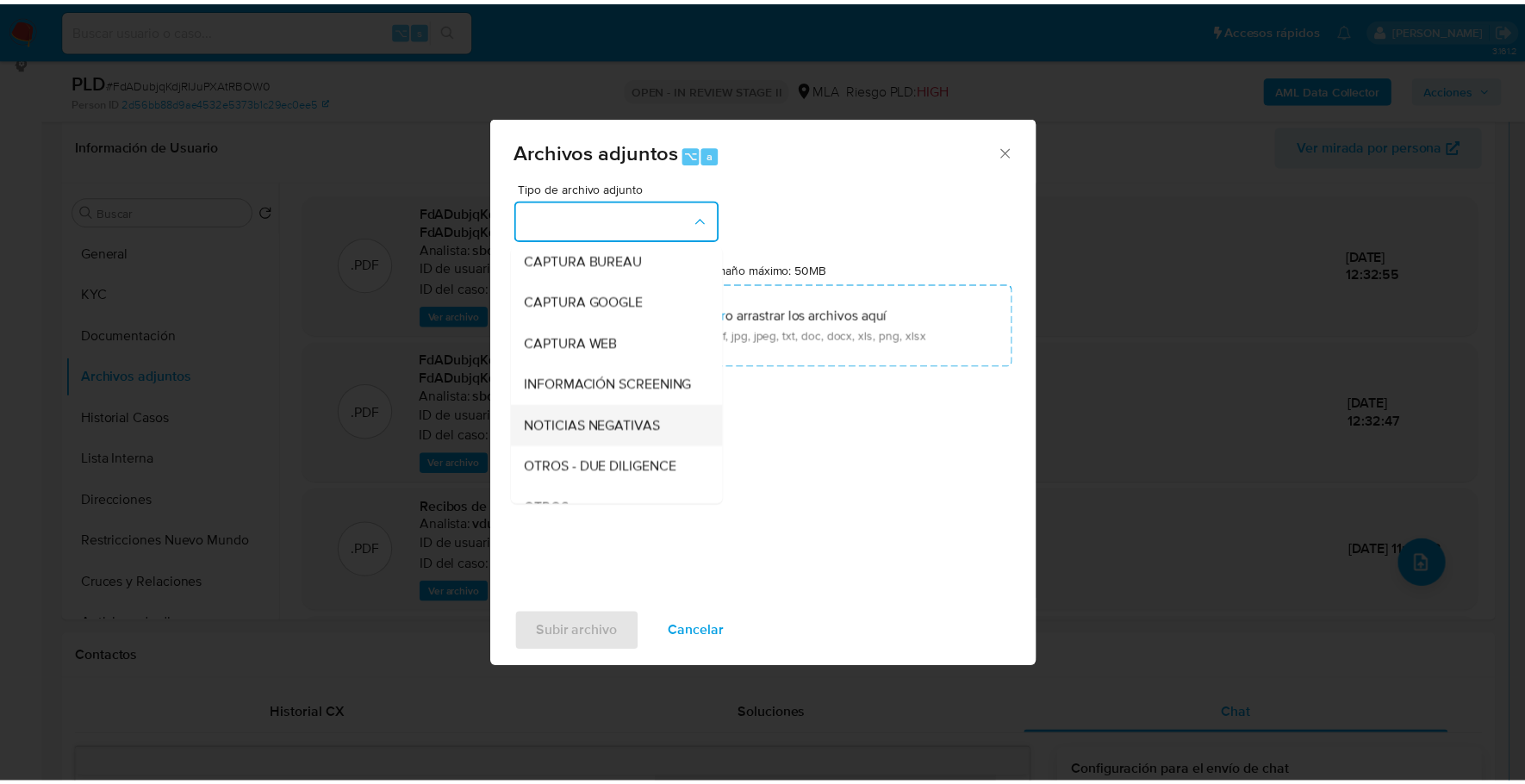
scroll to position [126, 0]
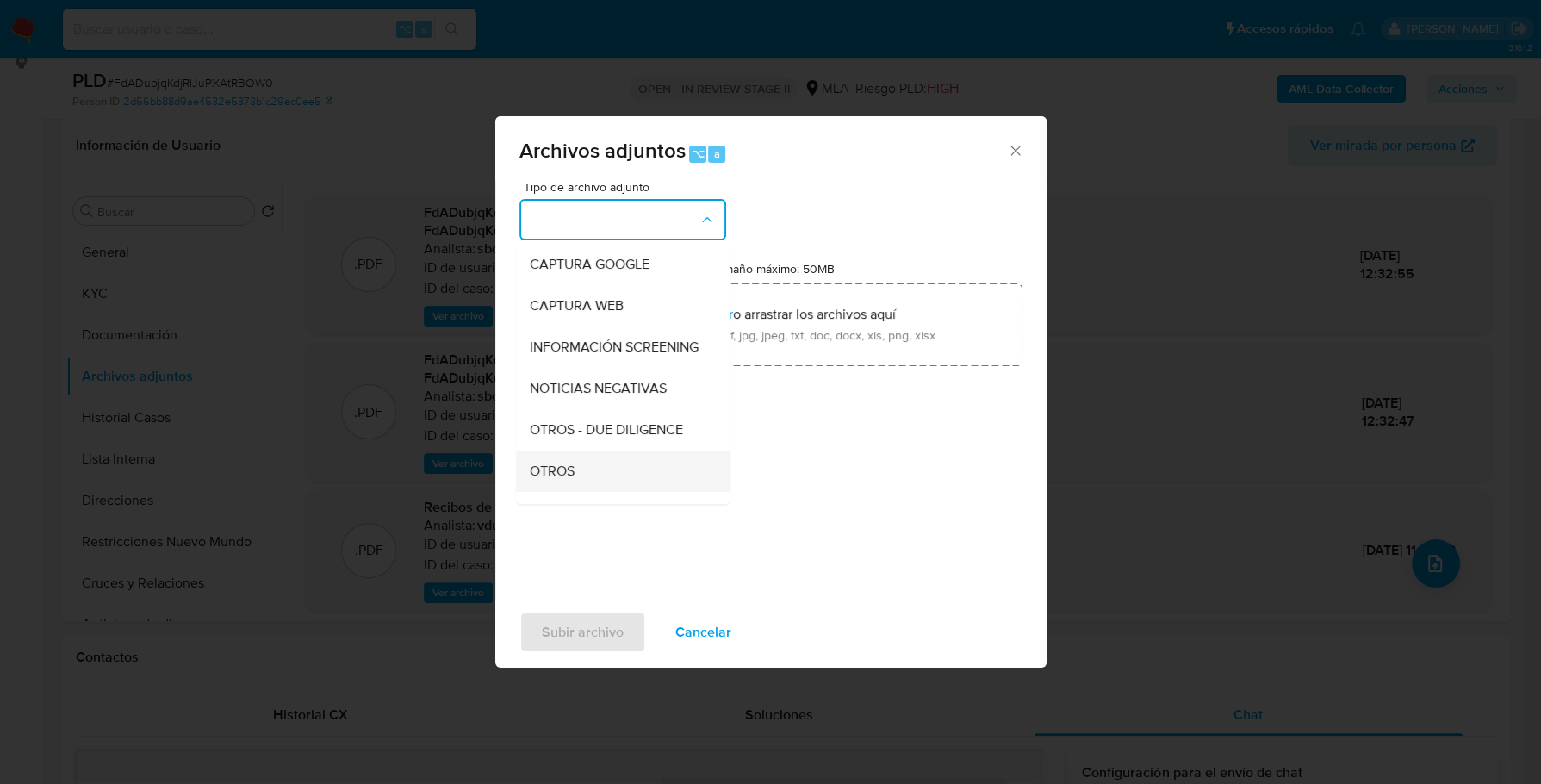
click at [581, 482] on div "OTROS" at bounding box center [618, 471] width 176 height 42
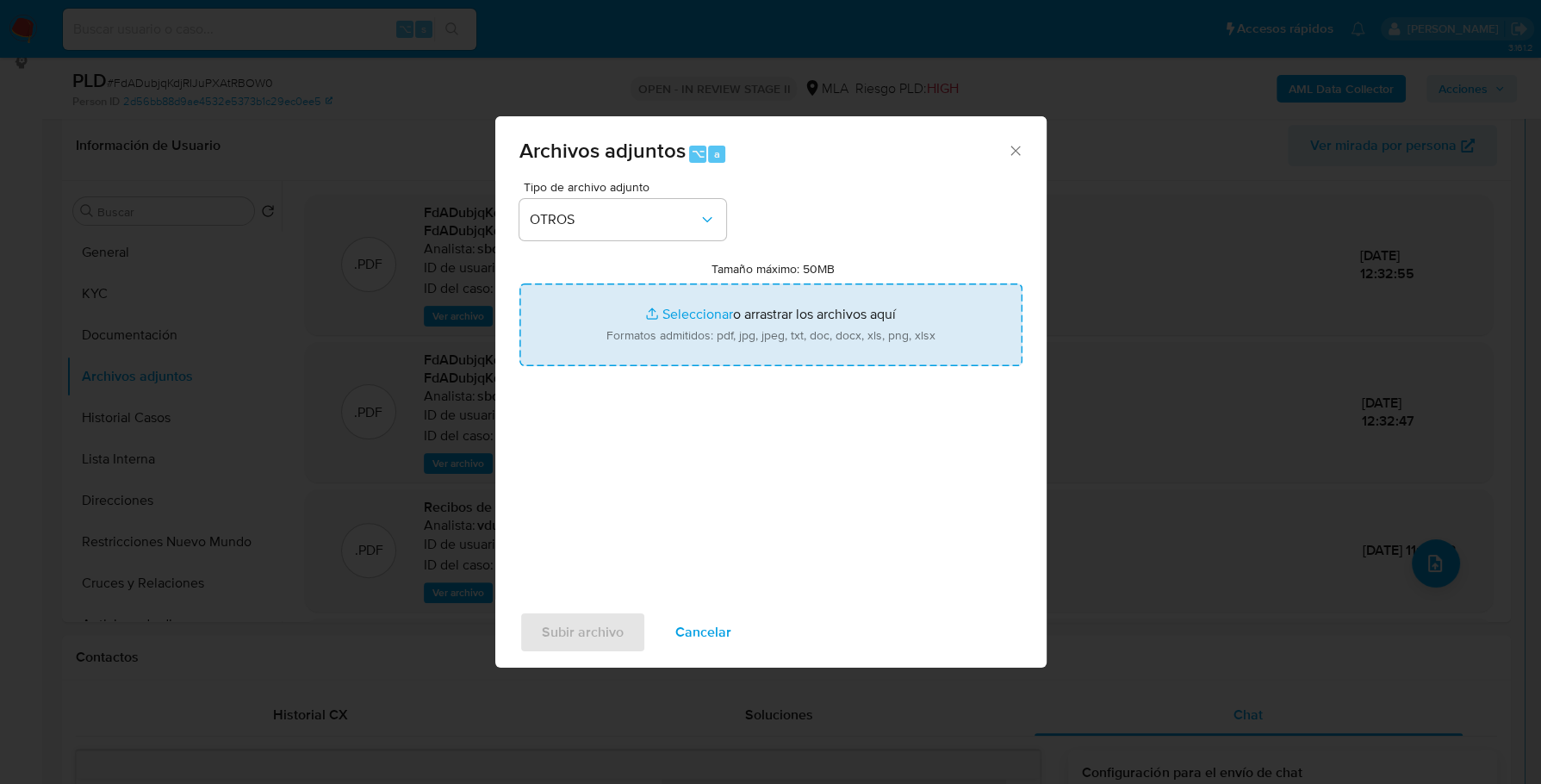
click at [722, 309] on input "Tamaño máximo: 50MB Seleccionar archivos" at bounding box center [771, 324] width 503 height 82
type input "C:\fakepath\Caselog FdADubjqKdjRIJuPXAtRBOW0_2025_09_26_16_11_39.docx"
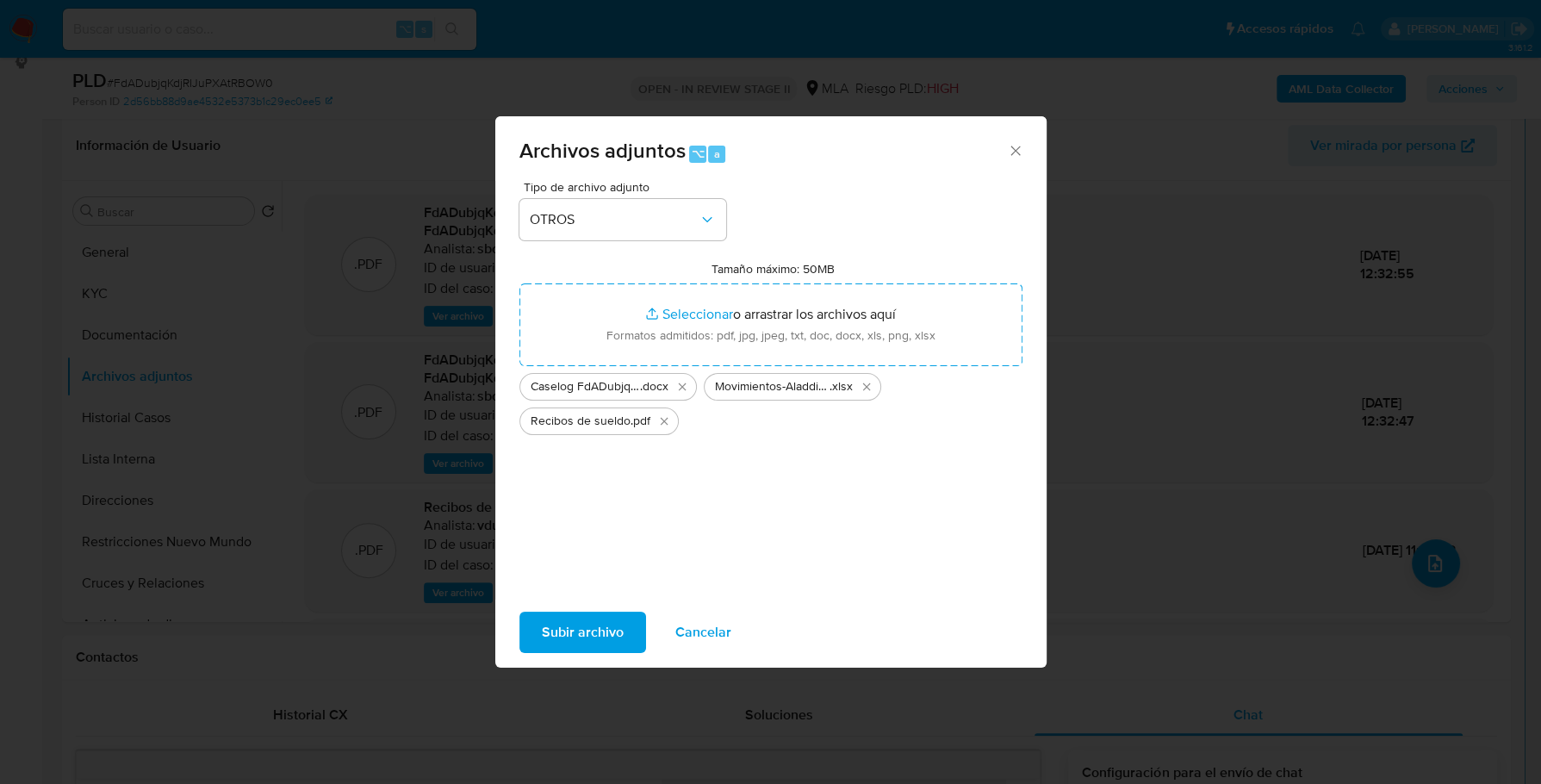
click at [599, 637] on span "Subir archivo" at bounding box center [583, 632] width 82 height 38
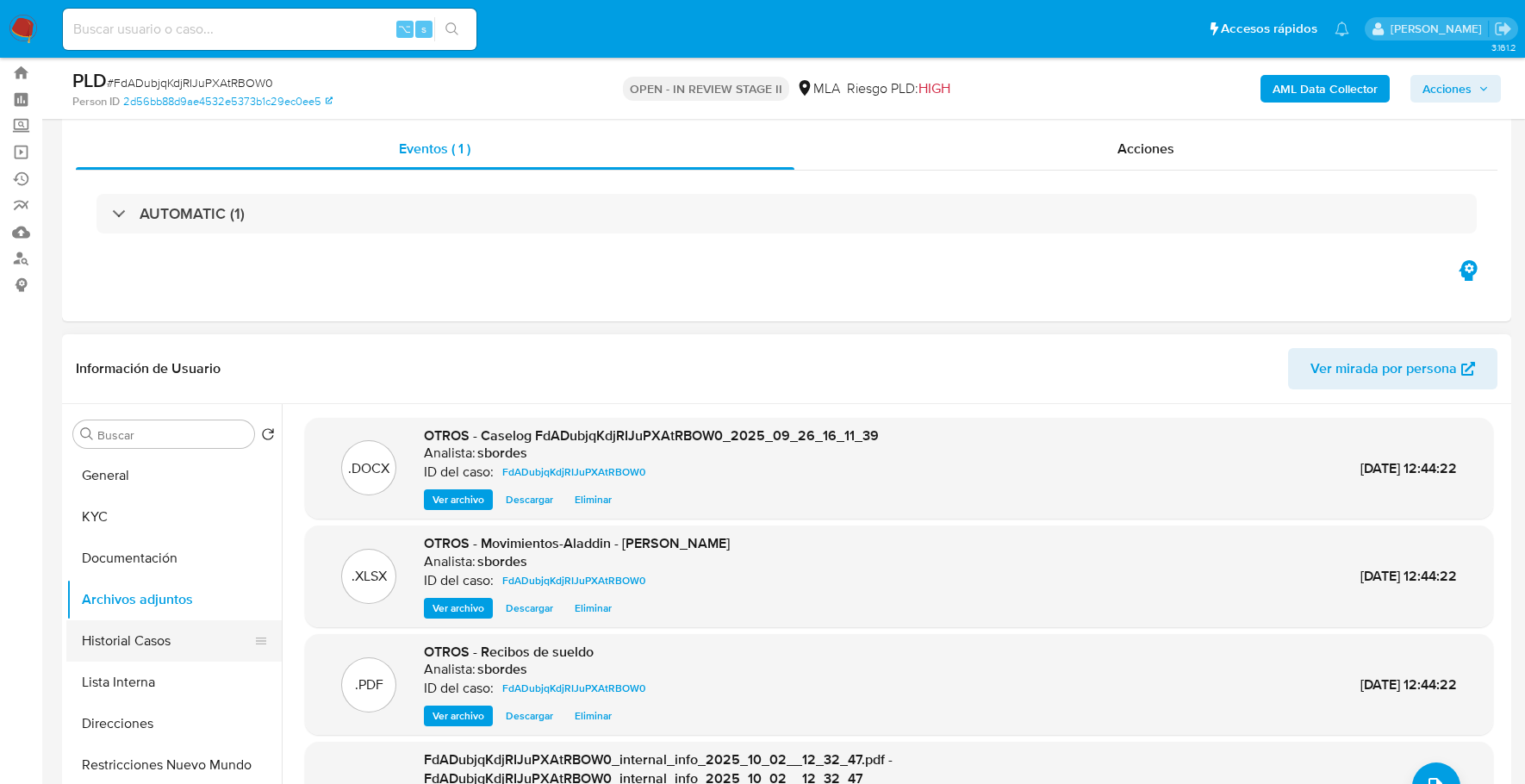
scroll to position [0, 0]
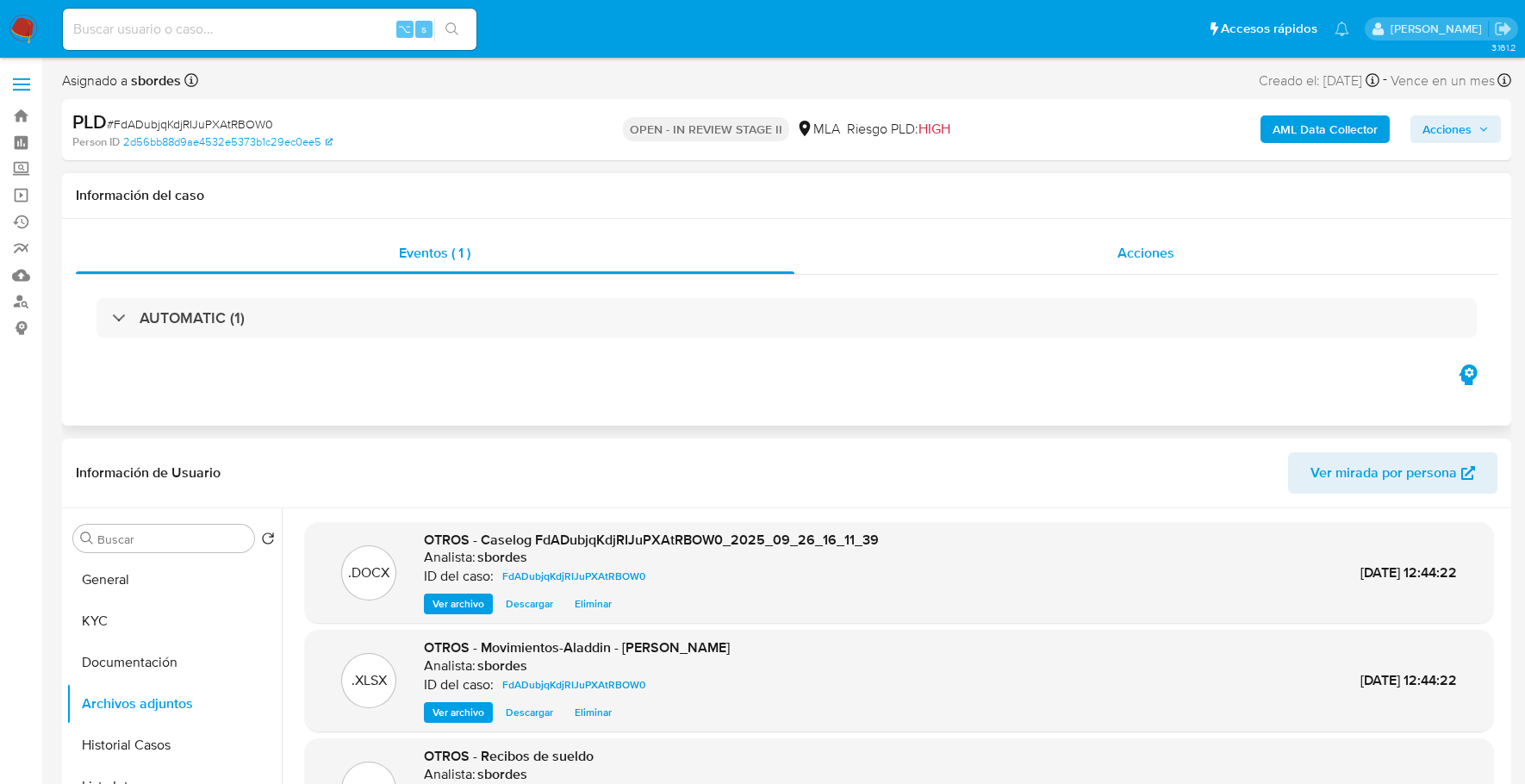
click at [1096, 255] on div "Acciones" at bounding box center [1147, 253] width 704 height 42
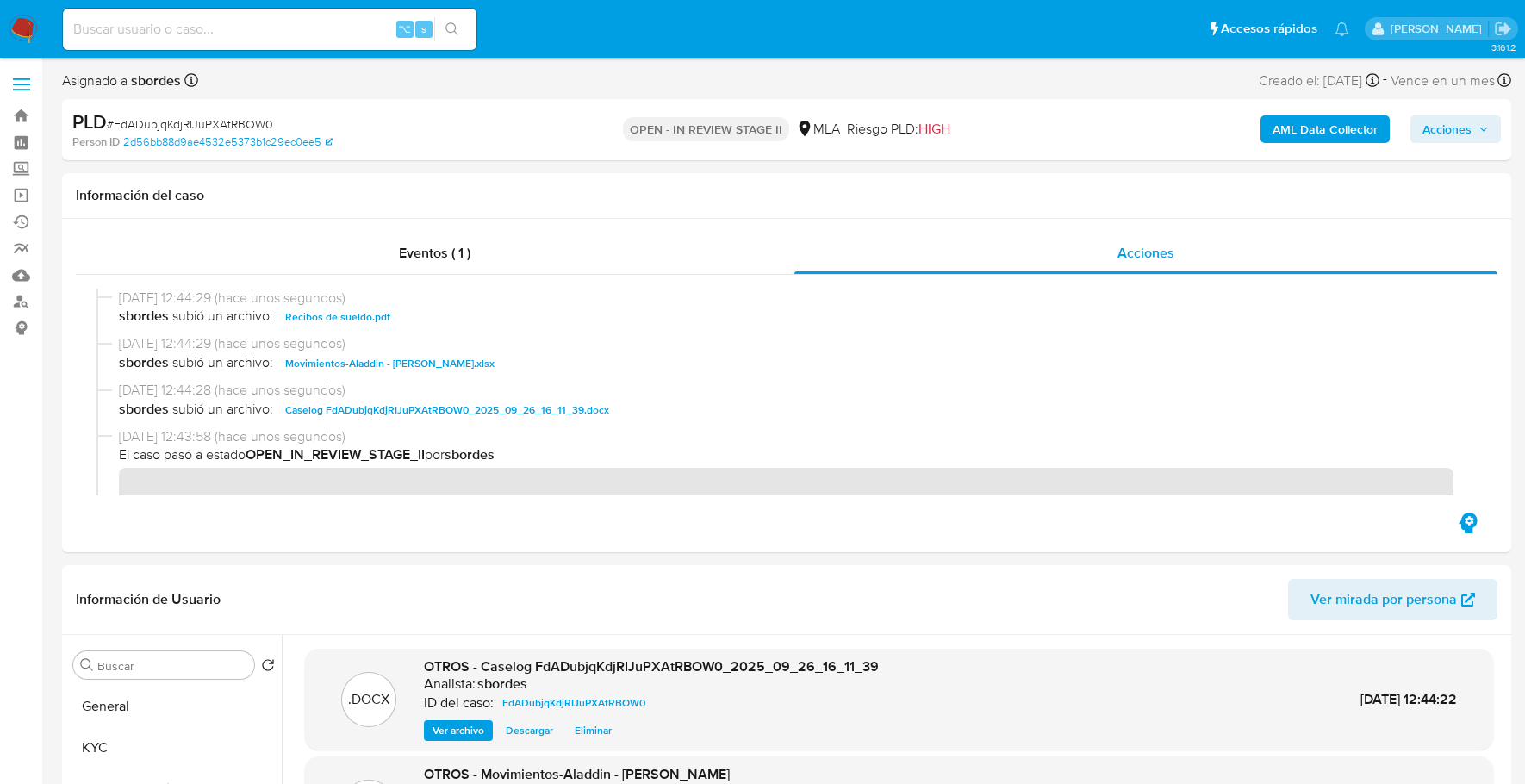
click at [1431, 136] on span "Acciones" at bounding box center [1446, 129] width 49 height 27
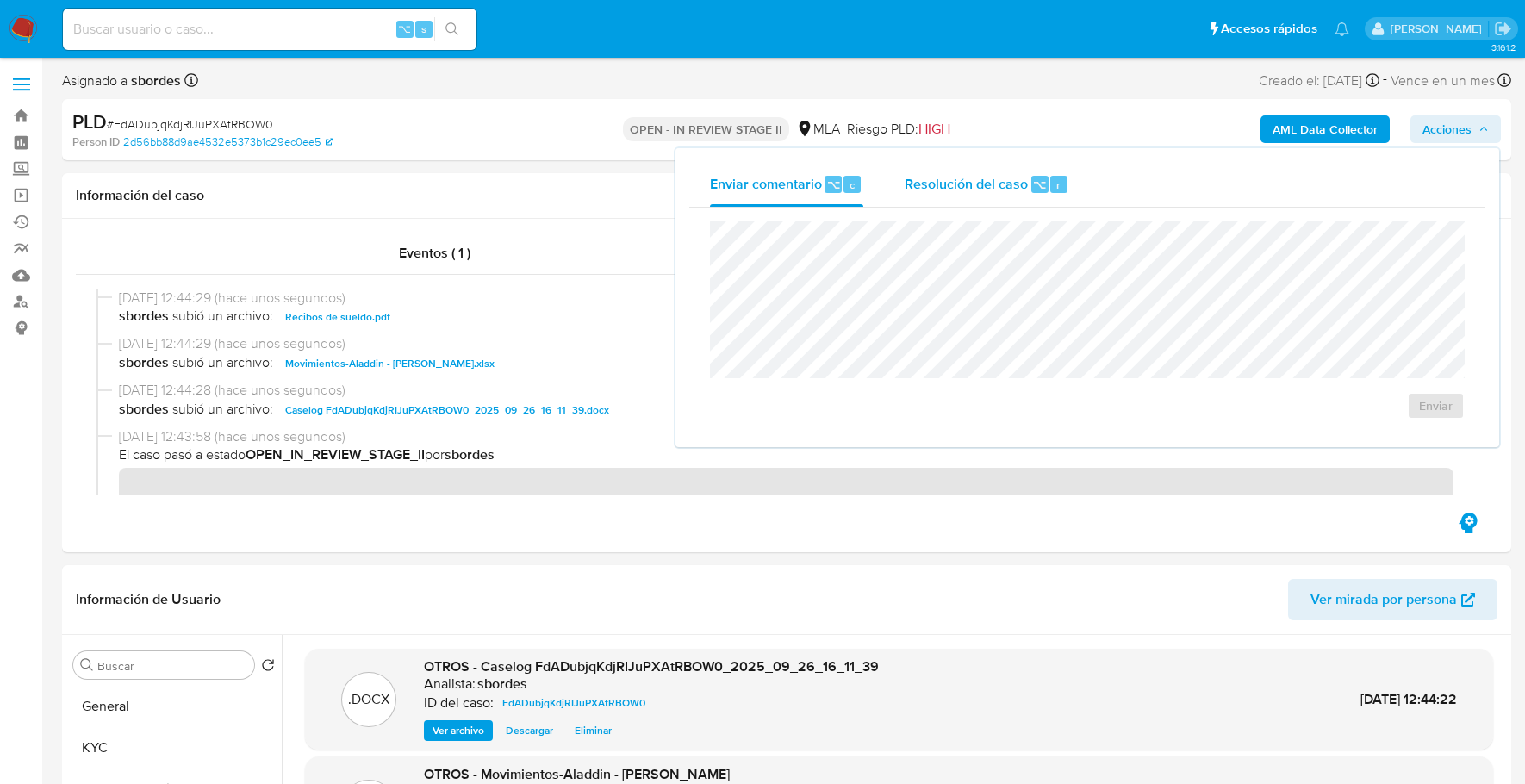
click at [979, 191] on span "Resolución del caso" at bounding box center [966, 183] width 123 height 20
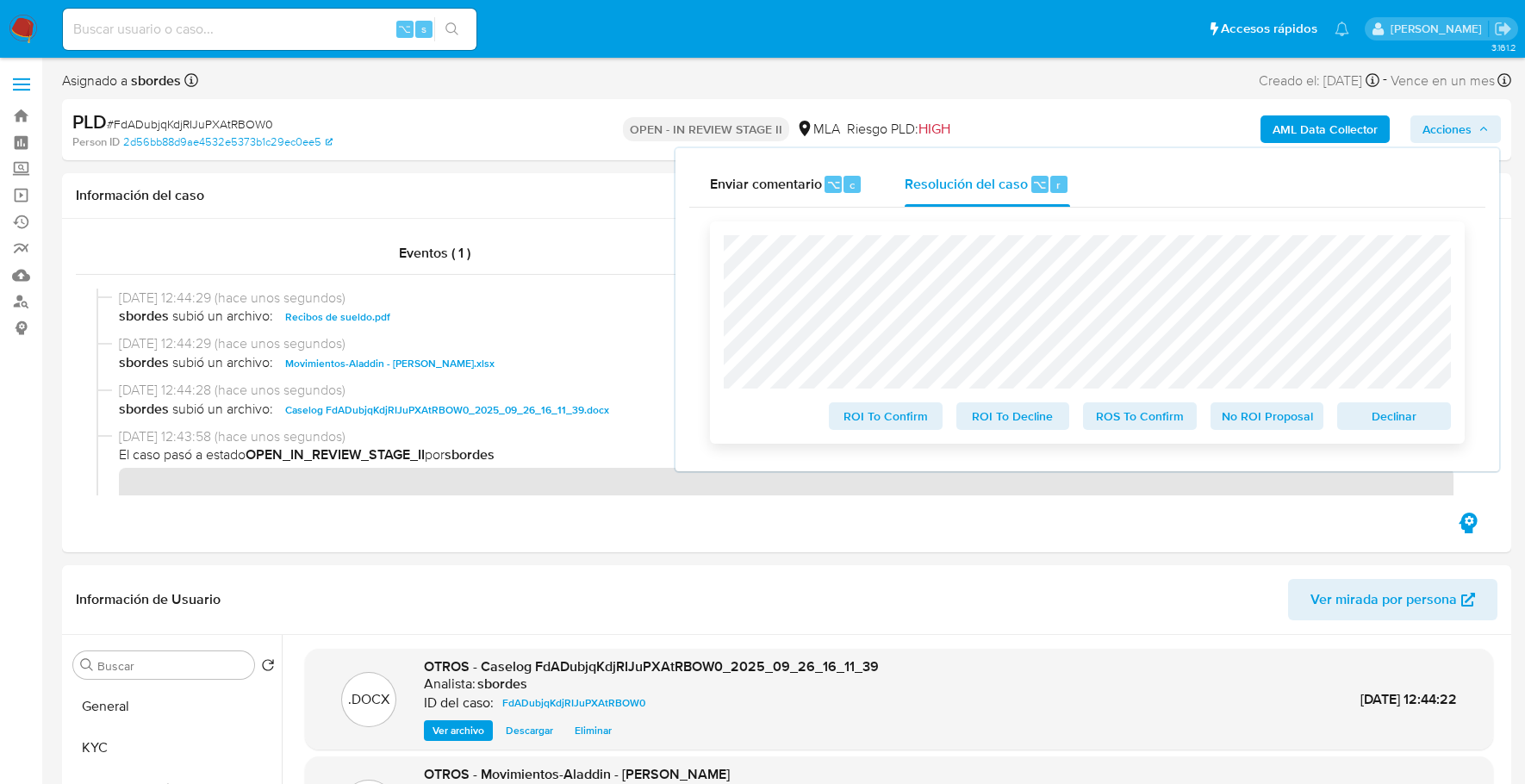
click at [1280, 416] on span "No ROI Proposal" at bounding box center [1267, 415] width 90 height 24
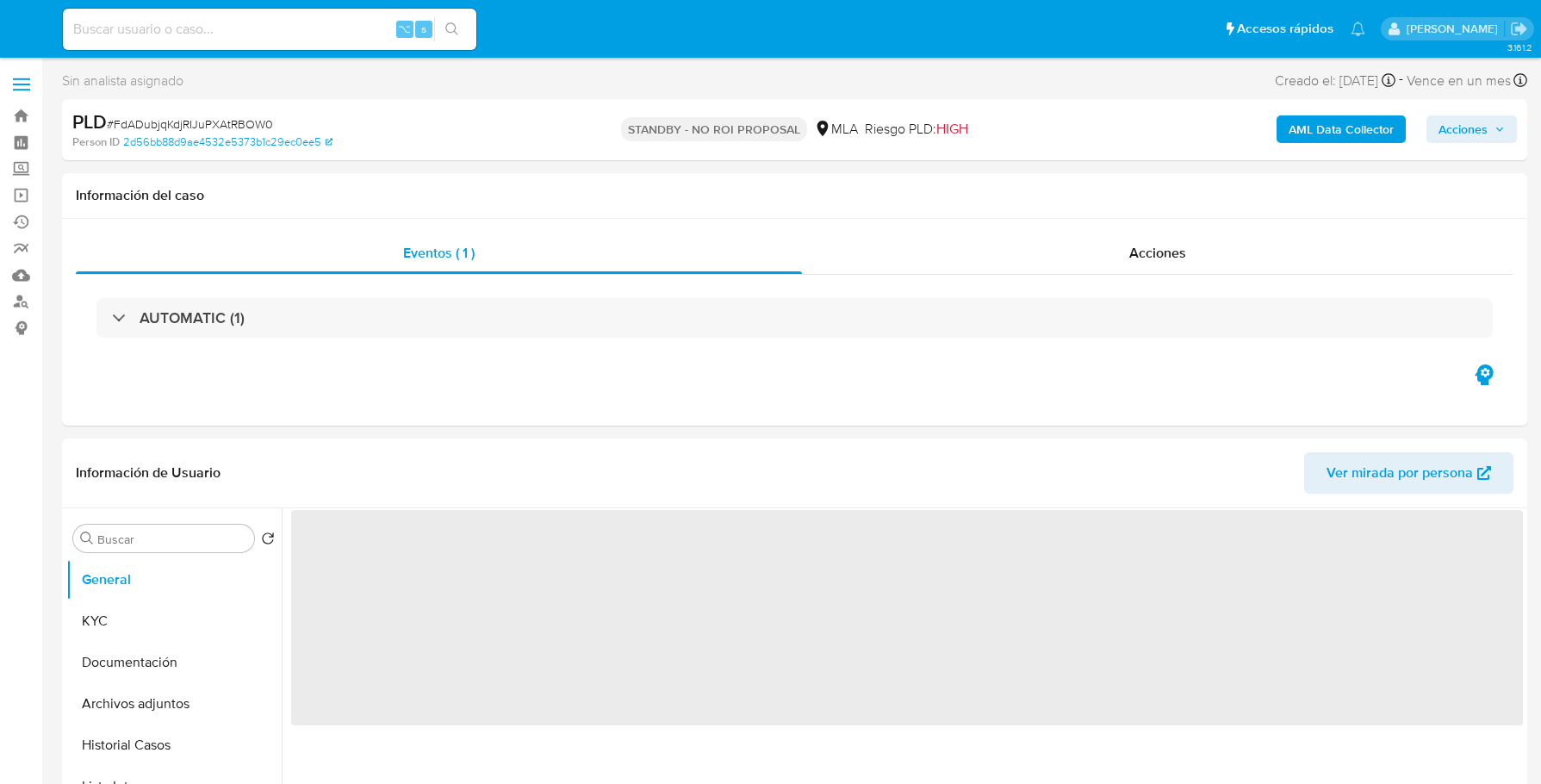
select select "10"
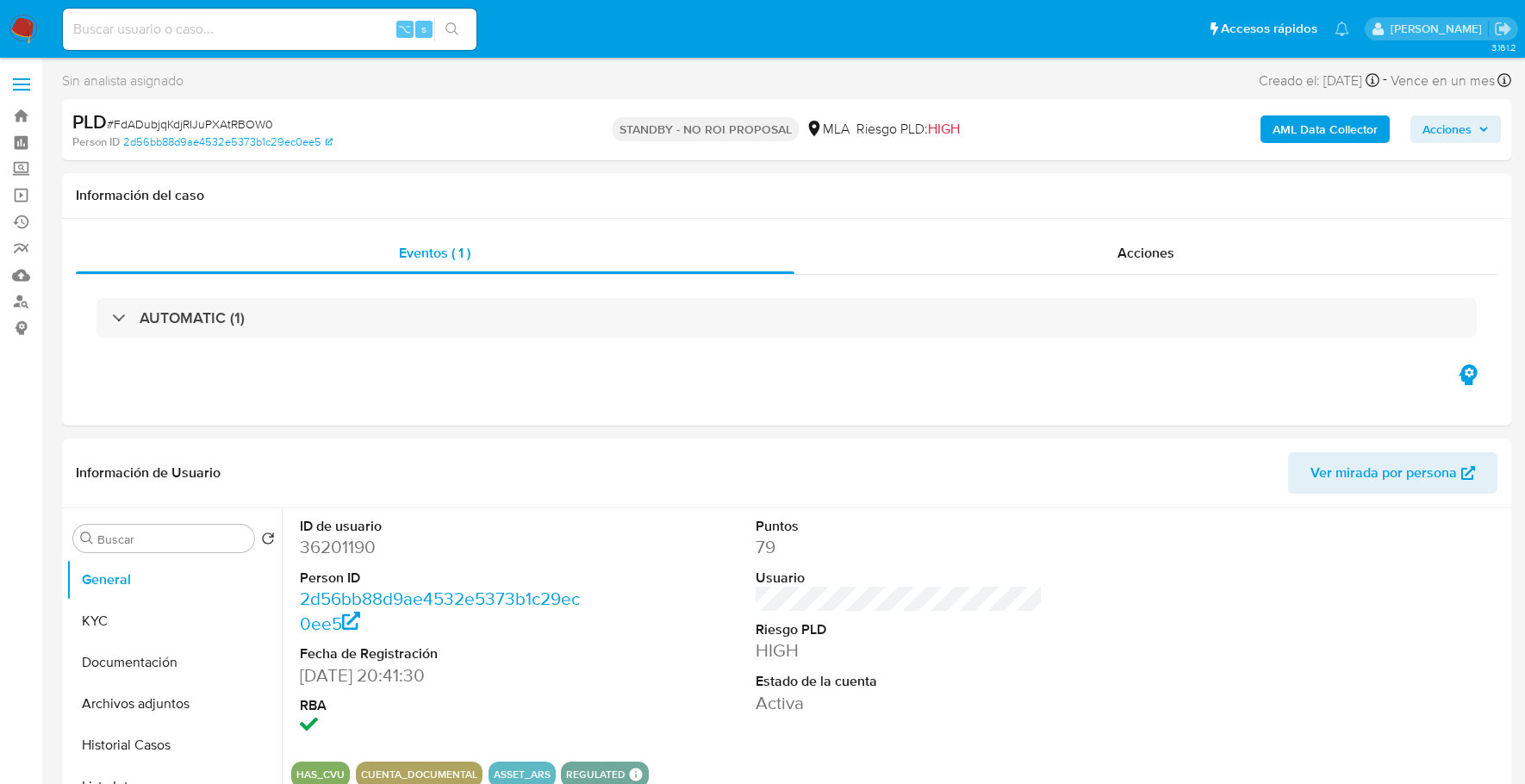
click at [26, 24] on img at bounding box center [23, 28] width 29 height 29
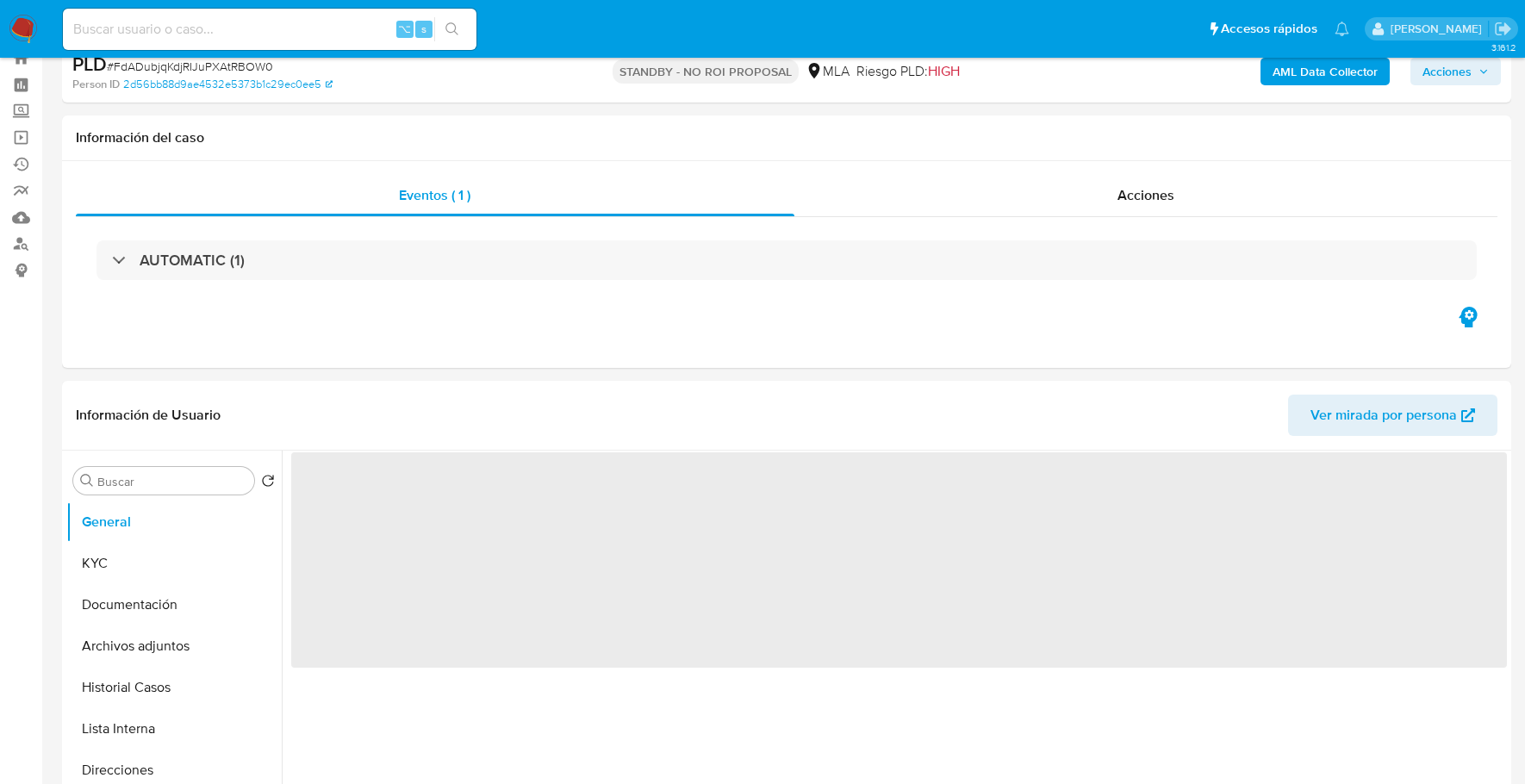
select select "10"
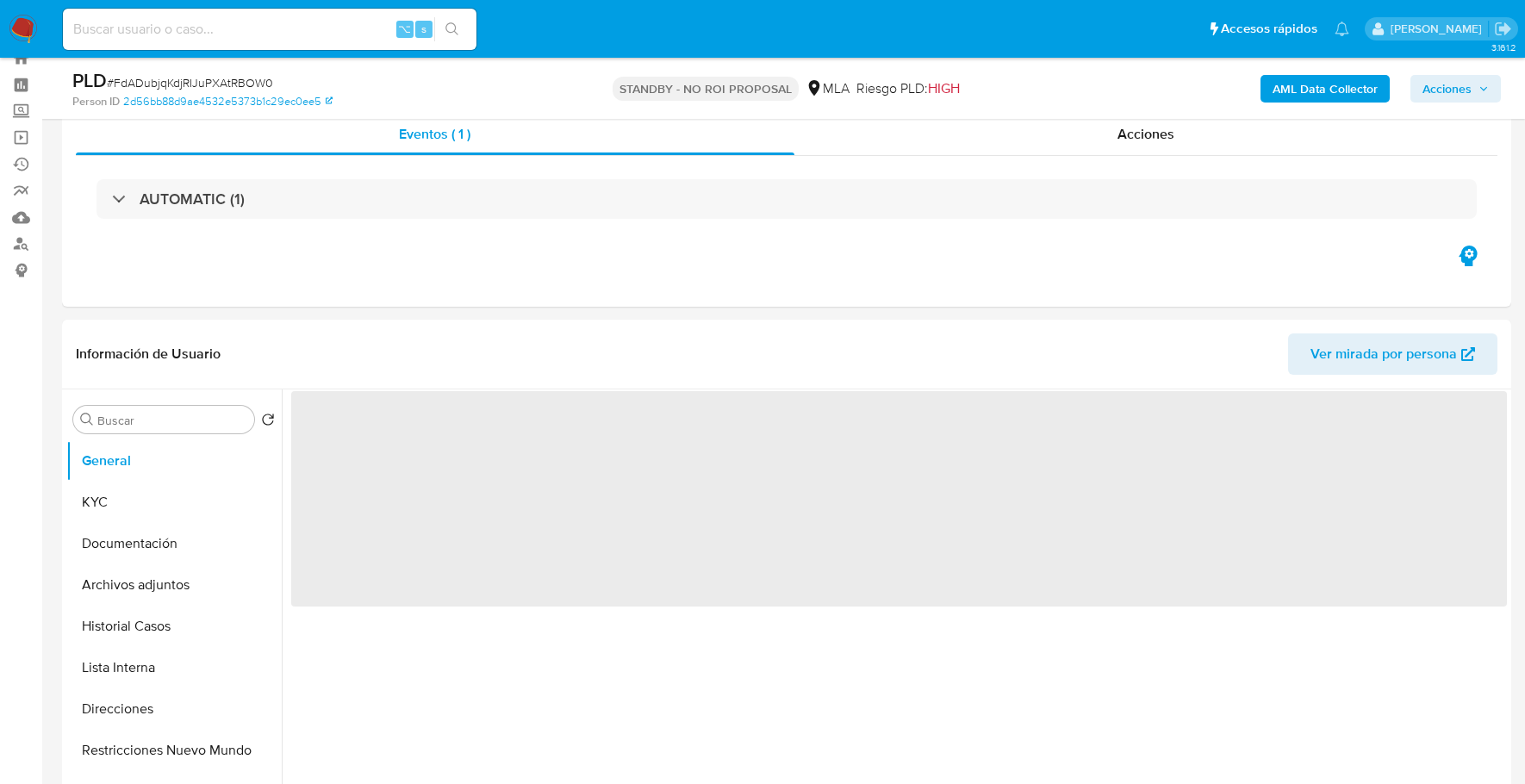
scroll to position [168, 0]
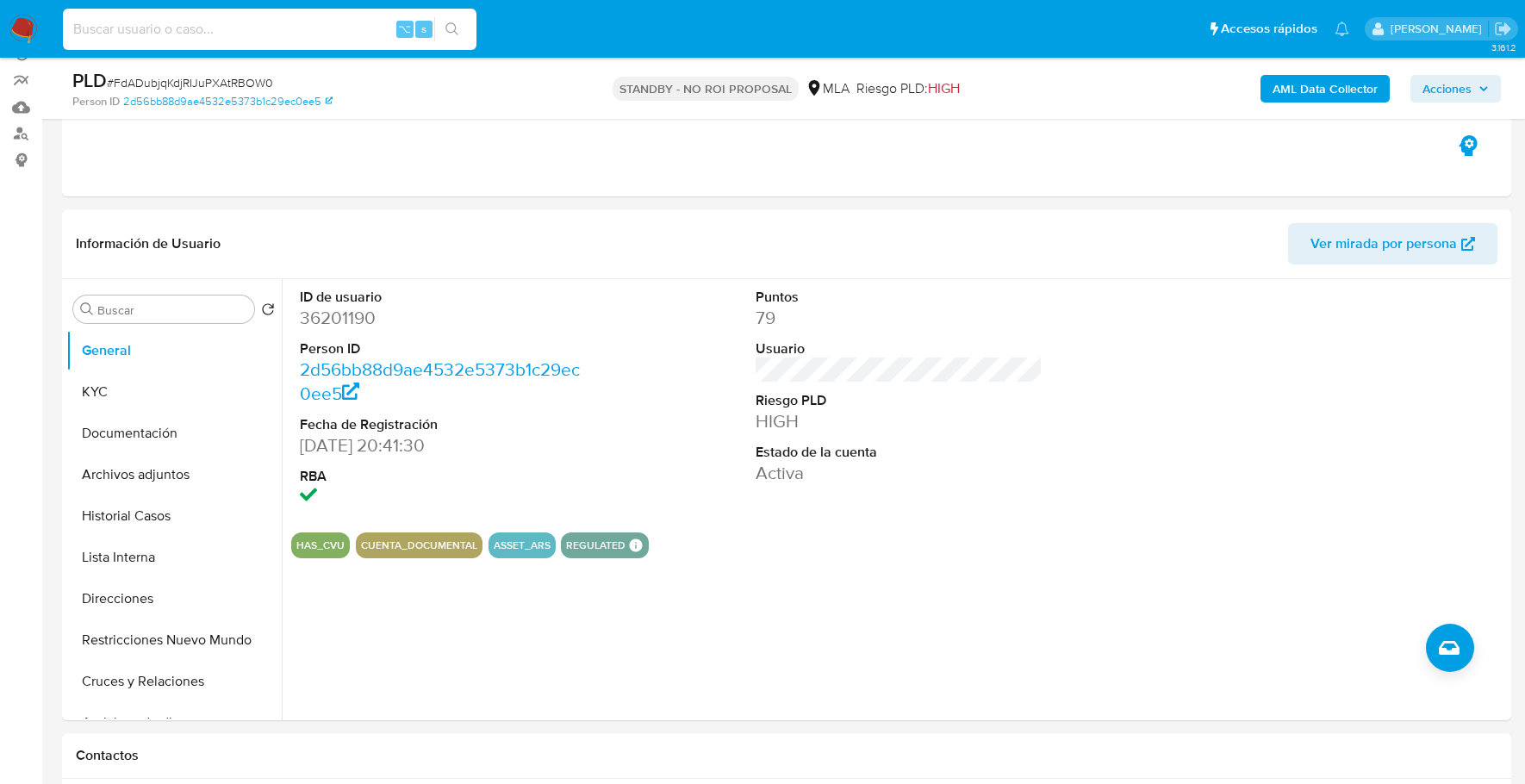
click at [268, 26] on input at bounding box center [269, 29] width 413 height 23
paste input "64092758"
type input "64092758"
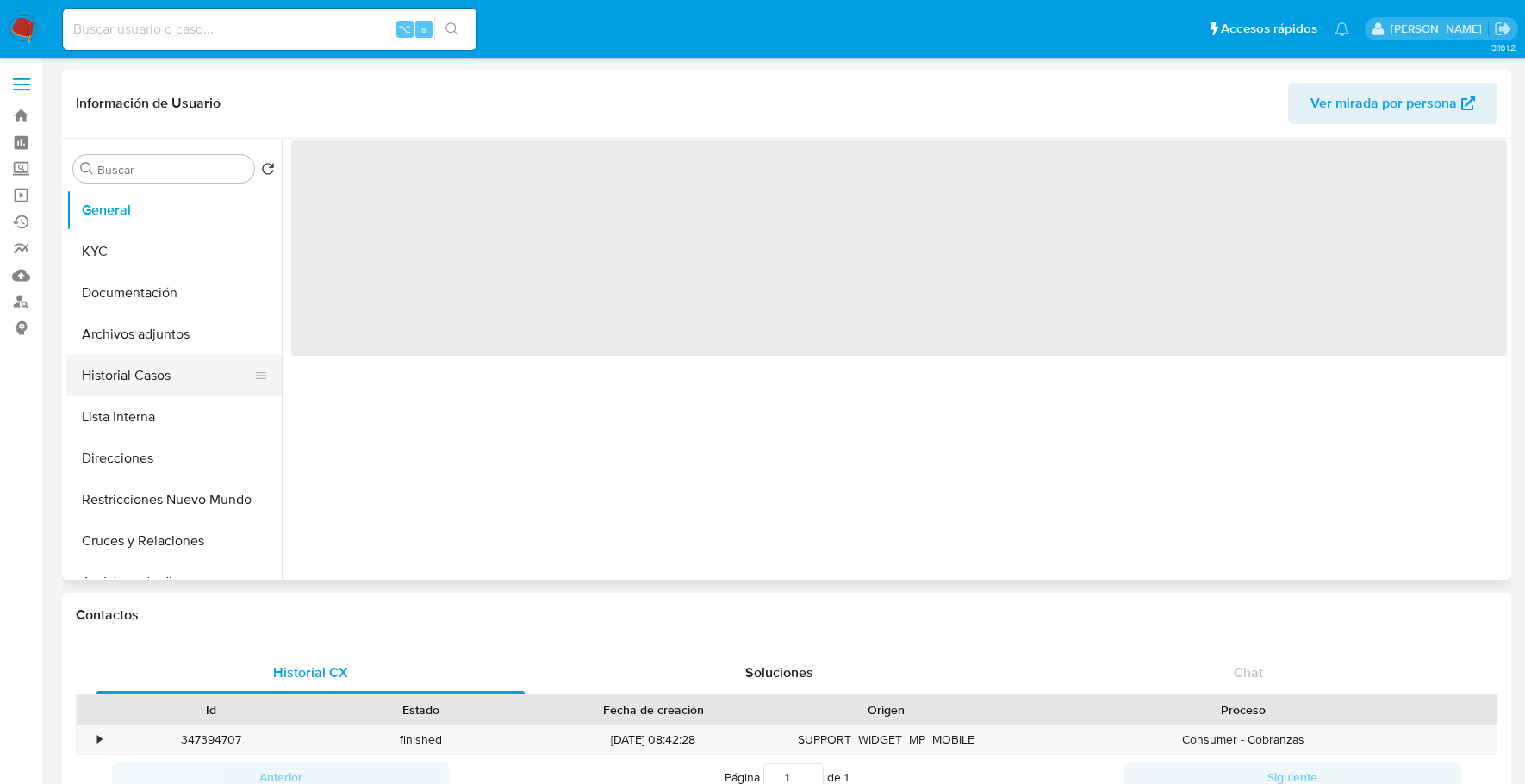
click at [149, 371] on button "Historial Casos" at bounding box center [167, 375] width 202 height 42
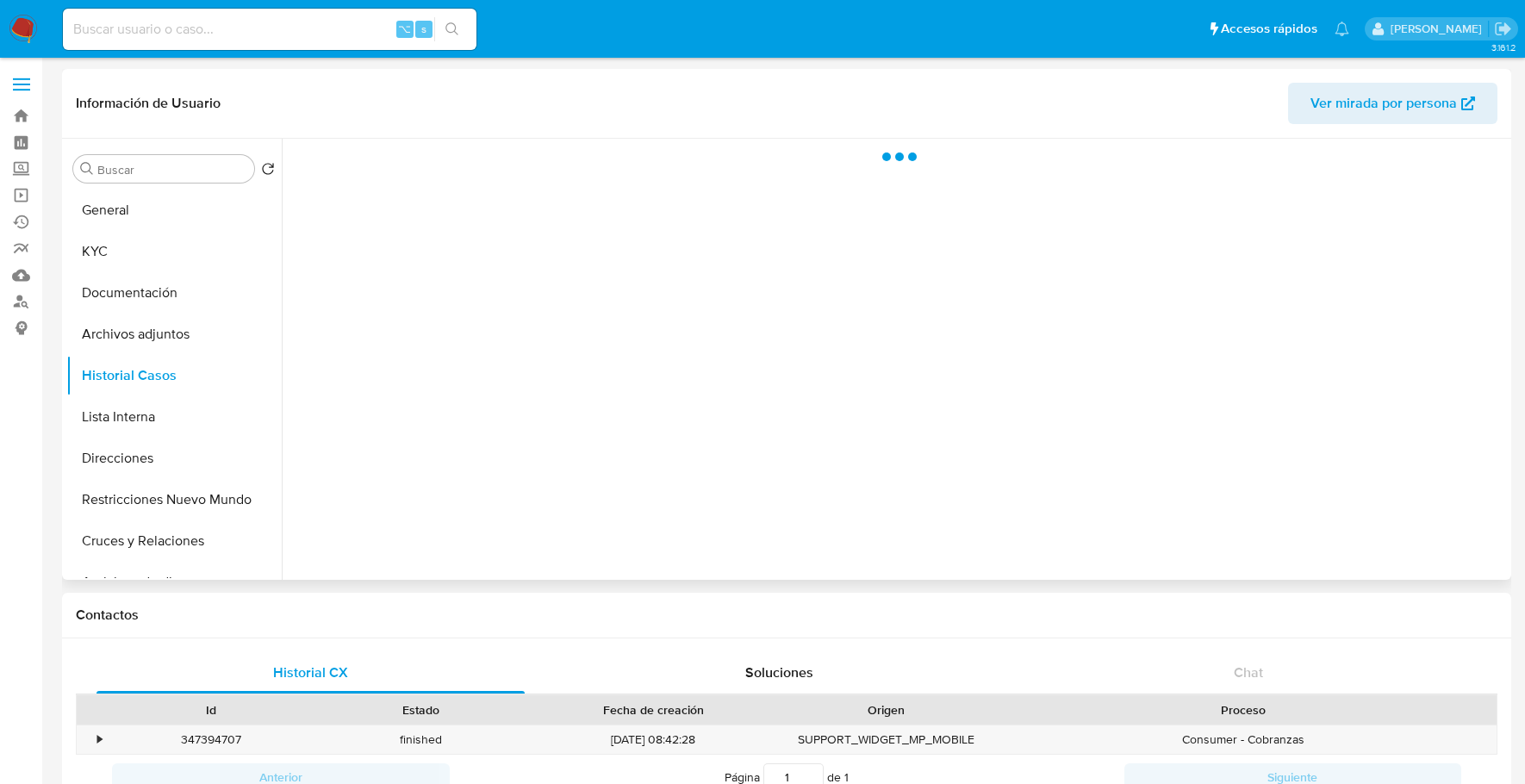
select select "10"
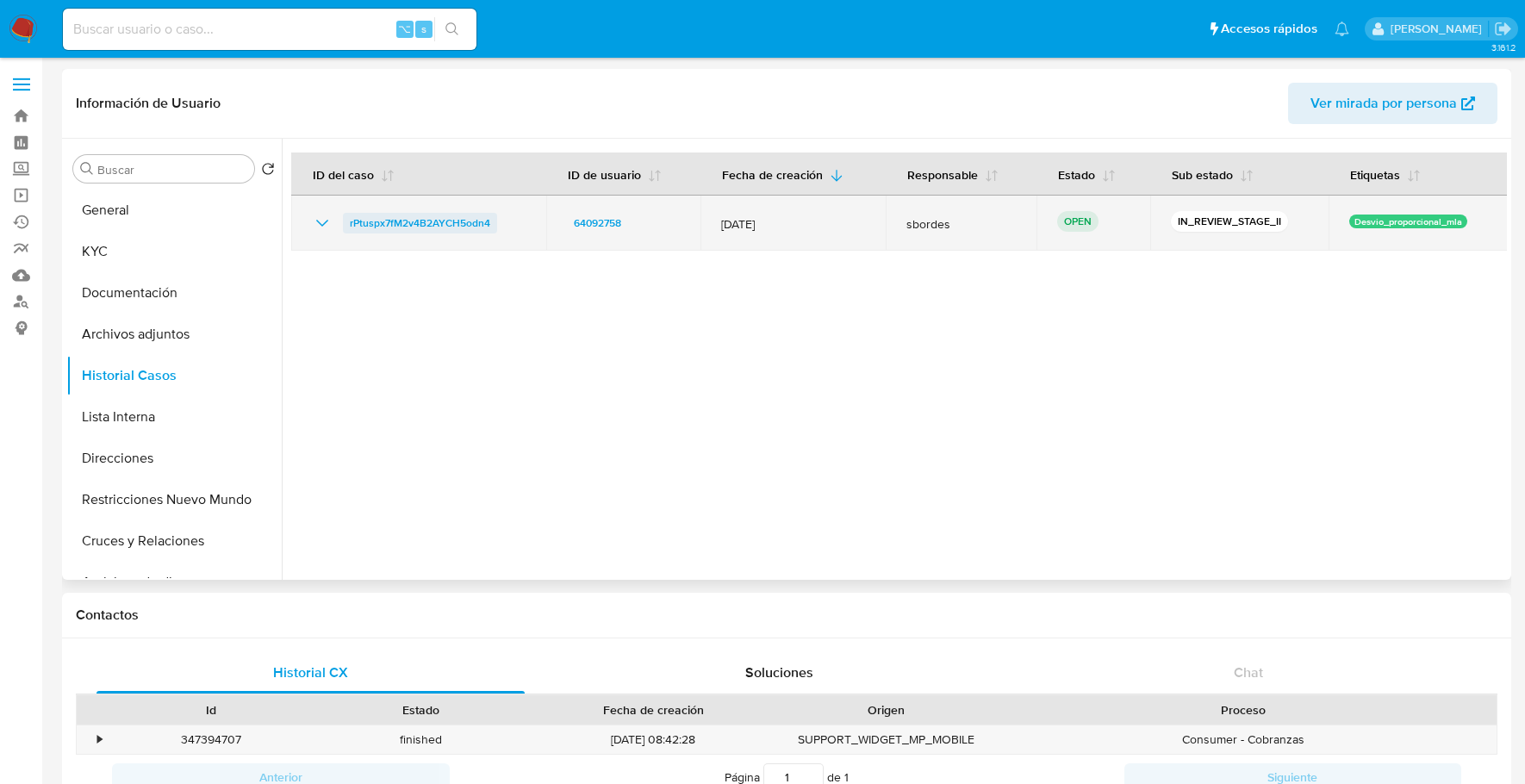
click at [358, 227] on span "rPtuspx7fM2v4B2AYCH5odn4" at bounding box center [420, 223] width 140 height 21
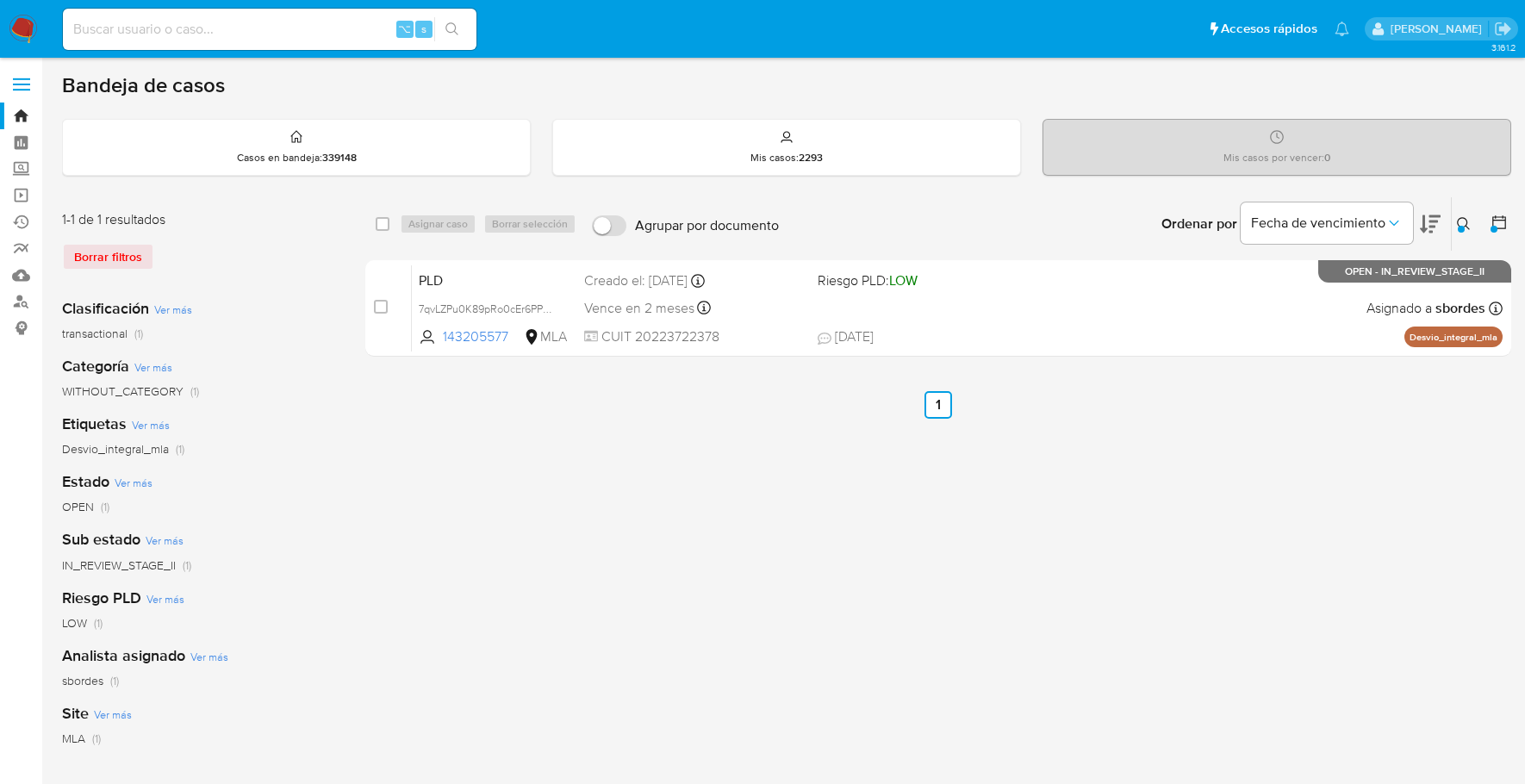
click at [34, 32] on img at bounding box center [23, 28] width 29 height 29
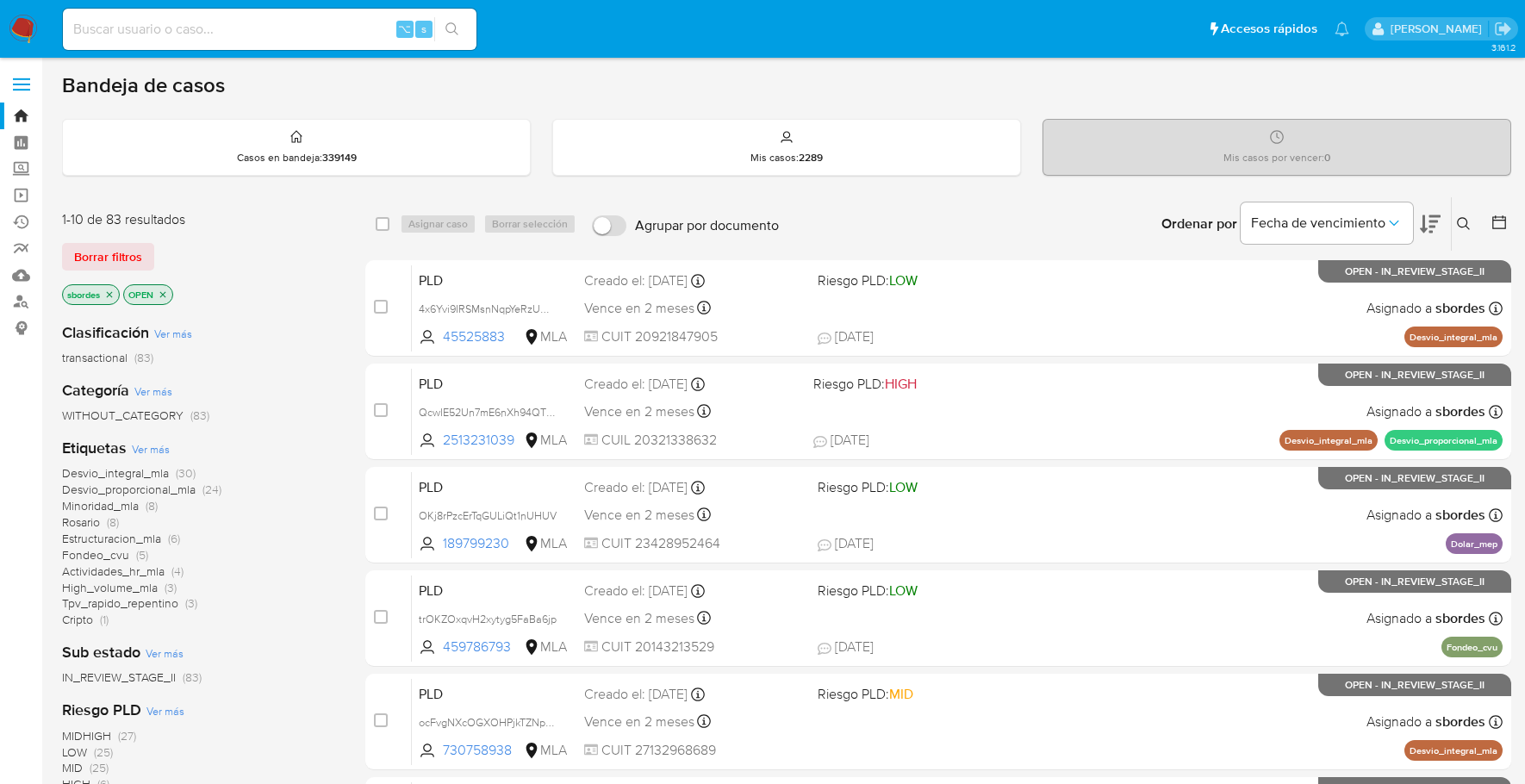
click at [127, 270] on div "1-10 de 83 resultados Borrar filtros sbordes OPEN" at bounding box center [200, 259] width 275 height 98
click at [132, 254] on span "Borrar filtros" at bounding box center [108, 256] width 68 height 24
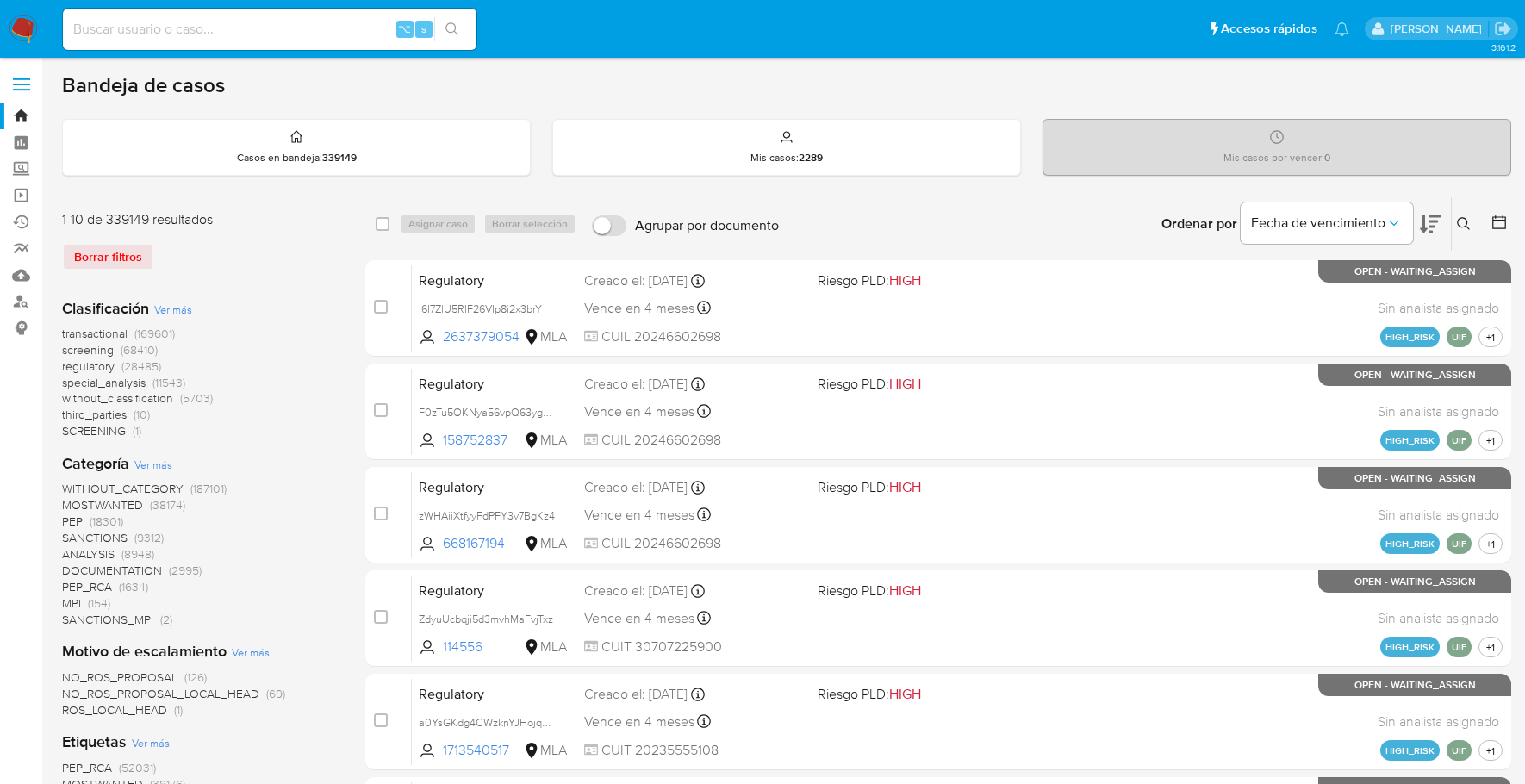
click at [1507, 226] on icon at bounding box center [1499, 222] width 17 height 17
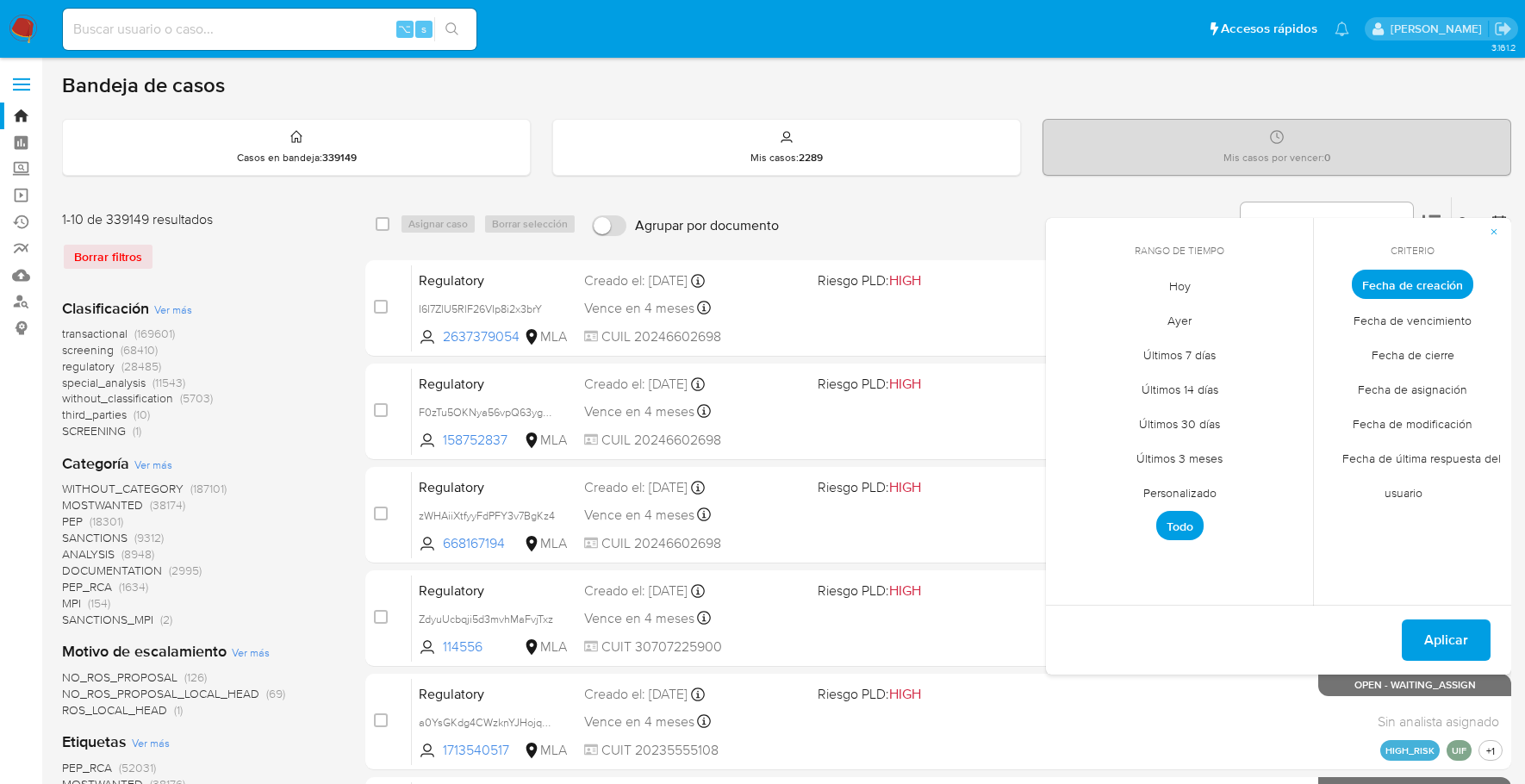
click at [1183, 485] on span "Personalizado" at bounding box center [1180, 492] width 110 height 35
click at [1076, 319] on icon "Mes anterior" at bounding box center [1073, 316] width 21 height 21
click at [1076, 373] on button "1" at bounding box center [1076, 379] width 27 height 27
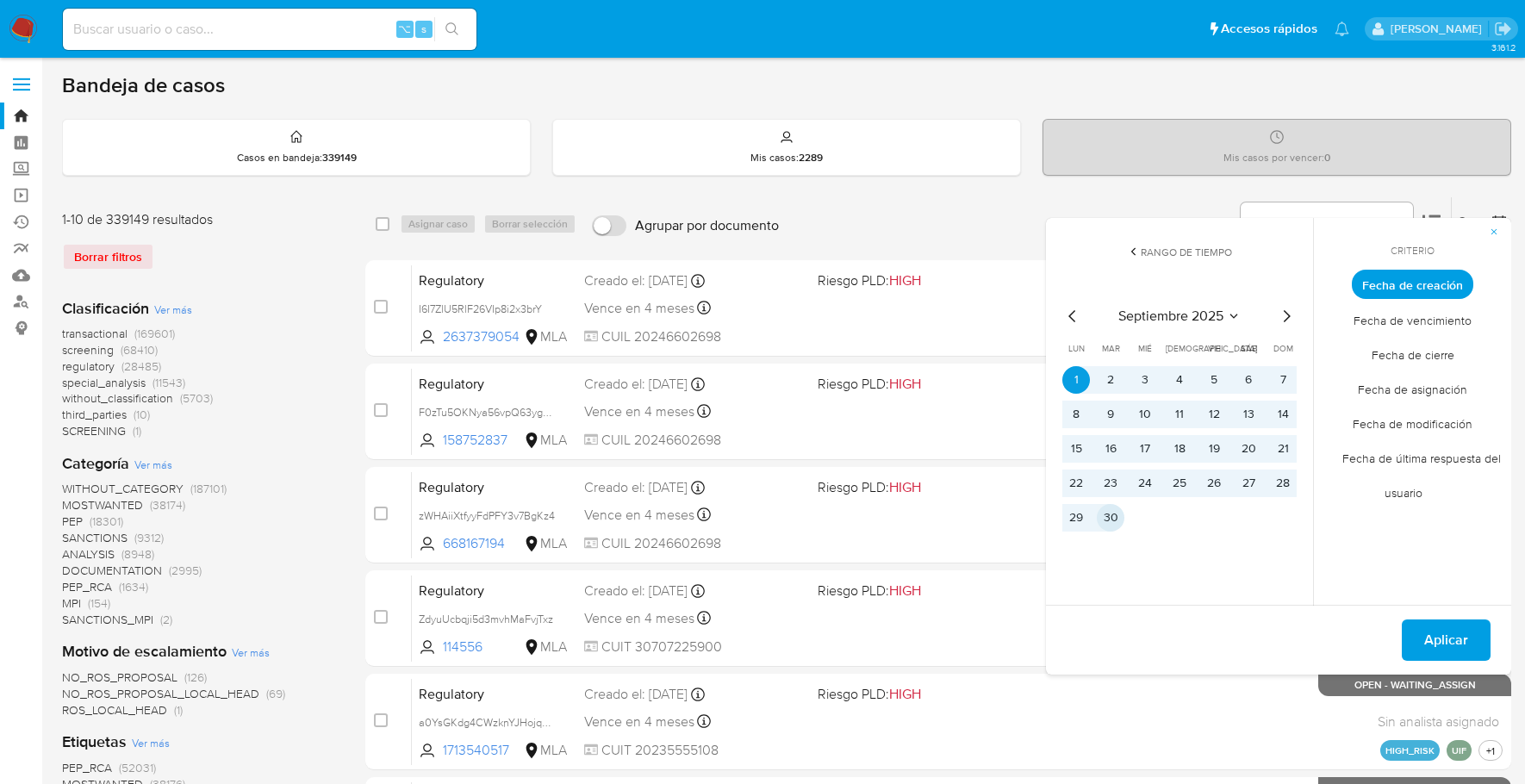
drag, startPoint x: 1112, startPoint y: 512, endPoint x: 1269, endPoint y: 561, distance: 164.5
click at [1112, 512] on button "30" at bounding box center [1110, 517] width 27 height 27
click at [1413, 633] on button "Aplicar" at bounding box center [1446, 640] width 89 height 42
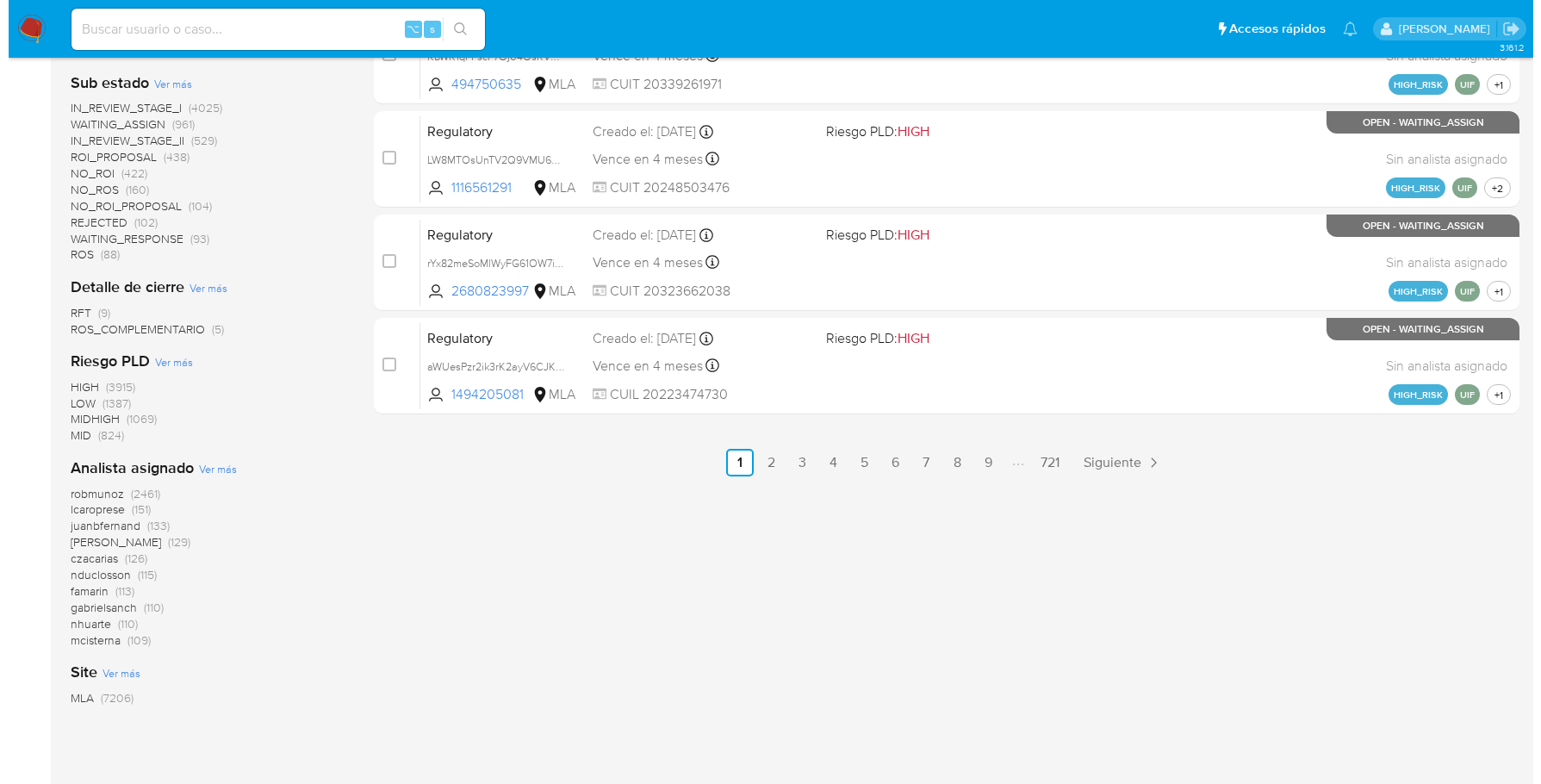
scroll to position [949, 0]
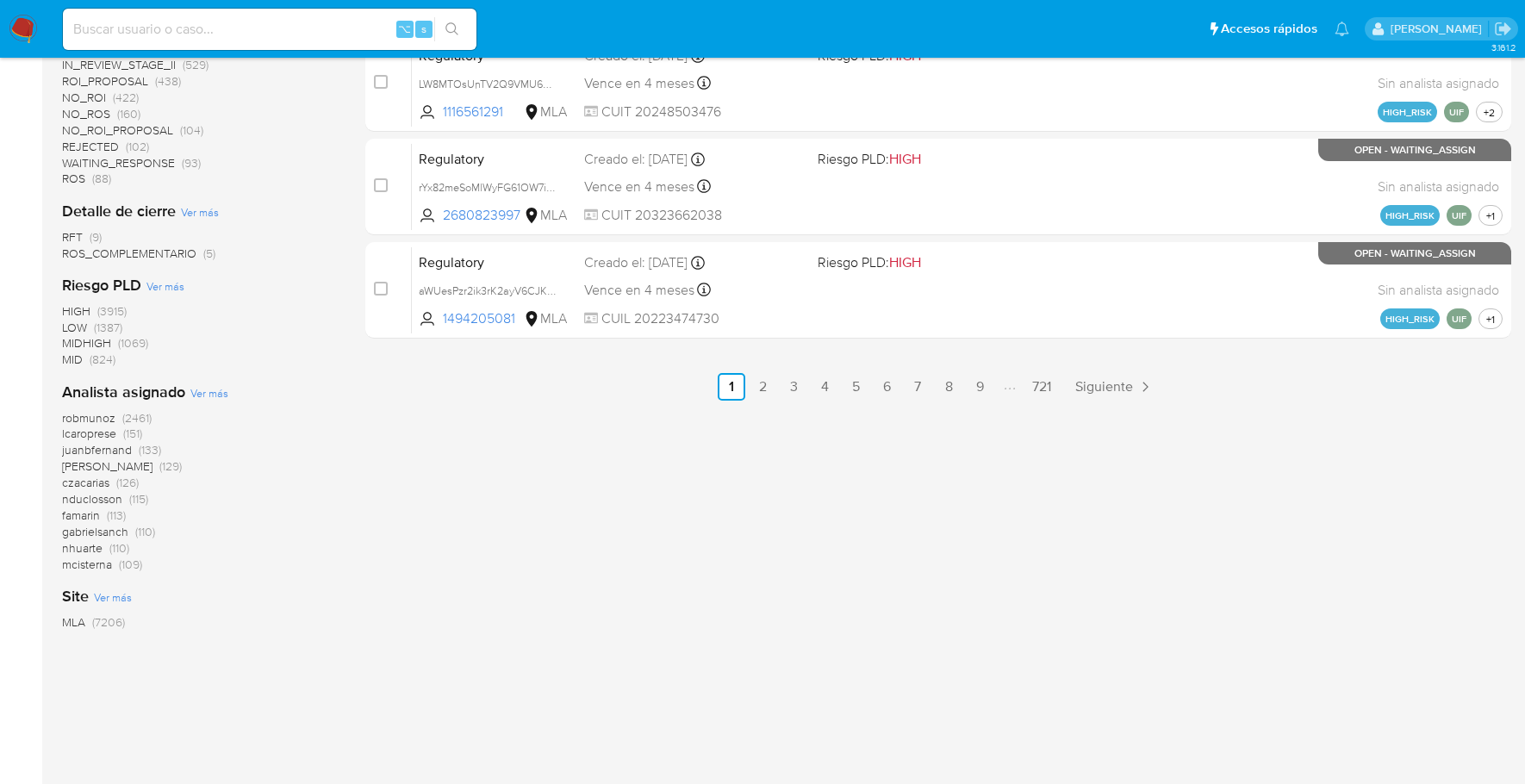
click at [207, 394] on span "Ver más" at bounding box center [209, 392] width 38 height 15
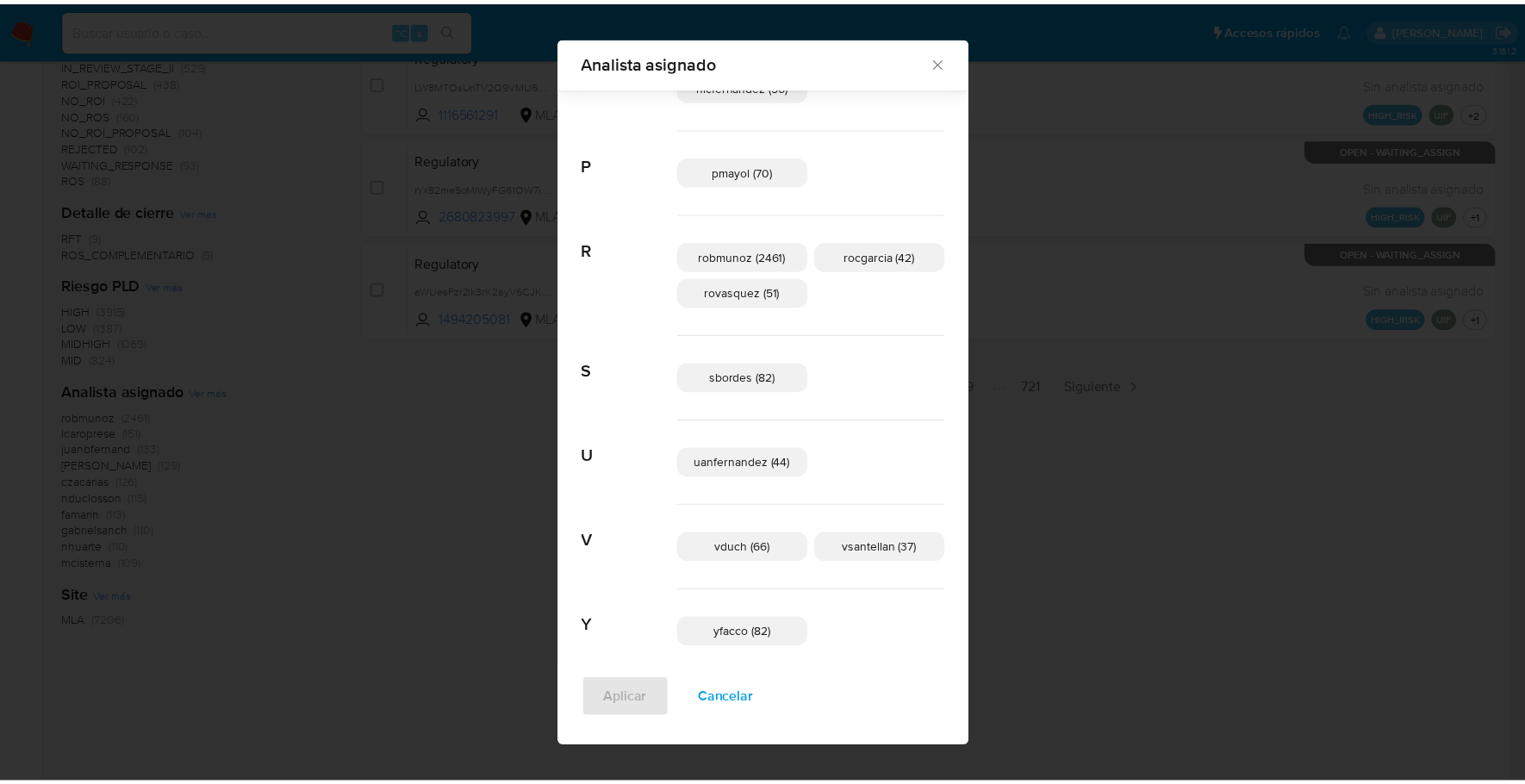
scroll to position [1180, 0]
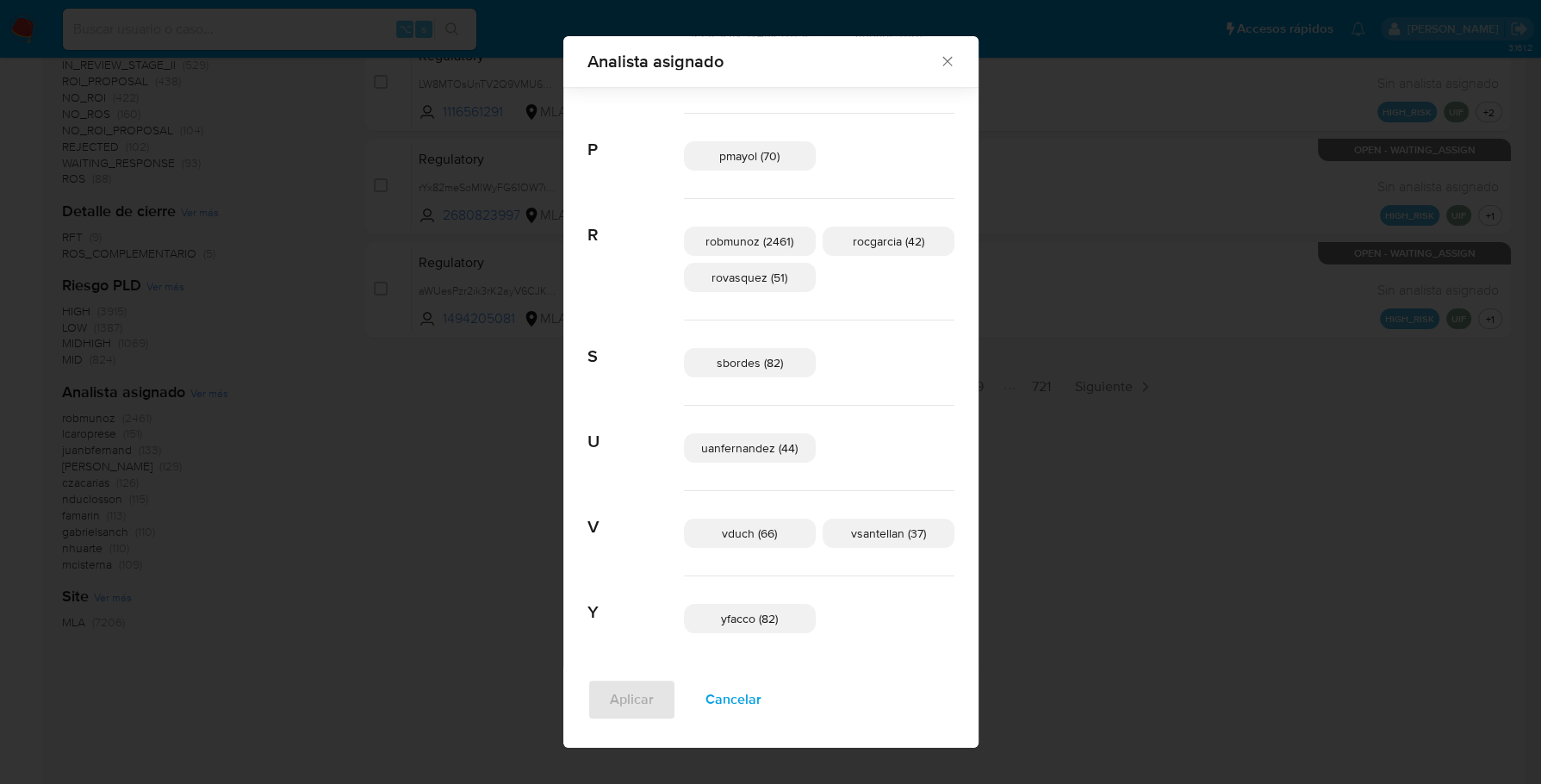
click at [939, 60] on icon "Cerrar" at bounding box center [948, 61] width 17 height 17
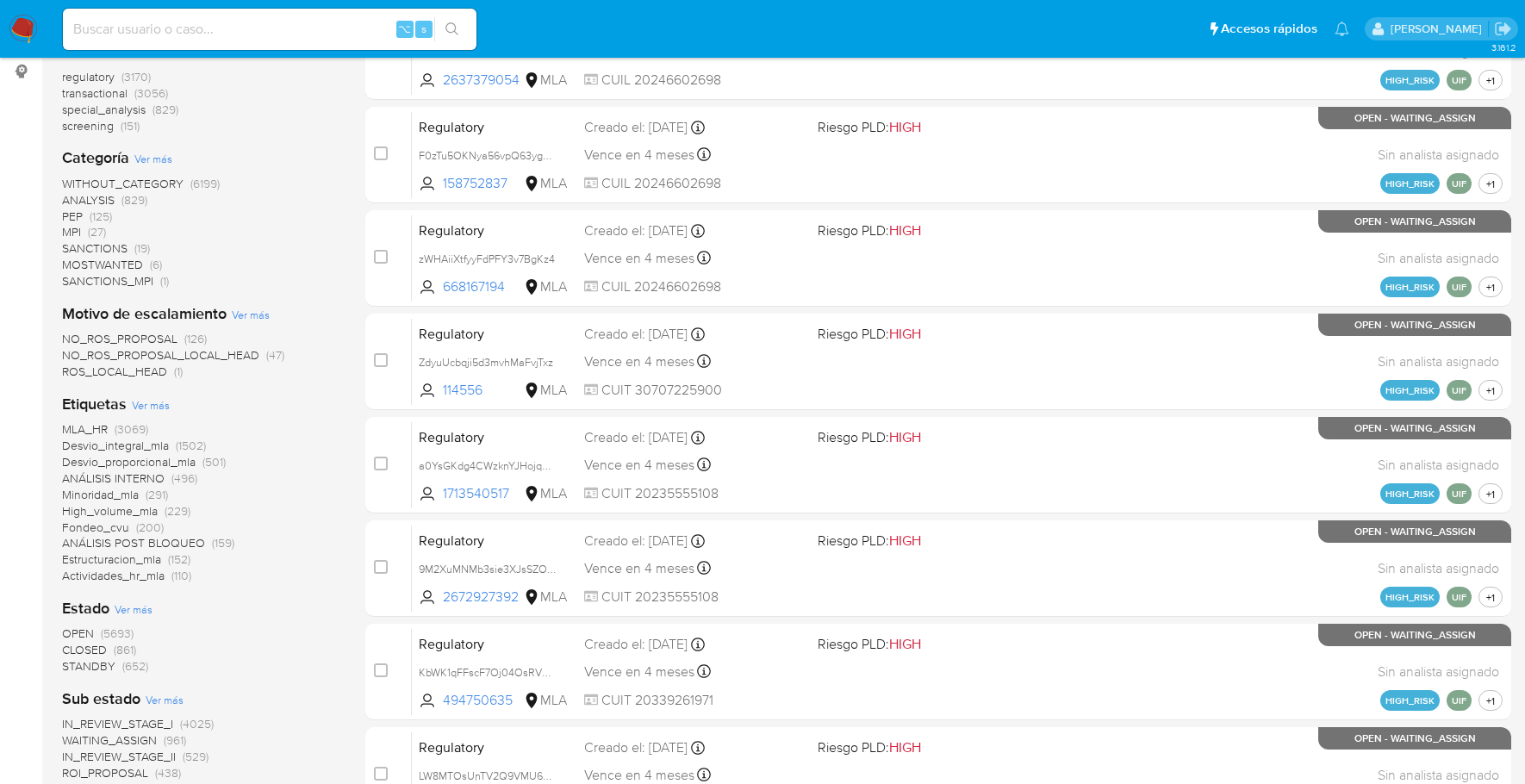
scroll to position [0, 0]
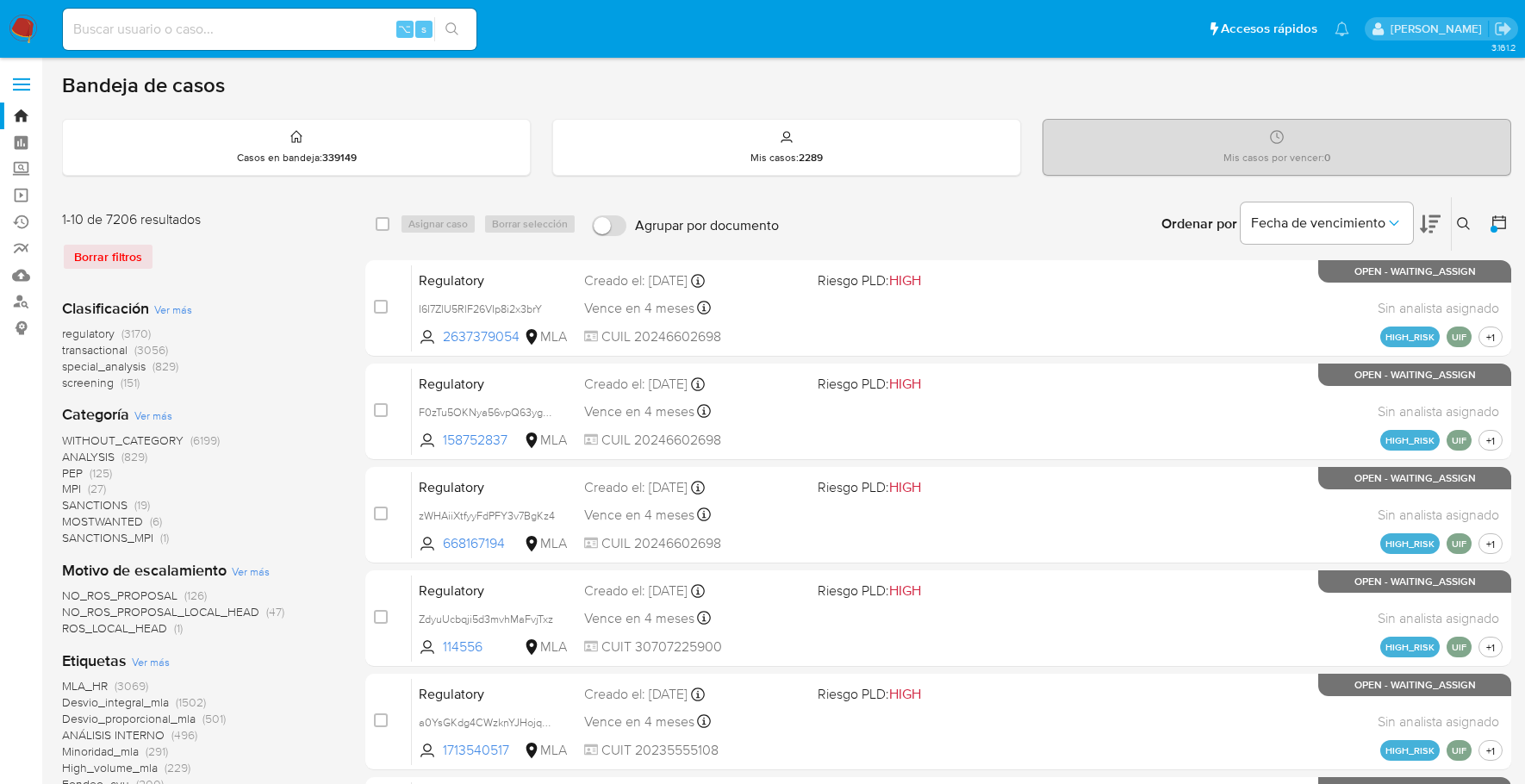
click at [1498, 217] on icon at bounding box center [1499, 222] width 17 height 17
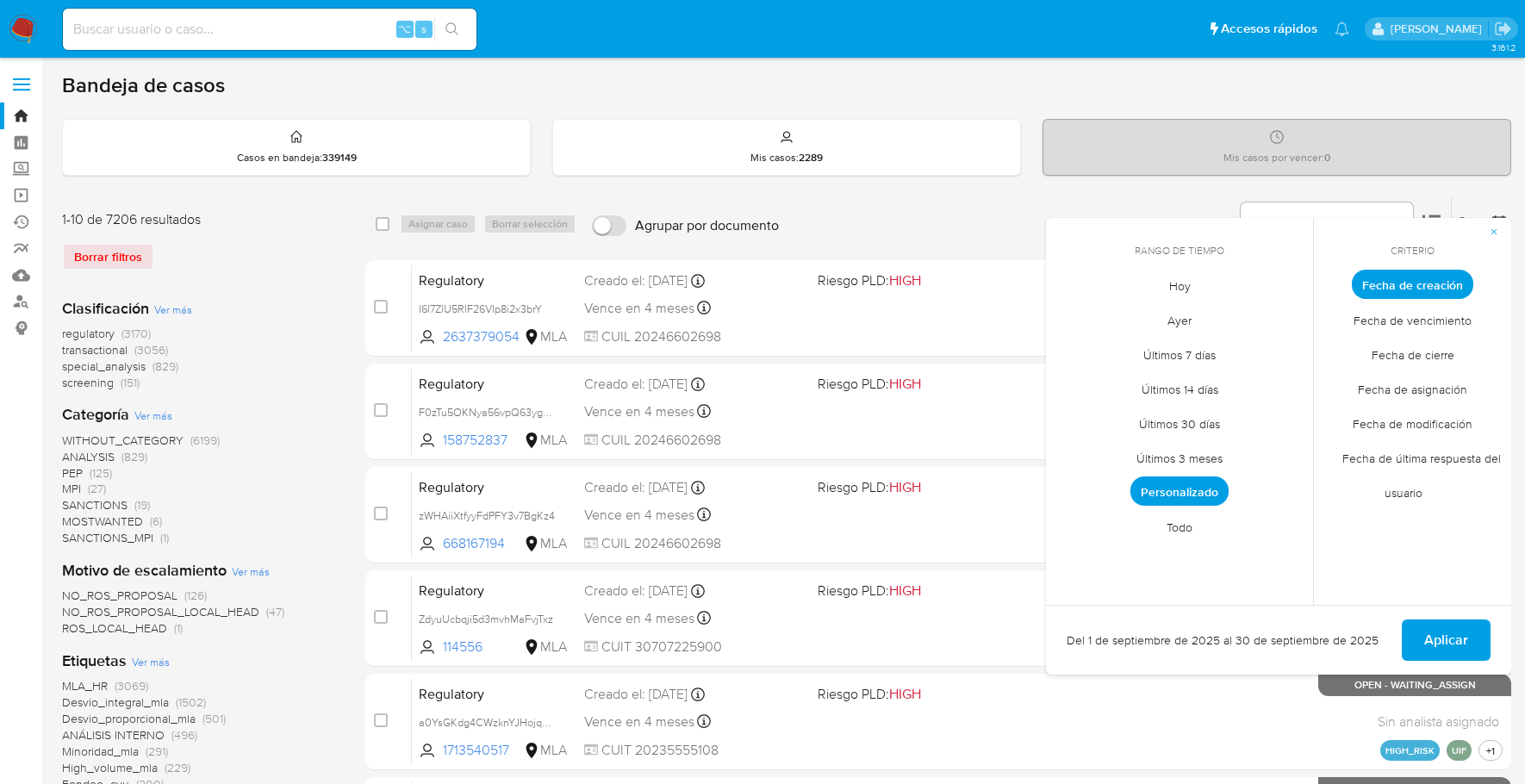
click at [1159, 497] on span "Personalizado" at bounding box center [1180, 491] width 98 height 29
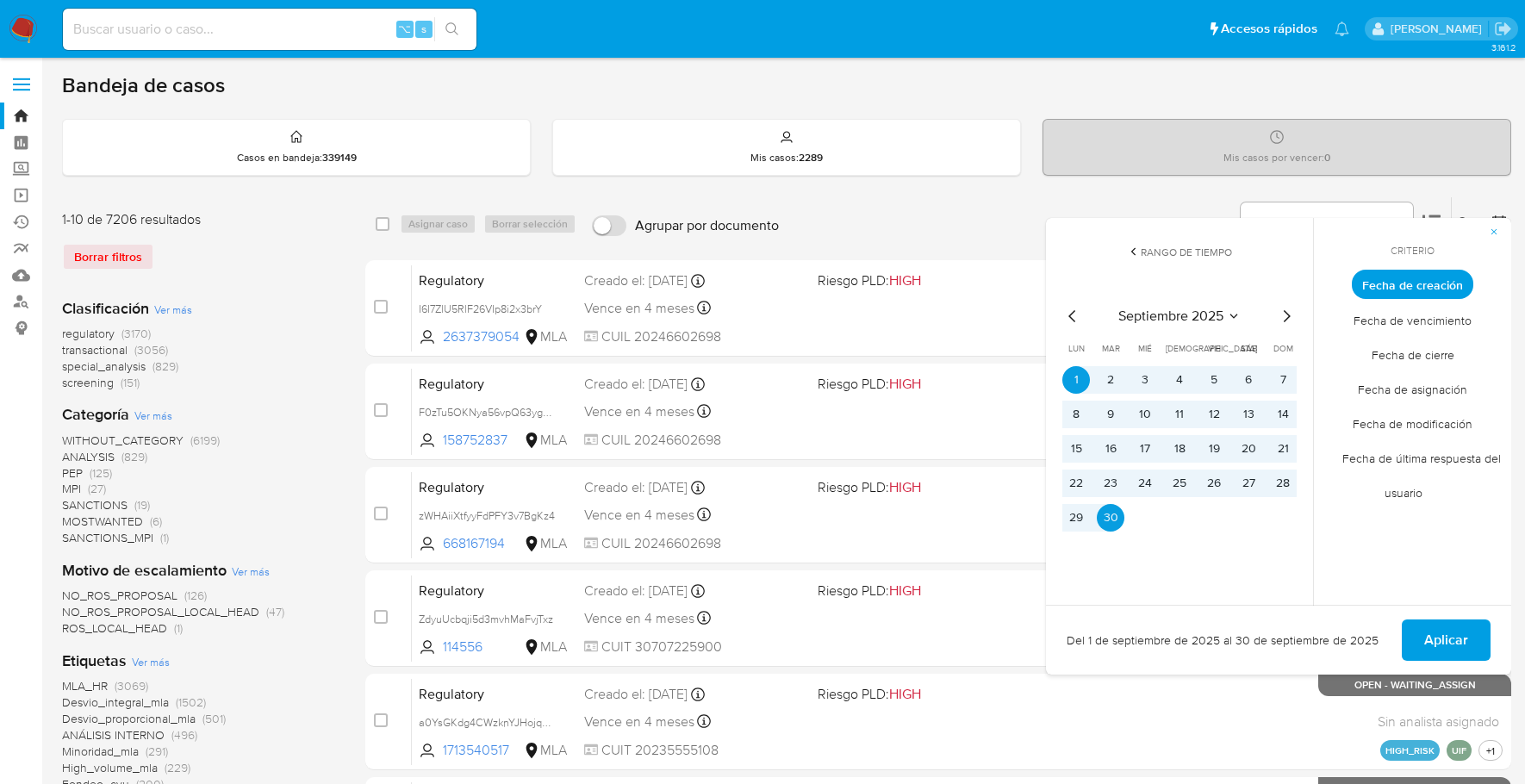
click at [1431, 639] on span "Aplicar" at bounding box center [1446, 640] width 44 height 38
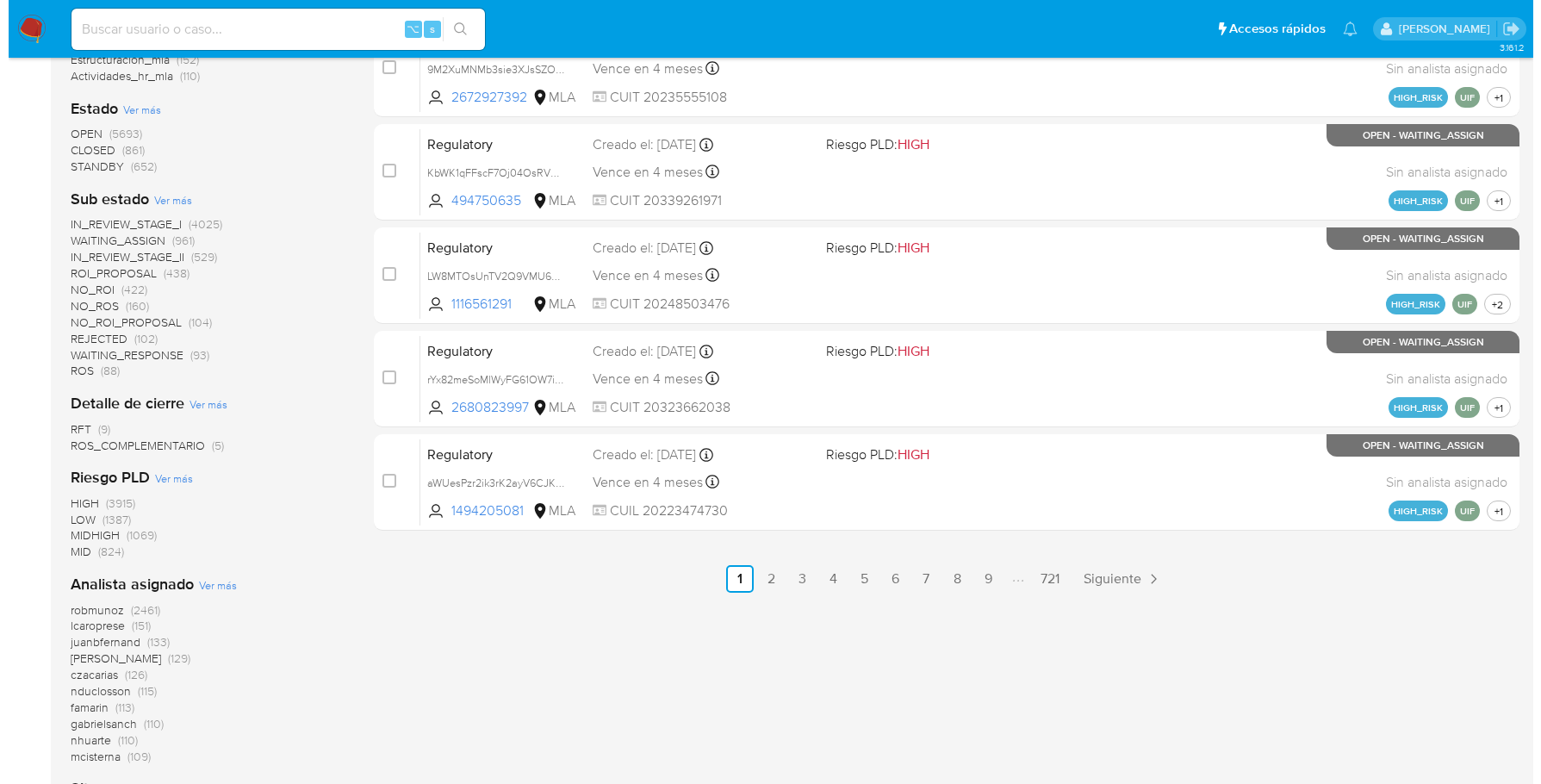
scroll to position [876, 0]
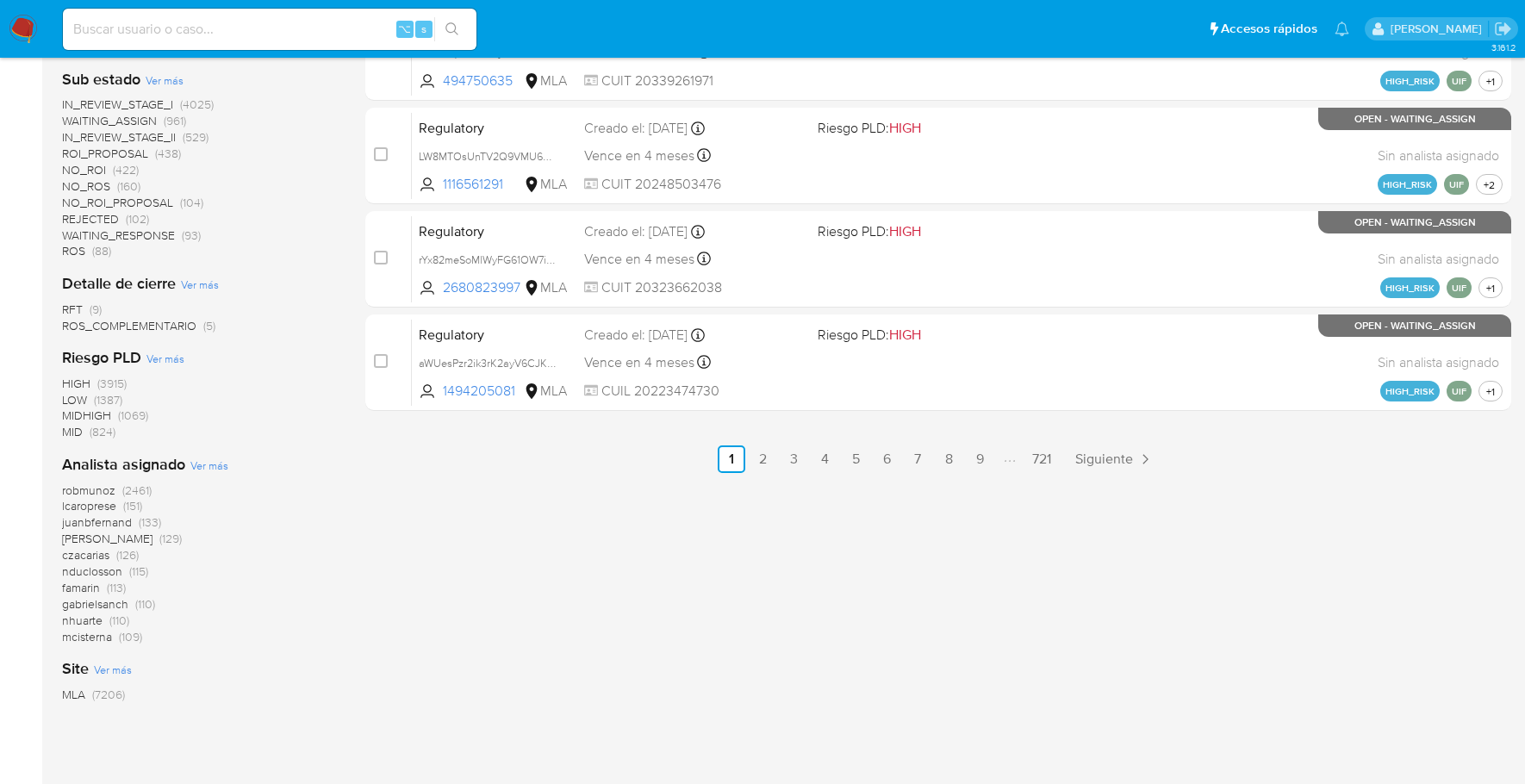
click at [203, 458] on span "Ver más" at bounding box center [209, 465] width 38 height 15
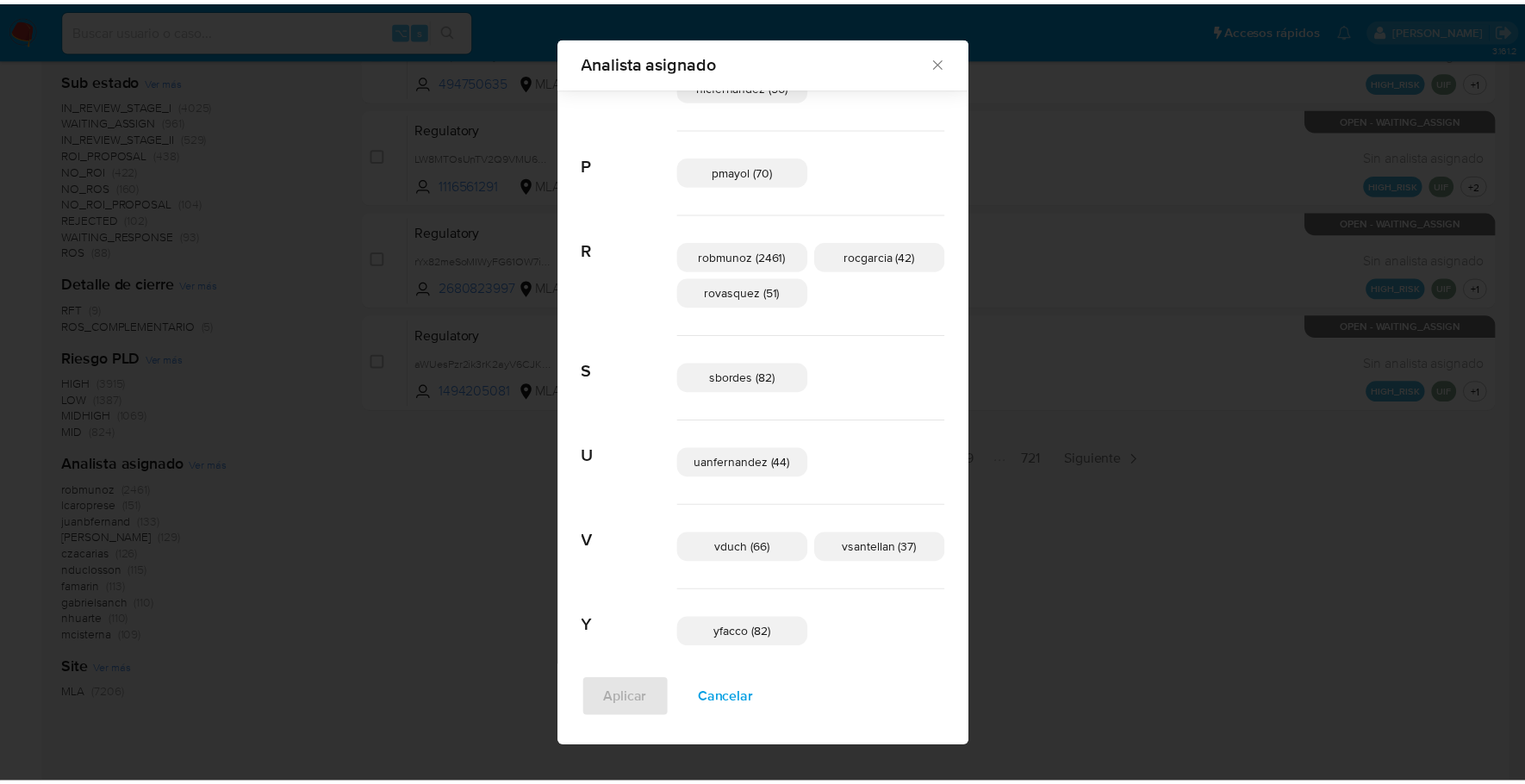
scroll to position [1180, 0]
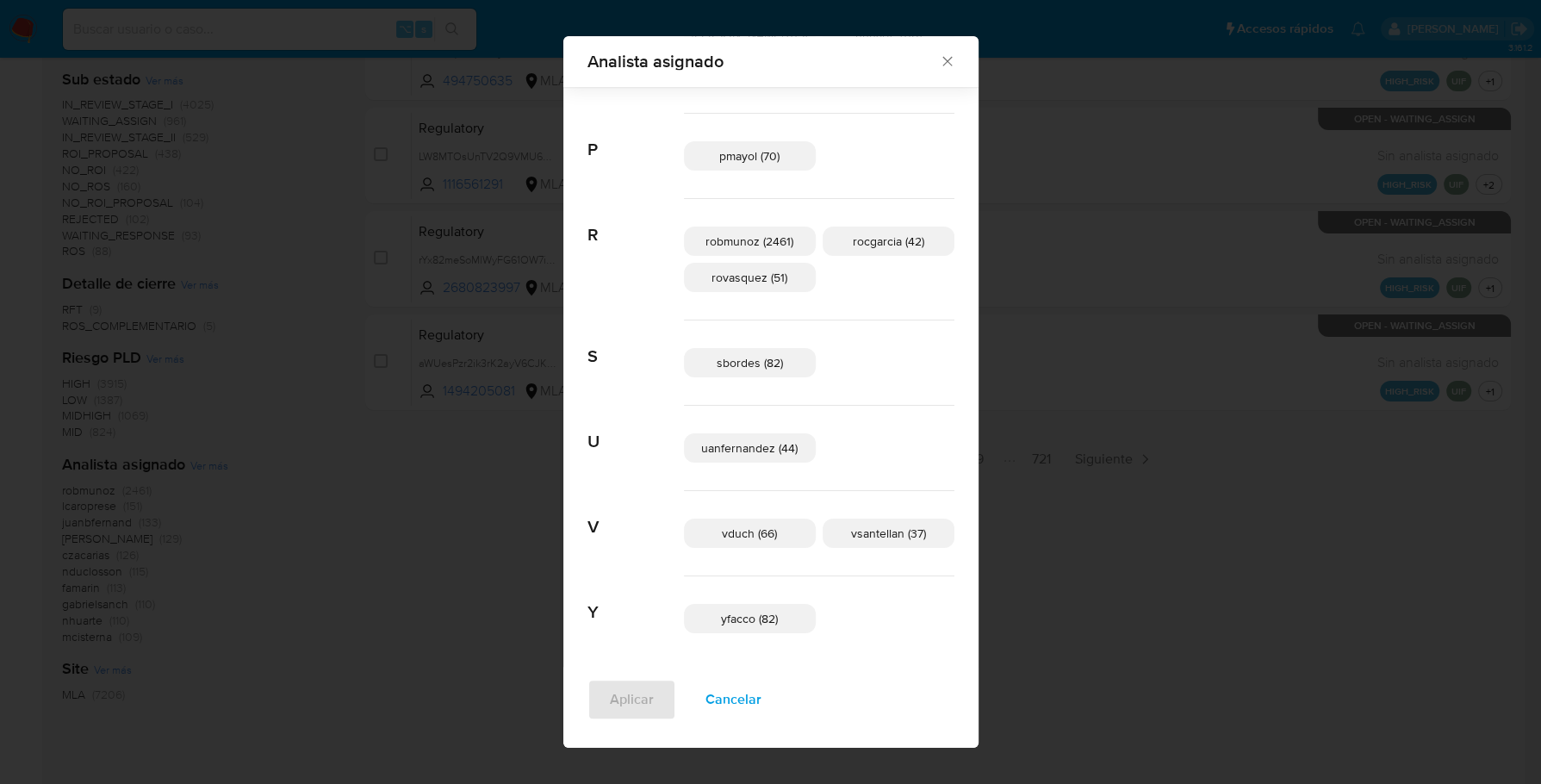
click at [942, 62] on icon "Cerrar" at bounding box center [947, 61] width 9 height 9
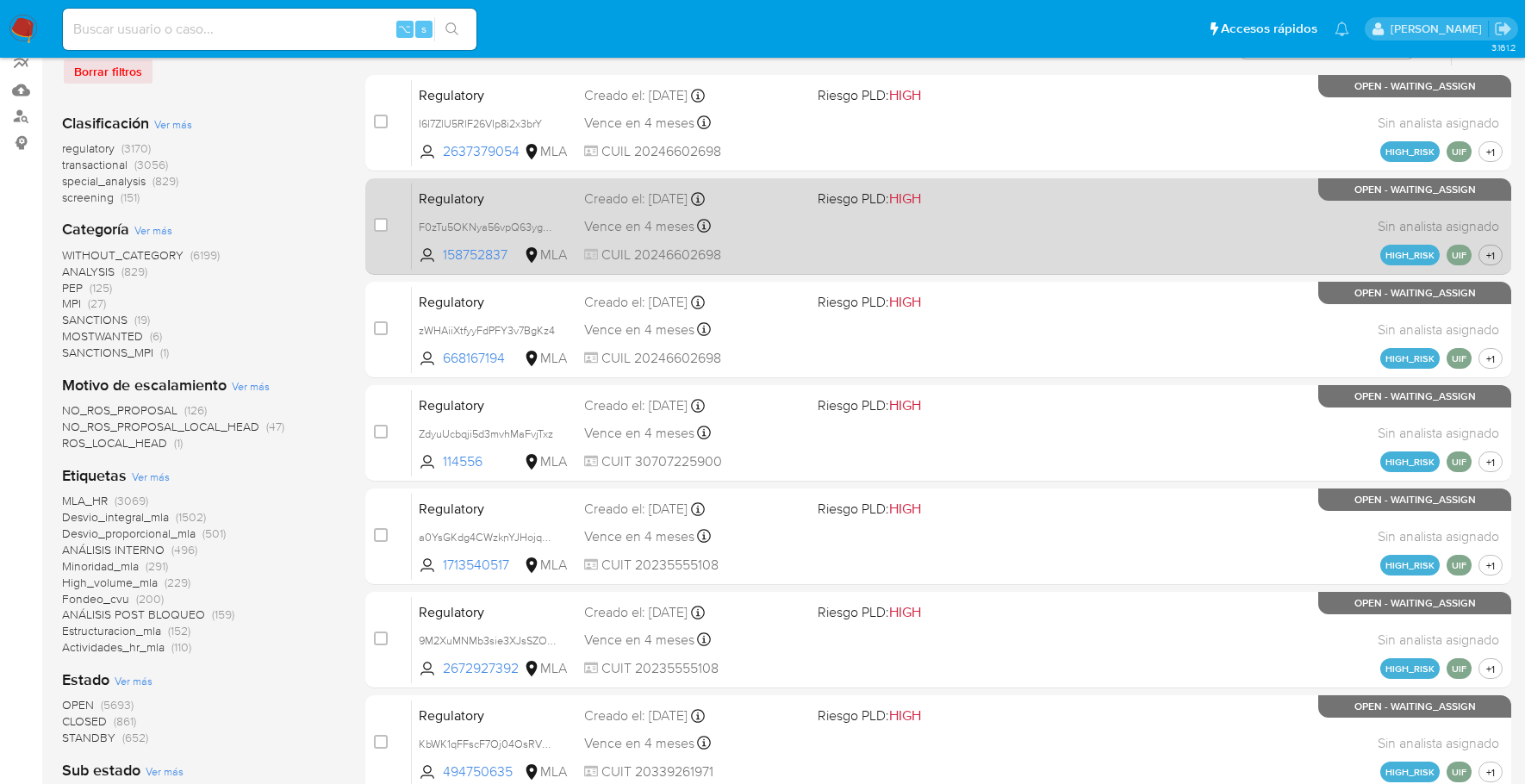
scroll to position [0, 0]
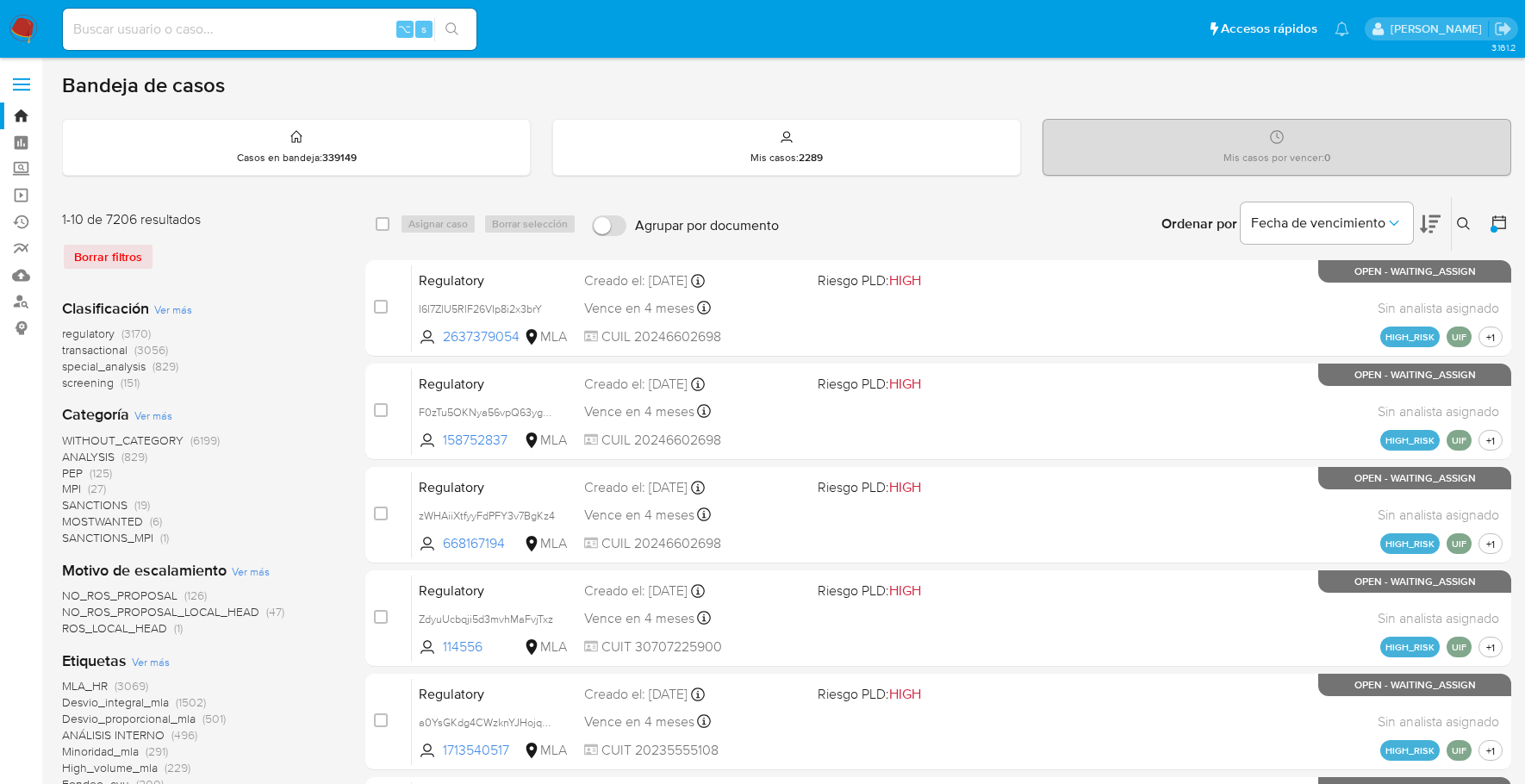
click at [1497, 221] on icon at bounding box center [1499, 222] width 17 height 17
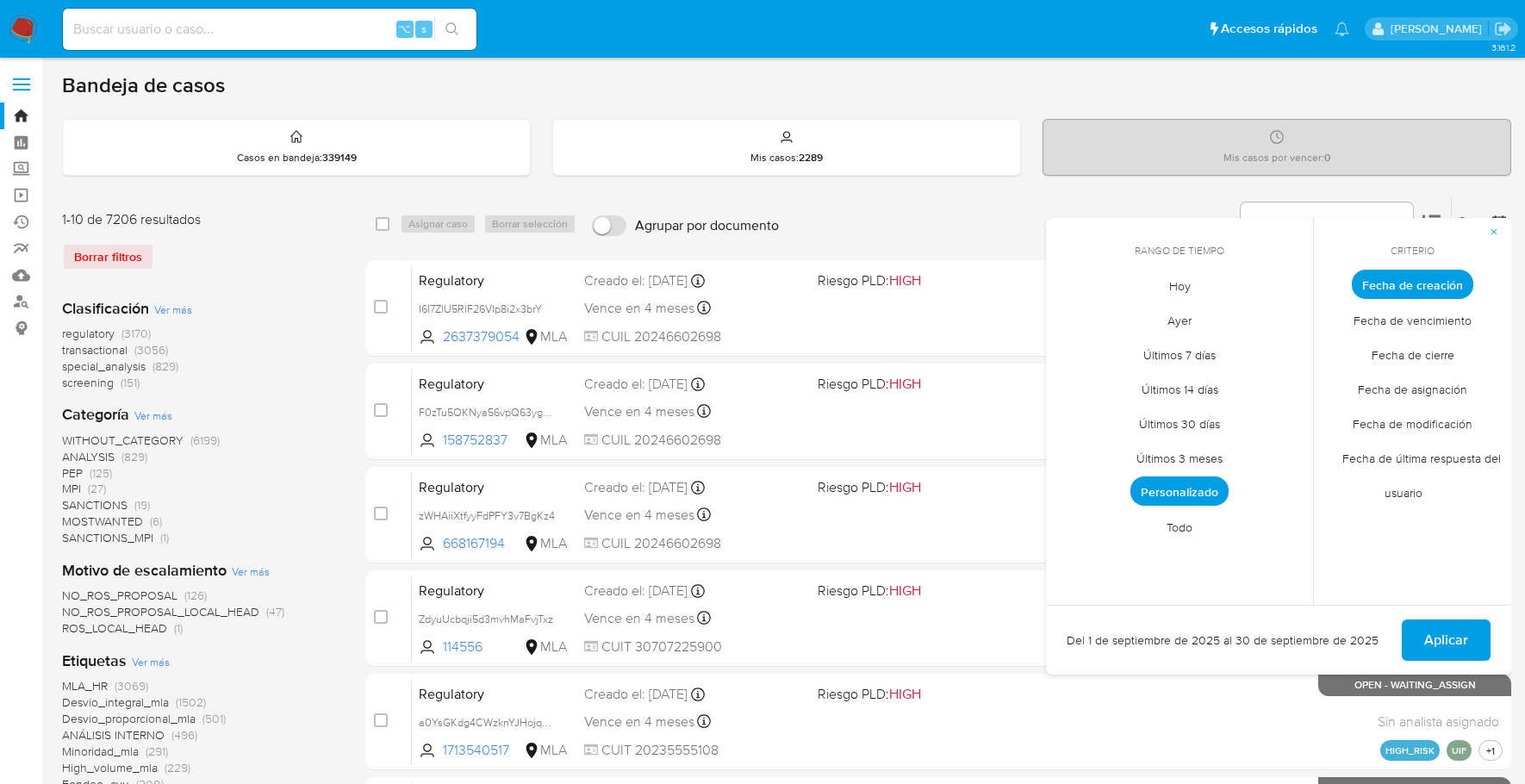
click at [1201, 488] on span "Personalizado" at bounding box center [1180, 491] width 98 height 29
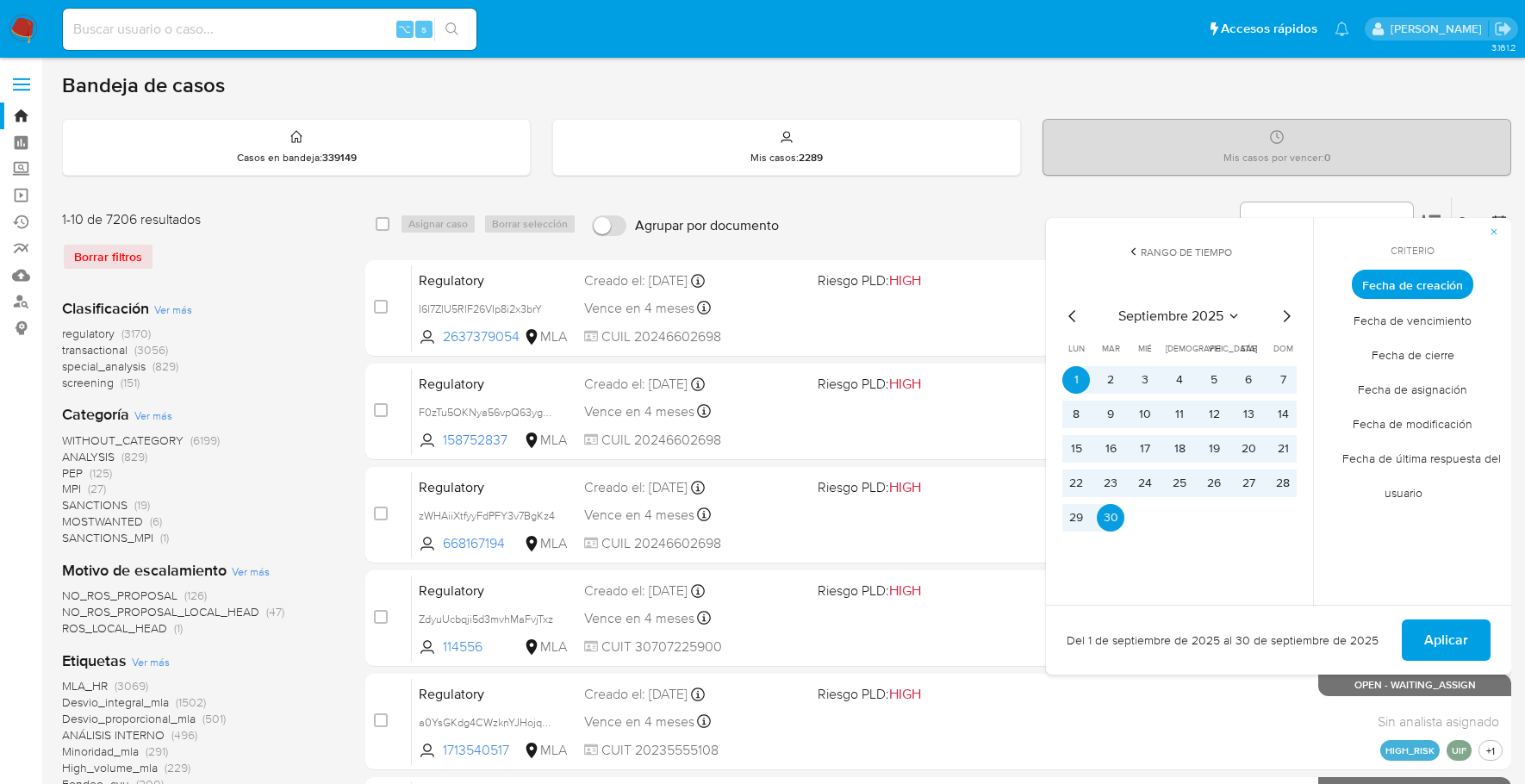
click at [1073, 310] on icon "Mes anterior" at bounding box center [1073, 316] width 21 height 21
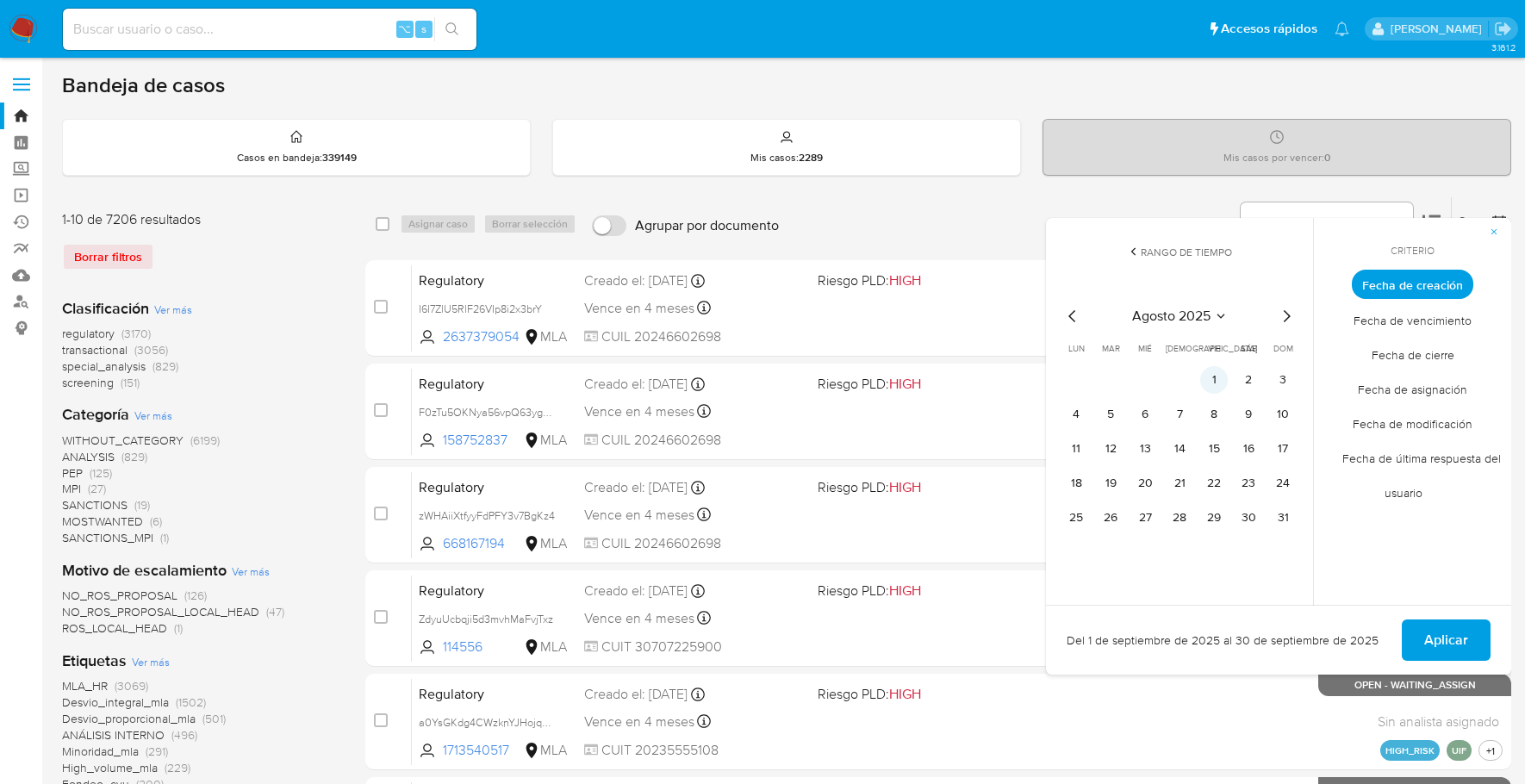
click at [1209, 381] on button "1" at bounding box center [1214, 379] width 27 height 27
click at [1272, 520] on button "31" at bounding box center [1282, 517] width 27 height 27
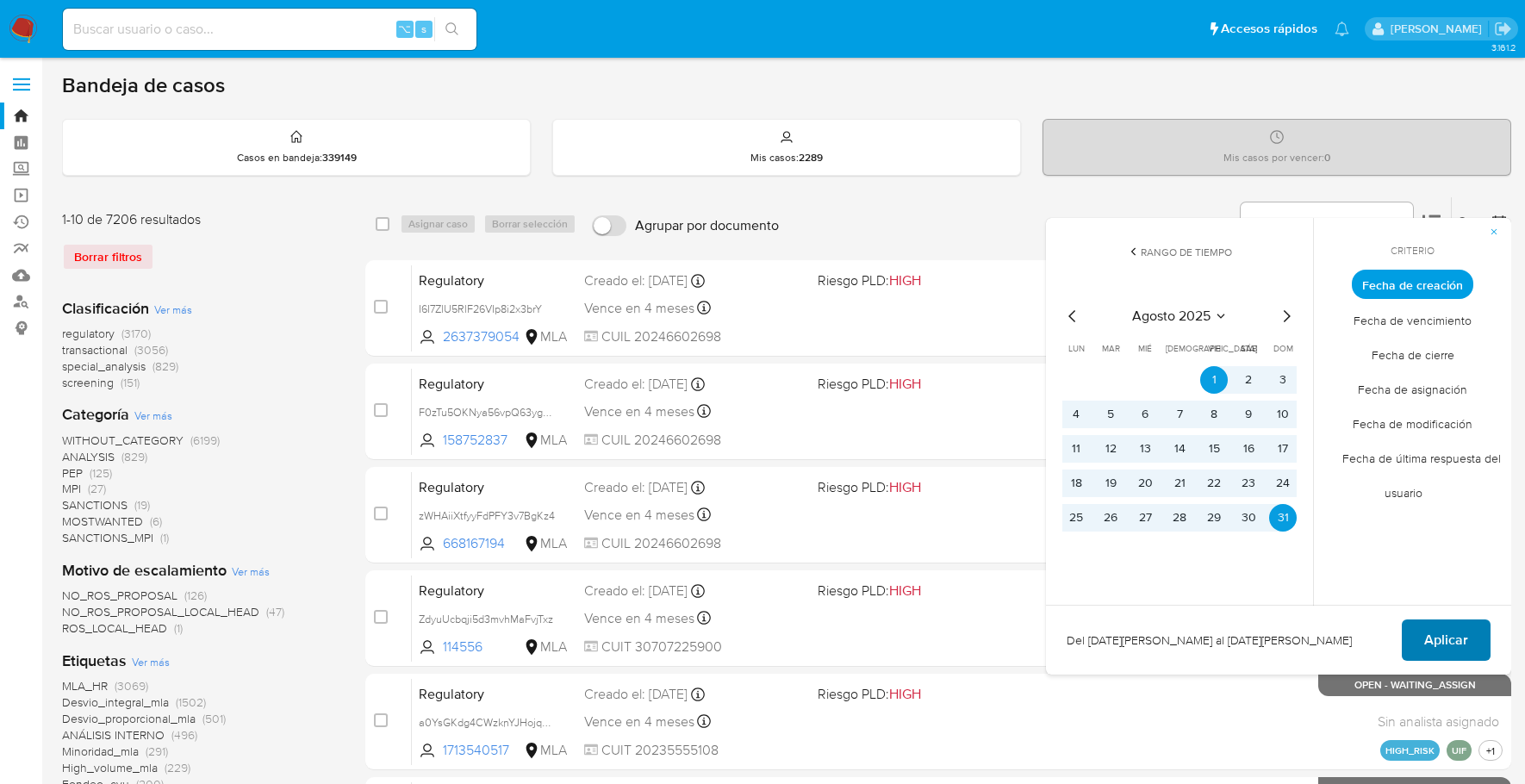
click at [1459, 637] on span "Aplicar" at bounding box center [1446, 640] width 44 height 38
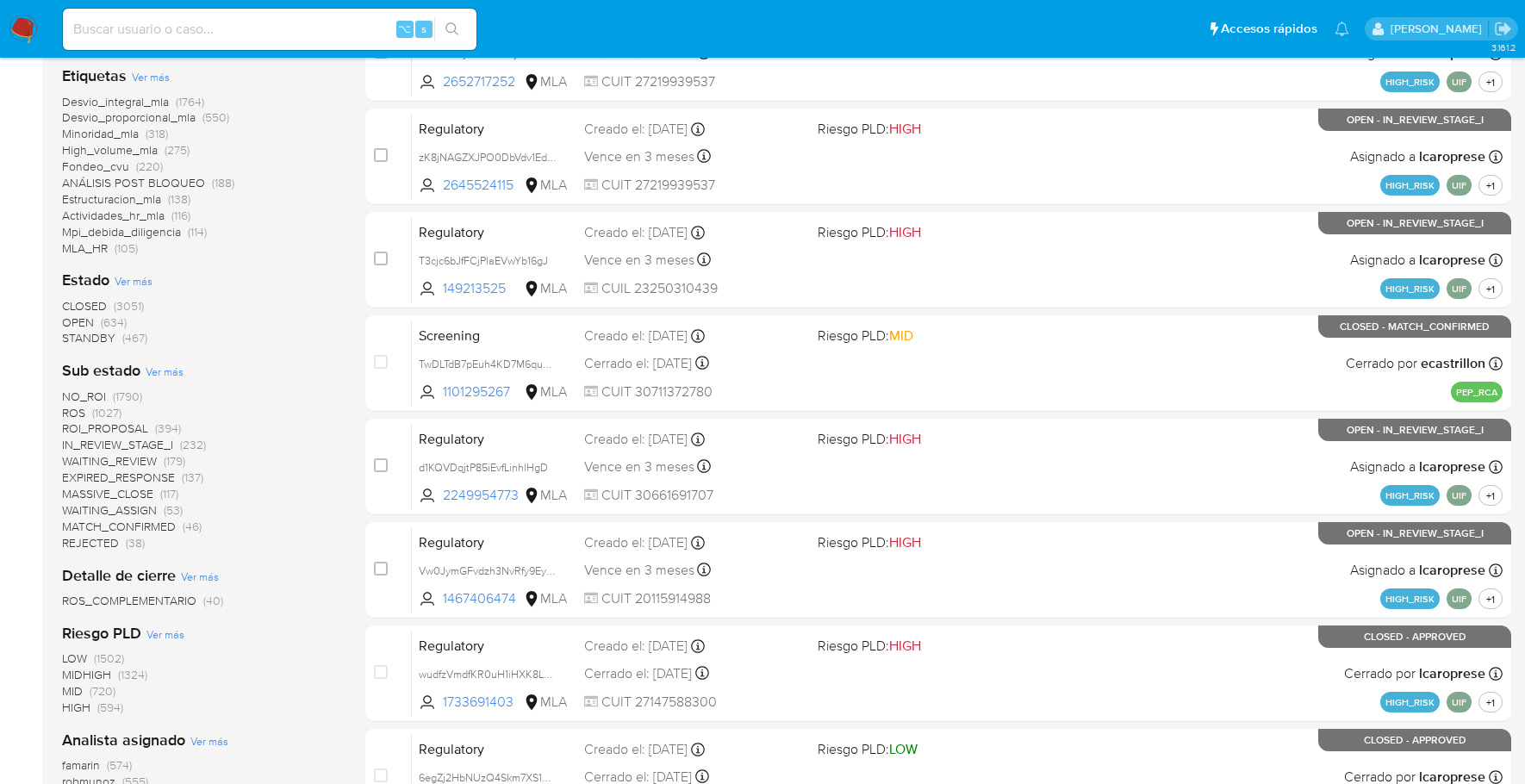
scroll to position [384, 0]
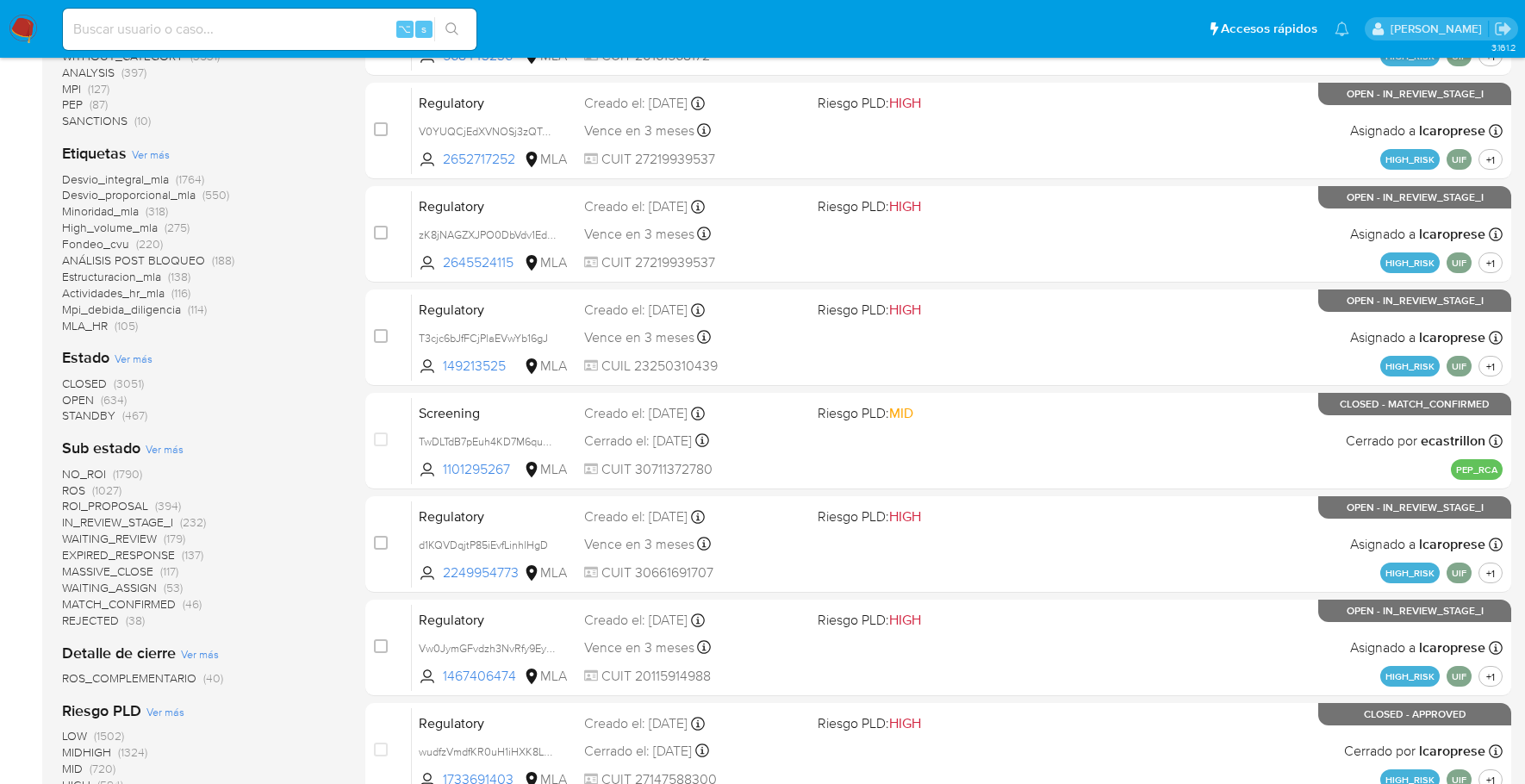
click at [91, 400] on span "OPEN" at bounding box center [79, 399] width 32 height 17
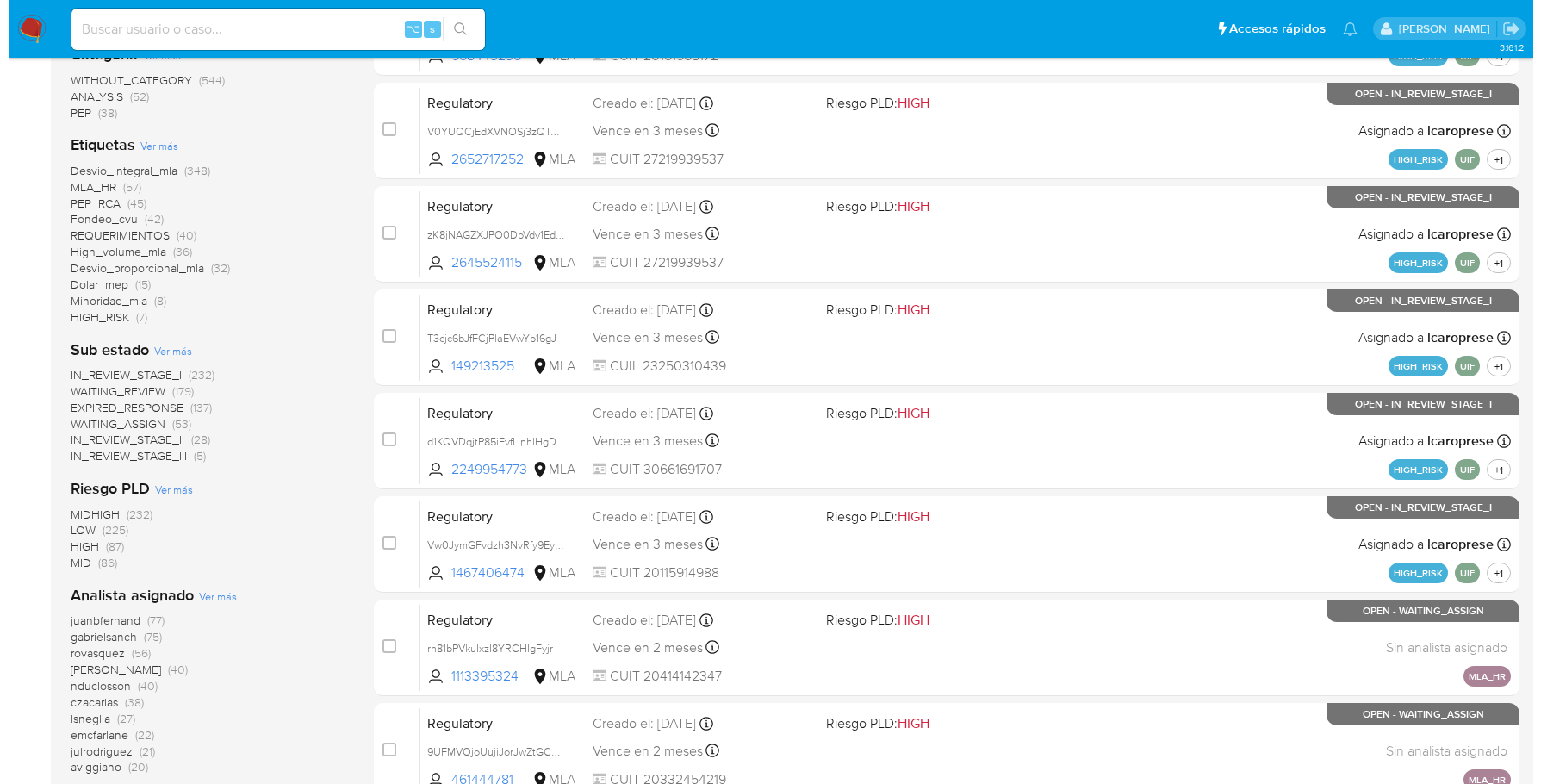
scroll to position [636, 0]
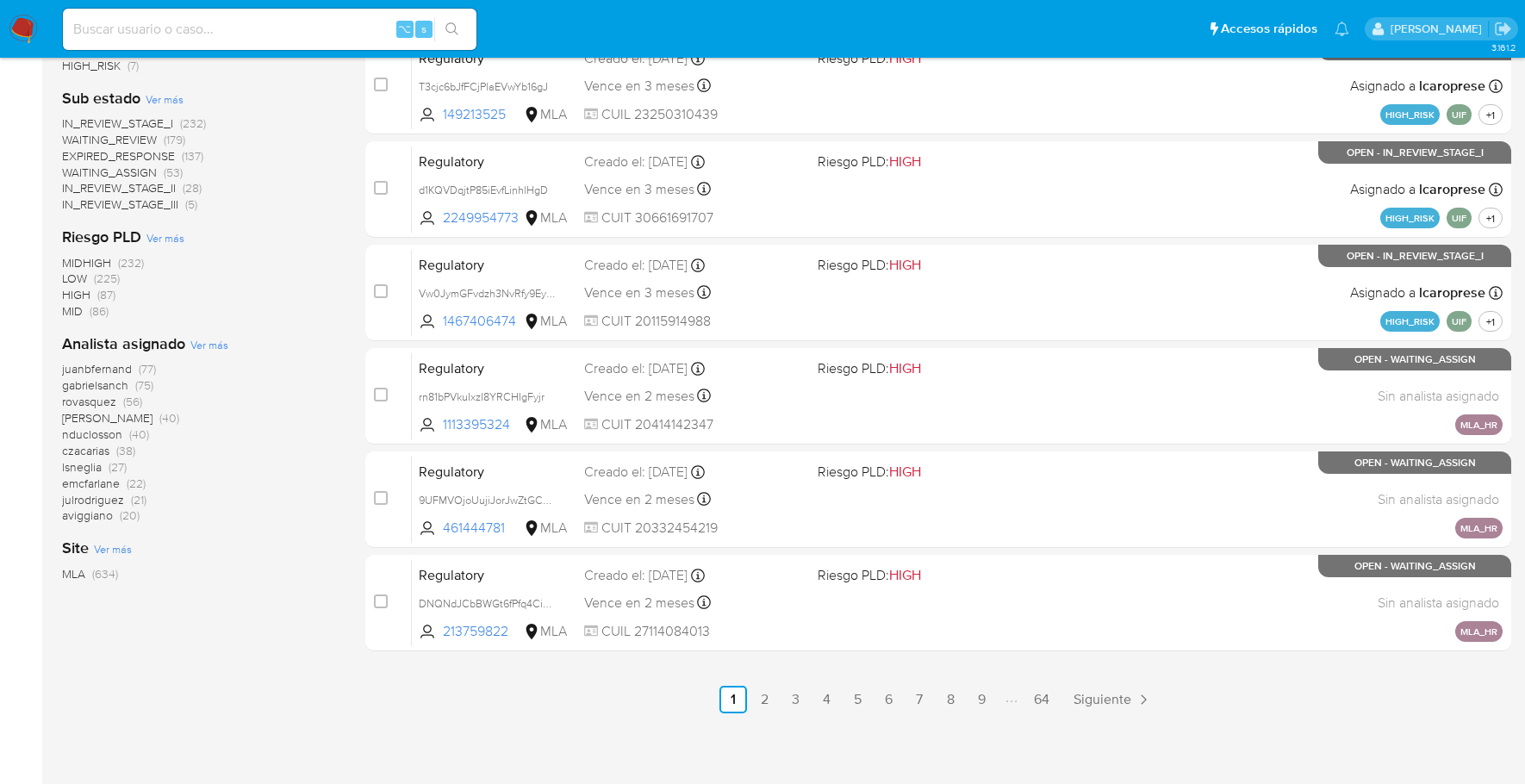
click at [213, 342] on span "Ver más" at bounding box center [209, 344] width 38 height 15
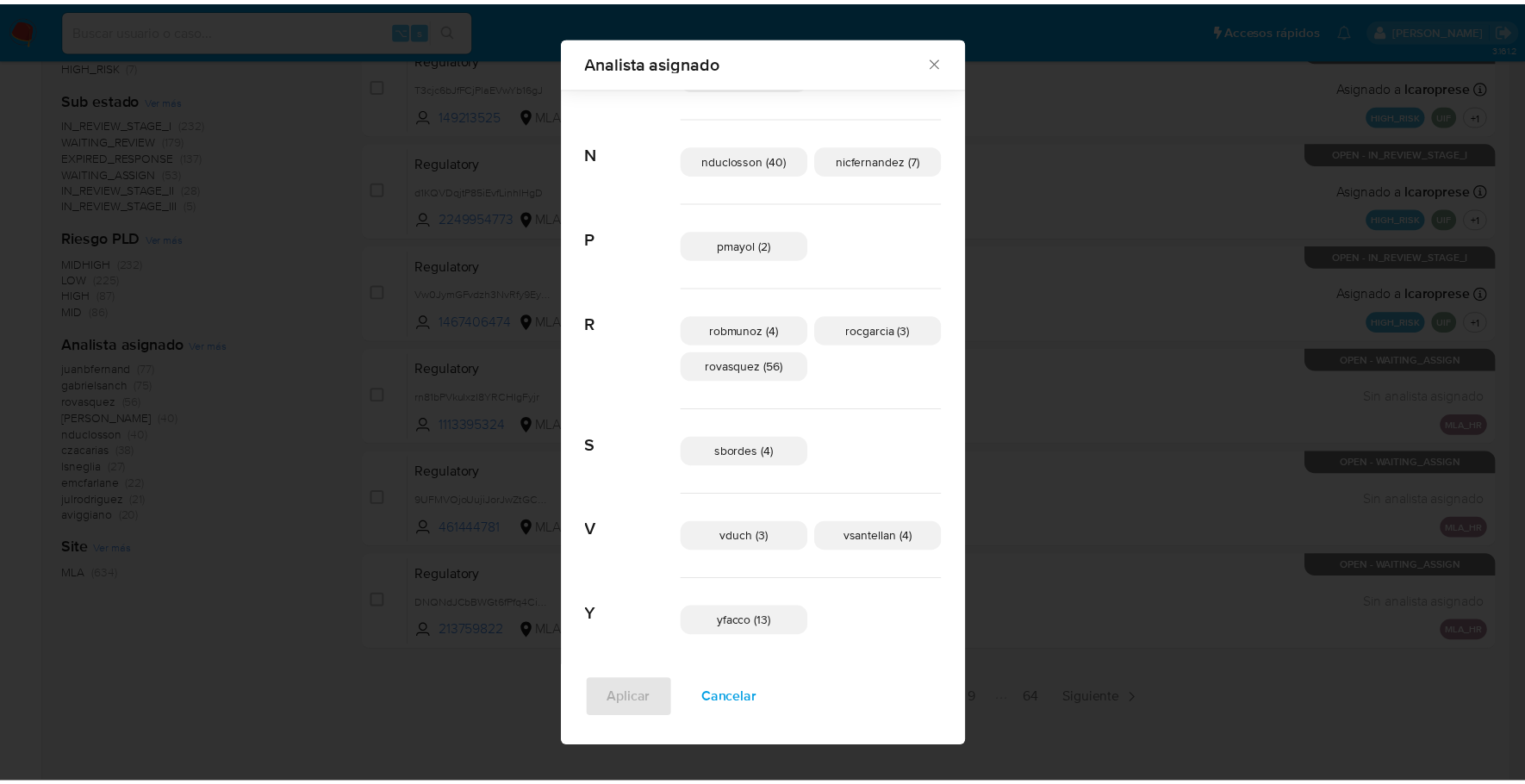
scroll to position [975, 0]
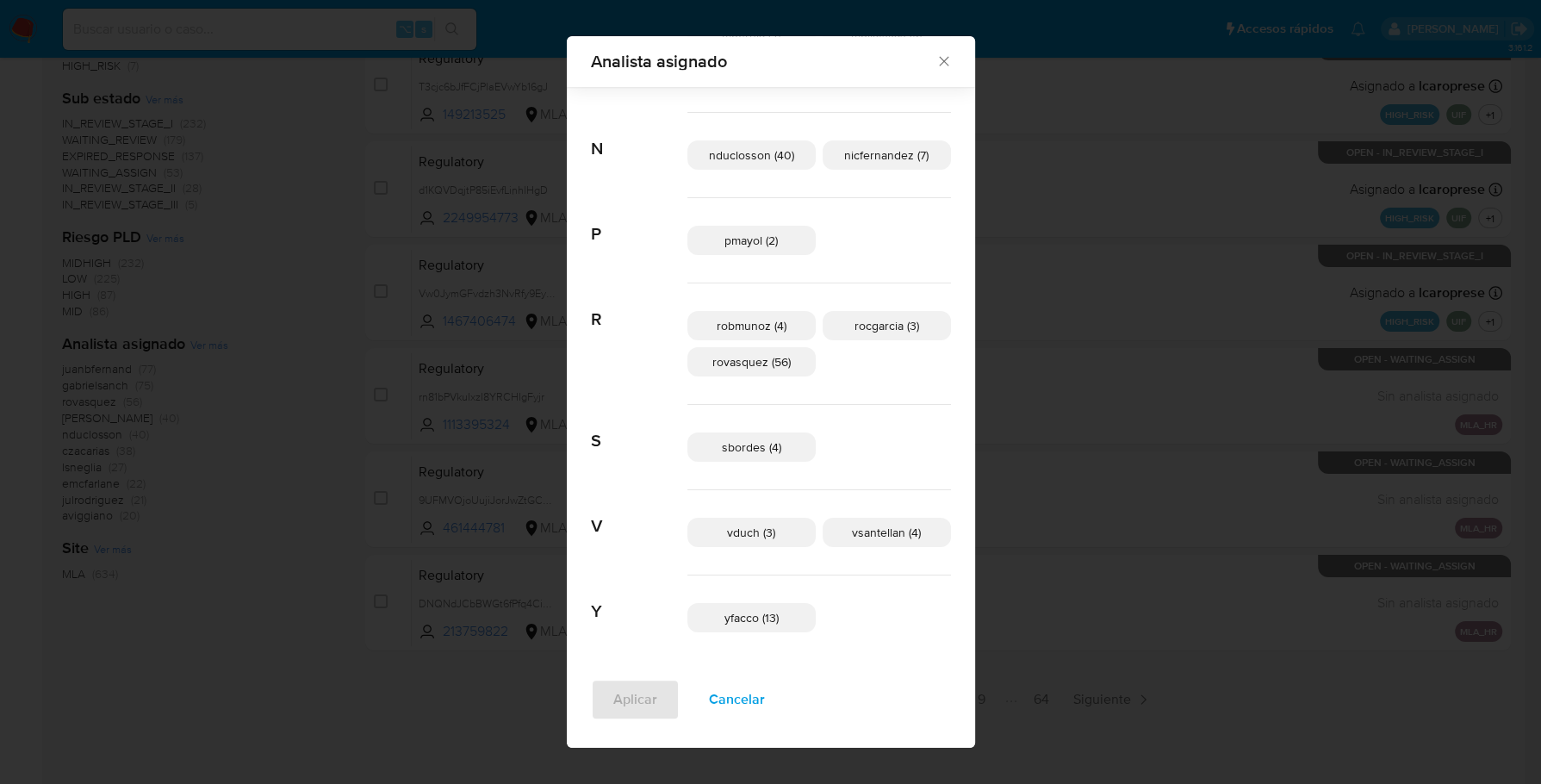
click at [936, 61] on icon "Cerrar" at bounding box center [944, 61] width 17 height 17
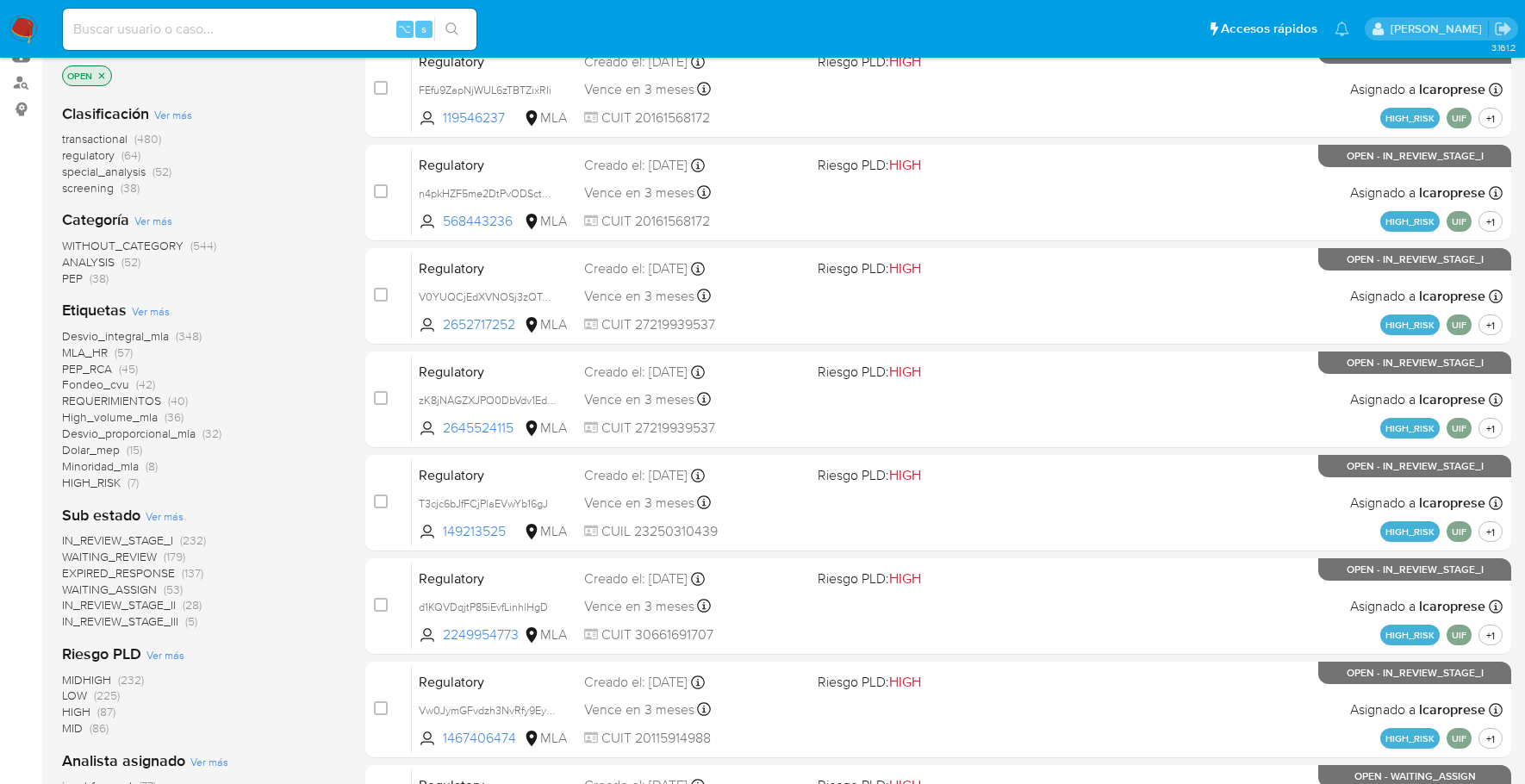
scroll to position [0, 0]
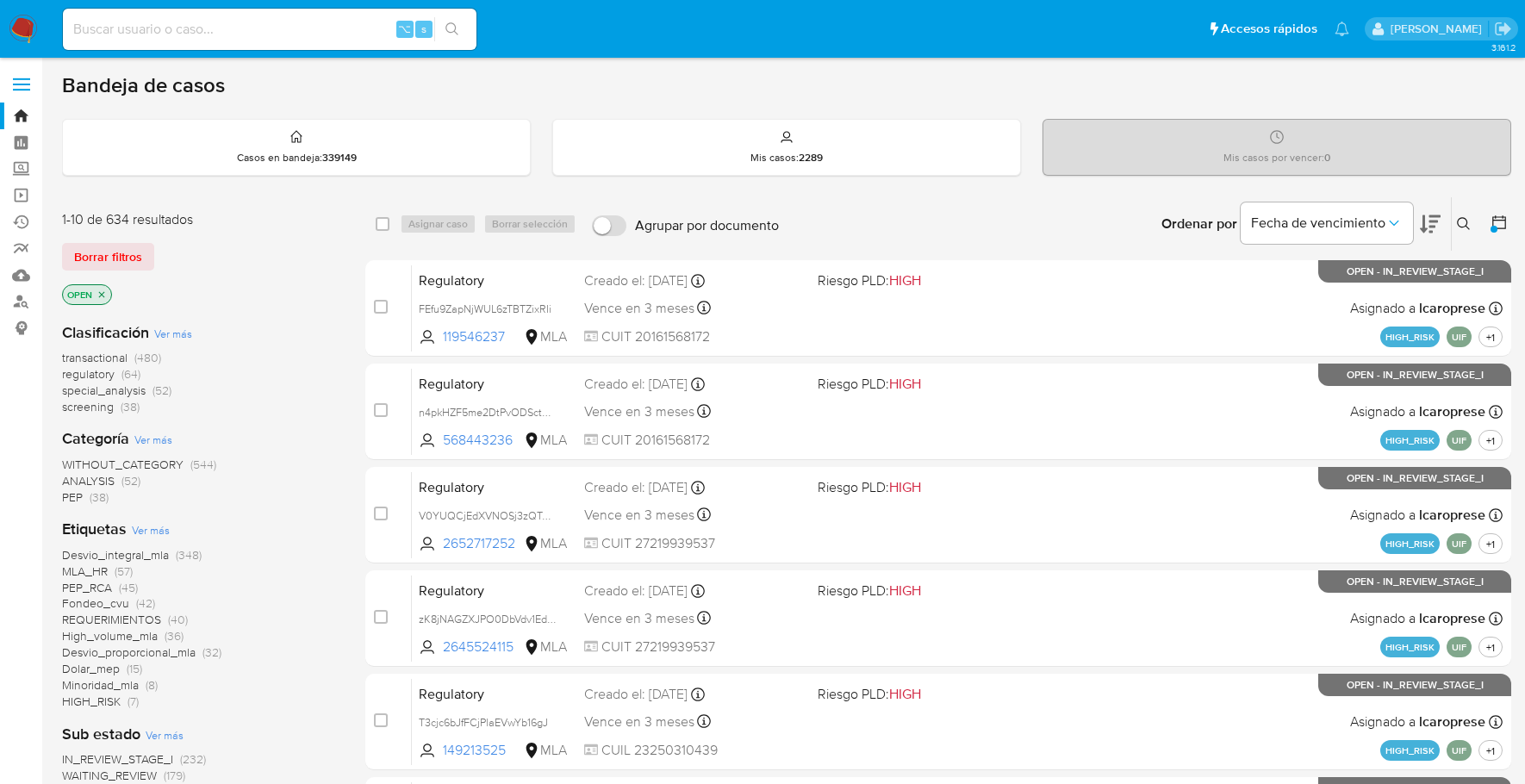
click at [1499, 226] on icon at bounding box center [1499, 222] width 14 height 14
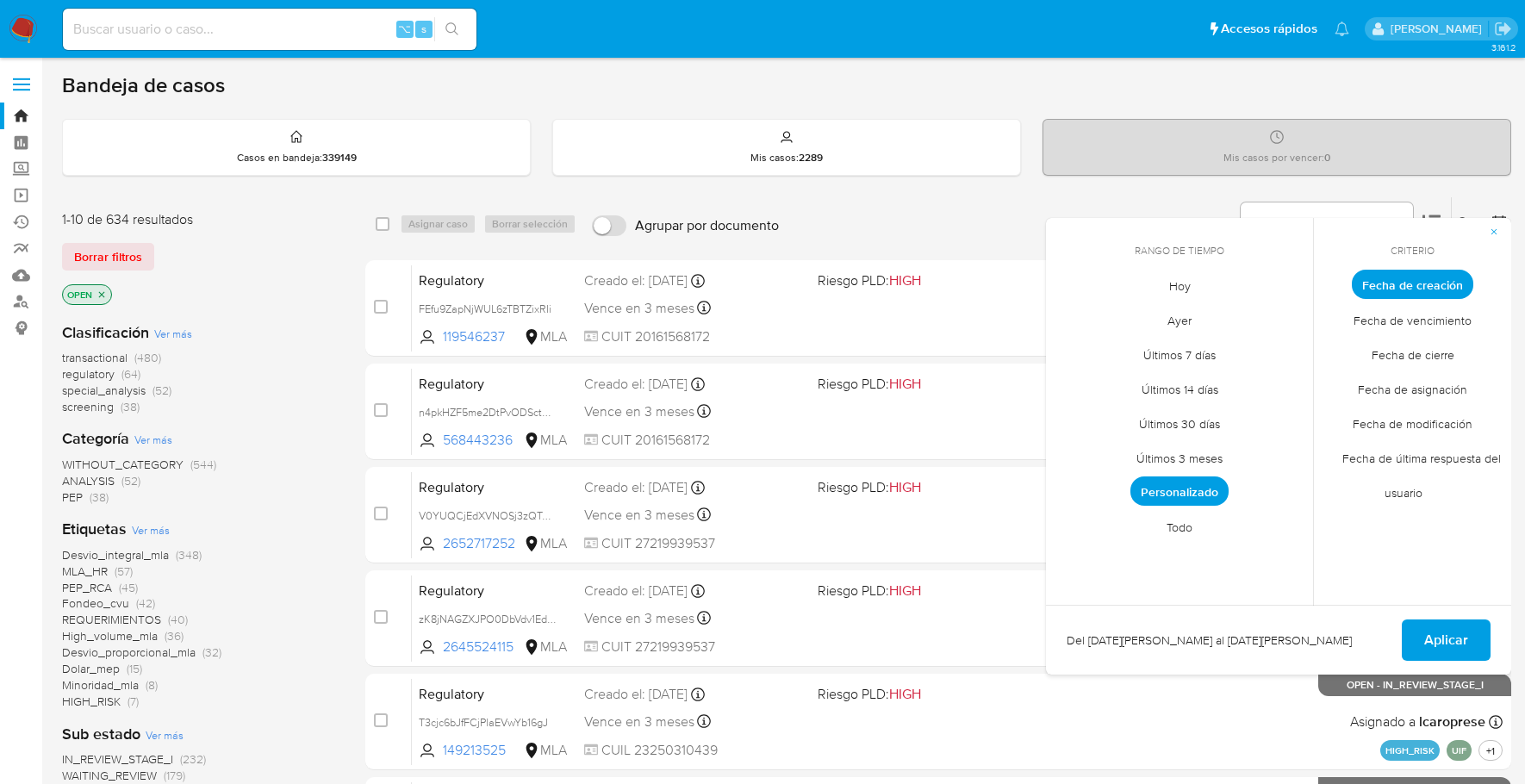
click at [1178, 498] on span "Personalizado" at bounding box center [1180, 491] width 98 height 29
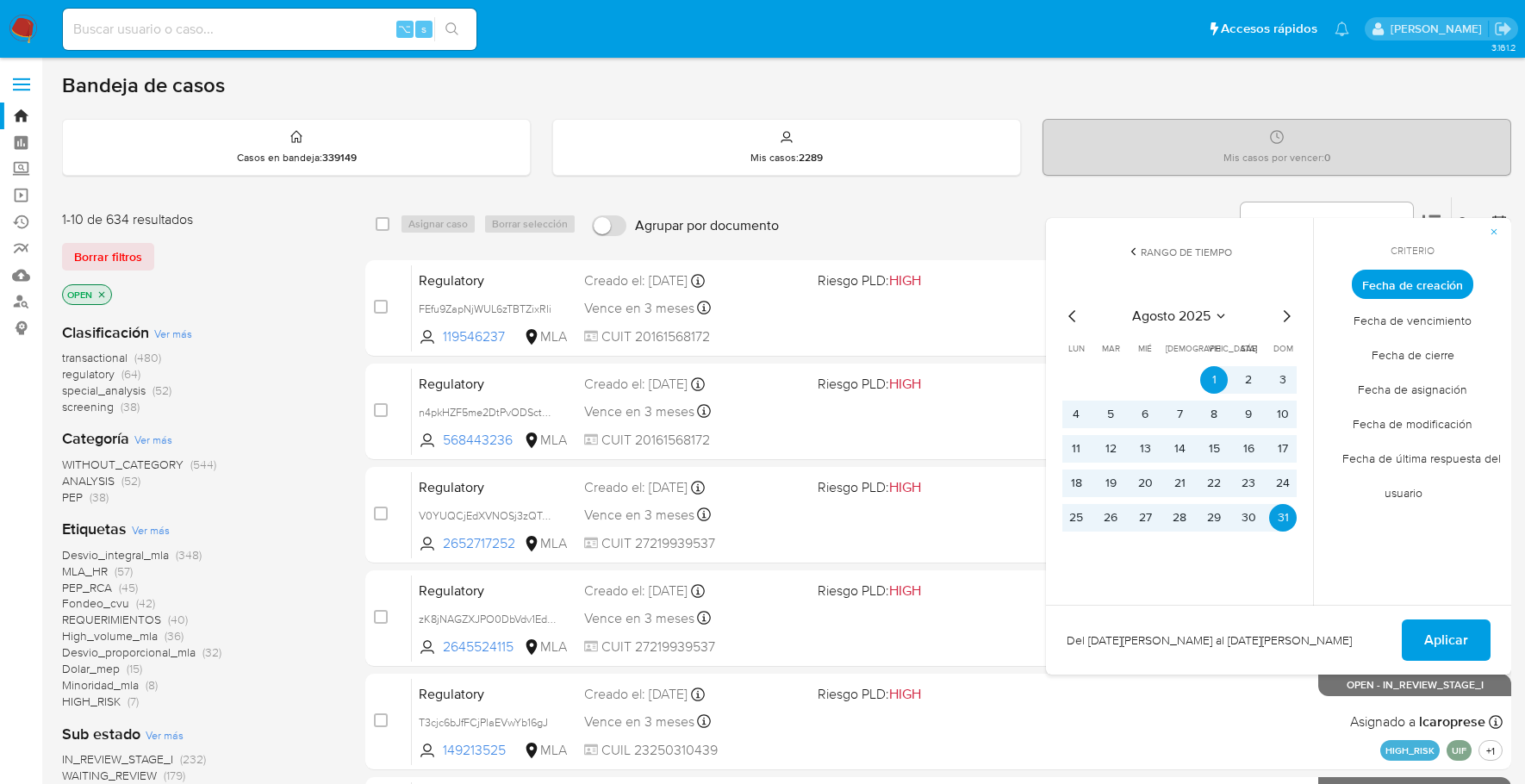
click at [1286, 312] on icon "Mes siguiente" at bounding box center [1287, 316] width 7 height 12
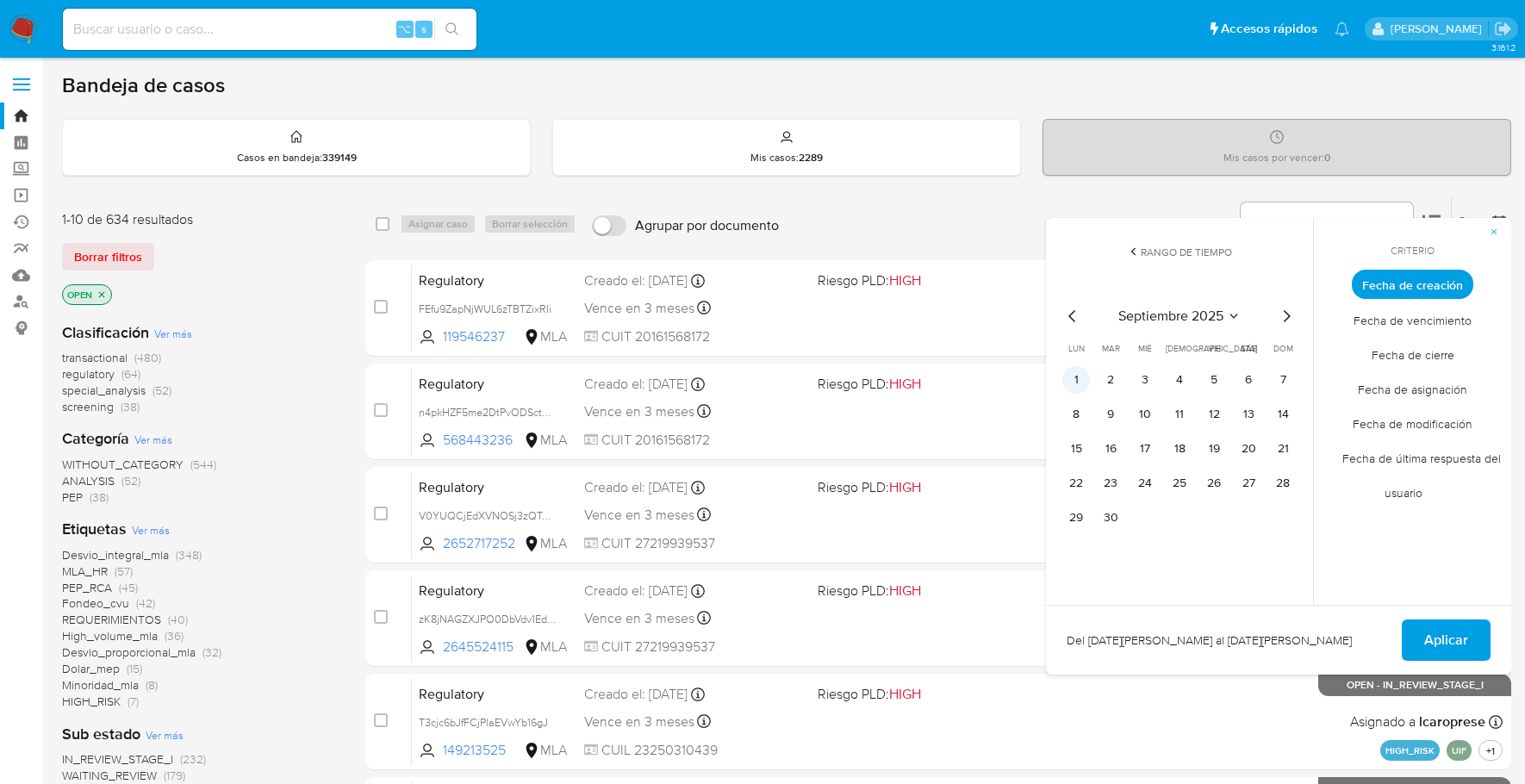
click at [1077, 374] on button "1" at bounding box center [1076, 379] width 27 height 27
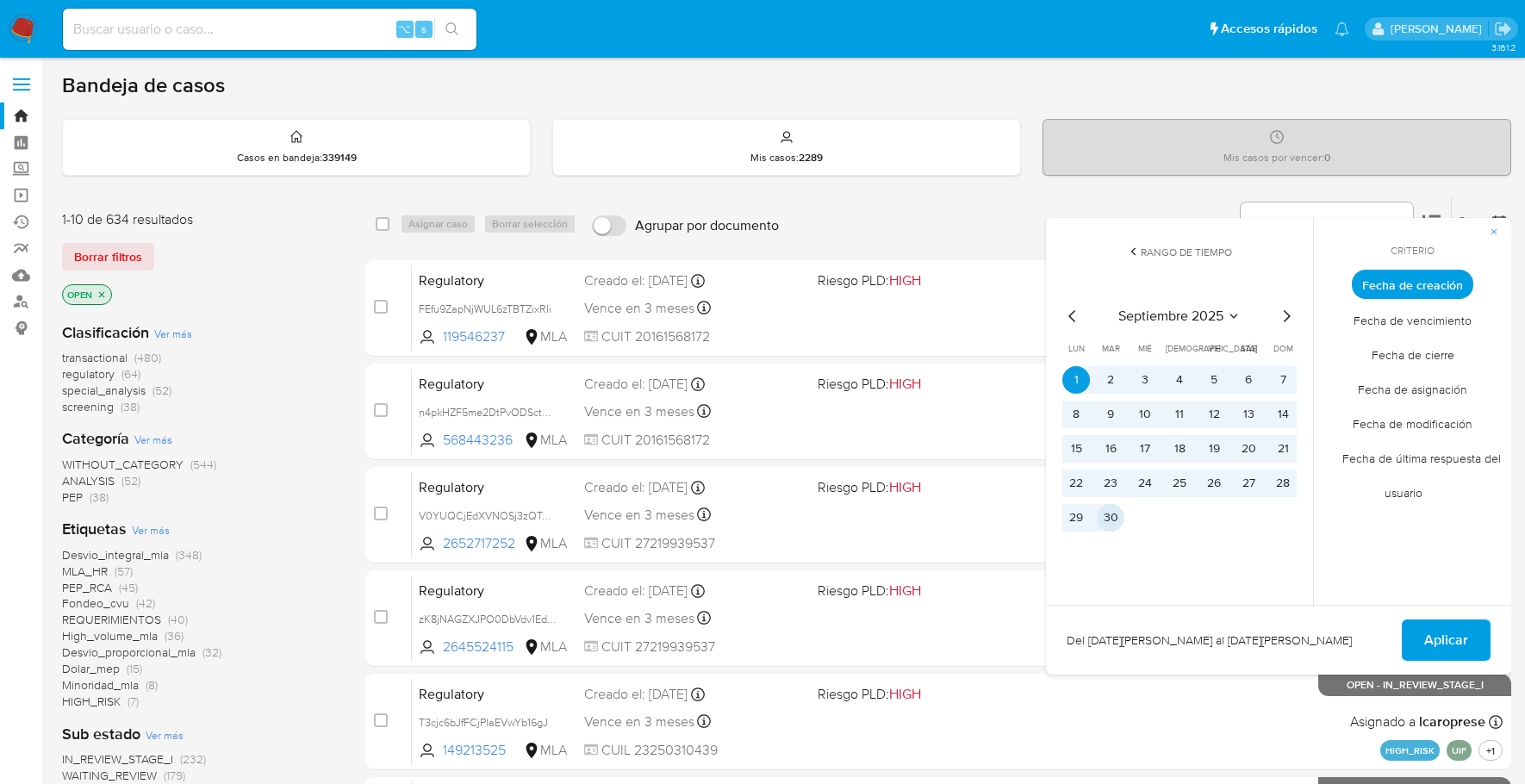
click at [1116, 514] on button "30" at bounding box center [1110, 517] width 27 height 27
click at [1461, 654] on span "Aplicar" at bounding box center [1446, 640] width 44 height 38
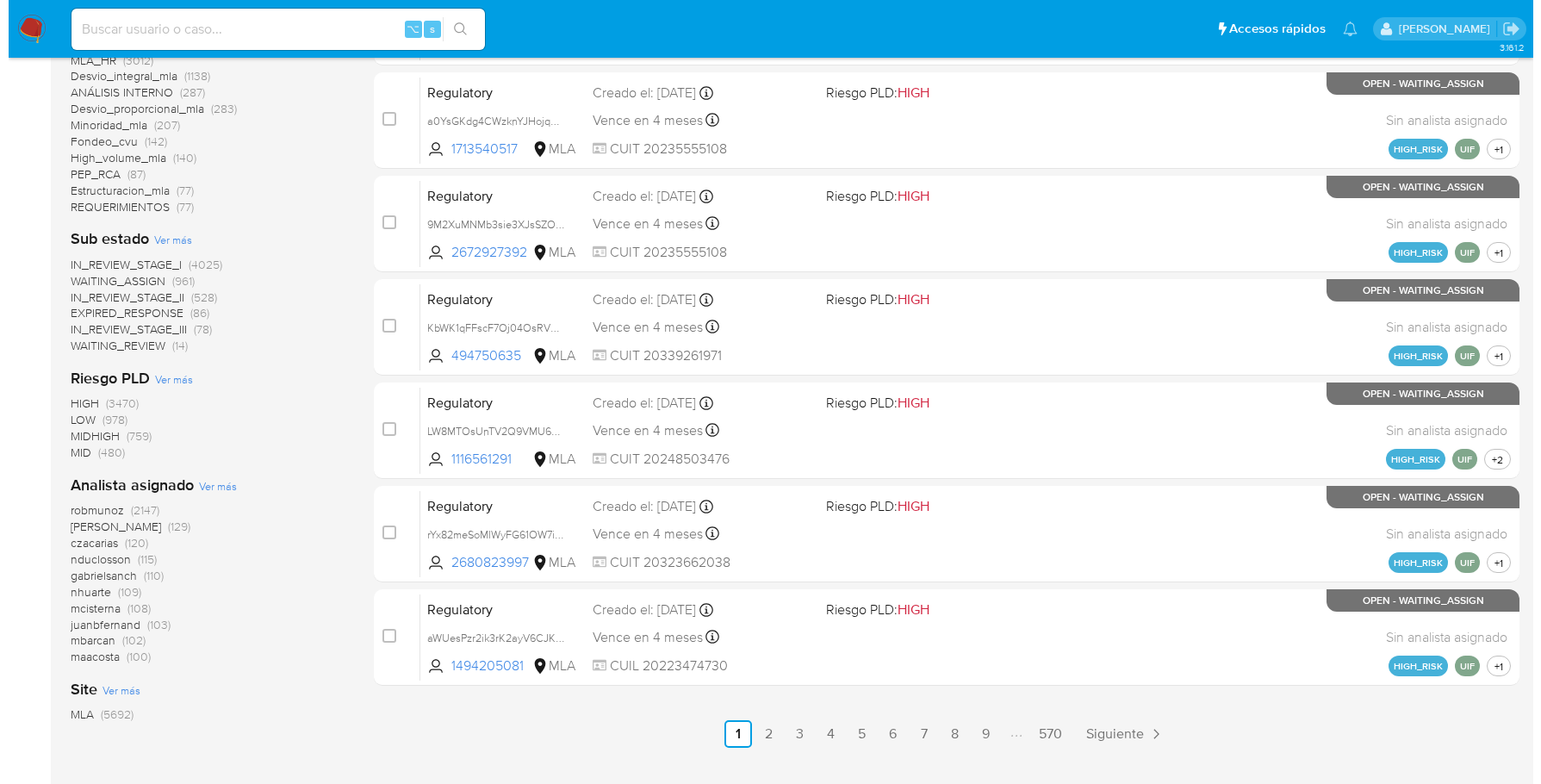
scroll to position [694, 0]
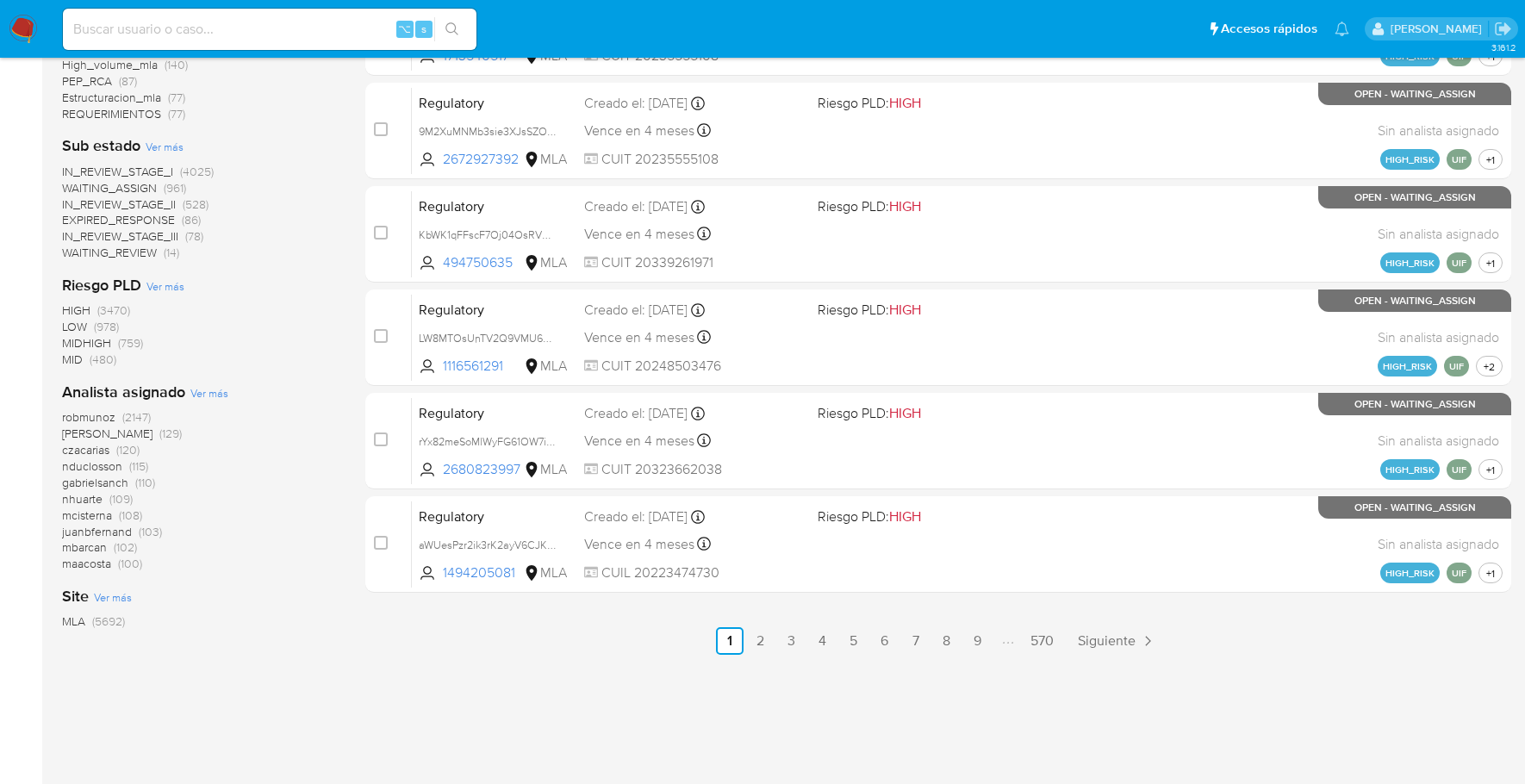
click at [198, 392] on span "Ver más" at bounding box center [209, 392] width 38 height 15
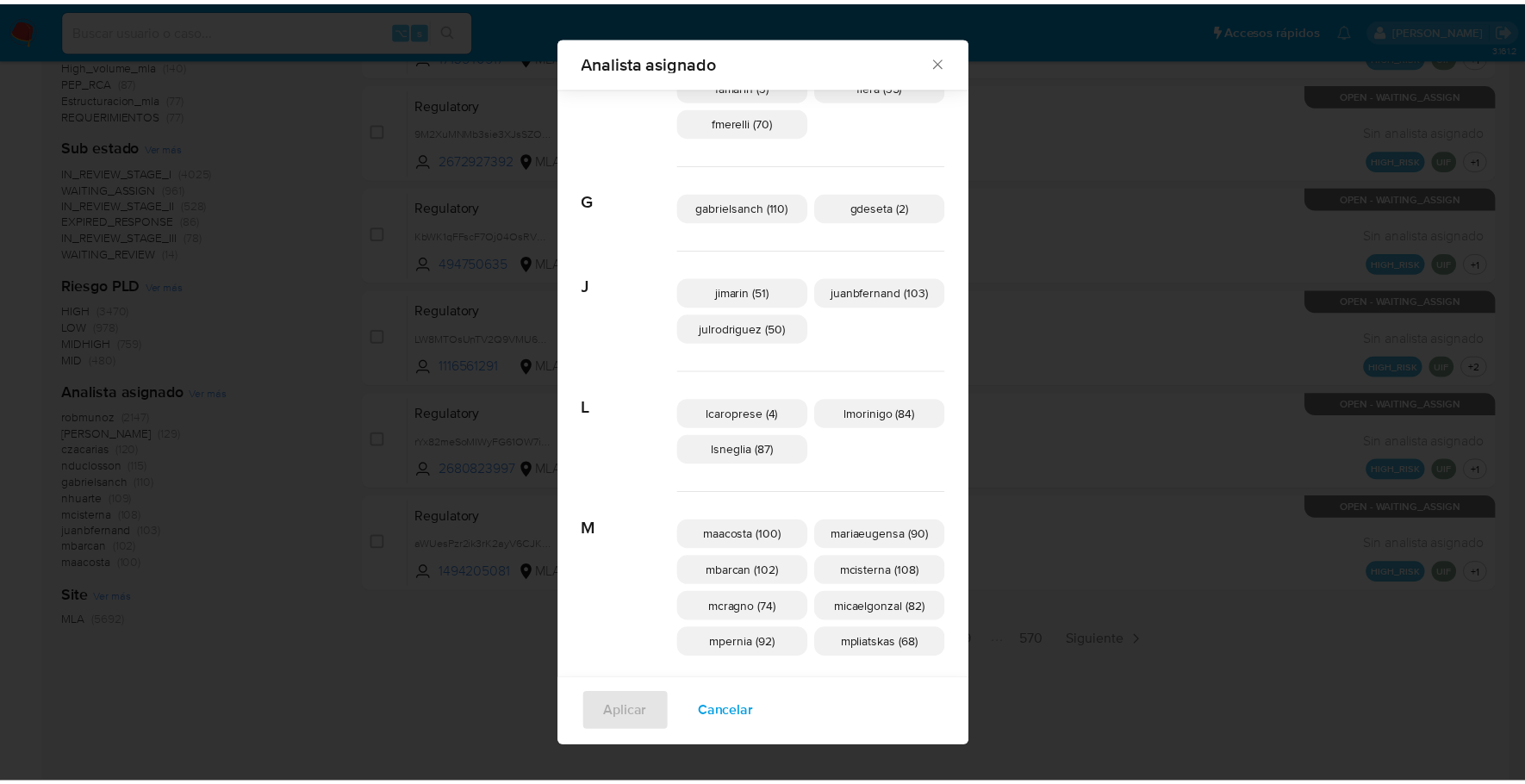
scroll to position [400, 0]
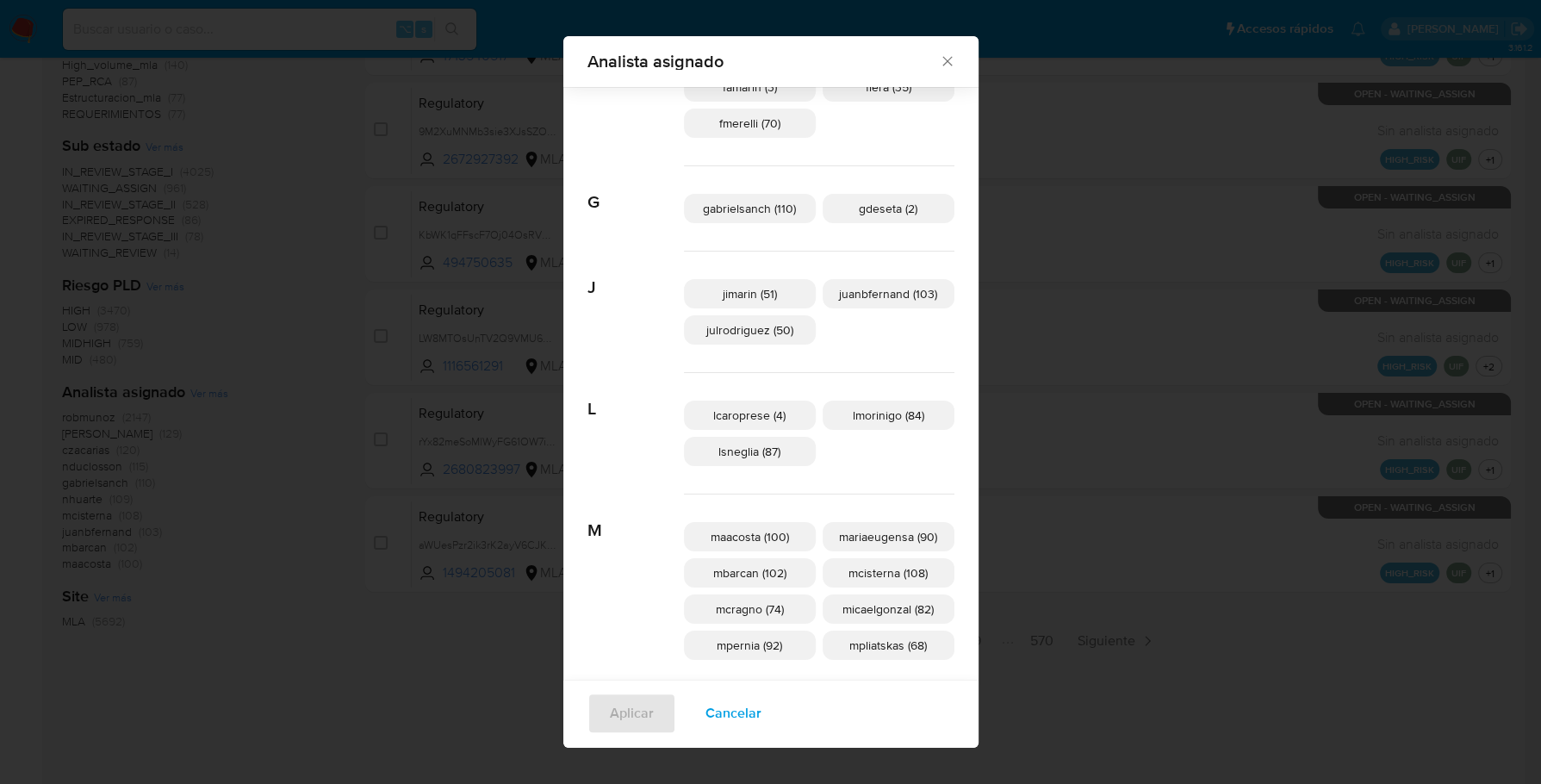
click at [942, 57] on icon "Cerrar" at bounding box center [947, 61] width 9 height 9
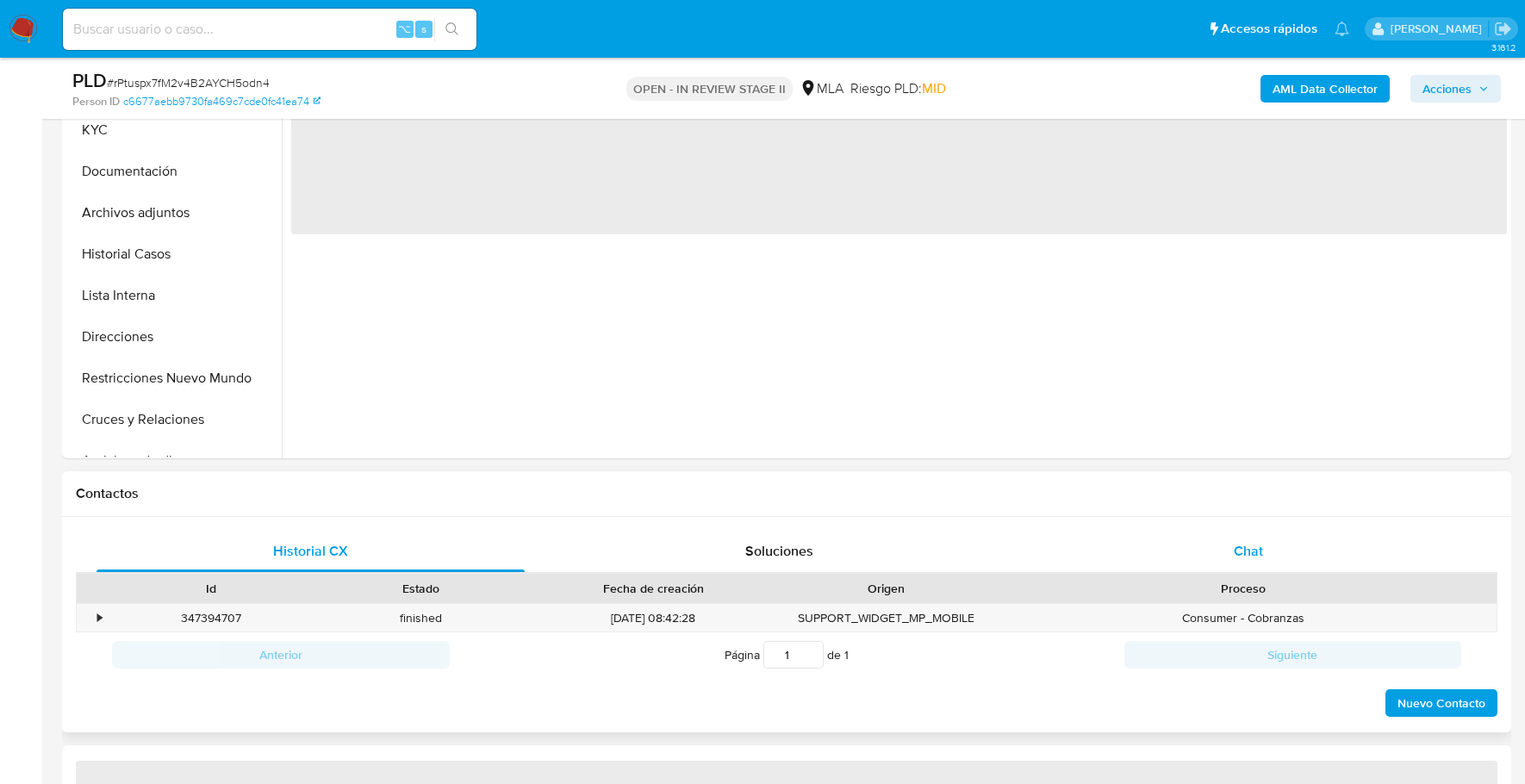
click at [1192, 549] on div "Chat" at bounding box center [1249, 551] width 429 height 42
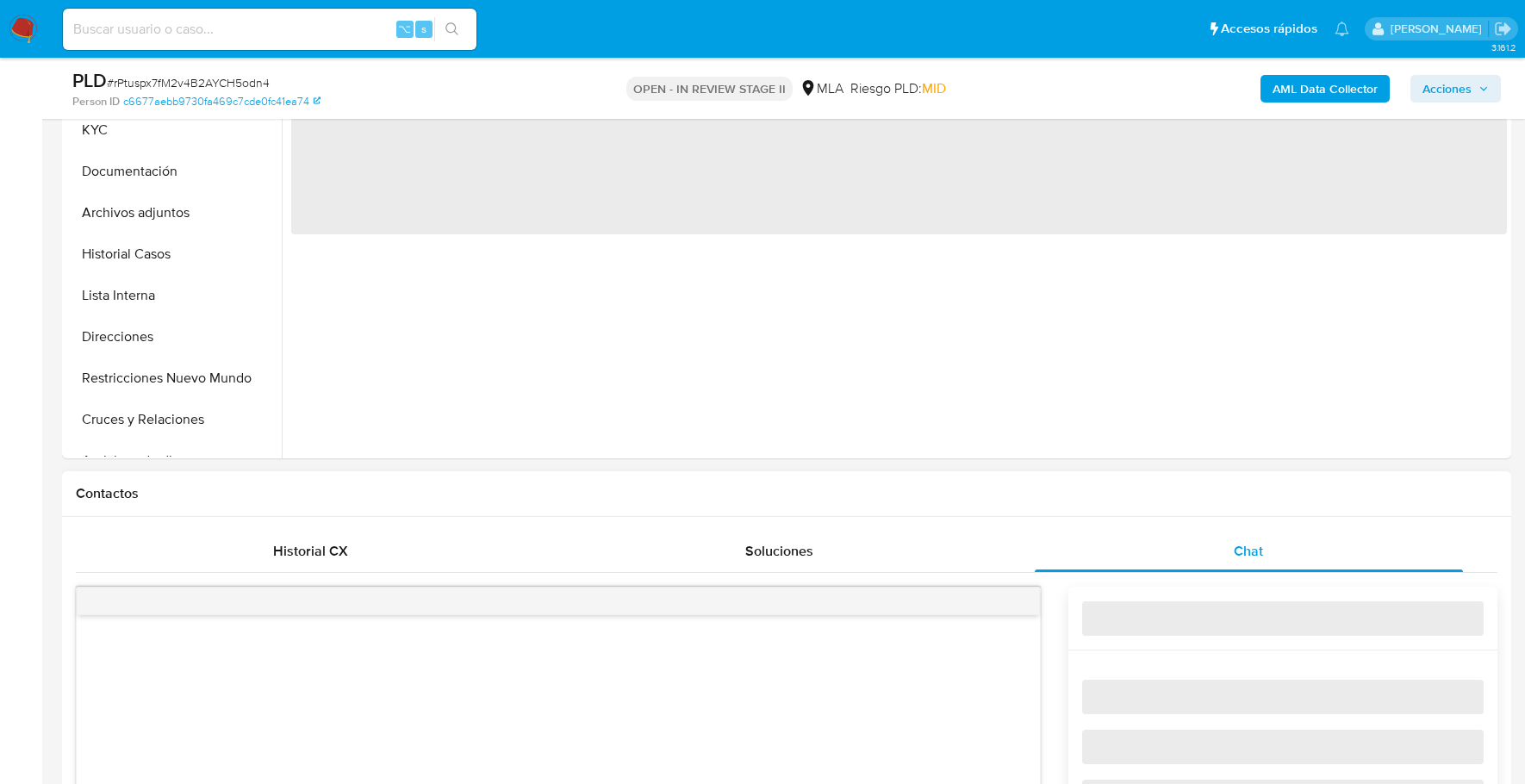
select select "10"
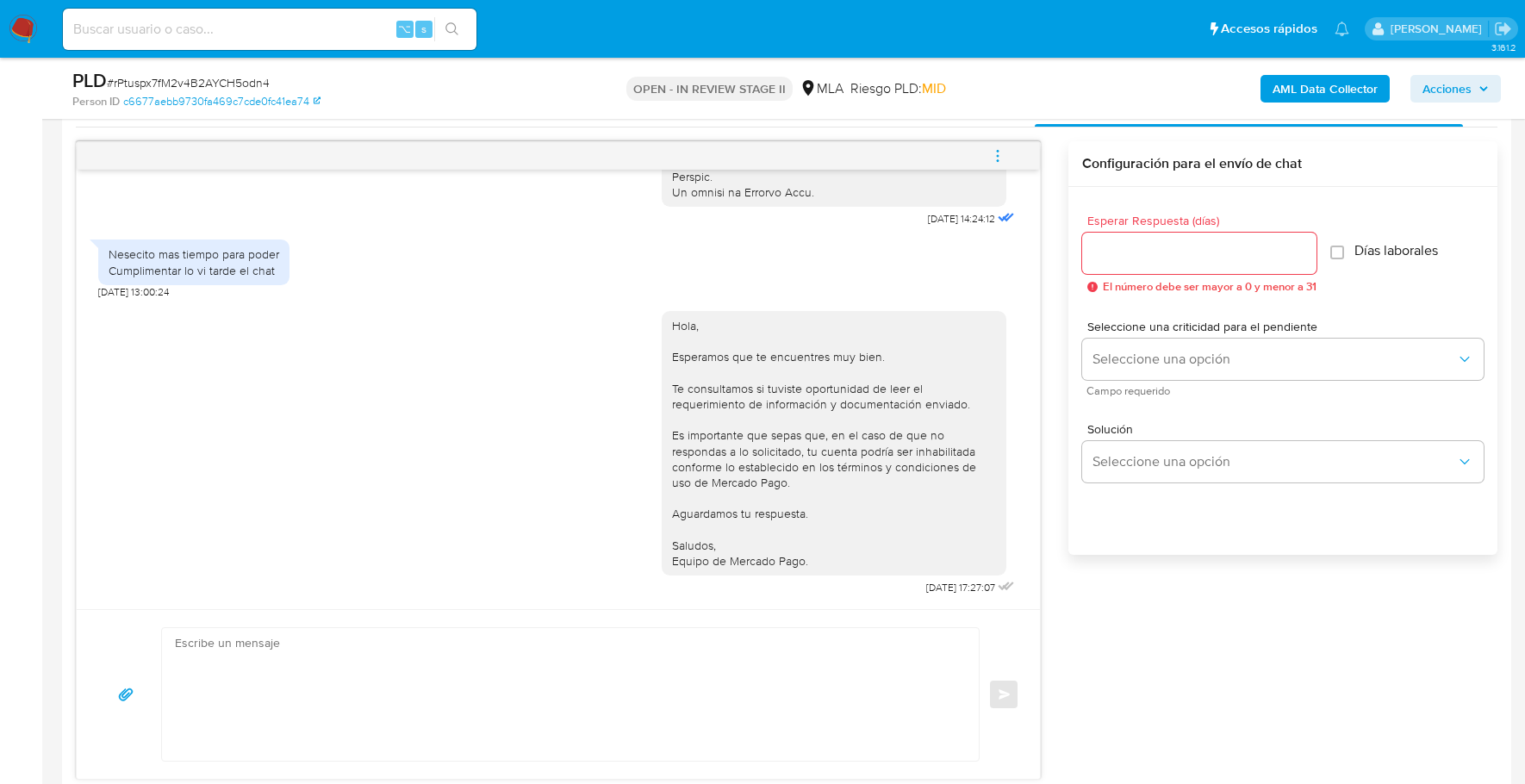
scroll to position [875, 0]
click at [228, 30] on input at bounding box center [269, 29] width 413 height 23
paste input "58768912"
type input "58768912"
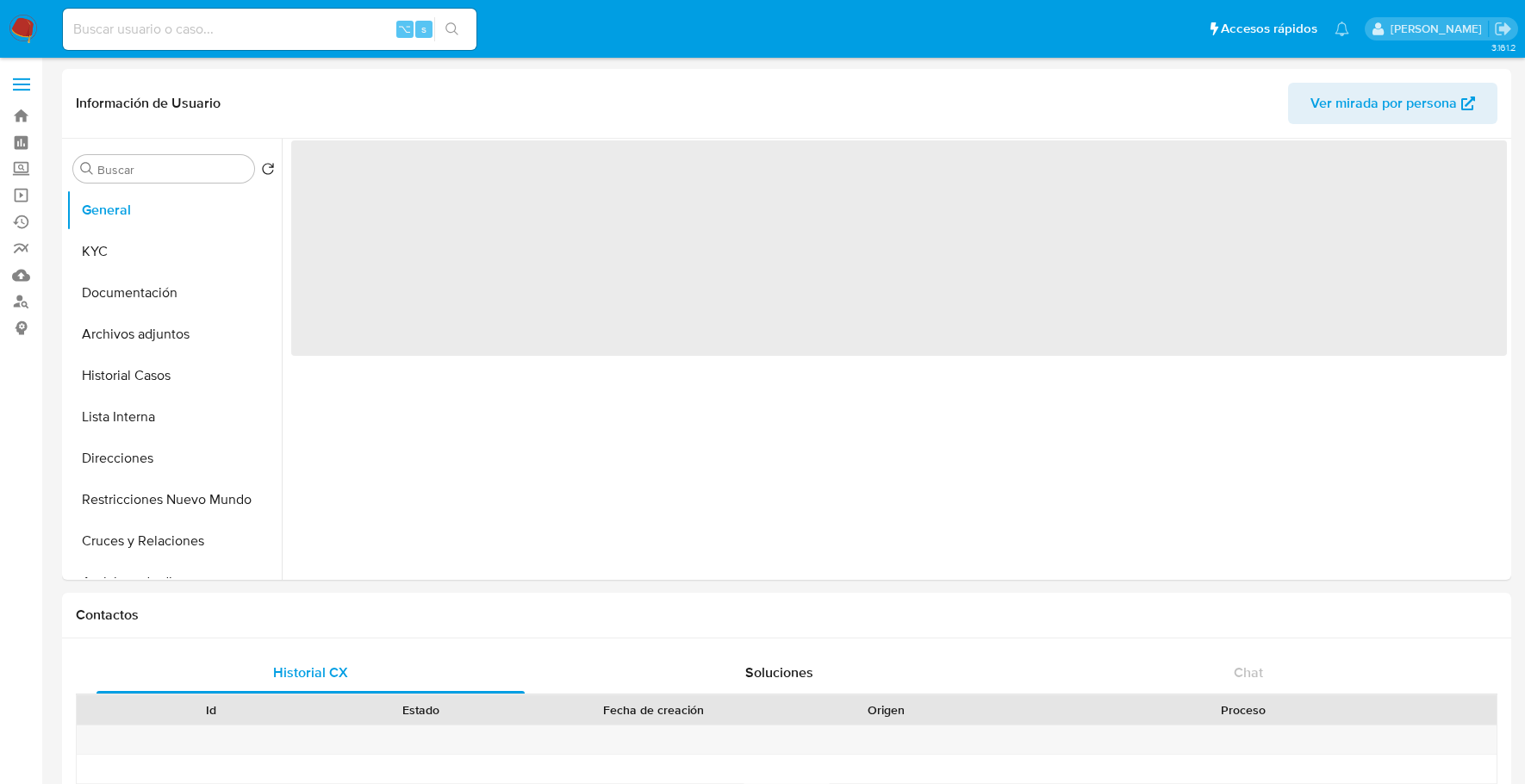
select select "10"
